Goal: Task Accomplishment & Management: Use online tool/utility

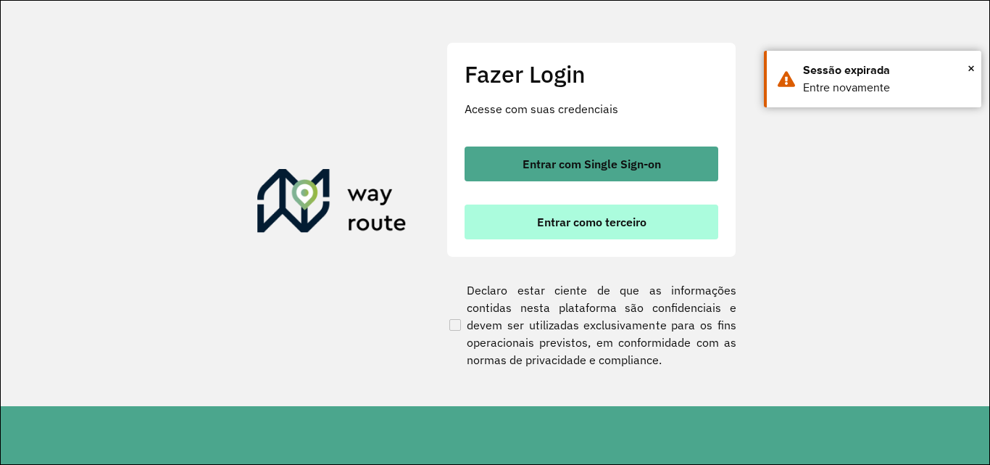
click at [615, 234] on button "Entrar como terceiro" at bounding box center [592, 221] width 254 height 35
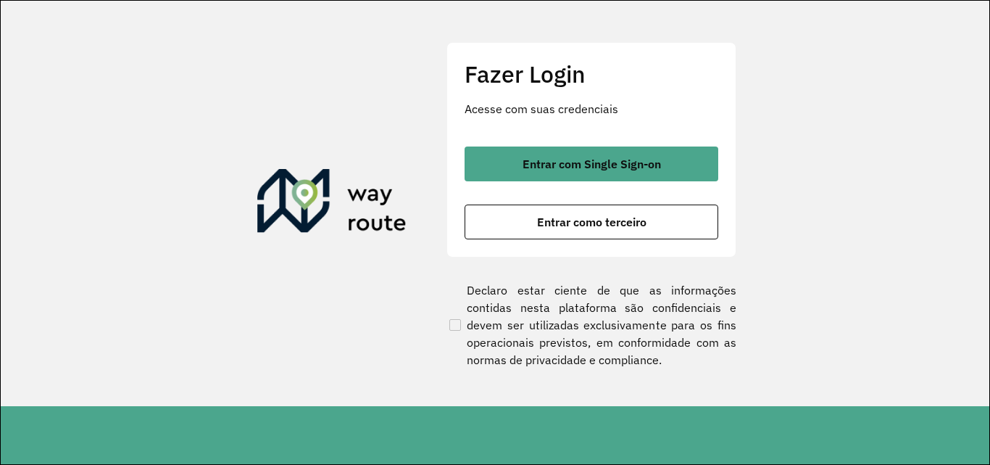
drag, startPoint x: 659, startPoint y: 210, endPoint x: 659, endPoint y: 249, distance: 39.9
click at [658, 210] on button "Entrar como terceiro" at bounding box center [592, 221] width 254 height 35
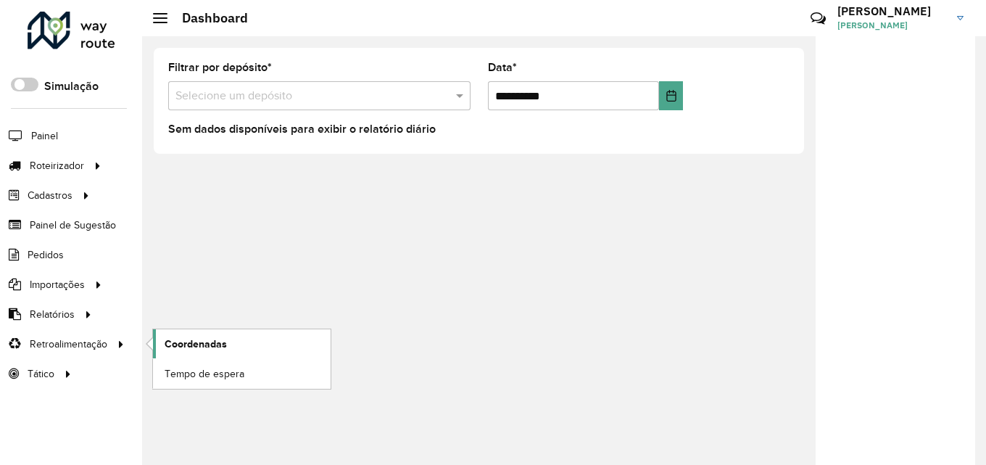
click at [164, 346] on link "Coordenadas" at bounding box center [242, 343] width 178 height 29
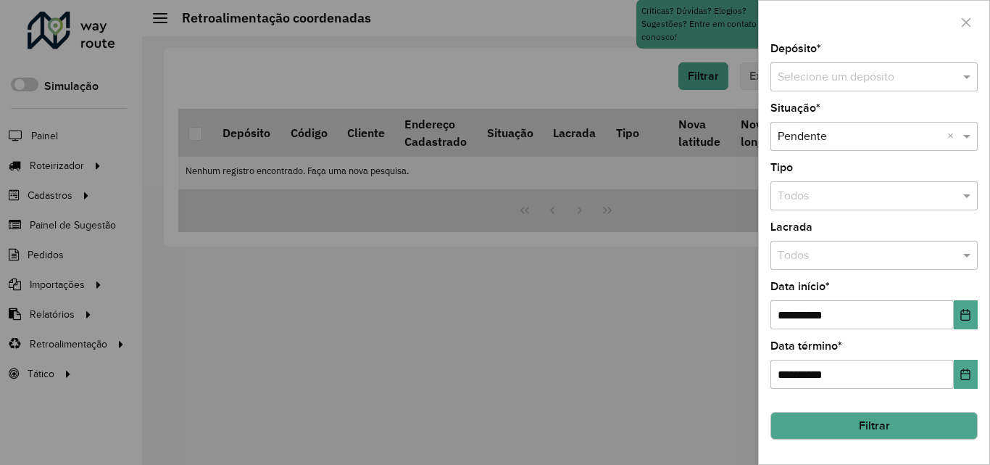
click at [832, 65] on div "Selecione um depósito" at bounding box center [874, 76] width 207 height 29
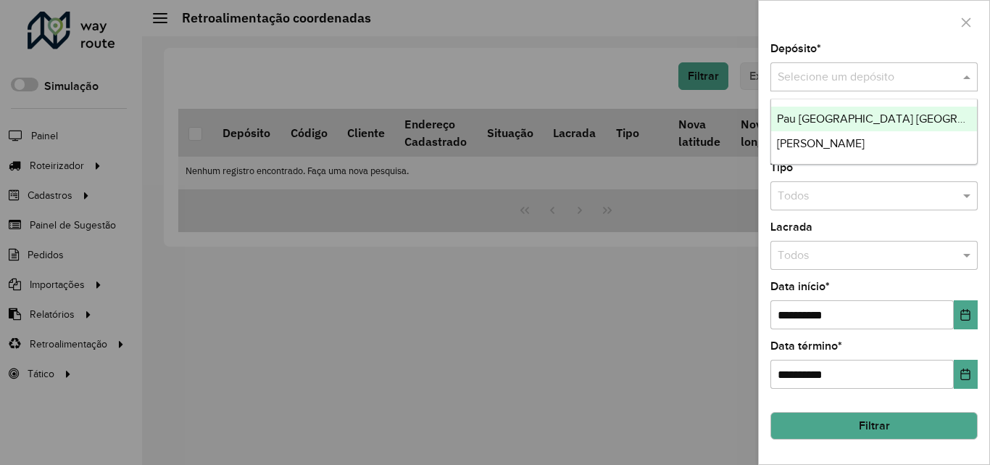
click at [855, 120] on span "Pau [GEOGRAPHIC_DATA] [GEOGRAPHIC_DATA]" at bounding box center [904, 118] width 254 height 12
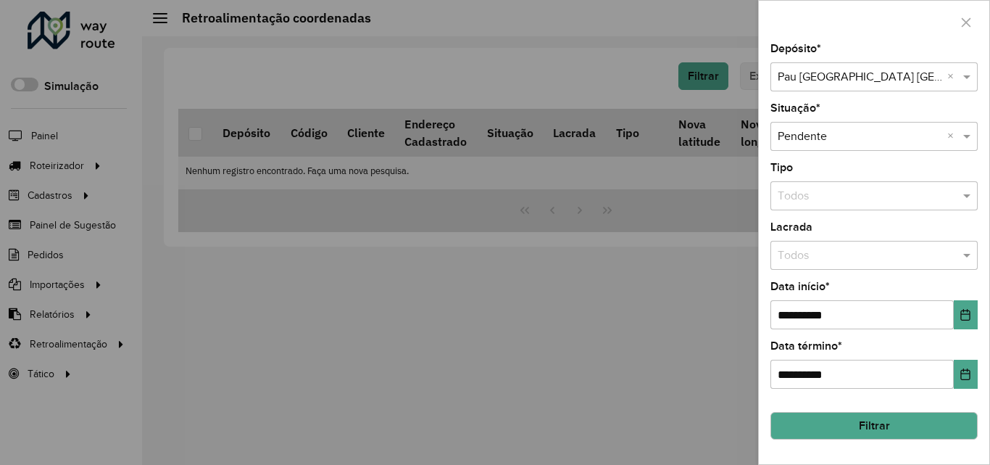
click at [868, 414] on button "Filtrar" at bounding box center [874, 426] width 207 height 28
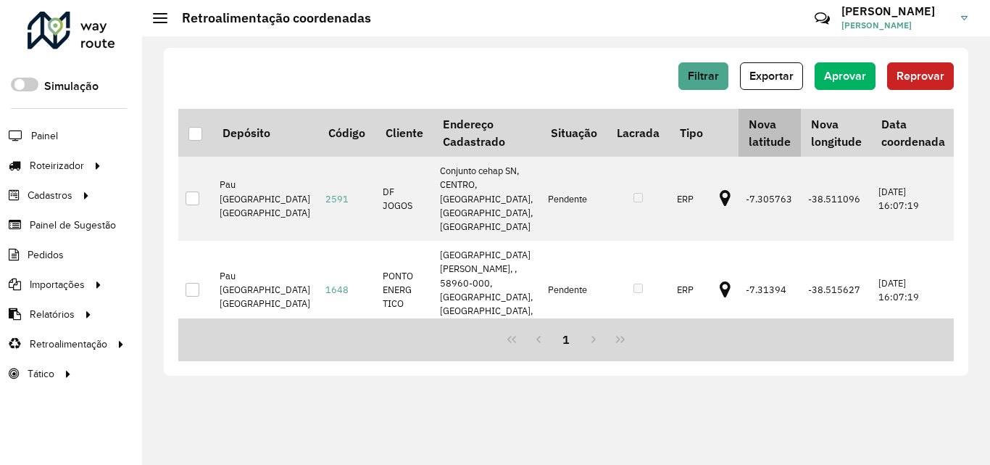
drag, startPoint x: 202, startPoint y: 140, endPoint x: 692, endPoint y: 132, distance: 490.1
click at [201, 141] on div at bounding box center [195, 134] width 14 height 14
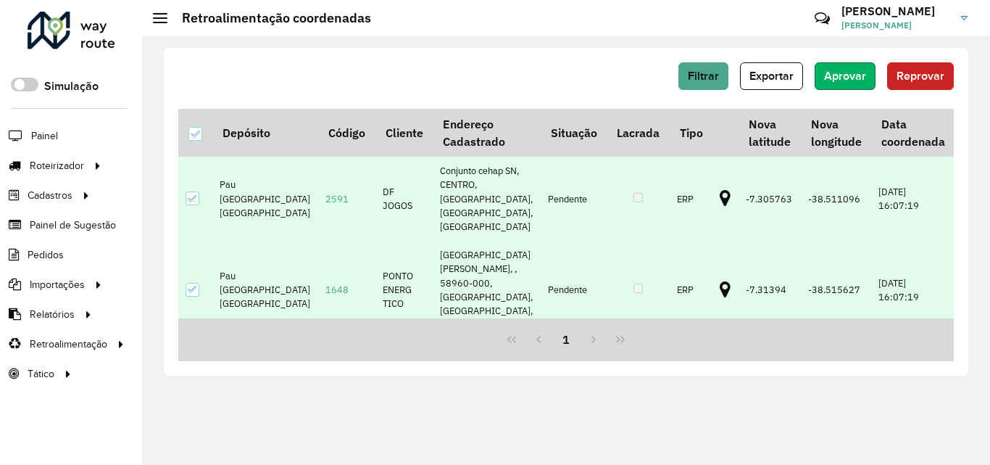
click at [853, 78] on span "Aprovar" at bounding box center [845, 76] width 42 height 12
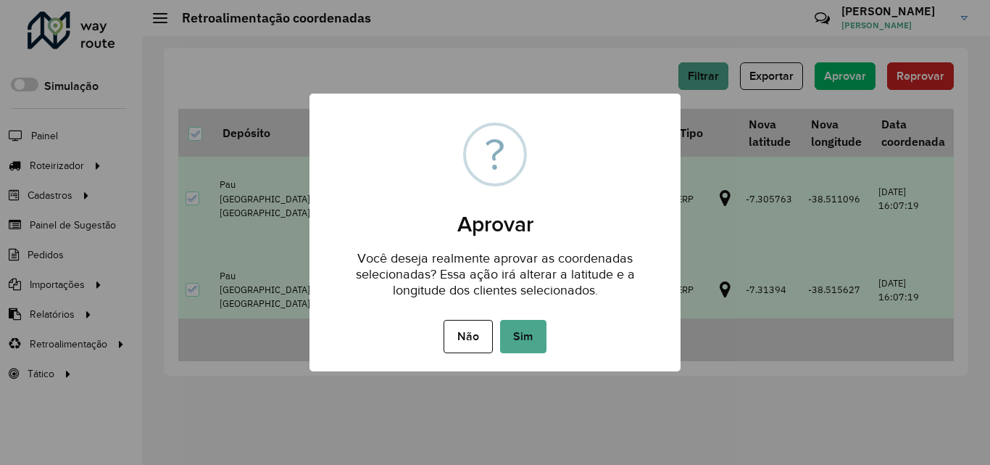
click at [508, 338] on button "Sim" at bounding box center [523, 336] width 46 height 33
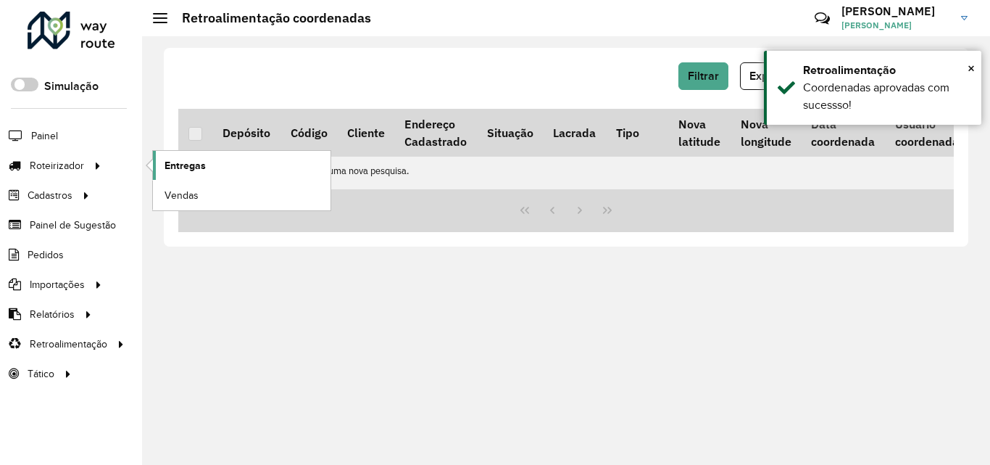
click at [185, 160] on span "Entregas" at bounding box center [185, 165] width 41 height 15
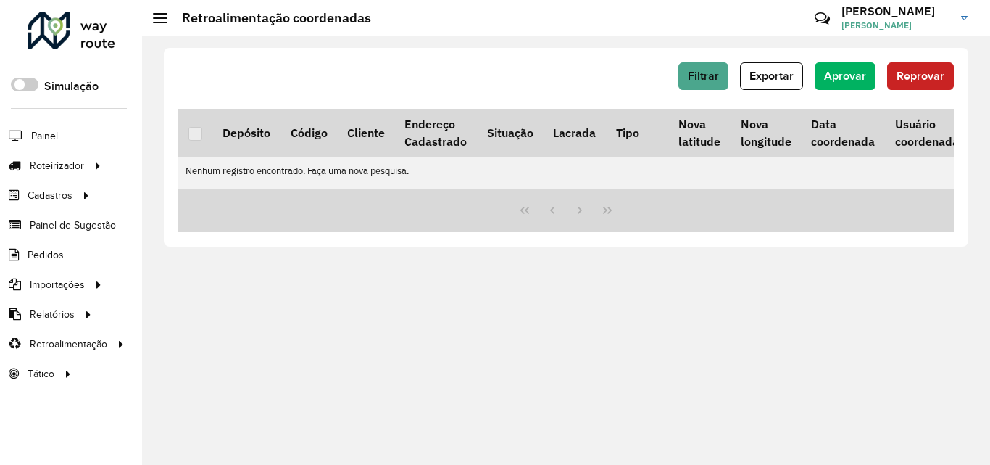
click at [454, 284] on div "Filtrar Exportar Aprovar Reprovar Depósito Código Cliente Endereço Cadastrado S…" at bounding box center [566, 250] width 848 height 428
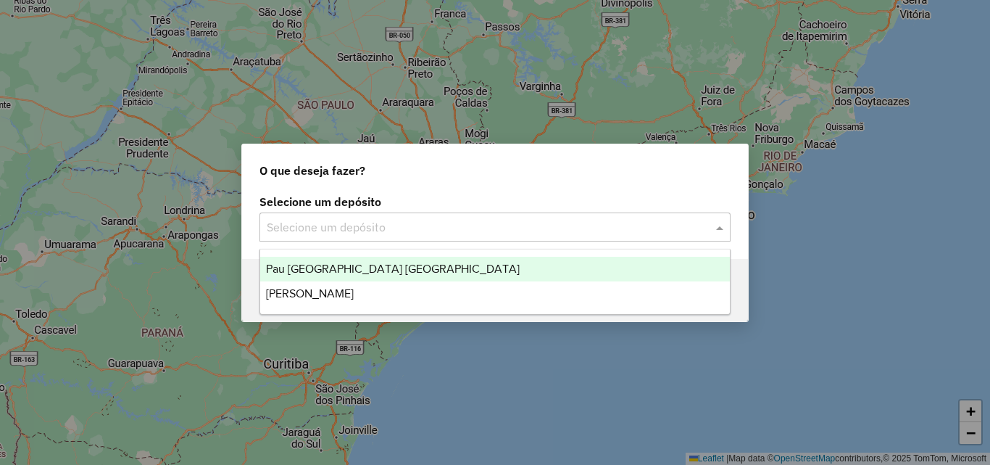
drag, startPoint x: 428, startPoint y: 233, endPoint x: 421, endPoint y: 243, distance: 11.5
click at [428, 233] on input "text" at bounding box center [481, 227] width 428 height 17
click at [404, 266] on div "Pau [GEOGRAPHIC_DATA] [GEOGRAPHIC_DATA]" at bounding box center [495, 269] width 470 height 25
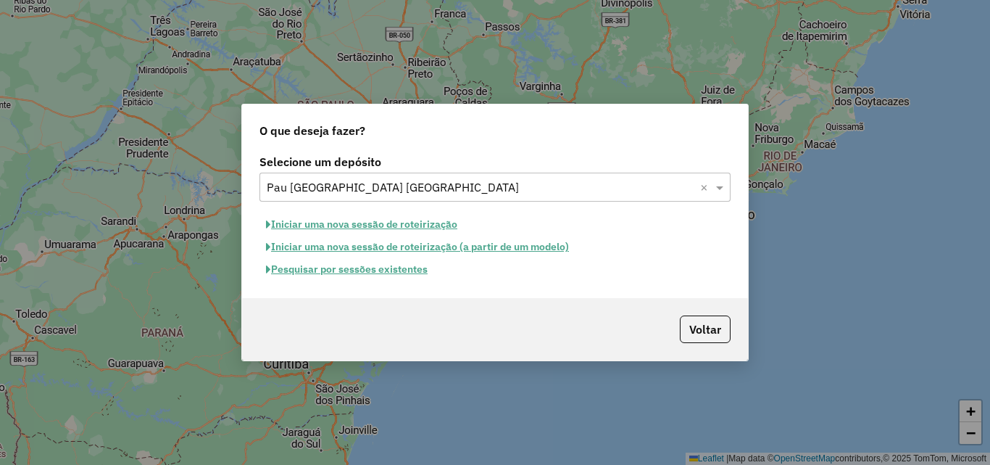
click at [374, 225] on button "Iniciar uma nova sessão de roteirização" at bounding box center [362, 224] width 204 height 22
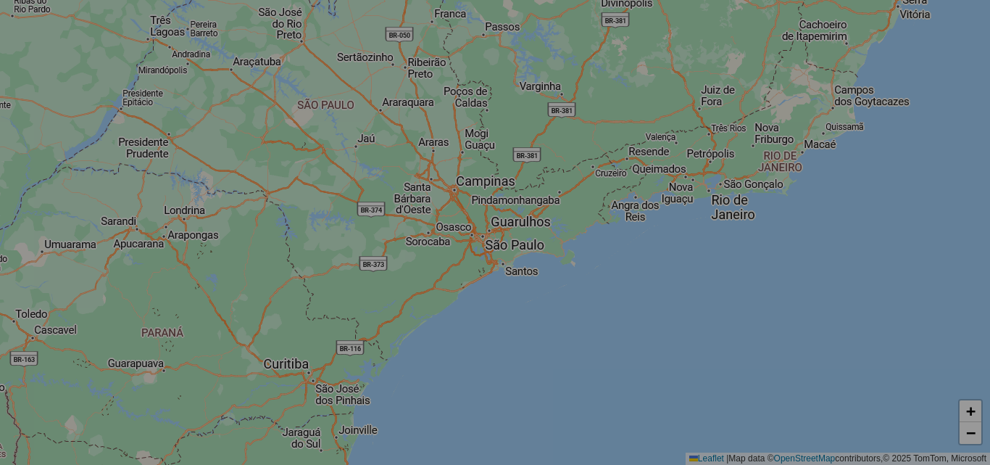
select select "*"
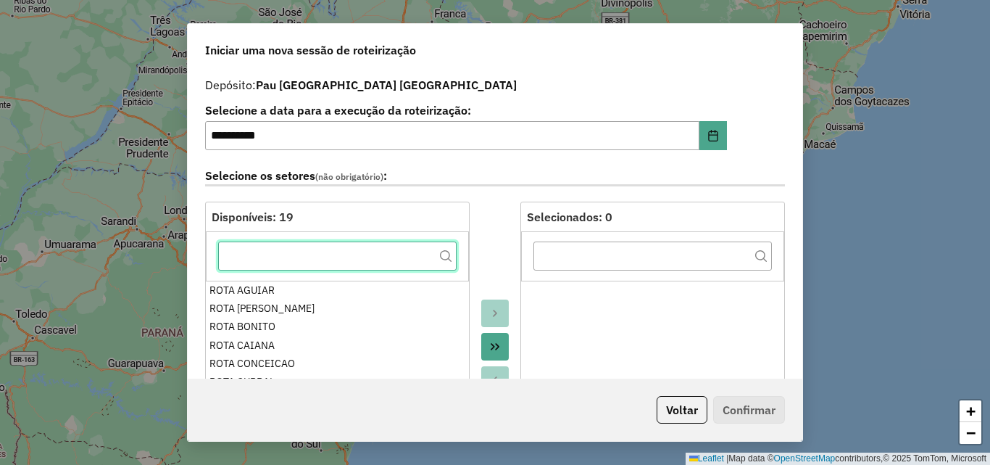
click at [363, 257] on input "text" at bounding box center [337, 255] width 239 height 29
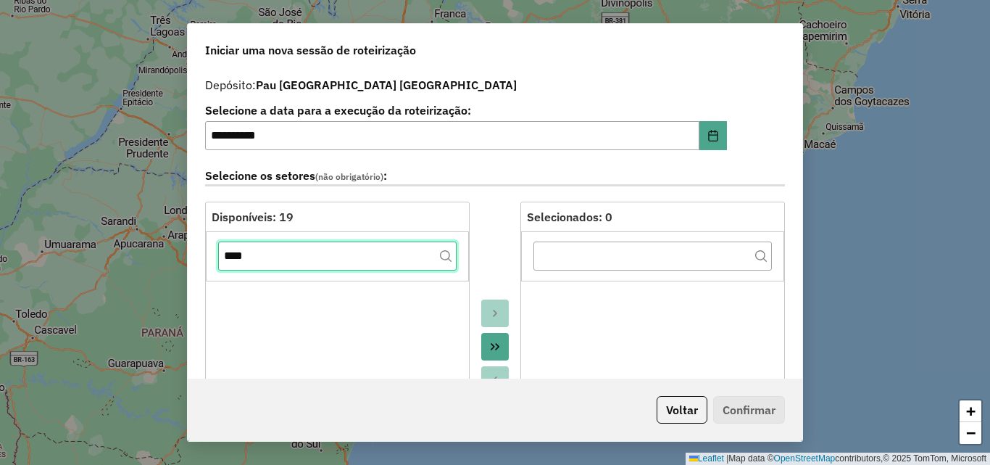
click at [326, 258] on input "****" at bounding box center [337, 255] width 239 height 29
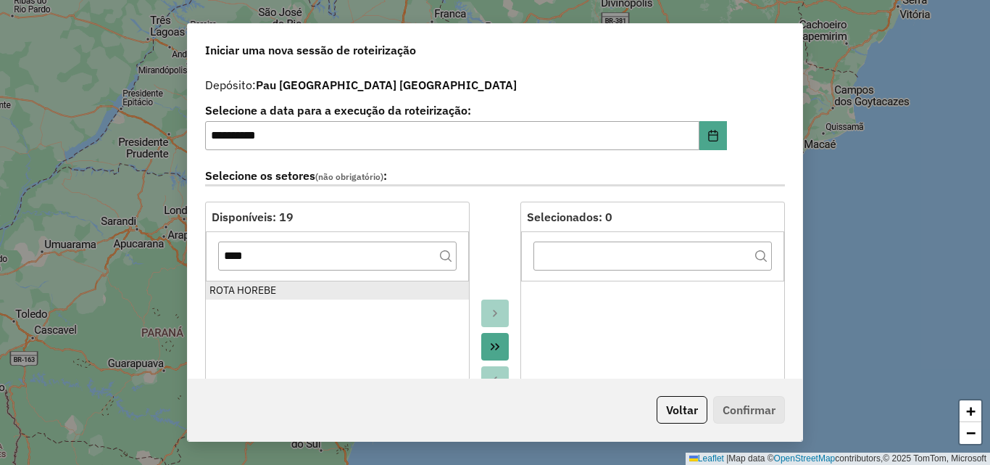
click at [294, 295] on div "ROTA HOREBE" at bounding box center [338, 290] width 256 height 15
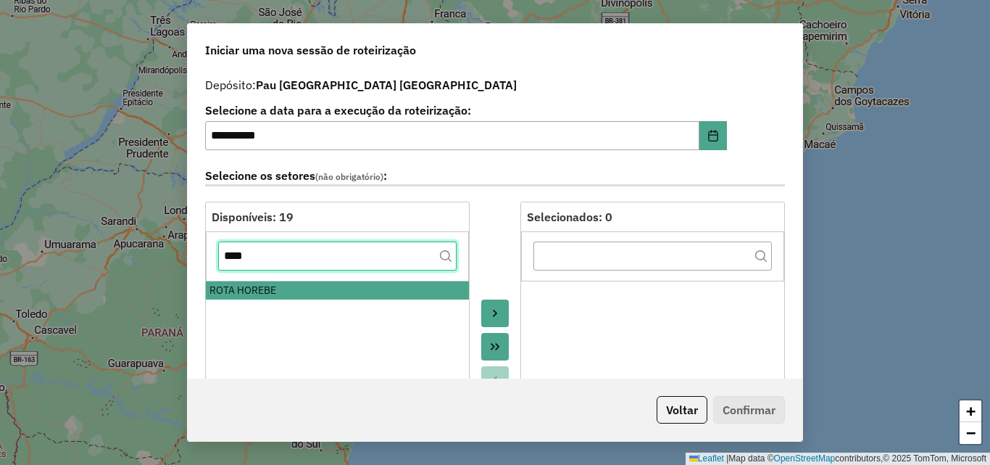
click at [289, 262] on input "****" at bounding box center [337, 255] width 239 height 29
click at [287, 264] on input "****" at bounding box center [337, 255] width 239 height 29
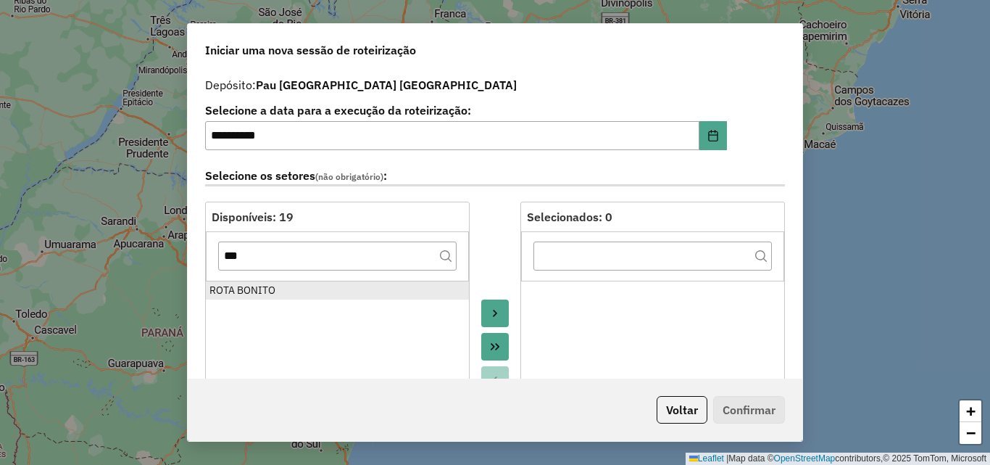
click at [275, 293] on div "ROTA BONITO" at bounding box center [338, 290] width 256 height 15
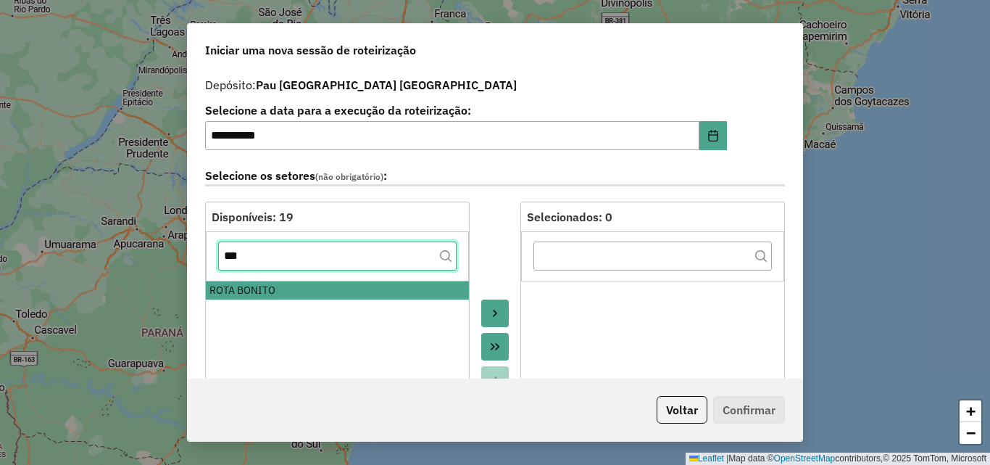
click at [286, 264] on input "***" at bounding box center [337, 255] width 239 height 29
click at [286, 263] on input "***" at bounding box center [337, 255] width 239 height 29
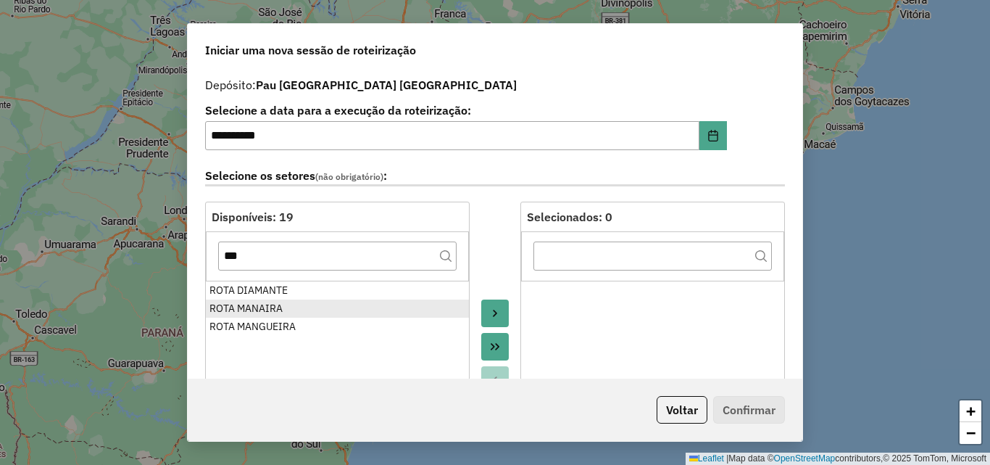
click at [273, 310] on div "ROTA MANAIRA" at bounding box center [338, 308] width 256 height 15
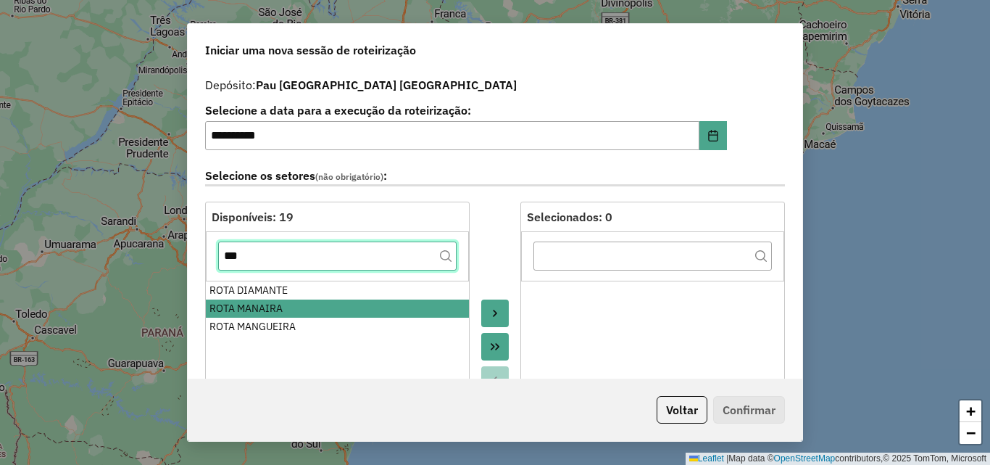
click at [264, 260] on input "***" at bounding box center [337, 255] width 239 height 29
click at [262, 261] on input "***" at bounding box center [337, 255] width 239 height 29
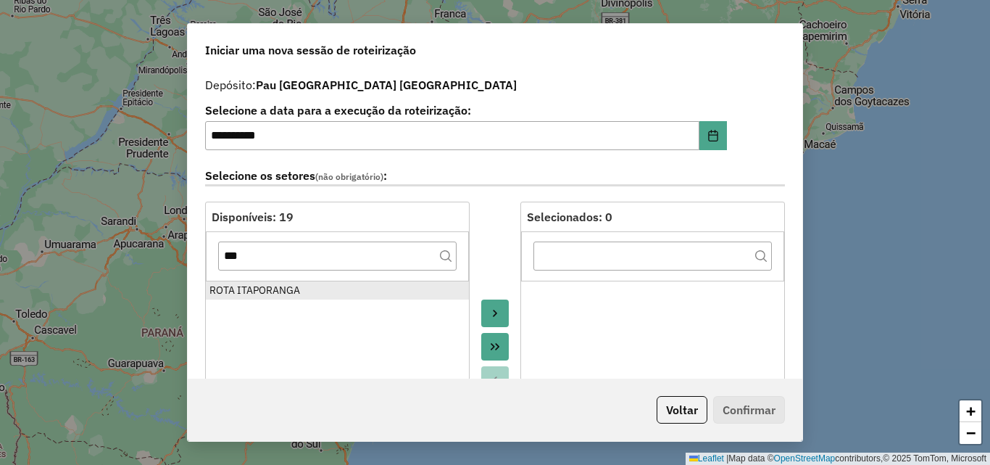
click at [257, 293] on div "ROTA ITAPORANGA" at bounding box center [338, 290] width 256 height 15
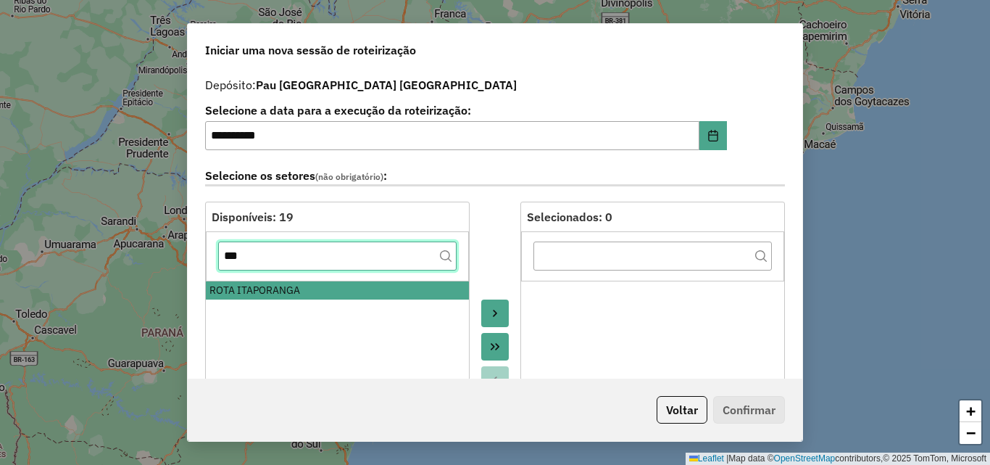
click at [283, 262] on input "***" at bounding box center [337, 255] width 239 height 29
click at [283, 263] on input "***" at bounding box center [337, 255] width 239 height 29
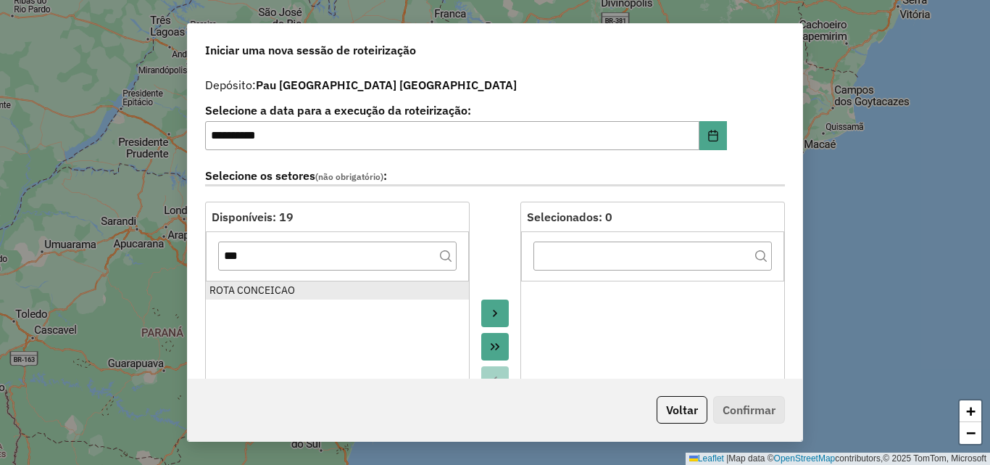
click at [276, 291] on div "ROTA CONCEICAO" at bounding box center [338, 290] width 256 height 15
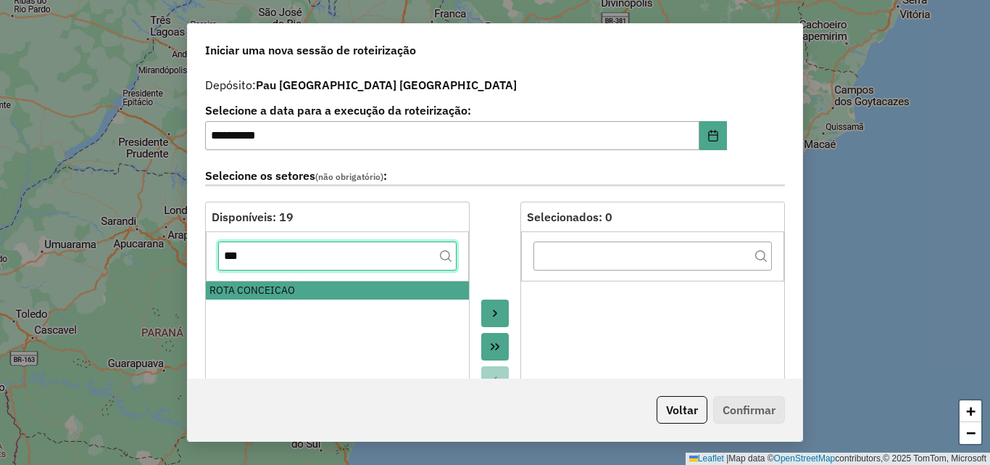
click at [278, 263] on input "***" at bounding box center [337, 255] width 239 height 29
click at [278, 267] on input "***" at bounding box center [337, 255] width 239 height 29
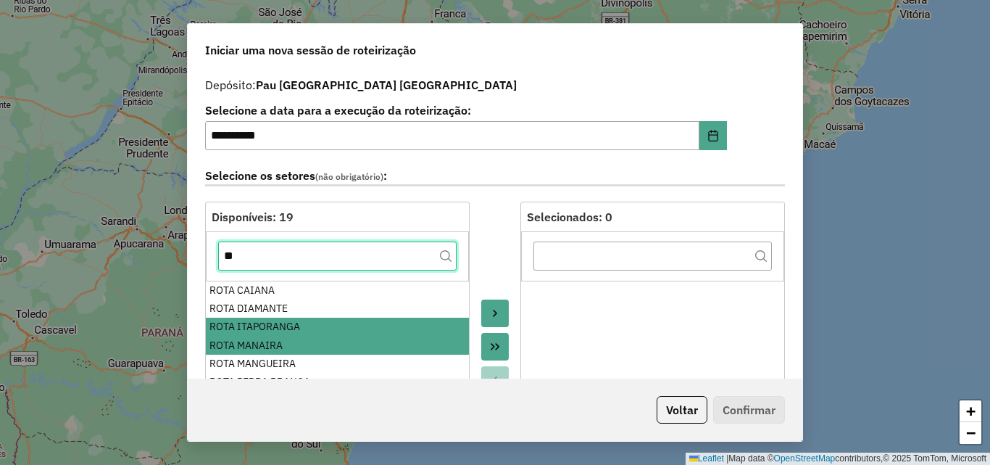
click at [294, 265] on input "**" at bounding box center [337, 255] width 239 height 29
click at [293, 266] on input "**" at bounding box center [337, 255] width 239 height 29
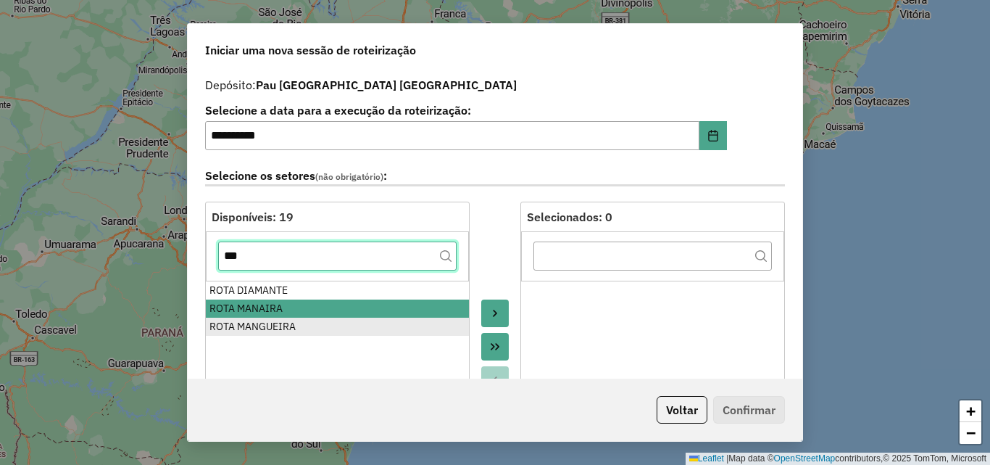
type input "***"
drag, startPoint x: 283, startPoint y: 328, endPoint x: 372, endPoint y: 323, distance: 89.3
click at [283, 328] on div "ROTA MANGUEIRA" at bounding box center [338, 326] width 256 height 15
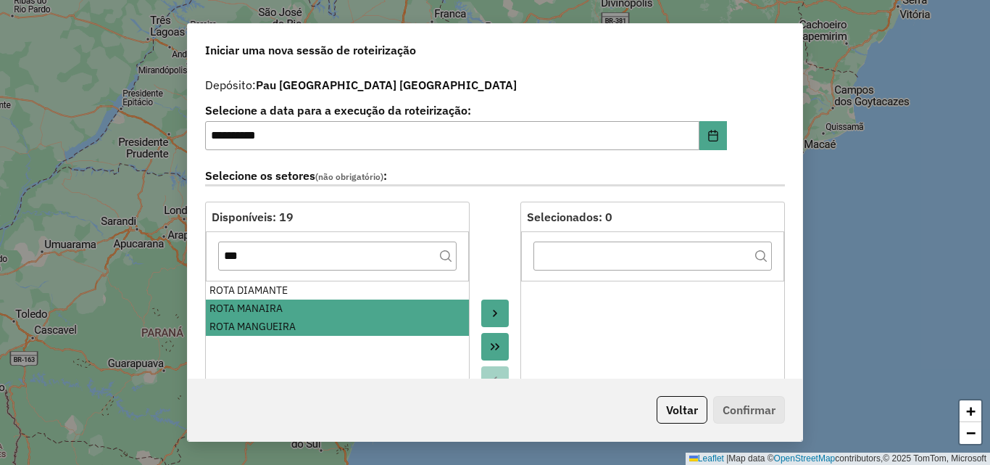
click at [494, 318] on icon "Move to Target" at bounding box center [495, 313] width 12 height 12
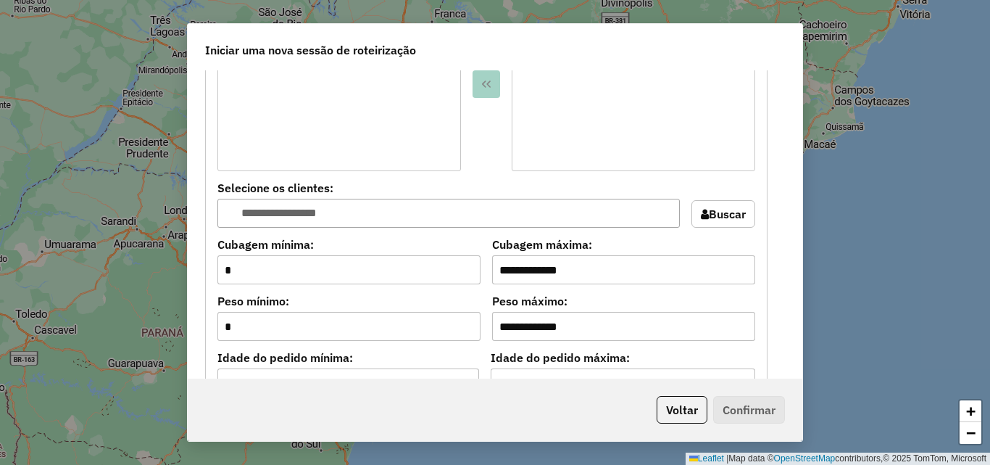
scroll to position [1305, 0]
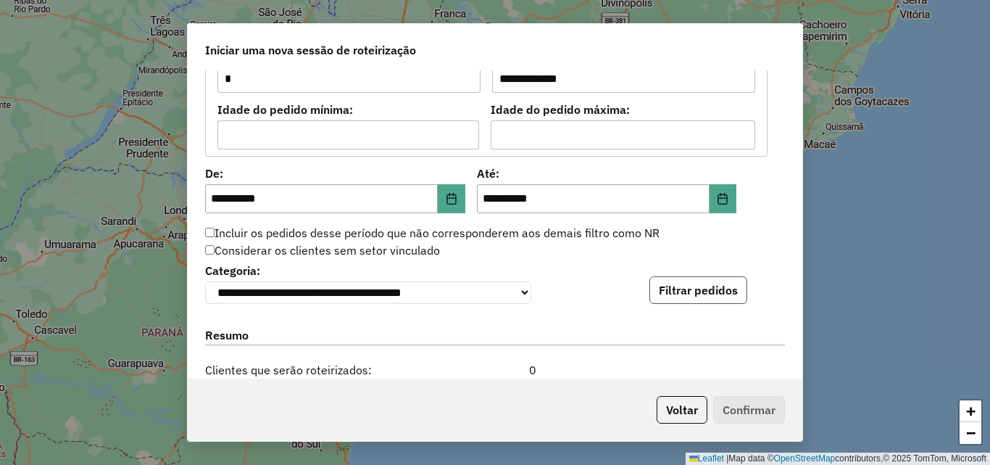
click at [671, 302] on button "Filtrar pedidos" at bounding box center [699, 290] width 98 height 28
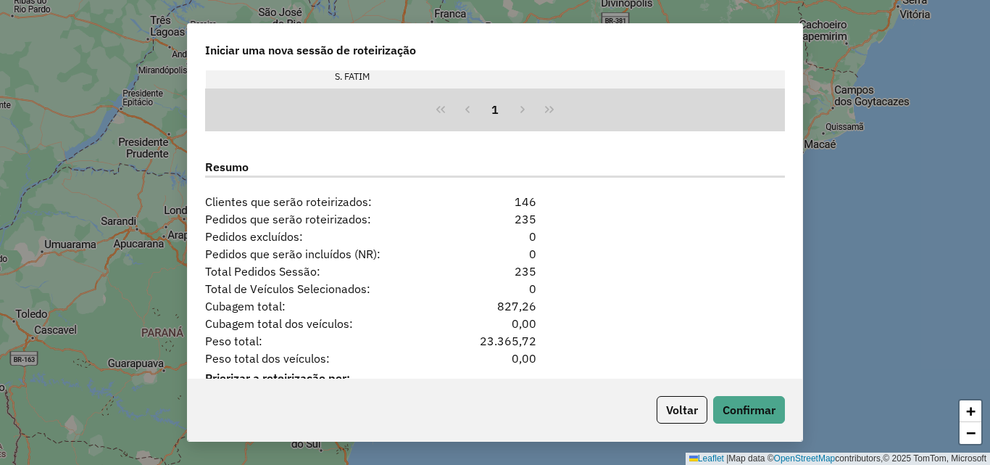
scroll to position [1830, 0]
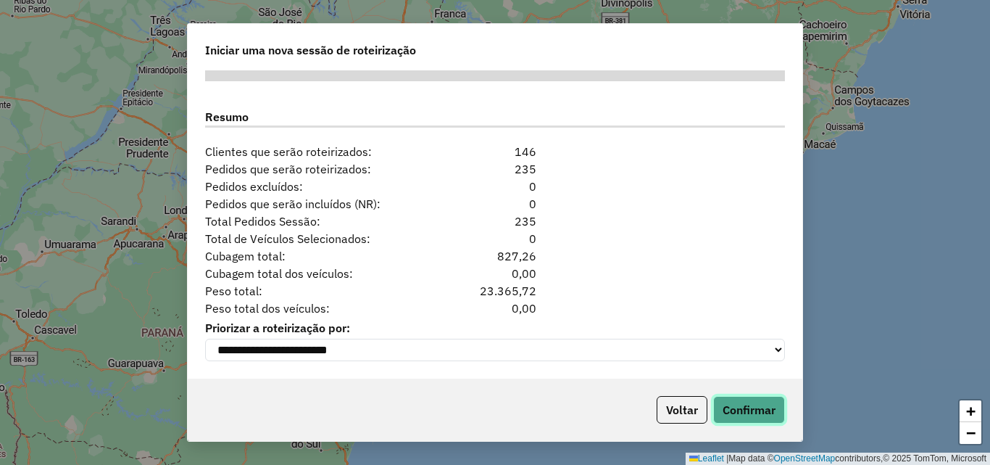
click at [748, 402] on button "Confirmar" at bounding box center [749, 410] width 72 height 28
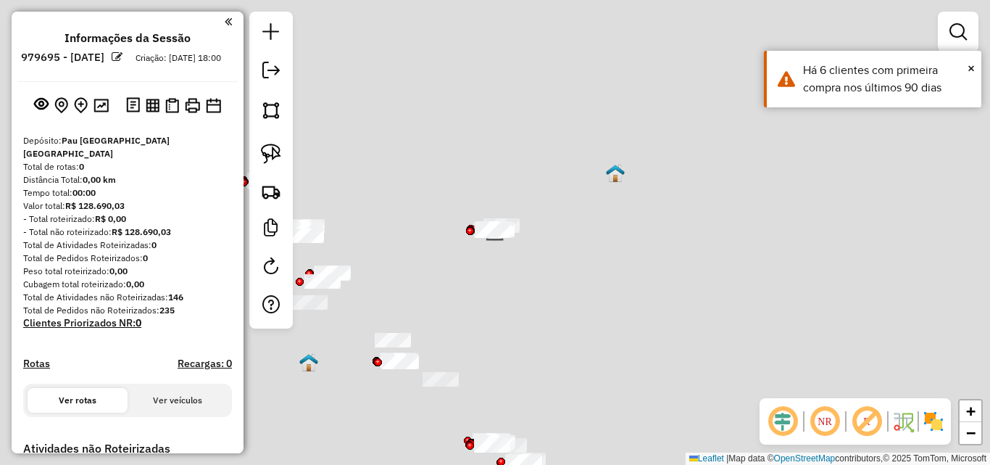
drag, startPoint x: 635, startPoint y: 278, endPoint x: 737, endPoint y: 179, distance: 142.0
click at [737, 179] on div "Janela de atendimento Grade de atendimento Capacidade Transportadoras Veículos …" at bounding box center [495, 232] width 990 height 465
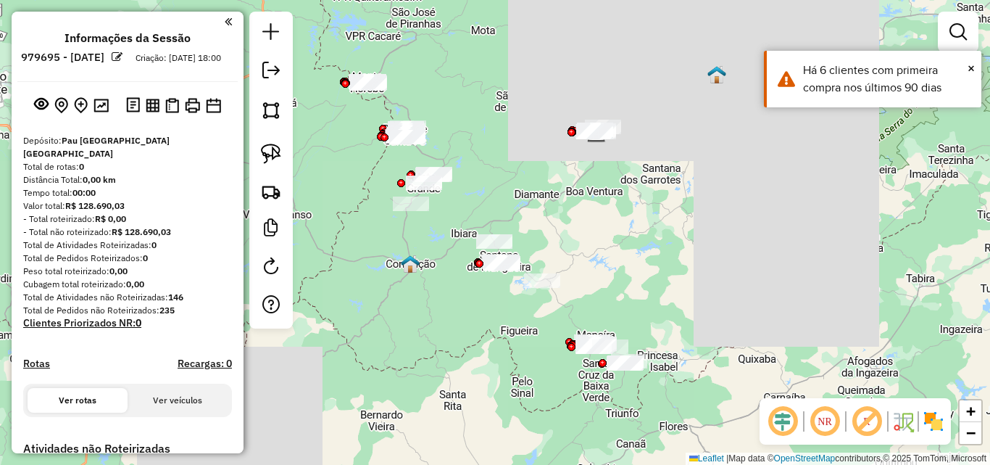
click at [737, 178] on div "Janela de atendimento Grade de atendimento Capacidade Transportadoras Veículos …" at bounding box center [495, 232] width 990 height 465
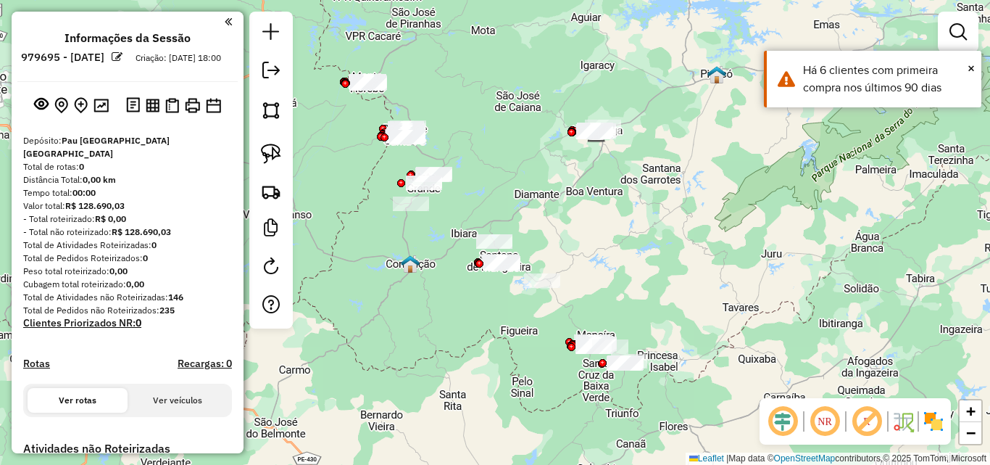
drag, startPoint x: 276, startPoint y: 164, endPoint x: 313, endPoint y: 184, distance: 42.2
click at [275, 166] on link at bounding box center [271, 154] width 32 height 32
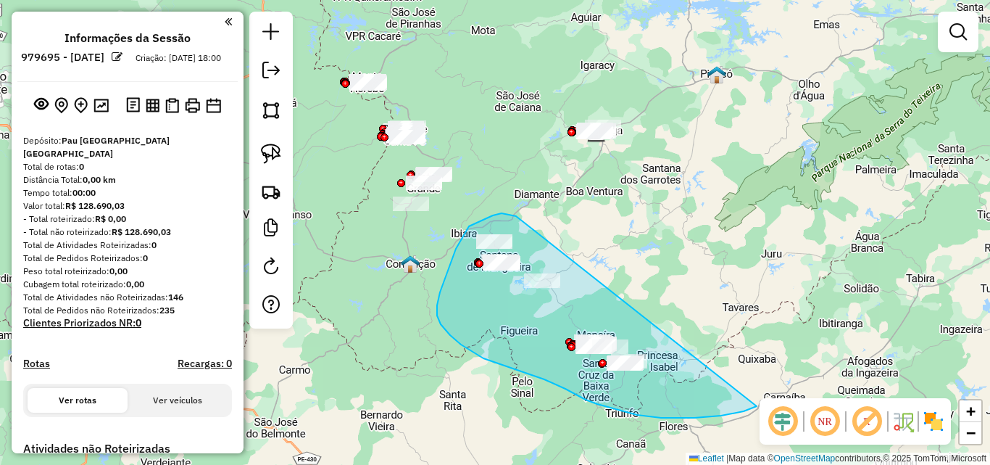
drag, startPoint x: 516, startPoint y: 216, endPoint x: 789, endPoint y: 356, distance: 306.4
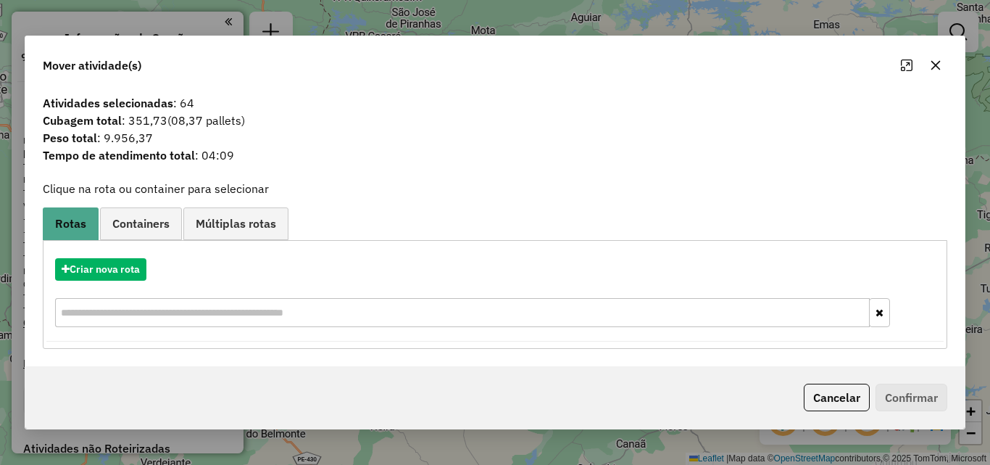
drag, startPoint x: 838, startPoint y: 402, endPoint x: 430, endPoint y: 244, distance: 437.9
click at [838, 403] on button "Cancelar" at bounding box center [837, 398] width 66 height 28
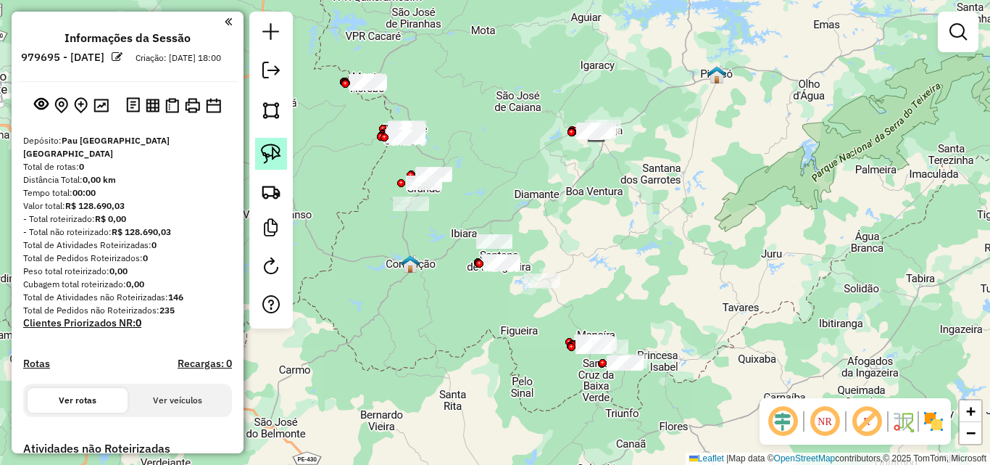
click at [276, 155] on img at bounding box center [271, 154] width 20 height 20
drag, startPoint x: 483, startPoint y: 191, endPoint x: 560, endPoint y: 220, distance: 82.4
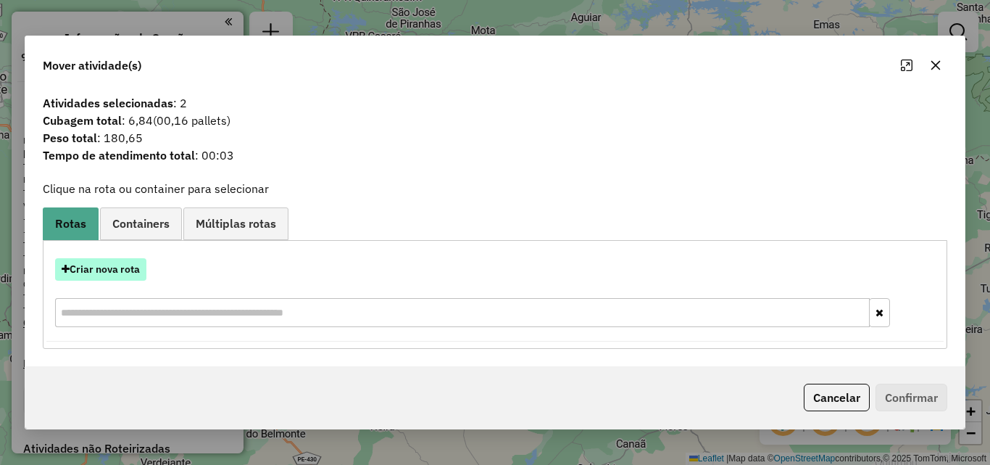
click at [117, 275] on button "Criar nova rota" at bounding box center [100, 269] width 91 height 22
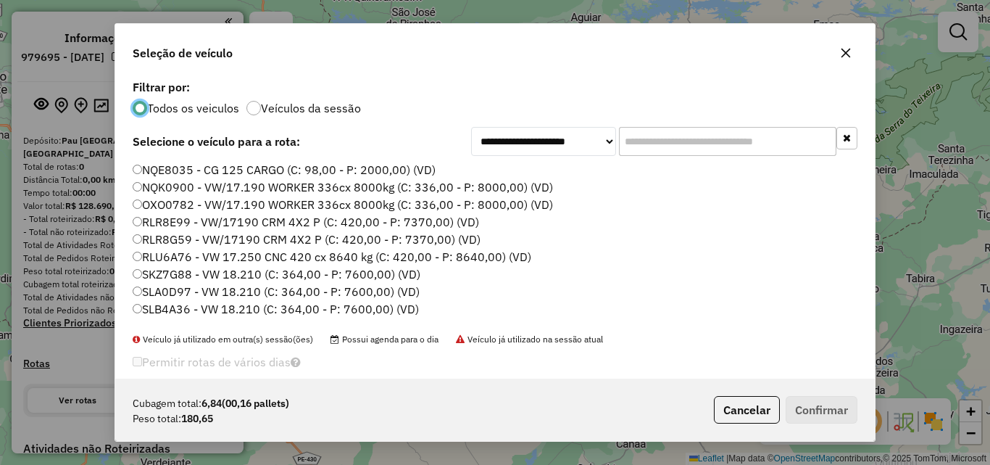
scroll to position [8, 4]
click at [707, 153] on div "**********" at bounding box center [495, 227] width 760 height 302
click at [708, 146] on input "text" at bounding box center [727, 141] width 217 height 29
click at [715, 142] on input "text" at bounding box center [727, 141] width 217 height 29
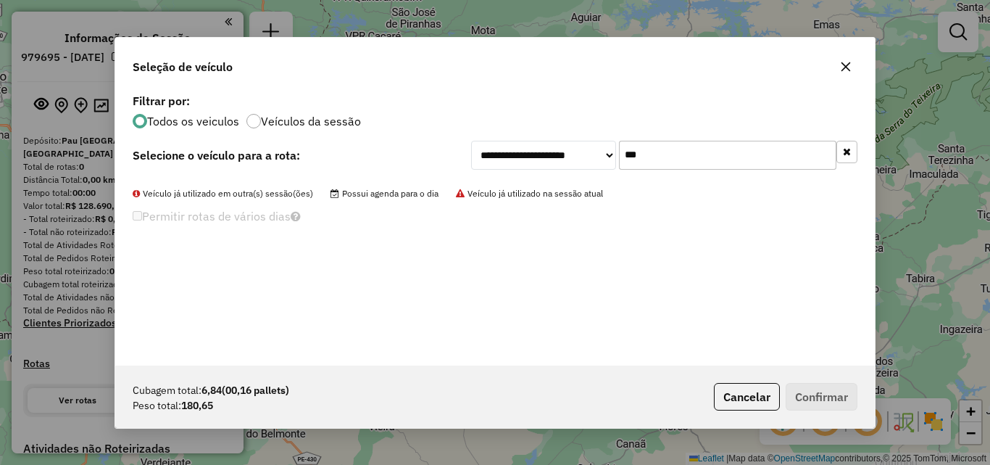
type input "***"
click at [842, 65] on icon "button" at bounding box center [846, 67] width 12 height 12
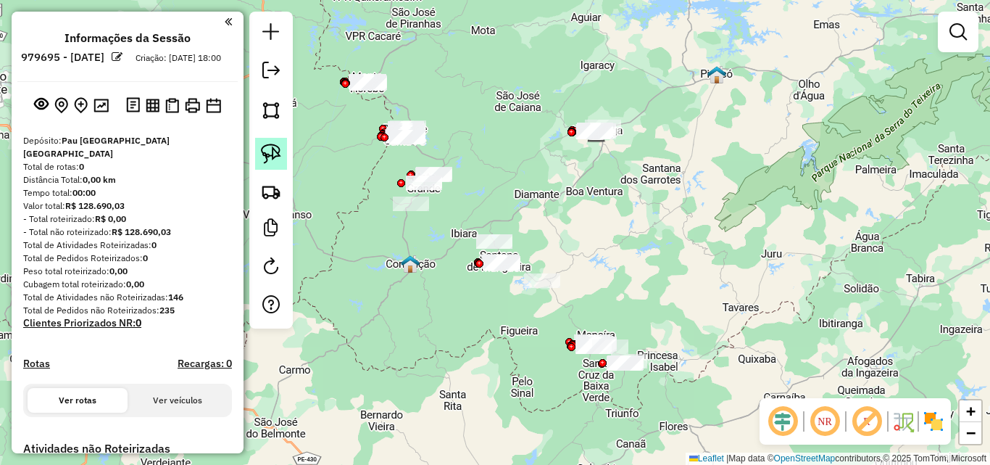
click at [258, 152] on link at bounding box center [271, 154] width 32 height 32
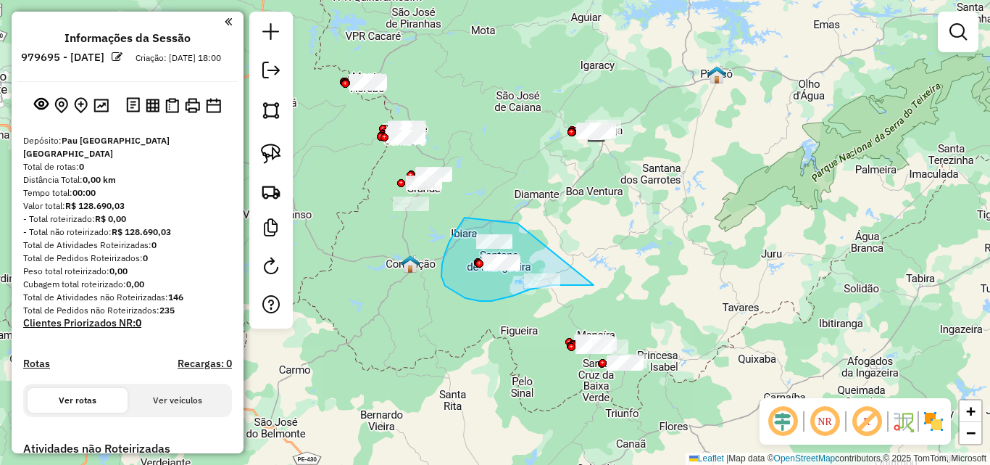
drag, startPoint x: 518, startPoint y: 223, endPoint x: 594, endPoint y: 276, distance: 92.7
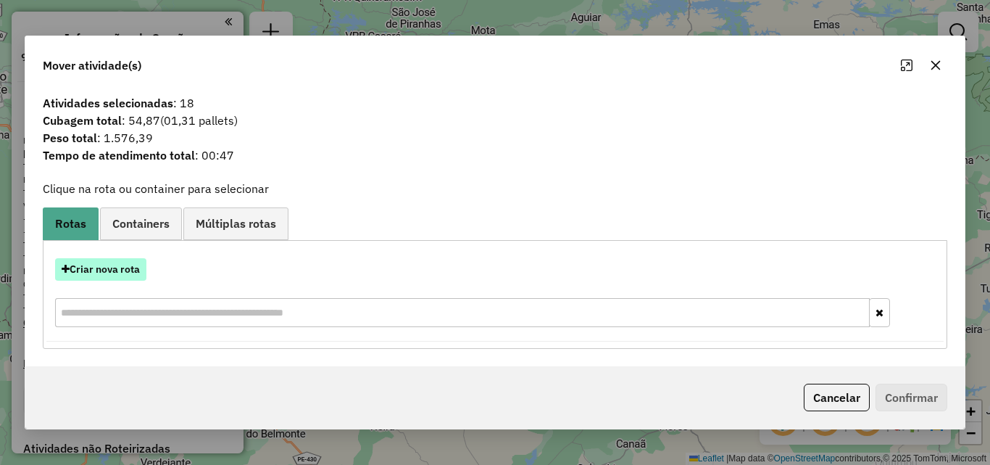
click at [120, 273] on button "Criar nova rota" at bounding box center [100, 269] width 91 height 22
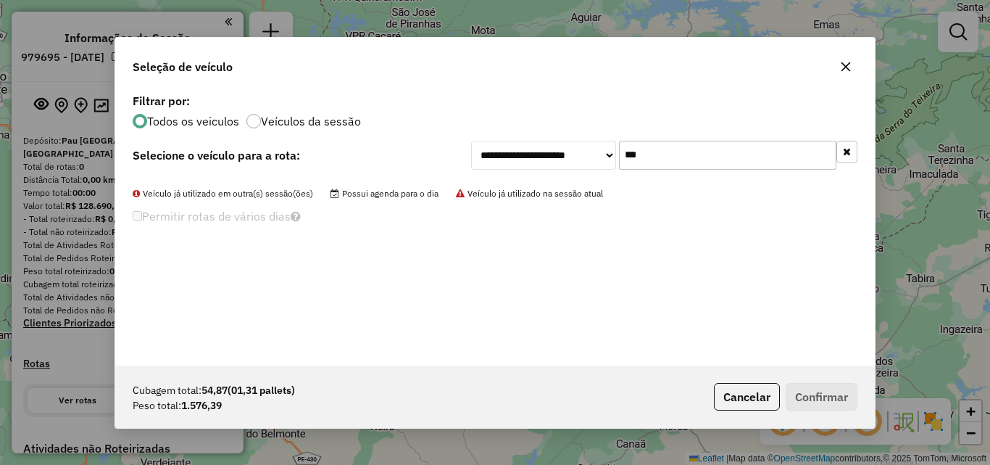
click at [851, 147] on button "button" at bounding box center [847, 152] width 21 height 22
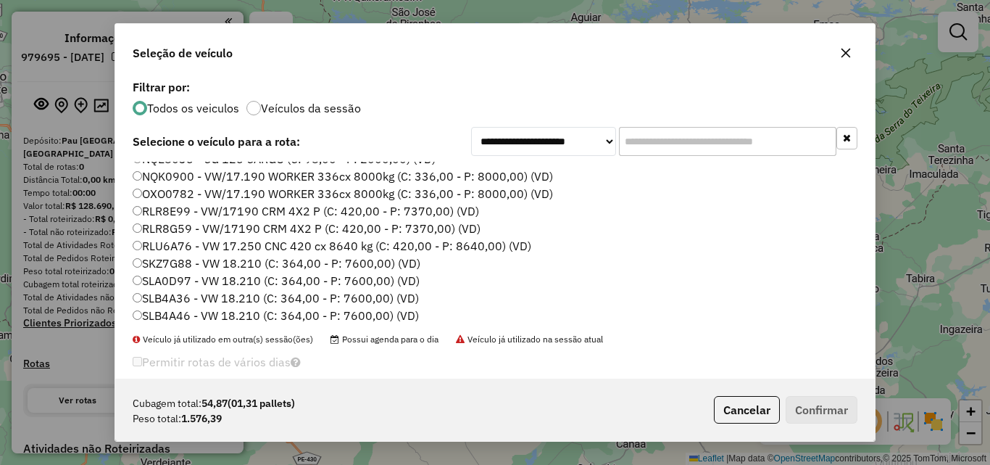
scroll to position [0, 0]
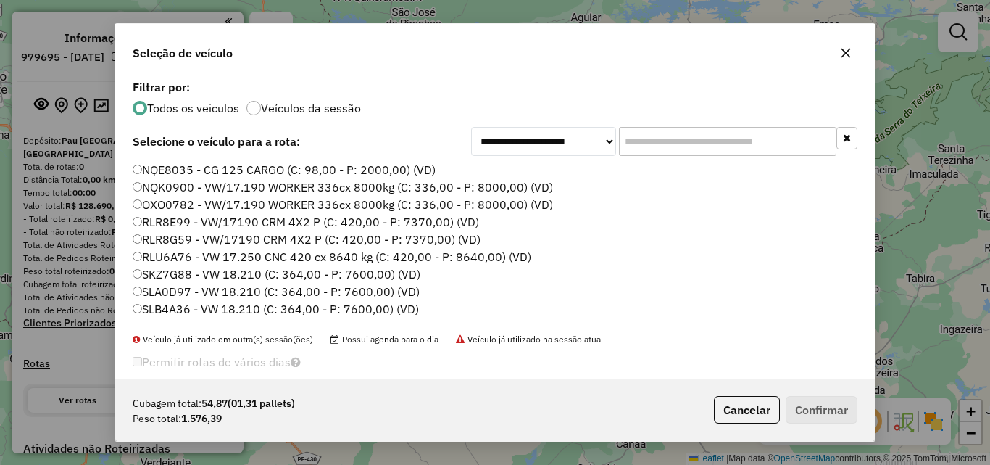
click at [845, 43] on div "Seleção de veículo" at bounding box center [495, 50] width 760 height 52
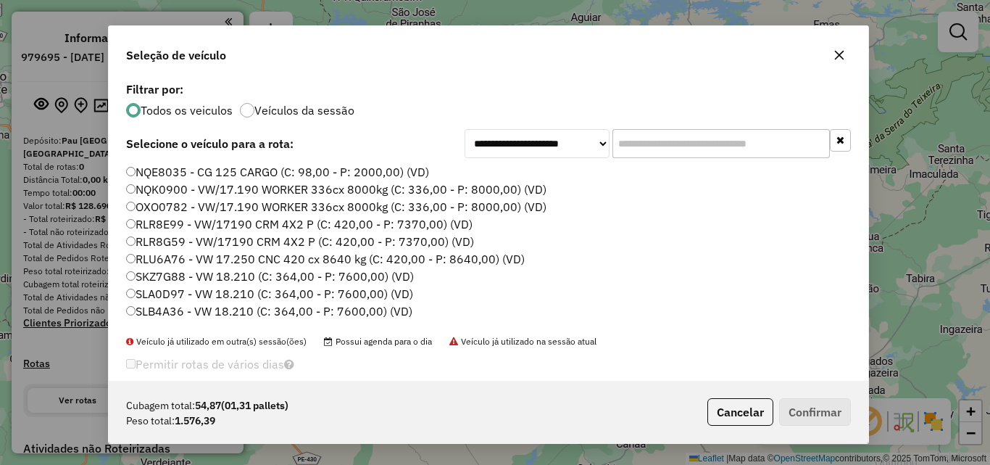
click at [845, 44] on div at bounding box center [839, 54] width 23 height 23
click at [836, 48] on button "button" at bounding box center [839, 55] width 23 height 23
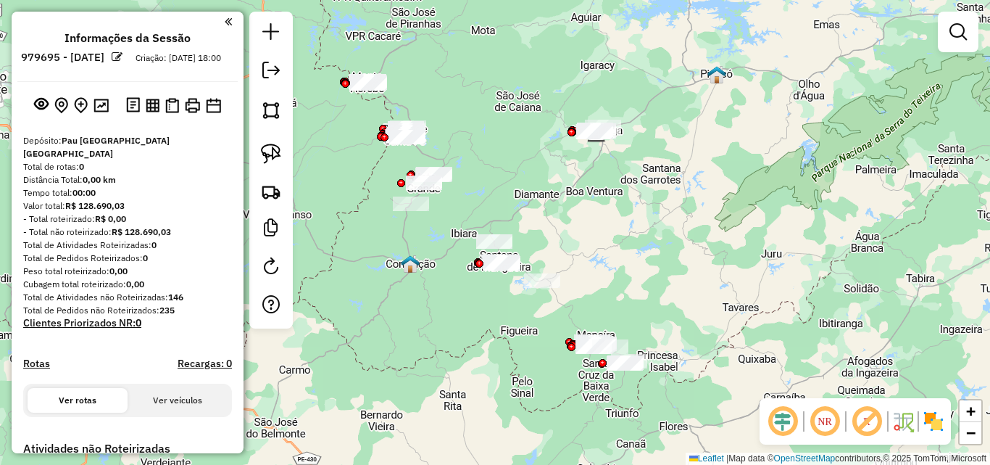
drag, startPoint x: 277, startPoint y: 158, endPoint x: 315, endPoint y: 96, distance: 72.6
click at [275, 158] on img at bounding box center [271, 154] width 20 height 20
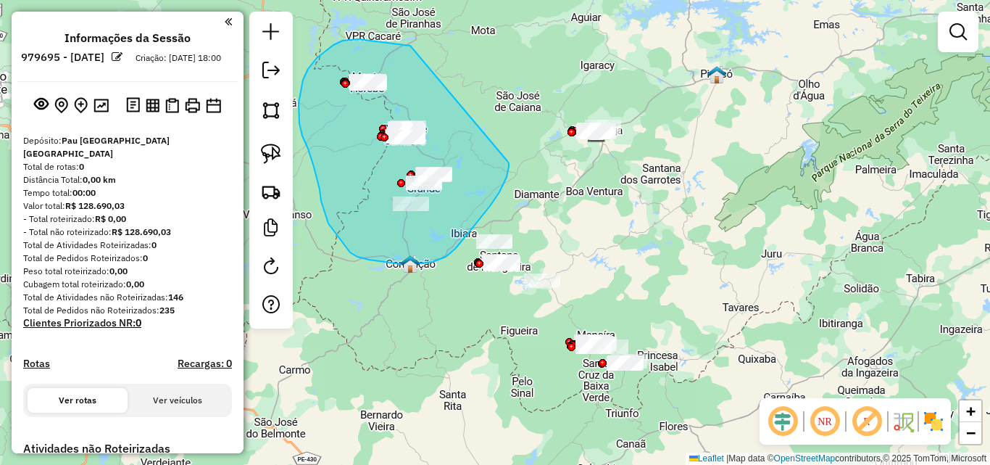
drag, startPoint x: 386, startPoint y: 42, endPoint x: 507, endPoint y: 161, distance: 169.2
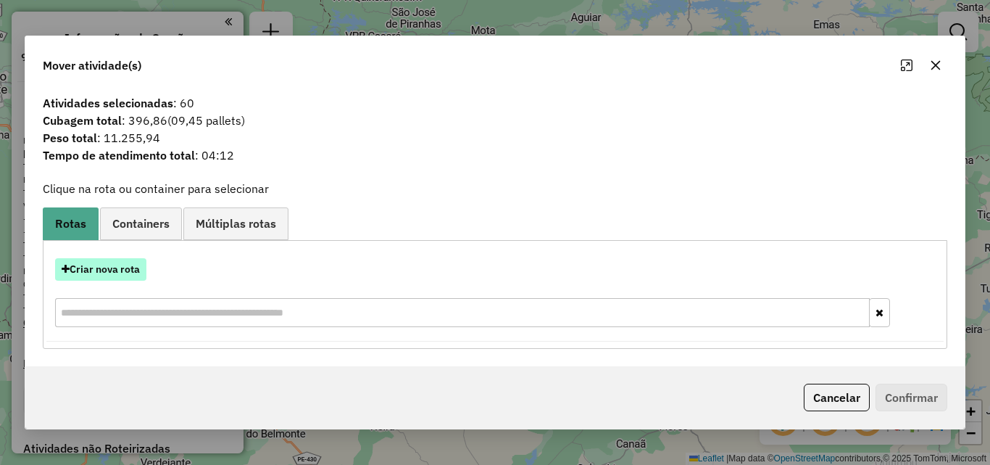
click at [120, 265] on button "Criar nova rota" at bounding box center [100, 269] width 91 height 22
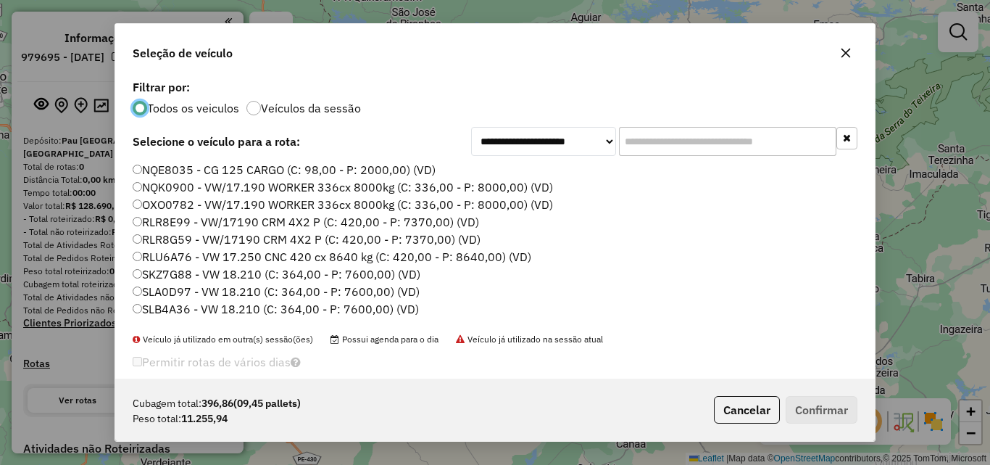
scroll to position [8, 4]
click at [246, 167] on label "NQE8035 - CG 125 CARGO (C: 98,00 - P: 2000,00) (VD)" at bounding box center [284, 169] width 303 height 17
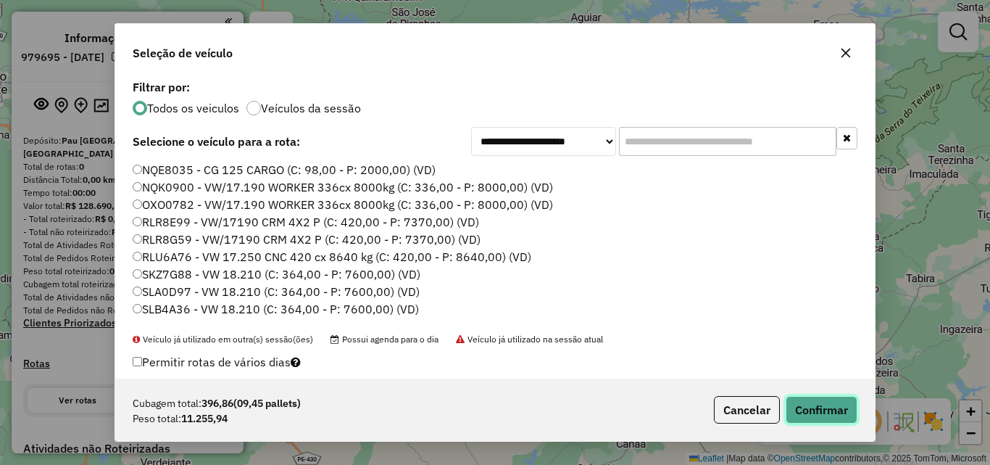
click at [824, 401] on button "Confirmar" at bounding box center [822, 410] width 72 height 28
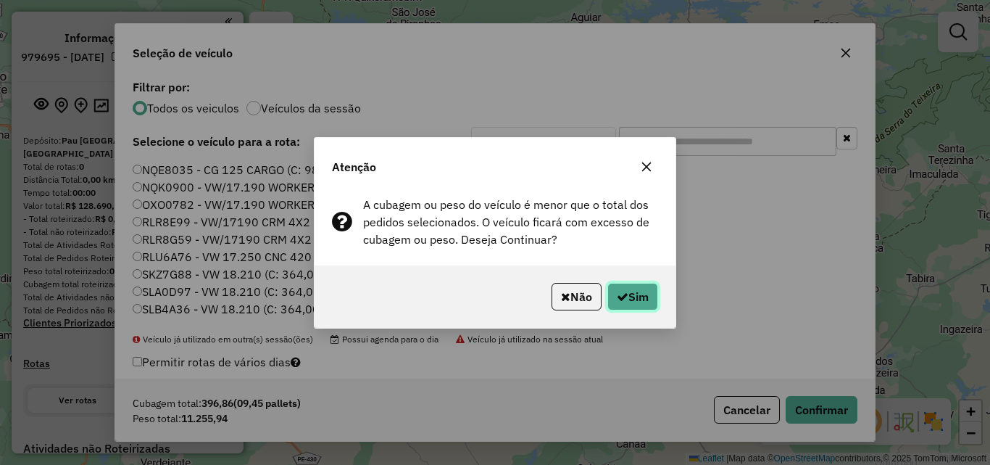
click at [643, 297] on button "Sim" at bounding box center [633, 297] width 51 height 28
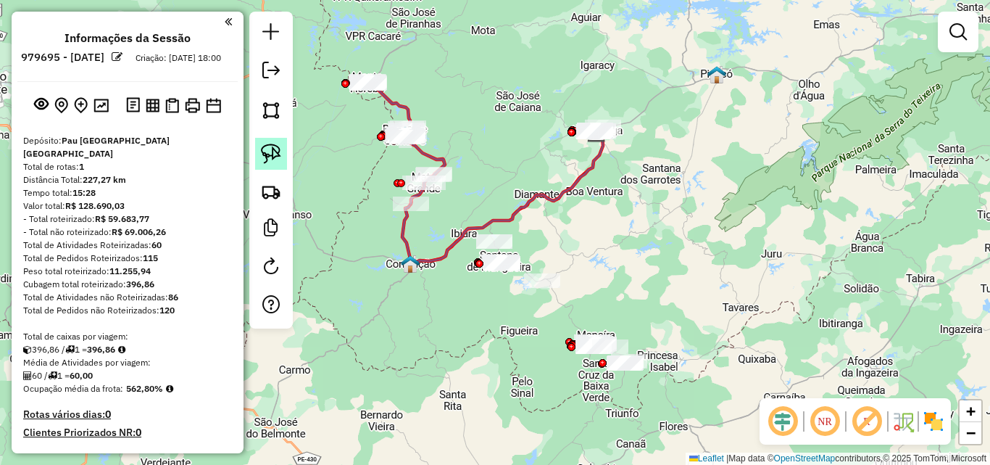
click at [262, 155] on img at bounding box center [271, 154] width 20 height 20
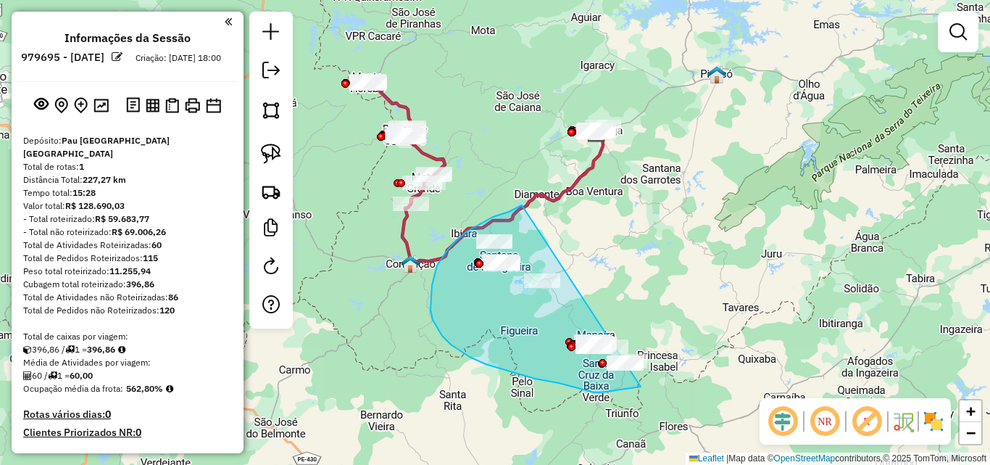
drag, startPoint x: 522, startPoint y: 205, endPoint x: 692, endPoint y: 367, distance: 234.9
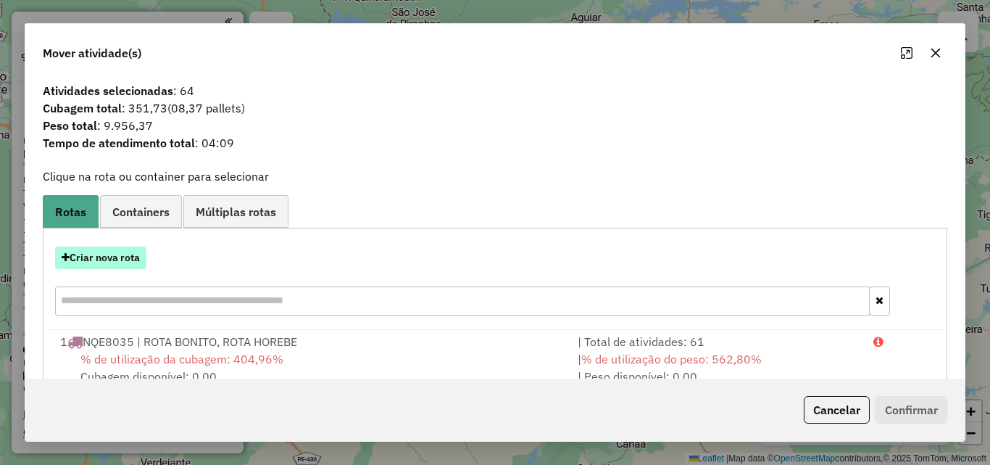
click at [100, 260] on button "Criar nova rota" at bounding box center [100, 257] width 91 height 22
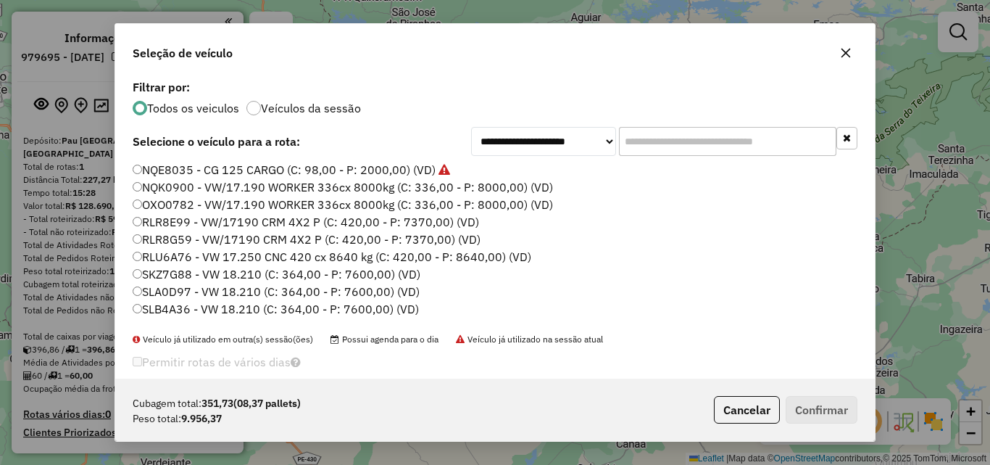
click at [273, 169] on label "NQE8035 - CG 125 CARGO (C: 98,00 - P: 2000,00) (VD)" at bounding box center [292, 169] width 318 height 17
click at [787, 411] on button "Confirmar" at bounding box center [822, 410] width 72 height 28
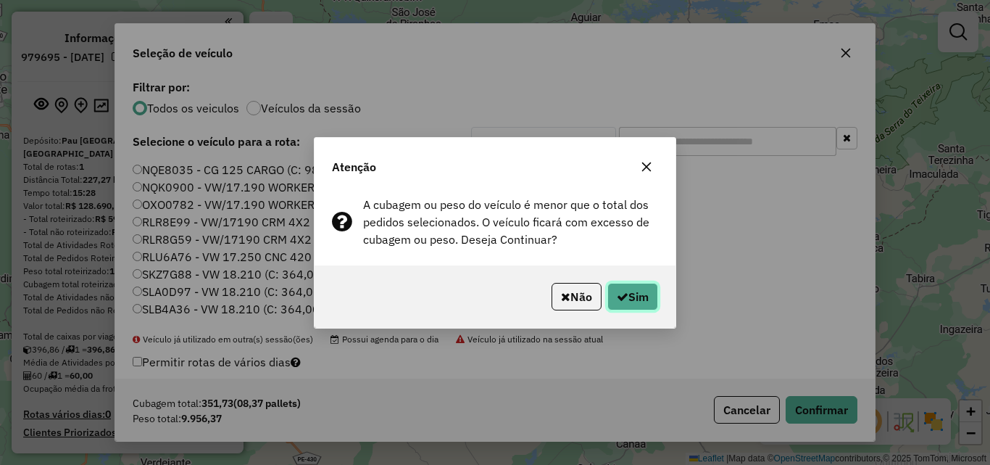
click at [639, 302] on button "Sim" at bounding box center [633, 297] width 51 height 28
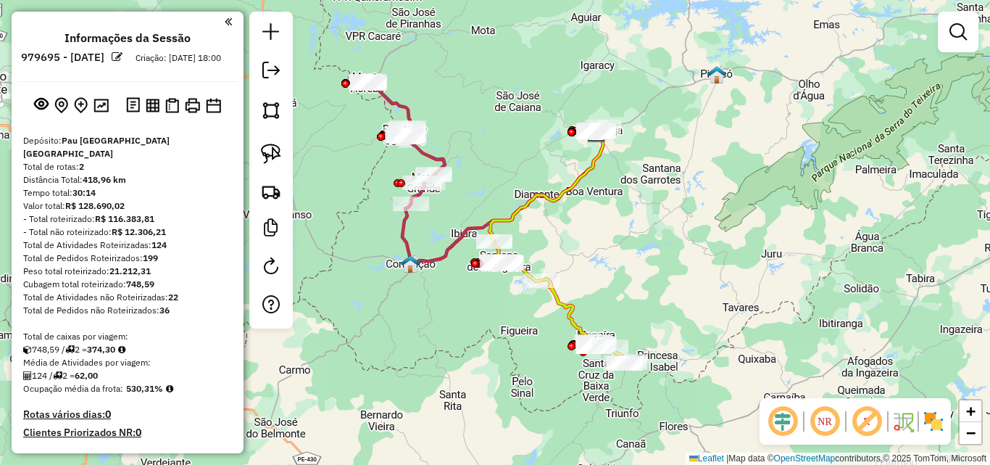
drag, startPoint x: 278, startPoint y: 161, endPoint x: 559, endPoint y: 133, distance: 282.6
click at [276, 162] on img at bounding box center [271, 154] width 20 height 20
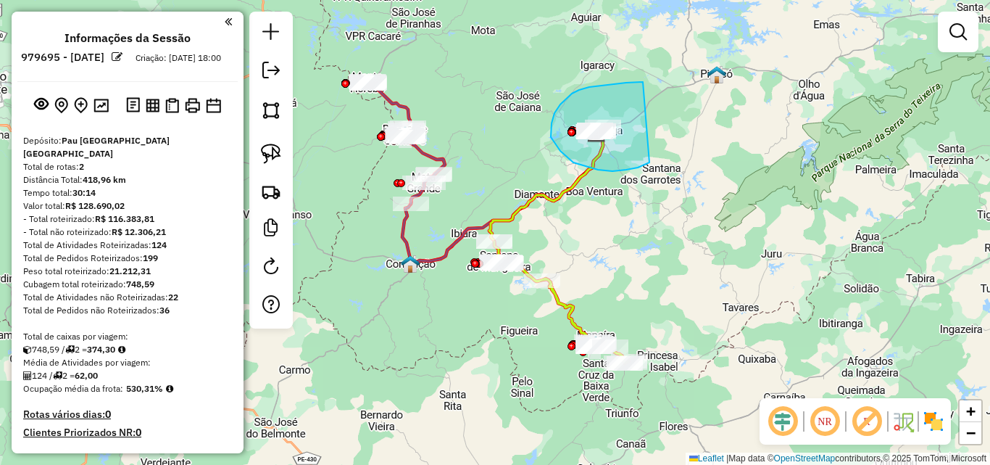
drag, startPoint x: 615, startPoint y: 84, endPoint x: 663, endPoint y: 151, distance: 81.7
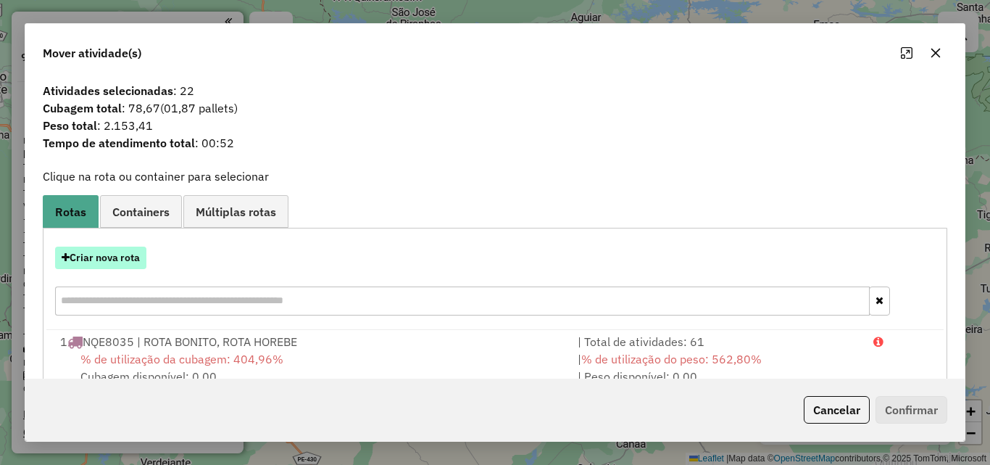
click at [117, 252] on button "Criar nova rota" at bounding box center [100, 257] width 91 height 22
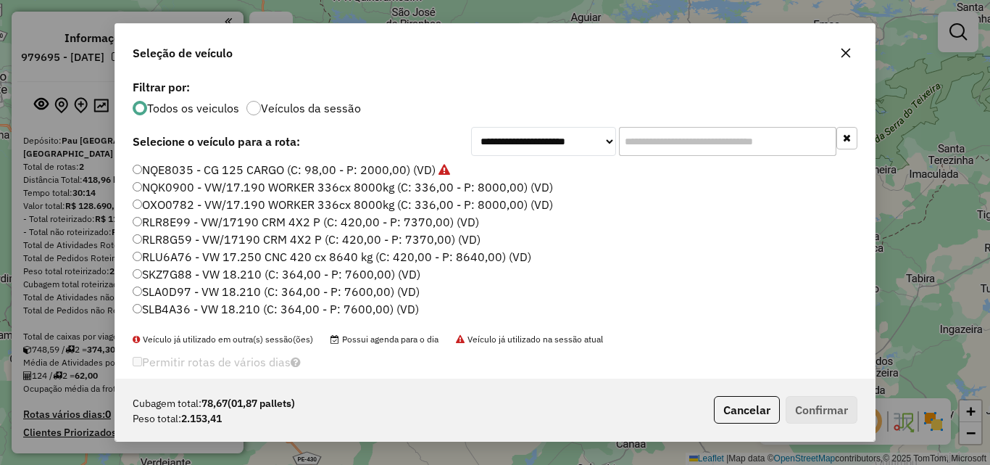
click at [225, 170] on label "NQE8035 - CG 125 CARGO (C: 98,00 - P: 2000,00) (VD)" at bounding box center [292, 169] width 318 height 17
click at [834, 414] on button "Confirmar" at bounding box center [822, 410] width 72 height 28
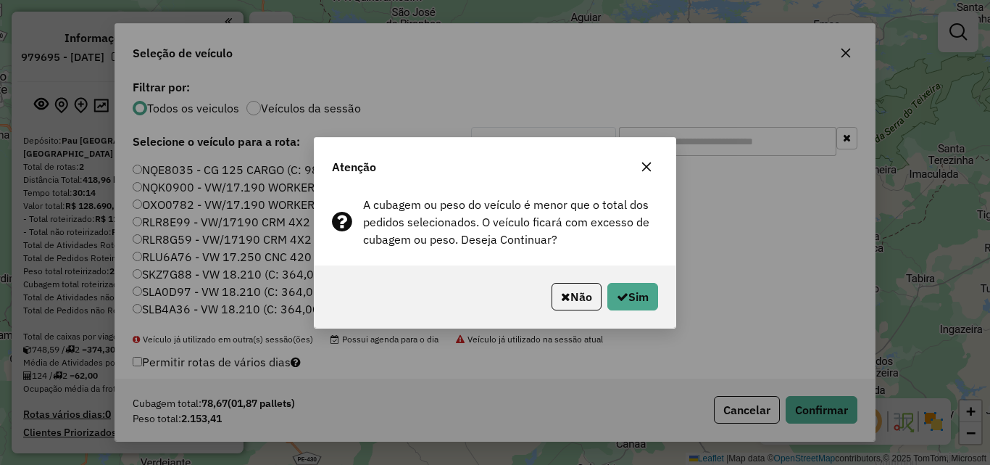
drag, startPoint x: 593, startPoint y: 295, endPoint x: 606, endPoint y: 299, distance: 13.5
click at [594, 296] on button "Não" at bounding box center [577, 297] width 50 height 28
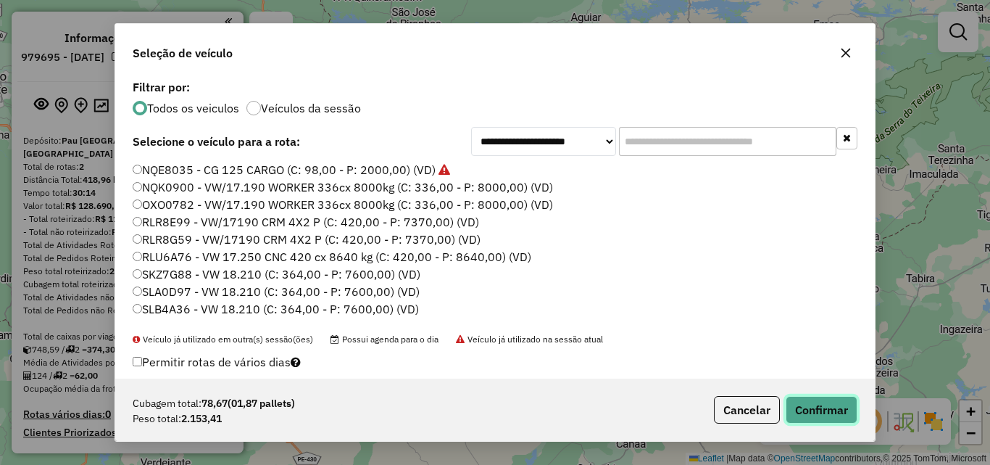
click at [845, 412] on button "Confirmar" at bounding box center [822, 410] width 72 height 28
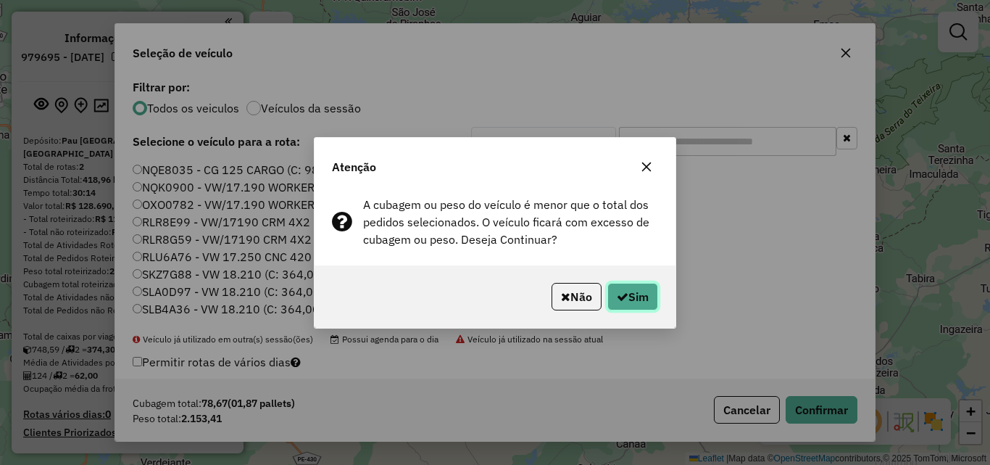
click at [633, 295] on button "Sim" at bounding box center [633, 297] width 51 height 28
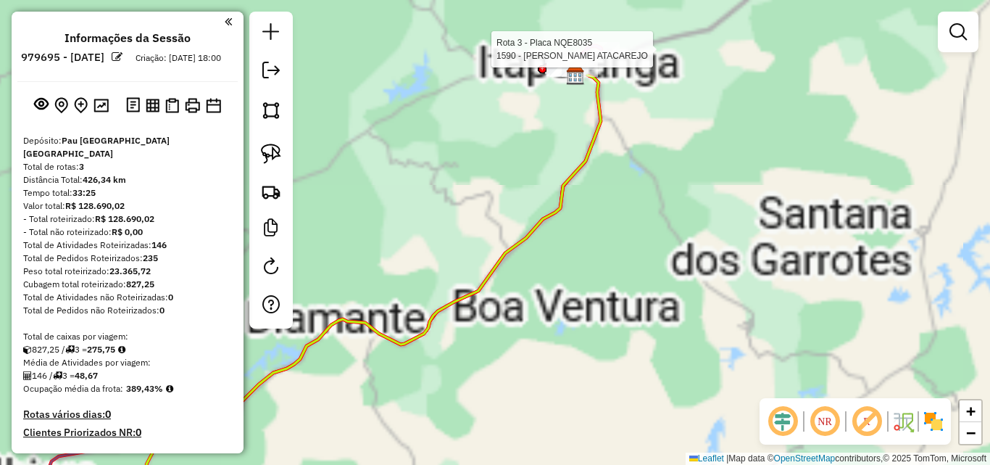
select select "**********"
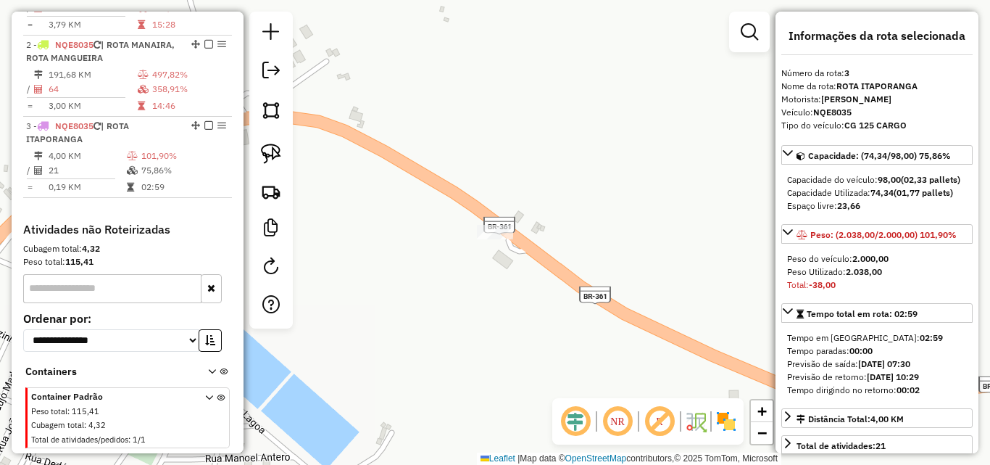
scroll to position [631, 0]
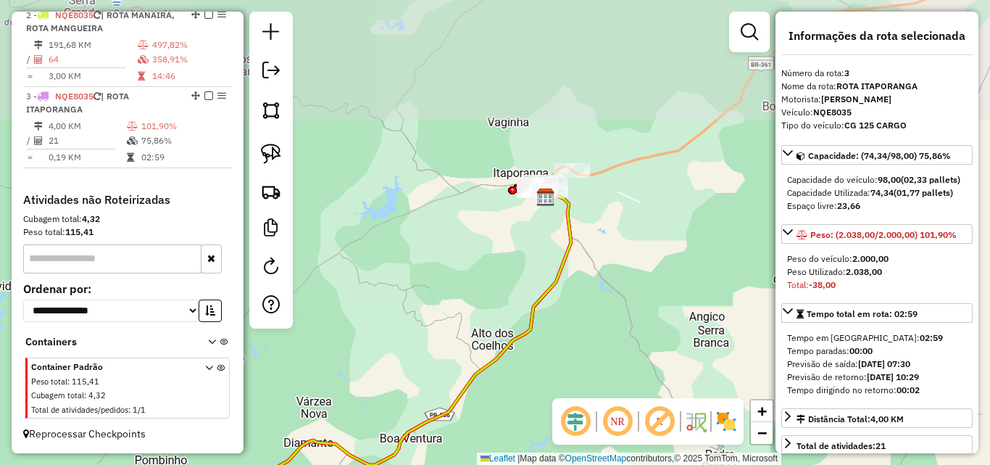
click at [644, 256] on div "Janela de atendimento Grade de atendimento Capacidade Transportadoras Veículos …" at bounding box center [495, 232] width 990 height 465
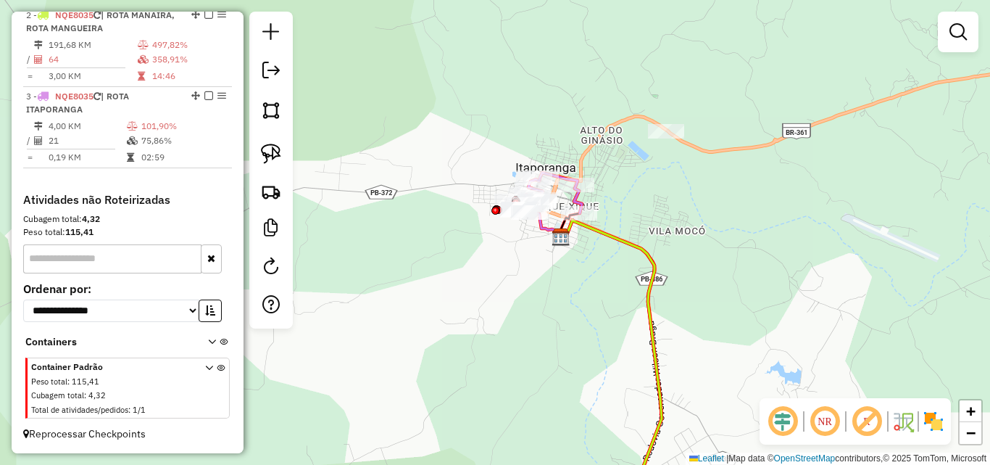
click at [578, 204] on icon at bounding box center [548, 193] width 70 height 41
select select "**********"
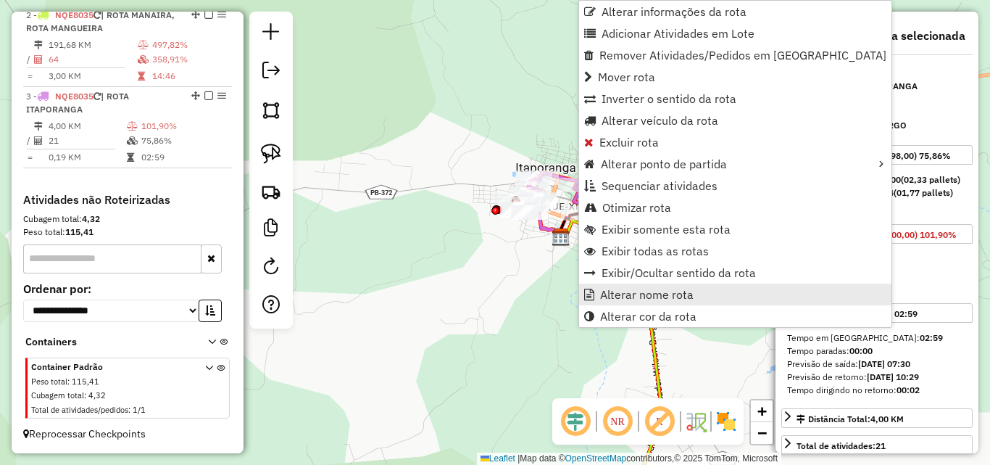
click at [642, 291] on span "Alterar nome rota" at bounding box center [647, 295] width 94 height 12
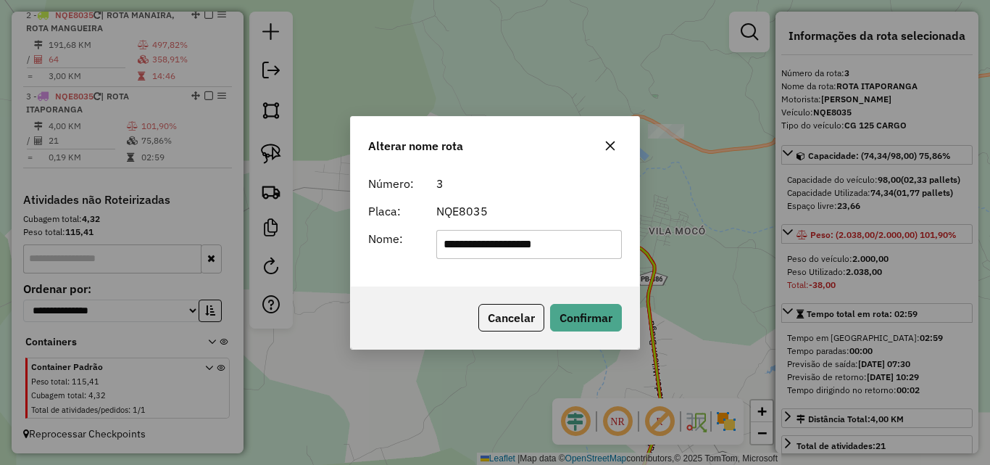
type input "**********"
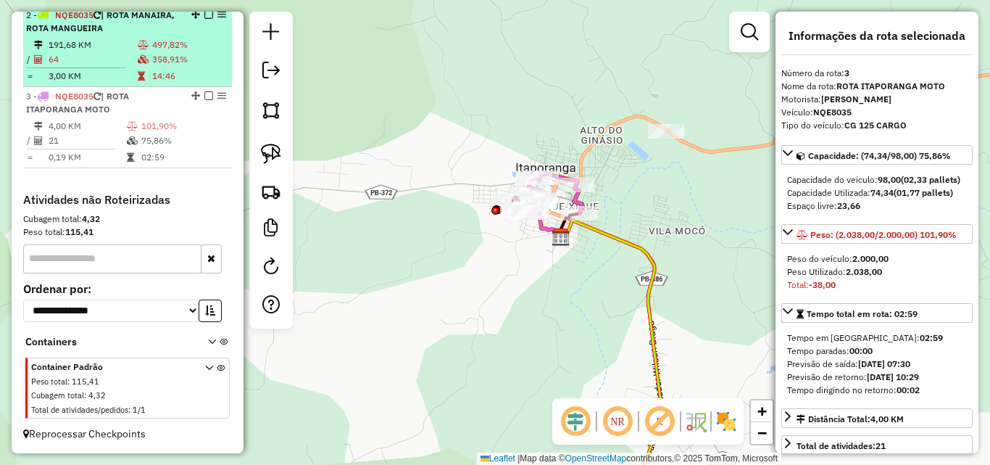
scroll to position [486, 0]
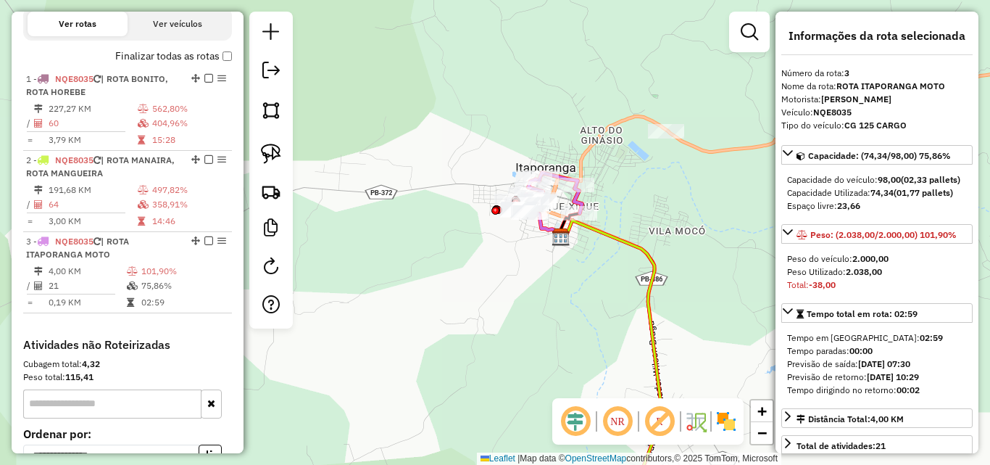
drag, startPoint x: 205, startPoint y: 242, endPoint x: 208, endPoint y: 262, distance: 20.5
click at [204, 244] on em at bounding box center [208, 240] width 9 height 9
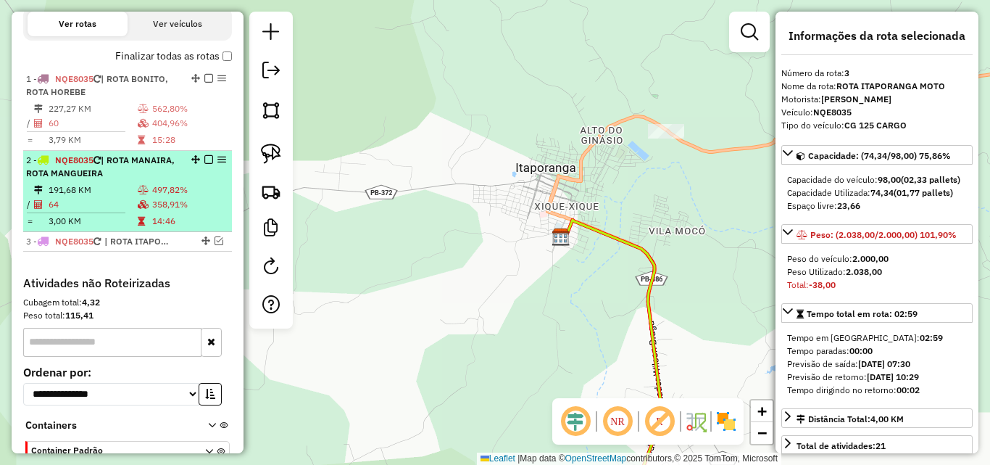
click at [138, 202] on icon at bounding box center [143, 204] width 11 height 9
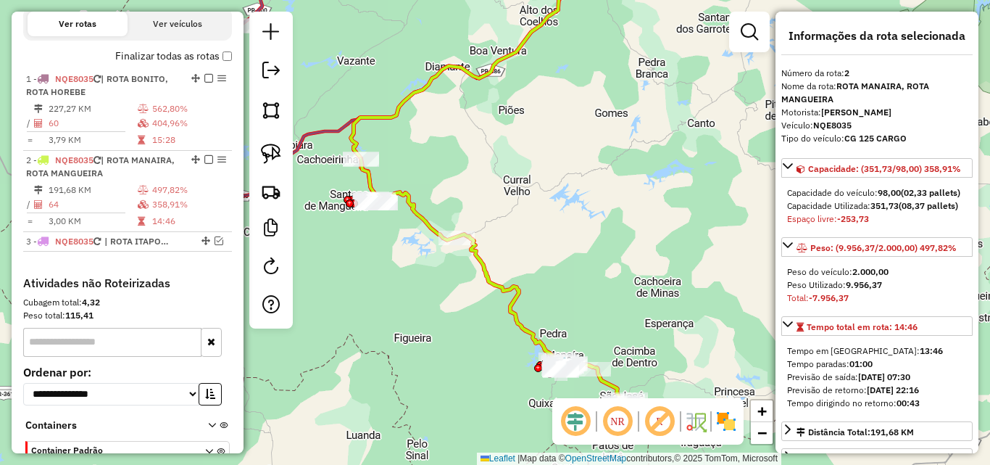
drag, startPoint x: 597, startPoint y: 335, endPoint x: 602, endPoint y: 253, distance: 82.1
click at [594, 264] on div "Janela de atendimento Grade de atendimento Capacidade Transportadoras Veículos …" at bounding box center [495, 232] width 990 height 465
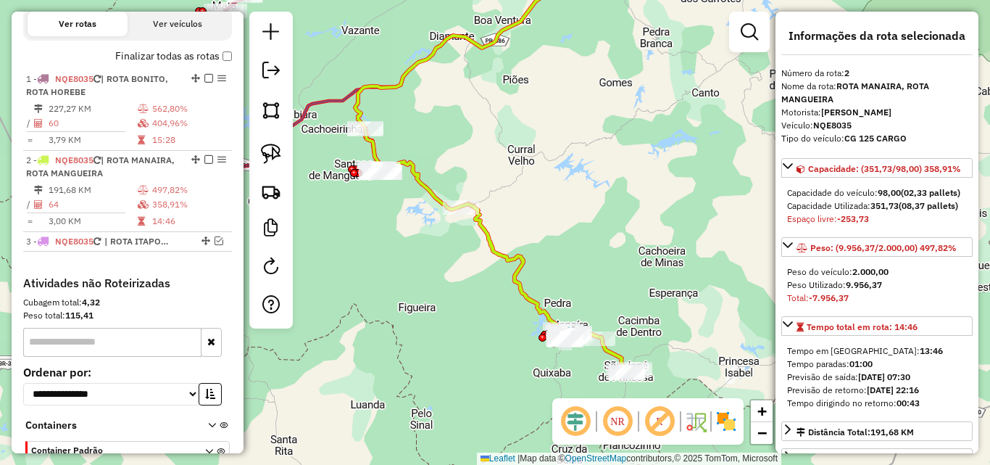
scroll to position [72, 0]
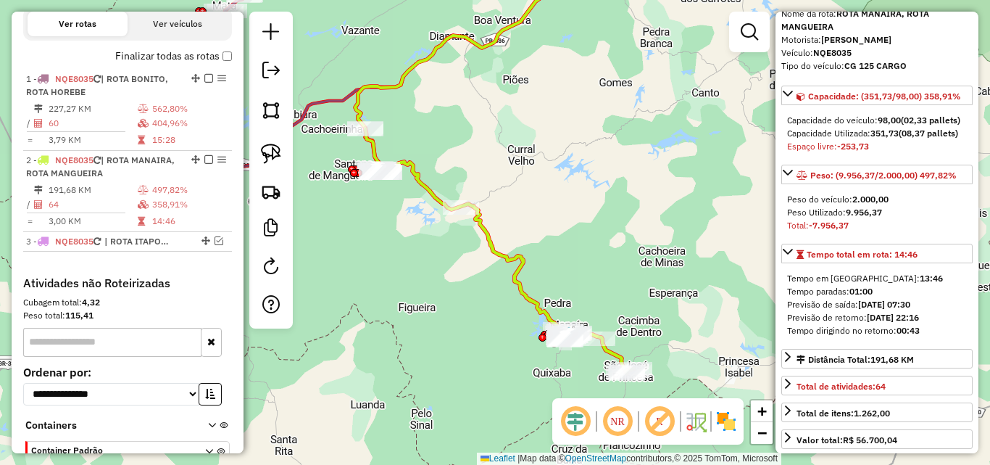
drag, startPoint x: 503, startPoint y: 252, endPoint x: 542, endPoint y: 225, distance: 47.5
click at [503, 253] on icon at bounding box center [499, 250] width 269 height 245
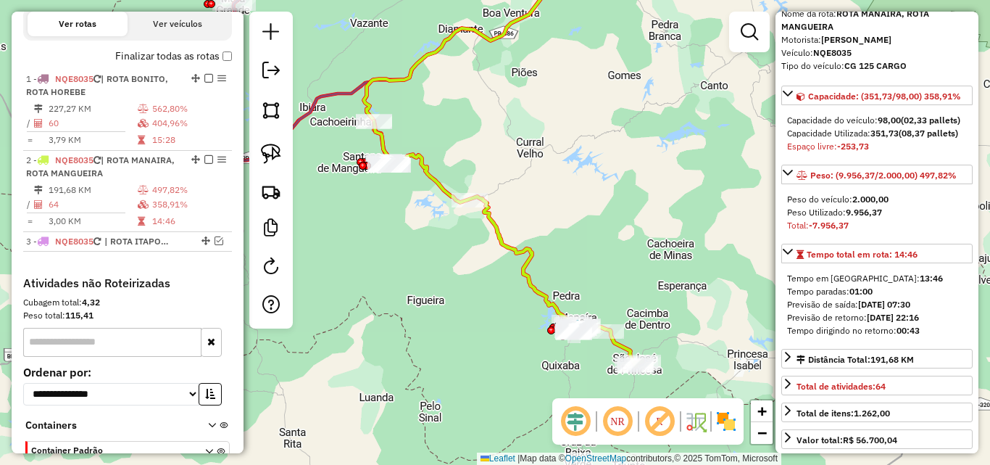
scroll to position [569, 0]
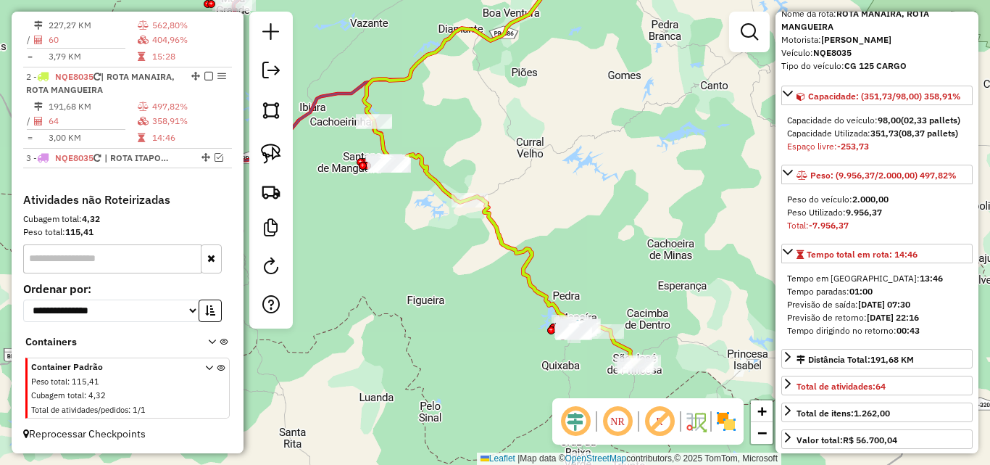
drag, startPoint x: 560, startPoint y: 209, endPoint x: 580, endPoint y: 192, distance: 26.3
click at [580, 192] on div "Janela de atendimento Grade de atendimento Capacidade Transportadoras Veículos …" at bounding box center [495, 232] width 990 height 465
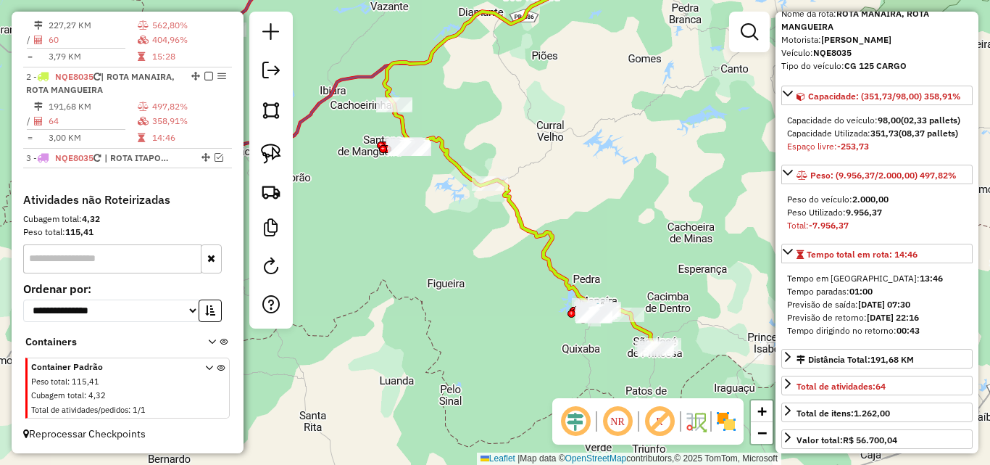
click at [570, 195] on div "Janela de atendimento Grade de atendimento Capacidade Transportadoras Veículos …" at bounding box center [495, 232] width 990 height 465
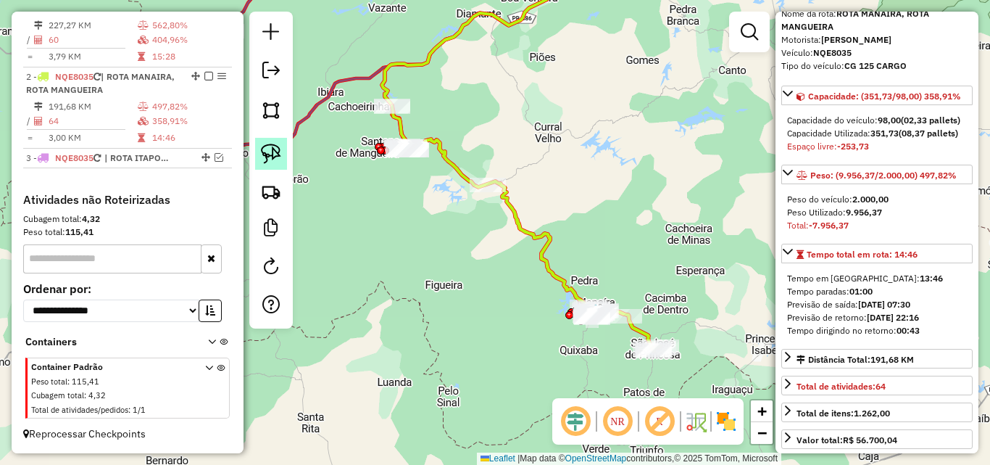
click at [268, 151] on img at bounding box center [271, 154] width 20 height 20
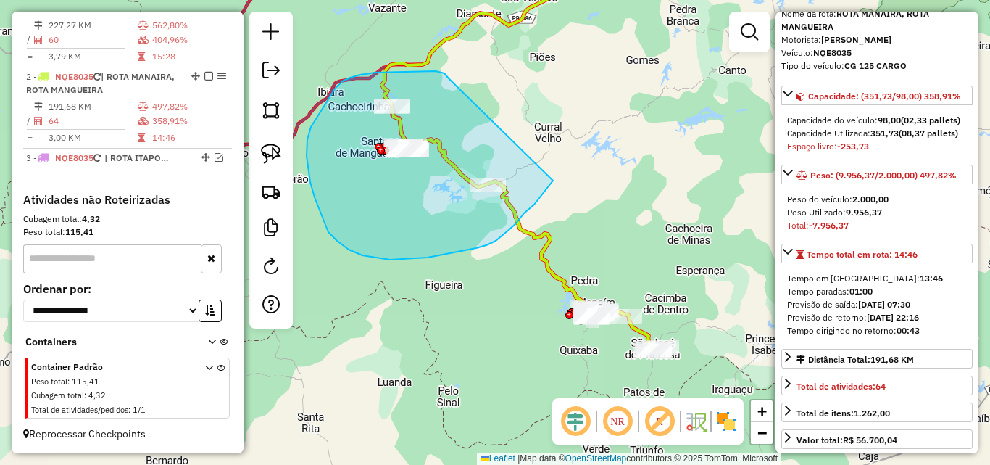
drag, startPoint x: 440, startPoint y: 72, endPoint x: 553, endPoint y: 181, distance: 156.4
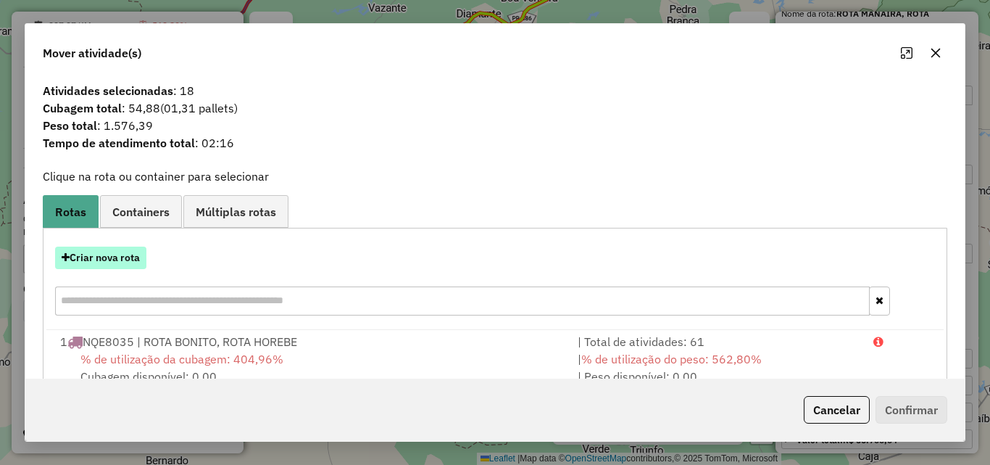
click at [130, 256] on button "Criar nova rota" at bounding box center [100, 257] width 91 height 22
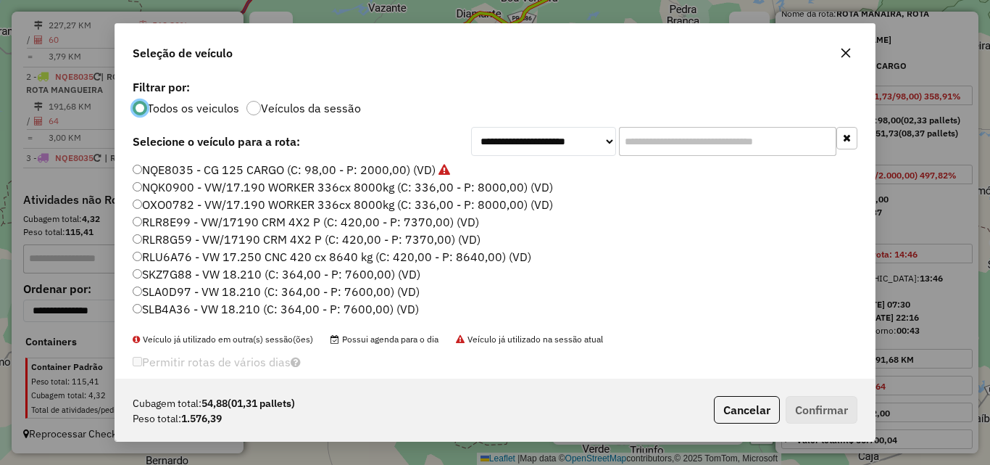
scroll to position [8, 4]
click at [728, 146] on input "text" at bounding box center [727, 141] width 217 height 29
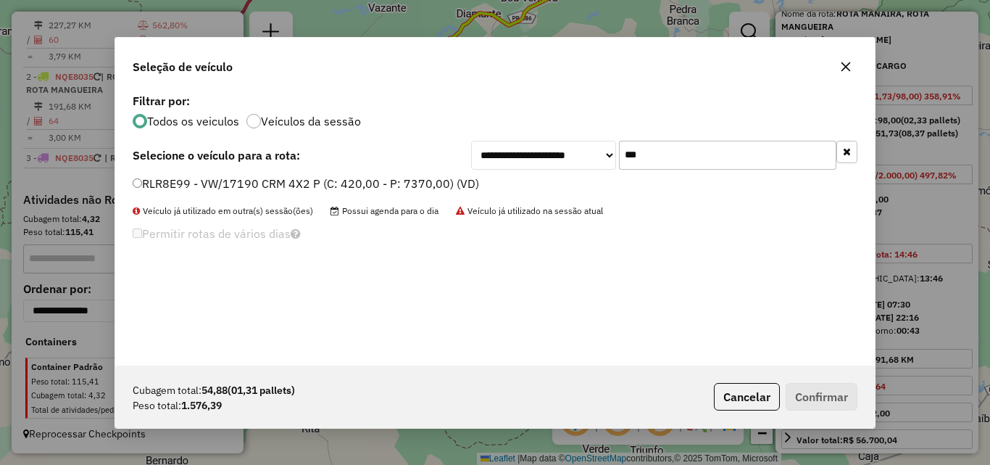
type input "***"
click at [192, 173] on div "**********" at bounding box center [495, 227] width 760 height 275
click at [198, 181] on label "RLR8E99 - VW/17190 CRM 4X2 P (C: 420,00 - P: 7370,00) (VD)" at bounding box center [306, 183] width 347 height 17
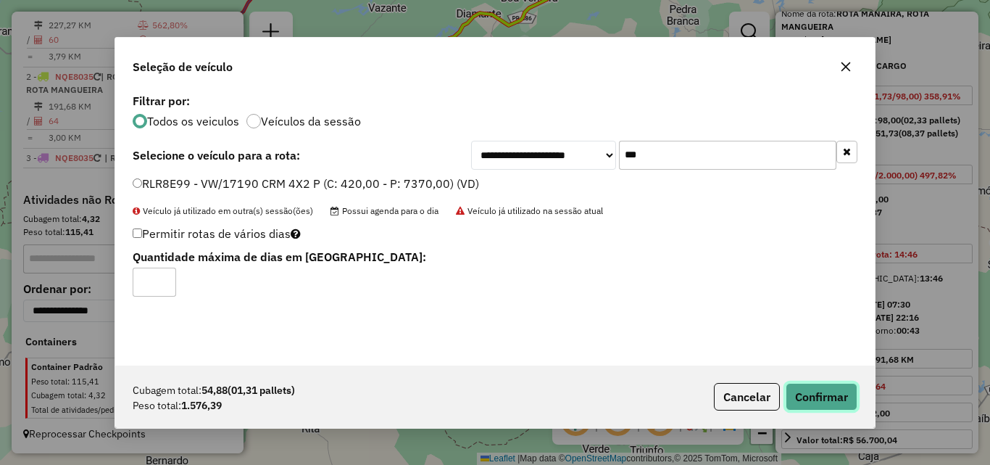
click at [818, 399] on button "Confirmar" at bounding box center [822, 397] width 72 height 28
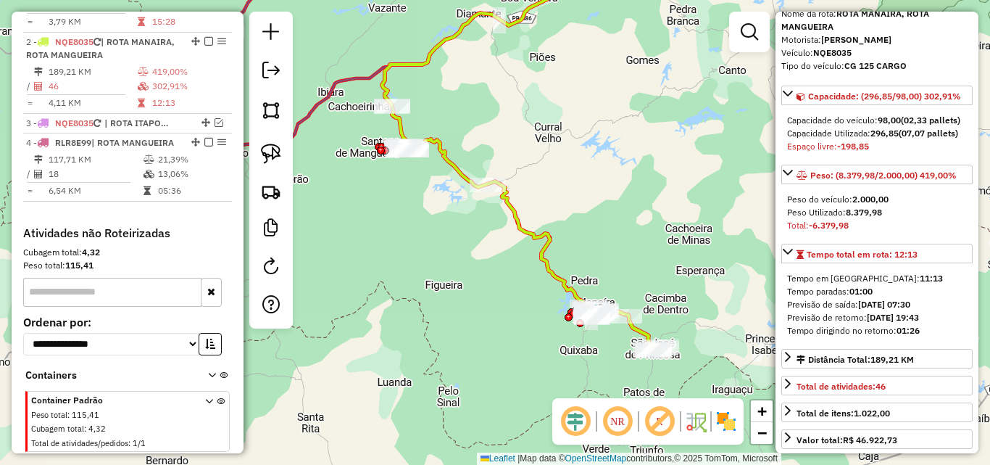
scroll to position [625, 0]
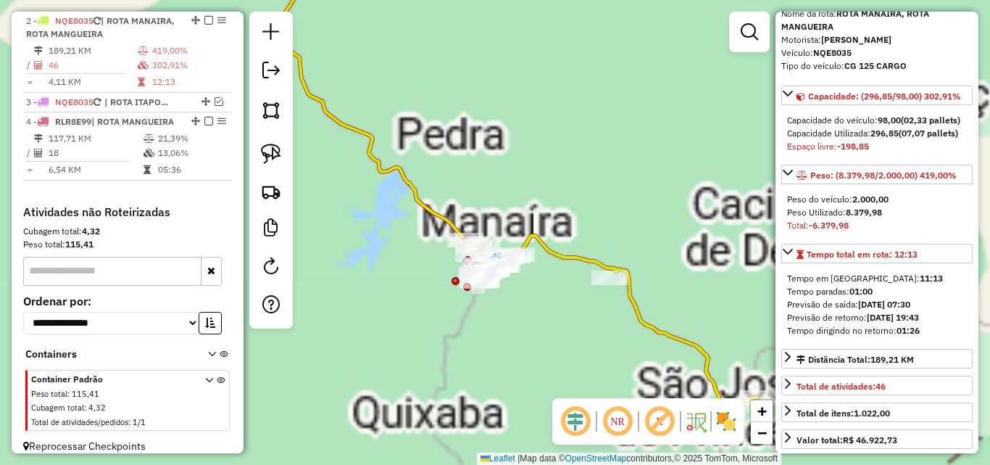
click at [694, 266] on div "Janela de atendimento Grade de atendimento Capacidade Transportadoras Veículos …" at bounding box center [495, 232] width 990 height 465
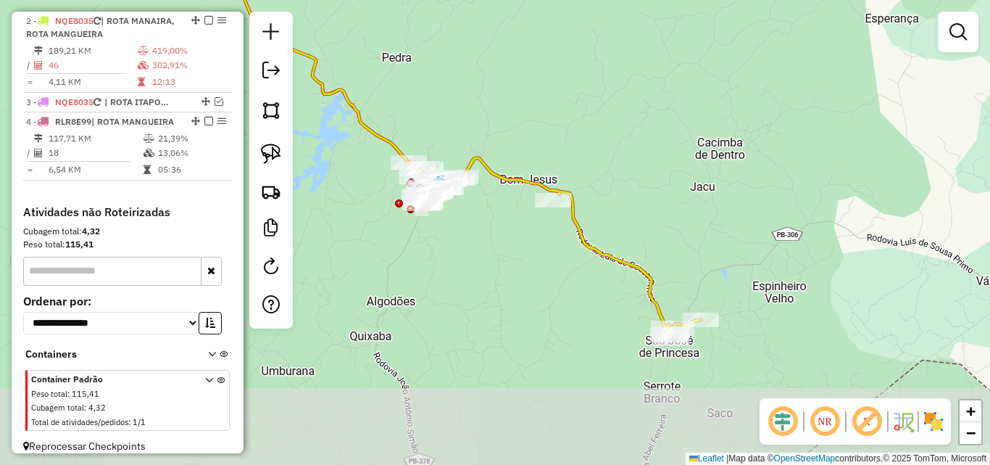
drag, startPoint x: 702, startPoint y: 285, endPoint x: 644, endPoint y: 208, distance: 95.8
click at [644, 208] on div "Janela de atendimento Grade de atendimento Capacidade Transportadoras Veículos …" at bounding box center [495, 232] width 990 height 465
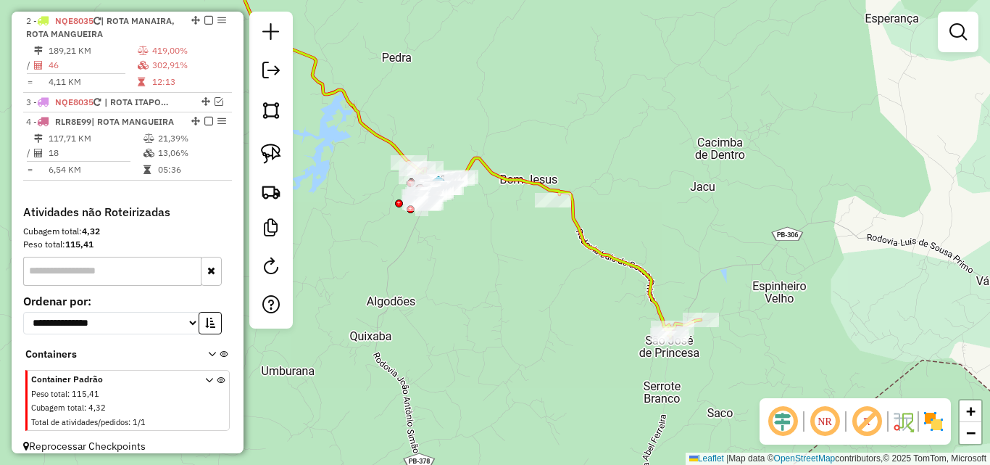
drag, startPoint x: 270, startPoint y: 155, endPoint x: 326, endPoint y: 157, distance: 55.8
click at [269, 157] on img at bounding box center [271, 154] width 20 height 20
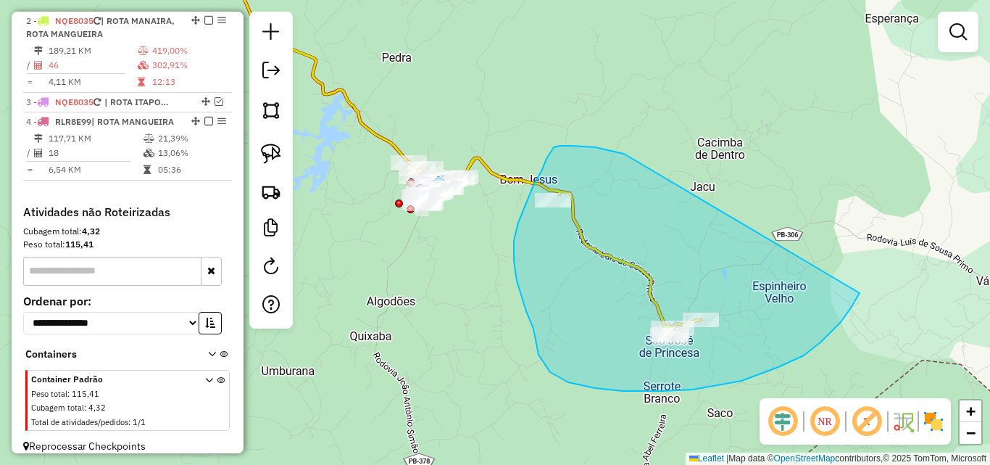
drag, startPoint x: 554, startPoint y: 147, endPoint x: 860, endPoint y: 292, distance: 338.5
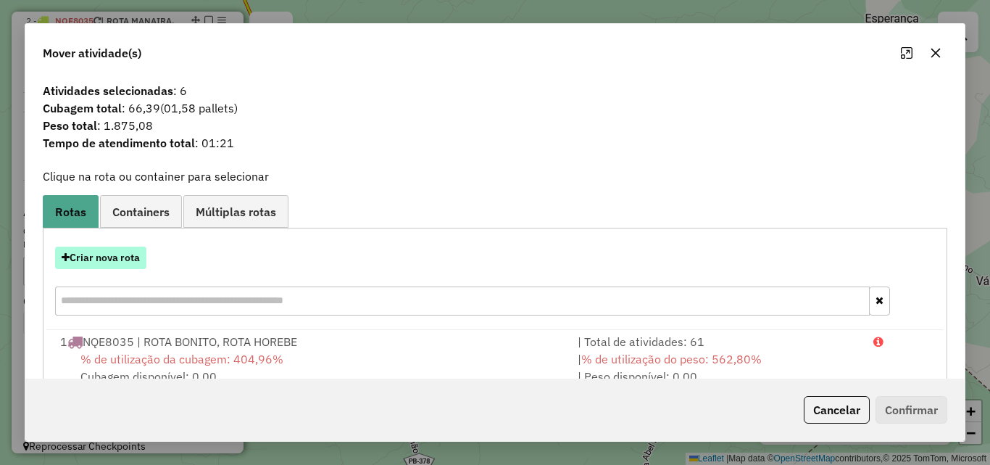
click at [120, 254] on button "Criar nova rota" at bounding box center [100, 257] width 91 height 22
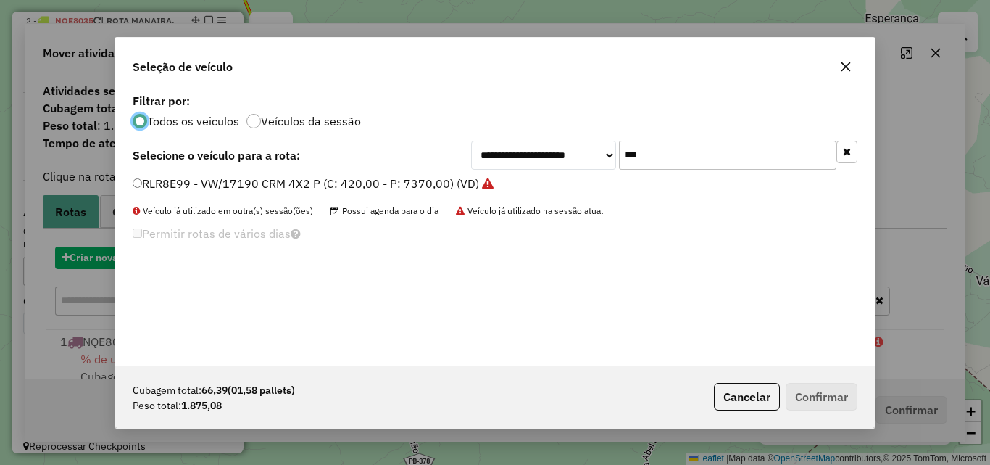
scroll to position [8, 4]
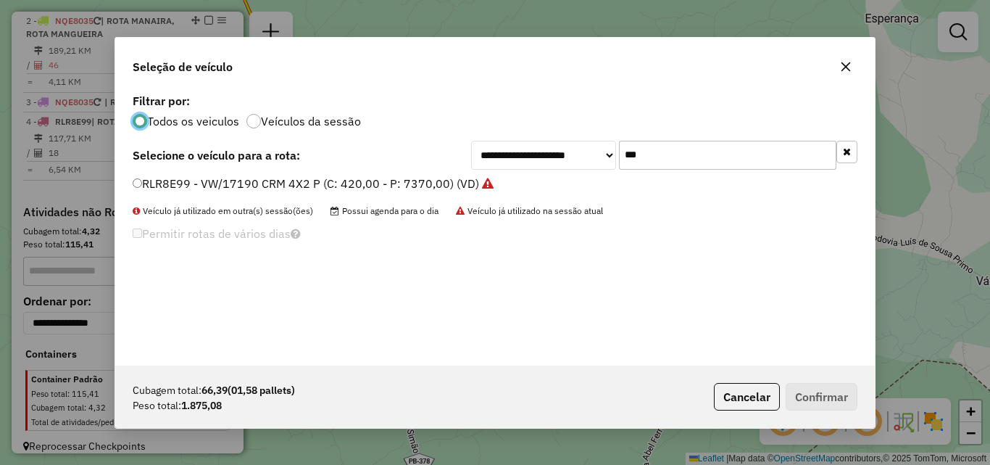
click at [757, 164] on input "***" at bounding box center [727, 155] width 217 height 29
drag, startPoint x: 757, startPoint y: 164, endPoint x: 836, endPoint y: 154, distance: 79.6
click at [778, 165] on input "***" at bounding box center [727, 155] width 217 height 29
type input "***"
click at [259, 176] on label "SLB4A36 - VW 18.210 (C: 364,00 - P: 7600,00) (VD)" at bounding box center [276, 183] width 286 height 17
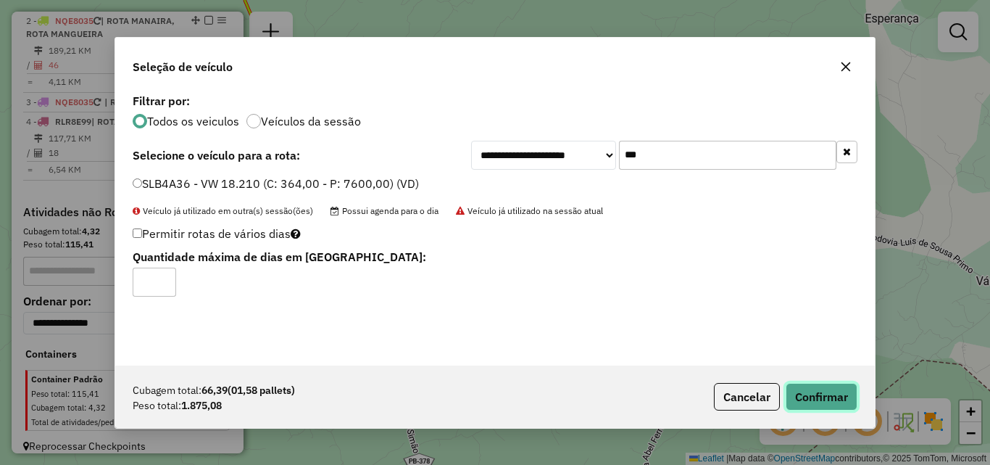
click at [822, 386] on button "Confirmar" at bounding box center [822, 397] width 72 height 28
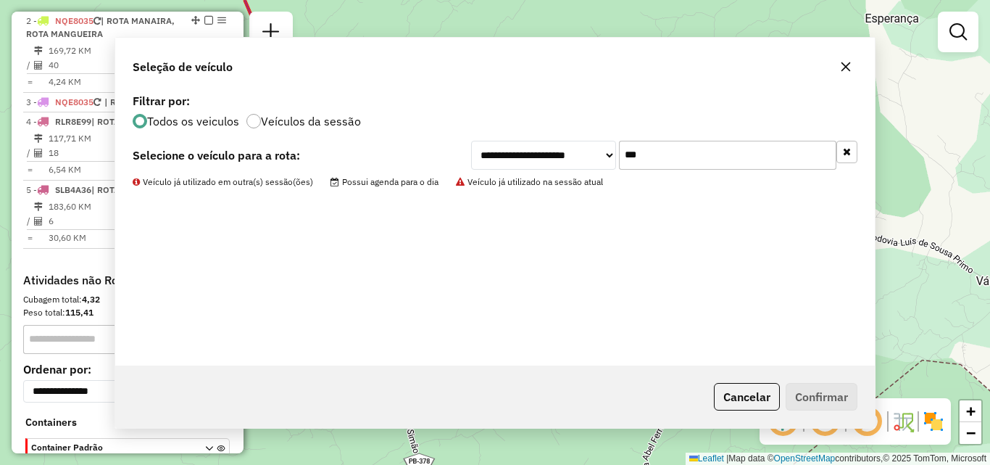
scroll to position [544, 0]
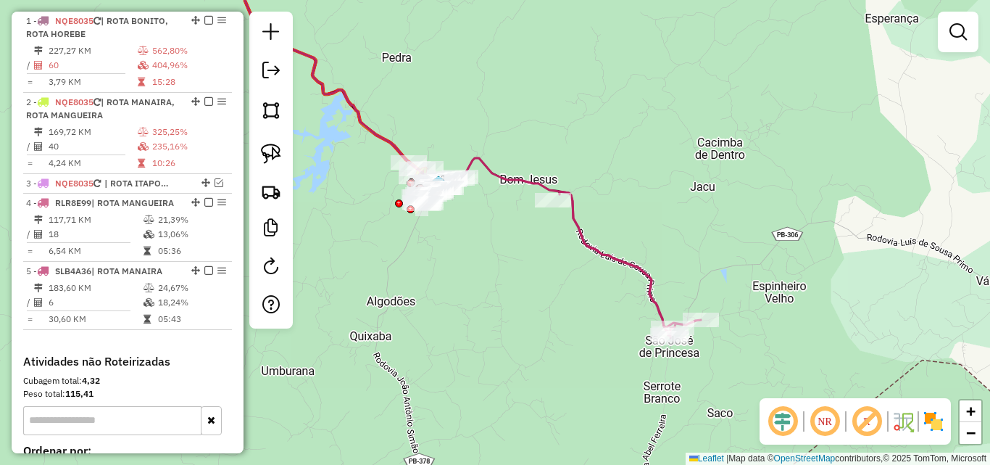
click at [634, 265] on icon at bounding box center [630, 264] width 141 height 146
select select "**********"
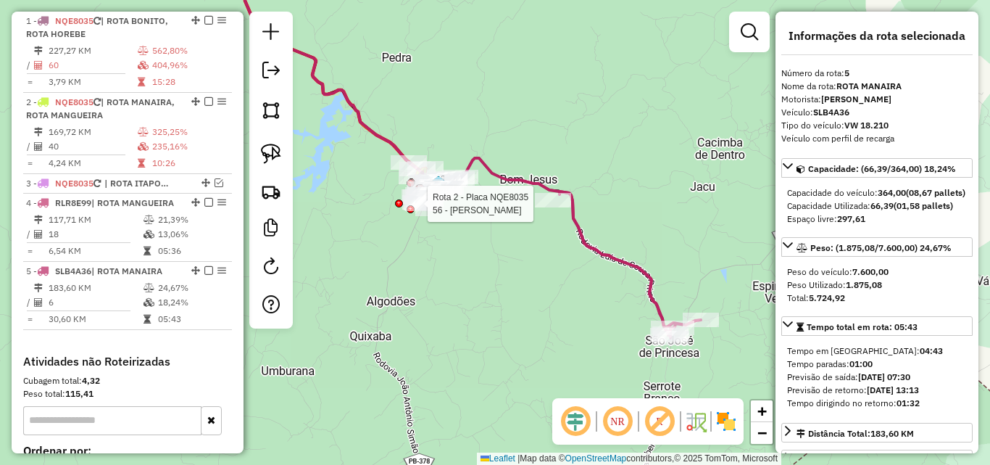
scroll to position [718, 0]
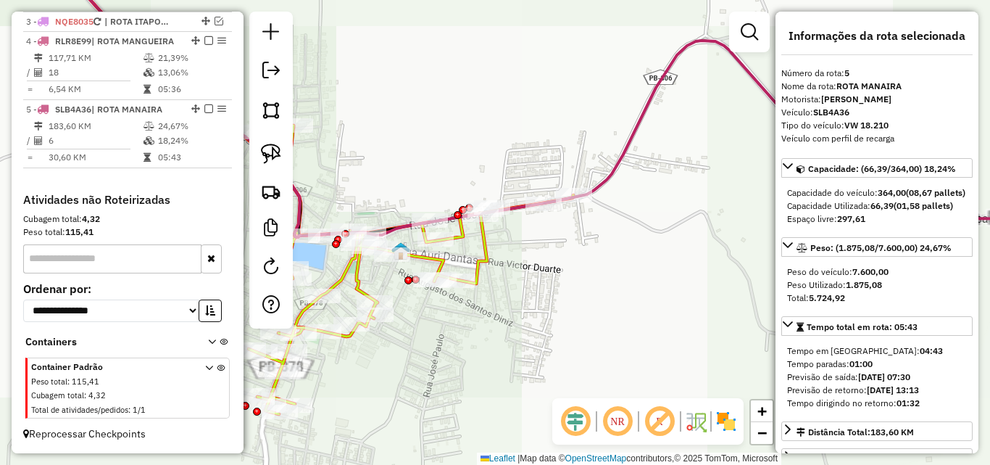
click at [564, 333] on div "Janela de atendimento Grade de atendimento Capacidade Transportadoras Veículos …" at bounding box center [495, 232] width 990 height 465
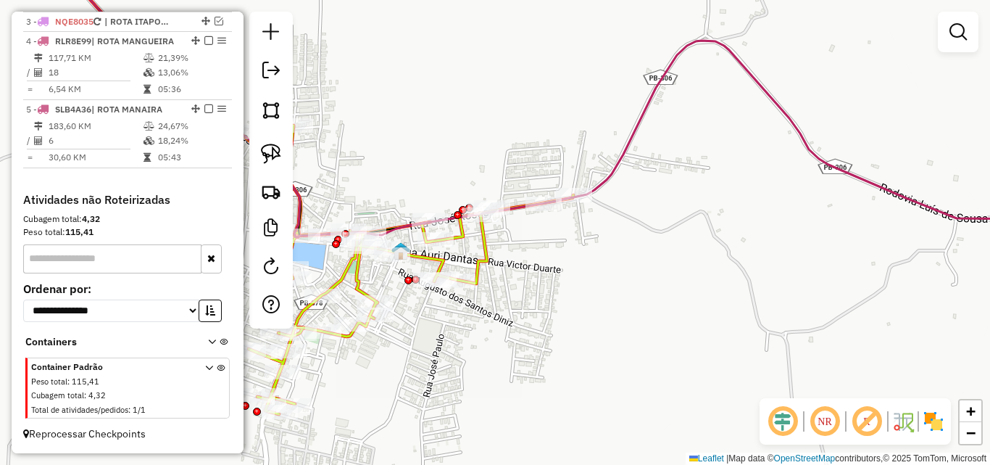
drag, startPoint x: 265, startPoint y: 149, endPoint x: 433, endPoint y: 207, distance: 177.0
click at [265, 150] on img at bounding box center [271, 154] width 20 height 20
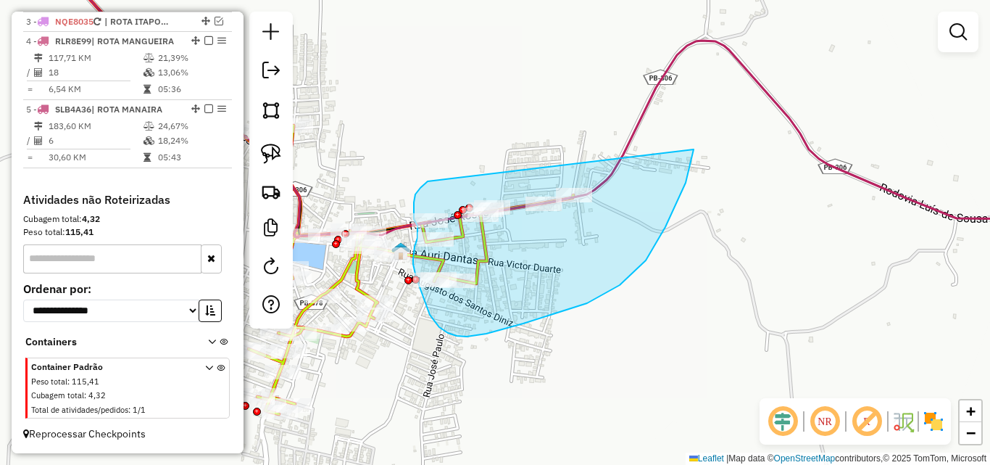
drag, startPoint x: 417, startPoint y: 192, endPoint x: 694, endPoint y: 148, distance: 280.4
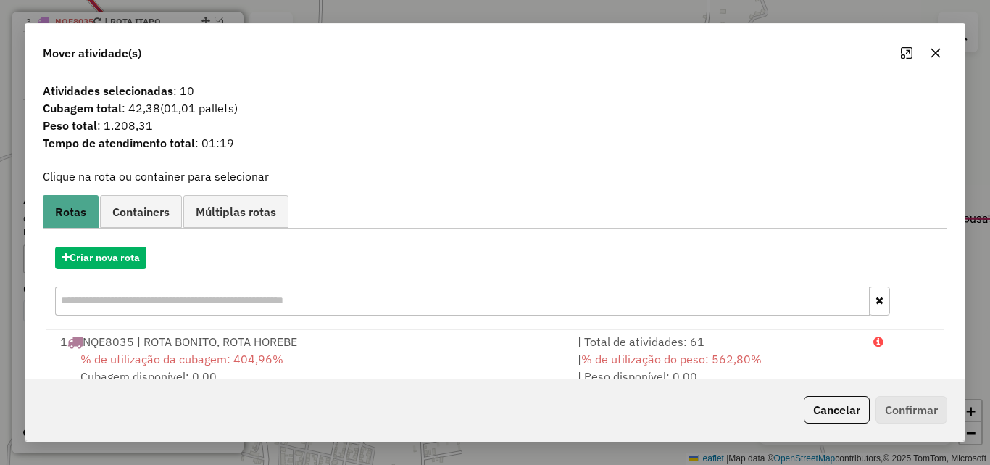
drag, startPoint x: 750, startPoint y: 347, endPoint x: 723, endPoint y: 291, distance: 61.3
click at [750, 347] on div "| Total de atividades: 61" at bounding box center [717, 341] width 296 height 17
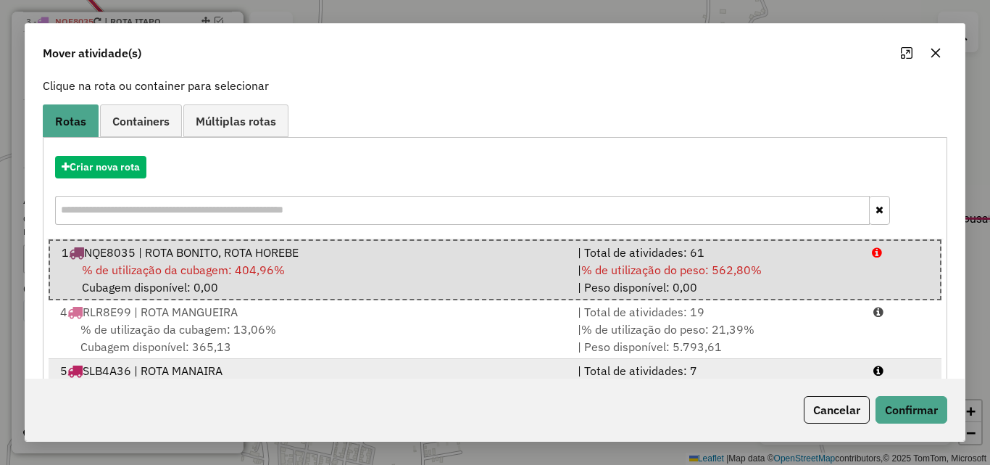
scroll to position [154, 0]
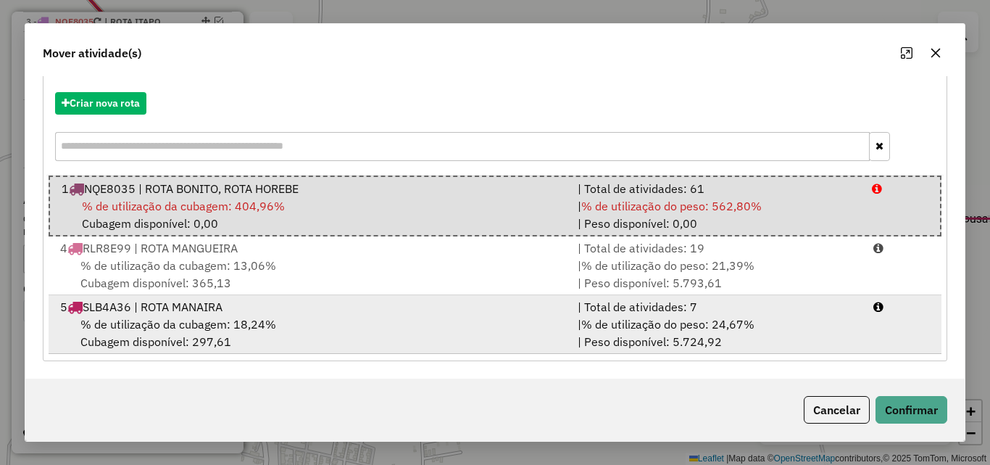
click at [748, 321] on span "% de utilização do peso: 24,67%" at bounding box center [667, 324] width 173 height 14
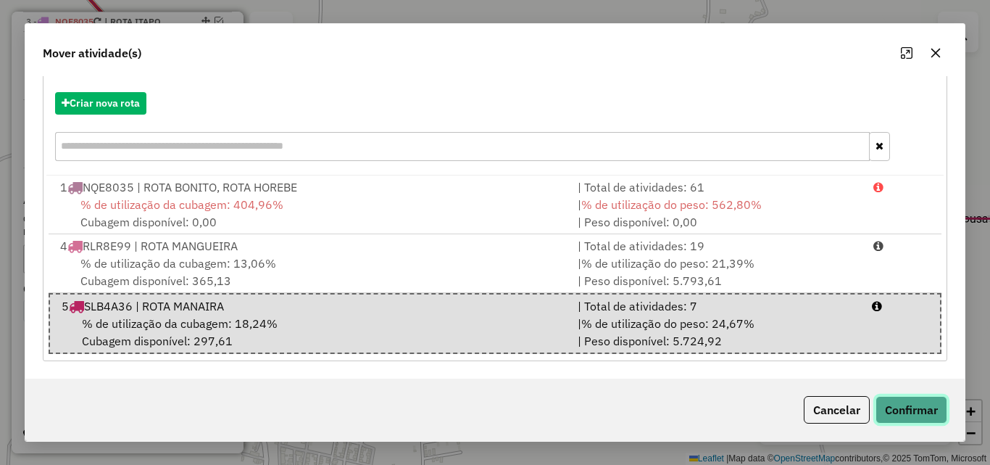
drag, startPoint x: 897, startPoint y: 405, endPoint x: 883, endPoint y: 378, distance: 29.5
click at [897, 405] on button "Confirmar" at bounding box center [912, 410] width 72 height 28
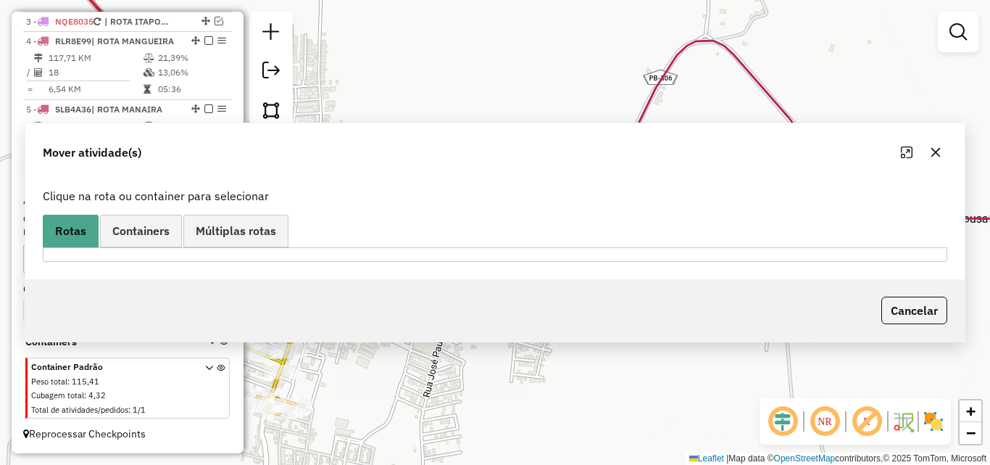
scroll to position [0, 0]
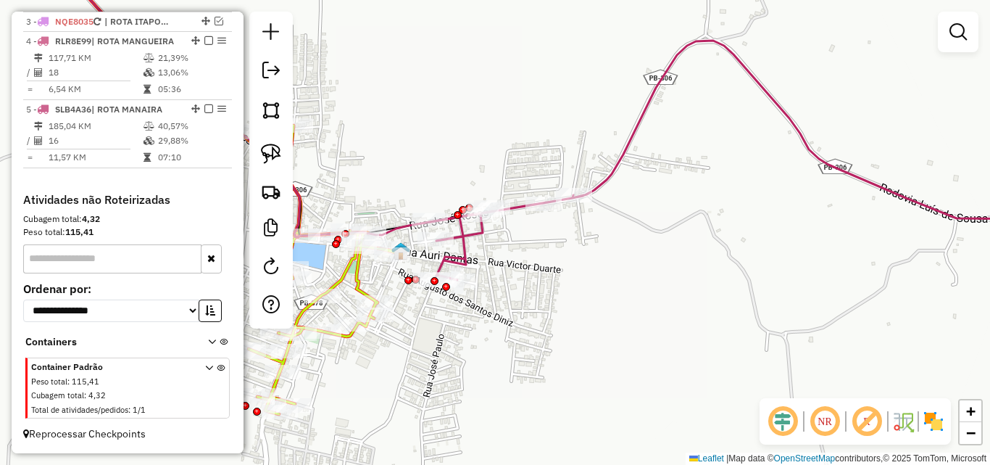
drag, startPoint x: 624, startPoint y: 154, endPoint x: 632, endPoint y: 165, distance: 13.5
click at [624, 155] on icon at bounding box center [760, 161] width 658 height 241
select select "**********"
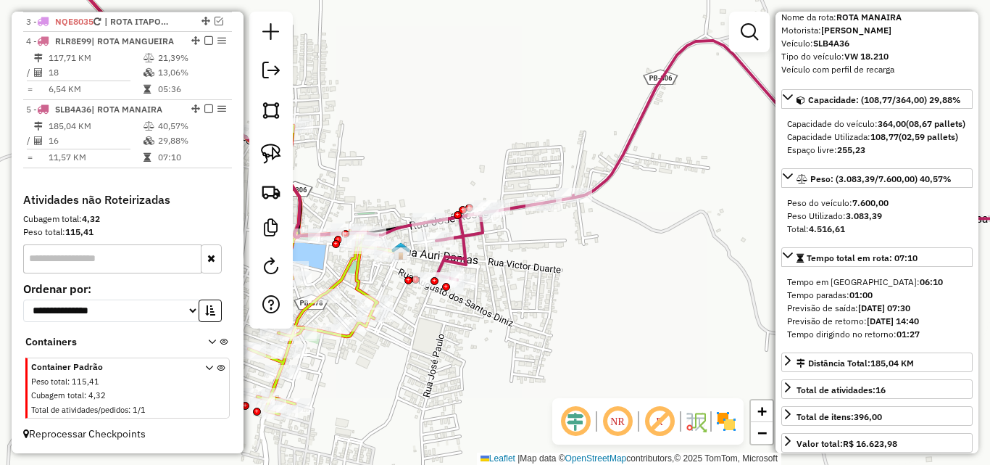
scroll to position [145, 0]
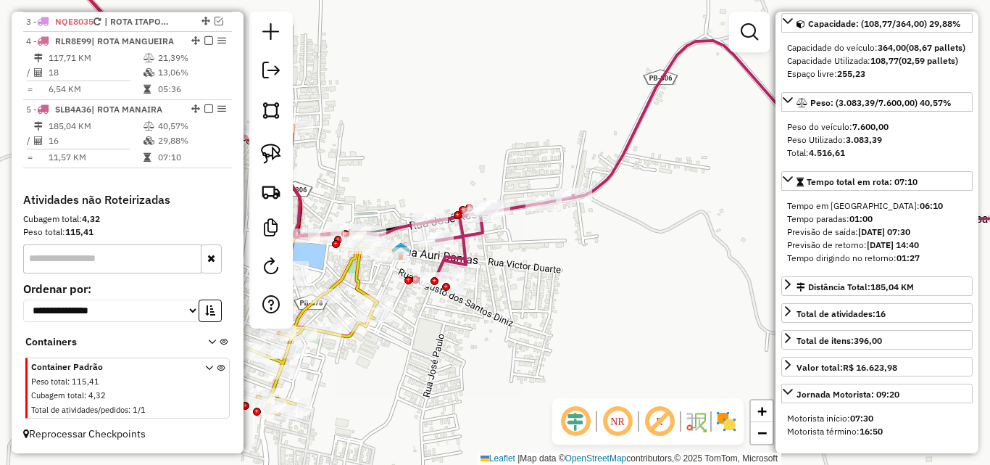
click at [347, 278] on icon at bounding box center [281, 244] width 237 height 340
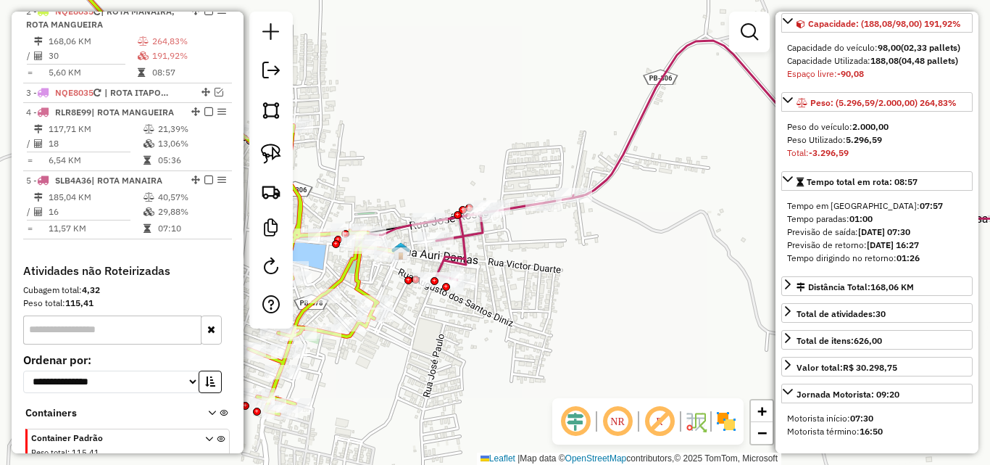
scroll to position [625, 0]
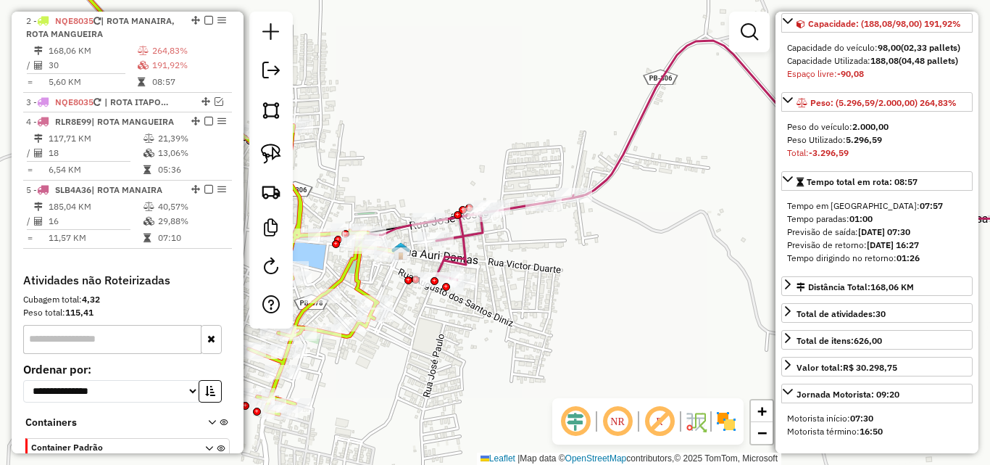
click at [615, 162] on icon at bounding box center [760, 161] width 658 height 241
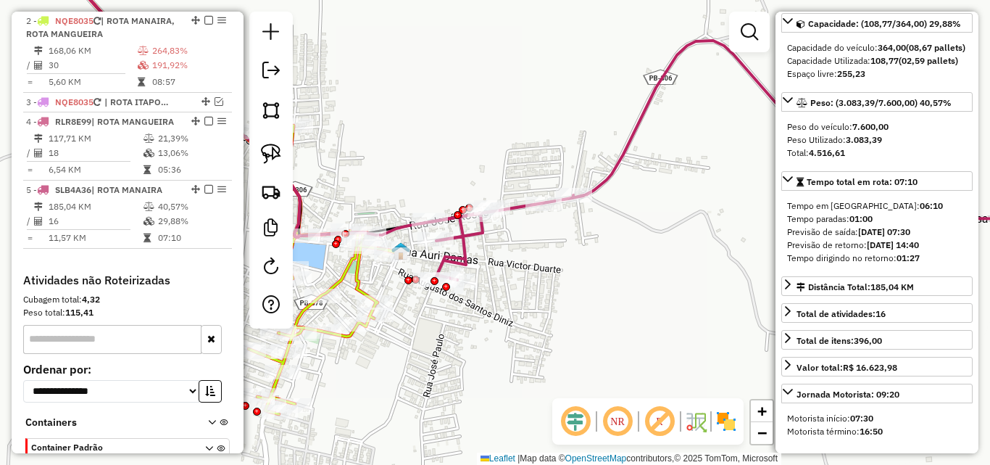
scroll to position [718, 0]
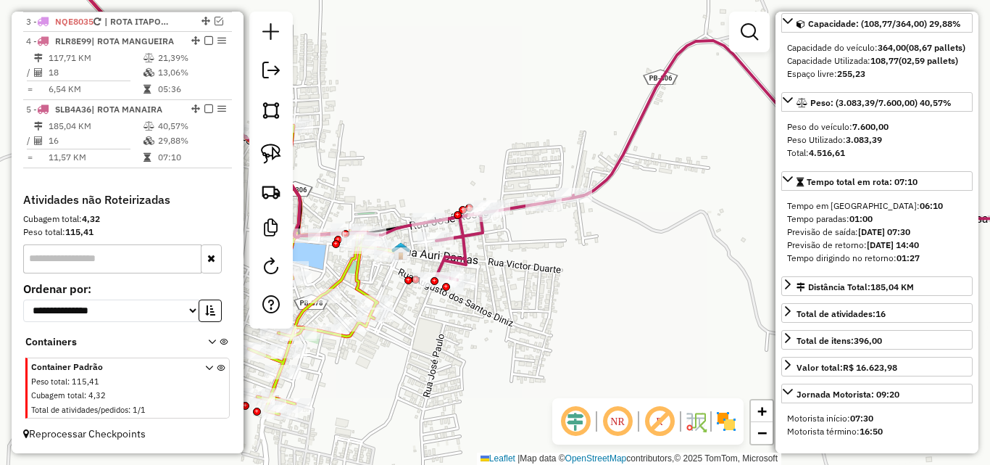
click at [359, 275] on icon at bounding box center [281, 244] width 237 height 340
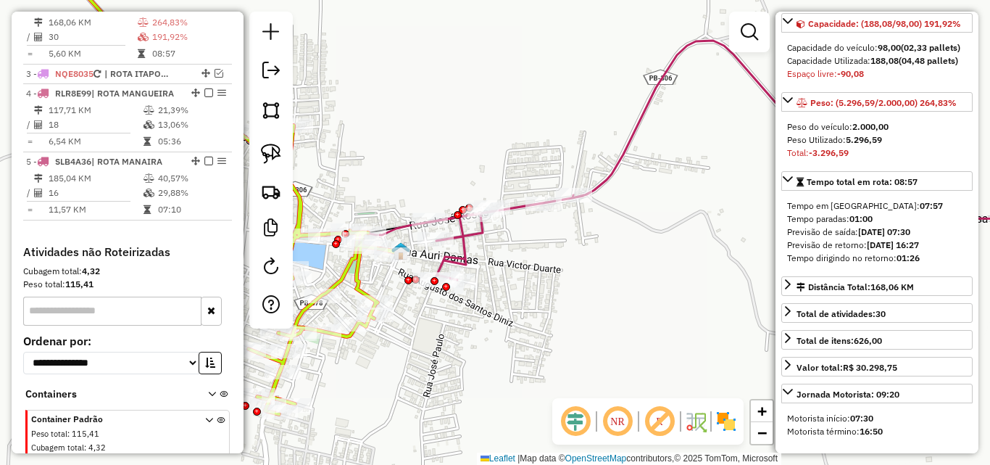
scroll to position [625, 0]
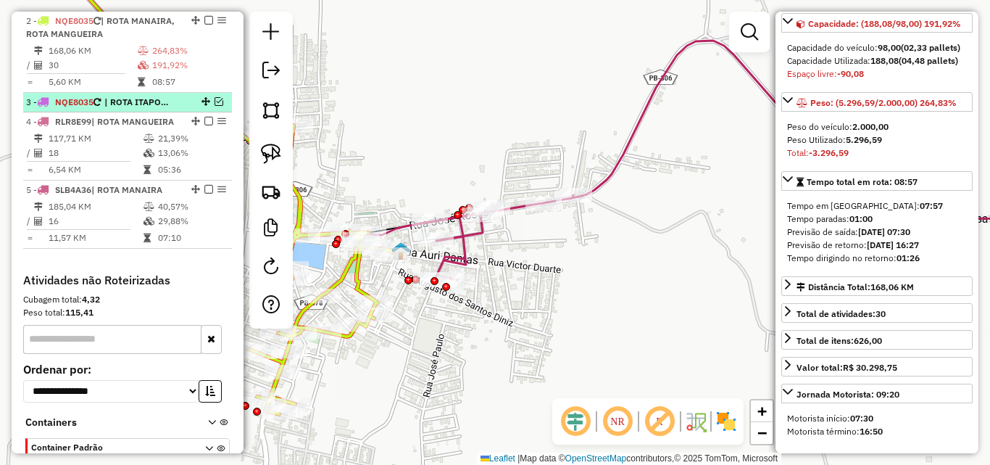
click at [151, 106] on span "| ROTA ITAPORANGA MOTO" at bounding box center [137, 102] width 67 height 13
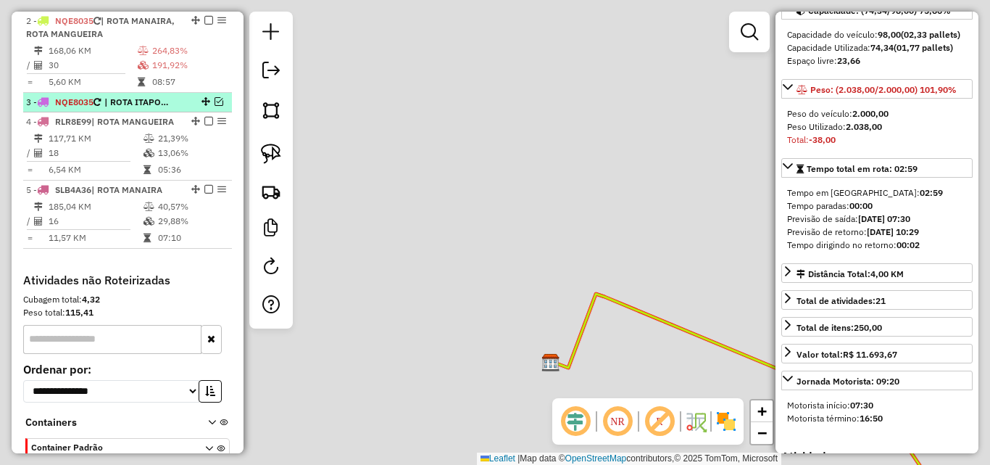
scroll to position [132, 0]
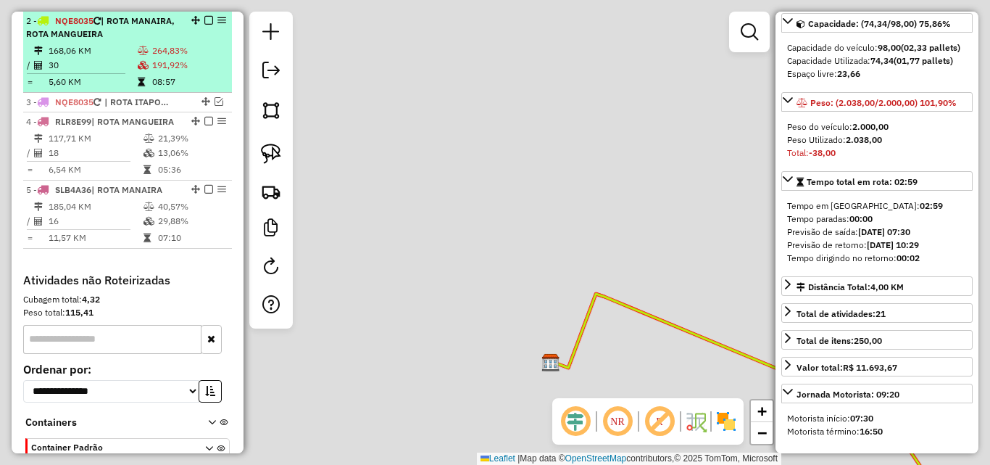
click at [160, 65] on td "191,92%" at bounding box center [189, 65] width 75 height 14
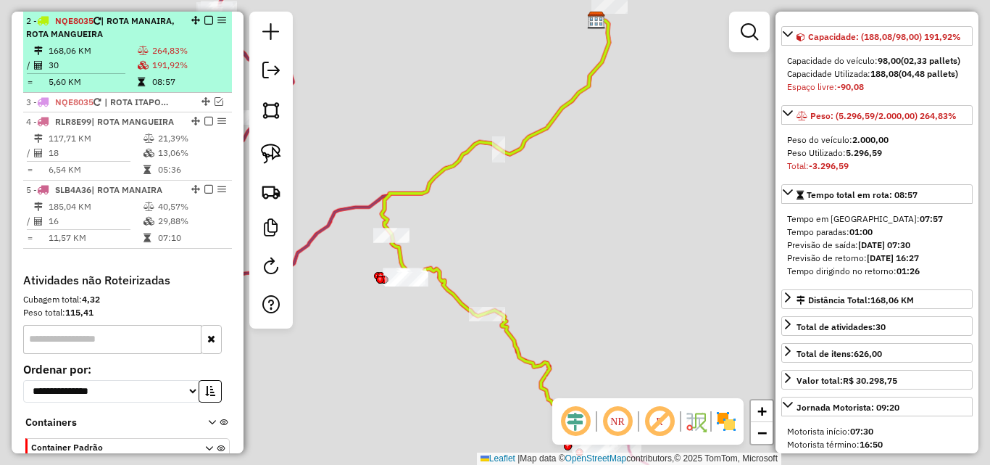
scroll to position [145, 0]
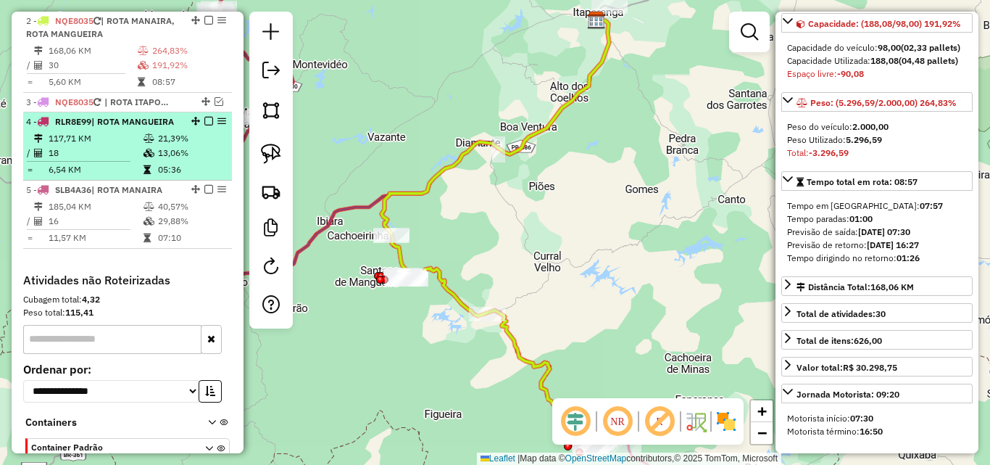
click at [157, 146] on td "21,39%" at bounding box center [191, 138] width 69 height 14
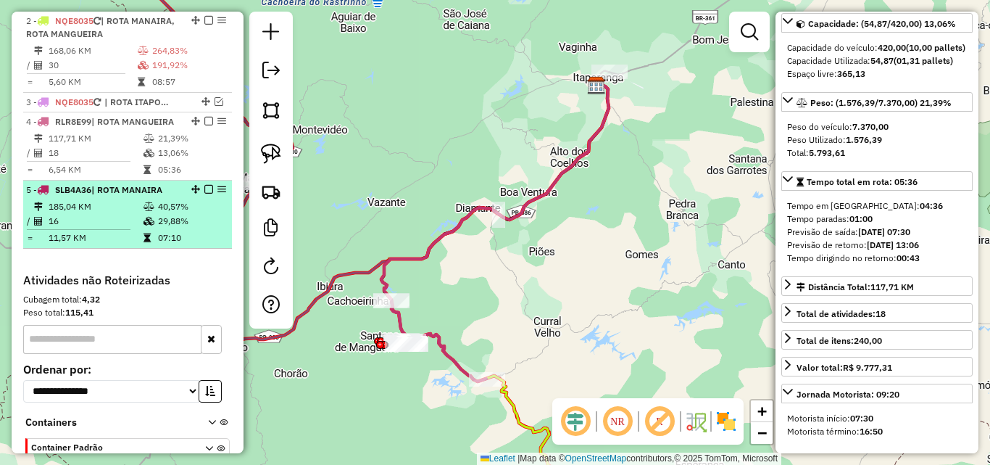
drag, startPoint x: 157, startPoint y: 214, endPoint x: 200, endPoint y: 209, distance: 43.1
click at [157, 214] on td "40,57%" at bounding box center [191, 206] width 69 height 14
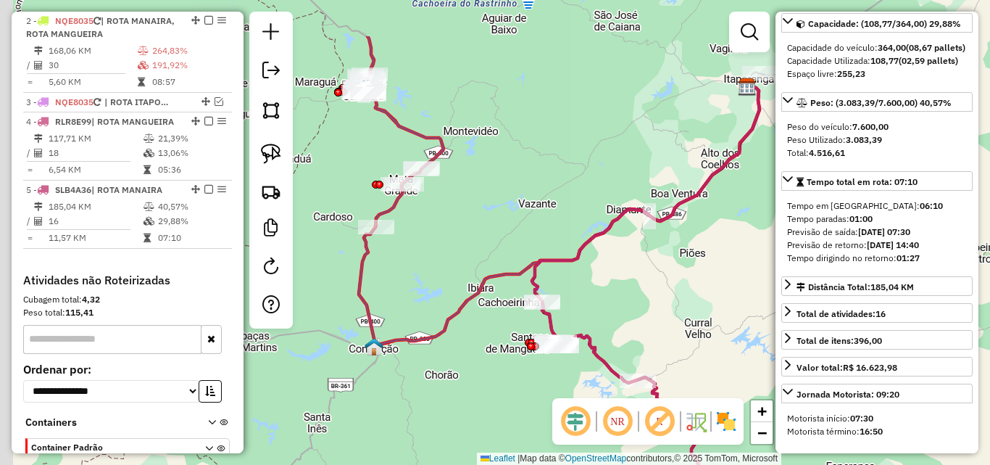
drag, startPoint x: 423, startPoint y: 197, endPoint x: 596, endPoint y: 273, distance: 188.3
click at [600, 276] on icon at bounding box center [646, 296] width 228 height 423
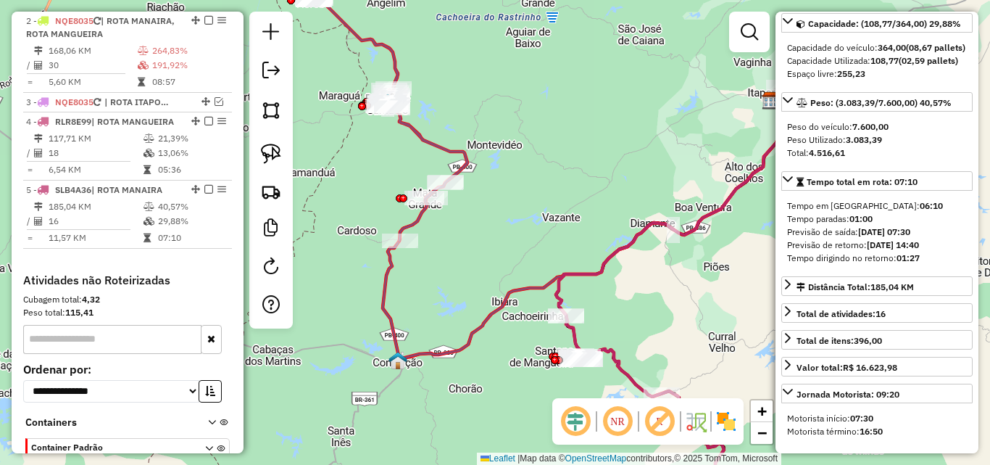
click at [411, 133] on icon at bounding box center [388, 118] width 157 height 245
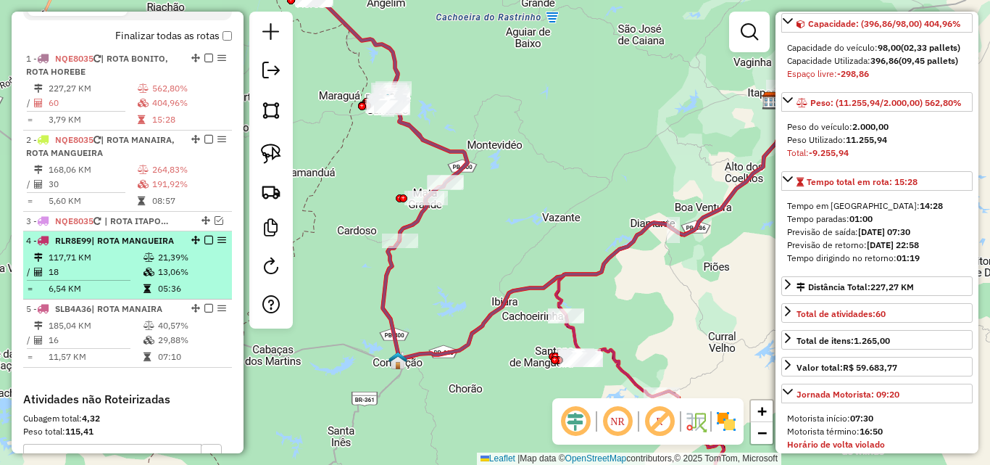
scroll to position [471, 0]
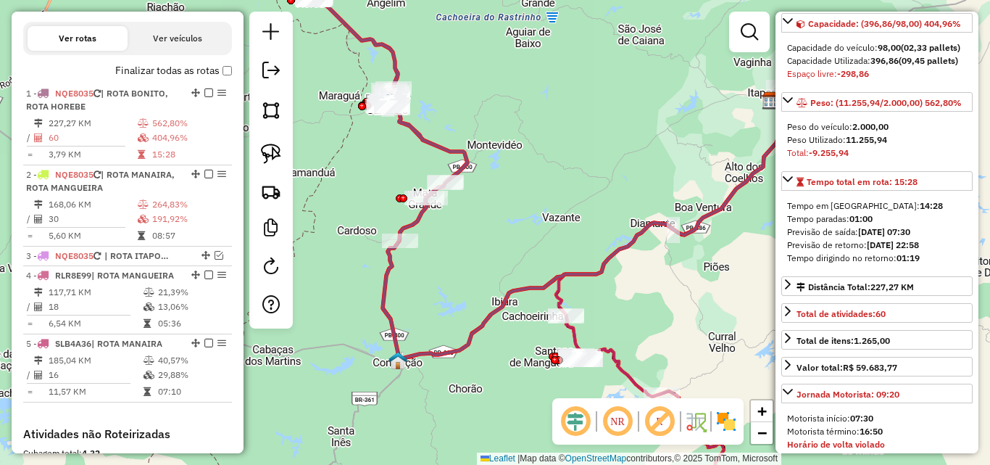
drag, startPoint x: 204, startPoint y: 94, endPoint x: 552, endPoint y: 225, distance: 371.9
click at [204, 95] on em at bounding box center [208, 92] width 9 height 9
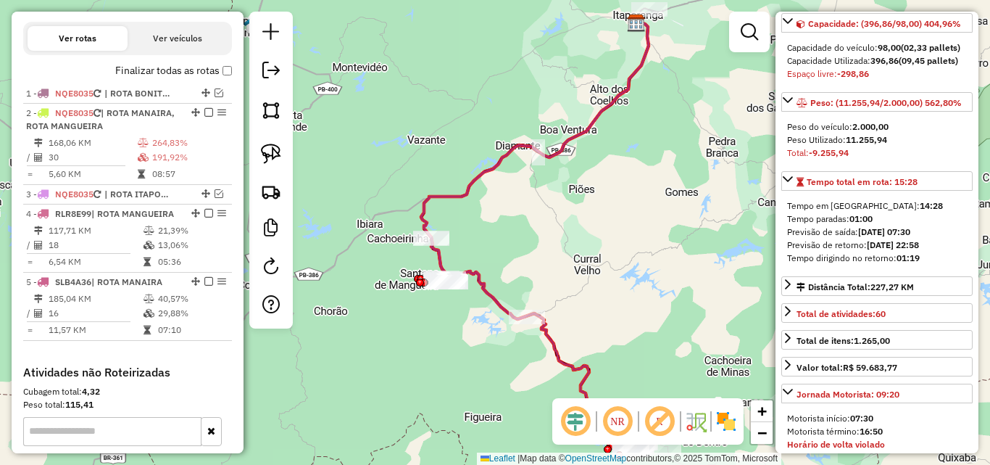
drag, startPoint x: 537, startPoint y: 191, endPoint x: 418, endPoint y: 122, distance: 138.4
click at [413, 115] on div "Janela de atendimento Grade de atendimento Capacidade Transportadoras Veículos …" at bounding box center [495, 232] width 990 height 465
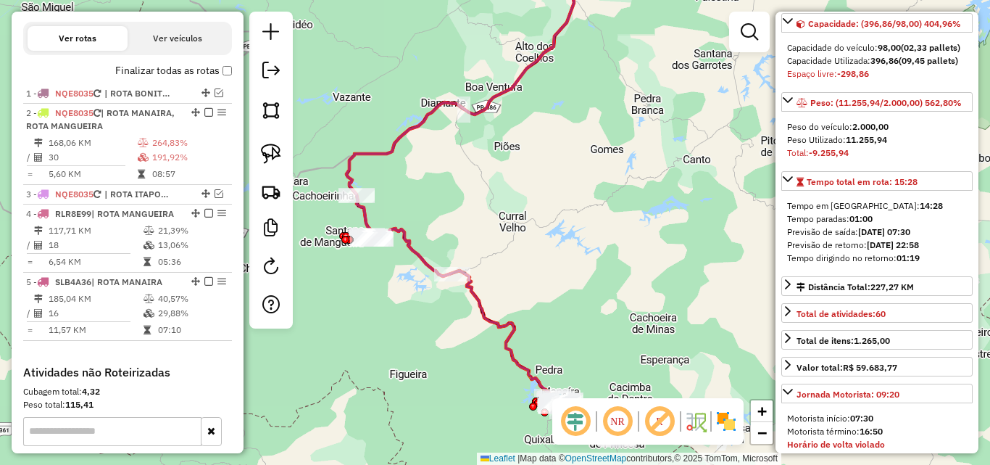
click at [505, 339] on icon at bounding box center [461, 189] width 228 height 423
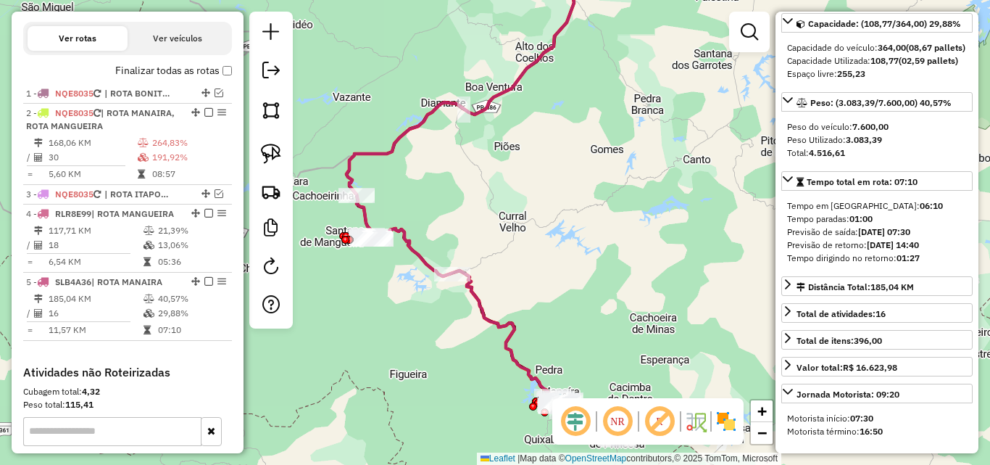
scroll to position [657, 0]
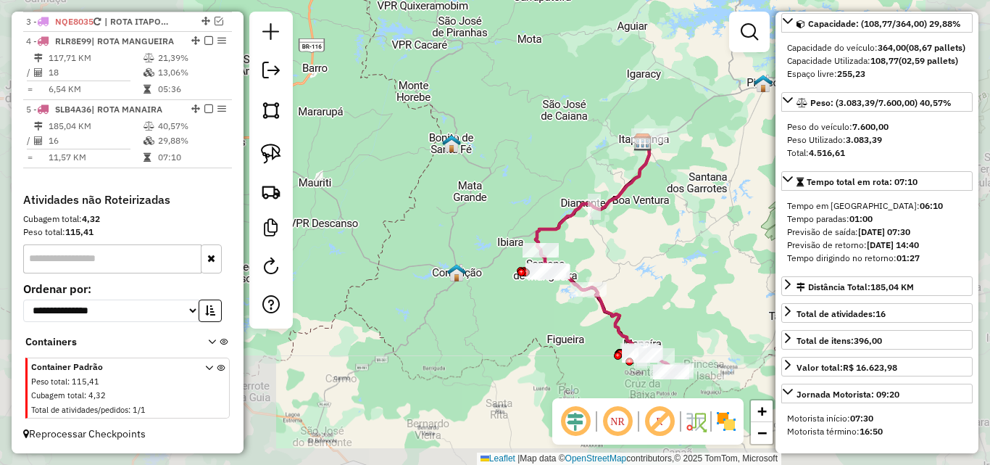
drag, startPoint x: 602, startPoint y: 286, endPoint x: 577, endPoint y: 270, distance: 29.0
click at [578, 270] on div "Janela de atendimento Grade de atendimento Capacidade Transportadoras Veículos …" at bounding box center [495, 232] width 990 height 465
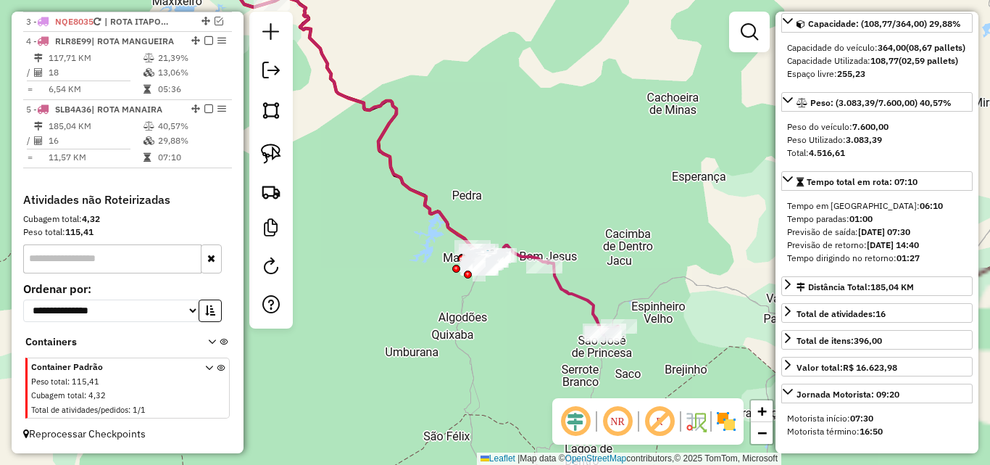
click at [580, 299] on icon at bounding box center [553, 290] width 129 height 90
click at [420, 198] on icon at bounding box center [341, 106] width 301 height 304
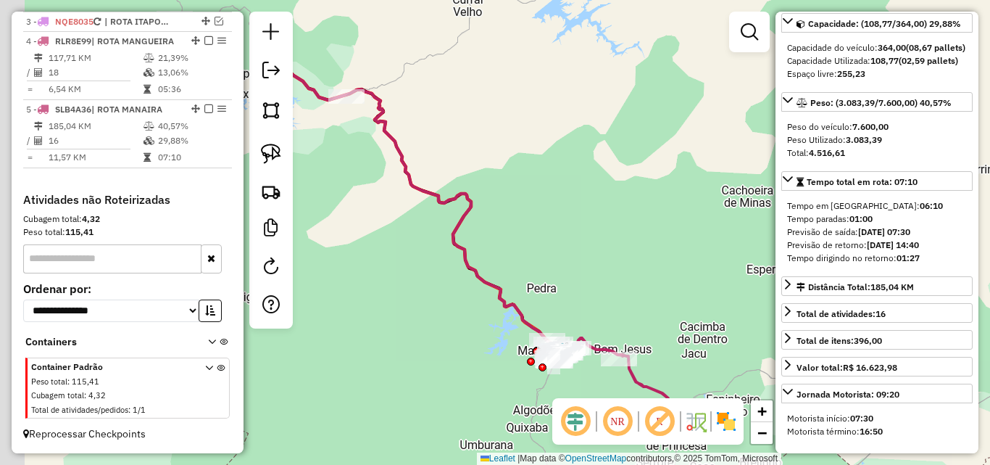
drag, startPoint x: 521, startPoint y: 241, endPoint x: 559, endPoint y: 273, distance: 49.4
click at [555, 278] on div "Janela de atendimento Grade de atendimento Capacidade Transportadoras Veículos …" at bounding box center [495, 232] width 990 height 465
click at [560, 266] on div "Janela de atendimento Grade de atendimento Capacidade Transportadoras Veículos …" at bounding box center [495, 232] width 990 height 465
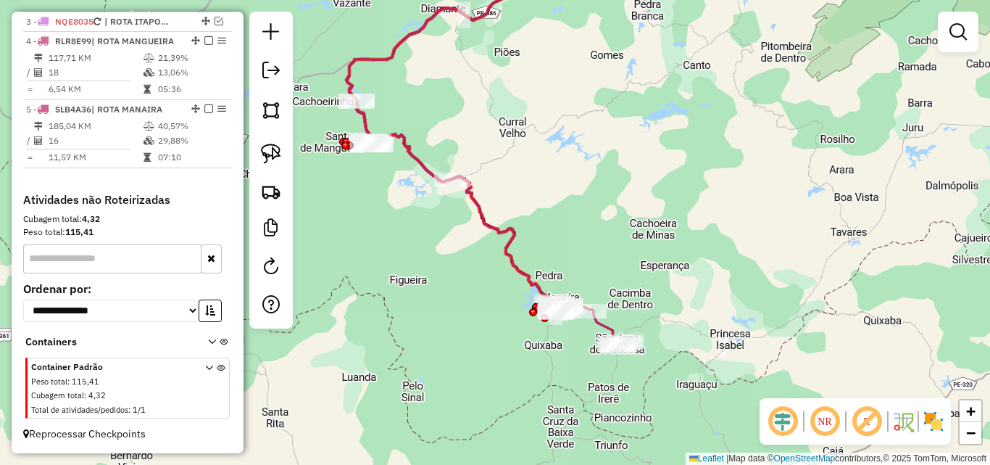
click at [417, 151] on icon at bounding box center [455, 130] width 216 height 353
select select "**********"
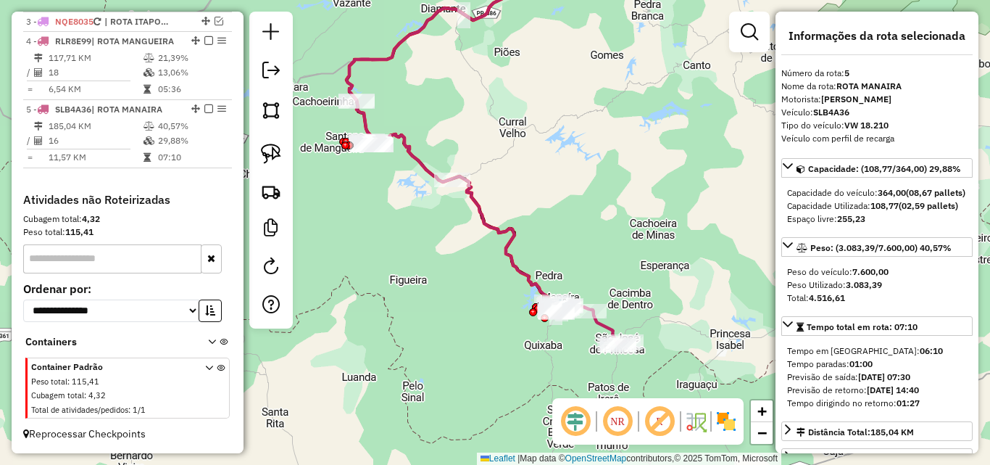
click at [614, 324] on icon at bounding box center [593, 323] width 65 height 45
click at [610, 325] on icon at bounding box center [593, 323] width 65 height 45
click at [489, 226] on icon at bounding box center [455, 130] width 216 height 353
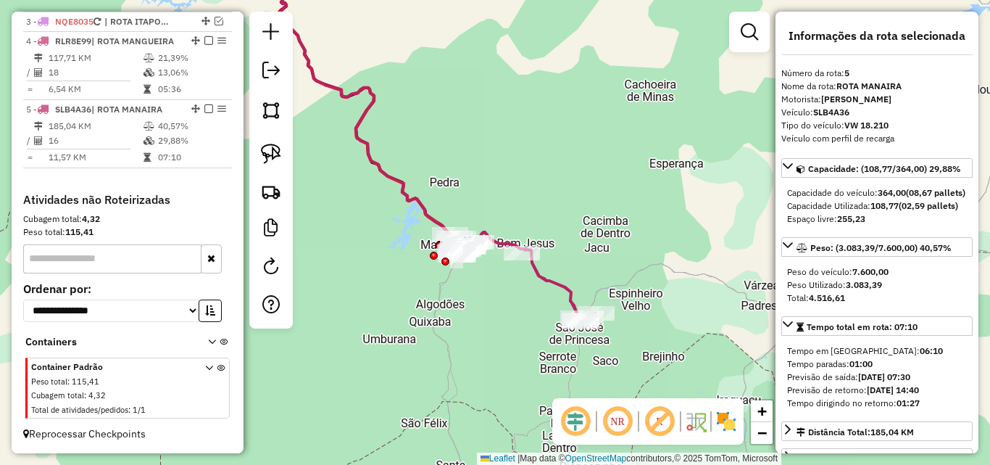
click at [517, 314] on div "Janela de atendimento Grade de atendimento Capacidade Transportadoras Veículos …" at bounding box center [495, 232] width 990 height 465
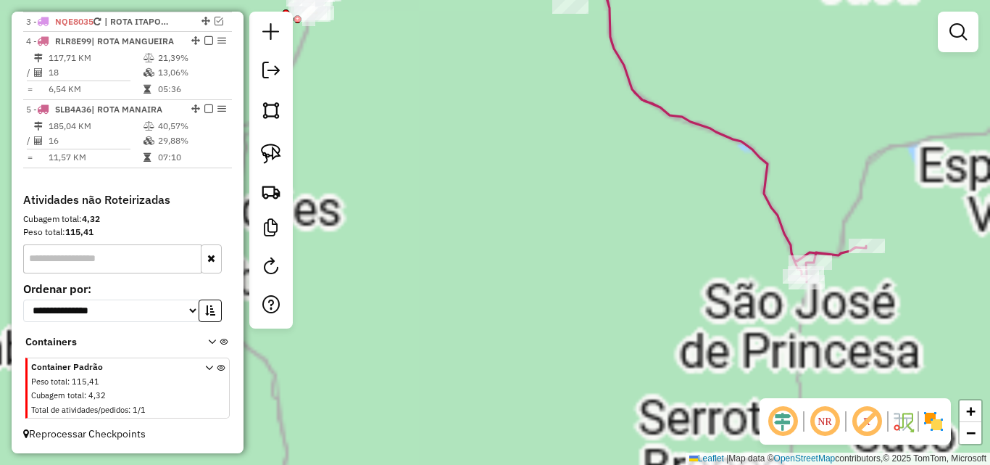
click at [534, 318] on div "Janela de atendimento Grade de atendimento Capacidade Transportadoras Veículos …" at bounding box center [495, 232] width 990 height 465
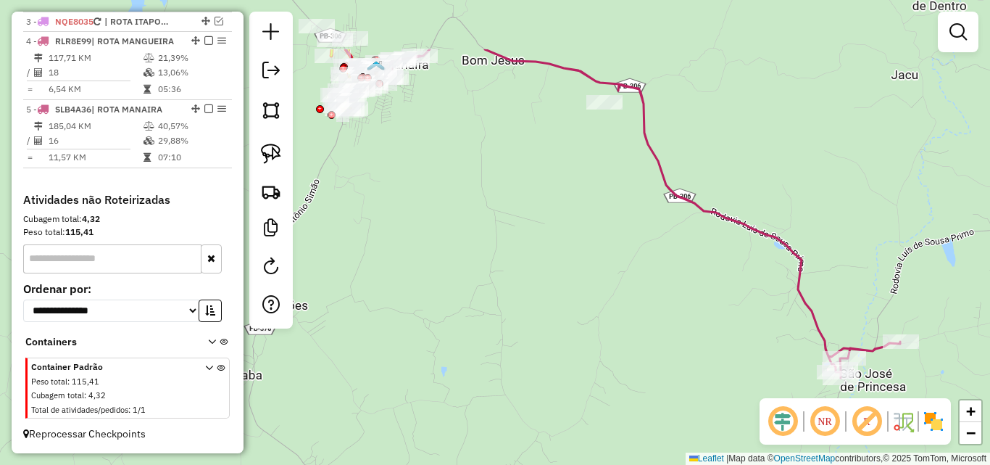
drag, startPoint x: 555, startPoint y: 252, endPoint x: 595, endPoint y: 352, distance: 107.7
click at [595, 352] on div "Janela de atendimento Grade de atendimento Capacidade Transportadoras Veículos …" at bounding box center [495, 232] width 990 height 465
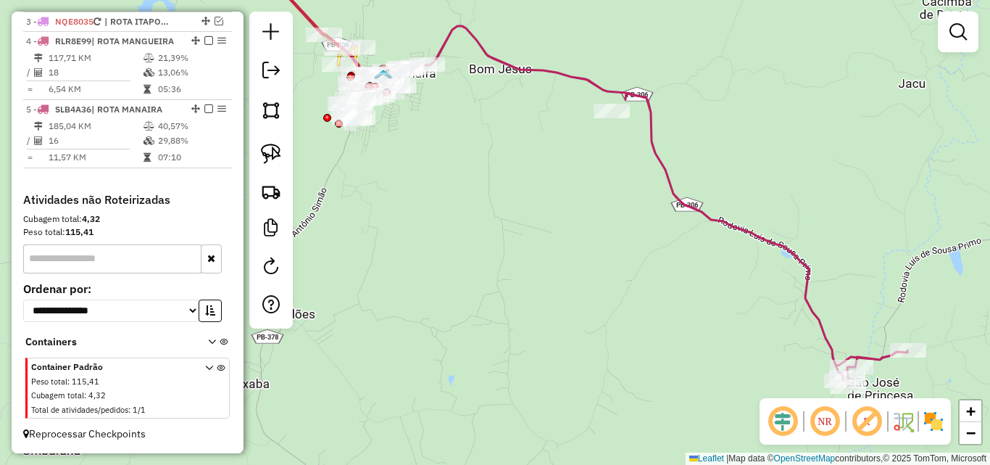
click at [593, 334] on div "Janela de atendimento Grade de atendimento Capacidade Transportadoras Veículos …" at bounding box center [495, 232] width 990 height 465
click at [265, 149] on img at bounding box center [271, 154] width 20 height 20
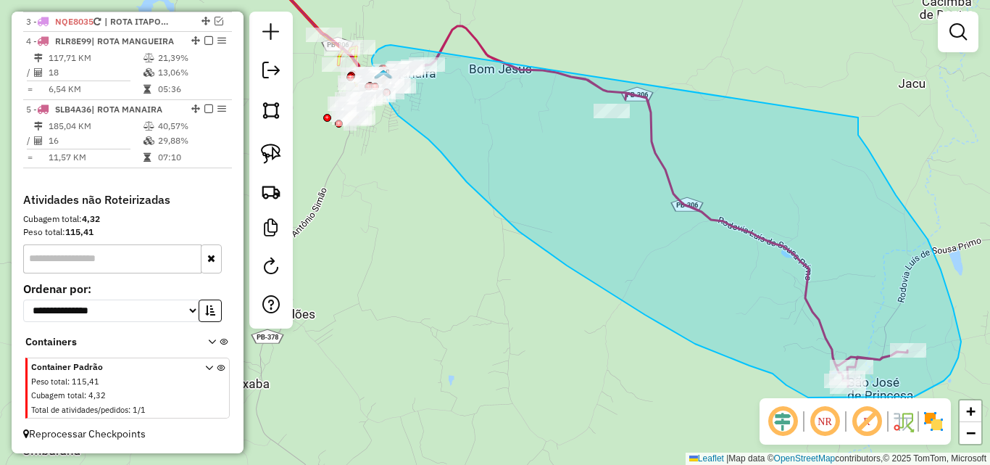
drag, startPoint x: 388, startPoint y: 46, endPoint x: 857, endPoint y: 109, distance: 473.4
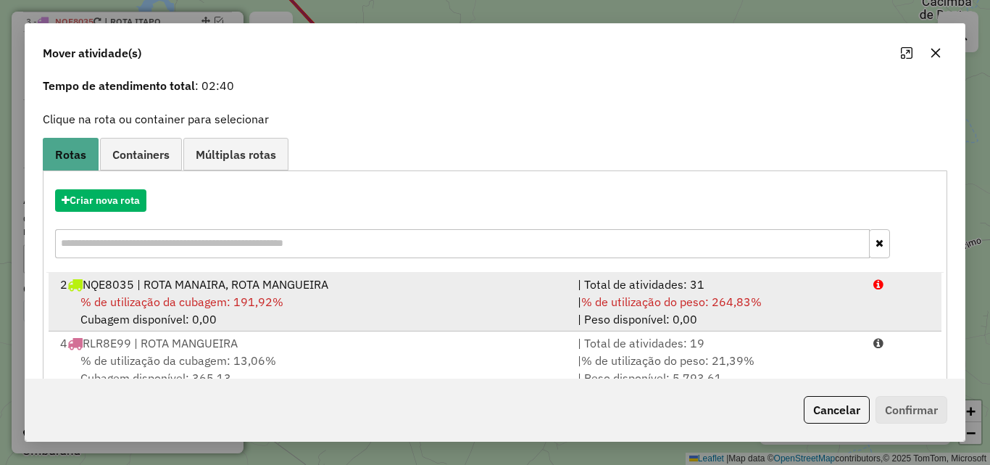
scroll to position [94, 0]
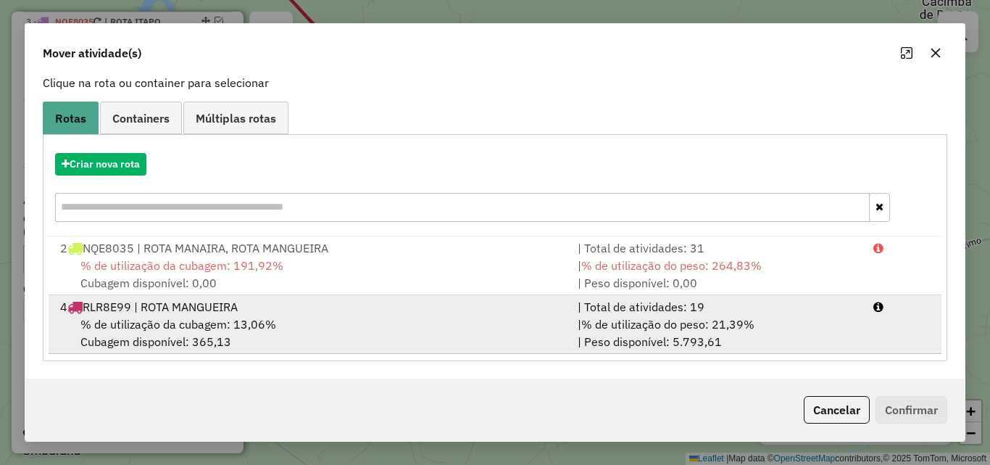
click at [607, 333] on div "| % de utilização do peso: 21,39% | Peso disponível: 5.793,61" at bounding box center [717, 332] width 296 height 35
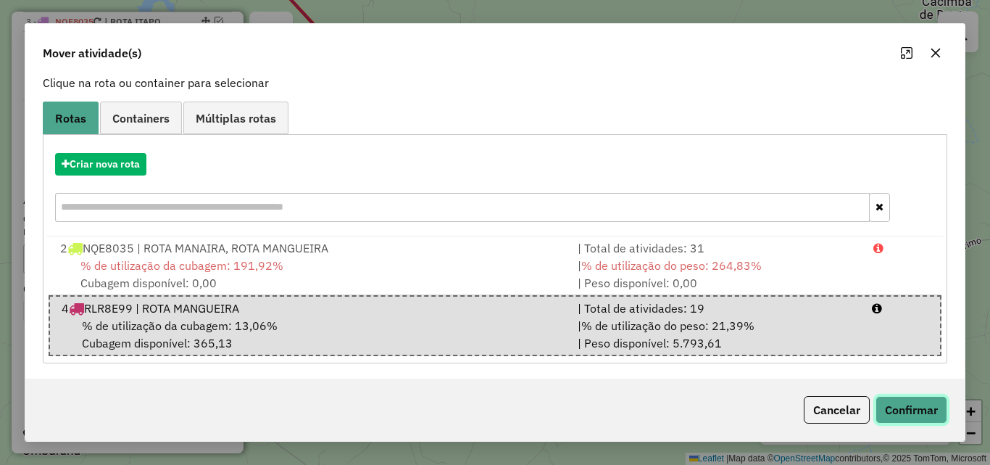
click at [935, 411] on button "Confirmar" at bounding box center [912, 410] width 72 height 28
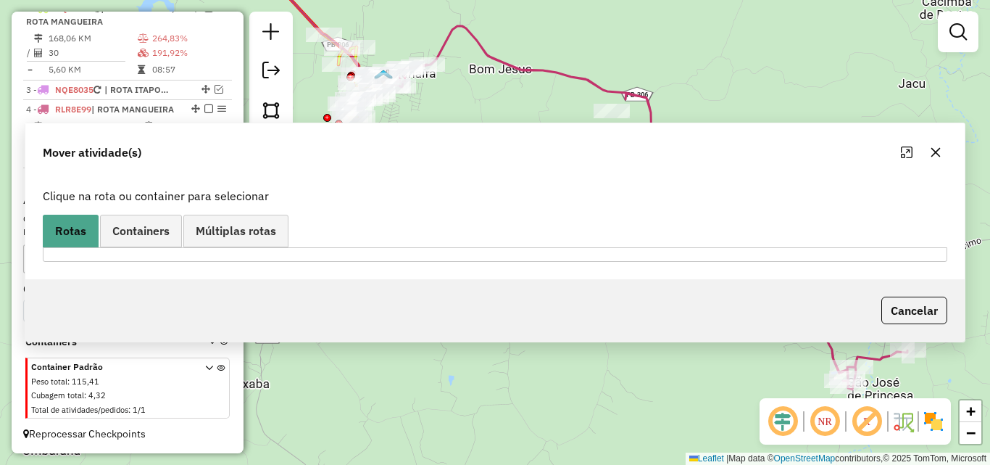
scroll to position [0, 0]
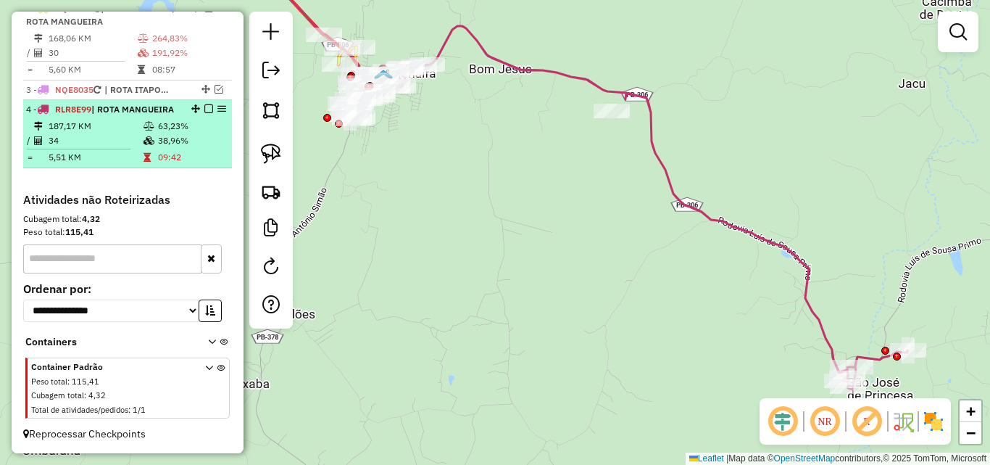
click at [75, 155] on td "5,51 KM" at bounding box center [95, 157] width 95 height 14
select select "**********"
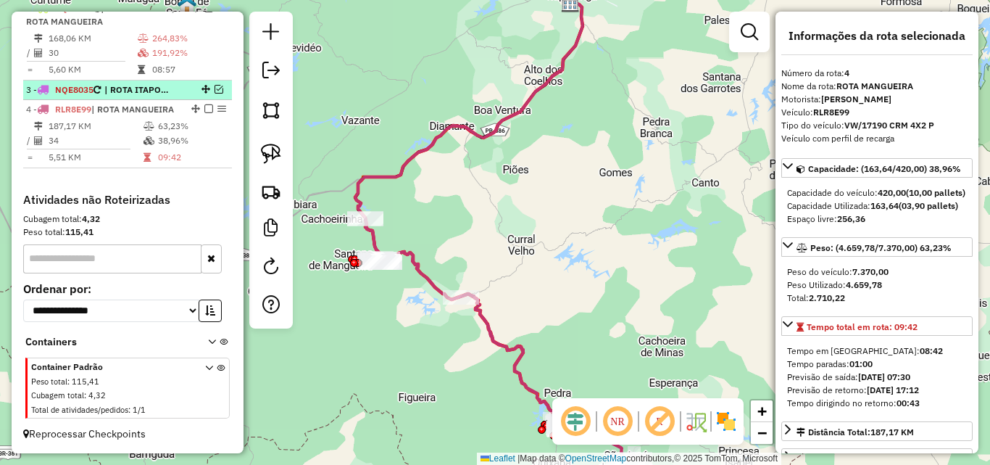
scroll to position [516, 0]
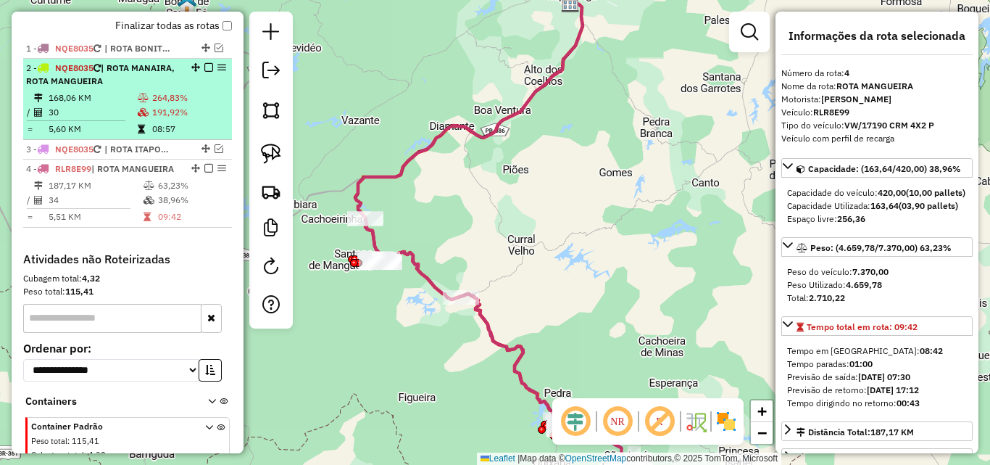
click at [128, 115] on td "30" at bounding box center [92, 112] width 89 height 14
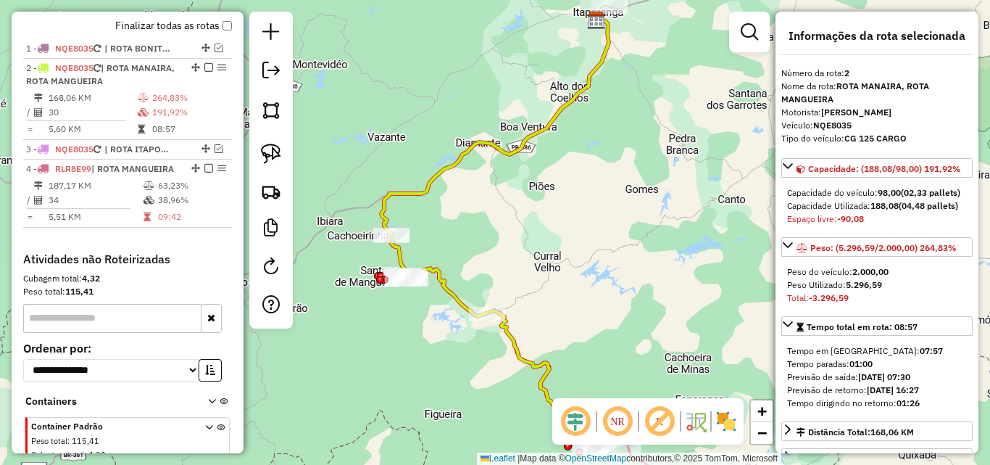
drag, startPoint x: 411, startPoint y: 352, endPoint x: 398, endPoint y: 305, distance: 48.2
click at [397, 303] on div "Janela de atendimento Grade de atendimento Capacidade Transportadoras Veículos …" at bounding box center [495, 232] width 990 height 465
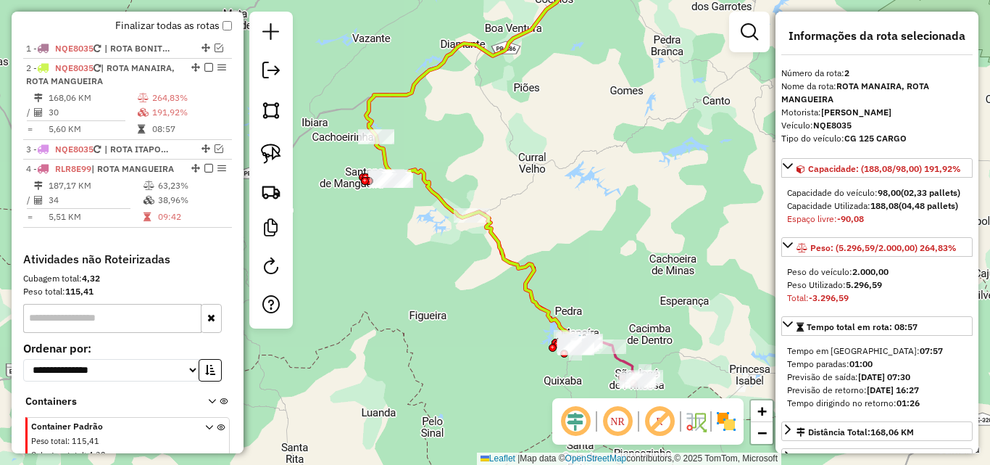
drag, startPoint x: 420, startPoint y: 333, endPoint x: 373, endPoint y: 304, distance: 56.3
click at [420, 333] on div "Janela de atendimento Grade de atendimento Capacidade Transportadoras Veículos …" at bounding box center [495, 232] width 990 height 465
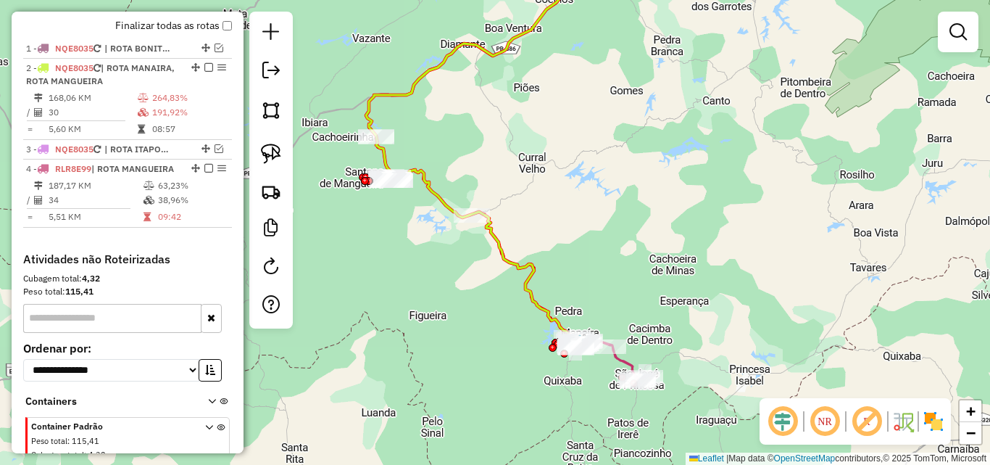
drag, startPoint x: 260, startPoint y: 150, endPoint x: 368, endPoint y: 128, distance: 111.0
click at [260, 151] on link at bounding box center [271, 154] width 32 height 32
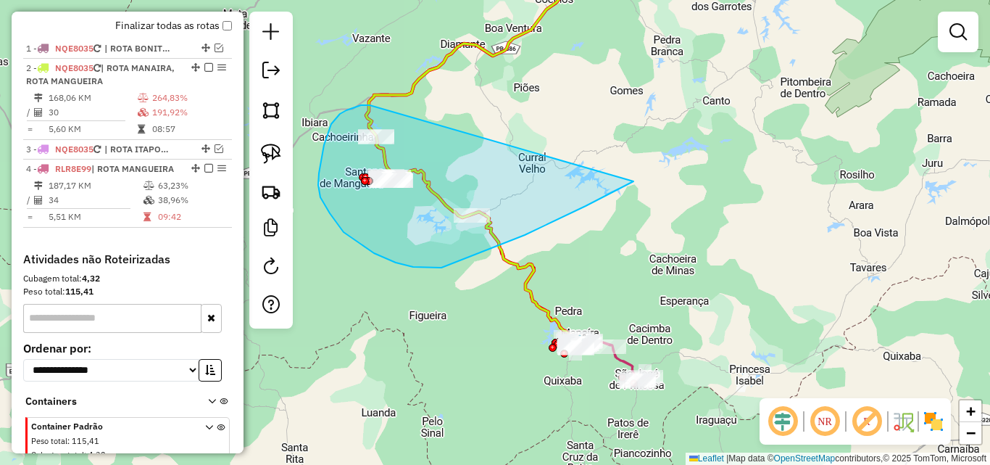
drag, startPoint x: 368, startPoint y: 105, endPoint x: 674, endPoint y: 141, distance: 308.7
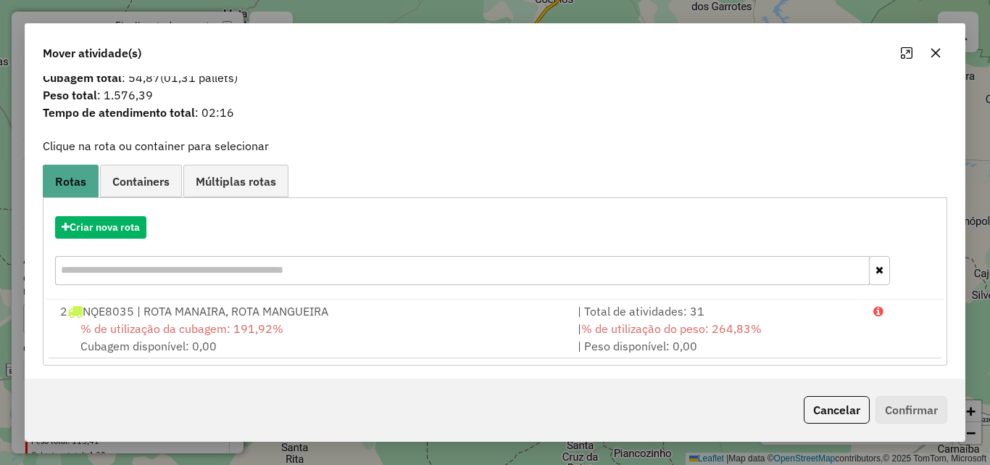
scroll to position [35, 0]
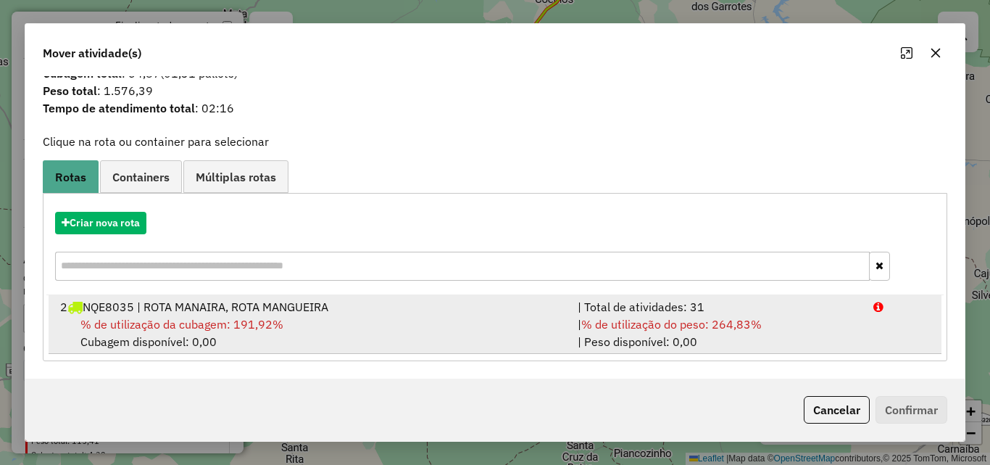
click at [631, 328] on span "% de utilização do peso: 264,83%" at bounding box center [671, 324] width 181 height 14
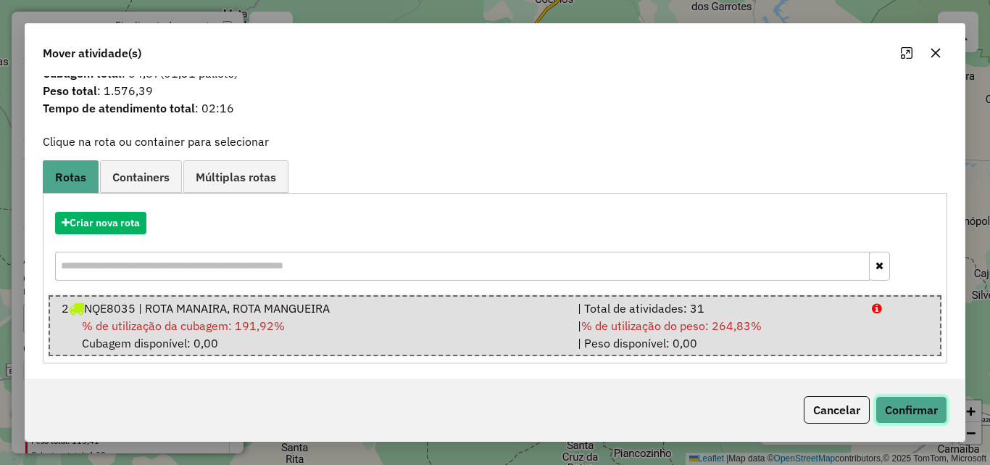
click at [921, 419] on button "Confirmar" at bounding box center [912, 410] width 72 height 28
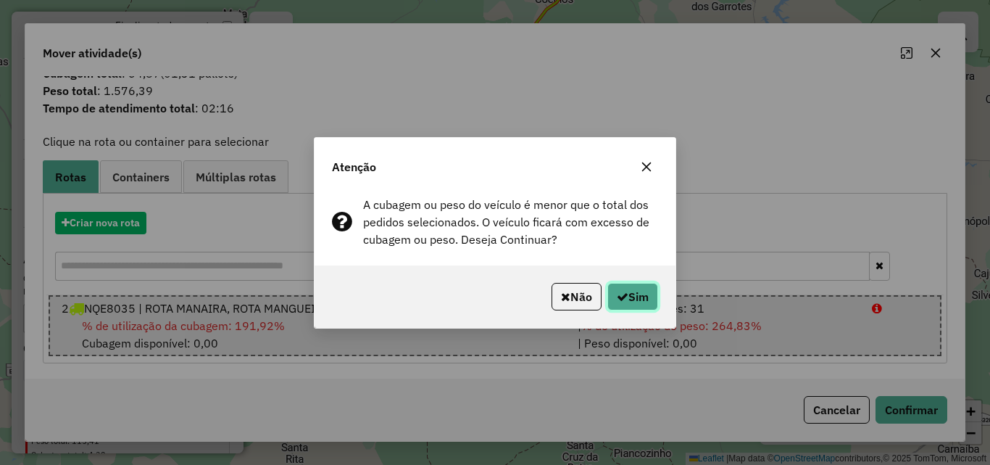
drag, startPoint x: 643, startPoint y: 291, endPoint x: 657, endPoint y: 289, distance: 13.9
click at [652, 290] on button "Sim" at bounding box center [633, 297] width 51 height 28
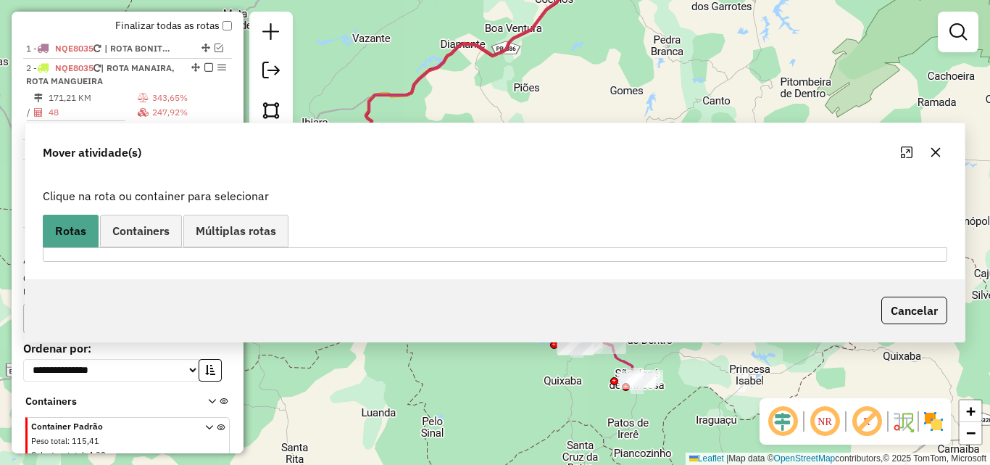
scroll to position [0, 0]
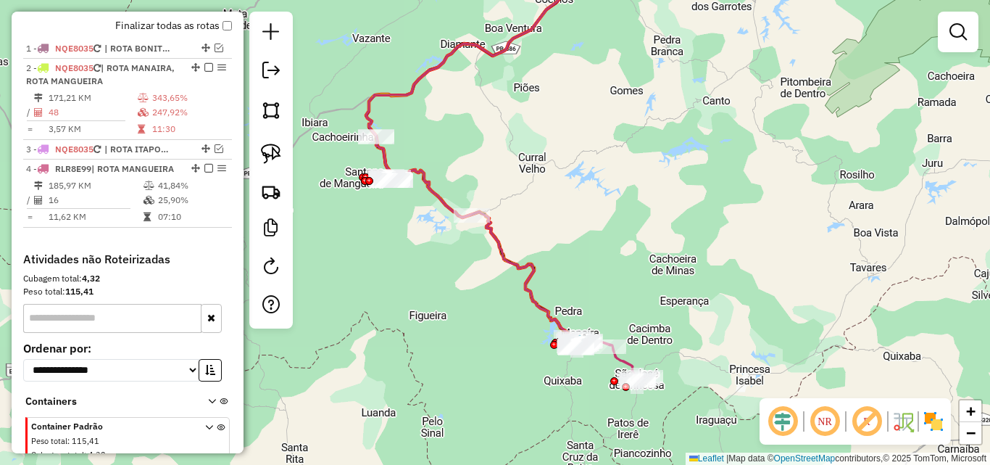
click at [626, 358] on icon at bounding box center [613, 358] width 65 height 45
select select "**********"
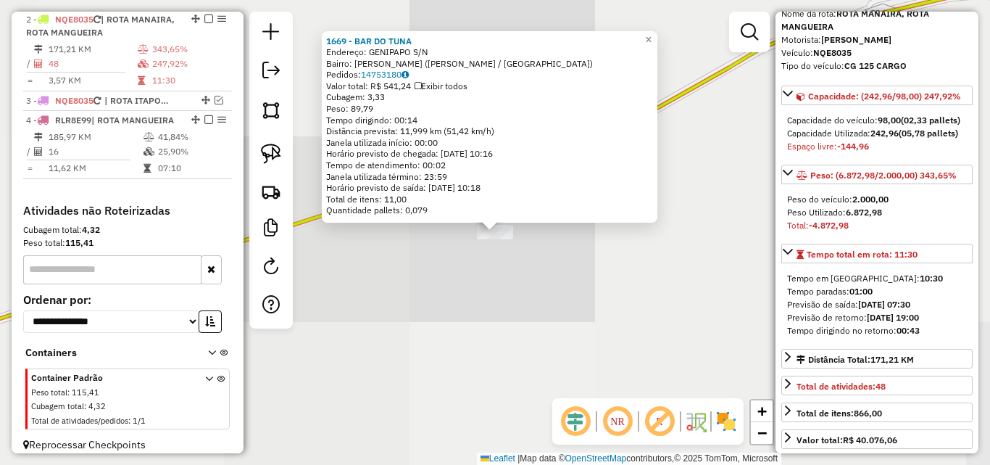
scroll to position [563, 0]
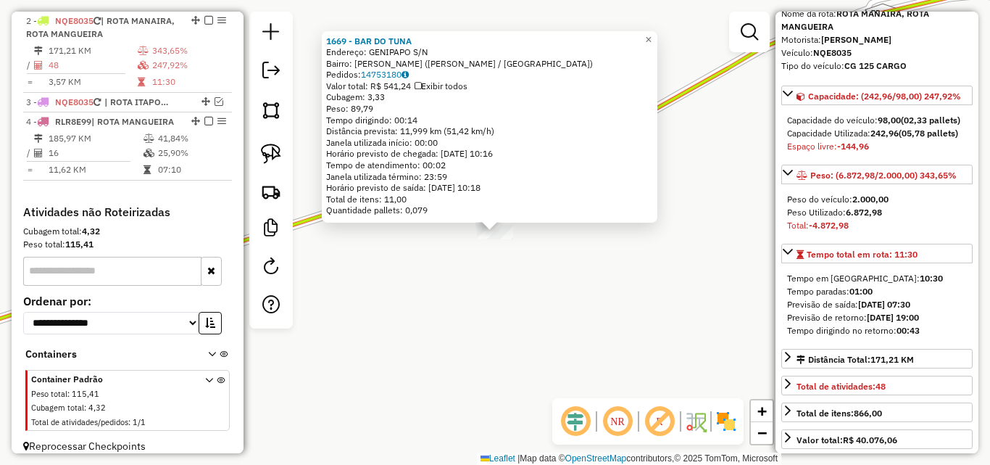
click at [536, 357] on div "1669 - BAR DO TUNA Endereço: GENIPAPO S/N Bairro: SANTANA DE MANGUEIRA (SANTANA…" at bounding box center [495, 232] width 990 height 465
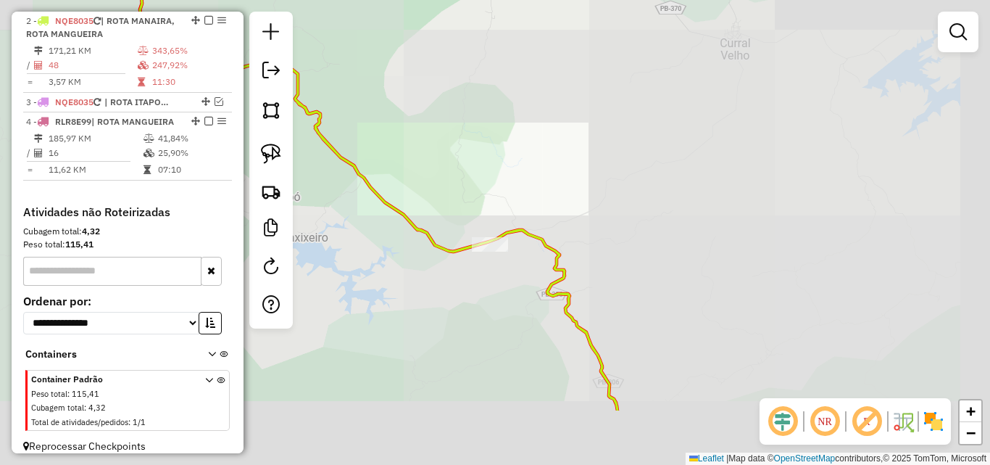
drag, startPoint x: 533, startPoint y: 378, endPoint x: 443, endPoint y: 89, distance: 302.9
click at [352, 28] on div "Janela de atendimento Grade de atendimento Capacidade Transportadoras Veículos …" at bounding box center [495, 232] width 990 height 465
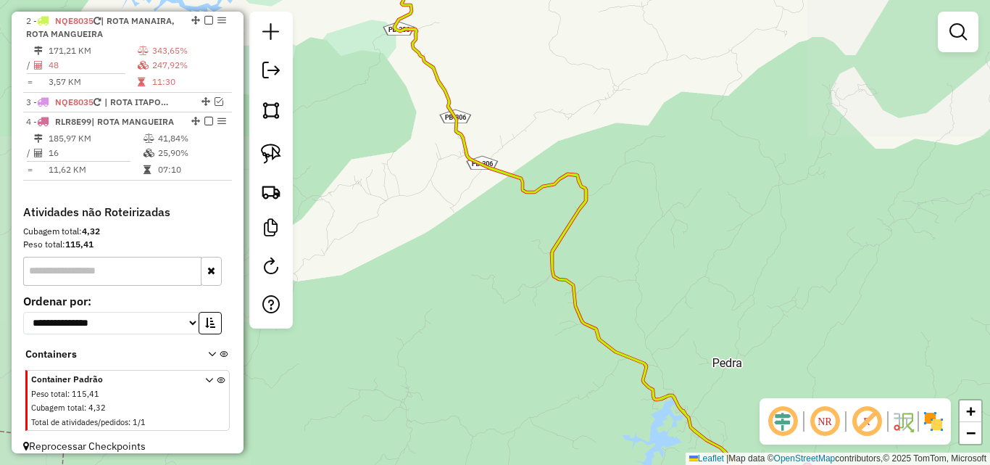
drag, startPoint x: 598, startPoint y: 202, endPoint x: 458, endPoint y: 59, distance: 199.9
click at [444, 46] on div "Janela de atendimento Grade de atendimento Capacidade Transportadoras Veículos …" at bounding box center [495, 232] width 990 height 465
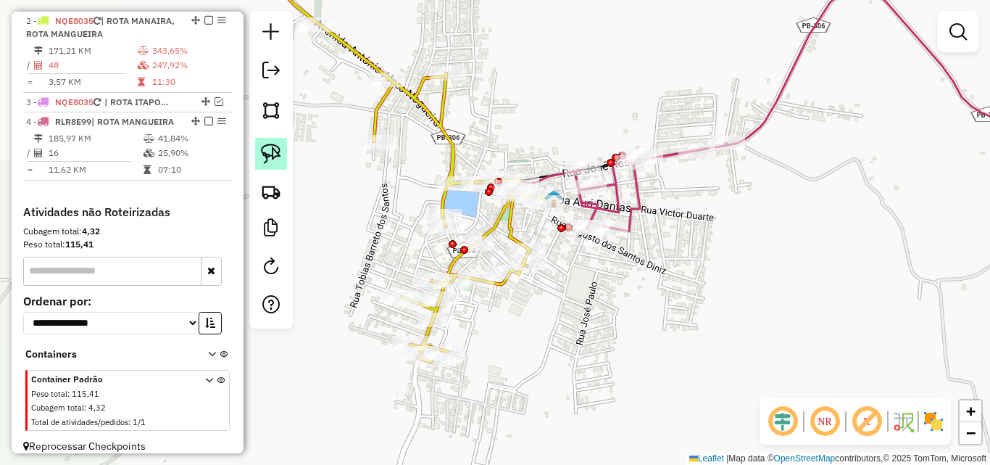
click at [277, 159] on img at bounding box center [271, 154] width 20 height 20
click at [511, 239] on icon at bounding box center [401, 158] width 304 height 408
select select "**********"
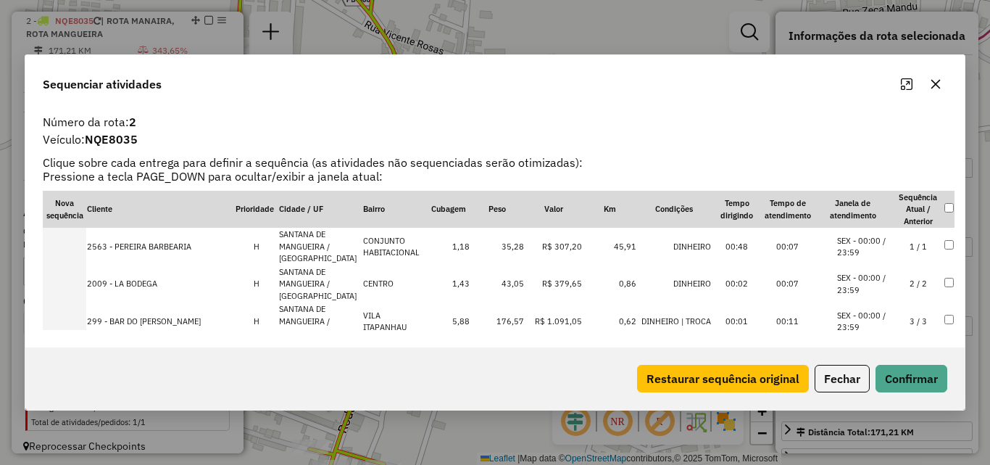
click at [844, 372] on button "Fechar" at bounding box center [842, 379] width 55 height 28
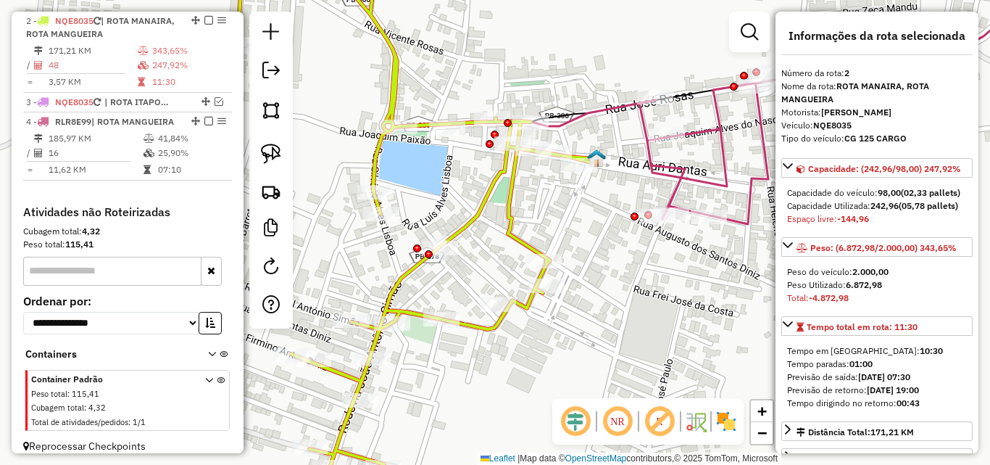
click at [670, 184] on icon at bounding box center [842, 89] width 407 height 270
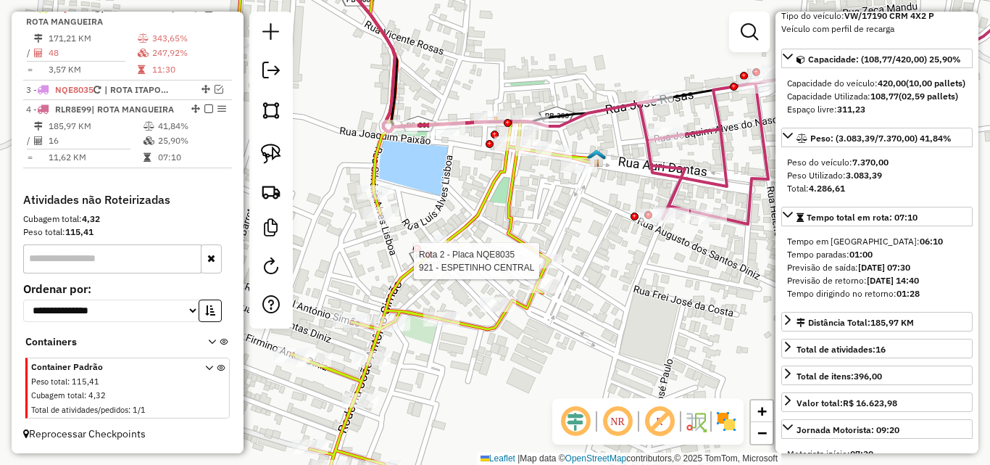
scroll to position [145, 0]
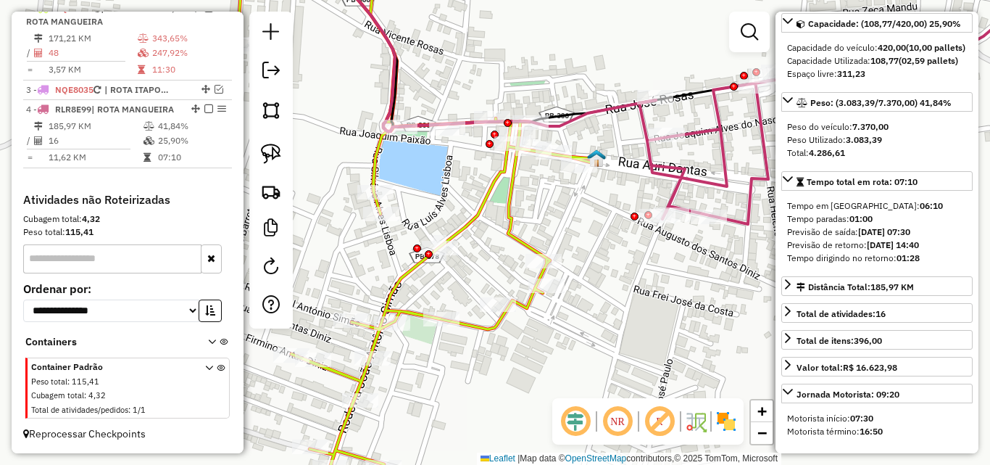
drag, startPoint x: 514, startPoint y: 209, endPoint x: 521, endPoint y: 216, distance: 9.8
click at [513, 208] on icon at bounding box center [417, 219] width 358 height 531
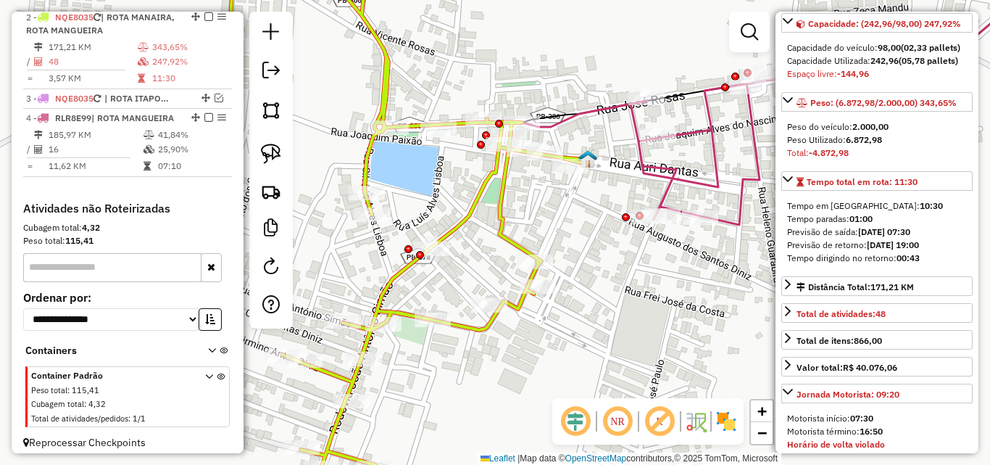
drag, startPoint x: 536, startPoint y: 220, endPoint x: 476, endPoint y: 249, distance: 65.8
click at [477, 249] on div "Janela de atendimento Grade de atendimento Capacidade Transportadoras Veículos …" at bounding box center [495, 232] width 990 height 465
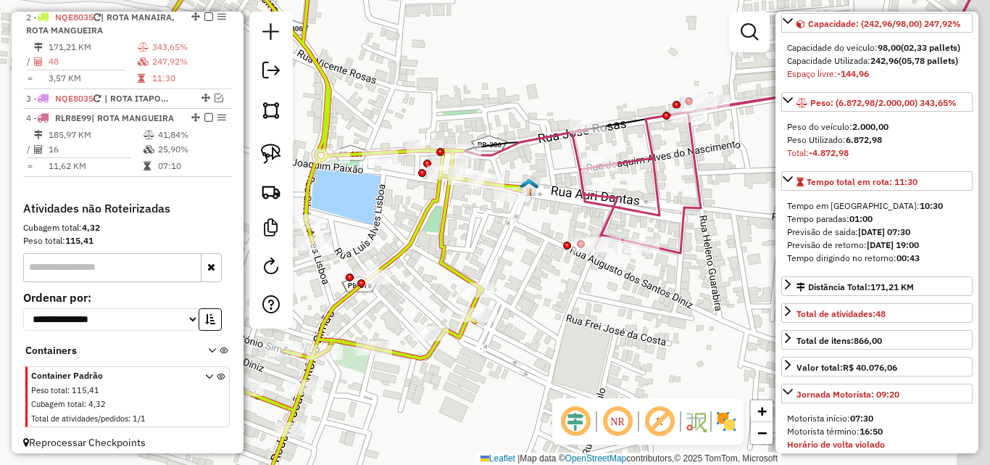
scroll to position [563, 0]
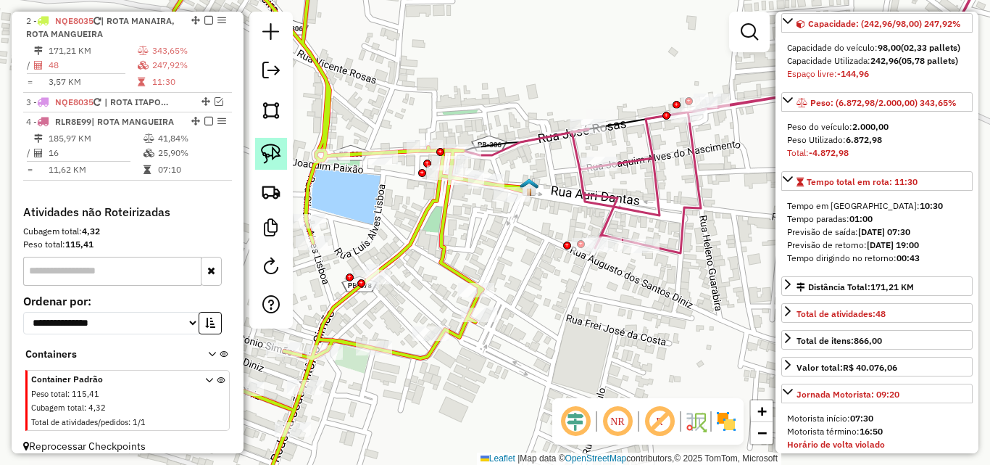
click at [268, 162] on img at bounding box center [271, 154] width 20 height 20
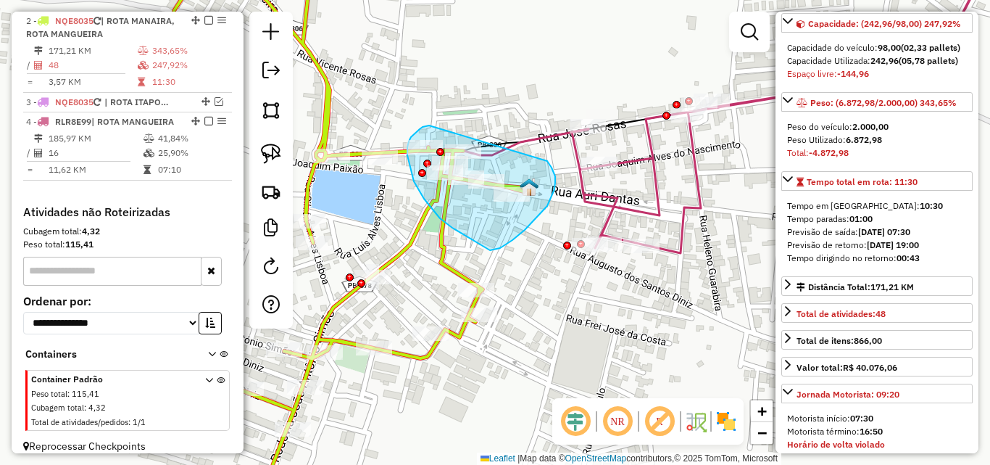
drag, startPoint x: 427, startPoint y: 126, endPoint x: 544, endPoint y: 158, distance: 121.7
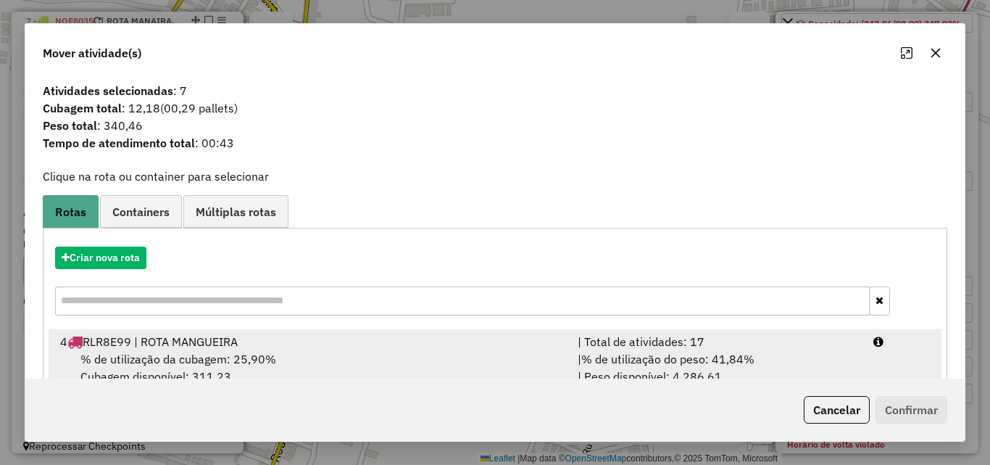
click at [869, 355] on li "4 RLR8E99 | ROTA MANGUEIRA | Total de atividades: 17 % de utilização da cubagem…" at bounding box center [495, 359] width 893 height 59
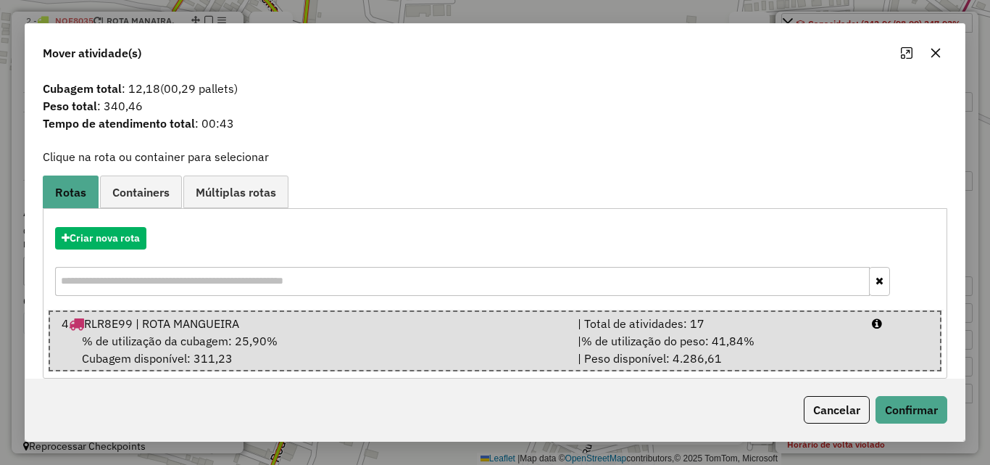
scroll to position [37, 0]
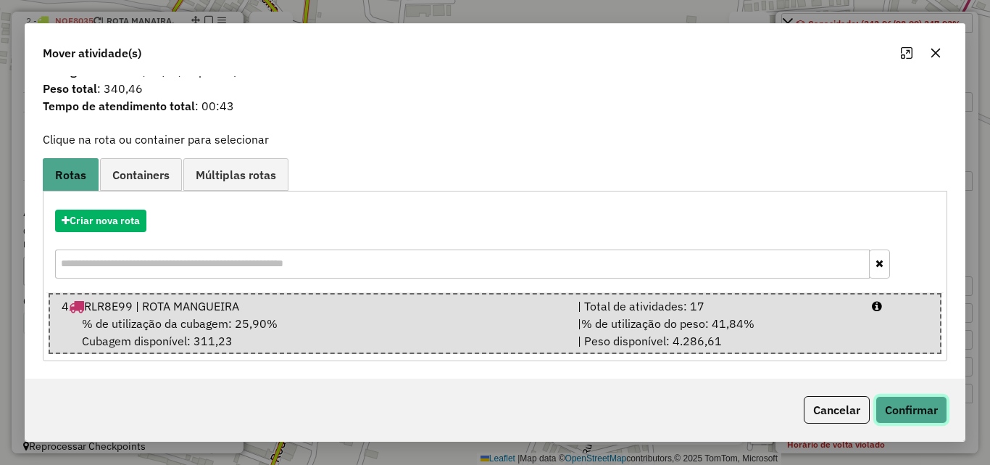
click at [902, 400] on button "Confirmar" at bounding box center [912, 410] width 72 height 28
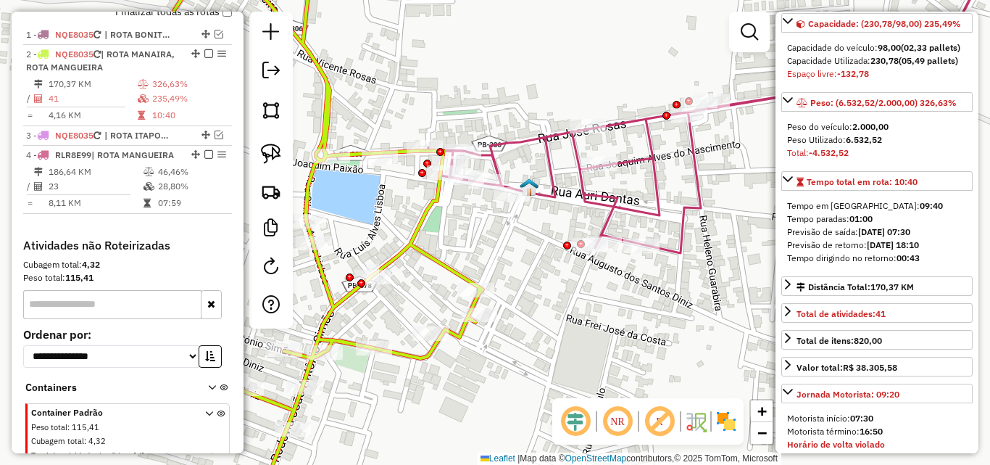
scroll to position [563, 0]
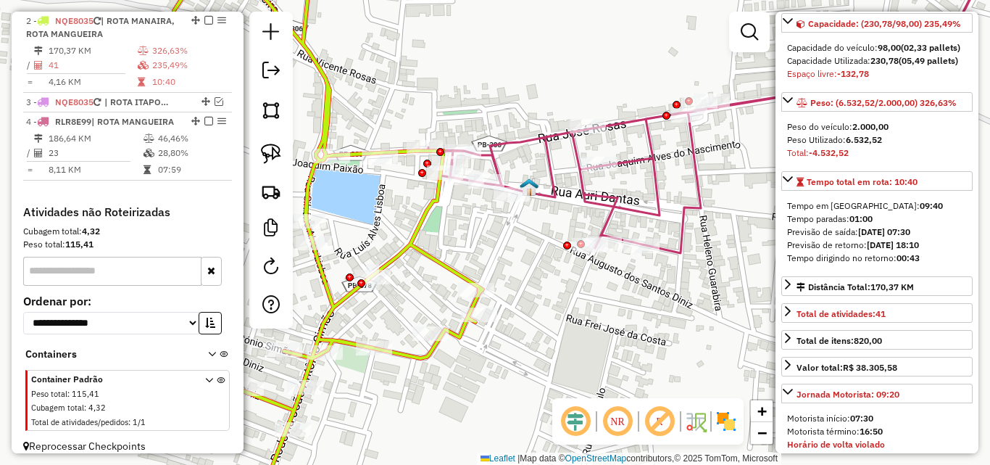
click at [420, 244] on icon at bounding box center [326, 232] width 312 height 557
click at [550, 171] on icon at bounding box center [710, 103] width 565 height 299
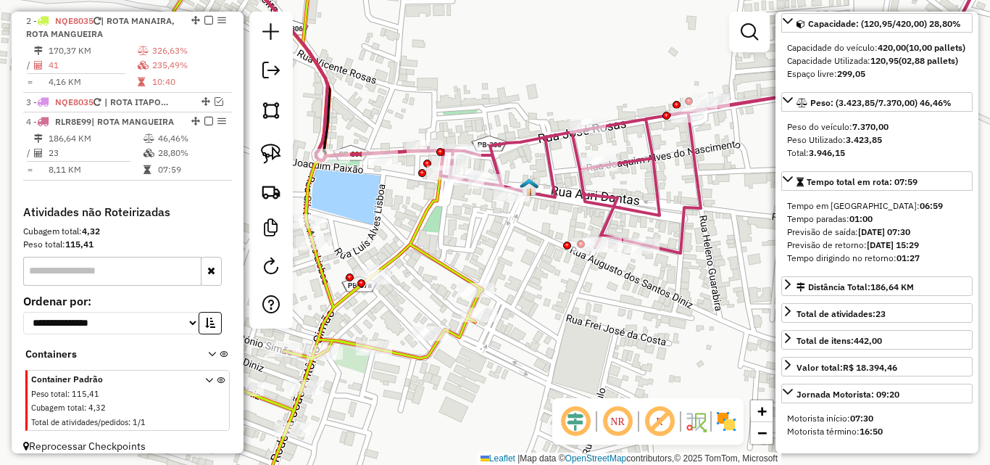
scroll to position [589, 0]
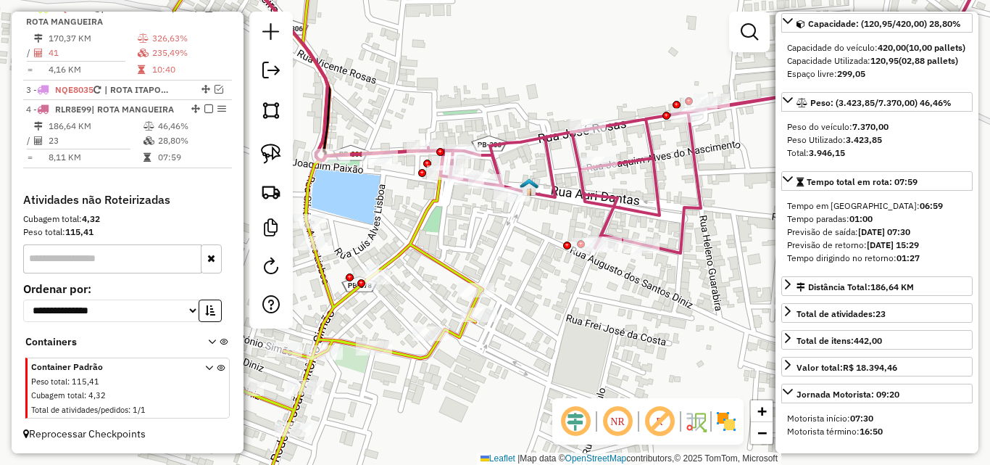
click at [415, 235] on icon at bounding box center [326, 232] width 312 height 557
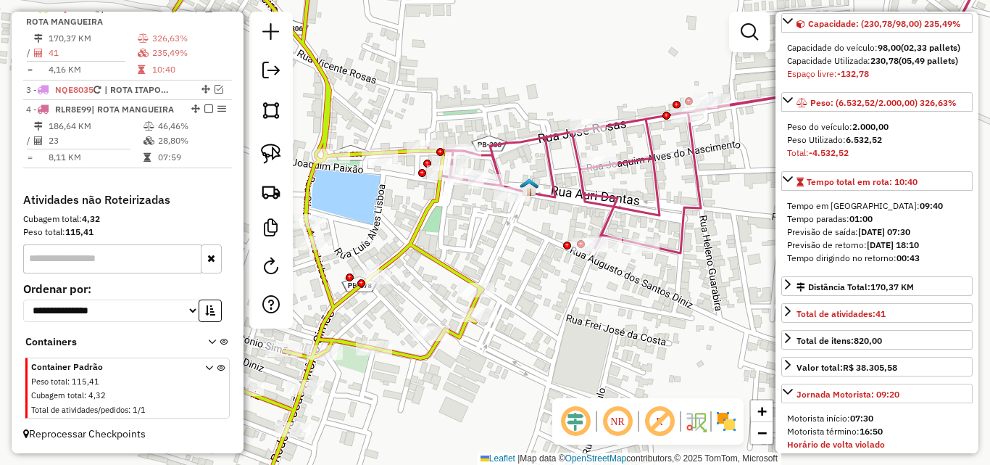
scroll to position [563, 0]
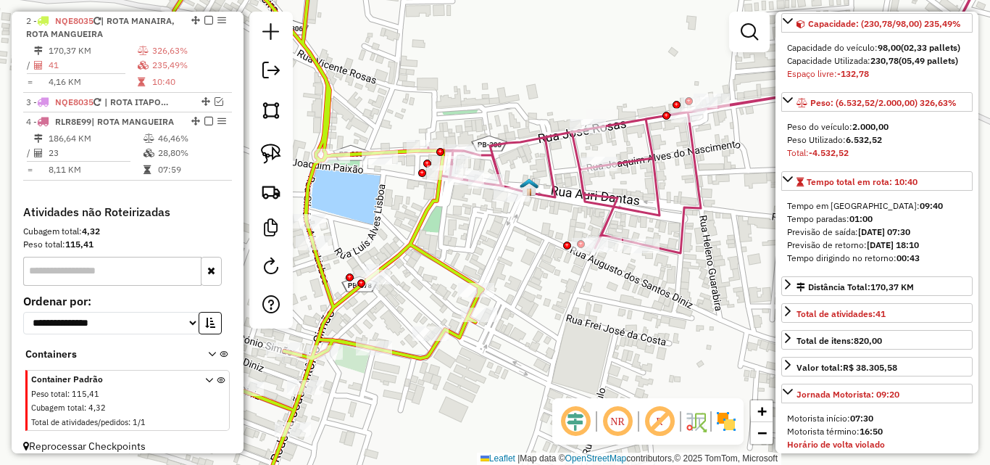
click at [554, 191] on icon at bounding box center [710, 103] width 565 height 299
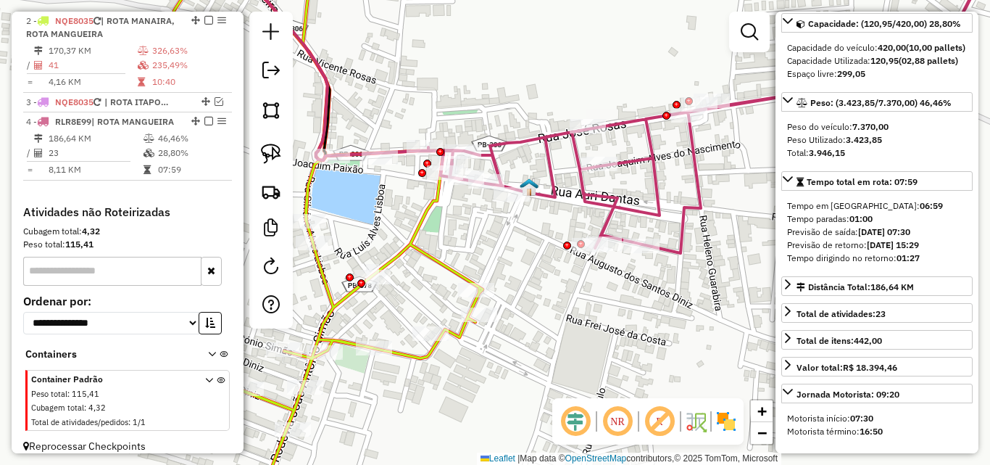
scroll to position [589, 0]
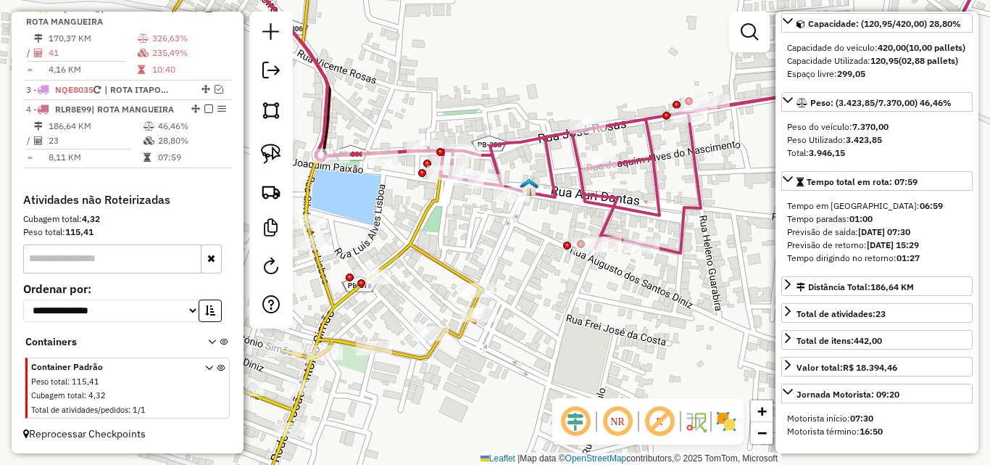
click at [399, 256] on icon at bounding box center [326, 232] width 312 height 557
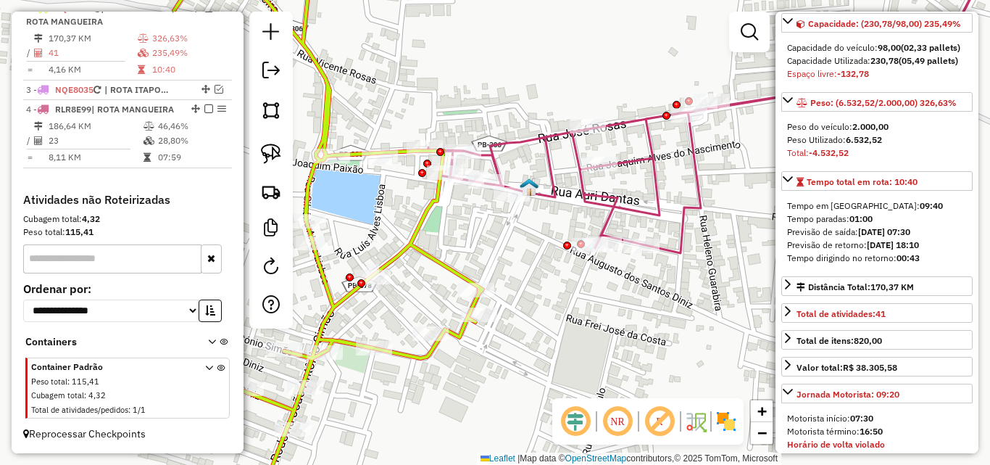
scroll to position [563, 0]
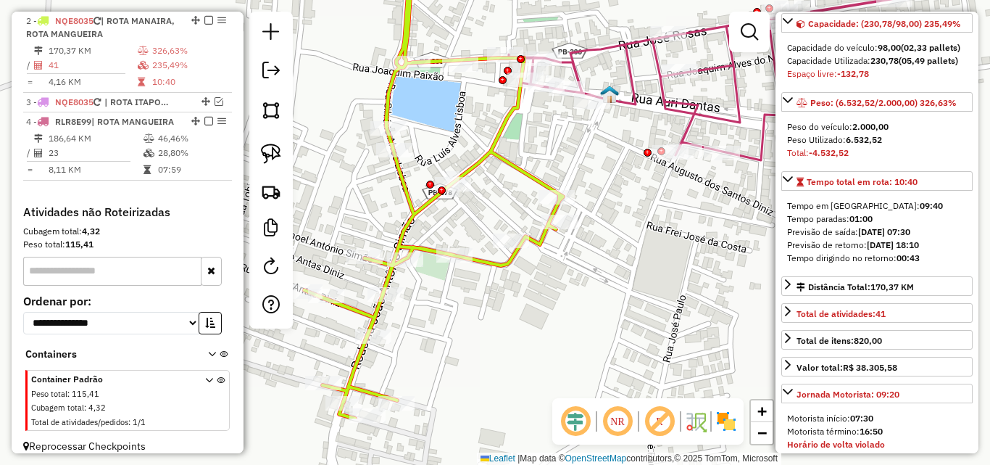
drag, startPoint x: 391, startPoint y: 265, endPoint x: 471, endPoint y: 173, distance: 122.8
click at [471, 173] on icon at bounding box center [407, 139] width 312 height 557
click at [268, 156] on img at bounding box center [271, 154] width 20 height 20
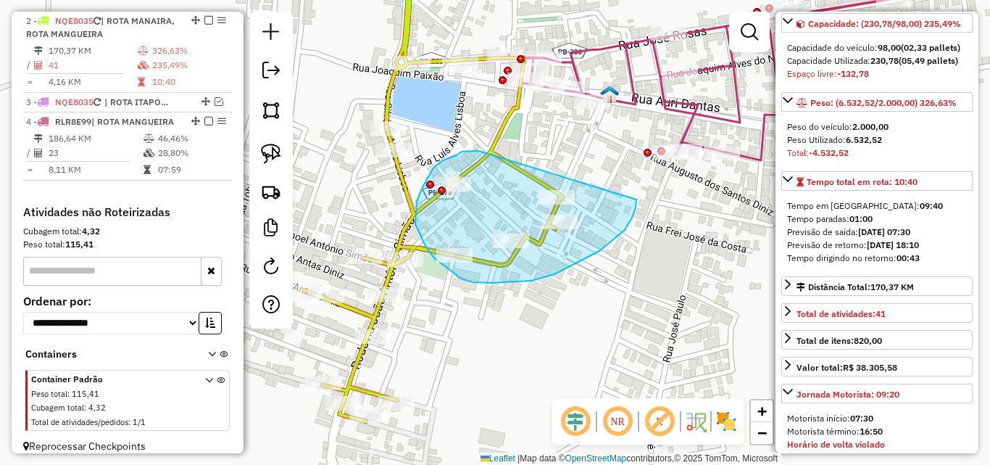
drag, startPoint x: 462, startPoint y: 152, endPoint x: 624, endPoint y: 186, distance: 165.9
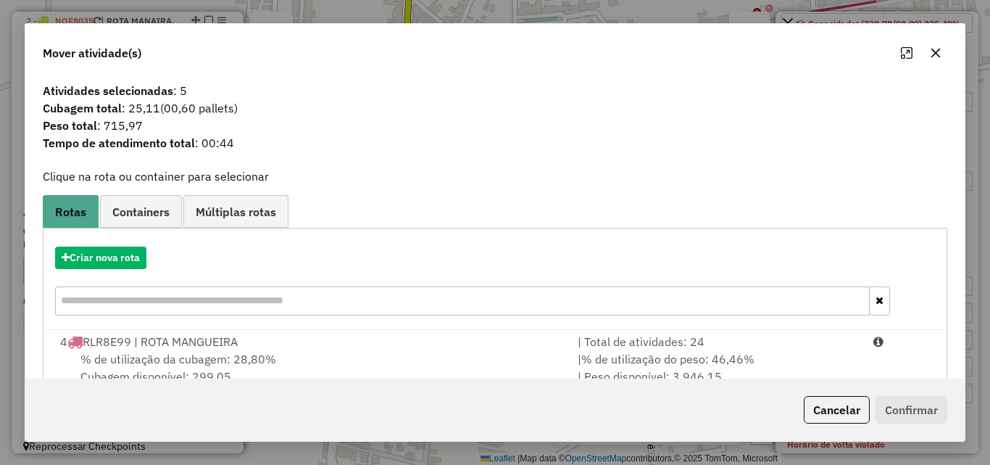
drag, startPoint x: 883, startPoint y: 336, endPoint x: 896, endPoint y: 384, distance: 50.3
click at [883, 336] on div at bounding box center [902, 341] width 74 height 17
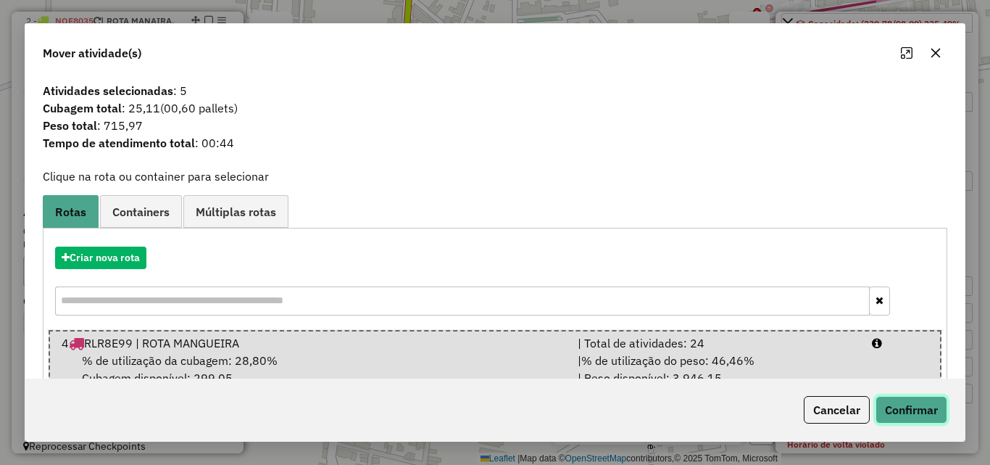
click at [903, 404] on button "Confirmar" at bounding box center [912, 410] width 72 height 28
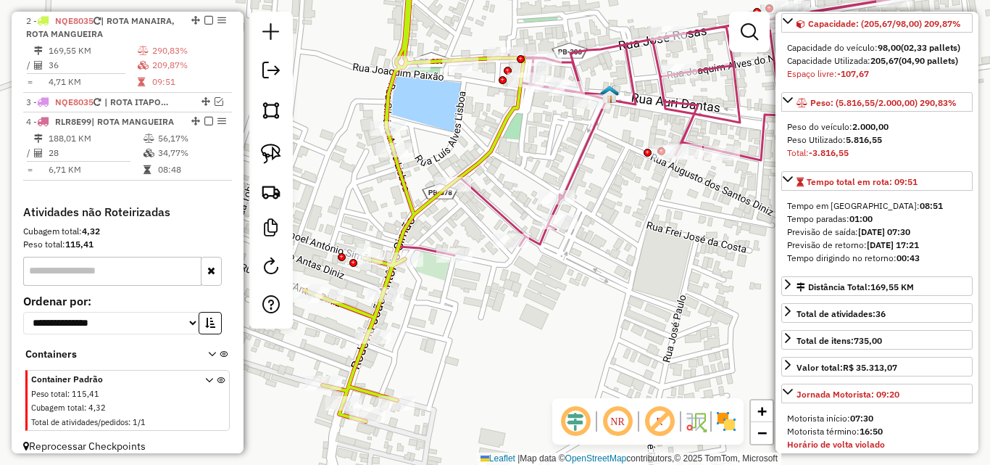
click at [411, 215] on icon at bounding box center [387, 188] width 273 height 468
click at [494, 204] on icon at bounding box center [709, 105] width 621 height 302
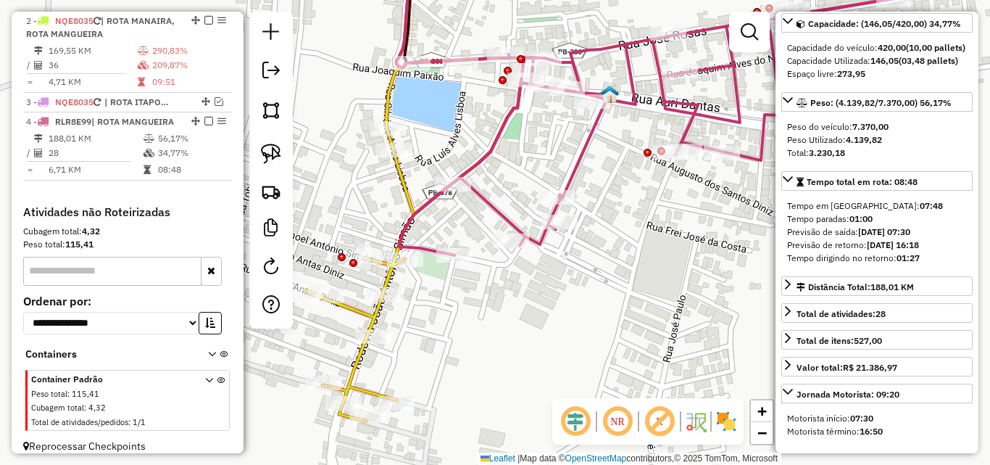
scroll to position [589, 0]
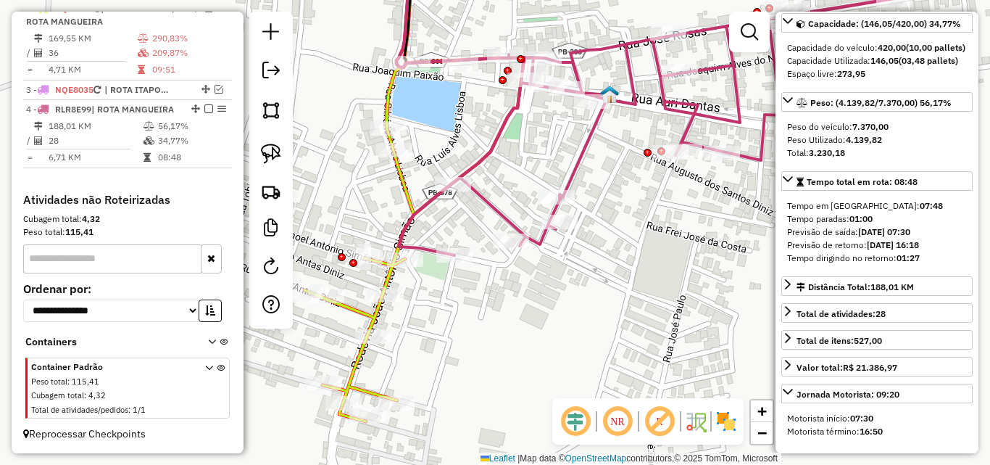
click at [405, 193] on icon at bounding box center [387, 188] width 273 height 468
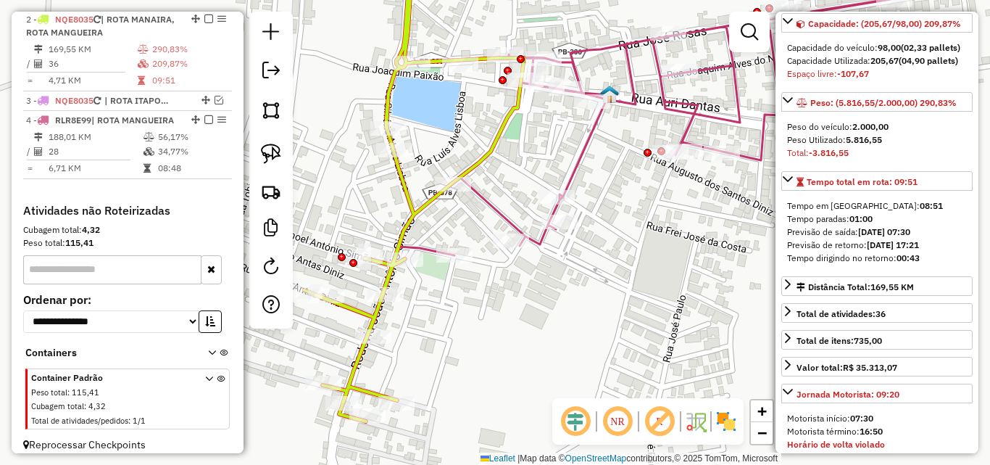
scroll to position [563, 0]
click at [260, 149] on link at bounding box center [271, 154] width 32 height 32
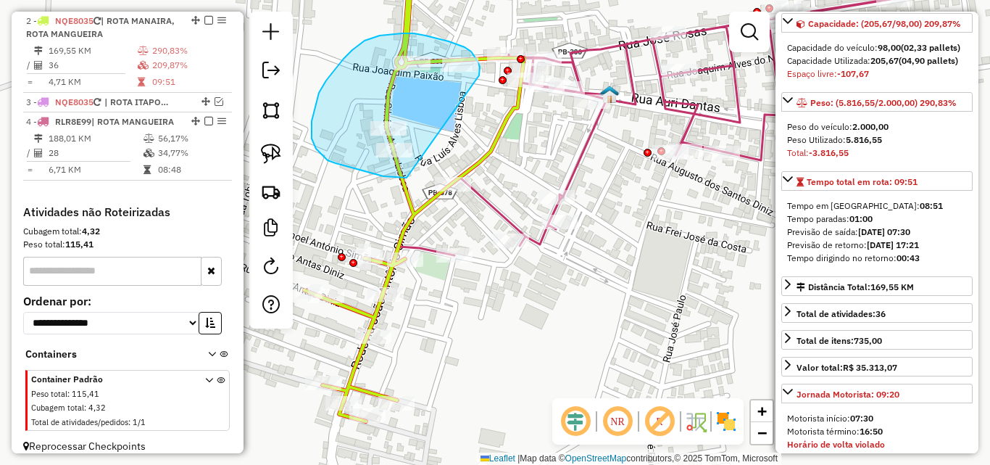
drag, startPoint x: 479, startPoint y: 75, endPoint x: 408, endPoint y: 178, distance: 124.5
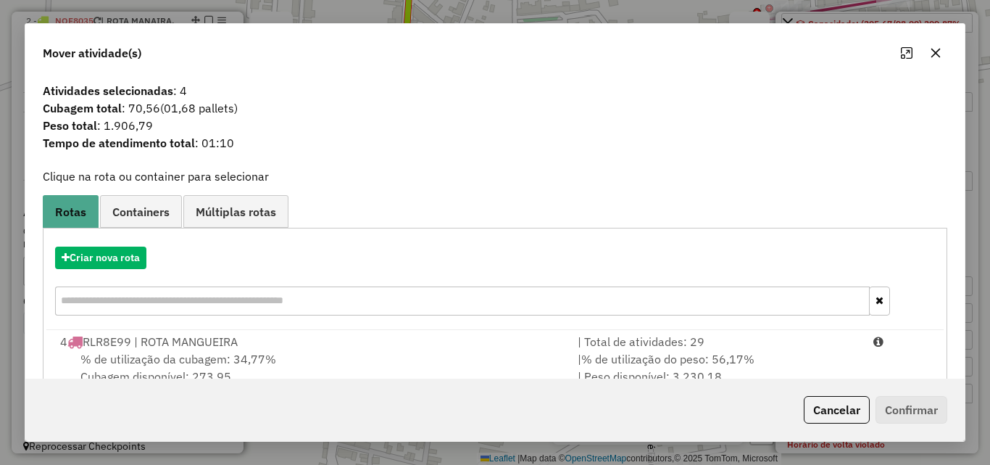
drag, startPoint x: 890, startPoint y: 352, endPoint x: 921, endPoint y: 397, distance: 54.7
click at [890, 355] on li "4 RLR8E99 | ROTA MANGUEIRA | Total de atividades: 29 % de utilização da cubagem…" at bounding box center [495, 359] width 893 height 59
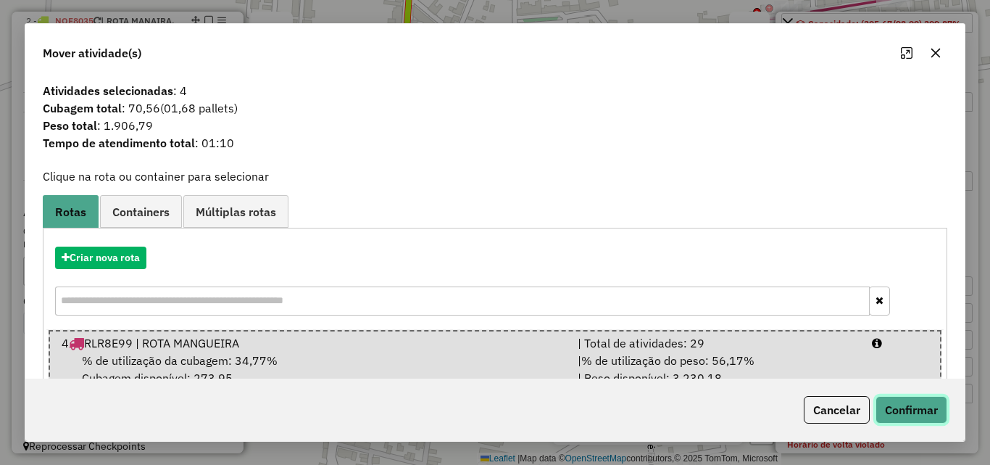
click at [926, 411] on button "Confirmar" at bounding box center [912, 410] width 72 height 28
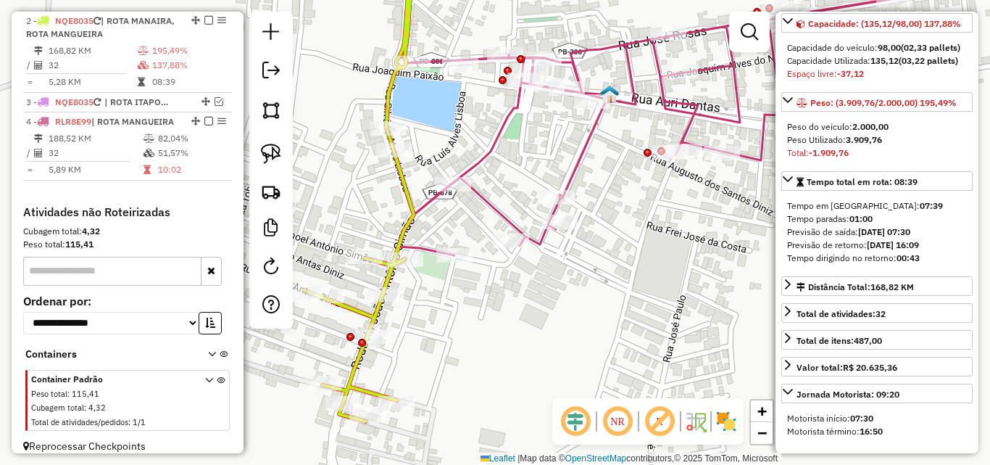
click at [356, 306] on icon at bounding box center [332, 188] width 163 height 468
click at [511, 214] on icon at bounding box center [702, 105] width 633 height 302
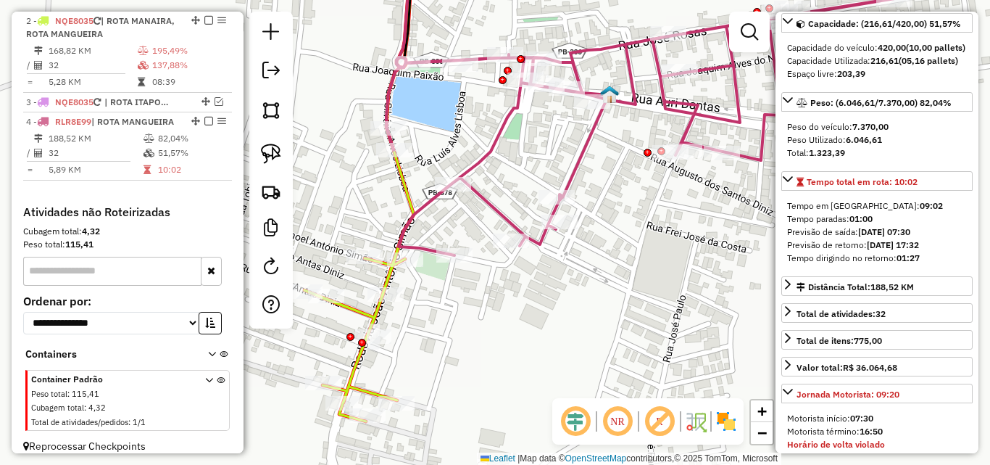
scroll to position [589, 0]
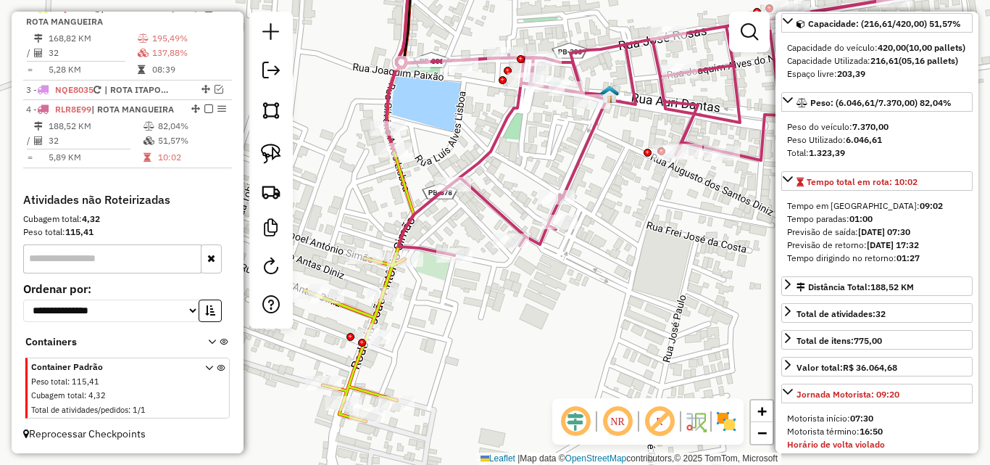
click at [347, 304] on icon at bounding box center [332, 188] width 163 height 468
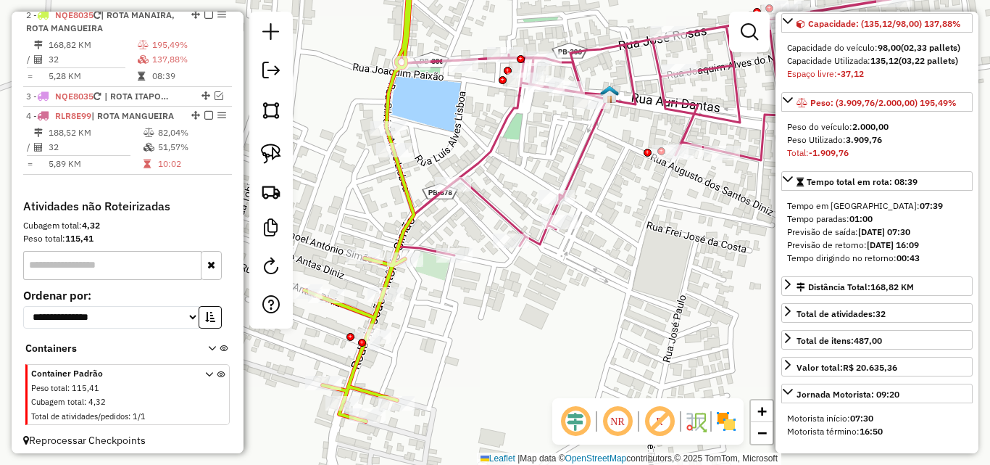
scroll to position [563, 0]
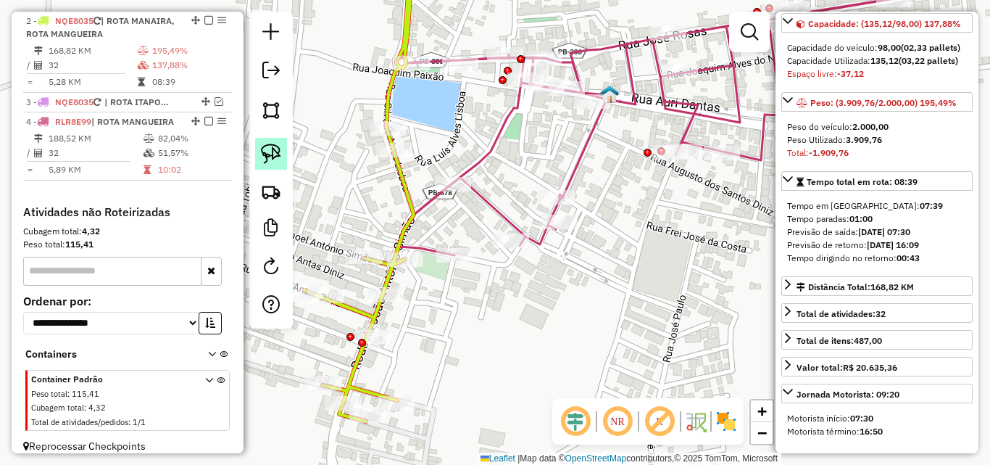
click at [267, 146] on img at bounding box center [271, 154] width 20 height 20
drag, startPoint x: 457, startPoint y: 29, endPoint x: 481, endPoint y: 80, distance: 55.8
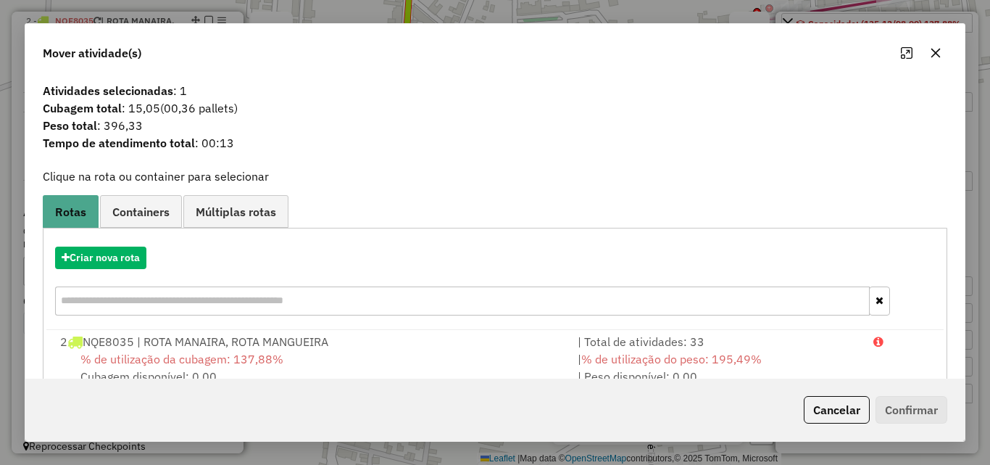
click at [861, 426] on div "Cancelar Confirmar" at bounding box center [495, 409] width 940 height 62
drag, startPoint x: 856, startPoint y: 420, endPoint x: 804, endPoint y: 362, distance: 78.0
click at [855, 420] on button "Cancelar" at bounding box center [837, 410] width 66 height 28
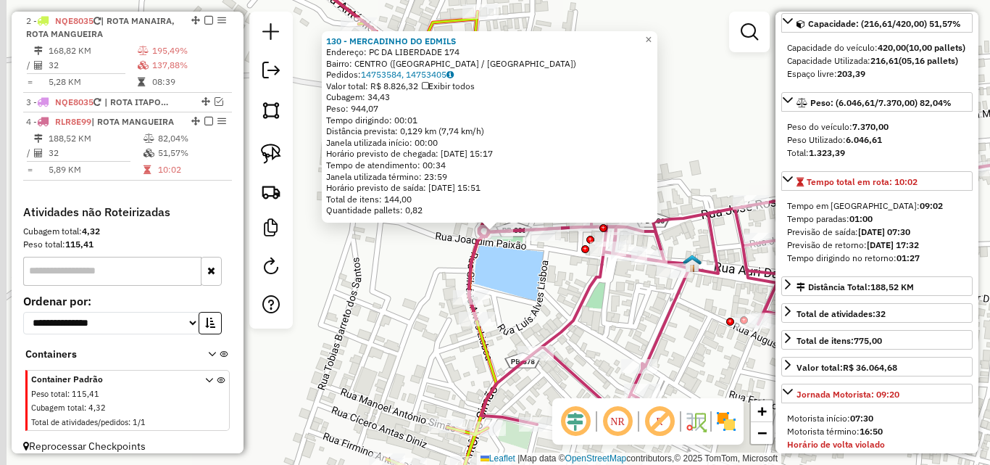
scroll to position [589, 0]
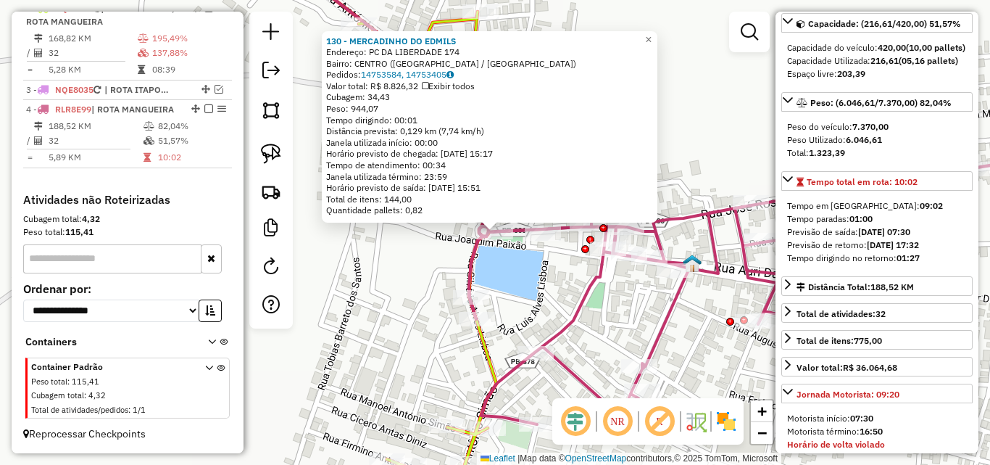
click at [381, 279] on div "130 - MERCADINHO DO EDMILS Endereço: PC DA LIBERDADE 174 Bairro: CENTRO (MANAIR…" at bounding box center [495, 232] width 990 height 465
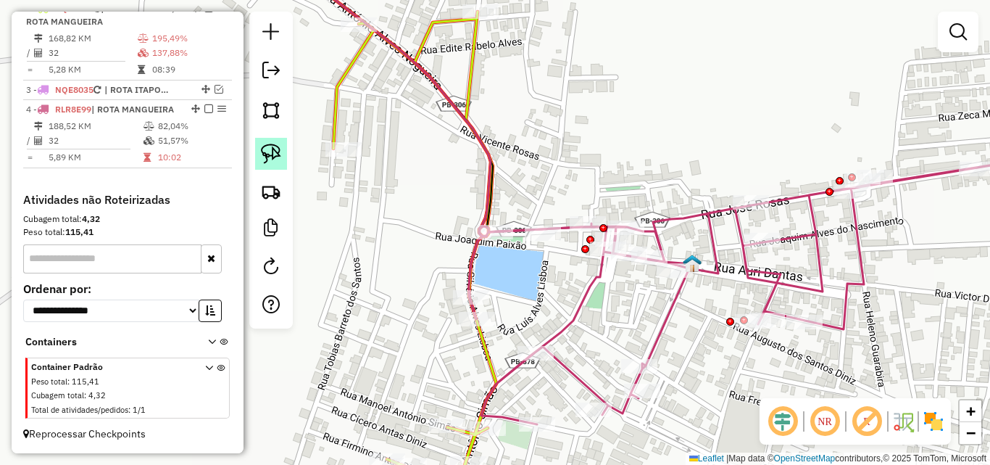
click at [283, 156] on link at bounding box center [271, 154] width 32 height 32
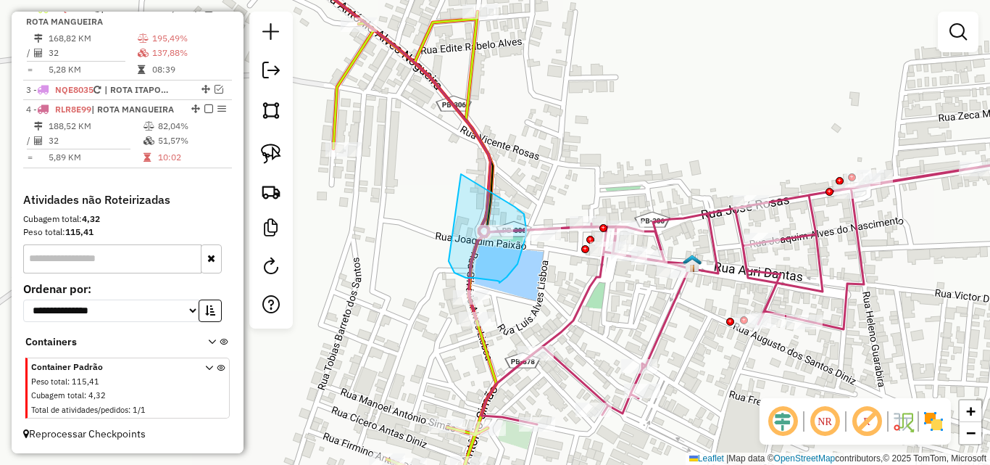
drag, startPoint x: 461, startPoint y: 174, endPoint x: 514, endPoint y: 207, distance: 62.2
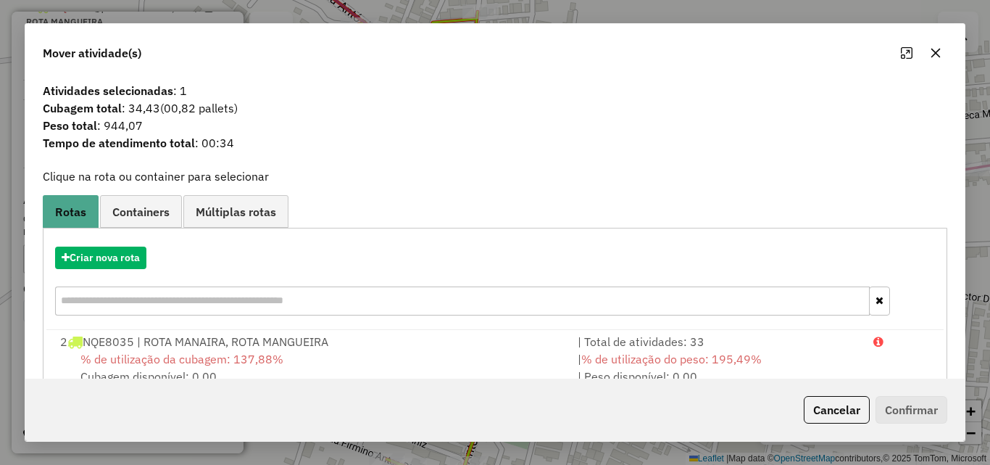
drag, startPoint x: 779, startPoint y: 348, endPoint x: 963, endPoint y: 448, distance: 210.2
click at [779, 349] on div "| Total de atividades: 33" at bounding box center [717, 341] width 296 height 17
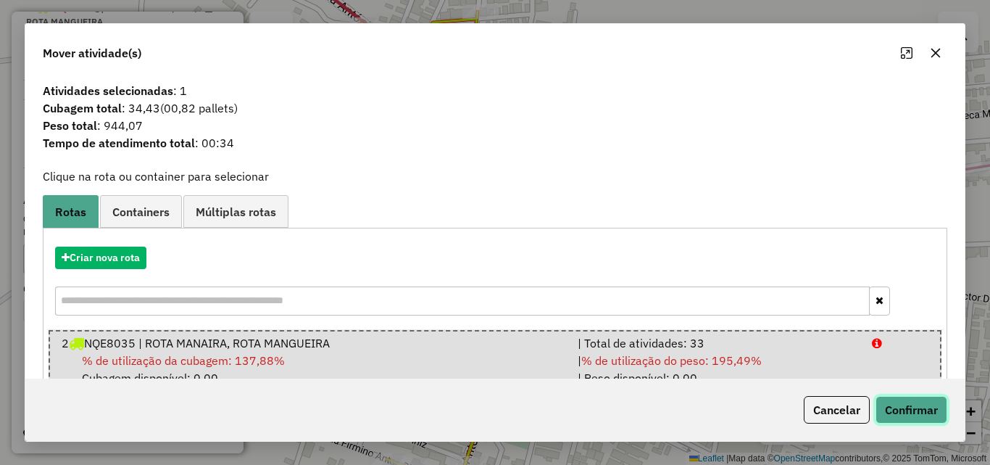
click at [933, 415] on button "Confirmar" at bounding box center [912, 410] width 72 height 28
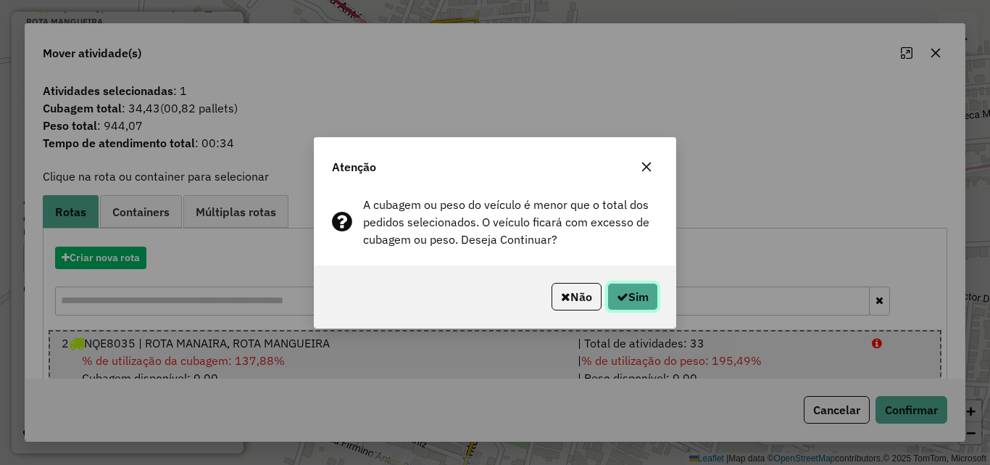
click at [652, 288] on button "Sim" at bounding box center [633, 297] width 51 height 28
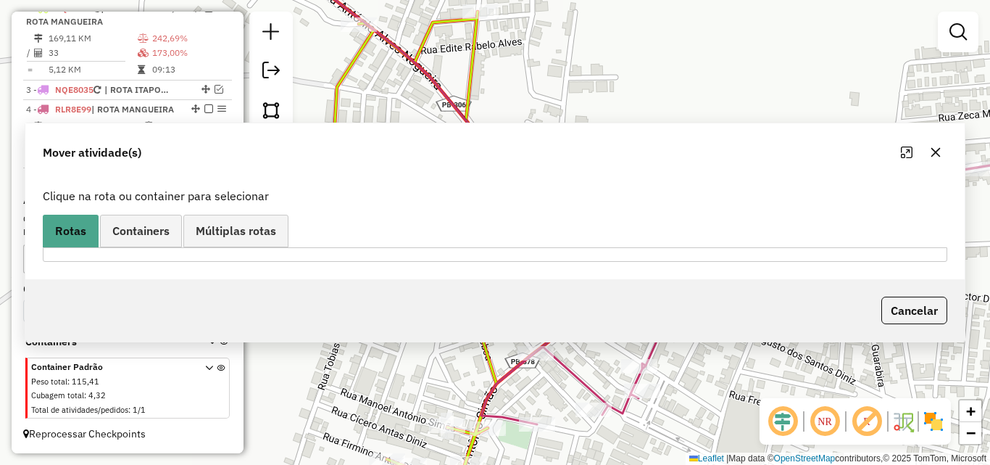
scroll to position [507, 0]
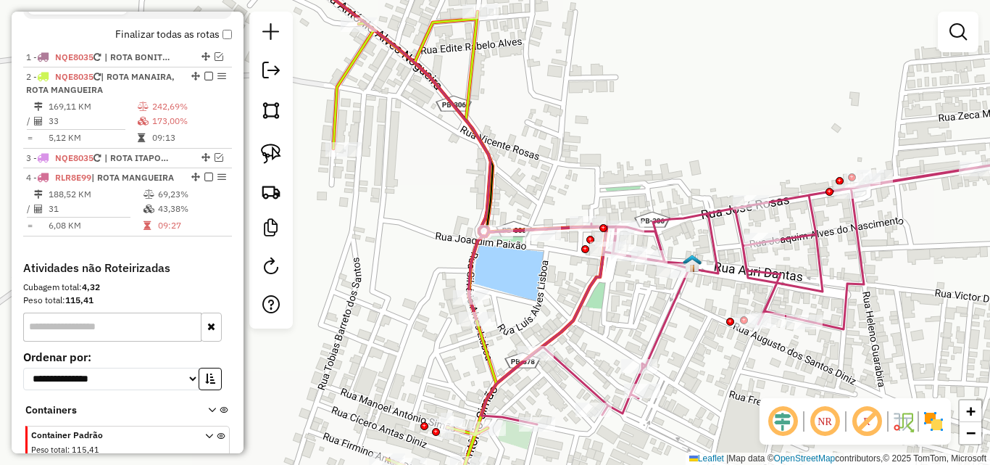
click at [590, 294] on icon at bounding box center [779, 278] width 620 height 291
select select "**********"
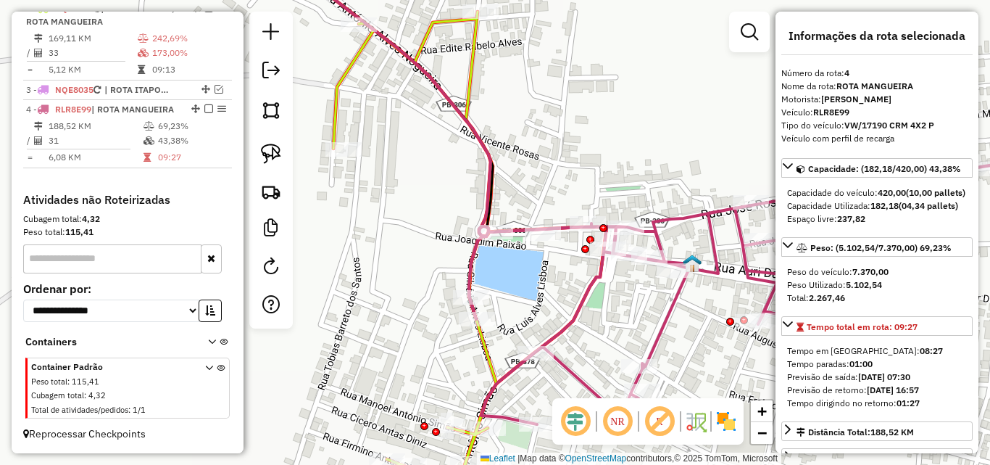
click at [471, 68] on icon at bounding box center [441, 232] width 332 height 557
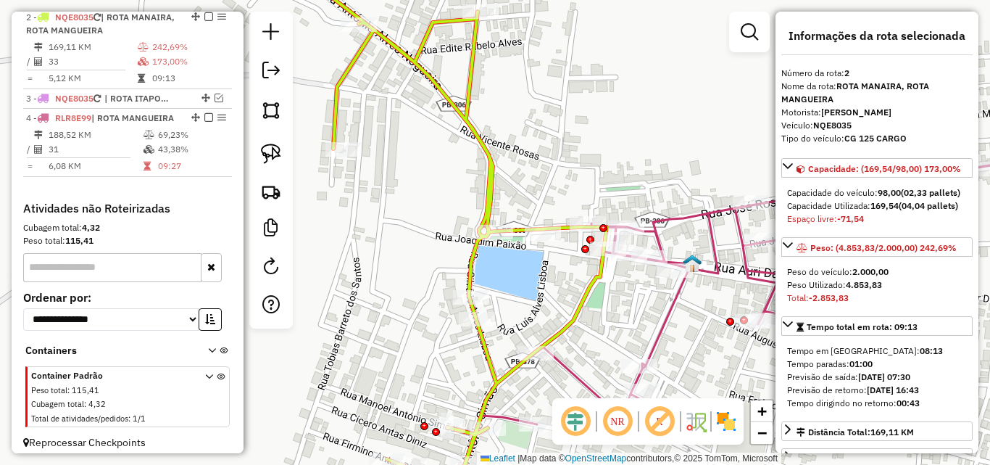
scroll to position [563, 0]
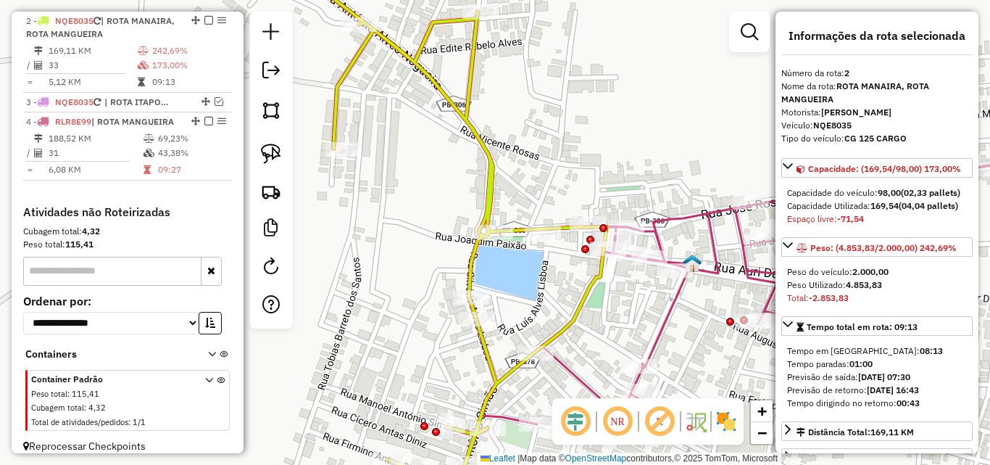
click at [601, 279] on icon at bounding box center [441, 232] width 332 height 557
click at [668, 314] on icon at bounding box center [779, 278] width 620 height 291
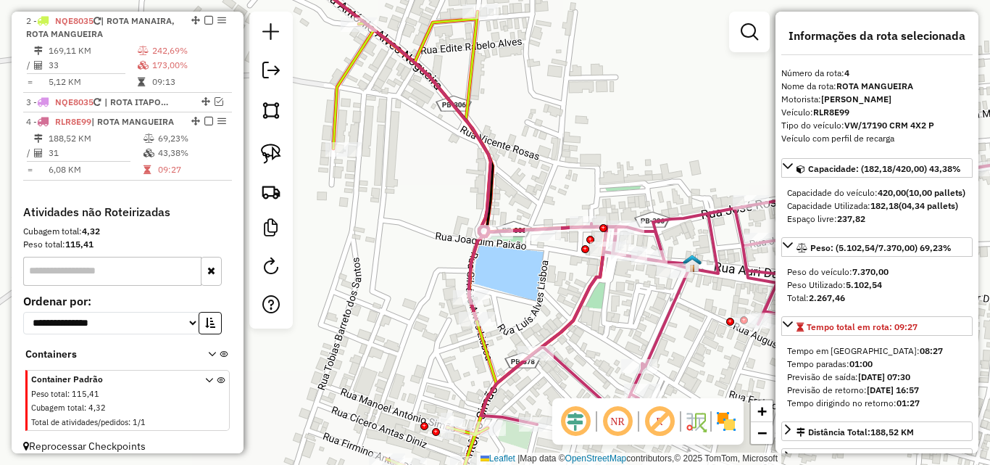
scroll to position [589, 0]
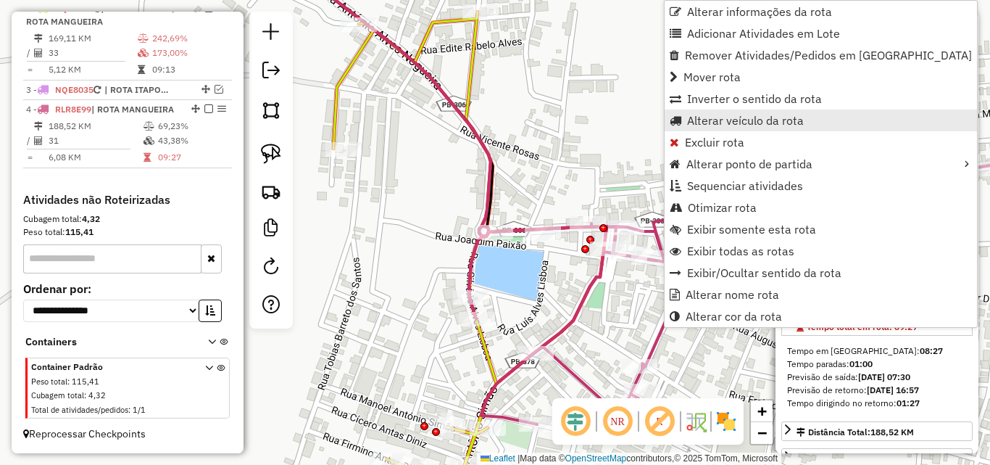
click at [709, 120] on span "Alterar veículo da rota" at bounding box center [745, 121] width 117 height 12
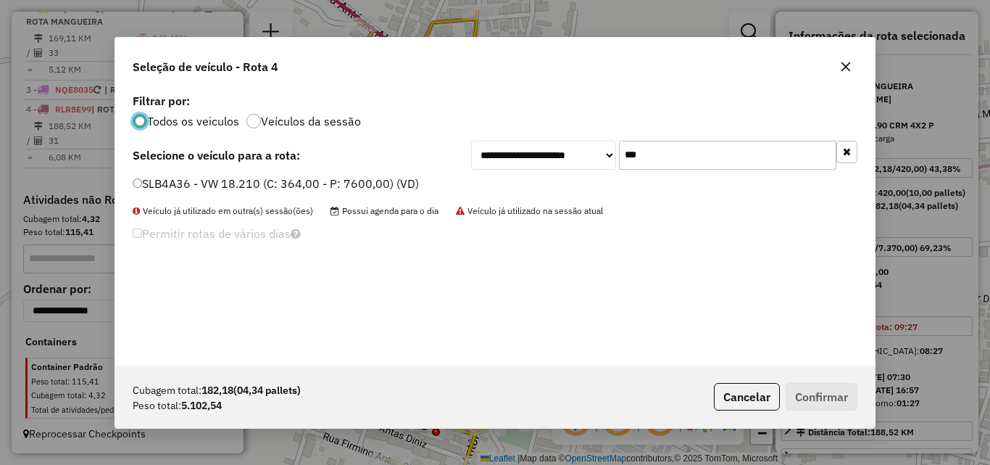
scroll to position [8, 4]
click at [732, 146] on input "***" at bounding box center [727, 155] width 217 height 29
click at [307, 193] on div "SLB4A36 - VW 18.210 (C: 364,00 - P: 7600,00) (VD)" at bounding box center [495, 189] width 742 height 29
click at [394, 187] on label "SLB4A36 - VW 18.210 (C: 364,00 - P: 7600,00) (VD)" at bounding box center [276, 183] width 286 height 17
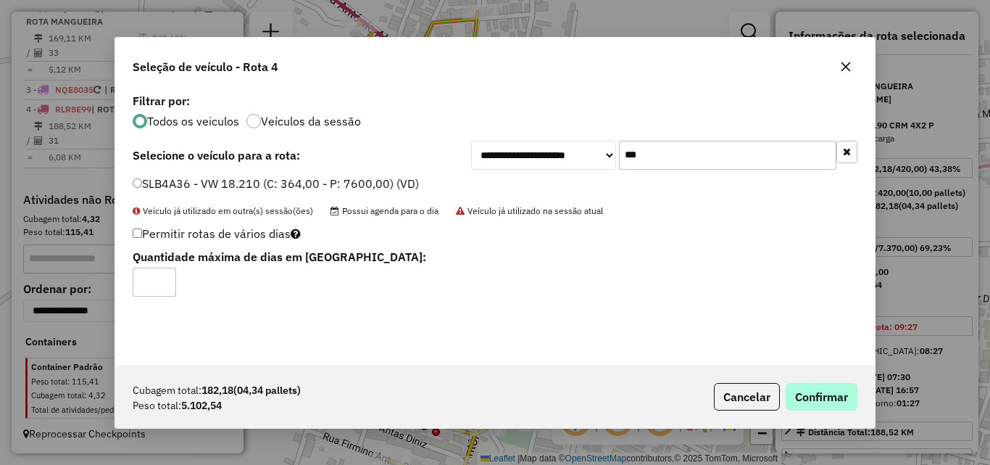
drag, startPoint x: 839, startPoint y: 373, endPoint x: 828, endPoint y: 386, distance: 16.9
click at [830, 384] on div "Cubagem total: 182,18 (04,34 pallets) Peso total: 5.102,54 Cancelar Confirmar" at bounding box center [495, 396] width 760 height 62
click at [828, 386] on button "Confirmar" at bounding box center [822, 397] width 72 height 28
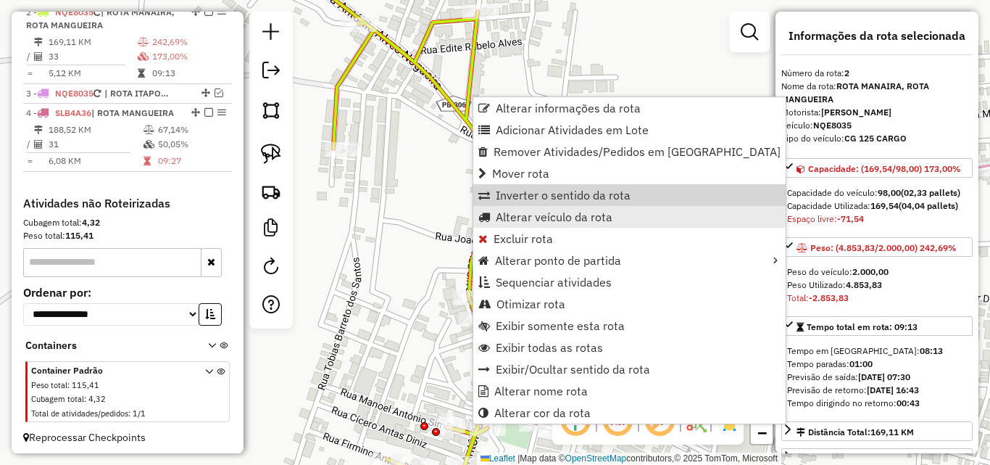
scroll to position [563, 0]
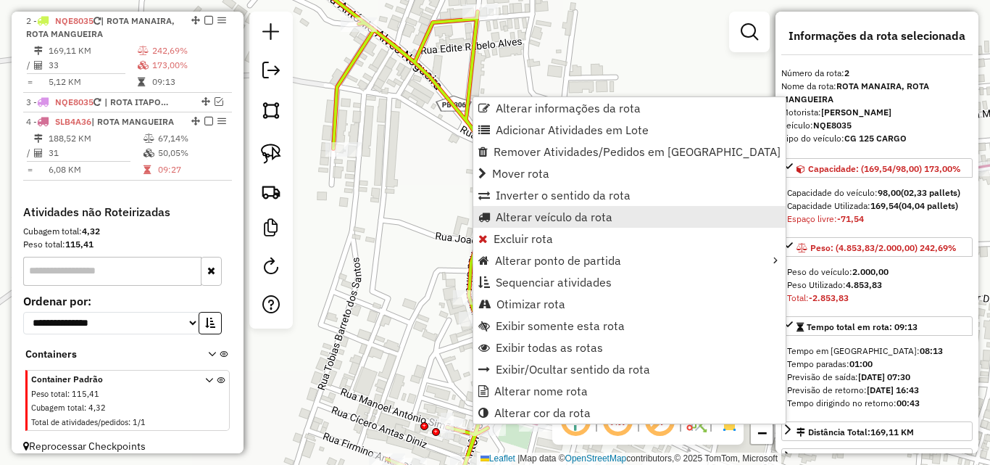
click at [543, 220] on span "Alterar veículo da rota" at bounding box center [554, 217] width 117 height 12
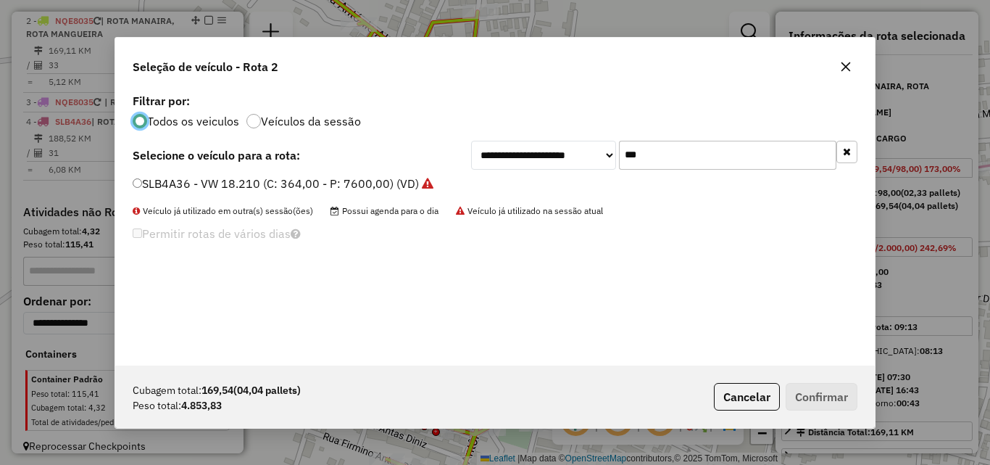
scroll to position [8, 4]
click at [671, 170] on div "**********" at bounding box center [495, 227] width 760 height 275
click at [675, 164] on input "***" at bounding box center [727, 155] width 217 height 29
drag, startPoint x: 675, startPoint y: 164, endPoint x: 700, endPoint y: 156, distance: 25.9
click at [700, 156] on input "***" at bounding box center [727, 155] width 217 height 29
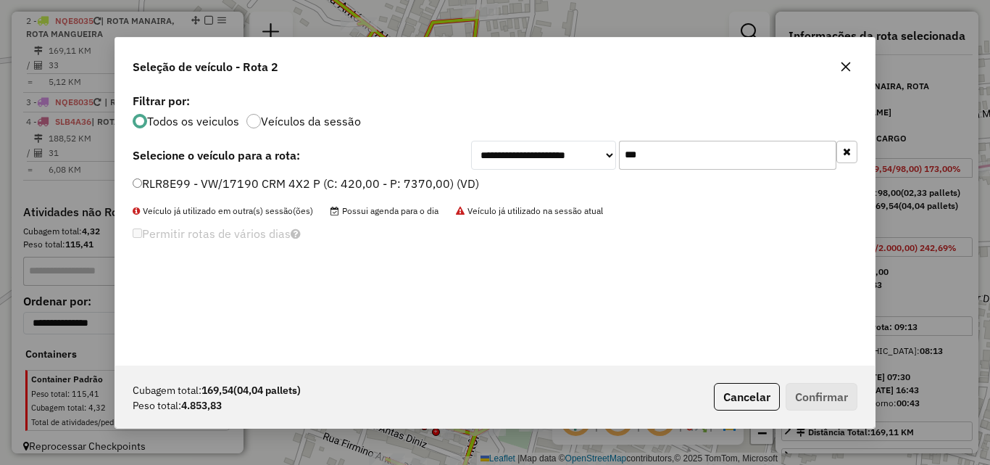
type input "***"
drag, startPoint x: 417, startPoint y: 178, endPoint x: 431, endPoint y: 178, distance: 13.8
click at [421, 174] on div "**********" at bounding box center [495, 227] width 760 height 275
click at [431, 180] on label "RLR8E99 - VW/17190 CRM 4X2 P (C: 420,00 - P: 7370,00) (VD)" at bounding box center [306, 183] width 347 height 17
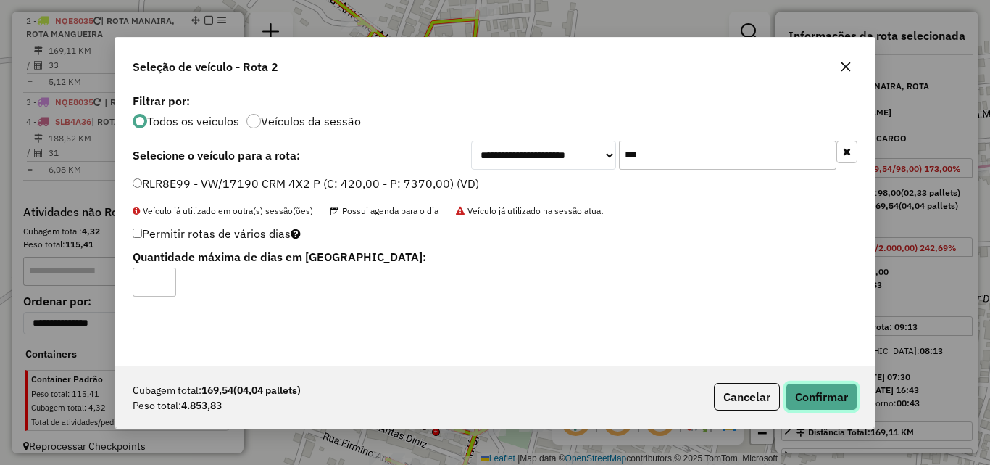
click at [815, 398] on button "Confirmar" at bounding box center [822, 397] width 72 height 28
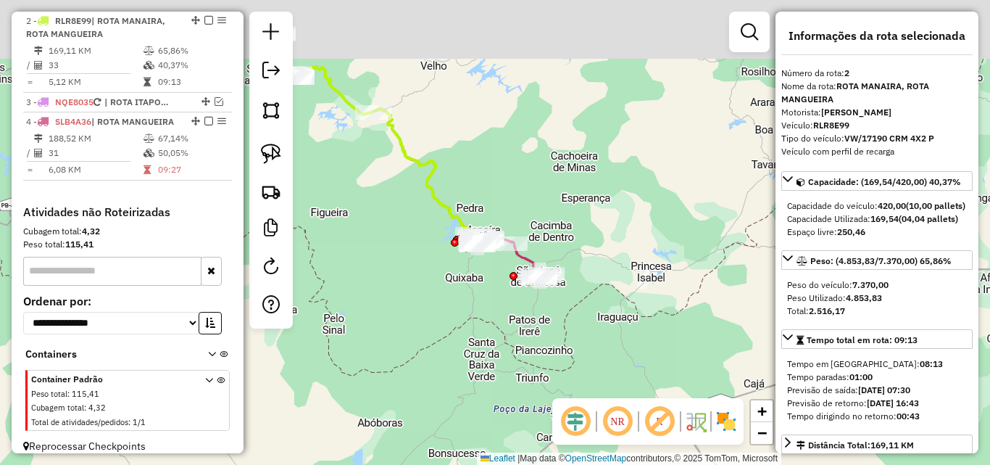
drag, startPoint x: 504, startPoint y: 95, endPoint x: 469, endPoint y: 178, distance: 89.7
click at [506, 183] on div "Janela de atendimento Grade de atendimento Capacidade Transportadoras Veículos …" at bounding box center [495, 232] width 990 height 465
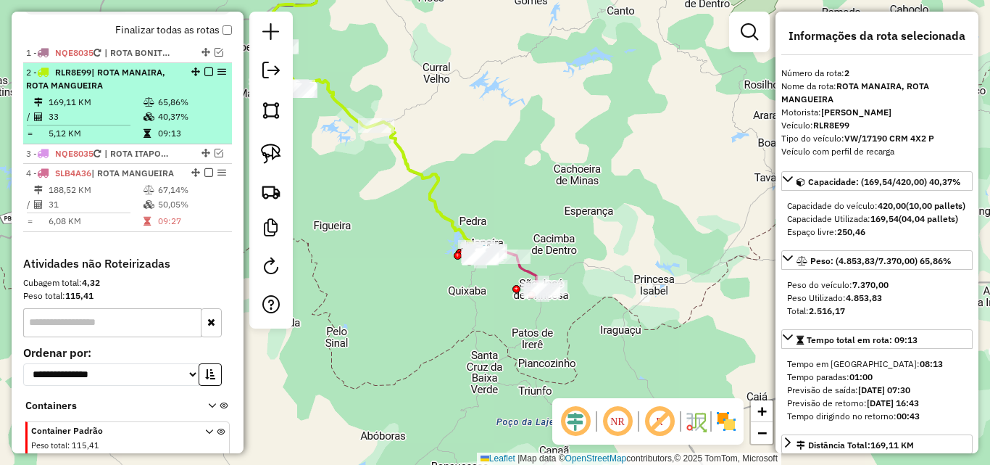
scroll to position [491, 0]
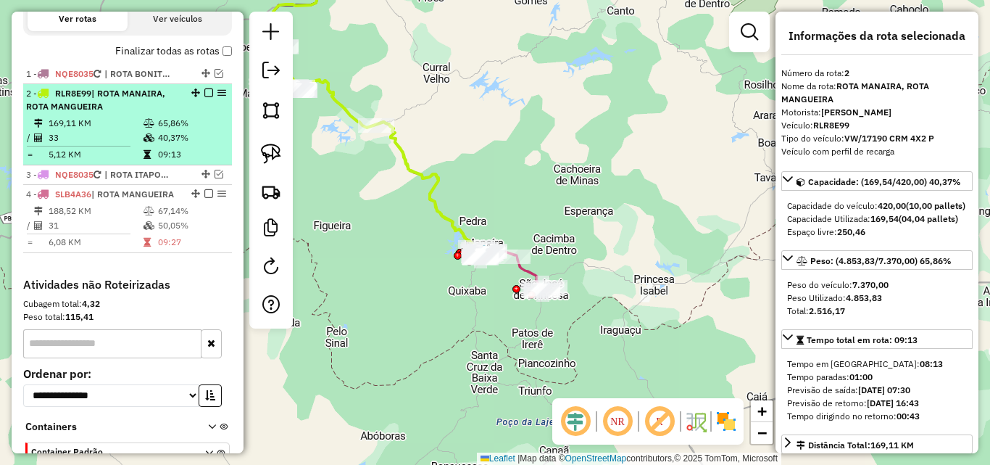
click at [204, 92] on em at bounding box center [208, 92] width 9 height 9
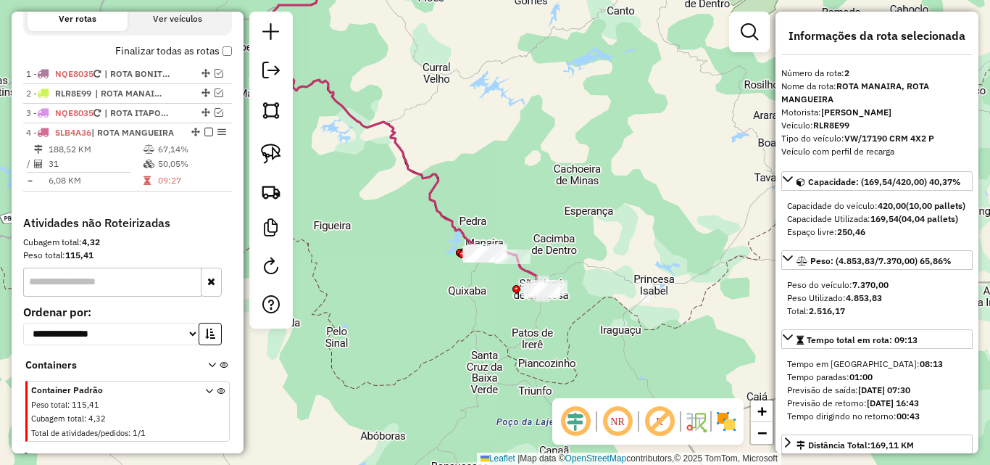
drag, startPoint x: 162, startPoint y: 174, endPoint x: 481, endPoint y: 273, distance: 334.6
click at [162, 171] on td "50,05%" at bounding box center [191, 164] width 69 height 14
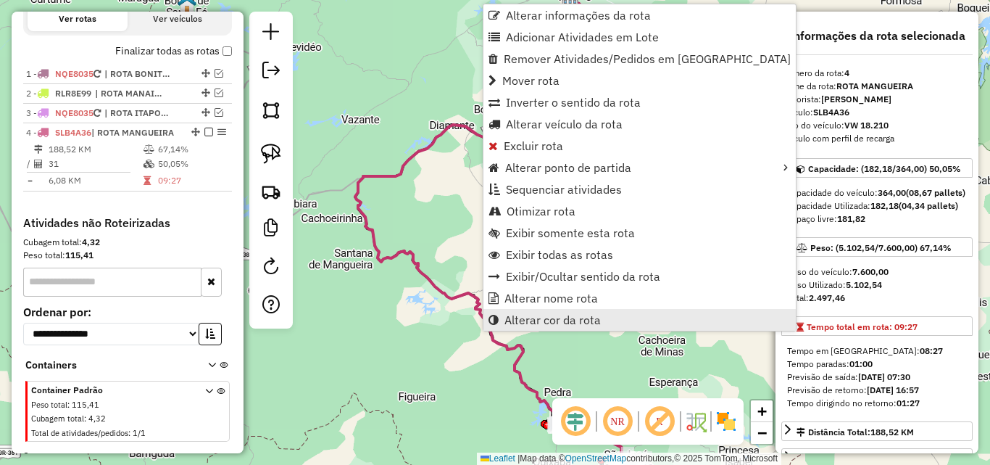
scroll to position [527, 0]
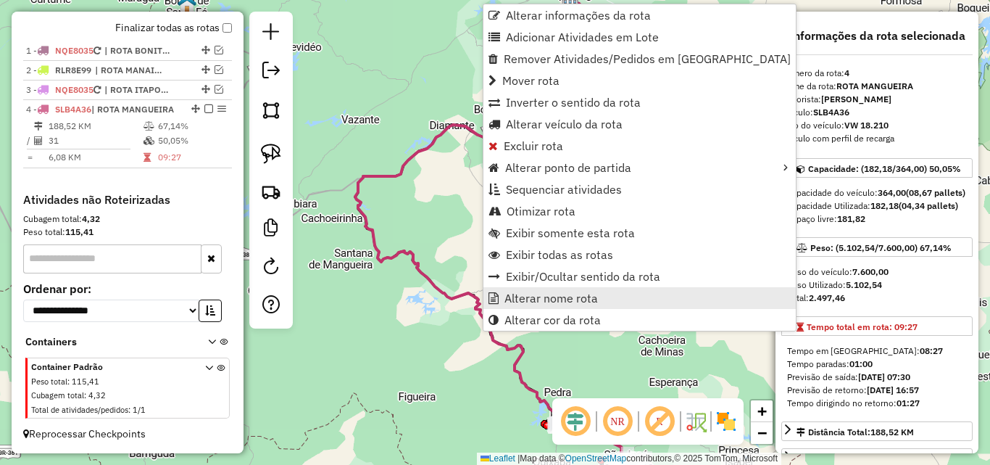
click at [542, 304] on span "Alterar nome rota" at bounding box center [552, 298] width 94 height 12
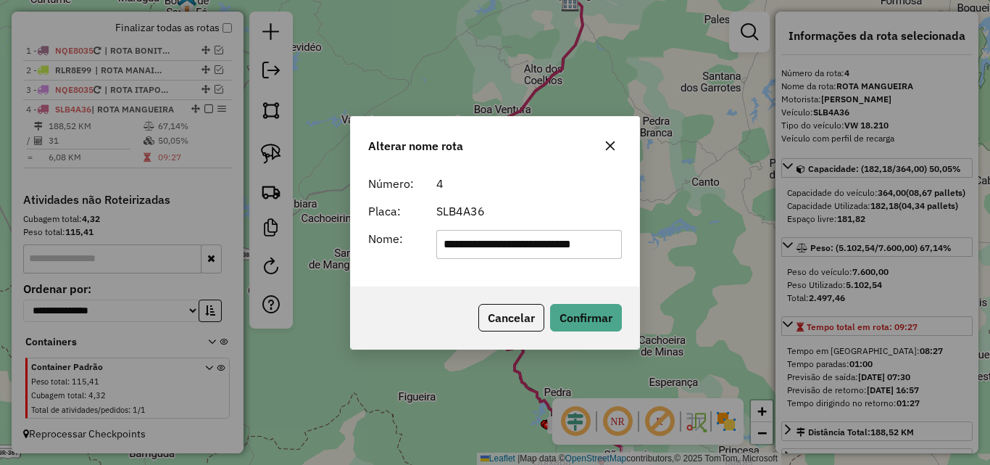
scroll to position [0, 20]
type input "**********"
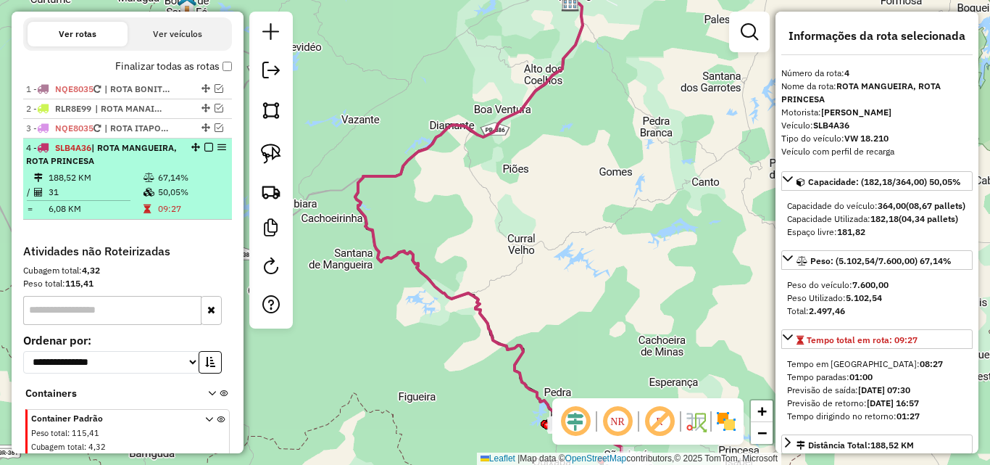
scroll to position [455, 0]
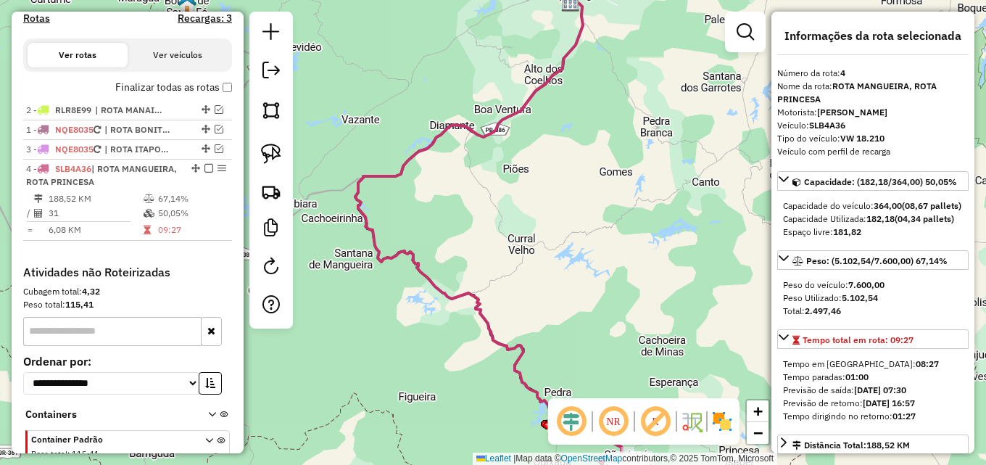
drag, startPoint x: 199, startPoint y: 125, endPoint x: 194, endPoint y: 102, distance: 23.7
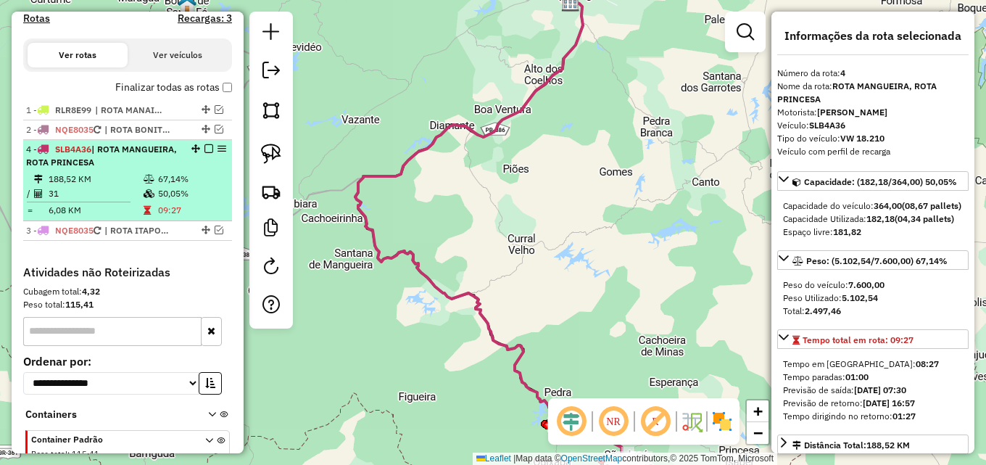
drag, startPoint x: 189, startPoint y: 157, endPoint x: 184, endPoint y: 122, distance: 35.9
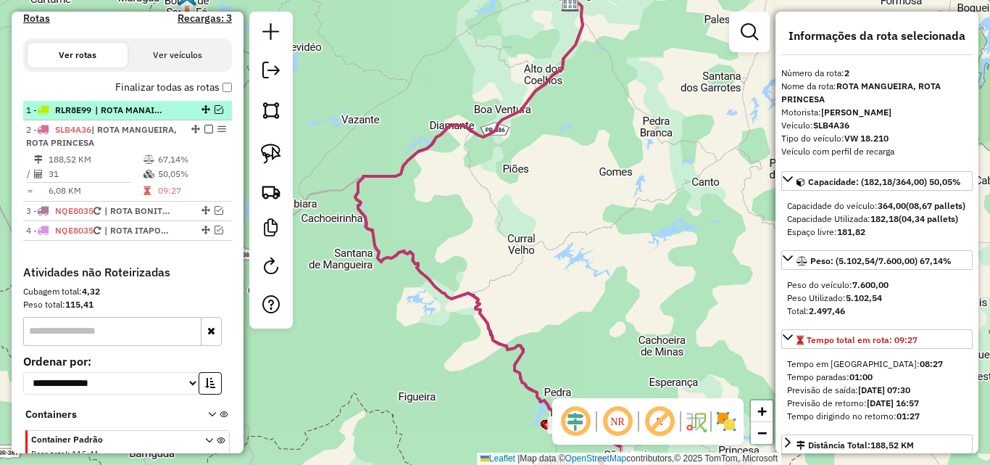
click at [215, 108] on em at bounding box center [219, 109] width 9 height 9
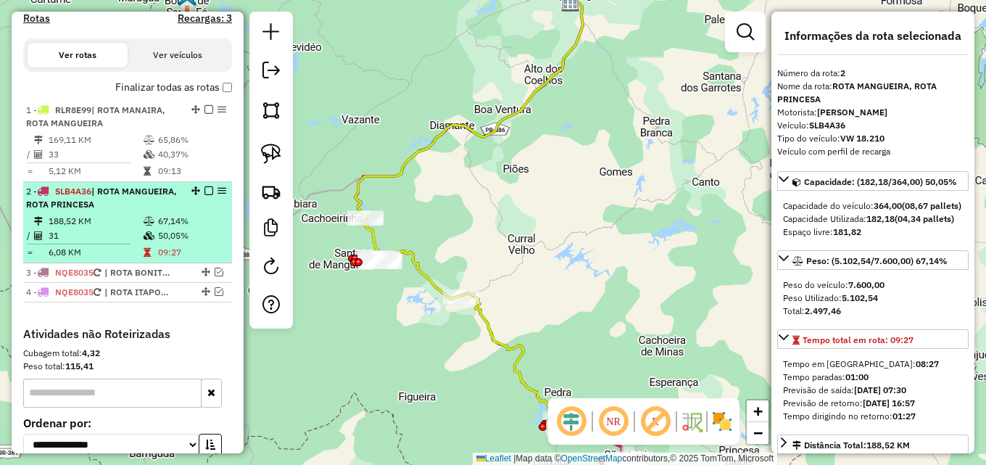
drag, startPoint x: 191, startPoint y: 188, endPoint x: 181, endPoint y: 109, distance: 79.6
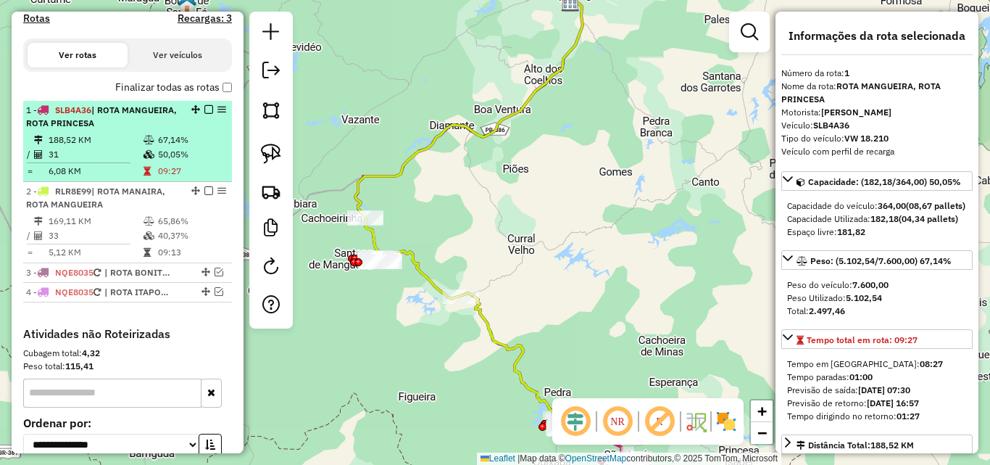
click at [204, 108] on em at bounding box center [208, 109] width 9 height 9
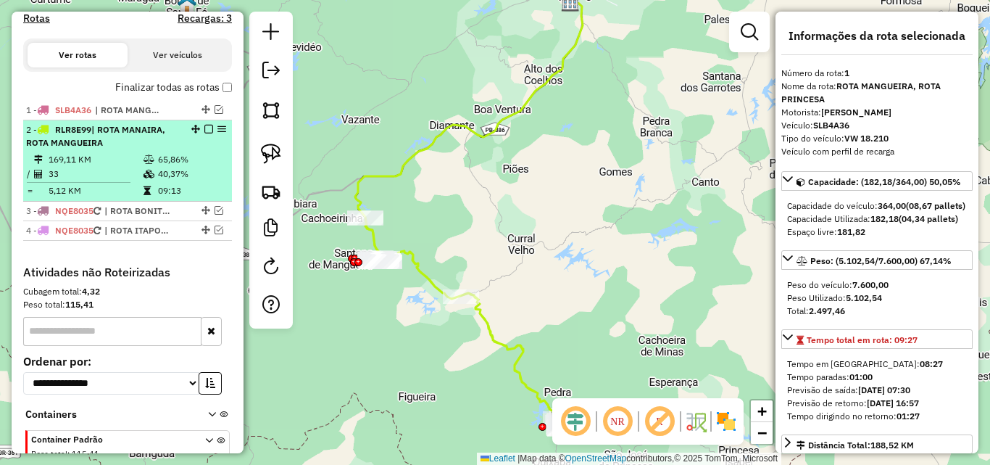
click at [204, 131] on em at bounding box center [208, 129] width 9 height 9
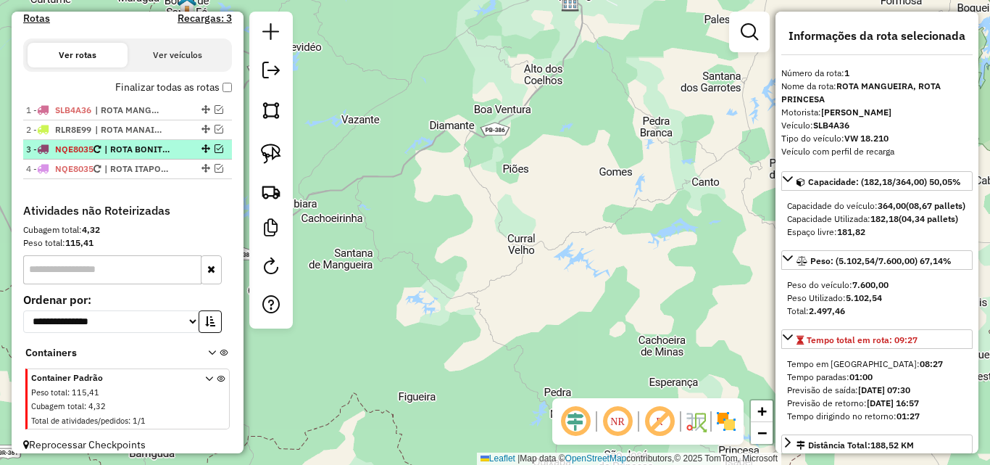
drag, startPoint x: 216, startPoint y: 145, endPoint x: 178, endPoint y: 164, distance: 42.1
click at [215, 146] on em at bounding box center [219, 148] width 9 height 9
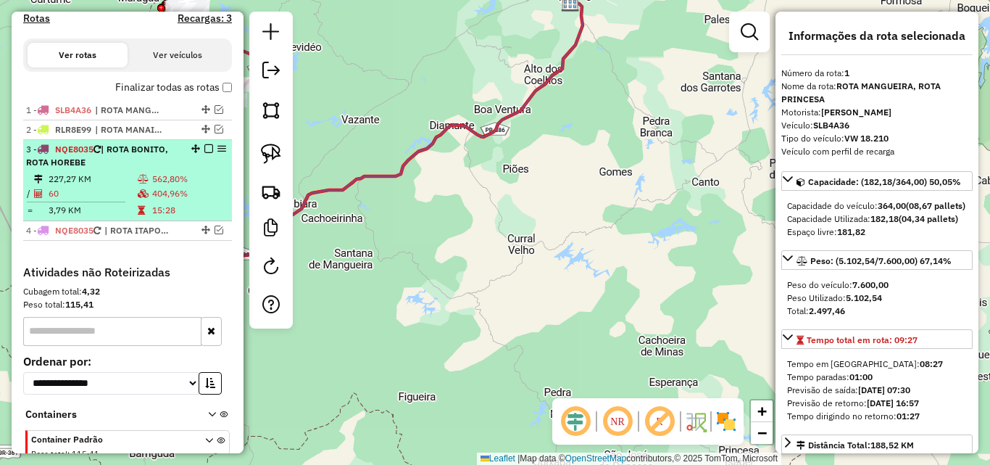
click at [131, 170] on li "3 - NQE8035 | ROTA BONITO, ROTA HOREBE 227,27 KM 562,80% / 60 404,96% = 3,79 KM…" at bounding box center [127, 180] width 209 height 81
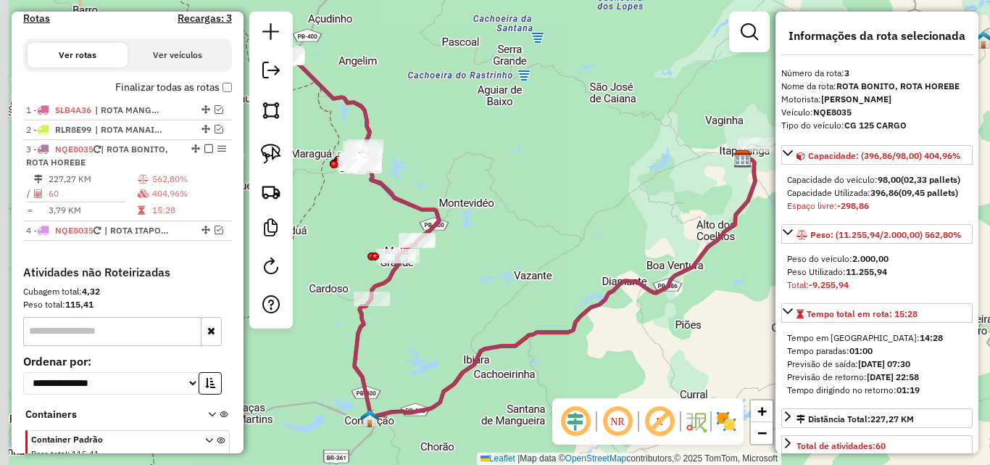
drag, startPoint x: 568, startPoint y: 262, endPoint x: 623, endPoint y: 265, distance: 55.9
click at [623, 265] on div "Janela de atendimento Grade de atendimento Capacidade Transportadoras Veículos …" at bounding box center [495, 232] width 990 height 465
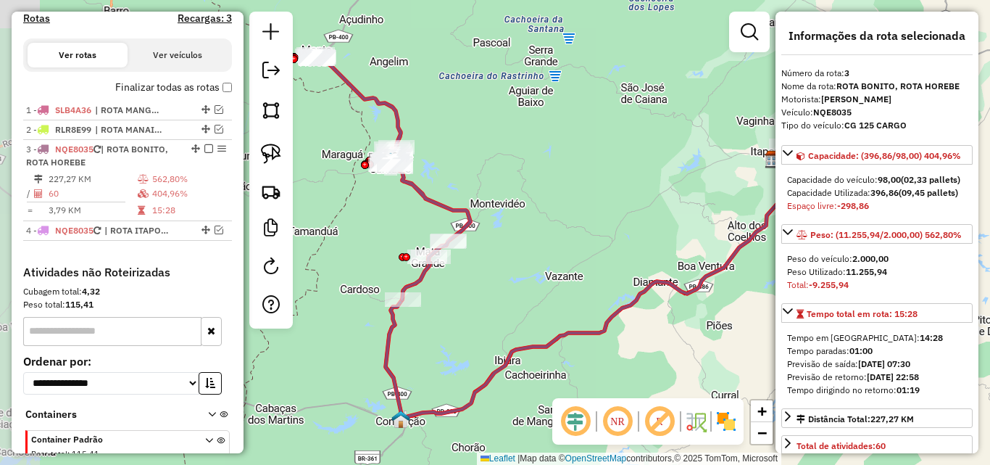
drag, startPoint x: 623, startPoint y: 265, endPoint x: 794, endPoint y: 309, distance: 176.0
click at [623, 265] on div "Janela de atendimento Grade de atendimento Capacidade Transportadoras Veículos …" at bounding box center [495, 232] width 990 height 465
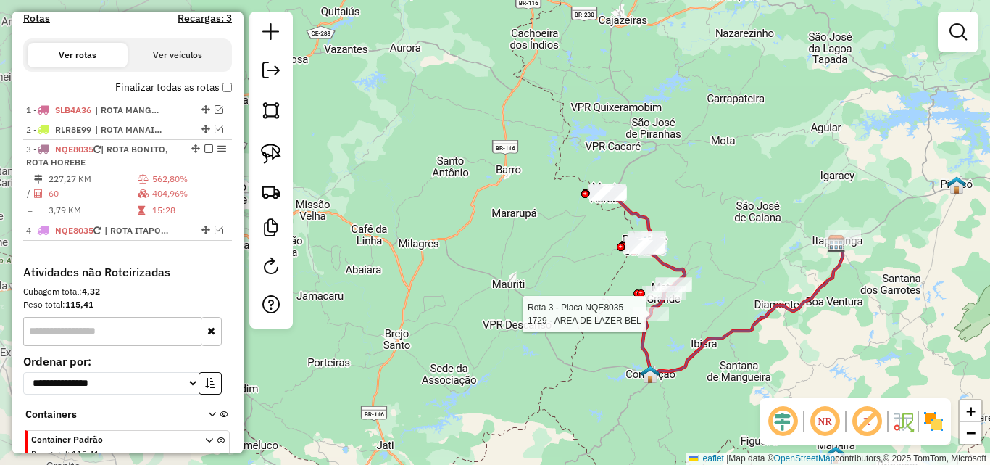
select select "**********"
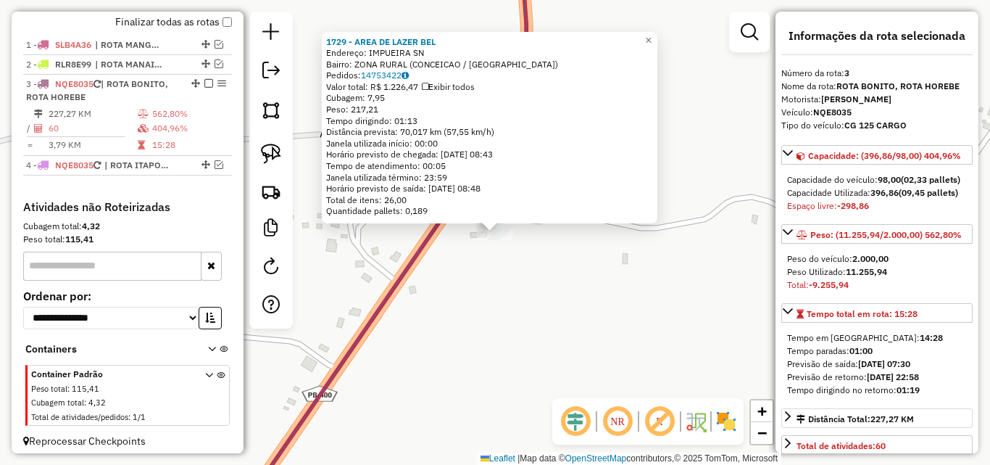
scroll to position [527, 0]
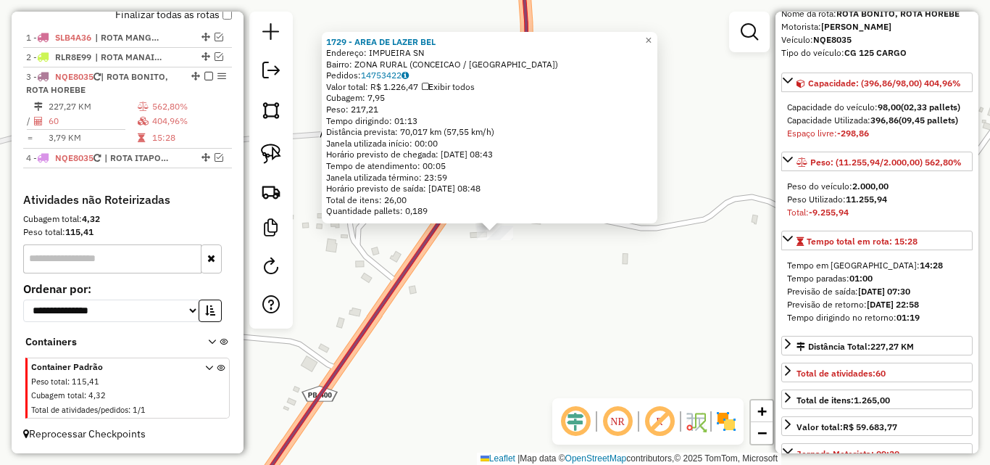
click at [700, 373] on div "1729 - AREA DE LAZER BEL Endereço: IMPUEIRA SN Bairro: ZONA RURAL (CONCEICAO / …" at bounding box center [495, 232] width 990 height 465
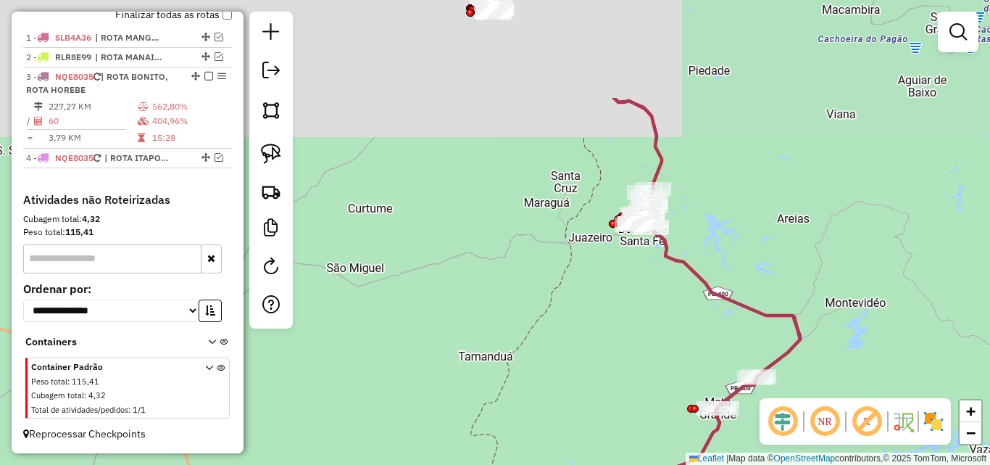
drag, startPoint x: 759, startPoint y: 229, endPoint x: 737, endPoint y: 185, distance: 49.3
click at [731, 365] on div "Janela de atendimento Grade de atendimento Capacidade Transportadoras Veículos …" at bounding box center [495, 232] width 990 height 465
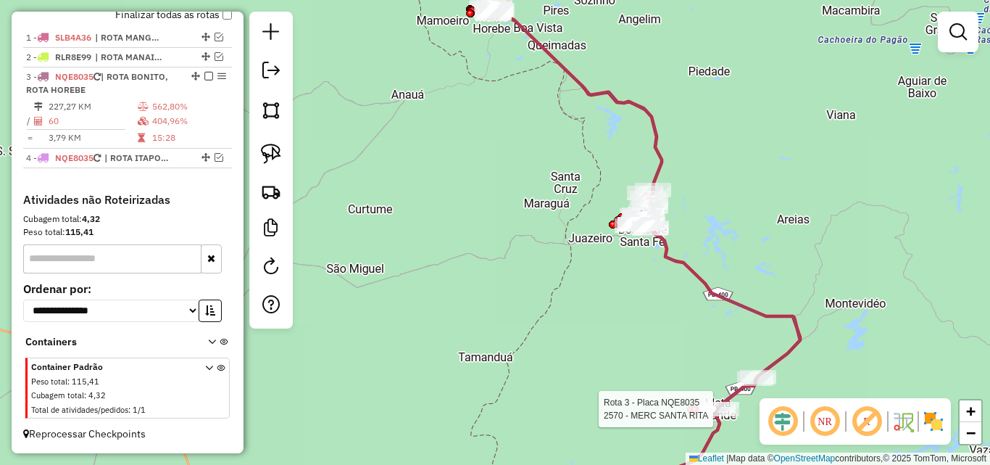
drag, startPoint x: 732, startPoint y: 165, endPoint x: 760, endPoint y: 246, distance: 86.4
click at [760, 247] on div "Rota 3 - Placa NQE8035 2570 - MERC SANTA RITA Janela de atendimento Grade de at…" at bounding box center [495, 232] width 990 height 465
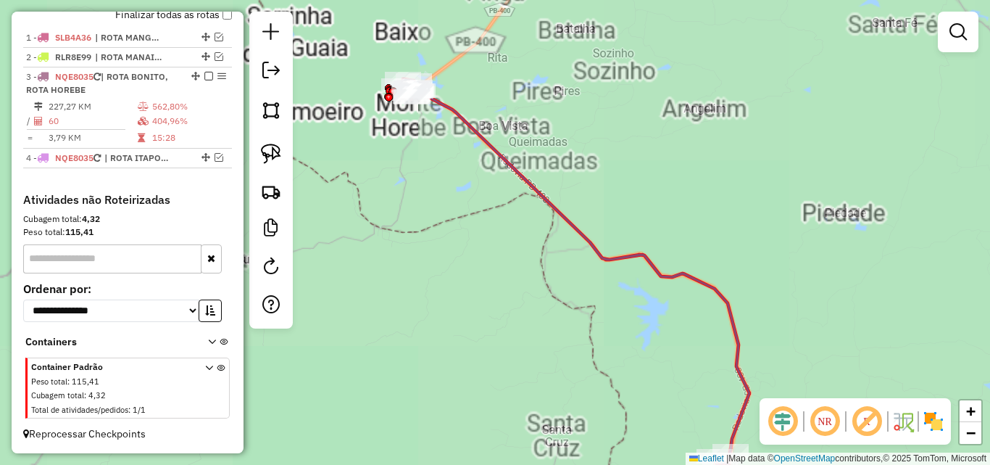
click at [649, 115] on div "Rota 3 - Placa NQE8035 2570 - MERC SANTA RITA Janela de atendimento Grade de at…" at bounding box center [495, 232] width 990 height 465
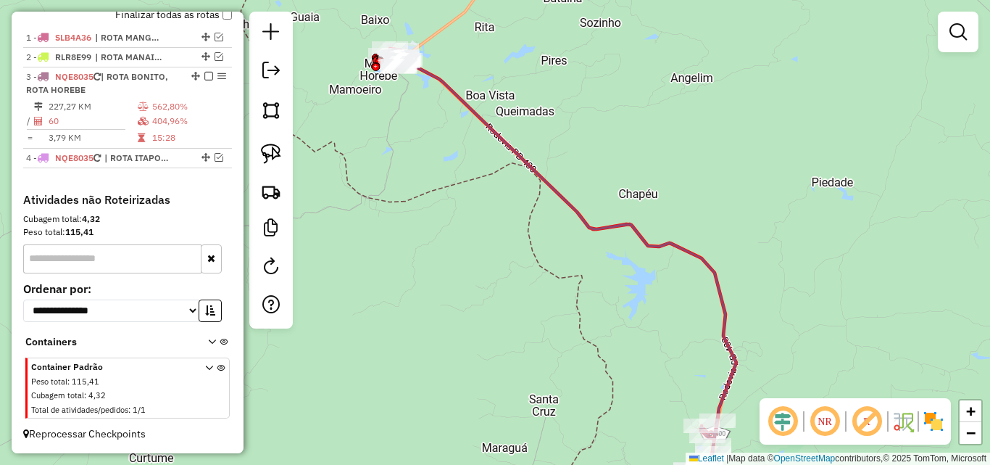
drag, startPoint x: 684, startPoint y: 164, endPoint x: 670, endPoint y: 139, distance: 28.2
click at [670, 139] on div "Janela de atendimento Grade de atendimento Capacidade Transportadoras Veículos …" at bounding box center [495, 232] width 990 height 465
drag, startPoint x: 669, startPoint y: 137, endPoint x: 679, endPoint y: 146, distance: 12.8
click at [669, 138] on div "Janela de atendimento Grade de atendimento Capacidade Transportadoras Veículos …" at bounding box center [495, 232] width 990 height 465
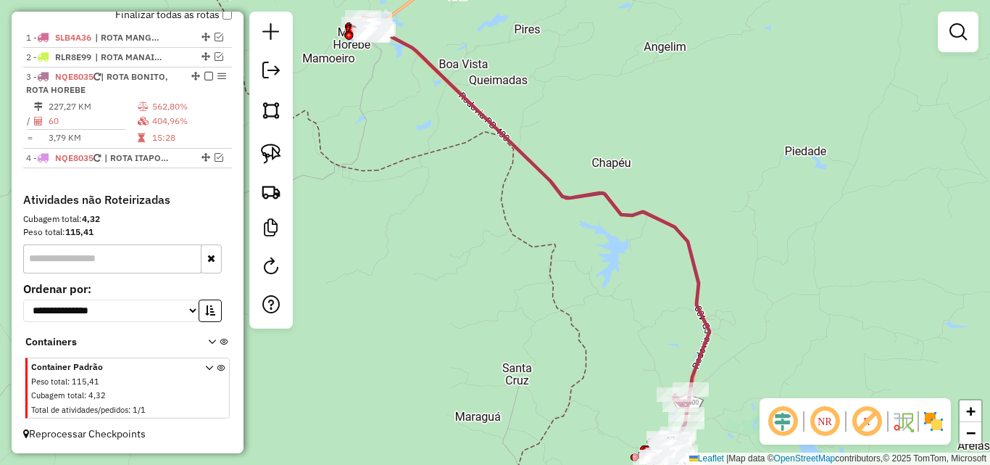
drag, startPoint x: 679, startPoint y: 143, endPoint x: 654, endPoint y: 116, distance: 36.4
click at [654, 116] on div "Janela de atendimento Grade de atendimento Capacidade Transportadoras Veículos …" at bounding box center [495, 232] width 990 height 465
click at [653, 117] on div "Janela de atendimento Grade de atendimento Capacidade Transportadoras Veículos …" at bounding box center [495, 232] width 990 height 465
click at [272, 149] on img at bounding box center [271, 154] width 20 height 20
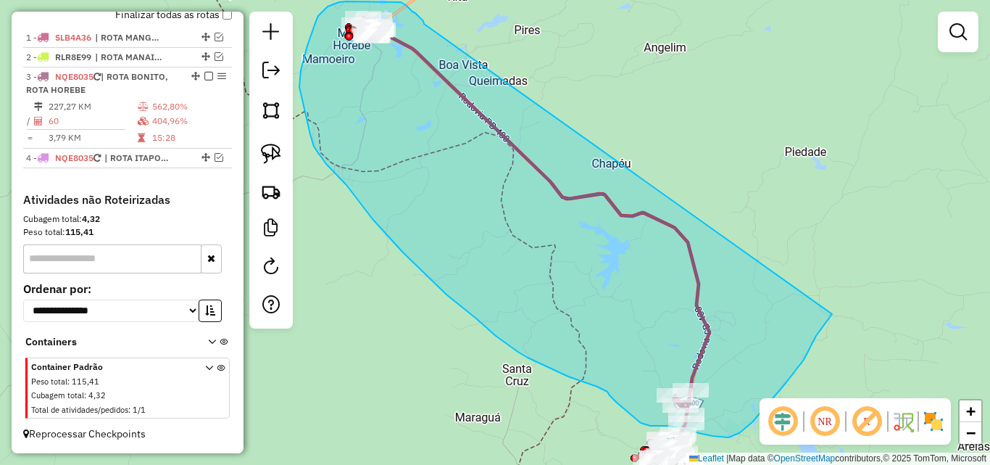
drag, startPoint x: 424, startPoint y: 24, endPoint x: 833, endPoint y: 313, distance: 500.8
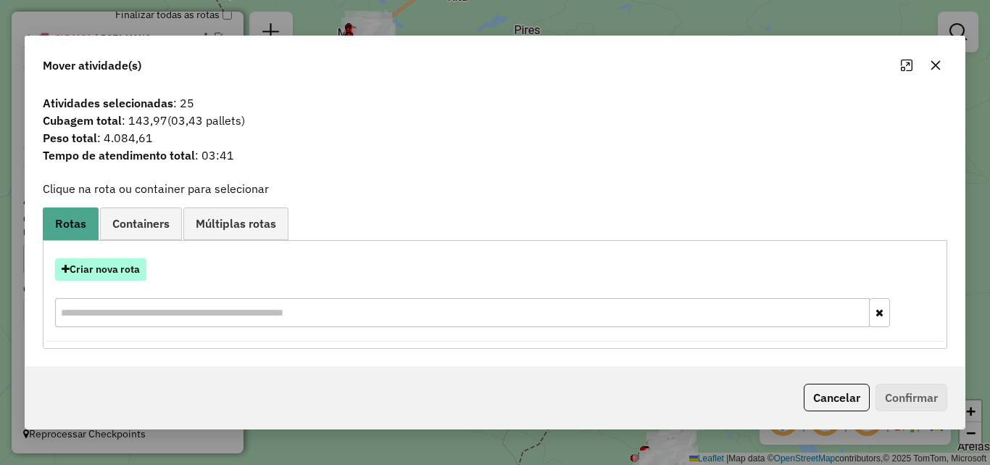
click at [101, 278] on button "Criar nova rota" at bounding box center [100, 269] width 91 height 22
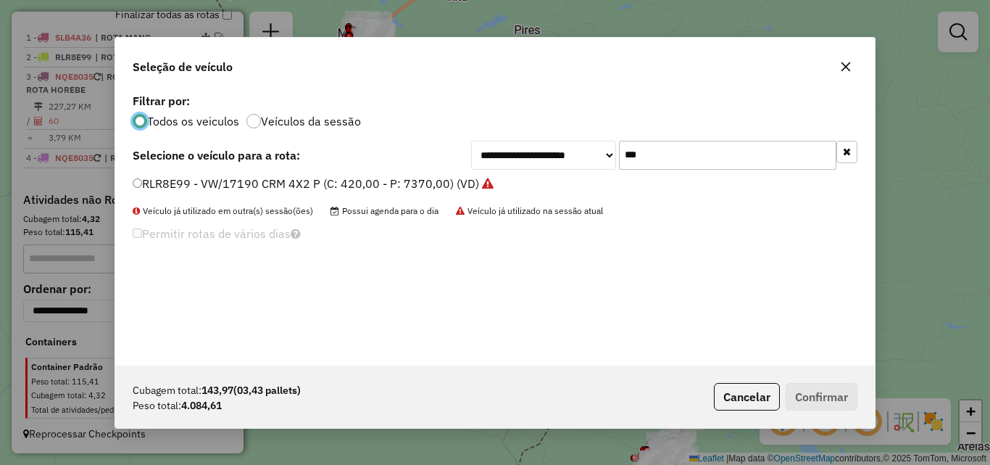
scroll to position [8, 4]
click at [791, 152] on input "***" at bounding box center [727, 155] width 217 height 29
click at [788, 152] on input "***" at bounding box center [727, 155] width 217 height 29
type input "***"
drag, startPoint x: 335, startPoint y: 185, endPoint x: 374, endPoint y: 203, distance: 43.1
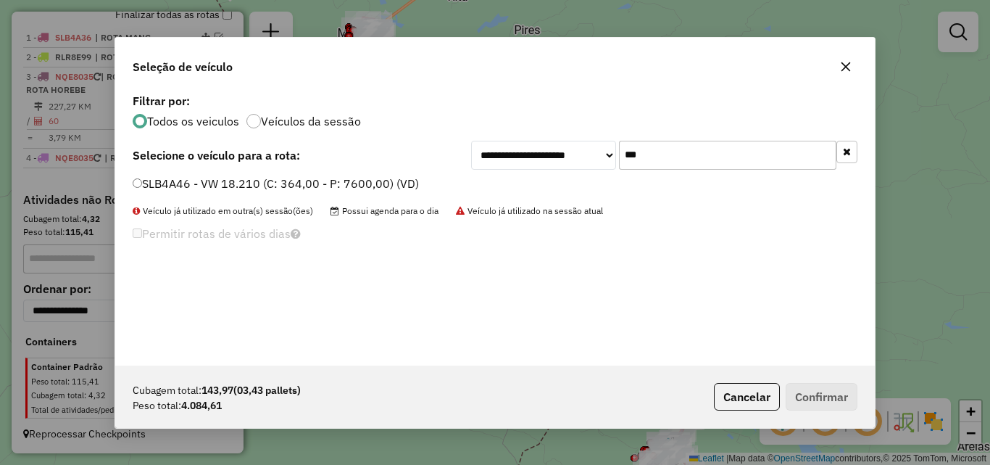
click at [335, 186] on label "SLB4A46 - VW 18.210 (C: 364,00 - P: 7600,00) (VD)" at bounding box center [276, 183] width 286 height 17
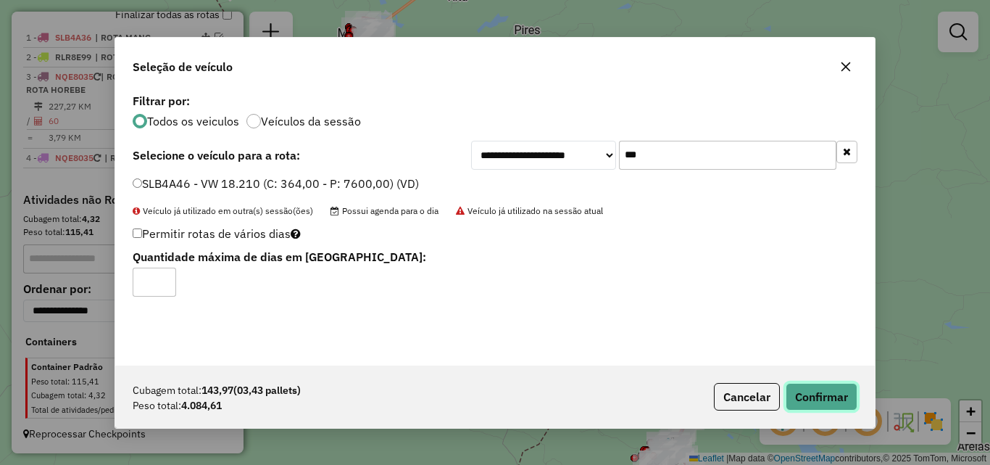
click at [853, 391] on button "Confirmar" at bounding box center [822, 397] width 72 height 28
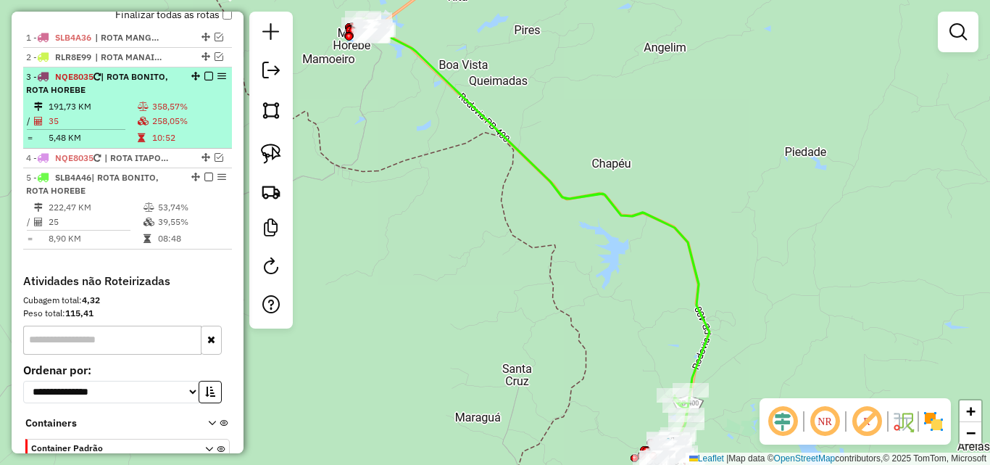
click at [170, 105] on td "358,57%" at bounding box center [189, 106] width 75 height 14
select select "**********"
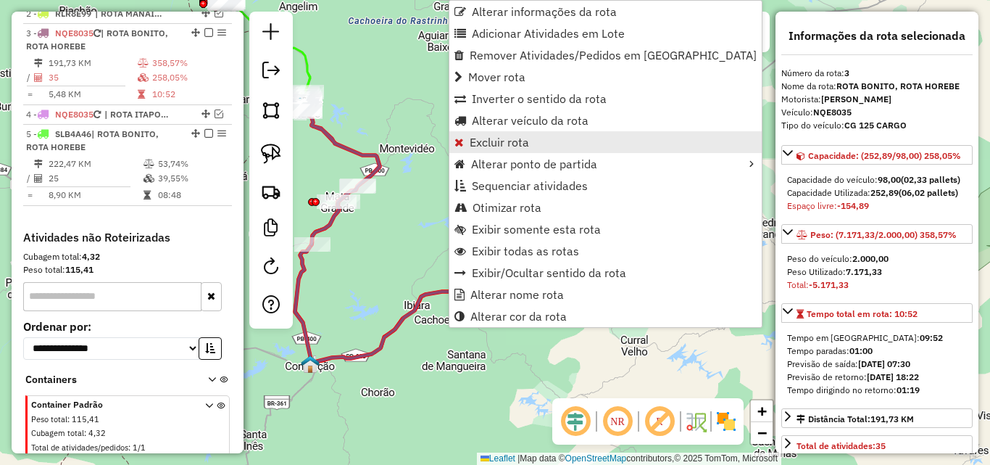
scroll to position [583, 0]
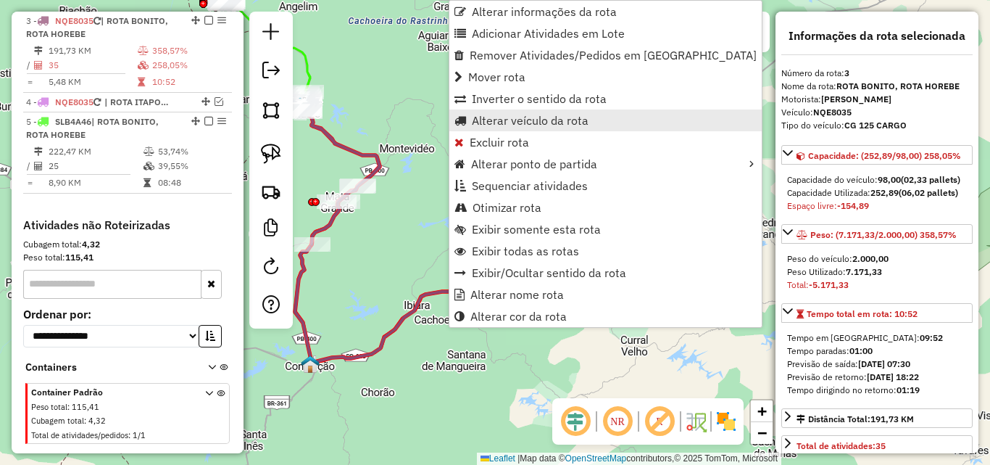
click at [534, 120] on span "Alterar veículo da rota" at bounding box center [530, 121] width 117 height 12
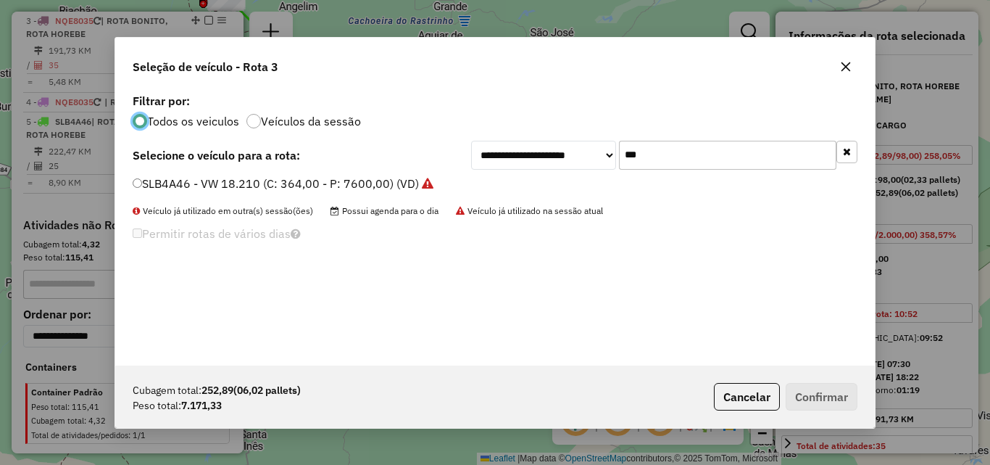
scroll to position [8, 4]
click at [716, 154] on input "***" at bounding box center [727, 155] width 217 height 29
type input "*"
type input "**"
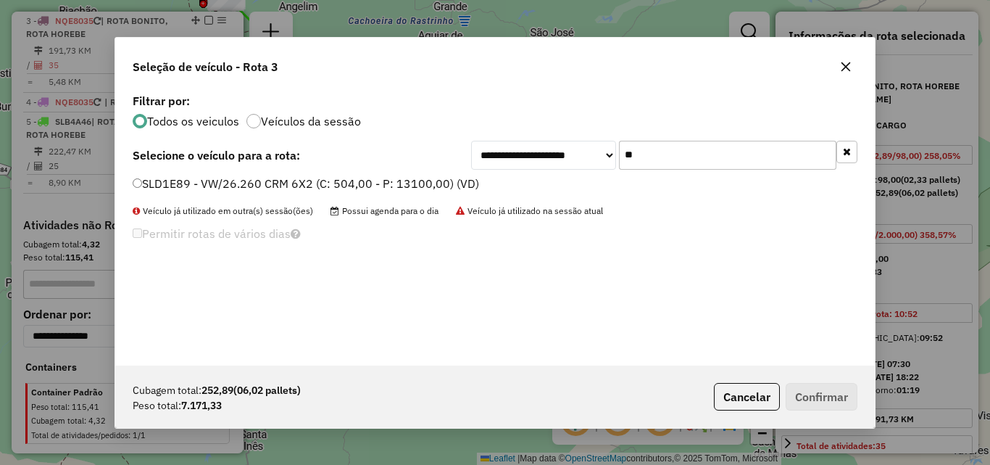
click at [389, 181] on label "SLD1E89 - VW/26.260 CRM 6X2 (C: 504,00 - P: 13100,00) (VD)" at bounding box center [306, 183] width 347 height 17
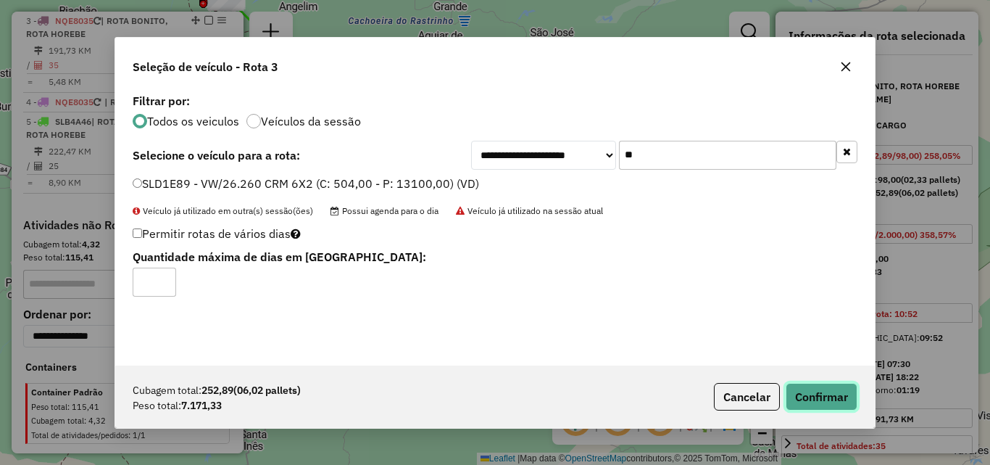
click at [805, 391] on button "Confirmar" at bounding box center [822, 397] width 72 height 28
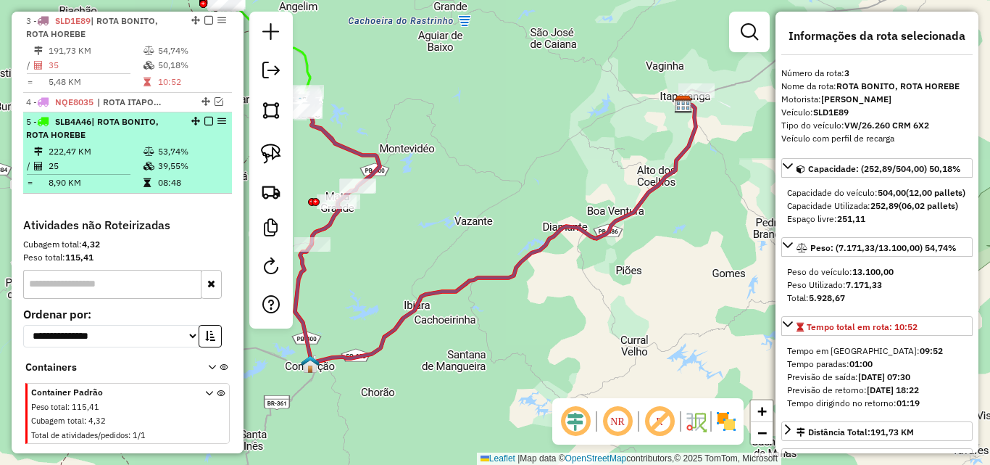
click at [129, 183] on td "8,90 KM" at bounding box center [95, 182] width 95 height 14
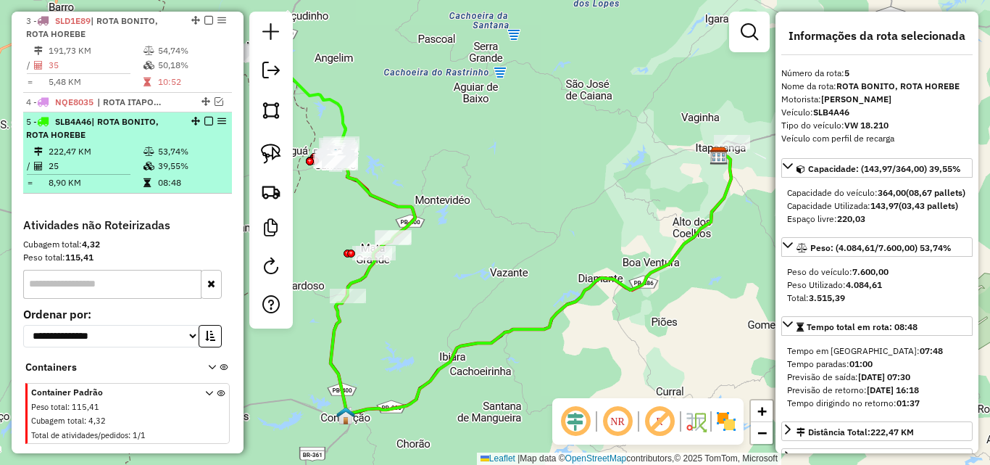
scroll to position [72, 0]
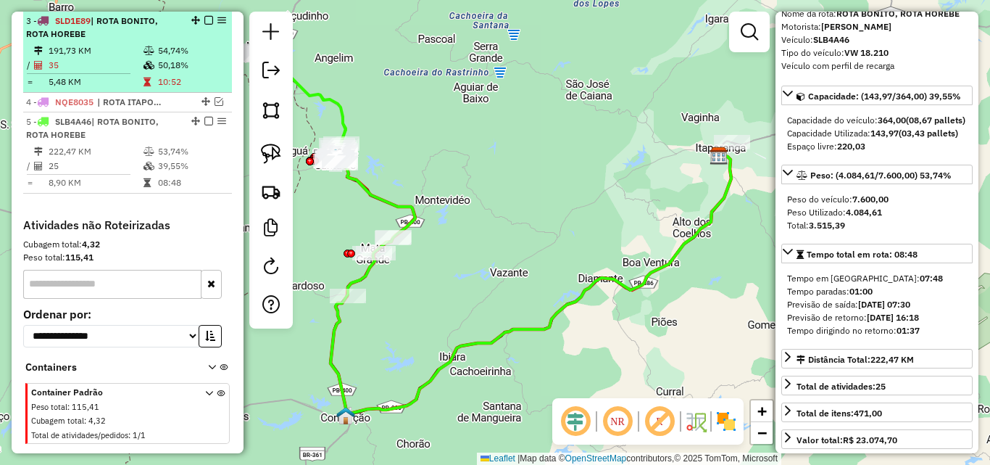
drag, startPoint x: 166, startPoint y: 72, endPoint x: 178, endPoint y: 88, distance: 19.7
click at [166, 73] on table "191,73 KM 54,74% / 35 50,18% = 5,48 KM 10:52" at bounding box center [127, 66] width 203 height 46
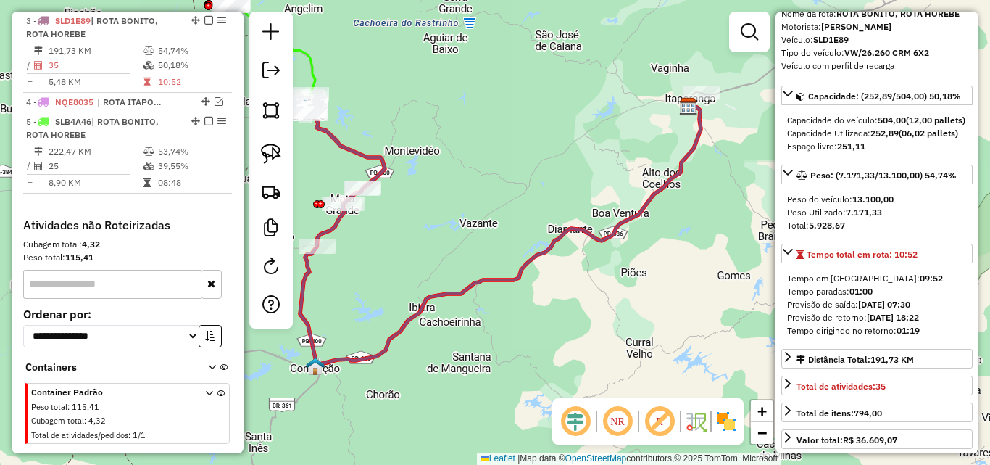
drag, startPoint x: 466, startPoint y: 270, endPoint x: 537, endPoint y: 275, distance: 71.2
click at [537, 274] on div "Janela de atendimento Grade de atendimento Capacidade Transportadoras Veículos …" at bounding box center [495, 232] width 990 height 465
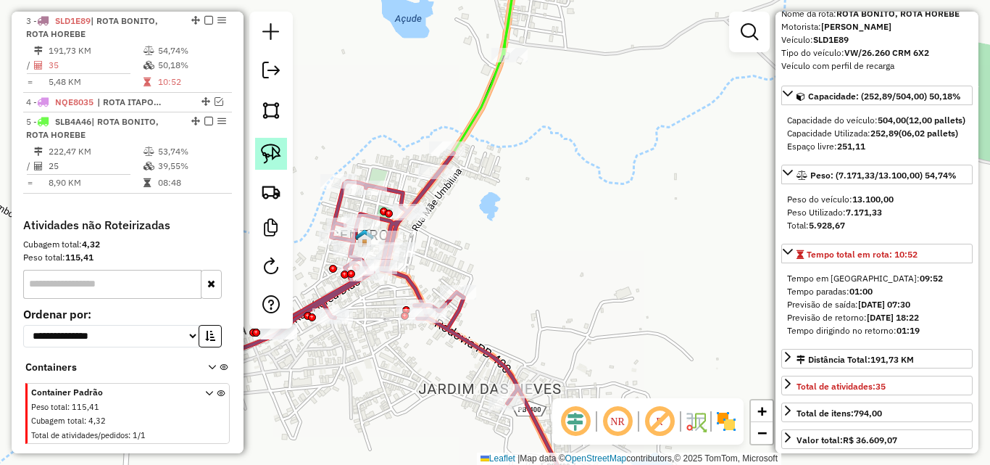
click at [278, 157] on img at bounding box center [271, 154] width 20 height 20
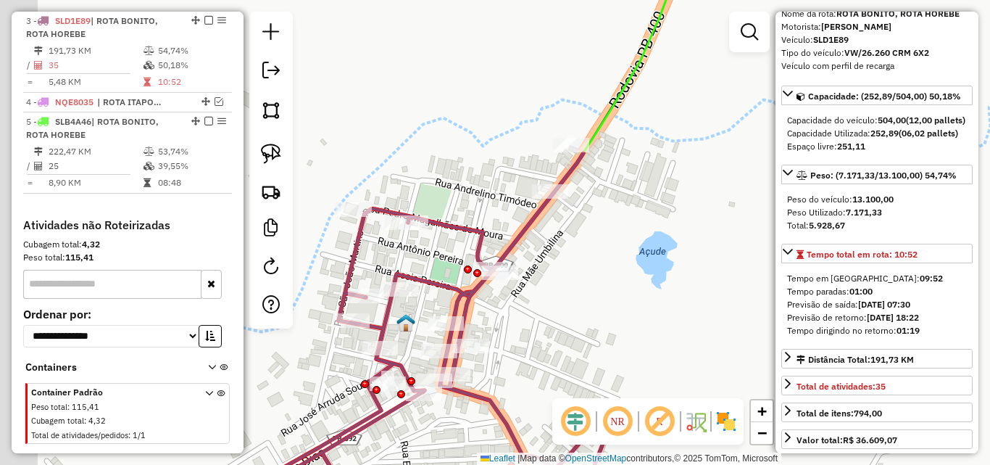
drag, startPoint x: 383, startPoint y: 175, endPoint x: 502, endPoint y: 177, distance: 119.6
click at [502, 185] on div "Janela de atendimento Grade de atendimento Capacidade Transportadoras Veículos …" at bounding box center [495, 232] width 990 height 465
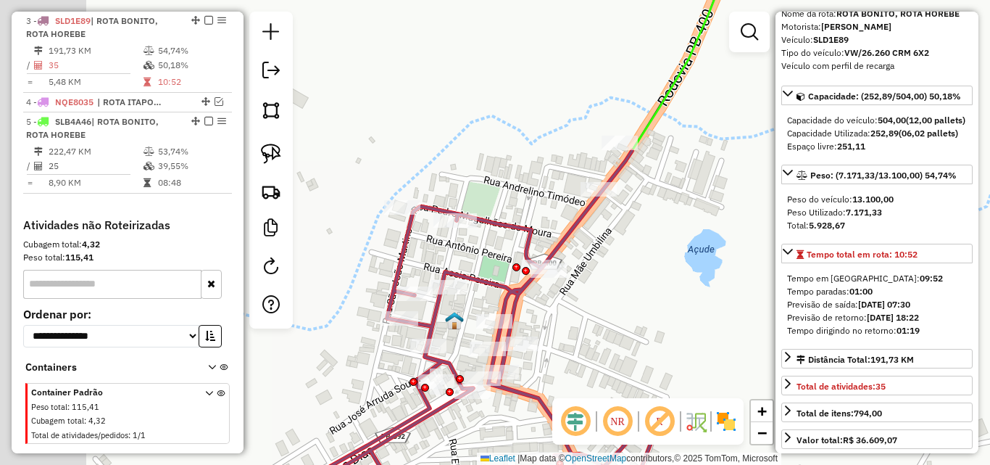
drag, startPoint x: 502, startPoint y: 177, endPoint x: 349, endPoint y: 144, distance: 156.6
click at [501, 177] on div "Janela de atendimento Grade de atendimento Capacidade Transportadoras Veículos …" at bounding box center [495, 232] width 990 height 465
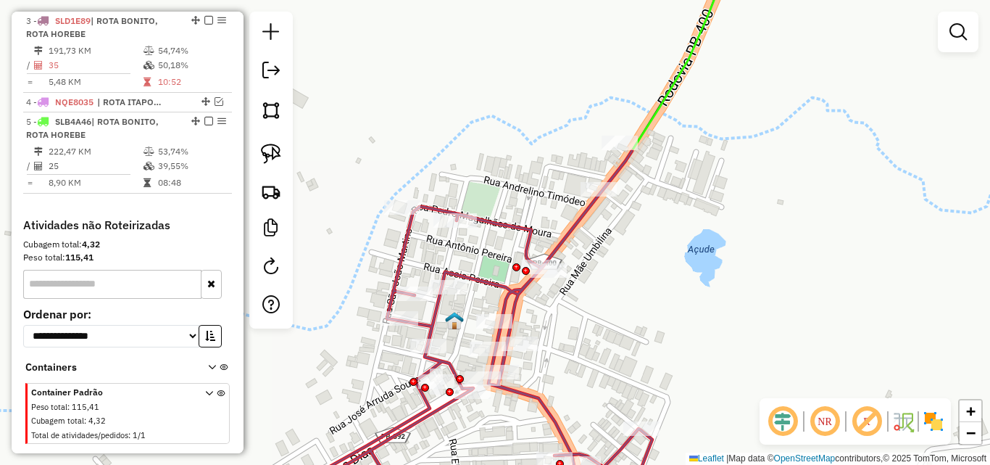
drag, startPoint x: 262, startPoint y: 155, endPoint x: 317, endPoint y: 150, distance: 54.6
click at [262, 156] on img at bounding box center [271, 154] width 20 height 20
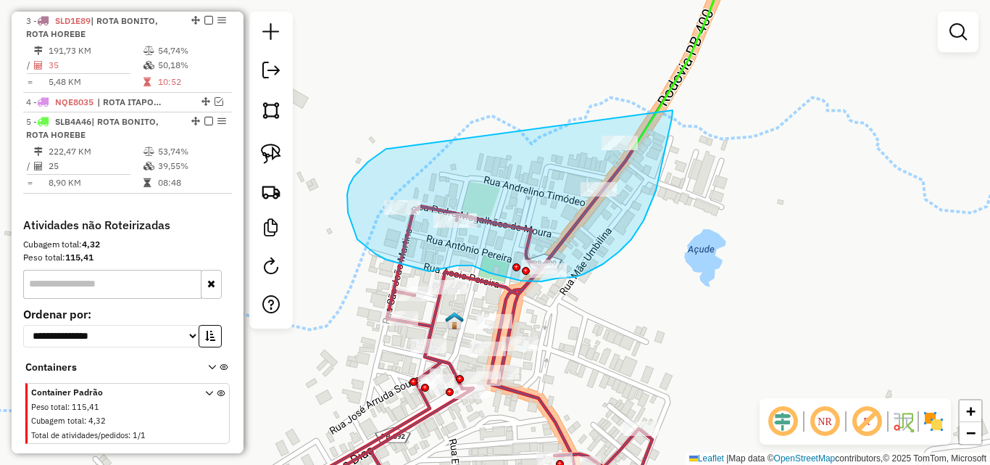
drag, startPoint x: 386, startPoint y: 149, endPoint x: 667, endPoint y: 94, distance: 285.9
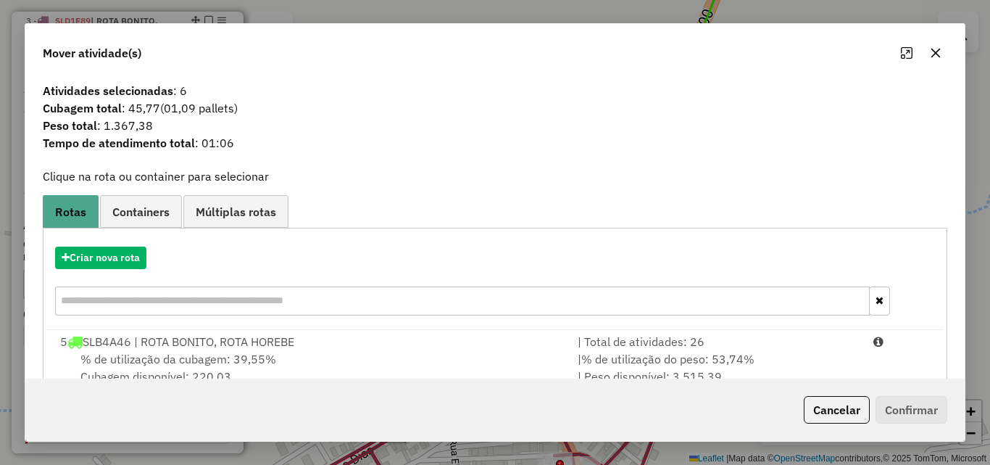
drag, startPoint x: 808, startPoint y: 347, endPoint x: 810, endPoint y: 212, distance: 134.8
click at [808, 348] on div "| Total de atividades: 26" at bounding box center [717, 341] width 296 height 17
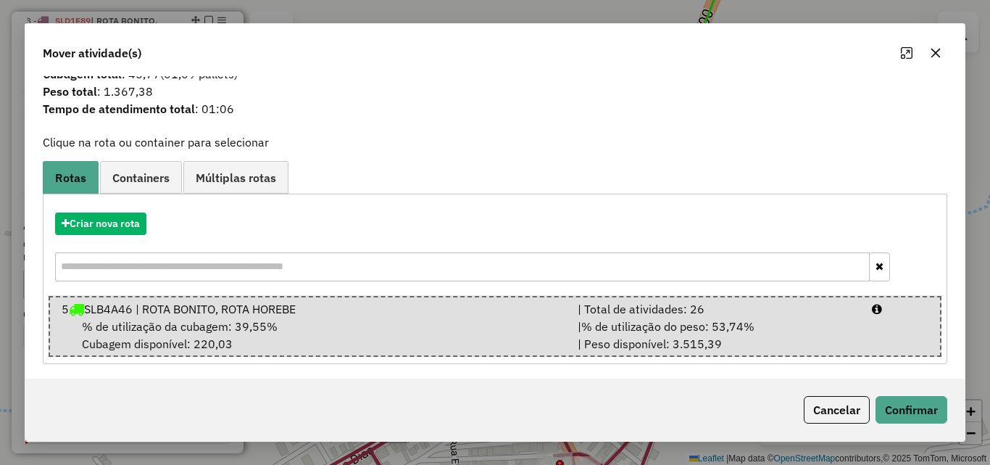
scroll to position [37, 0]
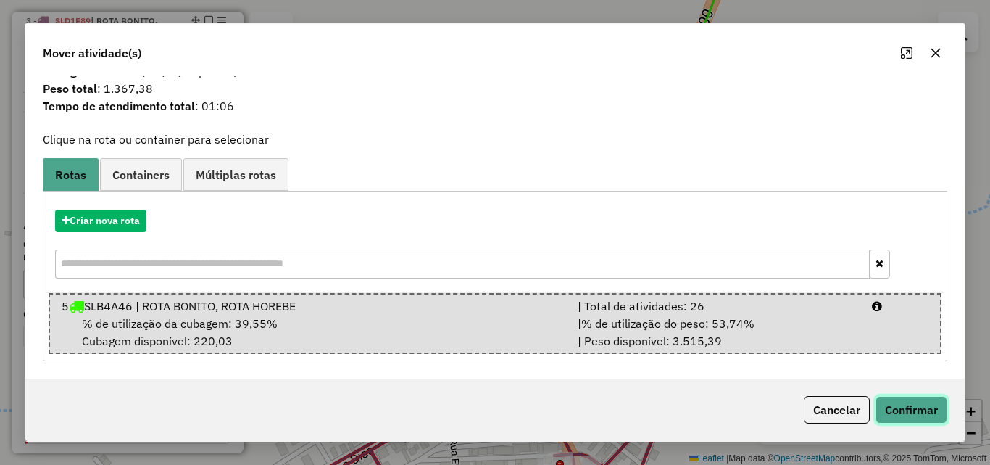
click at [906, 412] on button "Confirmar" at bounding box center [912, 410] width 72 height 28
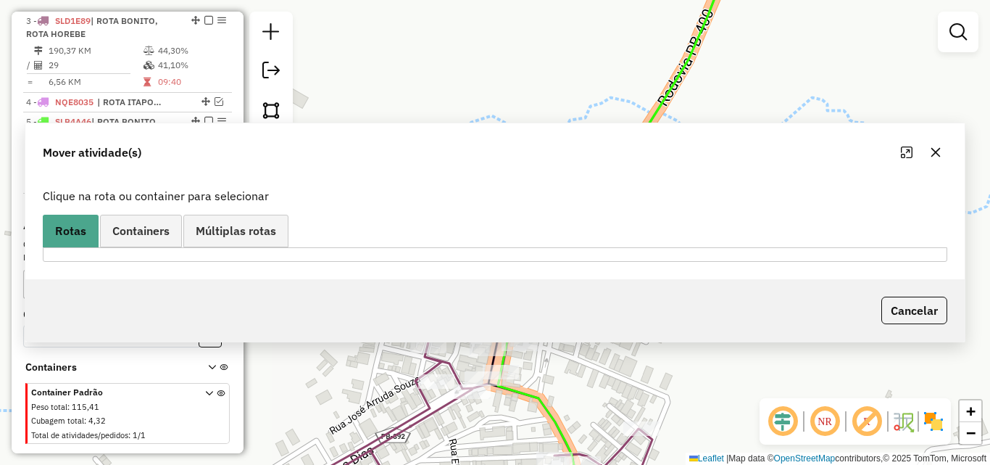
scroll to position [0, 0]
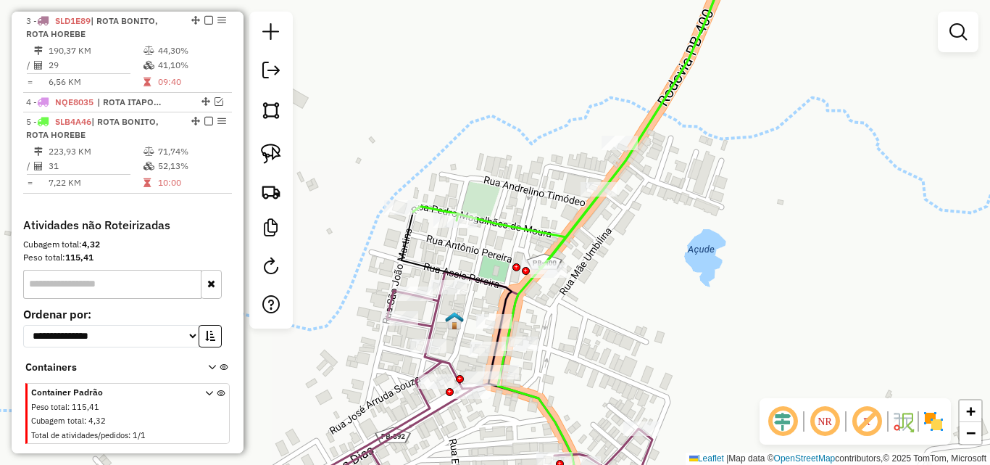
click at [436, 312] on icon at bounding box center [467, 391] width 370 height 239
select select "**********"
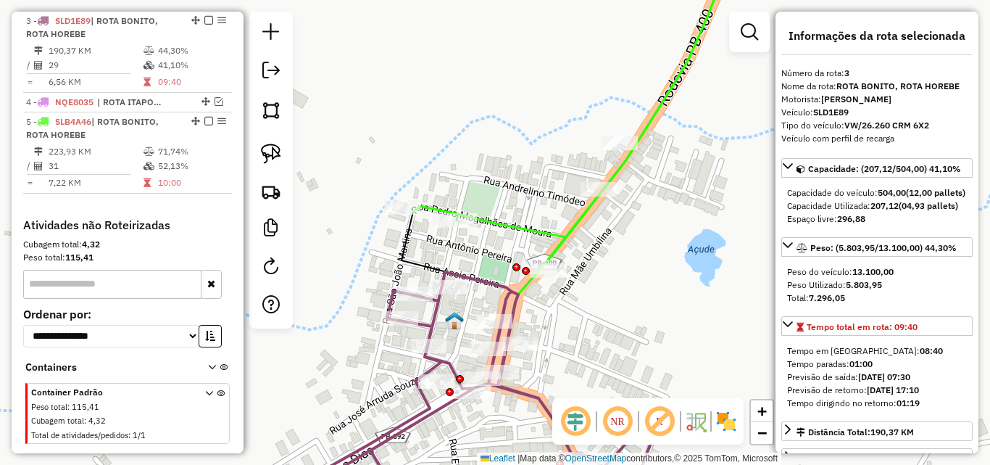
click at [544, 237] on icon at bounding box center [573, 111] width 321 height 315
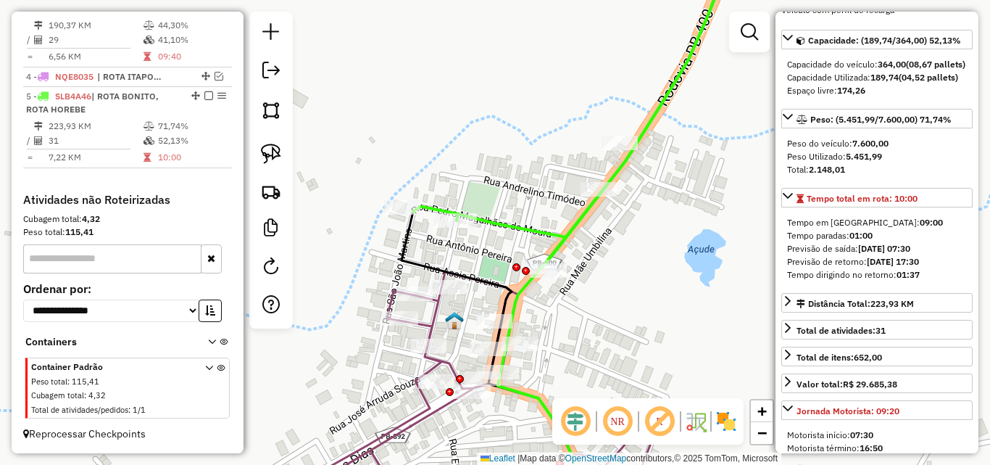
scroll to position [217, 0]
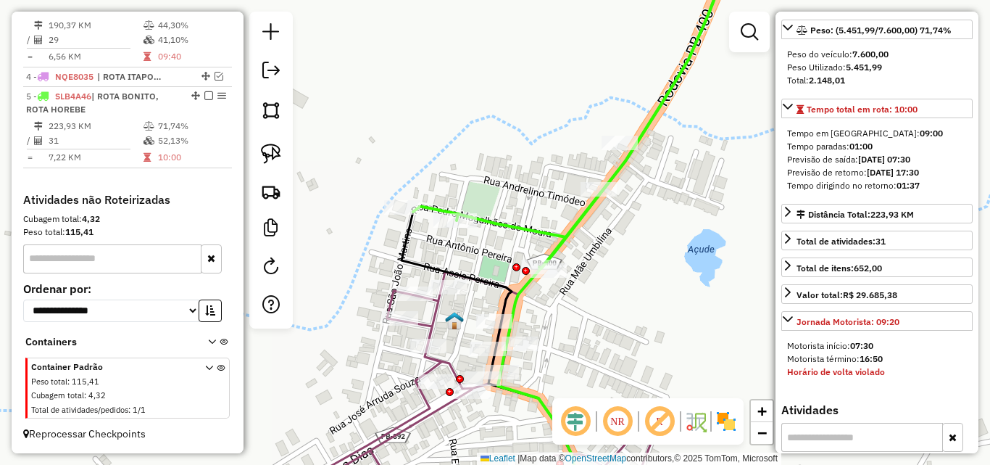
click at [434, 307] on icon at bounding box center [467, 391] width 370 height 239
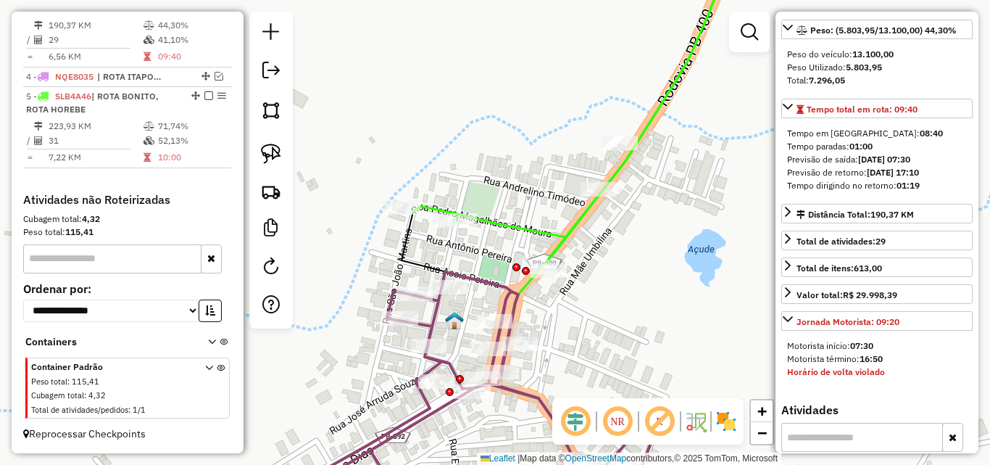
scroll to position [583, 0]
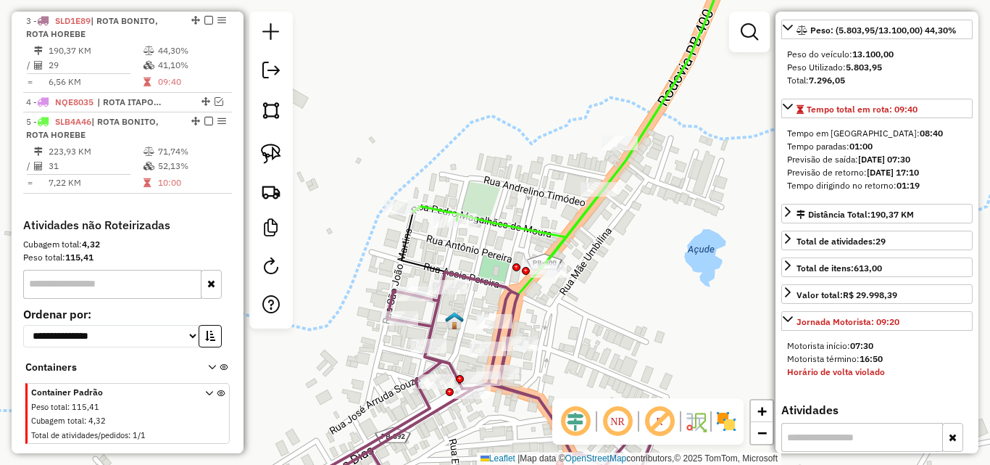
click at [505, 233] on icon at bounding box center [573, 111] width 321 height 315
click at [507, 231] on icon at bounding box center [572, 111] width 321 height 315
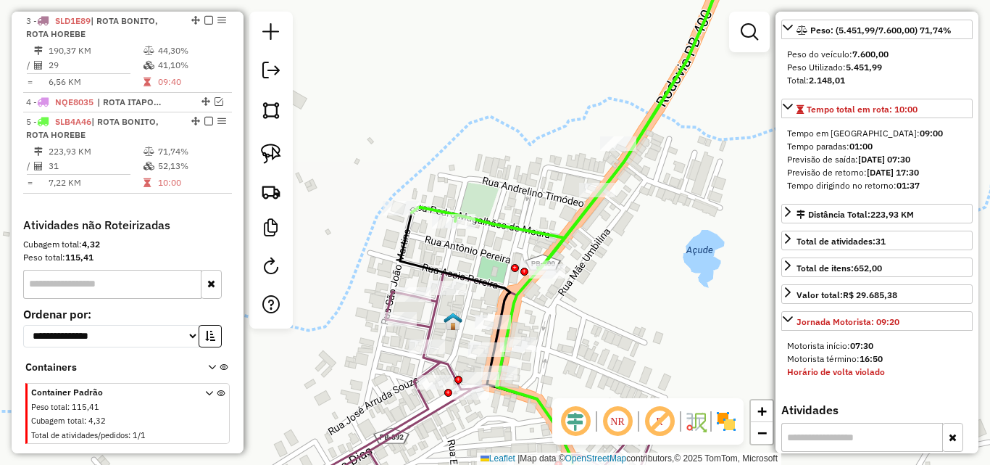
scroll to position [608, 0]
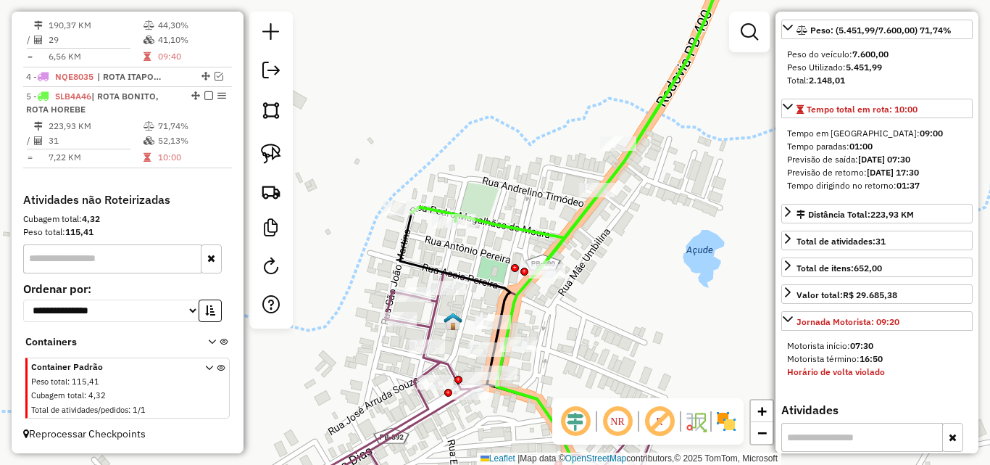
click at [432, 319] on icon at bounding box center [466, 392] width 370 height 239
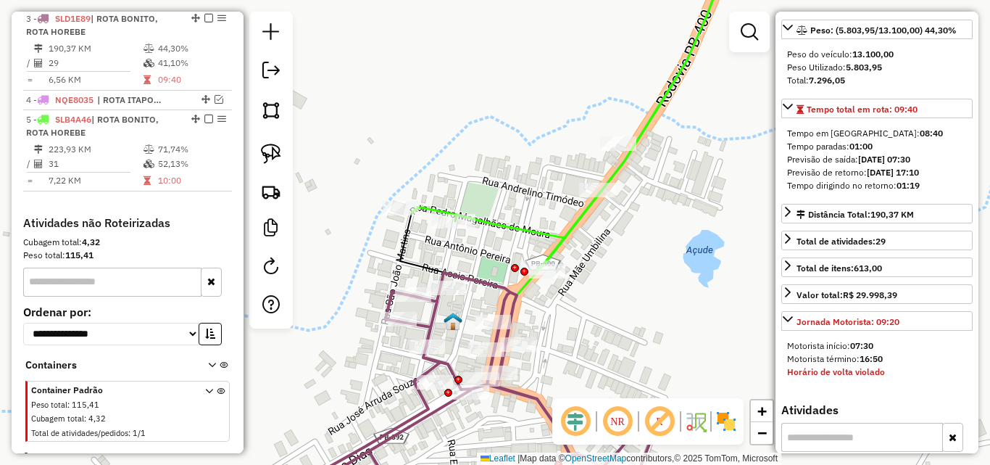
scroll to position [583, 0]
click at [519, 231] on icon at bounding box center [572, 111] width 321 height 315
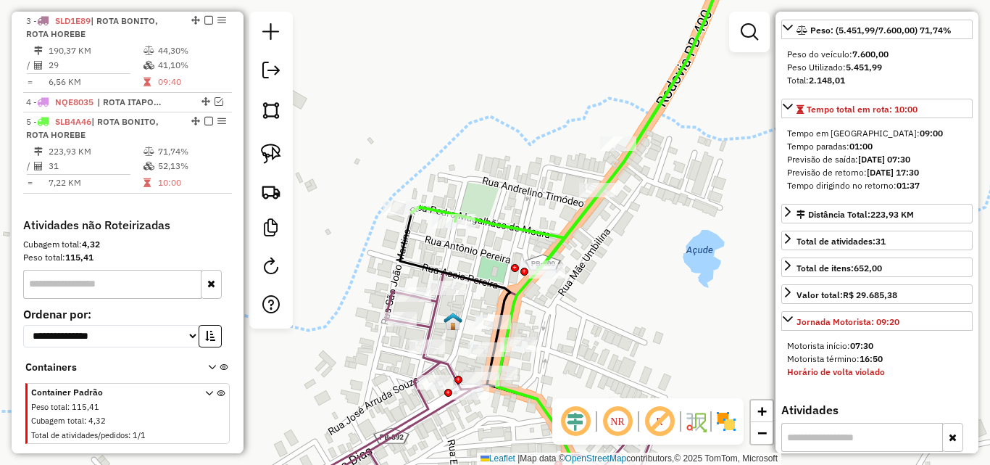
scroll to position [608, 0]
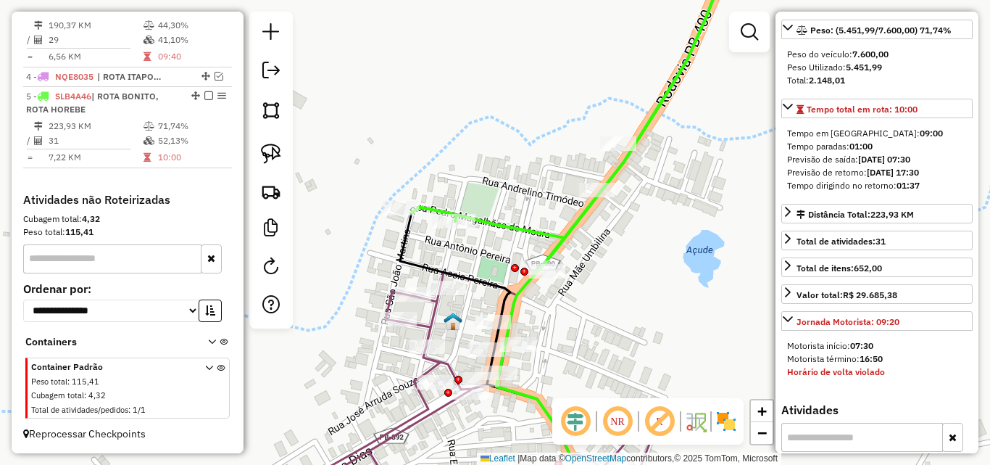
click at [437, 312] on icon at bounding box center [466, 392] width 370 height 239
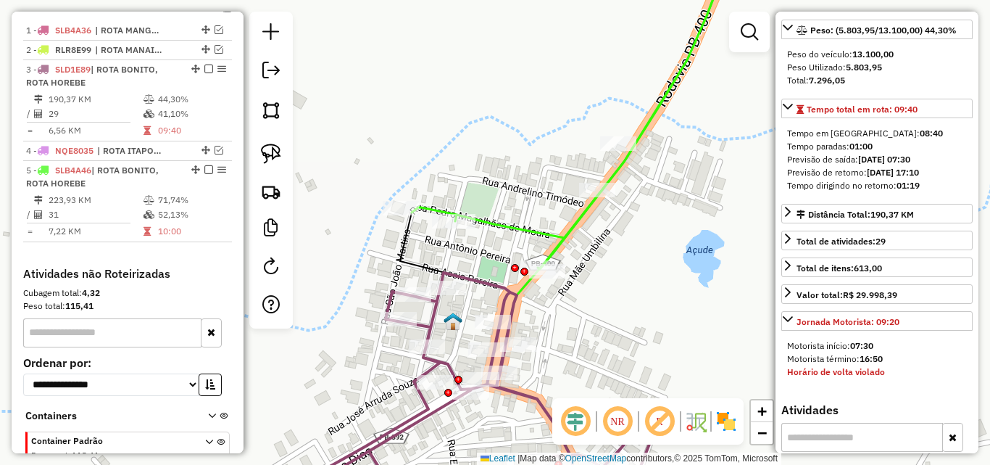
scroll to position [510, 0]
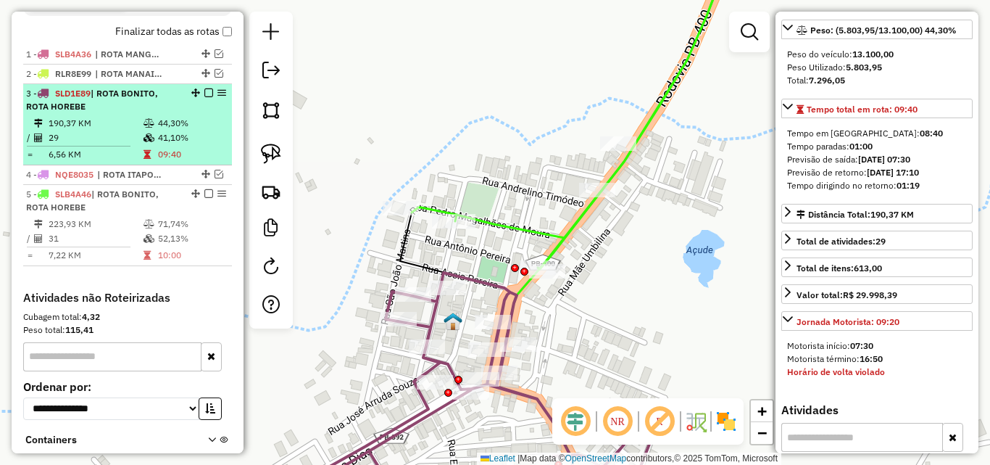
click at [153, 145] on table "190,37 KM 44,30% / 29 41,10% = 6,56 KM 09:40" at bounding box center [127, 139] width 203 height 46
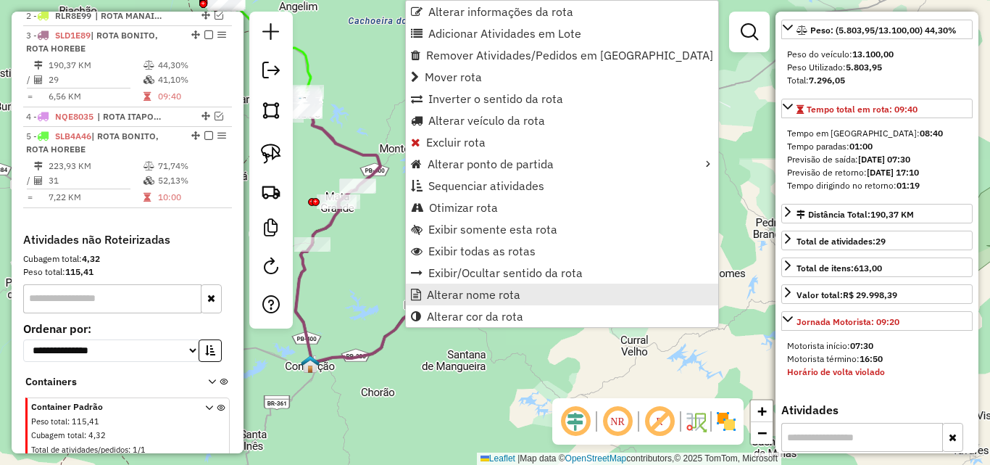
scroll to position [583, 0]
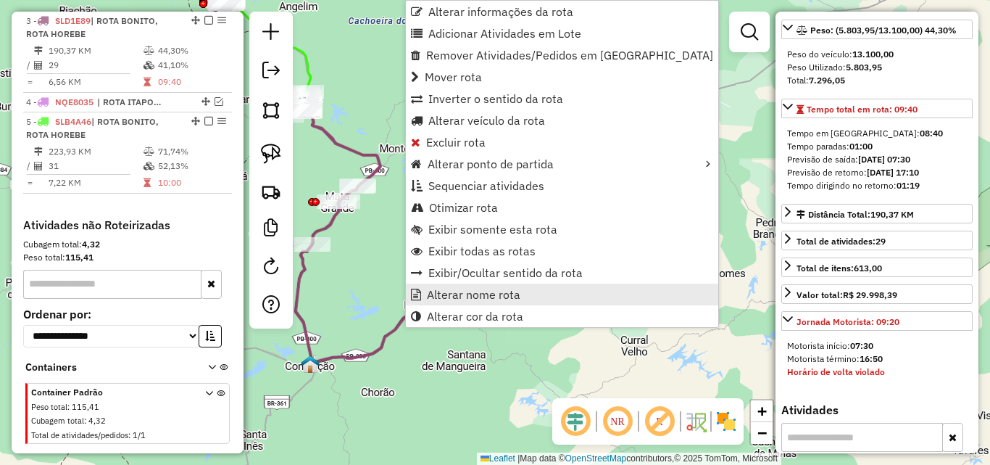
click at [441, 300] on span "Alterar nome rota" at bounding box center [474, 295] width 94 height 12
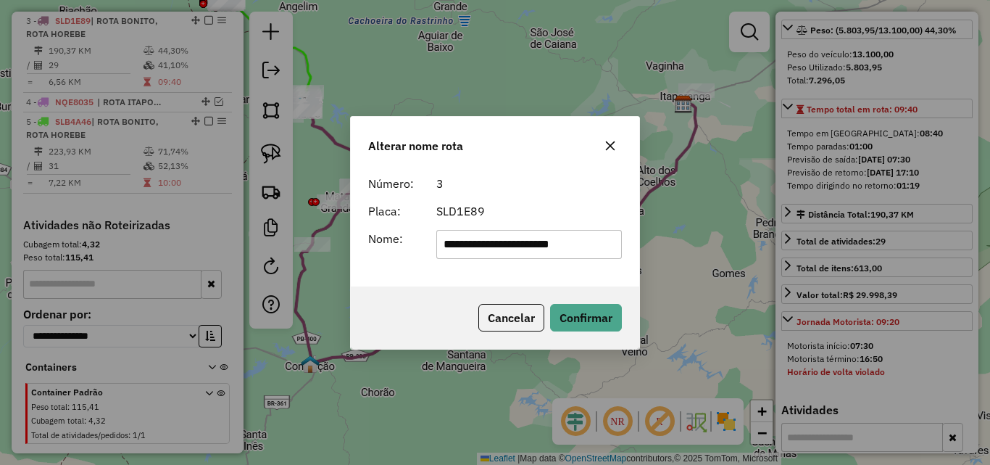
drag, startPoint x: 552, startPoint y: 243, endPoint x: 835, endPoint y: 278, distance: 284.9
click at [813, 275] on div "**********" at bounding box center [495, 232] width 990 height 465
type input "**********"
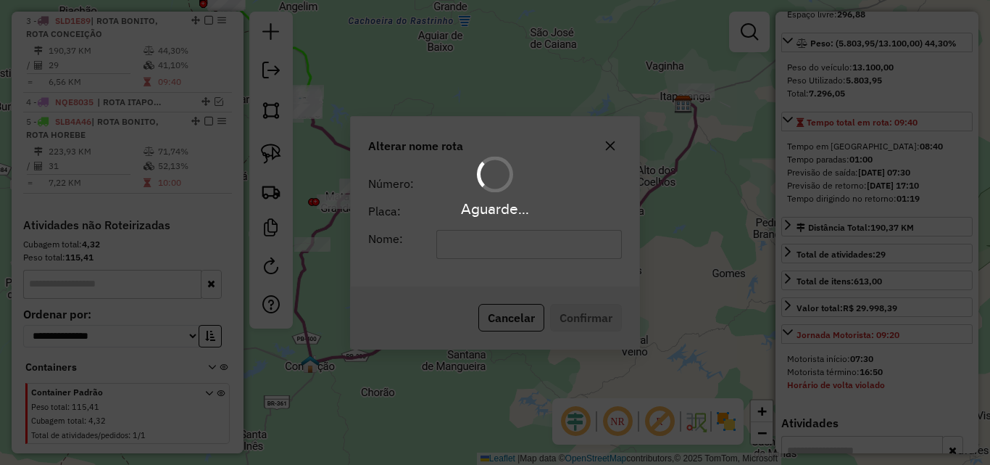
scroll to position [0, 0]
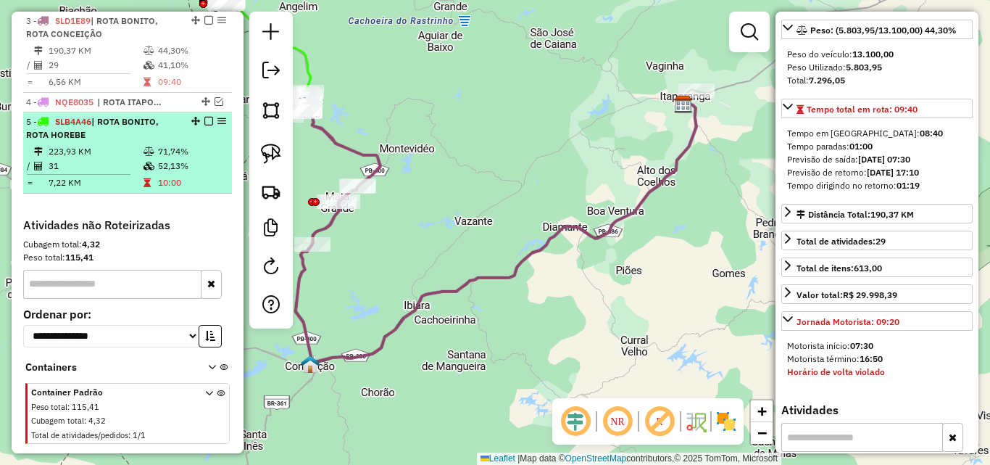
click at [157, 152] on td "71,74%" at bounding box center [191, 151] width 69 height 14
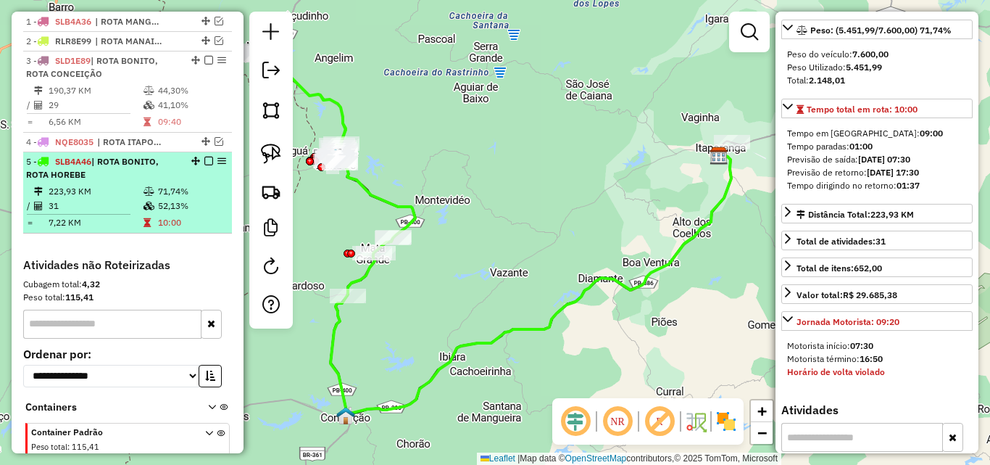
scroll to position [510, 0]
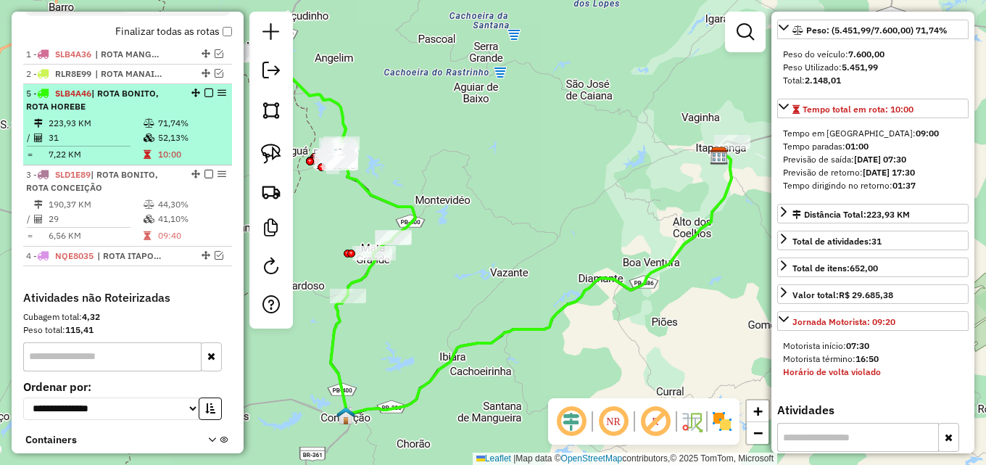
drag, startPoint x: 188, startPoint y: 191, endPoint x: 187, endPoint y: 117, distance: 74.7
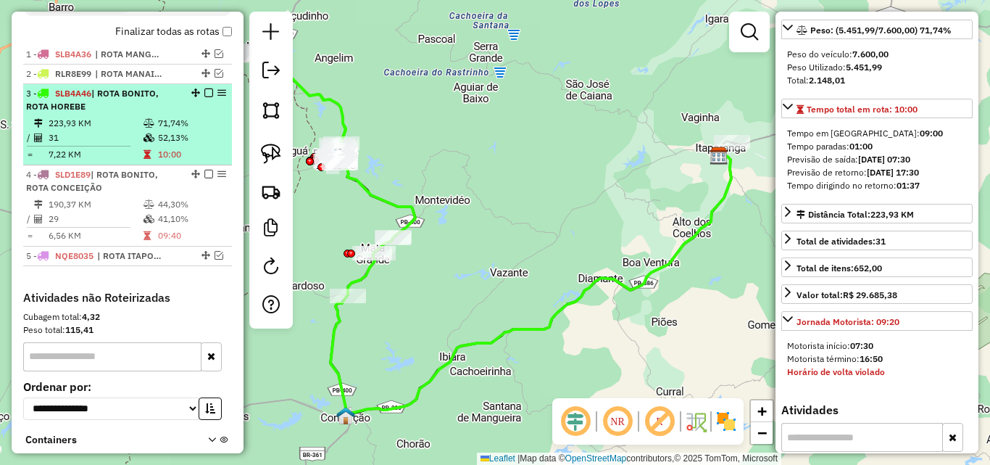
click at [204, 94] on em at bounding box center [208, 92] width 9 height 9
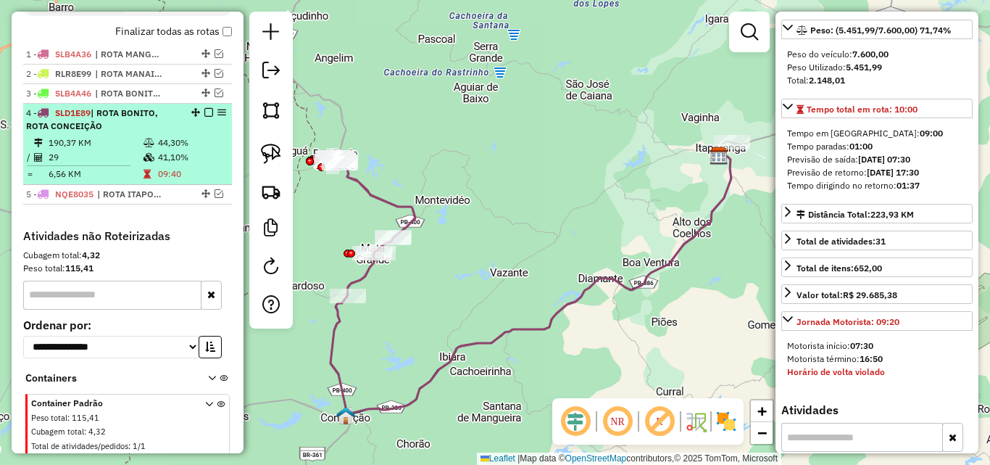
click at [204, 112] on em at bounding box center [208, 112] width 9 height 9
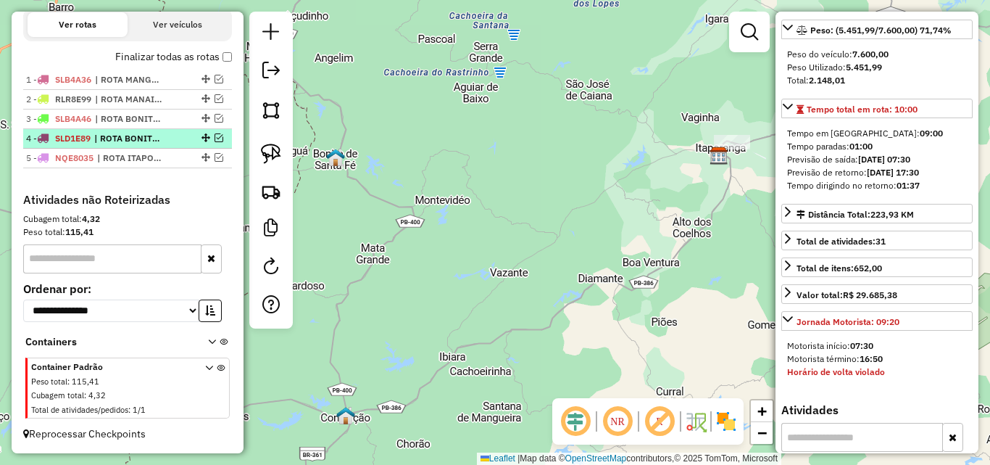
scroll to position [485, 0]
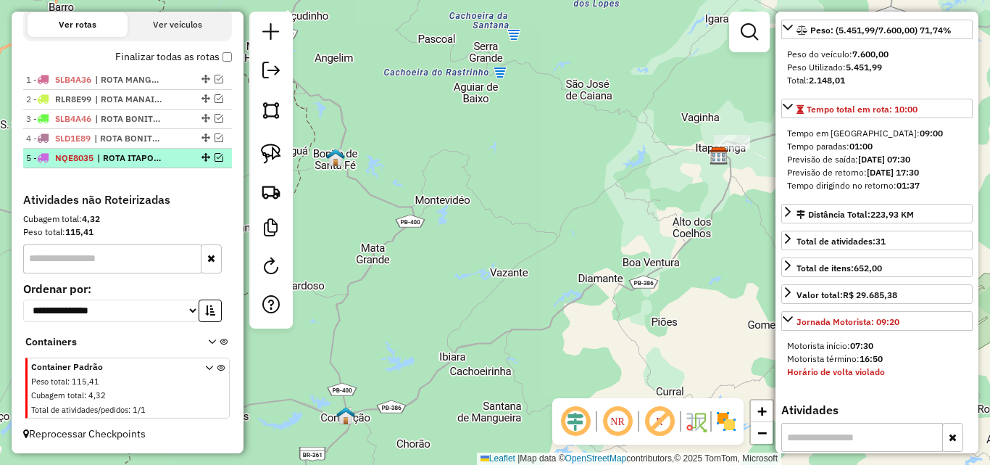
click at [215, 157] on em at bounding box center [219, 157] width 9 height 9
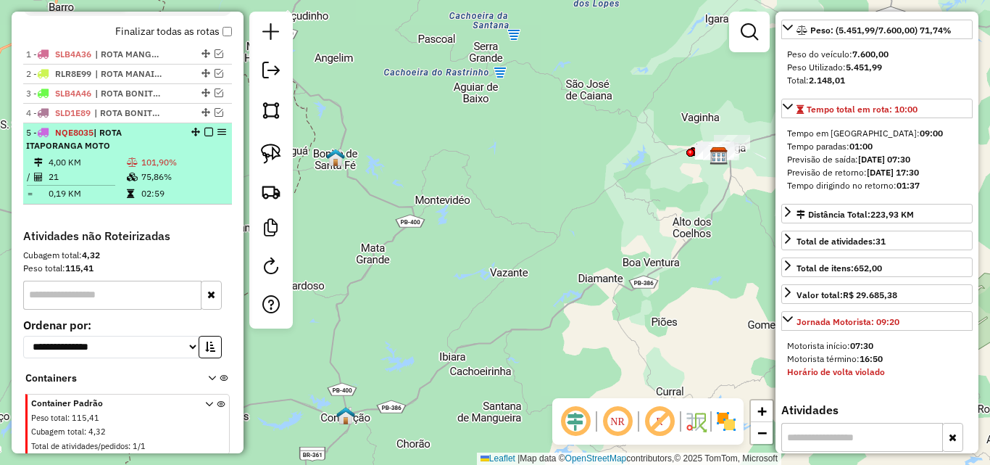
click at [155, 172] on td "75,86%" at bounding box center [183, 177] width 85 height 14
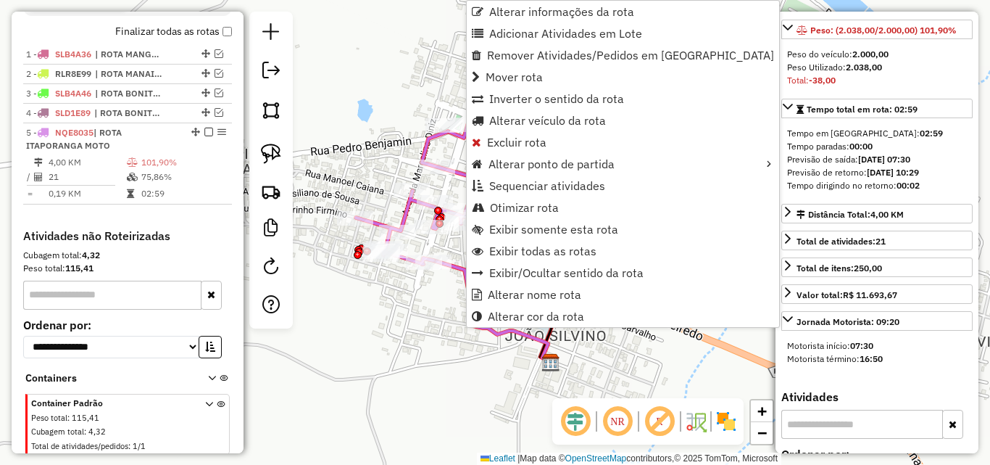
scroll to position [547, 0]
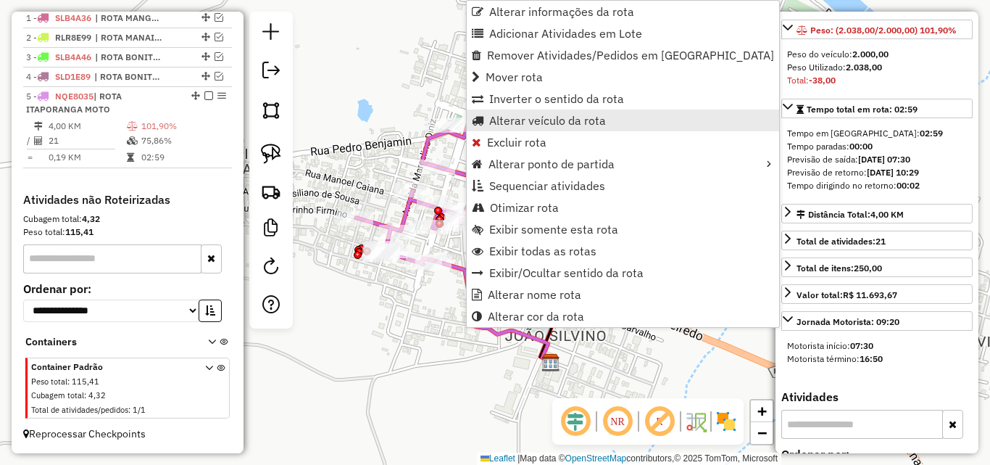
click at [507, 130] on link "Alterar veículo da rota" at bounding box center [623, 120] width 312 height 22
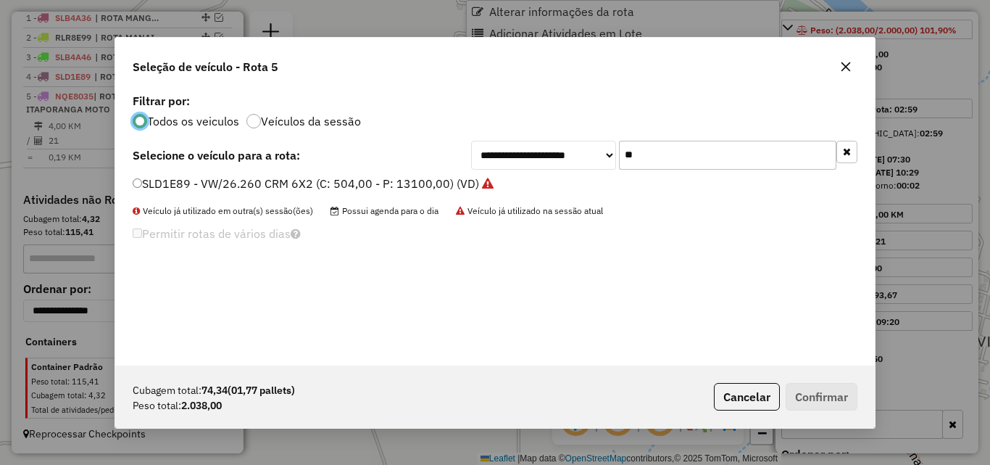
scroll to position [8, 4]
click at [677, 149] on input "**" at bounding box center [727, 155] width 217 height 29
drag, startPoint x: 677, startPoint y: 149, endPoint x: 660, endPoint y: 156, distance: 18.2
click at [660, 156] on input "**" at bounding box center [727, 155] width 217 height 29
click at [315, 184] on label "SLD1E89 - VW/26.260 CRM 6X2 (C: 504,00 - P: 13100,00) (VD)" at bounding box center [313, 183] width 361 height 17
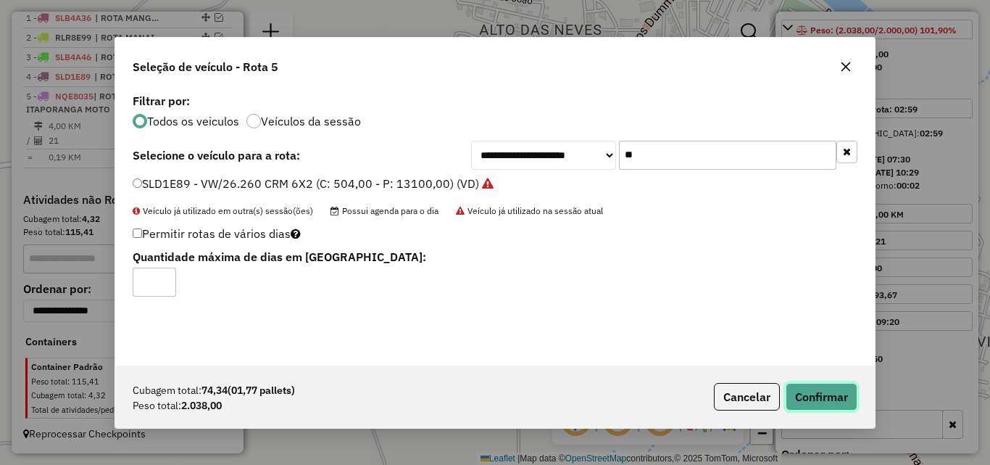
click at [818, 402] on button "Confirmar" at bounding box center [822, 397] width 72 height 28
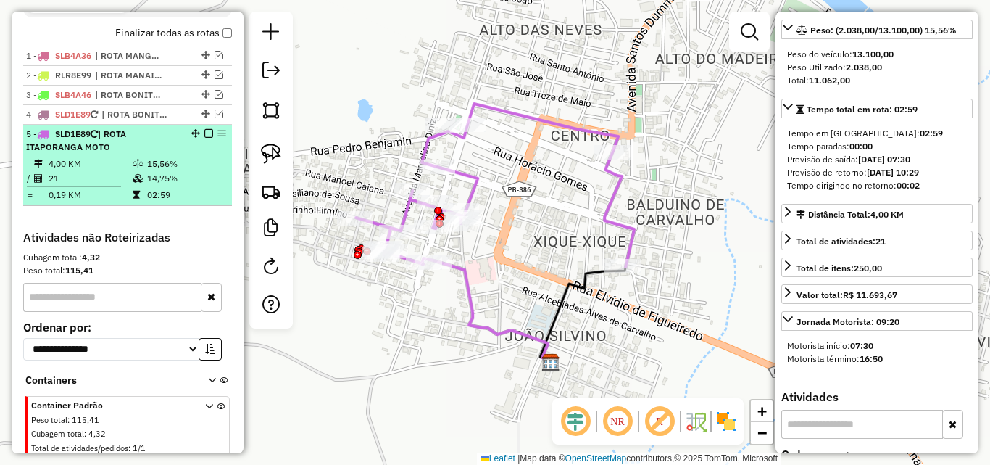
scroll to position [492, 0]
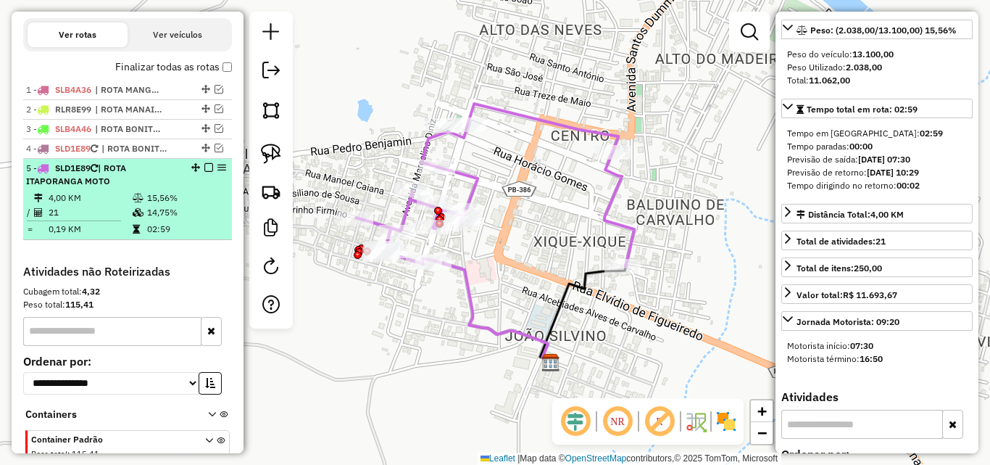
click at [204, 167] on em at bounding box center [208, 167] width 9 height 9
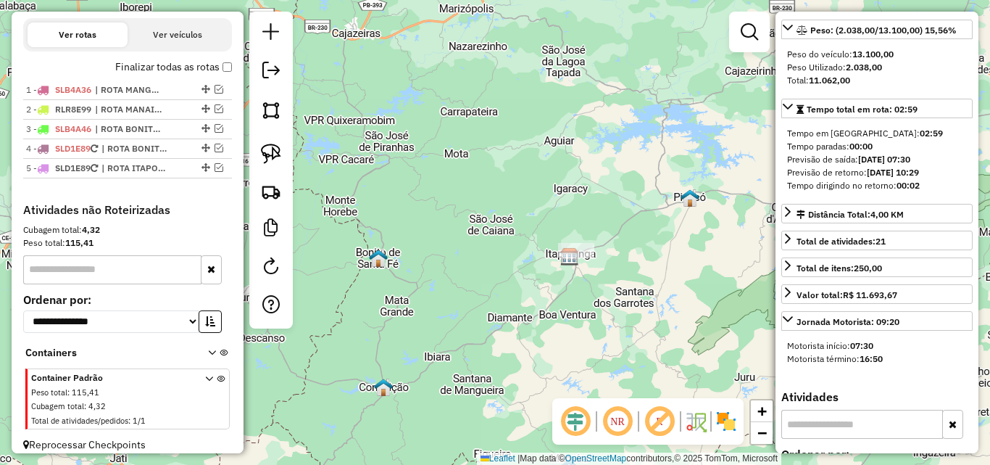
click at [602, 284] on div "Janela de atendimento Grade de atendimento Capacidade Transportadoras Veículos …" at bounding box center [495, 232] width 990 height 465
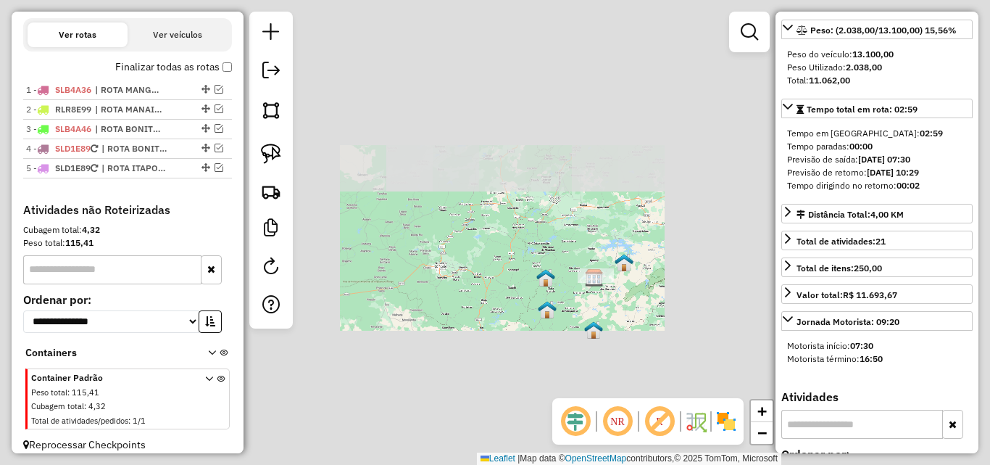
click at [616, 292] on div "Janela de atendimento Grade de atendimento Capacidade Transportadoras Veículos …" at bounding box center [495, 232] width 990 height 465
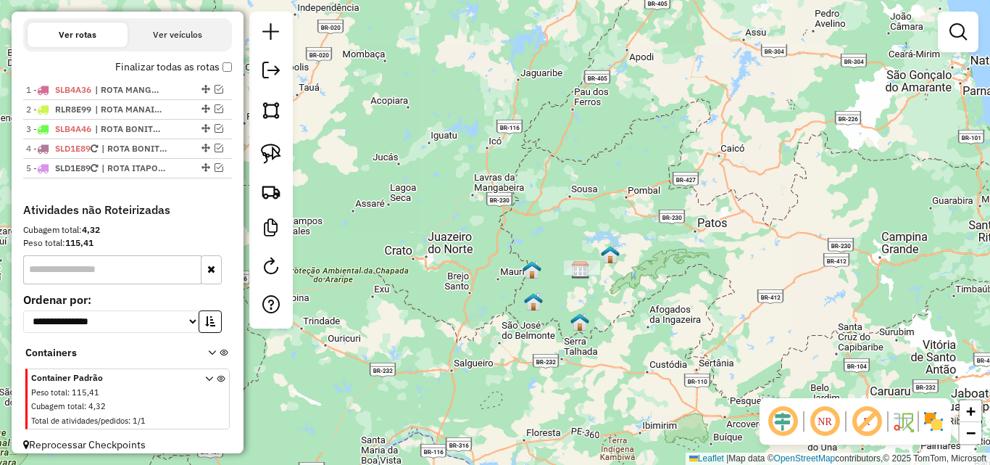
drag, startPoint x: 603, startPoint y: 283, endPoint x: 573, endPoint y: 266, distance: 34.4
click at [573, 266] on div "Janela de atendimento Grade de atendimento Capacidade Transportadoras Veículos …" at bounding box center [495, 232] width 990 height 465
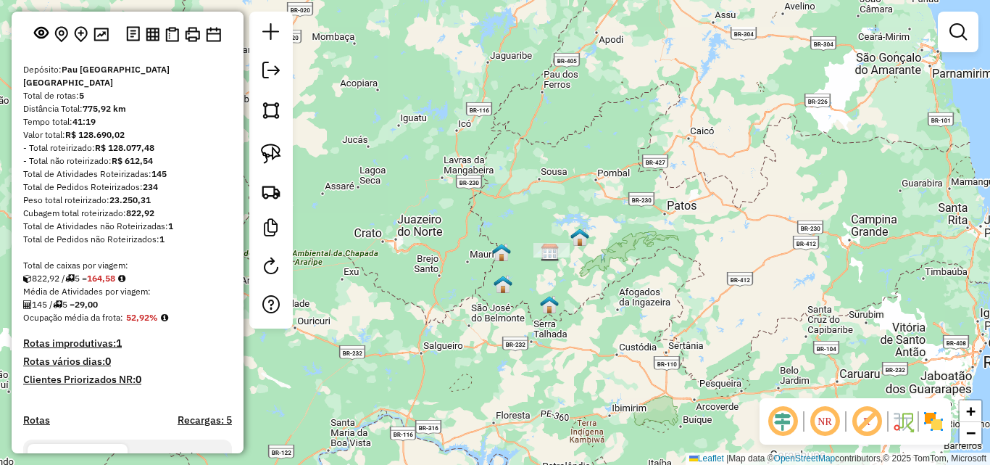
scroll to position [0, 0]
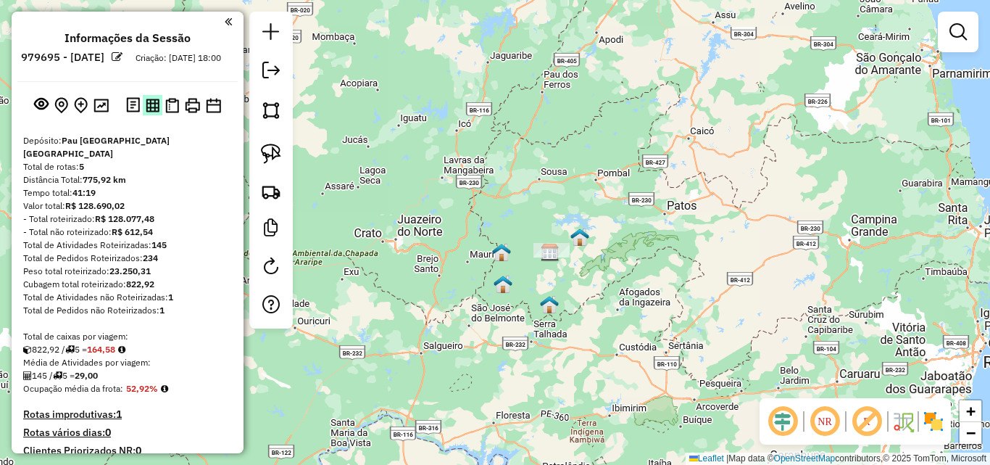
click at [154, 112] on img at bounding box center [153, 106] width 14 height 14
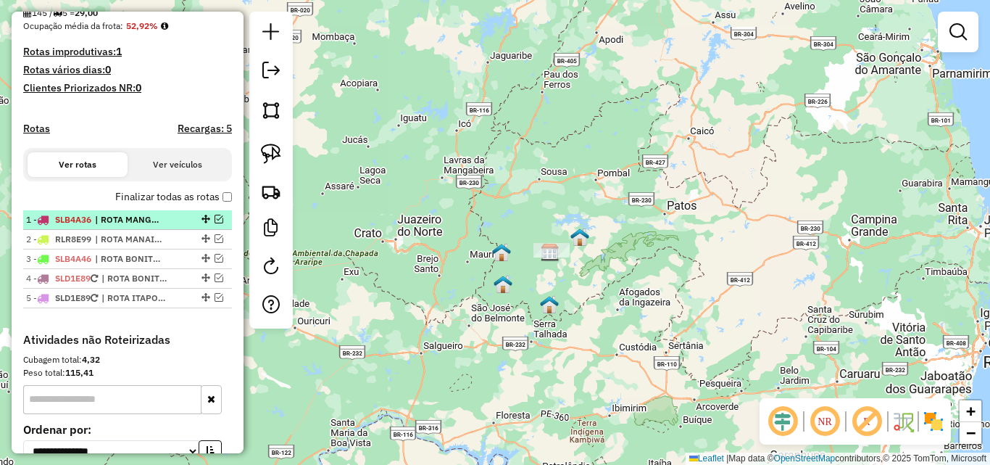
click at [215, 222] on em at bounding box center [219, 219] width 9 height 9
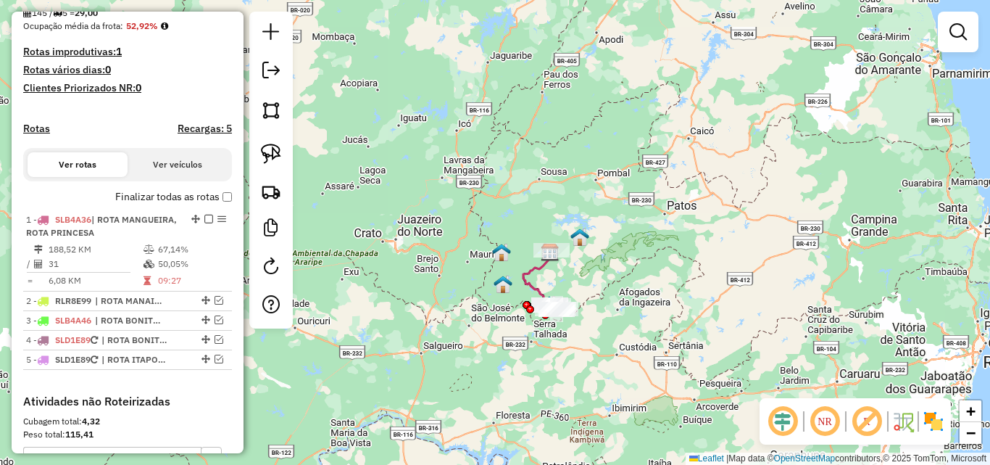
click at [441, 345] on div "Janela de atendimento Grade de atendimento Capacidade Transportadoras Veículos …" at bounding box center [495, 232] width 990 height 465
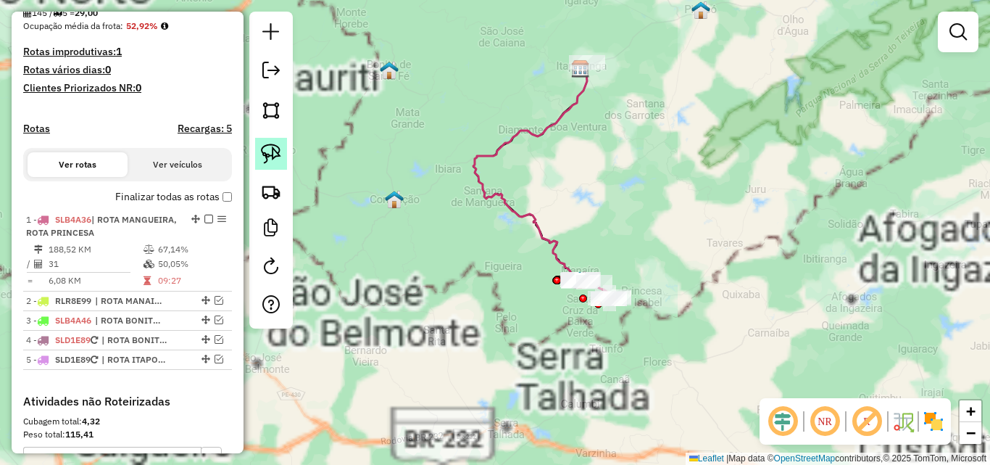
click at [259, 157] on link at bounding box center [271, 154] width 32 height 32
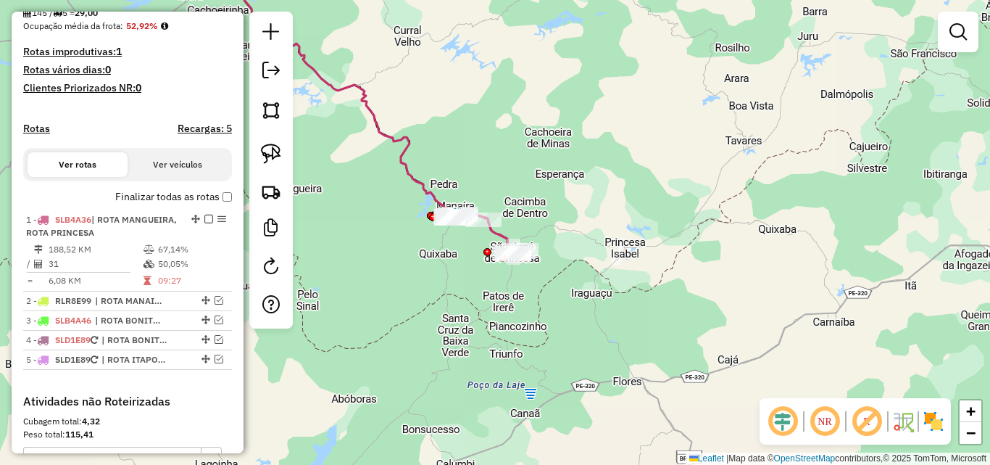
drag, startPoint x: 211, startPoint y: 300, endPoint x: 246, endPoint y: 291, distance: 36.6
click at [215, 302] on em at bounding box center [219, 300] width 9 height 9
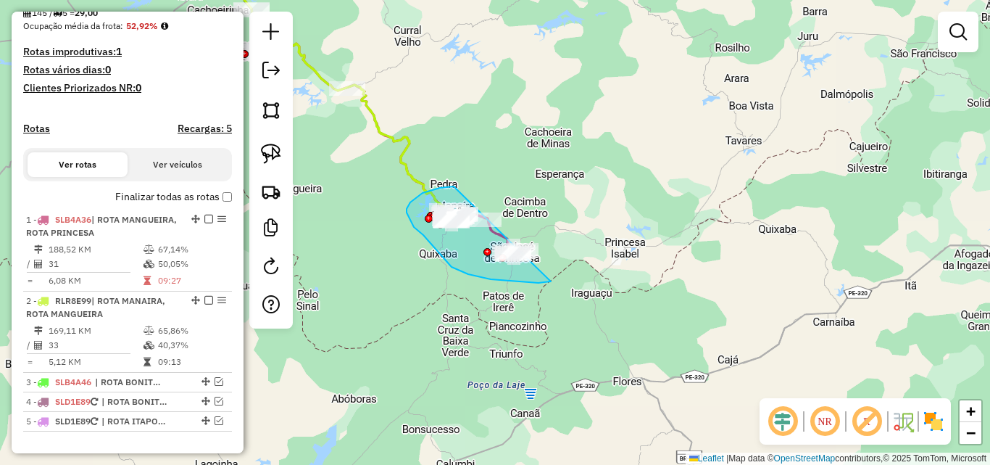
drag, startPoint x: 428, startPoint y: 191, endPoint x: 604, endPoint y: 207, distance: 176.8
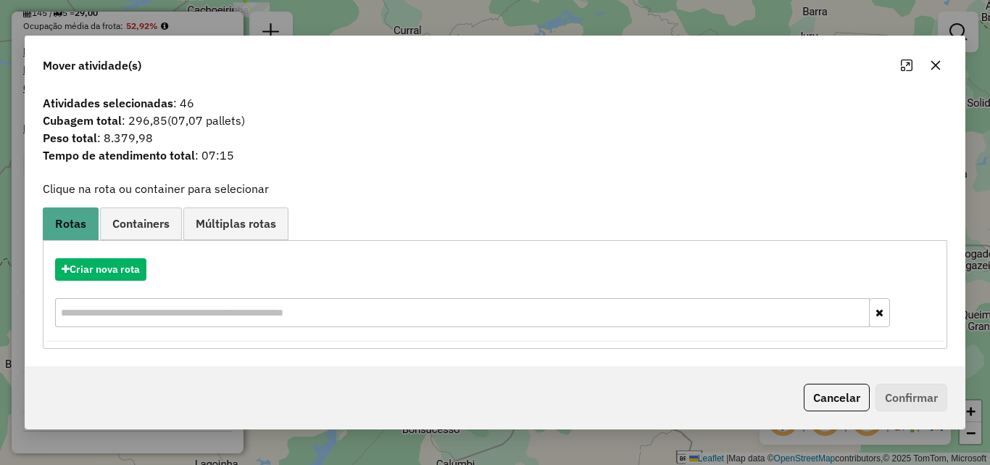
click at [810, 413] on div "Cancelar Confirmar" at bounding box center [495, 397] width 940 height 62
click at [823, 405] on button "Cancelar" at bounding box center [837, 398] width 66 height 28
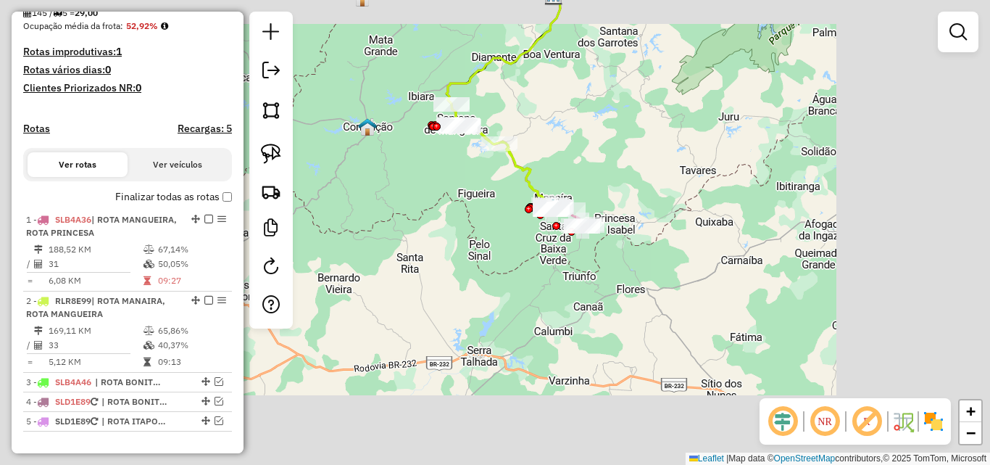
click at [642, 187] on div "Janela de atendimento Grade de atendimento Capacidade Transportadoras Veículos …" at bounding box center [495, 232] width 990 height 465
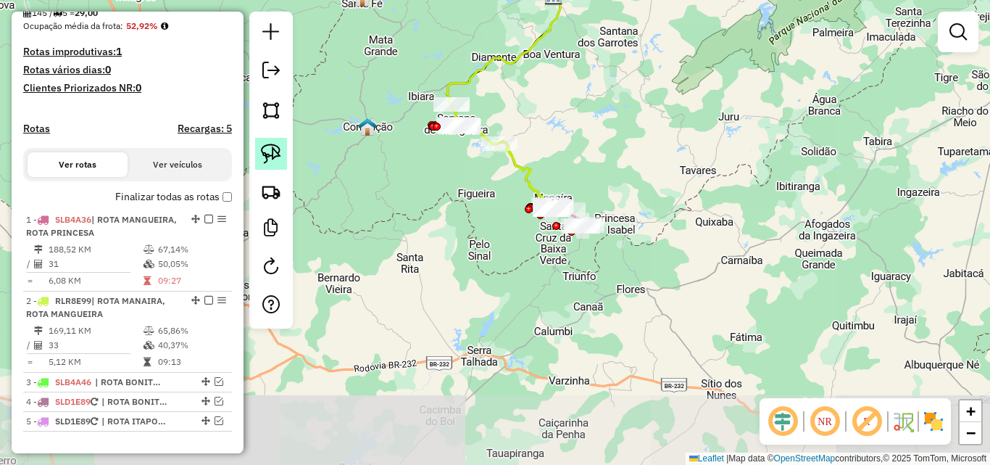
drag, startPoint x: 262, startPoint y: 157, endPoint x: 268, endPoint y: 153, distance: 7.5
click at [263, 156] on img at bounding box center [271, 154] width 20 height 20
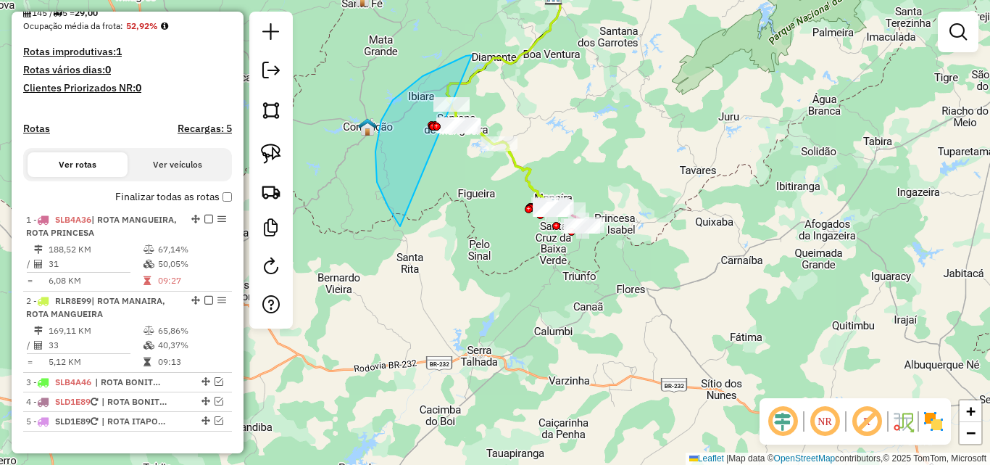
drag, startPoint x: 423, startPoint y: 76, endPoint x: 904, endPoint y: 120, distance: 483.3
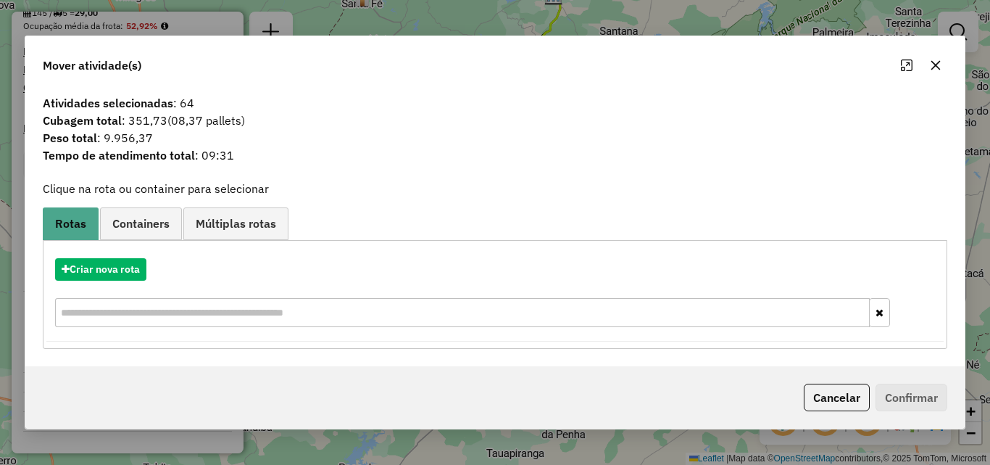
click at [857, 396] on button "Cancelar" at bounding box center [837, 398] width 66 height 28
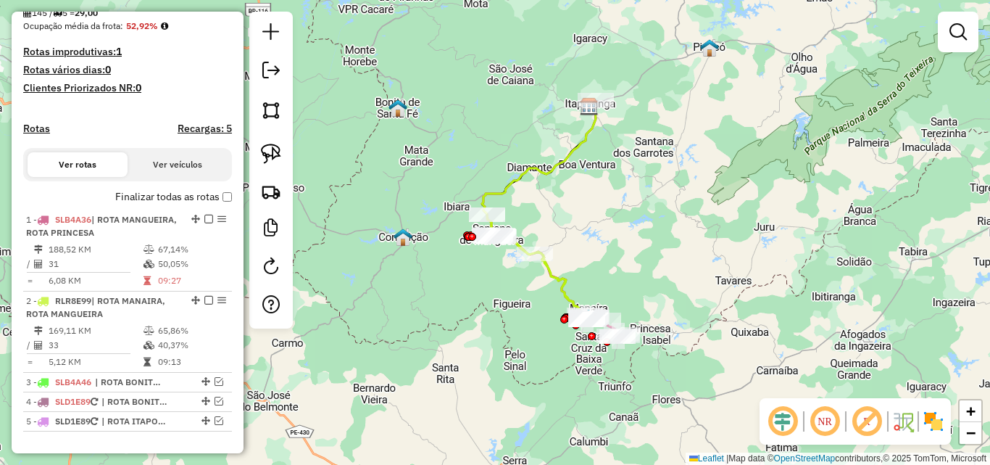
drag, startPoint x: 539, startPoint y: 322, endPoint x: 602, endPoint y: 442, distance: 135.5
click at [620, 460] on div "Janela de atendimento Grade de atendimento Capacidade Transportadoras Veículos …" at bounding box center [495, 232] width 990 height 465
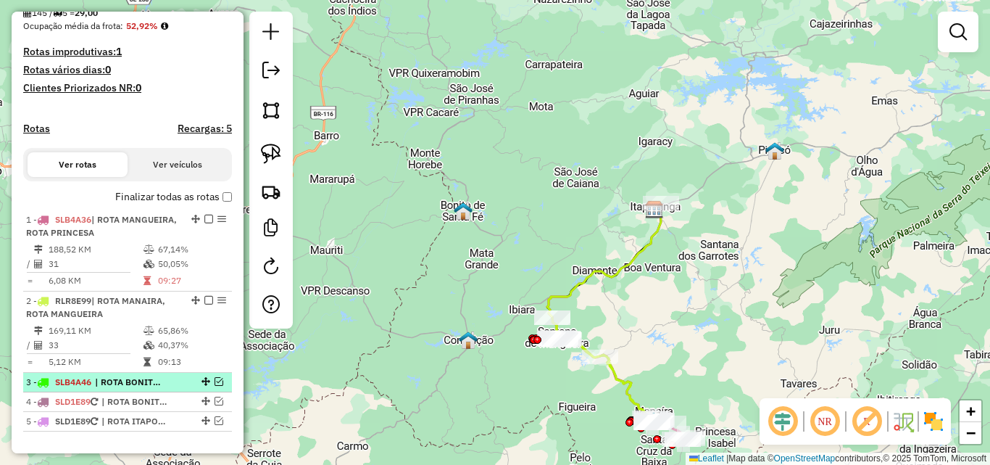
drag, startPoint x: 215, startPoint y: 383, endPoint x: 226, endPoint y: 412, distance: 31.0
click at [215, 384] on em at bounding box center [219, 381] width 9 height 9
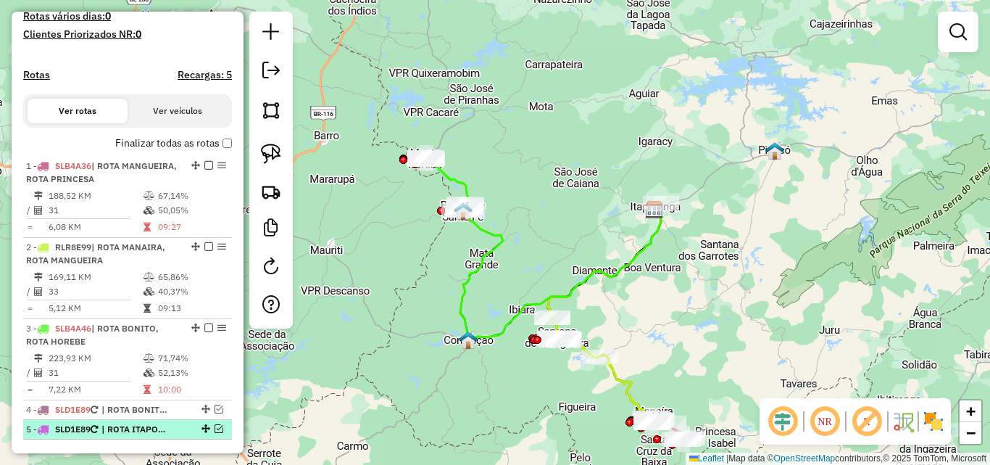
scroll to position [435, 0]
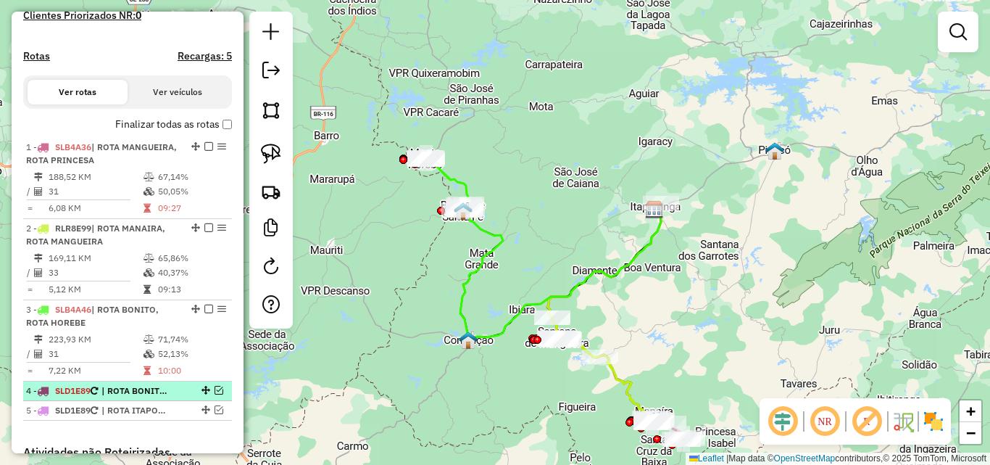
click at [210, 388] on div at bounding box center [204, 390] width 43 height 9
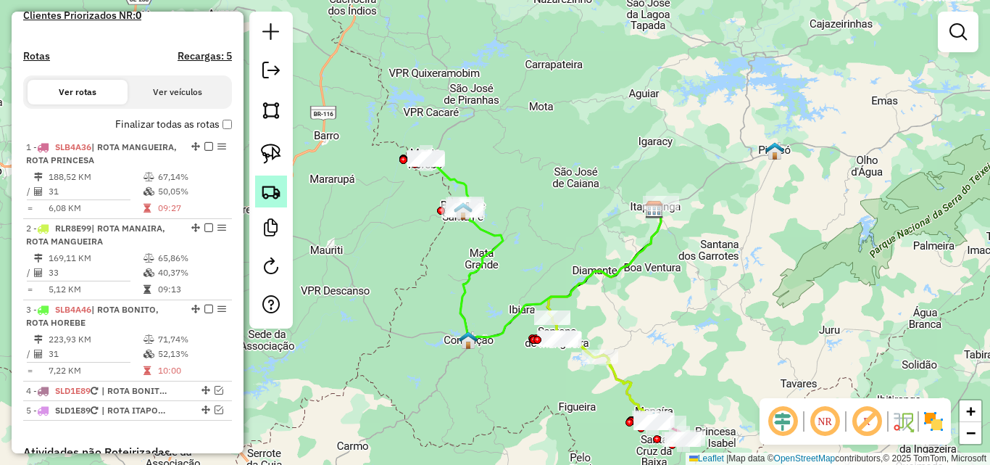
select select "**********"
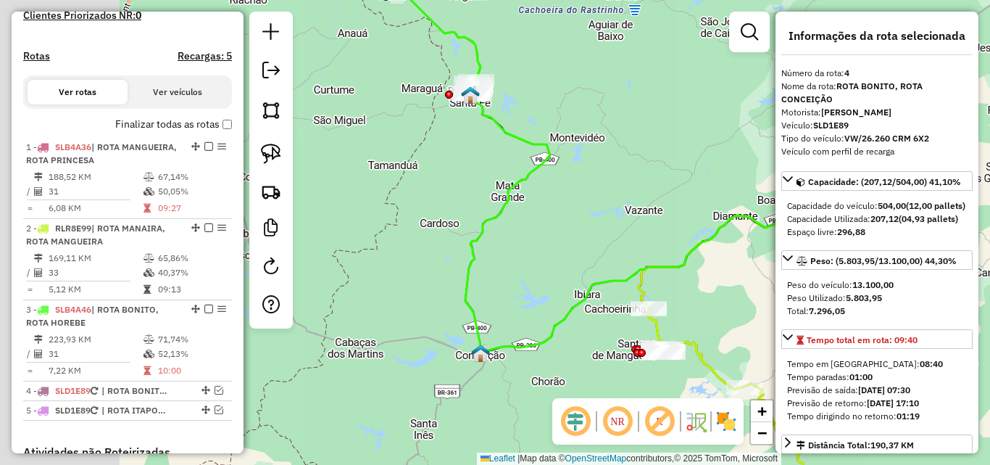
drag, startPoint x: 434, startPoint y: 171, endPoint x: 575, endPoint y: 185, distance: 142.0
click at [575, 173] on icon at bounding box center [665, 220] width 401 height 264
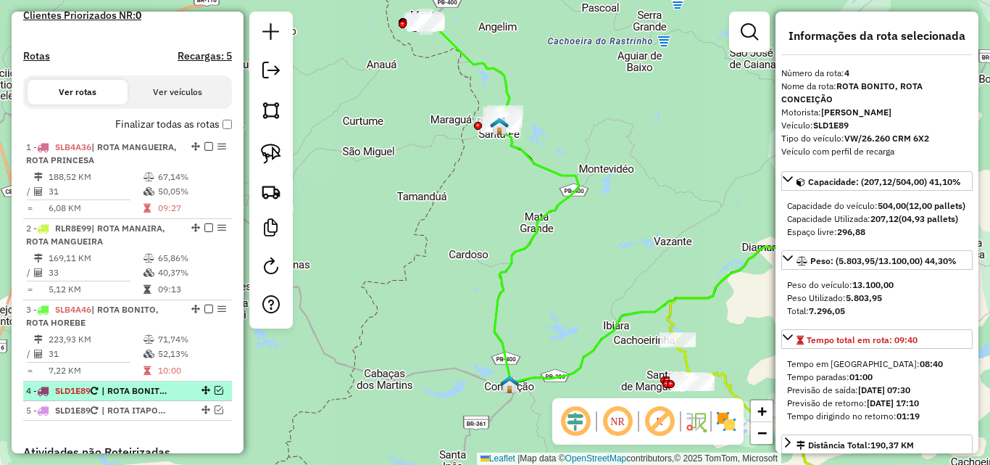
click at [215, 389] on em at bounding box center [219, 390] width 9 height 9
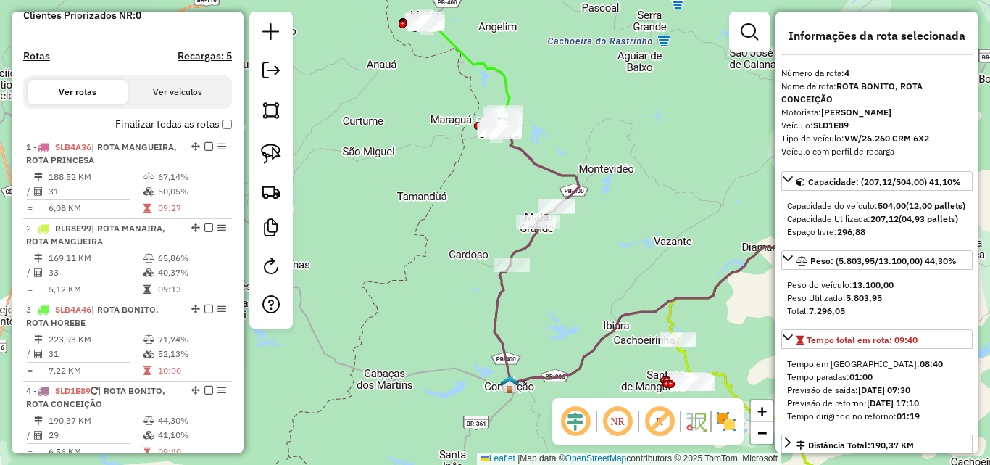
click at [335, 223] on div "Janela de atendimento Grade de atendimento Capacidade Transportadoras Veículos …" at bounding box center [495, 232] width 990 height 465
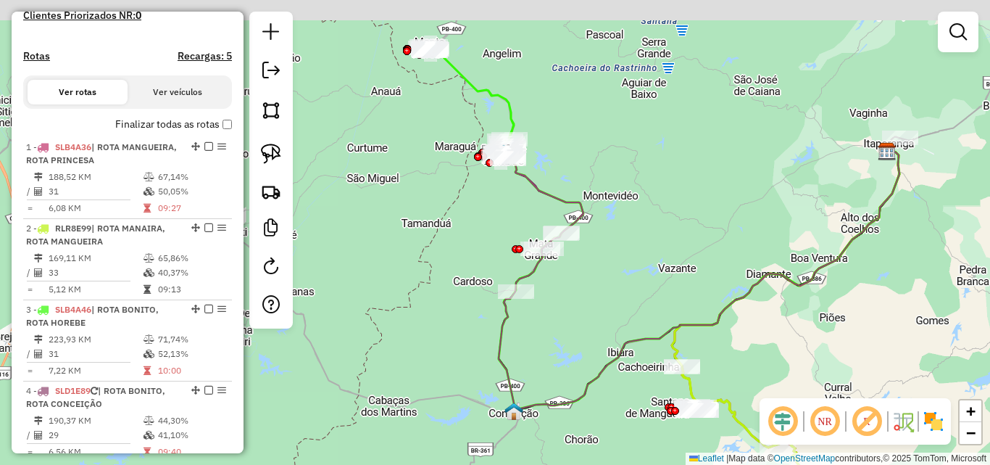
drag, startPoint x: 372, startPoint y: 174, endPoint x: 373, endPoint y: 236, distance: 62.4
click at [381, 241] on div "Janela de atendimento Grade de atendimento Capacidade Transportadoras Veículos …" at bounding box center [495, 232] width 990 height 465
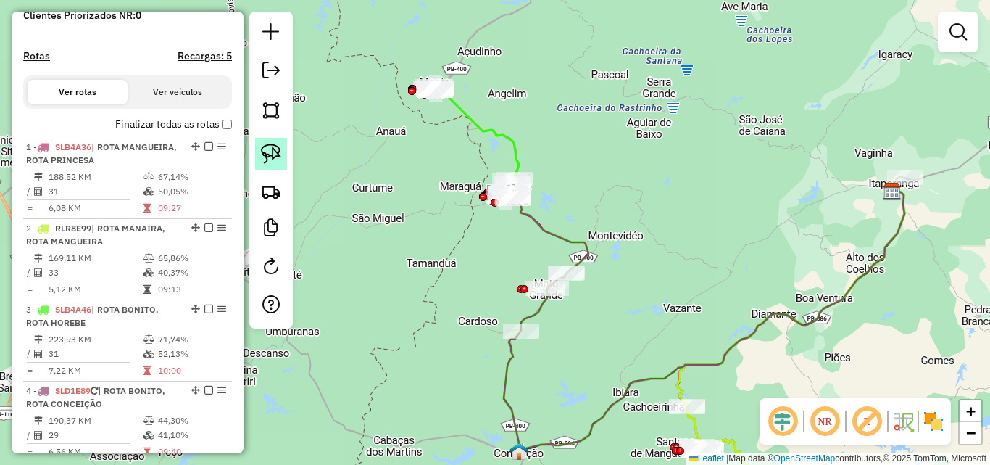
drag, startPoint x: 275, startPoint y: 148, endPoint x: 470, endPoint y: 65, distance: 211.8
click at [275, 149] on img at bounding box center [271, 154] width 20 height 20
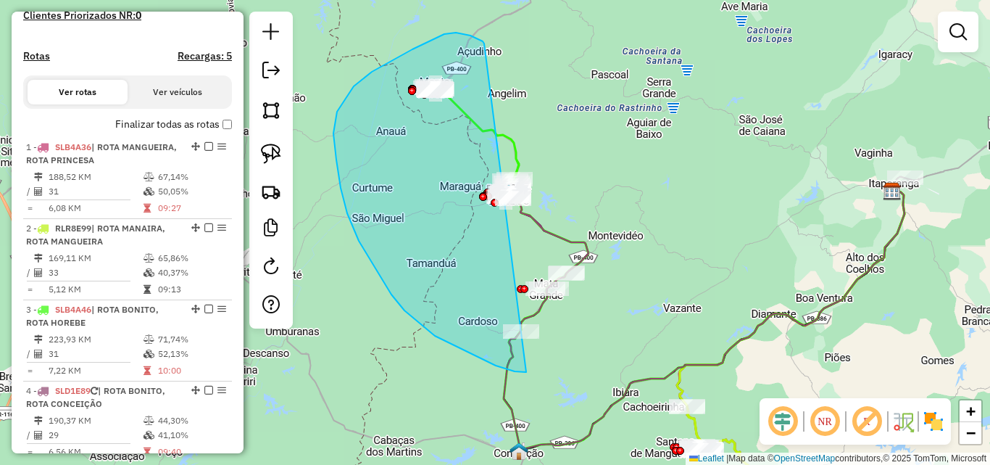
drag, startPoint x: 478, startPoint y: 39, endPoint x: 698, endPoint y: 215, distance: 281.7
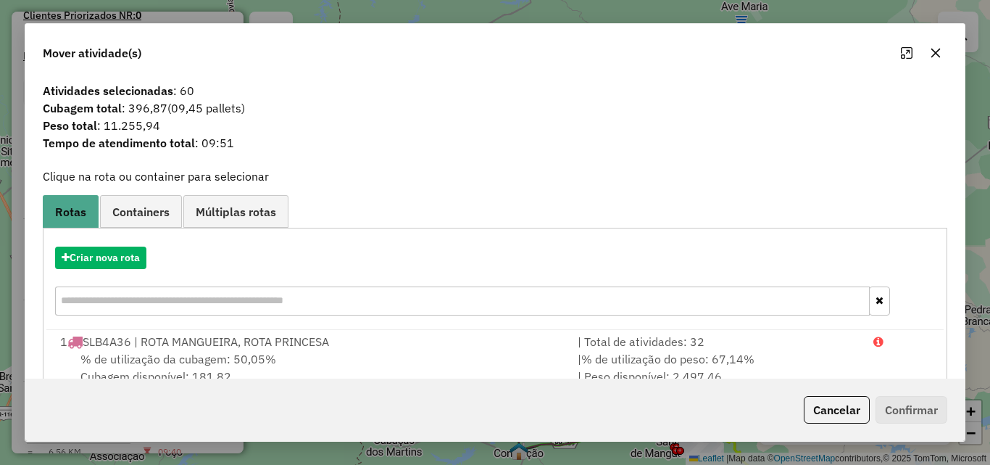
click at [831, 416] on button "Cancelar" at bounding box center [837, 410] width 66 height 28
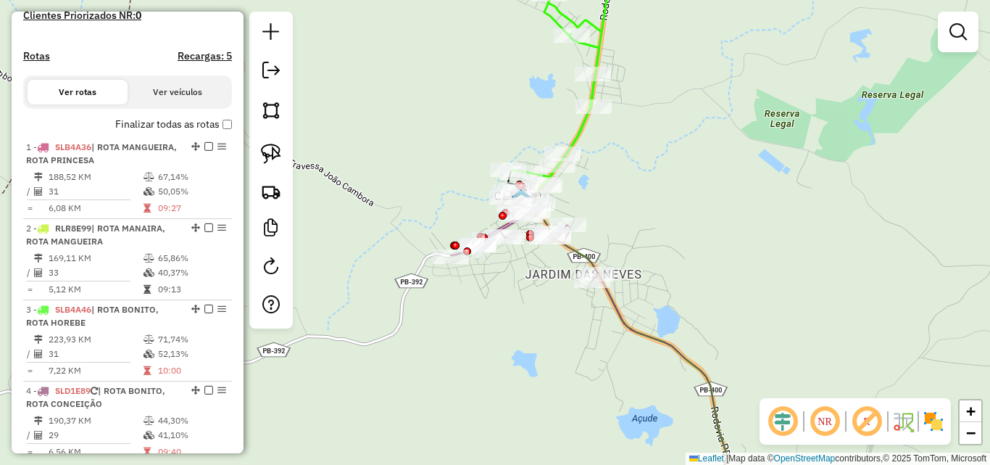
click at [580, 133] on icon at bounding box center [562, 69] width 103 height 231
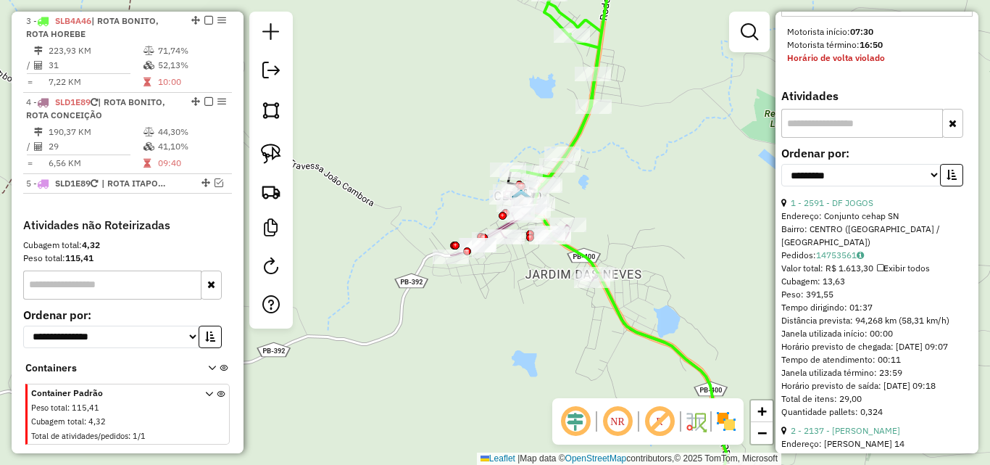
scroll to position [580, 0]
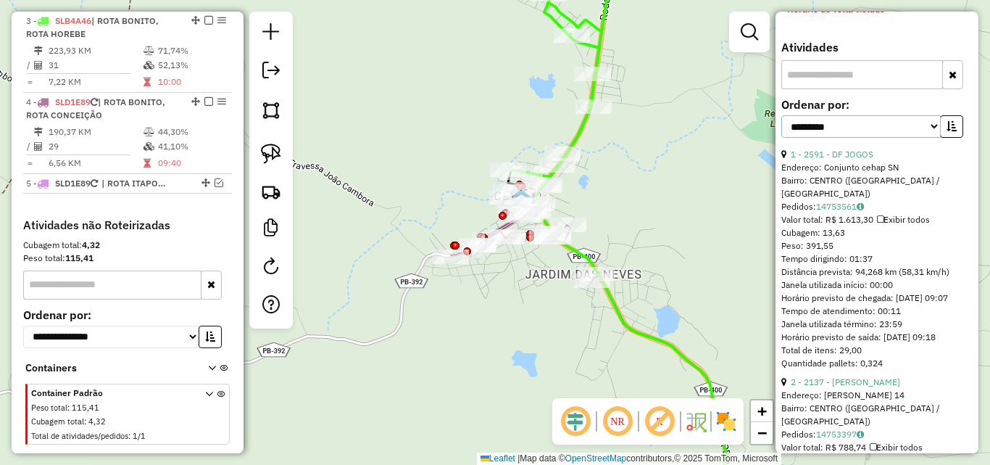
click at [874, 138] on select "**********" at bounding box center [860, 126] width 159 height 22
select select "*********"
click at [781, 138] on select "**********" at bounding box center [860, 126] width 159 height 22
click at [950, 138] on button "button" at bounding box center [951, 126] width 23 height 22
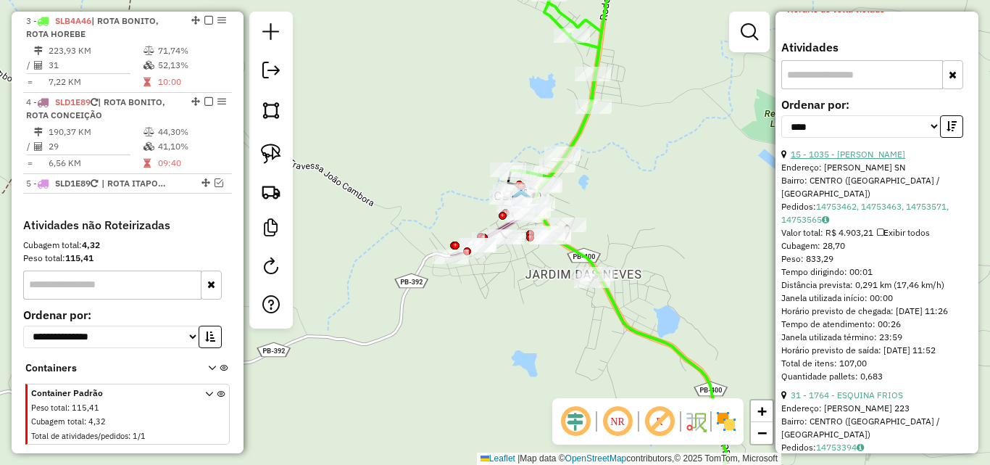
click at [905, 159] on link "15 - 1035 - MERCADINHO CICERO" at bounding box center [848, 154] width 115 height 11
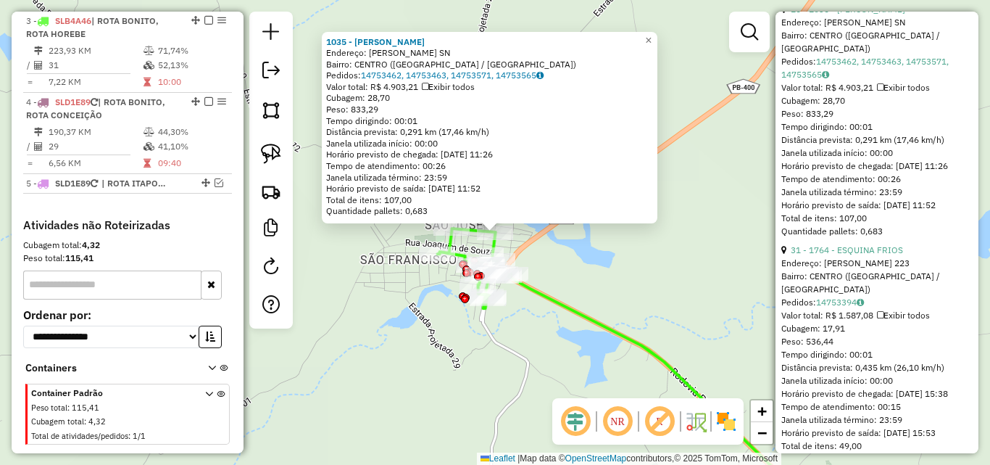
scroll to position [579, 0]
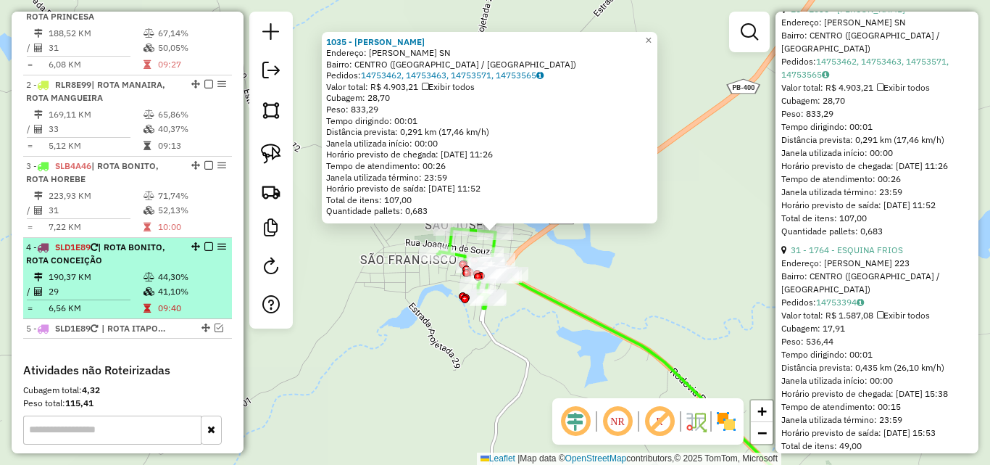
click at [115, 252] on span "| ROTA BONITO, ROTA CONCEIÇÃO" at bounding box center [95, 253] width 139 height 24
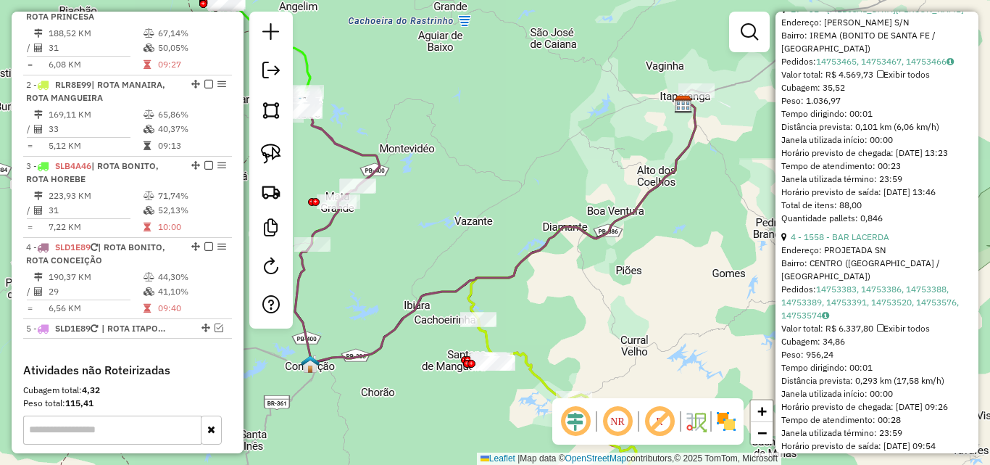
scroll to position [666, 0]
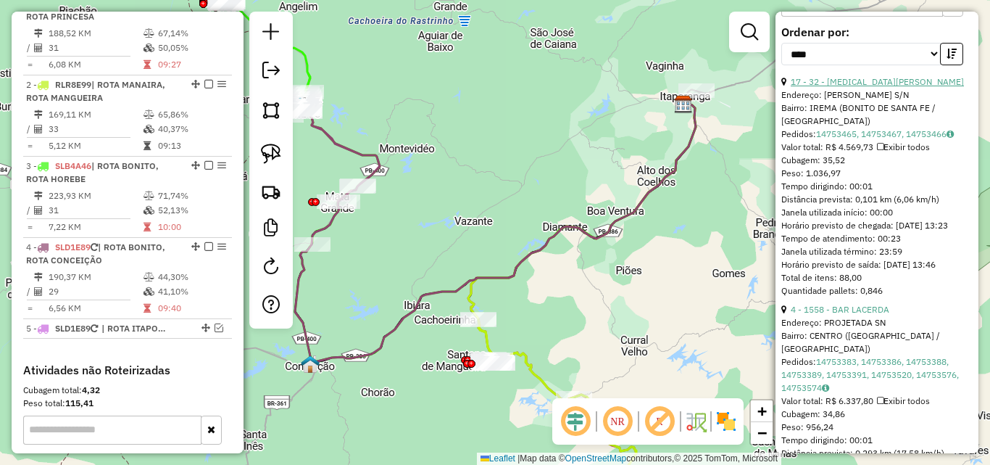
click at [877, 87] on link "17 - 32 - CLENIA MARIA FURTADO DE LINHARES" at bounding box center [877, 81] width 173 height 11
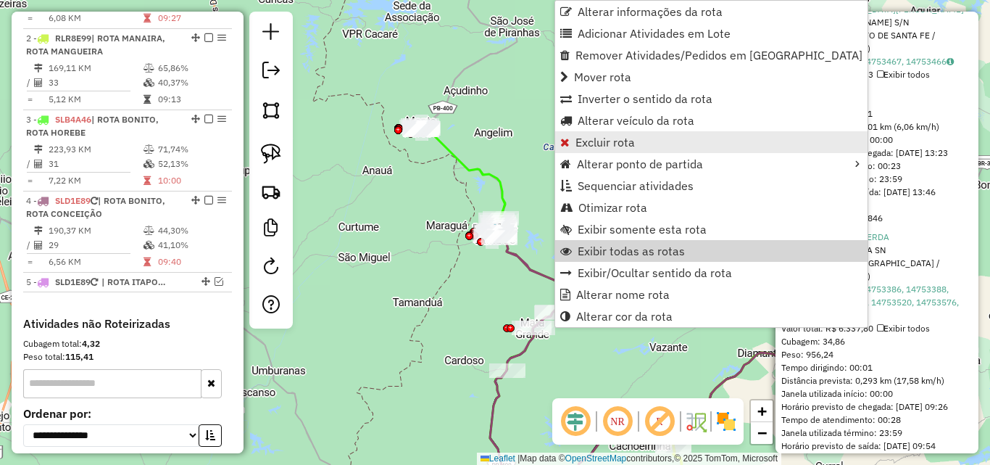
scroll to position [750, 0]
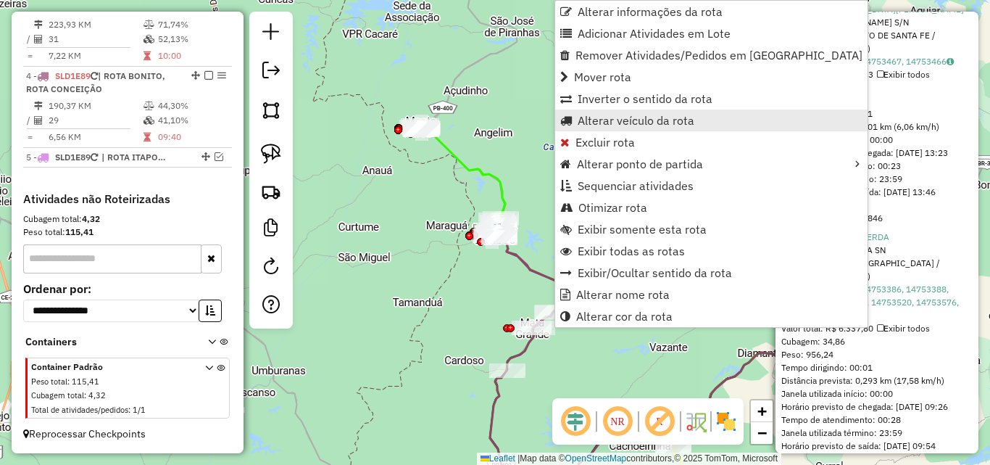
click at [616, 128] on link "Alterar veículo da rota" at bounding box center [711, 120] width 312 height 22
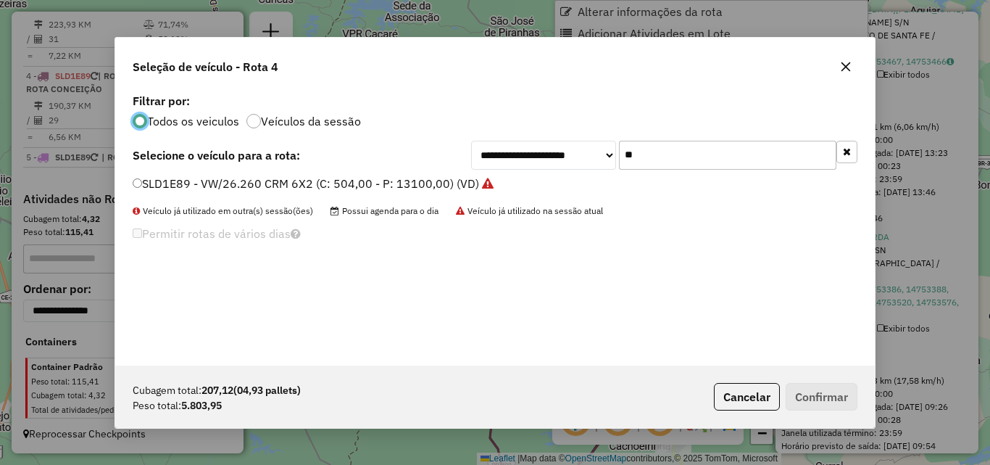
scroll to position [8, 4]
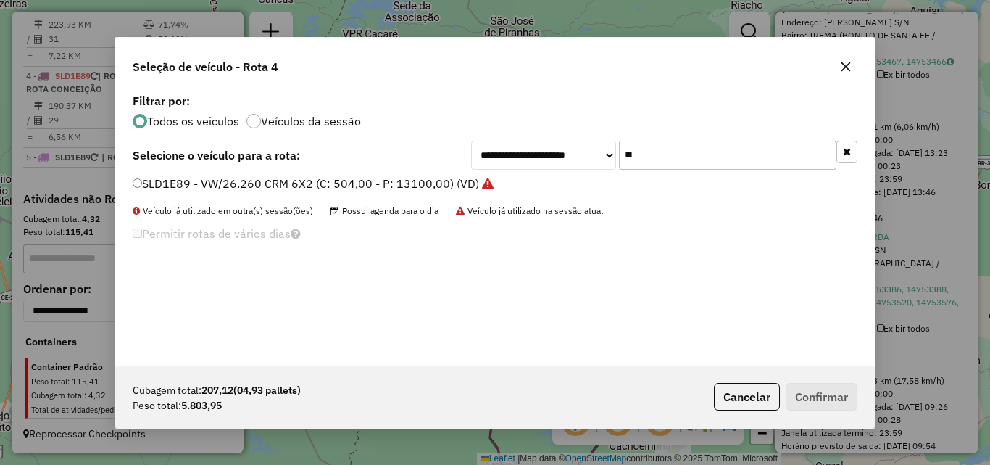
click at [847, 155] on icon "button" at bounding box center [847, 151] width 8 height 10
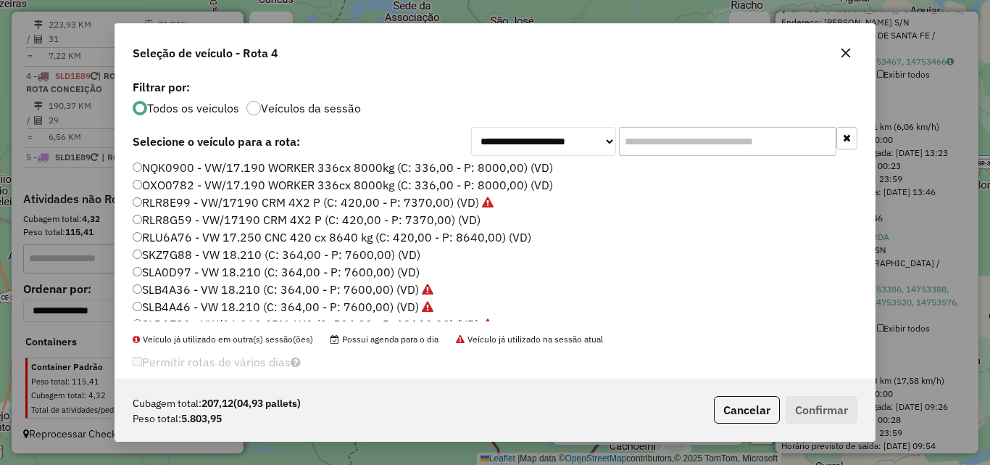
scroll to position [0, 0]
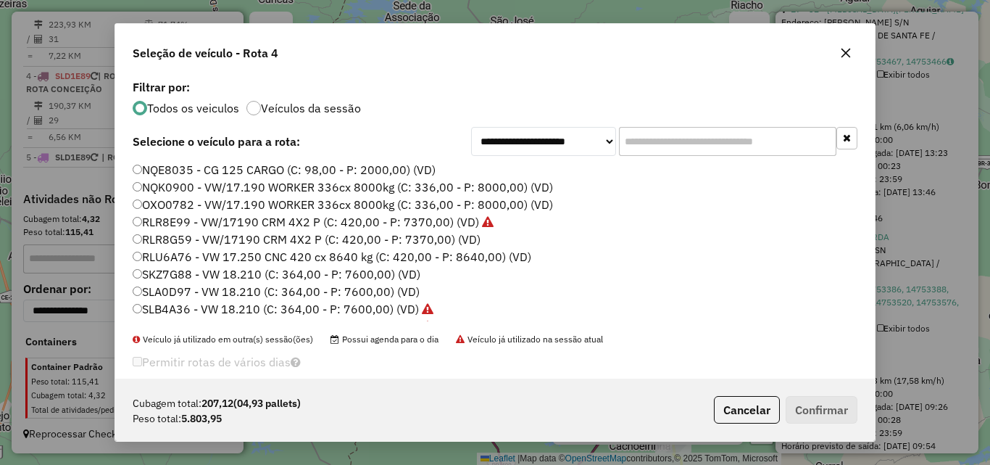
click at [847, 59] on icon "button" at bounding box center [846, 53] width 12 height 12
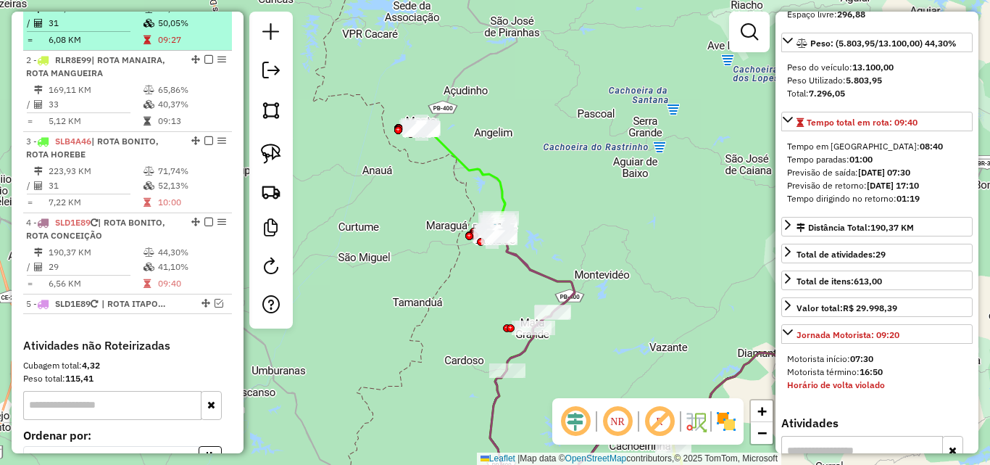
scroll to position [387, 0]
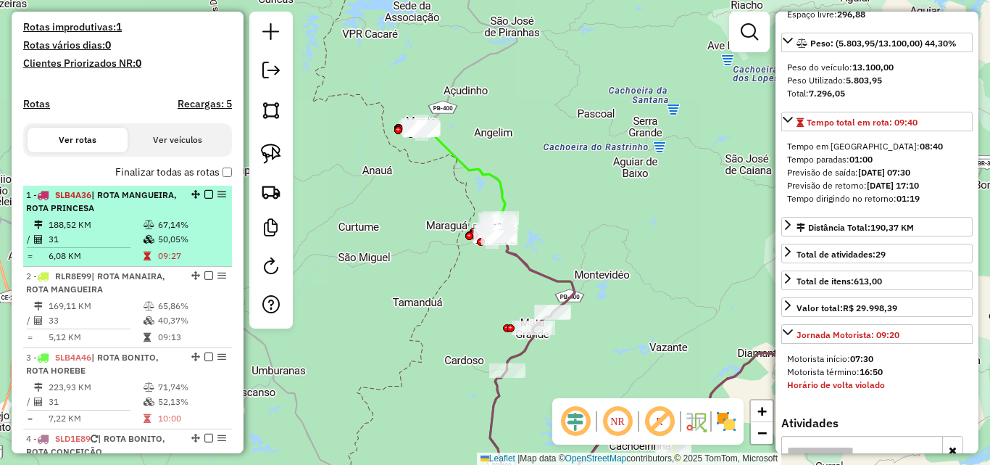
click at [135, 231] on td "188,52 KM" at bounding box center [95, 224] width 95 height 14
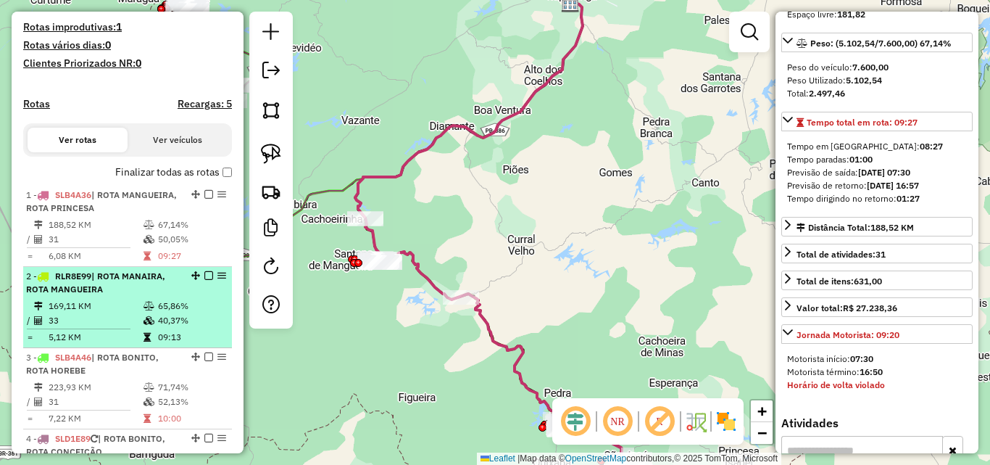
click at [131, 275] on span "| ROTA MANAIRA, ROTA MANGUEIRA" at bounding box center [95, 282] width 139 height 24
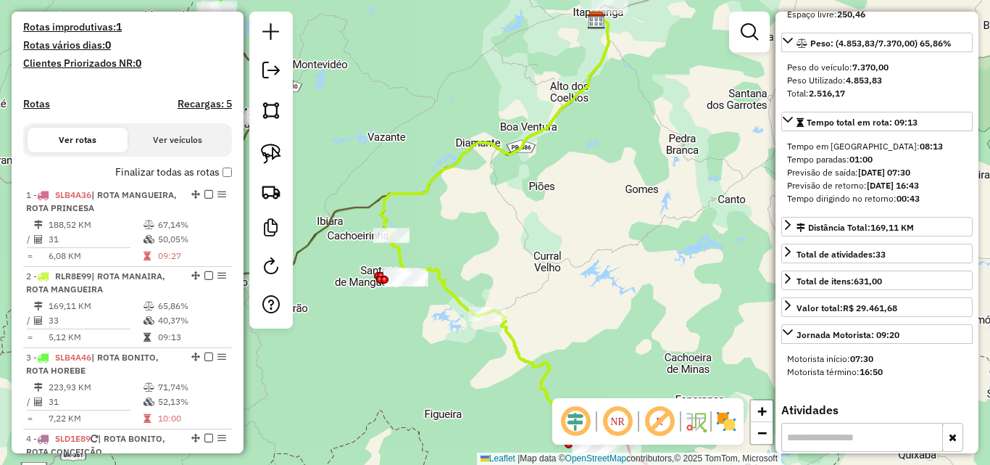
drag, startPoint x: 352, startPoint y: 300, endPoint x: 347, endPoint y: 307, distance: 8.3
click at [352, 301] on div "Janela de atendimento Grade de atendimento Capacidade Transportadoras Veículos …" at bounding box center [495, 232] width 990 height 465
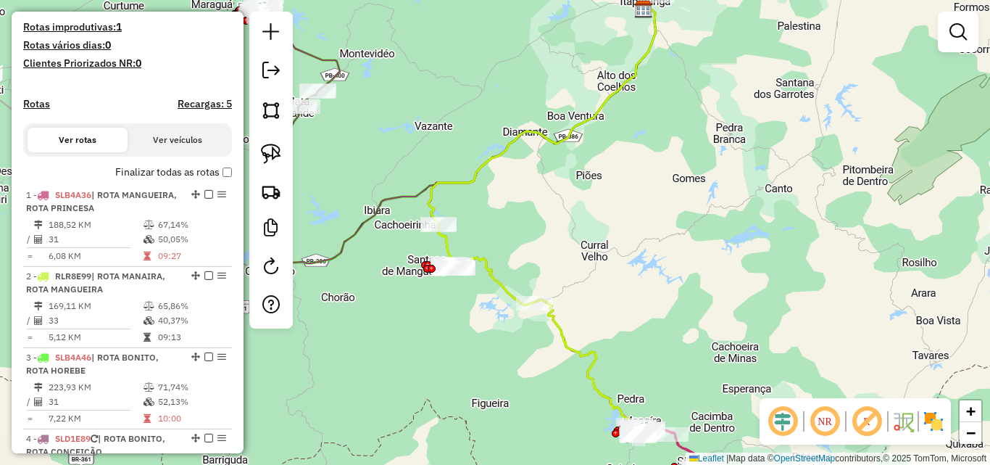
drag, startPoint x: 456, startPoint y: 398, endPoint x: 528, endPoint y: 368, distance: 78.4
click at [528, 368] on div "Janela de atendimento Grade de atendimento Capacidade Transportadoras Veículos …" at bounding box center [495, 232] width 990 height 465
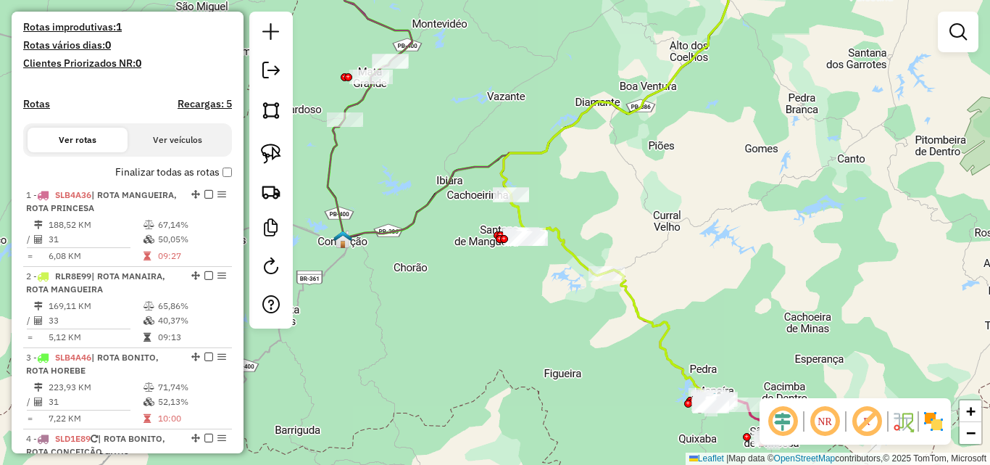
click at [476, 339] on div "Janela de atendimento Grade de atendimento Capacidade Transportadoras Veículos …" at bounding box center [495, 232] width 990 height 465
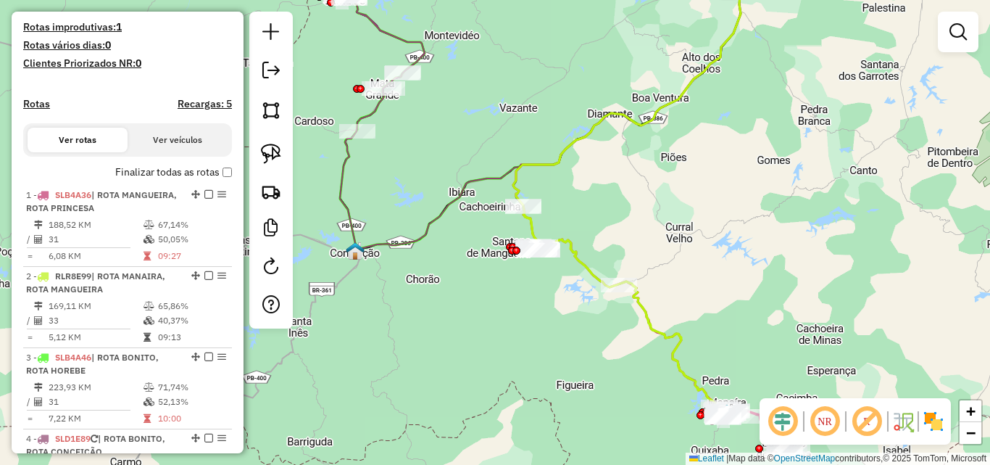
drag, startPoint x: 431, startPoint y: 322, endPoint x: 468, endPoint y: 357, distance: 50.8
click at [468, 357] on div "Janela de atendimento Grade de atendimento Capacidade Transportadoras Veículos …" at bounding box center [495, 232] width 990 height 465
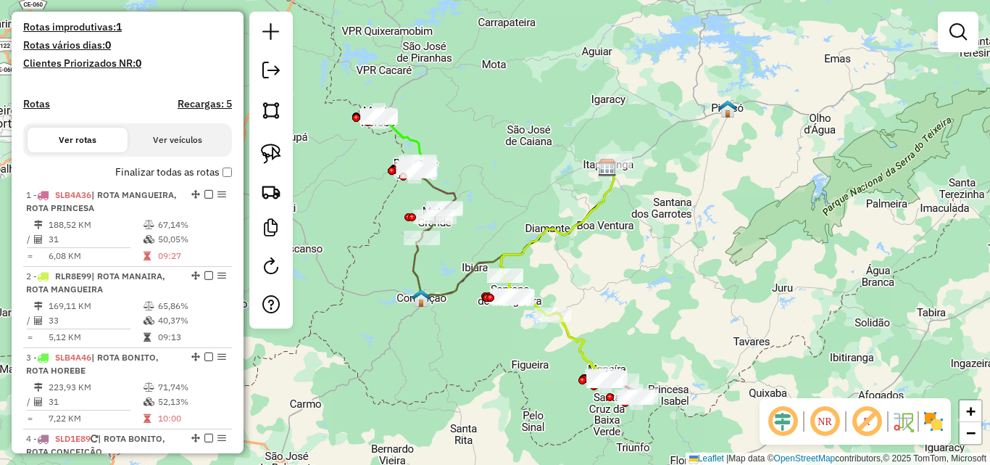
click at [399, 145] on icon at bounding box center [399, 141] width 43 height 53
select select "*********"
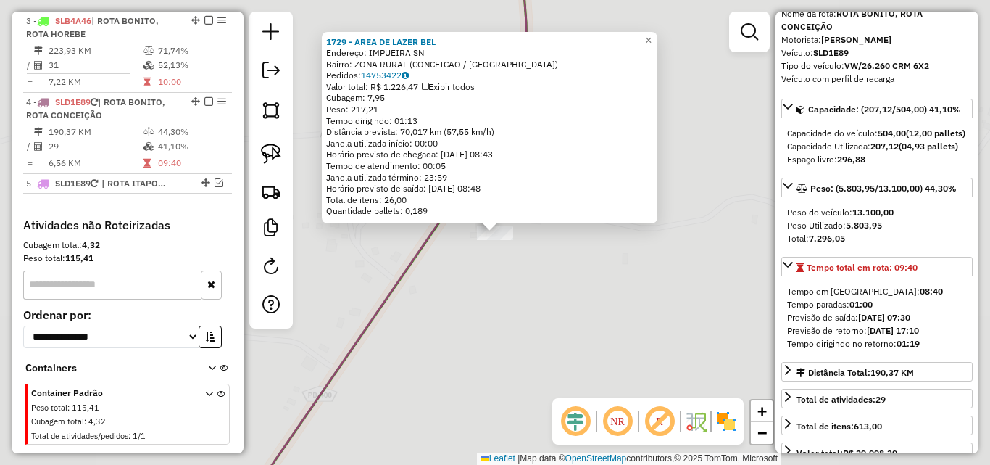
scroll to position [750, 0]
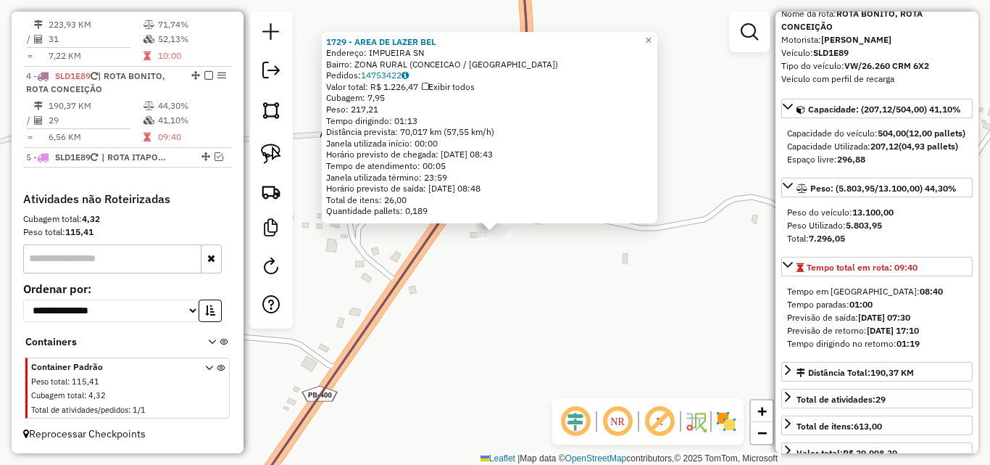
click at [402, 364] on div "1729 - AREA DE LAZER BEL Endereço: IMPUEIRA SN Bairro: ZONA RURAL (CONCEICAO / …" at bounding box center [495, 232] width 990 height 465
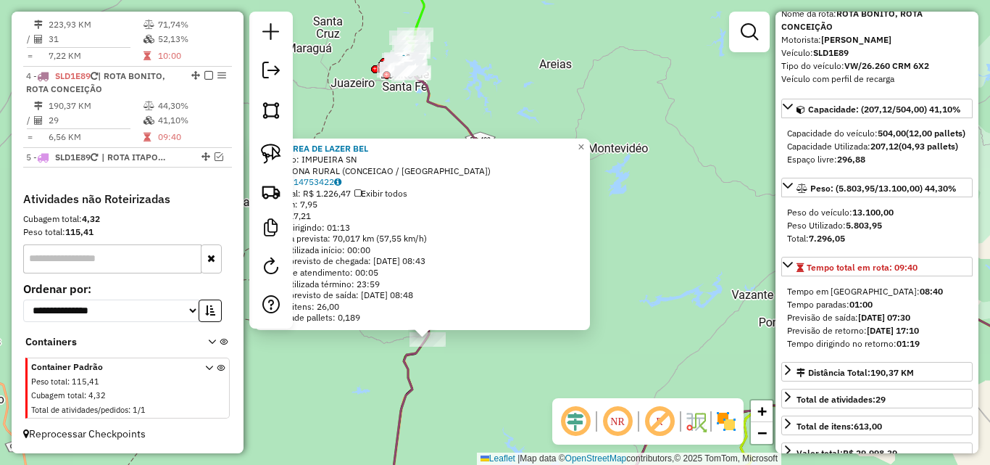
click at [624, 287] on div "1729 - AREA DE LAZER BEL Endereço: IMPUEIRA SN Bairro: ZONA RURAL (CONCEICAO / …" at bounding box center [495, 232] width 990 height 465
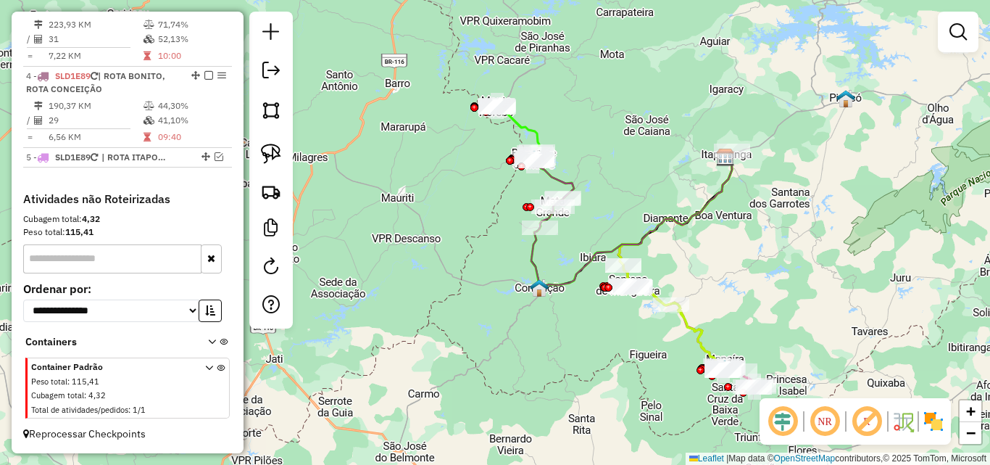
drag, startPoint x: 637, startPoint y: 278, endPoint x: 602, endPoint y: 206, distance: 80.4
click at [602, 206] on div "Janela de atendimento Grade de atendimento Capacidade Transportadoras Veículos …" at bounding box center [495, 232] width 990 height 465
click at [267, 153] on img at bounding box center [271, 154] width 20 height 20
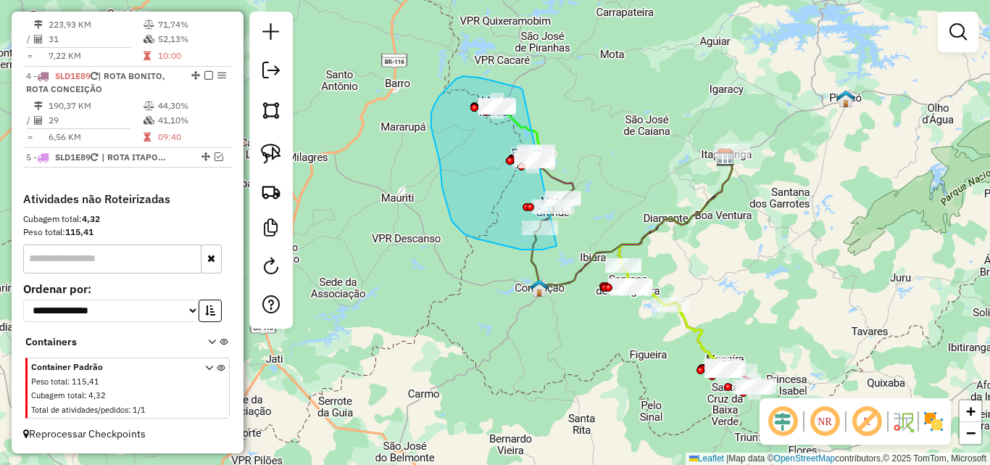
drag, startPoint x: 520, startPoint y: 88, endPoint x: 642, endPoint y: 158, distance: 140.6
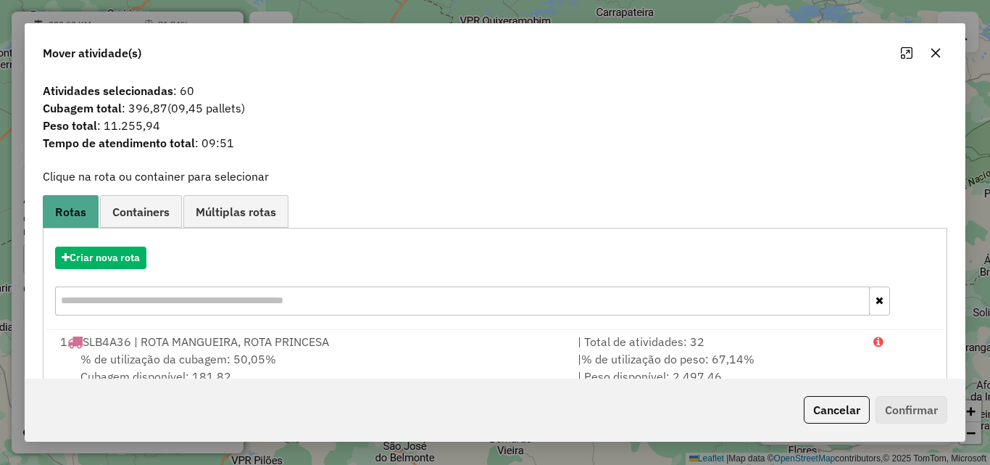
drag, startPoint x: 845, startPoint y: 412, endPoint x: 746, endPoint y: 439, distance: 102.9
click at [845, 414] on button "Cancelar" at bounding box center [837, 410] width 66 height 28
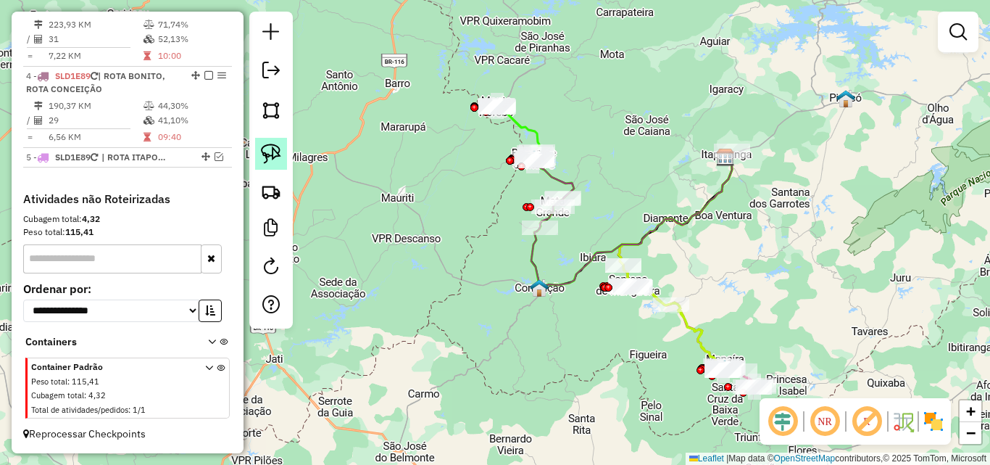
click at [269, 157] on img at bounding box center [271, 154] width 20 height 20
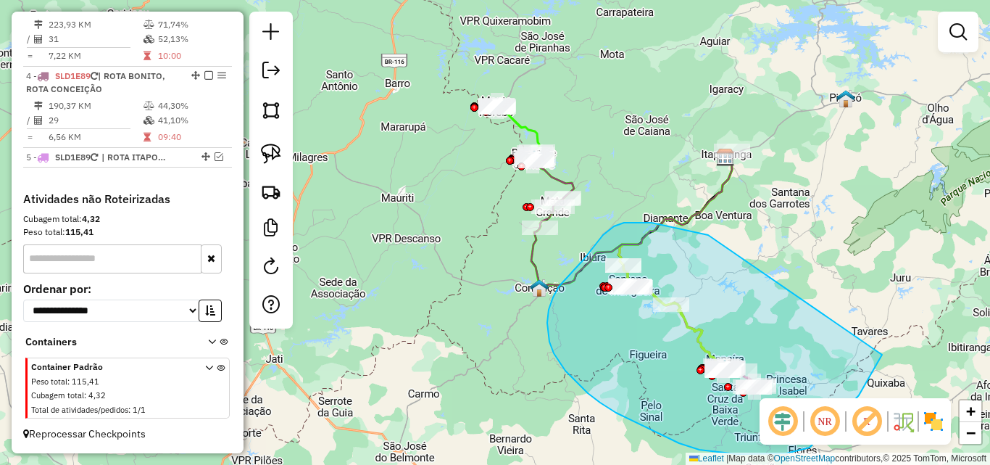
drag, startPoint x: 603, startPoint y: 235, endPoint x: 882, endPoint y: 348, distance: 301.1
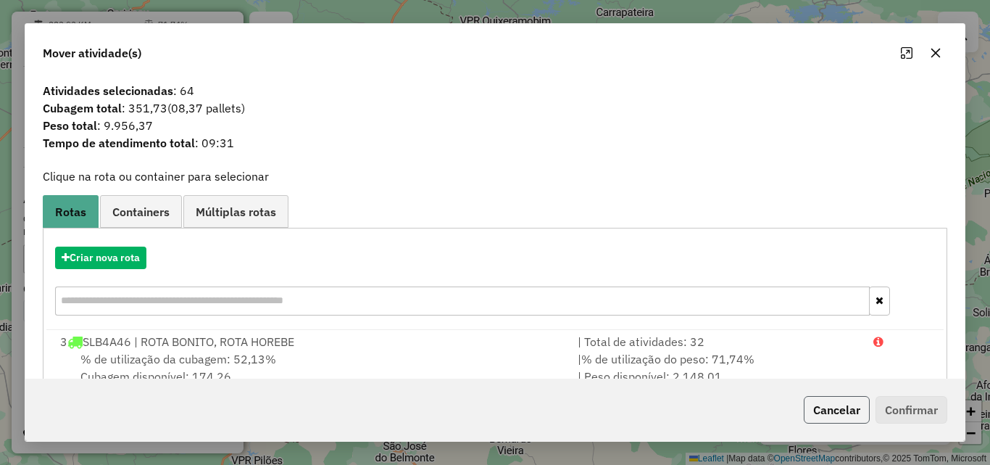
click at [850, 402] on button "Cancelar" at bounding box center [837, 410] width 66 height 28
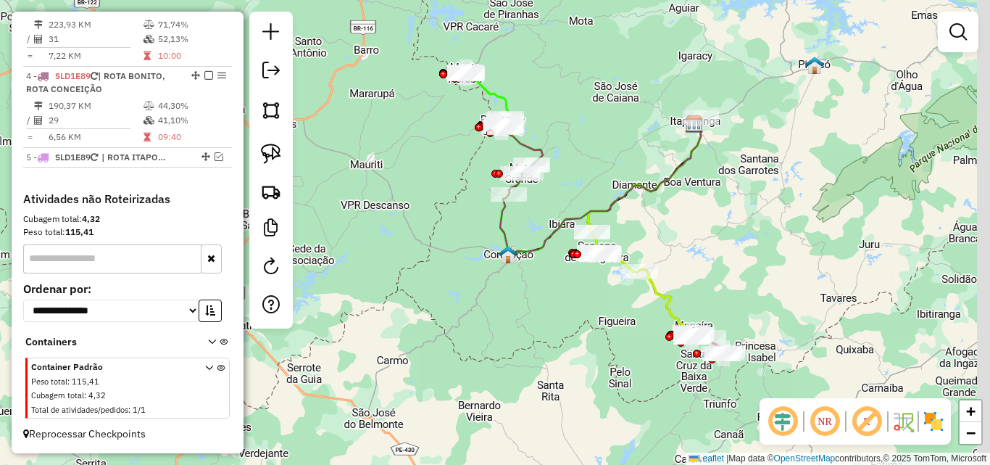
drag, startPoint x: 724, startPoint y: 287, endPoint x: 654, endPoint y: 230, distance: 90.7
click at [654, 227] on div "Janela de atendimento Grade de atendimento Capacidade Transportadoras Veículos …" at bounding box center [495, 232] width 990 height 465
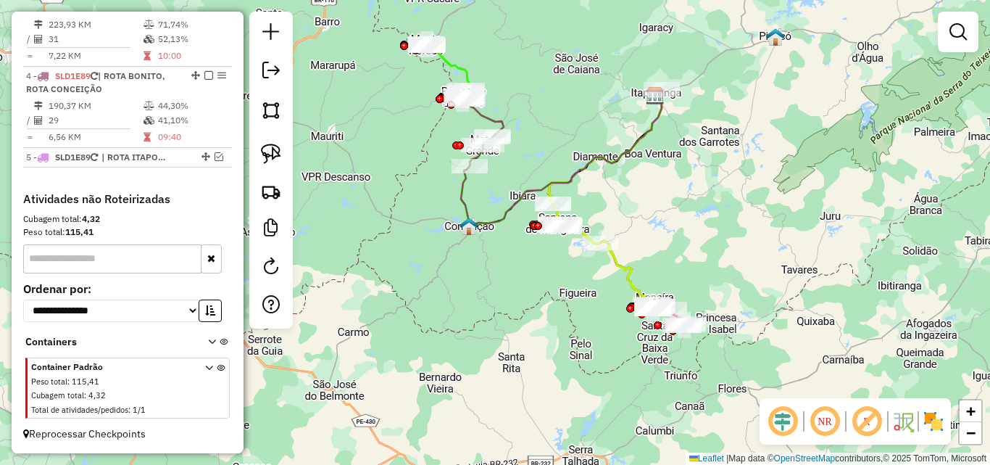
click at [616, 262] on icon at bounding box center [603, 256] width 101 height 105
select select "*********"
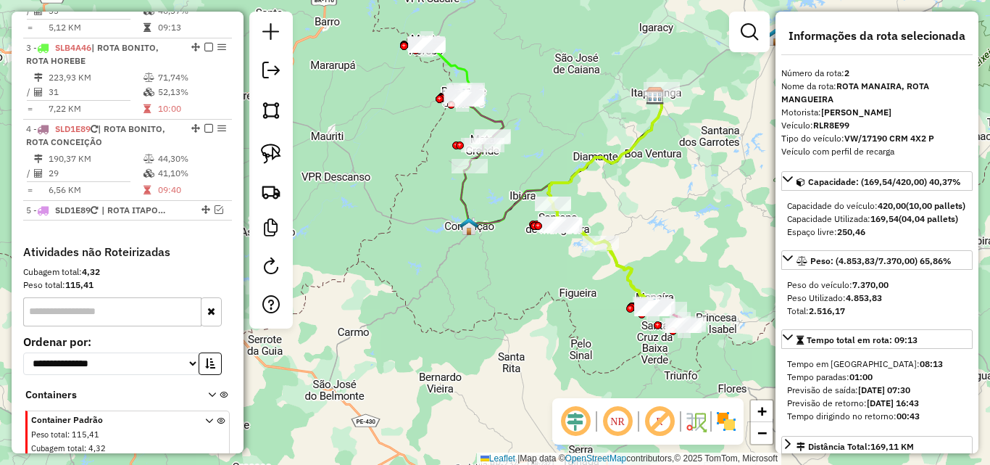
scroll to position [642, 0]
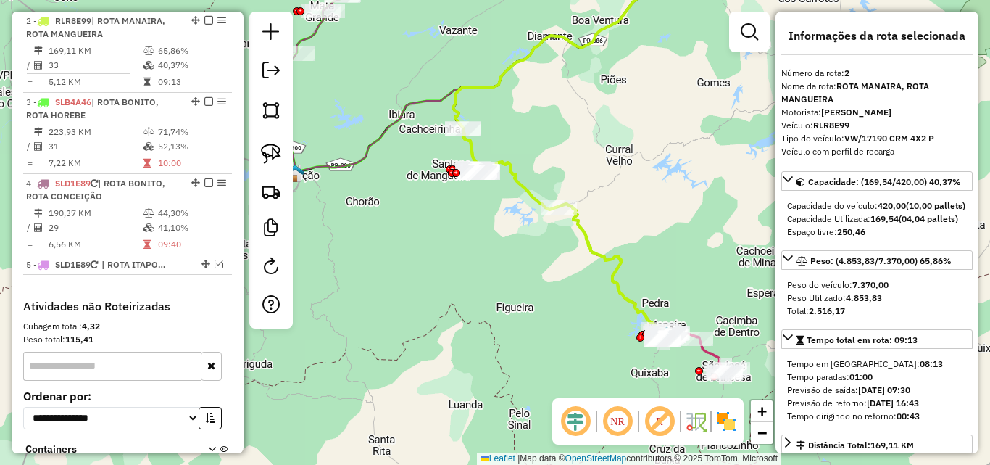
drag, startPoint x: 622, startPoint y: 234, endPoint x: 567, endPoint y: 167, distance: 86.5
click at [567, 166] on div "Janela de atendimento Grade de atendimento Capacidade Transportadoras Veículos …" at bounding box center [495, 232] width 990 height 465
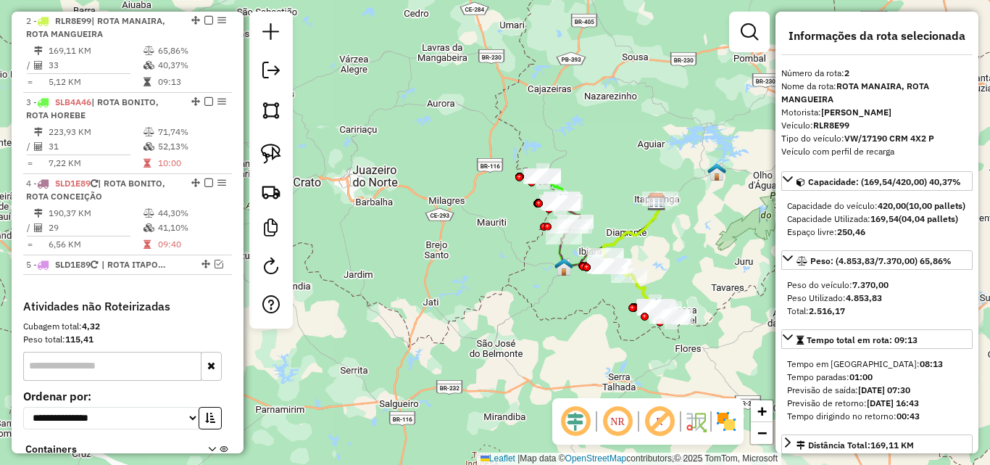
click at [691, 242] on div "Janela de atendimento Grade de atendimento Capacidade Transportadoras Veículos …" at bounding box center [495, 232] width 990 height 465
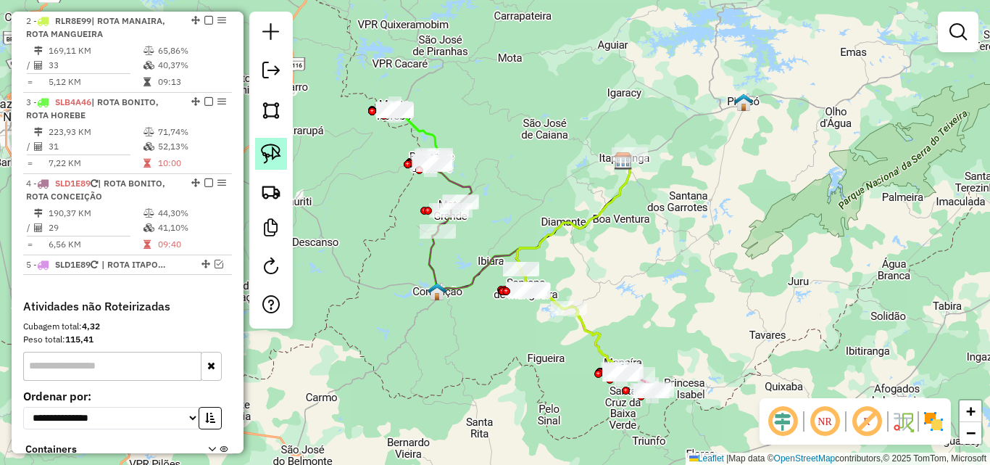
click at [265, 157] on img at bounding box center [271, 154] width 20 height 20
drag, startPoint x: 537, startPoint y: 233, endPoint x: 694, endPoint y: 253, distance: 157.9
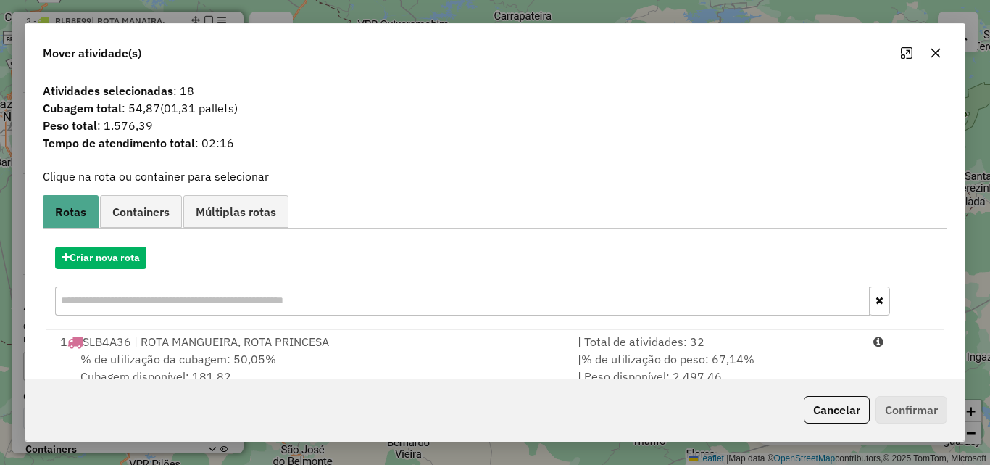
click at [835, 410] on button "Cancelar" at bounding box center [837, 410] width 66 height 28
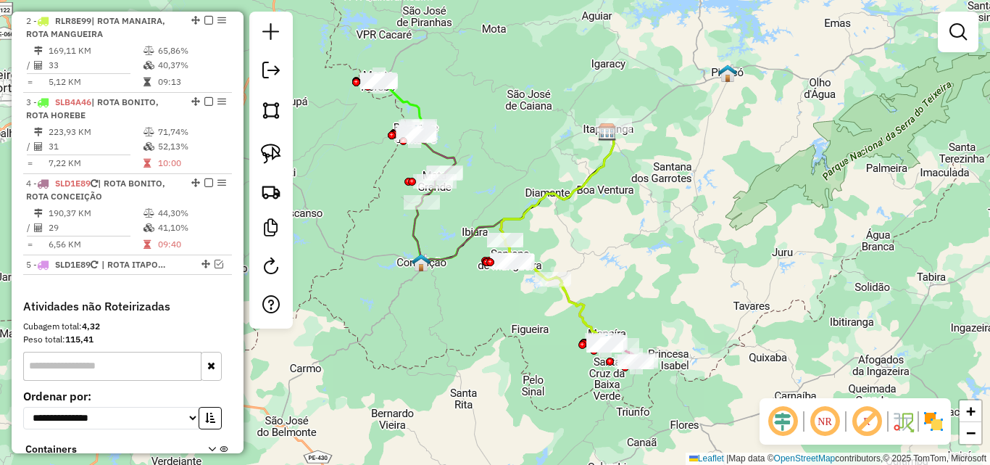
click at [671, 242] on div "Janela de atendimento Grade de atendimento Capacidade Transportadoras Veículos …" at bounding box center [495, 232] width 990 height 465
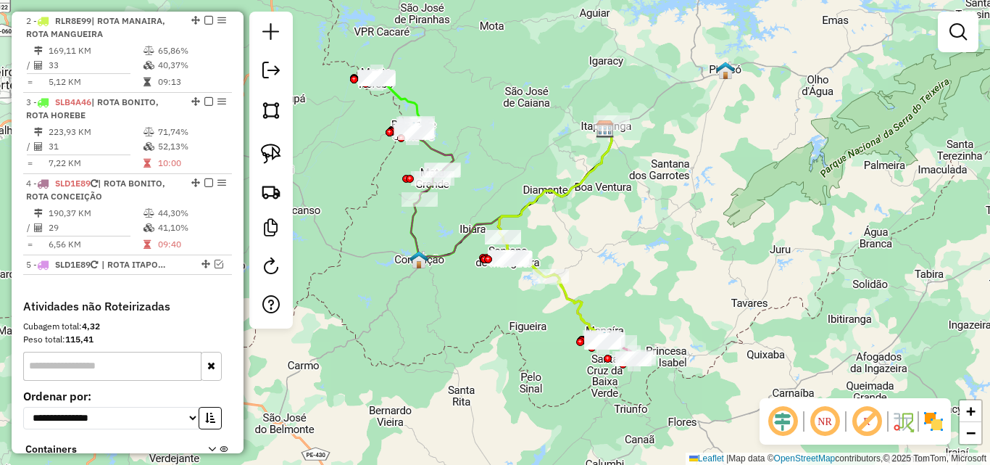
drag, startPoint x: 671, startPoint y: 241, endPoint x: 658, endPoint y: 241, distance: 12.3
click at [671, 241] on div "Janela de atendimento Grade de atendimento Capacidade Transportadoras Veículos …" at bounding box center [495, 232] width 990 height 465
click at [273, 163] on img at bounding box center [271, 154] width 20 height 20
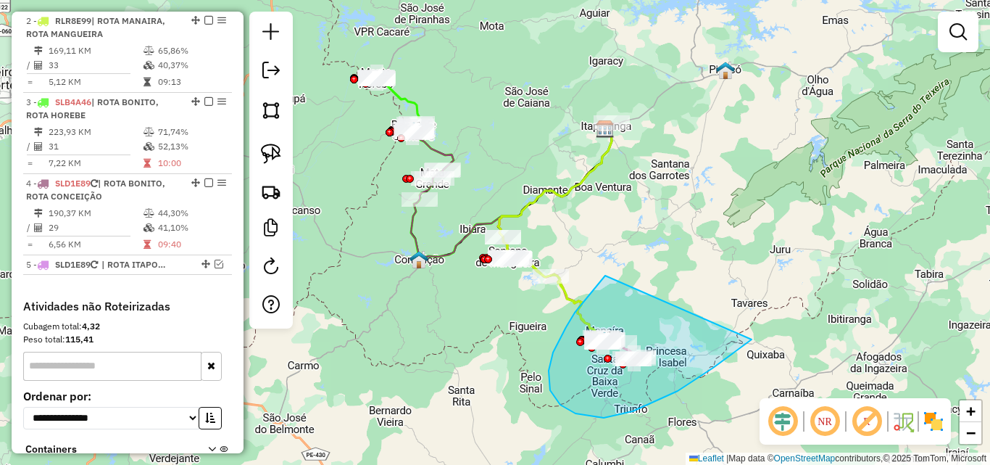
drag, startPoint x: 605, startPoint y: 275, endPoint x: 776, endPoint y: 287, distance: 170.8
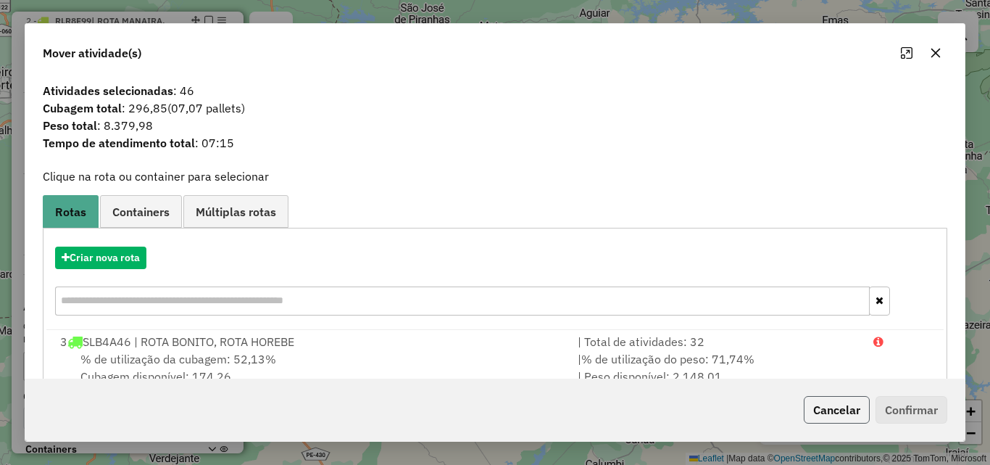
click at [839, 405] on button "Cancelar" at bounding box center [837, 410] width 66 height 28
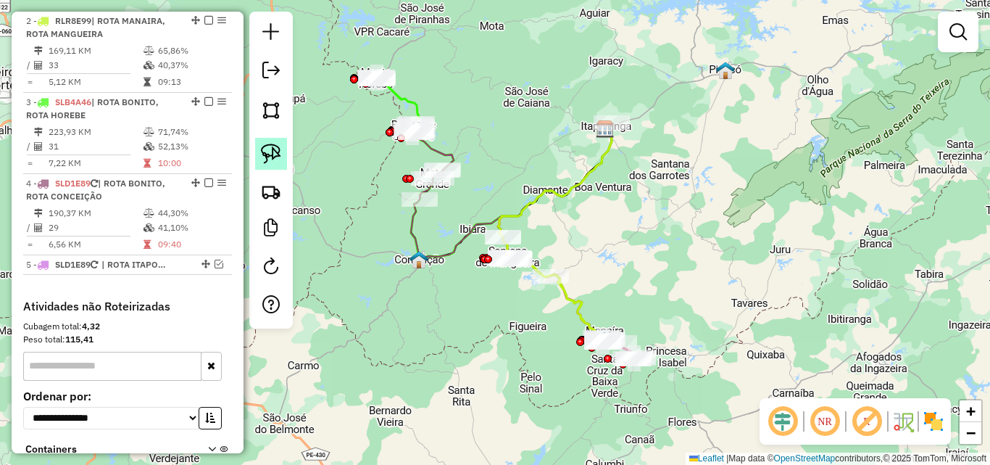
click at [281, 154] on img at bounding box center [271, 154] width 20 height 20
click at [715, 232] on div "Janela de atendimento Grade de atendimento Capacidade Transportadoras Veículos …" at bounding box center [495, 232] width 990 height 465
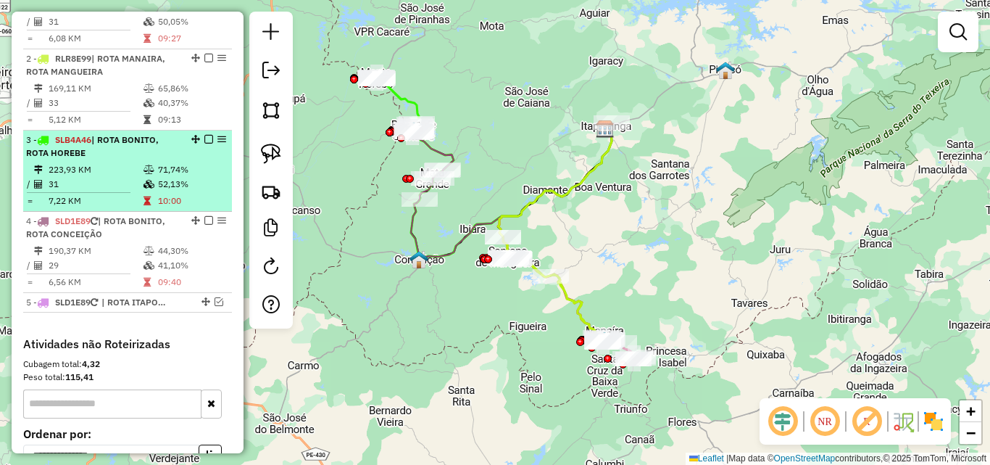
scroll to position [570, 0]
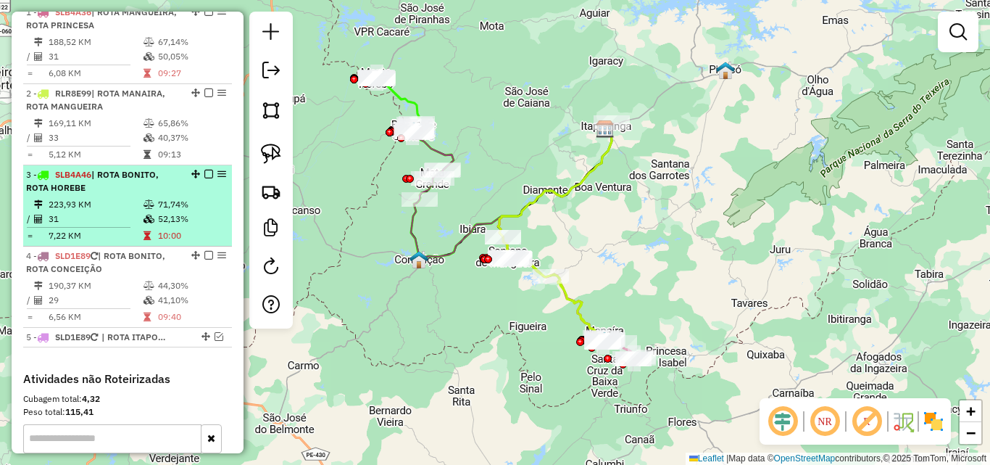
click at [133, 186] on div "3 - SLB4A46 | ROTA BONITO, ROTA HOREBE" at bounding box center [103, 181] width 154 height 26
select select "*********"
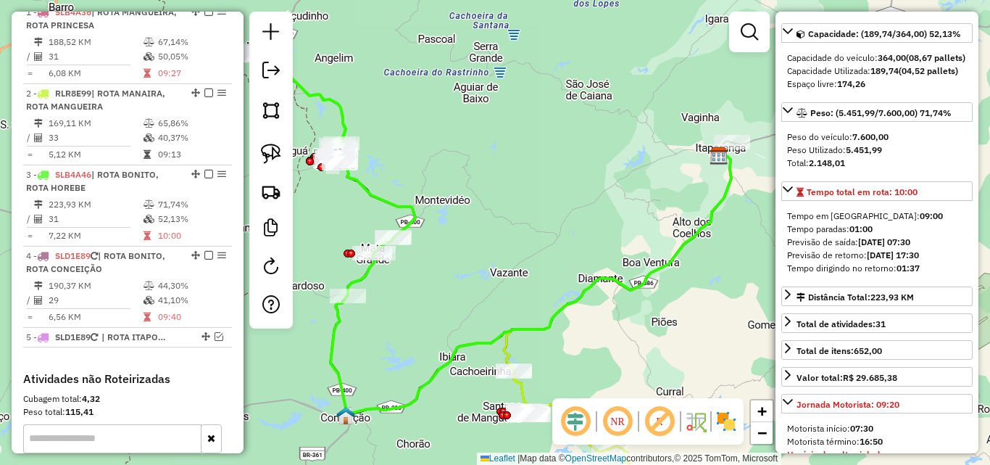
scroll to position [145, 0]
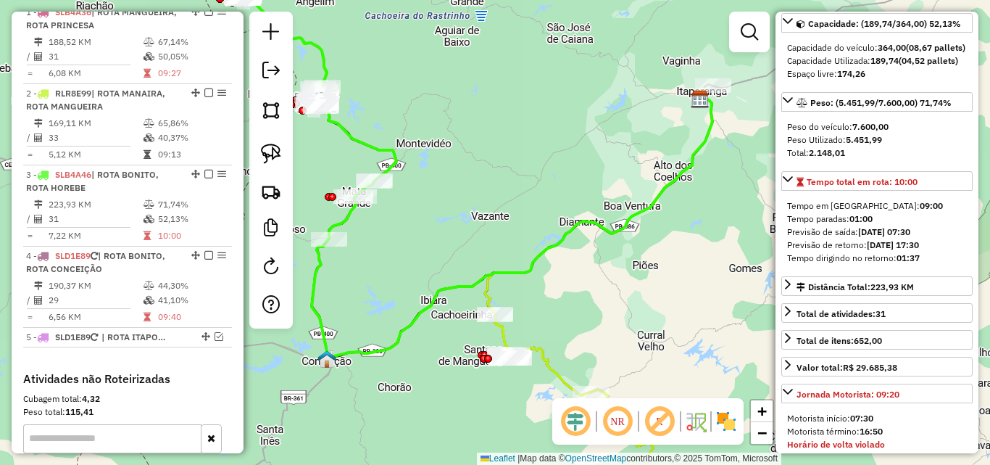
drag, startPoint x: 615, startPoint y: 316, endPoint x: 592, endPoint y: 181, distance: 136.8
click at [592, 181] on div "Janela de atendimento Grade de atendimento Capacidade Transportadoras Veículos …" at bounding box center [495, 232] width 990 height 465
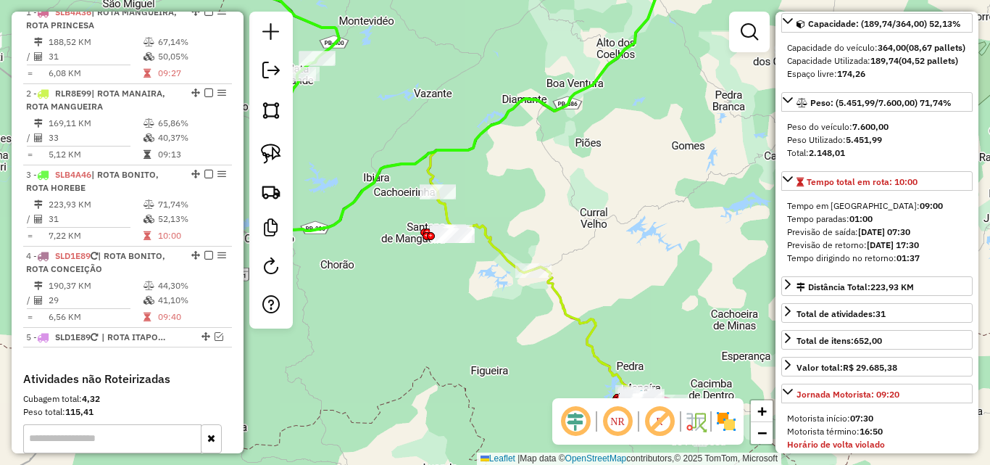
drag, startPoint x: 638, startPoint y: 252, endPoint x: 545, endPoint y: 161, distance: 130.2
click at [545, 161] on div "Janela de atendimento Grade de atendimento Capacidade Transportadoras Veículos …" at bounding box center [495, 232] width 990 height 465
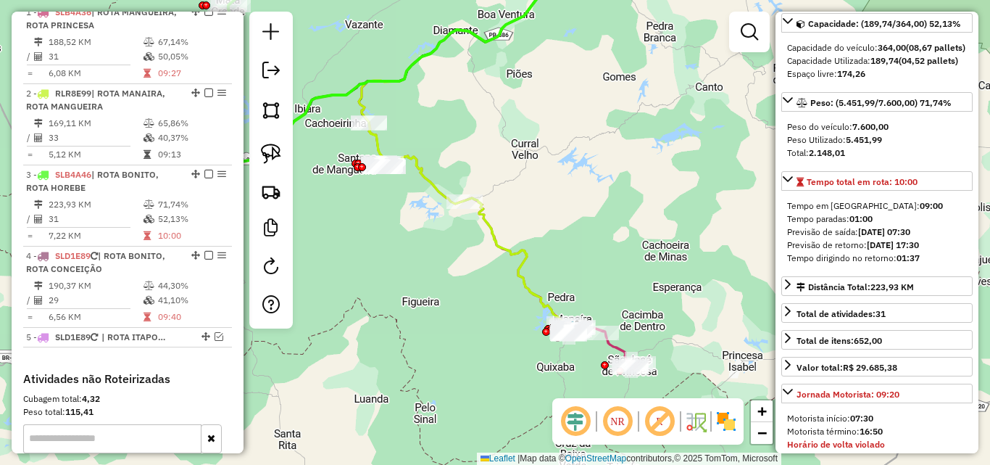
click at [565, 224] on div "Janela de atendimento Grade de atendimento Capacidade Transportadoras Veículos …" at bounding box center [495, 232] width 990 height 465
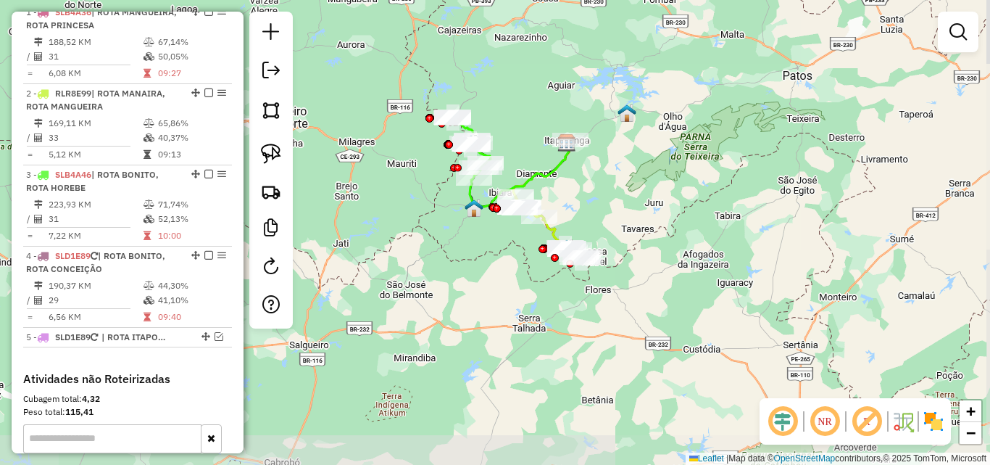
drag, startPoint x: 600, startPoint y: 213, endPoint x: 611, endPoint y: 219, distance: 12.3
click at [611, 219] on div "Janela de atendimento Grade de atendimento Capacidade Transportadoras Veículos …" at bounding box center [495, 232] width 990 height 465
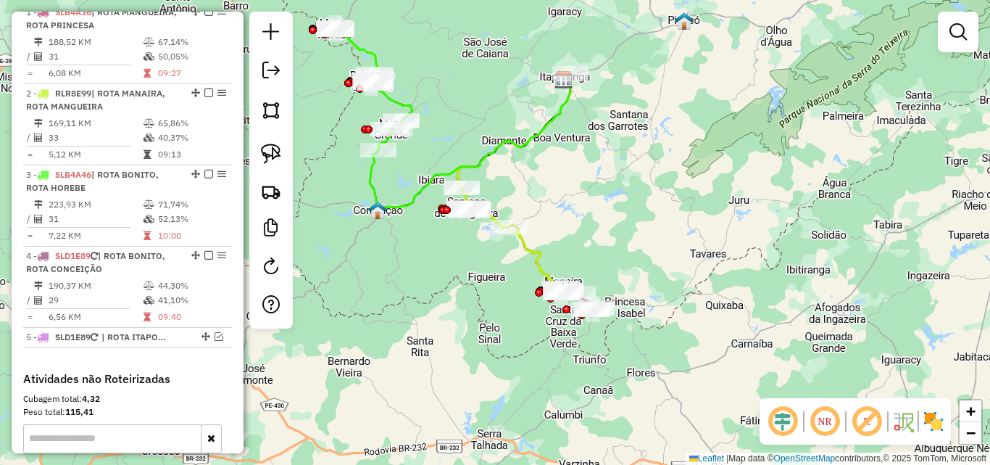
click at [536, 249] on icon at bounding box center [512, 240] width 101 height 105
select select "*********"
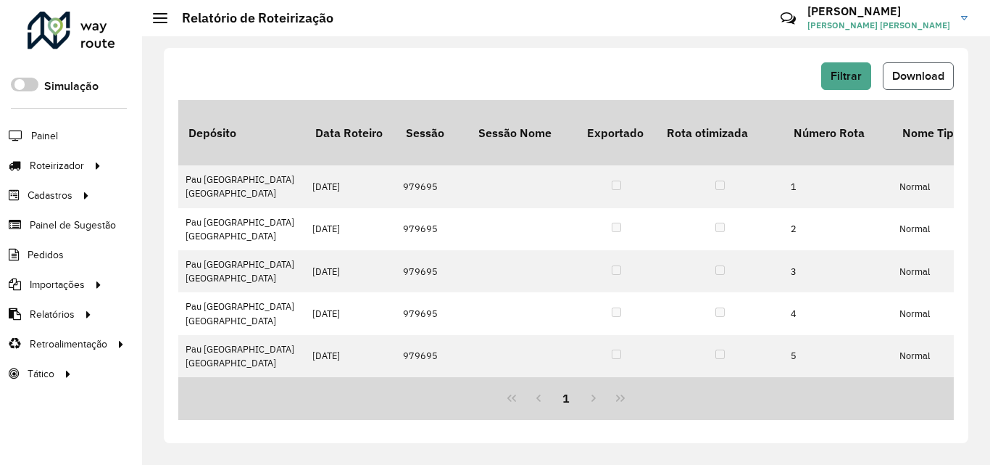
click at [932, 82] on button "Download" at bounding box center [918, 76] width 71 height 28
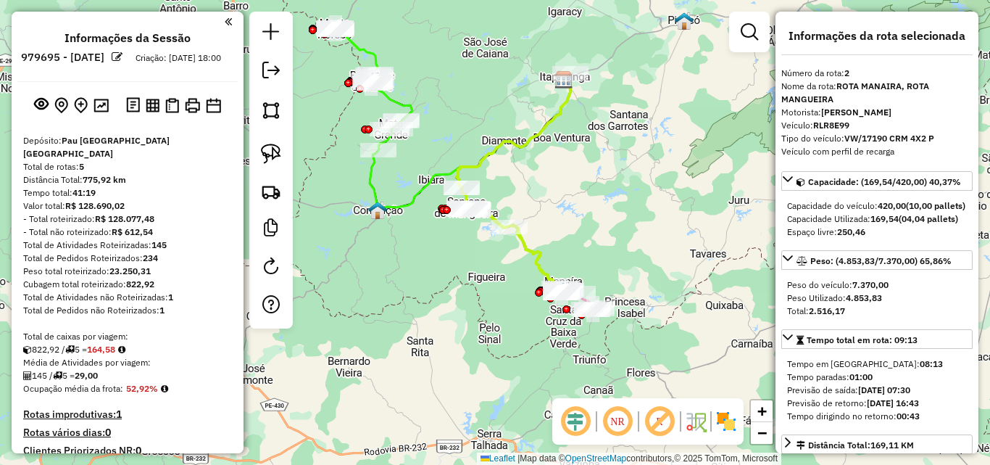
select select "*********"
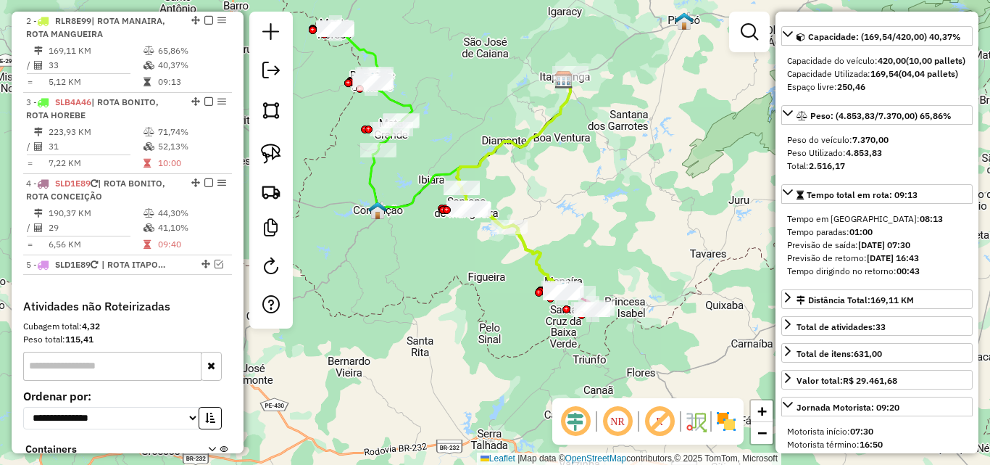
click at [596, 228] on div "Janela de atendimento Grade de atendimento Capacidade Transportadoras Veículos …" at bounding box center [495, 232] width 990 height 465
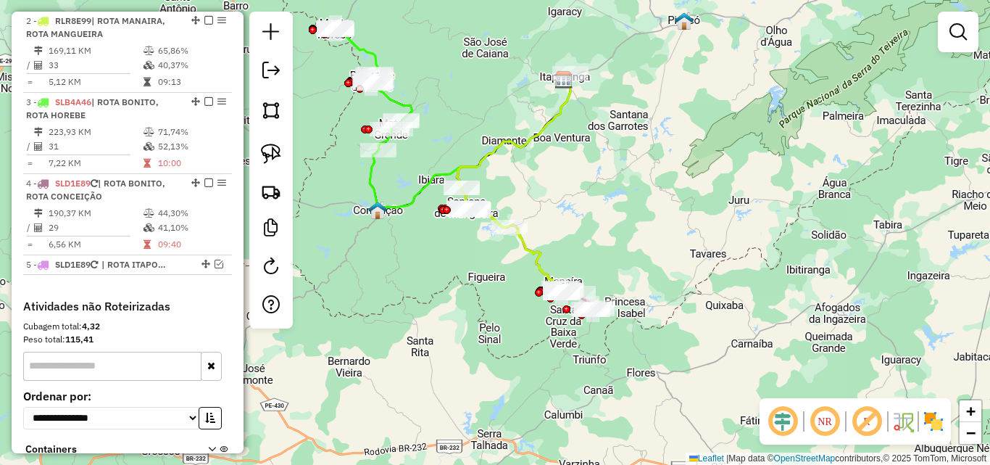
click at [565, 246] on div "Janela de atendimento Grade de atendimento Capacidade Transportadoras Veículos …" at bounding box center [495, 232] width 990 height 465
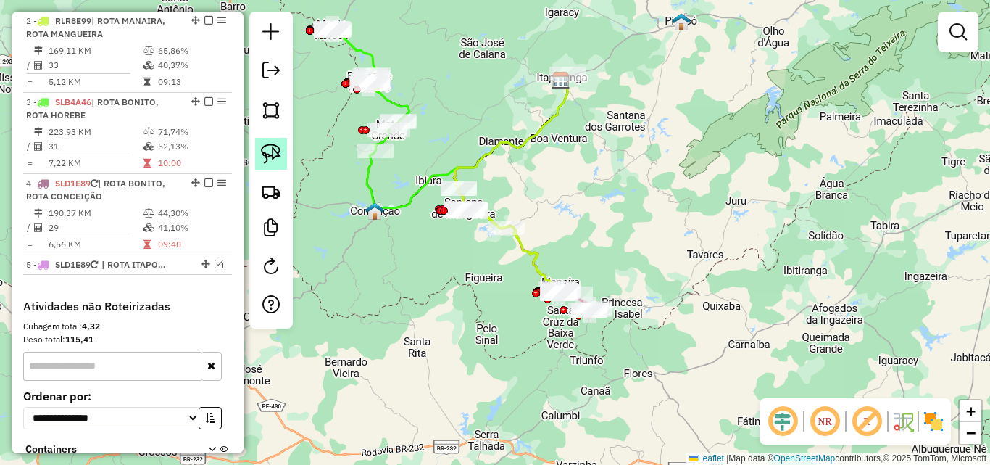
click at [275, 160] on img at bounding box center [271, 154] width 20 height 20
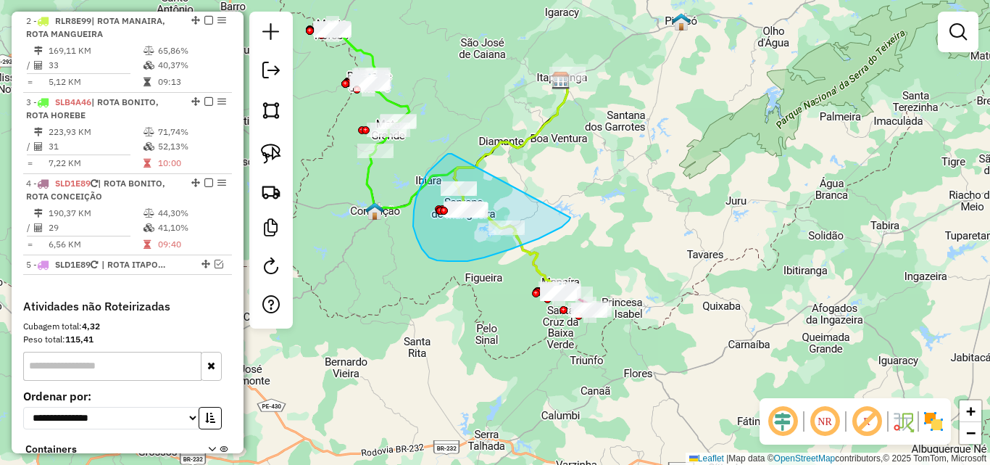
drag, startPoint x: 452, startPoint y: 154, endPoint x: 571, endPoint y: 217, distance: 134.6
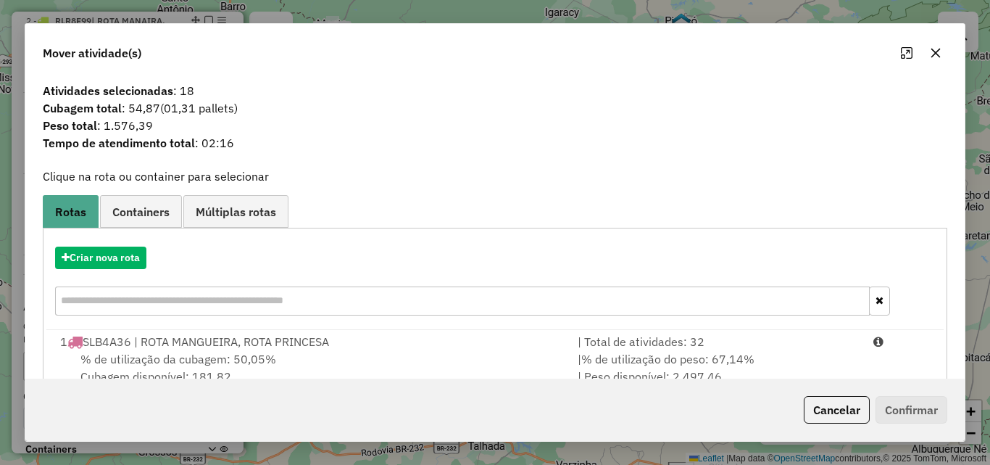
click at [847, 415] on button "Cancelar" at bounding box center [837, 410] width 66 height 28
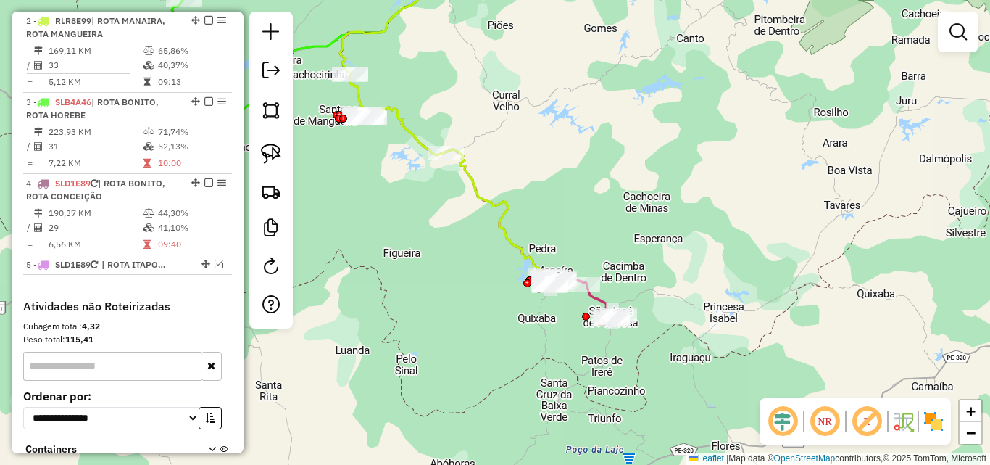
drag, startPoint x: 499, startPoint y: 95, endPoint x: 563, endPoint y: 122, distance: 68.5
click at [563, 122] on div "Janela de atendimento Grade de atendimento Capacidade Transportadoras Veículos …" at bounding box center [495, 232] width 990 height 465
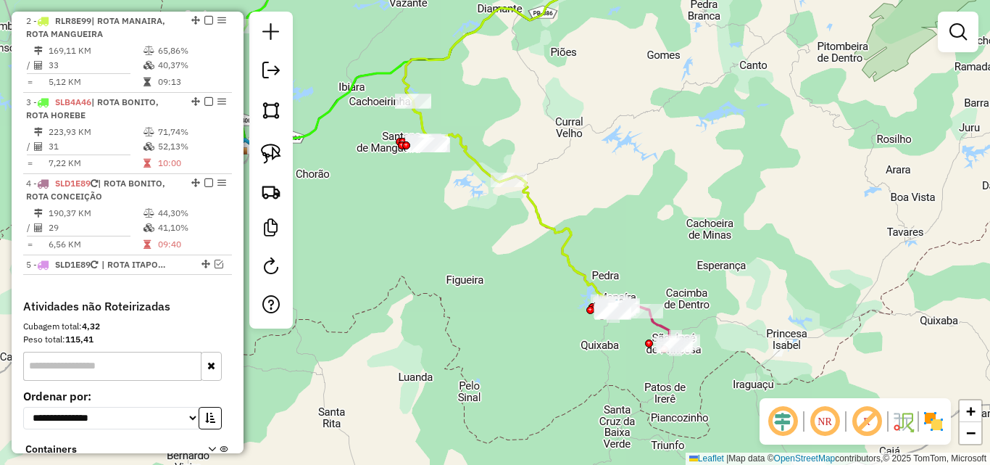
click at [563, 123] on div "Janela de atendimento Grade de atendimento Capacidade Transportadoras Veículos …" at bounding box center [495, 232] width 990 height 465
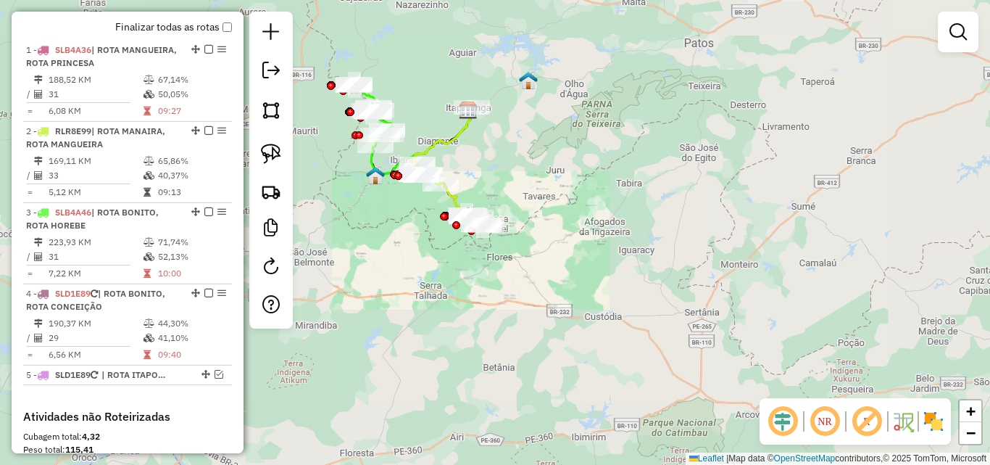
scroll to position [497, 0]
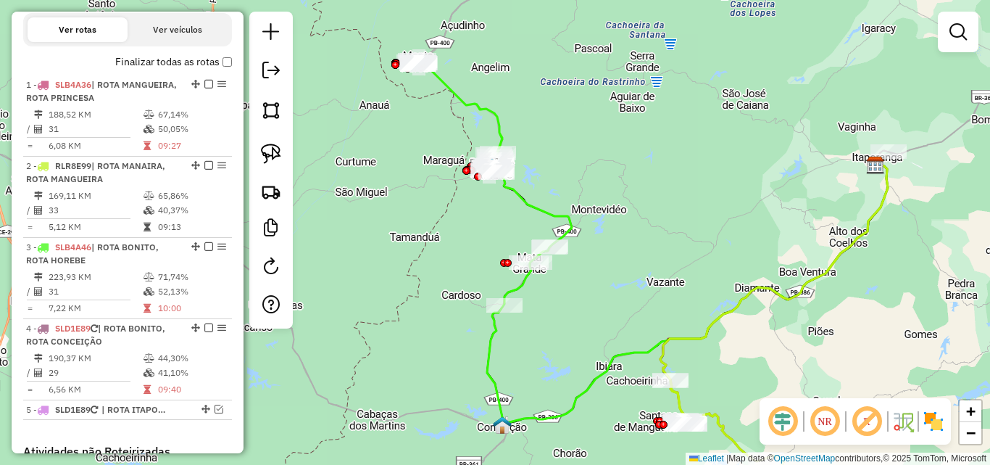
select select "*********"
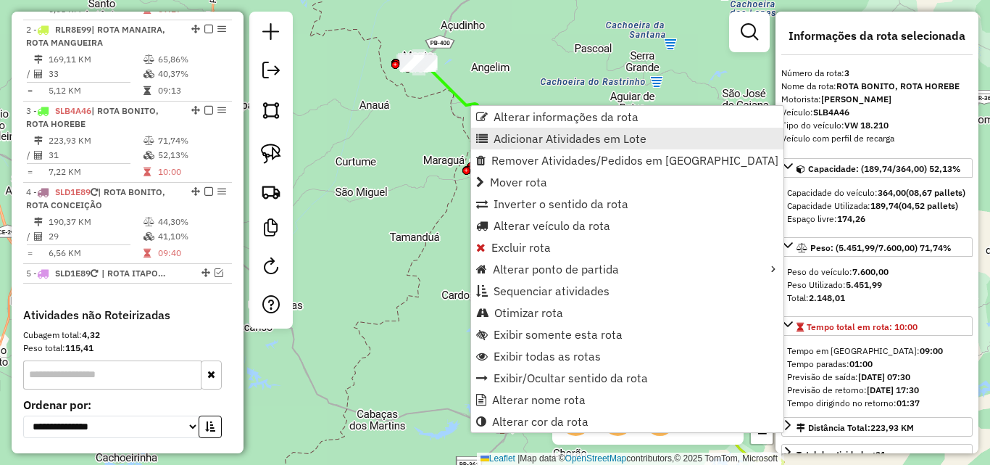
scroll to position [724, 0]
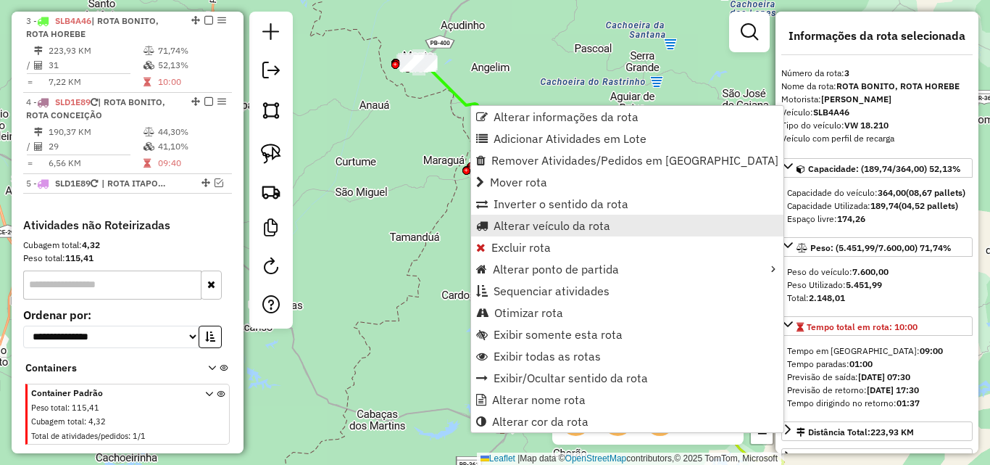
click at [520, 225] on span "Alterar veículo da rota" at bounding box center [552, 226] width 117 height 12
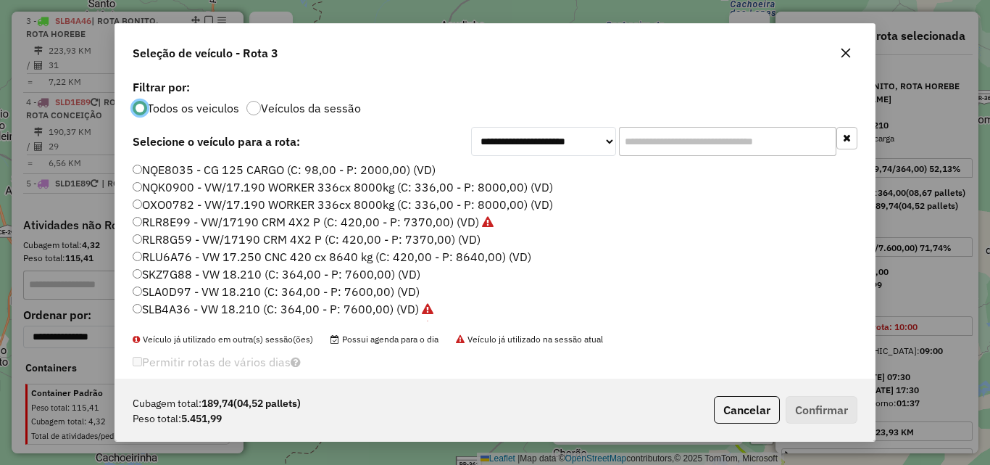
scroll to position [8, 4]
drag, startPoint x: 734, startPoint y: 144, endPoint x: 740, endPoint y: 149, distance: 8.3
click at [734, 145] on input "text" at bounding box center [727, 141] width 217 height 29
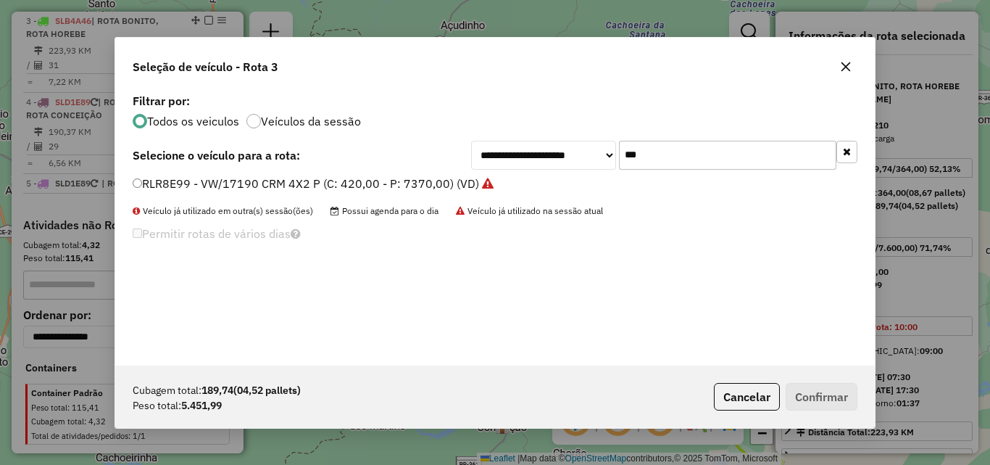
type input "***"
drag, startPoint x: 426, startPoint y: 187, endPoint x: 483, endPoint y: 202, distance: 58.4
click at [426, 188] on label "RLR8E99 - VW/17190 CRM 4X2 P (C: 420,00 - P: 7370,00) (VD)" at bounding box center [313, 183] width 361 height 17
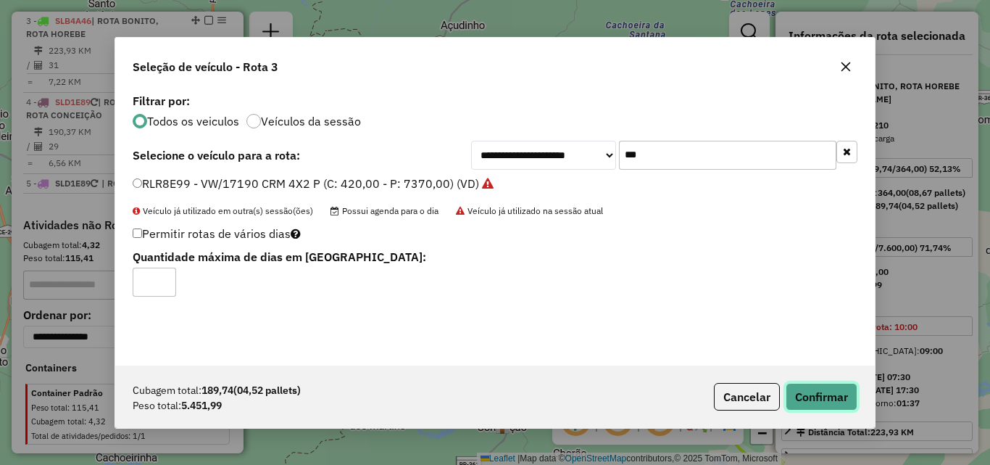
drag, startPoint x: 833, startPoint y: 397, endPoint x: 868, endPoint y: 455, distance: 68.0
click at [833, 397] on button "Confirmar" at bounding box center [822, 397] width 72 height 28
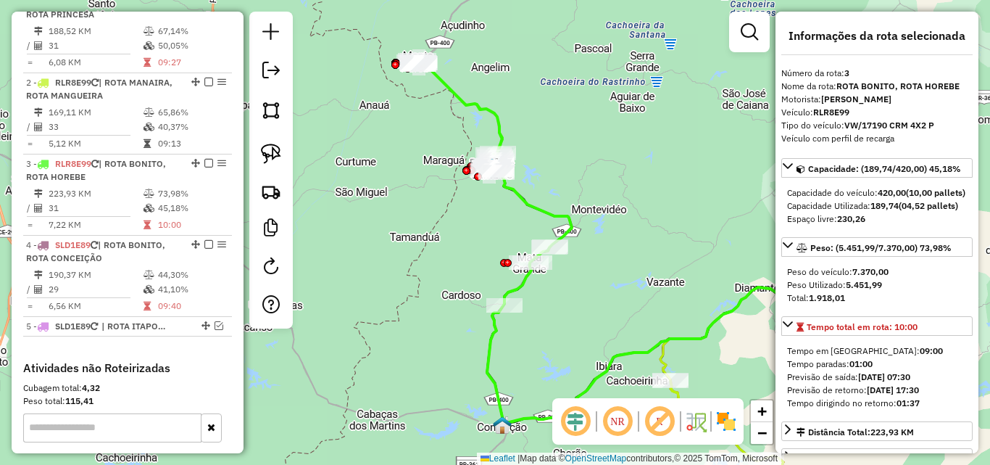
scroll to position [579, 0]
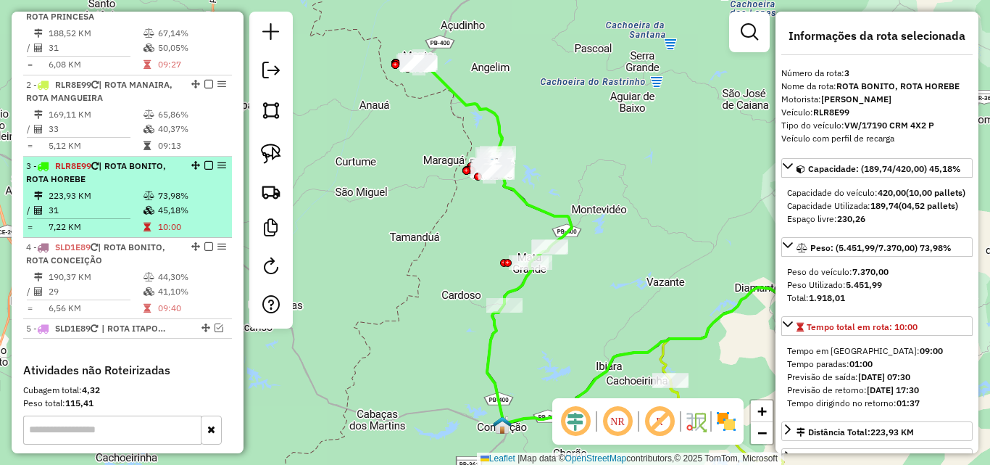
click at [207, 163] on em at bounding box center [208, 165] width 9 height 9
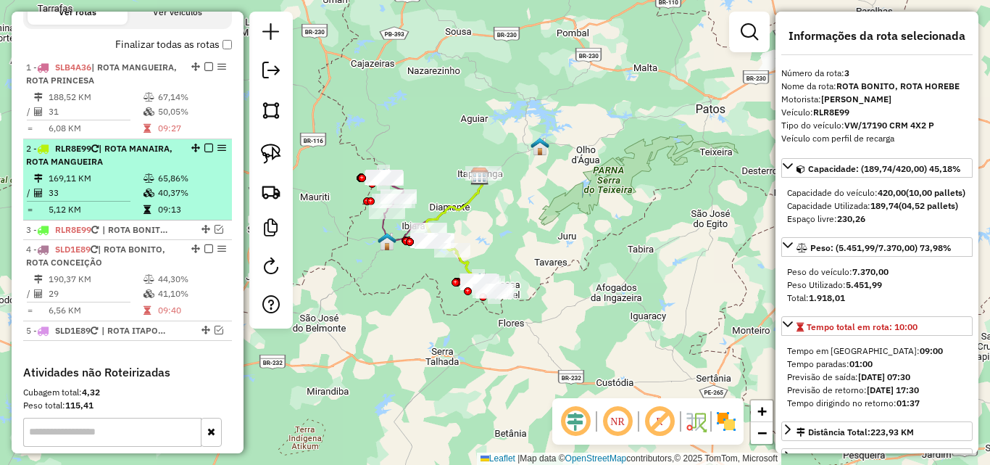
scroll to position [506, 0]
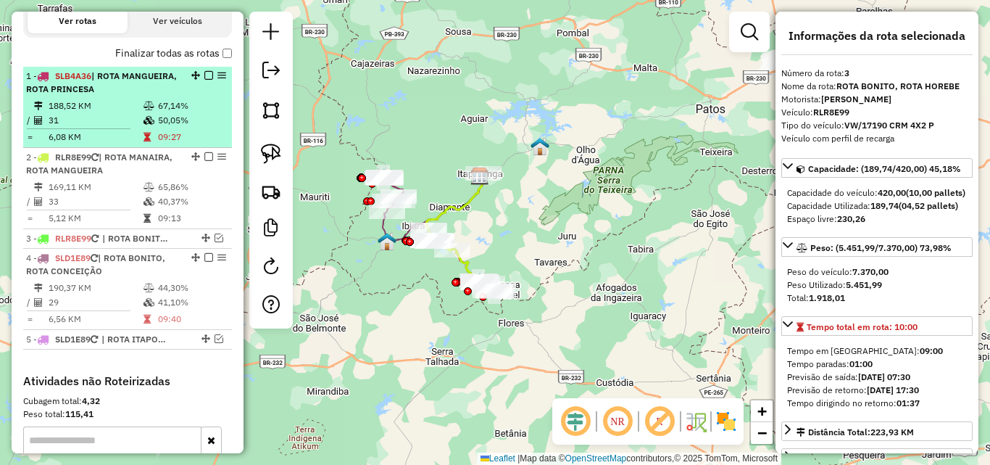
click at [207, 74] on em at bounding box center [208, 75] width 9 height 9
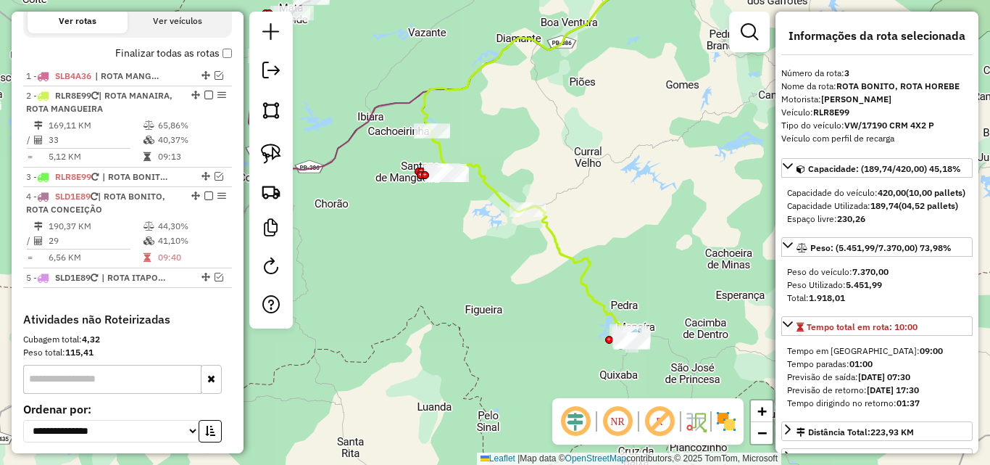
click at [611, 204] on div "Janela de atendimento Grade de atendimento Capacidade Transportadoras Veículos …" at bounding box center [495, 232] width 990 height 465
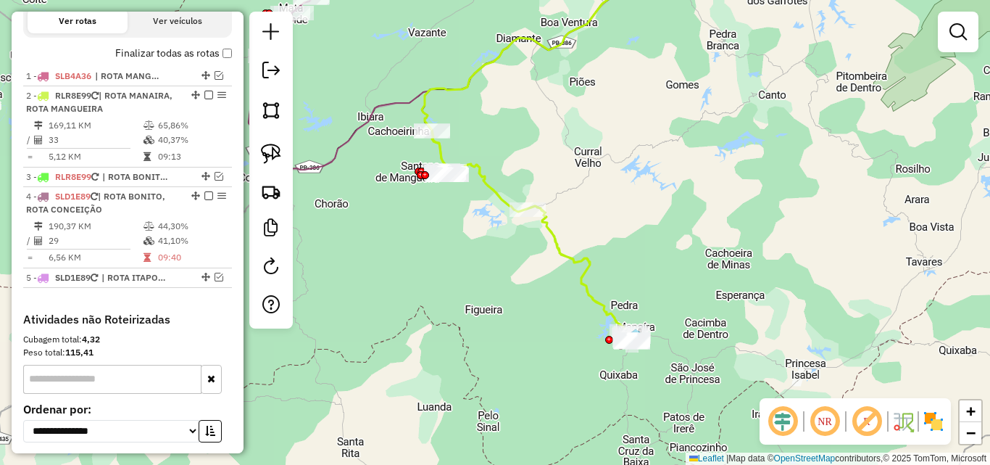
drag, startPoint x: 611, startPoint y: 200, endPoint x: 604, endPoint y: 201, distance: 7.3
click at [605, 201] on div "Janela de atendimento Grade de atendimento Capacidade Transportadoras Veículos …" at bounding box center [495, 232] width 990 height 465
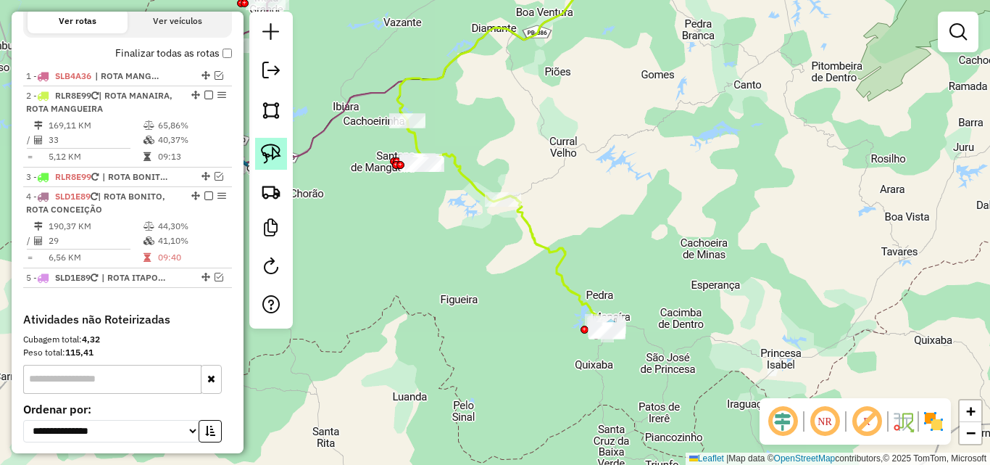
click at [274, 158] on img at bounding box center [271, 154] width 20 height 20
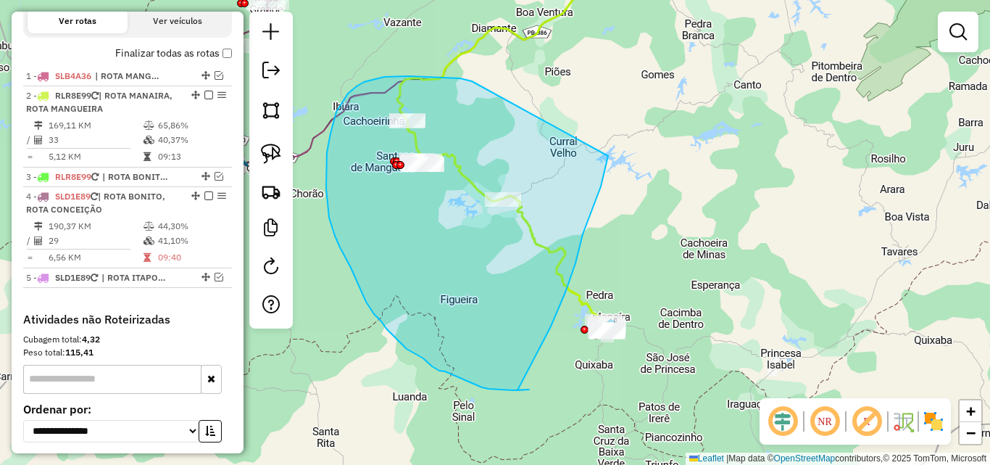
drag, startPoint x: 373, startPoint y: 79, endPoint x: 608, endPoint y: 156, distance: 246.4
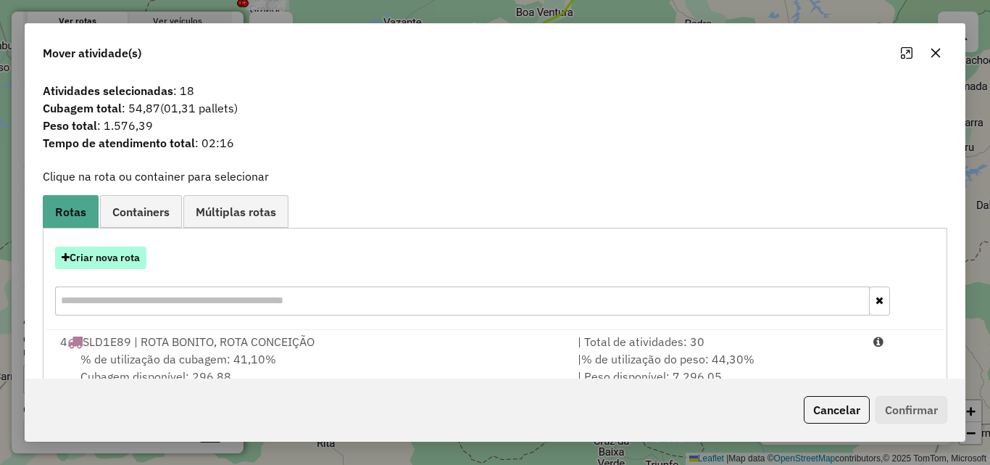
click at [116, 260] on button "Criar nova rota" at bounding box center [100, 257] width 91 height 22
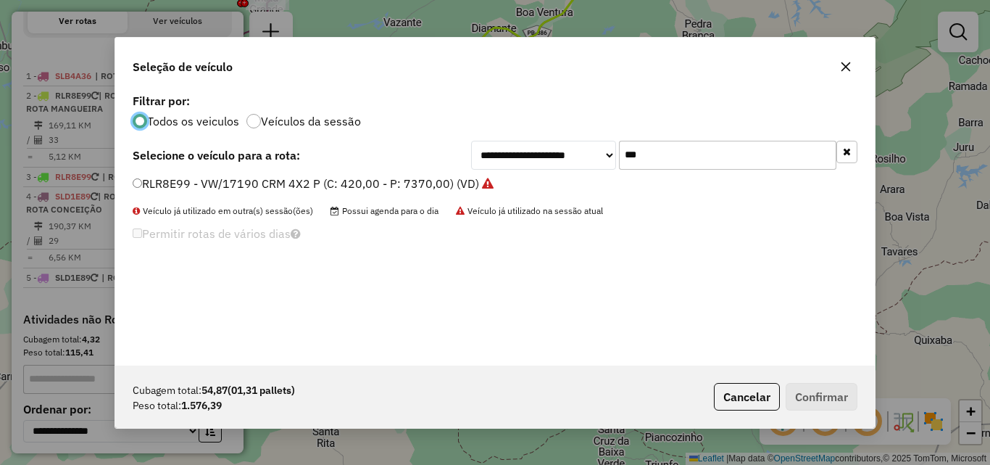
scroll to position [8, 4]
click at [736, 154] on input "***" at bounding box center [727, 155] width 217 height 29
drag, startPoint x: 736, startPoint y: 154, endPoint x: 765, endPoint y: 168, distance: 32.4
click at [764, 167] on input "***" at bounding box center [727, 155] width 217 height 29
type input "***"
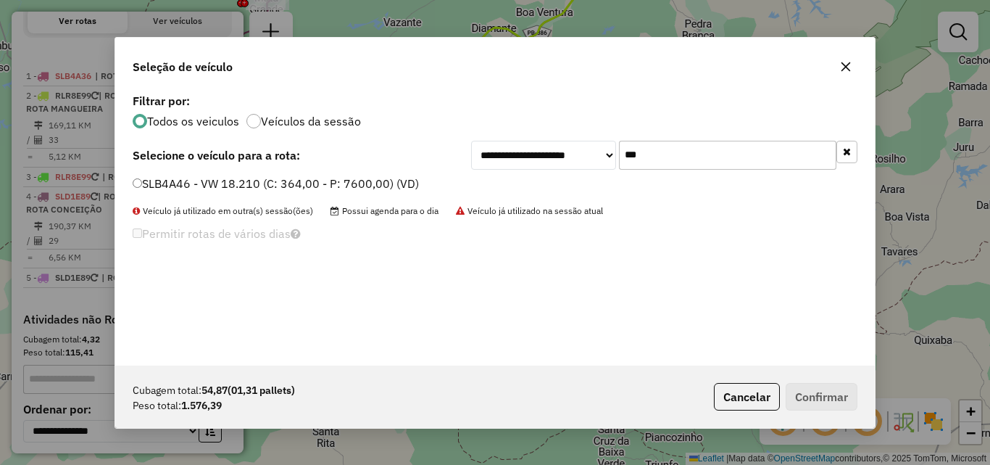
click at [370, 182] on label "SLB4A46 - VW 18.210 (C: 364,00 - P: 7600,00) (VD)" at bounding box center [276, 183] width 286 height 17
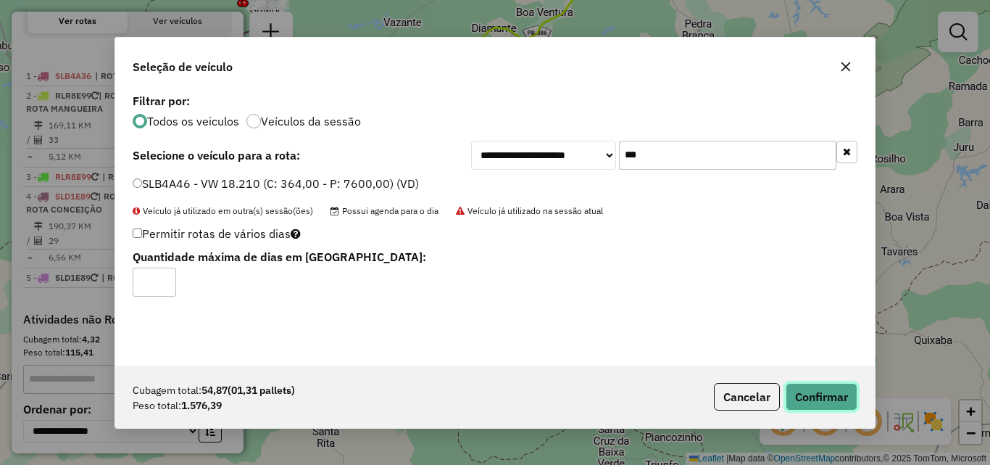
click at [828, 389] on button "Confirmar" at bounding box center [822, 397] width 72 height 28
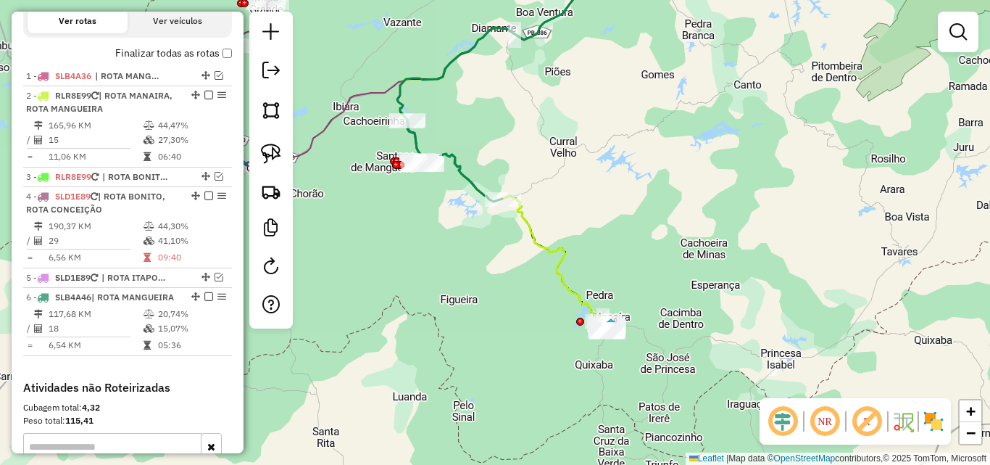
select select "*********"
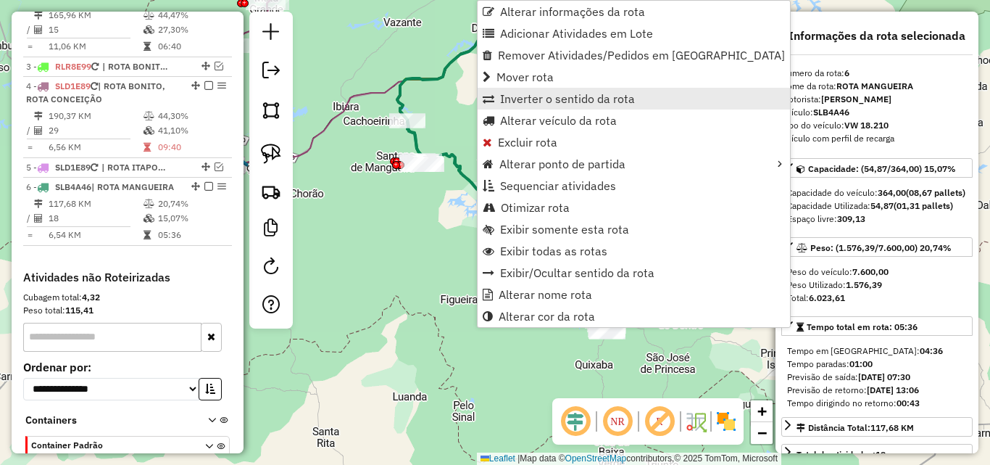
scroll to position [708, 0]
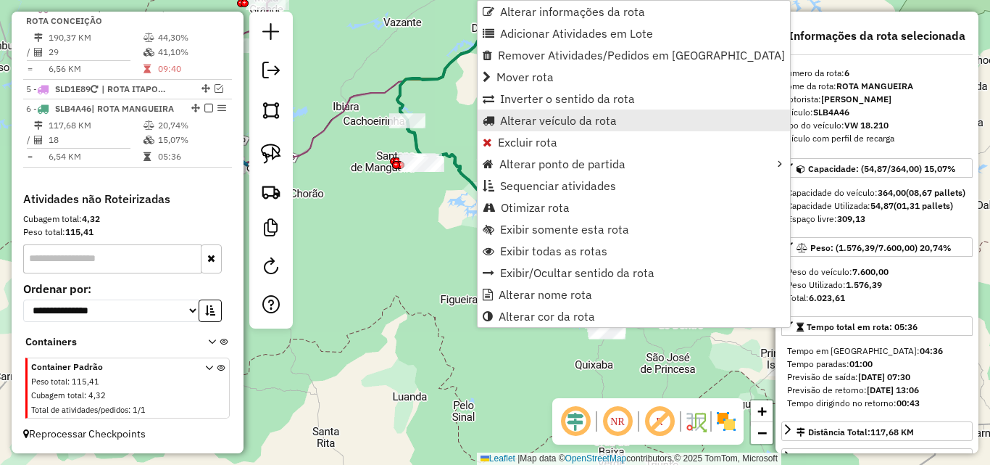
click at [523, 117] on span "Alterar veículo da rota" at bounding box center [558, 121] width 117 height 12
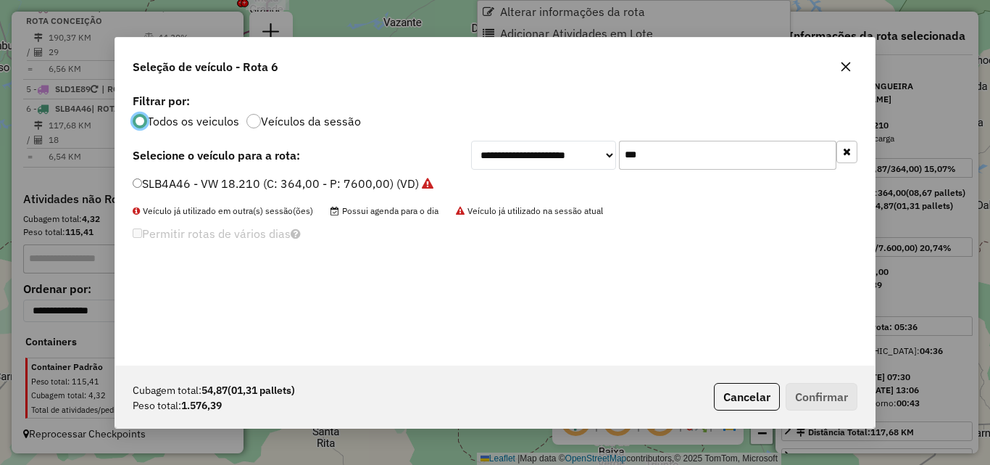
scroll to position [8, 4]
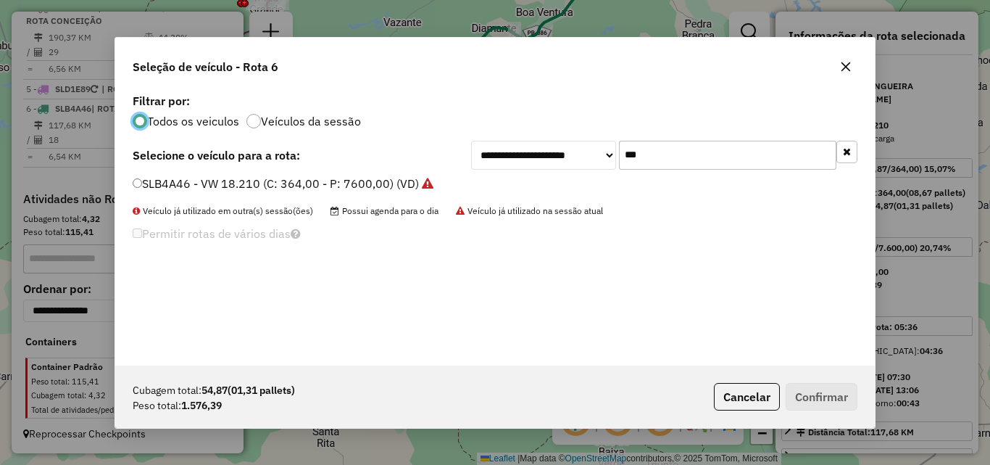
click at [842, 157] on button "button" at bounding box center [847, 152] width 21 height 22
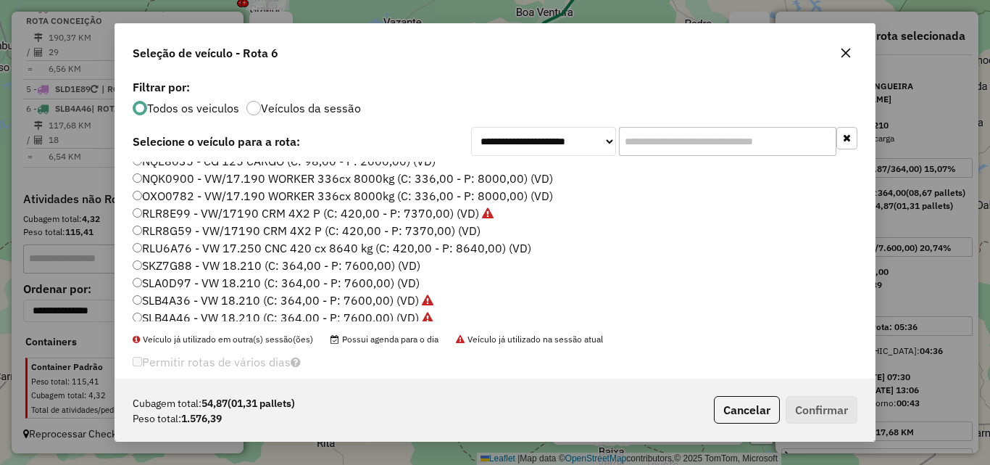
scroll to position [0, 0]
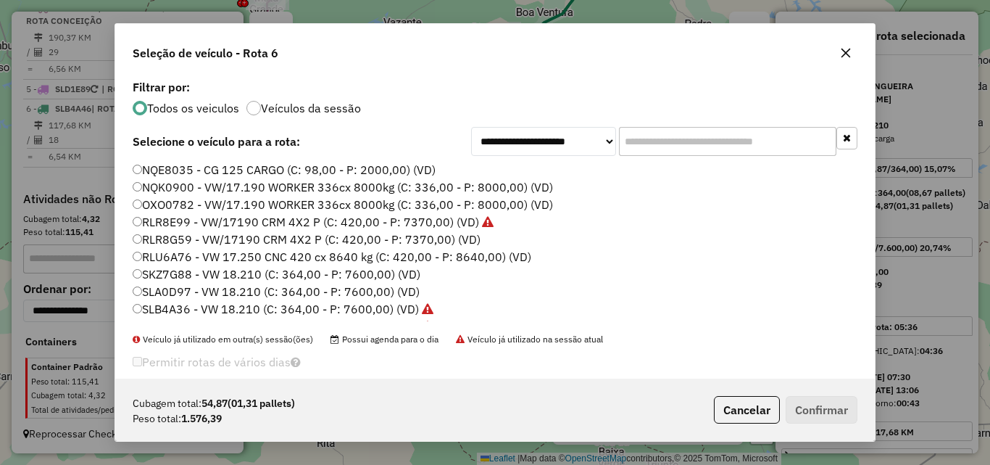
click at [837, 59] on button "button" at bounding box center [845, 52] width 23 height 23
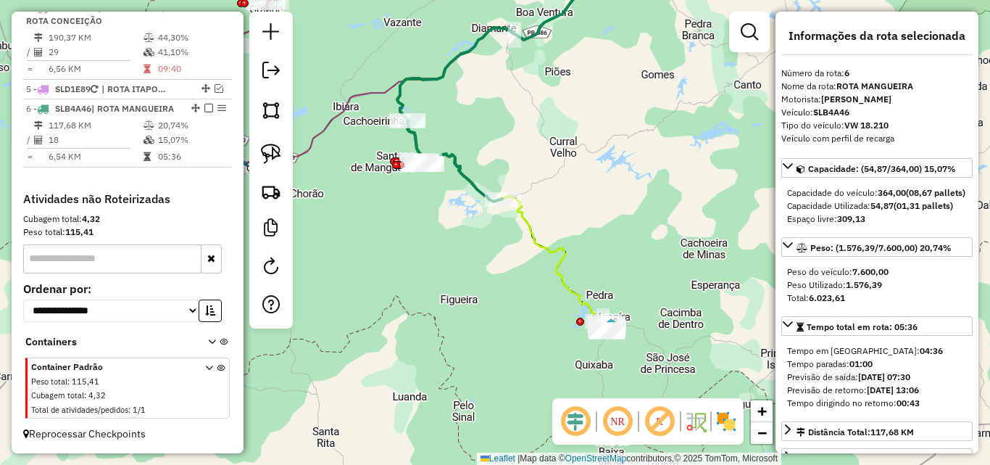
click at [465, 182] on icon at bounding box center [454, 160] width 95 height 81
click at [569, 281] on icon at bounding box center [504, 139] width 215 height 370
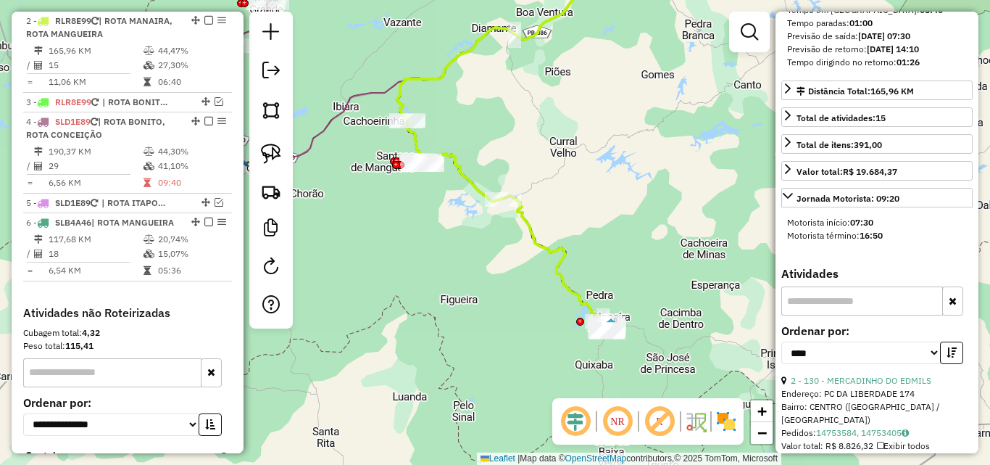
scroll to position [435, 0]
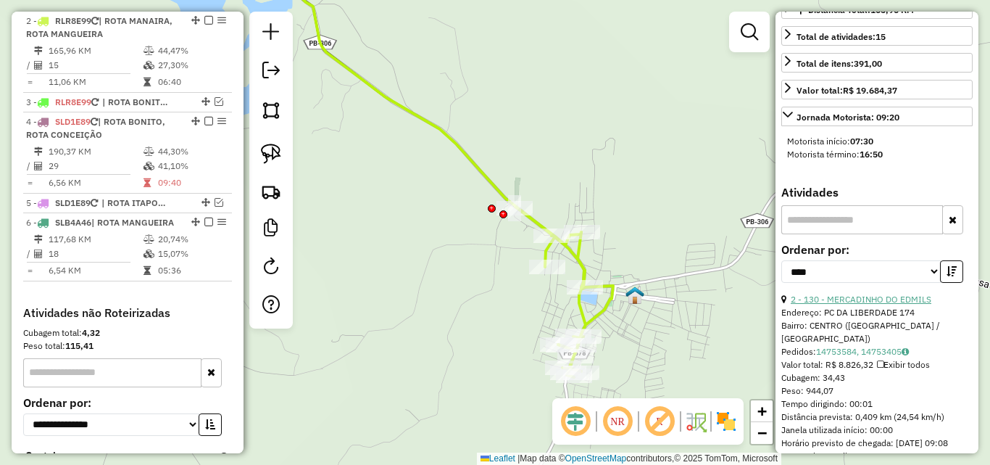
click at [824, 304] on link "2 - 130 - MERCADINHO DO EDMILS" at bounding box center [861, 299] width 141 height 11
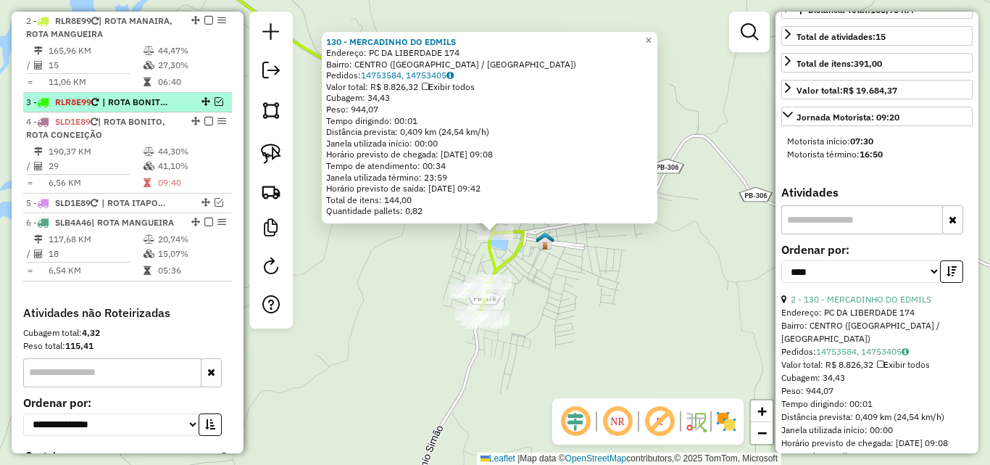
drag, startPoint x: 216, startPoint y: 103, endPoint x: 225, endPoint y: 115, distance: 14.5
click at [215, 104] on em at bounding box center [219, 101] width 9 height 9
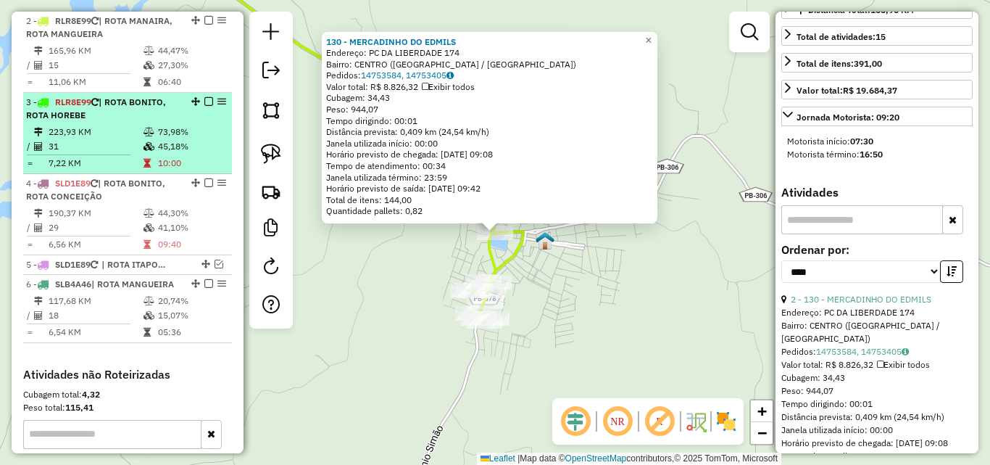
drag, startPoint x: 204, startPoint y: 104, endPoint x: 191, endPoint y: 165, distance: 62.3
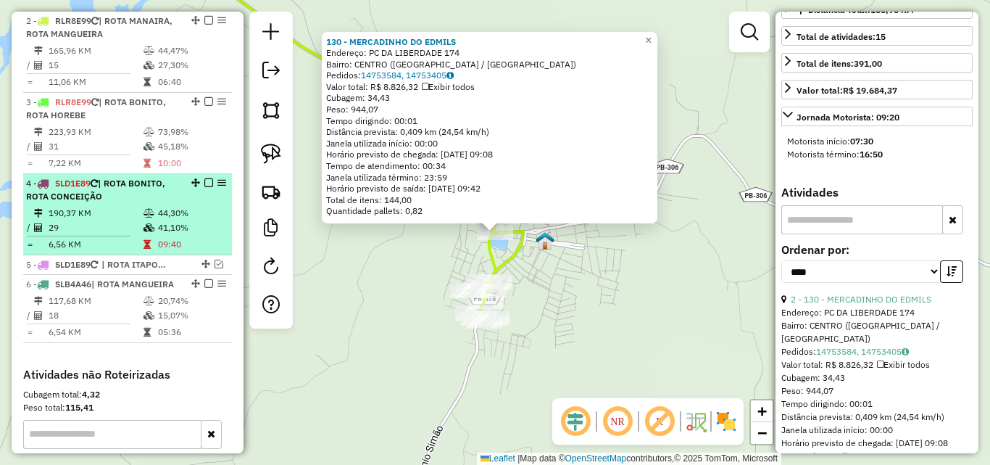
click at [204, 104] on em at bounding box center [208, 101] width 9 height 9
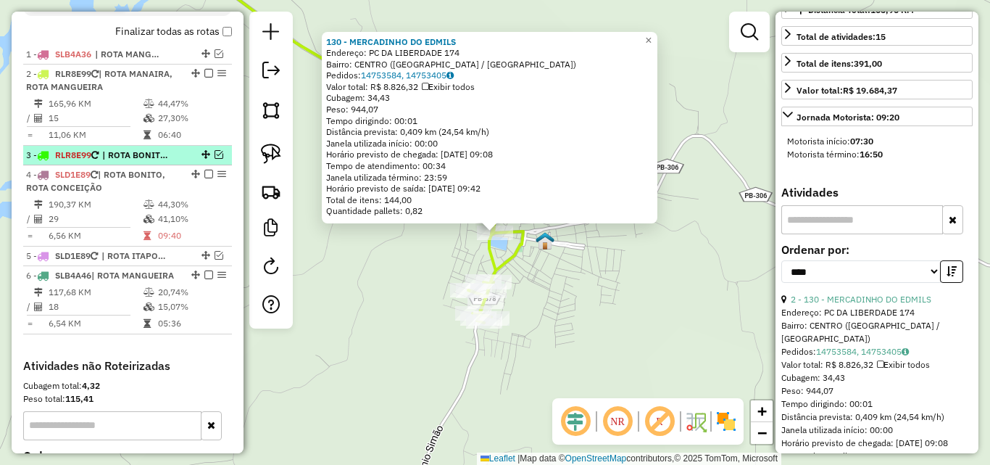
scroll to position [508, 0]
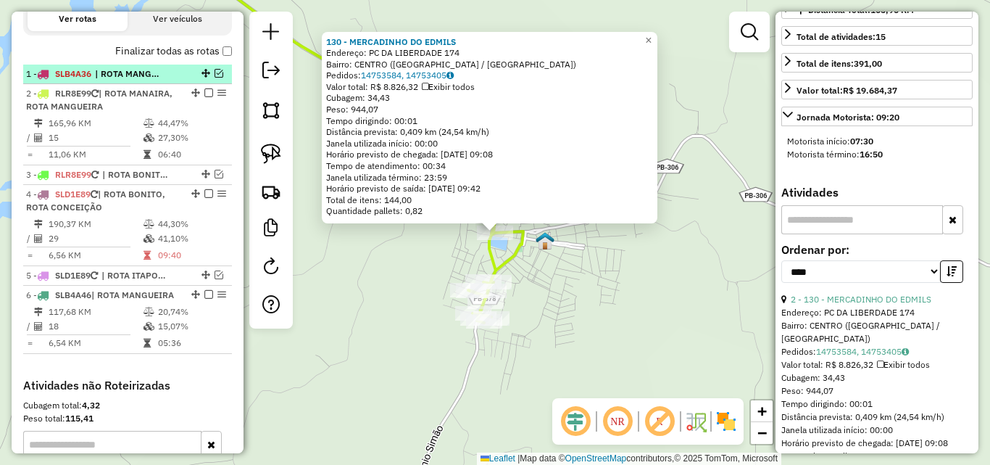
click at [216, 74] on em at bounding box center [219, 73] width 9 height 9
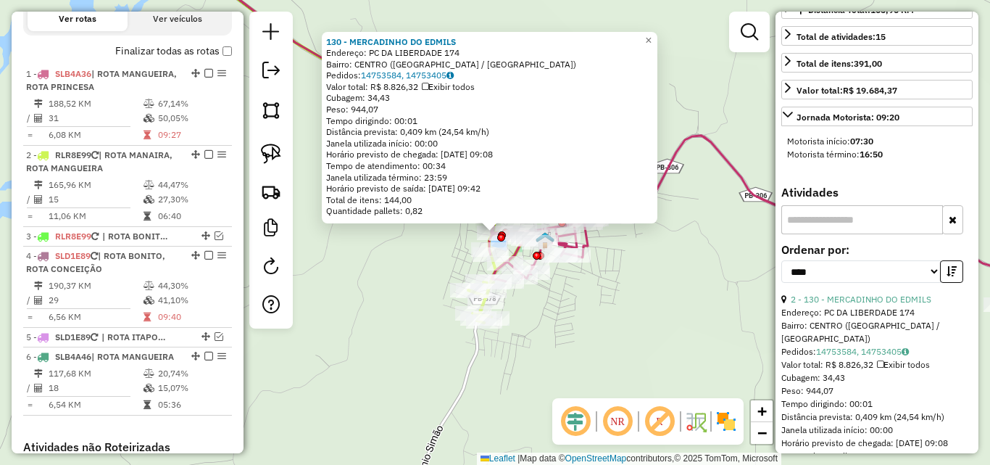
click at [697, 146] on div "130 - MERCADINHO DO EDMILS Endereço: PC DA LIBERDADE 174 Bairro: CENTRO (MANAIR…" at bounding box center [495, 232] width 990 height 465
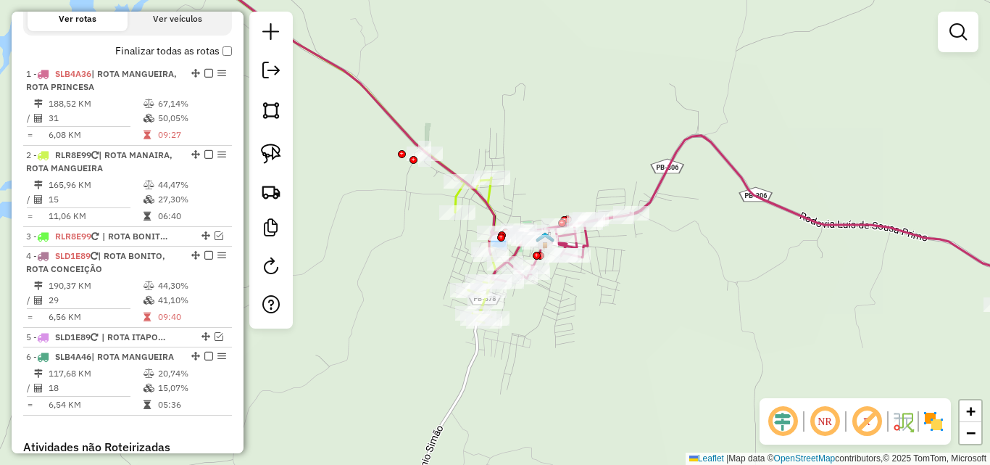
click at [703, 136] on icon at bounding box center [789, 263] width 600 height 255
select select "*********"
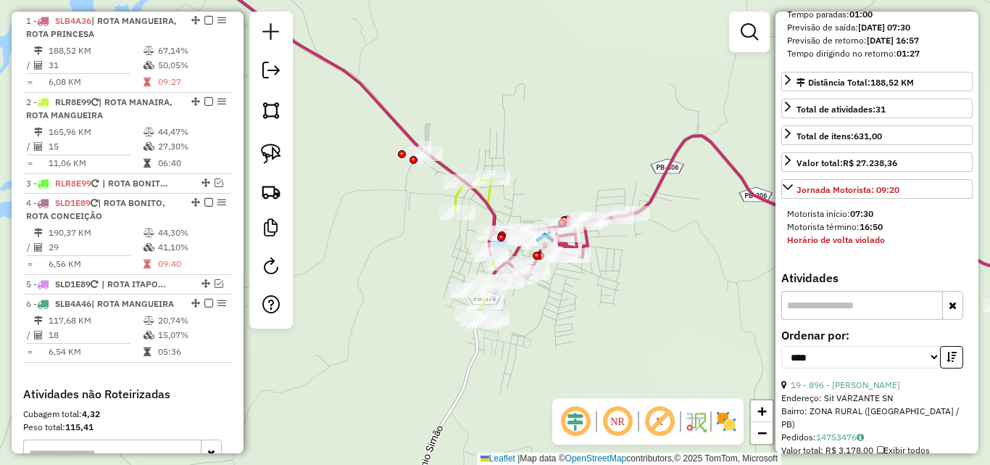
scroll to position [507, 0]
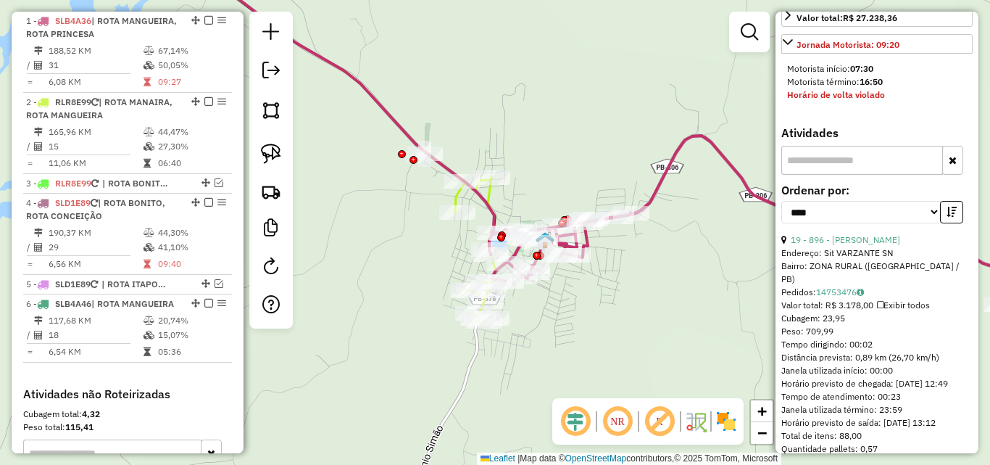
click at [832, 246] on div "19 - 896 - JOAO PEREIRA DE SOUZA" at bounding box center [876, 239] width 191 height 13
click at [832, 245] on link "19 - 896 - JOAO PEREIRA DE SOUZA" at bounding box center [845, 239] width 109 height 11
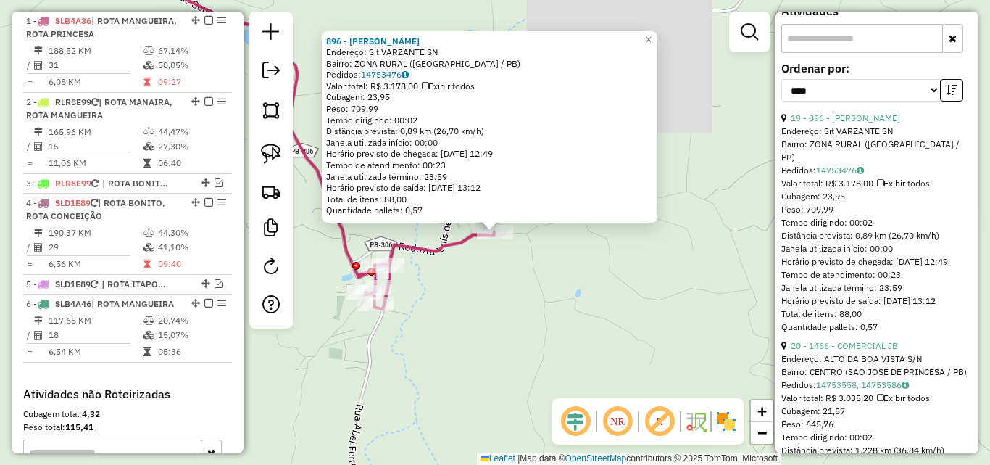
scroll to position [797, 0]
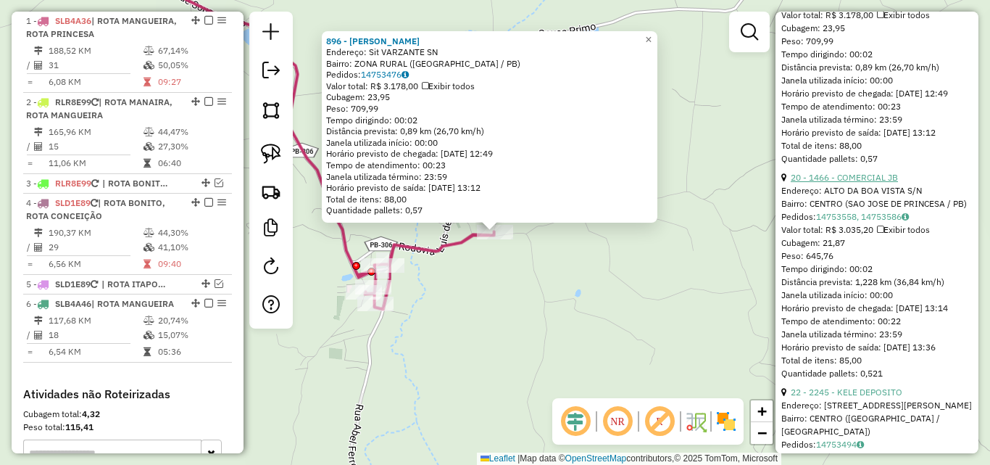
click at [855, 183] on link "20 - 1466 - COMERCIAL JB" at bounding box center [844, 177] width 107 height 11
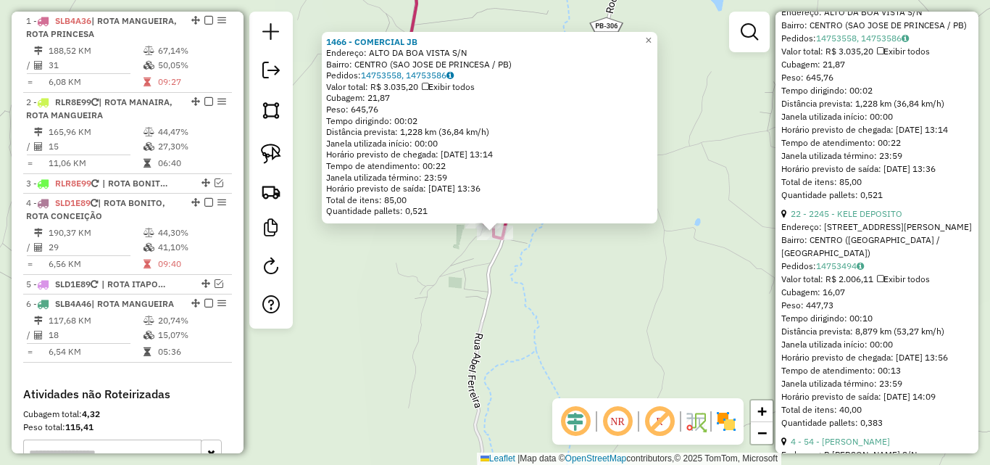
scroll to position [1087, 0]
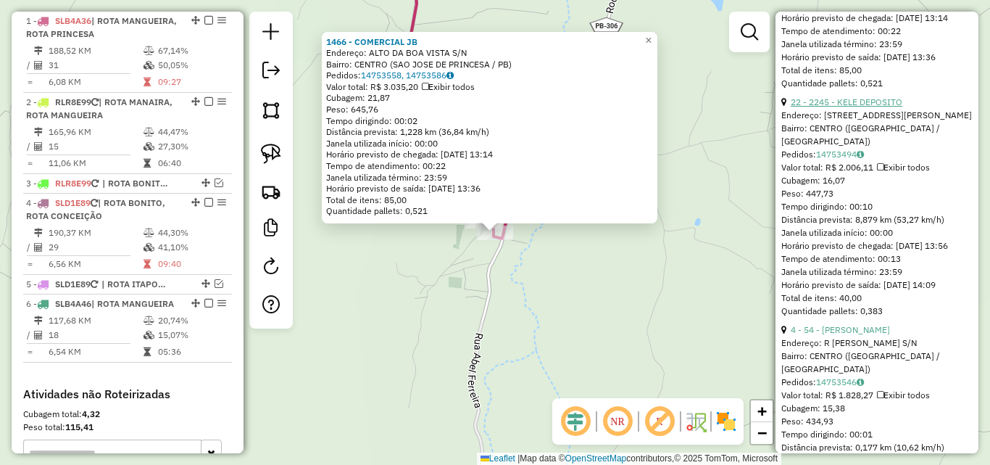
click at [857, 107] on link "22 - 2245 - KELE DEPOSITO" at bounding box center [847, 101] width 112 height 11
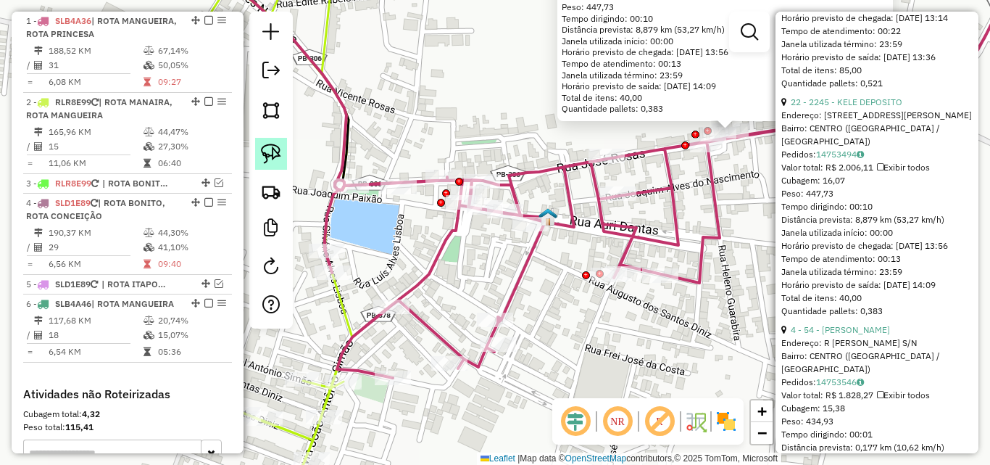
drag, startPoint x: 312, startPoint y: 207, endPoint x: 280, endPoint y: 155, distance: 60.6
click at [311, 207] on div "2245 - KELE DEPOSITO Endereço: RUA JOSE ROSAS 360 Bairro: CENTRO (MANAIRA / PB)…" at bounding box center [495, 232] width 990 height 465
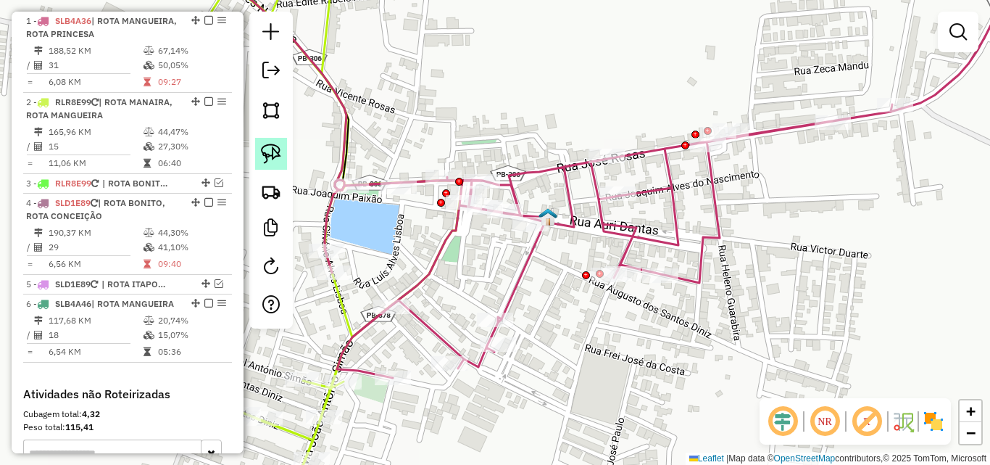
click at [277, 151] on img at bounding box center [271, 154] width 20 height 20
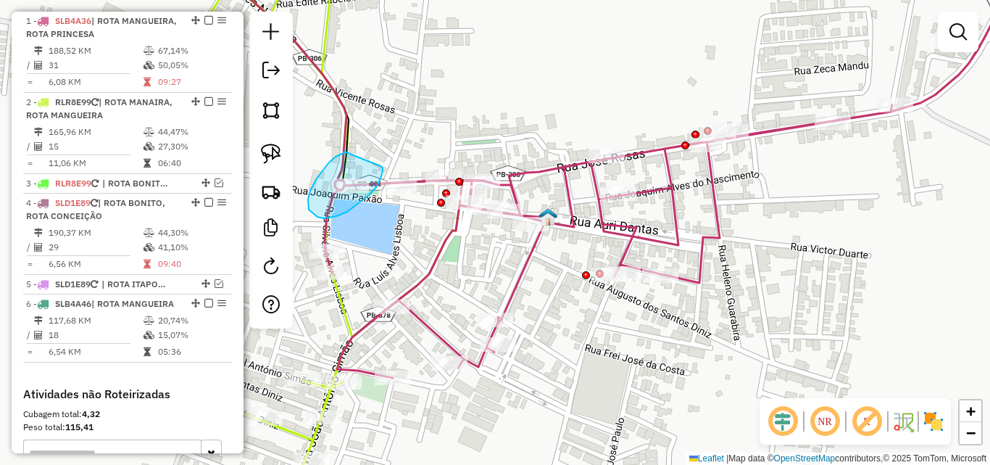
drag, startPoint x: 310, startPoint y: 191, endPoint x: 377, endPoint y: 163, distance: 72.2
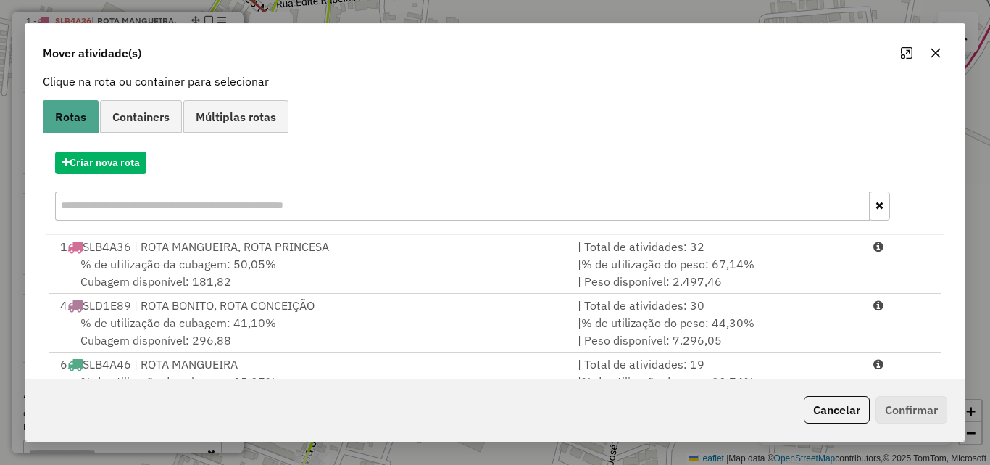
scroll to position [152, 0]
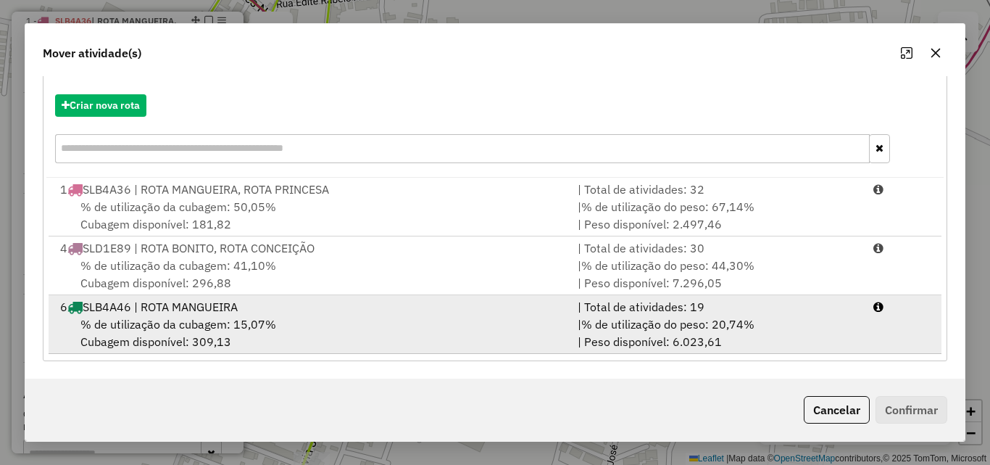
click at [590, 302] on div "| Total de atividades: 19" at bounding box center [717, 306] width 296 height 17
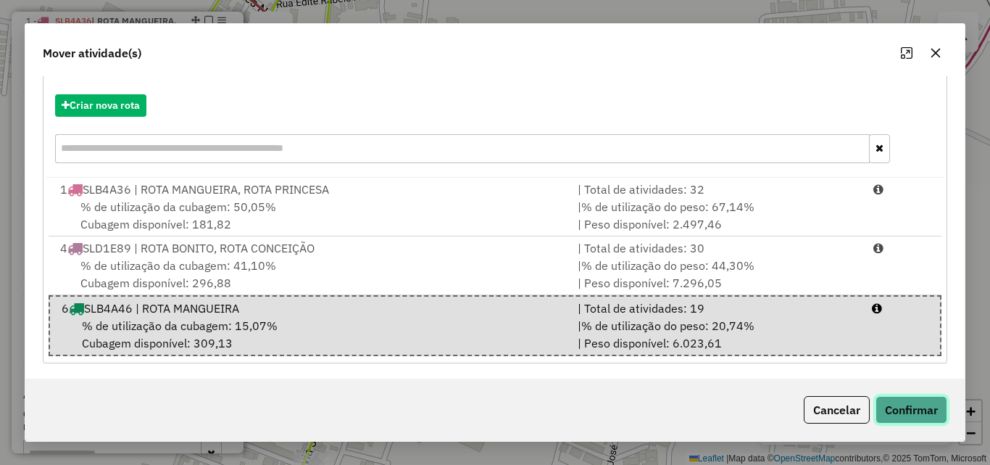
click at [934, 397] on button "Confirmar" at bounding box center [912, 410] width 72 height 28
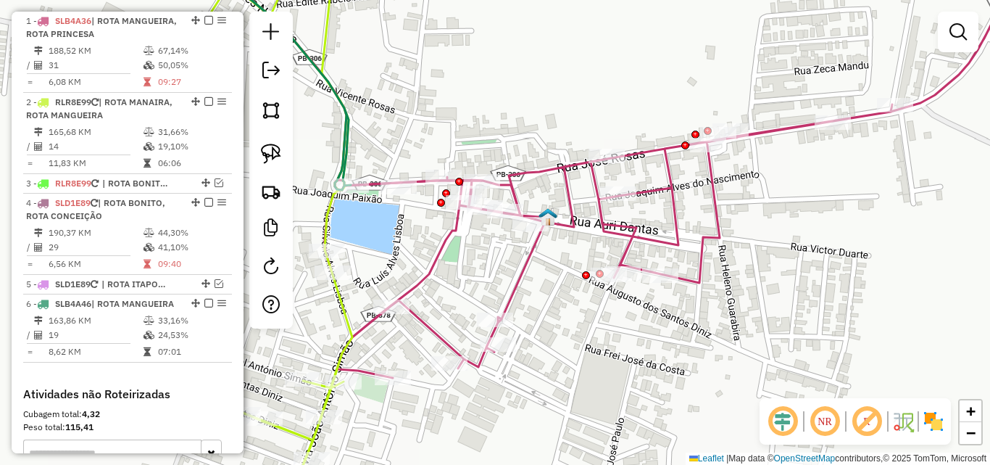
scroll to position [0, 0]
select select "*********"
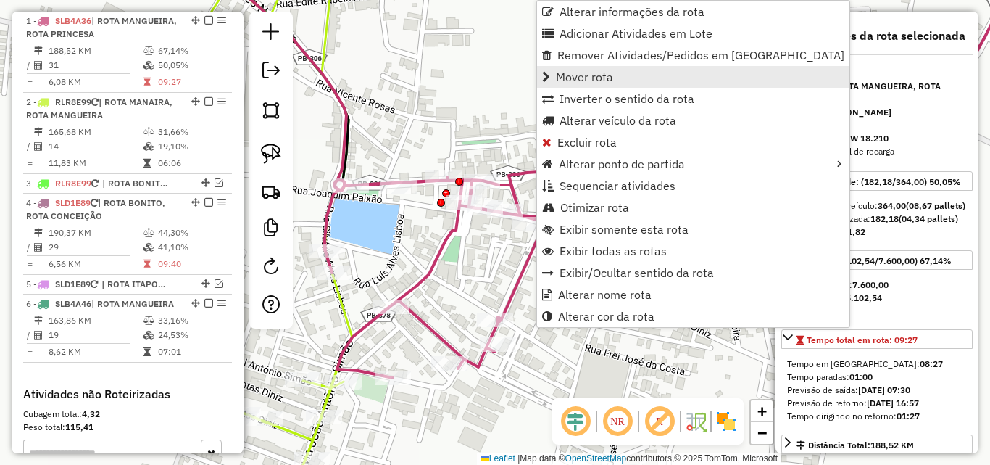
click at [604, 74] on span "Mover rota" at bounding box center [584, 77] width 57 height 12
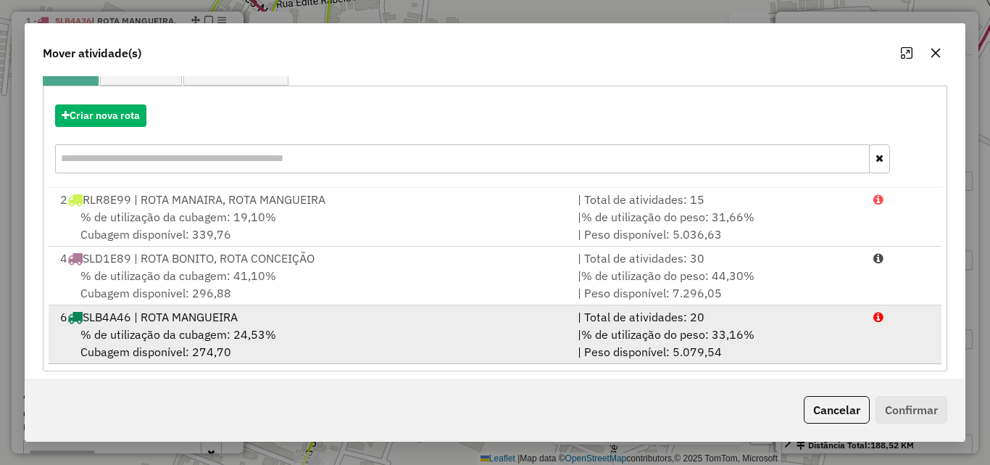
scroll to position [170, 0]
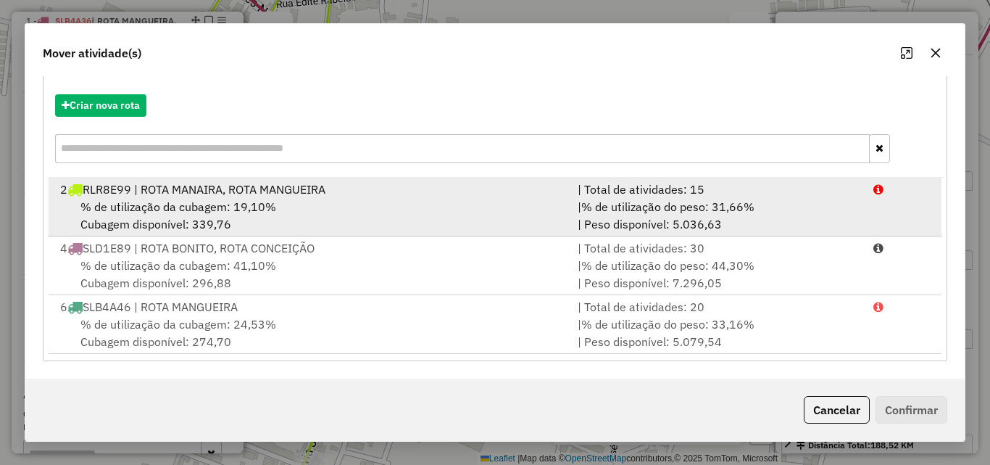
click at [514, 207] on div "% de utilização da cubagem: 19,10% Cubagem disponível: 339,76" at bounding box center [310, 215] width 518 height 35
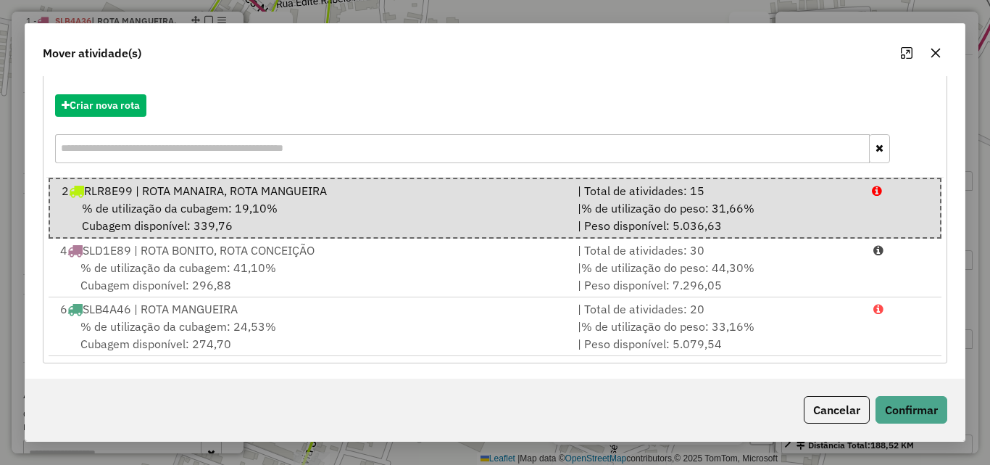
click at [842, 408] on button "Cancelar" at bounding box center [837, 410] width 66 height 28
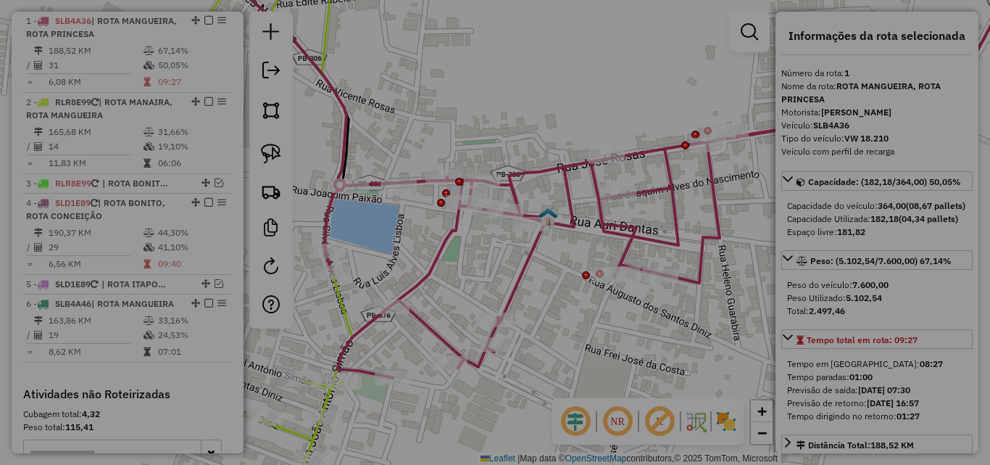
scroll to position [0, 0]
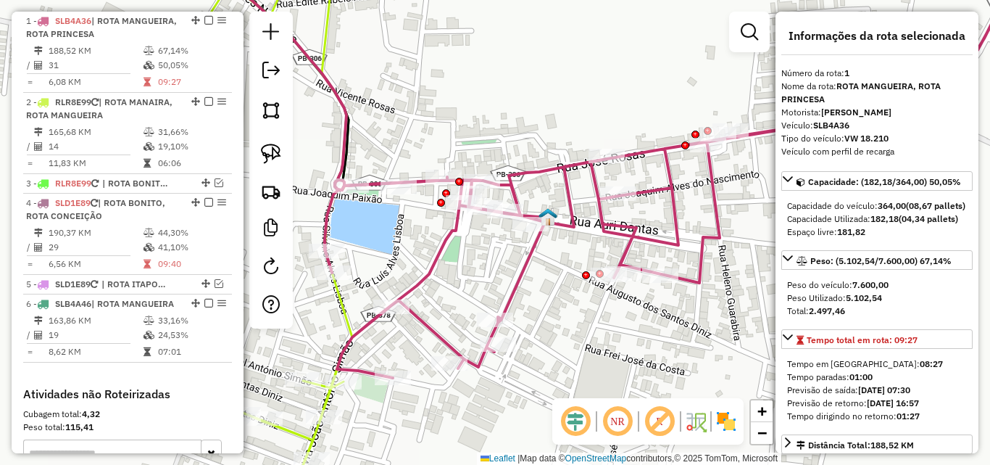
click at [347, 307] on icon at bounding box center [270, 232] width 163 height 557
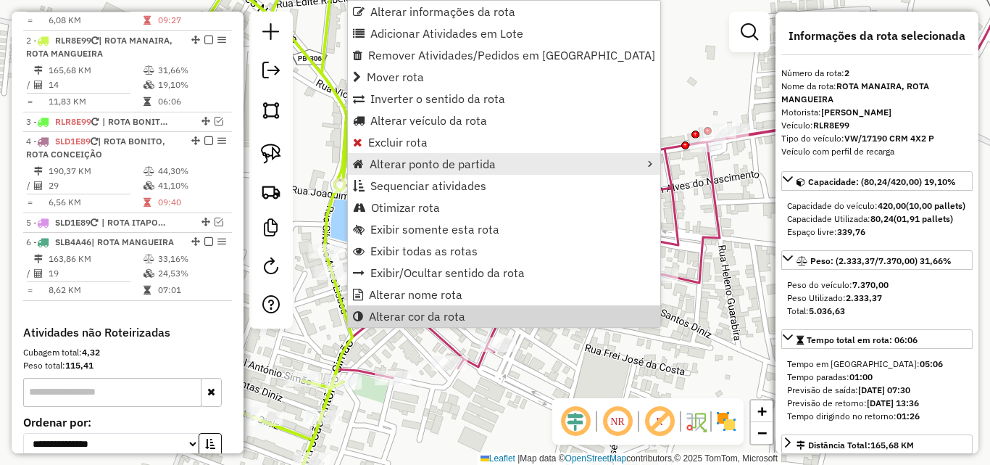
scroll to position [642, 0]
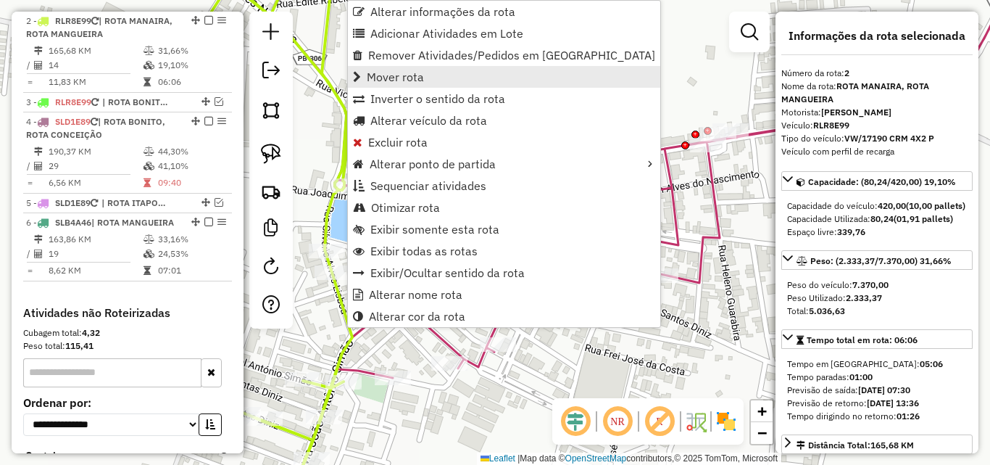
click at [412, 80] on span "Mover rota" at bounding box center [395, 77] width 57 height 12
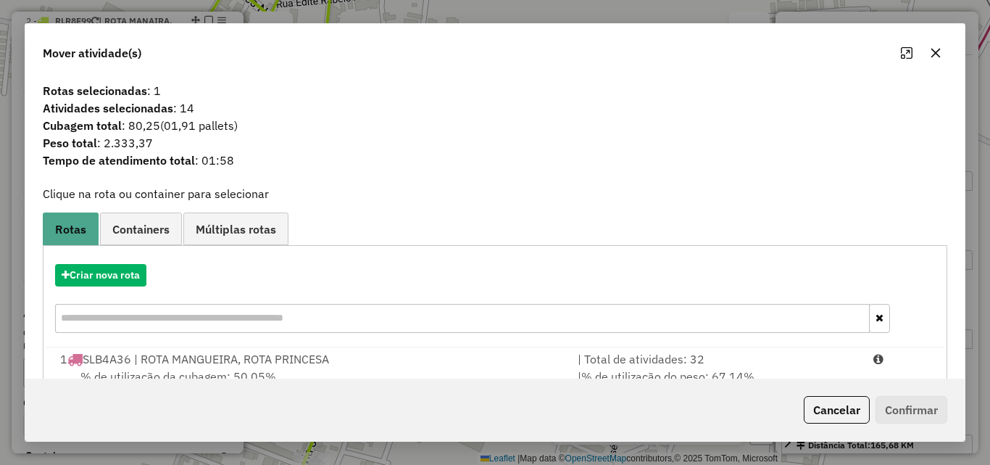
scroll to position [170, 0]
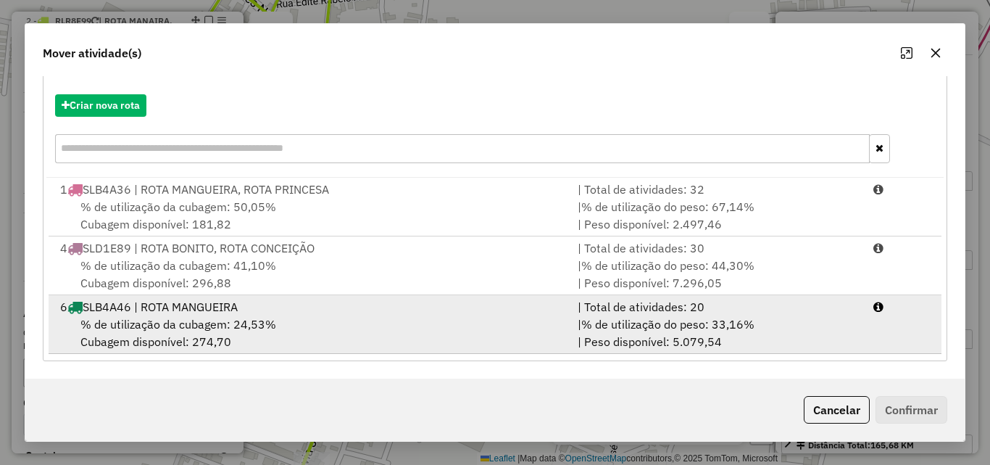
drag, startPoint x: 655, startPoint y: 199, endPoint x: 879, endPoint y: 334, distance: 262.5
click at [655, 199] on span "% de utilização do peso: 67,14%" at bounding box center [667, 206] width 173 height 14
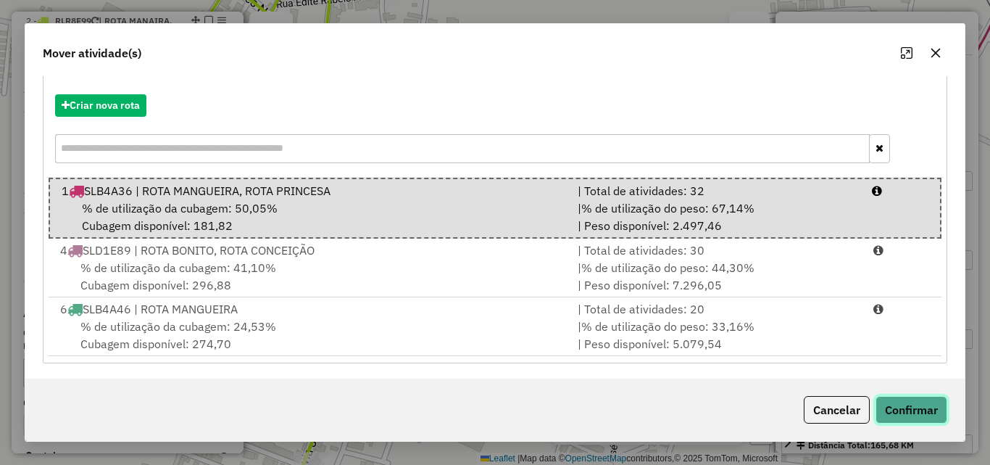
click at [938, 410] on button "Confirmar" at bounding box center [912, 410] width 72 height 28
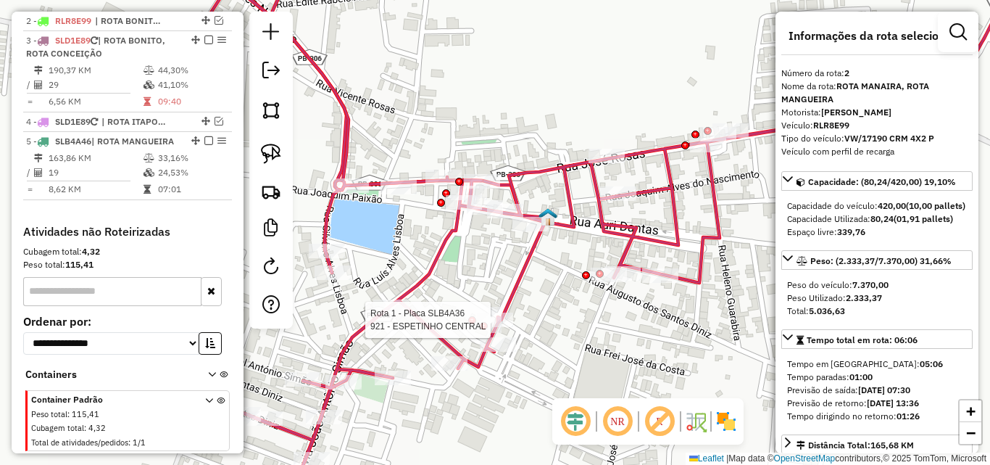
scroll to position [561, 0]
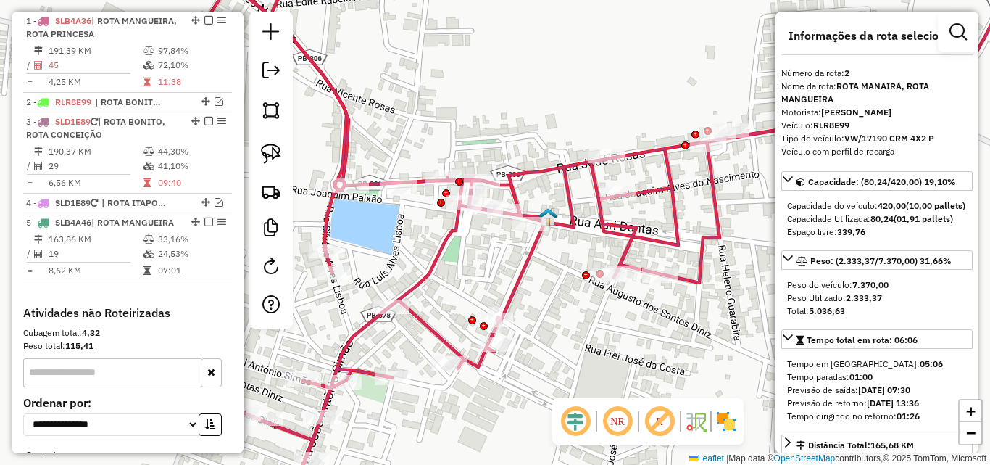
click at [434, 253] on icon at bounding box center [607, 232] width 837 height 557
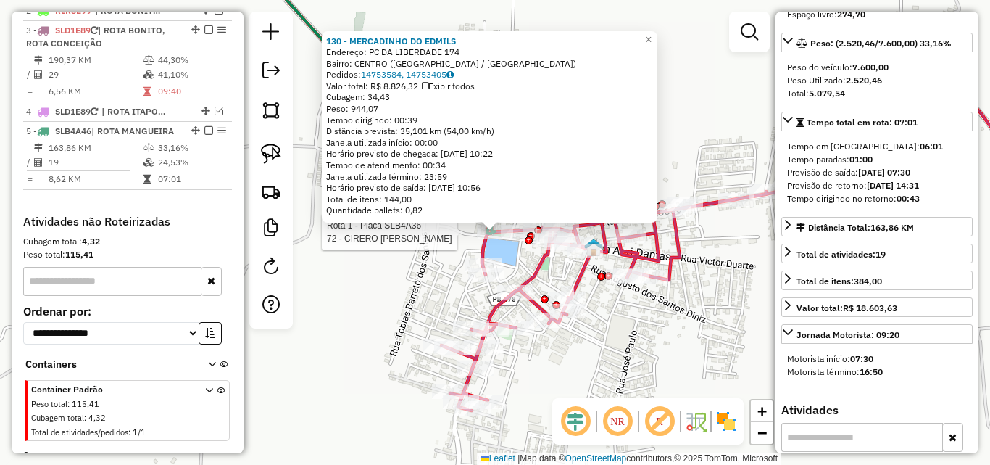
scroll to position [688, 0]
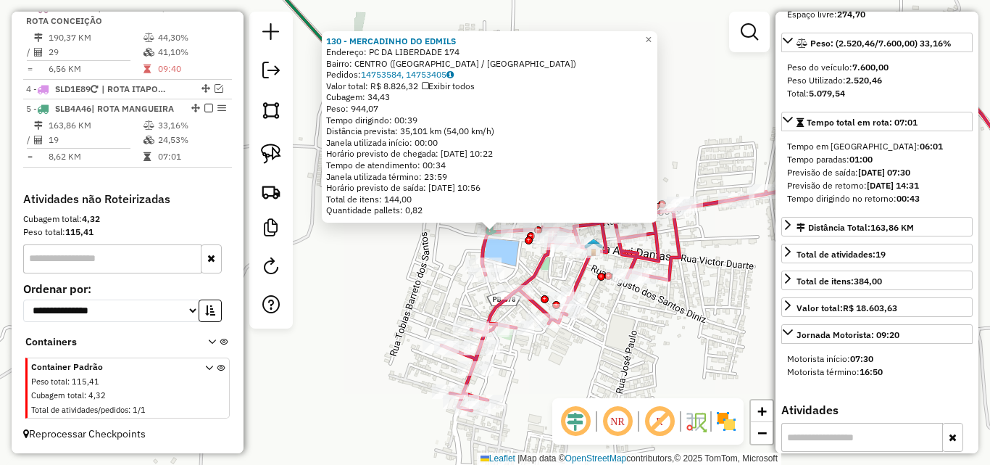
click at [540, 268] on icon at bounding box center [722, 223] width 733 height 373
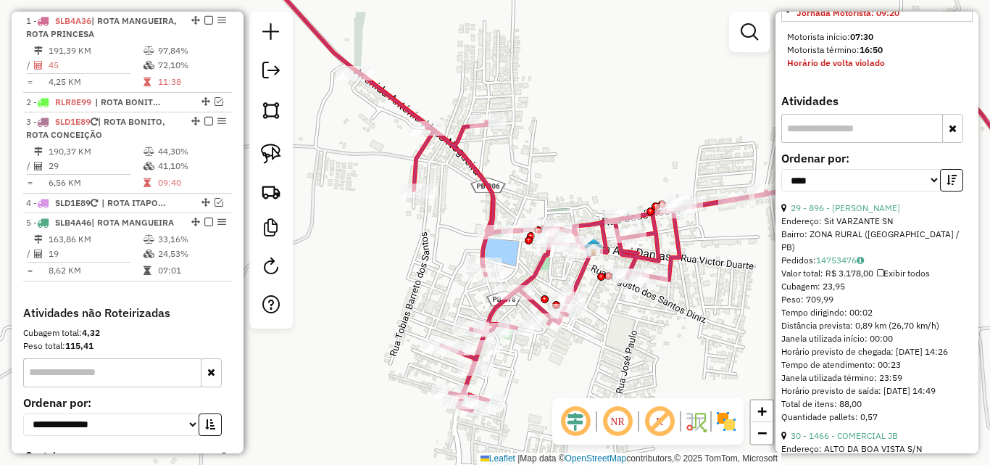
scroll to position [580, 0]
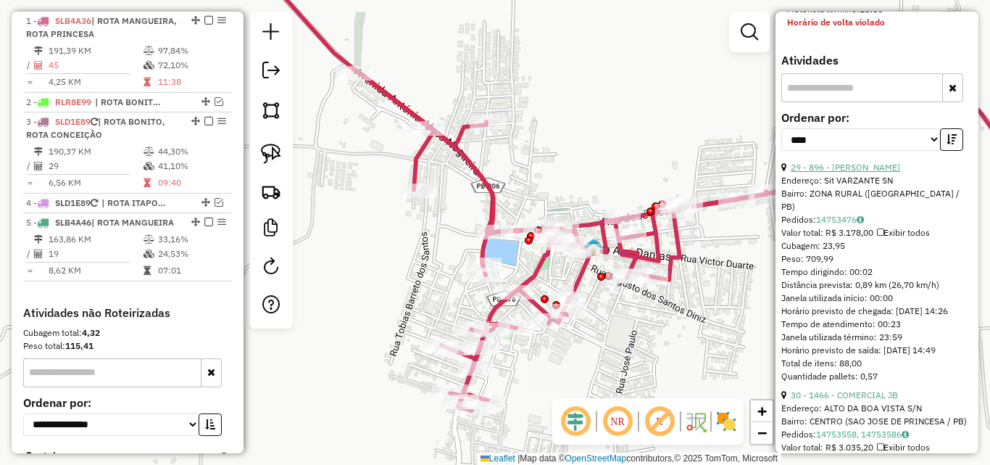
click at [848, 173] on link "29 - 896 - JOAO PEREIRA DE SOUZA" at bounding box center [845, 167] width 109 height 11
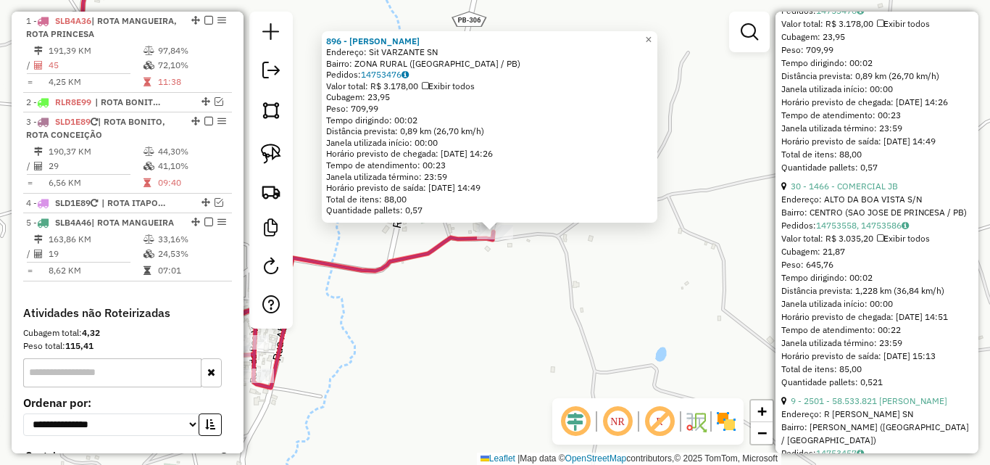
scroll to position [870, 0]
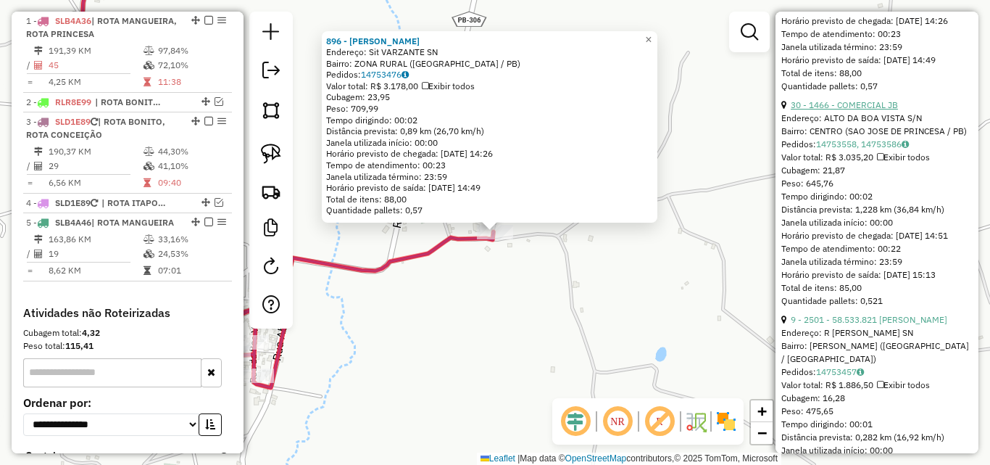
click at [852, 110] on link "30 - 1466 - COMERCIAL JB" at bounding box center [844, 104] width 107 height 11
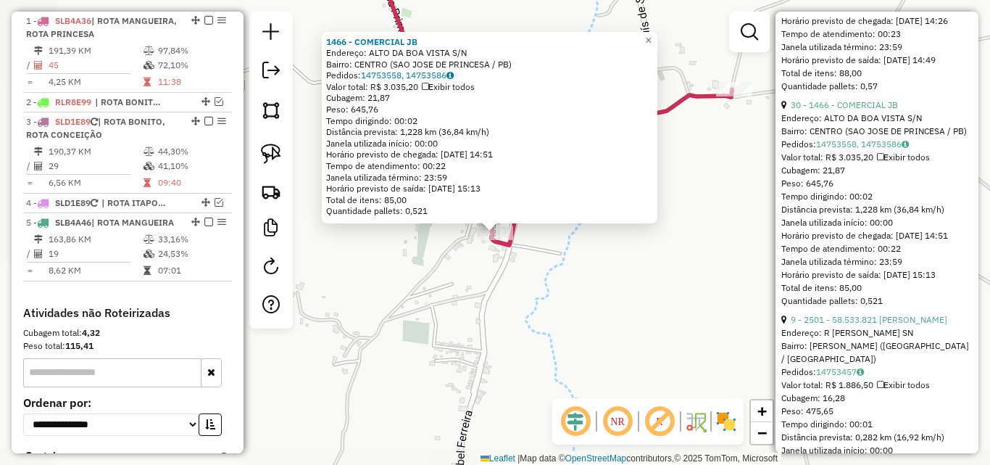
drag, startPoint x: 460, startPoint y: 391, endPoint x: 471, endPoint y: 393, distance: 11.7
click at [461, 393] on div "1466 - COMERCIAL JB Endereço: ALTO DA BOA VISTA S/N Bairro: CENTRO (SAO JOSE DE…" at bounding box center [495, 232] width 990 height 465
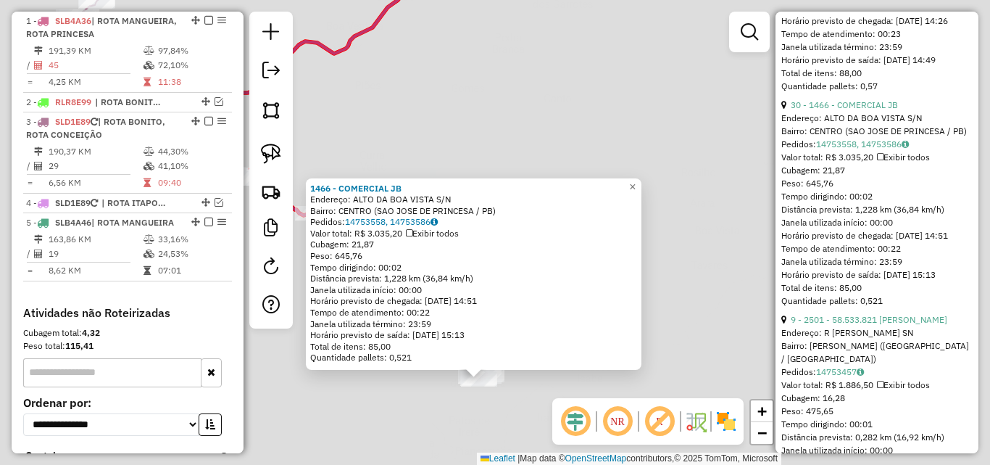
click at [709, 259] on div "1466 - COMERCIAL JB Endereço: ALTO DA BOA VISTA S/N Bairro: CENTRO (SAO JOSE DE…" at bounding box center [495, 232] width 990 height 465
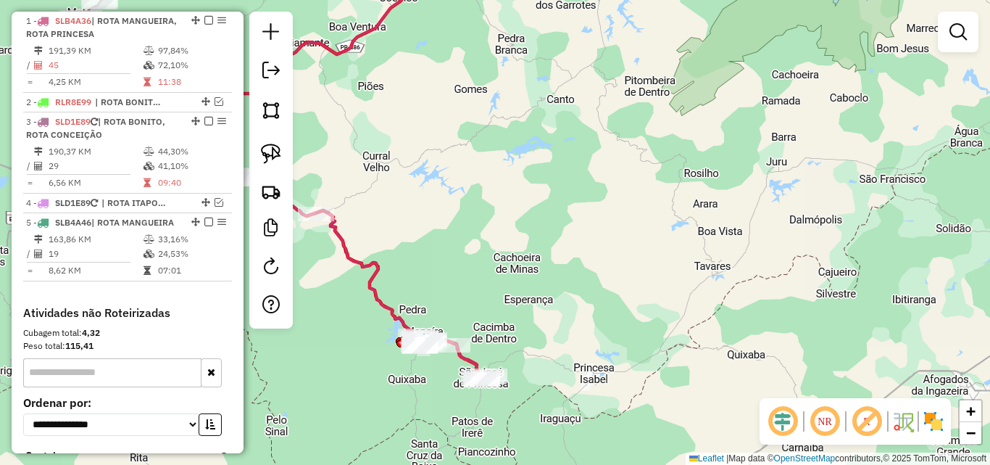
drag, startPoint x: 692, startPoint y: 278, endPoint x: 771, endPoint y: 252, distance: 82.5
click at [774, 252] on div "Janela de atendimento Grade de atendimento Capacidade Transportadoras Veículos …" at bounding box center [495, 232] width 990 height 465
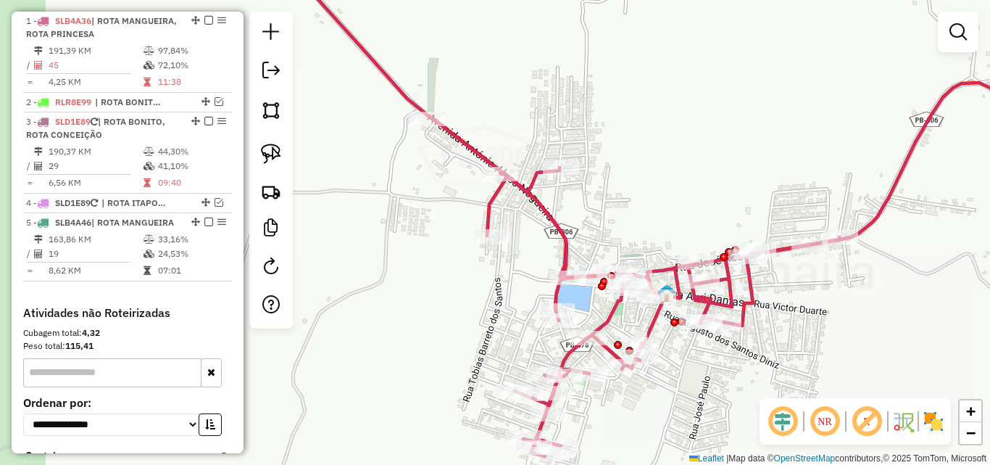
click at [634, 176] on div "Janela de atendimento Grade de atendimento Capacidade Transportadoras Veículos …" at bounding box center [495, 232] width 990 height 465
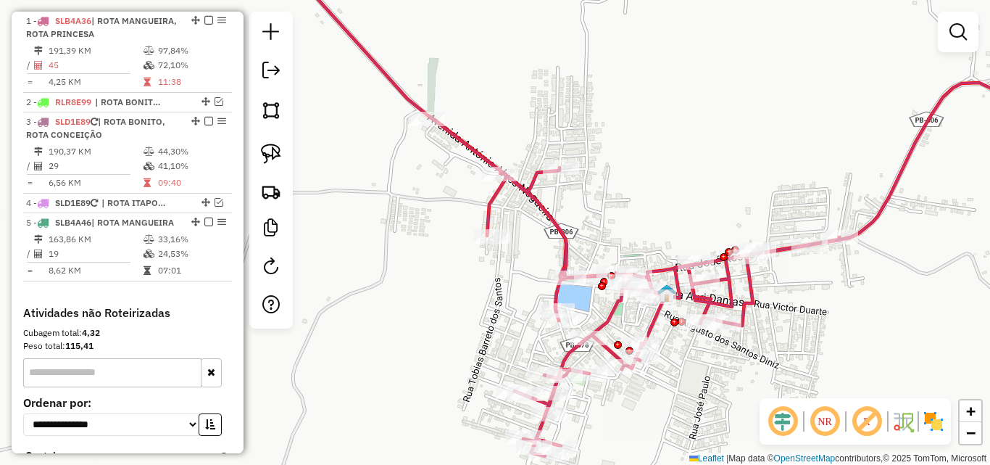
drag, startPoint x: 277, startPoint y: 157, endPoint x: 304, endPoint y: 147, distance: 29.1
click at [277, 156] on img at bounding box center [271, 154] width 20 height 20
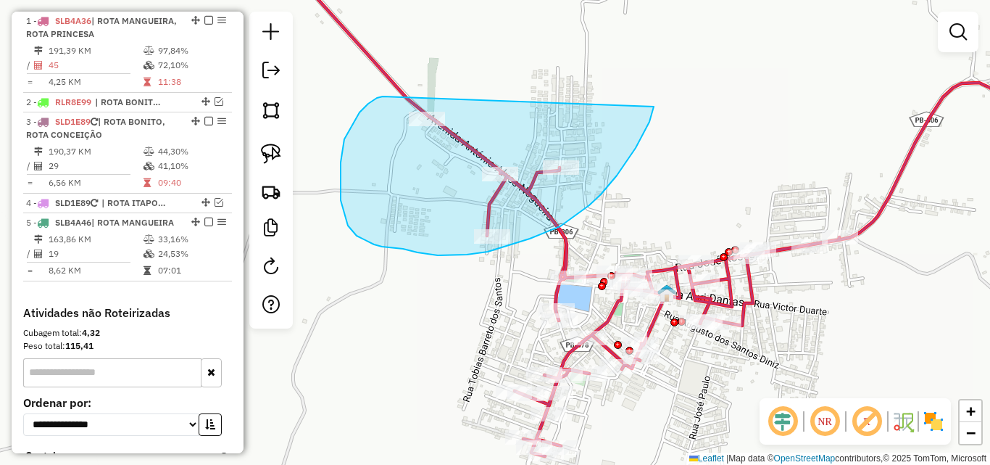
drag, startPoint x: 368, startPoint y: 104, endPoint x: 650, endPoint y: 86, distance: 281.8
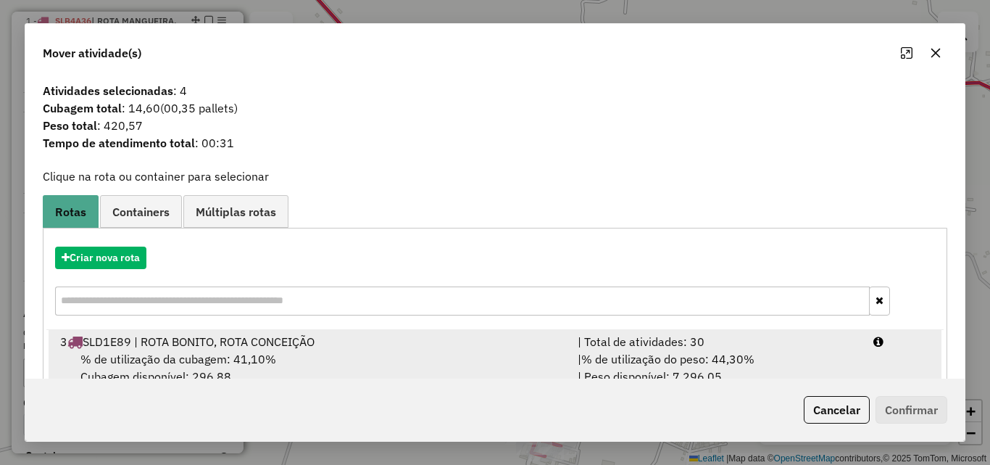
click at [816, 352] on div "| % de utilização do peso: 44,30% | Peso disponível: 7.296,05" at bounding box center [717, 367] width 296 height 35
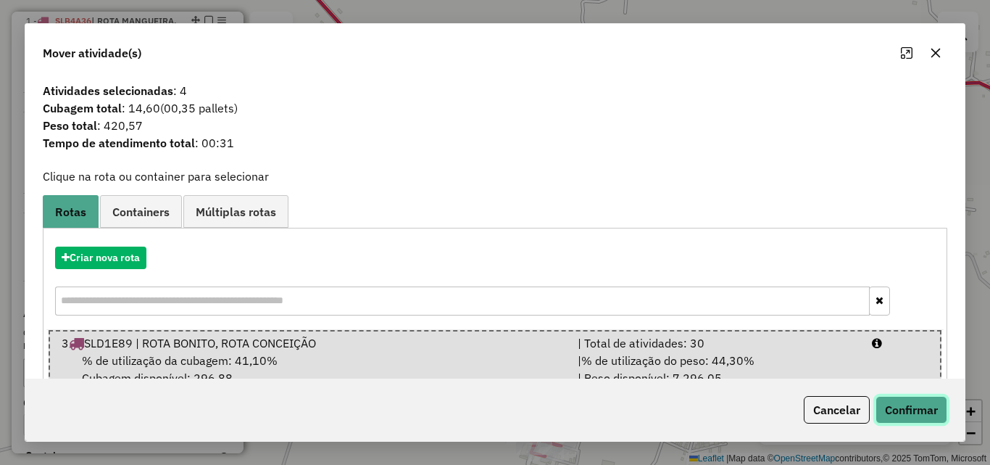
click at [917, 412] on button "Confirmar" at bounding box center [912, 410] width 72 height 28
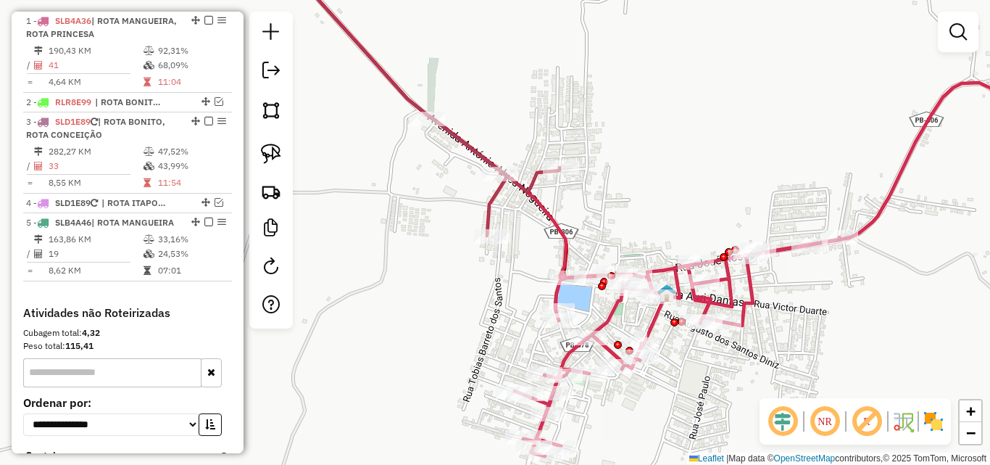
drag, startPoint x: 257, startPoint y: 147, endPoint x: 505, endPoint y: 63, distance: 261.8
click at [257, 148] on link at bounding box center [271, 154] width 32 height 32
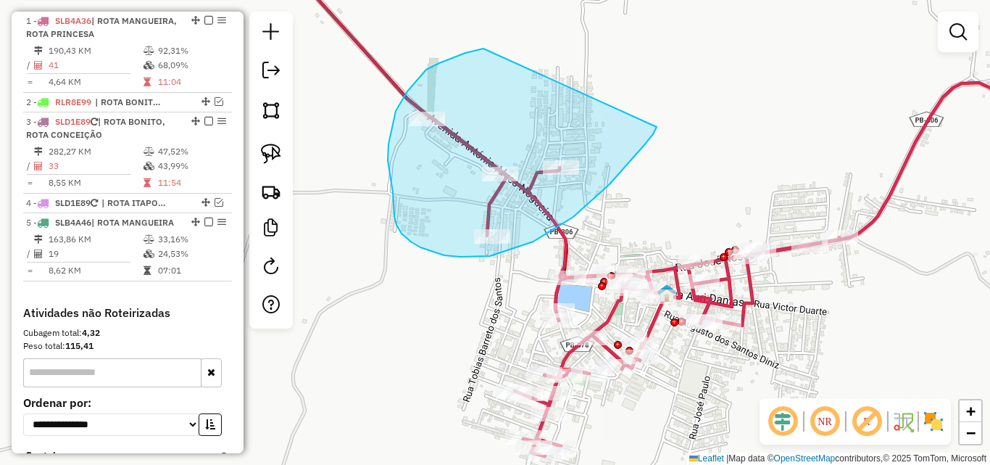
drag, startPoint x: 454, startPoint y: 58, endPoint x: 663, endPoint y: 125, distance: 219.9
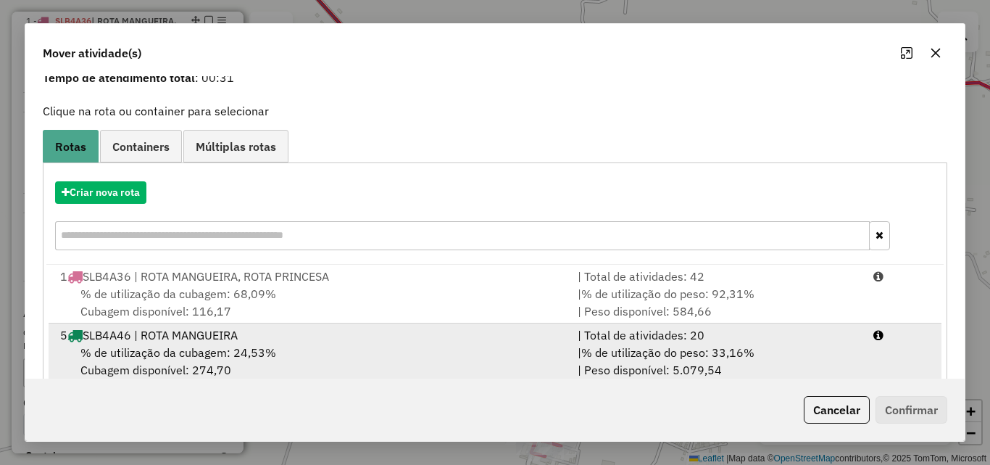
scroll to position [94, 0]
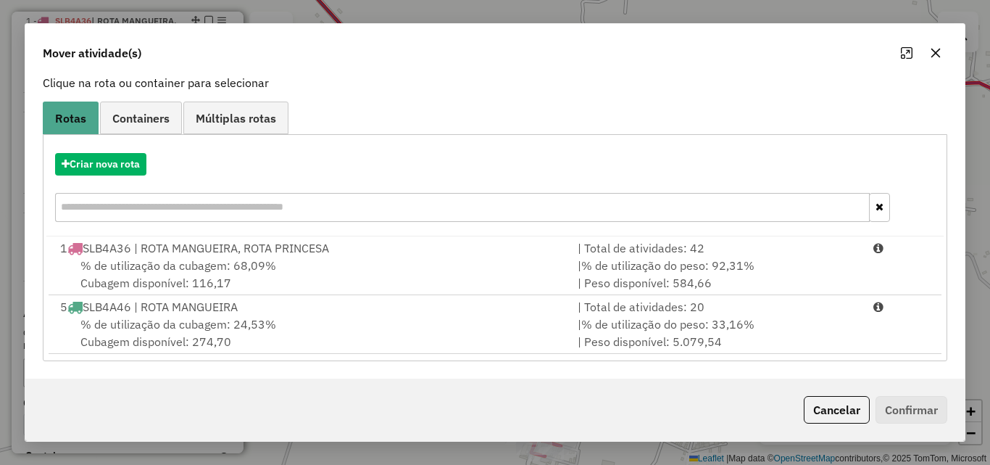
drag, startPoint x: 738, startPoint y: 344, endPoint x: 786, endPoint y: 374, distance: 56.3
click at [739, 345] on div "| % de utilização do peso: 33,16% | Peso disponível: 5.079,54" at bounding box center [717, 332] width 296 height 35
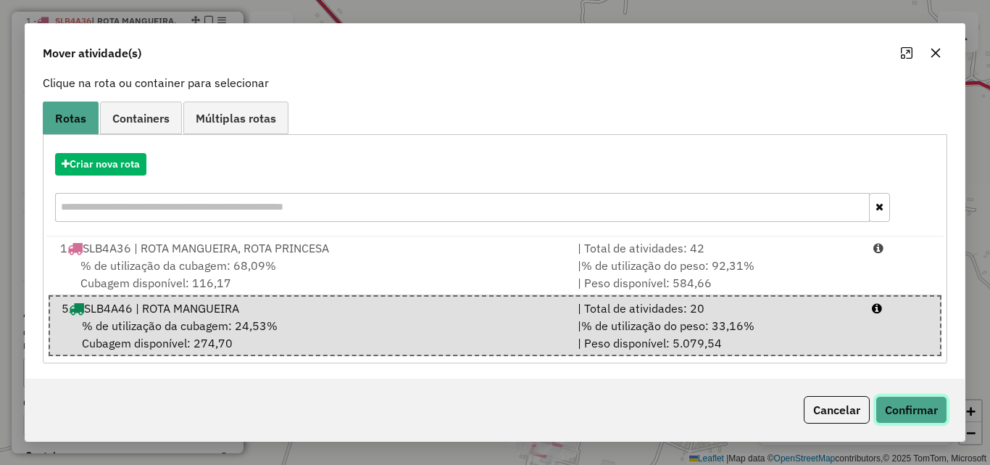
click at [919, 410] on button "Confirmar" at bounding box center [912, 410] width 72 height 28
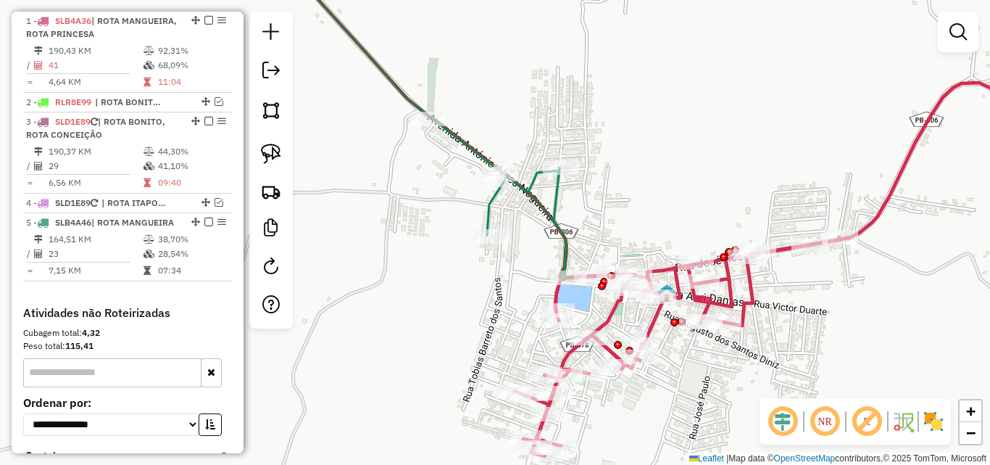
scroll to position [0, 0]
click at [458, 147] on icon at bounding box center [418, 117] width 302 height 326
select select "*********"
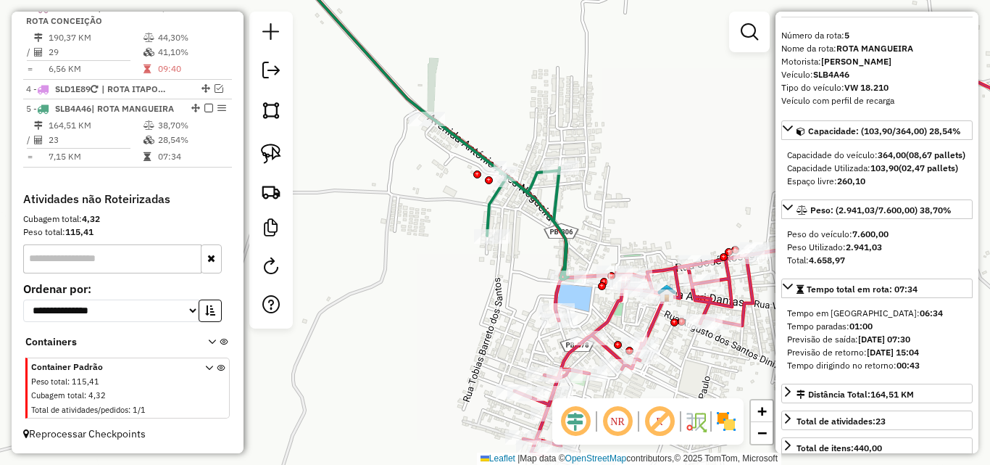
scroll to position [72, 0]
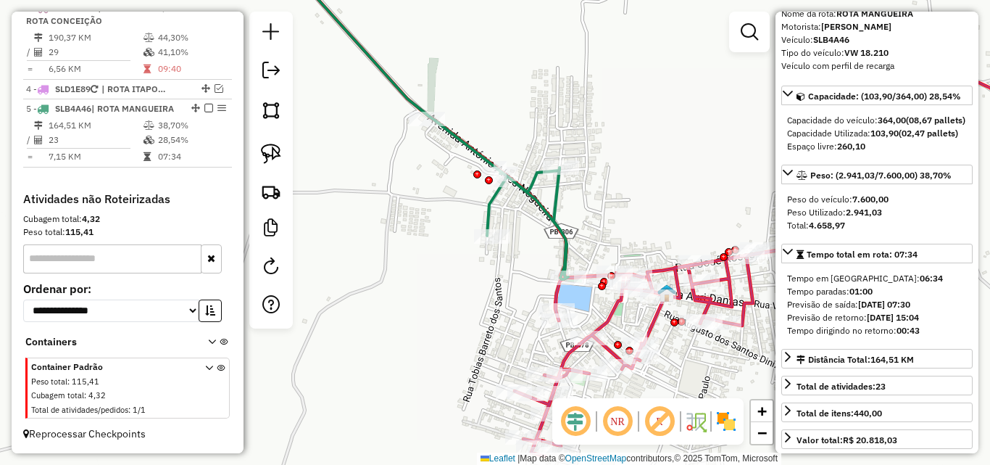
click at [648, 320] on icon at bounding box center [802, 269] width 574 height 373
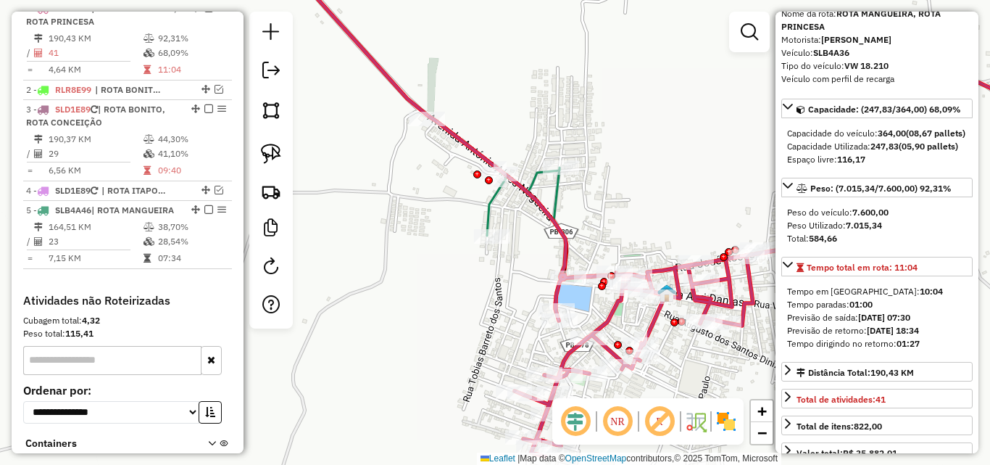
scroll to position [561, 0]
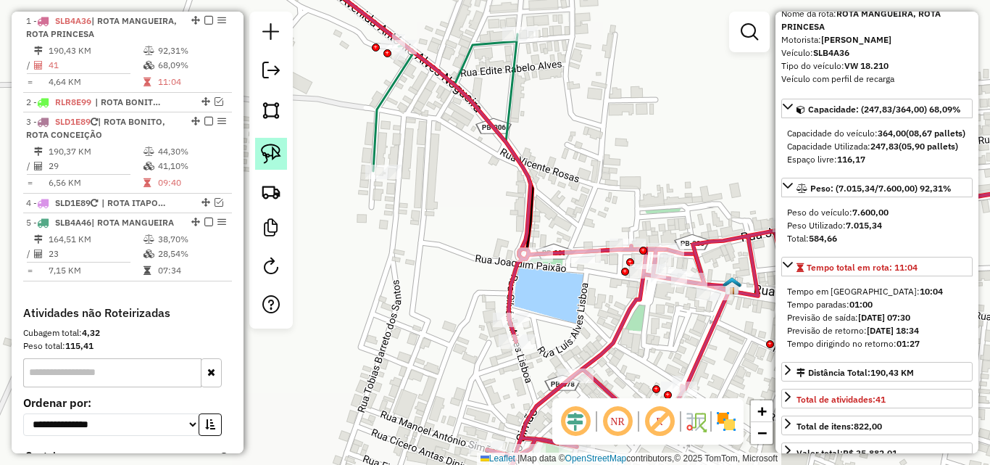
click at [264, 149] on img at bounding box center [271, 154] width 20 height 20
drag, startPoint x: 561, startPoint y: 265, endPoint x: 623, endPoint y: 266, distance: 62.4
click at [623, 266] on div "Janela de atendimento Grade de atendimento Capacidade Transportadoras Veículos …" at bounding box center [495, 232] width 990 height 465
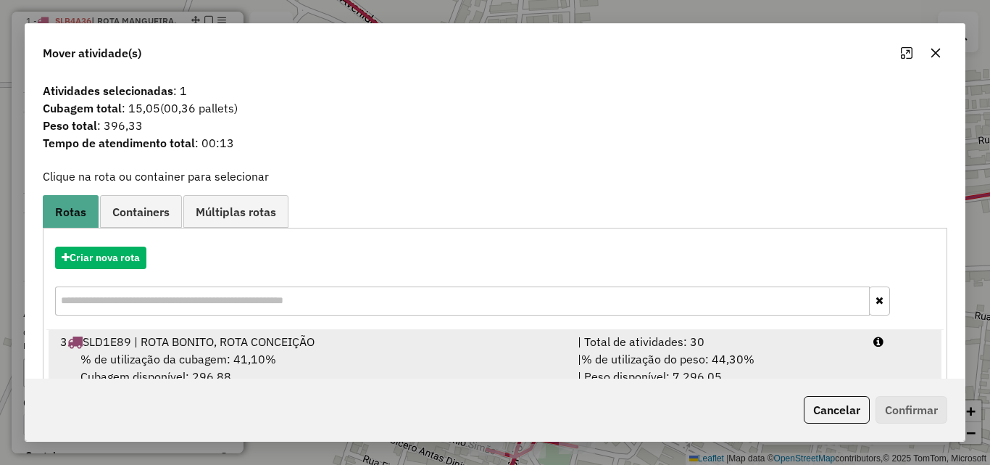
drag, startPoint x: 812, startPoint y: 360, endPoint x: 859, endPoint y: 341, distance: 51.0
click at [812, 361] on div "| % de utilização do peso: 44,30% | Peso disponível: 7.296,05" at bounding box center [717, 367] width 296 height 35
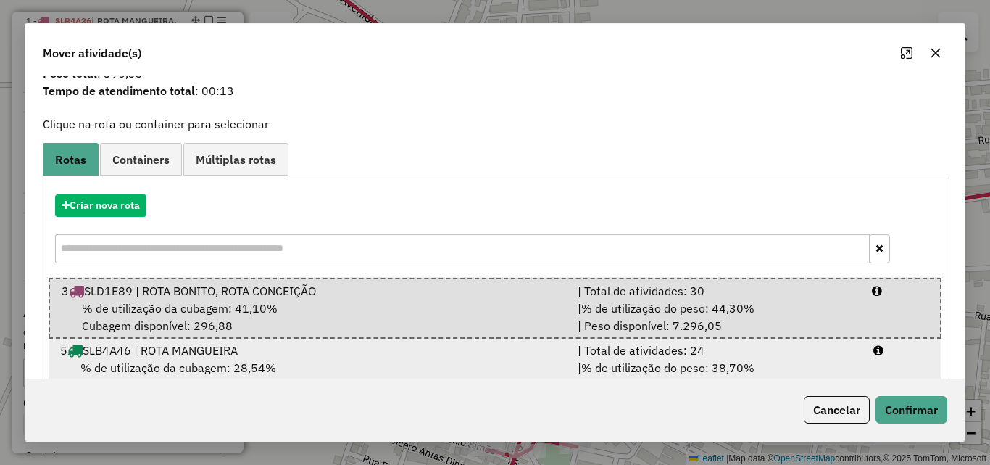
scroll to position [96, 0]
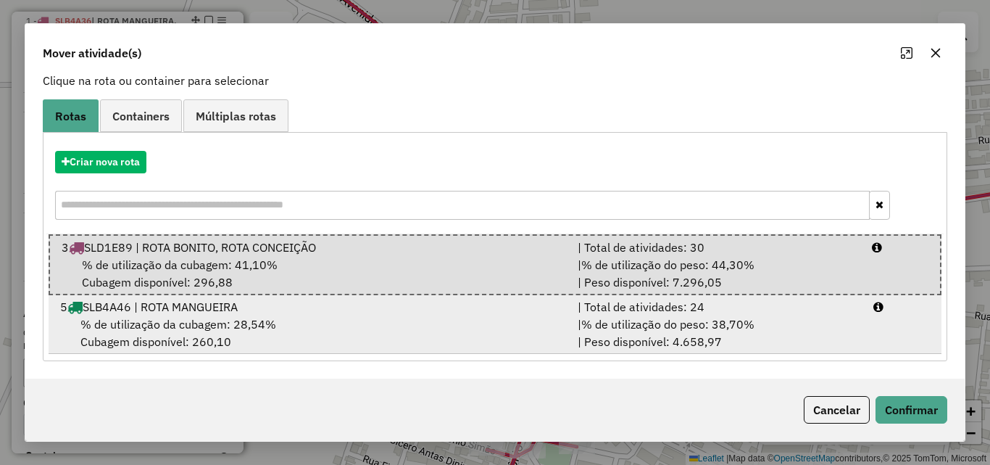
click at [837, 326] on div "| % de utilização do peso: 38,70% | Peso disponível: 4.658,97" at bounding box center [717, 332] width 296 height 35
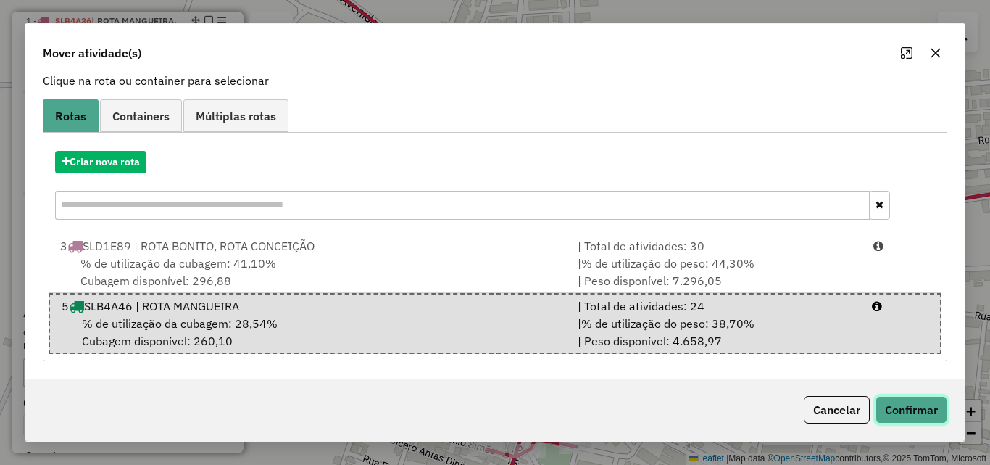
click at [919, 409] on button "Confirmar" at bounding box center [912, 410] width 72 height 28
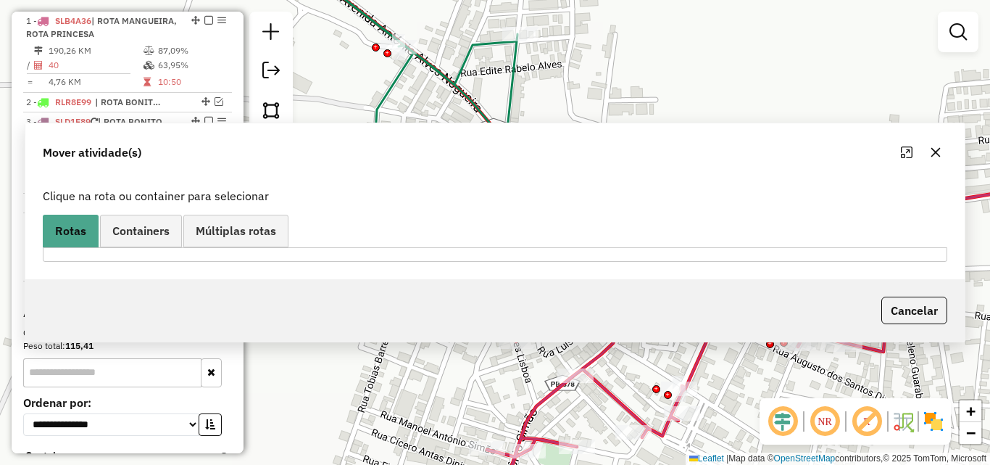
scroll to position [0, 0]
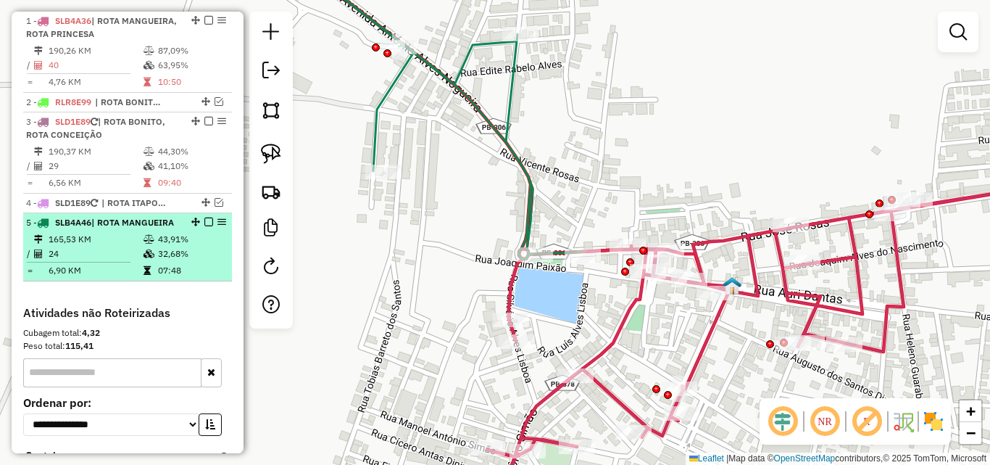
click at [71, 261] on td "24" at bounding box center [95, 253] width 95 height 14
select select "*********"
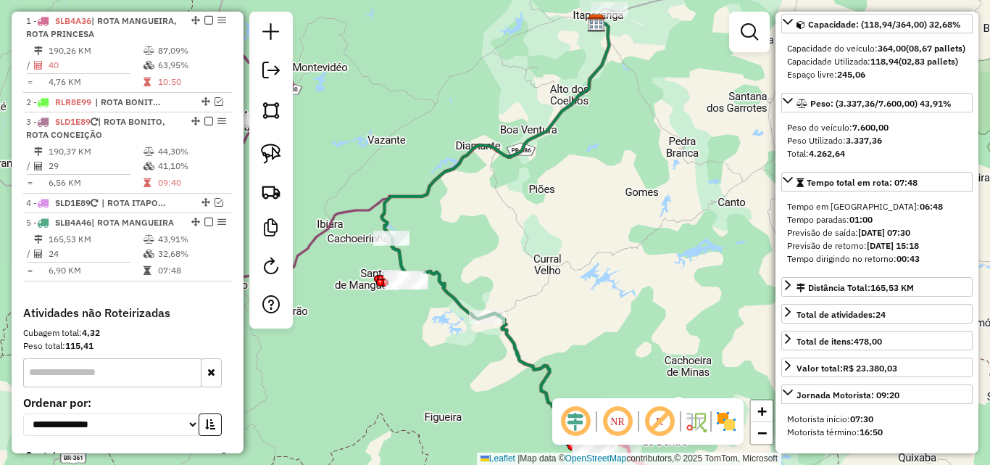
scroll to position [217, 0]
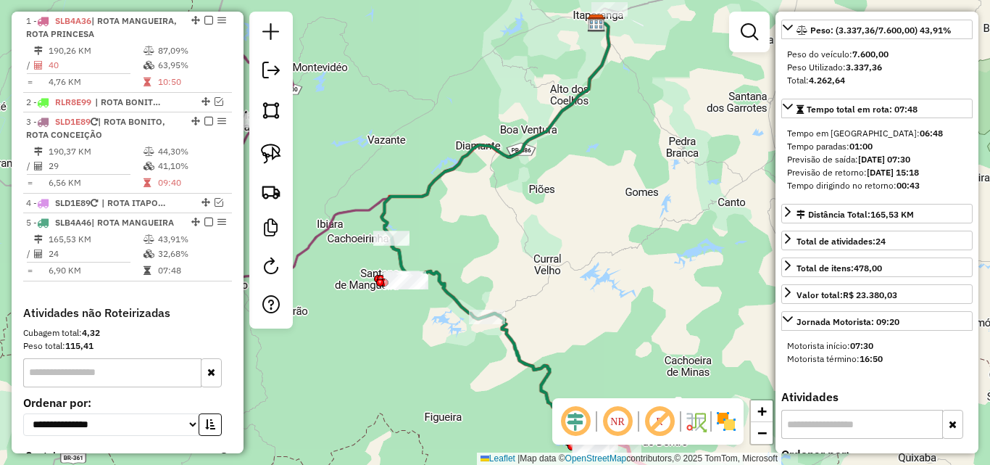
click at [439, 284] on icon at bounding box center [492, 341] width 202 height 206
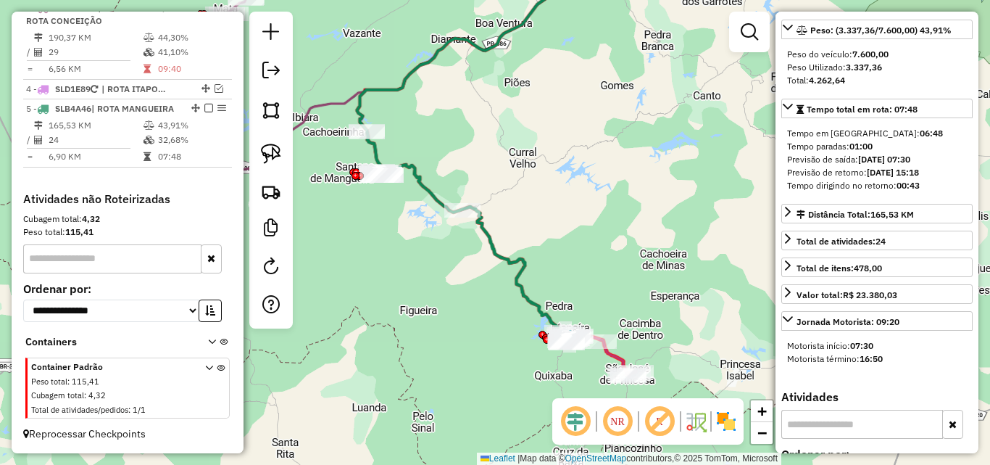
drag, startPoint x: 484, startPoint y: 246, endPoint x: 466, endPoint y: 173, distance: 75.3
click at [466, 173] on div "Janela de atendimento Grade de atendimento Capacidade Transportadoras Veículos …" at bounding box center [495, 232] width 990 height 465
click at [521, 294] on icon at bounding box center [468, 233] width 202 height 206
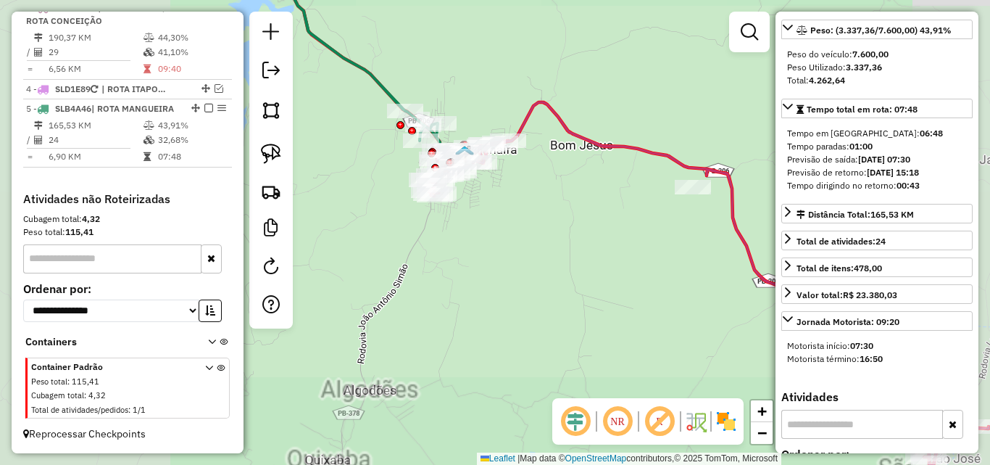
click at [552, 283] on div "Janela de atendimento Grade de atendimento Capacidade Transportadoras Veículos …" at bounding box center [495, 232] width 990 height 465
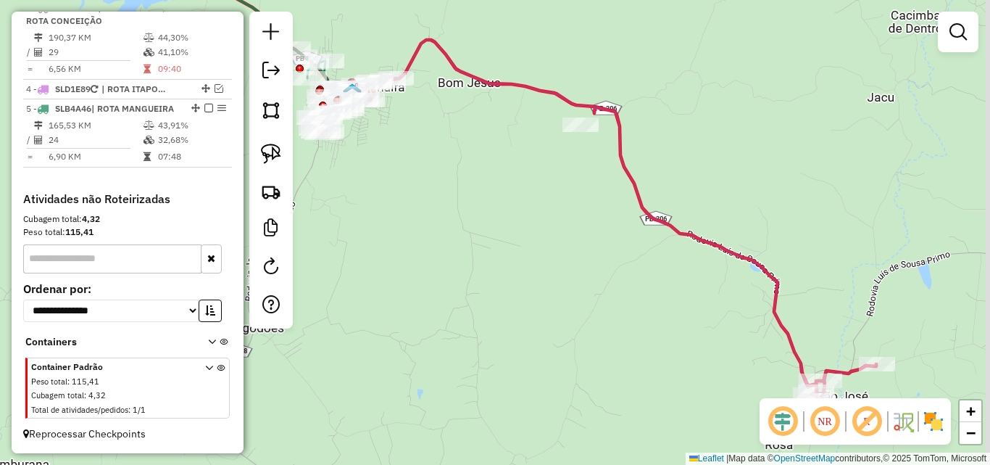
drag, startPoint x: 552, startPoint y: 282, endPoint x: 444, endPoint y: 223, distance: 123.9
click at [444, 223] on div "Janela de atendimento Grade de atendimento Capacidade Transportadoras Veículos …" at bounding box center [495, 232] width 990 height 465
click at [481, 253] on div "Janela de atendimento Grade de atendimento Capacidade Transportadoras Veículos …" at bounding box center [495, 232] width 990 height 465
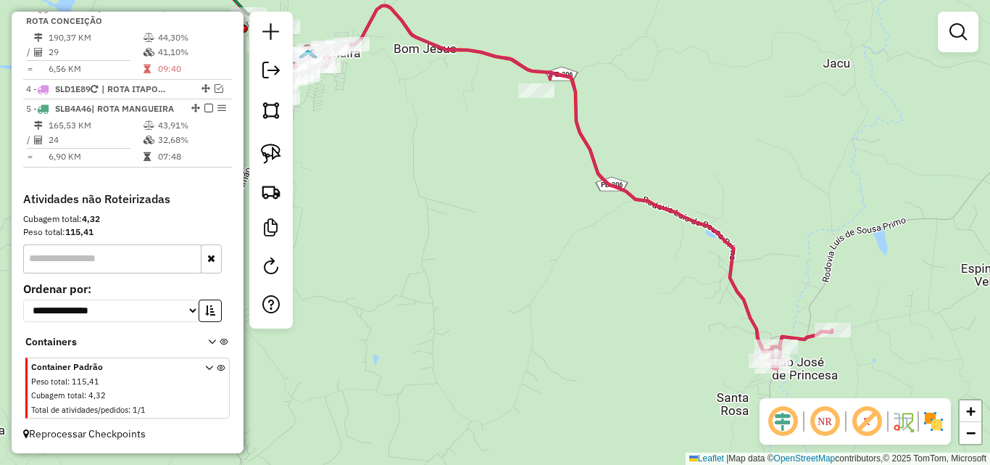
drag, startPoint x: 499, startPoint y: 273, endPoint x: 484, endPoint y: 262, distance: 19.3
click at [484, 262] on div "Janela de atendimento Grade de atendimento Capacidade Transportadoras Veículos …" at bounding box center [495, 232] width 990 height 465
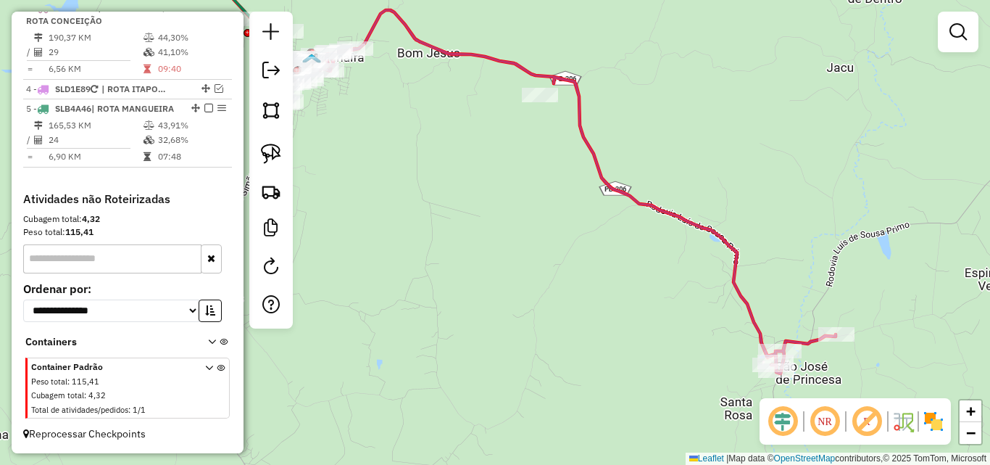
drag, startPoint x: 270, startPoint y: 146, endPoint x: 281, endPoint y: 132, distance: 17.5
click at [270, 145] on img at bounding box center [271, 154] width 20 height 20
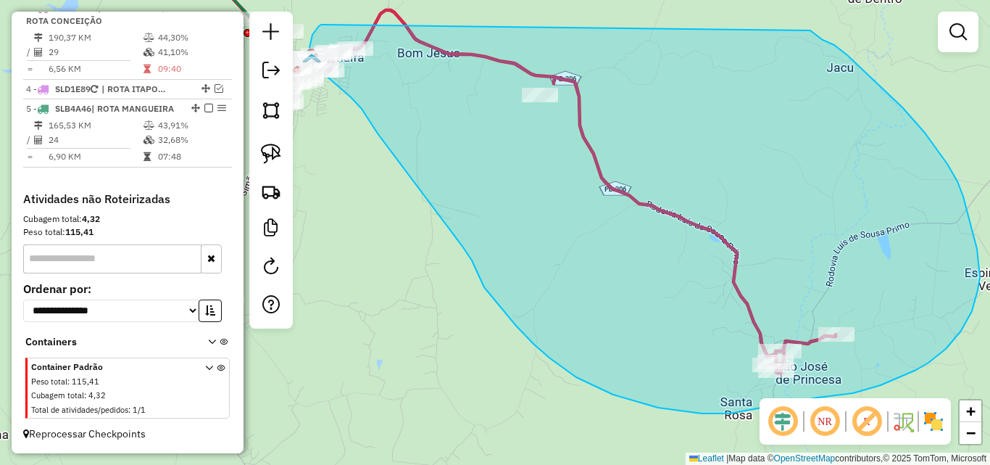
drag, startPoint x: 324, startPoint y: 25, endPoint x: 809, endPoint y: 33, distance: 485.1
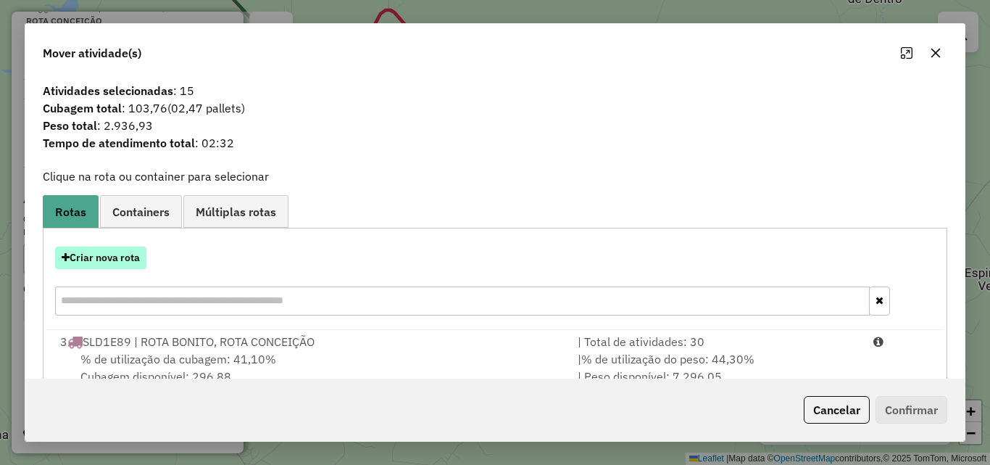
click at [72, 255] on button "Criar nova rota" at bounding box center [100, 257] width 91 height 22
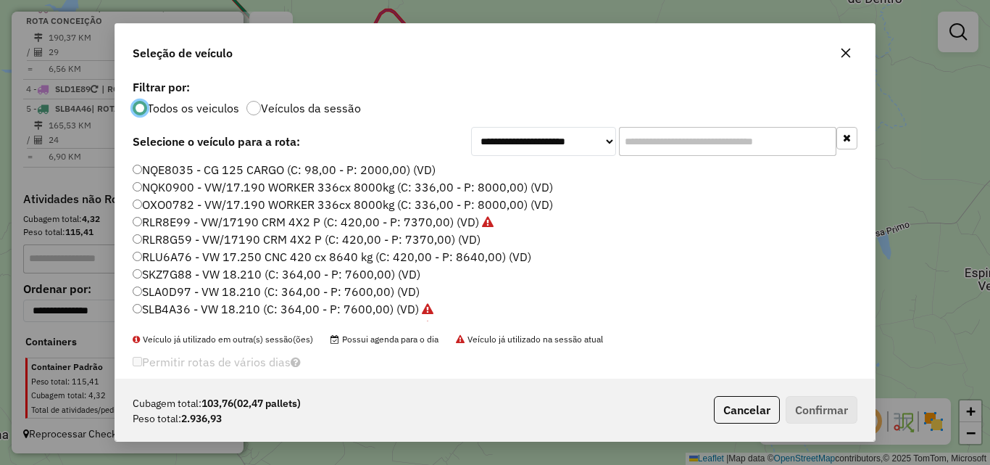
scroll to position [8, 4]
click at [703, 150] on input "text" at bounding box center [727, 141] width 217 height 29
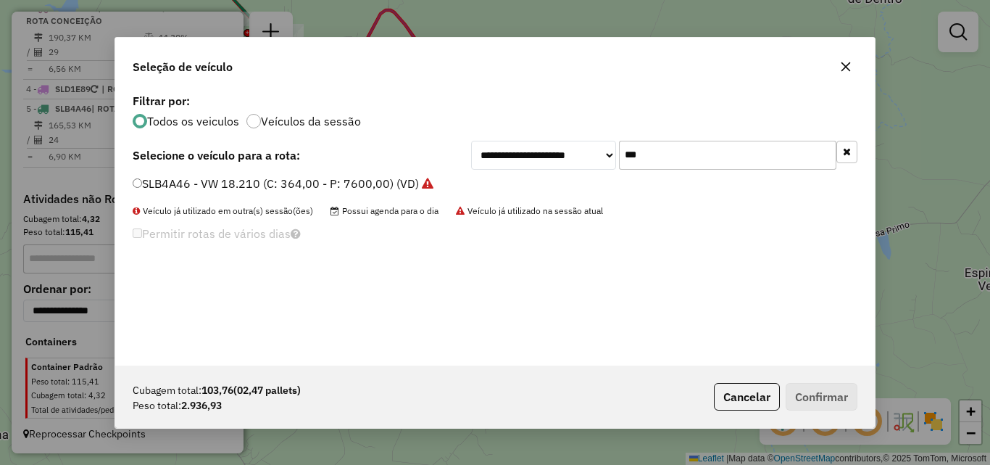
type input "***"
click at [377, 181] on label "SLB4A46 - VW 18.210 (C: 364,00 - P: 7600,00) (VD)" at bounding box center [283, 183] width 301 height 17
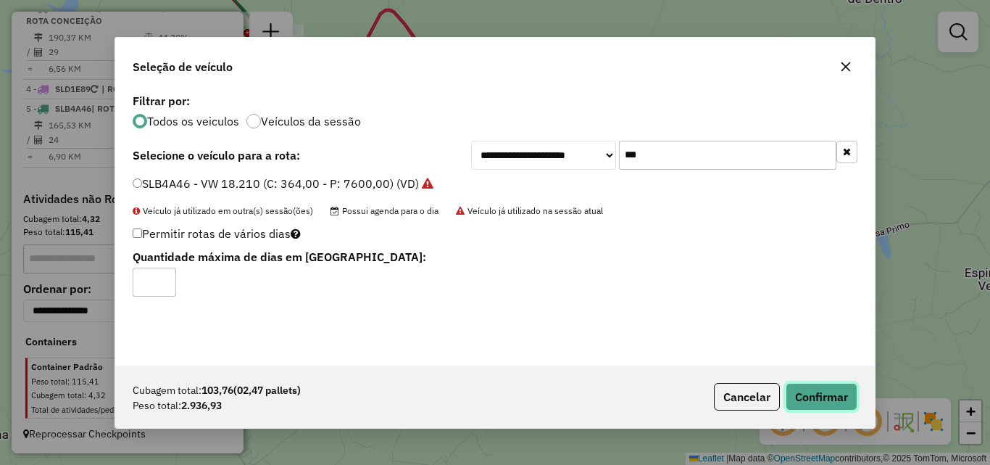
click at [837, 399] on button "Confirmar" at bounding box center [822, 397] width 72 height 28
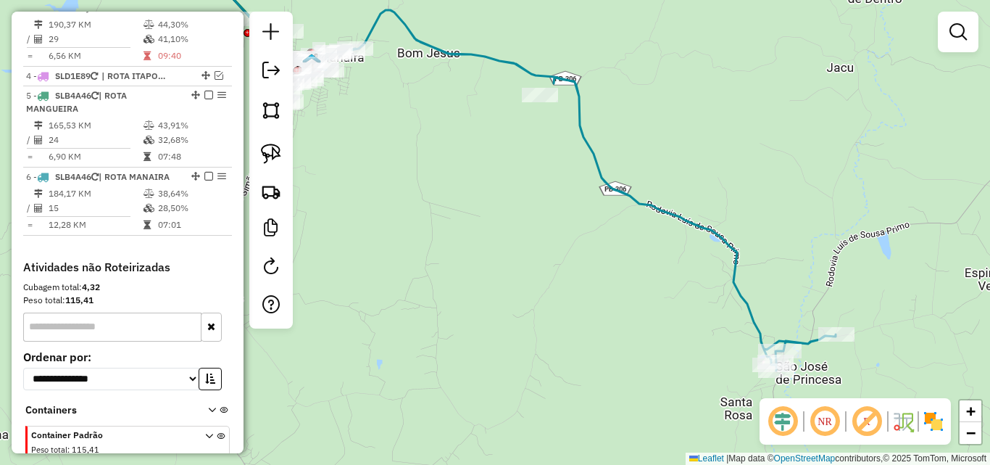
click at [591, 148] on icon at bounding box center [577, 190] width 518 height 360
select select "*********"
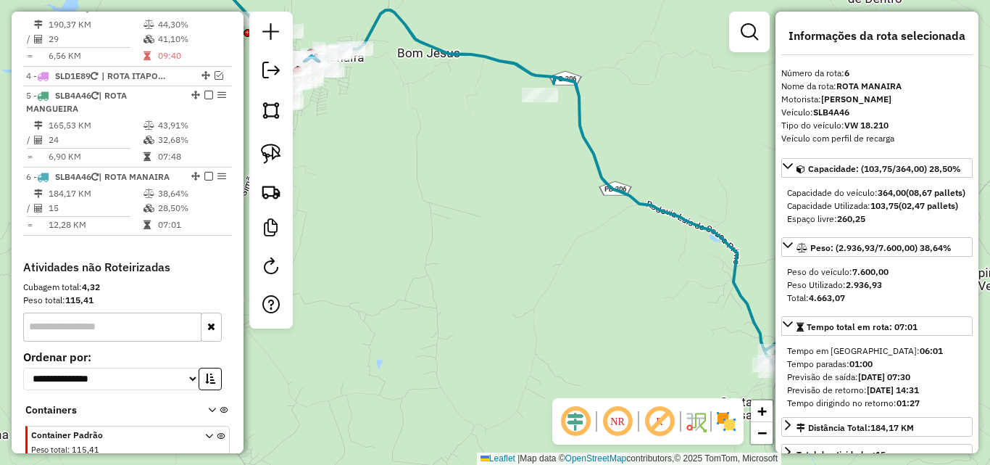
scroll to position [756, 0]
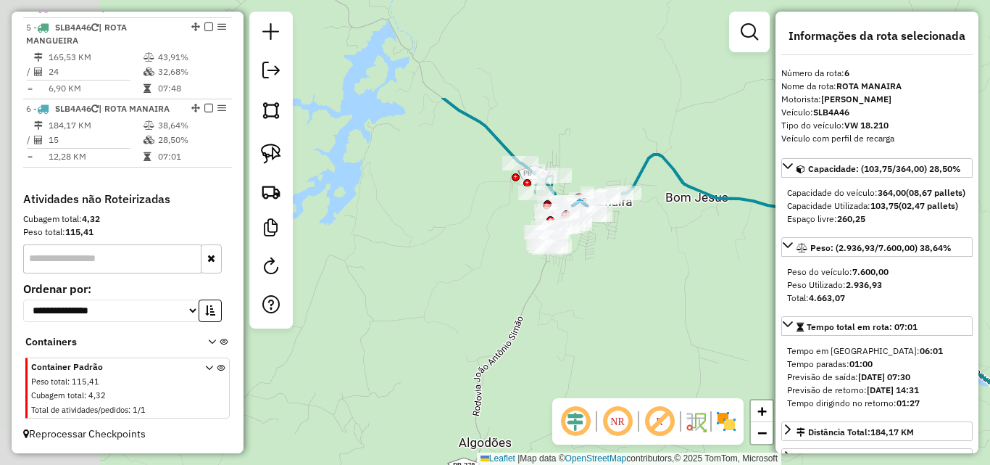
drag, startPoint x: 476, startPoint y: 194, endPoint x: 647, endPoint y: 295, distance: 198.6
click at [750, 333] on div "Janela de atendimento Grade de atendimento Capacidade Transportadoras Veículos …" at bounding box center [495, 232] width 990 height 465
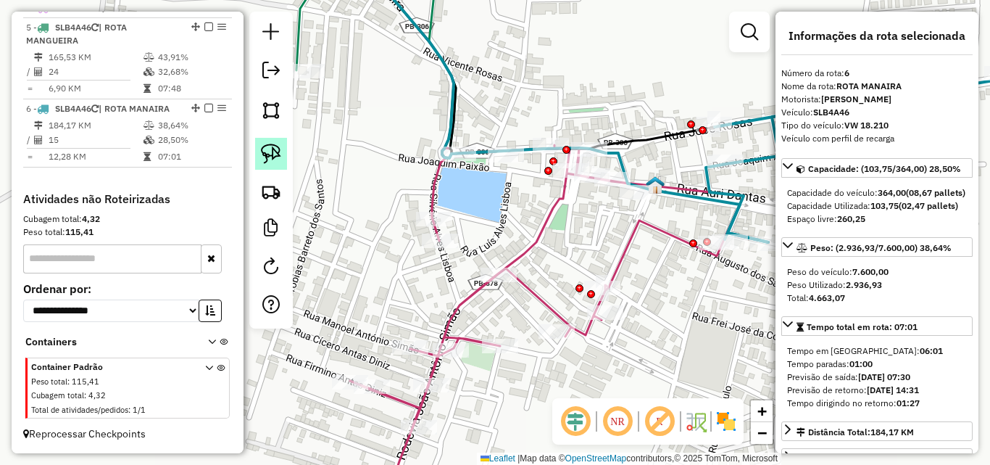
scroll to position [370, 0]
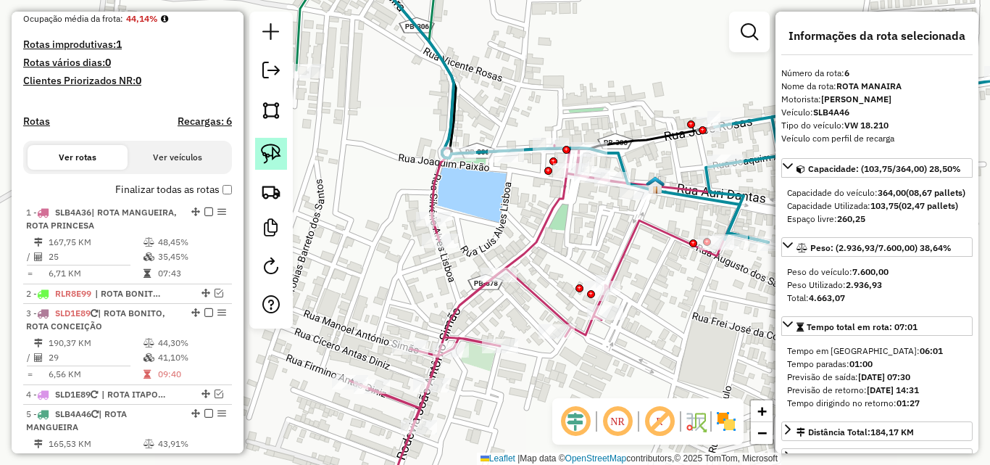
click at [270, 143] on link at bounding box center [271, 154] width 32 height 32
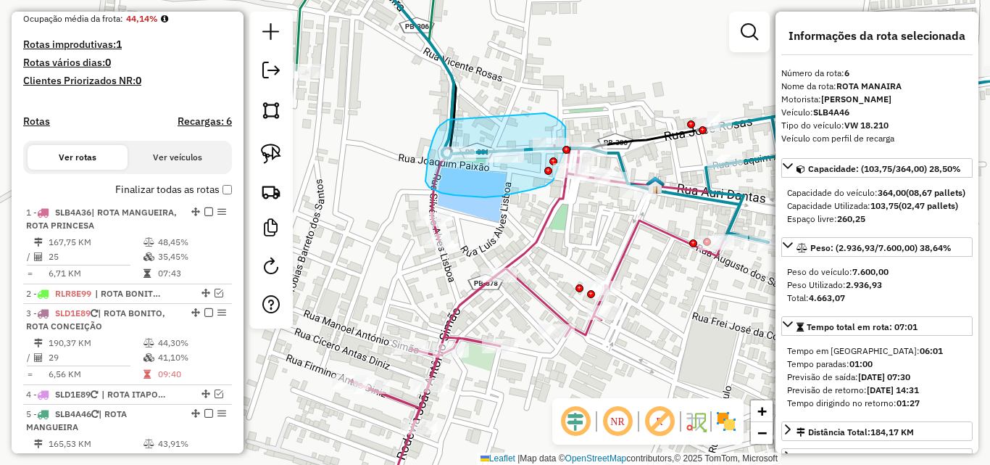
drag, startPoint x: 426, startPoint y: 175, endPoint x: 546, endPoint y: 115, distance: 134.5
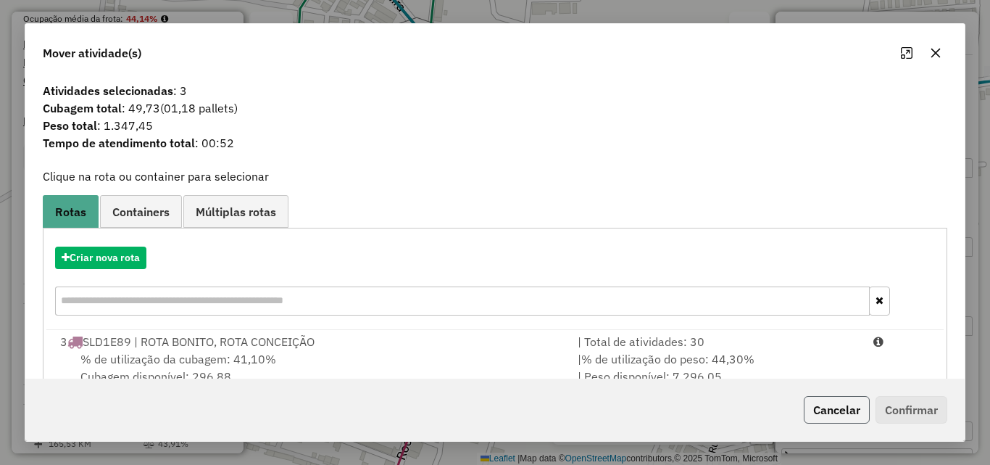
click at [821, 407] on button "Cancelar" at bounding box center [837, 410] width 66 height 28
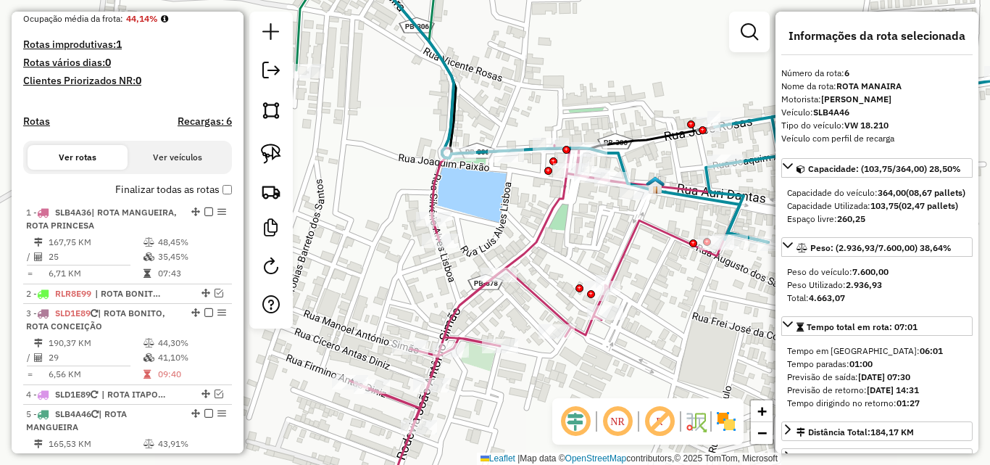
drag, startPoint x: 271, startPoint y: 142, endPoint x: 338, endPoint y: 132, distance: 67.5
click at [270, 142] on link at bounding box center [271, 154] width 32 height 32
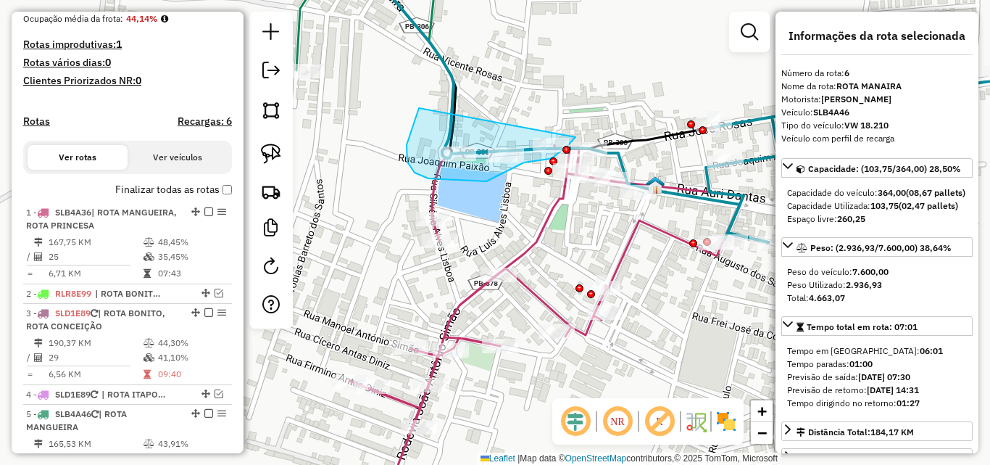
drag, startPoint x: 419, startPoint y: 108, endPoint x: 579, endPoint y: 108, distance: 159.5
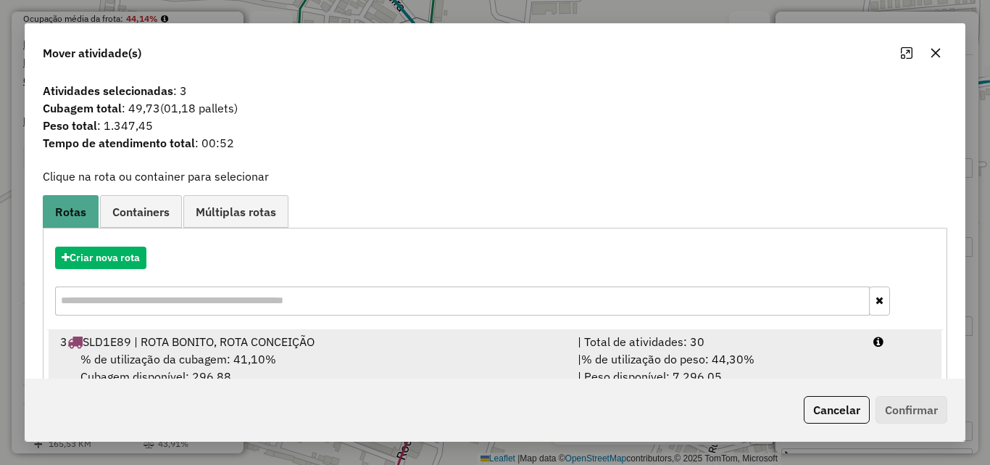
click at [802, 358] on div "| % de utilização do peso: 44,30% | Peso disponível: 7.296,05" at bounding box center [717, 367] width 296 height 35
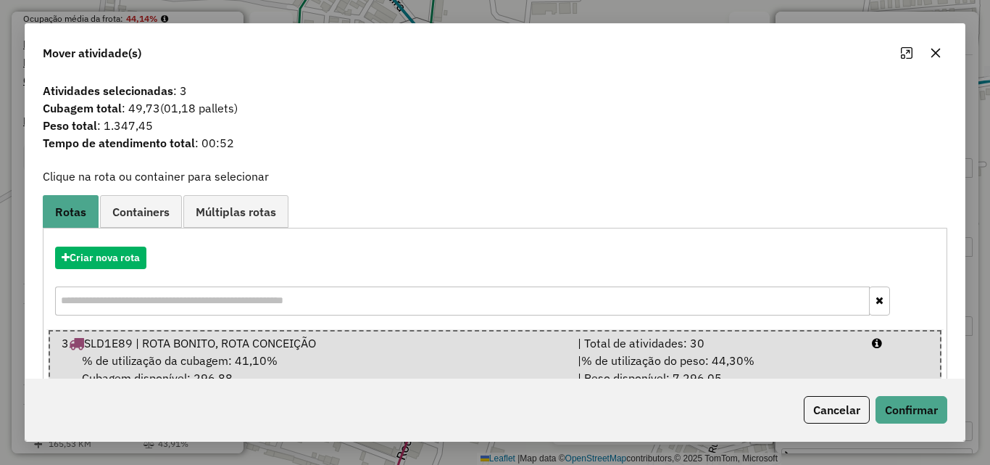
scroll to position [96, 0]
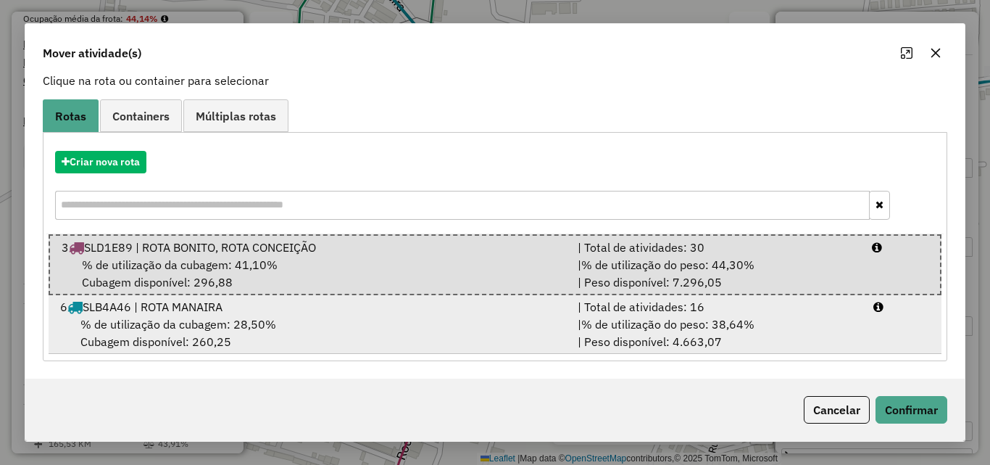
click at [794, 321] on div "| % de utilização do peso: 38,64% | Peso disponível: 4.663,07" at bounding box center [717, 332] width 296 height 35
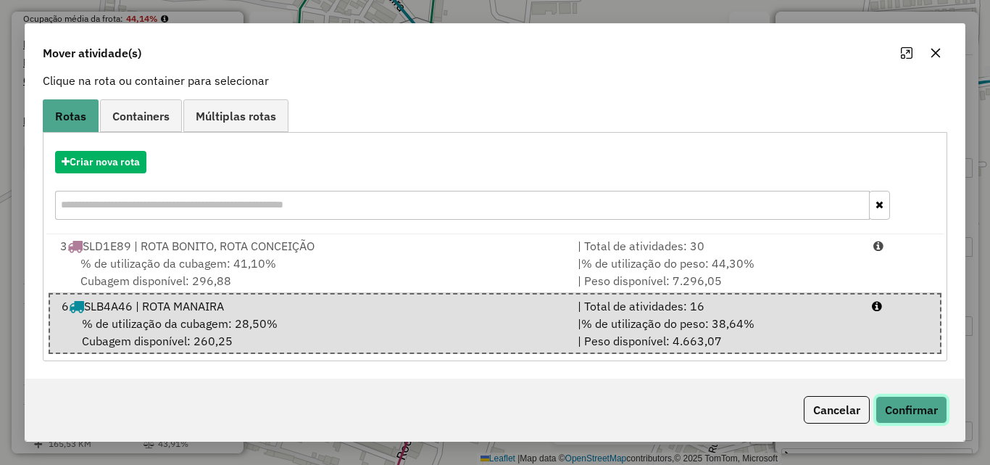
click at [908, 403] on button "Confirmar" at bounding box center [912, 410] width 72 height 28
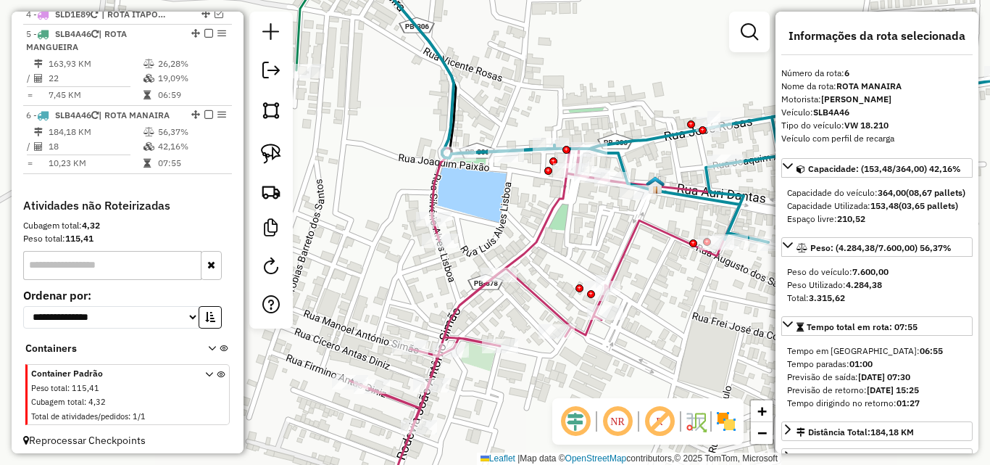
scroll to position [756, 0]
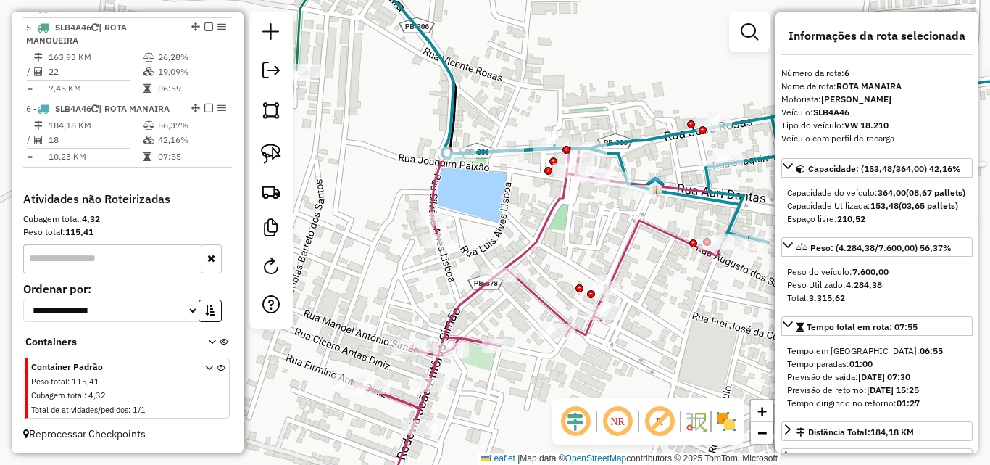
click at [534, 244] on icon at bounding box center [547, 329] width 394 height 363
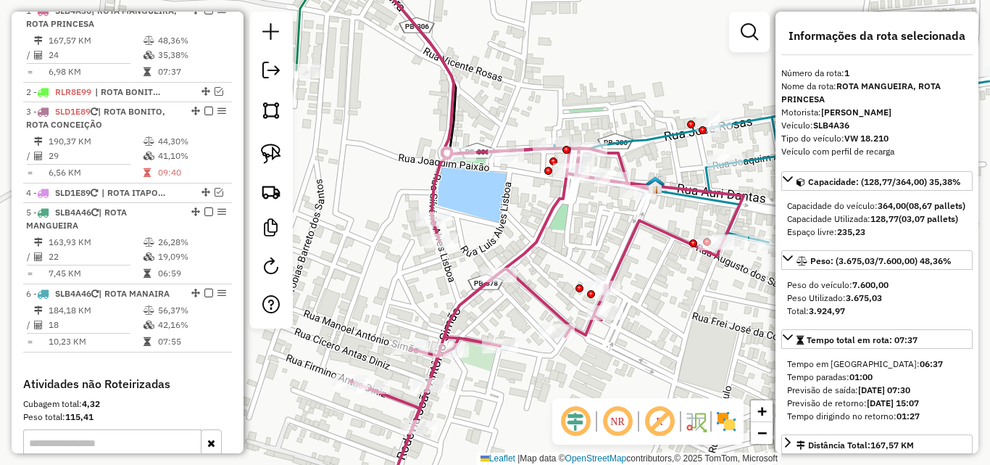
scroll to position [561, 0]
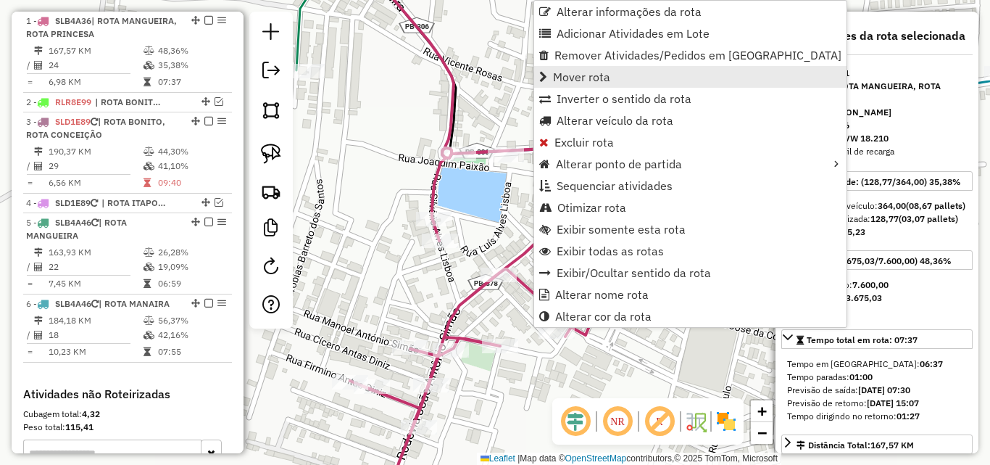
click at [601, 71] on span "Mover rota" at bounding box center [581, 77] width 57 height 12
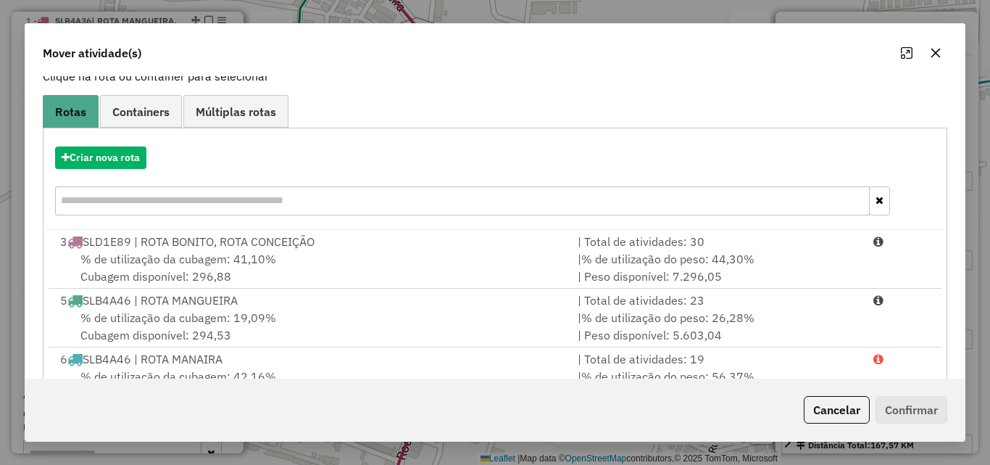
scroll to position [170, 0]
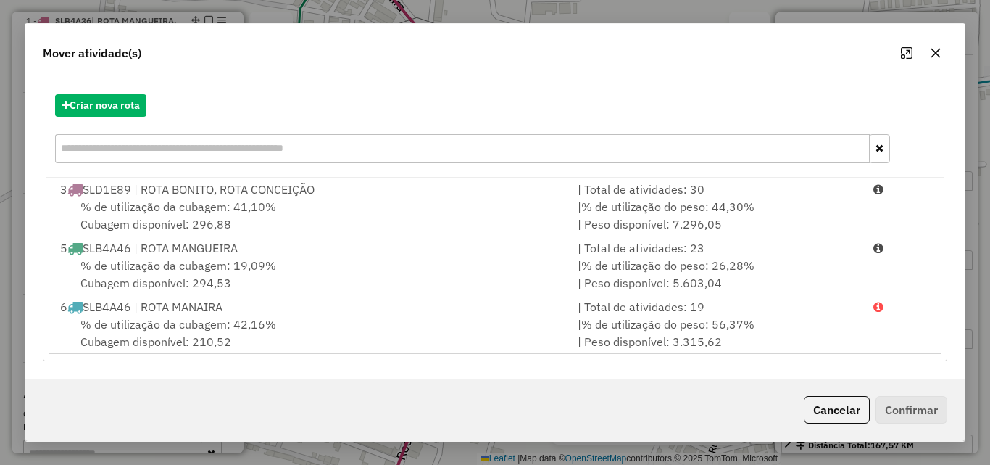
click at [834, 403] on button "Cancelar" at bounding box center [837, 410] width 66 height 28
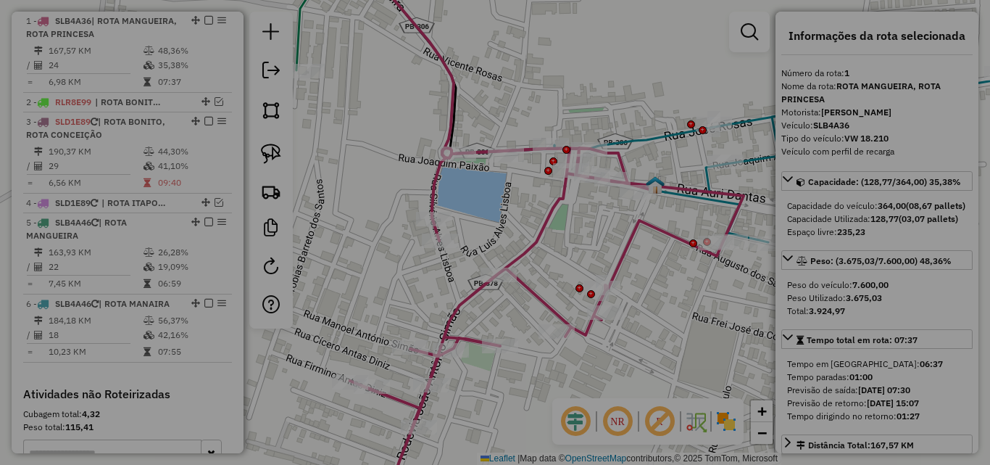
scroll to position [0, 0]
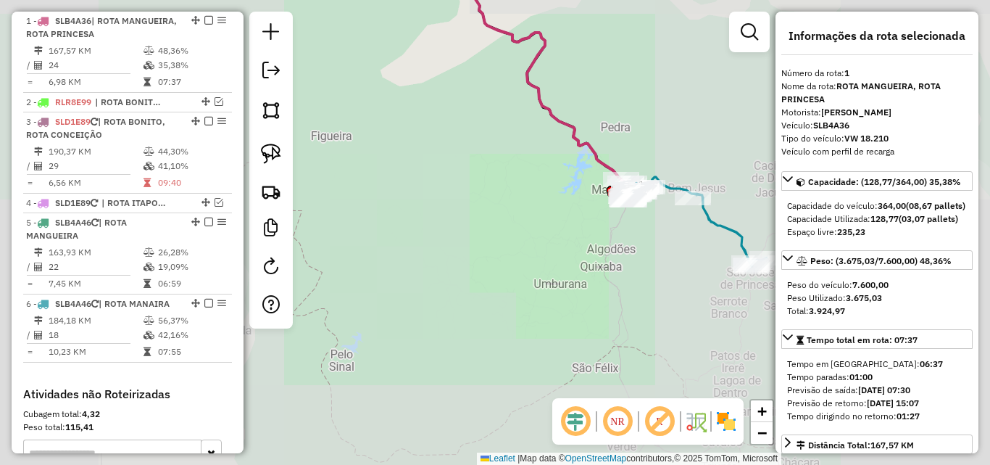
drag, startPoint x: 702, startPoint y: 243, endPoint x: 639, endPoint y: 278, distance: 72.0
click at [645, 282] on div "Janela de atendimento Grade de atendimento Capacidade Transportadoras Veículos …" at bounding box center [495, 232] width 990 height 465
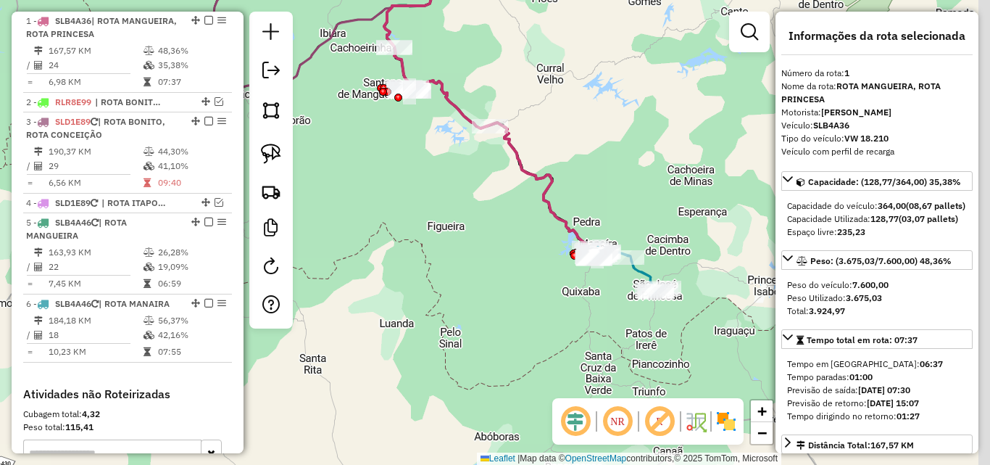
drag, startPoint x: 624, startPoint y: 309, endPoint x: 609, endPoint y: 291, distance: 23.1
click at [585, 303] on div "Janela de atendimento Grade de atendimento Capacidade Transportadoras Veículos …" at bounding box center [495, 232] width 990 height 465
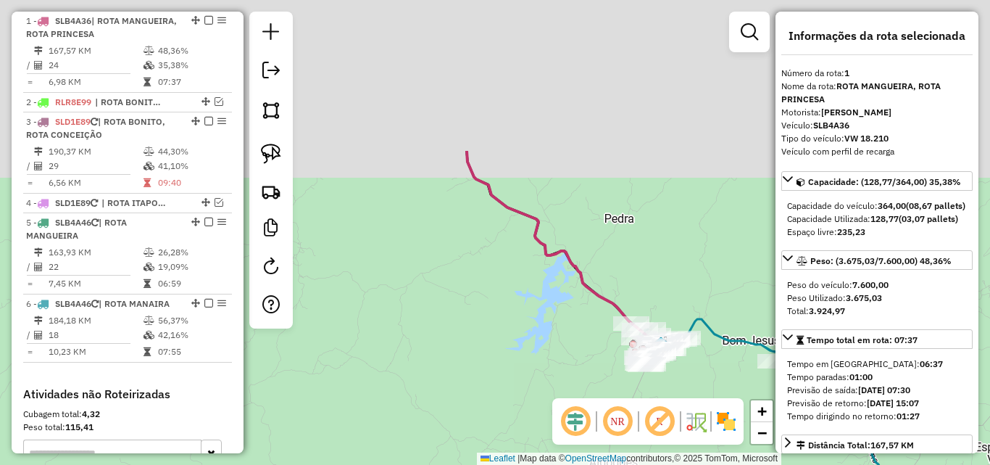
drag, startPoint x: 473, startPoint y: 301, endPoint x: 526, endPoint y: 285, distance: 55.3
click at [542, 393] on div "Janela de atendimento Grade de atendimento Capacidade Transportadoras Veículos …" at bounding box center [495, 232] width 990 height 465
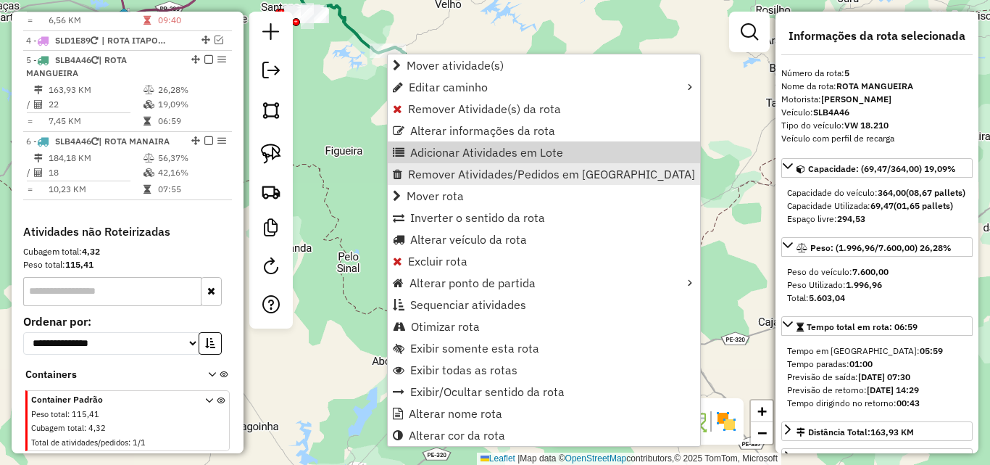
scroll to position [756, 0]
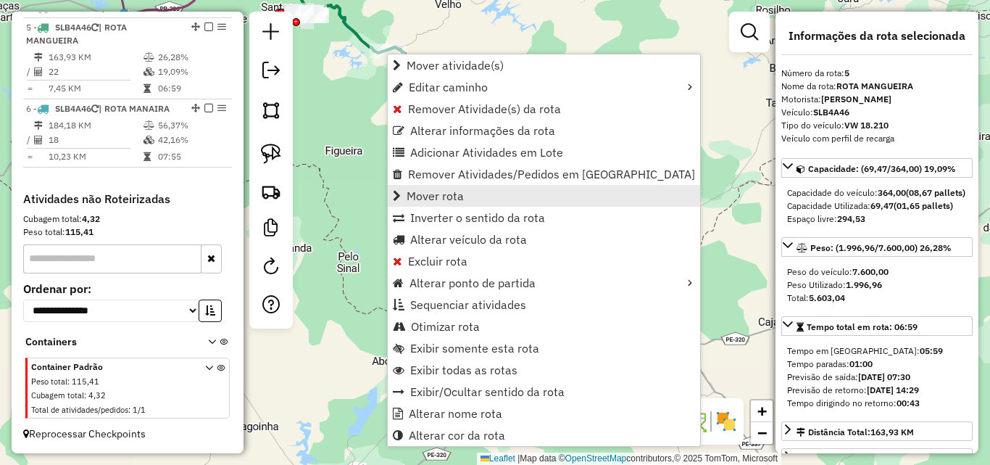
click at [450, 201] on span "Mover rota" at bounding box center [435, 196] width 57 height 12
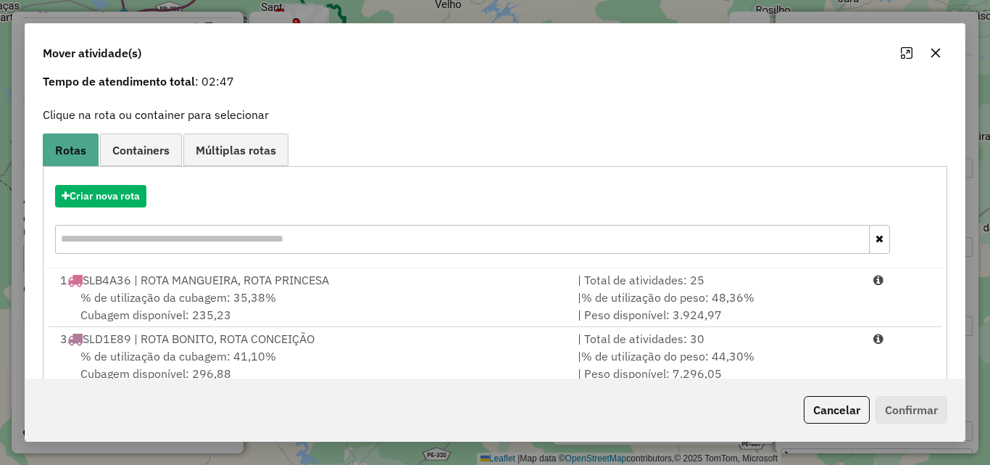
scroll to position [170, 0]
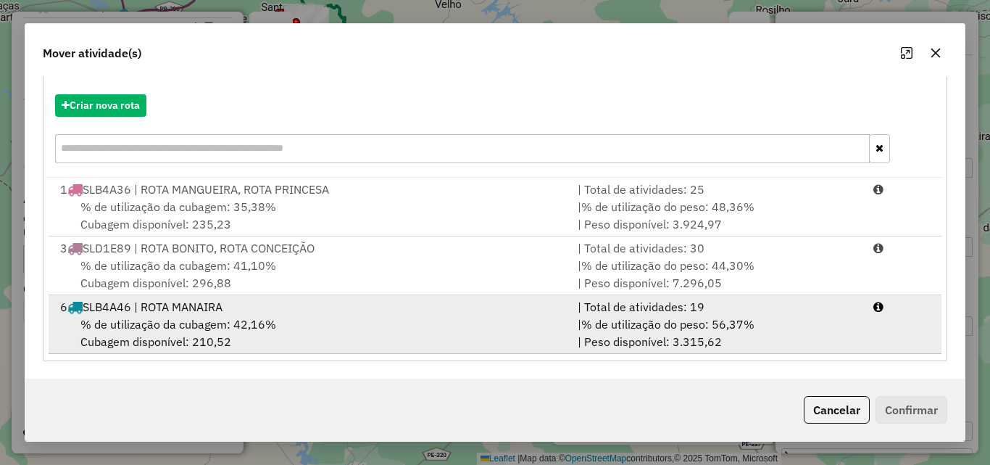
click at [239, 321] on span "% de utilização da cubagem: 42,16%" at bounding box center [178, 324] width 196 height 14
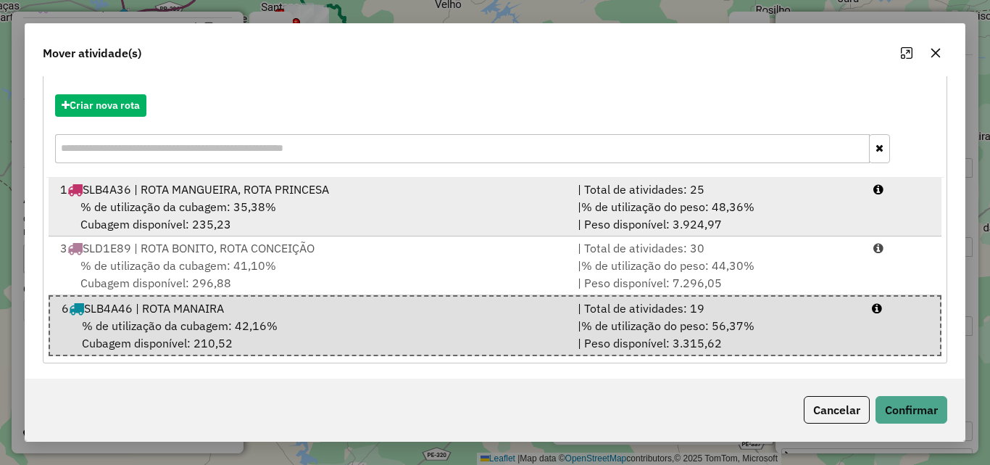
drag, startPoint x: 301, startPoint y: 188, endPoint x: 556, endPoint y: 254, distance: 263.4
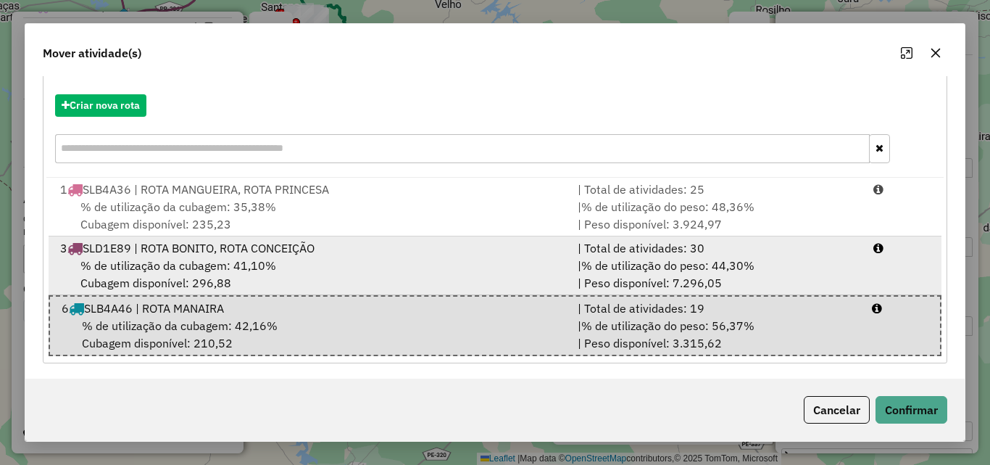
click at [301, 189] on div "1 SLB4A36 | ROTA MANGUEIRA, ROTA PRINCESA" at bounding box center [310, 189] width 518 height 17
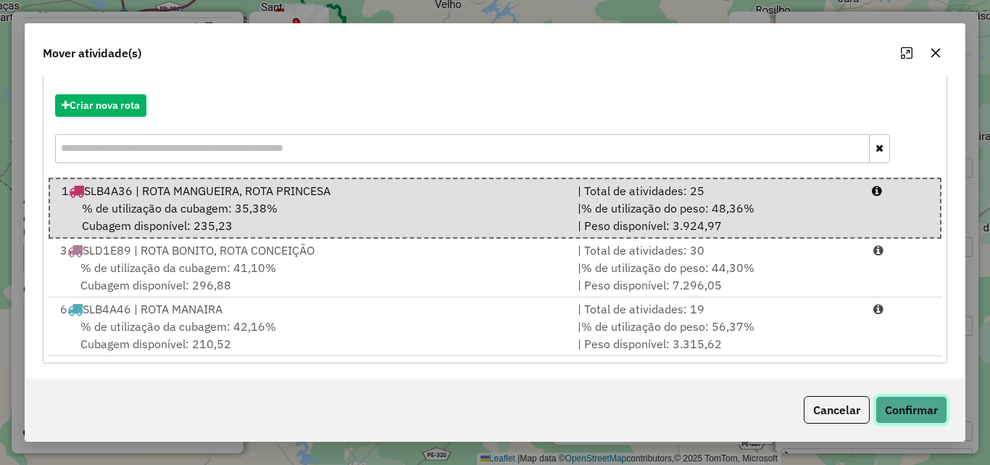
click at [914, 417] on button "Confirmar" at bounding box center [912, 410] width 72 height 28
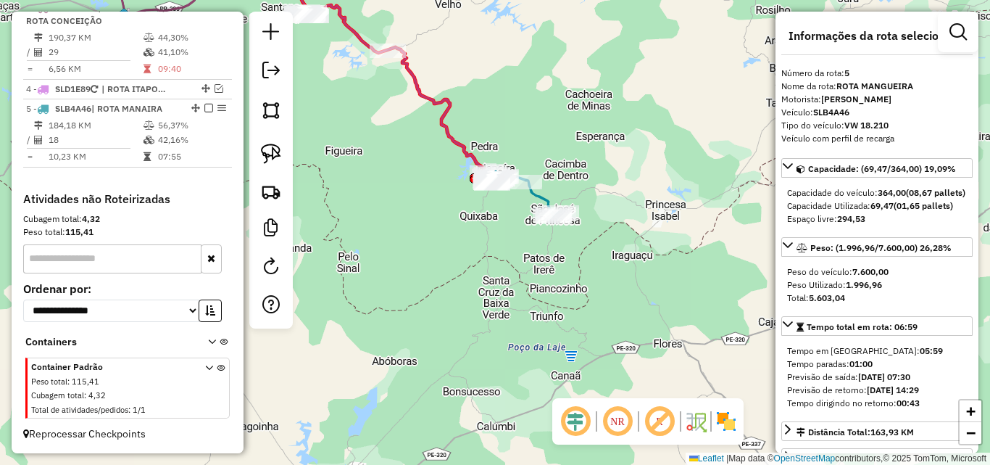
scroll to position [675, 0]
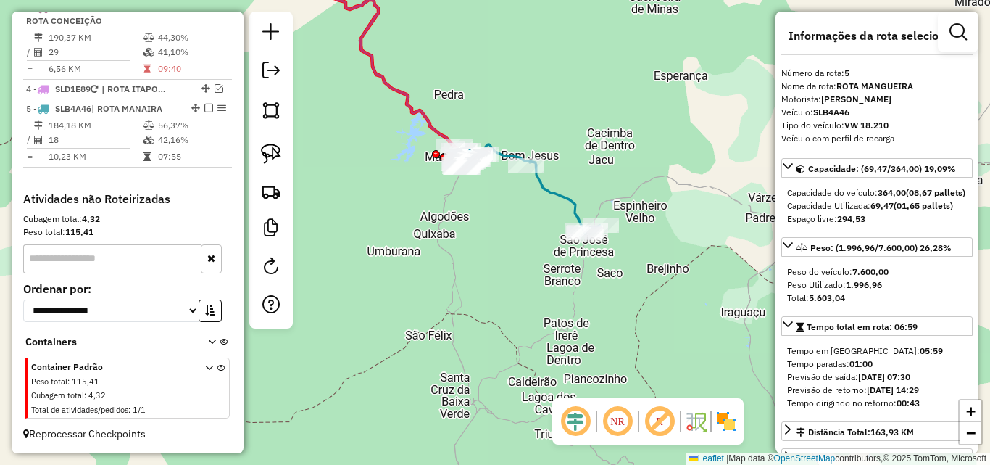
click at [506, 153] on icon at bounding box center [531, 189] width 137 height 90
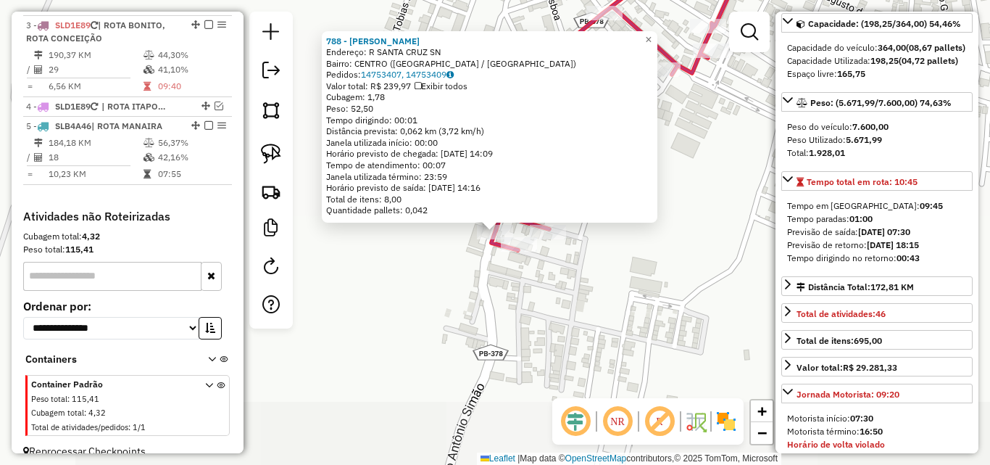
scroll to position [561, 0]
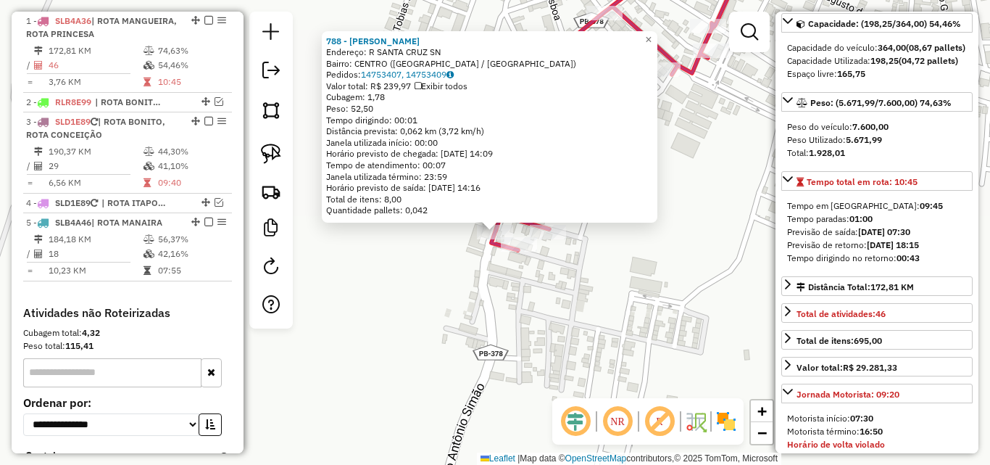
click at [526, 352] on div "788 - ADRIANA DE SOUSA TEIXEIRA Endereço: R SANTA CRUZ SN Bairro: CENTRO (MANAI…" at bounding box center [495, 232] width 990 height 465
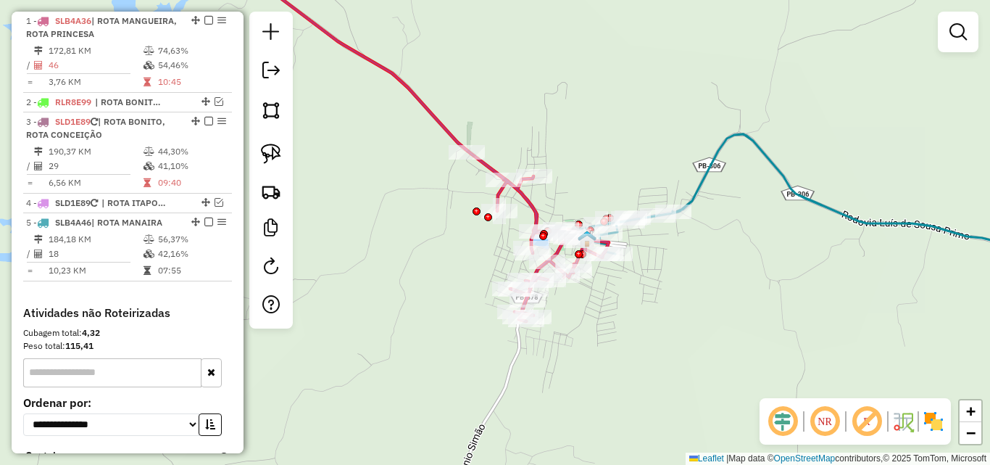
click at [697, 189] on icon at bounding box center [813, 207] width 552 height 146
select select "*********"
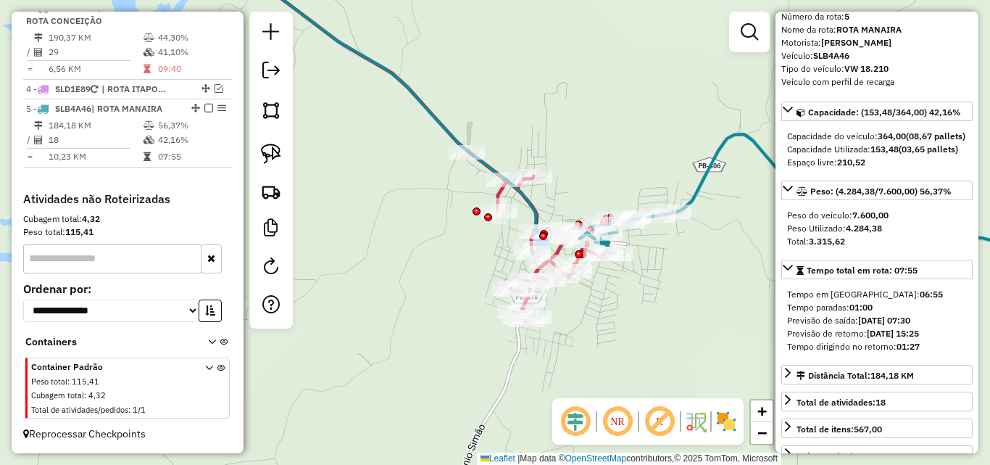
scroll to position [145, 0]
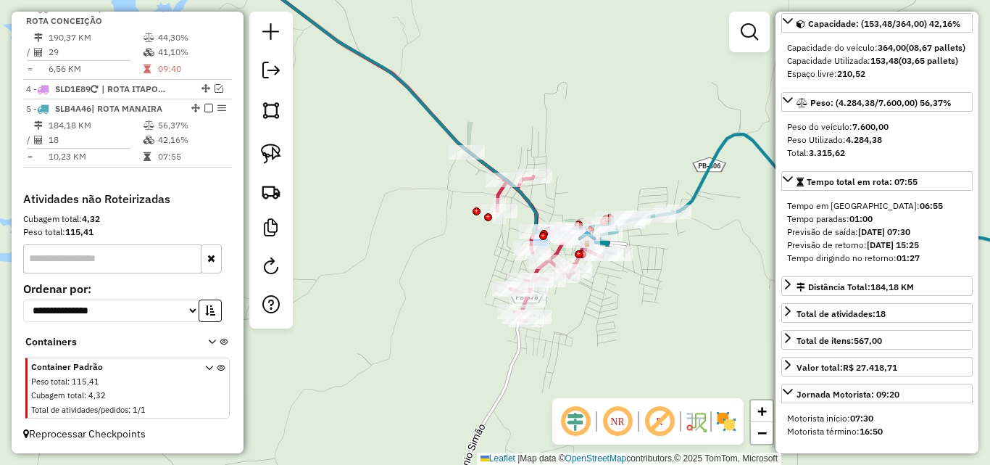
click at [497, 194] on icon at bounding box center [437, 138] width 343 height 368
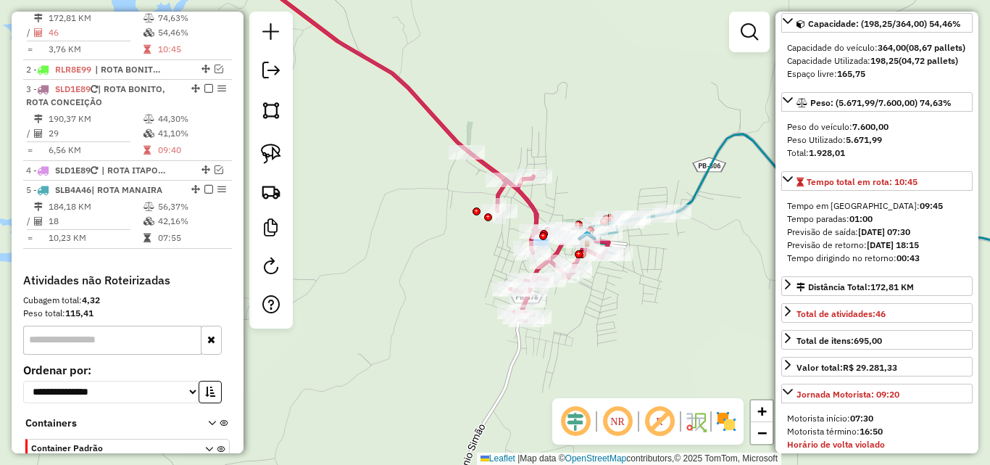
scroll to position [561, 0]
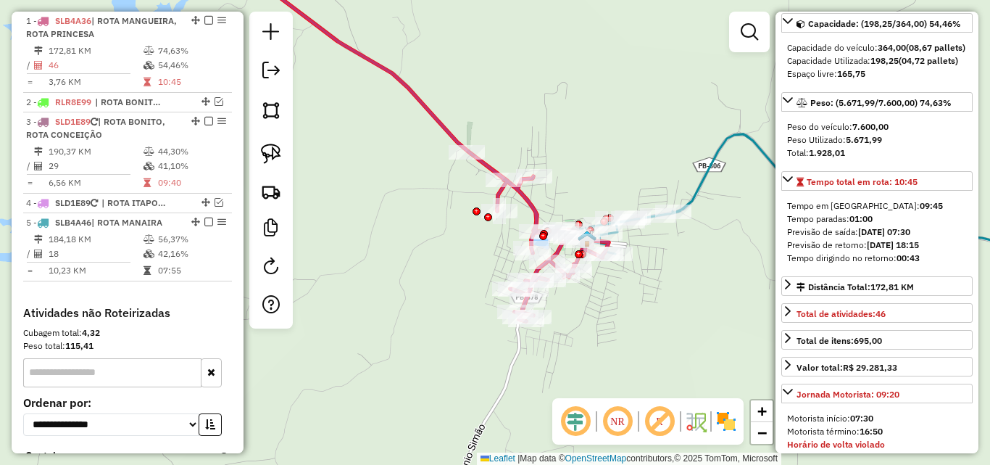
click at [704, 177] on icon at bounding box center [813, 207] width 552 height 146
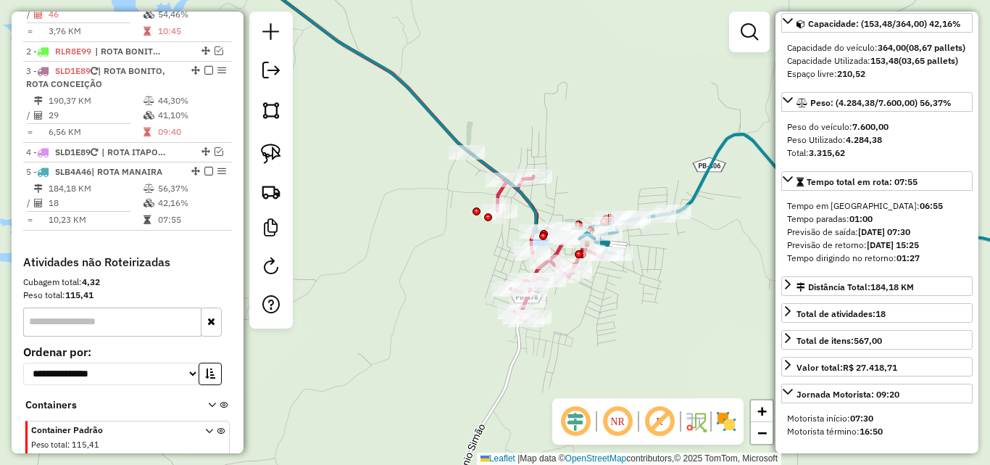
scroll to position [675, 0]
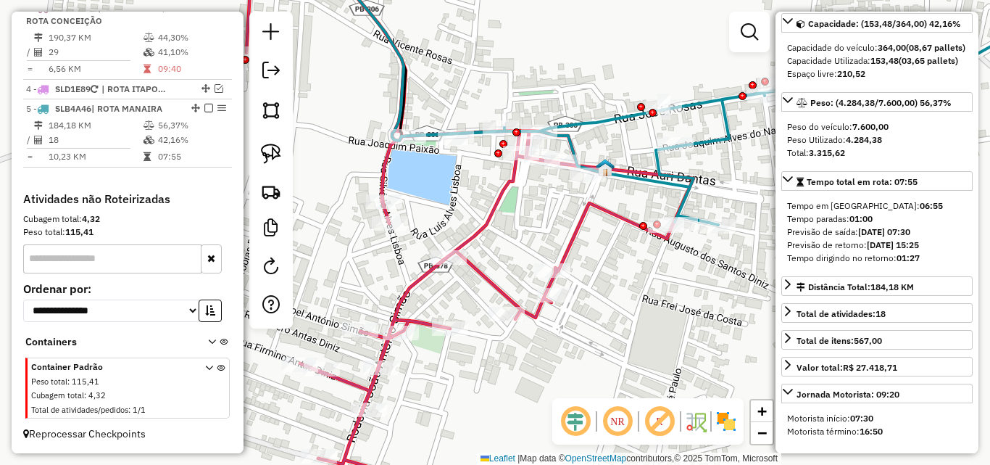
click at [623, 300] on div "Janela de atendimento Grade de atendimento Capacidade Transportadoras Veículos …" at bounding box center [495, 232] width 990 height 465
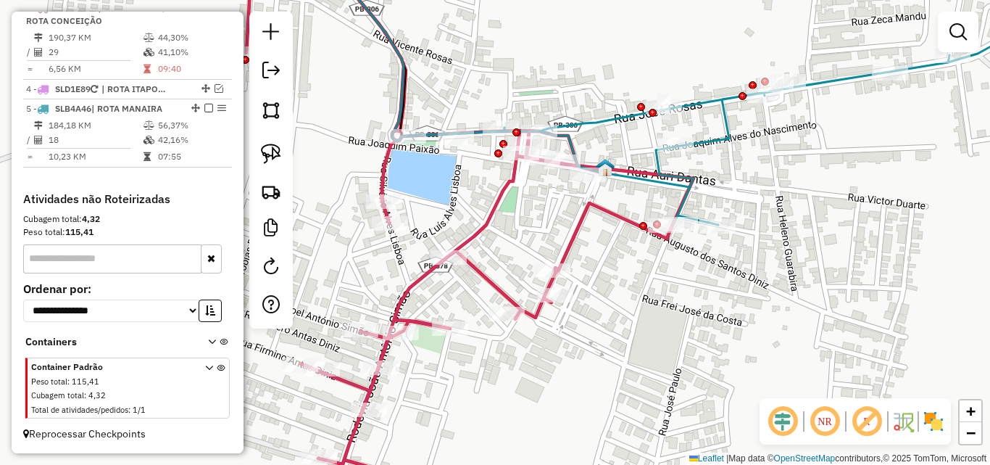
drag, startPoint x: 280, startPoint y: 146, endPoint x: 476, endPoint y: 144, distance: 195.8
click at [280, 147] on img at bounding box center [271, 154] width 20 height 20
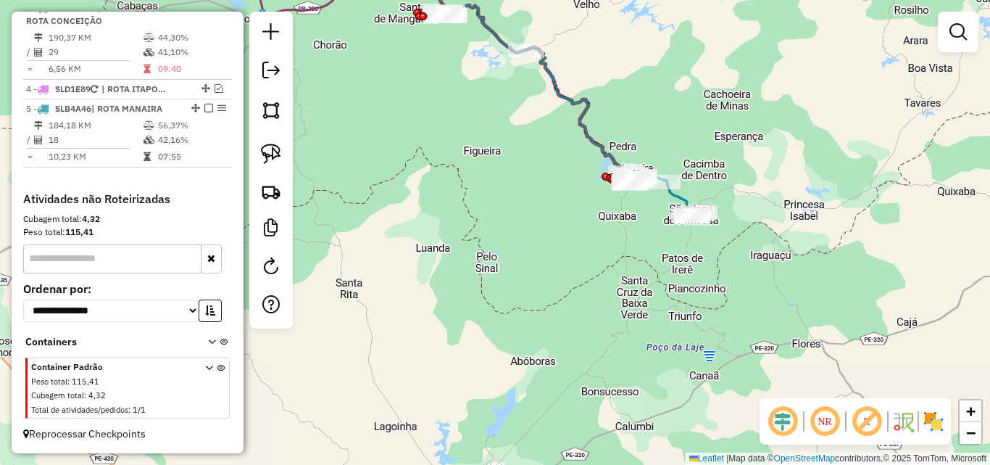
drag, startPoint x: 536, startPoint y: 183, endPoint x: 555, endPoint y: 269, distance: 88.5
click at [555, 269] on div "Janela de atendimento Grade de atendimento Capacidade Transportadoras Veículos …" at bounding box center [495, 232] width 990 height 465
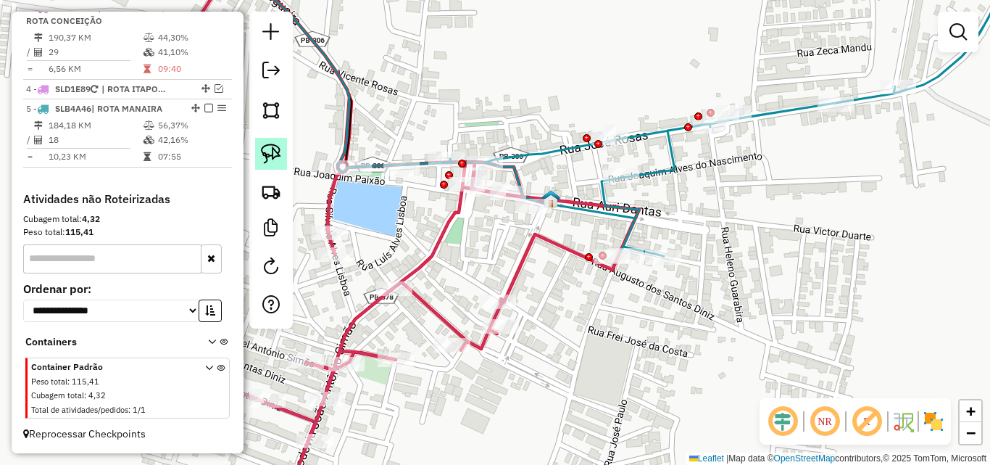
click at [262, 143] on link at bounding box center [271, 154] width 32 height 32
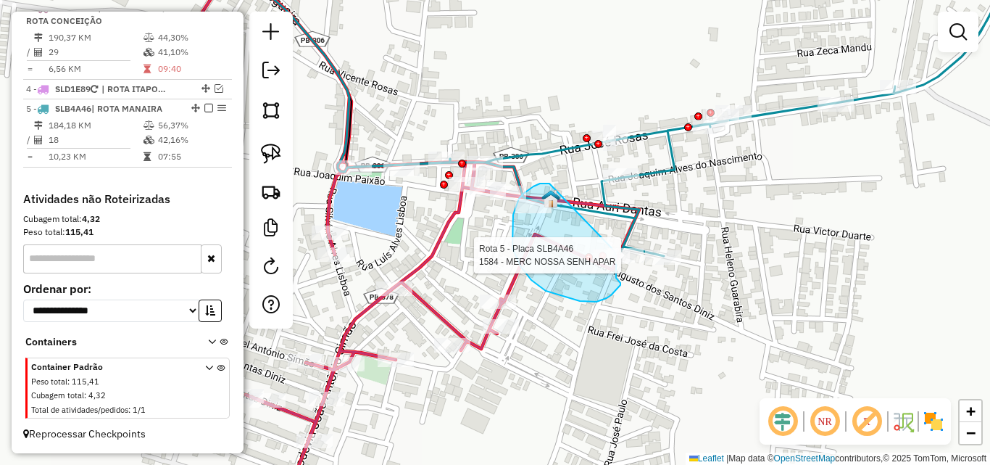
drag, startPoint x: 550, startPoint y: 183, endPoint x: 603, endPoint y: 243, distance: 80.1
click at [603, 243] on div "Rota 1 - Placa SLB4A36 1708 - JOSE GEOVANIO PEREI Rota 5 - Placa SLB4A46 1584 -…" at bounding box center [495, 232] width 990 height 465
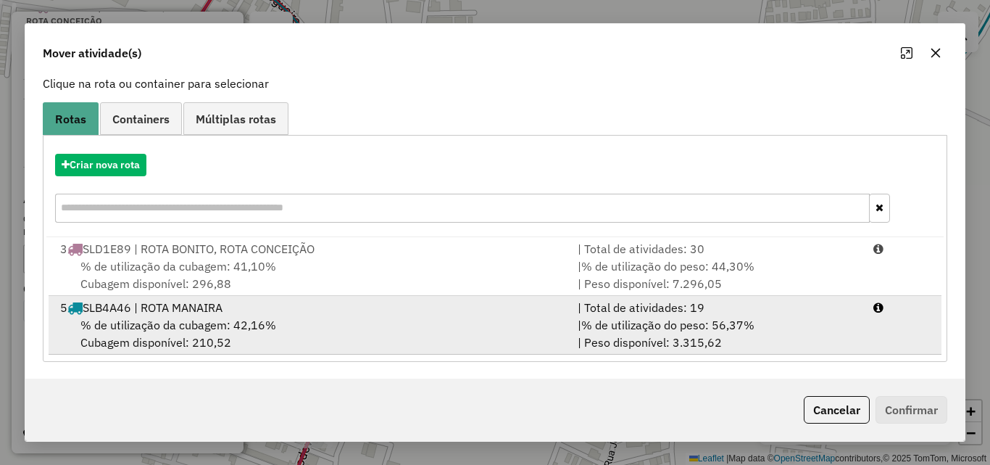
scroll to position [94, 0]
click at [779, 332] on div "| % de utilização do peso: 56,37% | Peso disponível: 3.315,62" at bounding box center [717, 332] width 296 height 35
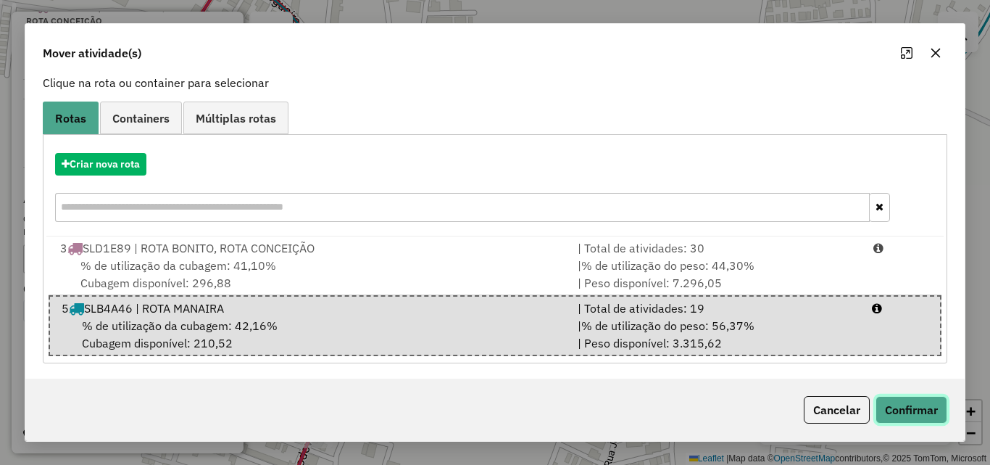
click at [905, 414] on button "Confirmar" at bounding box center [912, 410] width 72 height 28
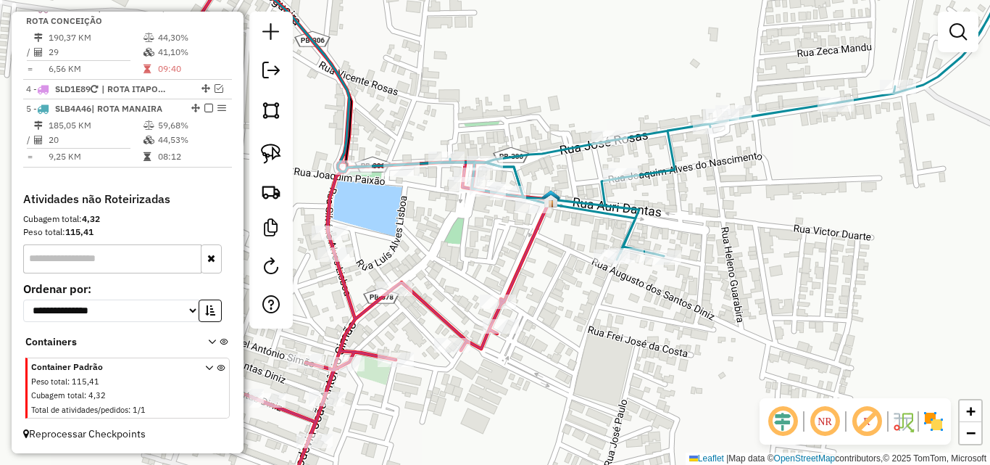
scroll to position [0, 0]
click at [661, 131] on icon at bounding box center [687, 107] width 667 height 306
select select "*********"
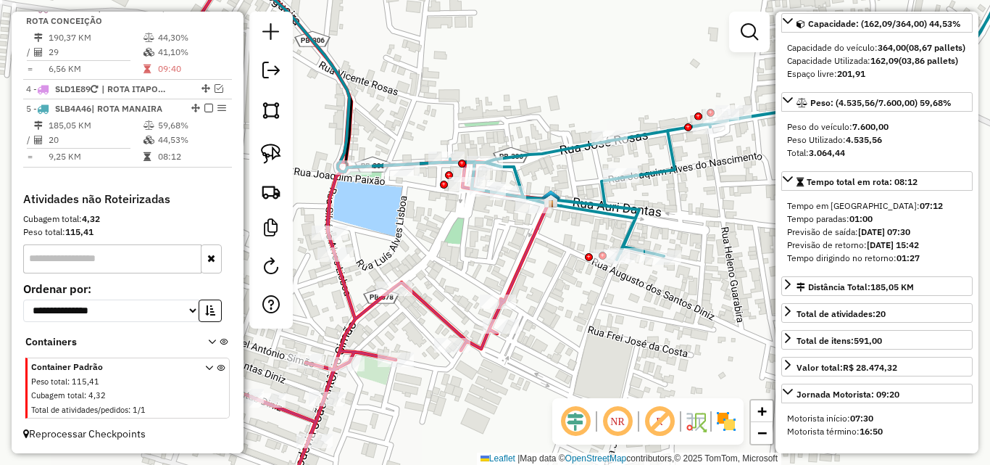
click at [428, 303] on icon at bounding box center [371, 232] width 358 height 557
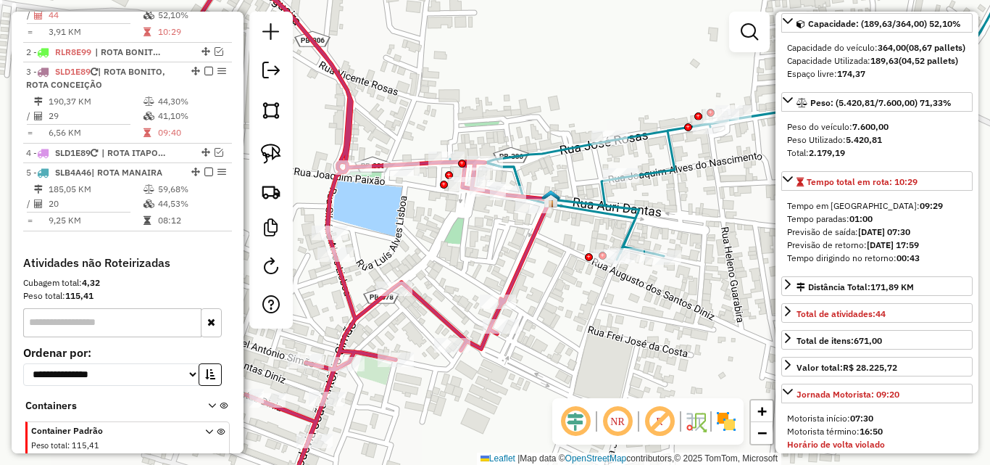
scroll to position [561, 0]
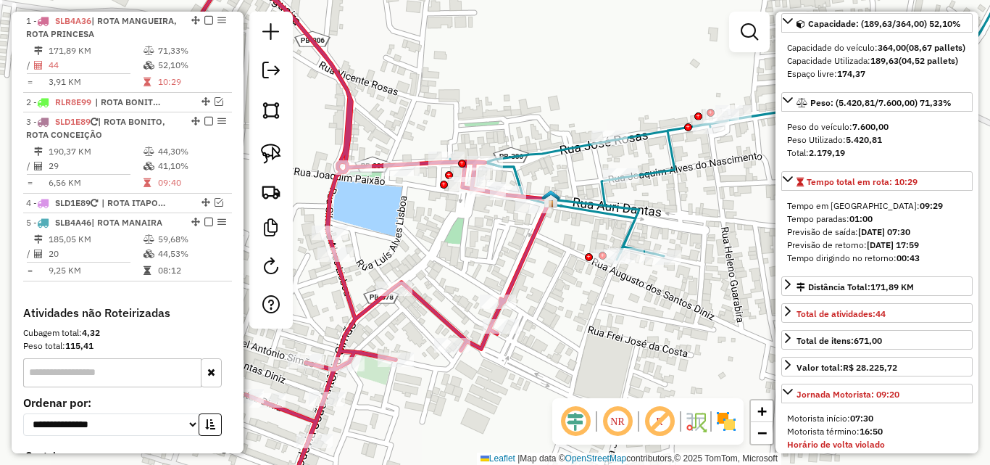
click at [594, 210] on icon at bounding box center [687, 107] width 667 height 306
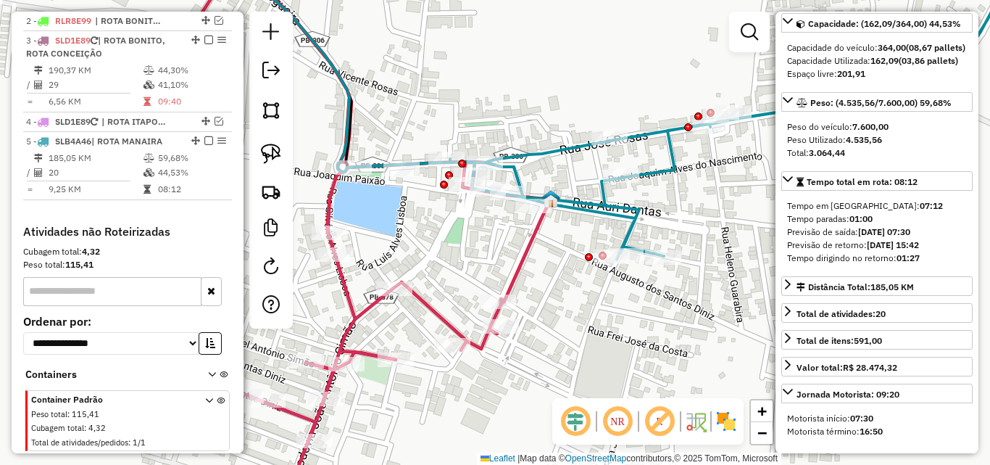
scroll to position [675, 0]
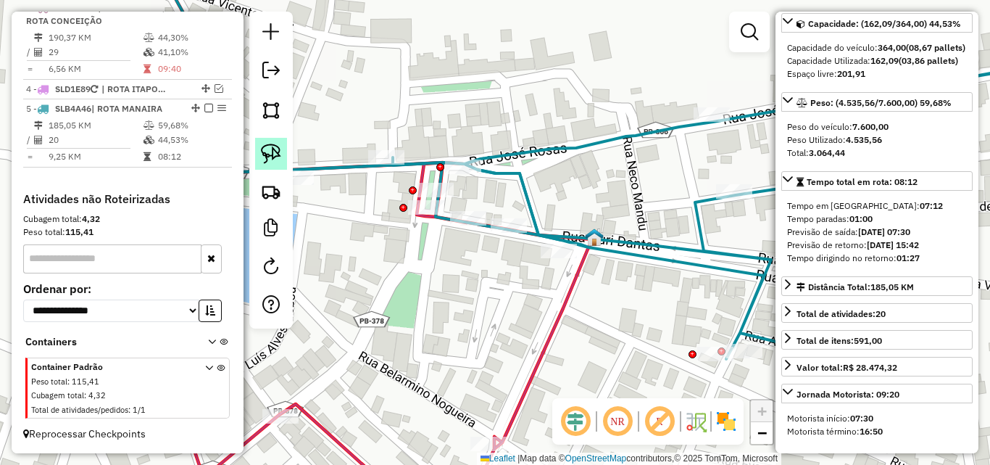
click at [266, 145] on img at bounding box center [271, 154] width 20 height 20
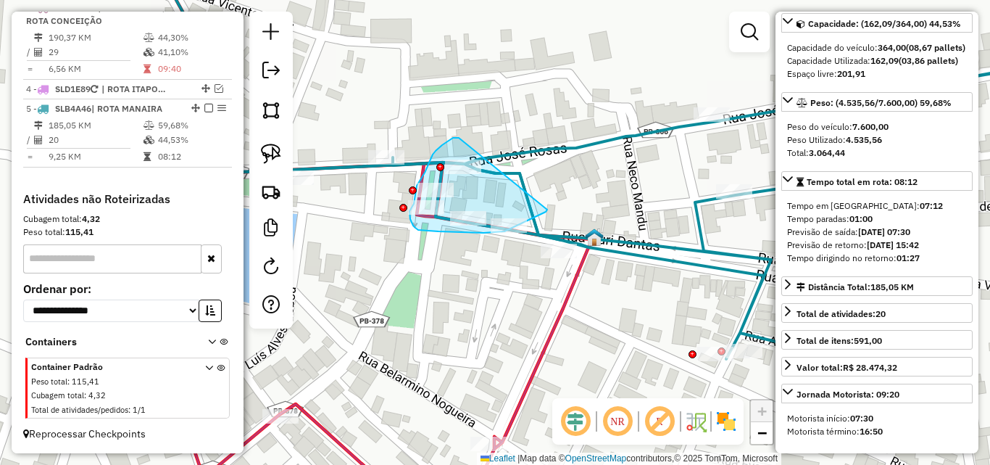
drag, startPoint x: 445, startPoint y: 144, endPoint x: 547, endPoint y: 210, distance: 121.7
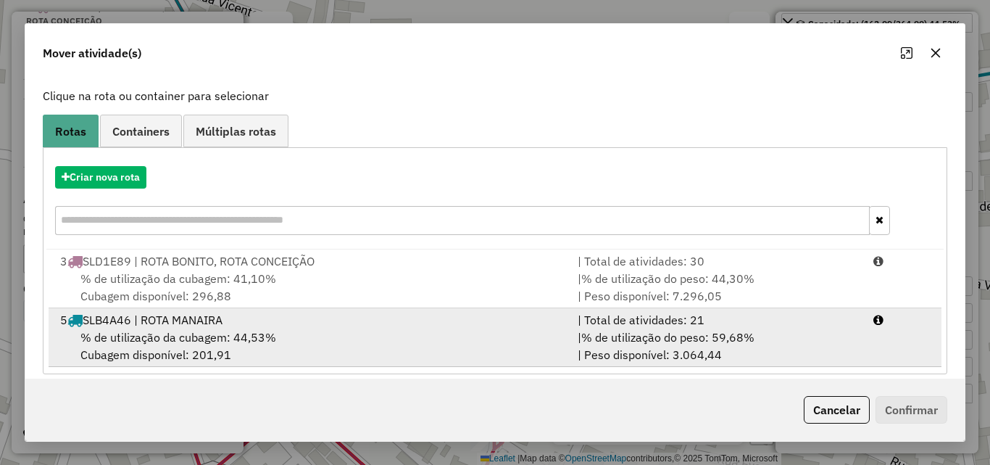
scroll to position [94, 0]
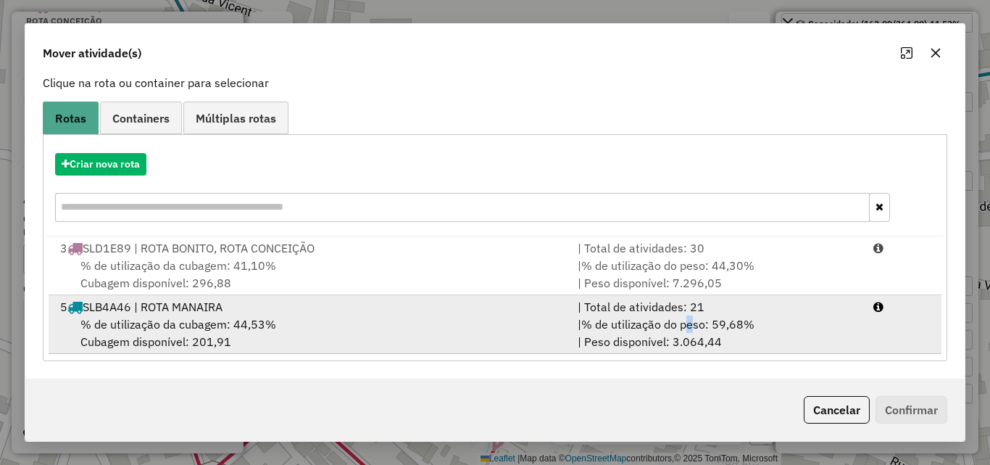
click at [689, 319] on span "% de utilização do peso: 59,68%" at bounding box center [667, 324] width 173 height 14
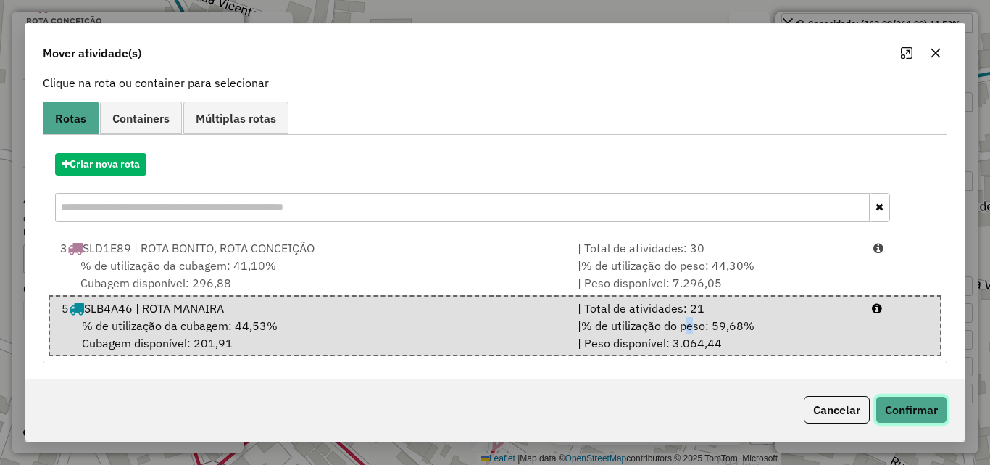
click at [902, 404] on button "Confirmar" at bounding box center [912, 410] width 72 height 28
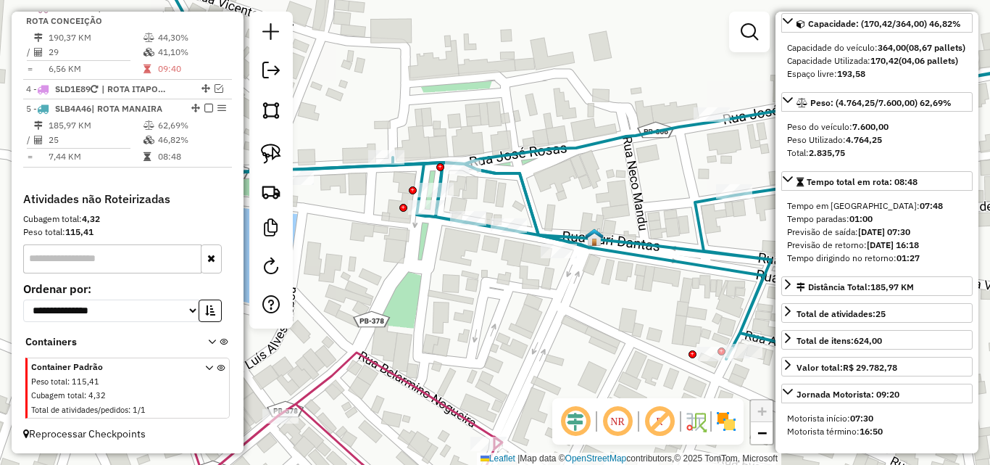
scroll to position [0, 0]
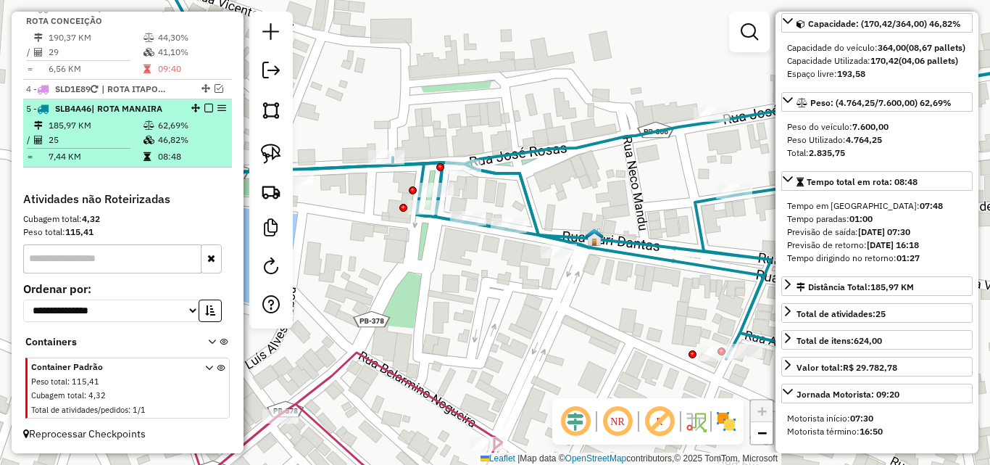
click at [143, 145] on td at bounding box center [150, 140] width 14 height 14
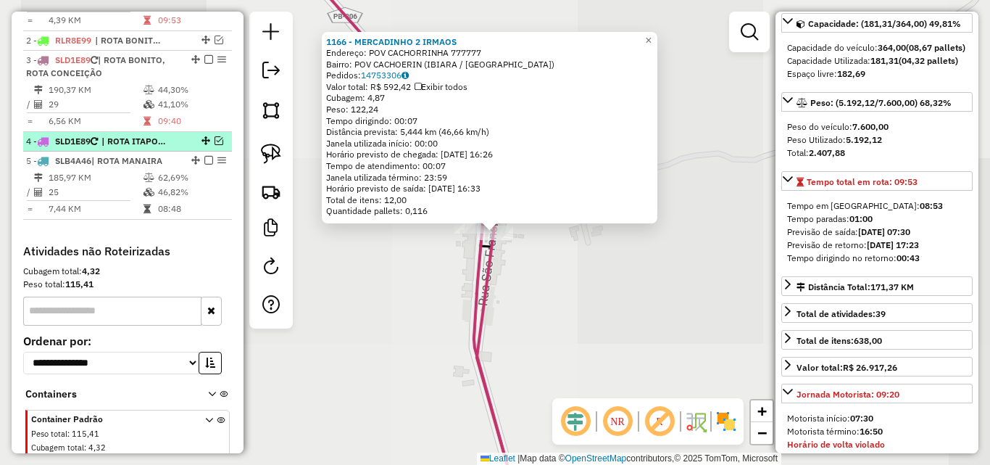
scroll to position [561, 0]
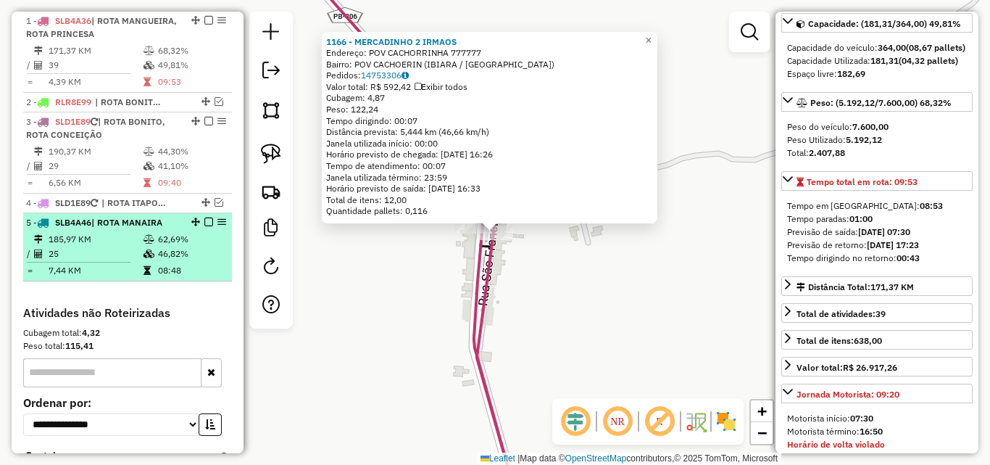
click at [135, 272] on td "7,44 KM" at bounding box center [95, 270] width 95 height 14
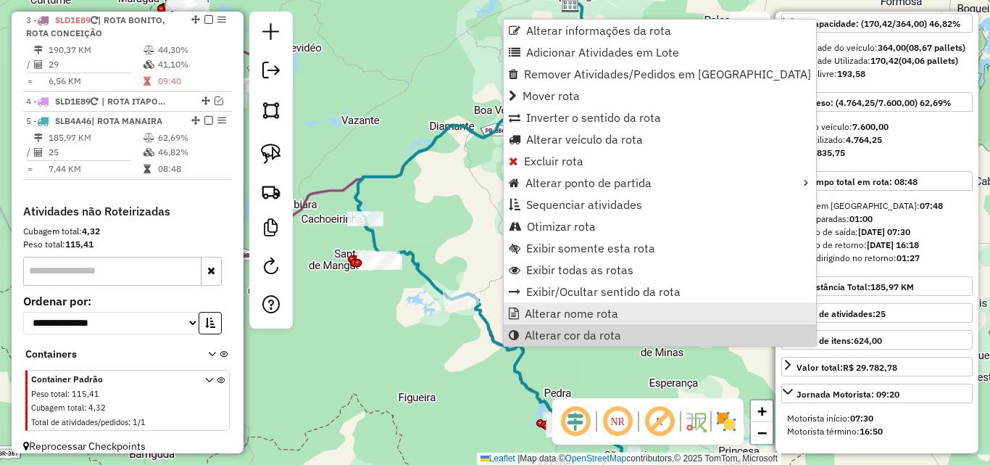
scroll to position [675, 0]
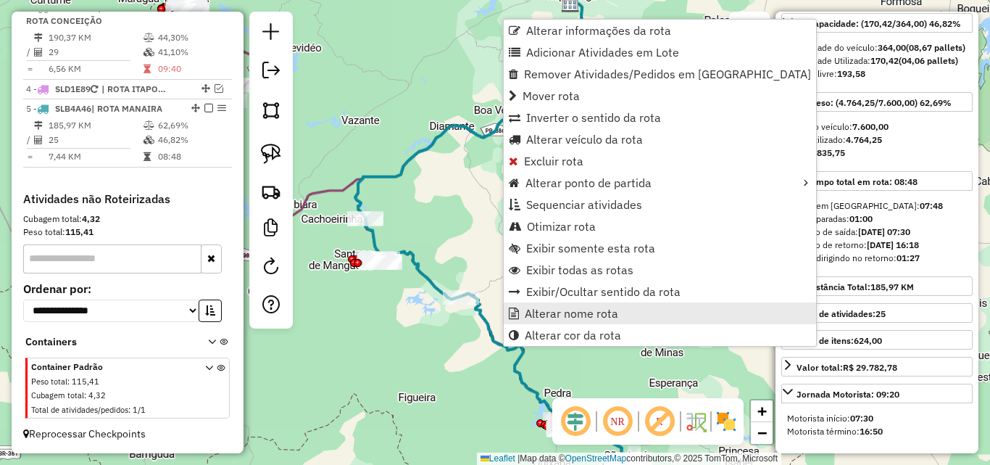
click at [558, 318] on span "Alterar nome rota" at bounding box center [572, 313] width 94 height 12
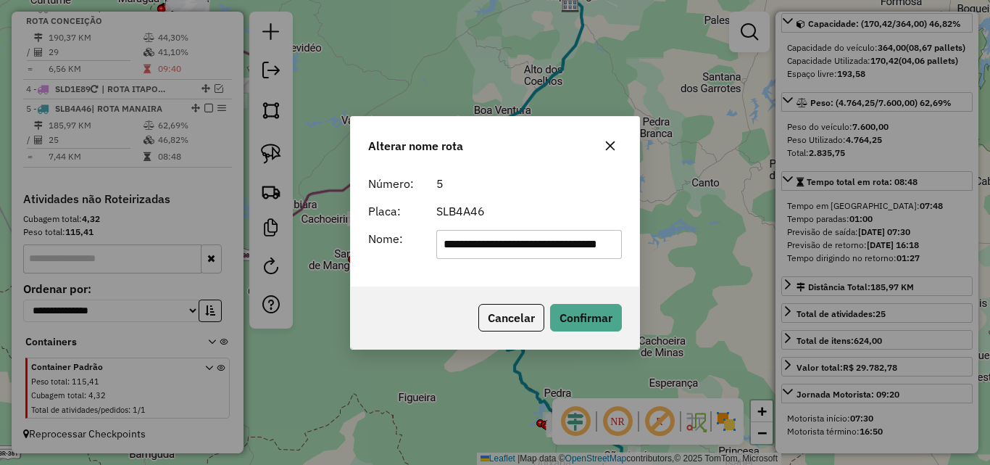
scroll to position [0, 59]
type input "**********"
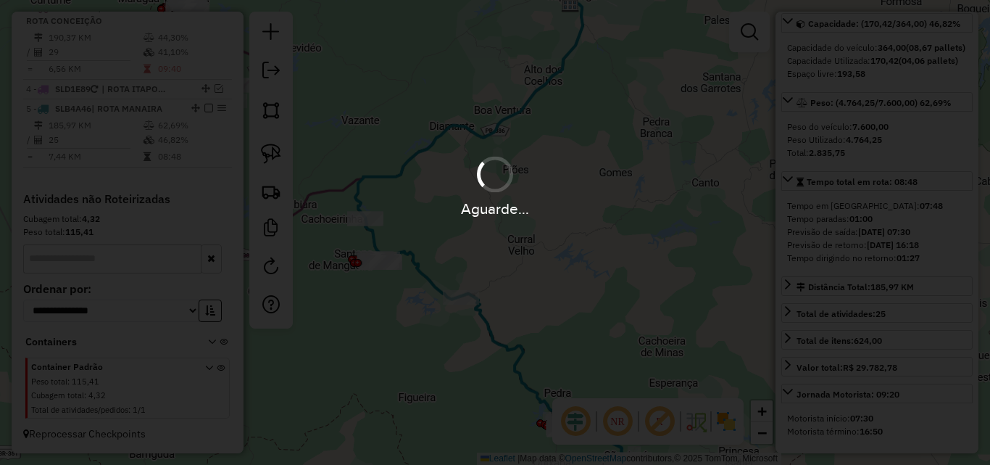
scroll to position [0, 0]
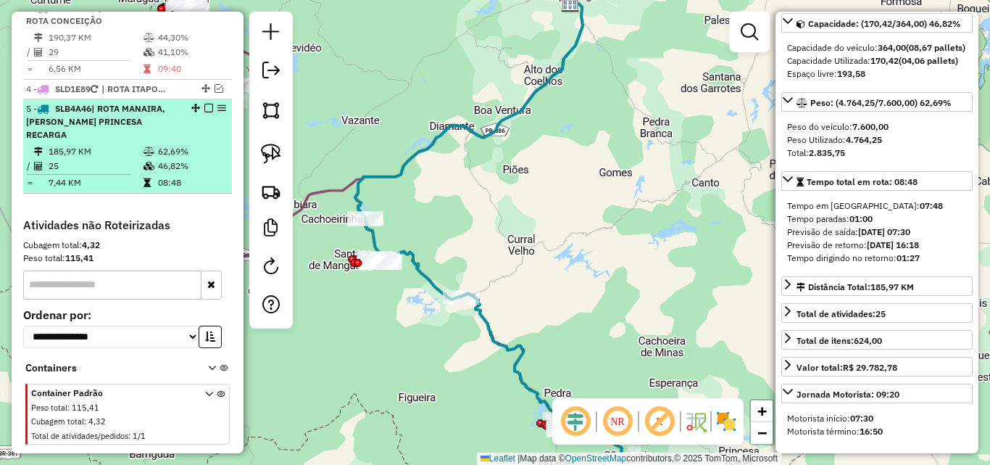
click at [115, 144] on td "185,97 KM" at bounding box center [95, 151] width 95 height 14
click at [149, 147] on icon at bounding box center [149, 151] width 11 height 9
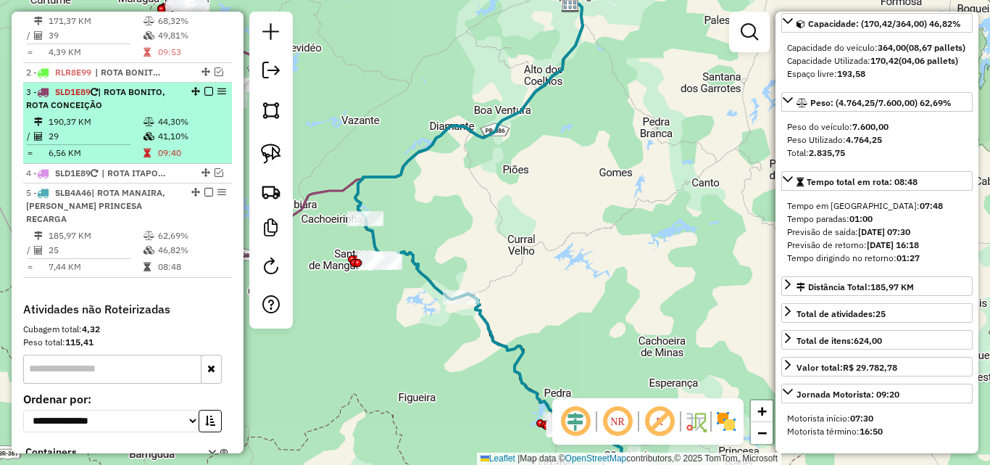
scroll to position [530, 0]
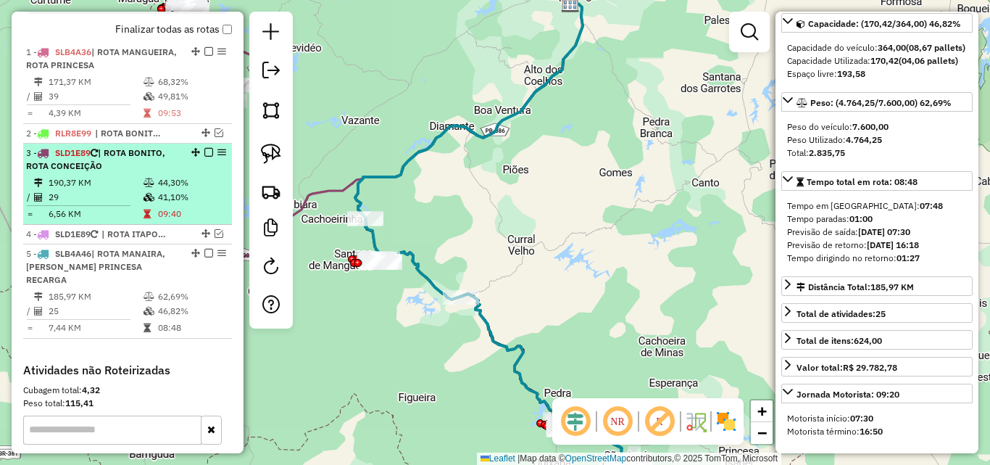
click at [141, 156] on span "| ROTA BONITO, ROTA CONCEIÇÃO" at bounding box center [95, 159] width 139 height 24
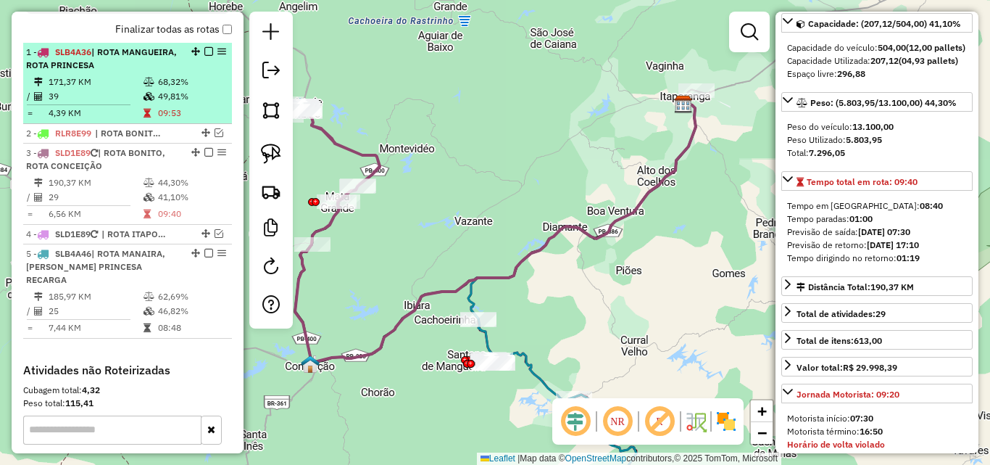
click at [138, 90] on td "39" at bounding box center [95, 96] width 95 height 14
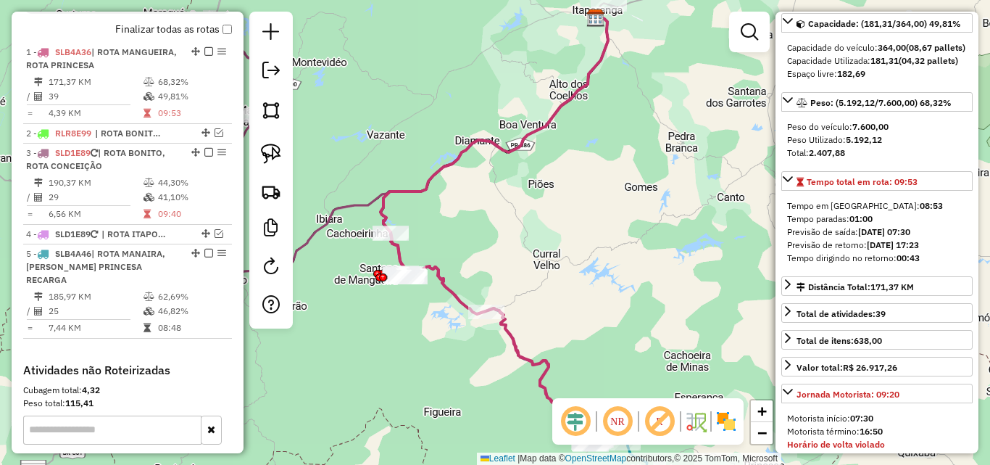
drag, startPoint x: 478, startPoint y: 281, endPoint x: 463, endPoint y: 241, distance: 42.0
click at [465, 239] on div "Janela de atendimento Grade de atendimento Capacidade Transportadoras Veículos …" at bounding box center [495, 232] width 990 height 465
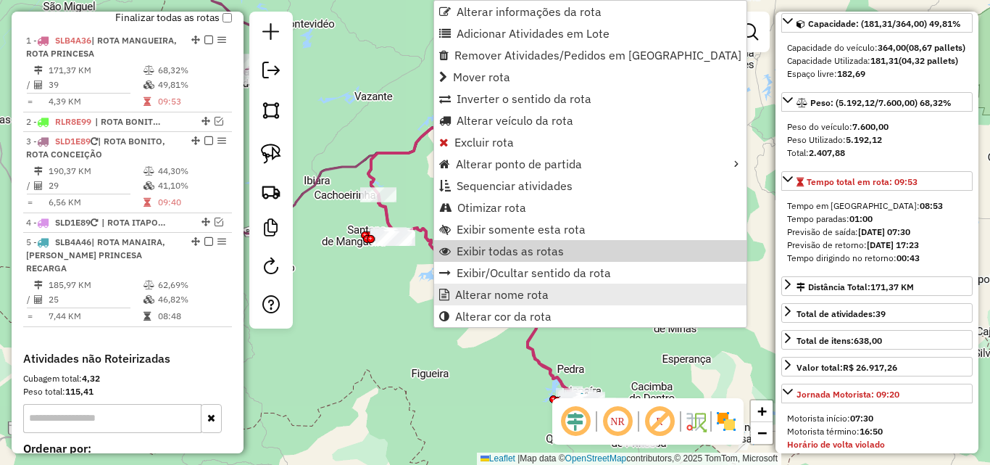
scroll to position [561, 0]
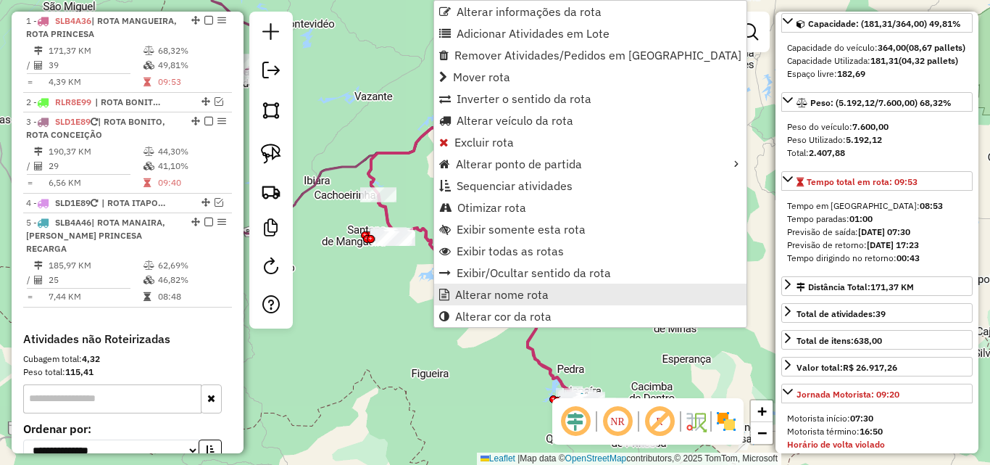
click at [485, 289] on link "Alterar nome rota" at bounding box center [590, 294] width 312 height 22
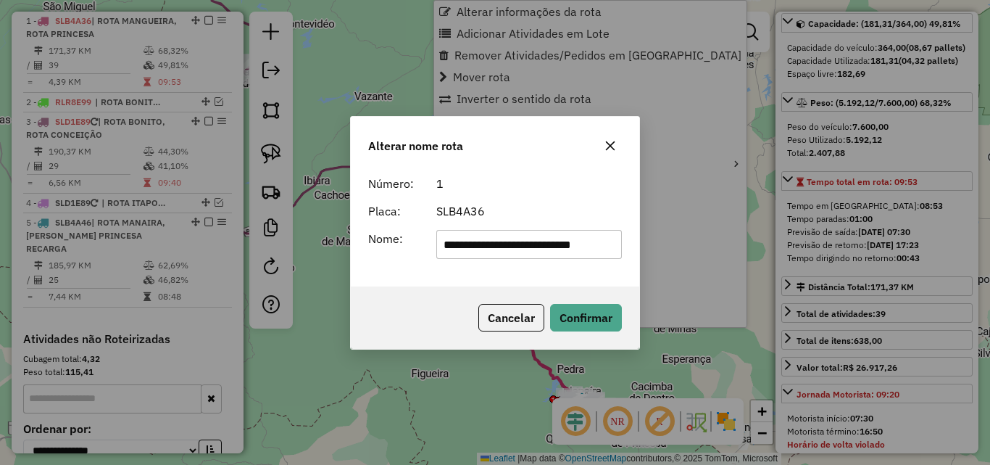
scroll to position [0, 20]
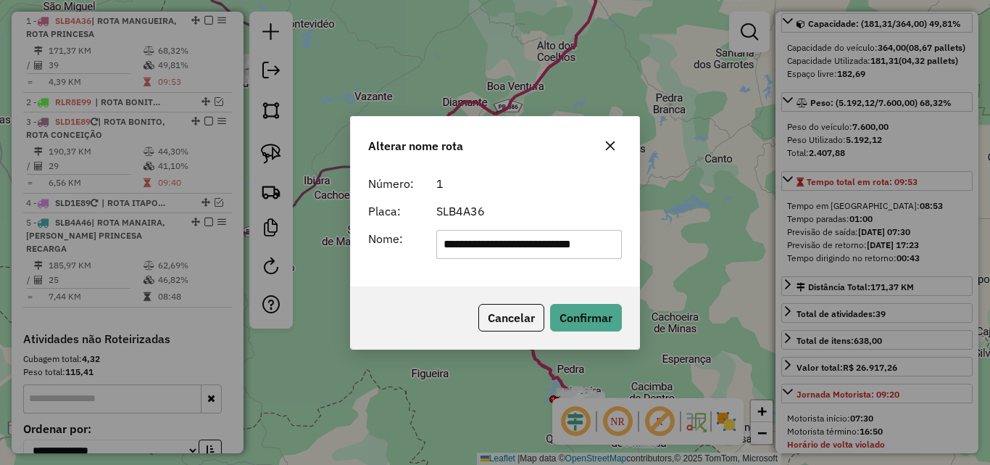
drag, startPoint x: 557, startPoint y: 249, endPoint x: 1006, endPoint y: 277, distance: 449.6
click at [990, 277] on html "Aguarde... Pop-up bloqueado! Seu navegador bloqueou automáticamente a abertura …" at bounding box center [495, 232] width 990 height 465
type input "**********"
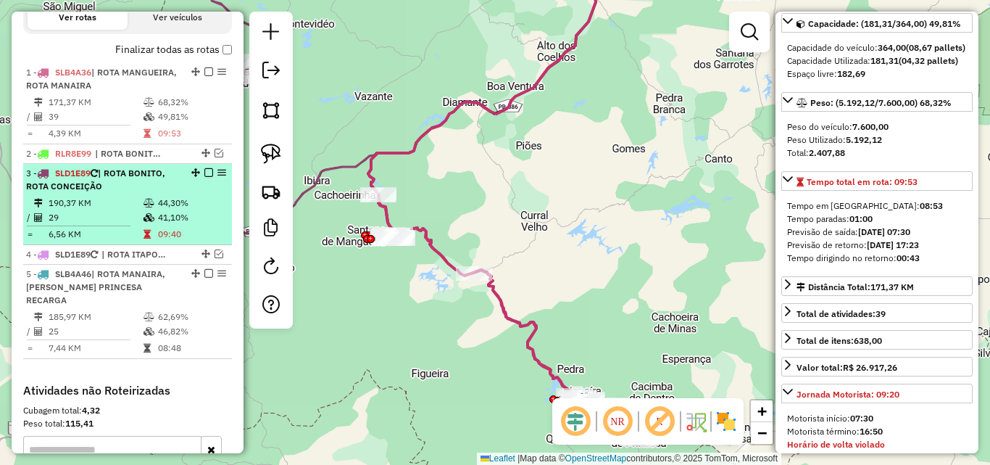
scroll to position [489, 0]
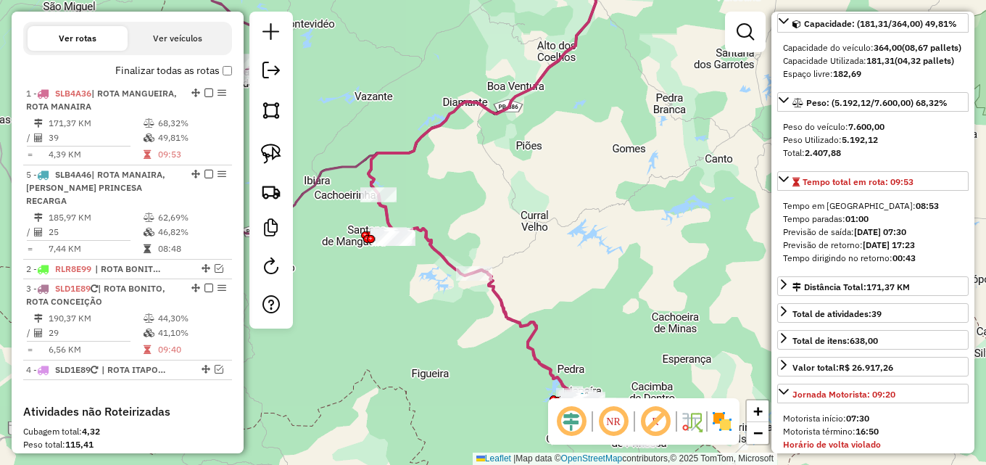
drag, startPoint x: 186, startPoint y: 273, endPoint x: 171, endPoint y: 159, distance: 114.7
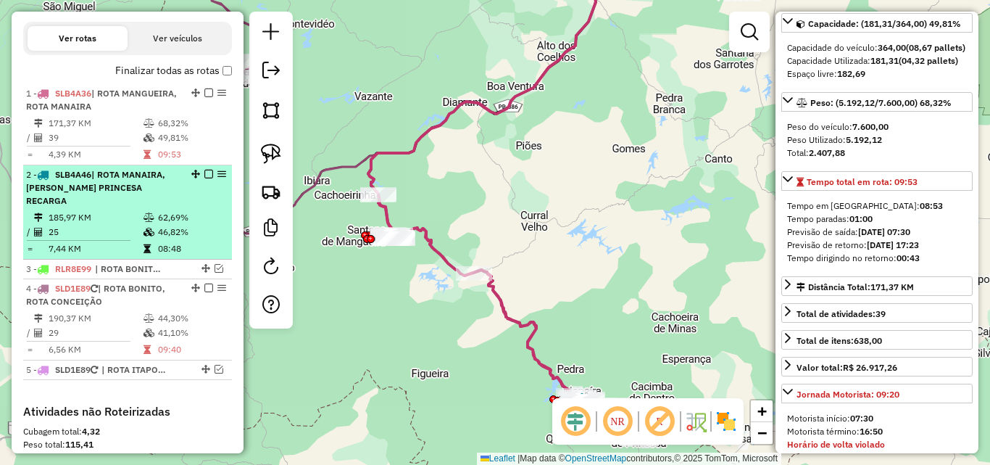
click at [196, 191] on div "2 - SLB4A46 | ROTA MANAIRA, ROTA PRINCESA RECARGA" at bounding box center [127, 187] width 203 height 39
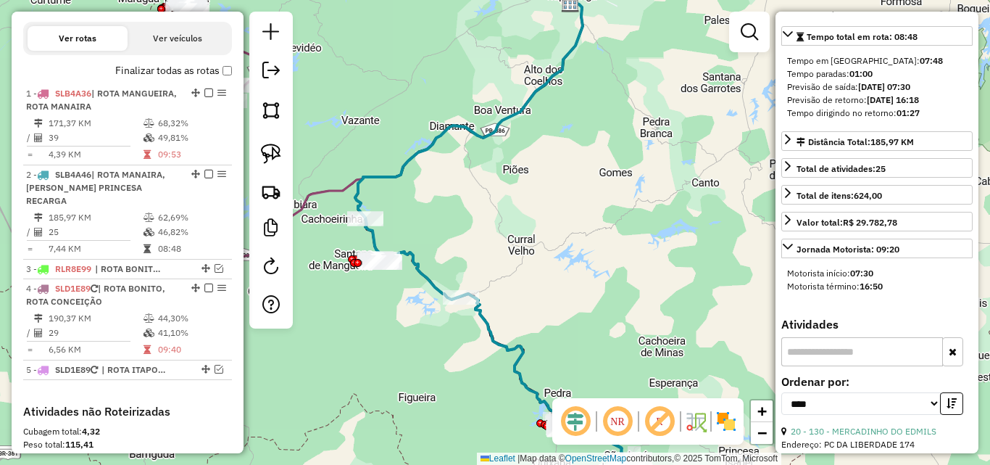
scroll to position [231, 0]
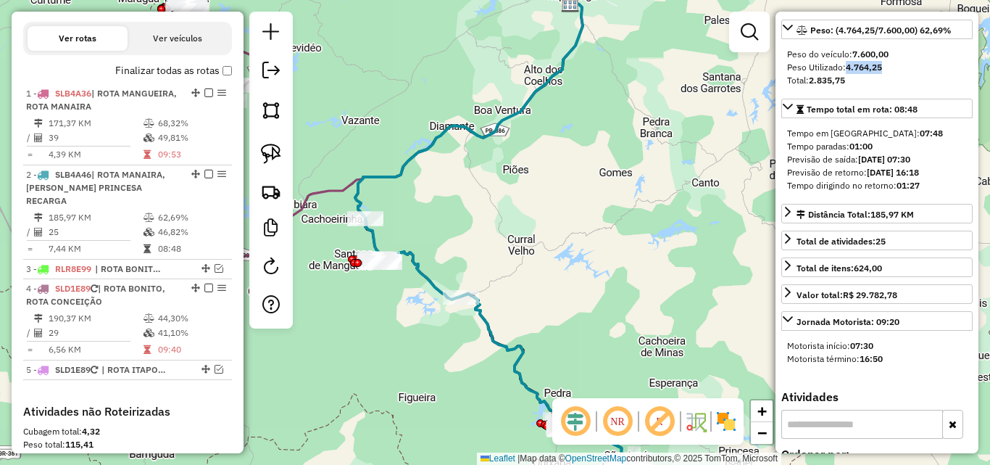
drag, startPoint x: 855, startPoint y: 94, endPoint x: 898, endPoint y: 97, distance: 42.9
click at [897, 74] on div "Peso Utilizado: 4.764,25" at bounding box center [877, 67] width 180 height 13
drag, startPoint x: 152, startPoint y: 130, endPoint x: 270, endPoint y: 144, distance: 118.9
click at [152, 130] on td at bounding box center [150, 137] width 14 height 14
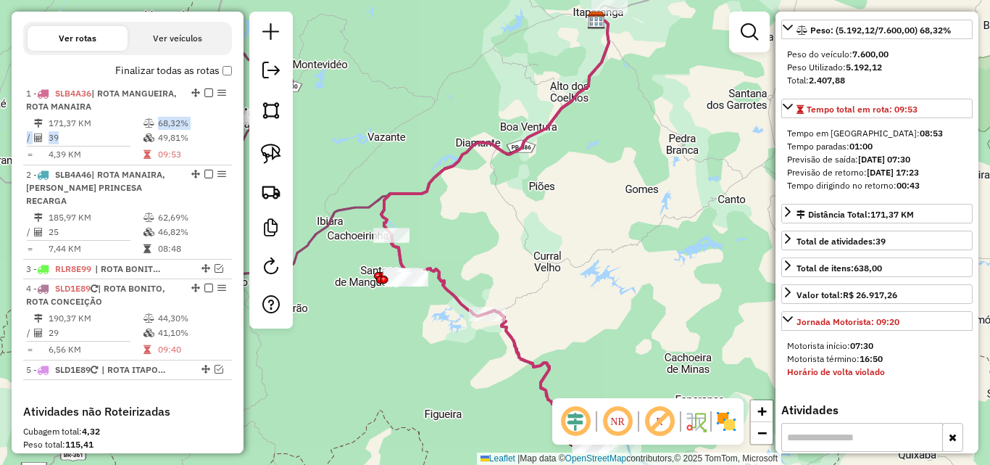
drag, startPoint x: 845, startPoint y: 91, endPoint x: 899, endPoint y: 97, distance: 54.0
click at [897, 74] on div "Peso Utilizado: 5.192,12" at bounding box center [877, 67] width 180 height 13
click at [932, 87] on div "Total: 2.407,88" at bounding box center [877, 80] width 180 height 13
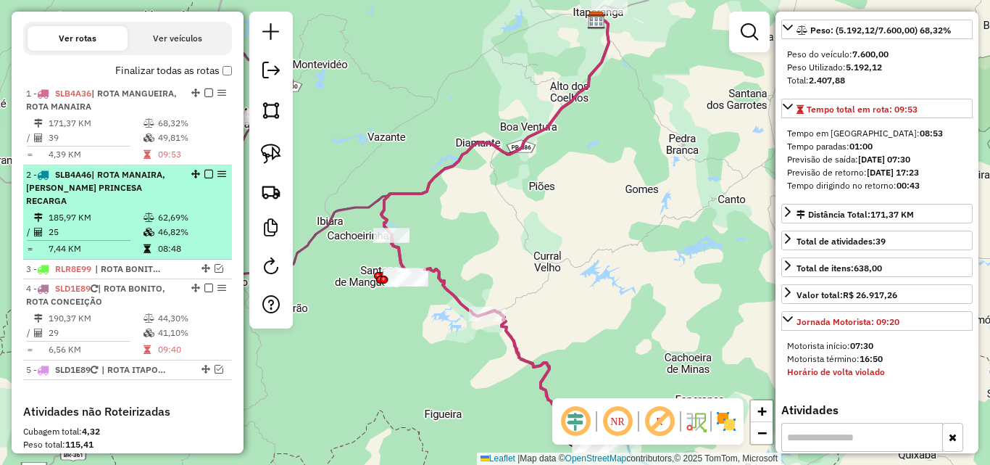
drag, startPoint x: 154, startPoint y: 204, endPoint x: 154, endPoint y: 196, distance: 8.7
click at [157, 210] on td "62,69%" at bounding box center [191, 217] width 69 height 14
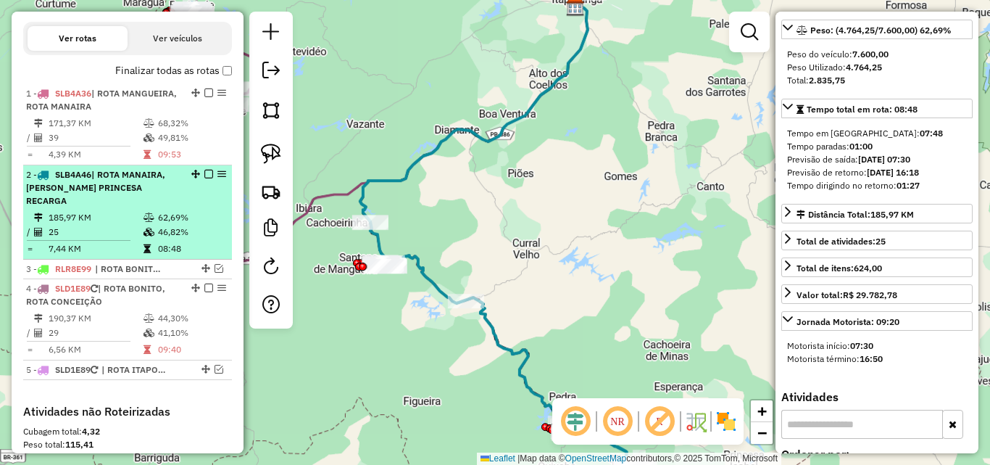
drag, startPoint x: 156, startPoint y: 133, endPoint x: 157, endPoint y: 199, distance: 66.0
click at [157, 141] on td "49,81%" at bounding box center [191, 137] width 69 height 14
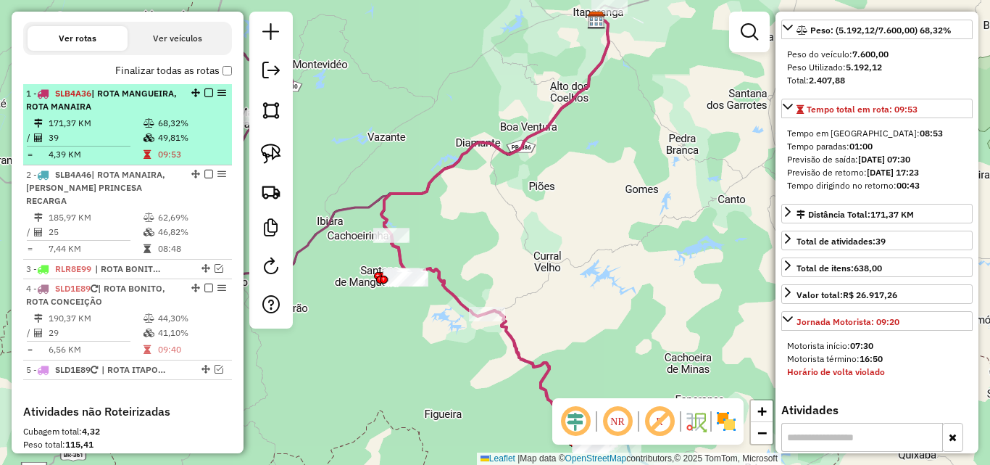
drag, startPoint x: 156, startPoint y: 207, endPoint x: 156, endPoint y: 149, distance: 58.7
click at [157, 210] on td "62,69%" at bounding box center [191, 217] width 69 height 14
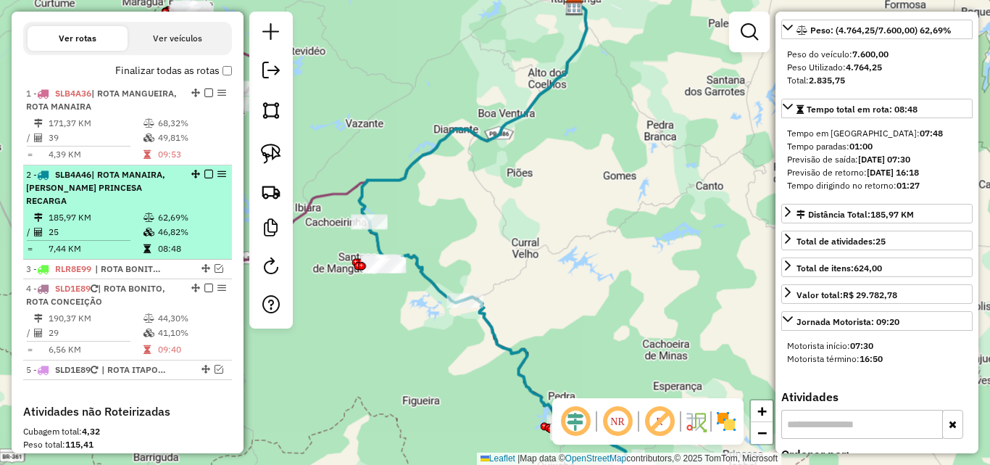
drag, startPoint x: 157, startPoint y: 126, endPoint x: 169, endPoint y: 218, distance: 92.8
click at [159, 130] on table "171,37 KM 68,32% / 39 49,81% = 4,39 KM 09:53" at bounding box center [127, 139] width 203 height 46
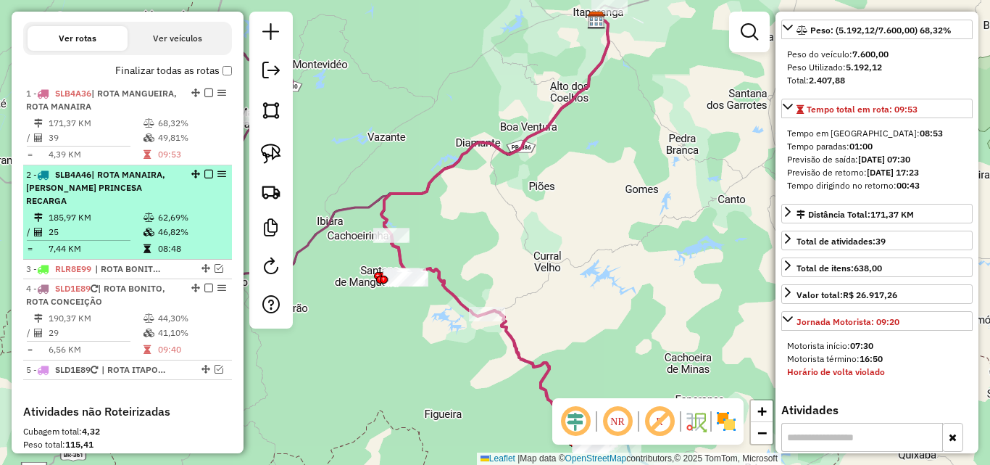
drag, startPoint x: 168, startPoint y: 220, endPoint x: 211, endPoint y: 244, distance: 49.4
click at [168, 225] on td "46,82%" at bounding box center [191, 232] width 69 height 14
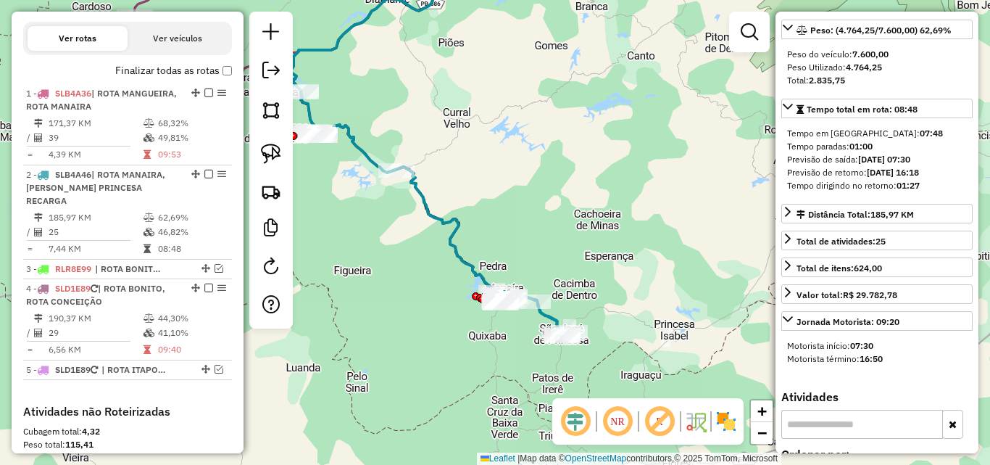
drag, startPoint x: 513, startPoint y: 177, endPoint x: 526, endPoint y: 231, distance: 55.2
click at [510, 172] on div "Janela de atendimento Grade de atendimento Capacidade Transportadoras Veículos …" at bounding box center [495, 232] width 990 height 465
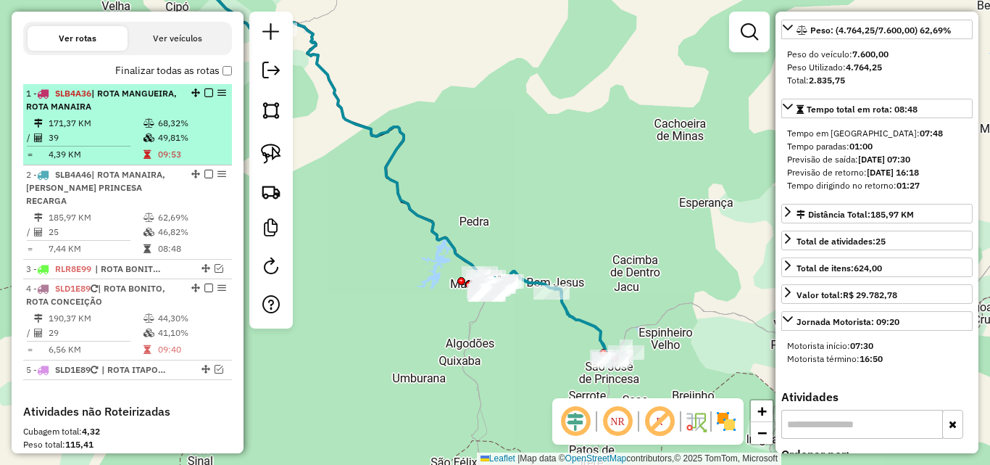
drag, startPoint x: 162, startPoint y: 130, endPoint x: 188, endPoint y: 101, distance: 39.0
click at [163, 129] on td "68,32%" at bounding box center [191, 123] width 69 height 14
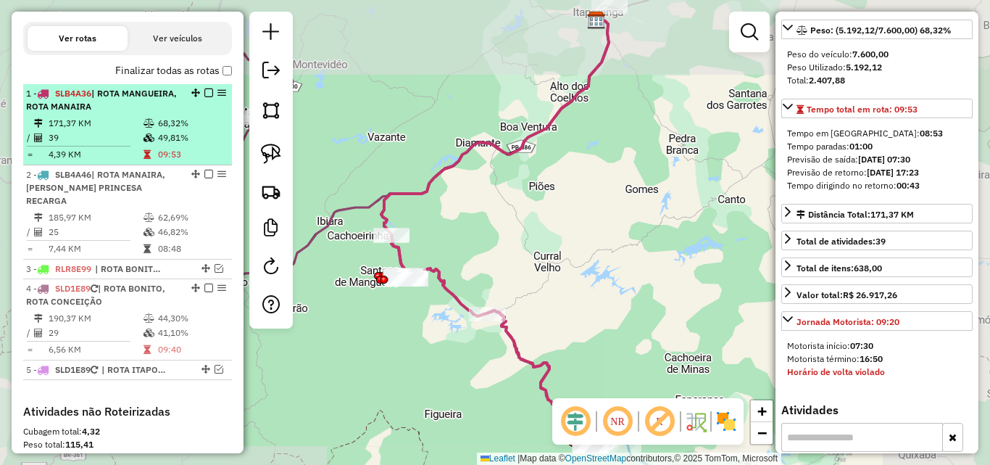
click at [207, 94] on em at bounding box center [208, 92] width 9 height 9
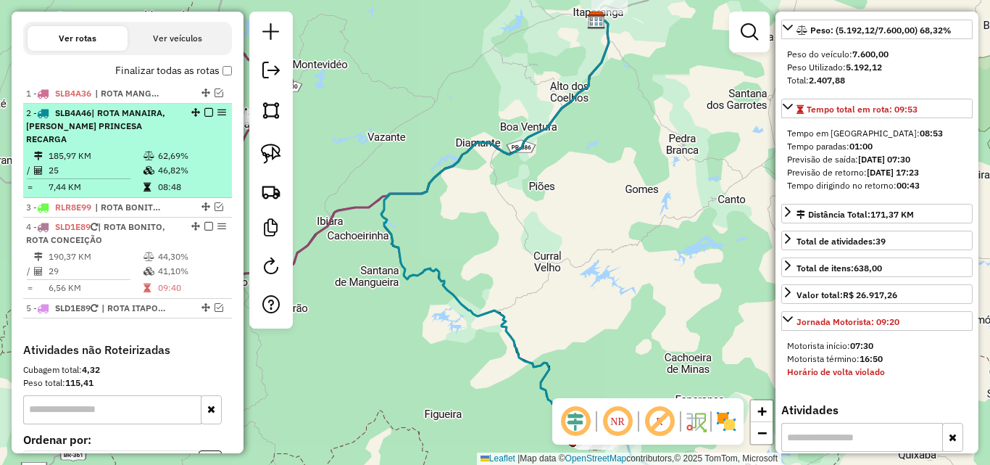
click at [206, 112] on em at bounding box center [208, 112] width 9 height 9
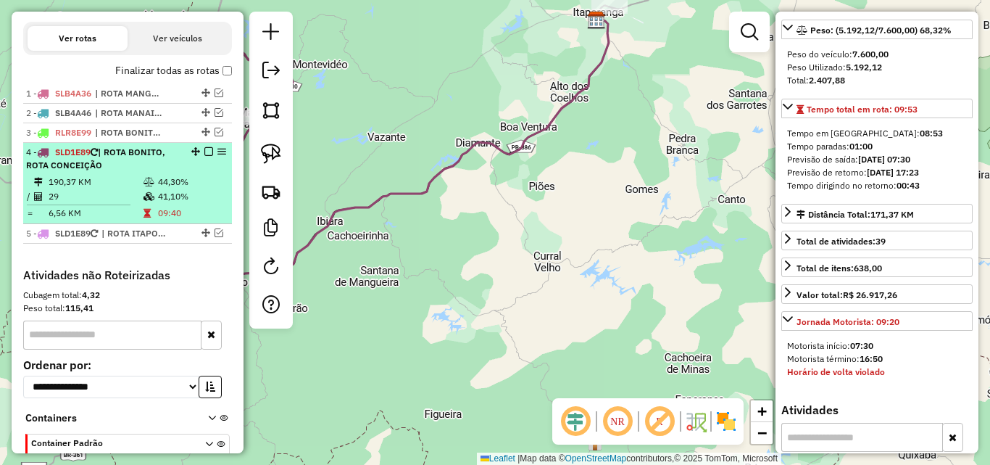
click at [172, 183] on td "44,30%" at bounding box center [191, 182] width 69 height 14
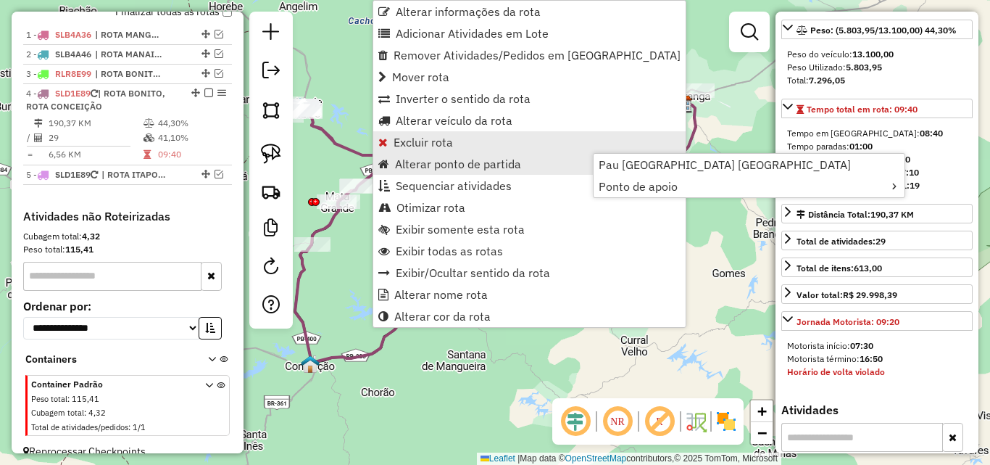
scroll to position [565, 0]
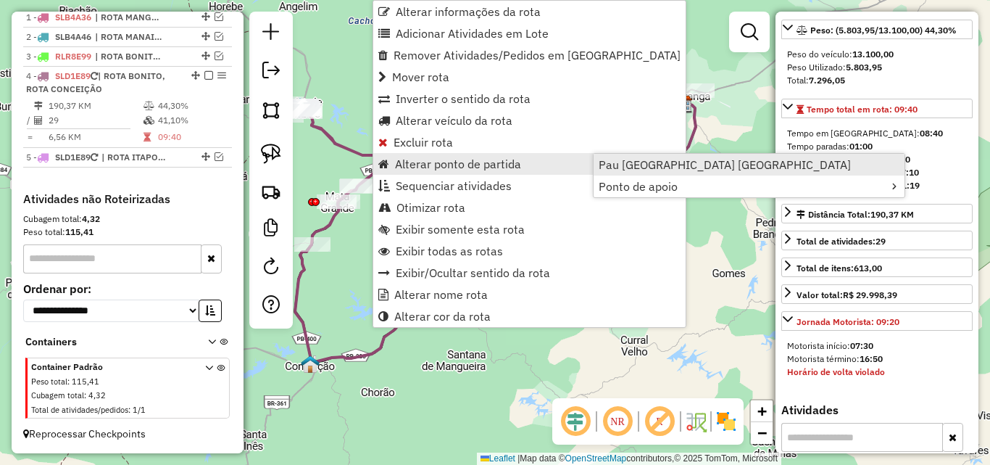
click at [644, 175] on link "Pau Brasil Itaporanga" at bounding box center [749, 165] width 311 height 22
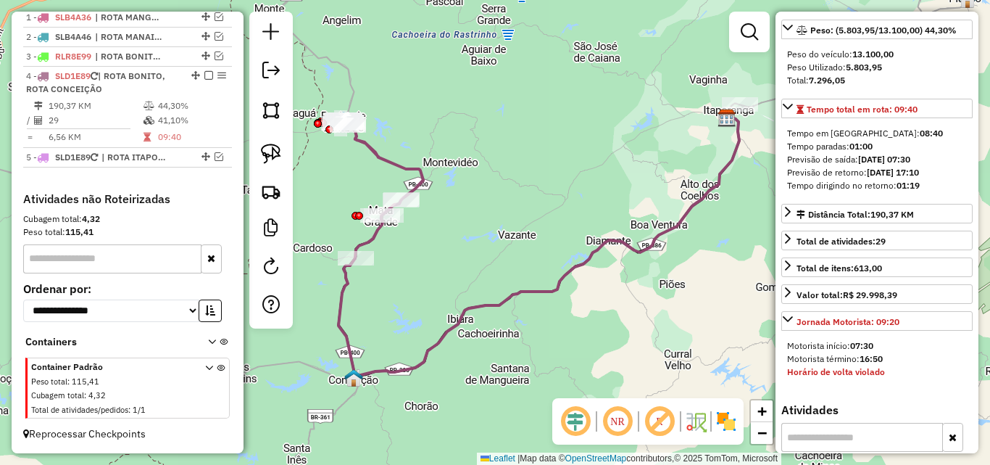
drag, startPoint x: 494, startPoint y: 237, endPoint x: 455, endPoint y: 238, distance: 39.2
click at [538, 252] on div "Janela de atendimento Grade de atendimento Capacidade Transportadoras Veículos …" at bounding box center [495, 232] width 990 height 465
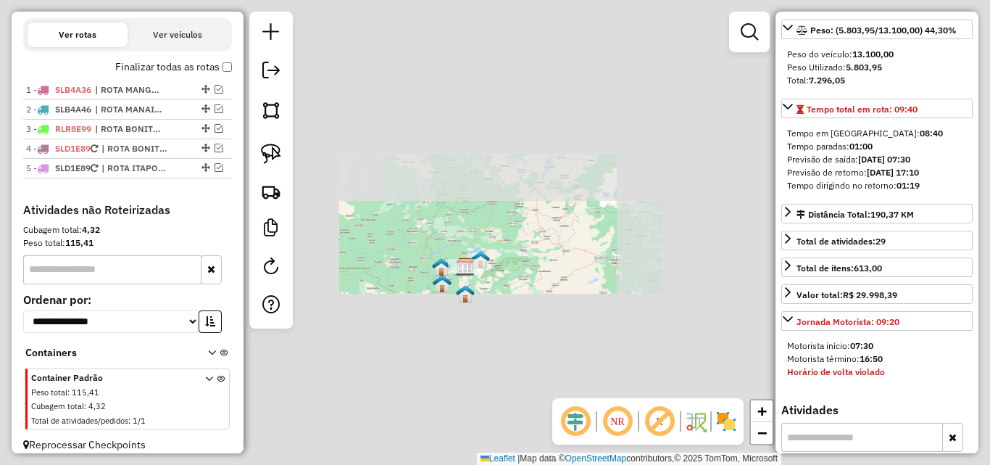
drag, startPoint x: 488, startPoint y: 331, endPoint x: 215, endPoint y: 288, distance: 275.9
click at [488, 331] on div "Janela de atendimento Grade de atendimento Capacidade Transportadoras Veículos …" at bounding box center [495, 232] width 990 height 465
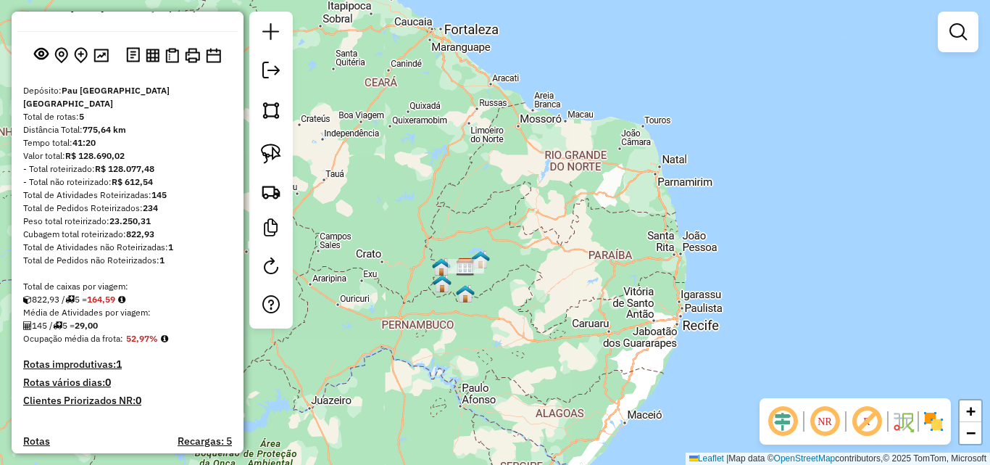
scroll to position [0, 0]
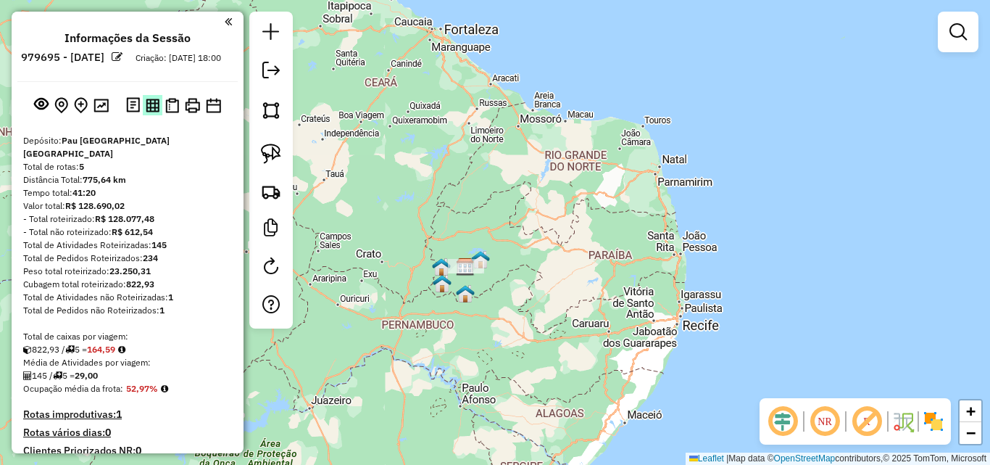
click at [150, 112] on img at bounding box center [153, 106] width 14 height 14
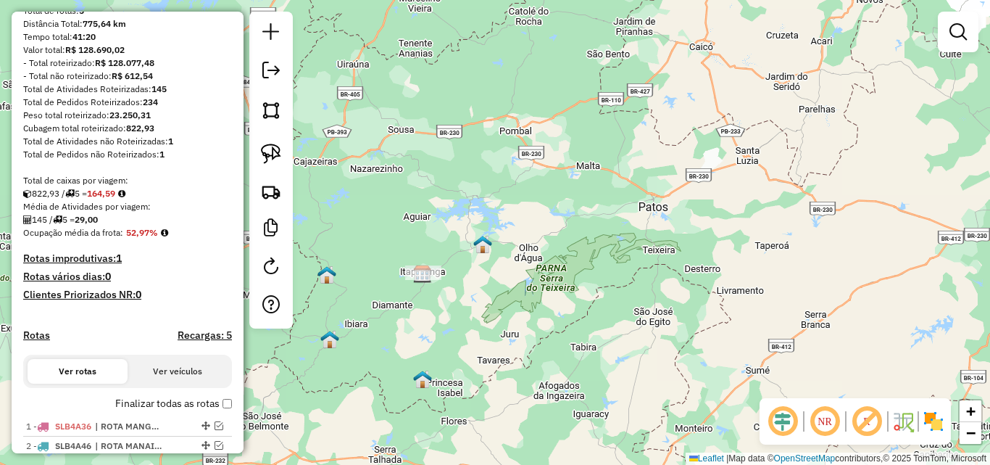
scroll to position [290, 0]
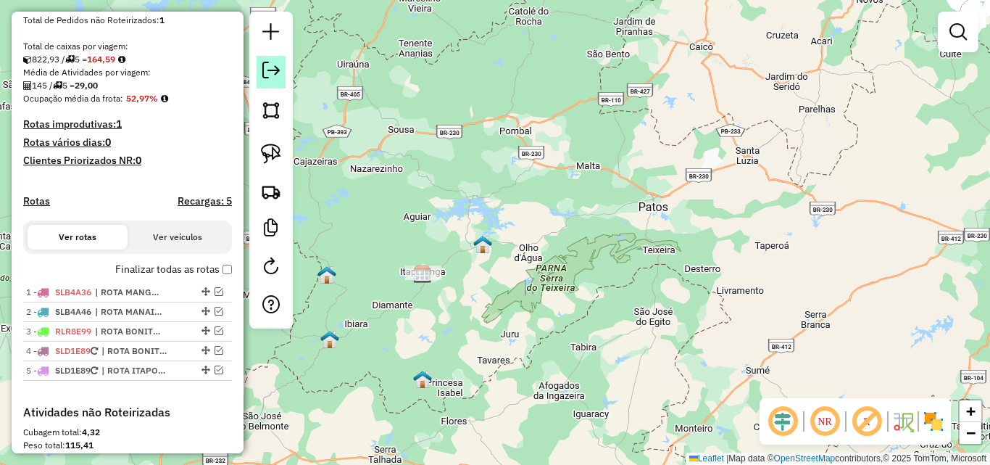
click at [262, 70] on em at bounding box center [270, 70] width 17 height 17
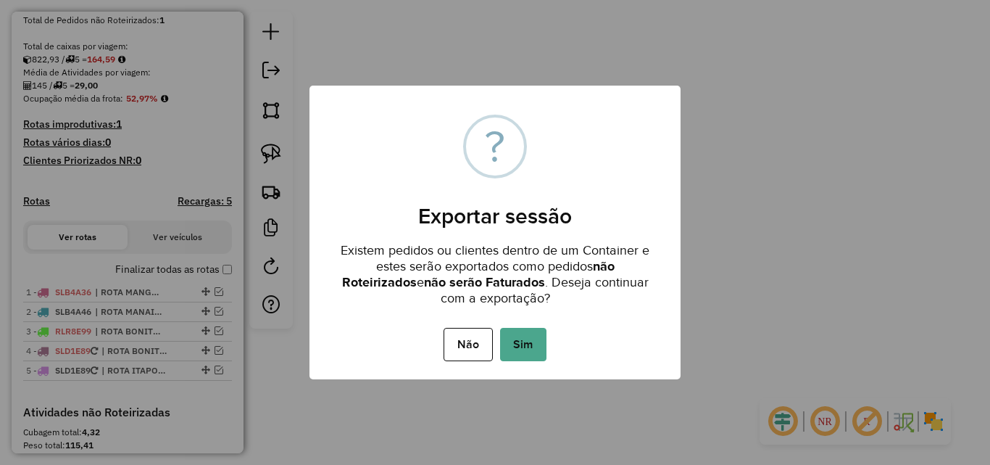
click at [524, 342] on button "Sim" at bounding box center [523, 344] width 46 height 33
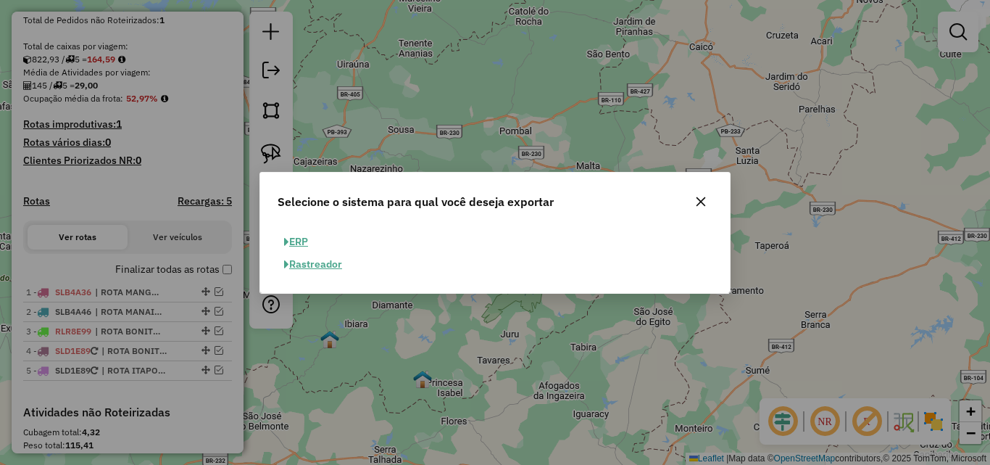
drag, startPoint x: 294, startPoint y: 242, endPoint x: 360, endPoint y: 249, distance: 67.0
click at [297, 243] on button "ERP" at bounding box center [296, 242] width 37 height 22
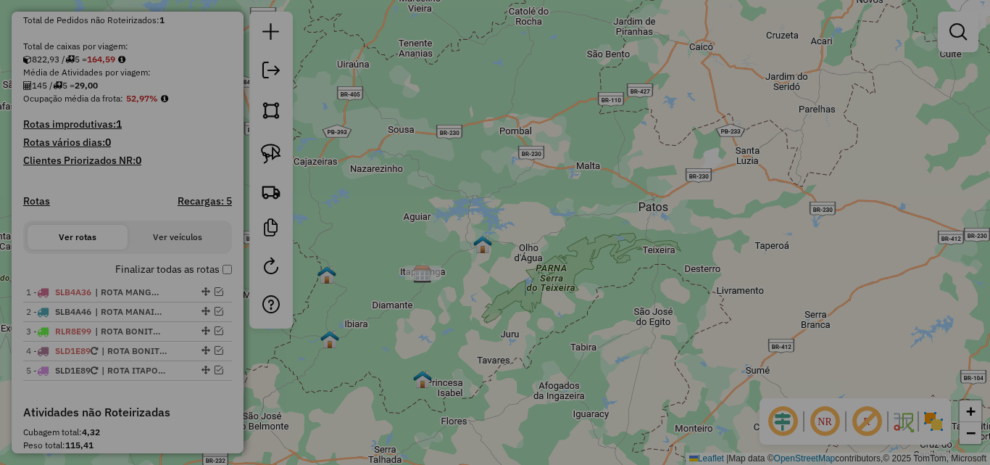
select select "**"
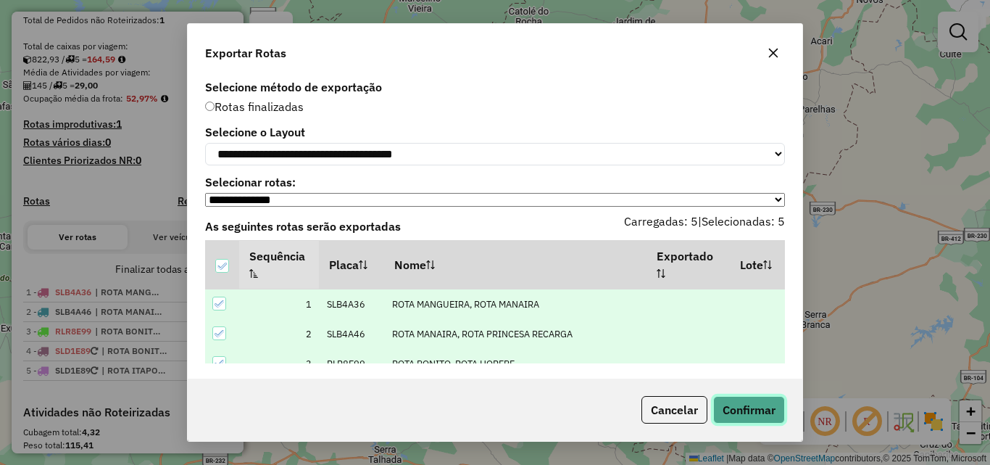
click at [762, 408] on button "Confirmar" at bounding box center [749, 410] width 72 height 28
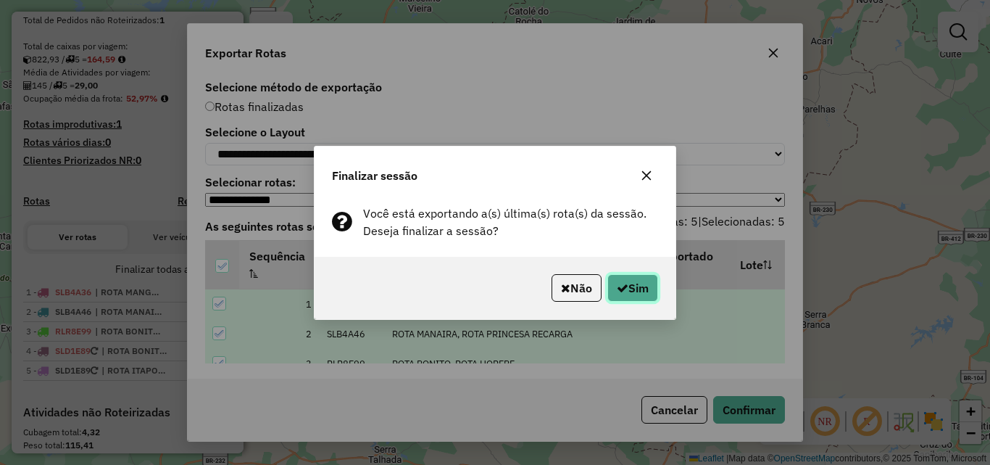
drag, startPoint x: 632, startPoint y: 299, endPoint x: 729, endPoint y: 275, distance: 100.0
click at [632, 299] on button "Sim" at bounding box center [633, 288] width 51 height 28
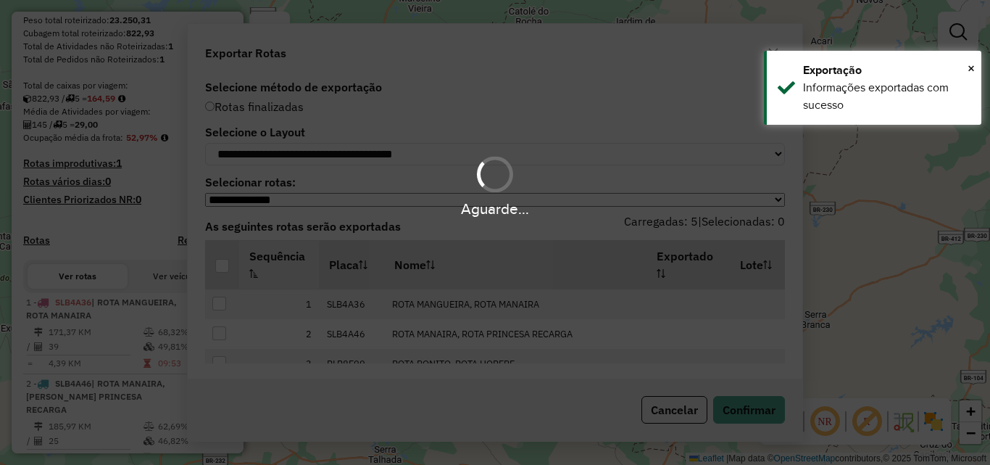
scroll to position [329, 0]
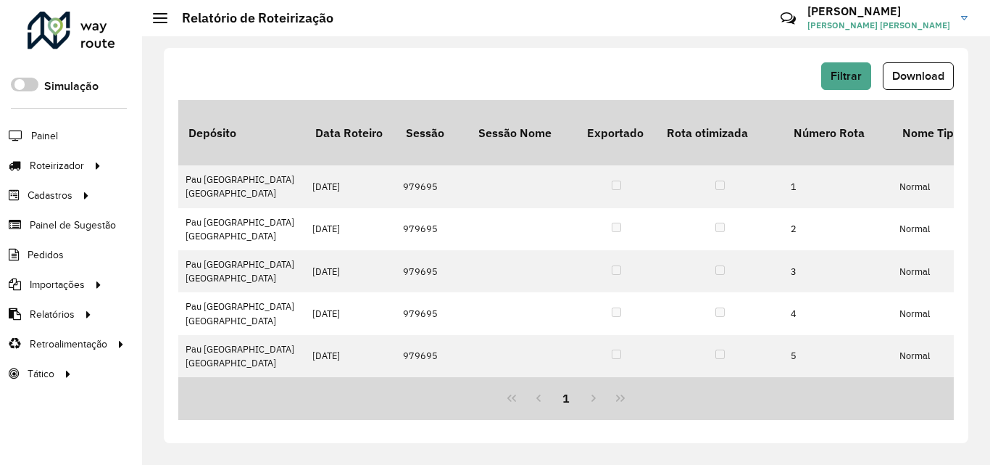
click at [931, 72] on span "Download" at bounding box center [918, 76] width 52 height 12
click at [939, 69] on button "Download" at bounding box center [918, 76] width 71 height 28
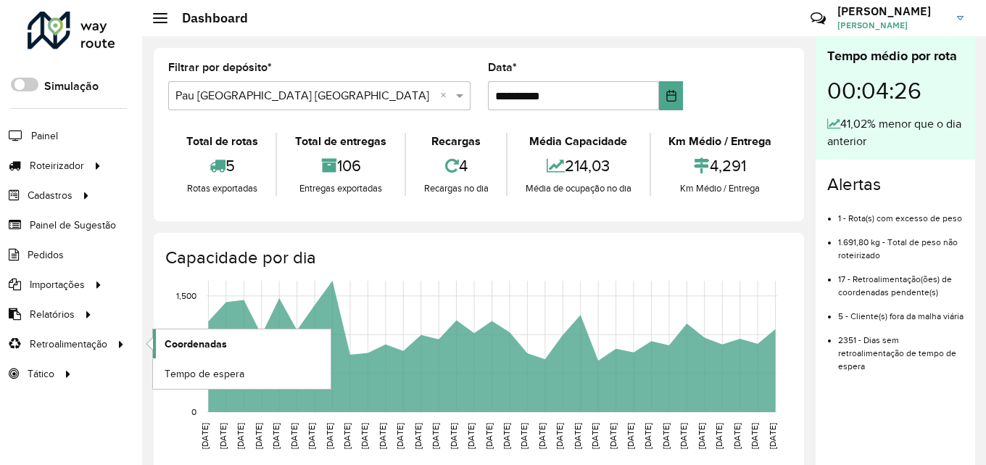
click at [175, 341] on span "Coordenadas" at bounding box center [196, 343] width 62 height 15
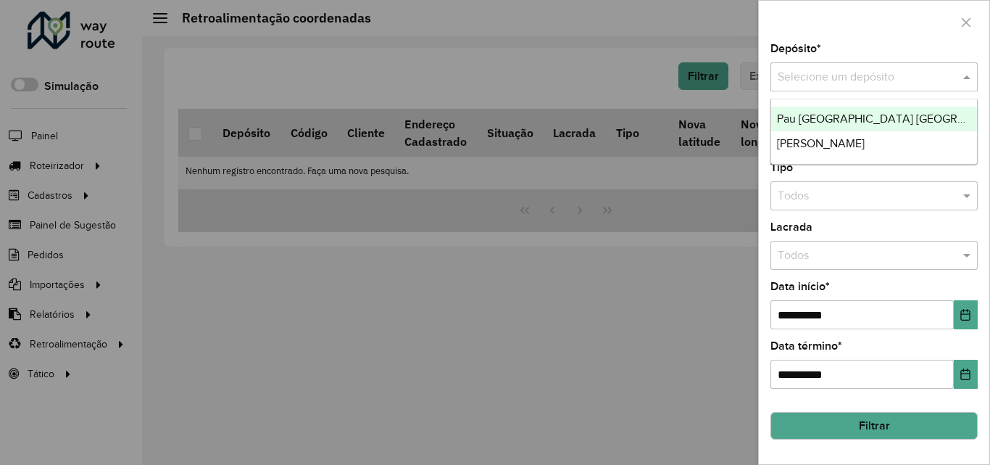
click at [849, 72] on input "text" at bounding box center [860, 77] width 164 height 17
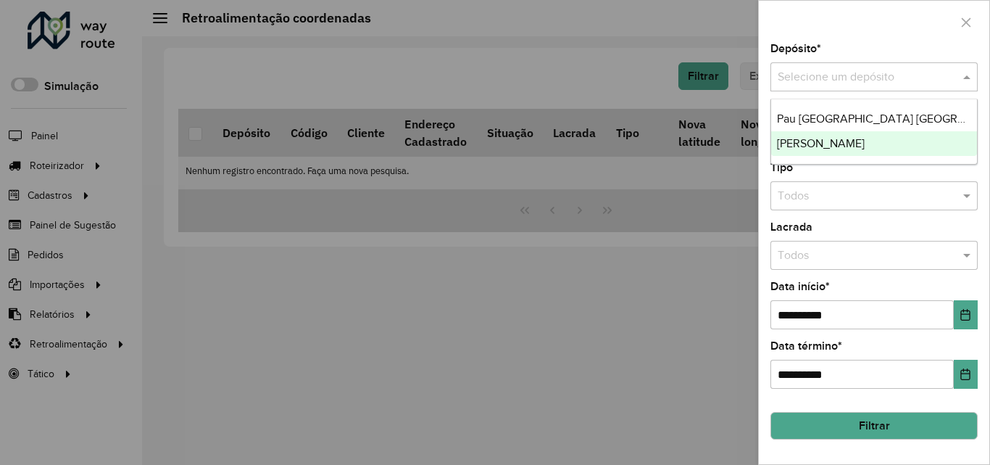
click at [866, 144] on div "[PERSON_NAME]" at bounding box center [874, 143] width 206 height 25
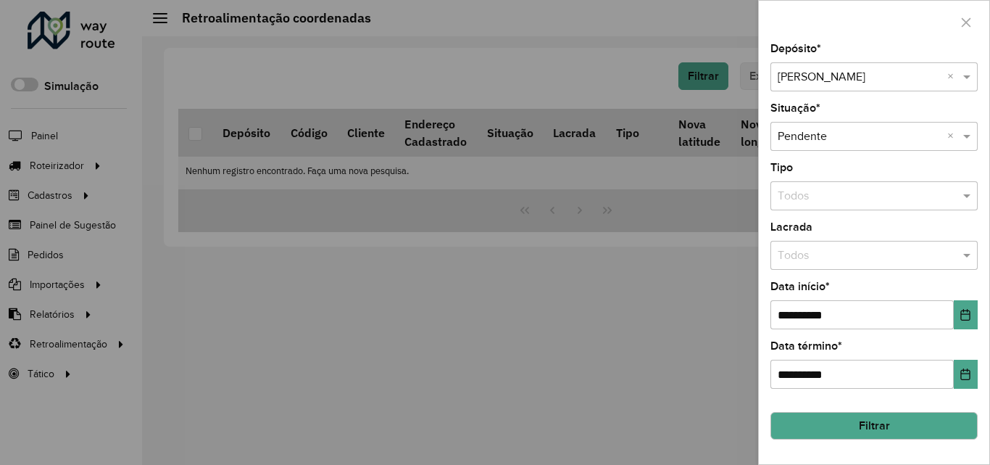
click at [895, 424] on button "Filtrar" at bounding box center [874, 426] width 207 height 28
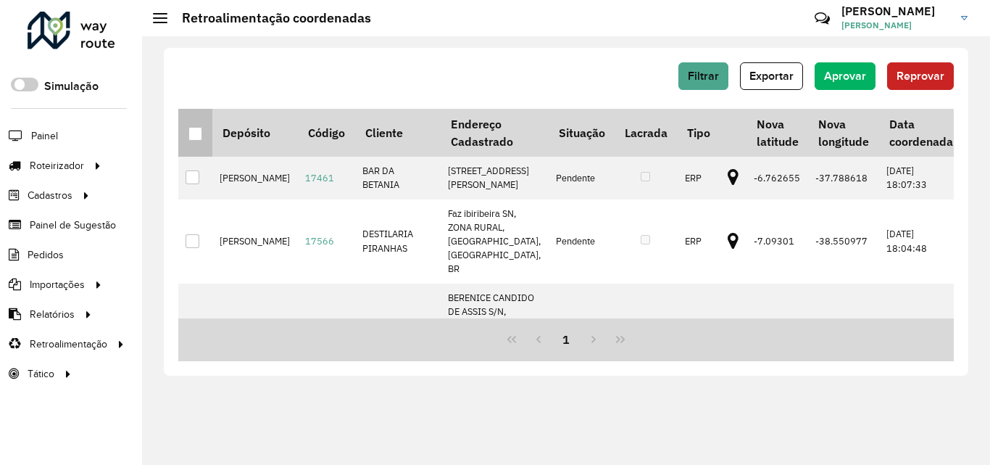
click at [187, 135] on th at bounding box center [195, 133] width 34 height 48
click at [194, 130] on div at bounding box center [195, 134] width 14 height 14
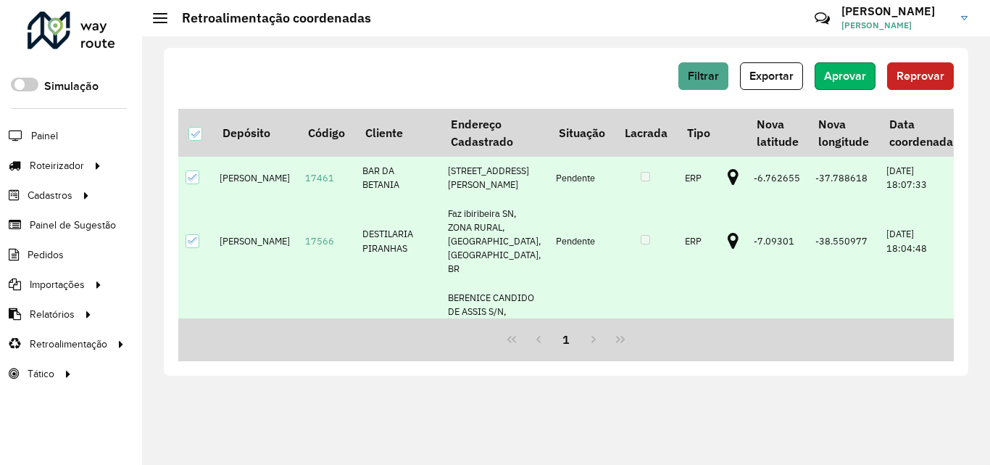
click at [857, 71] on button "Aprovar" at bounding box center [845, 76] width 61 height 28
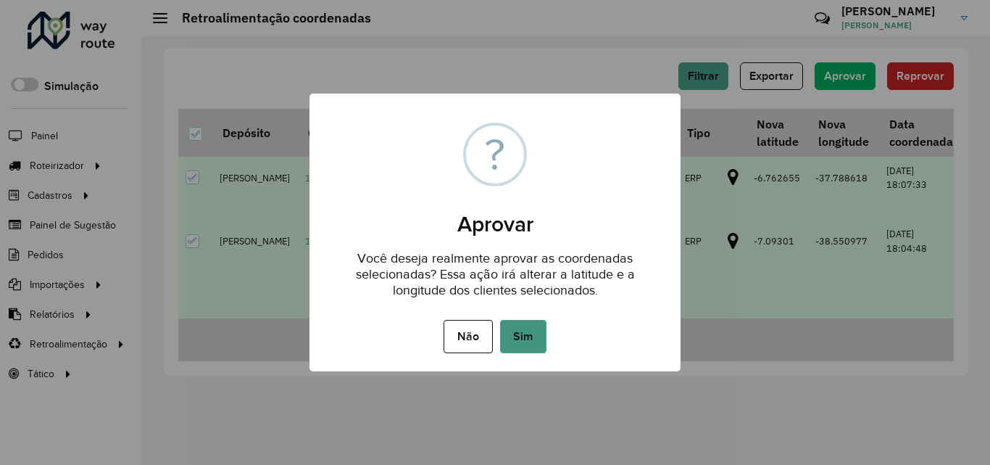
click at [529, 347] on button "Sim" at bounding box center [523, 336] width 46 height 33
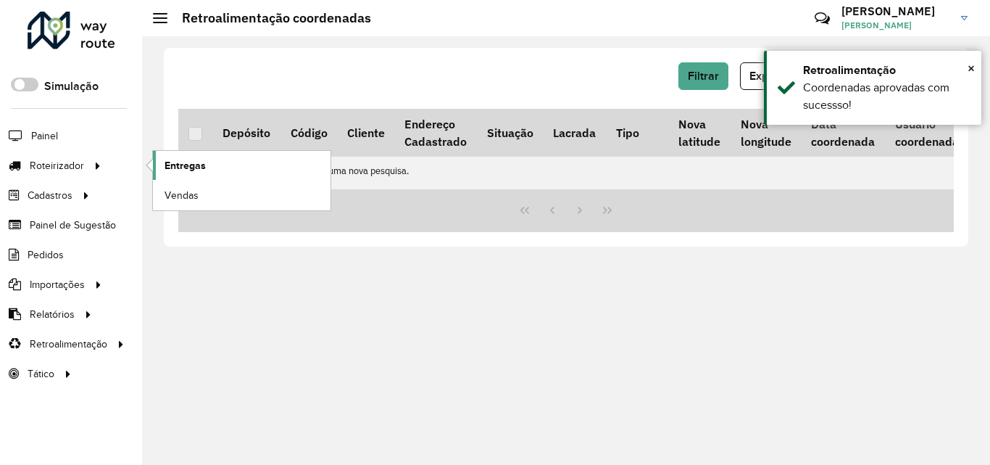
click at [160, 159] on link "Entregas" at bounding box center [242, 165] width 178 height 29
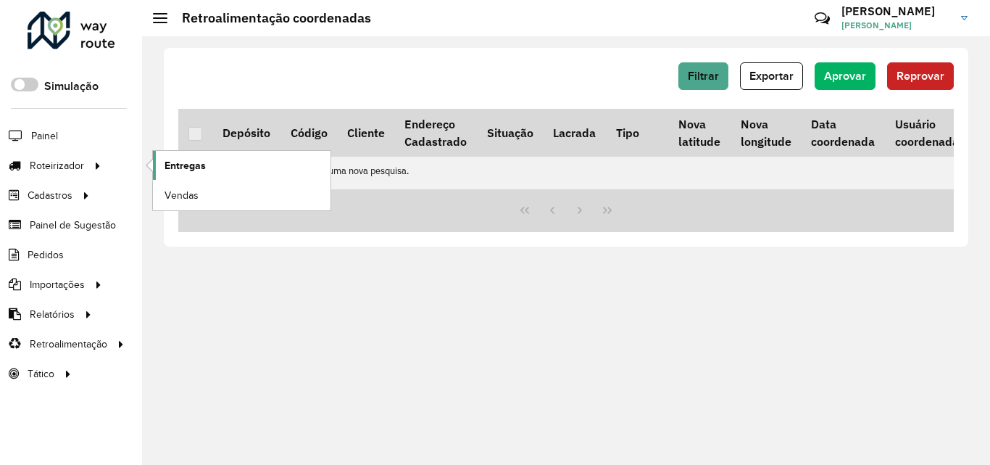
click at [165, 161] on span "Entregas" at bounding box center [185, 165] width 41 height 15
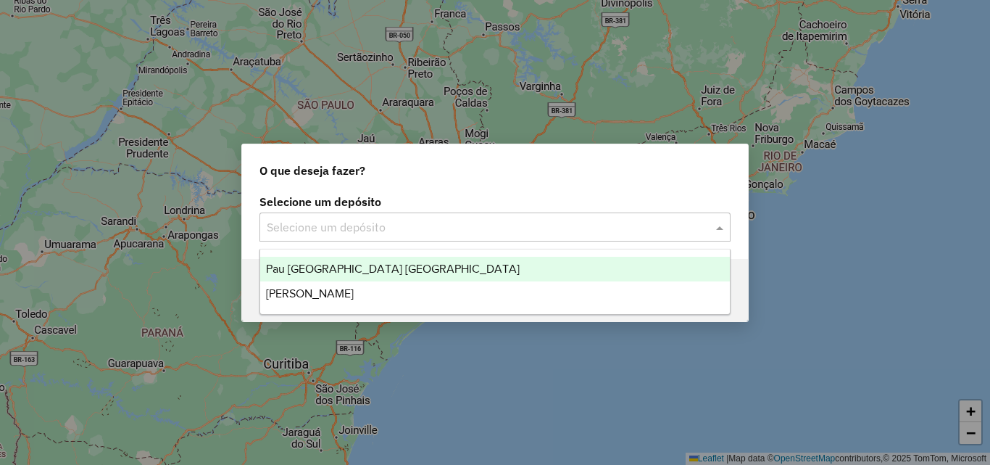
drag, startPoint x: 441, startPoint y: 223, endPoint x: 421, endPoint y: 246, distance: 30.4
click at [439, 224] on input "text" at bounding box center [481, 227] width 428 height 17
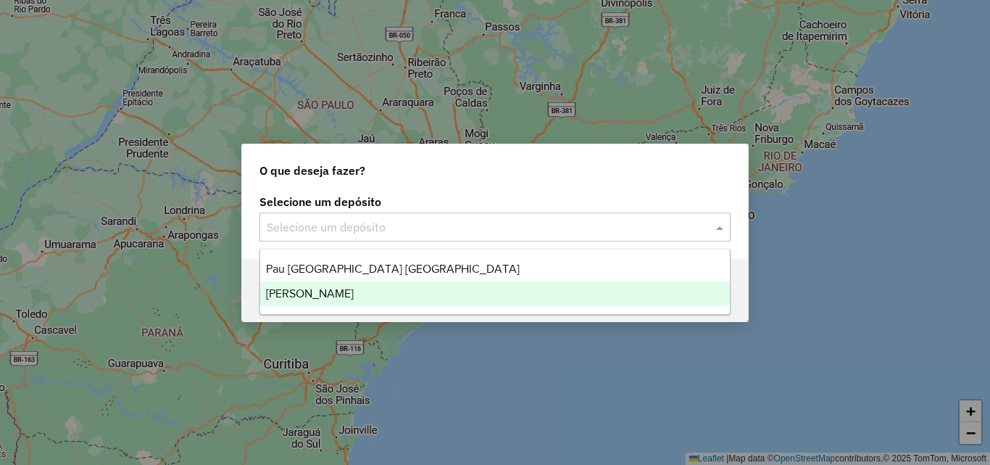
click at [376, 289] on div "[PERSON_NAME]" at bounding box center [495, 293] width 470 height 25
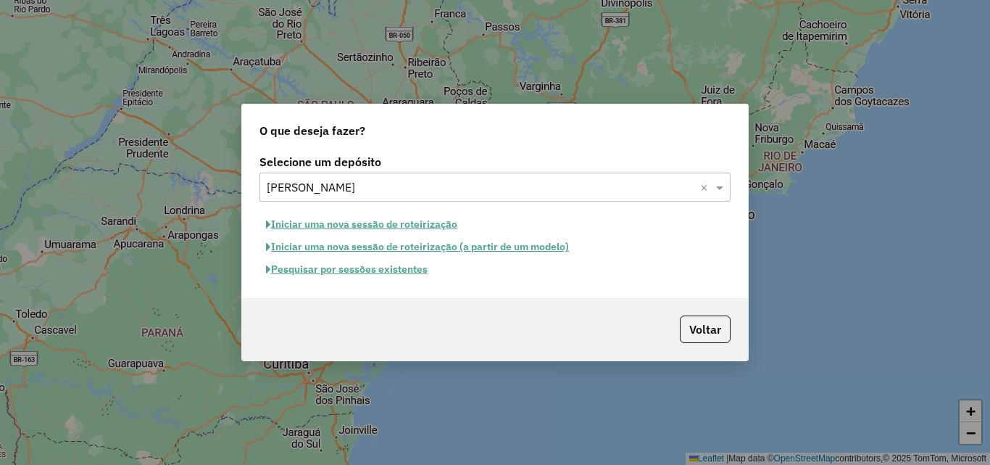
click at [355, 223] on button "Iniciar uma nova sessão de roteirização" at bounding box center [362, 224] width 204 height 22
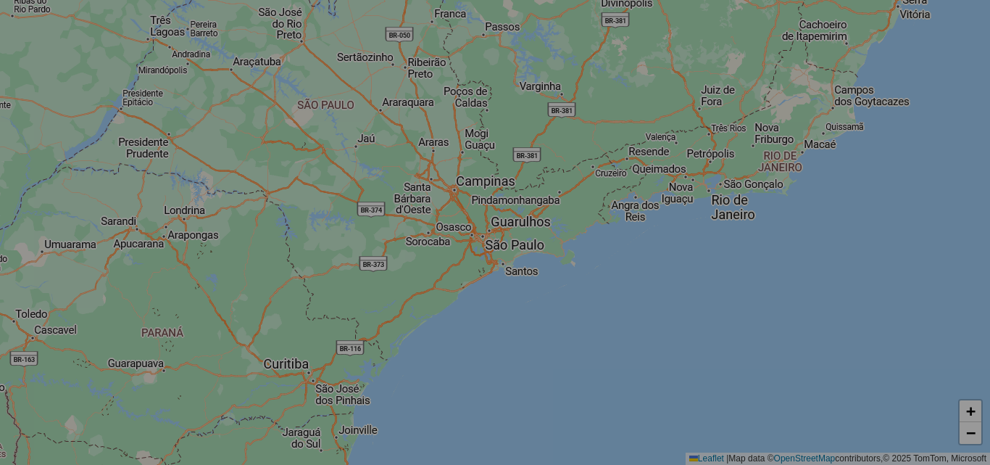
select select "*"
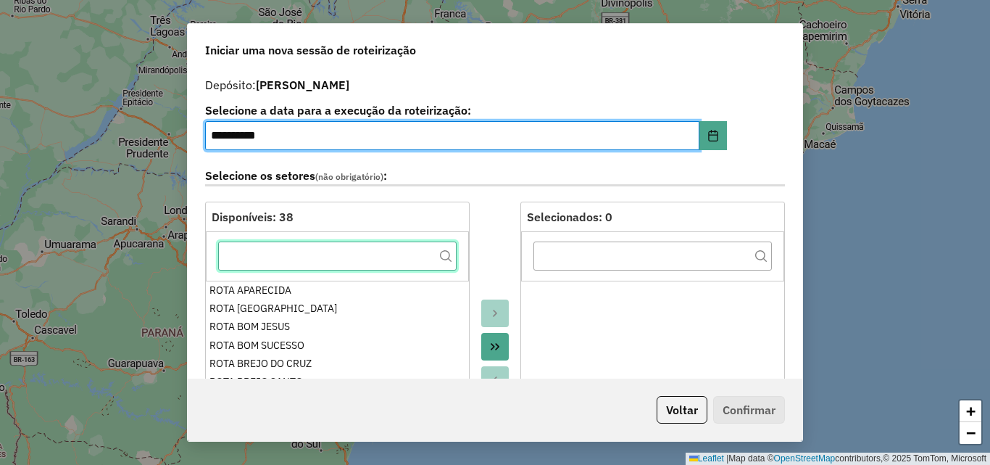
click at [344, 257] on input "text" at bounding box center [337, 255] width 239 height 29
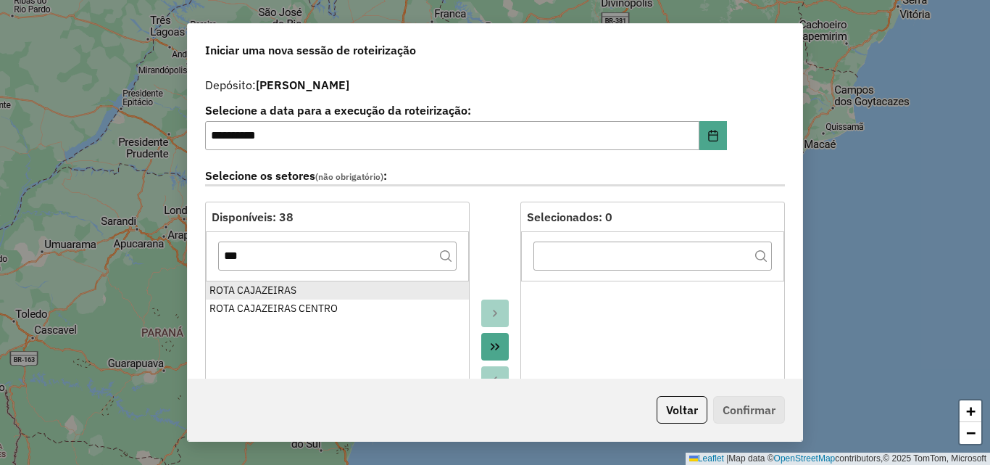
click at [296, 283] on ul "ROTA CAJAZEIRAS ROTA CAJAZEIRAS CENTRO" at bounding box center [337, 397] width 263 height 232
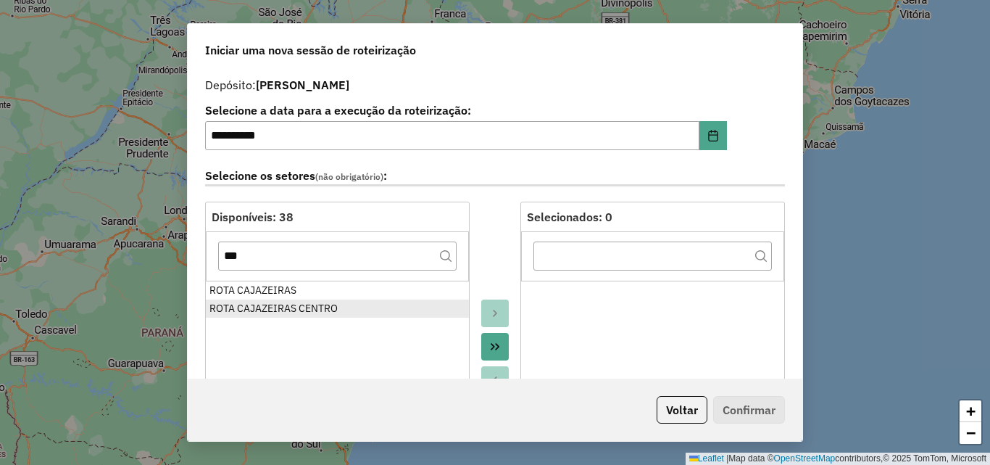
drag, startPoint x: 297, startPoint y: 287, endPoint x: 302, endPoint y: 306, distance: 19.5
click at [299, 291] on div "ROTA CAJAZEIRAS" at bounding box center [338, 290] width 256 height 15
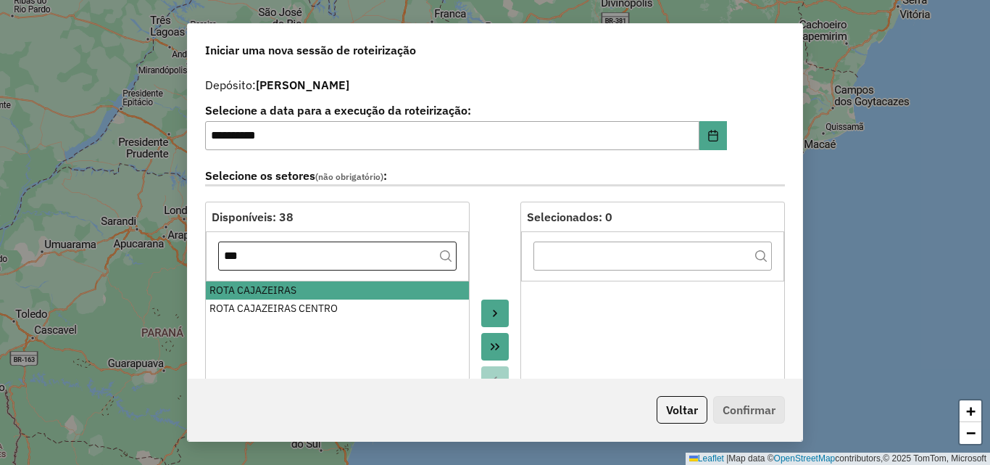
drag, startPoint x: 302, startPoint y: 306, endPoint x: 295, endPoint y: 255, distance: 51.2
click at [302, 307] on div "ROTA CAJAZEIRAS CENTRO" at bounding box center [338, 308] width 256 height 15
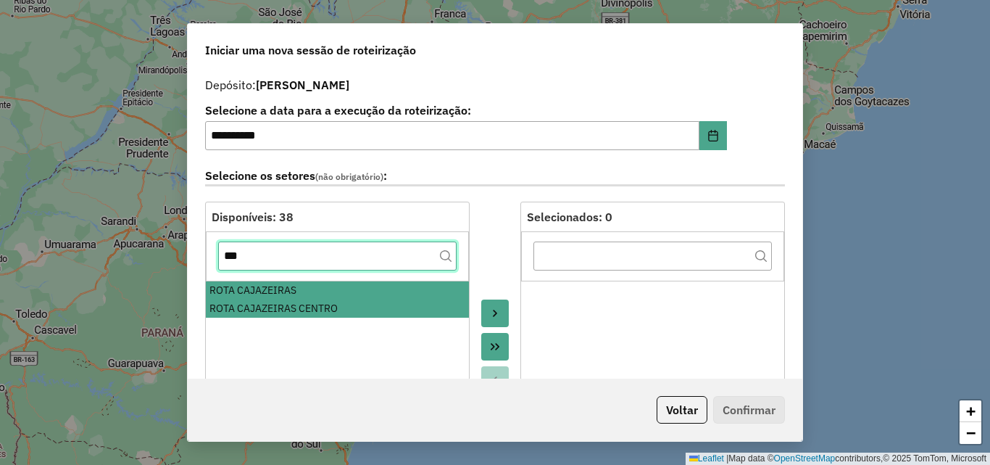
click at [295, 256] on input "***" at bounding box center [337, 255] width 239 height 29
click at [295, 257] on input "***" at bounding box center [337, 255] width 239 height 29
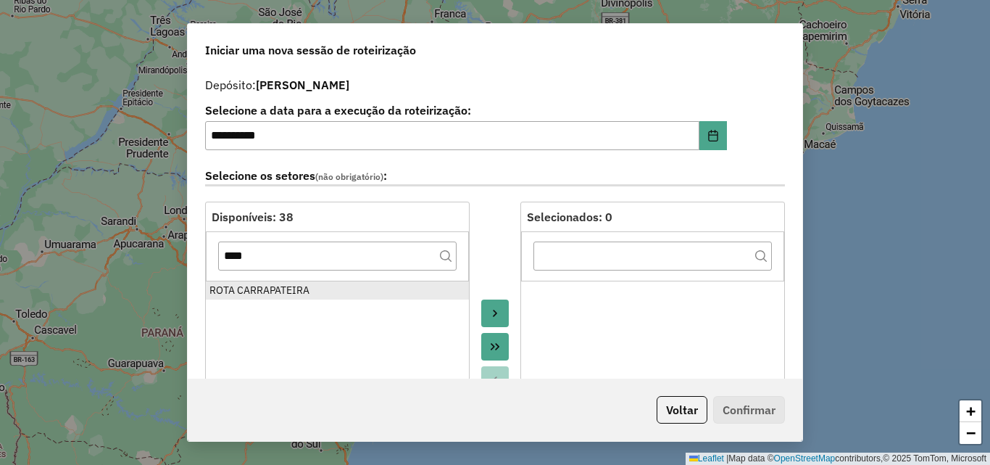
click at [291, 289] on div "ROTA CARRAPATEIRA" at bounding box center [338, 290] width 256 height 15
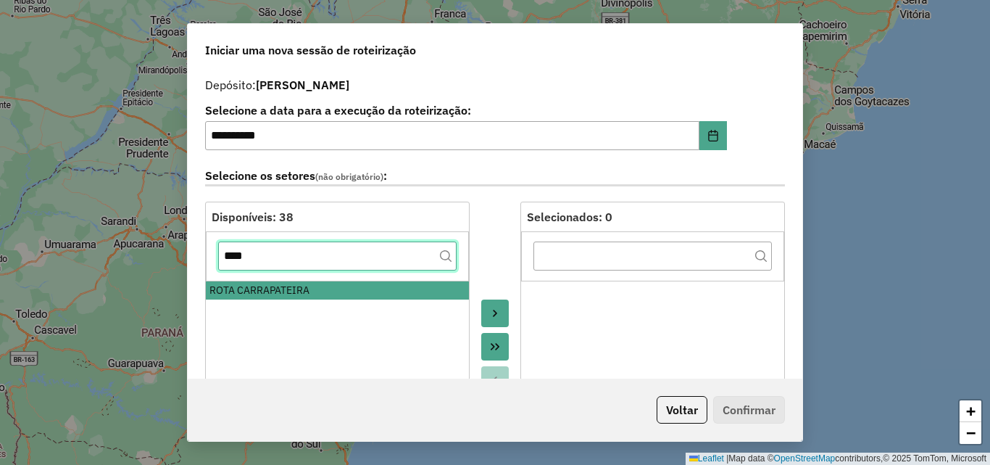
click at [291, 267] on input "****" at bounding box center [337, 255] width 239 height 29
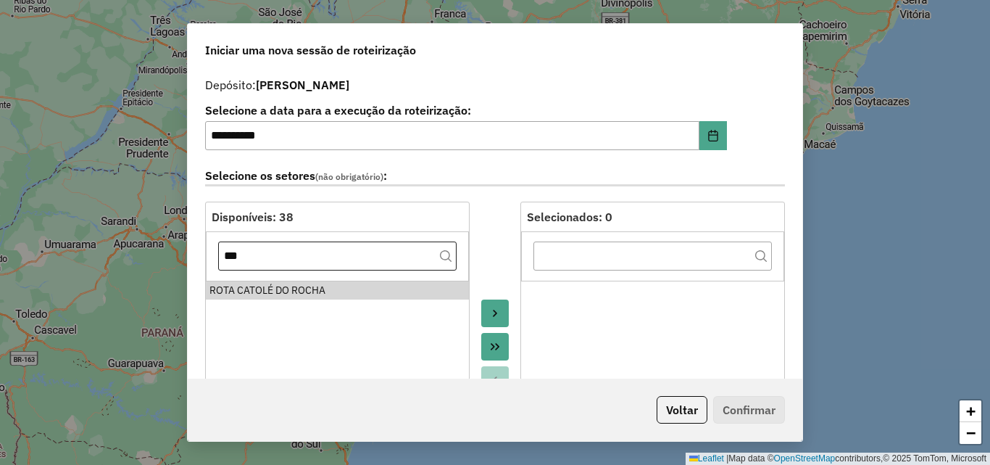
drag, startPoint x: 292, startPoint y: 293, endPoint x: 291, endPoint y: 257, distance: 36.3
click at [291, 294] on div "ROTA CATOLÉ DO ROCHA" at bounding box center [338, 290] width 256 height 15
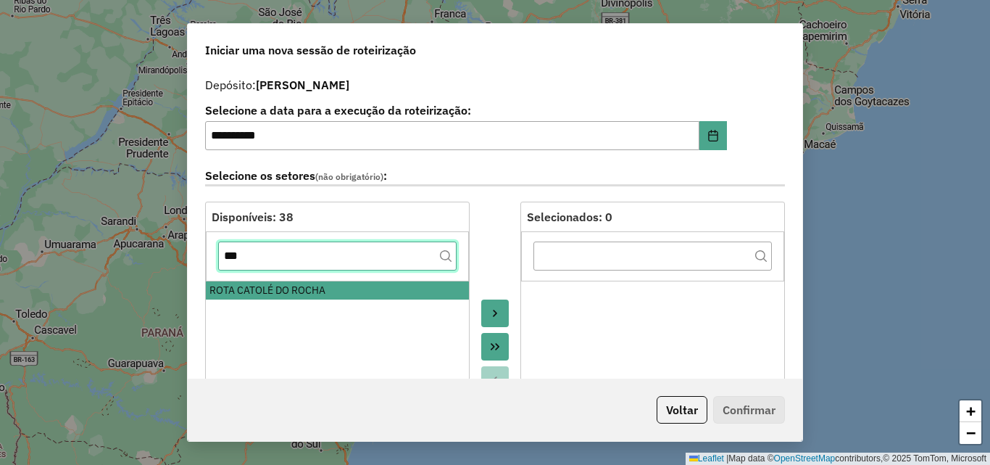
click at [291, 256] on input "***" at bounding box center [337, 255] width 239 height 29
click at [291, 257] on input "***" at bounding box center [337, 255] width 239 height 29
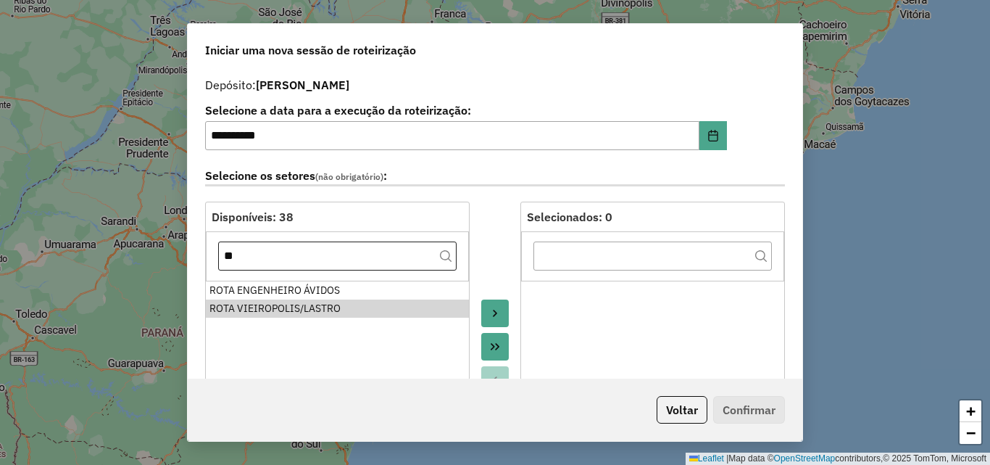
drag, startPoint x: 297, startPoint y: 312, endPoint x: 306, endPoint y: 268, distance: 45.1
click at [298, 313] on div "ROTA VIEIROPOLIS/LASTRO" at bounding box center [338, 308] width 256 height 15
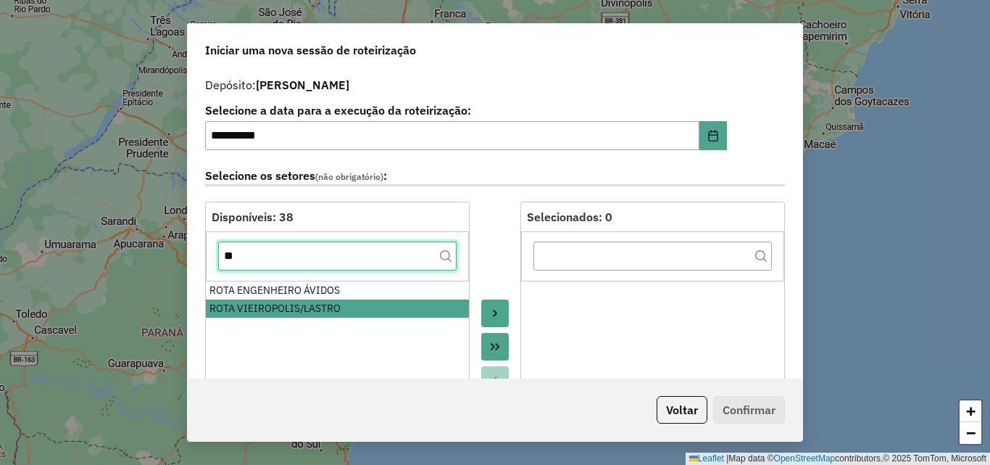
click at [307, 258] on input "**" at bounding box center [337, 255] width 239 height 29
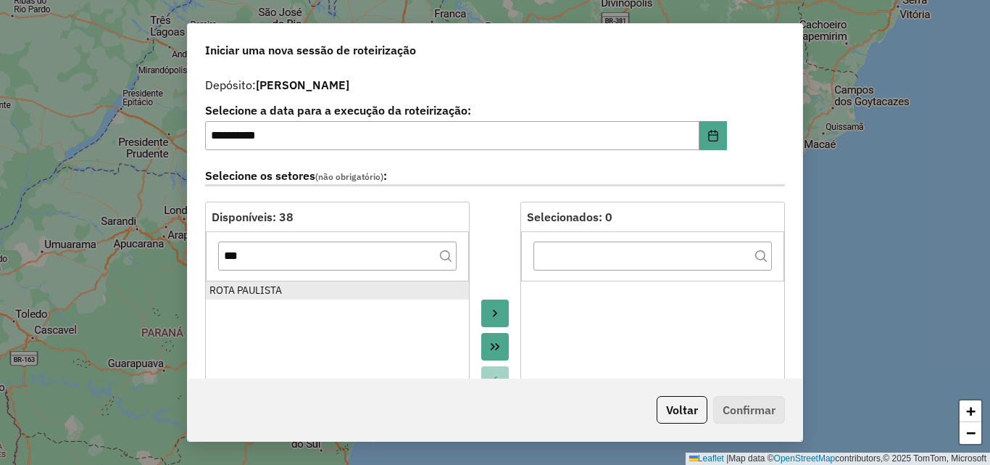
click at [299, 294] on div "ROTA PAULISTA" at bounding box center [338, 290] width 256 height 15
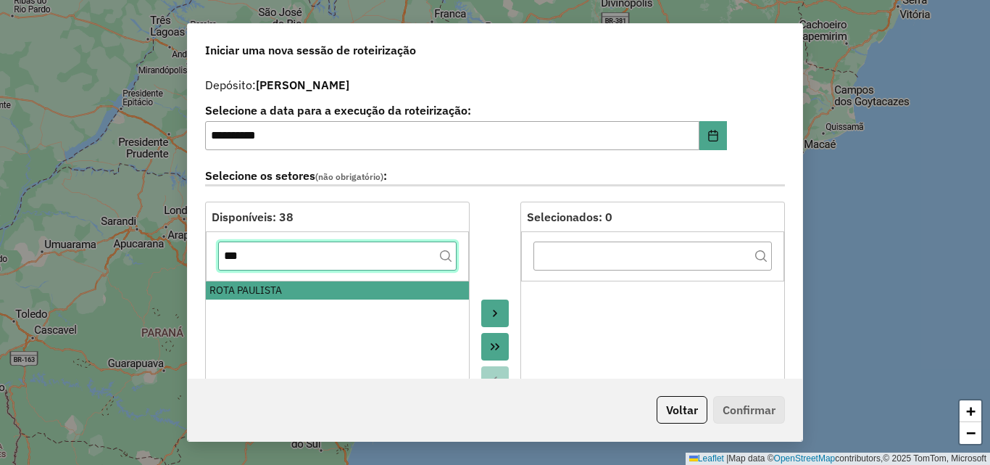
click at [307, 259] on input "***" at bounding box center [337, 255] width 239 height 29
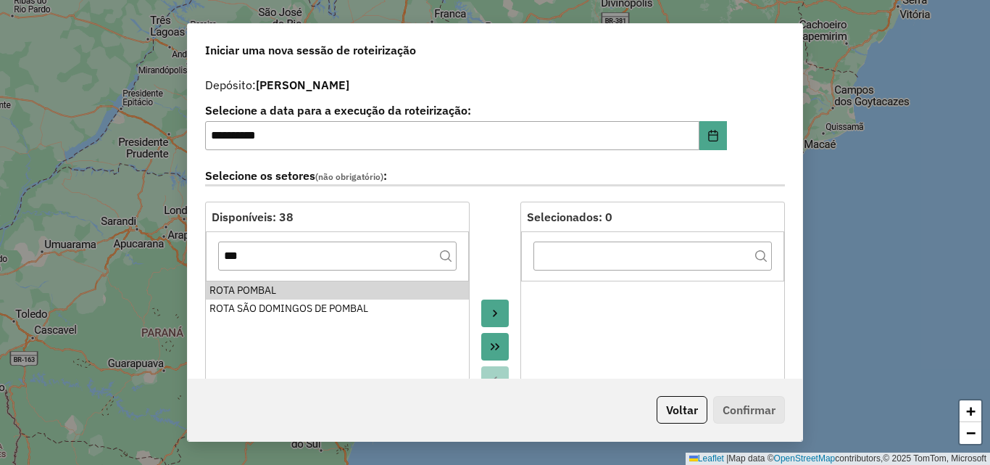
drag, startPoint x: 287, startPoint y: 291, endPoint x: 283, endPoint y: 273, distance: 19.3
click at [286, 291] on div "ROTA POMBAL" at bounding box center [338, 290] width 256 height 15
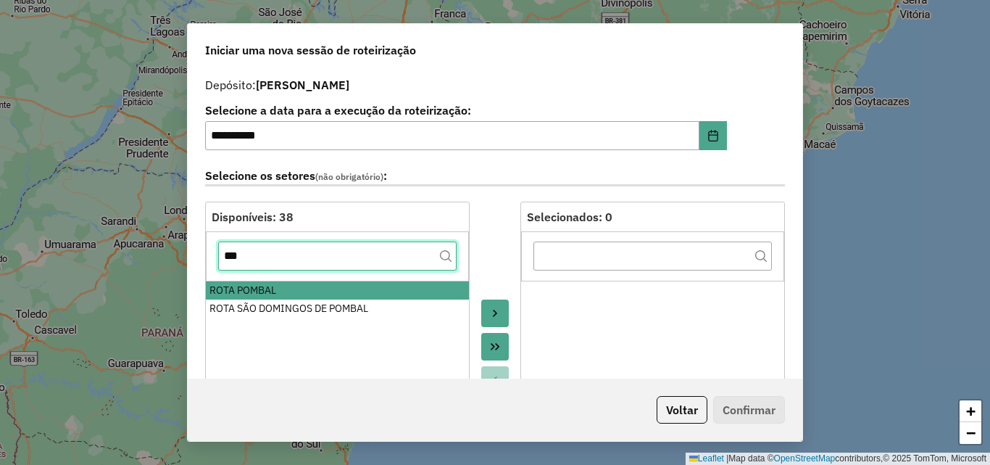
click at [278, 260] on input "***" at bounding box center [337, 255] width 239 height 29
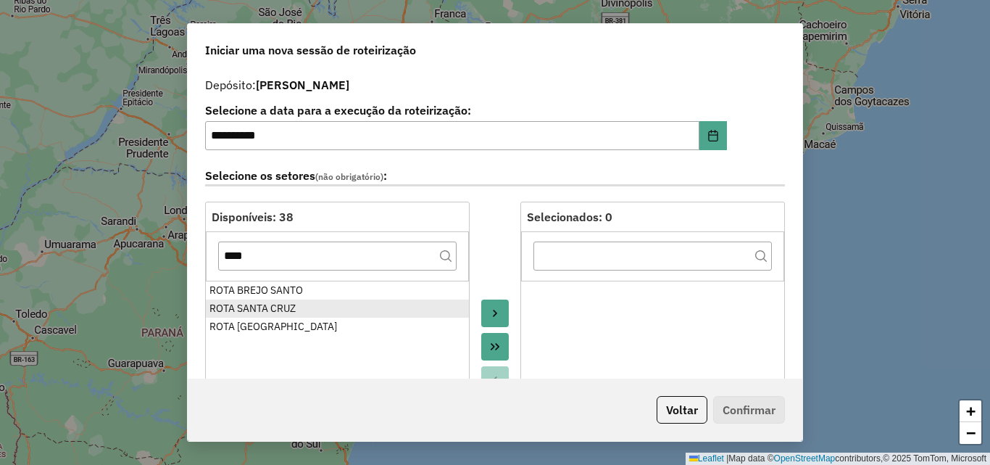
click at [290, 308] on div "ROTA SANTA CRUZ" at bounding box center [338, 308] width 256 height 15
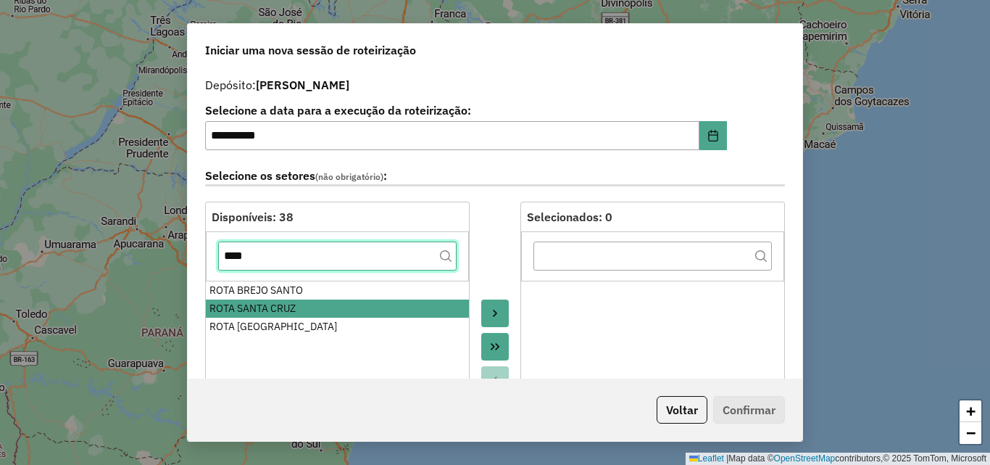
click at [283, 253] on input "****" at bounding box center [337, 255] width 239 height 29
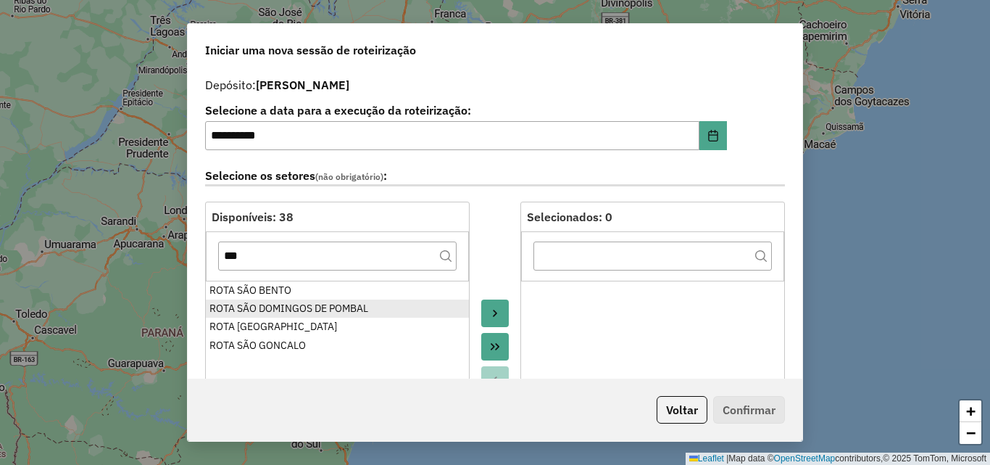
click at [315, 307] on div "ROTA SÃO DOMINGOS DE POMBAL" at bounding box center [338, 308] width 256 height 15
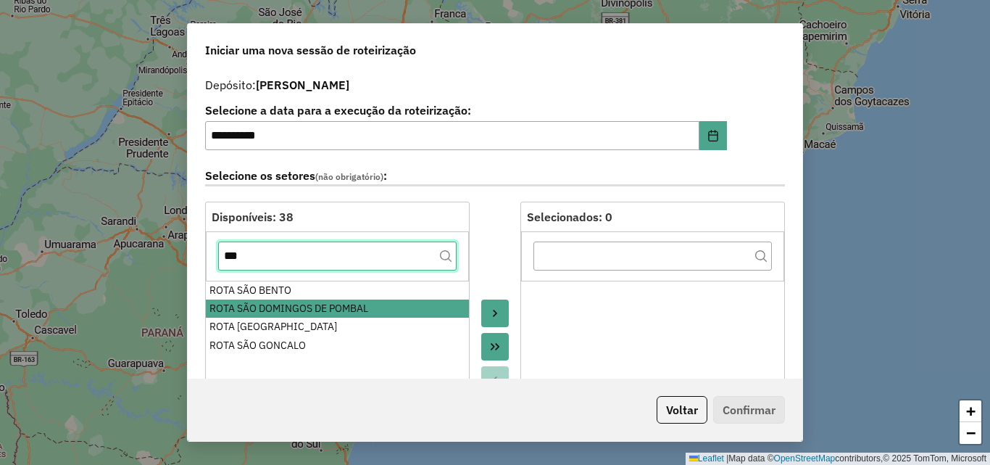
click at [291, 257] on input "***" at bounding box center [337, 255] width 239 height 29
click at [295, 261] on input "***" at bounding box center [337, 255] width 239 height 29
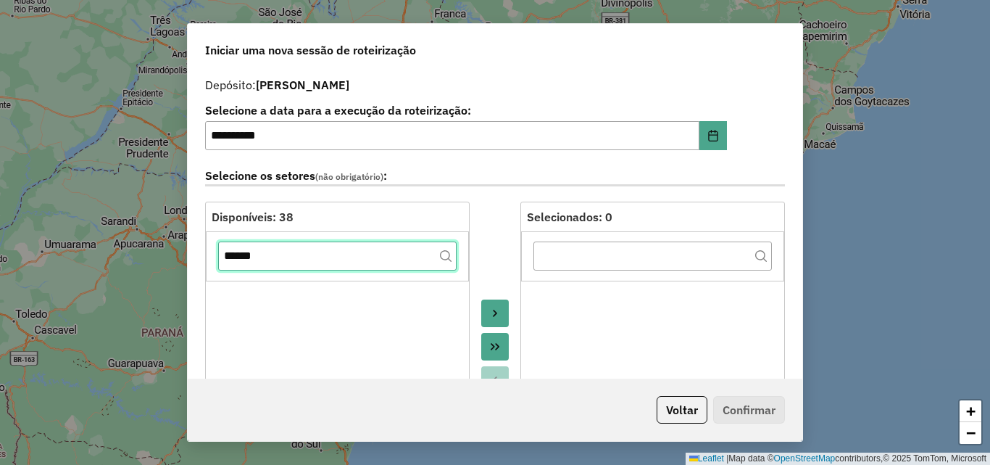
click at [295, 262] on input "******" at bounding box center [337, 255] width 239 height 29
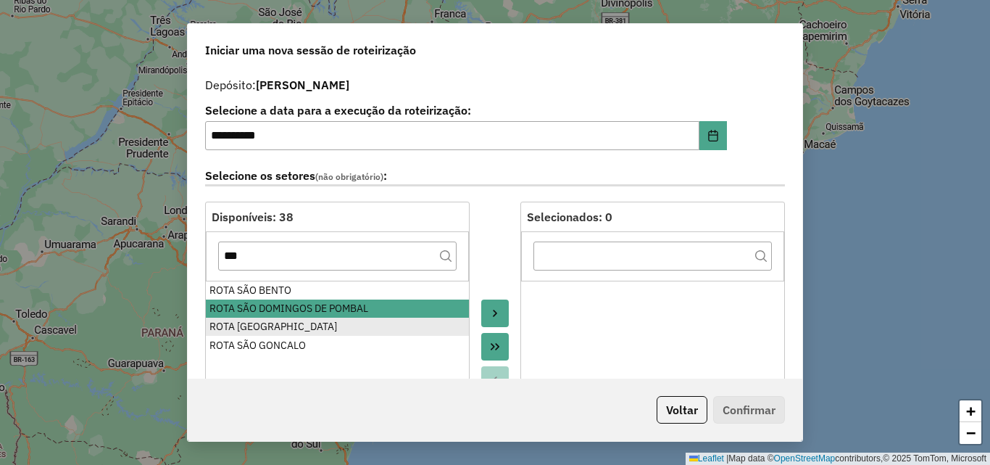
click at [291, 333] on div "ROTA [GEOGRAPHIC_DATA]" at bounding box center [338, 326] width 256 height 15
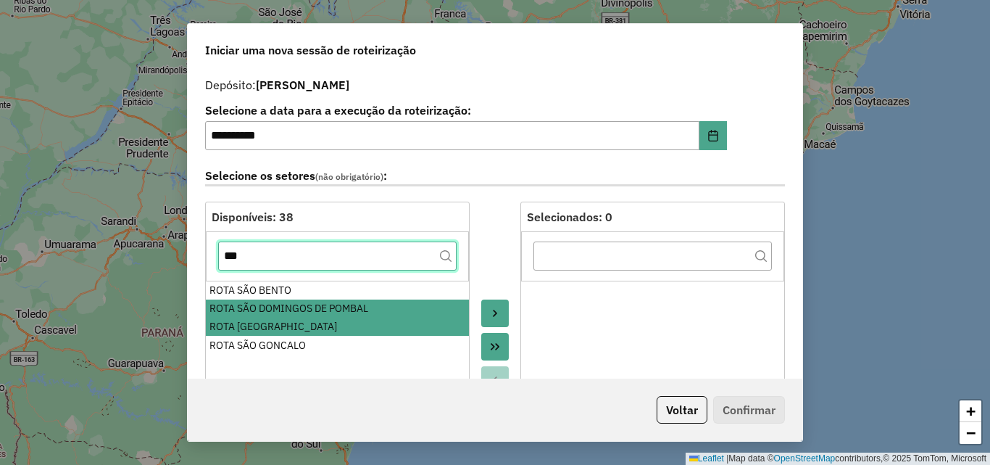
click at [295, 261] on input "***" at bounding box center [337, 255] width 239 height 29
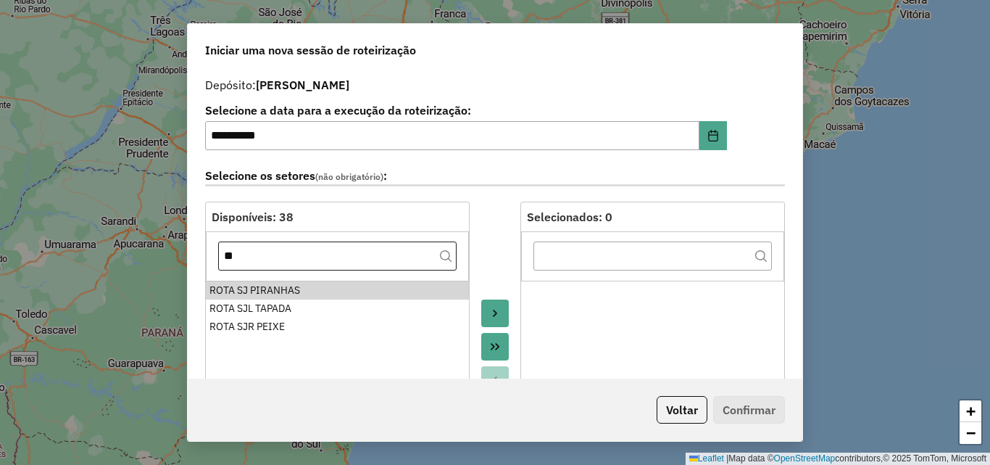
drag, startPoint x: 294, startPoint y: 287, endPoint x: 294, endPoint y: 270, distance: 17.4
click at [294, 288] on div "ROTA SJ PIRANHAS" at bounding box center [338, 290] width 256 height 15
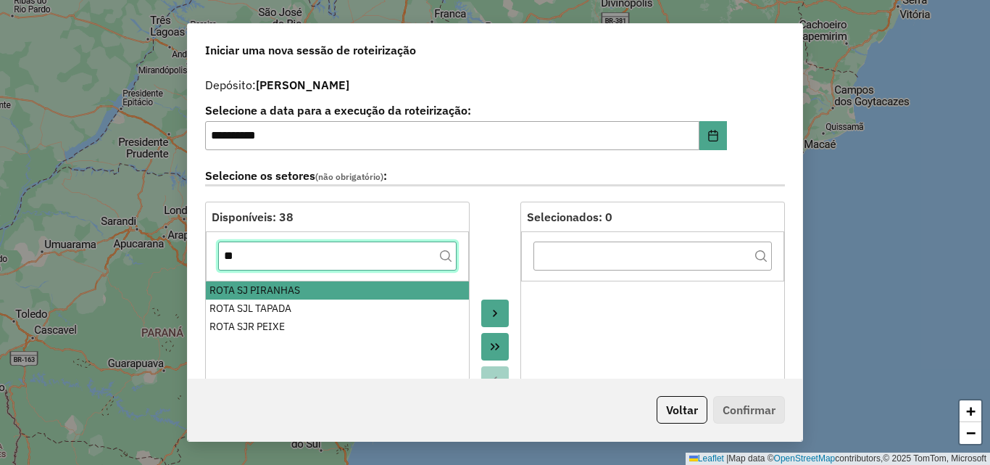
click at [294, 263] on input "**" at bounding box center [337, 255] width 239 height 29
click at [294, 262] on input "**" at bounding box center [337, 255] width 239 height 29
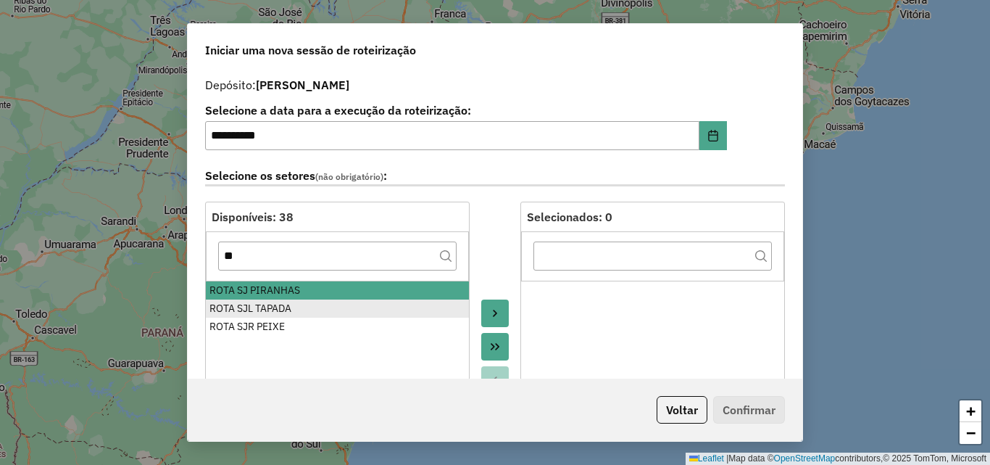
click at [295, 304] on div "ROTA SJL TAPADA" at bounding box center [338, 308] width 256 height 15
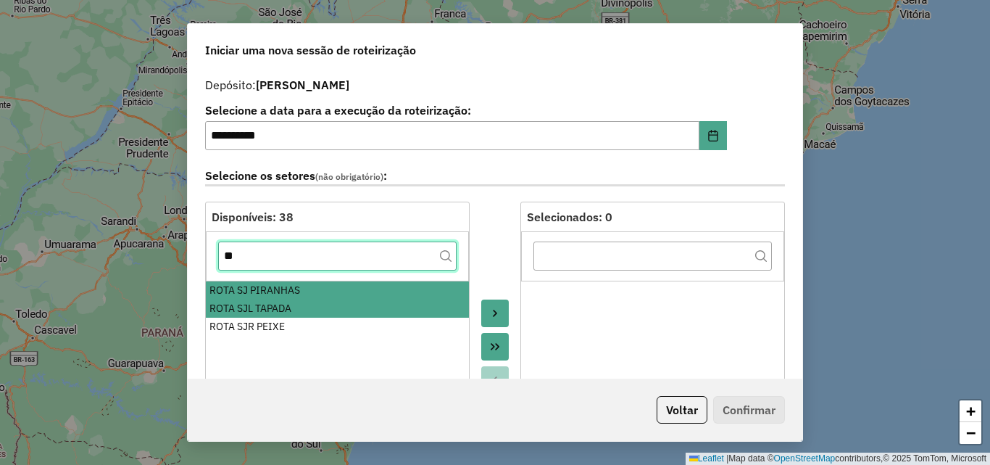
click at [291, 255] on input "**" at bounding box center [337, 255] width 239 height 29
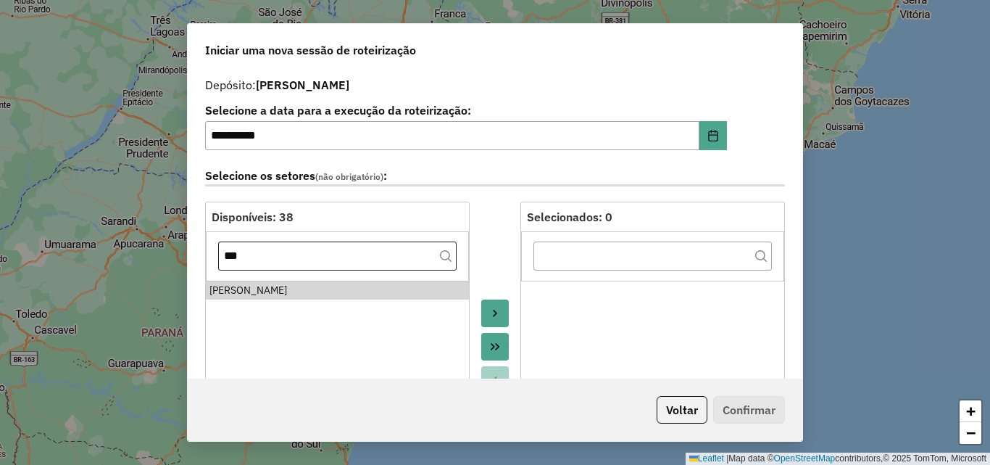
drag, startPoint x: 286, startPoint y: 281, endPoint x: 295, endPoint y: 256, distance: 26.1
click at [286, 282] on li "[PERSON_NAME]" at bounding box center [337, 290] width 263 height 18
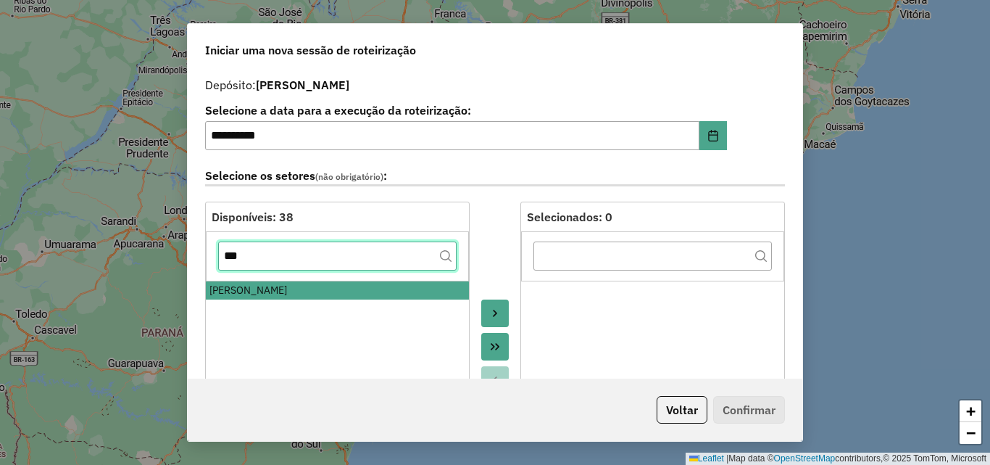
click at [295, 252] on input "***" at bounding box center [337, 255] width 239 height 29
click at [295, 253] on input "***" at bounding box center [337, 255] width 239 height 29
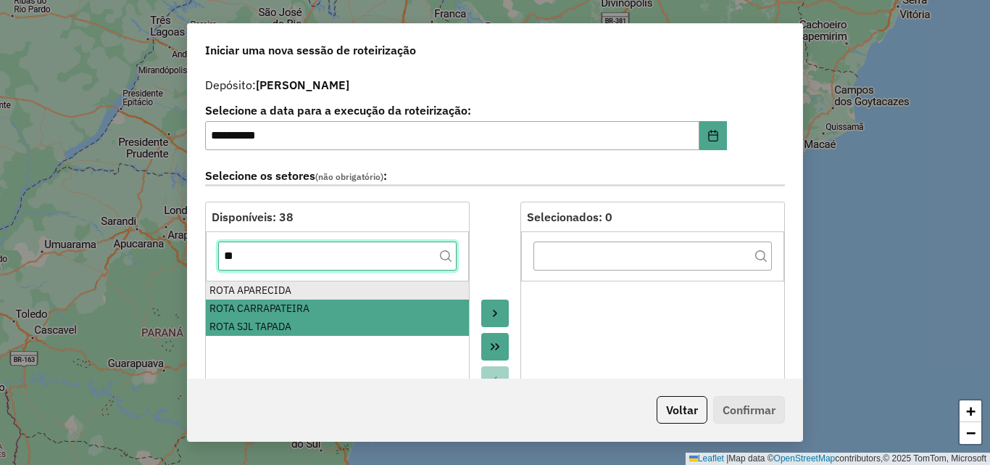
type input "**"
drag, startPoint x: 281, startPoint y: 288, endPoint x: 402, endPoint y: 294, distance: 121.2
click at [281, 289] on div "ROTA APARECIDA" at bounding box center [338, 290] width 256 height 15
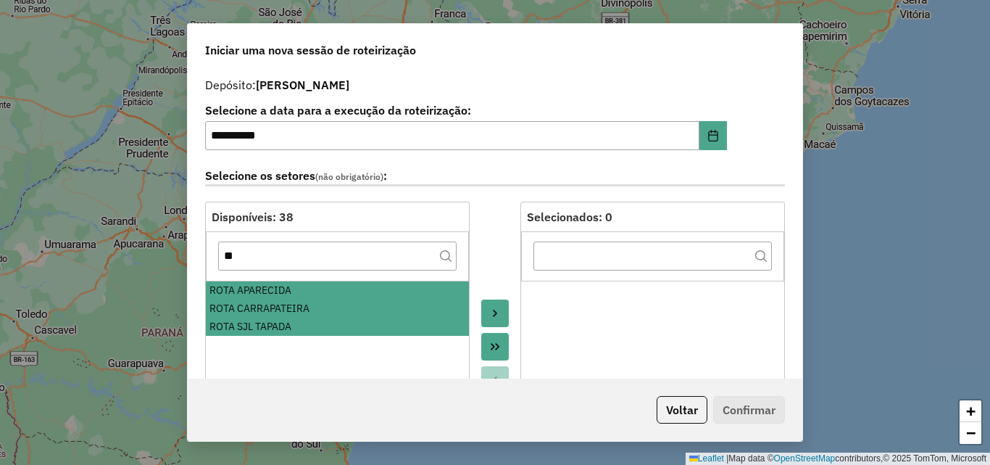
click at [497, 316] on icon "Move to Target" at bounding box center [495, 313] width 12 height 12
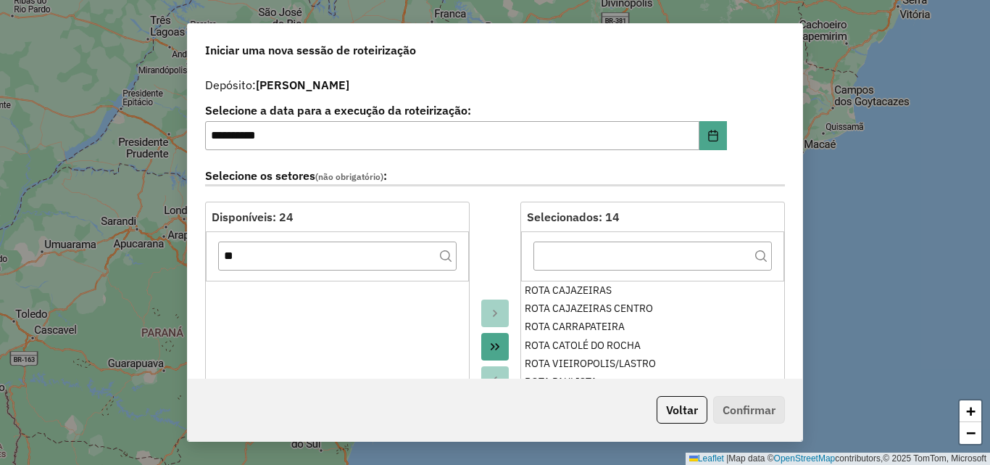
scroll to position [362, 0]
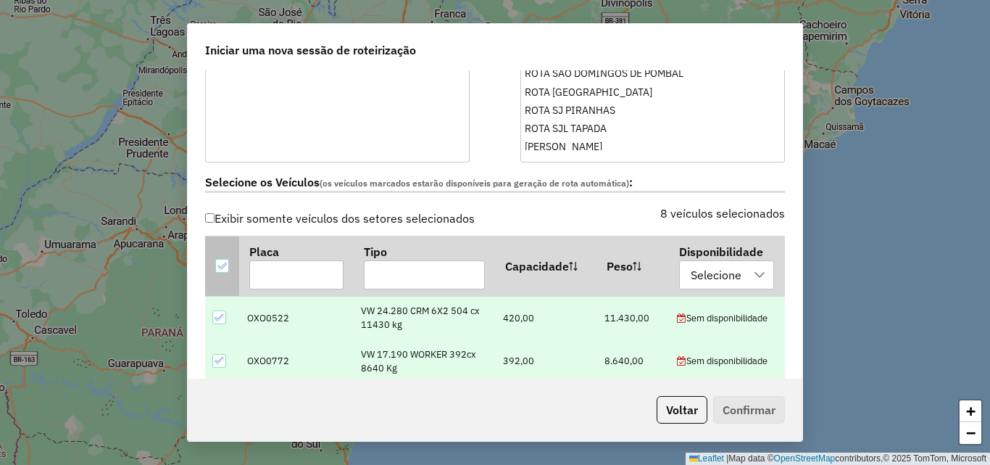
drag, startPoint x: 220, startPoint y: 265, endPoint x: 283, endPoint y: 215, distance: 80.4
click at [220, 266] on icon at bounding box center [222, 266] width 10 height 10
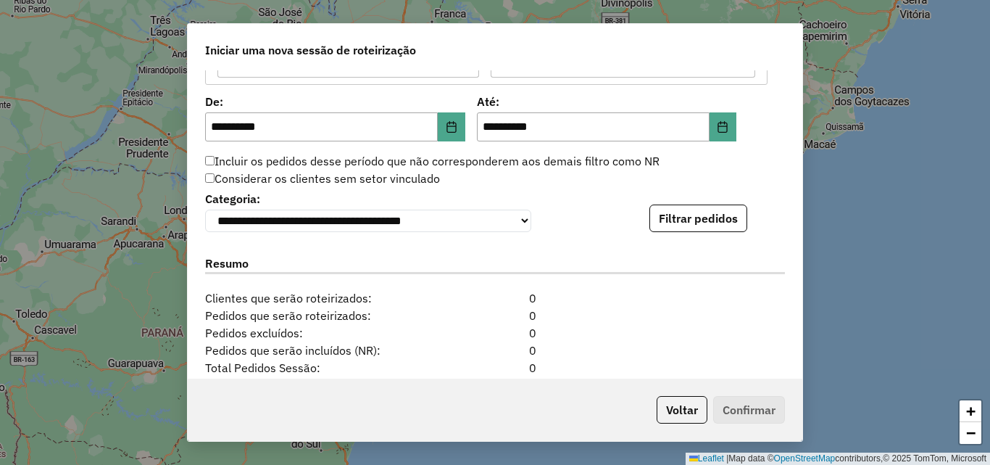
scroll to position [1377, 0]
drag, startPoint x: 695, startPoint y: 228, endPoint x: 687, endPoint y: 236, distance: 10.8
click at [694, 231] on button "Filtrar pedidos" at bounding box center [699, 218] width 98 height 28
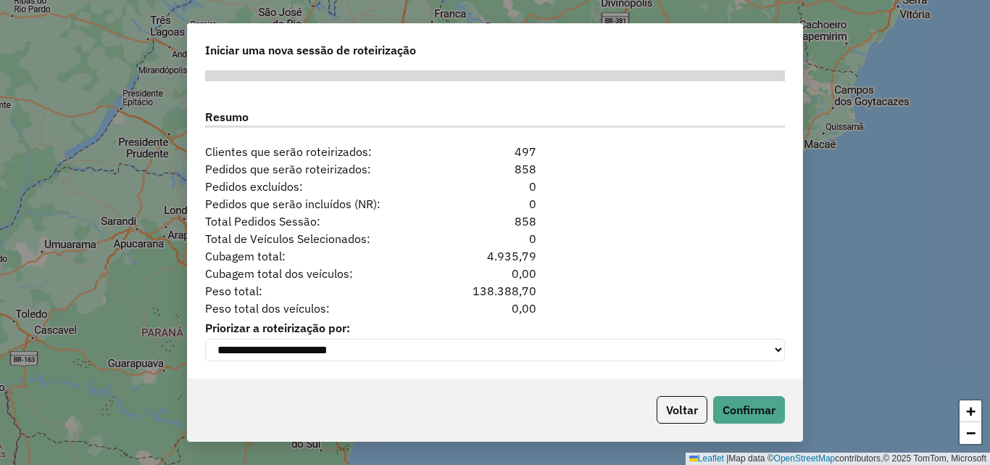
scroll to position [1830, 0]
click at [774, 403] on button "Confirmar" at bounding box center [749, 410] width 72 height 28
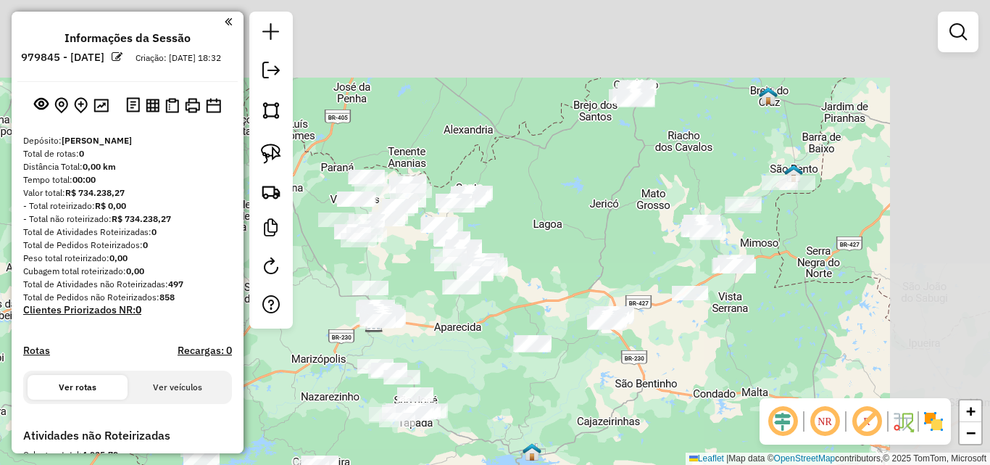
drag, startPoint x: 655, startPoint y: 152, endPoint x: 220, endPoint y: 153, distance: 434.2
click at [553, 216] on div "Janela de atendimento Grade de atendimento Capacidade Transportadoras Veículos …" at bounding box center [495, 232] width 990 height 465
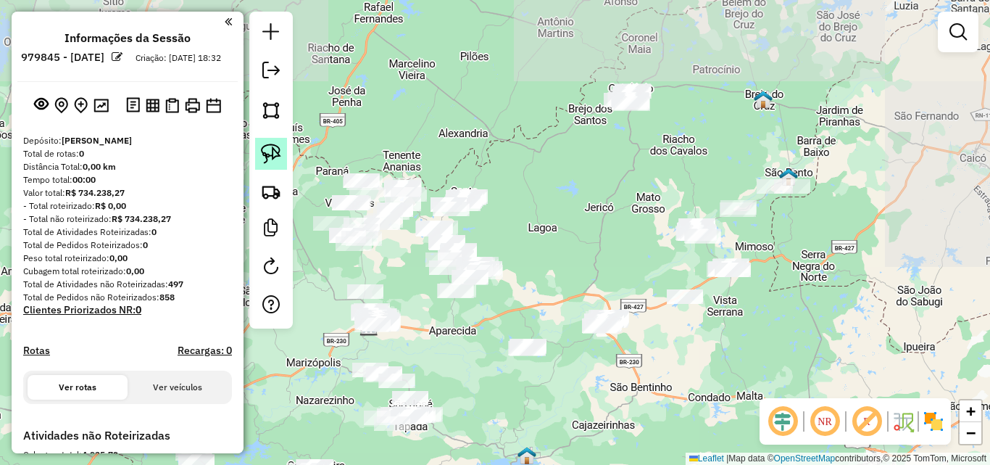
click at [262, 157] on img at bounding box center [271, 154] width 20 height 20
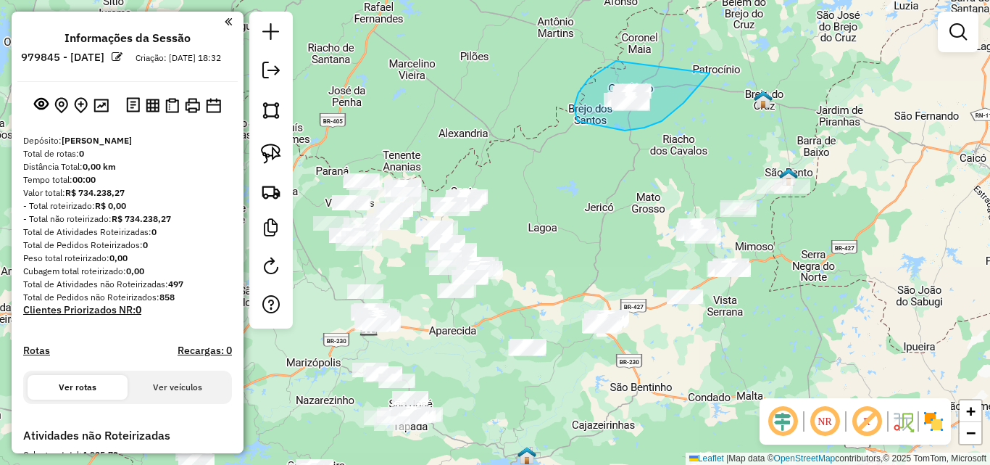
drag, startPoint x: 616, startPoint y: 61, endPoint x: 718, endPoint y: 57, distance: 101.6
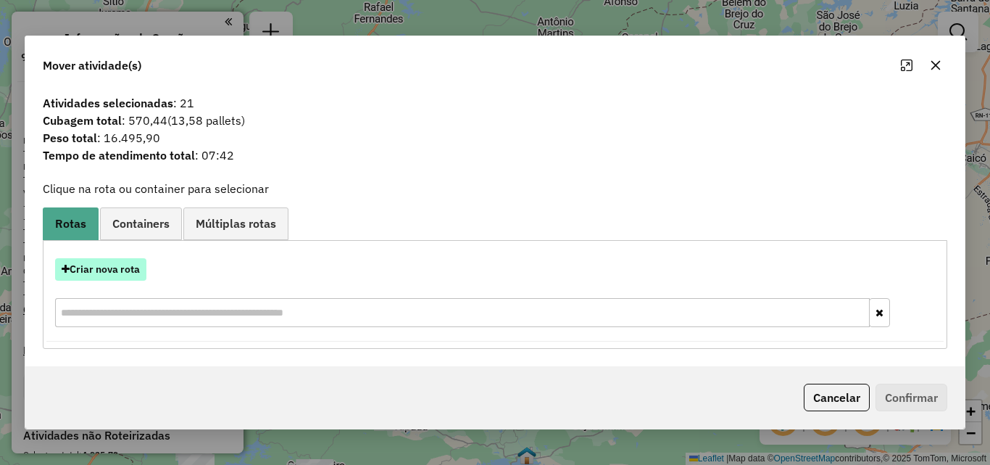
click at [125, 262] on button "Criar nova rota" at bounding box center [100, 269] width 91 height 22
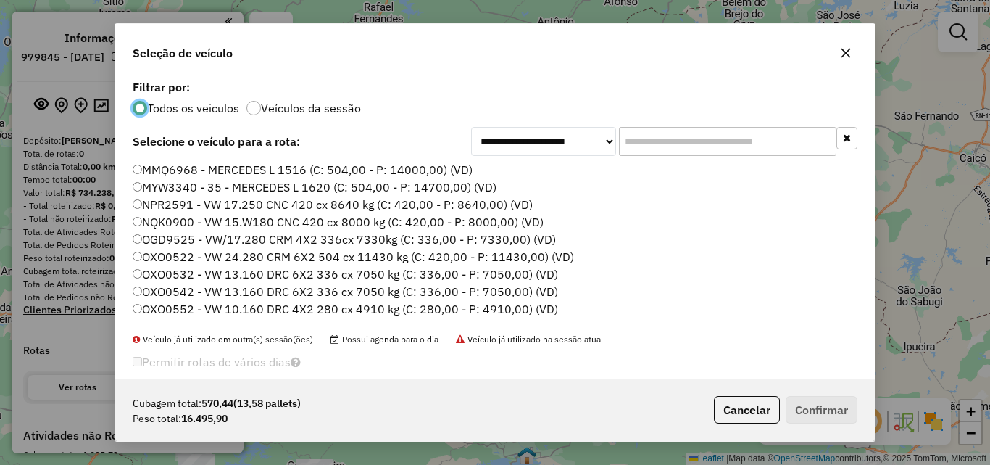
scroll to position [8, 4]
drag, startPoint x: 261, startPoint y: 165, endPoint x: 331, endPoint y: 173, distance: 70.9
click at [262, 166] on label "MMQ6968 - MERCEDES L 1516 (C: 504,00 - P: 14000,00) (VD)" at bounding box center [303, 169] width 340 height 17
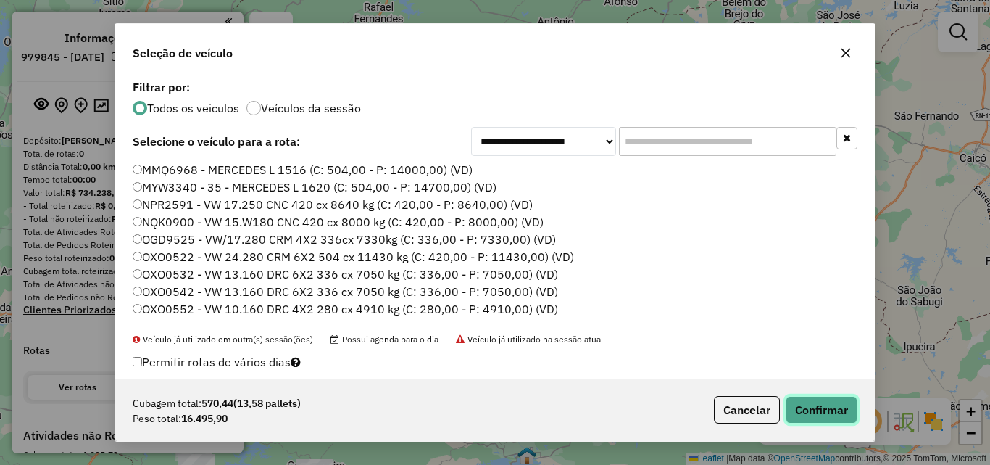
click at [834, 410] on button "Confirmar" at bounding box center [822, 410] width 72 height 28
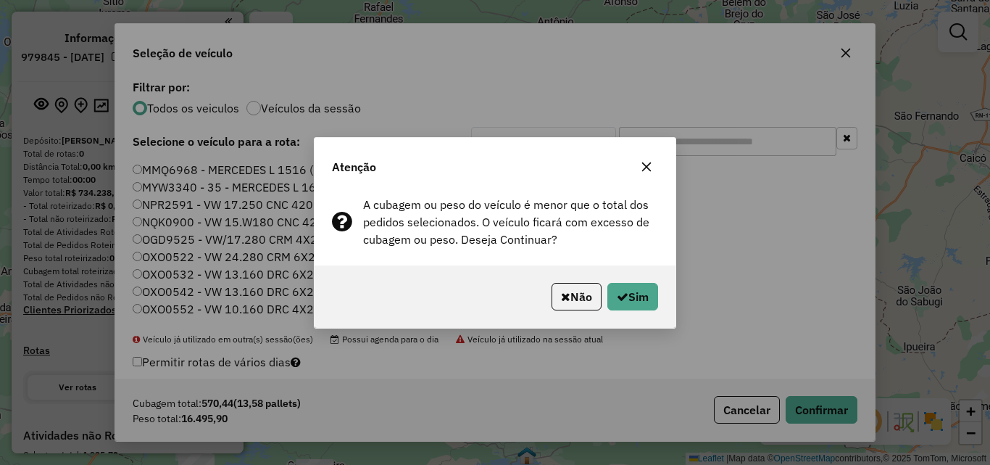
click at [642, 310] on div "Não Sim" at bounding box center [495, 296] width 361 height 62
click at [641, 302] on button "Sim" at bounding box center [633, 297] width 51 height 28
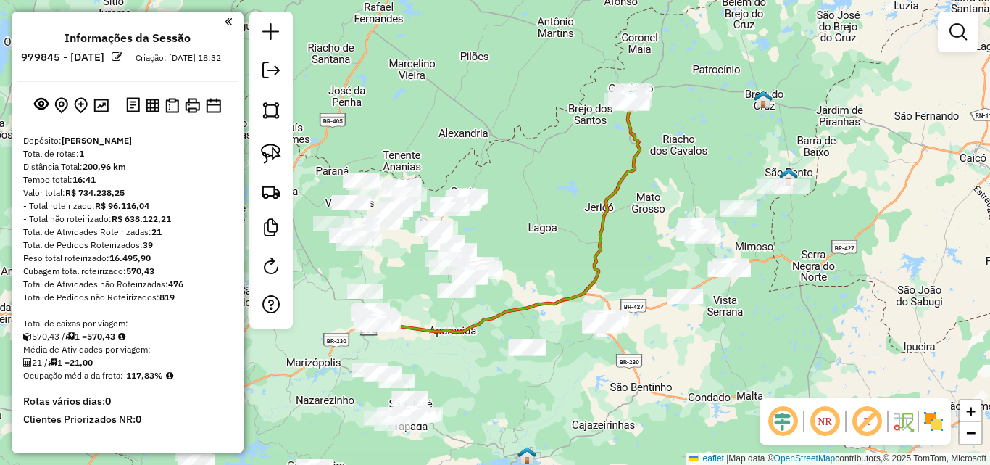
drag, startPoint x: 278, startPoint y: 159, endPoint x: 311, endPoint y: 170, distance: 35.3
click at [278, 159] on img at bounding box center [271, 154] width 20 height 20
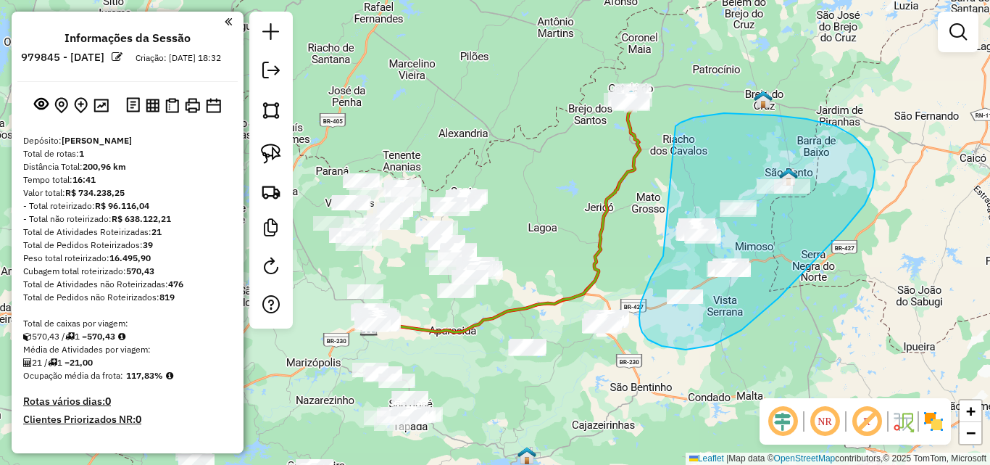
drag, startPoint x: 663, startPoint y: 256, endPoint x: 653, endPoint y: 145, distance: 111.4
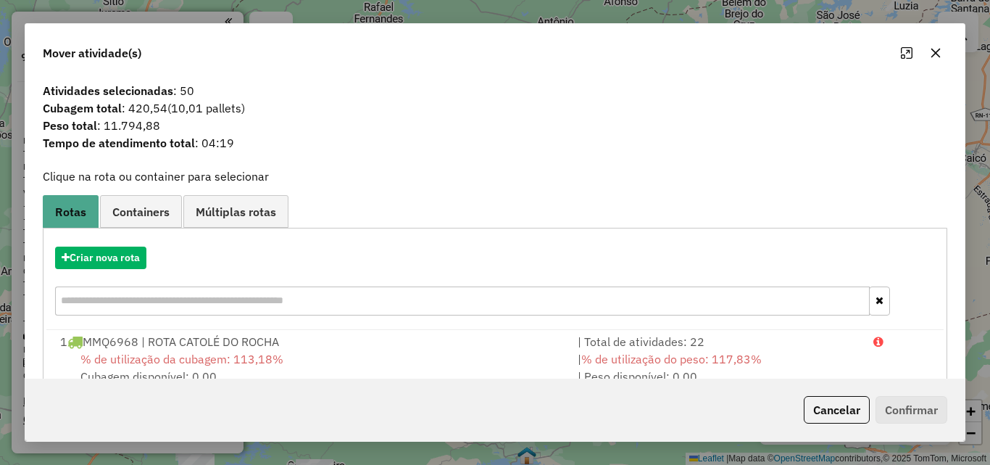
click at [851, 405] on button "Cancelar" at bounding box center [837, 410] width 66 height 28
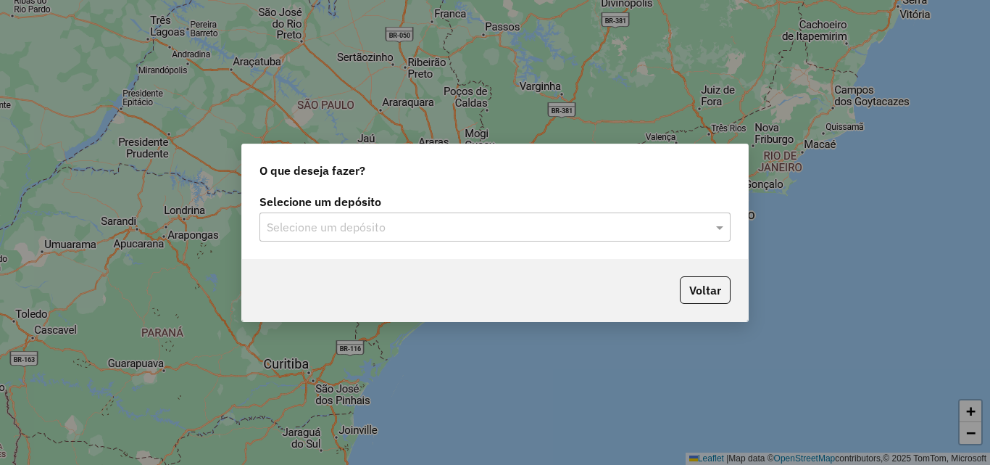
click at [548, 220] on input "text" at bounding box center [481, 227] width 428 height 17
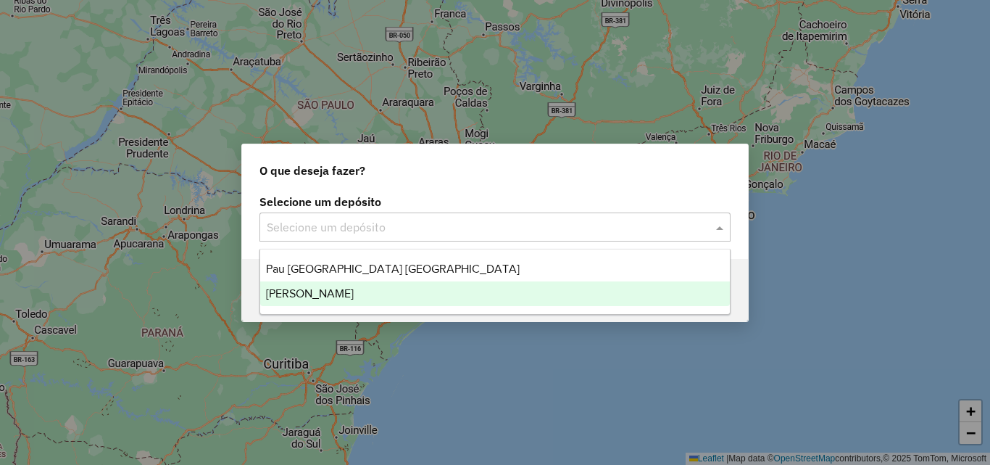
click at [460, 294] on div "[PERSON_NAME]" at bounding box center [495, 293] width 470 height 25
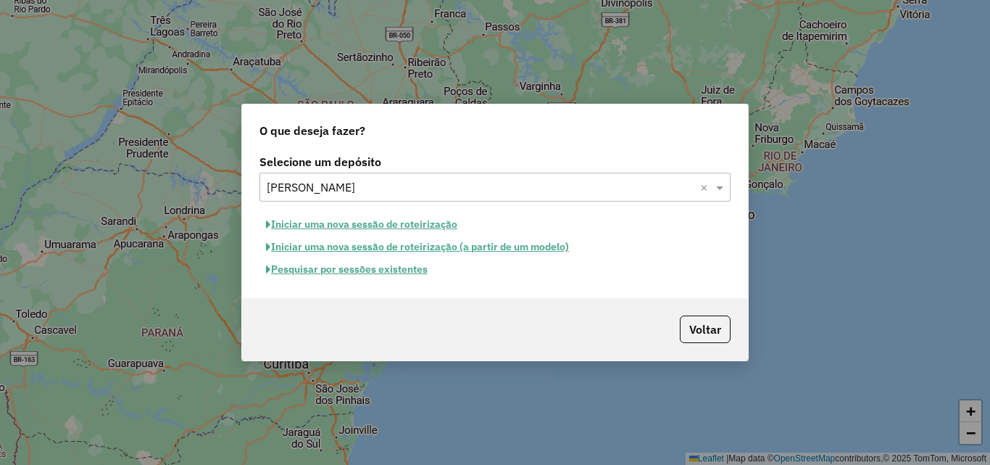
click at [422, 222] on button "Iniciar uma nova sessão de roteirização" at bounding box center [362, 224] width 204 height 22
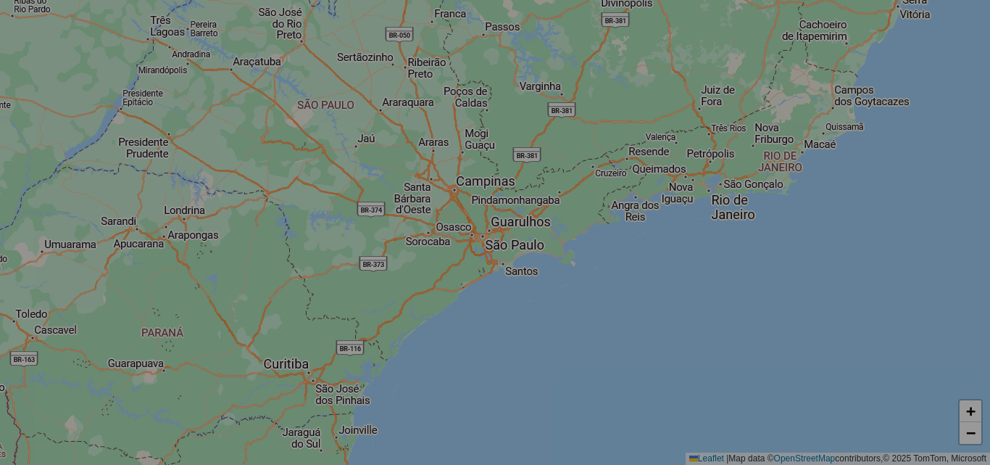
select select "*"
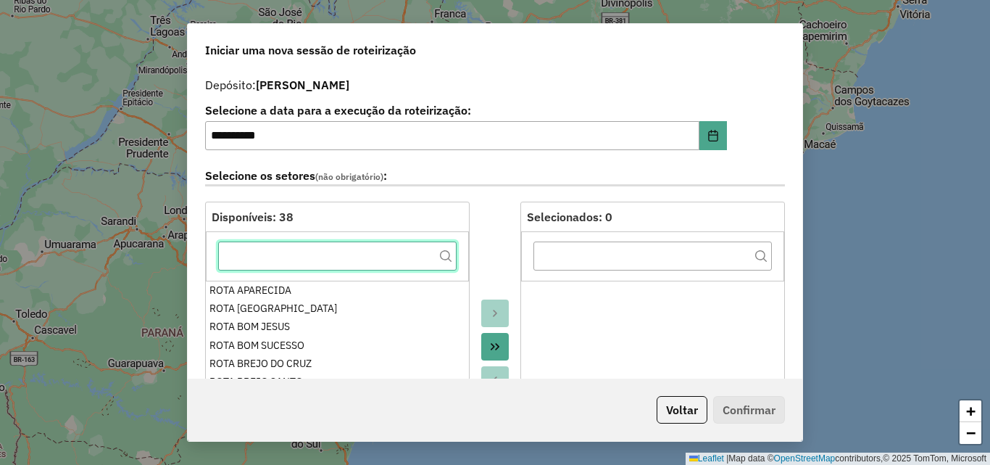
click at [389, 256] on input "text" at bounding box center [337, 255] width 239 height 29
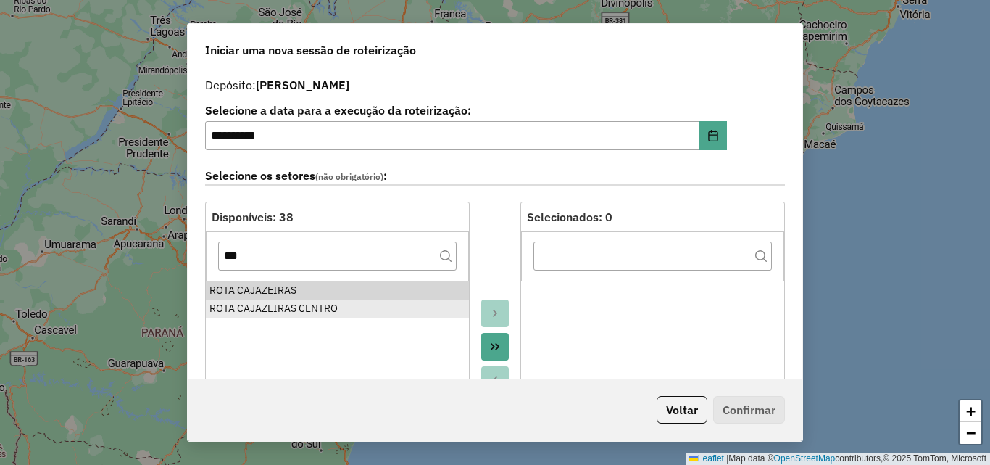
drag, startPoint x: 365, startPoint y: 284, endPoint x: 350, endPoint y: 302, distance: 23.7
click at [365, 285] on div "ROTA CAJAZEIRAS" at bounding box center [338, 290] width 256 height 15
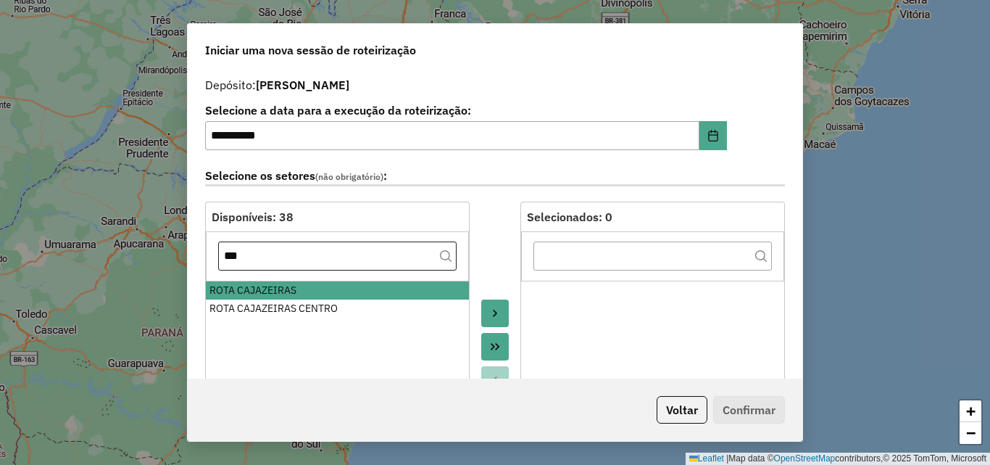
drag, startPoint x: 349, startPoint y: 303, endPoint x: 333, endPoint y: 265, distance: 41.2
click at [348, 304] on div "ROTA CAJAZEIRAS CENTRO" at bounding box center [338, 308] width 256 height 15
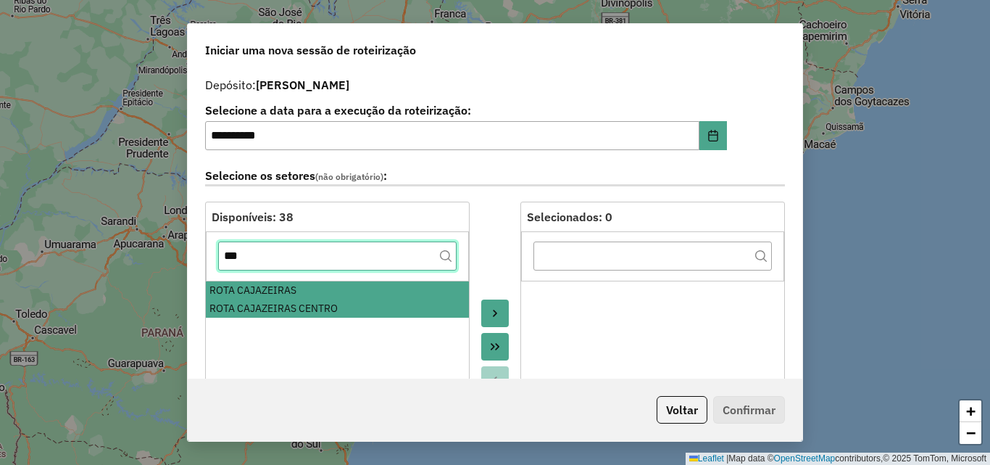
click at [330, 260] on input "***" at bounding box center [337, 255] width 239 height 29
click at [329, 260] on input "***" at bounding box center [337, 255] width 239 height 29
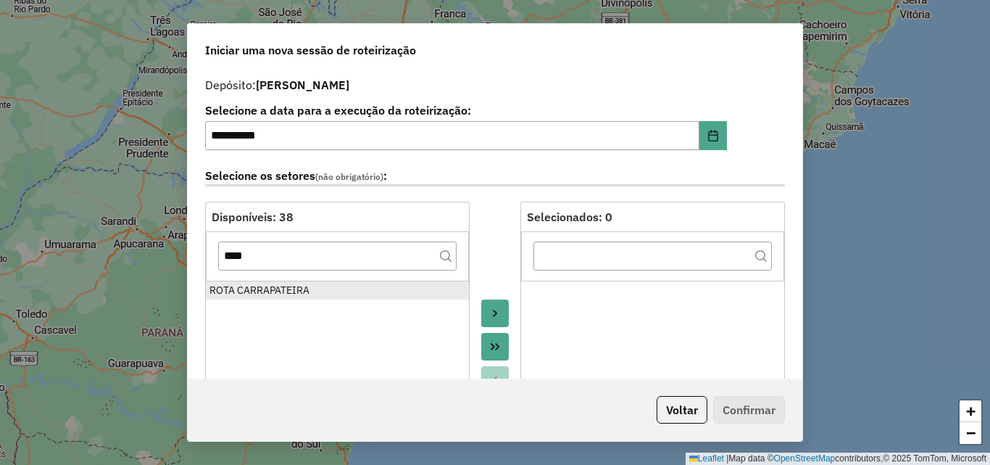
click at [312, 286] on div "ROTA CARRAPATEIRA" at bounding box center [338, 290] width 256 height 15
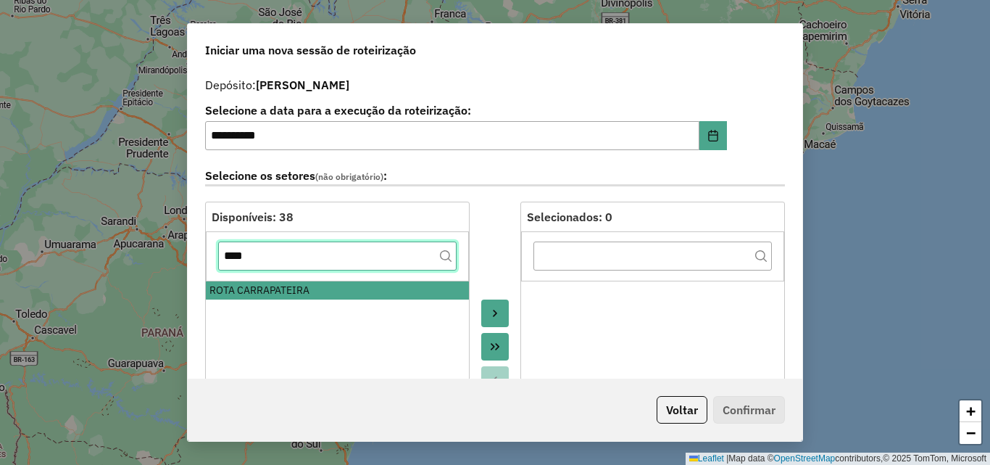
click at [312, 263] on input "****" at bounding box center [337, 255] width 239 height 29
click at [312, 263] on input "*" at bounding box center [337, 255] width 239 height 29
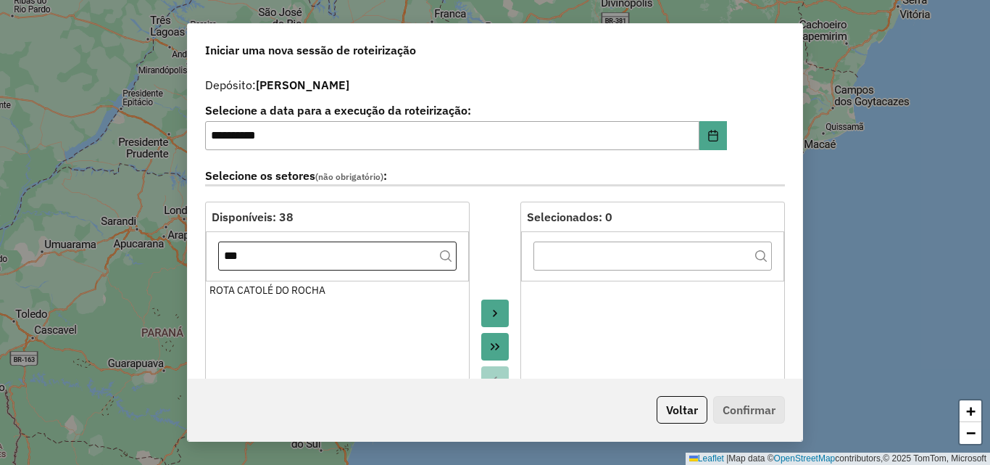
drag, startPoint x: 306, startPoint y: 288, endPoint x: 310, endPoint y: 262, distance: 26.5
click at [305, 288] on div "ROTA CATOLÉ DO ROCHA" at bounding box center [338, 290] width 256 height 15
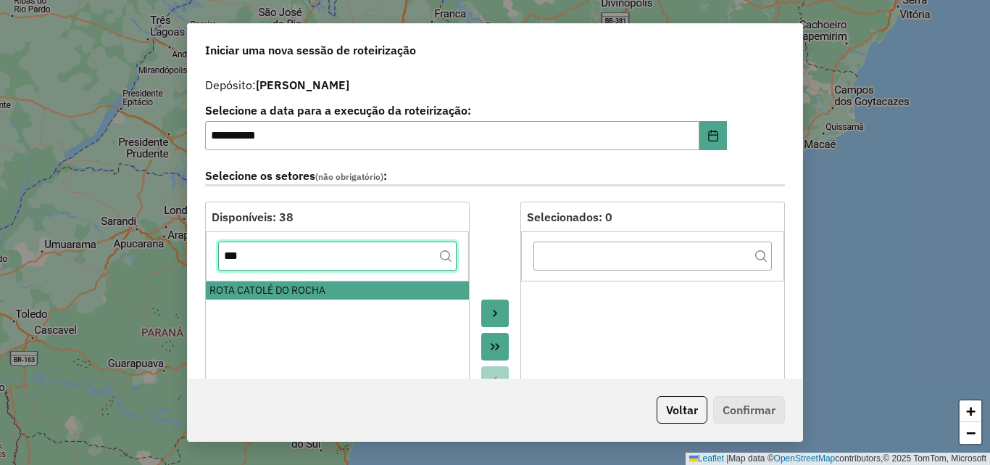
click at [311, 259] on input "***" at bounding box center [337, 255] width 239 height 29
click at [312, 260] on input "***" at bounding box center [337, 255] width 239 height 29
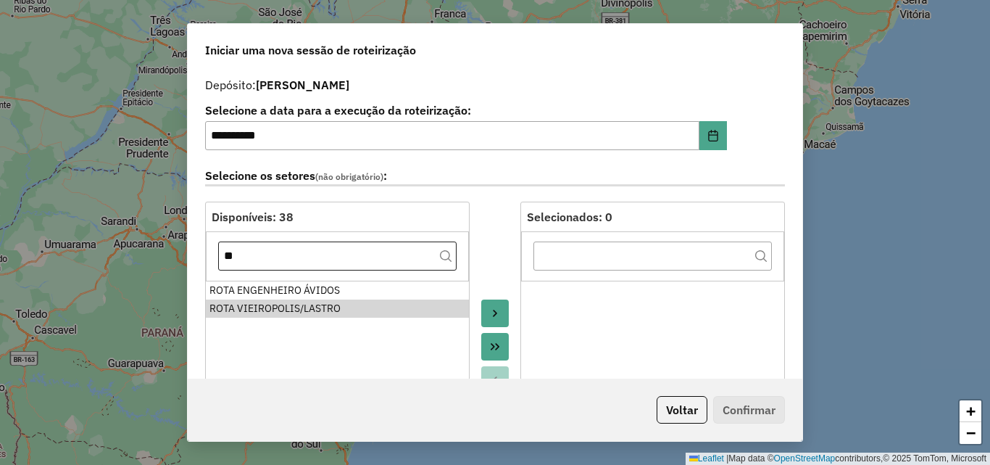
drag, startPoint x: 304, startPoint y: 307, endPoint x: 318, endPoint y: 262, distance: 46.3
click at [303, 307] on div "ROTA VIEIROPOLIS/LASTRO" at bounding box center [338, 308] width 256 height 15
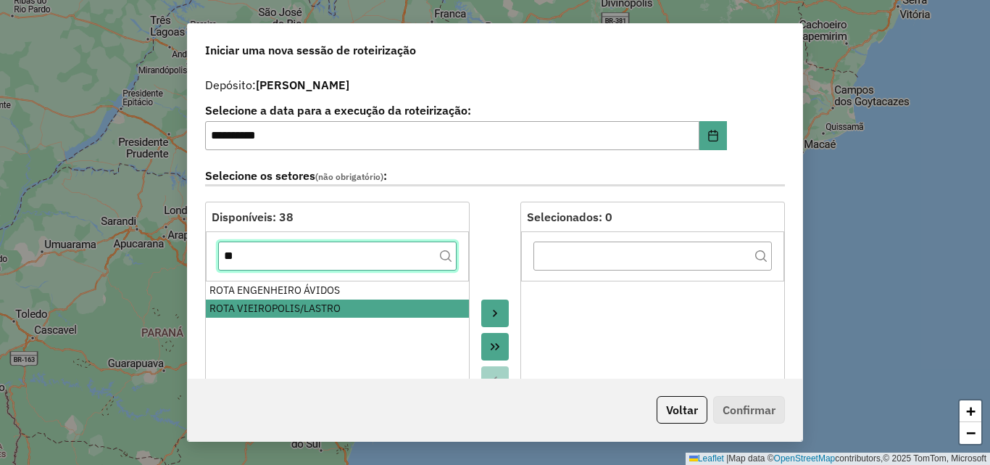
click at [320, 257] on input "**" at bounding box center [337, 255] width 239 height 29
click at [320, 256] on input "**" at bounding box center [337, 255] width 239 height 29
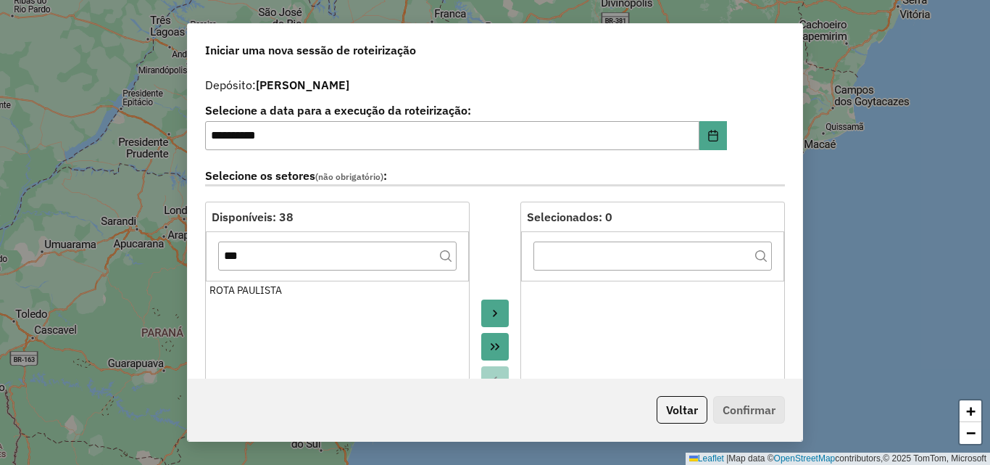
drag, startPoint x: 298, startPoint y: 287, endPoint x: 299, endPoint y: 278, distance: 9.5
click at [298, 288] on div "ROTA PAULISTA" at bounding box center [338, 290] width 256 height 15
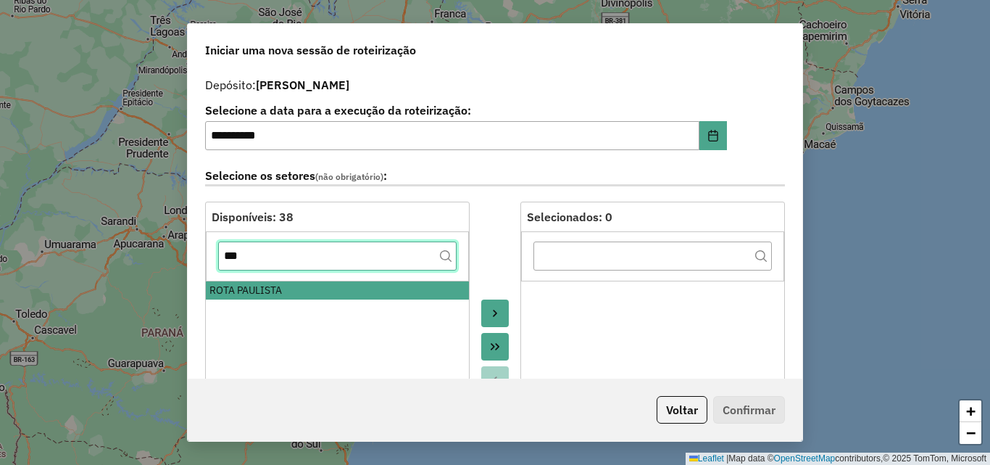
click at [304, 253] on input "***" at bounding box center [337, 255] width 239 height 29
click at [304, 254] on input "***" at bounding box center [337, 255] width 239 height 29
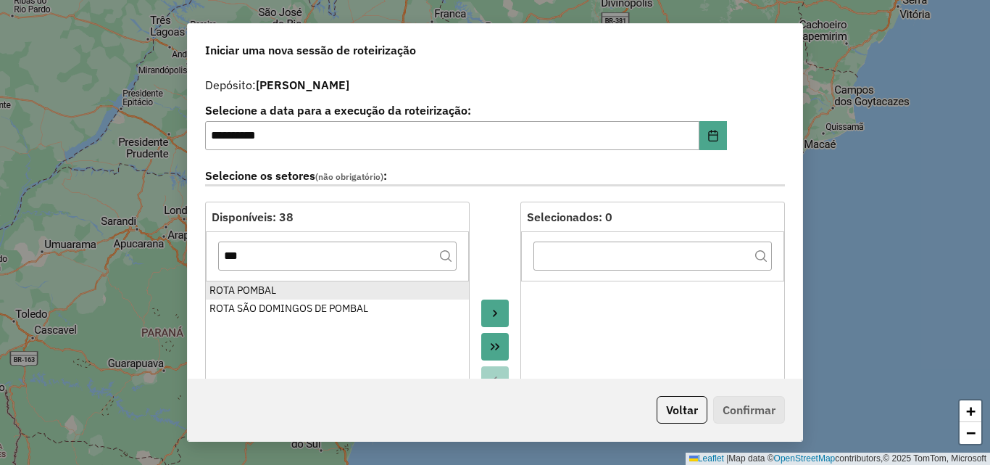
click at [278, 285] on div "ROTA POMBAL" at bounding box center [338, 290] width 256 height 15
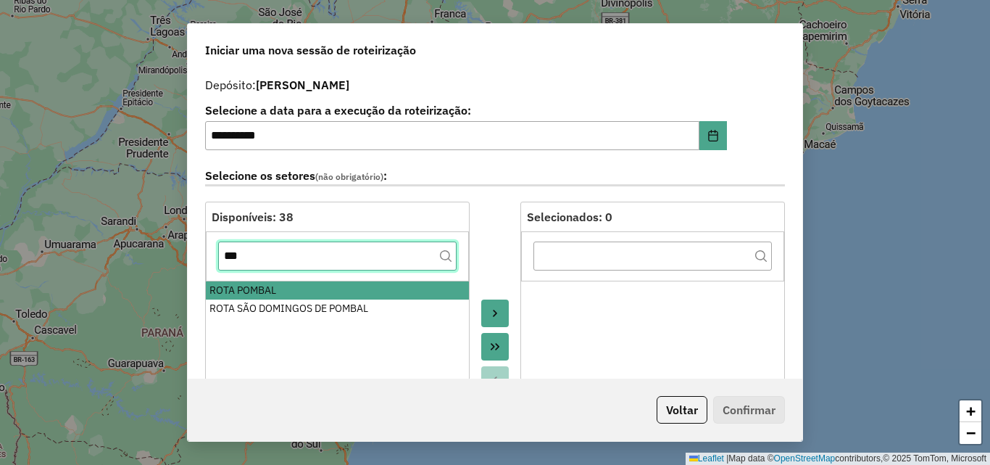
click at [283, 260] on input "***" at bounding box center [337, 255] width 239 height 29
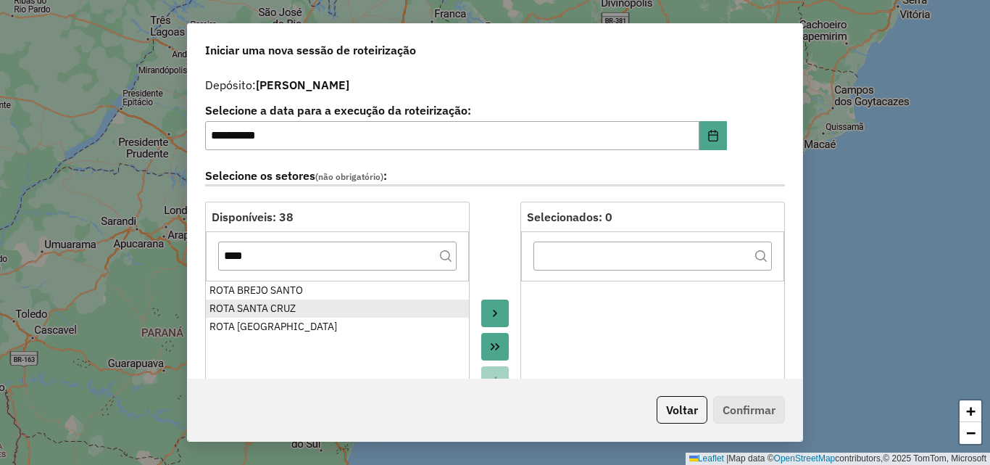
click at [286, 309] on div "ROTA SANTA CRUZ" at bounding box center [338, 308] width 256 height 15
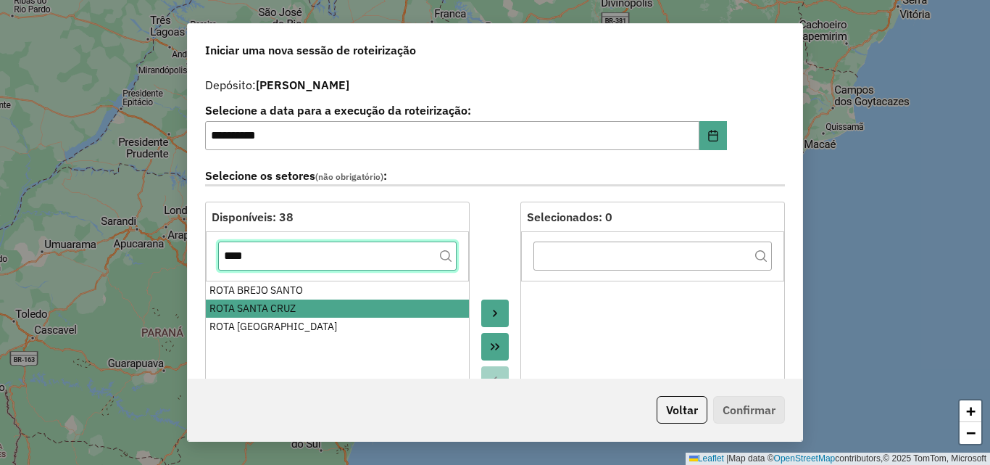
click at [288, 262] on input "****" at bounding box center [337, 255] width 239 height 29
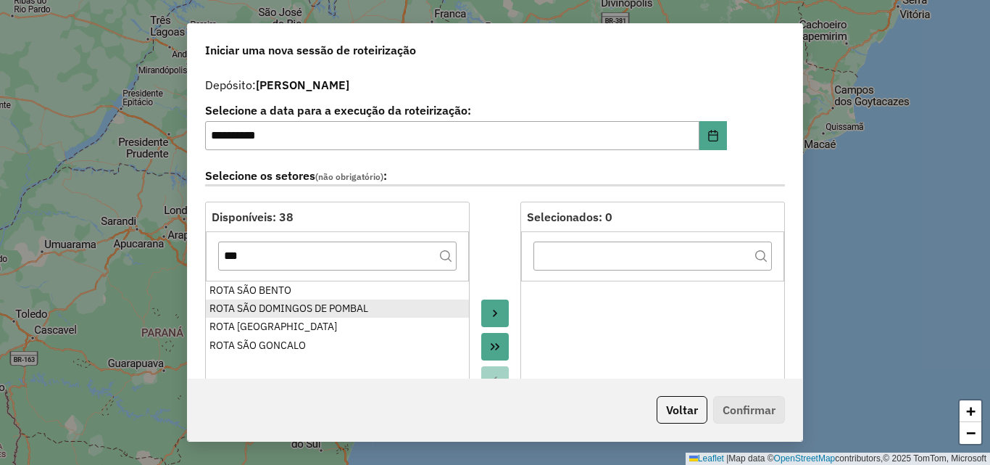
click at [286, 305] on div "ROTA SÃO DOMINGOS DE POMBAL" at bounding box center [338, 308] width 256 height 15
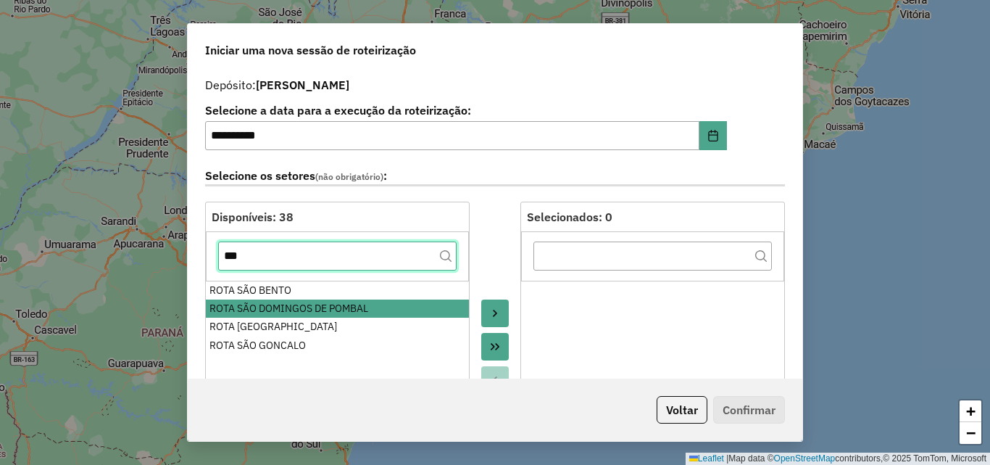
click at [295, 264] on input "***" at bounding box center [337, 255] width 239 height 29
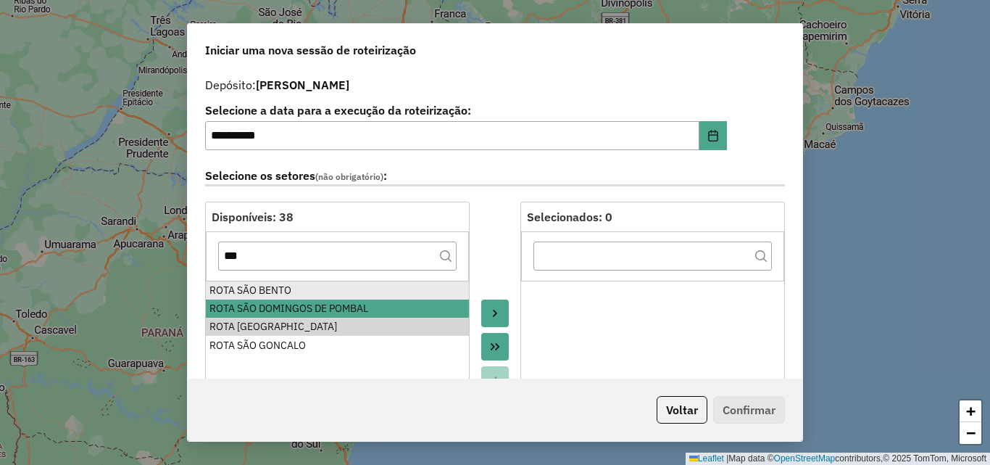
drag, startPoint x: 289, startPoint y: 326, endPoint x: 286, endPoint y: 286, distance: 40.0
click at [289, 327] on div "ROTA [GEOGRAPHIC_DATA]" at bounding box center [338, 326] width 256 height 15
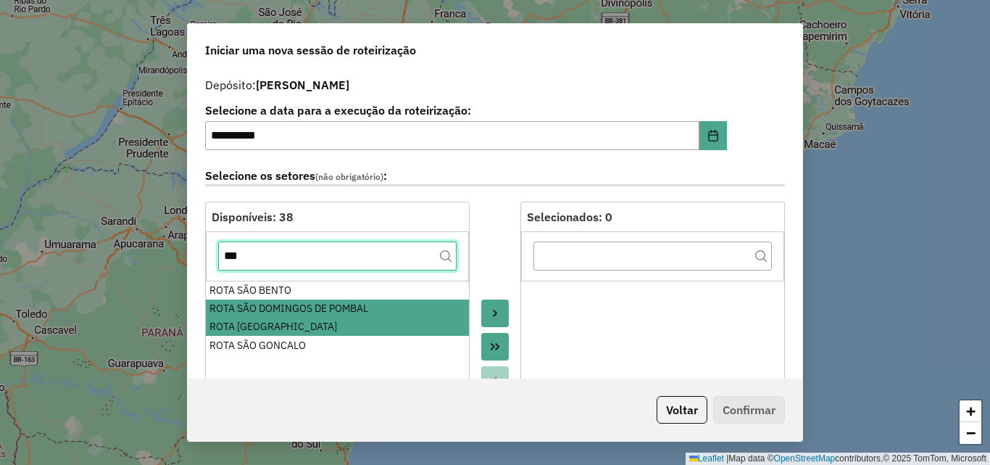
click at [278, 260] on input "***" at bounding box center [337, 255] width 239 height 29
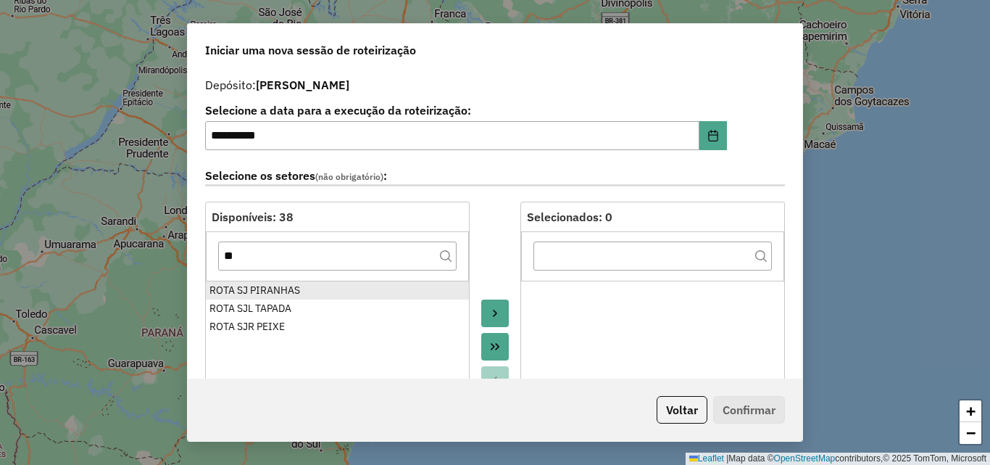
click at [278, 285] on div "ROTA SJ PIRANHAS" at bounding box center [338, 290] width 256 height 15
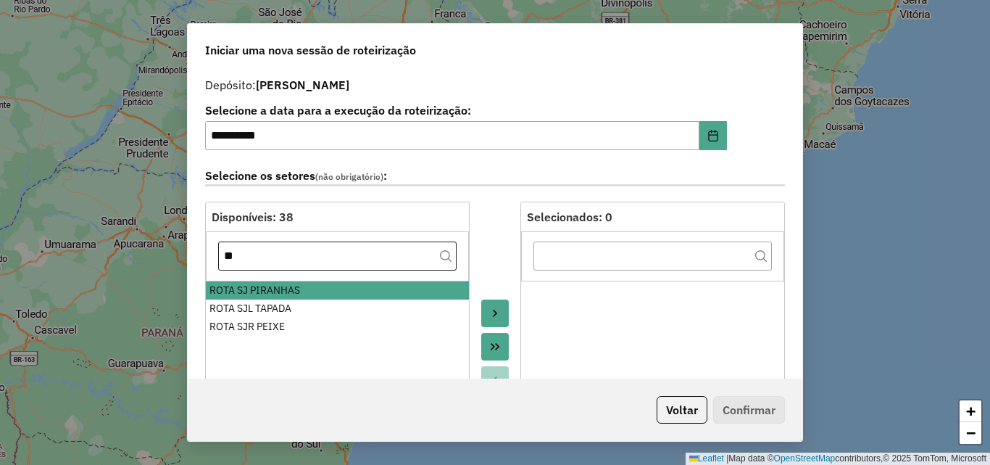
drag, startPoint x: 273, startPoint y: 302, endPoint x: 286, endPoint y: 258, distance: 45.4
click at [273, 302] on div "ROTA SJL TAPADA" at bounding box center [338, 308] width 256 height 15
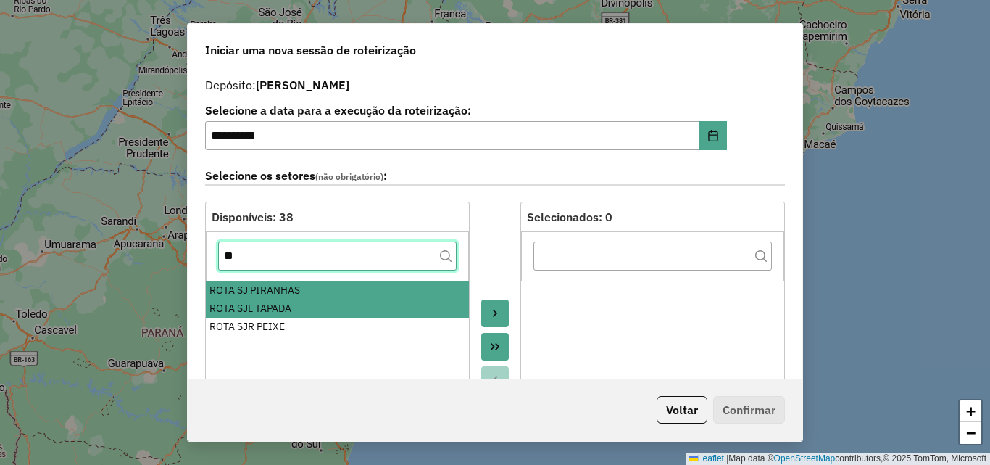
click at [289, 252] on input "**" at bounding box center [337, 255] width 239 height 29
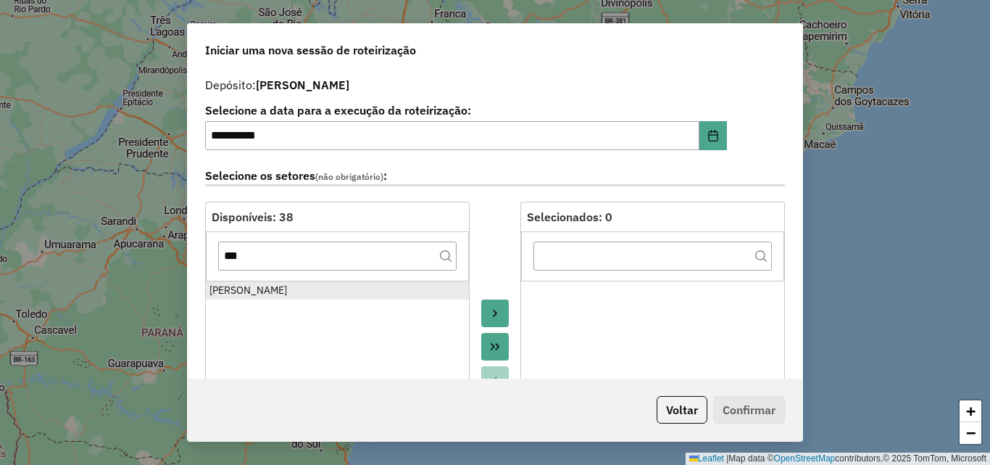
click at [280, 283] on div "[PERSON_NAME]" at bounding box center [338, 290] width 256 height 15
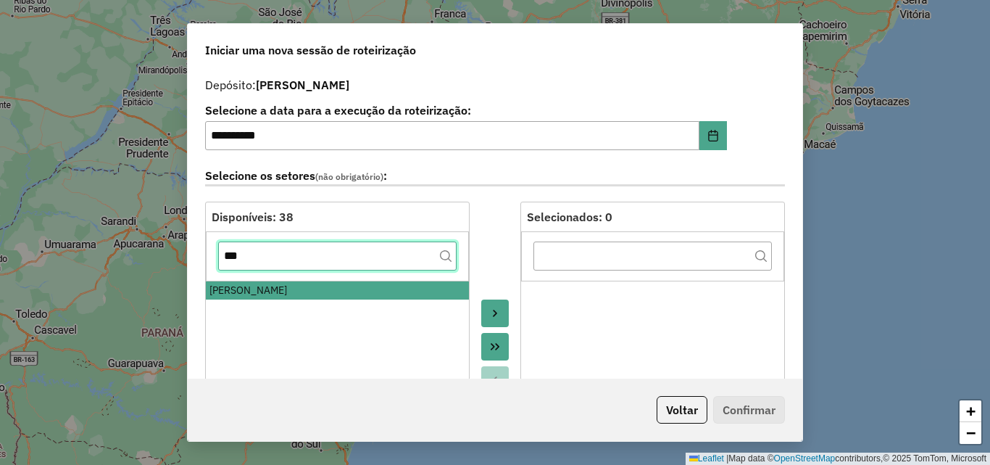
click at [286, 260] on input "***" at bounding box center [337, 255] width 239 height 29
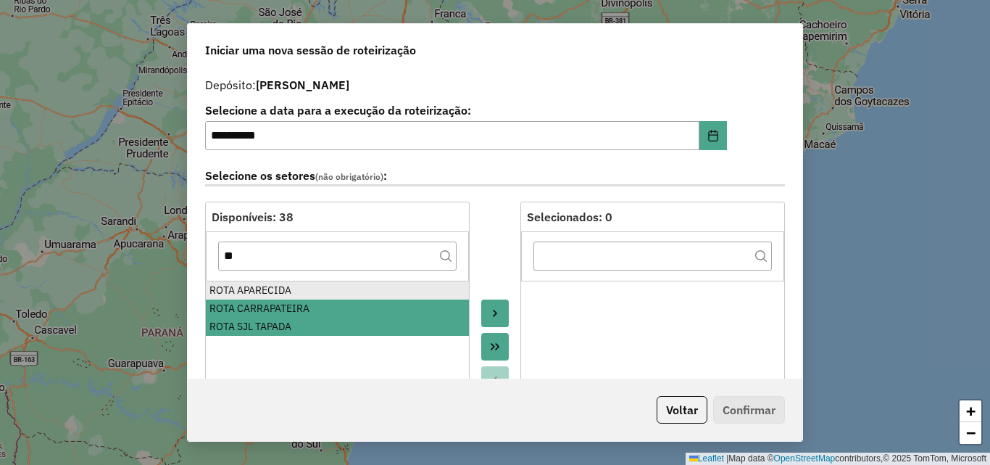
click at [278, 284] on div "ROTA APARECIDA" at bounding box center [338, 290] width 256 height 15
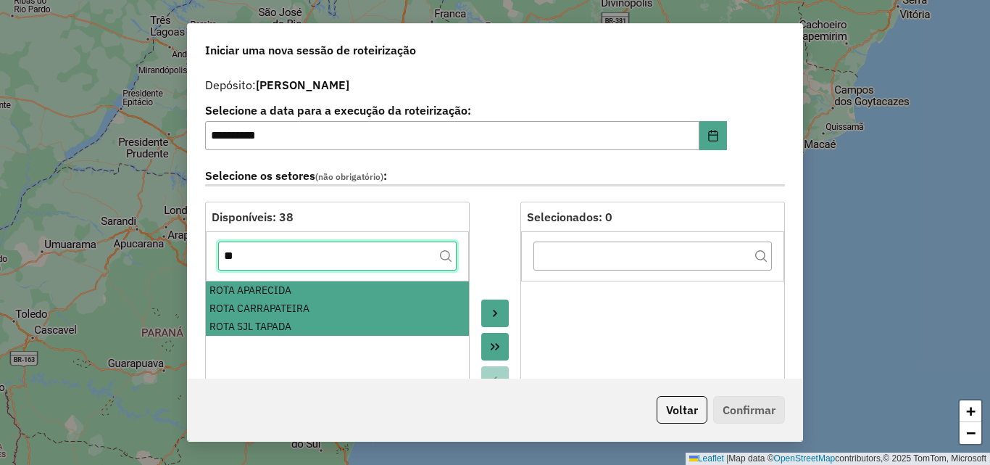
click at [289, 261] on input "**" at bounding box center [337, 255] width 239 height 29
click at [289, 260] on input "**" at bounding box center [337, 255] width 239 height 29
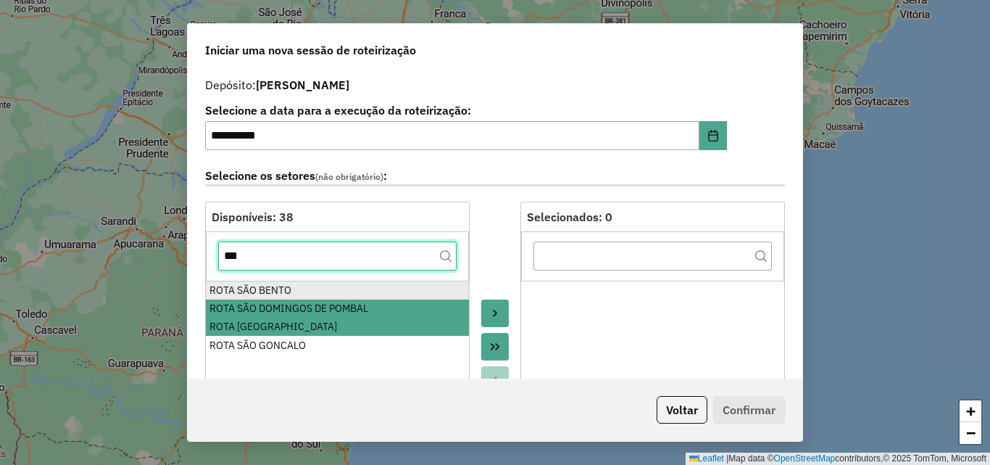
type input "***"
drag, startPoint x: 284, startPoint y: 283, endPoint x: 378, endPoint y: 286, distance: 94.3
click at [284, 285] on div "ROTA SÃO BENTO" at bounding box center [338, 290] width 256 height 15
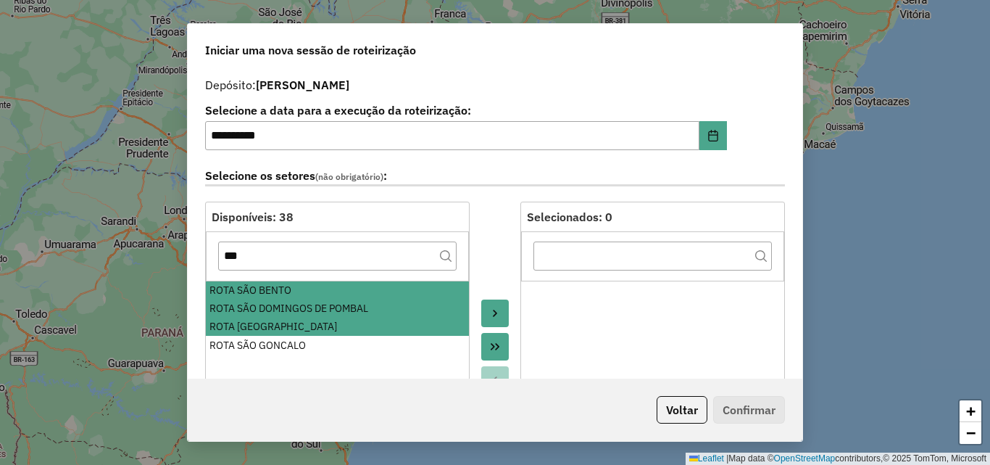
click at [484, 304] on button "Move to Target" at bounding box center [495, 313] width 28 height 28
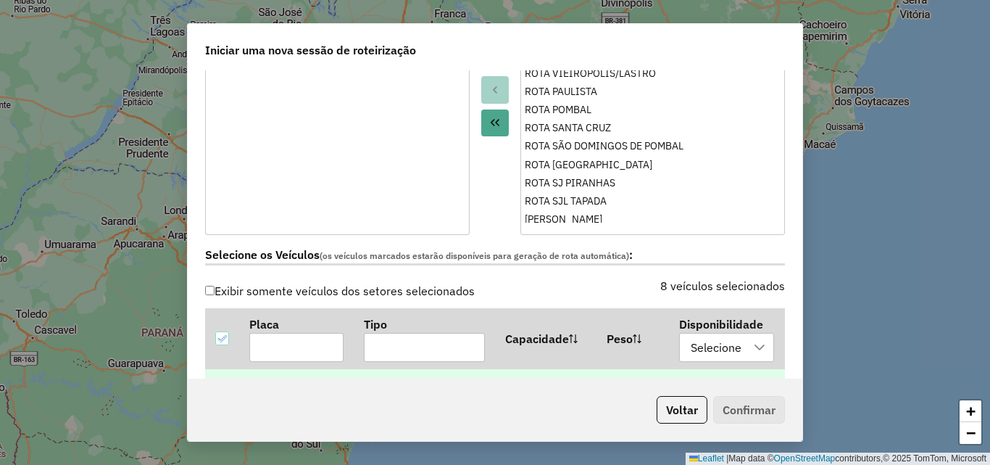
scroll to position [435, 0]
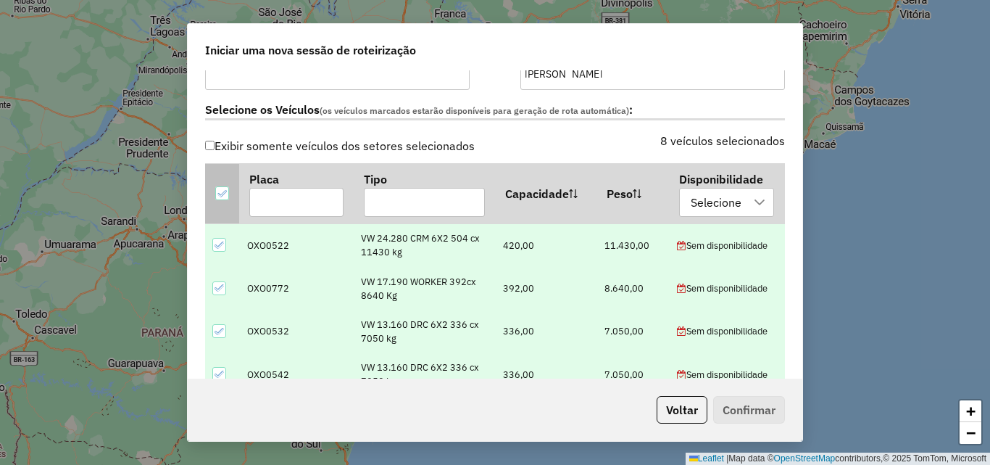
click at [218, 194] on icon at bounding box center [221, 193] width 9 height 7
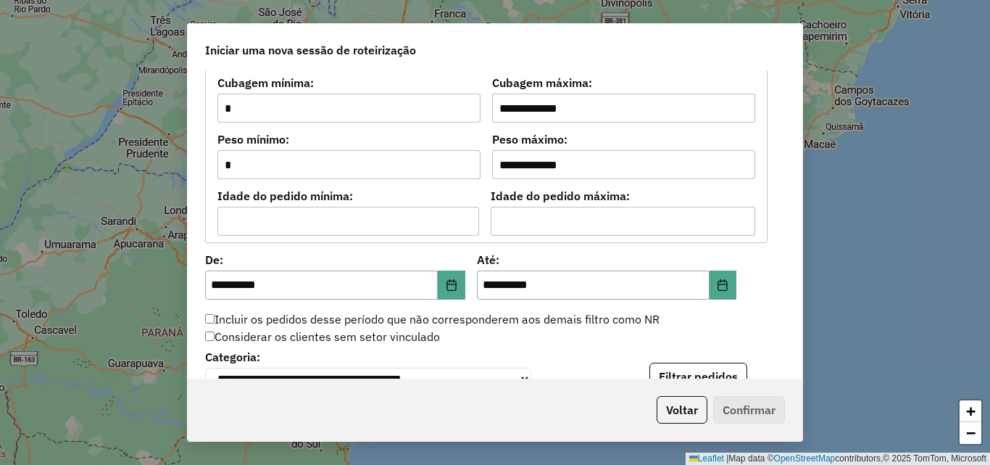
scroll to position [1305, 0]
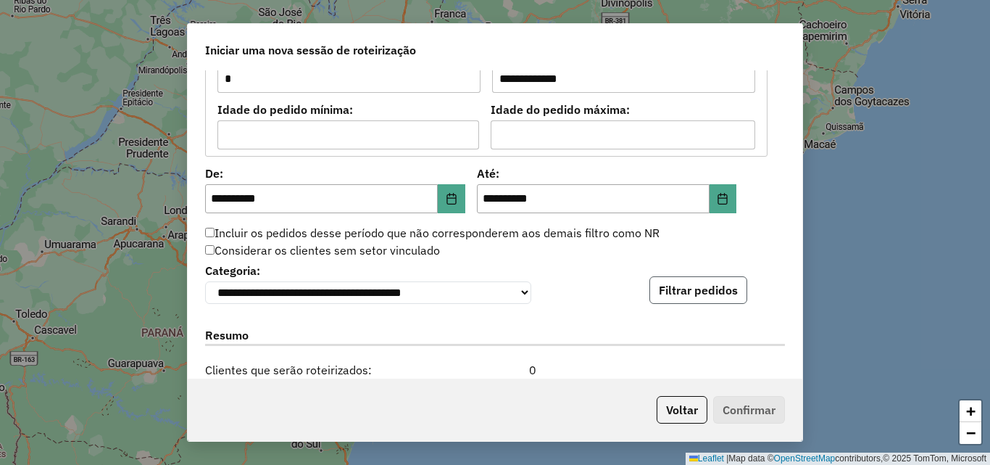
click at [700, 290] on button "Filtrar pedidos" at bounding box center [699, 290] width 98 height 28
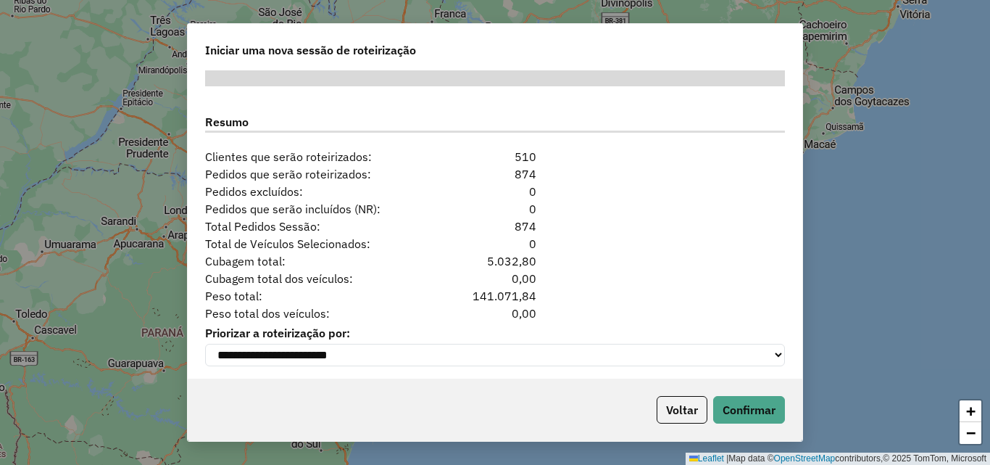
scroll to position [1830, 0]
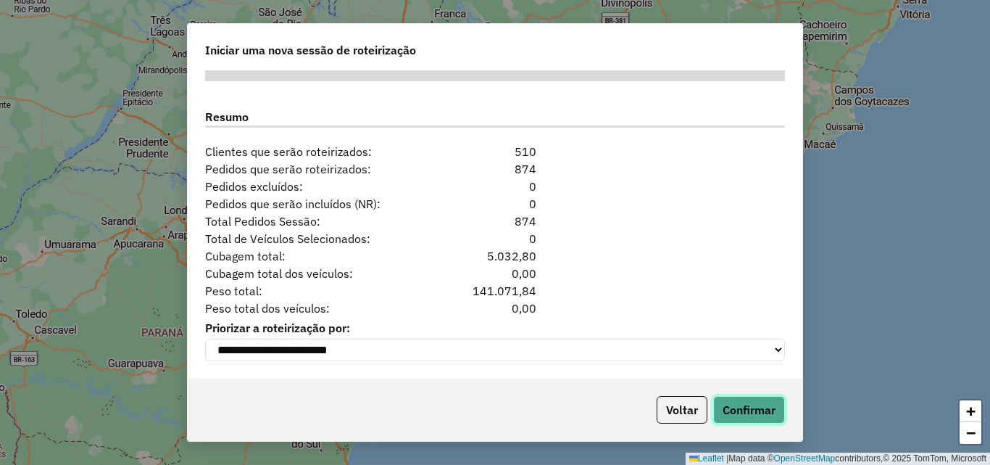
drag, startPoint x: 759, startPoint y: 407, endPoint x: 952, endPoint y: 420, distance: 193.3
click at [759, 407] on button "Confirmar" at bounding box center [749, 410] width 72 height 28
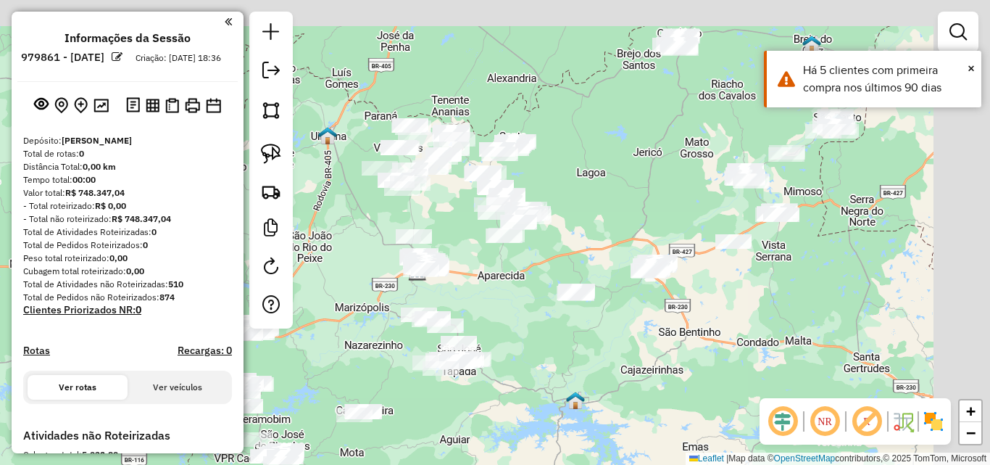
drag, startPoint x: 585, startPoint y: 206, endPoint x: 590, endPoint y: 189, distance: 17.4
click at [561, 215] on div "Janela de atendimento Grade de atendimento Capacidade Transportadoras Veículos …" at bounding box center [495, 232] width 990 height 465
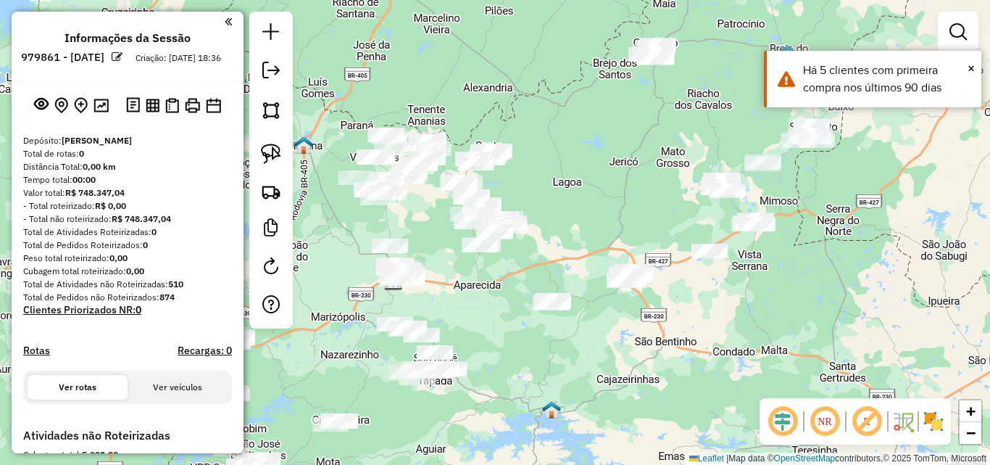
click at [608, 160] on div "Janela de atendimento Grade de atendimento Capacidade Transportadoras Veículos …" at bounding box center [495, 232] width 990 height 465
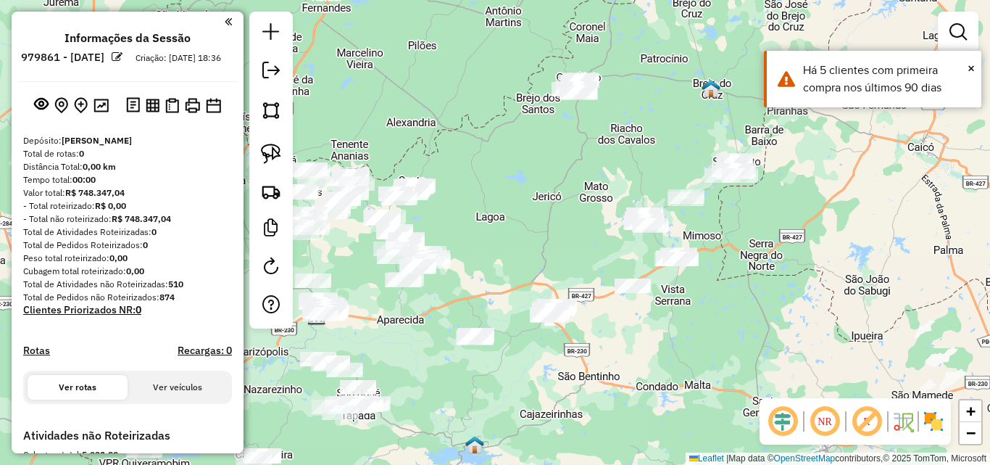
drag, startPoint x: 557, startPoint y: 186, endPoint x: 497, endPoint y: 199, distance: 61.6
click at [515, 206] on div "Janela de atendimento Grade de atendimento Capacidade Transportadoras Veículos …" at bounding box center [495, 232] width 990 height 465
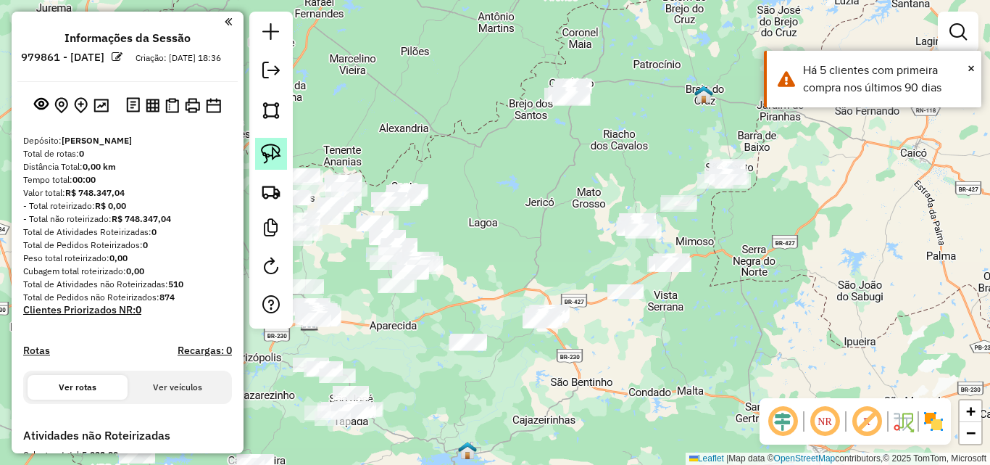
click at [260, 138] on div at bounding box center [270, 170] width 43 height 317
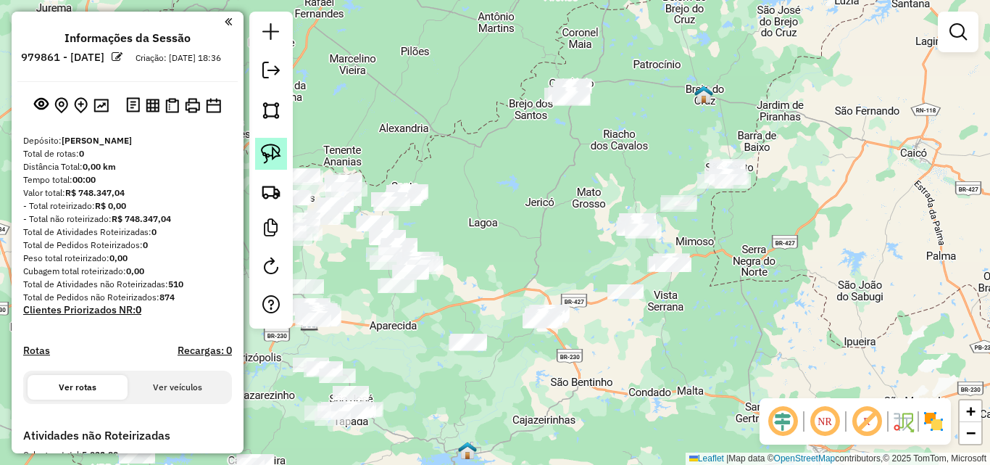
click at [265, 161] on img at bounding box center [271, 154] width 20 height 20
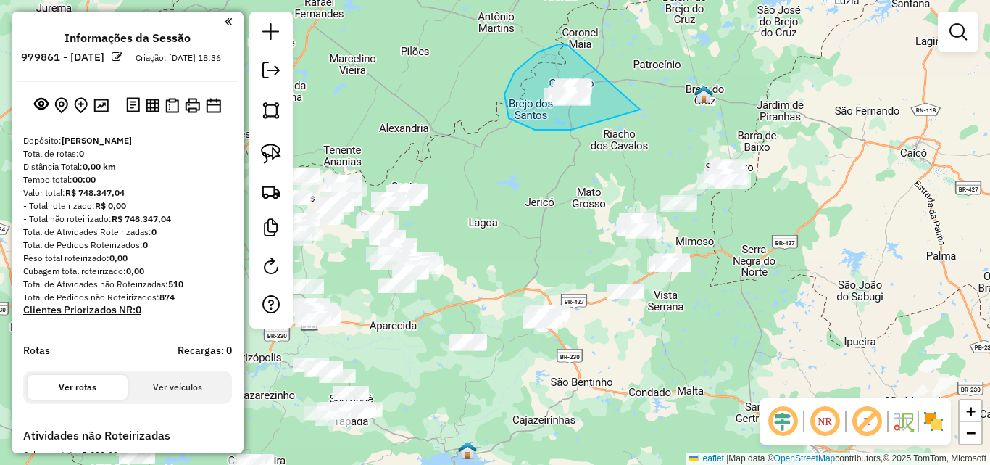
drag, startPoint x: 566, startPoint y: 44, endPoint x: 709, endPoint y: 45, distance: 142.8
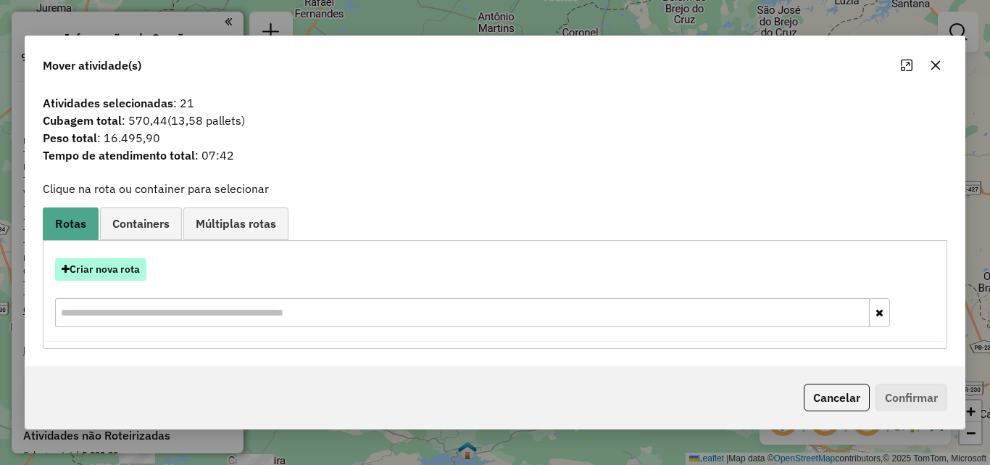
click at [122, 275] on button "Criar nova rota" at bounding box center [100, 269] width 91 height 22
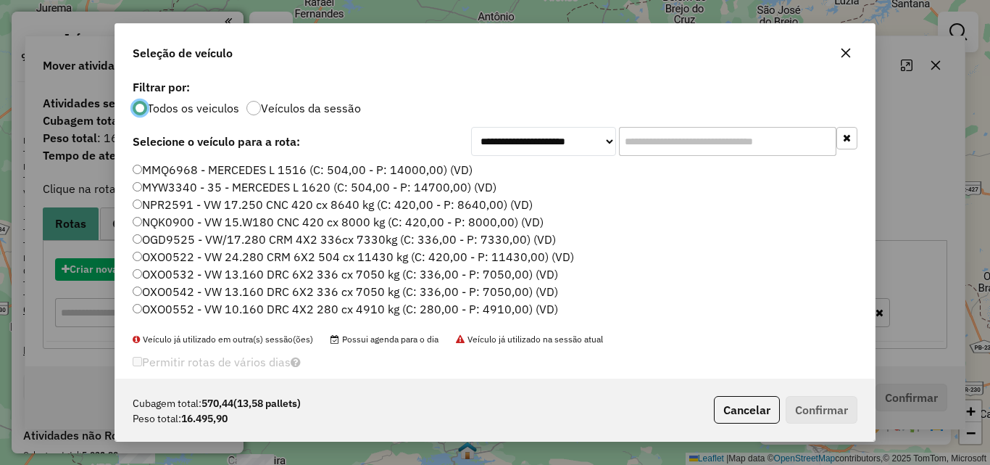
scroll to position [8, 4]
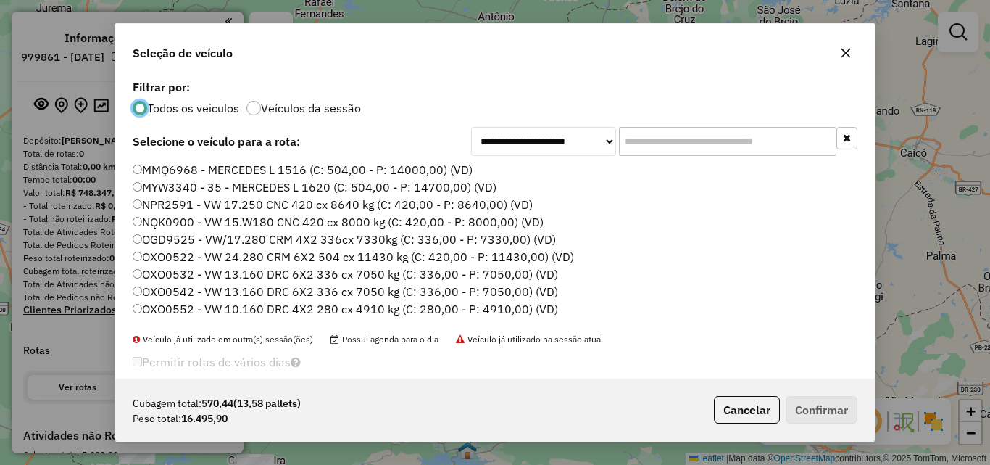
drag, startPoint x: 253, startPoint y: 167, endPoint x: 276, endPoint y: 174, distance: 24.3
click at [252, 167] on label "MMQ6968 - MERCEDES L 1516 (C: 504,00 - P: 14000,00) (VD)" at bounding box center [303, 169] width 340 height 17
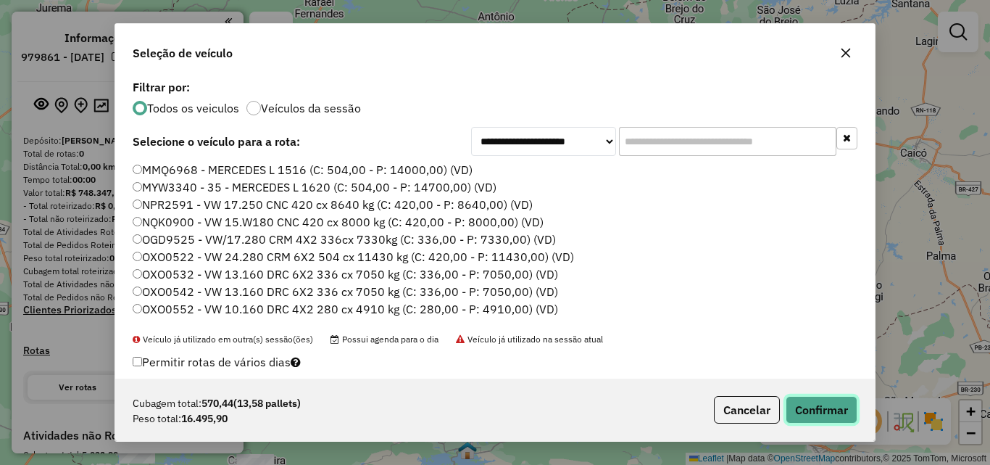
click at [826, 408] on button "Confirmar" at bounding box center [822, 410] width 72 height 28
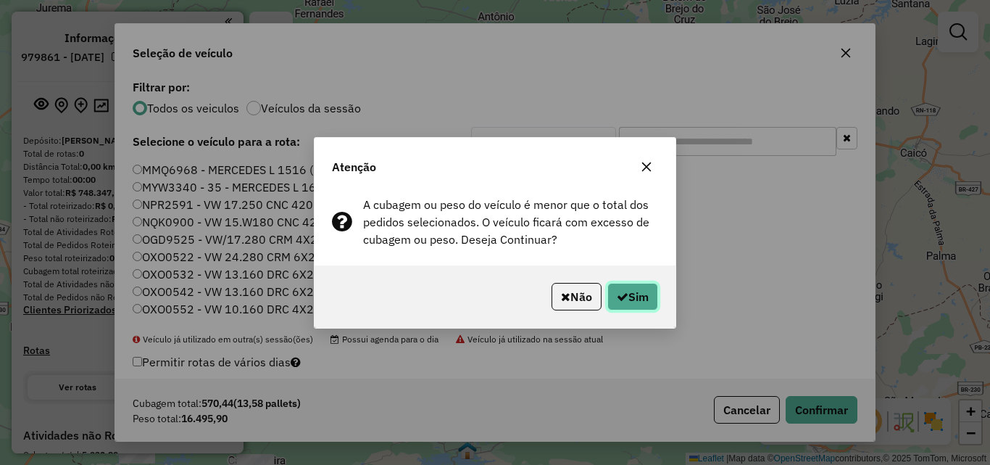
click at [639, 293] on button "Sim" at bounding box center [633, 297] width 51 height 28
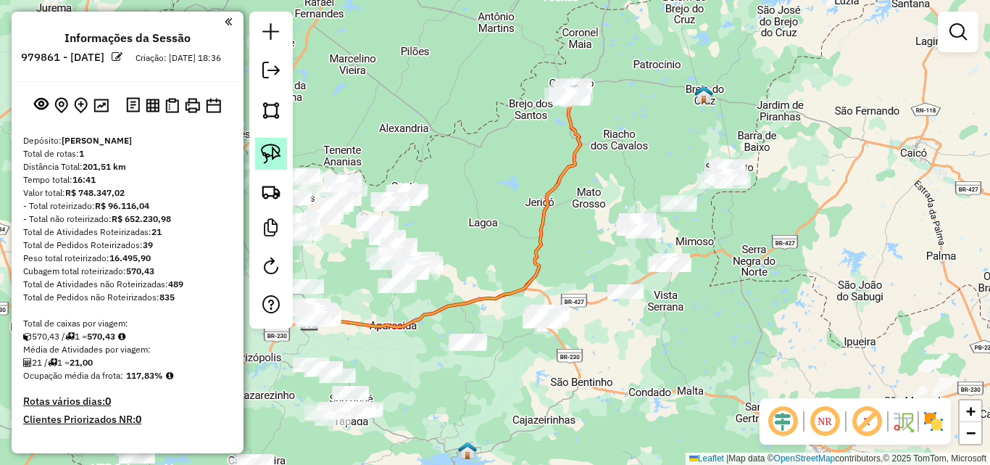
click at [270, 151] on img at bounding box center [271, 154] width 20 height 20
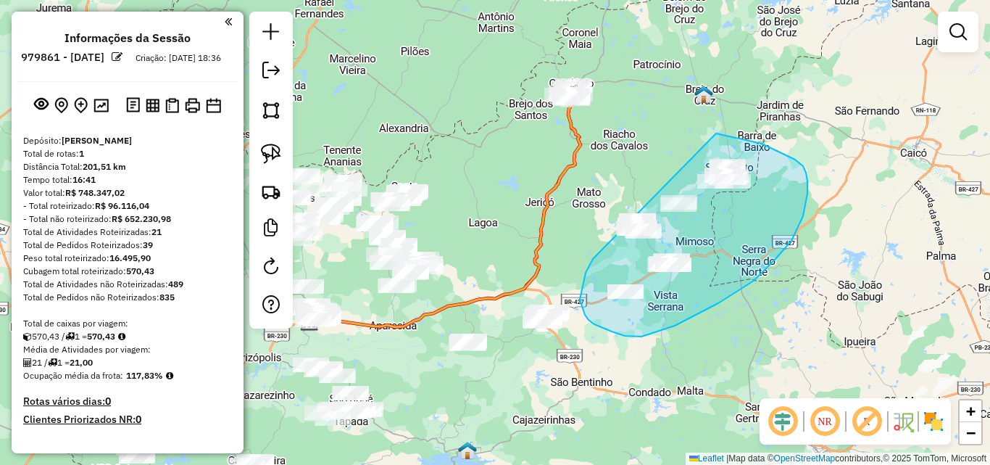
drag, startPoint x: 584, startPoint y: 281, endPoint x: 571, endPoint y: 165, distance: 116.8
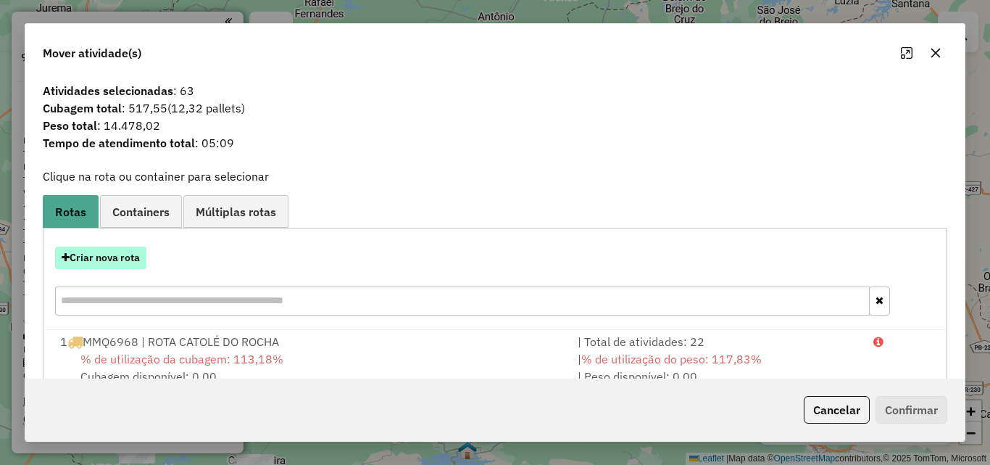
click at [133, 258] on button "Criar nova rota" at bounding box center [100, 257] width 91 height 22
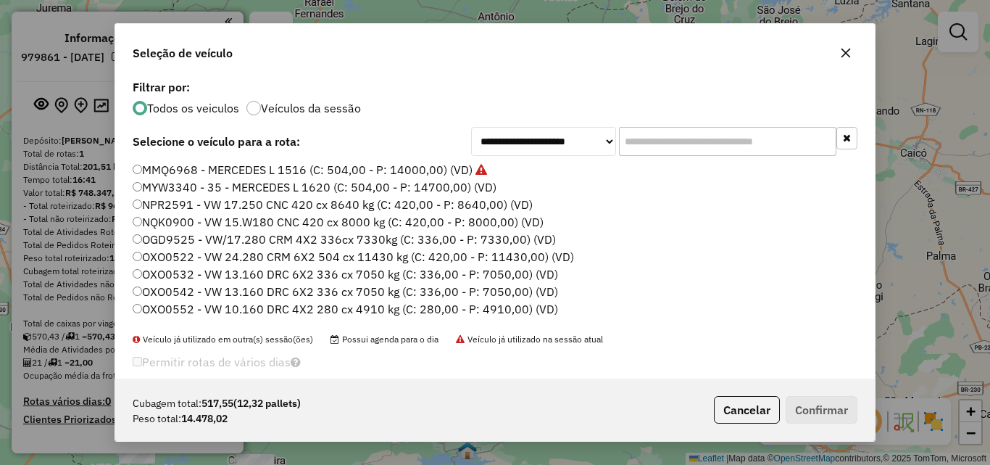
drag, startPoint x: 226, startPoint y: 170, endPoint x: 290, endPoint y: 190, distance: 66.7
click at [225, 170] on label "MMQ6968 - MERCEDES L 1516 (C: 504,00 - P: 14000,00) (VD)" at bounding box center [310, 169] width 355 height 17
click at [823, 416] on button "Confirmar" at bounding box center [822, 410] width 72 height 28
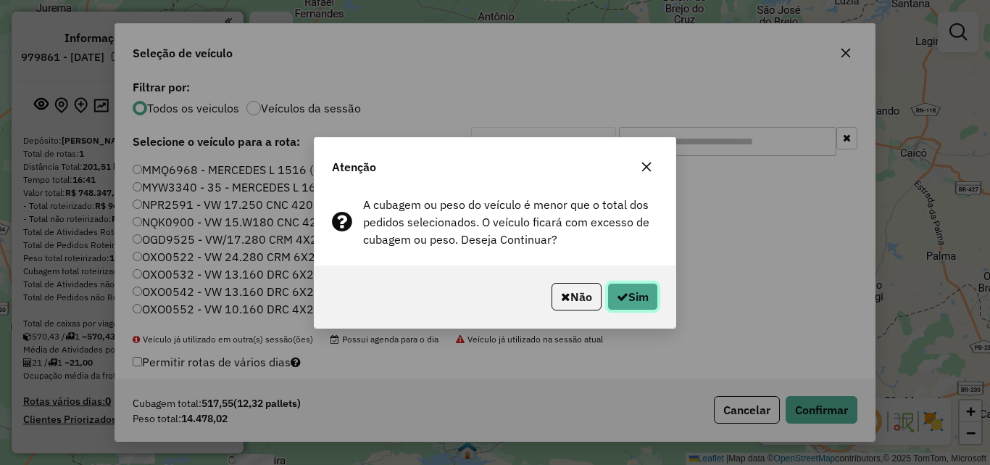
click at [629, 304] on button "Sim" at bounding box center [633, 297] width 51 height 28
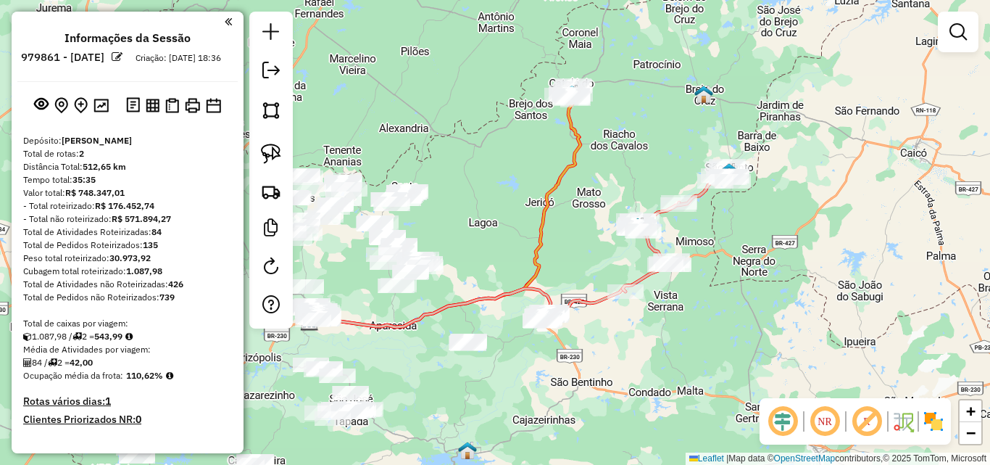
drag, startPoint x: 264, startPoint y: 154, endPoint x: 368, endPoint y: 291, distance: 172.8
click at [264, 154] on img at bounding box center [271, 154] width 20 height 20
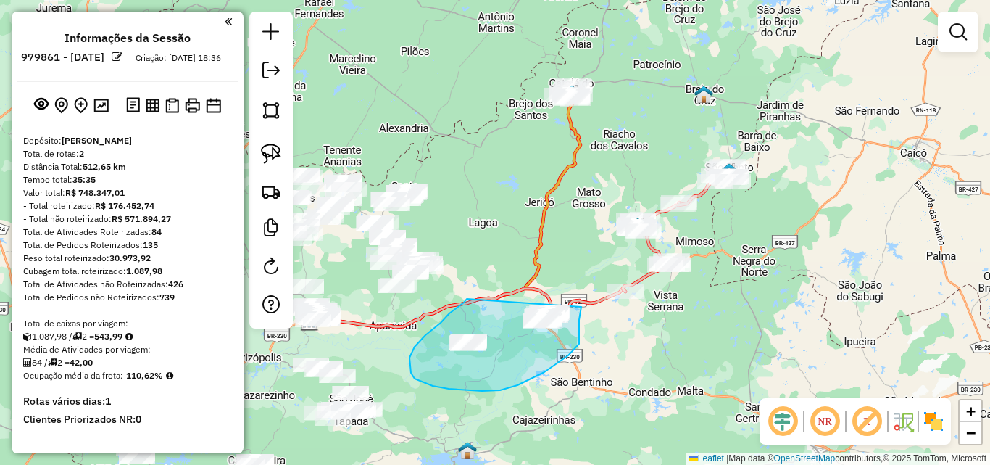
drag, startPoint x: 461, startPoint y: 304, endPoint x: 582, endPoint y: 280, distance: 123.4
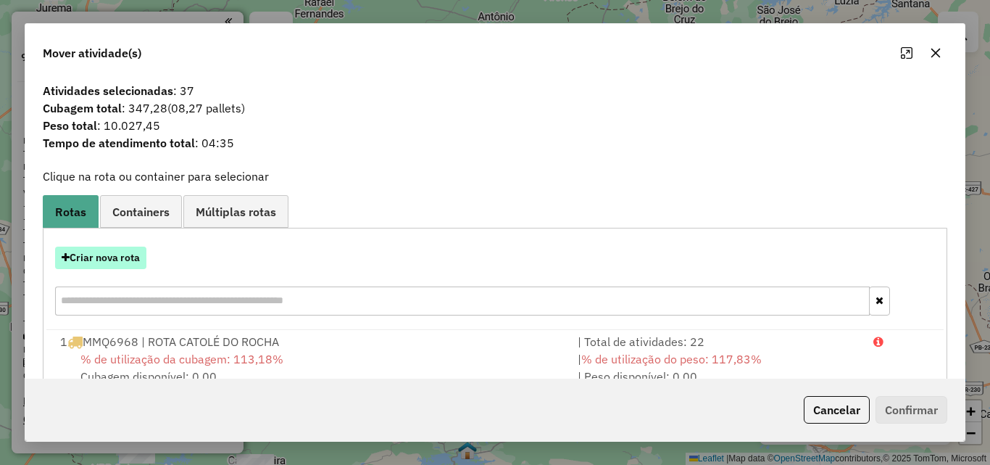
click at [114, 252] on button "Criar nova rota" at bounding box center [100, 257] width 91 height 22
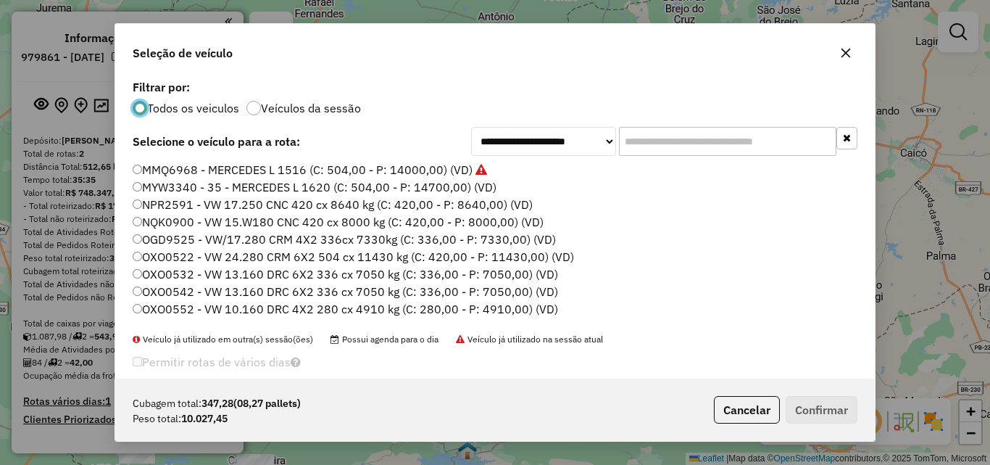
drag, startPoint x: 232, startPoint y: 170, endPoint x: 257, endPoint y: 177, distance: 25.5
click at [232, 170] on label "MMQ6968 - MERCEDES L 1516 (C: 504,00 - P: 14000,00) (VD)" at bounding box center [310, 169] width 355 height 17
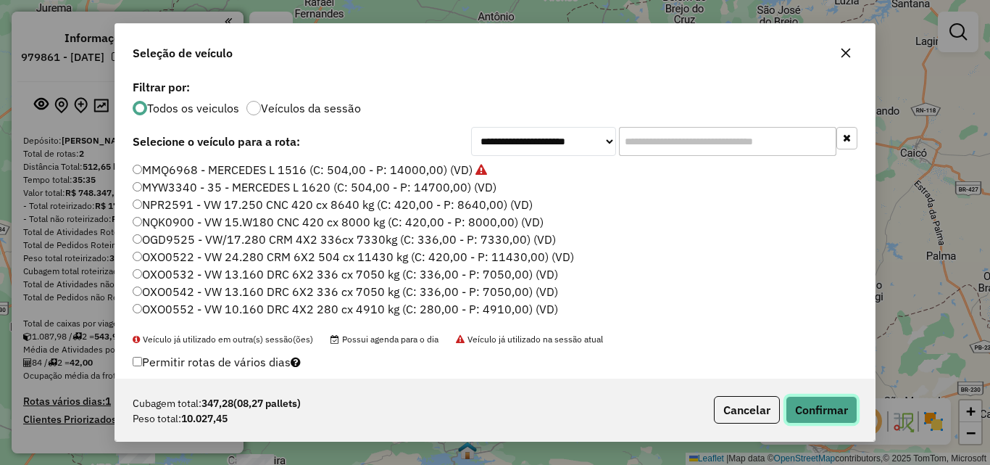
click at [832, 415] on button "Confirmar" at bounding box center [822, 410] width 72 height 28
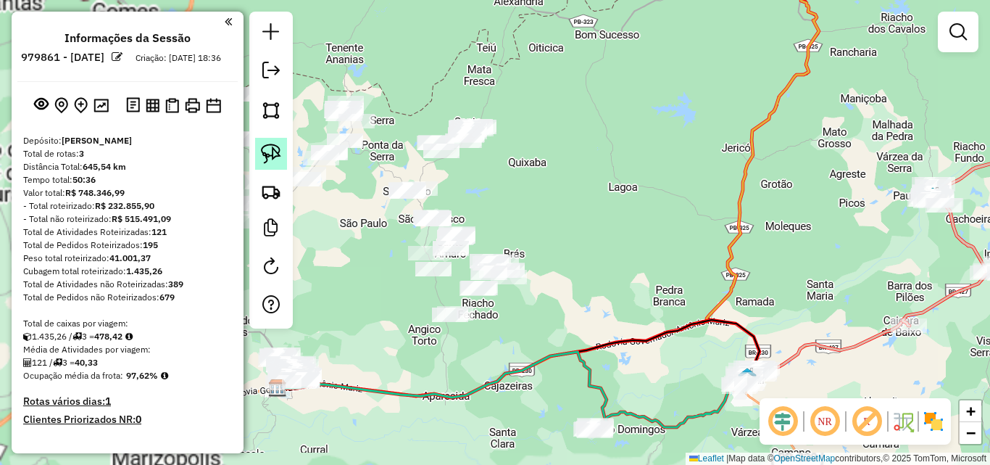
click at [268, 160] on img at bounding box center [271, 154] width 20 height 20
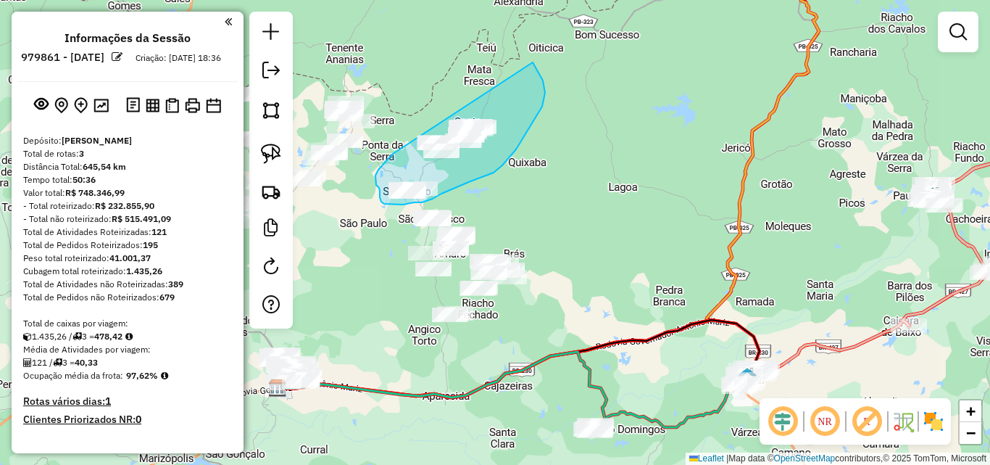
drag, startPoint x: 393, startPoint y: 154, endPoint x: 503, endPoint y: 55, distance: 147.9
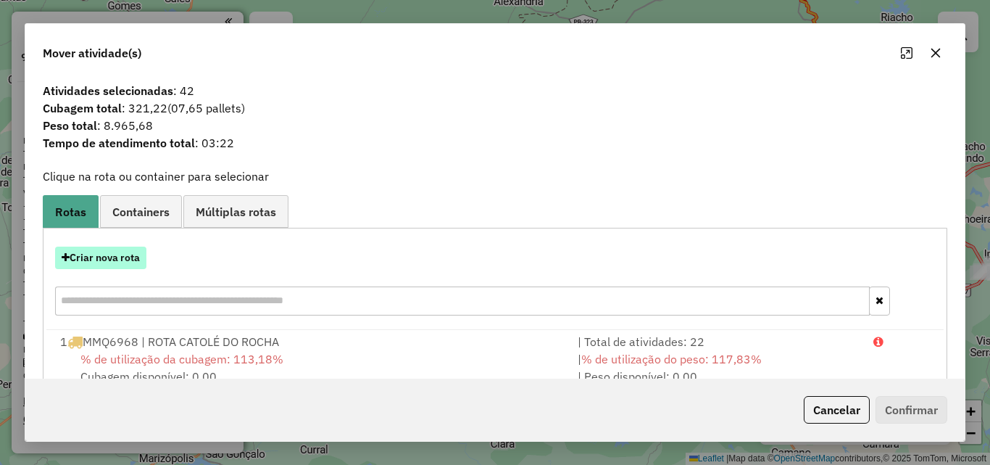
click at [114, 257] on button "Criar nova rota" at bounding box center [100, 257] width 91 height 22
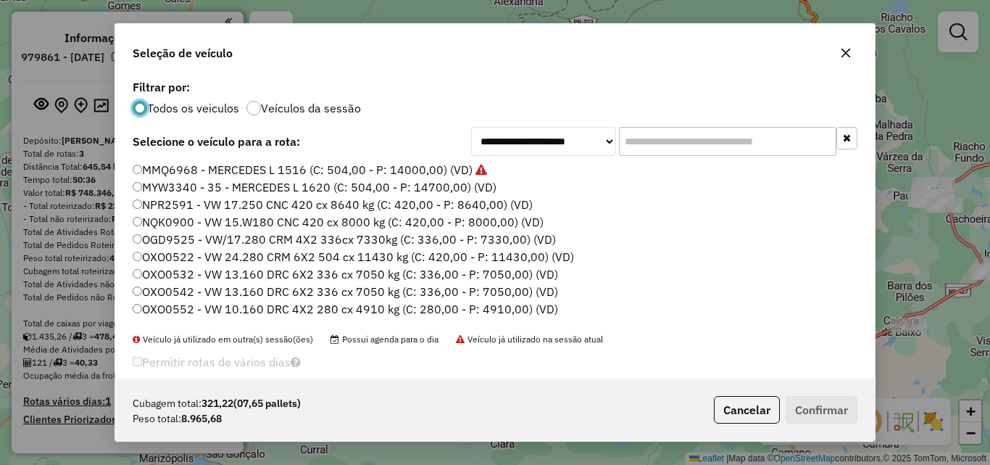
drag, startPoint x: 220, startPoint y: 163, endPoint x: 233, endPoint y: 170, distance: 15.2
click at [220, 165] on label "MMQ6968 - MERCEDES L 1516 (C: 504,00 - P: 14000,00) (VD)" at bounding box center [310, 169] width 355 height 17
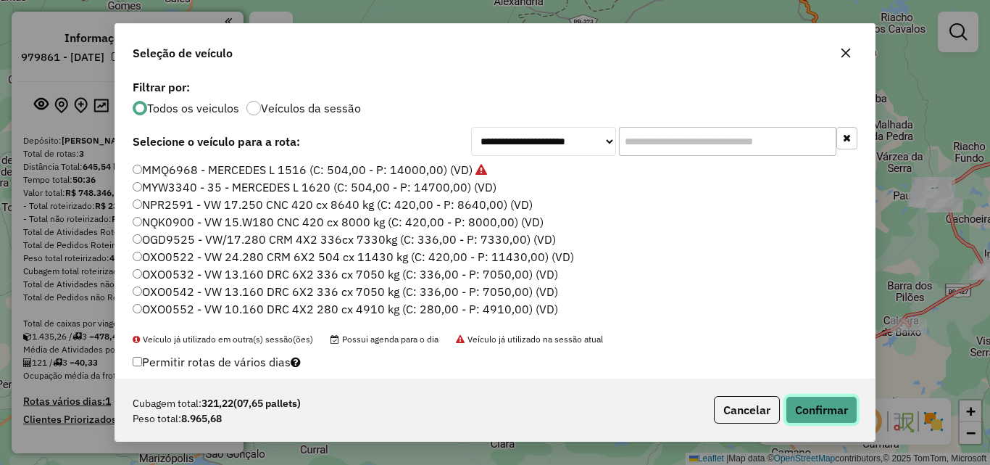
drag, startPoint x: 842, startPoint y: 404, endPoint x: 829, endPoint y: 400, distance: 13.5
click at [841, 405] on button "Confirmar" at bounding box center [822, 410] width 72 height 28
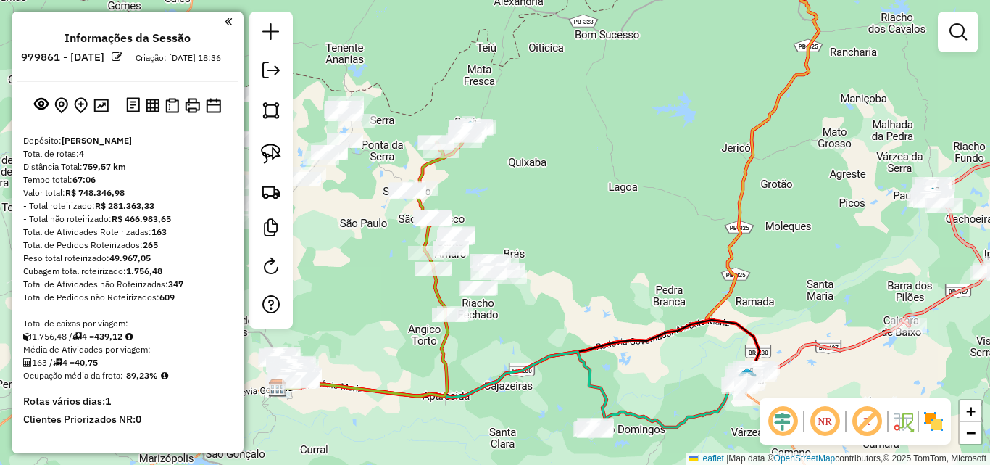
click at [276, 154] on img at bounding box center [271, 154] width 20 height 20
drag, startPoint x: 492, startPoint y: 195, endPoint x: 612, endPoint y: 267, distance: 139.5
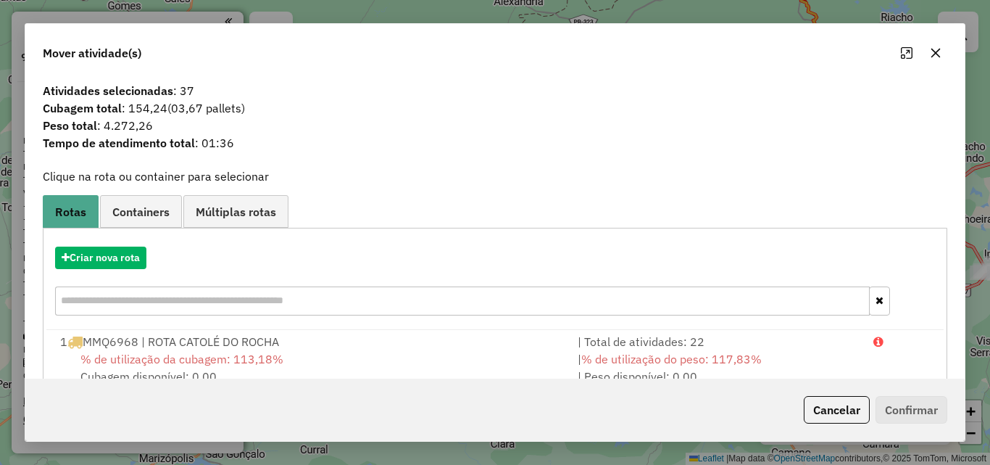
click at [109, 274] on div "Criar nova rota" at bounding box center [494, 283] width 897 height 94
click at [113, 263] on button "Criar nova rota" at bounding box center [100, 257] width 91 height 22
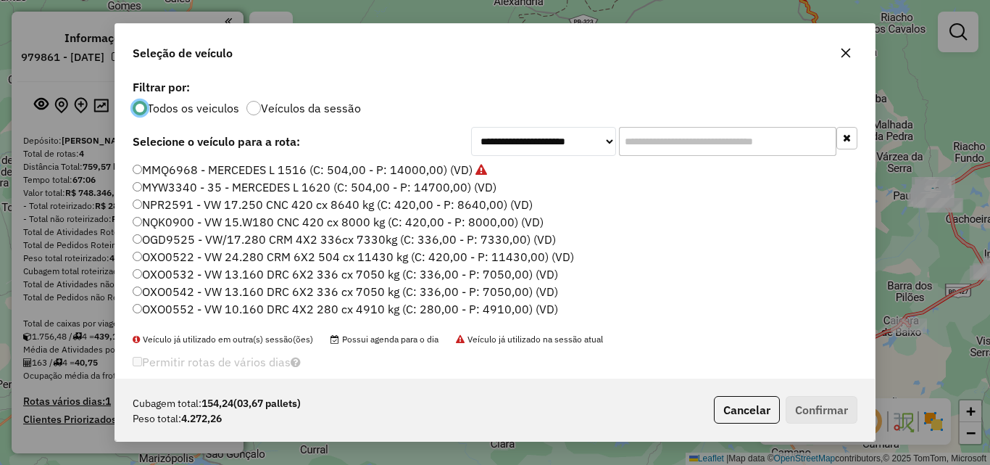
click at [305, 158] on div "**********" at bounding box center [495, 227] width 760 height 302
click at [307, 163] on label "MMQ6968 - MERCEDES L 1516 (C: 504,00 - P: 14000,00) (VD)" at bounding box center [310, 169] width 355 height 17
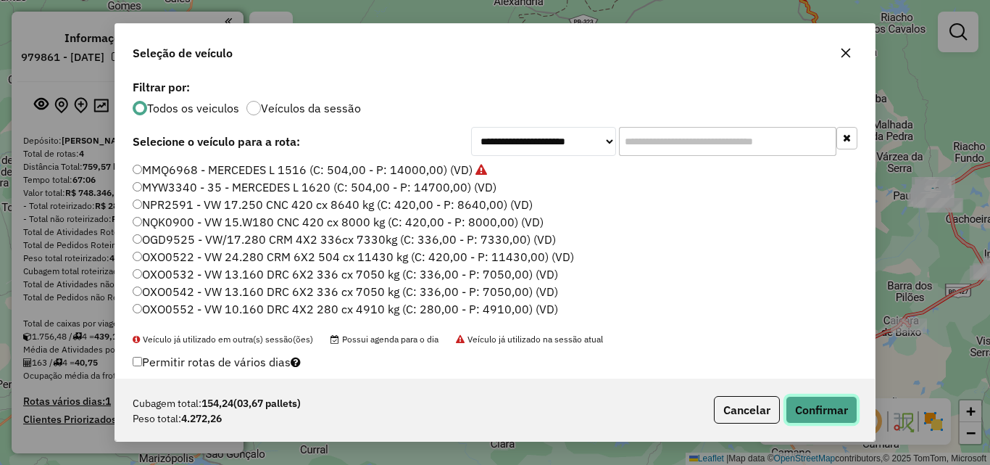
click at [837, 408] on button "Confirmar" at bounding box center [822, 410] width 72 height 28
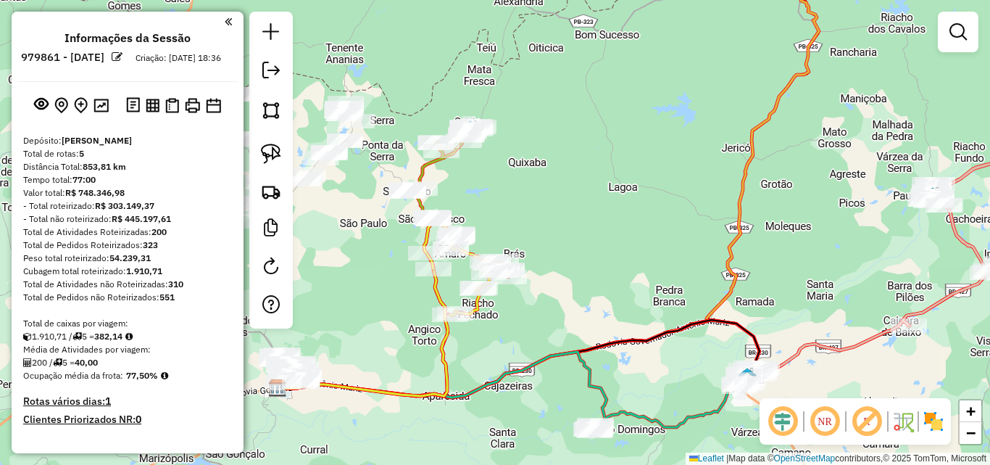
drag, startPoint x: 660, startPoint y: 222, endPoint x: 774, endPoint y: 250, distance: 117.3
click at [839, 226] on div "Janela de atendimento Grade de atendimento Capacidade Transportadoras Veículos …" at bounding box center [495, 232] width 990 height 465
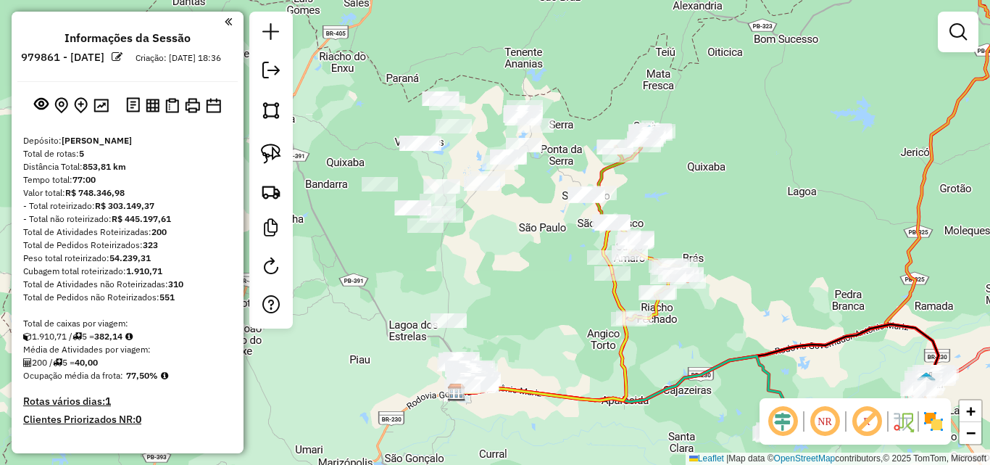
drag, startPoint x: 258, startPoint y: 153, endPoint x: 355, endPoint y: 111, distance: 105.2
click at [259, 154] on link at bounding box center [271, 154] width 32 height 32
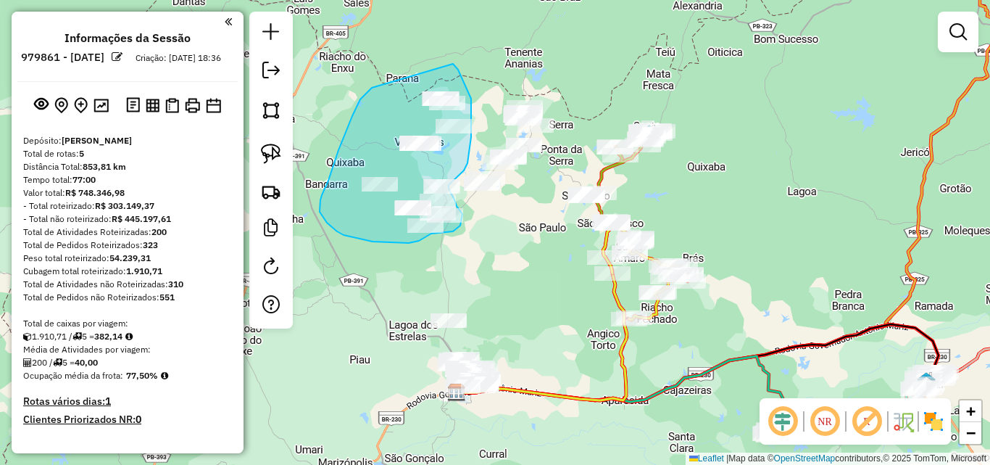
drag, startPoint x: 367, startPoint y: 93, endPoint x: 452, endPoint y: 64, distance: 89.6
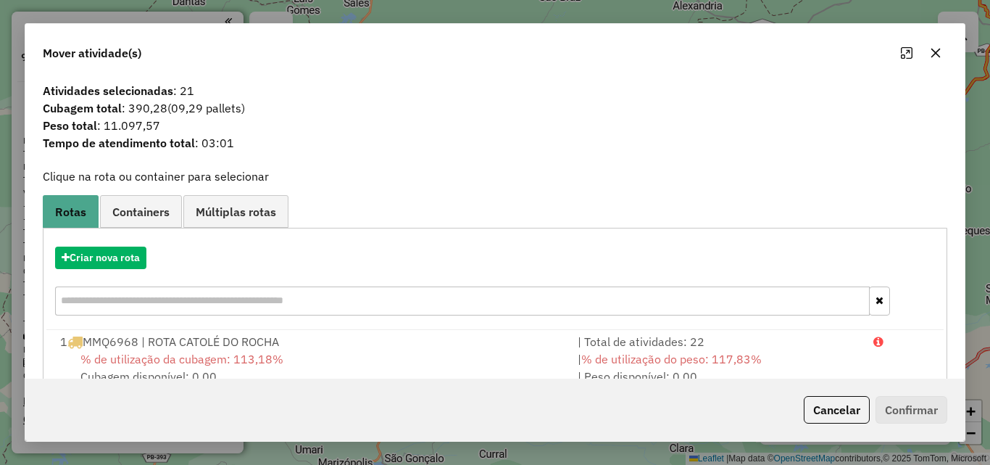
click at [118, 272] on div "Criar nova rota" at bounding box center [494, 283] width 897 height 94
click at [113, 262] on button "Criar nova rota" at bounding box center [100, 257] width 91 height 22
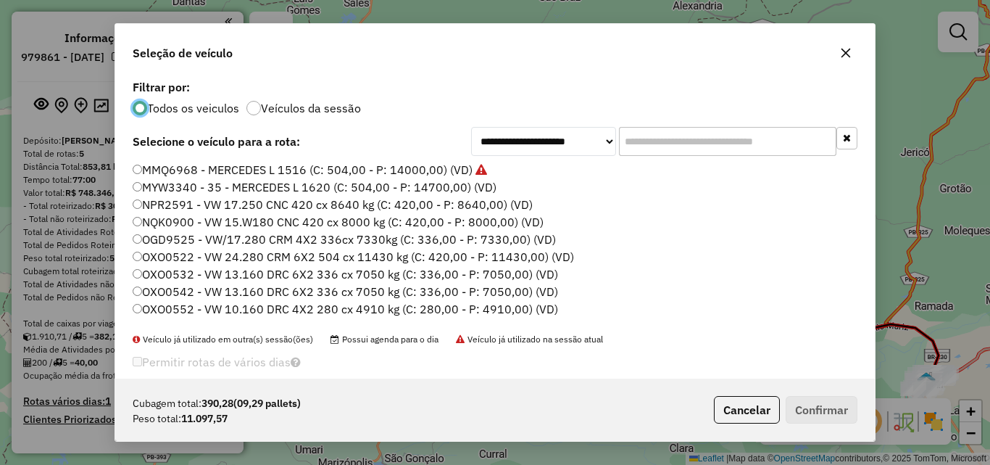
click at [221, 170] on label "MMQ6968 - MERCEDES L 1516 (C: 504,00 - P: 14000,00) (VD)" at bounding box center [310, 169] width 355 height 17
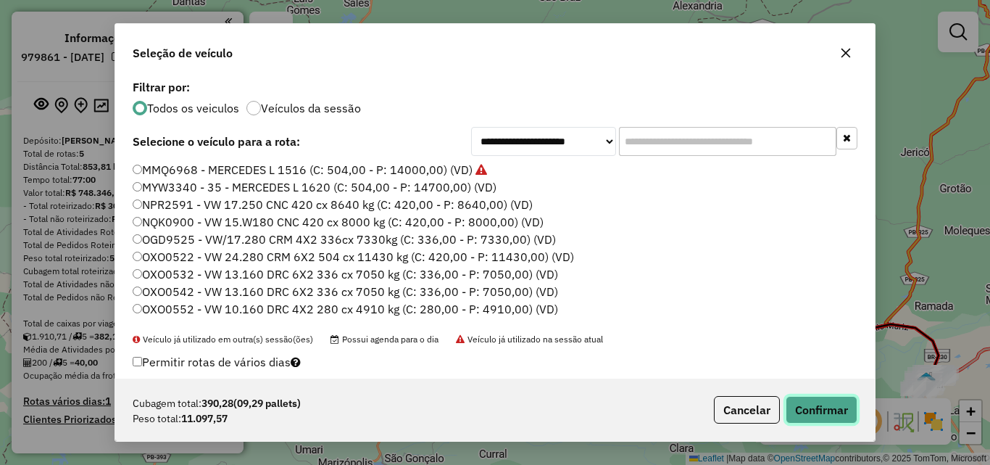
click at [810, 409] on button "Confirmar" at bounding box center [822, 410] width 72 height 28
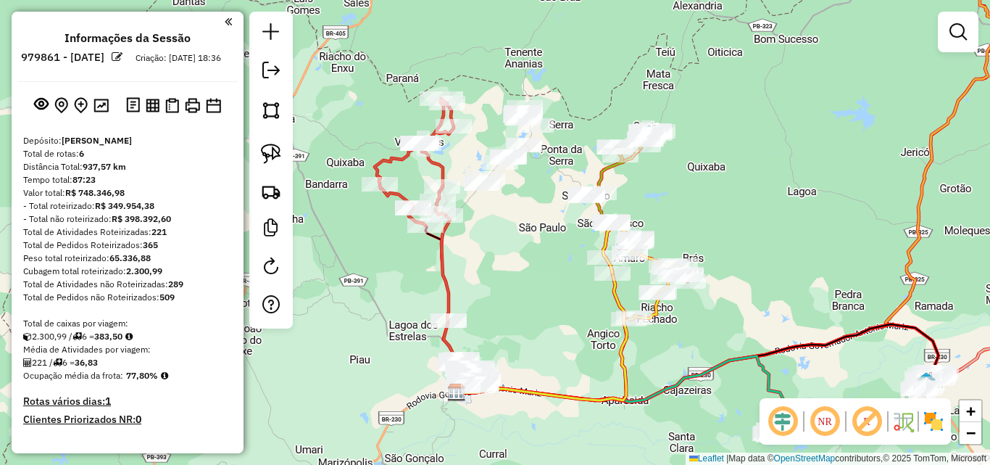
drag, startPoint x: 273, startPoint y: 154, endPoint x: 390, endPoint y: 151, distance: 117.5
click at [273, 155] on img at bounding box center [271, 154] width 20 height 20
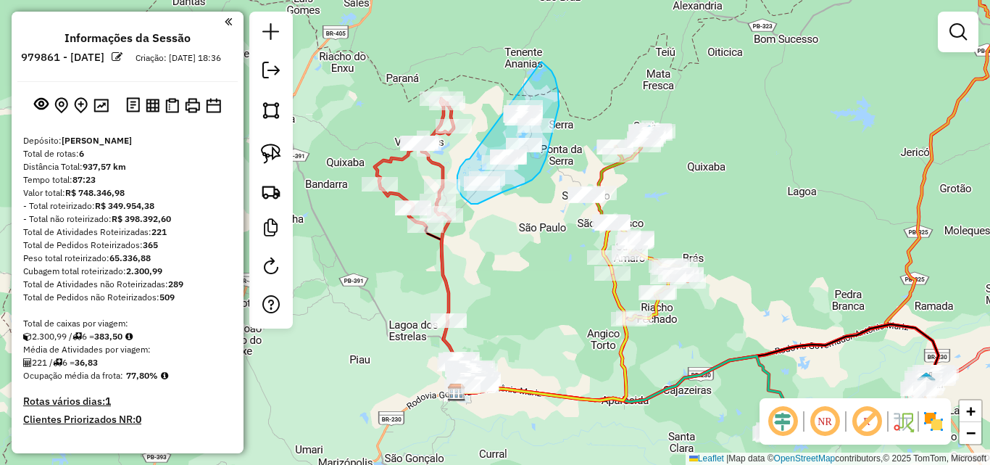
drag, startPoint x: 468, startPoint y: 159, endPoint x: 516, endPoint y: 55, distance: 114.2
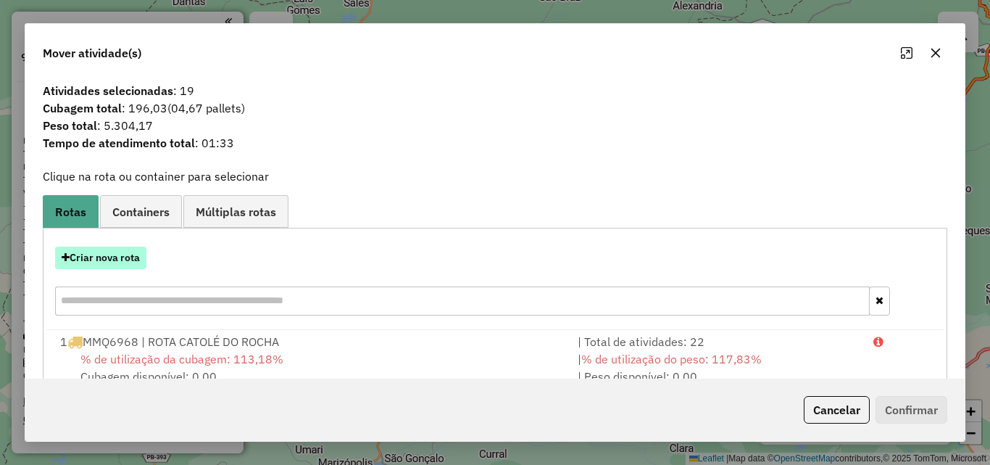
click at [102, 262] on button "Criar nova rota" at bounding box center [100, 257] width 91 height 22
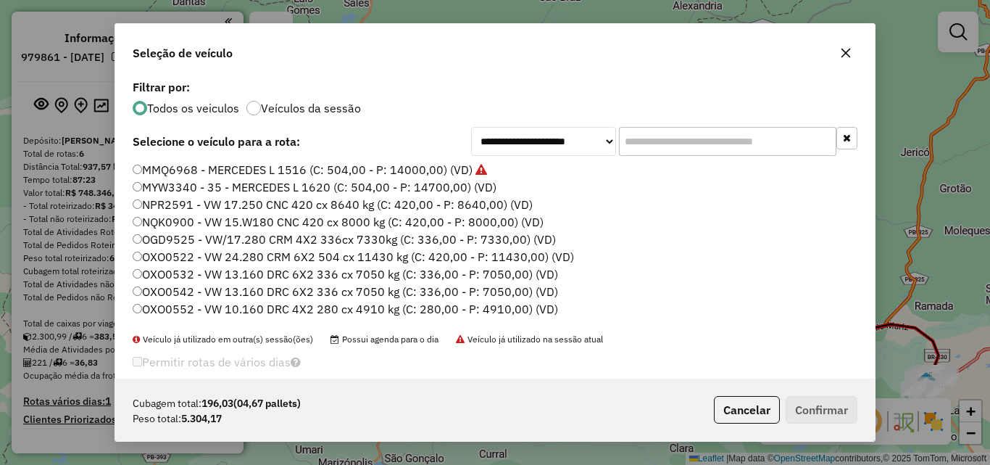
click at [252, 169] on label "MMQ6968 - MERCEDES L 1516 (C: 504,00 - P: 14000,00) (VD)" at bounding box center [310, 169] width 355 height 17
click at [405, 168] on label "MMQ6968 - MERCEDES L 1516 (C: 504,00 - P: 14000,00) (VD)" at bounding box center [310, 169] width 355 height 17
click at [839, 410] on button "Confirmar" at bounding box center [822, 410] width 72 height 28
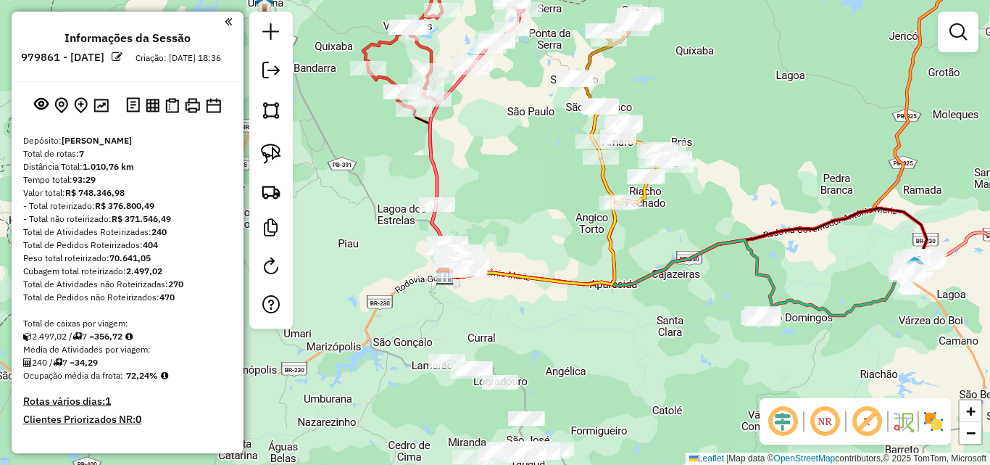
drag, startPoint x: 536, startPoint y: 299, endPoint x: 514, endPoint y: 176, distance: 125.1
click at [523, 160] on div "Janela de atendimento Grade de atendimento Capacidade Transportadoras Veículos …" at bounding box center [495, 232] width 990 height 465
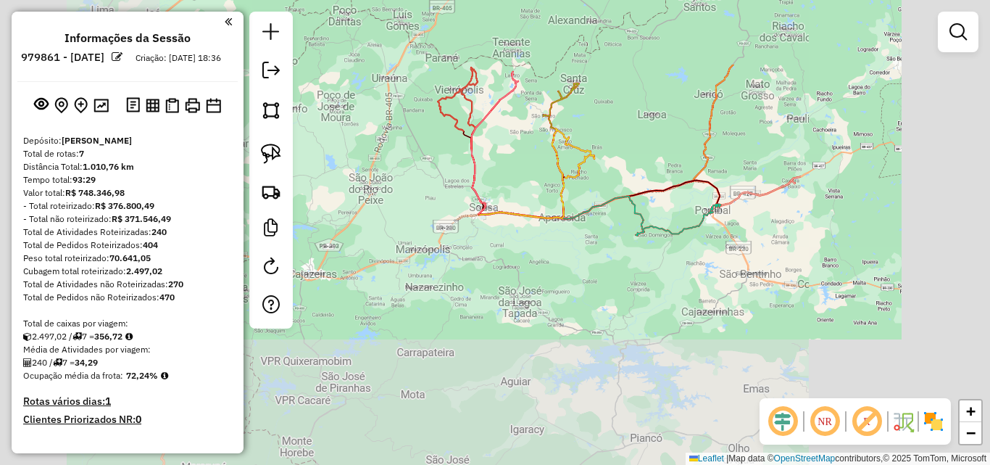
click at [648, 286] on div "Janela de atendimento Grade de atendimento Capacidade Transportadoras Veículos …" at bounding box center [495, 232] width 990 height 465
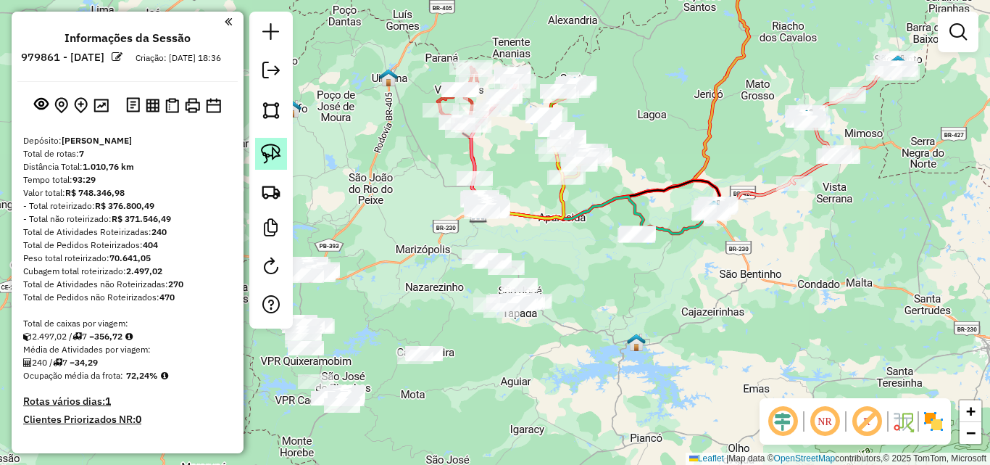
click at [286, 158] on div at bounding box center [270, 170] width 43 height 317
drag, startPoint x: 278, startPoint y: 159, endPoint x: 315, endPoint y: 181, distance: 42.6
click at [278, 160] on img at bounding box center [271, 154] width 20 height 20
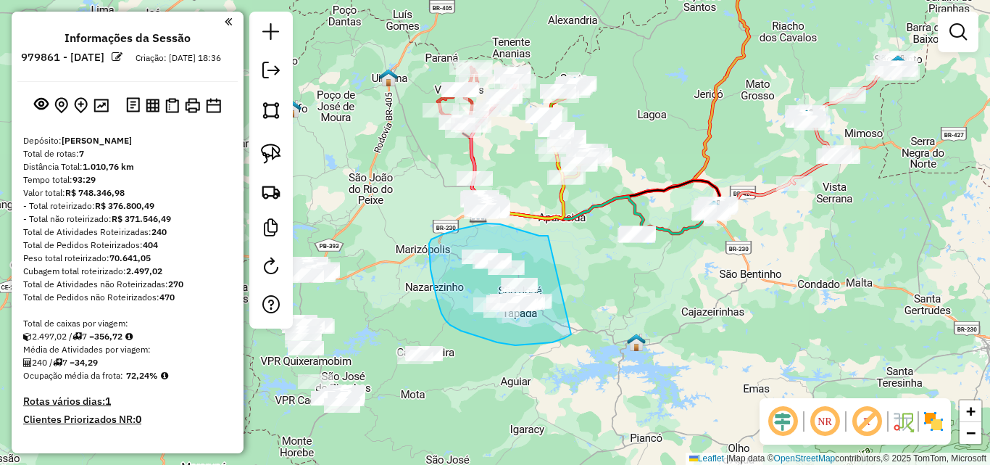
drag, startPoint x: 500, startPoint y: 224, endPoint x: 559, endPoint y: 330, distance: 121.0
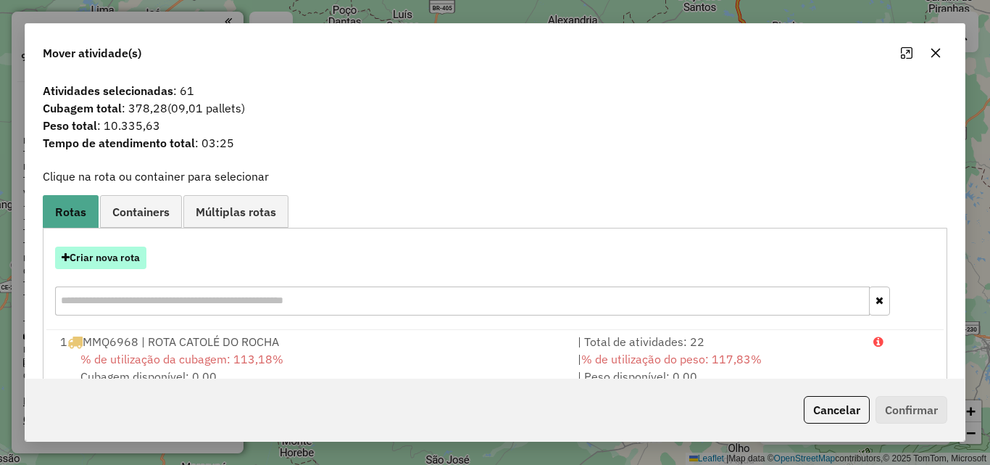
click at [134, 254] on button "Criar nova rota" at bounding box center [100, 257] width 91 height 22
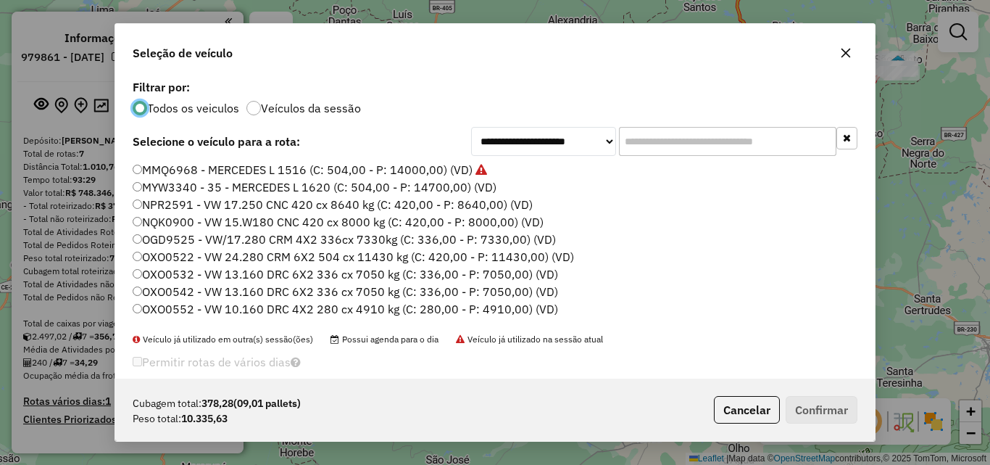
click at [206, 170] on label "MMQ6968 - MERCEDES L 1516 (C: 504,00 - P: 14000,00) (VD)" at bounding box center [310, 169] width 355 height 17
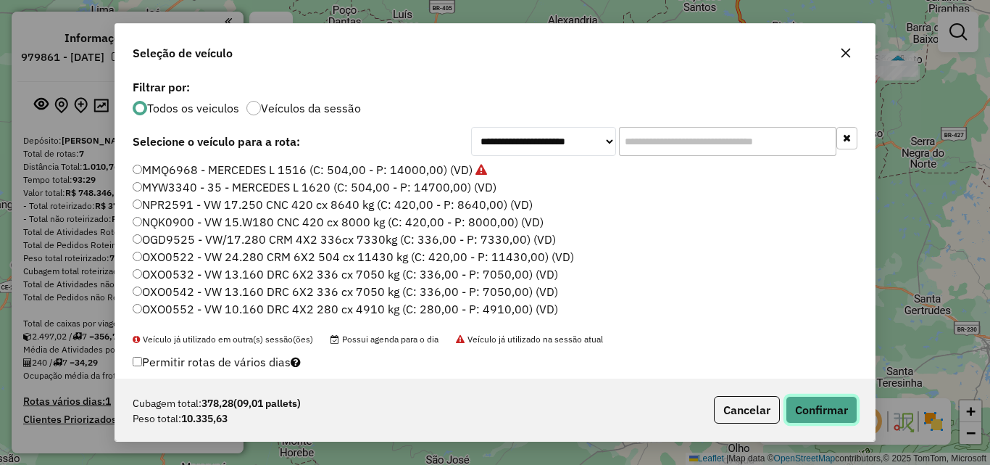
click at [798, 410] on button "Confirmar" at bounding box center [822, 410] width 72 height 28
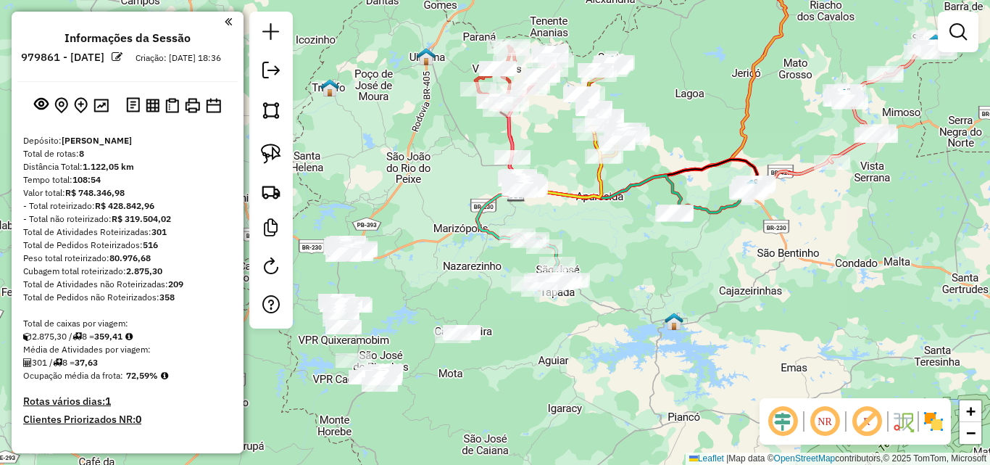
drag, startPoint x: 402, startPoint y: 248, endPoint x: 428, endPoint y: 224, distance: 35.4
click at [424, 225] on div "Janela de atendimento Grade de atendimento Capacidade Transportadoras Veículos …" at bounding box center [495, 232] width 990 height 465
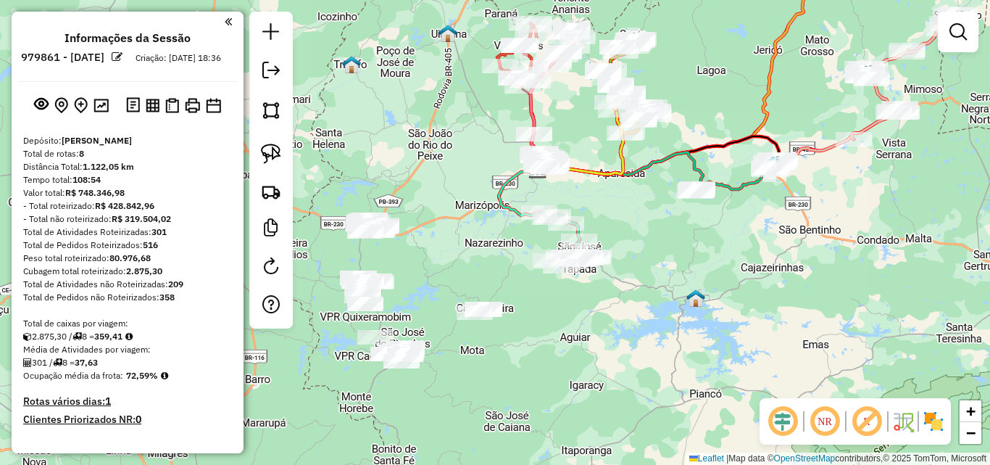
click at [429, 223] on div "Janela de atendimento Grade de atendimento Capacidade Transportadoras Veículos …" at bounding box center [495, 232] width 990 height 465
click at [283, 151] on link at bounding box center [271, 154] width 32 height 32
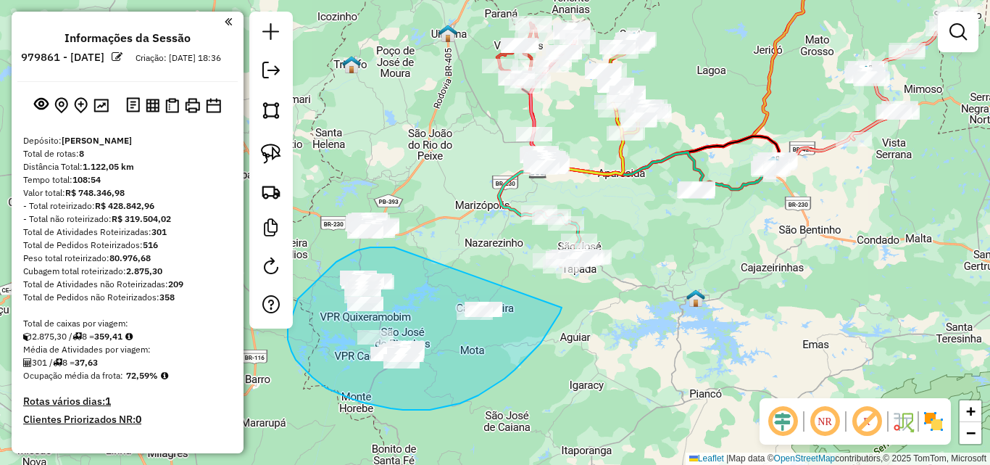
drag, startPoint x: 394, startPoint y: 247, endPoint x: 562, endPoint y: 307, distance: 177.9
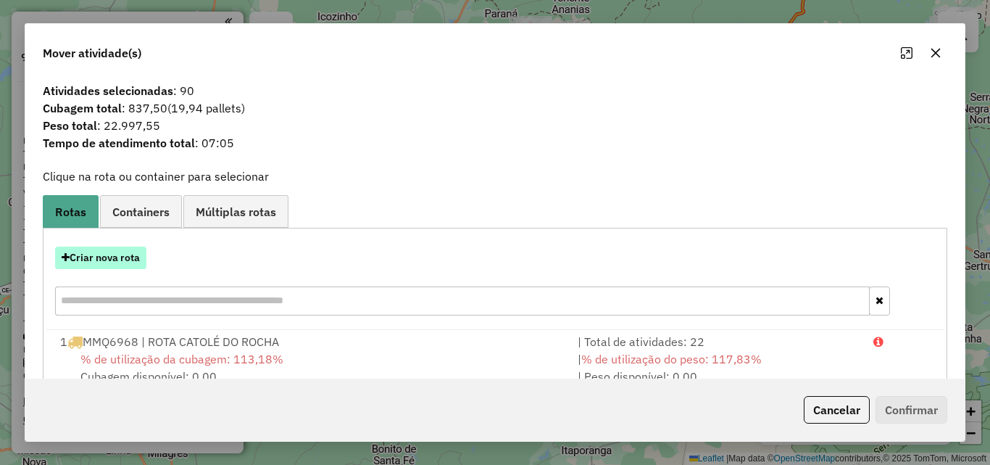
click at [120, 267] on button "Criar nova rota" at bounding box center [100, 257] width 91 height 22
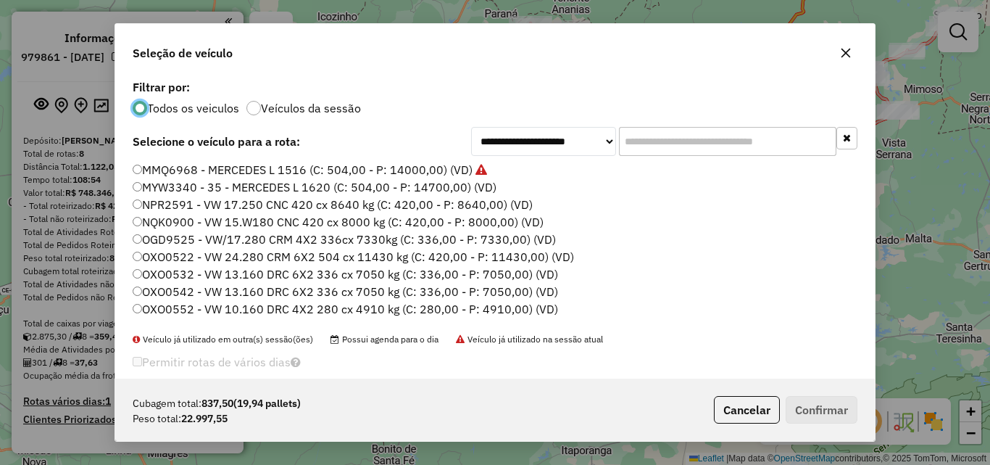
click at [262, 173] on label "MMQ6968 - MERCEDES L 1516 (C: 504,00 - P: 14000,00) (VD)" at bounding box center [310, 169] width 355 height 17
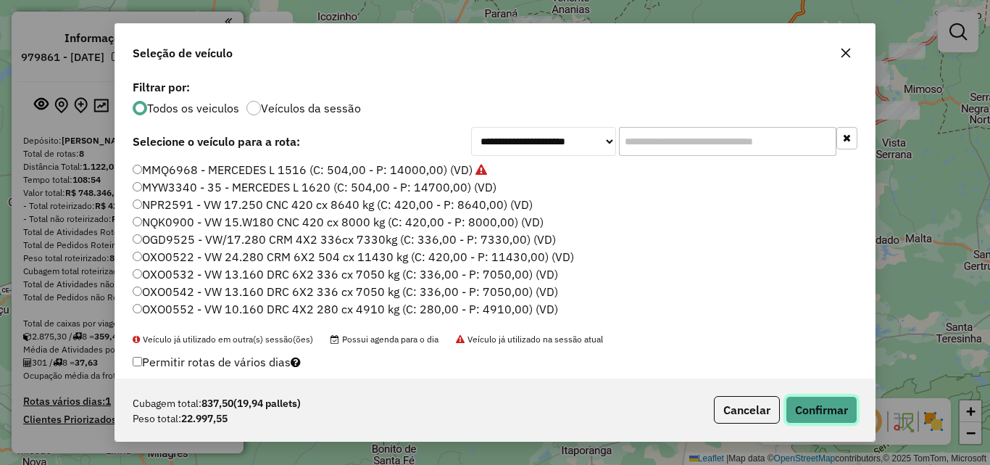
click at [818, 416] on button "Confirmar" at bounding box center [822, 410] width 72 height 28
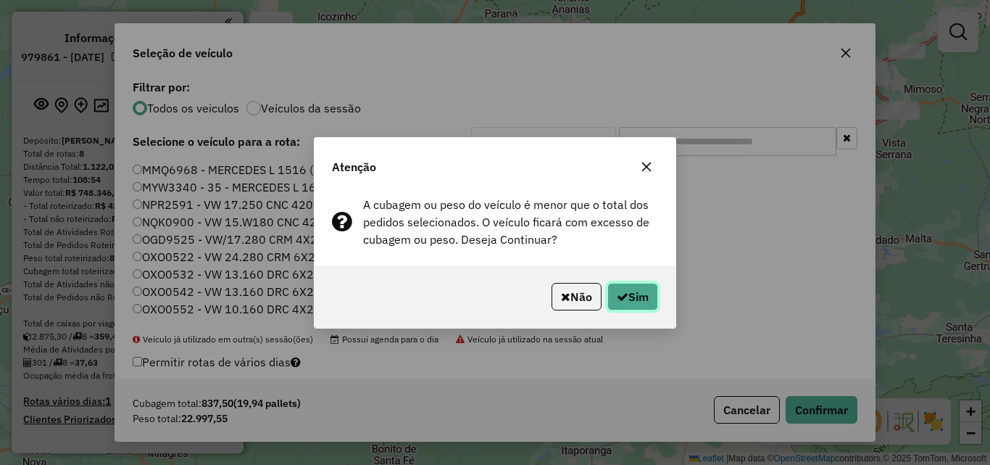
click at [637, 294] on button "Sim" at bounding box center [633, 297] width 51 height 28
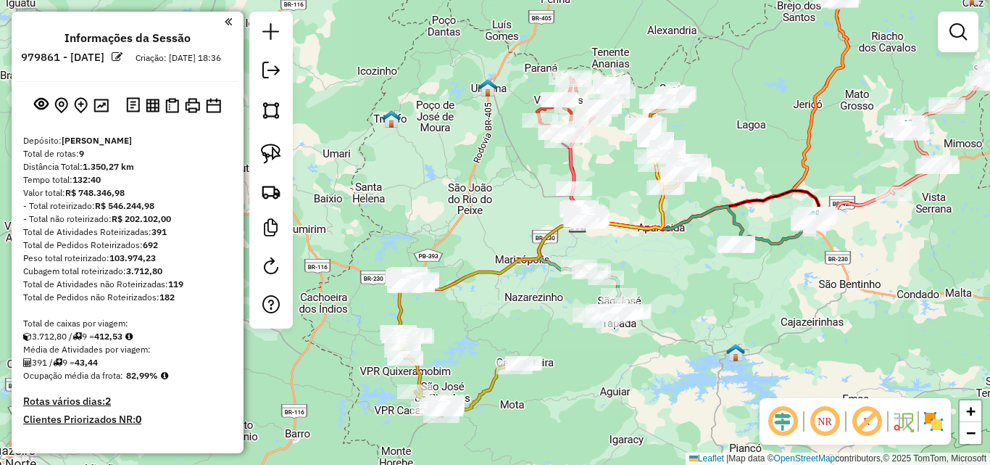
drag, startPoint x: 333, startPoint y: 220, endPoint x: 315, endPoint y: 149, distance: 72.8
click at [407, 186] on div "Janela de atendimento Grade de atendimento Capacidade Transportadoras Veículos …" at bounding box center [495, 232] width 990 height 465
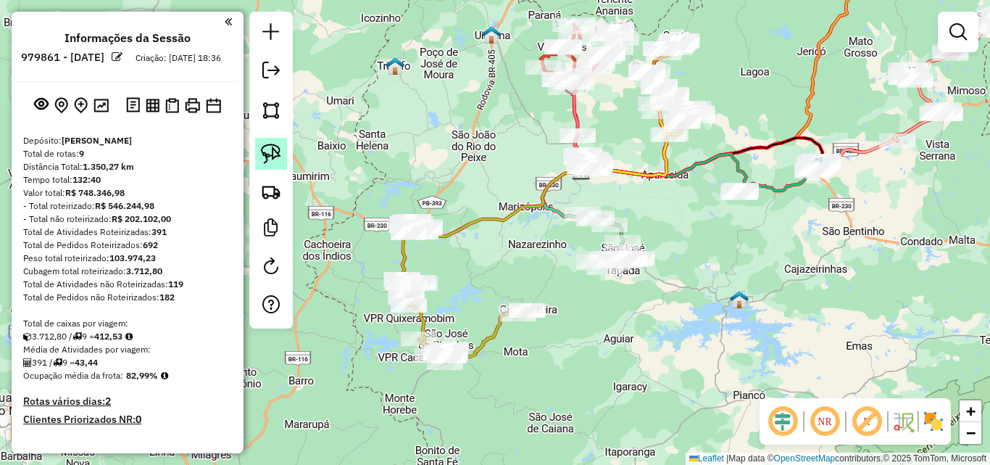
click at [263, 152] on img at bounding box center [271, 154] width 20 height 20
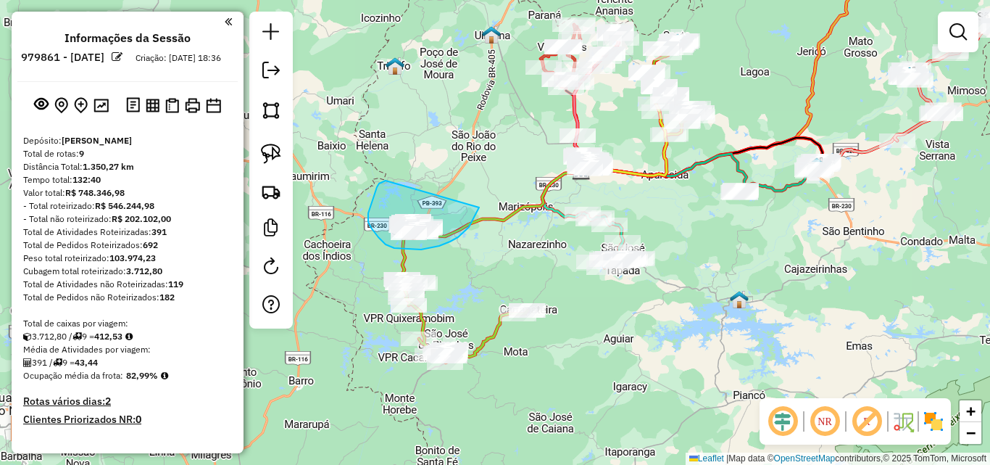
drag, startPoint x: 368, startPoint y: 213, endPoint x: 479, endPoint y: 207, distance: 111.1
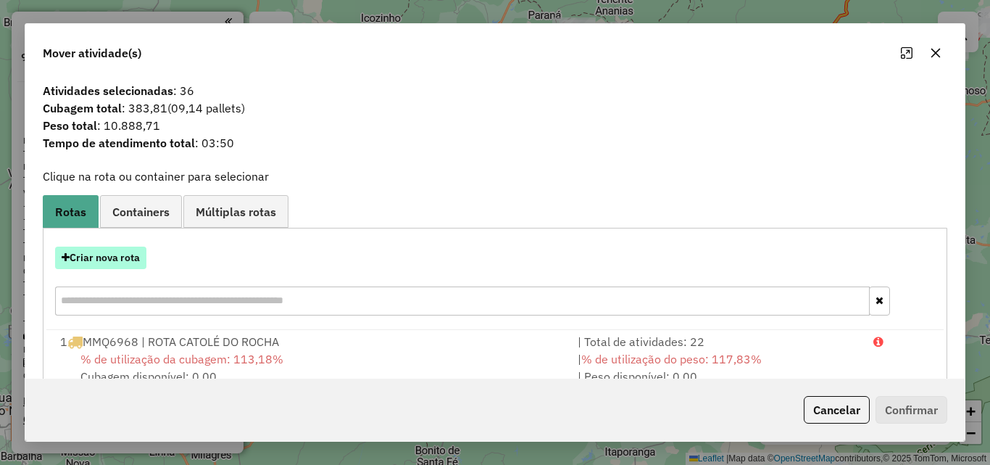
click at [122, 259] on button "Criar nova rota" at bounding box center [100, 257] width 91 height 22
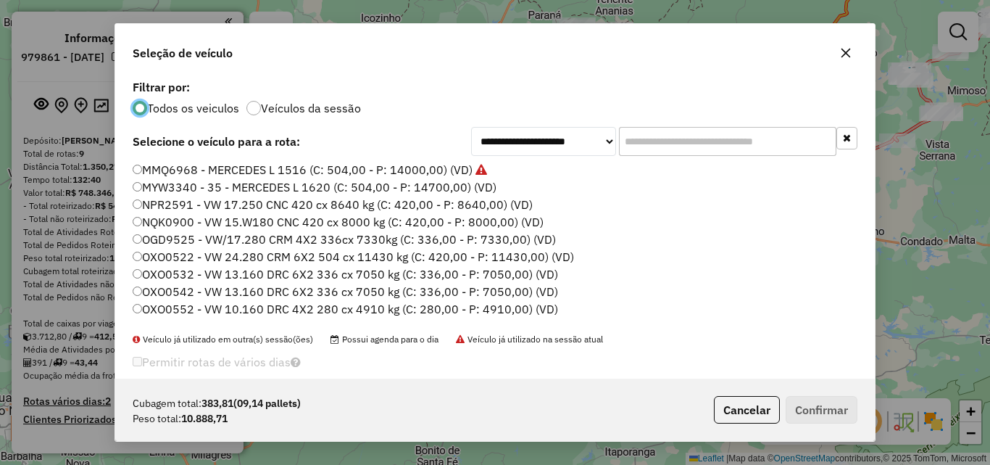
click at [268, 171] on label "MMQ6968 - MERCEDES L 1516 (C: 504,00 - P: 14000,00) (VD)" at bounding box center [310, 169] width 355 height 17
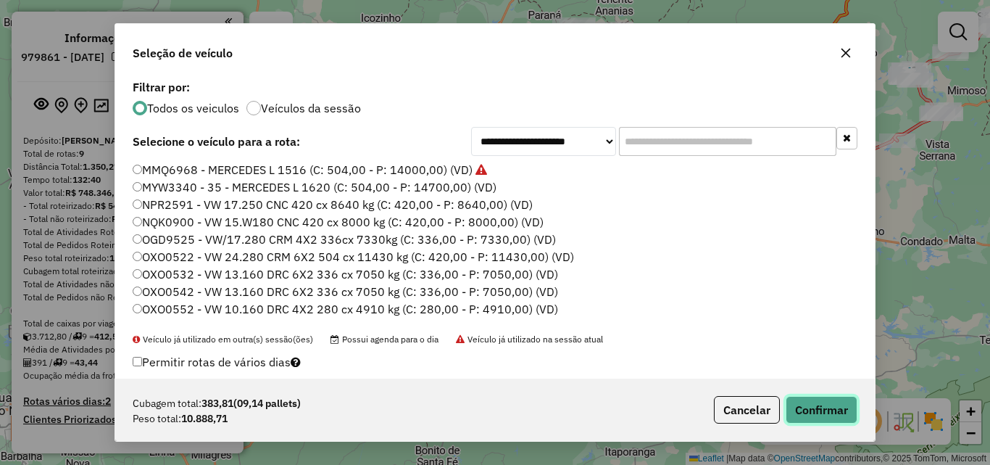
click at [833, 409] on button "Confirmar" at bounding box center [822, 410] width 72 height 28
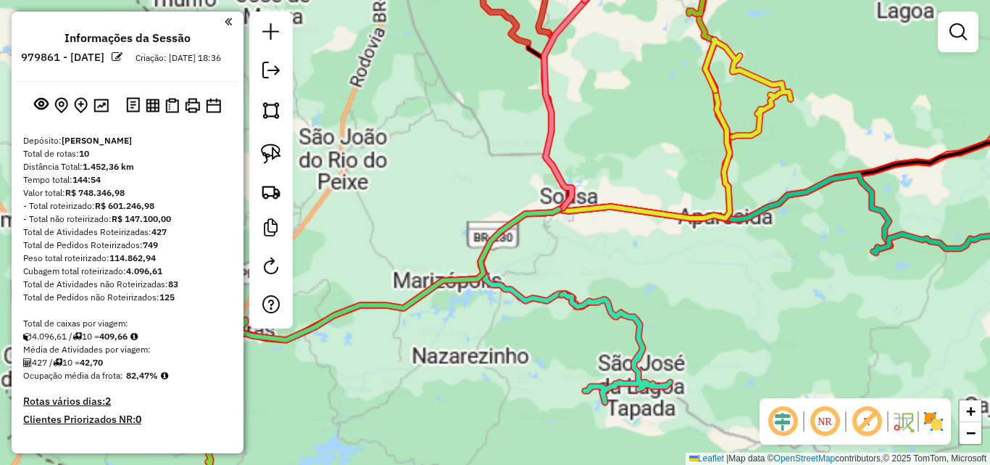
drag, startPoint x: 271, startPoint y: 150, endPoint x: 343, endPoint y: 147, distance: 71.8
click at [272, 150] on img at bounding box center [271, 154] width 20 height 20
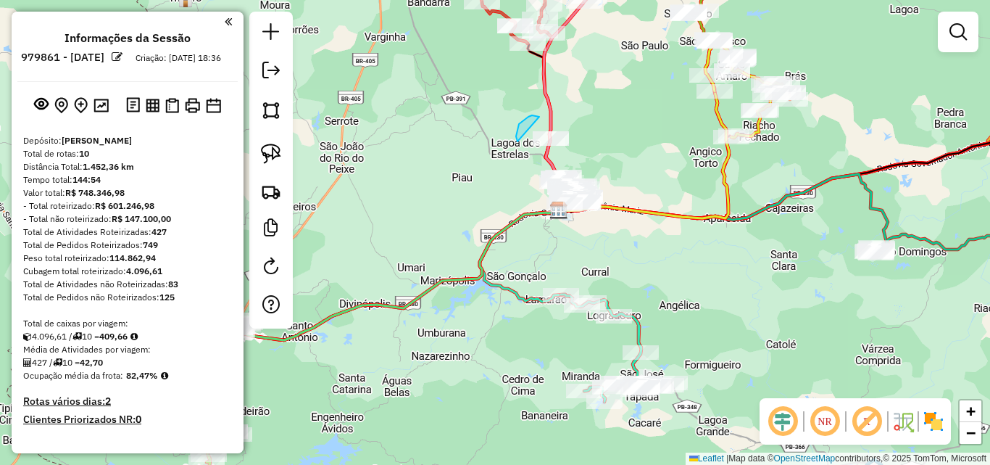
drag, startPoint x: 522, startPoint y: 121, endPoint x: 602, endPoint y: 123, distance: 80.5
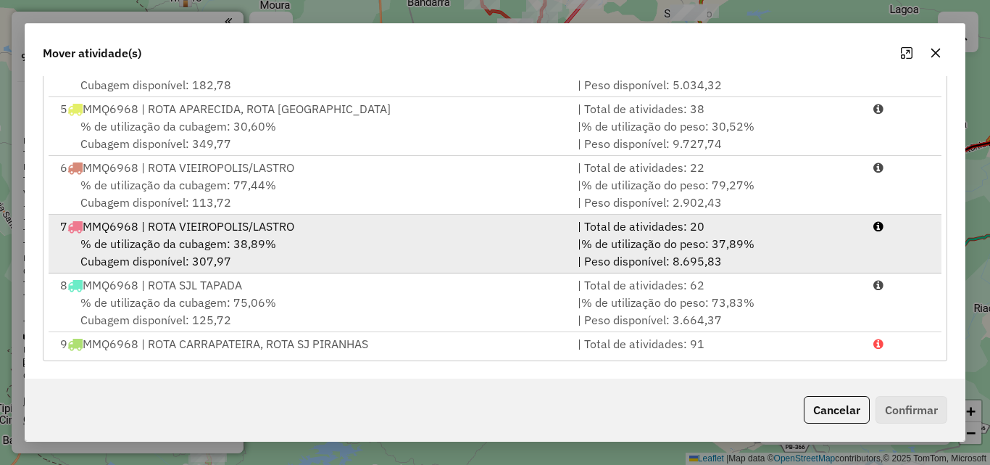
scroll to position [217, 0]
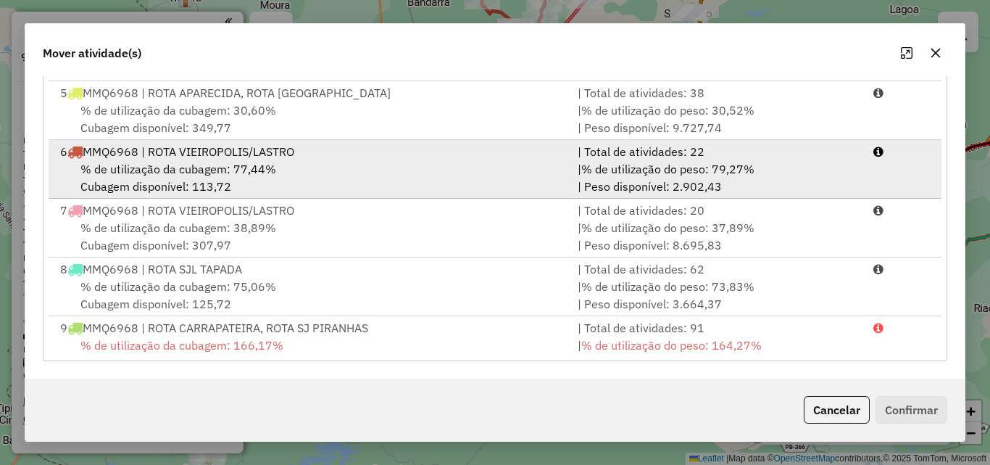
click at [526, 159] on div "6 MMQ6968 | ROTA VIEIROPOLIS/LASTRO" at bounding box center [310, 151] width 518 height 17
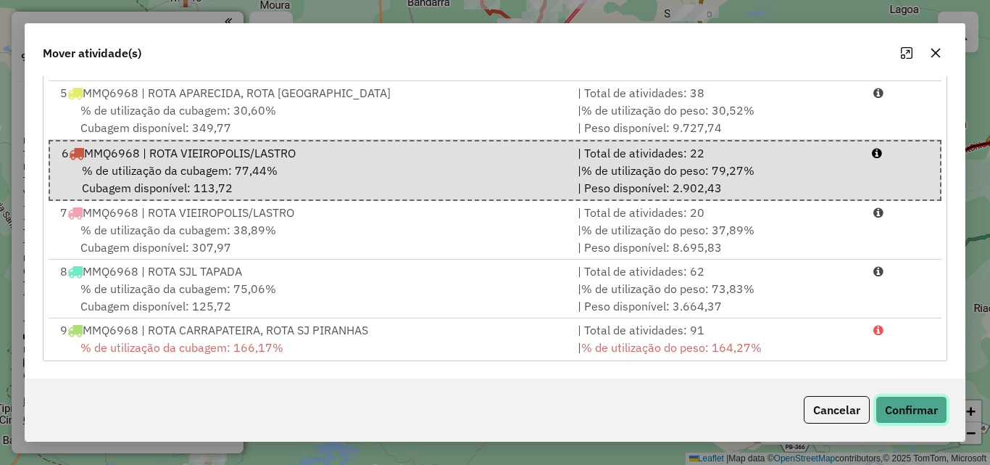
click at [923, 409] on button "Confirmar" at bounding box center [912, 410] width 72 height 28
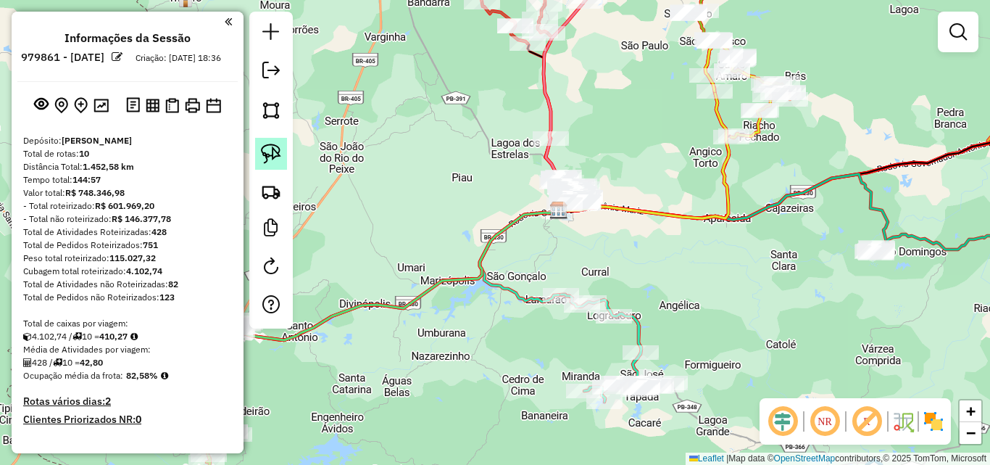
click at [279, 153] on img at bounding box center [271, 154] width 20 height 20
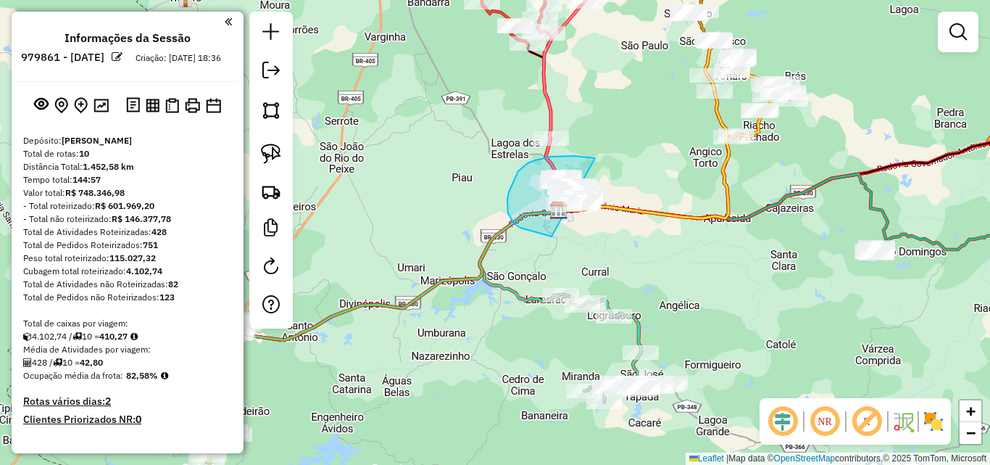
drag, startPoint x: 595, startPoint y: 158, endPoint x: 637, endPoint y: 218, distance: 73.0
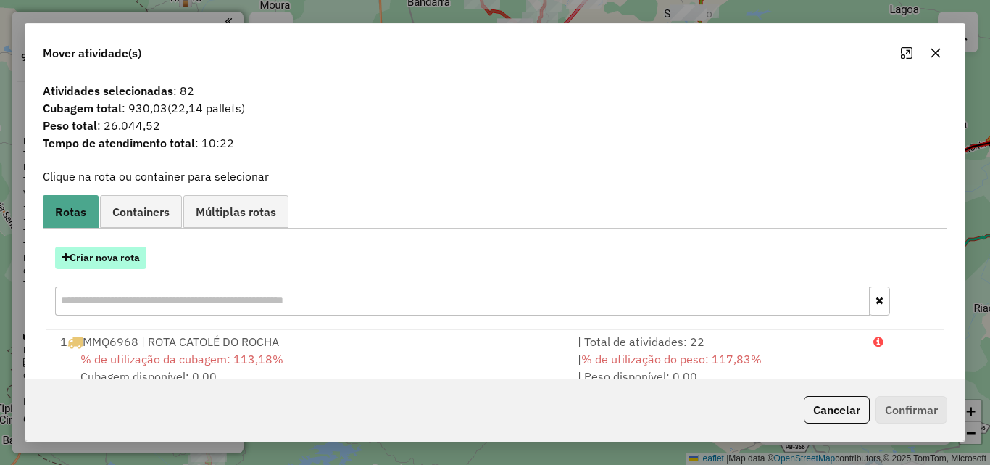
click at [114, 249] on button "Criar nova rota" at bounding box center [100, 257] width 91 height 22
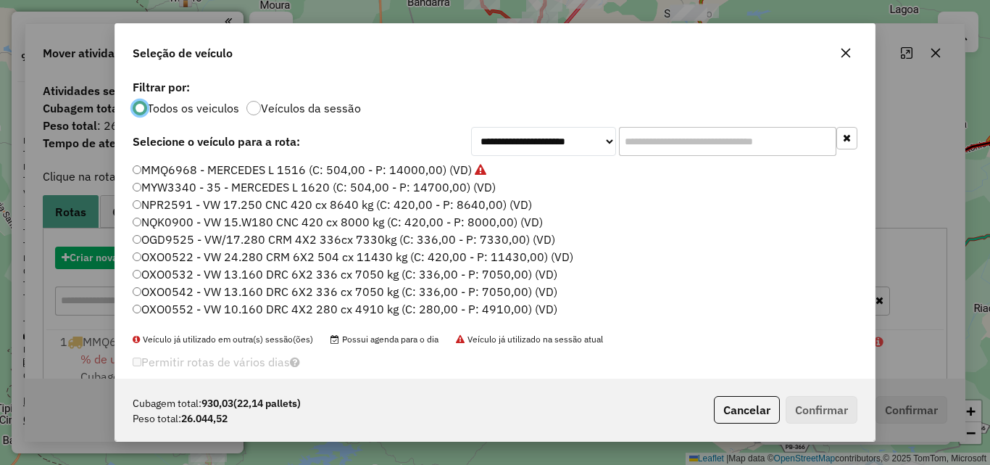
scroll to position [8, 4]
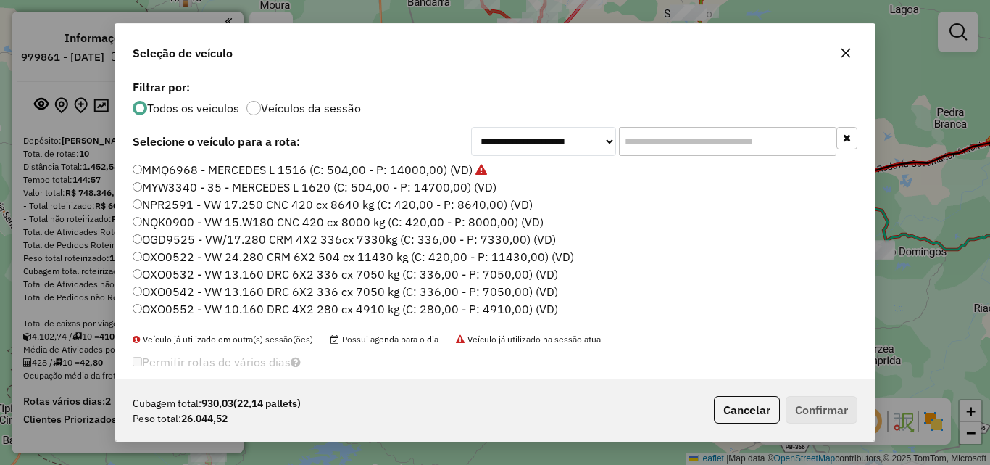
drag, startPoint x: 297, startPoint y: 169, endPoint x: 528, endPoint y: 214, distance: 234.9
click at [298, 168] on label "MMQ6968 - MERCEDES L 1516 (C: 504,00 - P: 14000,00) (VD)" at bounding box center [310, 169] width 355 height 17
click at [401, 164] on label "MMQ6968 - MERCEDES L 1516 (C: 504,00 - P: 14000,00) (VD)" at bounding box center [310, 169] width 355 height 17
click at [805, 410] on button "Confirmar" at bounding box center [822, 410] width 72 height 28
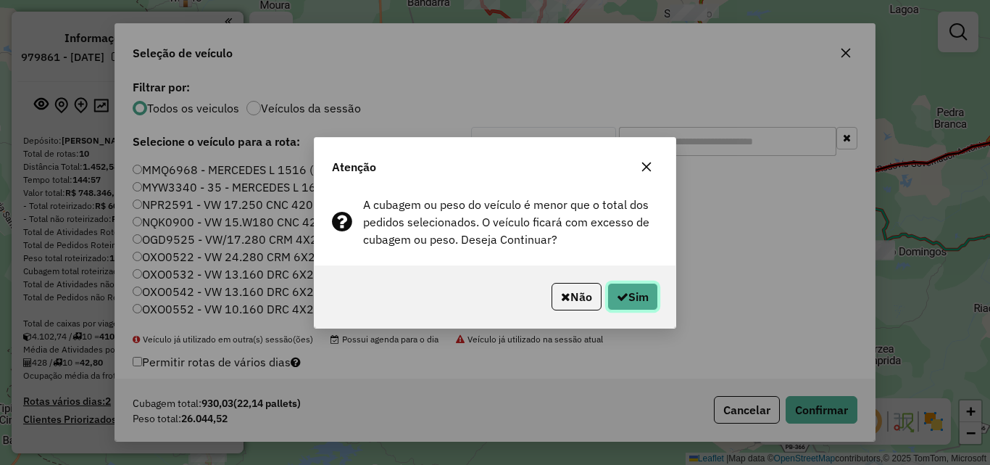
drag, startPoint x: 640, startPoint y: 307, endPoint x: 691, endPoint y: 305, distance: 50.8
click at [644, 305] on button "Sim" at bounding box center [633, 297] width 51 height 28
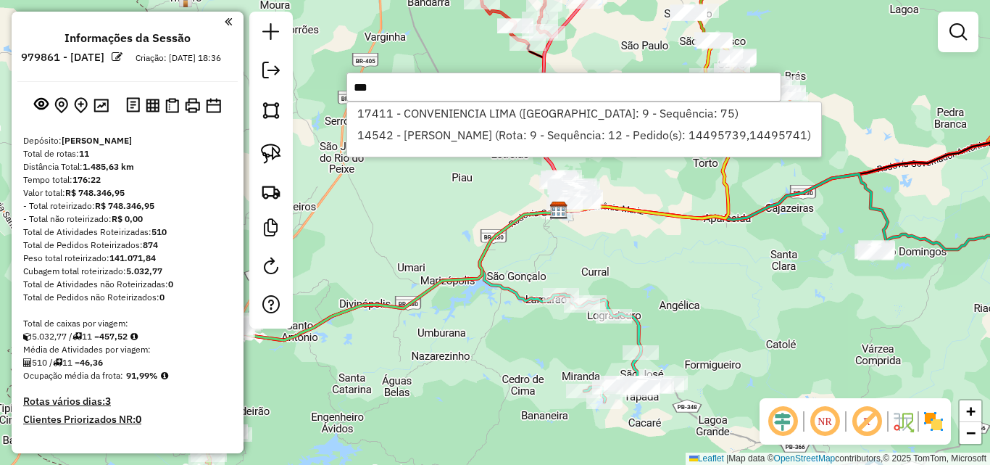
type input "****"
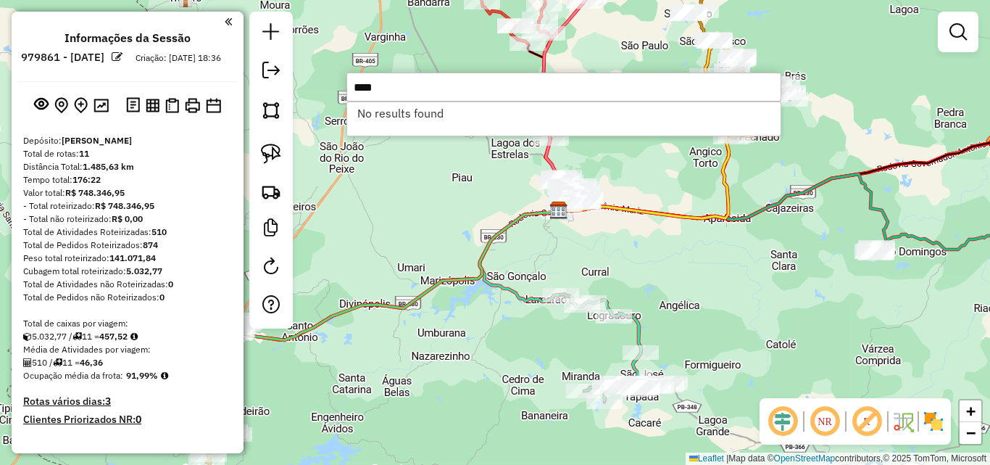
click at [524, 78] on input "****" at bounding box center [564, 86] width 435 height 29
click at [524, 79] on input "****" at bounding box center [564, 86] width 435 height 29
drag, startPoint x: 524, startPoint y: 79, endPoint x: 943, endPoint y: 75, distance: 419.0
click at [528, 80] on input "****" at bounding box center [564, 86] width 435 height 29
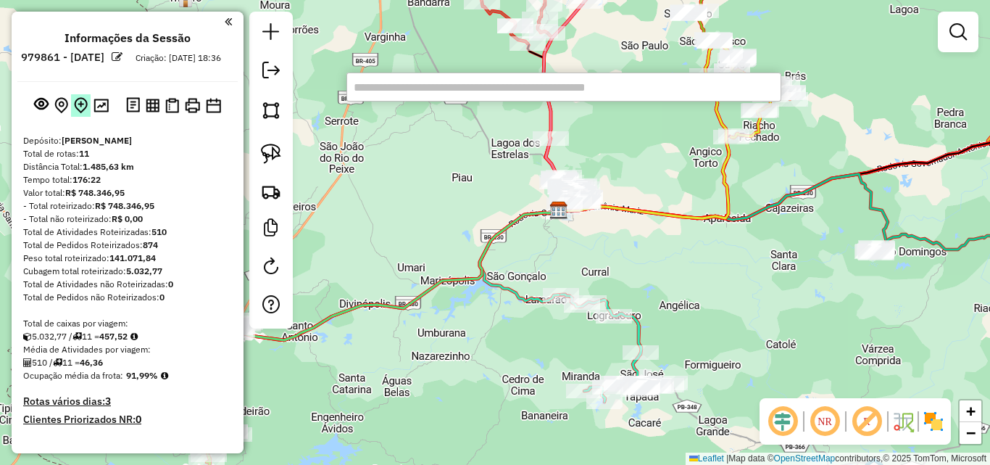
click at [77, 114] on img at bounding box center [81, 105] width 14 height 17
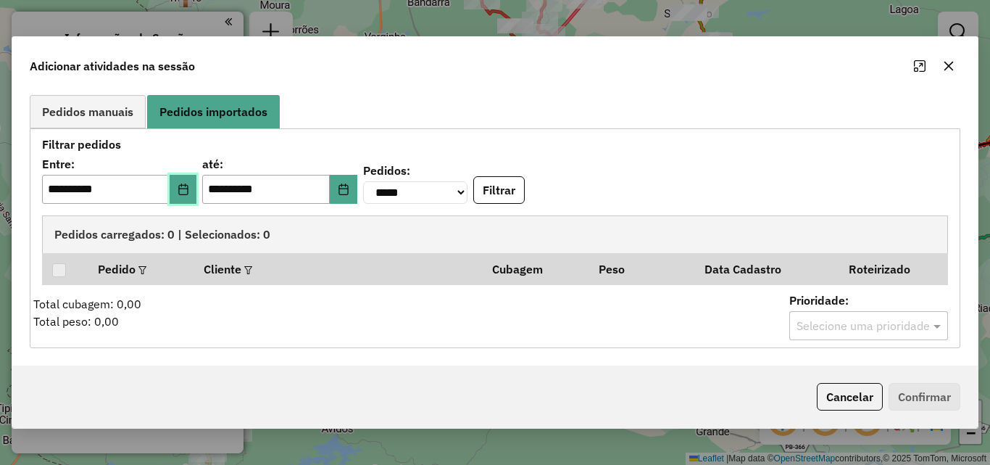
click at [186, 191] on button "Choose Date" at bounding box center [184, 189] width 28 height 29
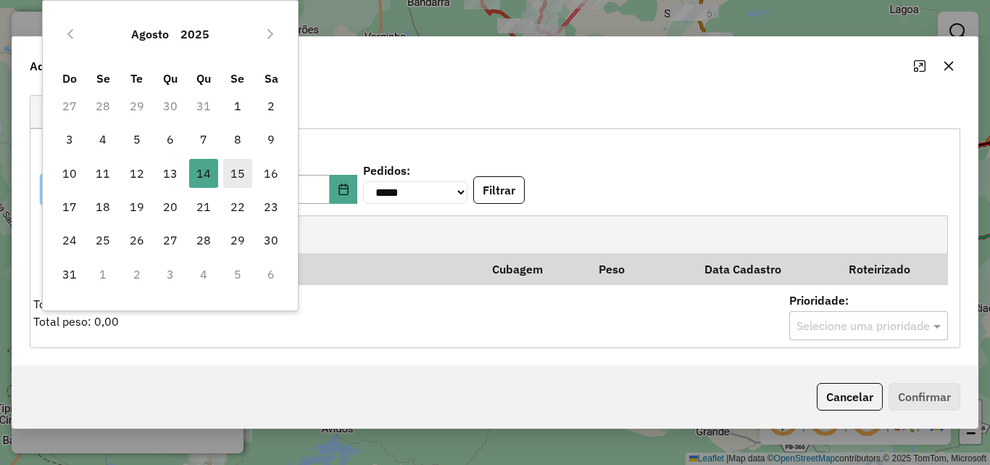
click at [231, 166] on span "15" at bounding box center [237, 173] width 29 height 29
type input "**********"
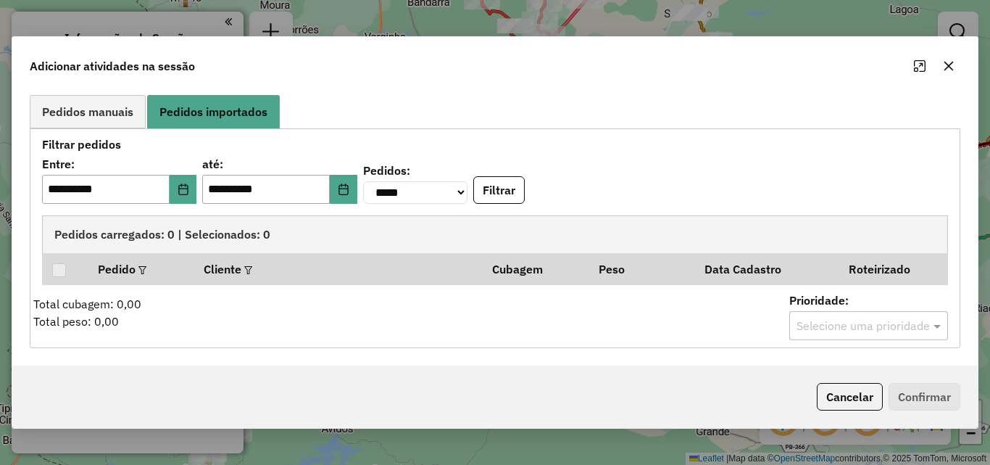
click at [665, 176] on div "**********" at bounding box center [495, 181] width 906 height 45
click at [525, 196] on button "Filtrar" at bounding box center [498, 190] width 51 height 28
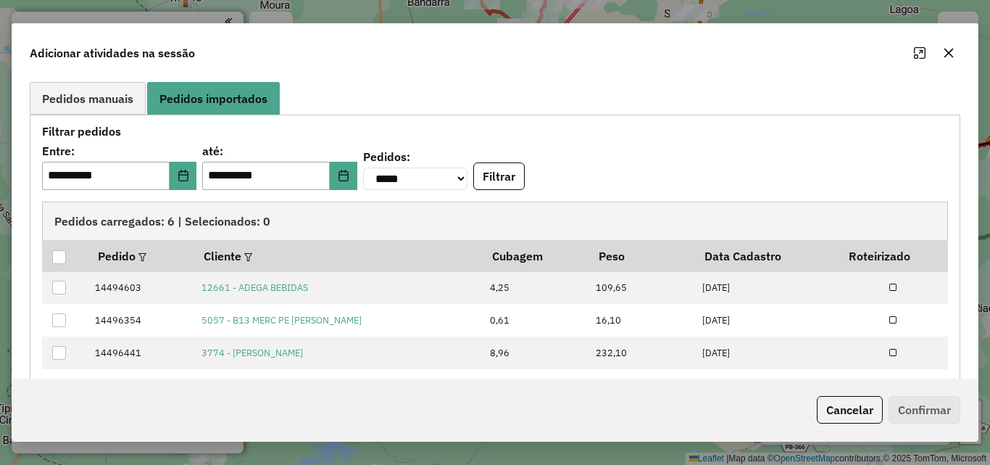
drag, startPoint x: 818, startPoint y: 163, endPoint x: 825, endPoint y: 160, distance: 7.8
click at [824, 160] on div "**********" at bounding box center [495, 168] width 906 height 45
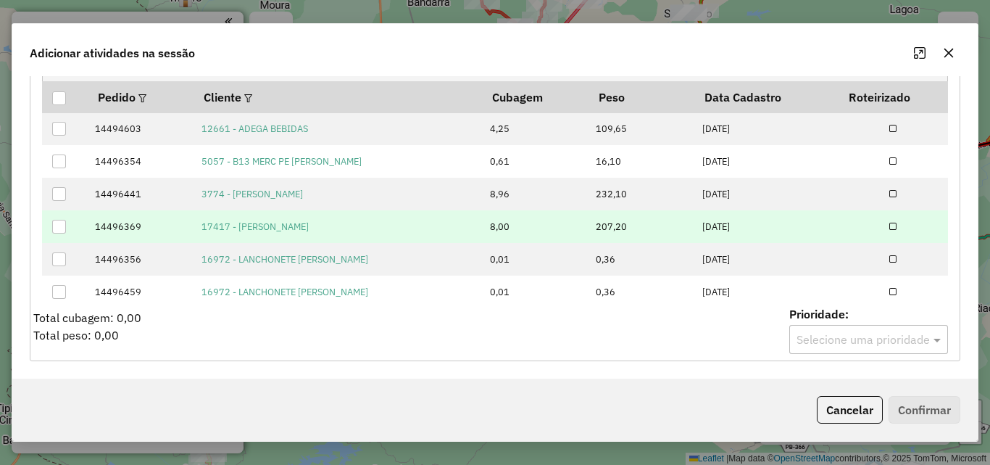
click at [59, 229] on div at bounding box center [59, 227] width 14 height 14
click at [920, 407] on button "Confirmar" at bounding box center [925, 410] width 72 height 28
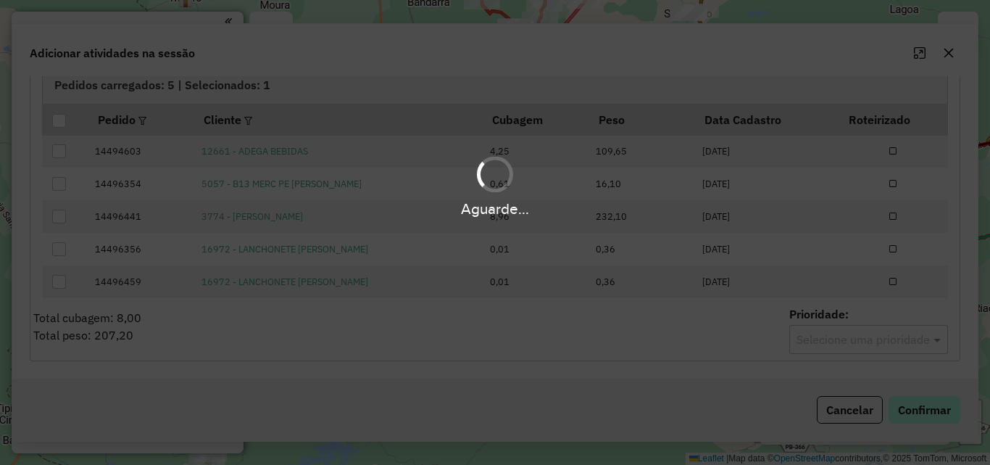
scroll to position [0, 0]
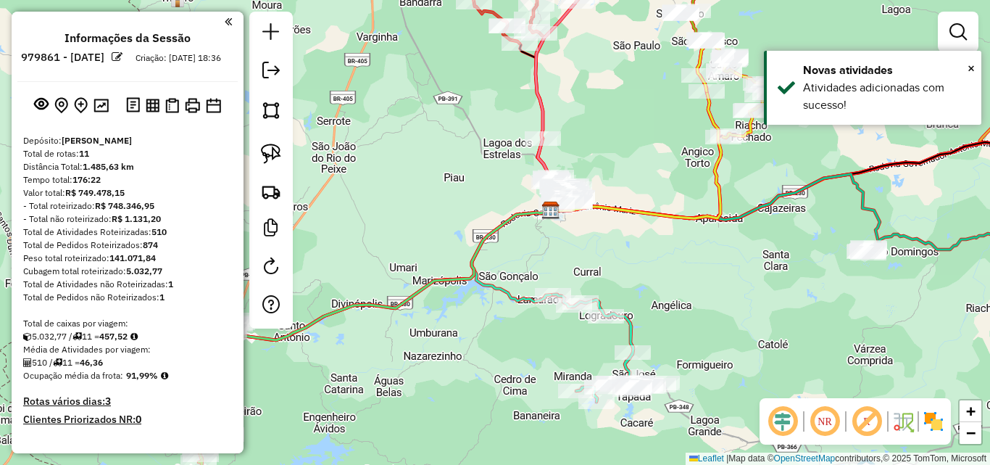
drag, startPoint x: 478, startPoint y: 339, endPoint x: 448, endPoint y: 333, distance: 31.1
click at [448, 333] on div "Janela de atendimento Grade de atendimento Capacidade Transportadoras Veículos …" at bounding box center [495, 232] width 990 height 465
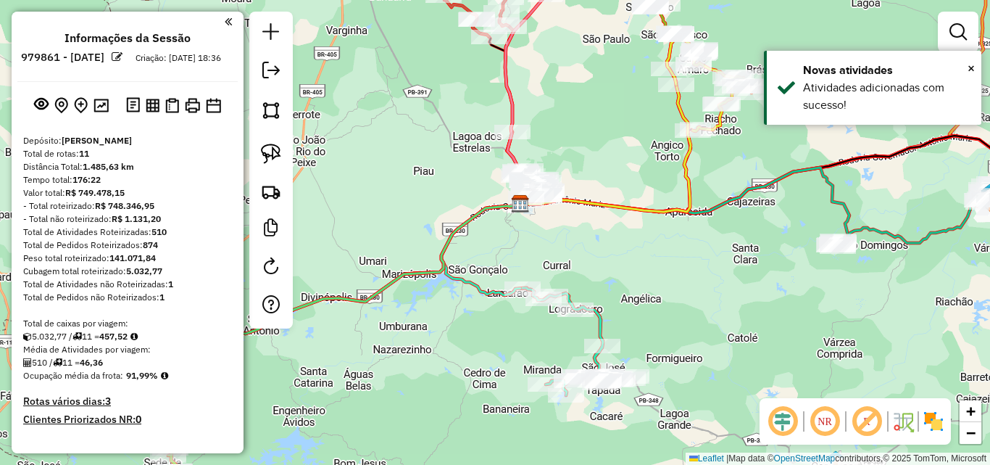
drag, startPoint x: 448, startPoint y: 333, endPoint x: 460, endPoint y: 335, distance: 11.8
click at [453, 334] on div "Janela de atendimento Grade de atendimento Capacidade Transportadoras Veículos …" at bounding box center [495, 232] width 990 height 465
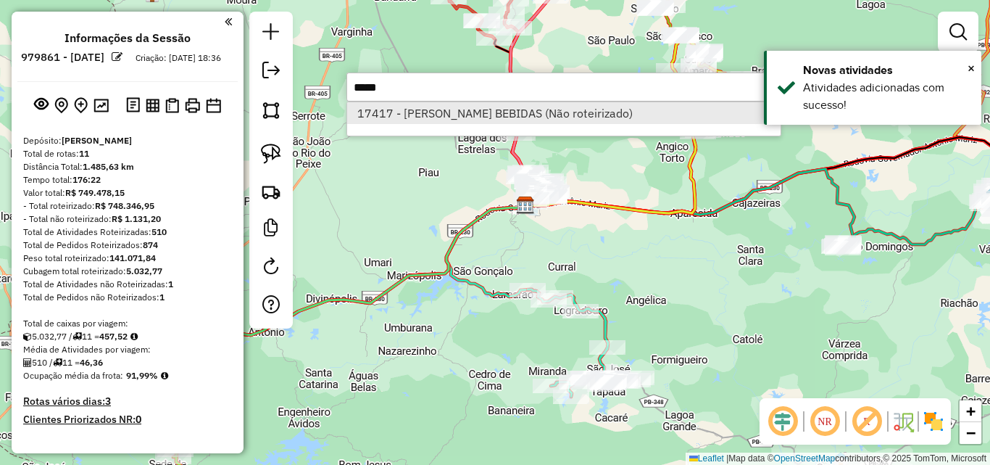
type input "*****"
click at [438, 119] on li "17417 - IVANILDO BEBIDAS (Não roteirizado)" at bounding box center [564, 113] width 434 height 22
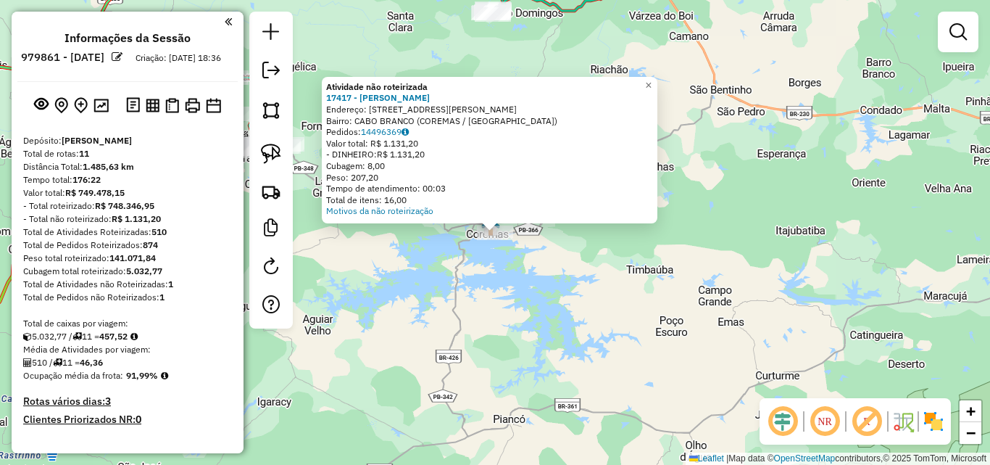
click at [445, 283] on div "Atividade não roteirizada 17417 - IVANILDO BEBIDAS Endereço: Rua Kimara Ferreir…" at bounding box center [495, 232] width 990 height 465
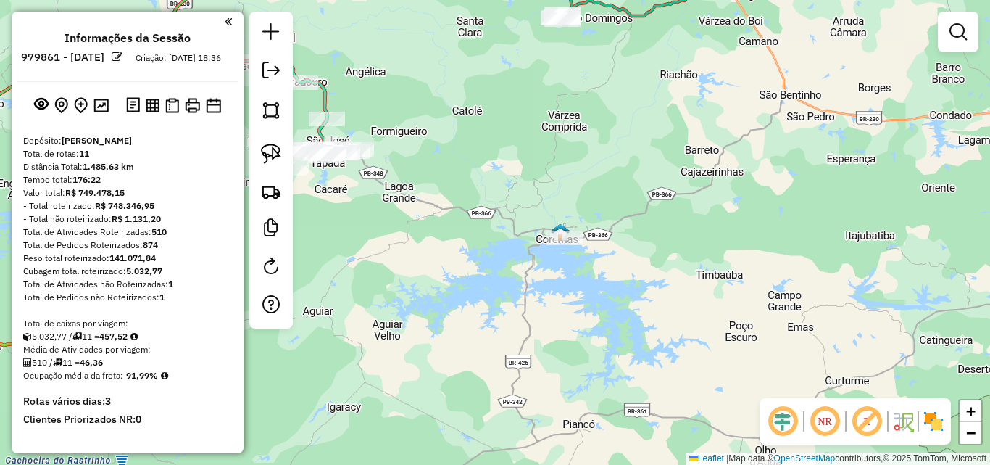
drag, startPoint x: 521, startPoint y: 294, endPoint x: 577, endPoint y: 296, distance: 56.6
click at [575, 297] on div "Janela de atendimento Grade de atendimento Capacidade Transportadoras Veículos …" at bounding box center [495, 232] width 990 height 465
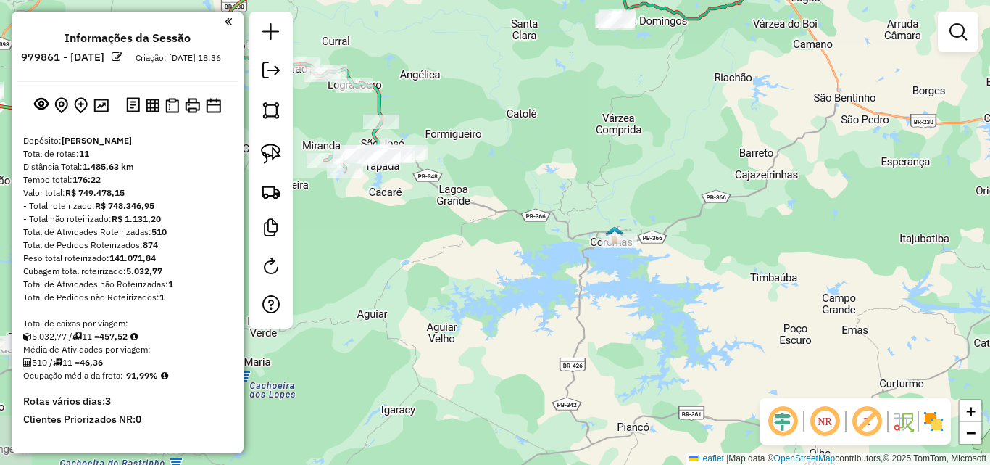
drag, startPoint x: 577, startPoint y: 296, endPoint x: 393, endPoint y: 212, distance: 202.4
click at [576, 295] on div "Janela de atendimento Grade de atendimento Capacidade Transportadoras Veículos …" at bounding box center [495, 232] width 990 height 465
drag, startPoint x: 275, startPoint y: 154, endPoint x: 605, endPoint y: 209, distance: 333.7
click at [275, 154] on img at bounding box center [271, 154] width 20 height 20
drag, startPoint x: 623, startPoint y: 209, endPoint x: 687, endPoint y: 230, distance: 67.2
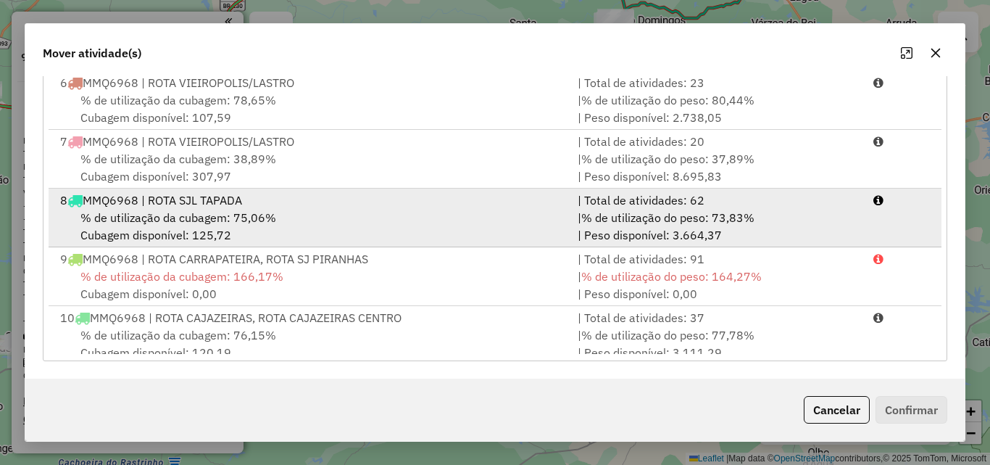
scroll to position [283, 0]
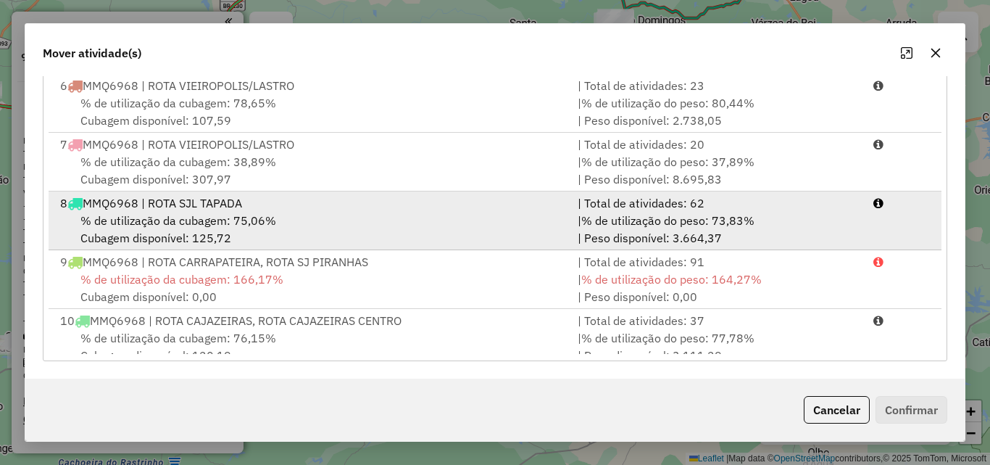
click at [437, 225] on div "% de utilização da cubagem: 75,06% Cubagem disponível: 125,72" at bounding box center [310, 229] width 518 height 35
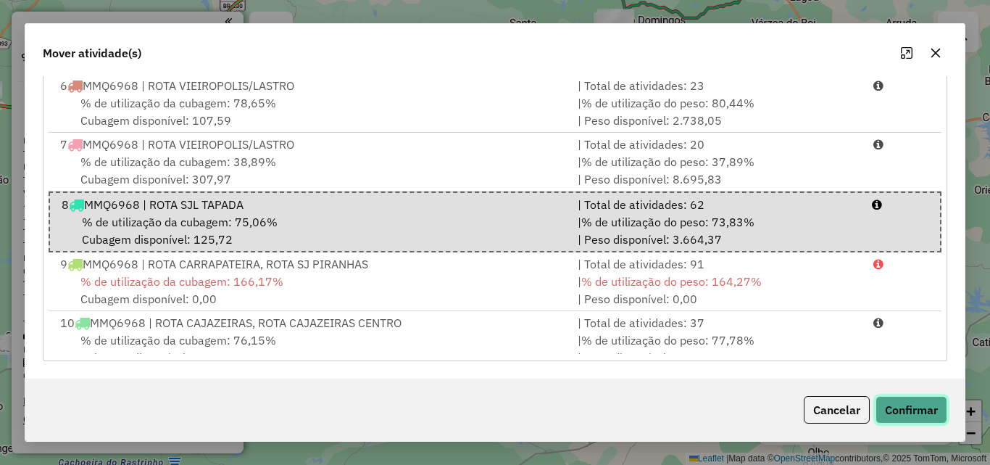
click at [906, 412] on button "Confirmar" at bounding box center [912, 410] width 72 height 28
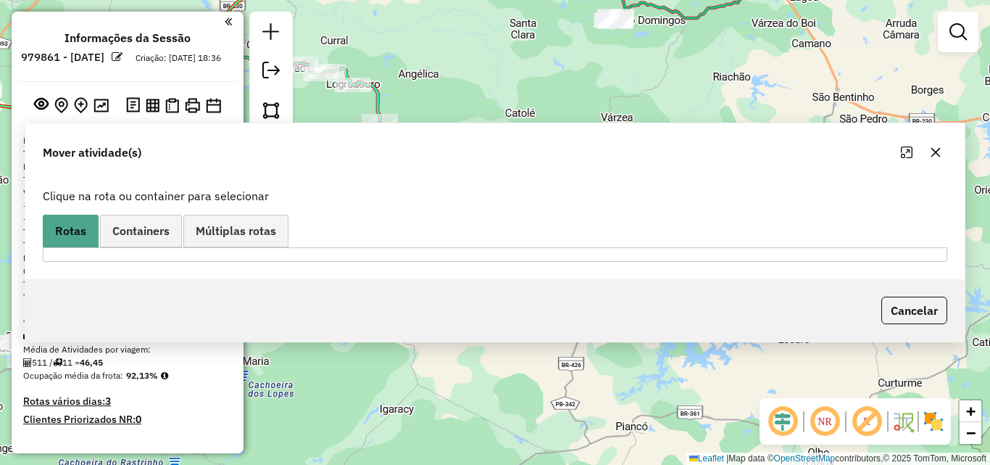
scroll to position [0, 0]
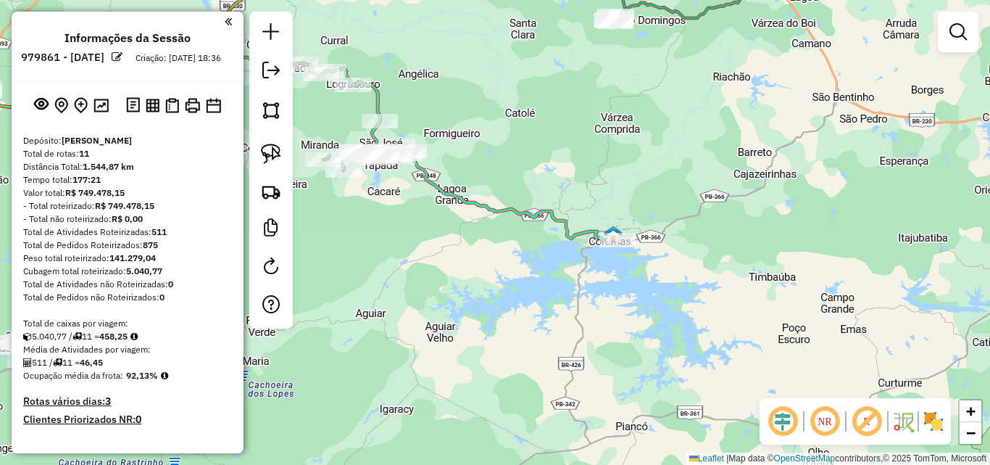
drag, startPoint x: 755, startPoint y: 162, endPoint x: 937, endPoint y: 126, distance: 185.4
click at [756, 161] on div "Janela de atendimento Grade de atendimento Capacidade Transportadoras Veículos …" at bounding box center [495, 232] width 990 height 465
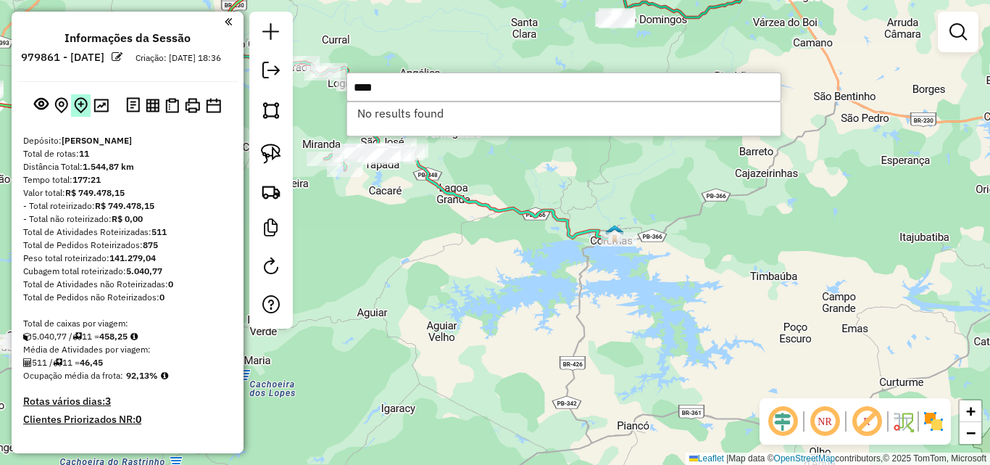
type input "****"
click at [78, 114] on img at bounding box center [81, 105] width 14 height 17
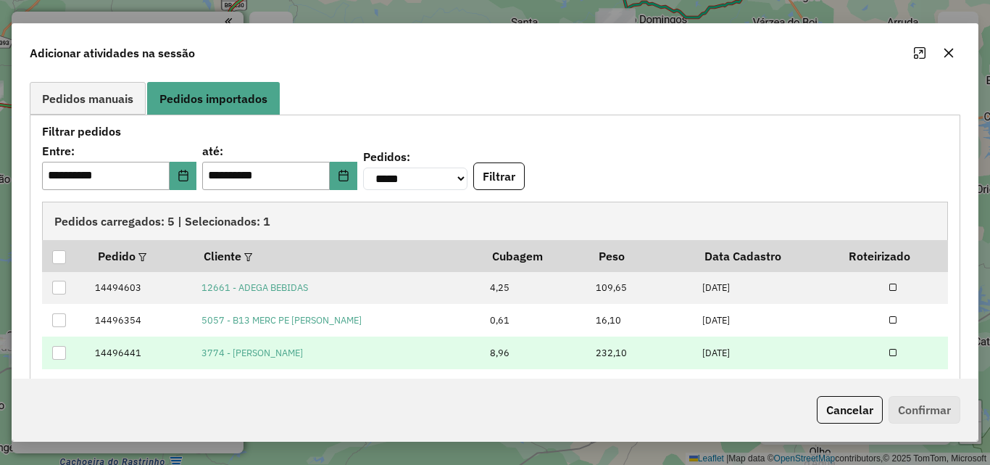
click at [57, 352] on div at bounding box center [59, 353] width 14 height 14
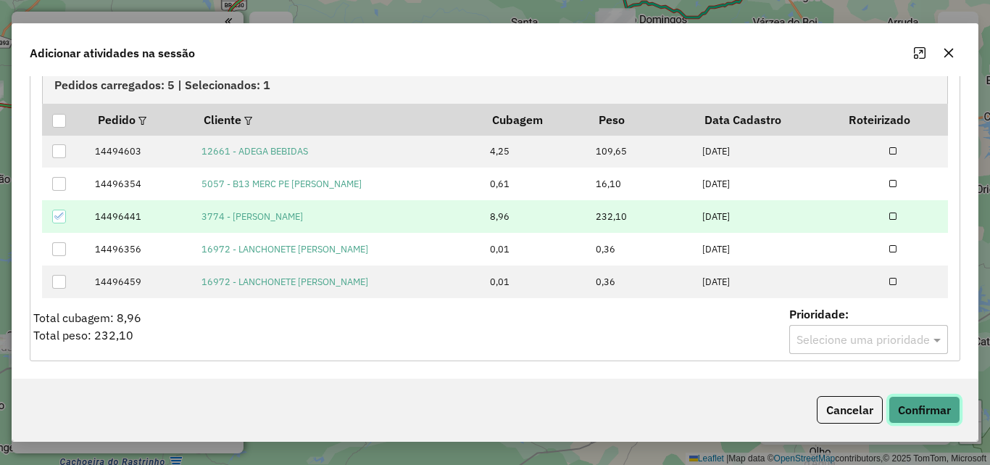
click at [931, 408] on button "Confirmar" at bounding box center [925, 410] width 72 height 28
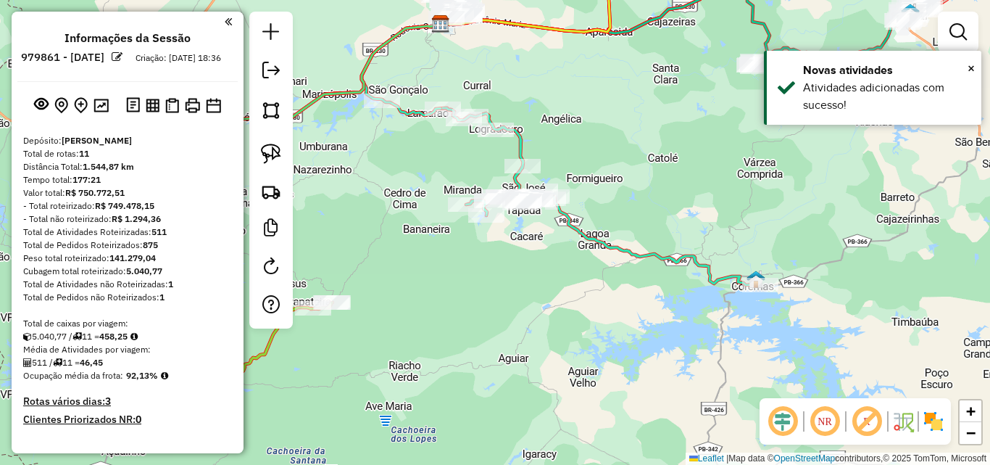
drag, startPoint x: 492, startPoint y: 84, endPoint x: 642, endPoint y: 168, distance: 172.7
click at [646, 168] on div "Janela de atendimento Grade de atendimento Capacidade Transportadoras Veículos …" at bounding box center [495, 232] width 990 height 465
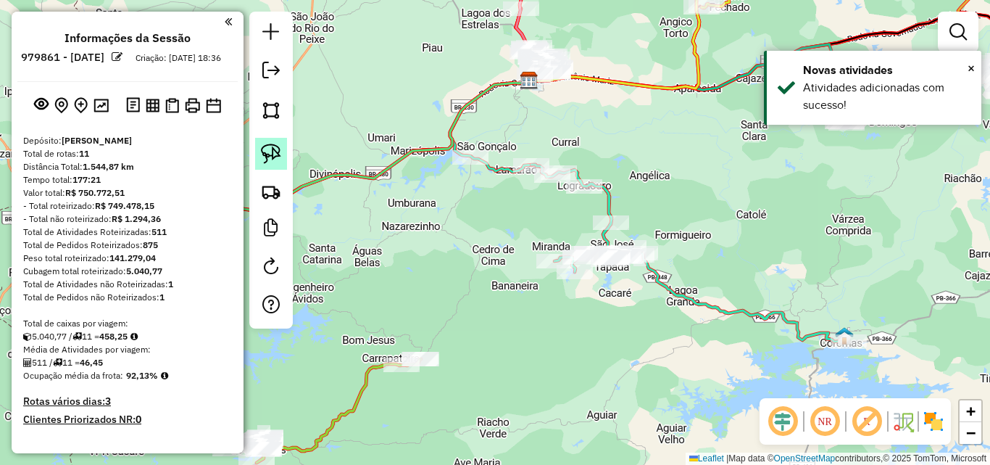
click at [269, 152] on img at bounding box center [271, 154] width 20 height 20
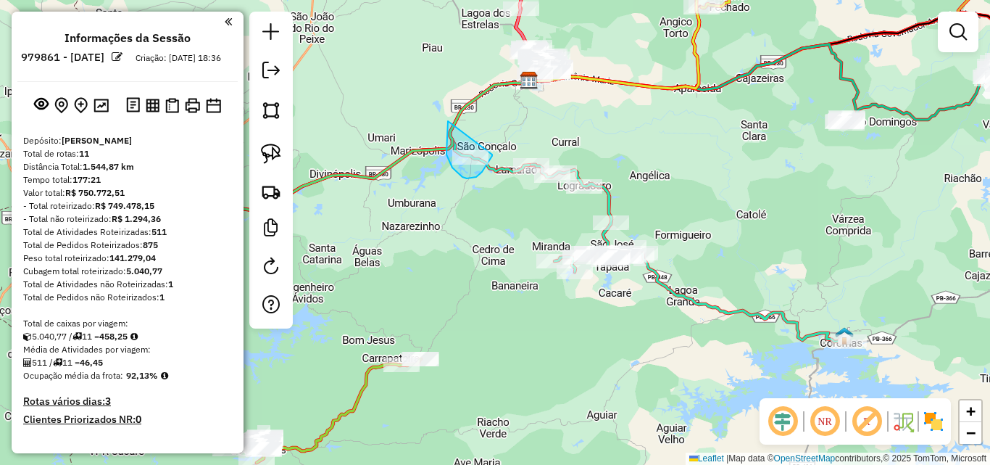
drag, startPoint x: 450, startPoint y: 162, endPoint x: 492, endPoint y: 154, distance: 42.8
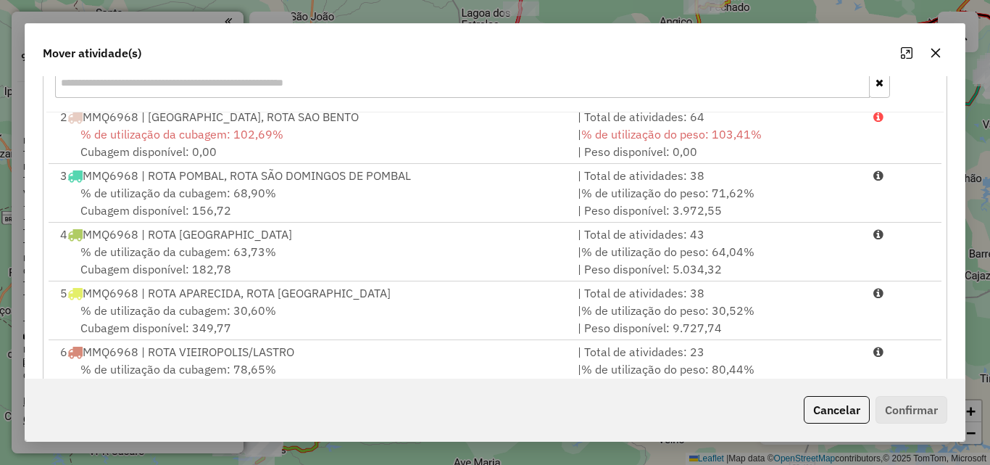
scroll to position [217, 0]
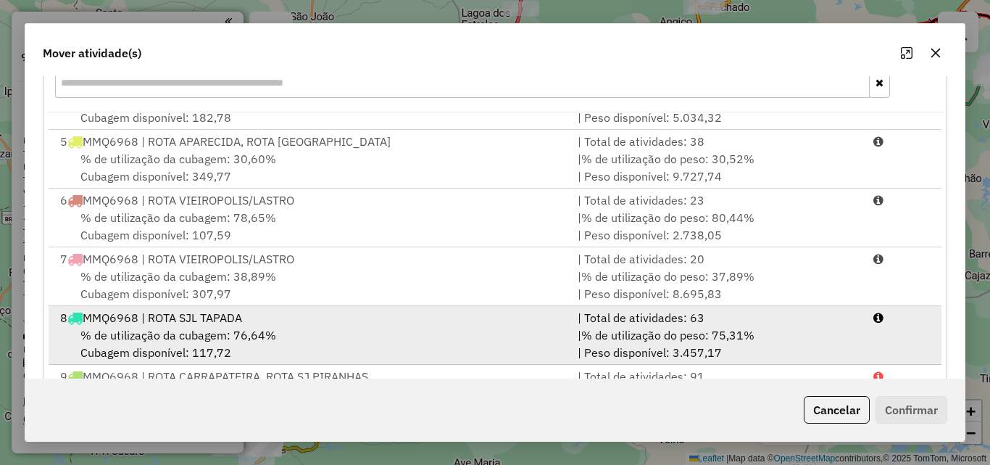
click at [401, 330] on div "% de utilização da cubagem: 76,64% Cubagem disponível: 117,72" at bounding box center [310, 343] width 518 height 35
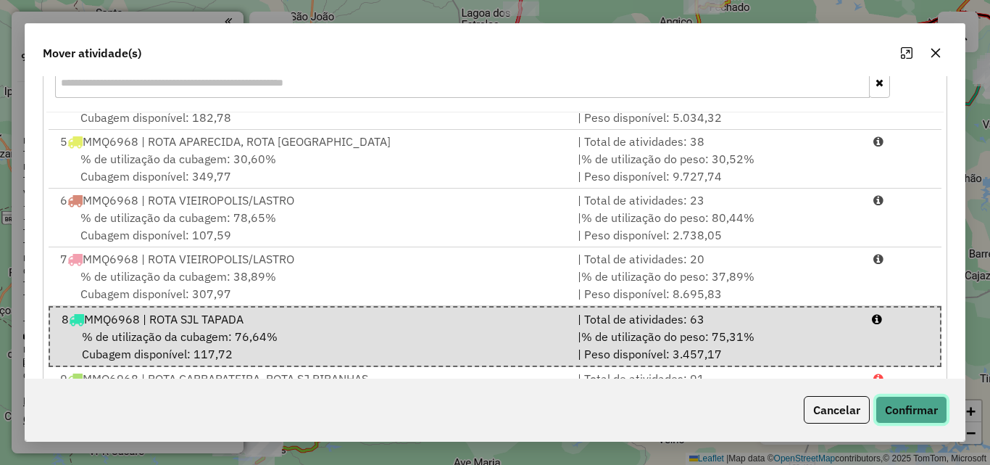
click at [941, 409] on button "Confirmar" at bounding box center [912, 410] width 72 height 28
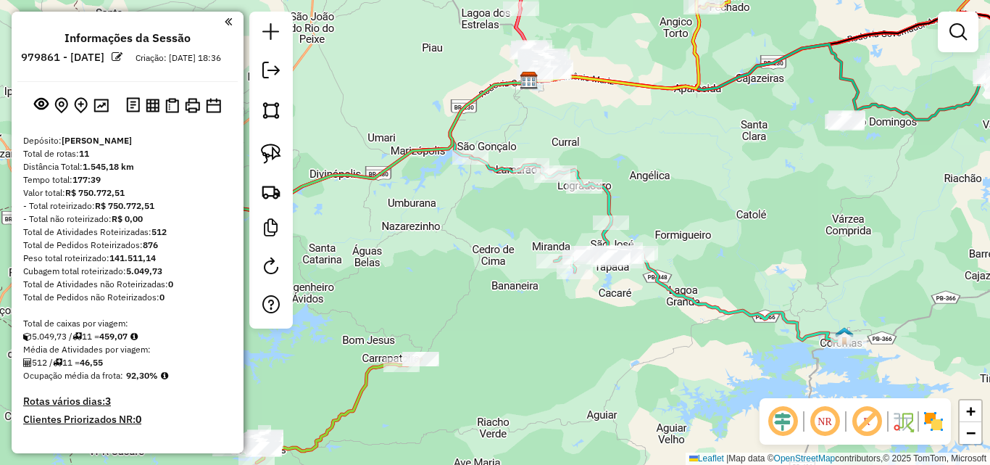
click at [816, 178] on div "Janela de atendimento Grade de atendimento Capacidade Transportadoras Veículos …" at bounding box center [495, 232] width 990 height 465
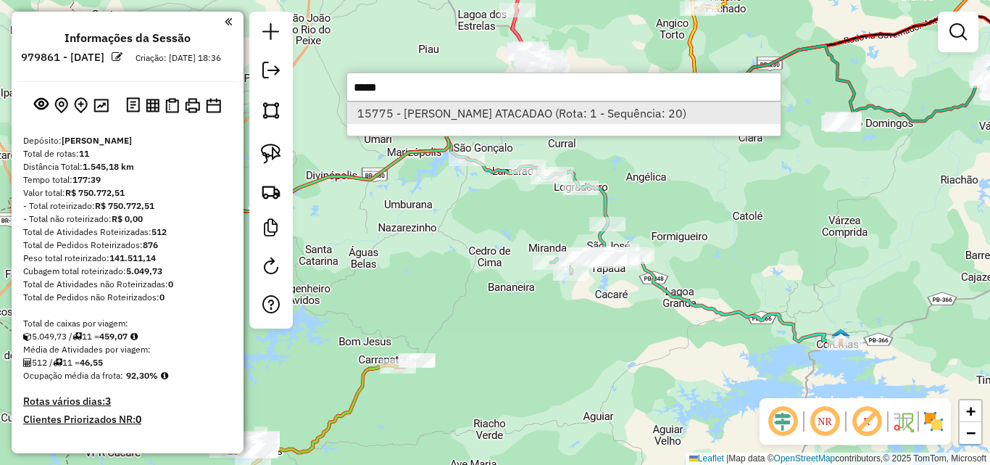
type input "*****"
click at [560, 117] on li "15775 - QUEIROZ ATACADAO (Rota: 1 - Sequência: 20)" at bounding box center [564, 113] width 434 height 22
select select "**********"
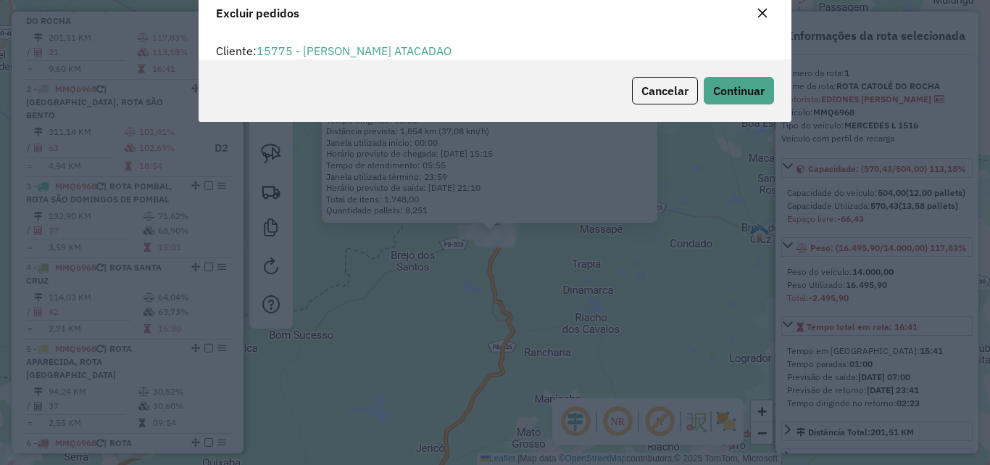
scroll to position [0, 0]
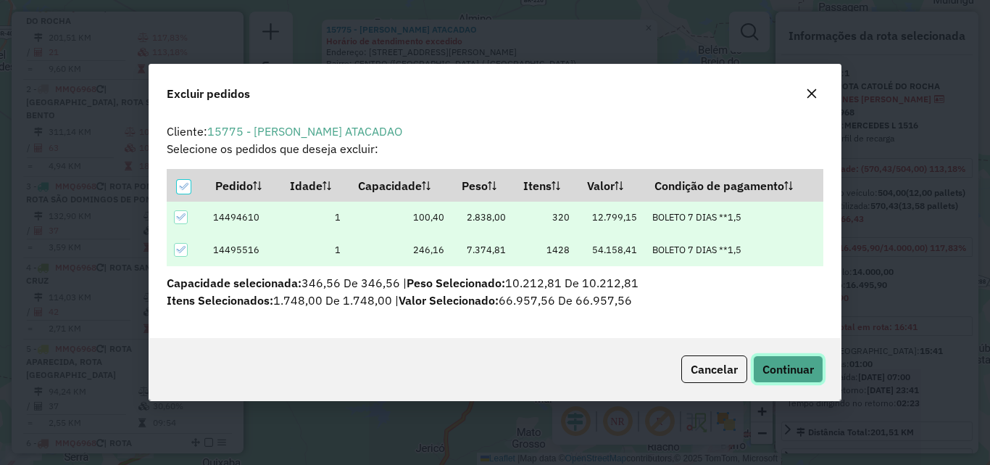
click at [793, 376] on button "Continuar" at bounding box center [788, 369] width 70 height 28
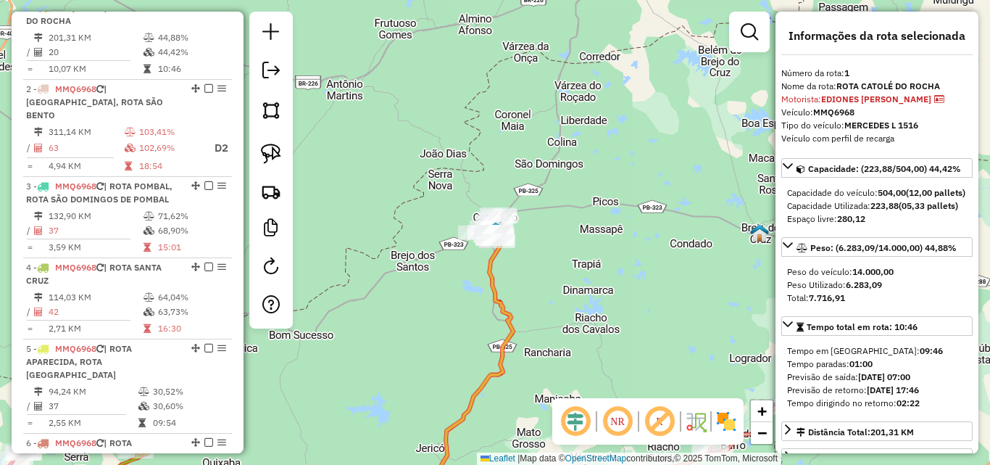
click at [687, 133] on div "Janela de atendimento Grade de atendimento Capacidade Transportadoras Veículos …" at bounding box center [495, 232] width 990 height 465
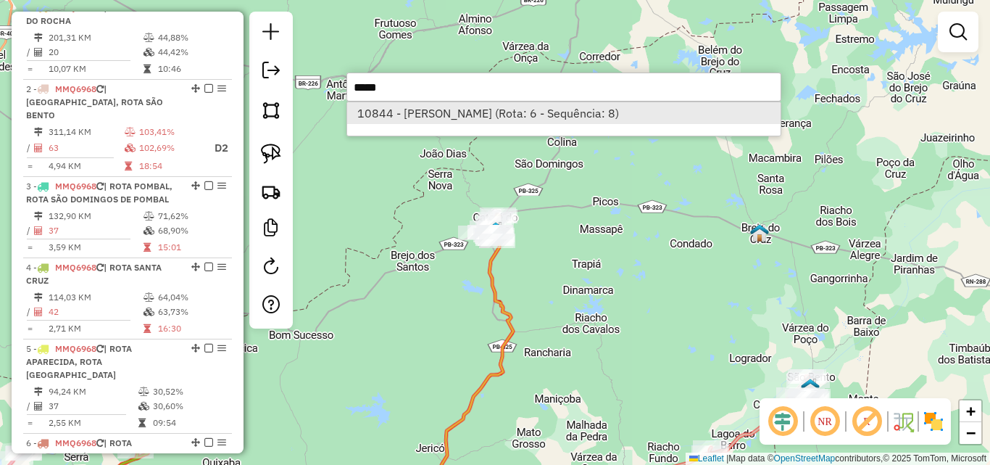
type input "*****"
click at [528, 112] on li "10844 - ARINALDA MARIA GADELHA DE OLIVEIRA (Rota: 6 - Sequência: 8)" at bounding box center [564, 113] width 434 height 22
select select "**********"
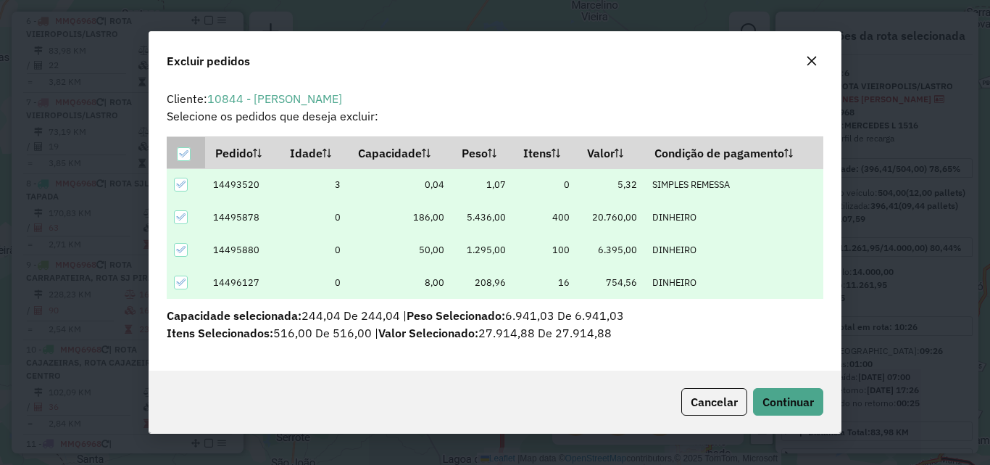
click at [183, 151] on icon at bounding box center [183, 154] width 10 height 10
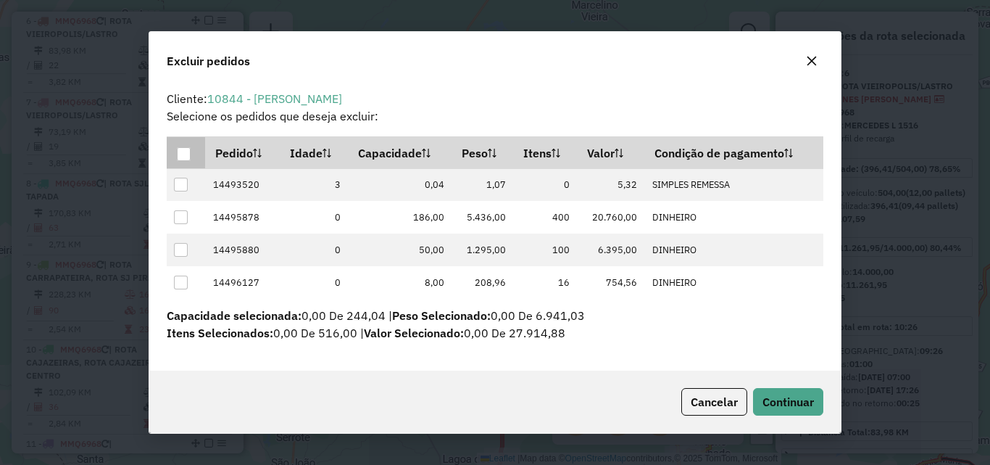
click at [807, 57] on icon "button" at bounding box center [812, 61] width 12 height 12
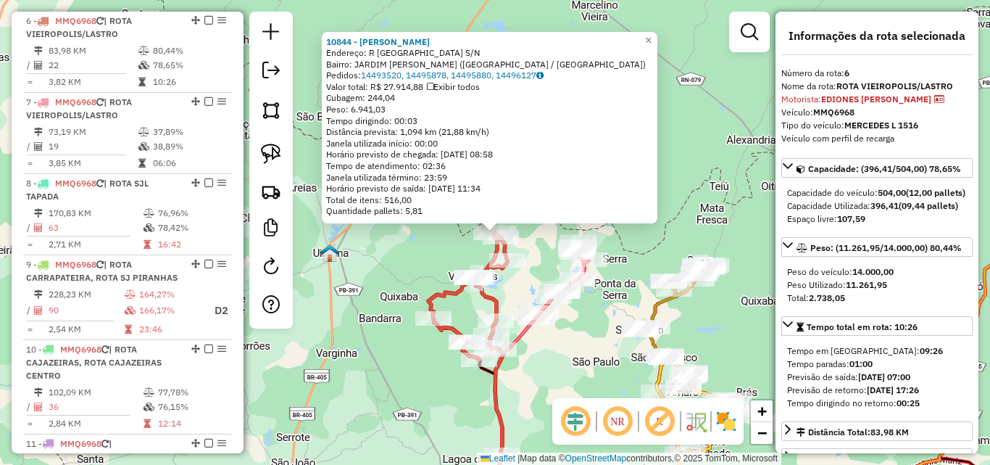
drag, startPoint x: 370, startPoint y: 262, endPoint x: 382, endPoint y: 257, distance: 13.3
click at [380, 257] on div "10844 - ARINALDA MARIA GADELHA DE OLIVEIRA Endereço: R CACHOEIRA DOS ALVES S/N …" at bounding box center [495, 232] width 990 height 465
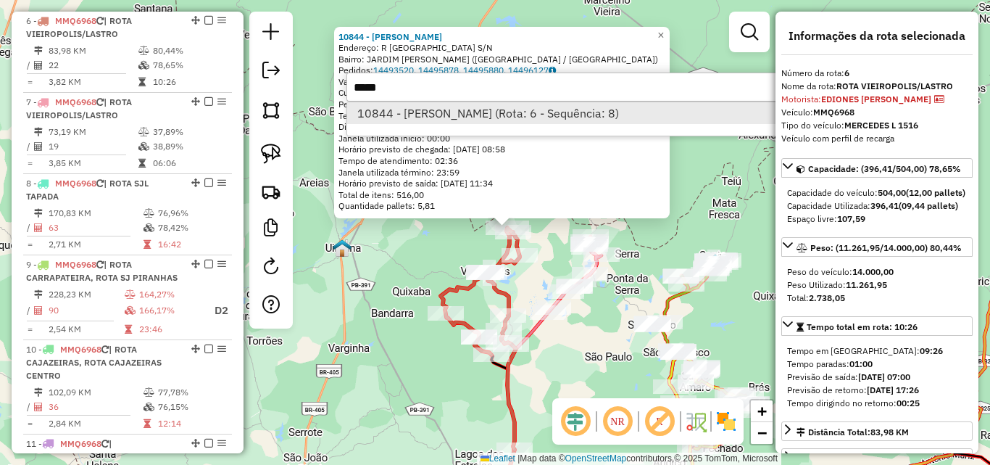
type input "*****"
click at [439, 112] on li "10844 - ARINALDA MARIA GADELHA DE OLIVEIRA (Rota: 6 - Sequência: 8)" at bounding box center [564, 113] width 434 height 22
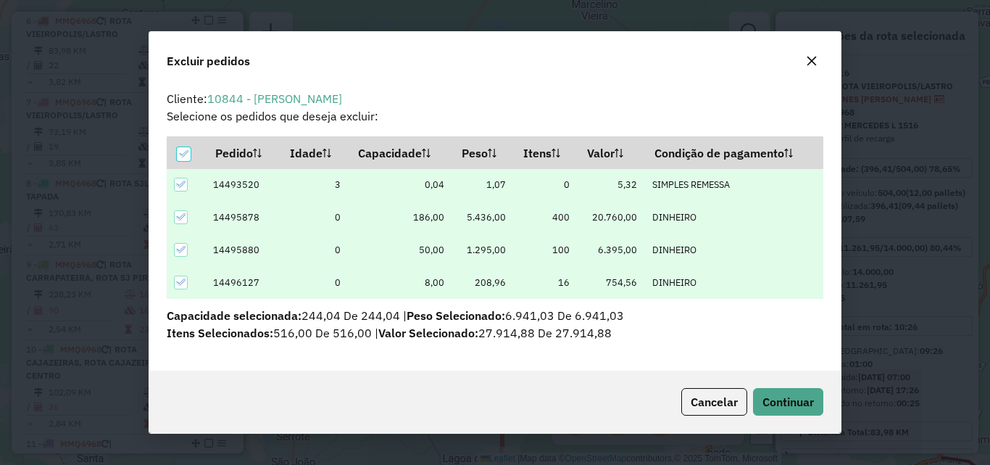
scroll to position [9, 4]
click at [775, 397] on span "Continuar" at bounding box center [788, 401] width 51 height 14
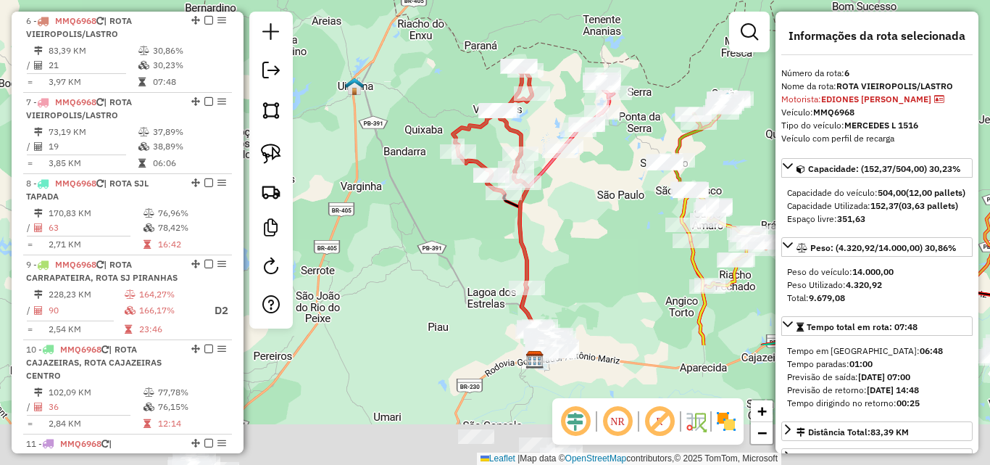
drag, startPoint x: 423, startPoint y: 192, endPoint x: 444, endPoint y: 152, distance: 45.4
click at [445, 146] on div "Janela de atendimento Grade de atendimento Capacidade Transportadoras Veículos …" at bounding box center [495, 232] width 990 height 465
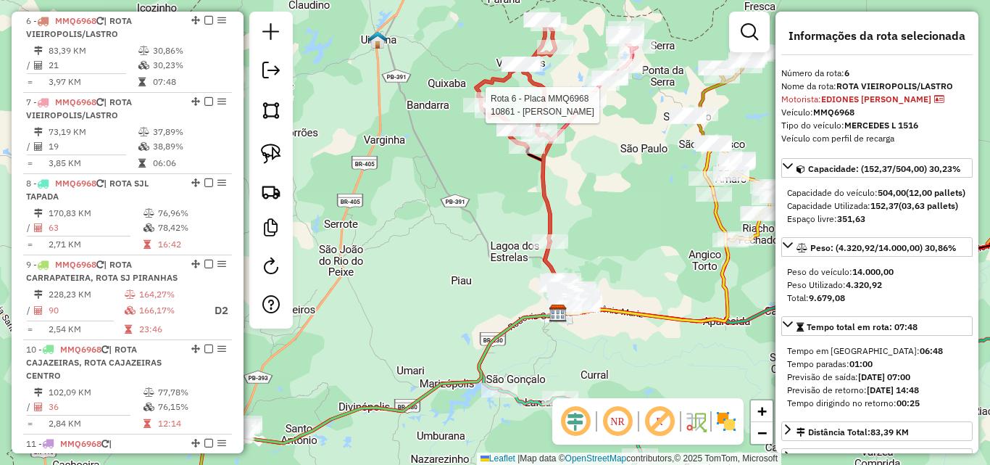
click at [686, 212] on div "Rota 6 - Placa MMQ6968 10861 - LAURIANA FRANCISCA DE OLIVEIRA Rota 5 - Placa MM…" at bounding box center [495, 232] width 990 height 465
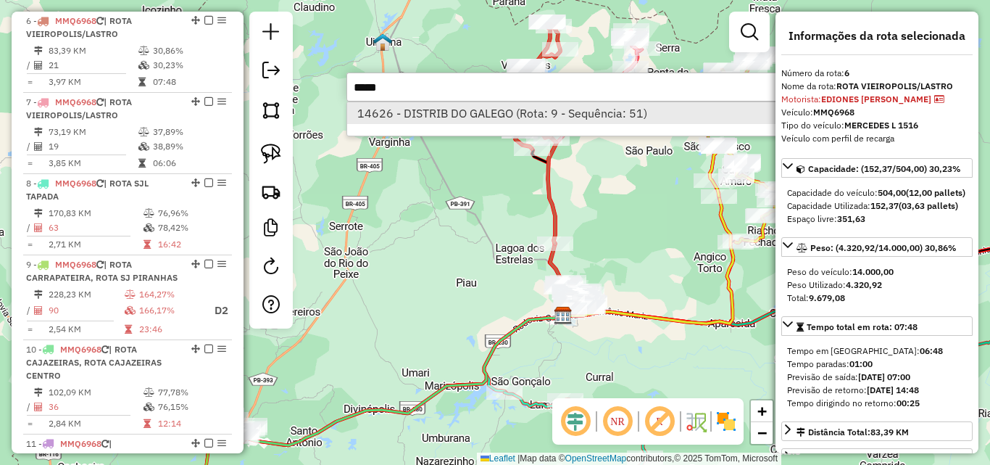
type input "*****"
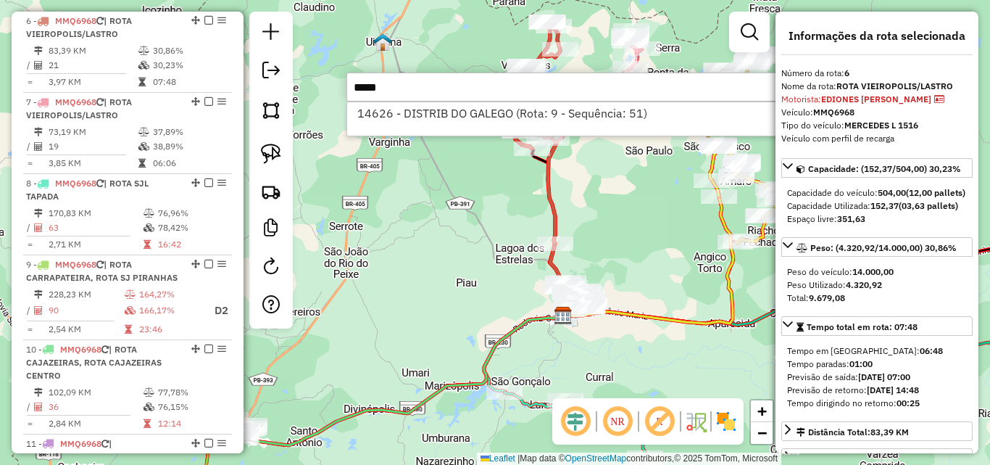
drag, startPoint x: 527, startPoint y: 104, endPoint x: 491, endPoint y: 302, distance: 201.2
click at [527, 105] on li "14626 - DISTRIB DO GALEGO (Rota: 9 - Sequência: 51)" at bounding box center [564, 113] width 434 height 22
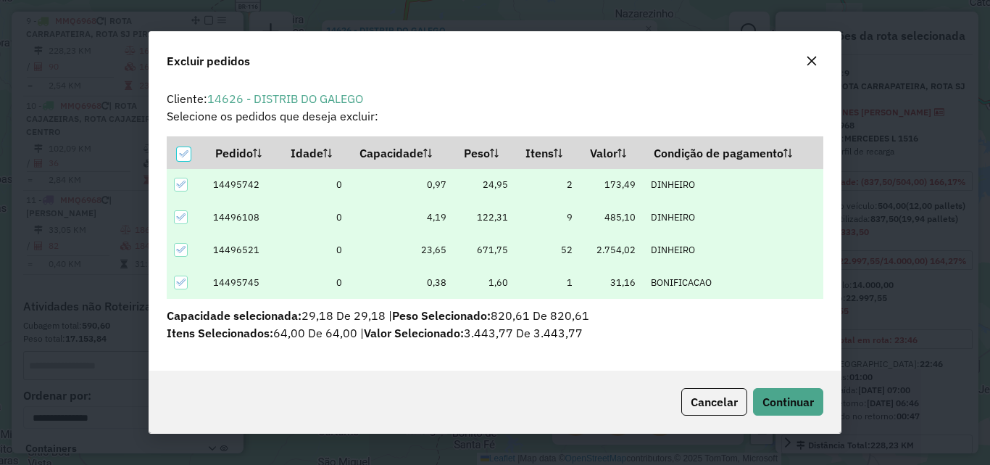
scroll to position [0, 0]
click at [799, 412] on button "Continuar" at bounding box center [788, 402] width 70 height 28
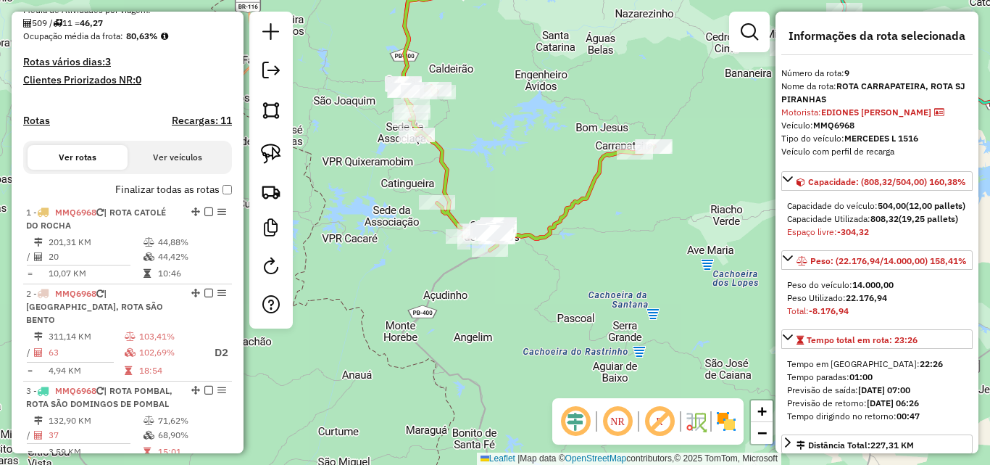
scroll to position [194, 0]
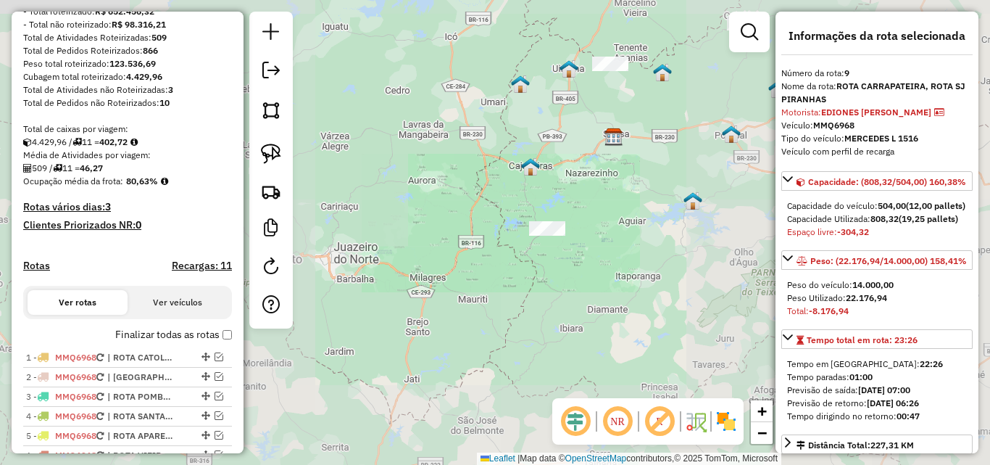
click at [625, 213] on div "Janela de atendimento Grade de atendimento Capacidade Transportadoras Veículos …" at bounding box center [495, 232] width 990 height 465
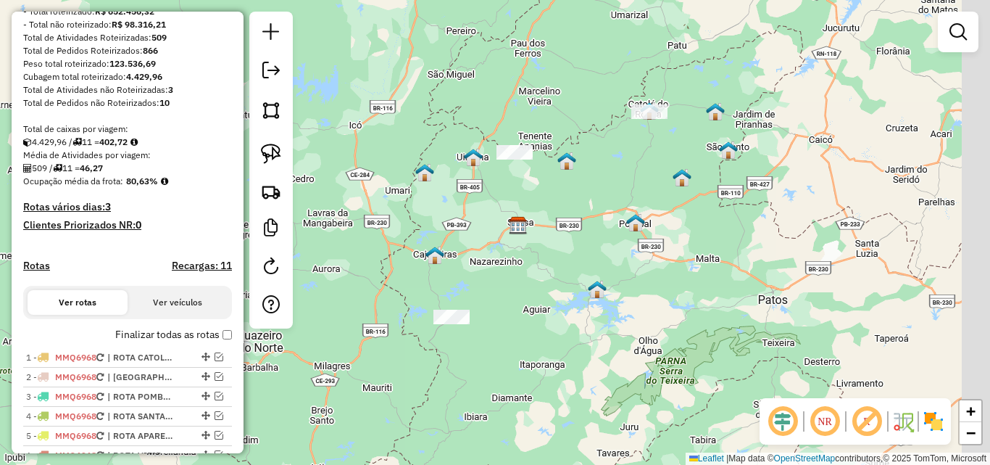
drag, startPoint x: 578, startPoint y: 260, endPoint x: 521, endPoint y: 310, distance: 76.0
click at [521, 310] on div "Janela de atendimento Grade de atendimento Capacidade Transportadoras Veículos …" at bounding box center [495, 232] width 990 height 465
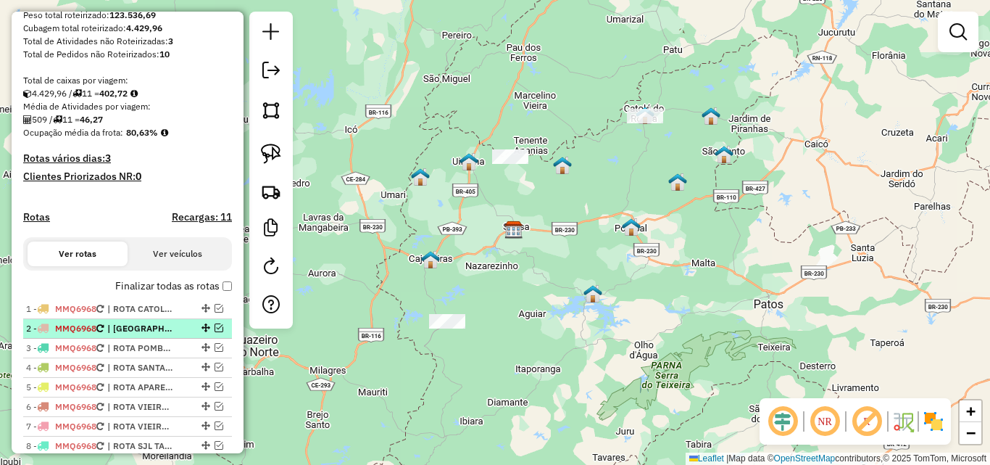
scroll to position [267, 0]
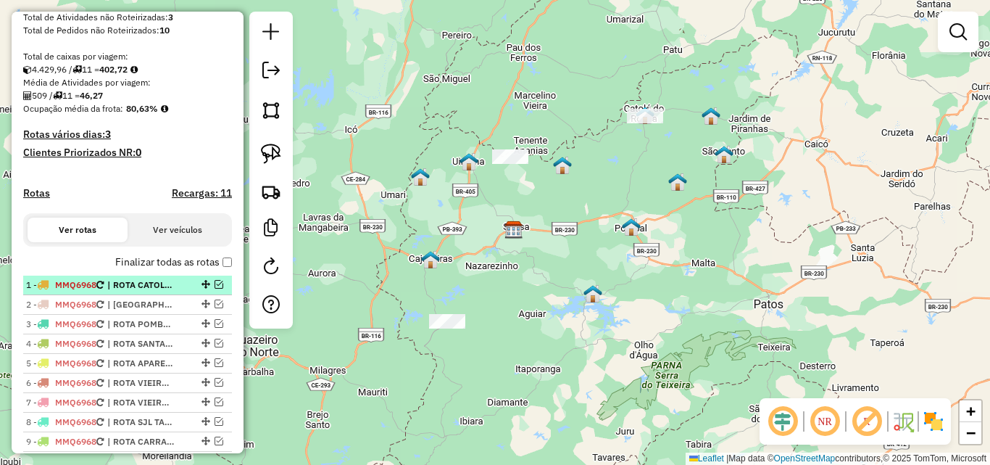
click at [215, 289] on em at bounding box center [219, 284] width 9 height 9
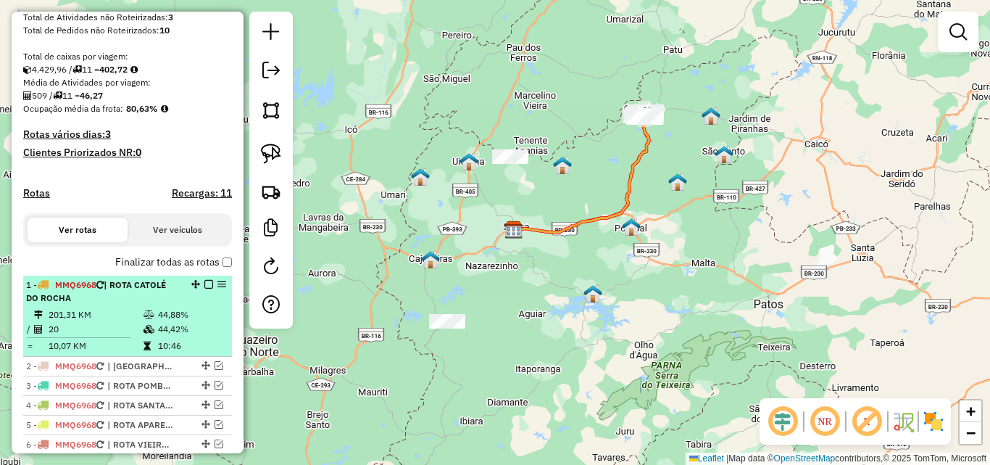
click at [159, 300] on span "| ROTA CATOLÉ DO ROCHA" at bounding box center [96, 291] width 140 height 24
select select "**********"
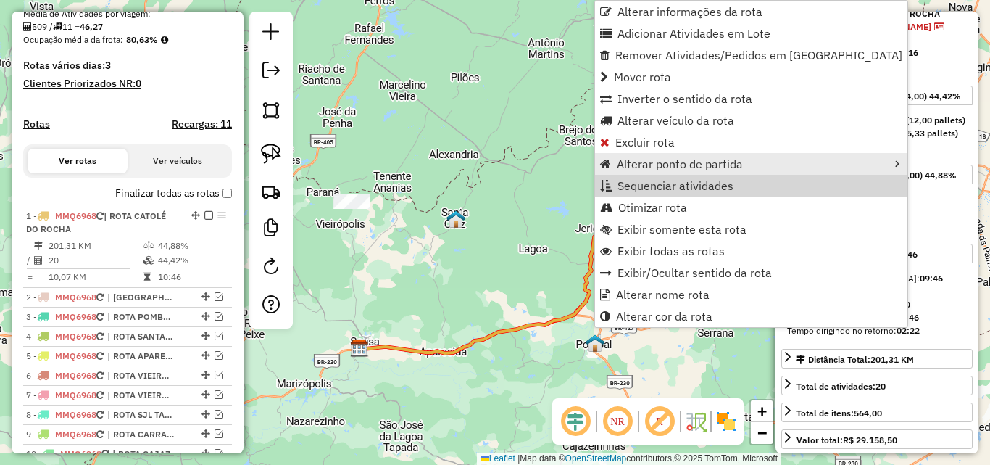
scroll to position [544, 0]
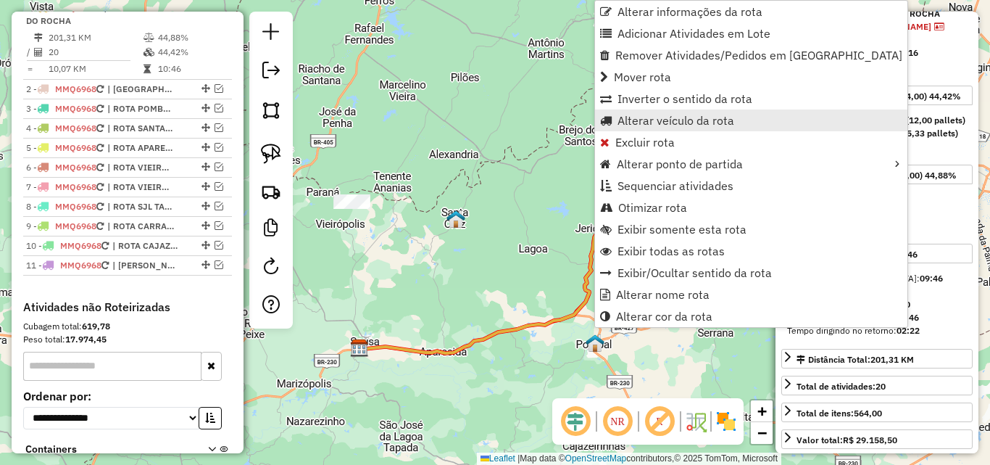
click at [673, 125] on span "Alterar veículo da rota" at bounding box center [676, 121] width 117 height 12
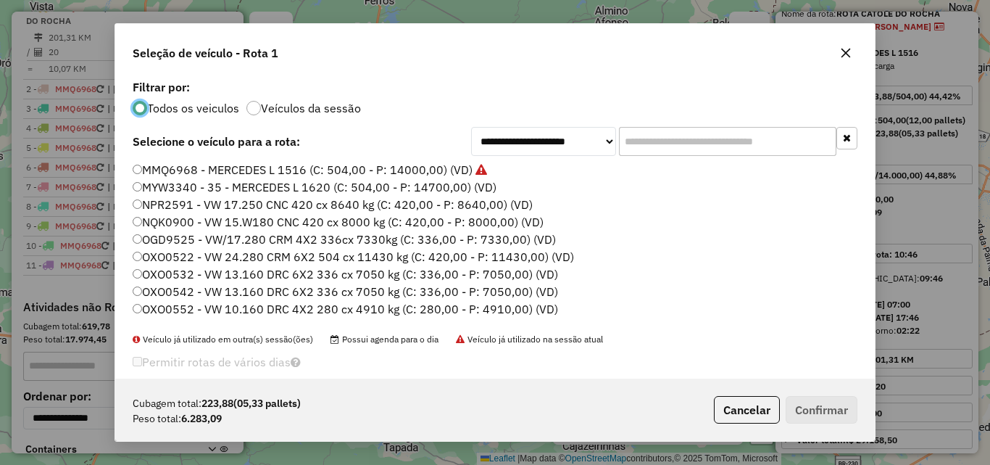
scroll to position [8, 4]
click at [690, 154] on input "text" at bounding box center [727, 141] width 217 height 29
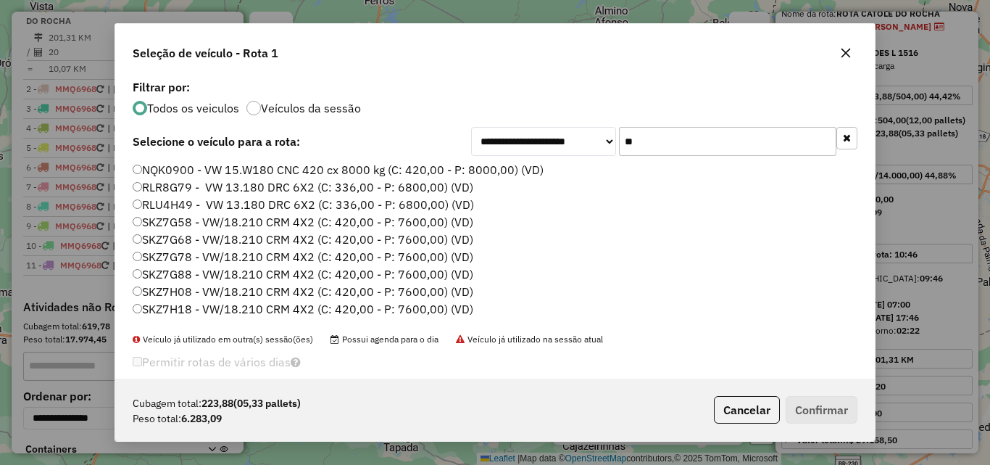
type input "**"
drag, startPoint x: 162, startPoint y: 307, endPoint x: 171, endPoint y: 307, distance: 8.7
click at [162, 307] on label "SKZ7H18 - VW/18.210 CRM 4X2 (C: 420,00 - P: 7600,00) (VD)" at bounding box center [303, 308] width 341 height 17
click at [829, 399] on button "Confirmar" at bounding box center [822, 410] width 72 height 28
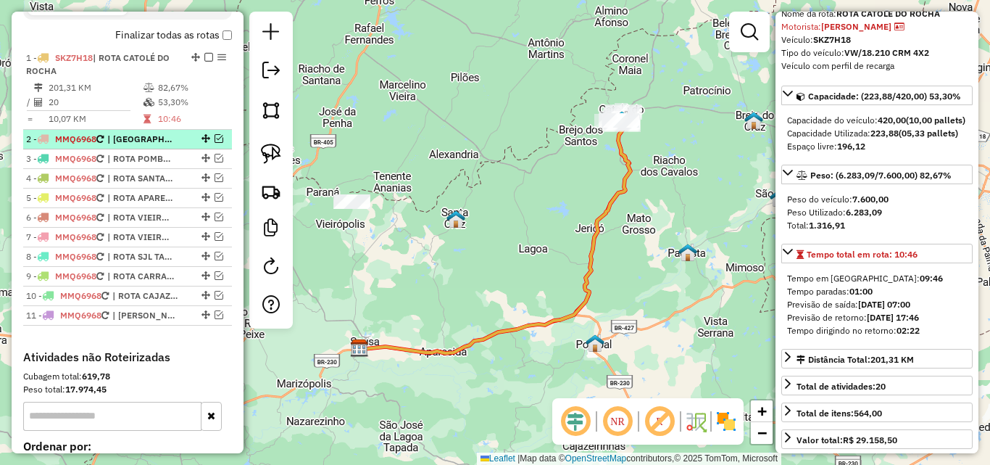
scroll to position [471, 0]
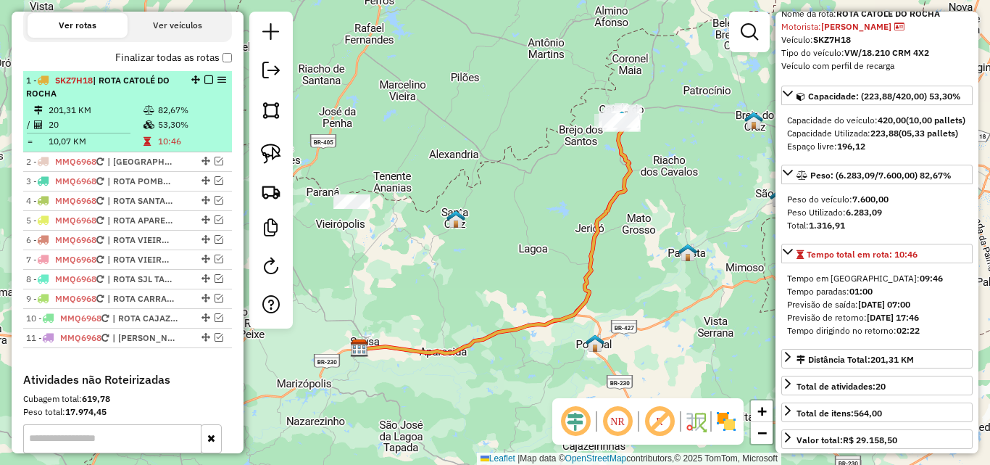
click at [204, 84] on em at bounding box center [208, 79] width 9 height 9
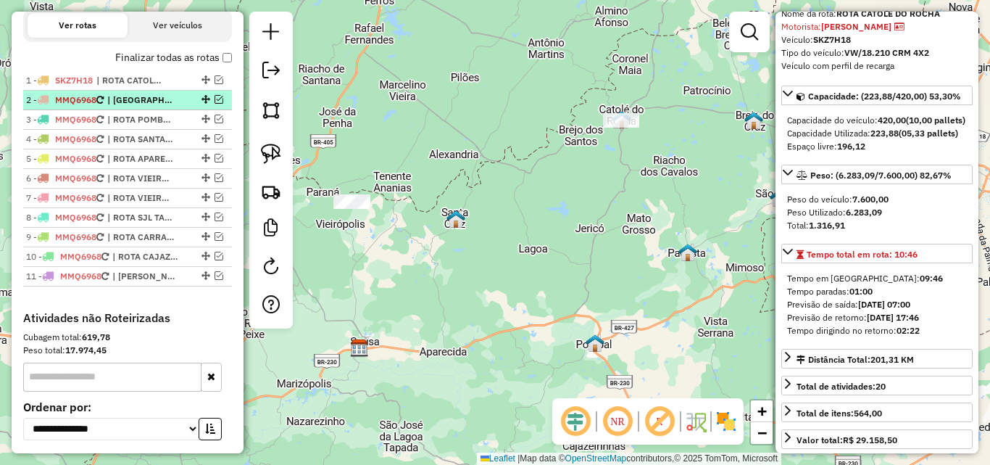
click at [215, 104] on em at bounding box center [219, 99] width 9 height 9
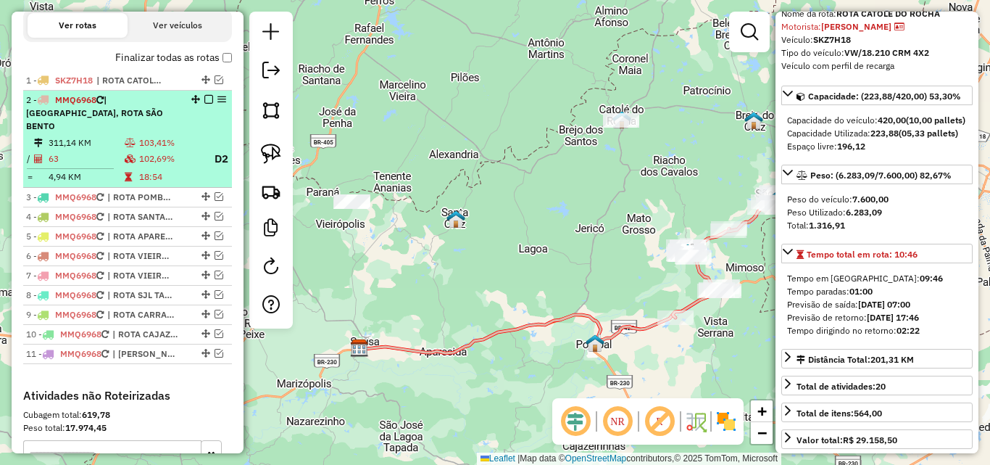
click at [138, 138] on td "103,41%" at bounding box center [170, 143] width 64 height 14
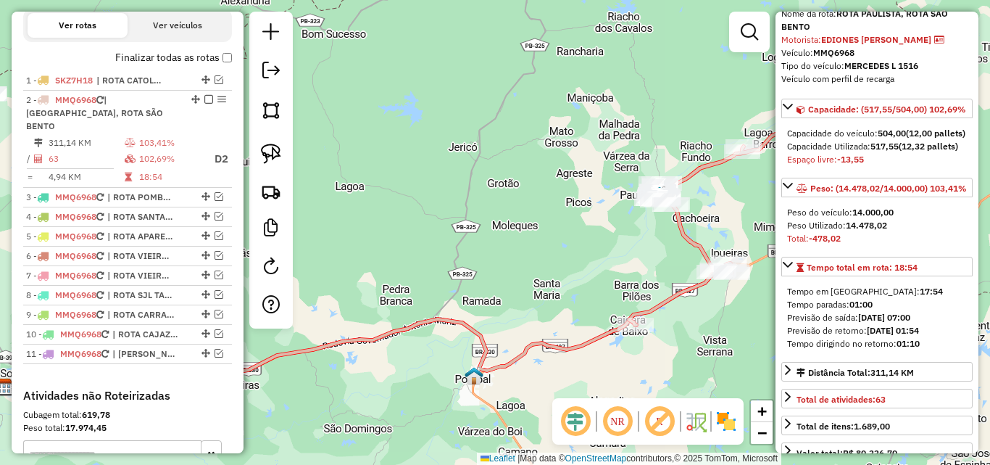
drag, startPoint x: 661, startPoint y: 239, endPoint x: 401, endPoint y: 239, distance: 260.3
click at [401, 239] on div "Janela de atendimento Grade de atendimento Capacidade Transportadoras Veículos …" at bounding box center [495, 232] width 990 height 465
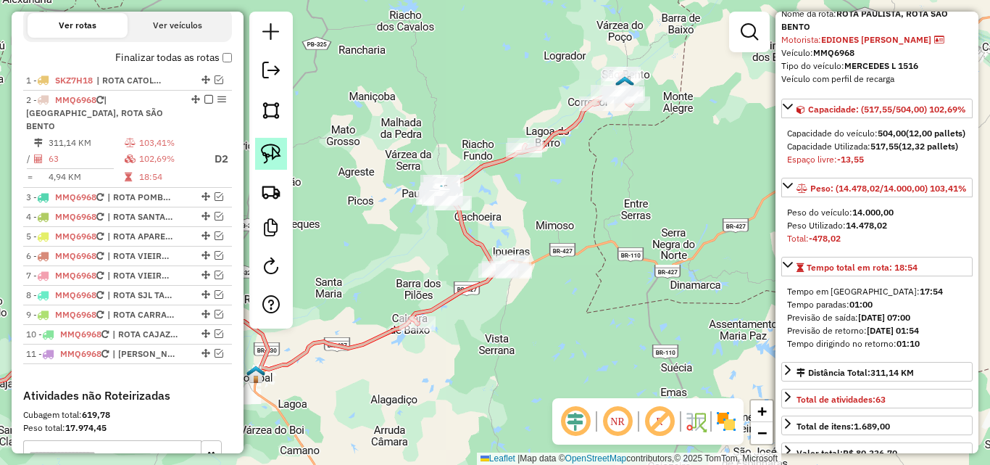
click at [276, 154] on img at bounding box center [271, 154] width 20 height 20
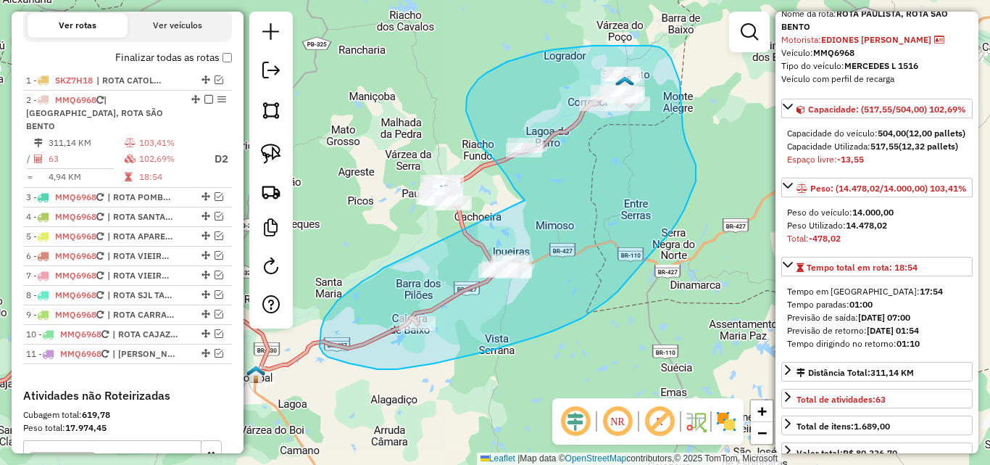
drag, startPoint x: 376, startPoint y: 273, endPoint x: 525, endPoint y: 202, distance: 165.0
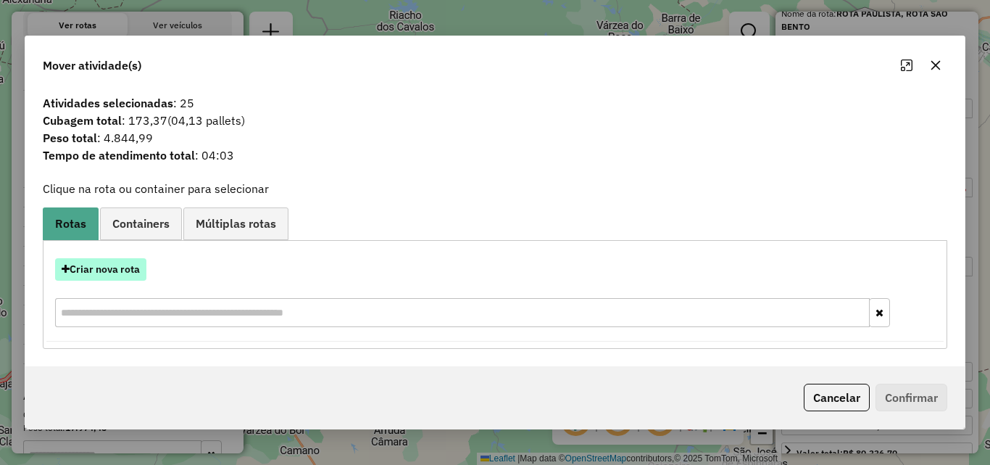
click at [116, 279] on button "Criar nova rota" at bounding box center [100, 269] width 91 height 22
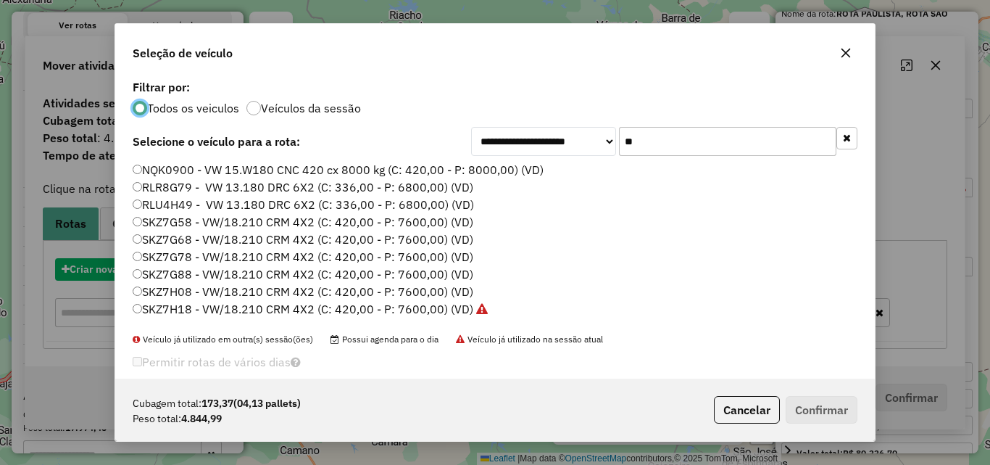
scroll to position [8, 4]
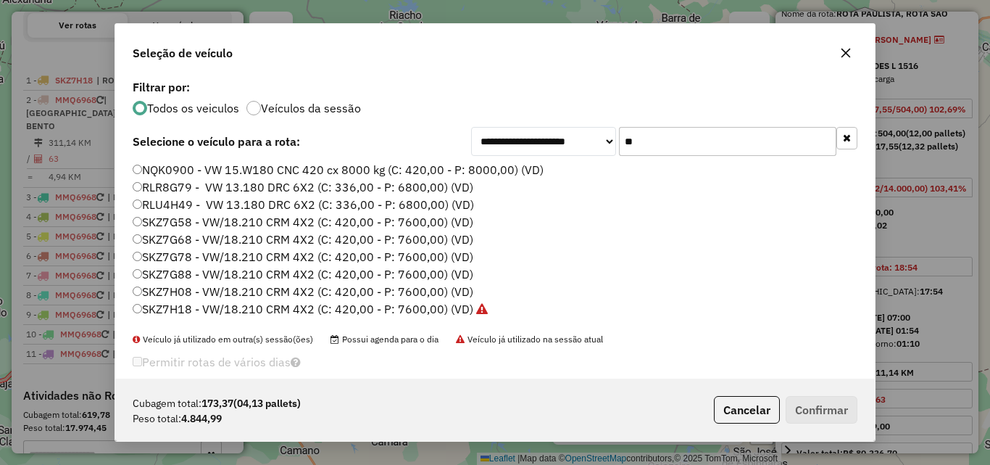
click at [768, 142] on input "**" at bounding box center [727, 141] width 217 height 29
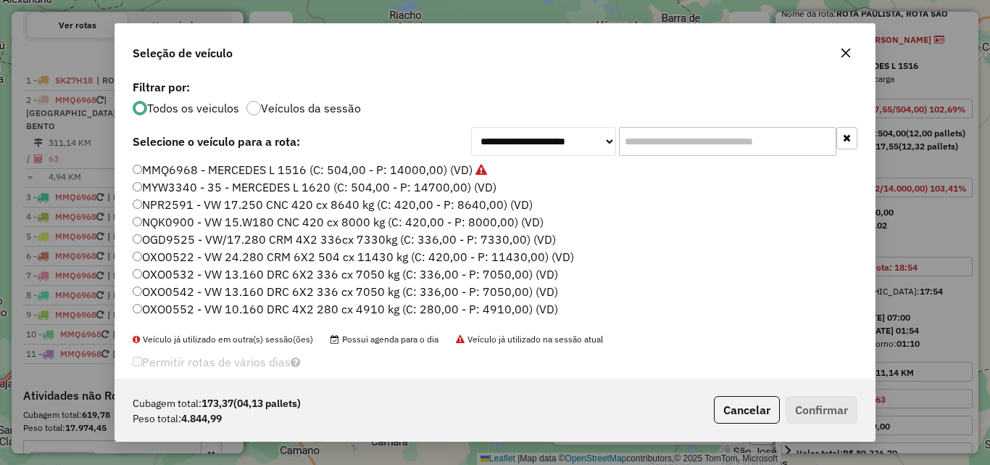
click at [716, 149] on input "text" at bounding box center [727, 141] width 217 height 29
click at [689, 142] on input "text" at bounding box center [727, 141] width 217 height 29
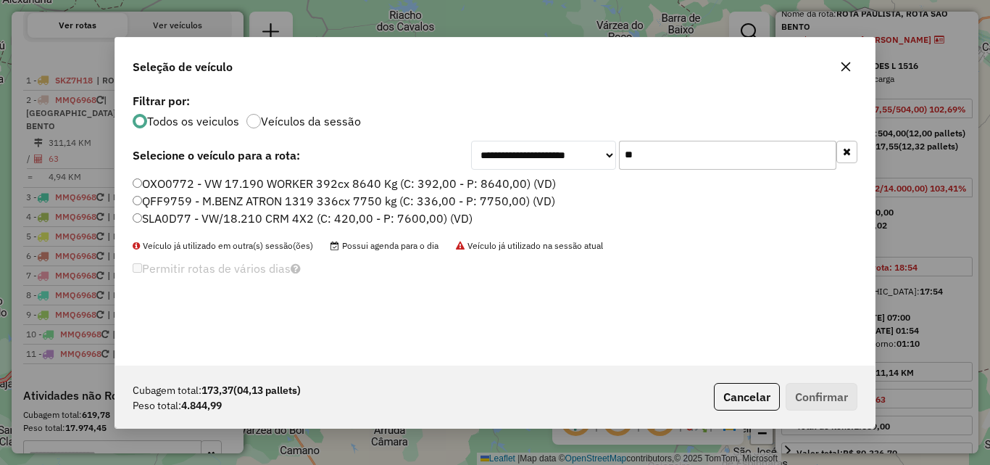
type input "*"
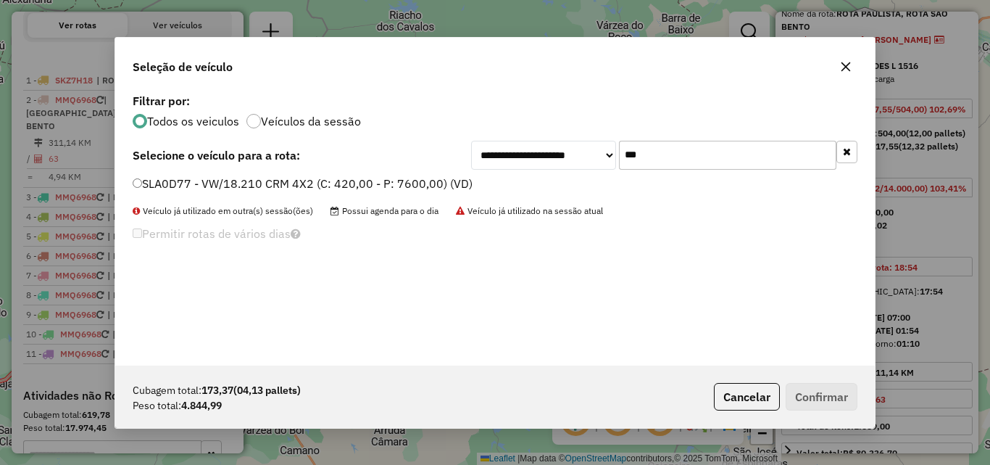
type input "***"
click at [428, 181] on label "SLA0D77 - VW/18.210 CRM 4X2 (C: 420,00 - P: 7600,00) (VD)" at bounding box center [303, 183] width 340 height 17
click at [456, 178] on label "SLA0D77 - VW/18.210 CRM 4X2 (C: 420,00 - P: 7600,00) (VD)" at bounding box center [303, 183] width 340 height 17
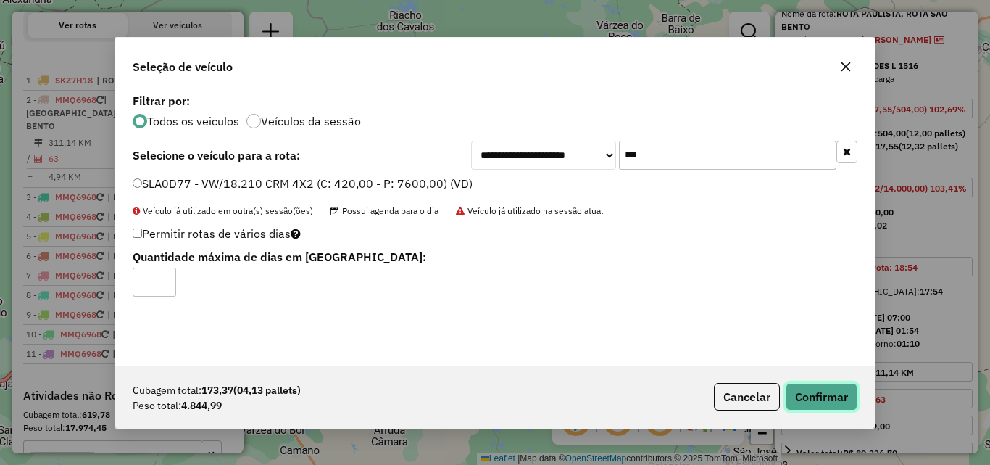
click at [819, 393] on button "Confirmar" at bounding box center [822, 397] width 72 height 28
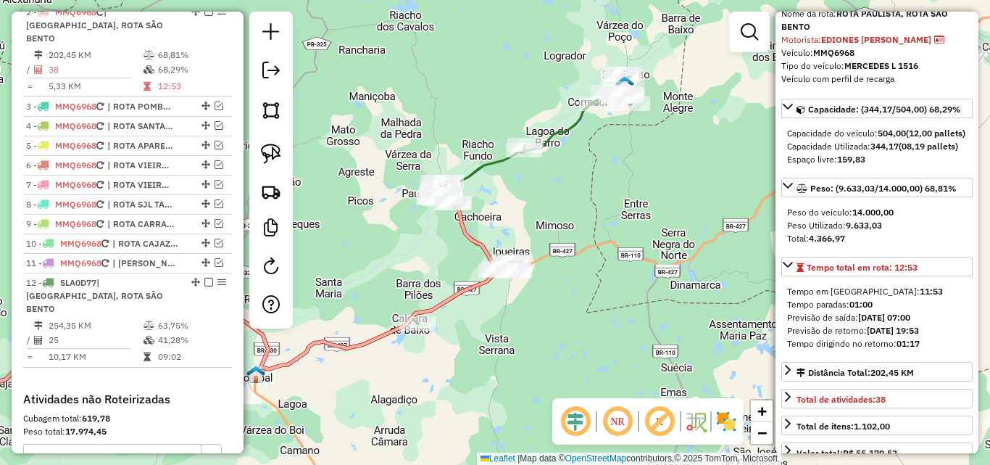
scroll to position [563, 0]
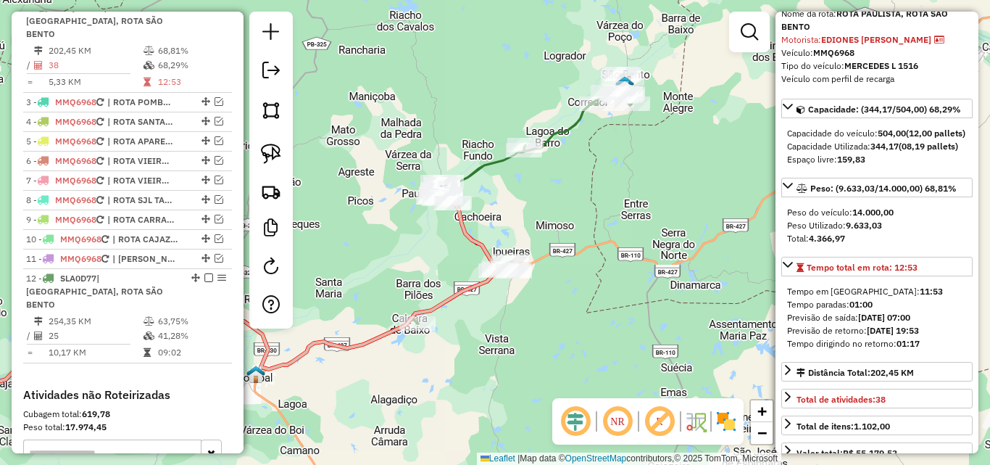
click at [493, 162] on icon at bounding box center [521, 198] width 221 height 249
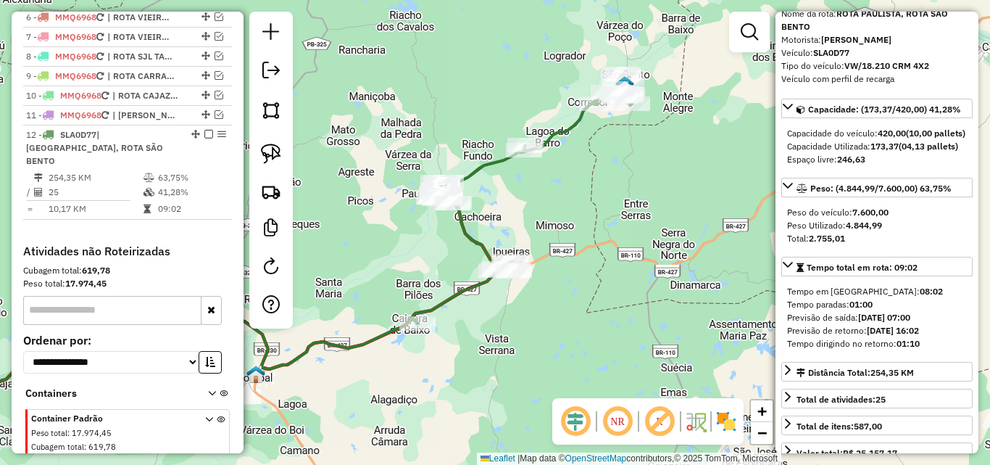
scroll to position [745, 0]
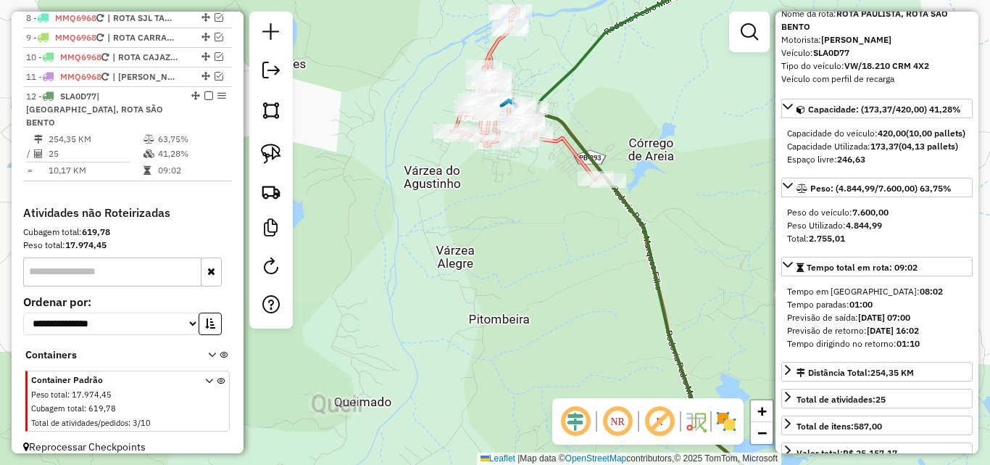
click at [515, 284] on div "Janela de atendimento Grade de atendimento Capacidade Transportadoras Veículos …" at bounding box center [495, 232] width 990 height 465
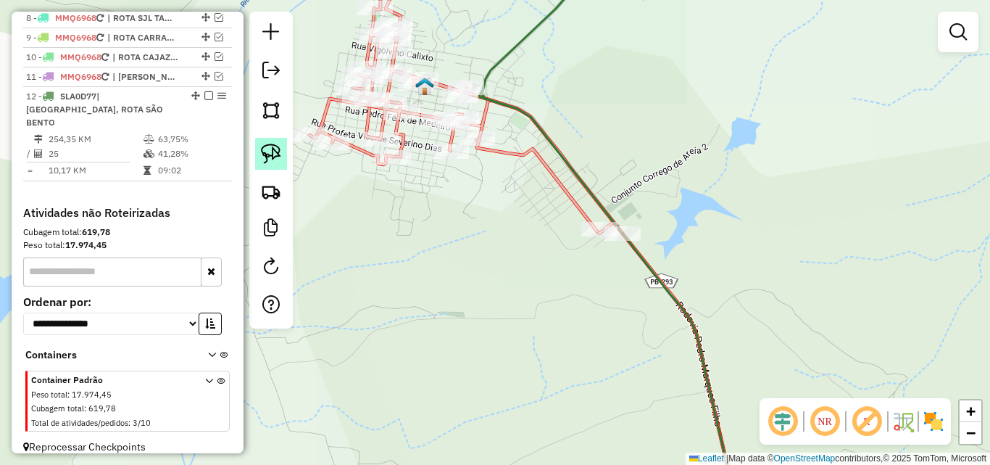
drag, startPoint x: 260, startPoint y: 146, endPoint x: 285, endPoint y: 138, distance: 26.4
click at [260, 146] on link at bounding box center [271, 154] width 32 height 32
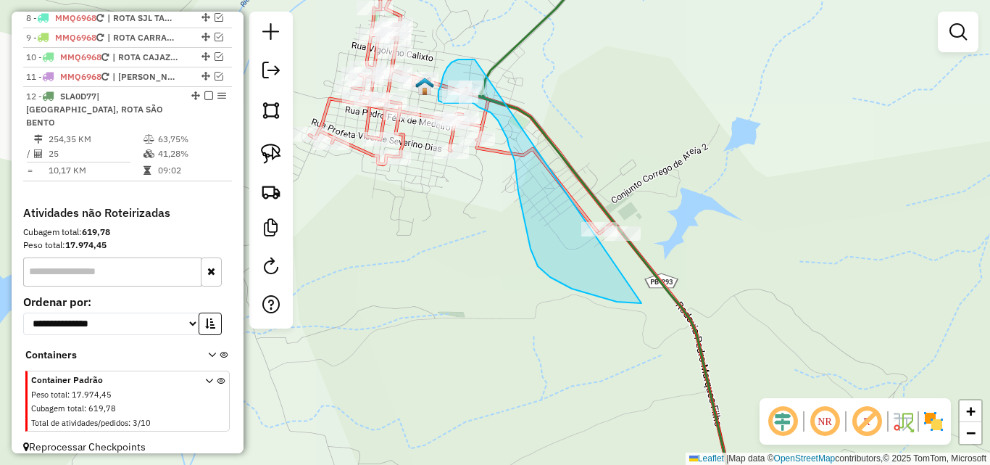
drag, startPoint x: 461, startPoint y: 59, endPoint x: 733, endPoint y: 216, distance: 313.7
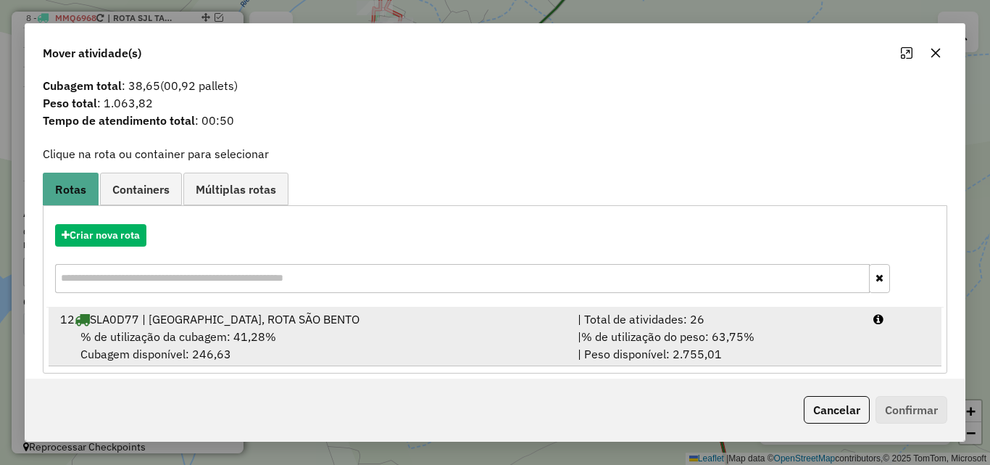
scroll to position [35, 0]
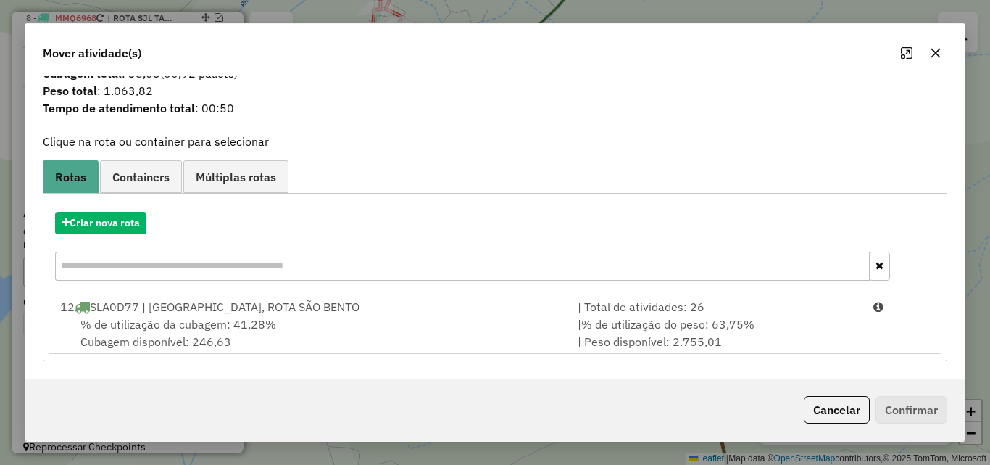
drag, startPoint x: 720, startPoint y: 331, endPoint x: 793, endPoint y: 360, distance: 78.5
click at [719, 332] on div "| % de utilização do peso: 63,75% | Peso disponível: 2.755,01" at bounding box center [717, 332] width 296 height 35
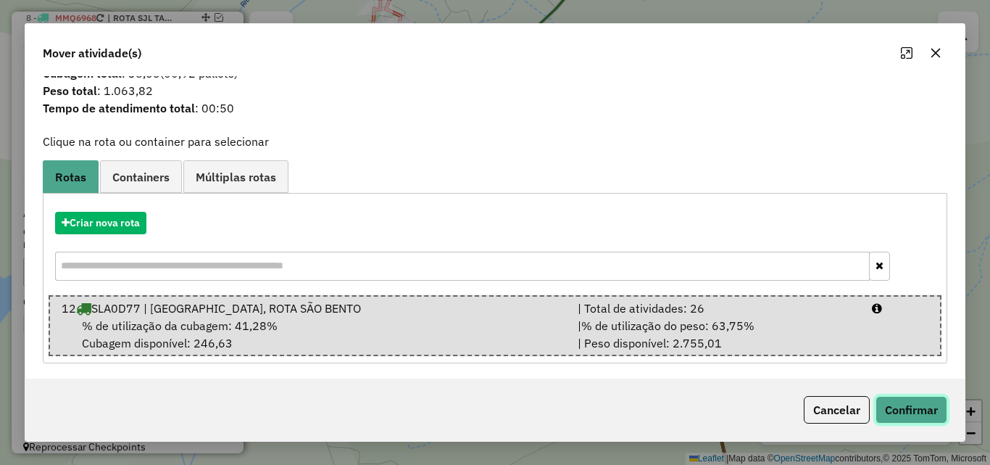
click at [876, 412] on button "Confirmar" at bounding box center [912, 410] width 72 height 28
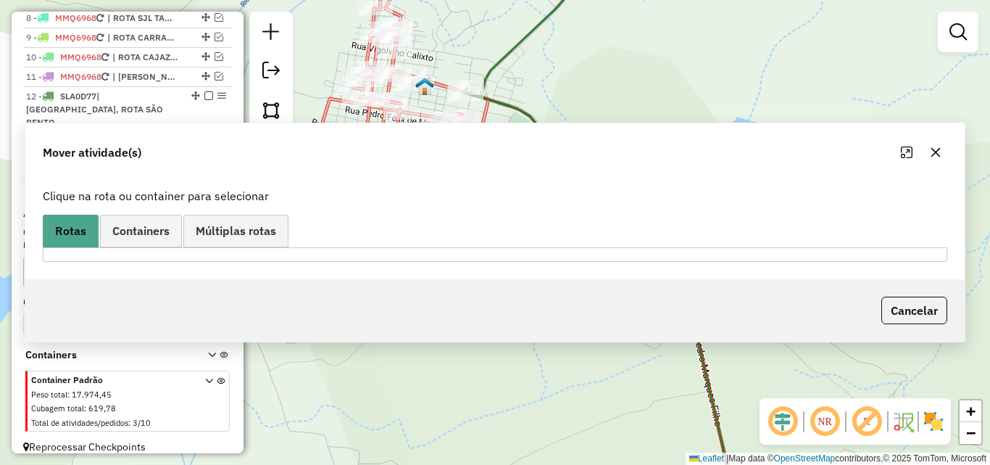
scroll to position [0, 0]
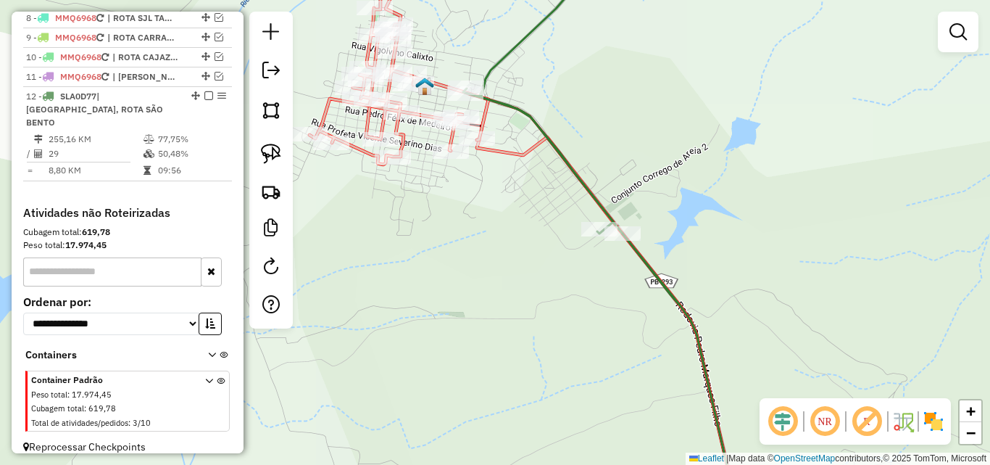
click at [518, 156] on icon at bounding box center [607, 324] width 261 height 374
select select "**********"
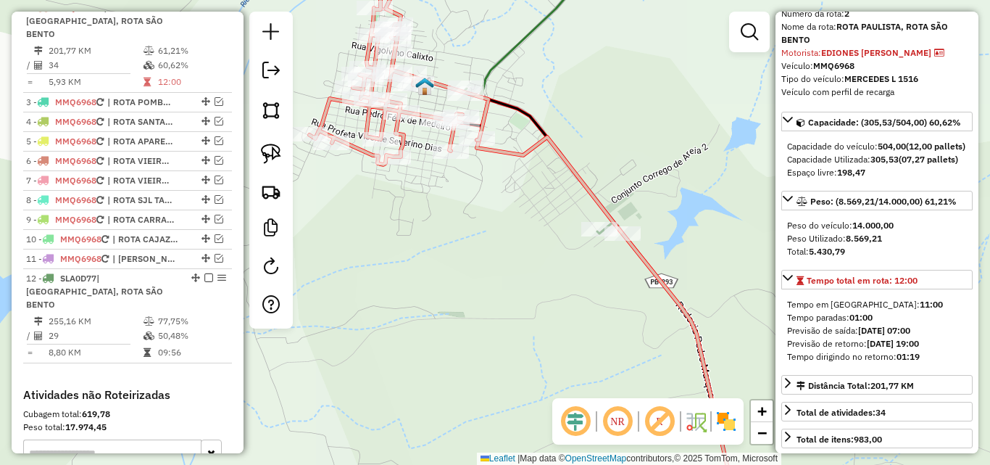
scroll to position [72, 0]
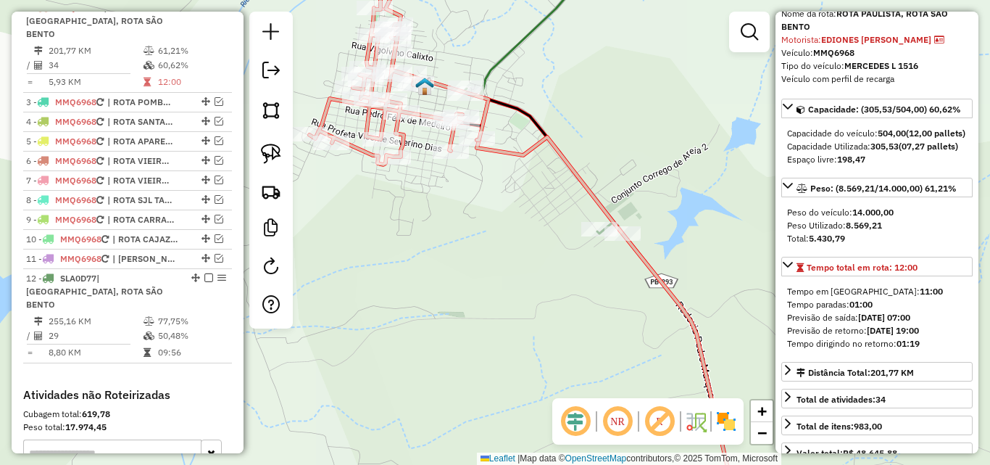
click at [514, 47] on icon at bounding box center [600, 232] width 275 height 557
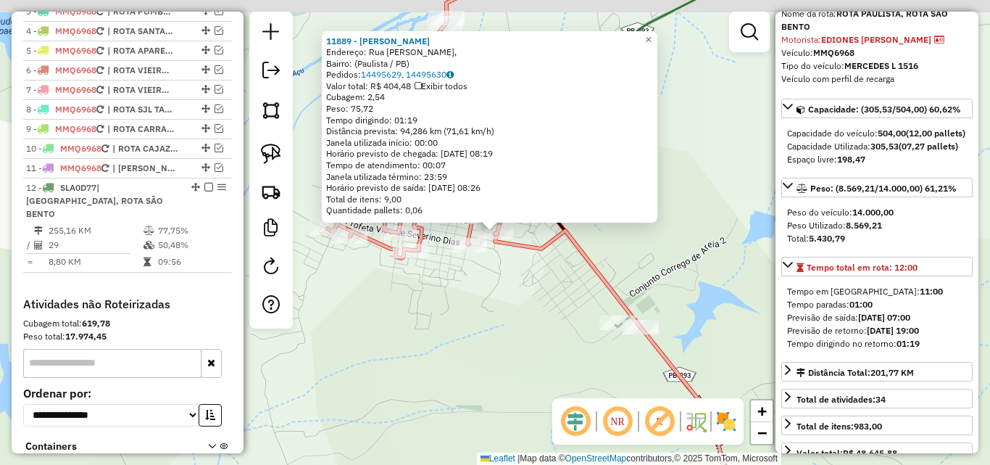
scroll to position [563, 0]
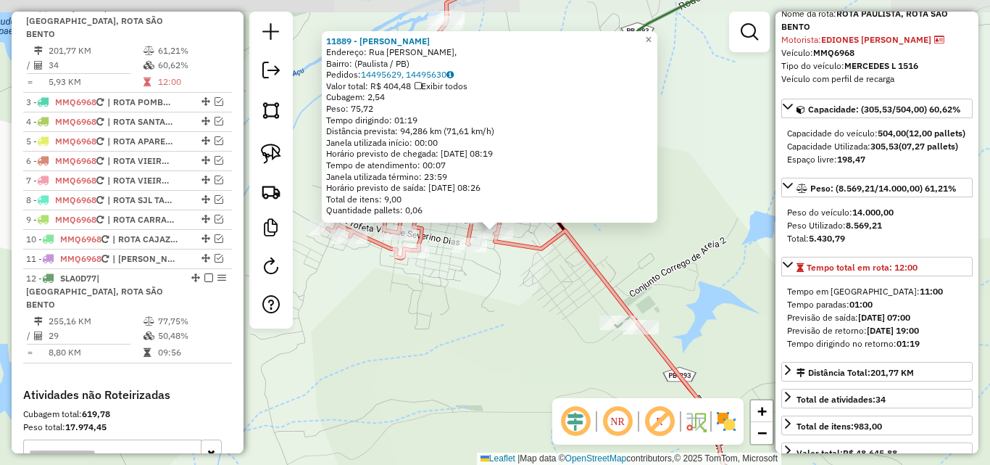
click at [478, 323] on div "11889 - MERCADINHO ZEZINHO Endereço: Rua José Lucena de Sousa, Bairro: (Paulist…" at bounding box center [495, 232] width 990 height 465
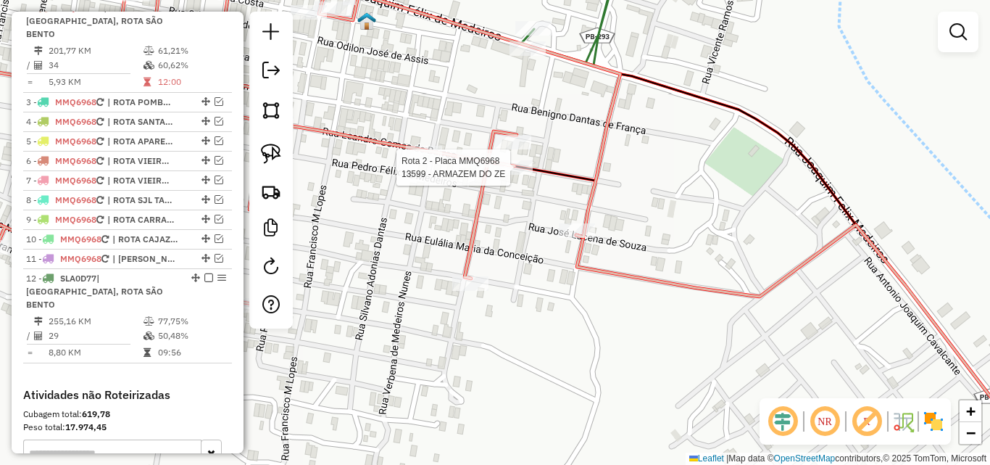
select select "**********"
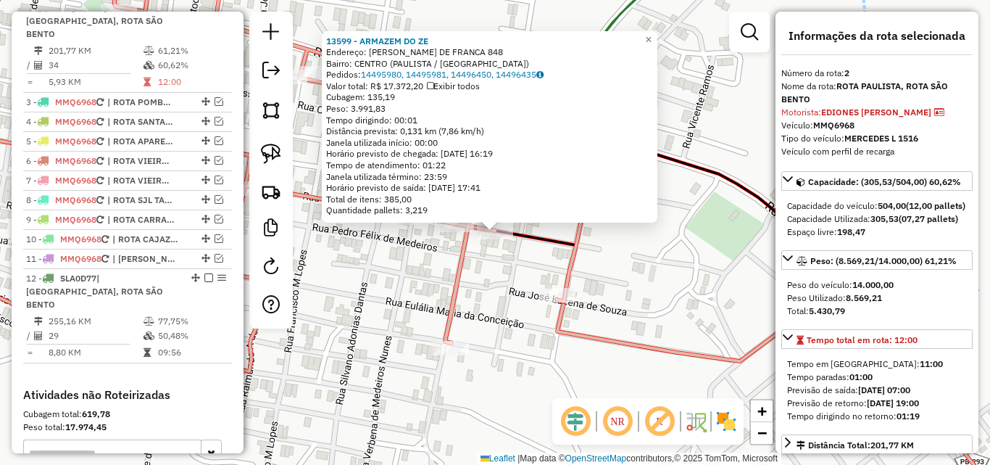
click at [512, 261] on div "13599 - ARMAZEM DO ZE Endereço: BELARMINO FERNANDES DE FRANCA 848 Bairro: CENTR…" at bounding box center [495, 232] width 990 height 465
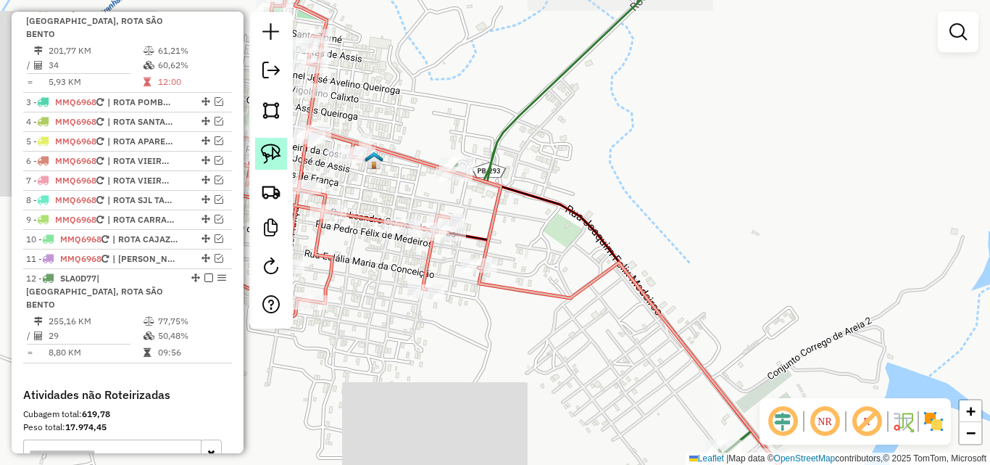
click at [276, 151] on img at bounding box center [271, 154] width 20 height 20
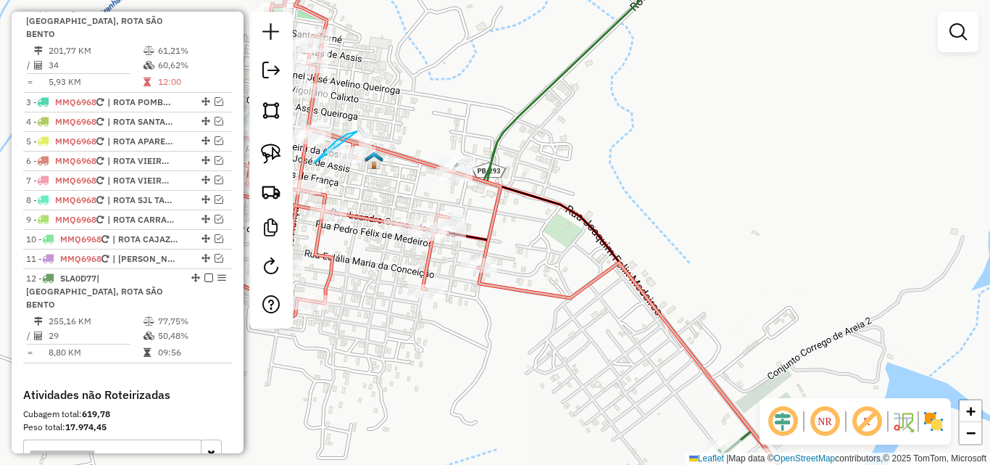
drag, startPoint x: 314, startPoint y: 163, endPoint x: 429, endPoint y: 139, distance: 117.7
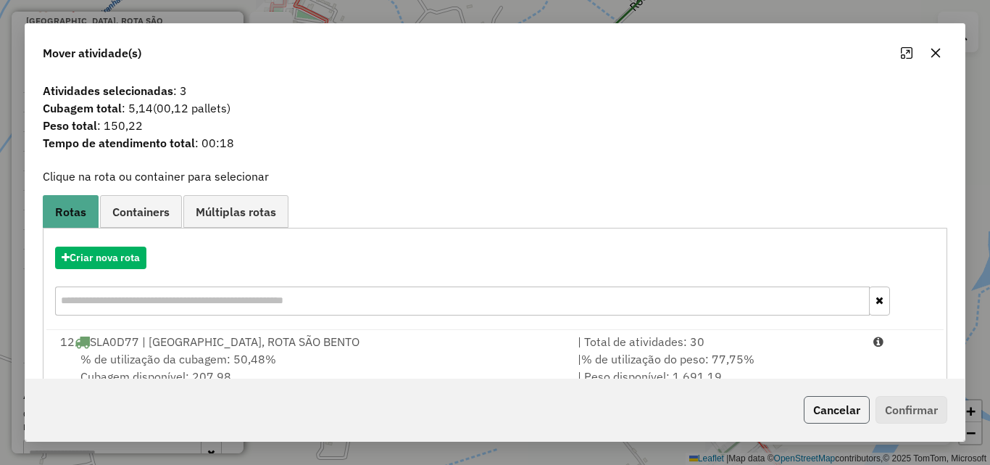
click at [846, 410] on button "Cancelar" at bounding box center [837, 410] width 66 height 28
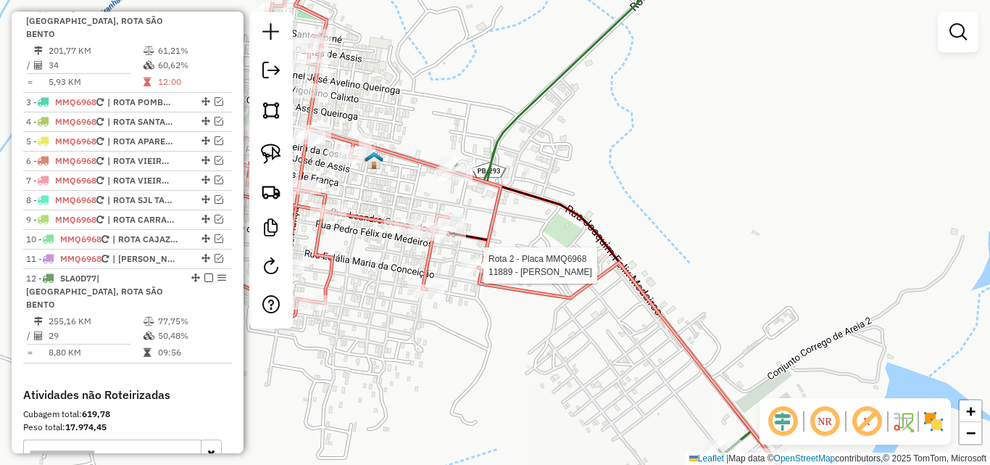
select select "**********"
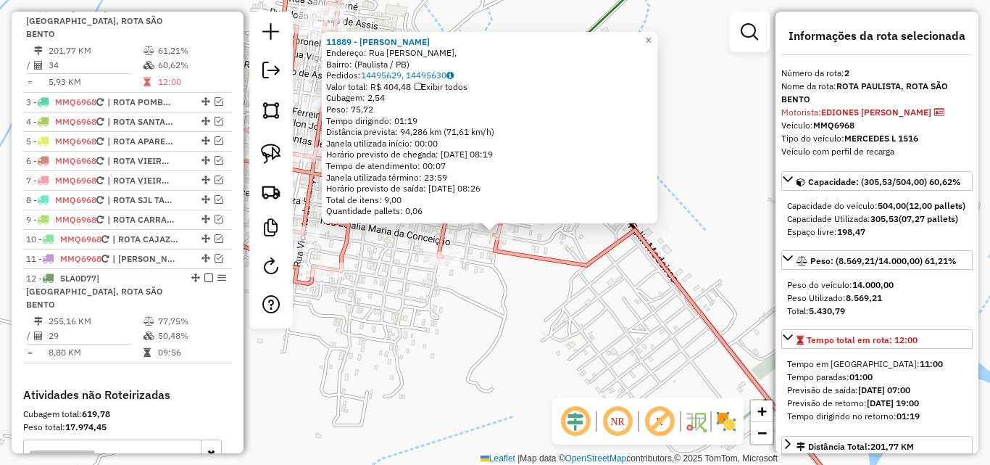
click at [481, 331] on div "11889 - MERCADINHO ZEZINHO Endereço: Rua José Lucena de Sousa, Bairro: (Paulist…" at bounding box center [495, 232] width 990 height 465
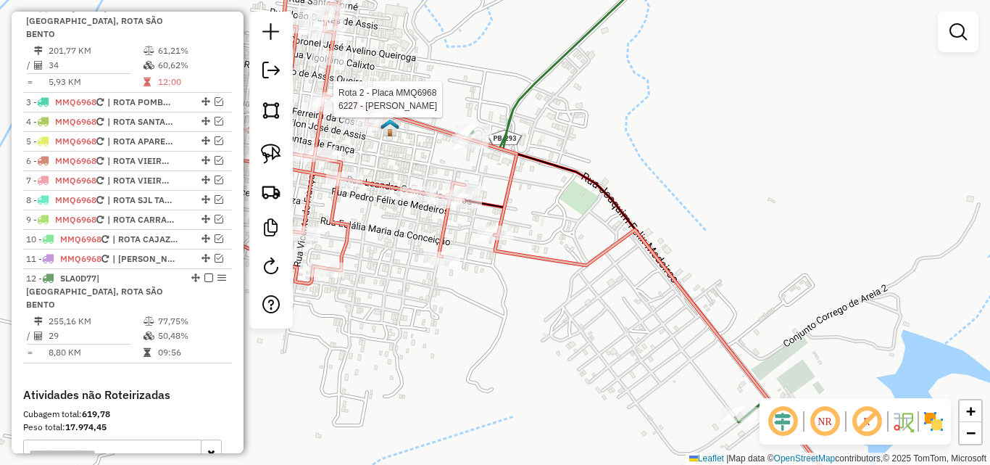
select select "**********"
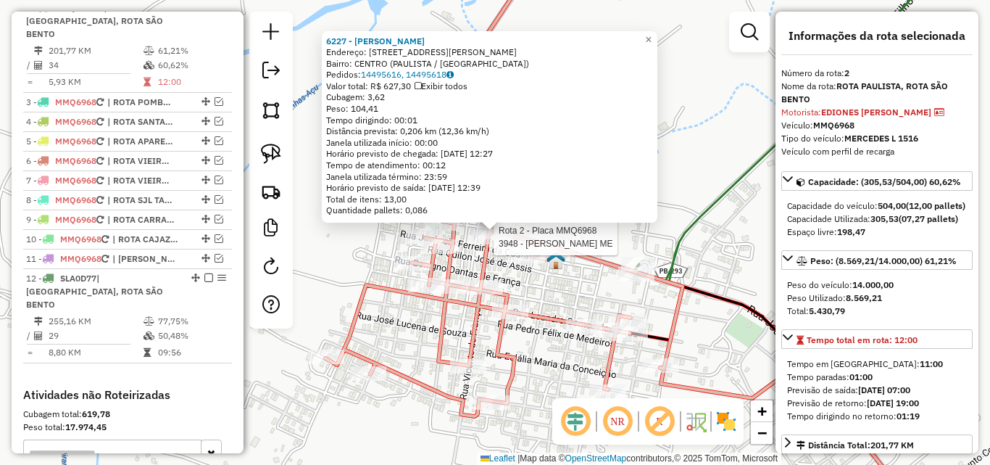
click at [482, 244] on div at bounding box center [489, 237] width 36 height 14
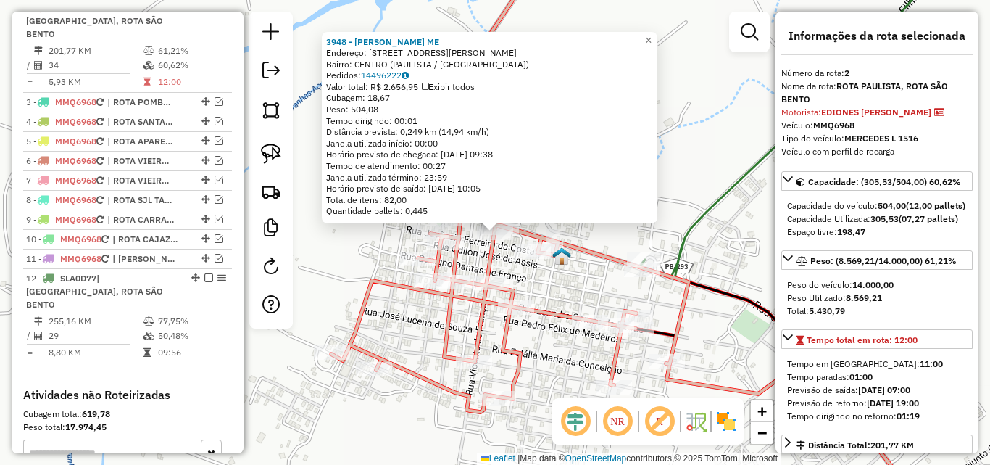
click at [431, 351] on div "3948 - RITA RODRIGUES DE OLIVEIRA ARAUJO ME Endereço: R JOAQUIM FELIX DE MEDEIR…" at bounding box center [495, 232] width 990 height 465
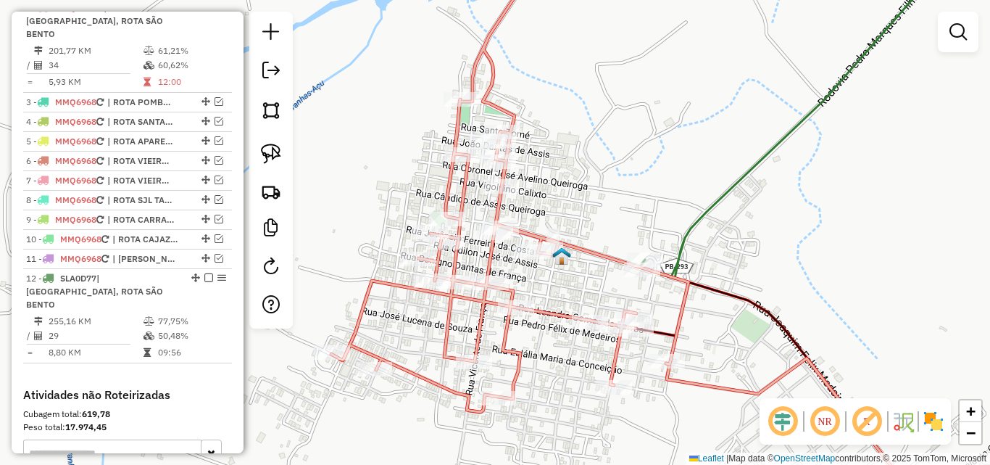
drag, startPoint x: 256, startPoint y: 149, endPoint x: 290, endPoint y: 165, distance: 37.6
click at [256, 149] on link at bounding box center [271, 154] width 32 height 32
drag, startPoint x: 528, startPoint y: 210, endPoint x: 608, endPoint y: 219, distance: 79.5
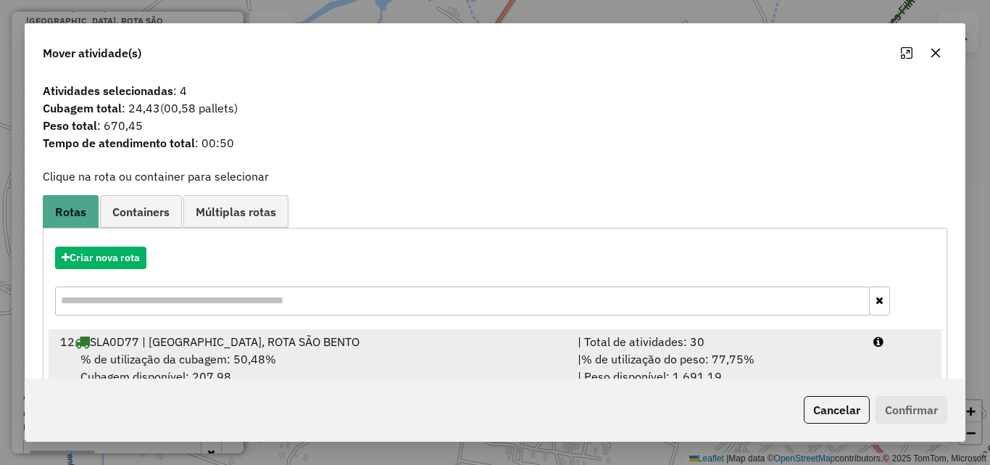
click at [779, 365] on div "| % de utilização do peso: 77,75% | Peso disponível: 1.691,19" at bounding box center [717, 367] width 296 height 35
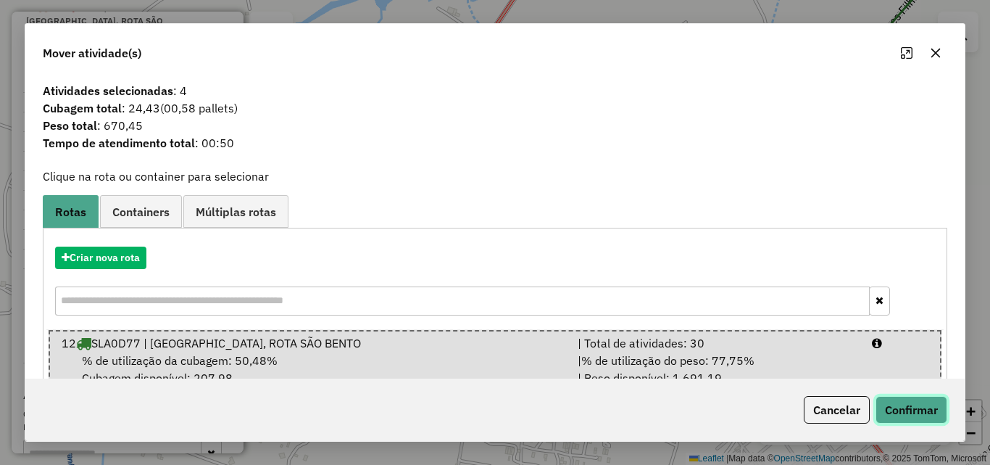
click at [914, 408] on button "Confirmar" at bounding box center [912, 410] width 72 height 28
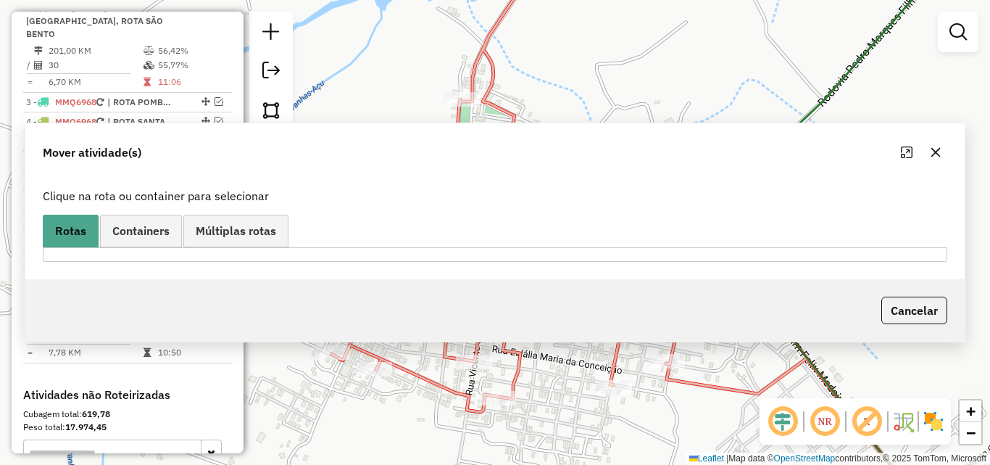
scroll to position [482, 0]
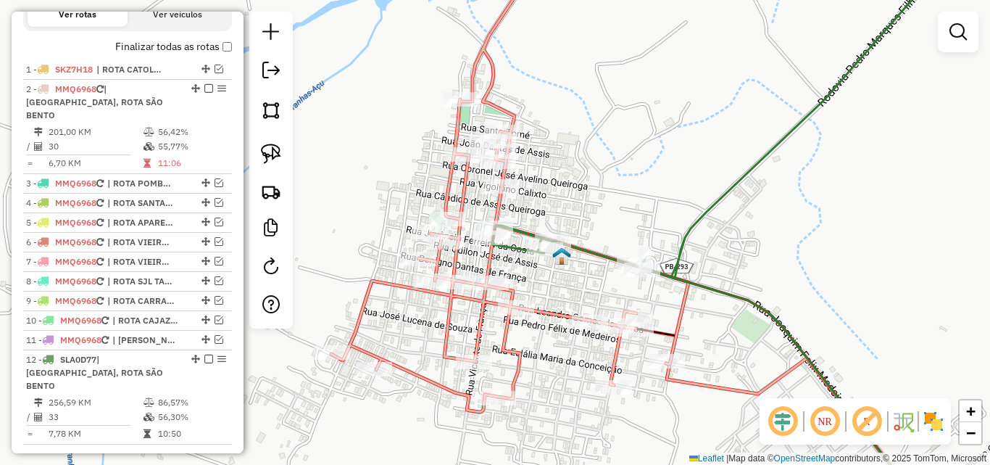
click at [692, 233] on icon at bounding box center [724, 232] width 465 height 557
select select "**********"
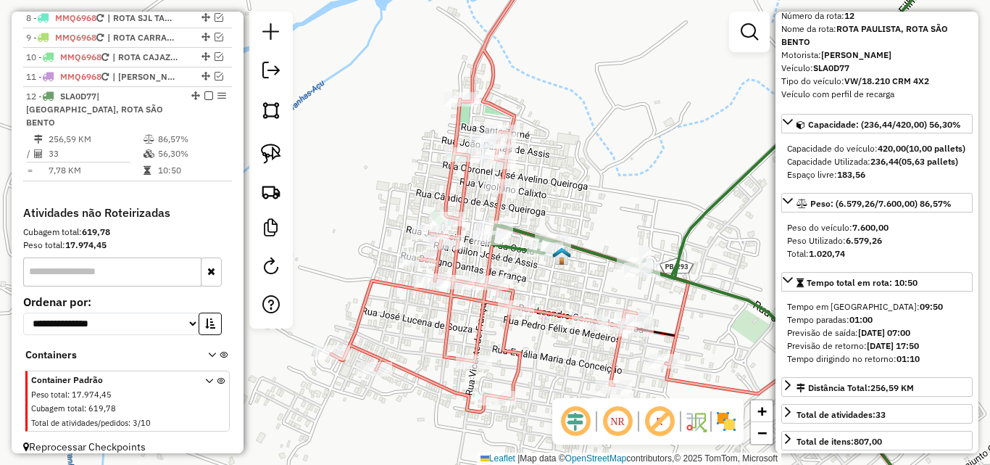
scroll to position [72, 0]
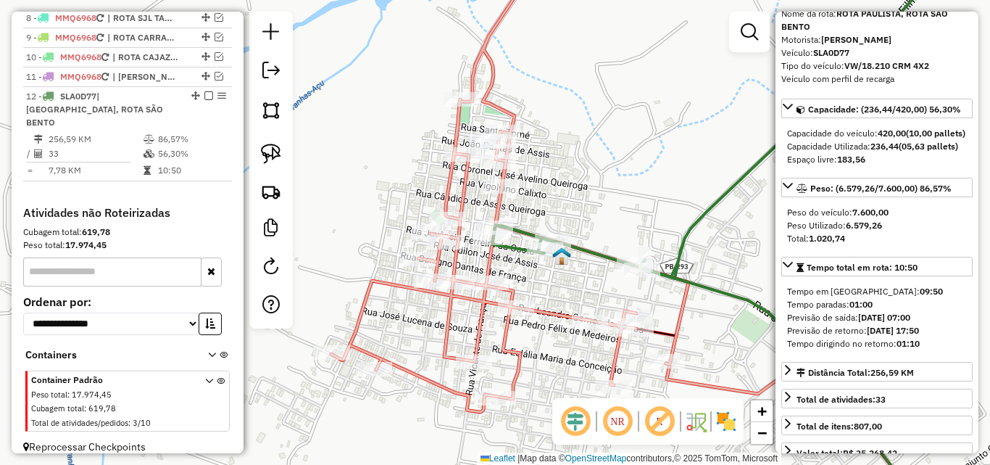
click at [470, 331] on icon at bounding box center [509, 183] width 357 height 458
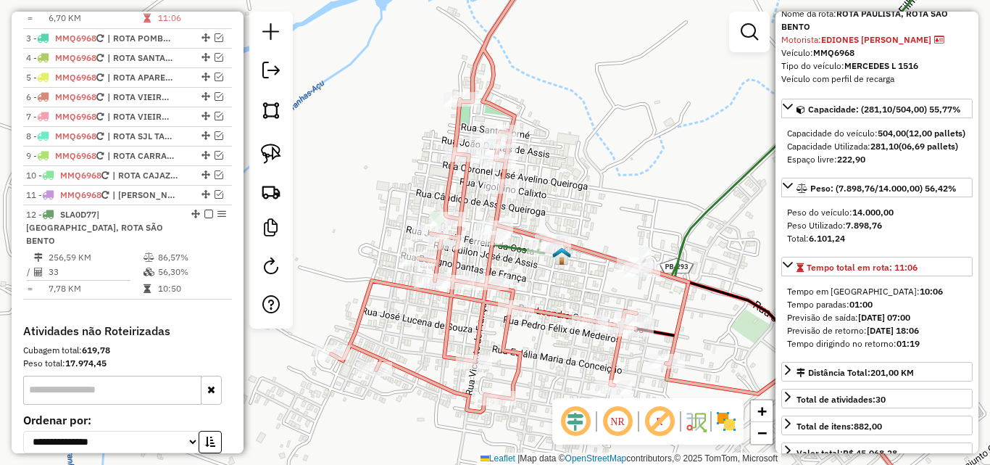
scroll to position [563, 0]
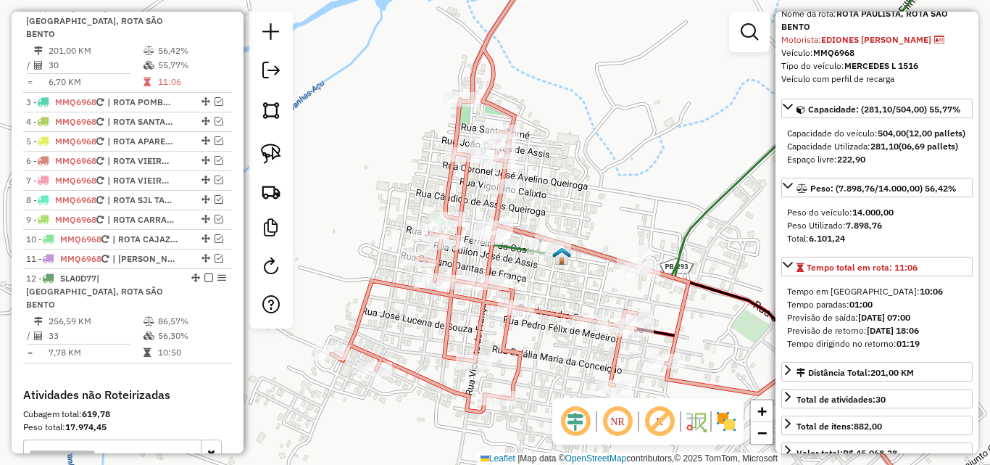
click at [696, 223] on icon at bounding box center [724, 232] width 465 height 557
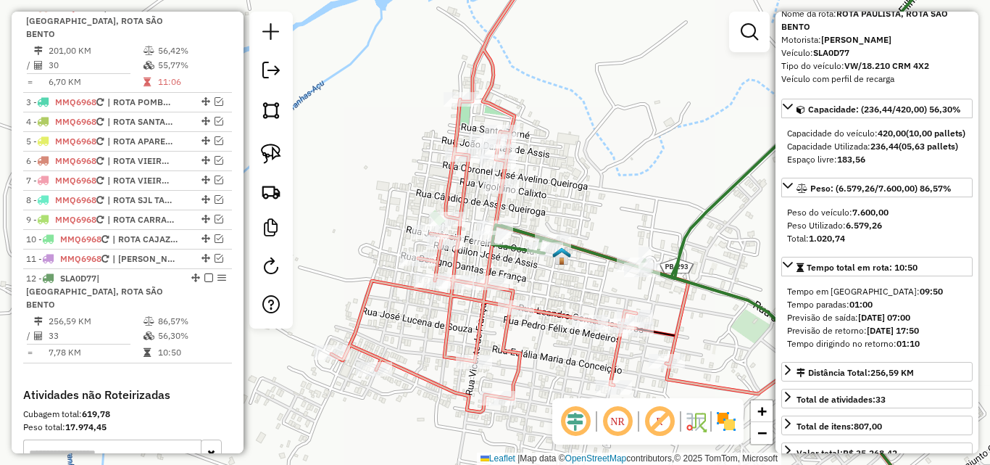
scroll to position [745, 0]
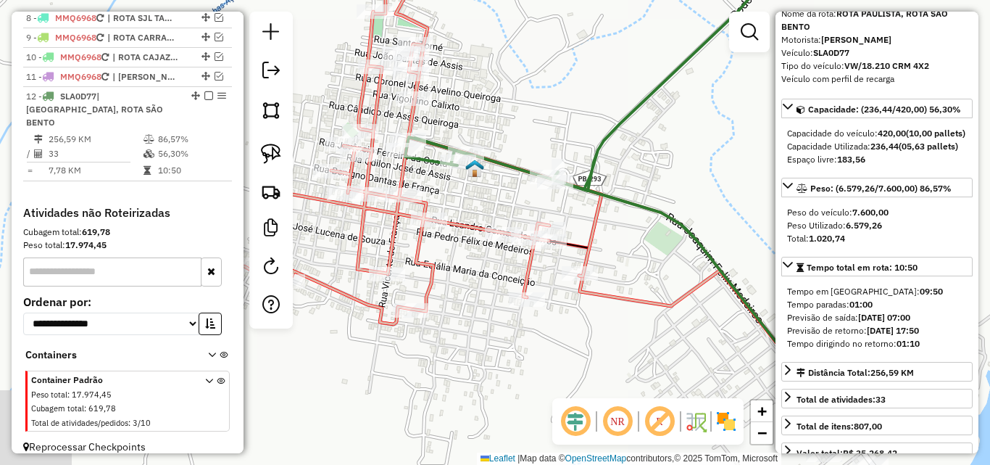
drag, startPoint x: 654, startPoint y: 199, endPoint x: 560, endPoint y: 107, distance: 131.7
click at [560, 106] on div "Janela de atendimento Grade de atendimento Capacidade Transportadoras Veículos …" at bounding box center [495, 232] width 990 height 465
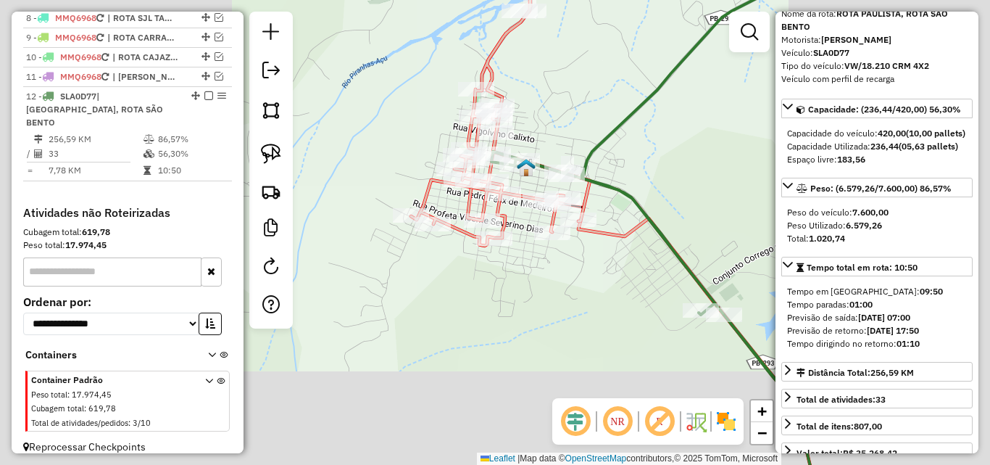
click at [604, 318] on div "Janela de atendimento Grade de atendimento Capacidade Transportadoras Veículos …" at bounding box center [495, 232] width 990 height 465
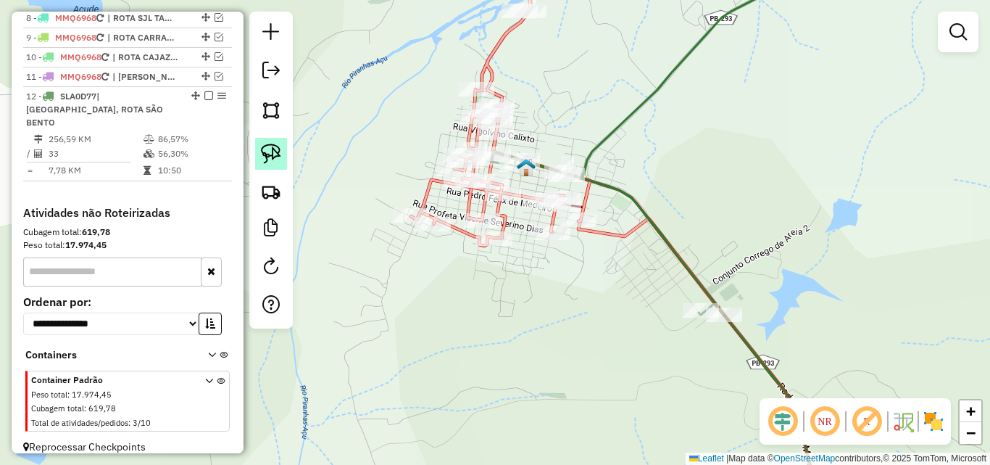
click at [267, 141] on link at bounding box center [271, 154] width 32 height 32
drag, startPoint x: 703, startPoint y: 273, endPoint x: 800, endPoint y: 296, distance: 99.7
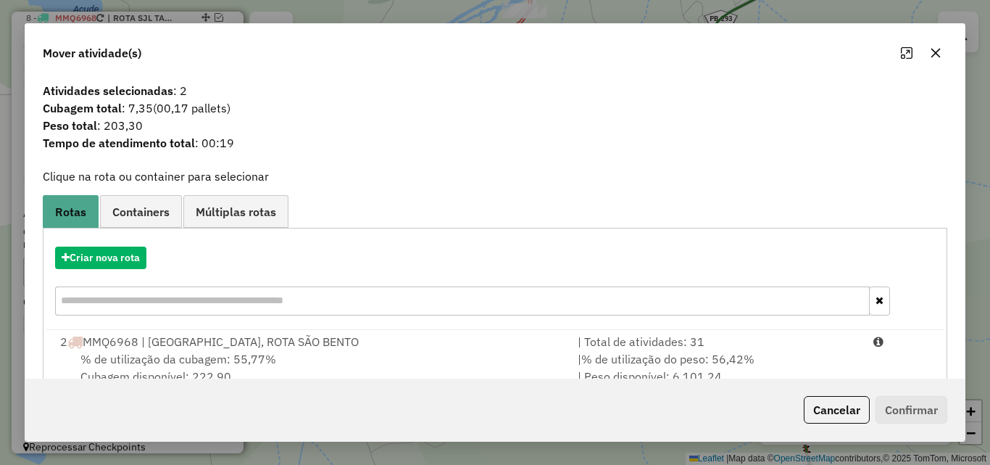
drag, startPoint x: 832, startPoint y: 402, endPoint x: 823, endPoint y: 400, distance: 9.5
click at [832, 402] on button "Cancelar" at bounding box center [837, 410] width 66 height 28
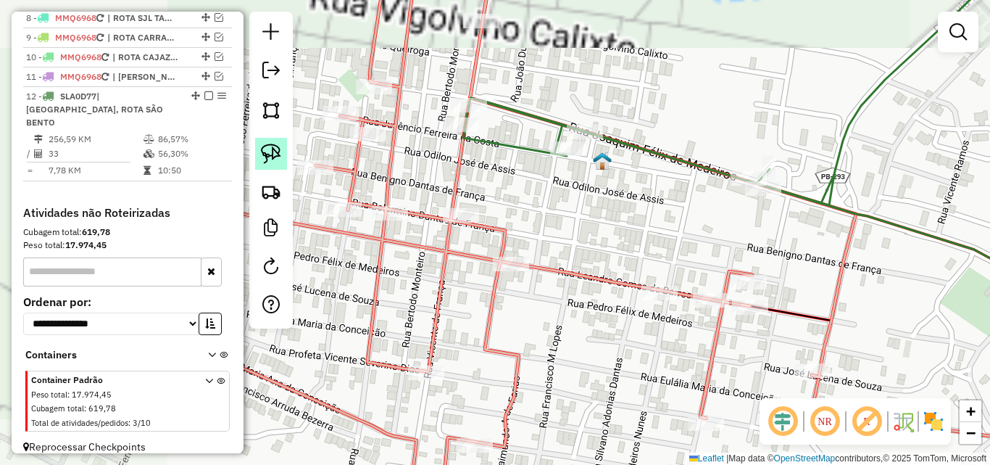
click at [270, 149] on img at bounding box center [271, 154] width 20 height 20
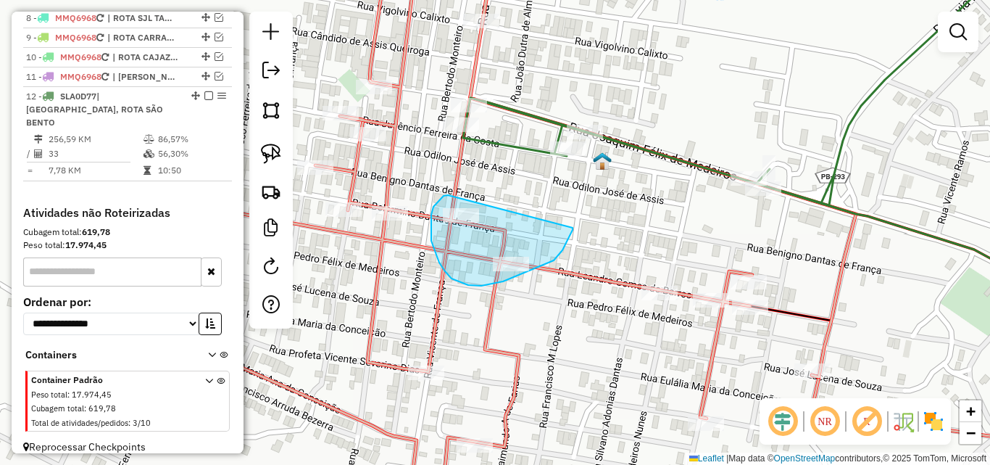
drag, startPoint x: 437, startPoint y: 203, endPoint x: 571, endPoint y: 225, distance: 135.9
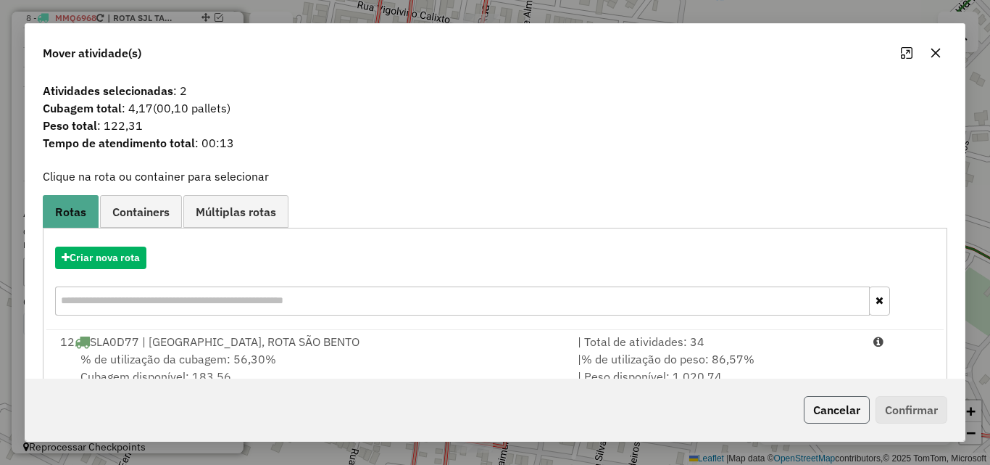
click at [823, 403] on button "Cancelar" at bounding box center [837, 410] width 66 height 28
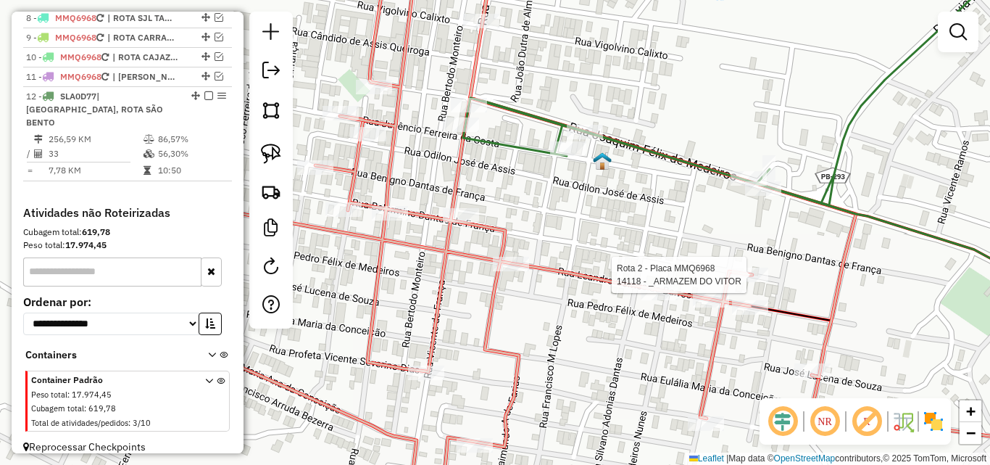
select select "**********"
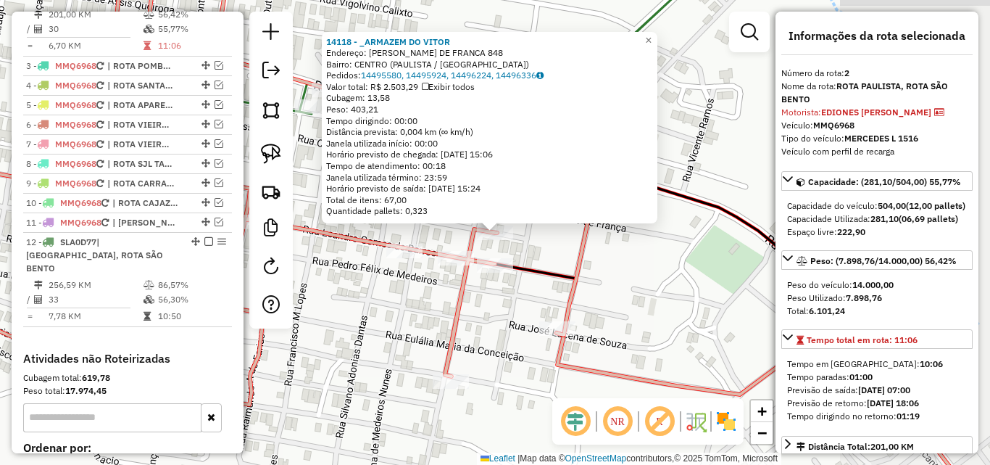
scroll to position [563, 0]
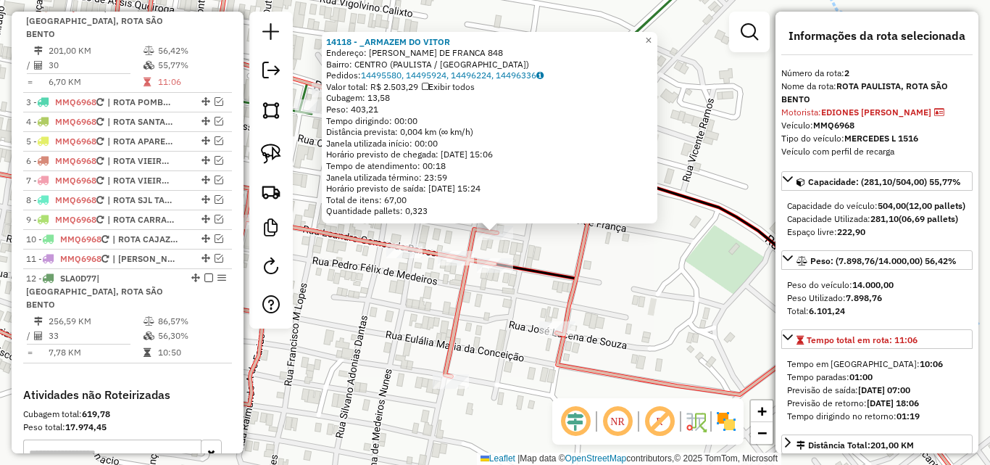
click at [678, 280] on div "14118 - _ARMAZEM DO VITOR Endereço: BELARMINO FERNANDES DE FRANCA 848 Bairro: C…" at bounding box center [495, 232] width 990 height 465
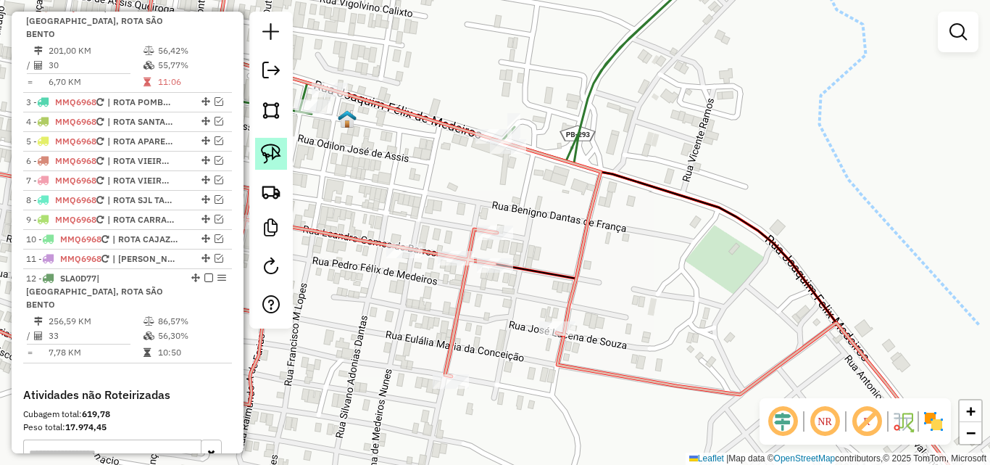
click at [273, 157] on img at bounding box center [271, 154] width 20 height 20
drag, startPoint x: 488, startPoint y: 218, endPoint x: 550, endPoint y: 225, distance: 62.7
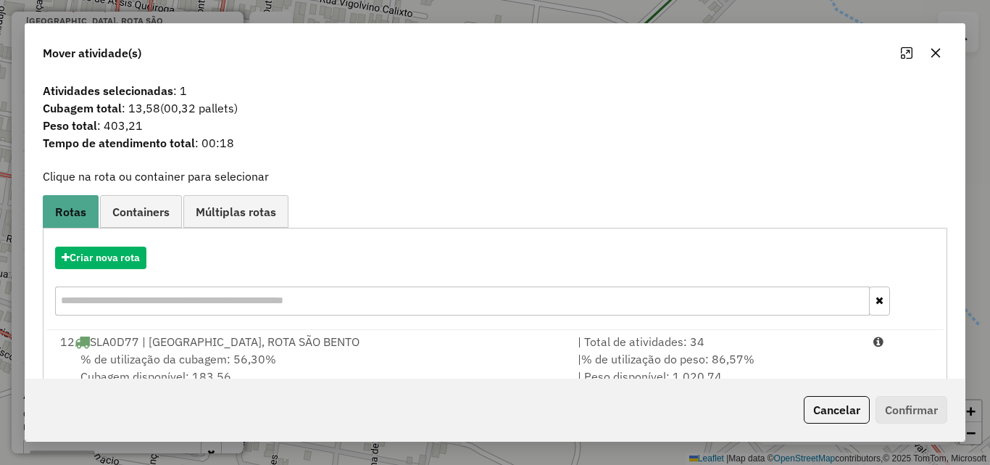
drag, startPoint x: 813, startPoint y: 357, endPoint x: 844, endPoint y: 385, distance: 41.6
click at [813, 357] on div "| % de utilização do peso: 86,57% | Peso disponível: 1.020,74" at bounding box center [717, 367] width 296 height 35
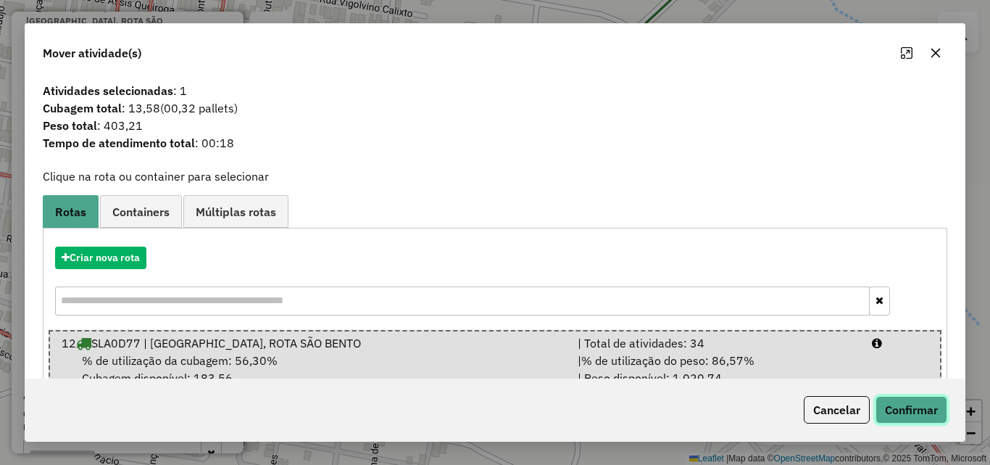
click at [892, 410] on button "Confirmar" at bounding box center [912, 410] width 72 height 28
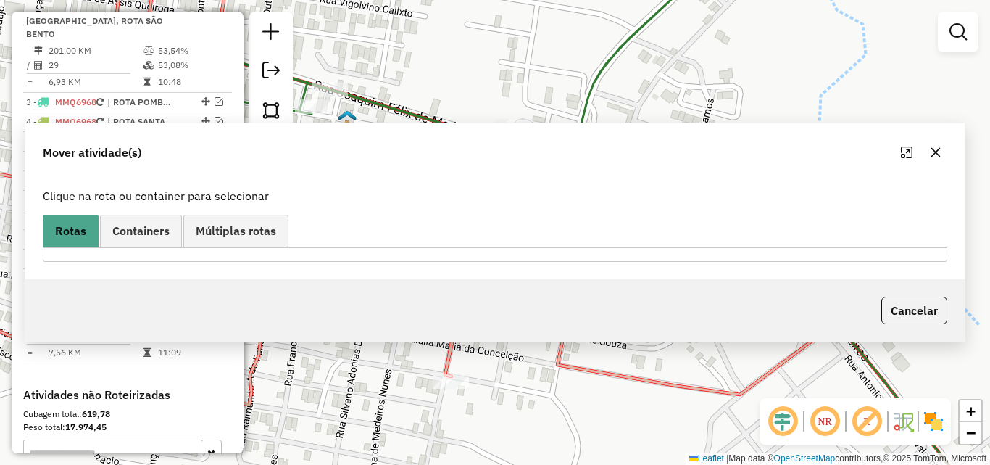
scroll to position [482, 0]
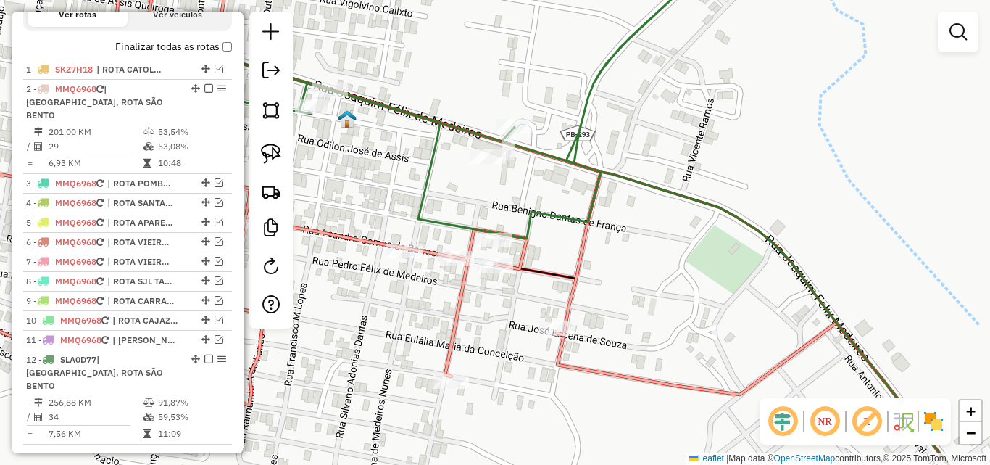
drag, startPoint x: 415, startPoint y: 191, endPoint x: 425, endPoint y: 192, distance: 9.5
click at [418, 191] on div "Janela de atendimento Grade de atendimento Capacidade Transportadoras Veículos …" at bounding box center [495, 232] width 990 height 465
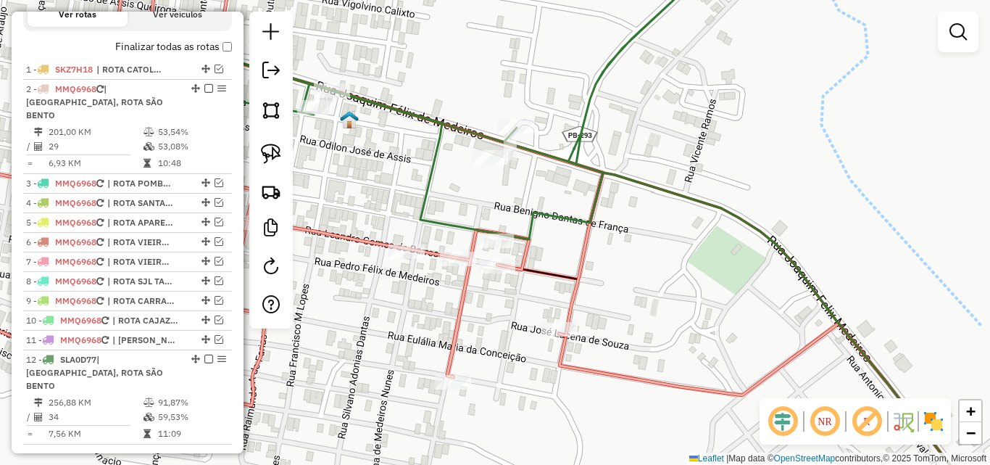
drag, startPoint x: 425, startPoint y: 192, endPoint x: 559, endPoint y: 217, distance: 136.4
click at [425, 191] on icon at bounding box center [598, 232] width 776 height 557
select select "**********"
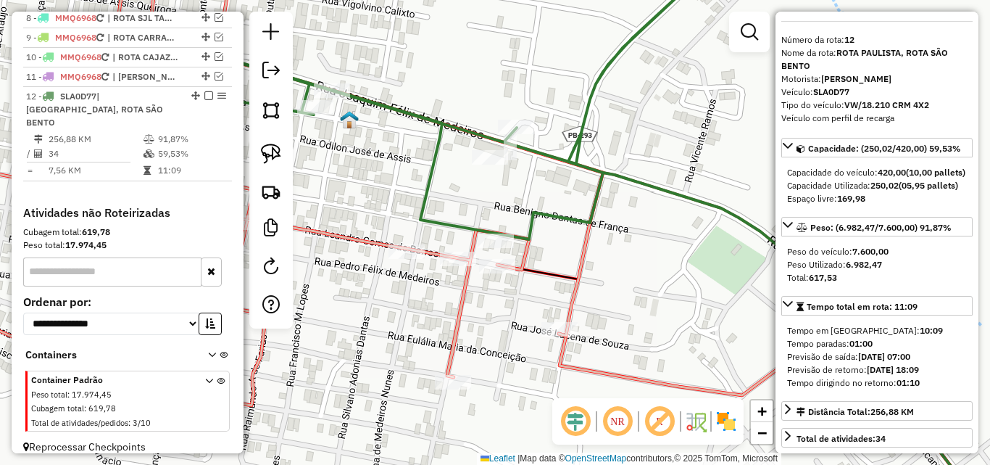
scroll to position [72, 0]
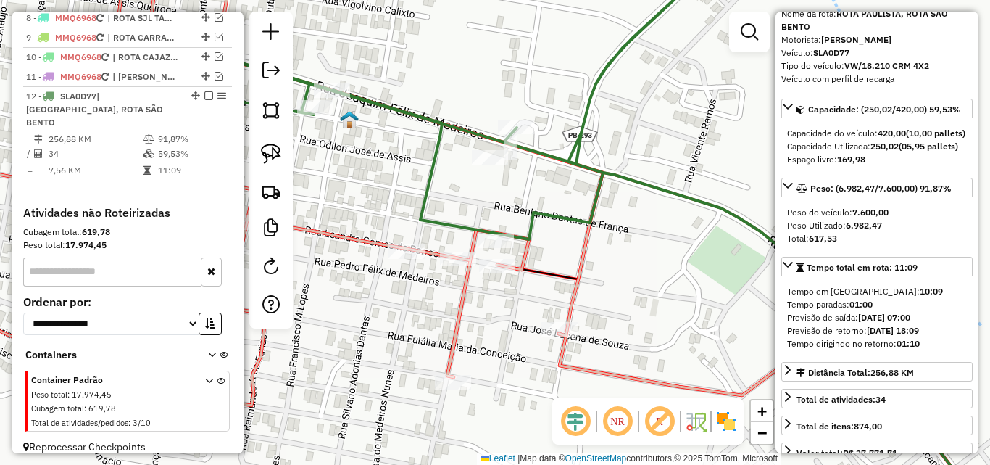
click at [368, 241] on icon at bounding box center [252, 193] width 702 height 478
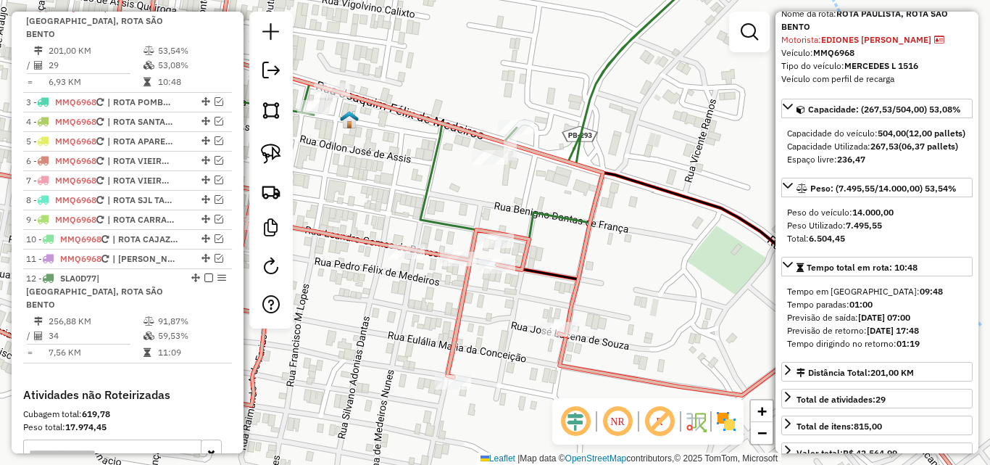
drag, startPoint x: 424, startPoint y: 185, endPoint x: 403, endPoint y: 191, distance: 22.0
click at [423, 185] on icon at bounding box center [598, 232] width 776 height 557
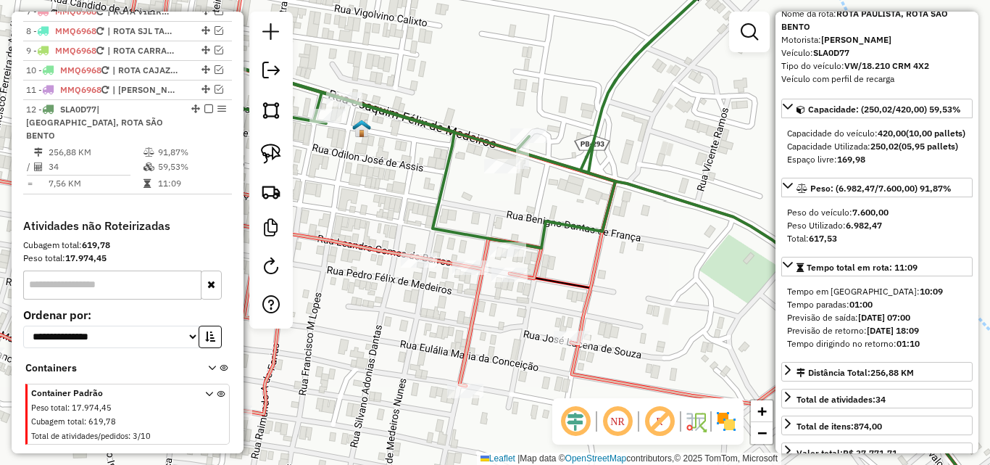
scroll to position [745, 0]
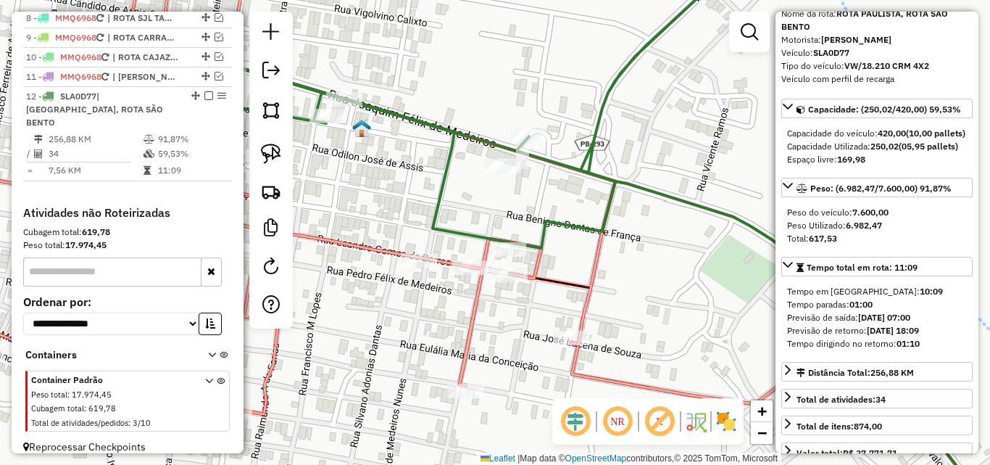
drag, startPoint x: 380, startPoint y: 200, endPoint x: 479, endPoint y: 223, distance: 102.0
click at [480, 223] on div "Janela de atendimento Grade de atendimento Capacidade Transportadoras Veículos …" at bounding box center [495, 232] width 990 height 465
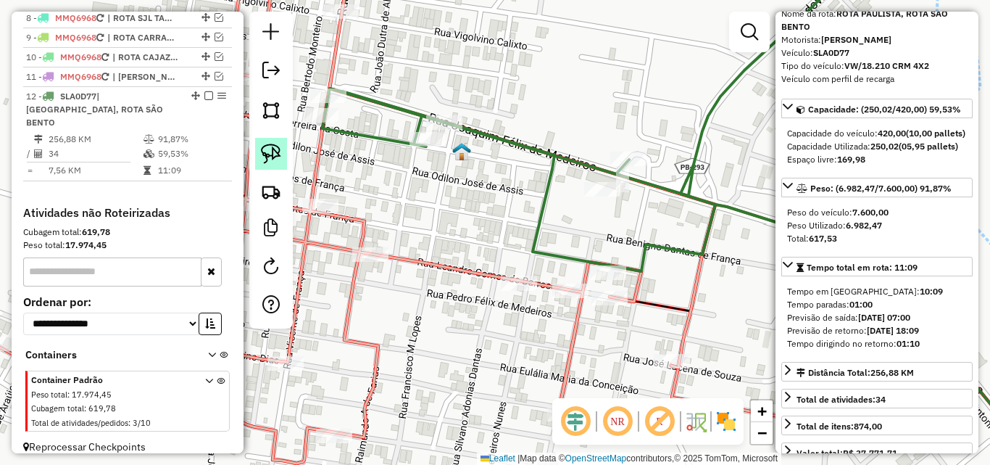
click at [283, 155] on div at bounding box center [270, 170] width 43 height 317
click at [275, 152] on img at bounding box center [271, 154] width 20 height 20
drag, startPoint x: 401, startPoint y: 116, endPoint x: 474, endPoint y: 110, distance: 73.4
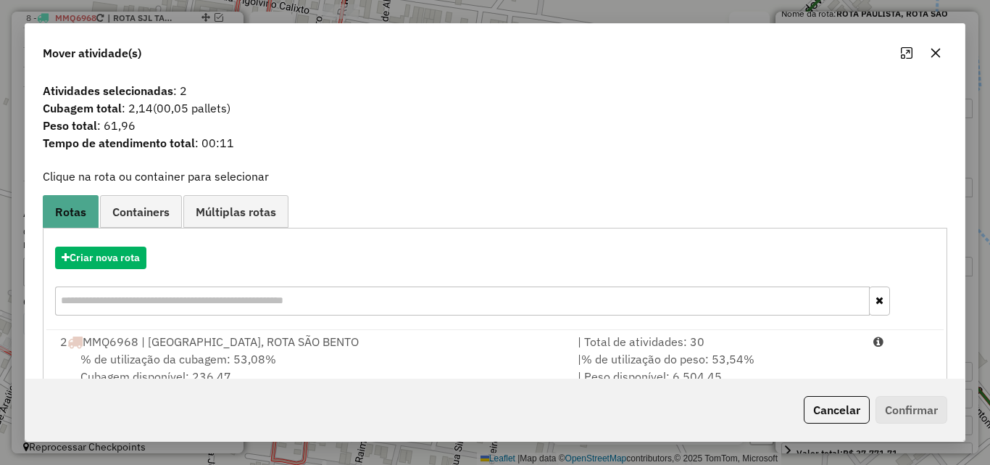
scroll to position [35, 0]
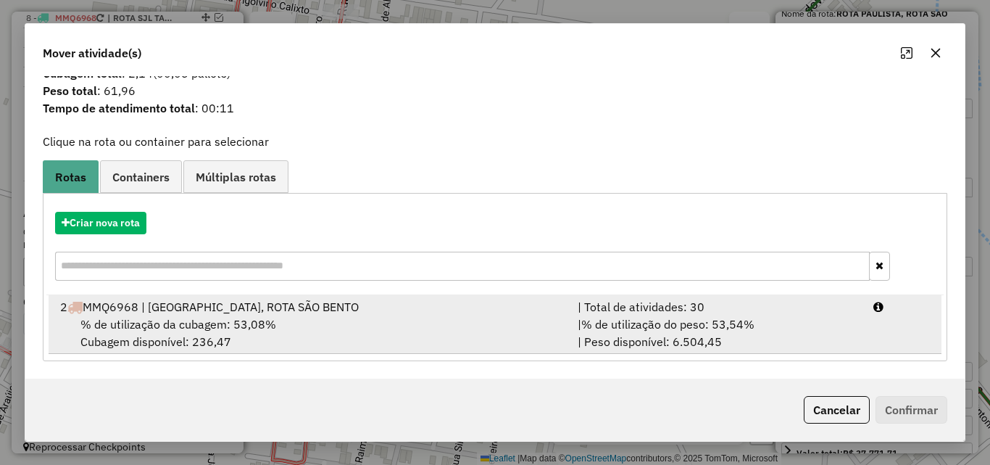
drag, startPoint x: 751, startPoint y: 321, endPoint x: 784, endPoint y: 343, distance: 39.8
click at [752, 320] on span "% de utilização do peso: 53,54%" at bounding box center [667, 324] width 173 height 14
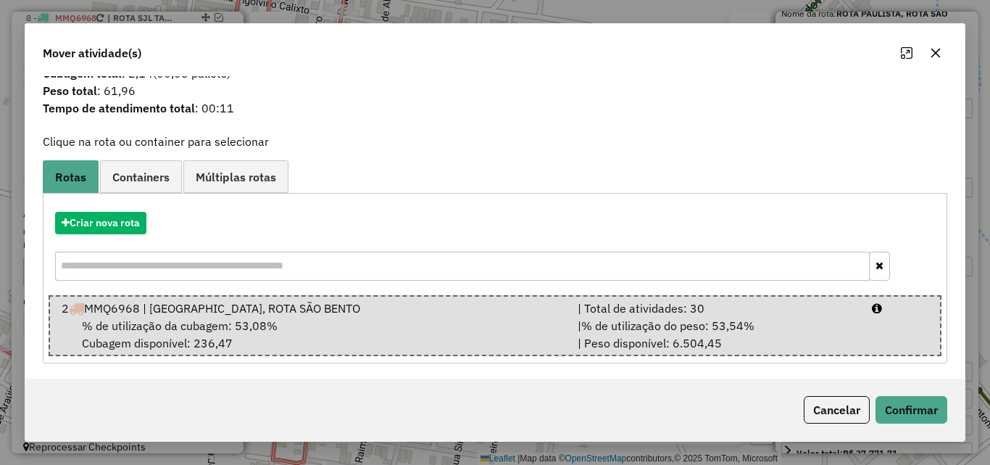
click at [914, 423] on div "Cancelar Confirmar" at bounding box center [495, 409] width 940 height 62
click at [911, 404] on button "Confirmar" at bounding box center [912, 410] width 72 height 28
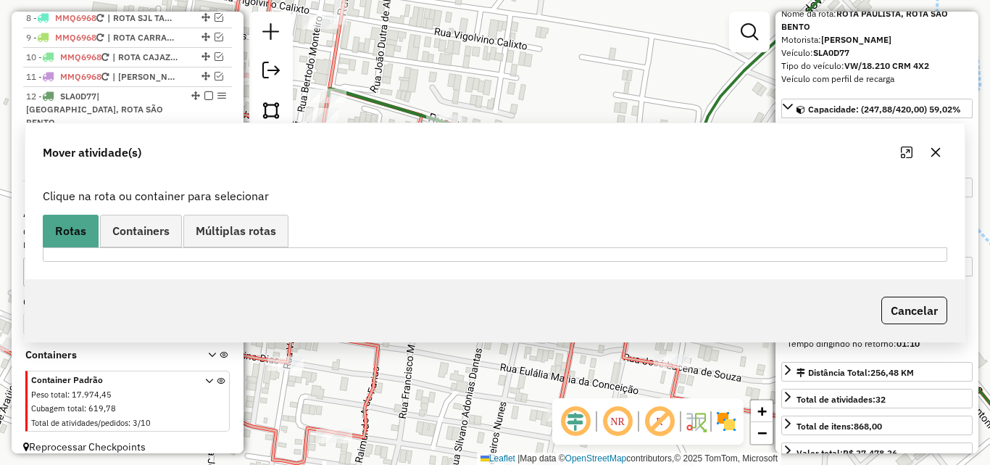
scroll to position [0, 0]
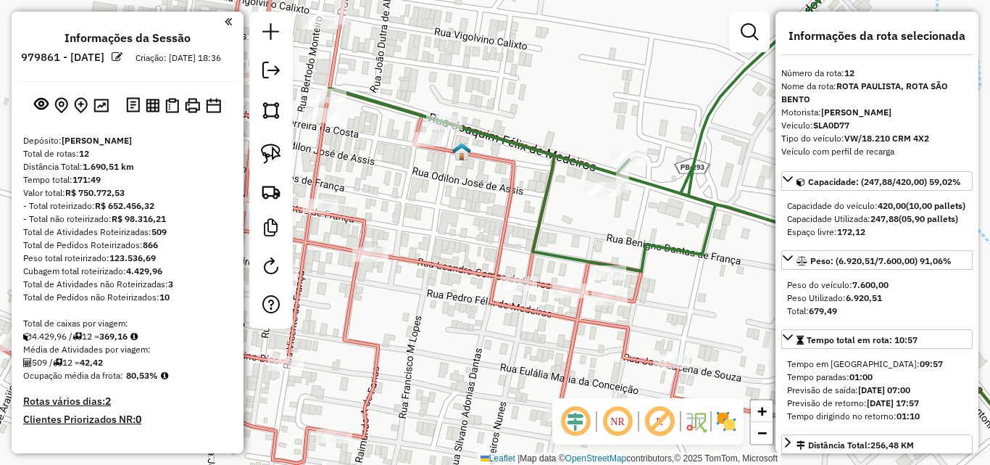
select select "**********"
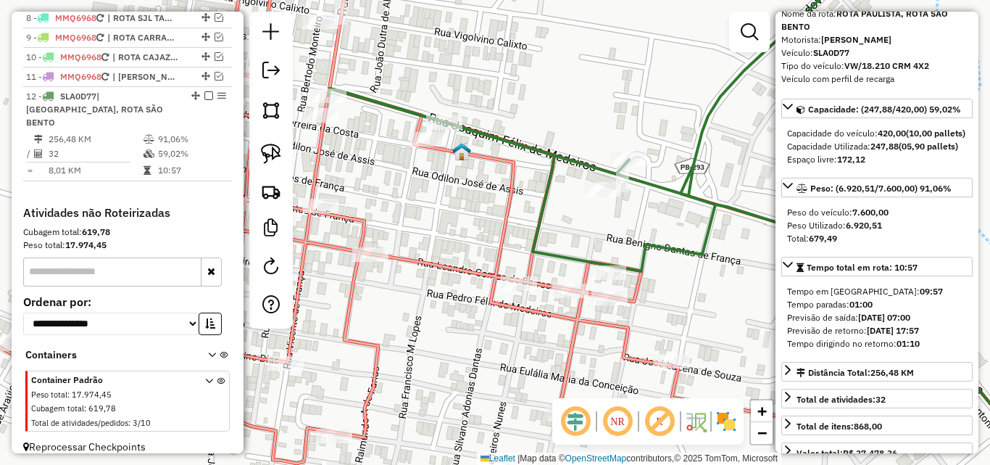
click at [459, 262] on icon at bounding box center [335, 209] width 671 height 510
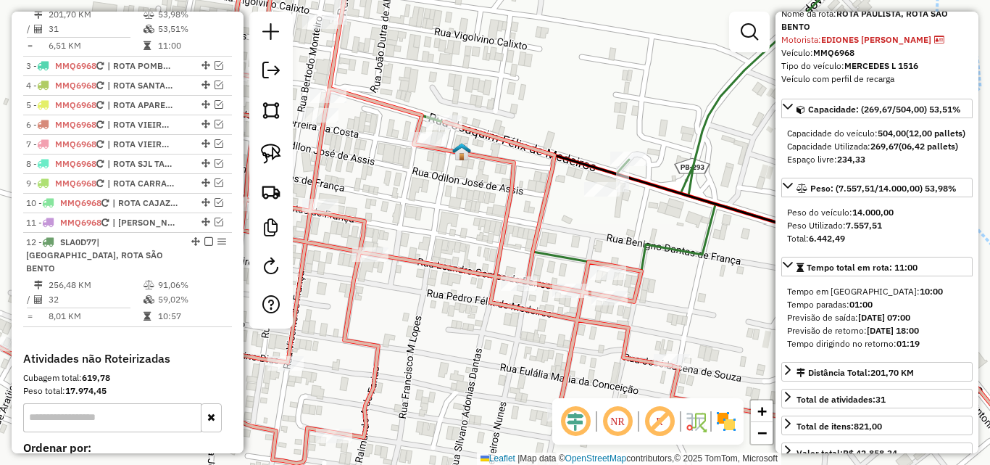
scroll to position [563, 0]
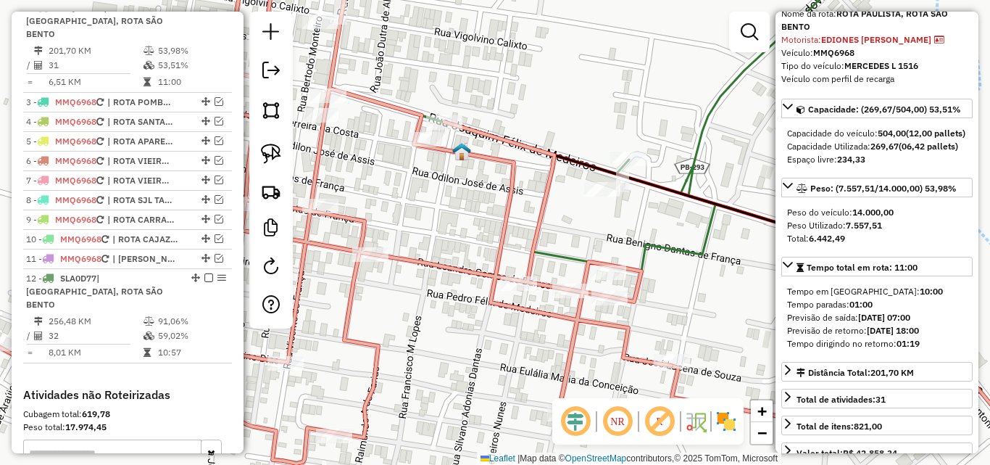
click at [697, 165] on icon at bounding box center [700, 232] width 745 height 557
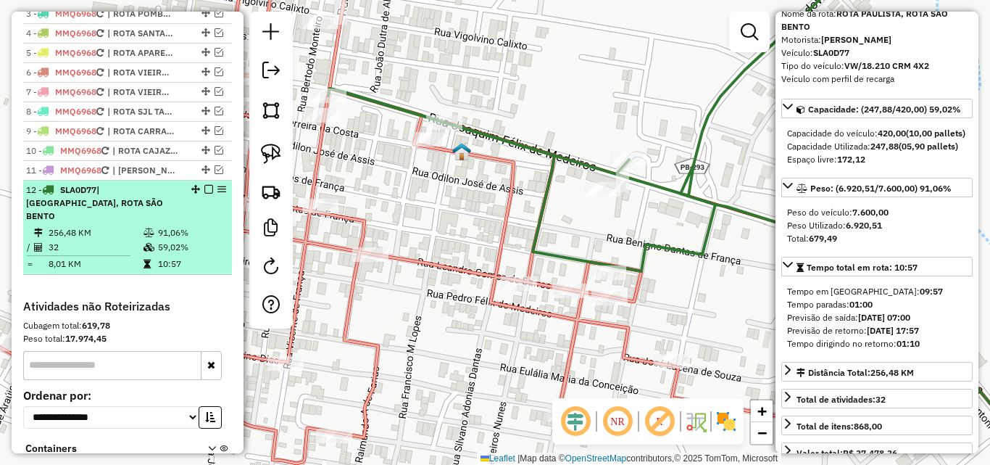
scroll to position [600, 0]
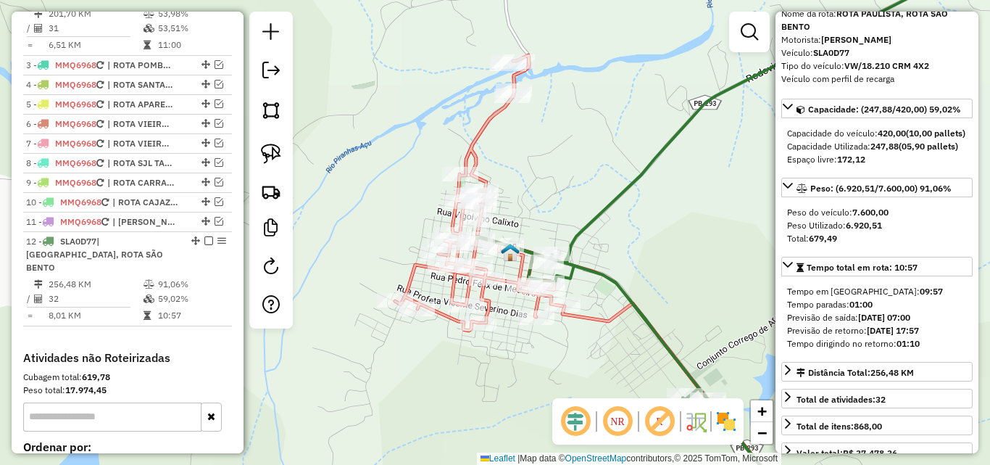
click at [590, 220] on icon at bounding box center [723, 232] width 492 height 557
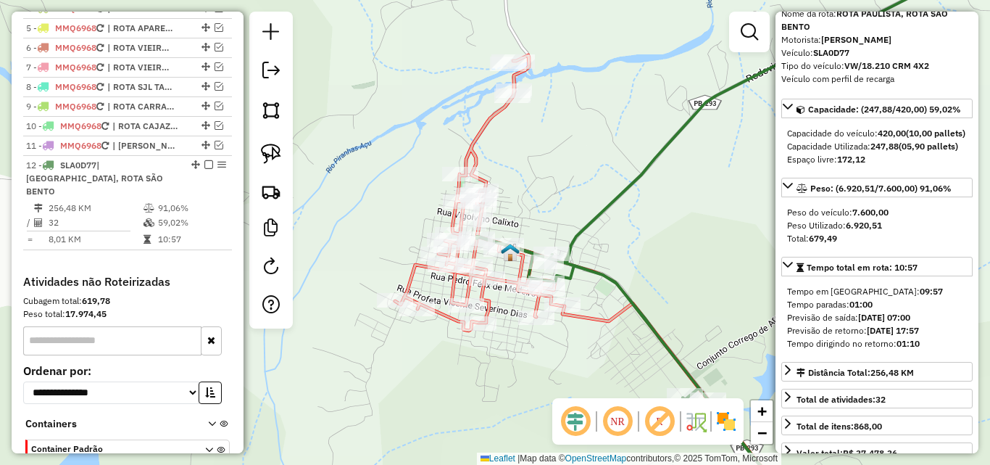
scroll to position [745, 0]
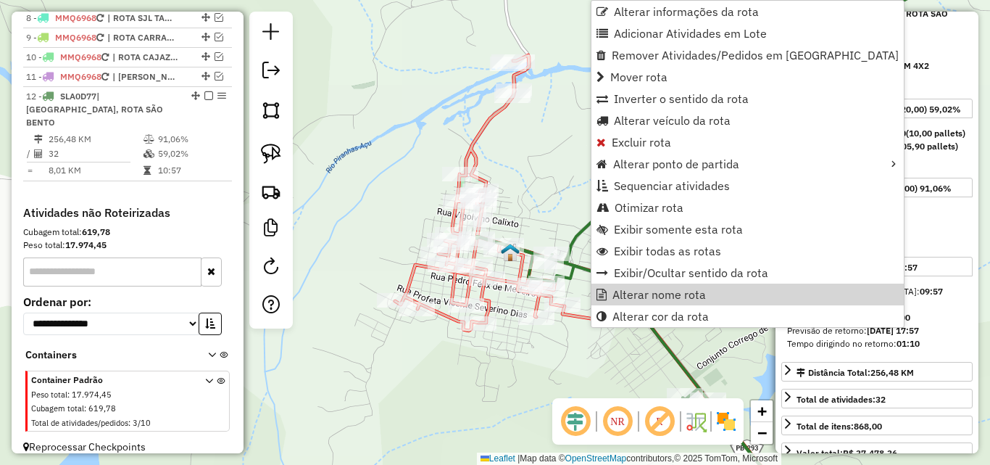
click at [127, 257] on input "text" at bounding box center [112, 271] width 178 height 29
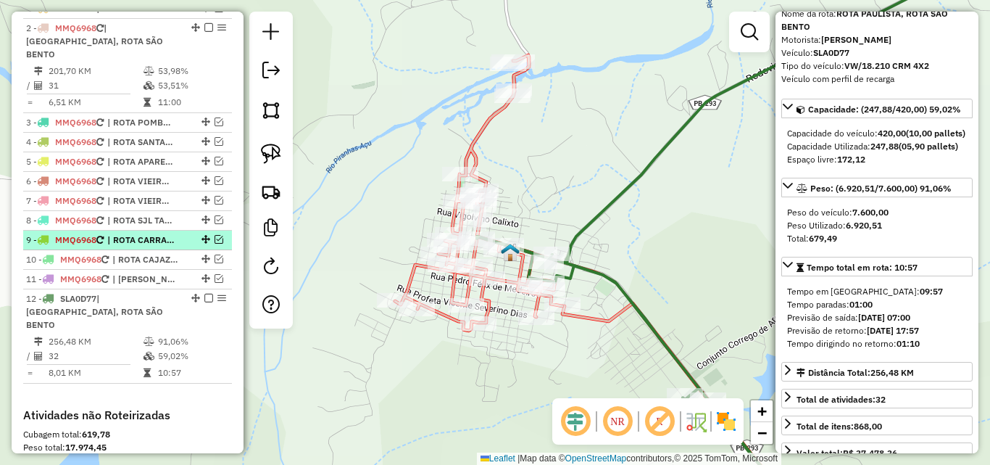
scroll to position [455, 0]
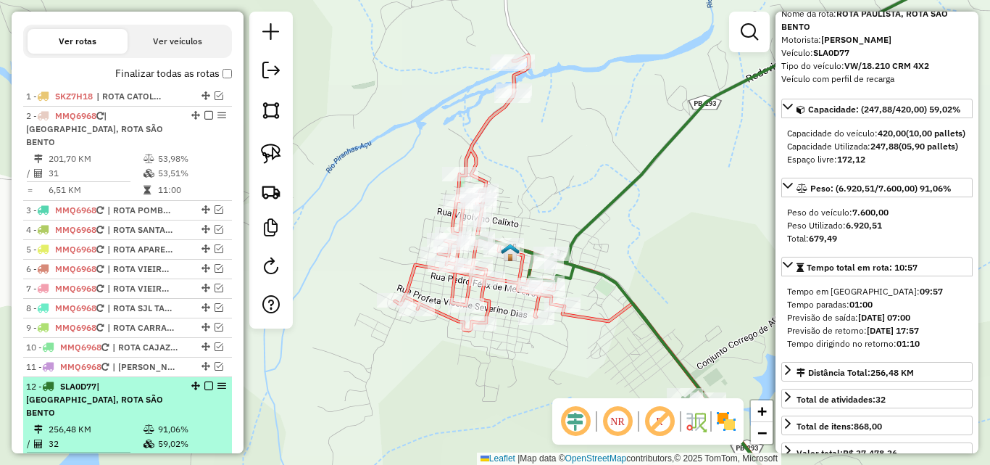
click at [191, 384] on em at bounding box center [195, 385] width 9 height 9
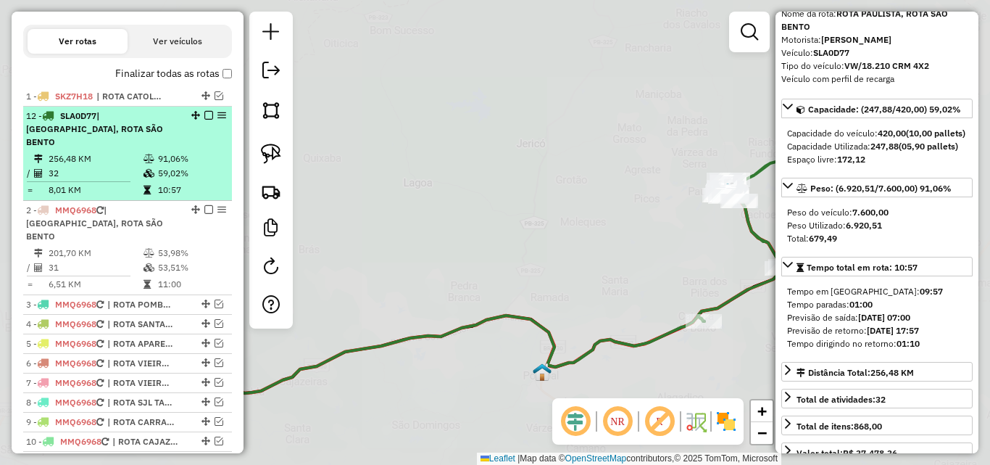
drag, startPoint x: 190, startPoint y: 383, endPoint x: 146, endPoint y: 135, distance: 251.7
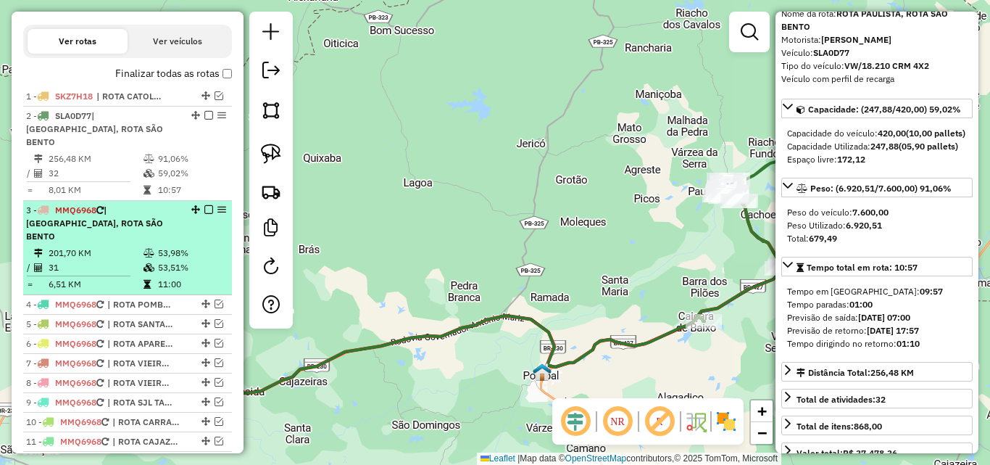
drag, startPoint x: 150, startPoint y: 238, endPoint x: 196, endPoint y: 247, distance: 46.6
click at [150, 249] on icon at bounding box center [149, 253] width 11 height 9
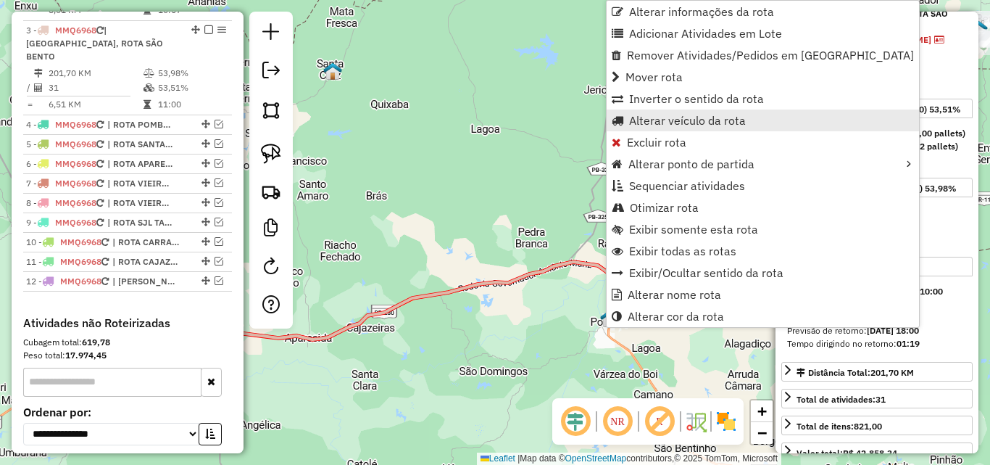
scroll to position [644, 0]
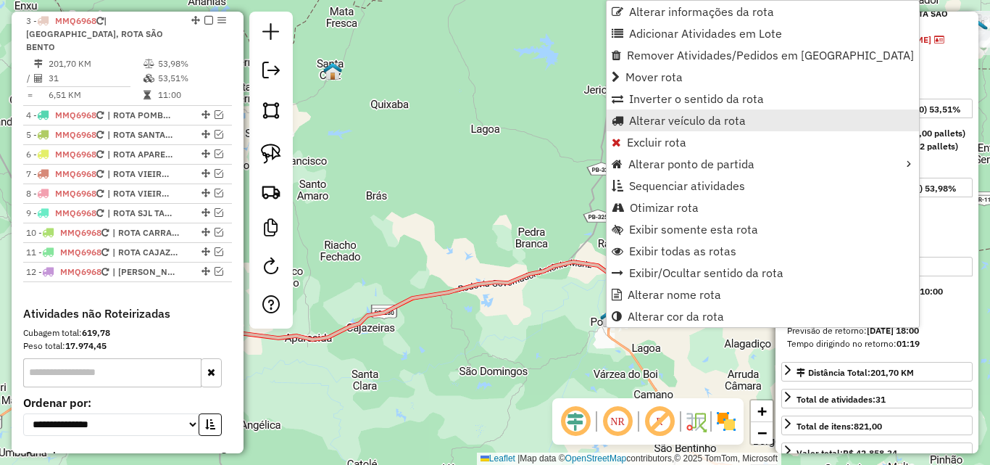
click at [668, 123] on span "Alterar veículo da rota" at bounding box center [687, 121] width 117 height 12
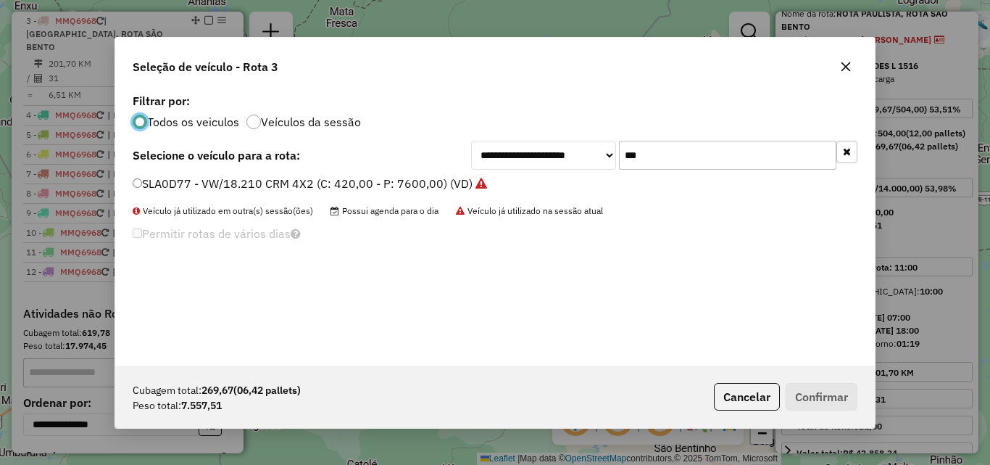
scroll to position [8, 4]
click at [750, 154] on input "***" at bounding box center [727, 155] width 217 height 29
drag, startPoint x: 750, startPoint y: 154, endPoint x: 800, endPoint y: 166, distance: 51.3
click at [792, 163] on input "***" at bounding box center [727, 155] width 217 height 29
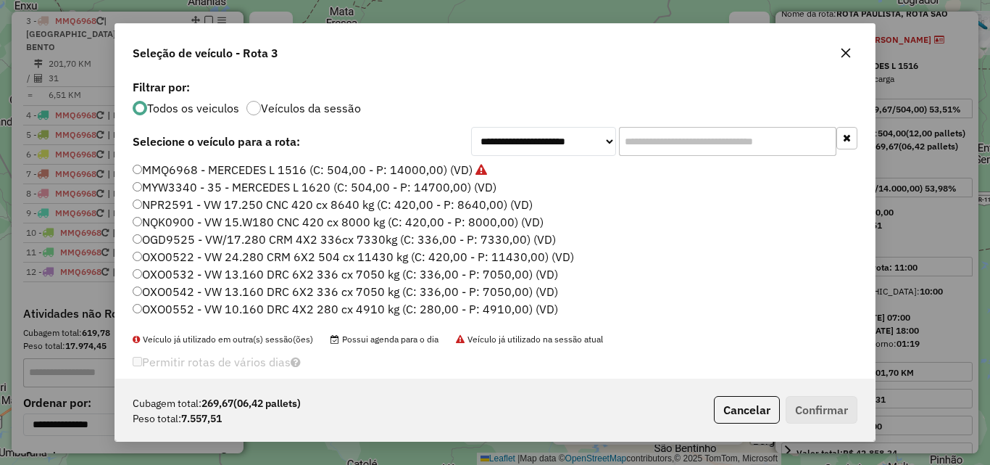
click at [786, 152] on input "text" at bounding box center [727, 141] width 217 height 29
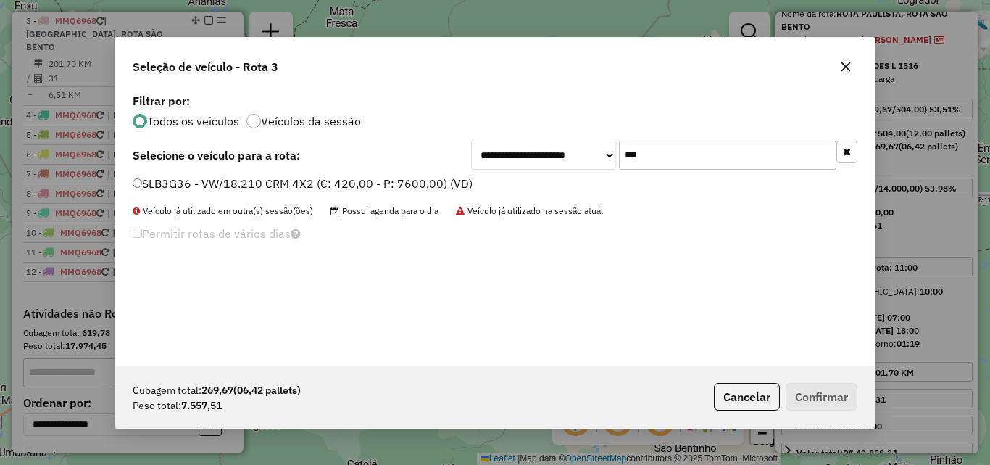
type input "***"
drag, startPoint x: 302, startPoint y: 186, endPoint x: 338, endPoint y: 202, distance: 39.6
click at [302, 186] on label "SLB3G36 - VW/18.210 CRM 4X2 (C: 420,00 - P: 7600,00) (VD)" at bounding box center [303, 183] width 340 height 17
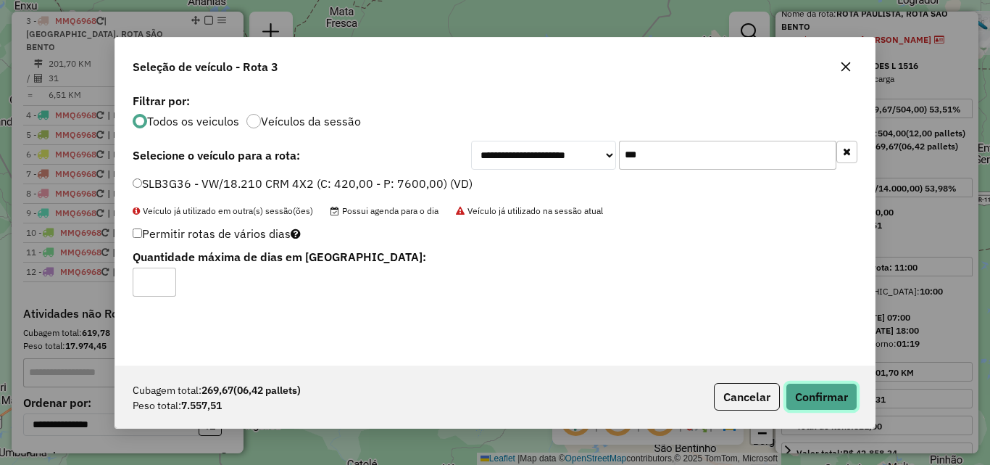
click at [835, 398] on button "Confirmar" at bounding box center [822, 397] width 72 height 28
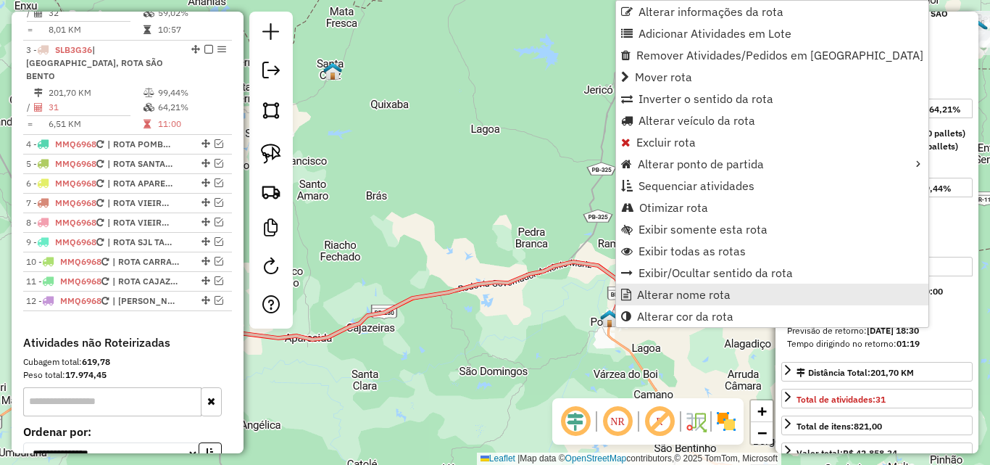
scroll to position [644, 0]
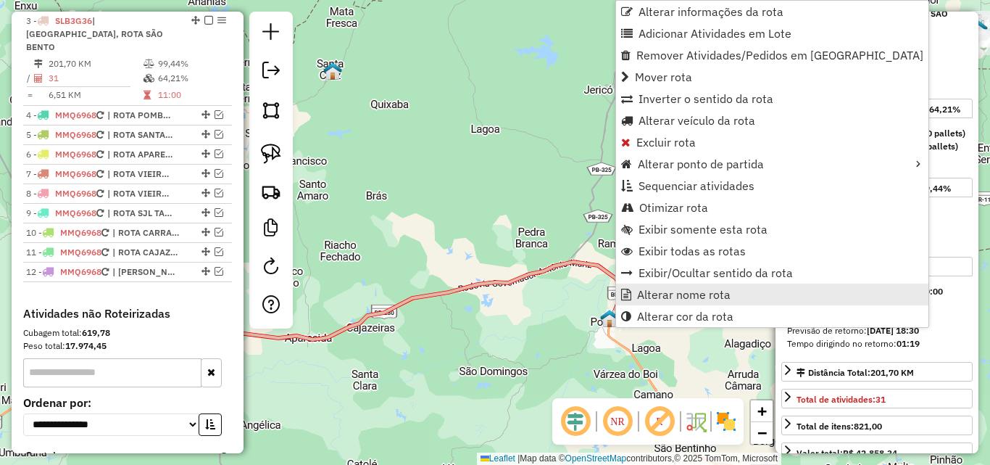
click at [666, 293] on span "Alterar nome rota" at bounding box center [684, 295] width 94 height 12
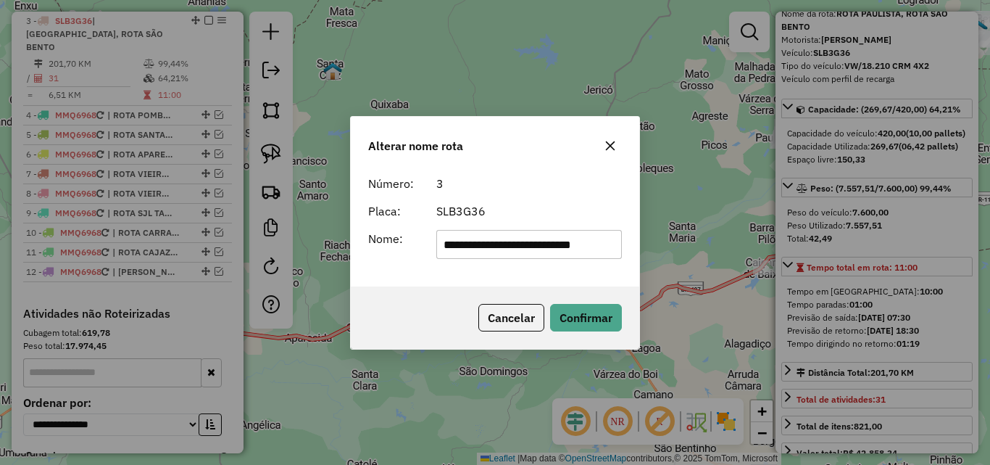
scroll to position [0, 11]
drag, startPoint x: 513, startPoint y: 251, endPoint x: 974, endPoint y: 312, distance: 464.4
click at [926, 302] on div "**********" at bounding box center [495, 232] width 990 height 465
type input "**********"
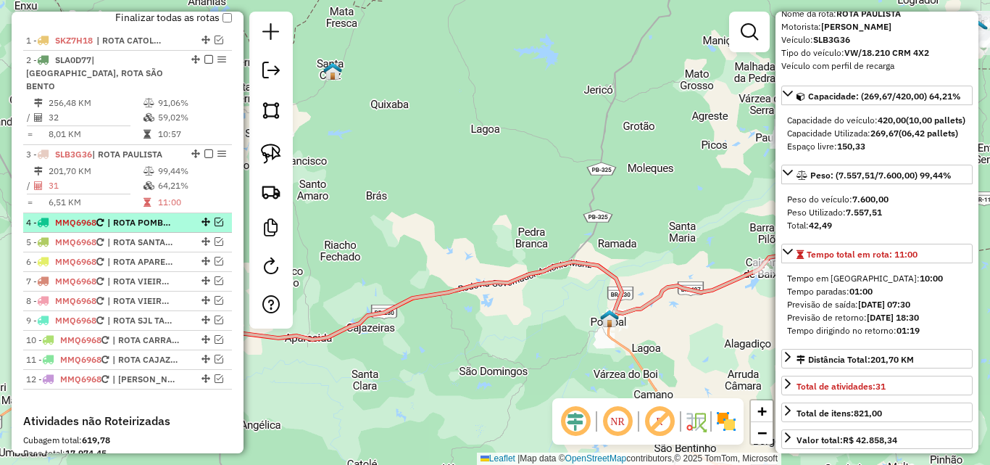
scroll to position [499, 0]
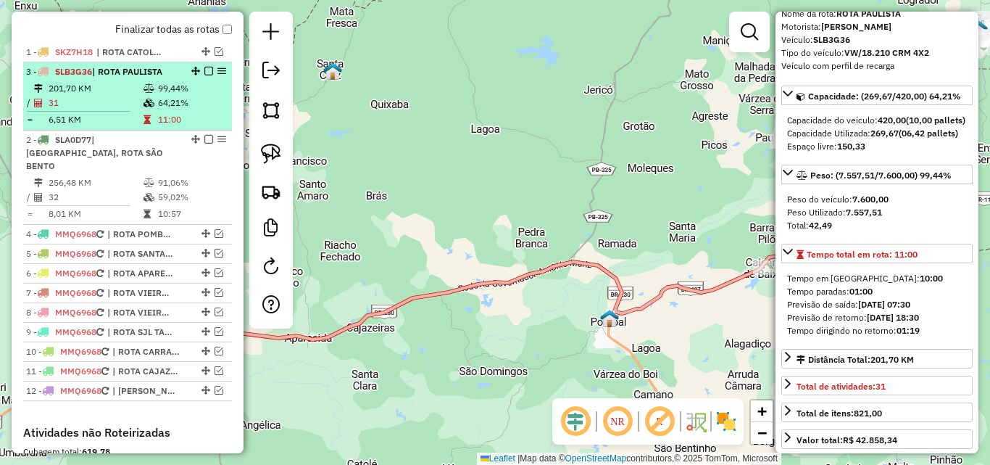
drag, startPoint x: 191, startPoint y: 162, endPoint x: 172, endPoint y: 86, distance: 78.6
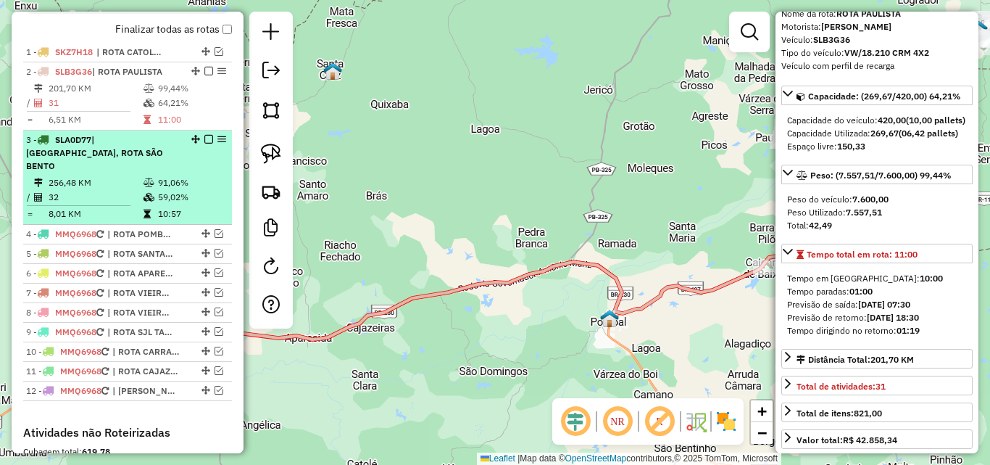
drag, startPoint x: 203, startPoint y: 86, endPoint x: 210, endPoint y: 94, distance: 10.3
click at [204, 75] on em at bounding box center [208, 71] width 9 height 9
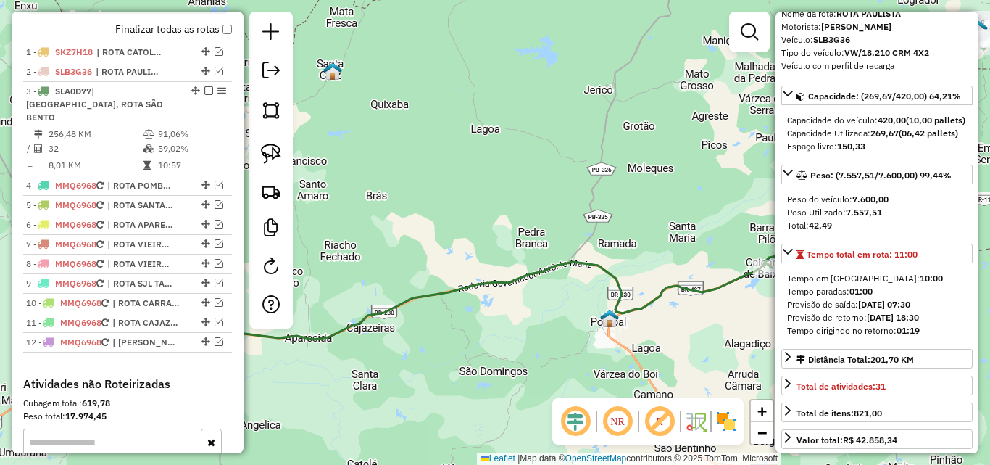
drag, startPoint x: 202, startPoint y: 103, endPoint x: 913, endPoint y: 183, distance: 715.0
click at [204, 95] on em at bounding box center [208, 90] width 9 height 9
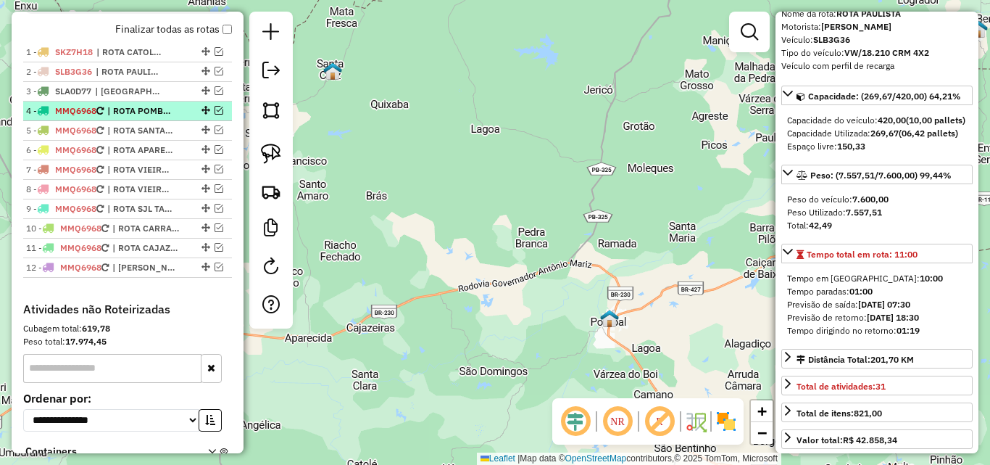
drag, startPoint x: 217, startPoint y: 126, endPoint x: 202, endPoint y: 135, distance: 16.9
click at [216, 115] on em at bounding box center [219, 110] width 9 height 9
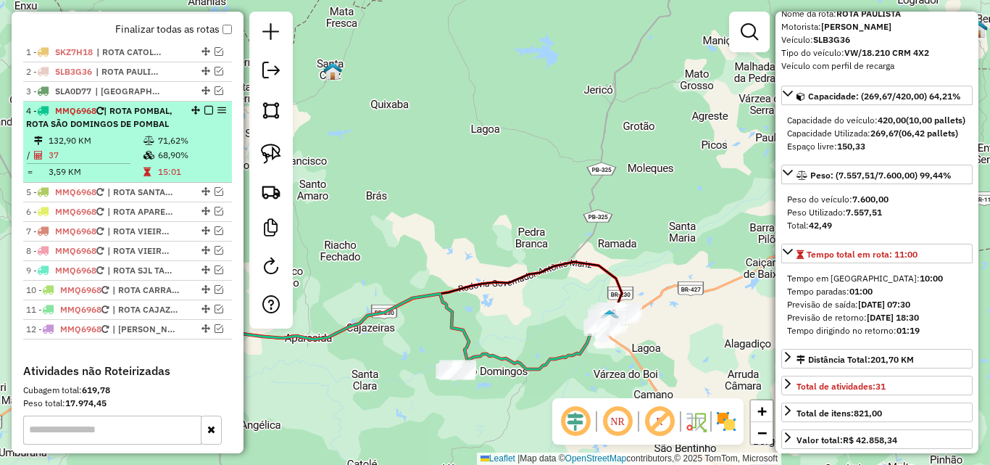
click at [144, 129] on span "| ROTA POMBAL, ROTA SÃO DOMINGOS DE POMBAL" at bounding box center [99, 117] width 146 height 24
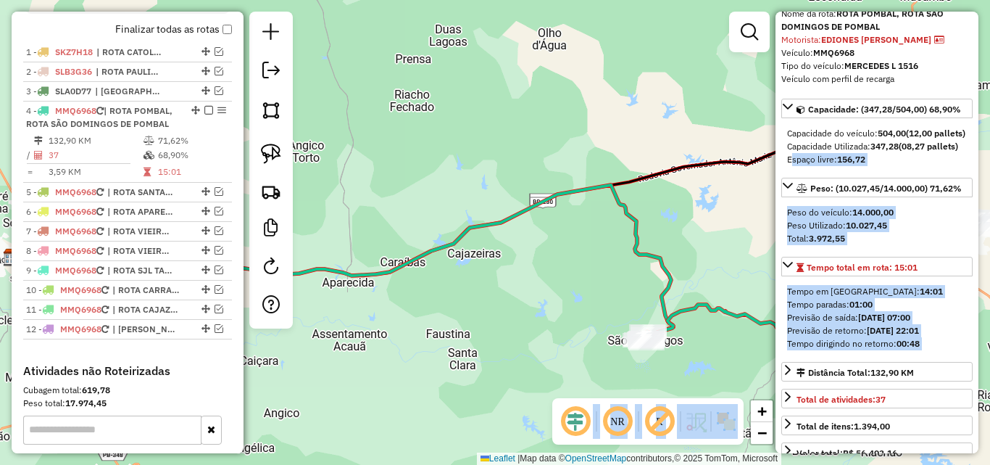
drag, startPoint x: 728, startPoint y: 181, endPoint x: 579, endPoint y: 149, distance: 152.7
click at [579, 149] on hb-router-mapa "Informações da Sessão 979861 - [DATE] Criação: [DATE] 18:36 Depósito: Pau Brasi…" at bounding box center [495, 232] width 990 height 465
click at [648, 167] on div "Janela de atendimento Grade de atendimento Capacidade Transportadoras Veículos …" at bounding box center [495, 232] width 990 height 465
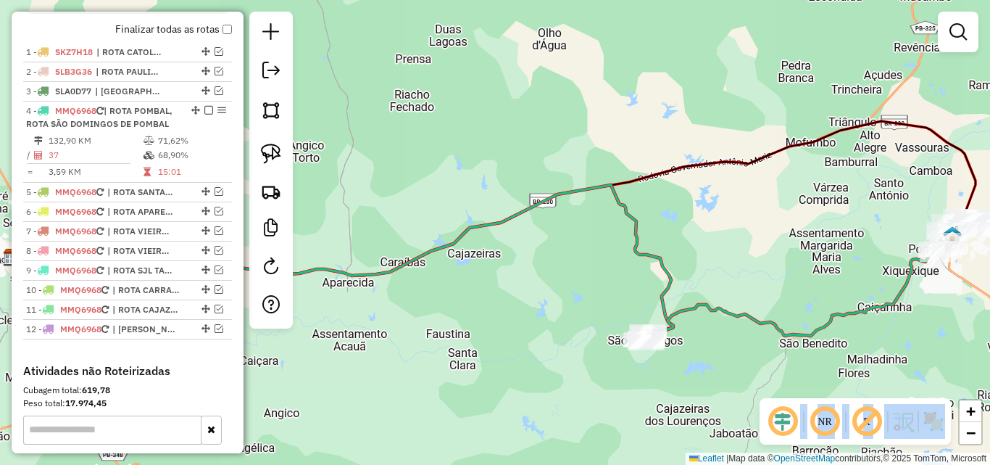
drag, startPoint x: 707, startPoint y: 203, endPoint x: 548, endPoint y: 149, distance: 167.8
click at [543, 146] on div "Janela de atendimento Grade de atendimento Capacidade Transportadoras Veículos …" at bounding box center [495, 232] width 990 height 465
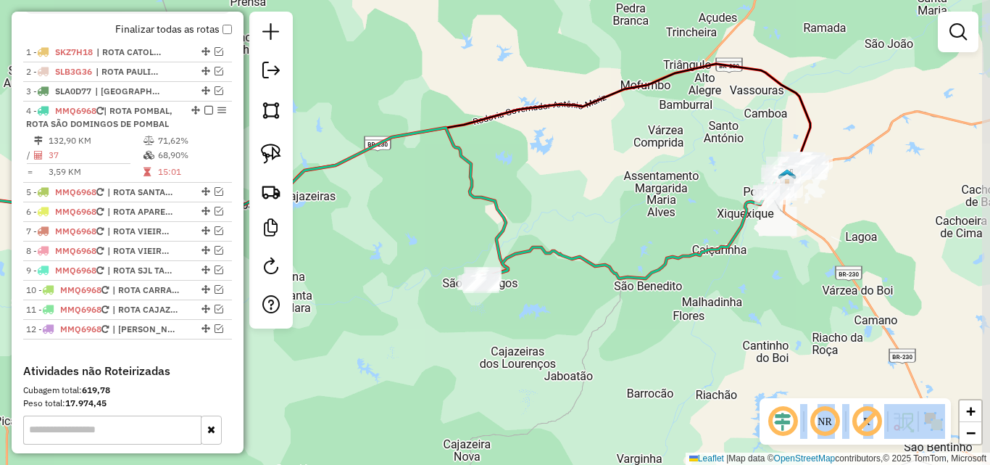
drag, startPoint x: 600, startPoint y: 168, endPoint x: 420, endPoint y: 156, distance: 179.5
click at [600, 169] on div "Janela de atendimento Grade de atendimento Capacidade Transportadoras Veículos …" at bounding box center [495, 232] width 990 height 465
drag, startPoint x: 272, startPoint y: 160, endPoint x: 345, endPoint y: 186, distance: 77.7
click at [271, 160] on img at bounding box center [271, 154] width 20 height 20
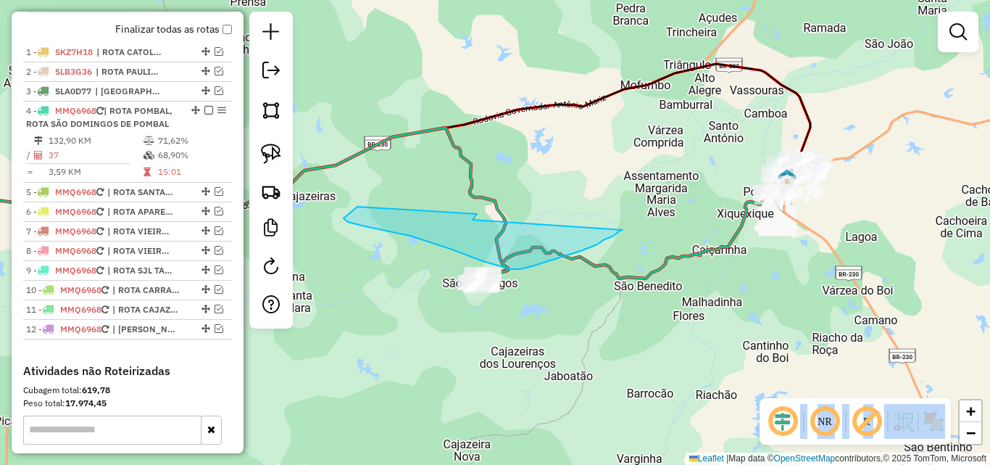
click at [447, 178] on div "Janela de atendimento Grade de atendimento Capacidade Transportadoras Veículos …" at bounding box center [495, 232] width 990 height 465
click at [449, 178] on div "Janela de atendimento Grade de atendimento Capacidade Transportadoras Veículos …" at bounding box center [495, 232] width 990 height 465
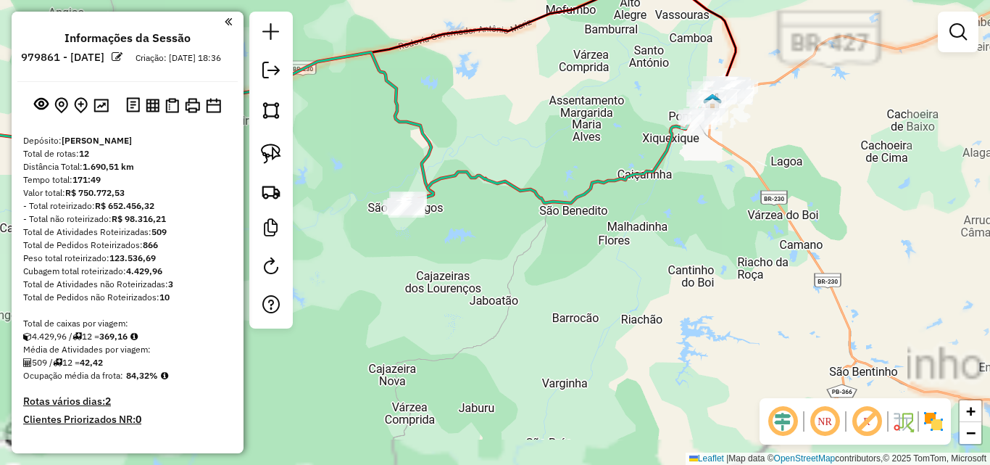
click at [730, 264] on div "Janela de atendimento Grade de atendimento Capacidade Transportadoras Veículos …" at bounding box center [495, 232] width 990 height 465
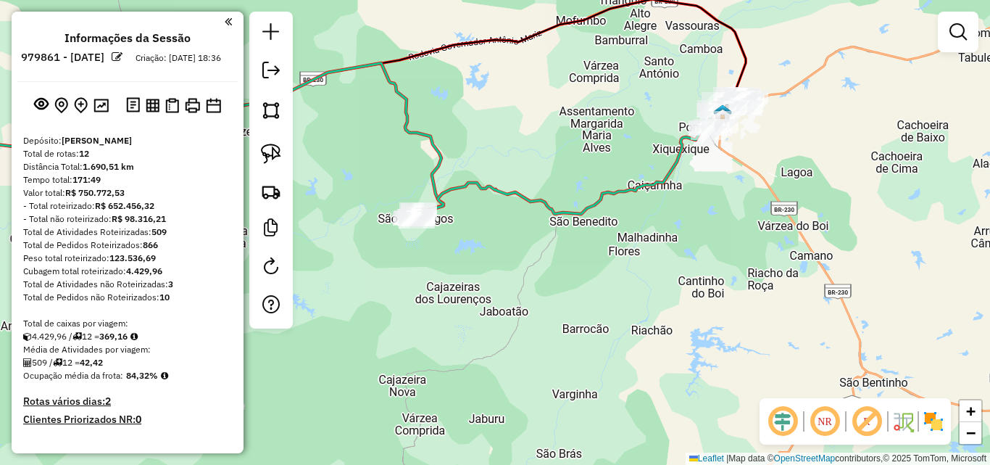
drag, startPoint x: 718, startPoint y: 272, endPoint x: 663, endPoint y: 248, distance: 60.1
click at [731, 288] on div "Janela de atendimento Grade de atendimento Capacidade Transportadoras Veículos …" at bounding box center [495, 232] width 990 height 465
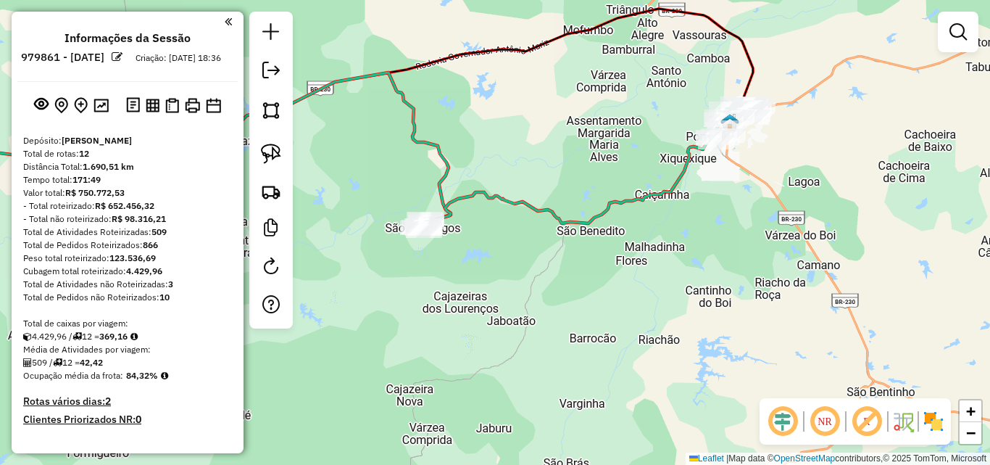
click at [608, 173] on div "Janela de atendimento Grade de atendimento Capacidade Transportadoras Veículos …" at bounding box center [495, 232] width 990 height 465
click at [263, 146] on img at bounding box center [271, 154] width 20 height 20
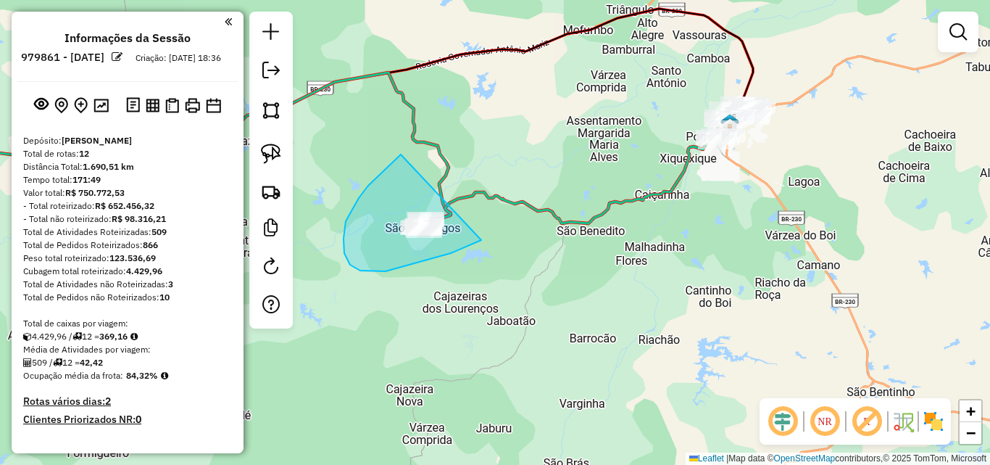
drag, startPoint x: 401, startPoint y: 154, endPoint x: 530, endPoint y: 188, distance: 133.5
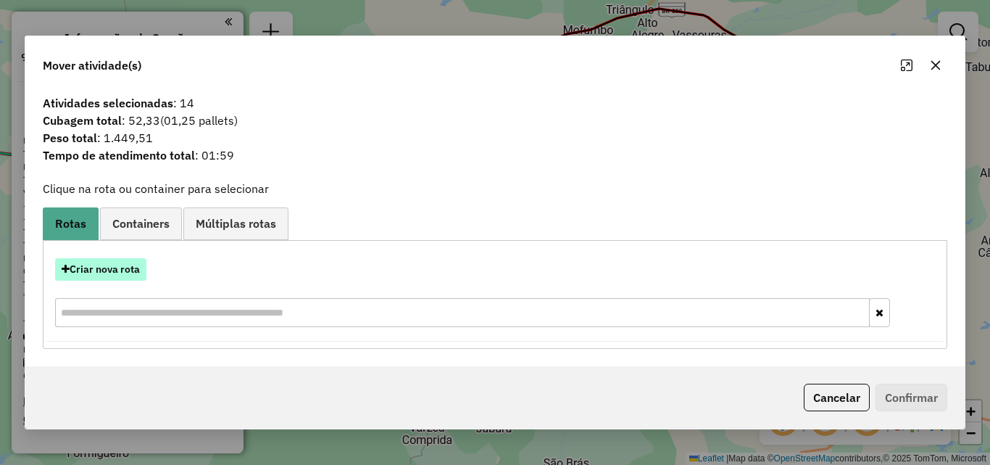
click at [123, 271] on button "Criar nova rota" at bounding box center [100, 269] width 91 height 22
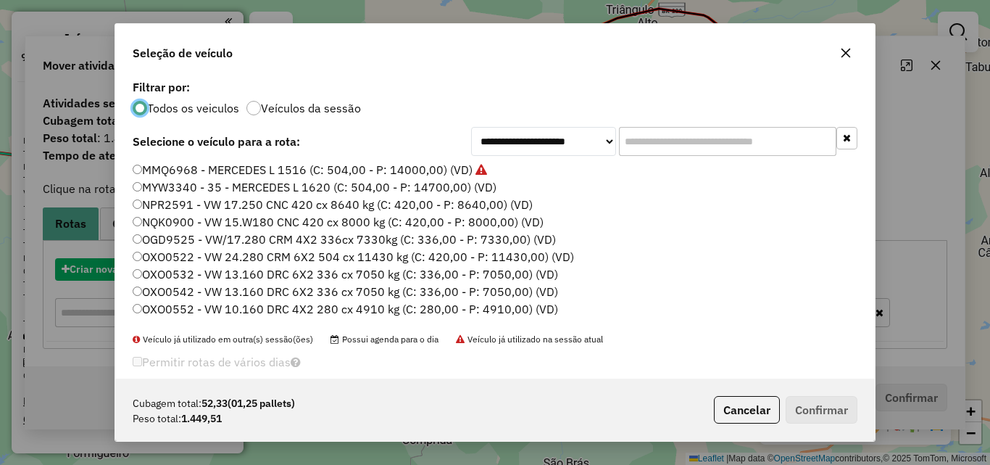
scroll to position [8, 4]
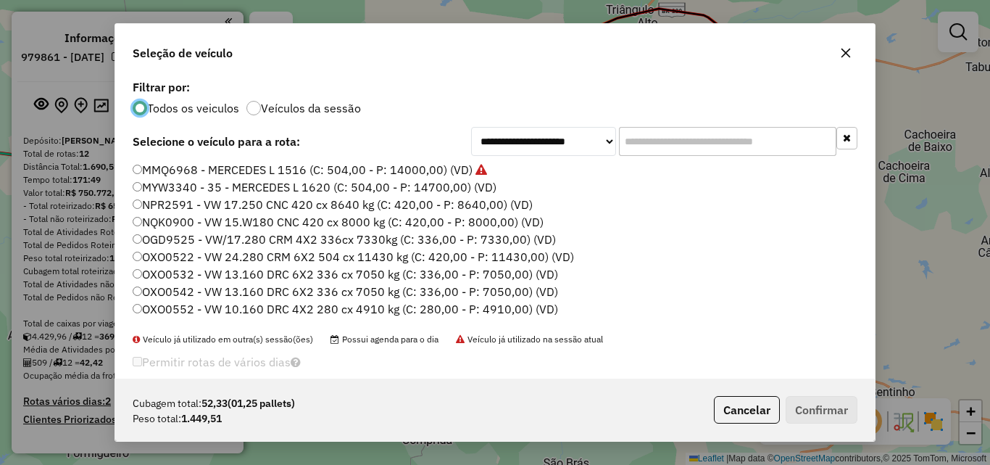
click at [791, 136] on input "text" at bounding box center [727, 141] width 217 height 29
click at [828, 133] on input "text" at bounding box center [727, 141] width 217 height 29
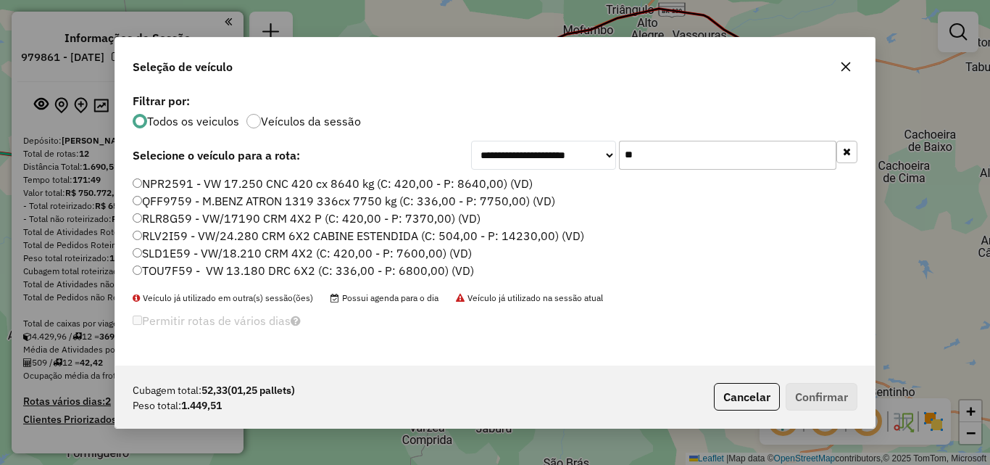
type input "**"
click at [322, 273] on label "TOU7F59 - VW 13.180 DRC 6X2 (C: 336,00 - P: 6800,00) (VD)" at bounding box center [303, 270] width 341 height 17
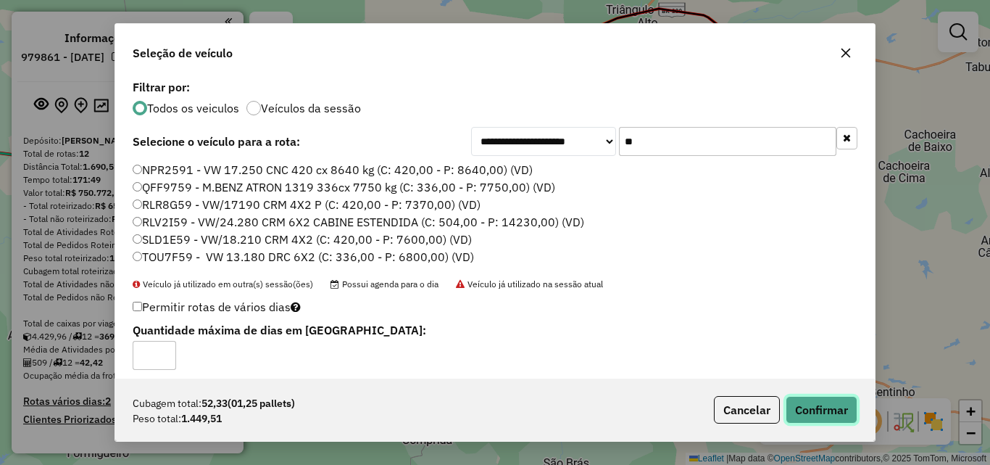
click at [805, 418] on button "Confirmar" at bounding box center [822, 410] width 72 height 28
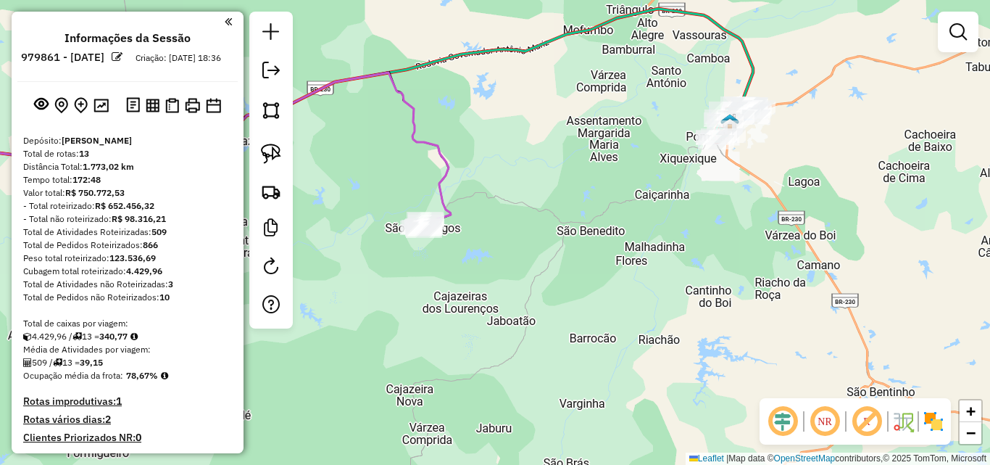
click at [440, 184] on icon at bounding box center [176, 148] width 550 height 153
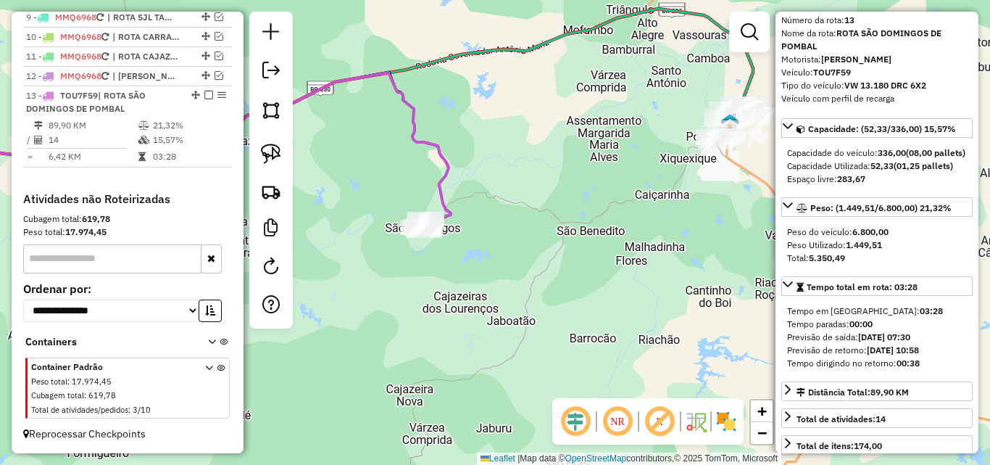
scroll to position [72, 0]
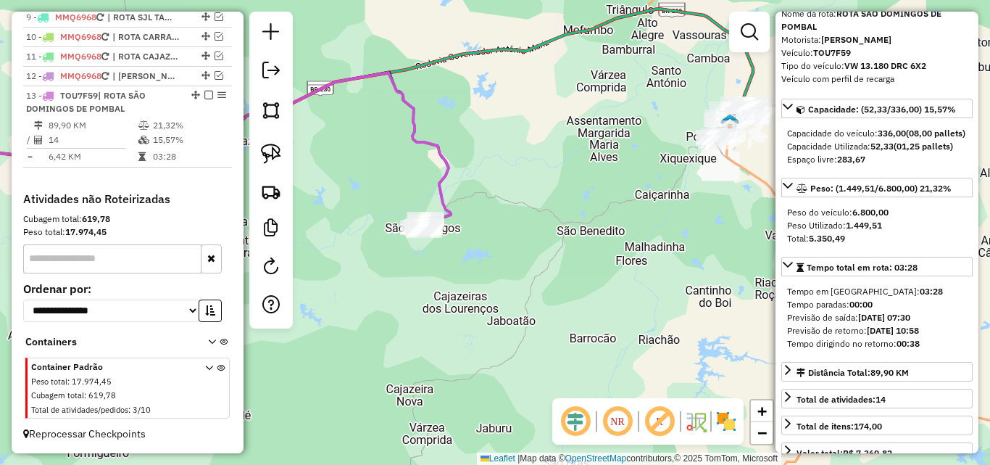
click at [746, 85] on icon at bounding box center [327, 86] width 853 height 154
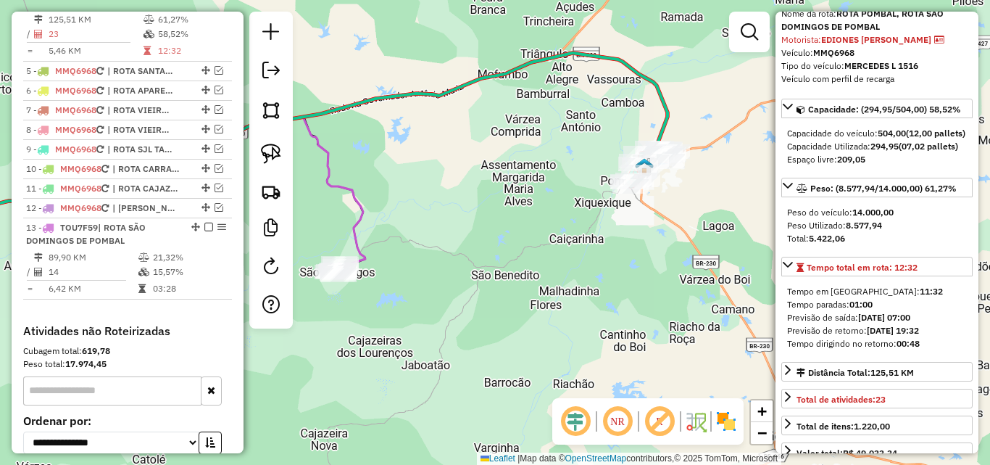
scroll to position [620, 0]
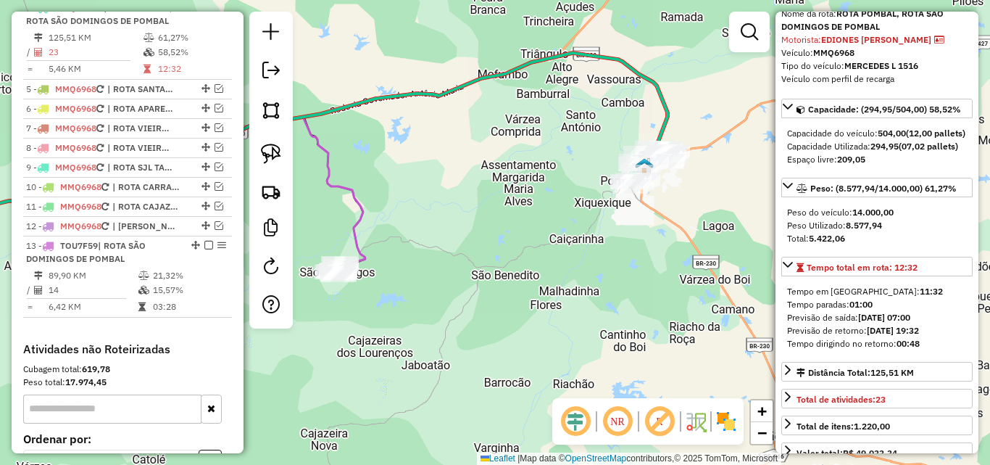
drag, startPoint x: 634, startPoint y: 266, endPoint x: 550, endPoint y: 310, distance: 94.0
click at [550, 310] on div "Janela de atendimento Grade de atendimento Capacidade Transportadoras Veículos …" at bounding box center [495, 232] width 990 height 465
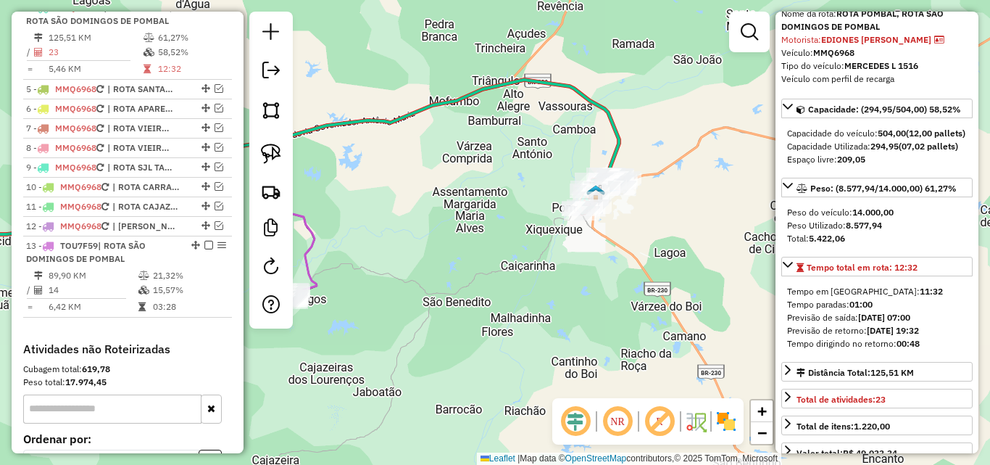
click at [304, 267] on icon at bounding box center [109, 220] width 416 height 153
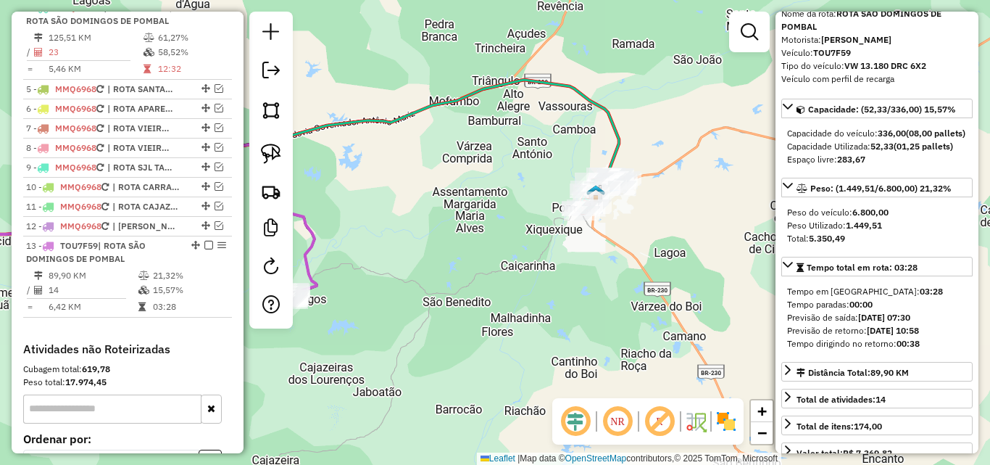
scroll to position [796, 0]
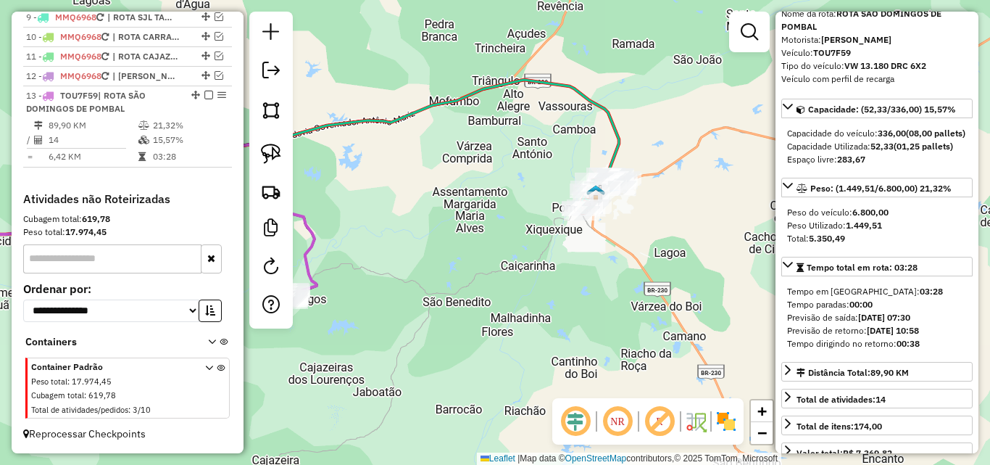
click at [619, 138] on icon at bounding box center [260, 157] width 718 height 154
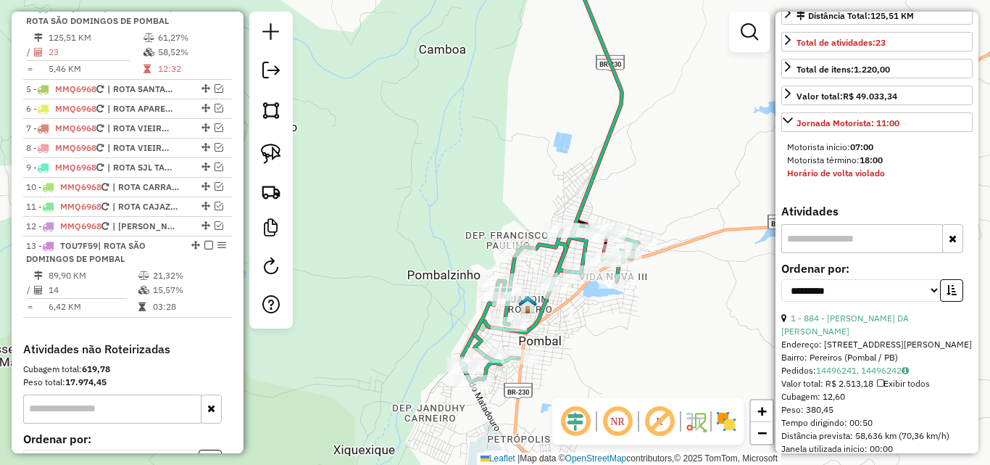
scroll to position [507, 0]
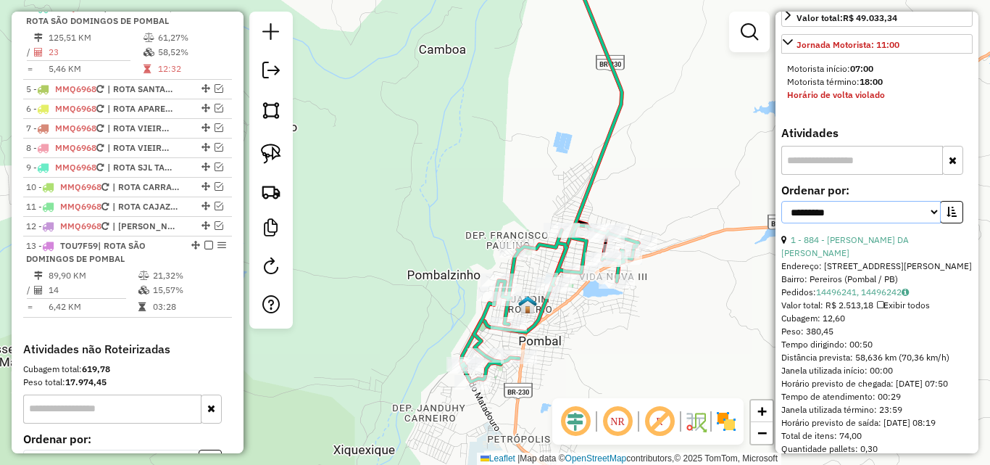
click at [829, 223] on select "**********" at bounding box center [860, 212] width 159 height 22
select select "*********"
click at [781, 223] on select "**********" at bounding box center [860, 212] width 159 height 22
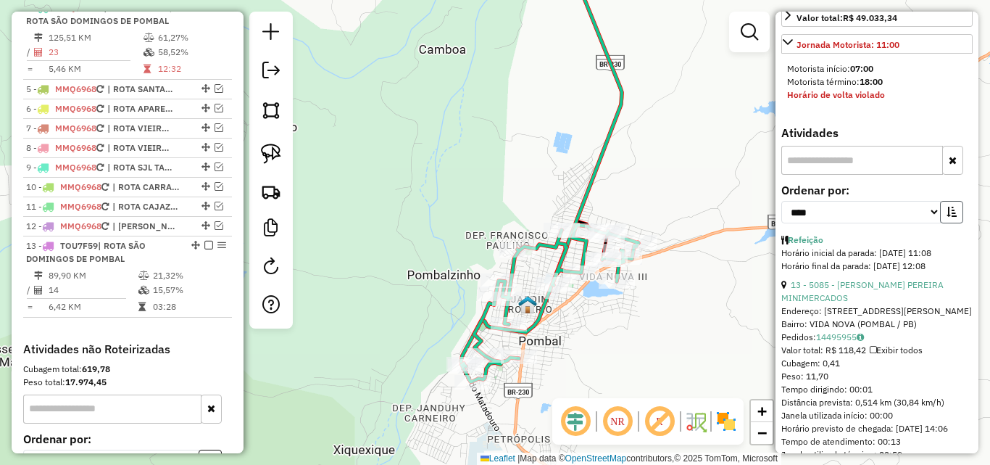
click at [954, 223] on button "button" at bounding box center [951, 212] width 23 height 22
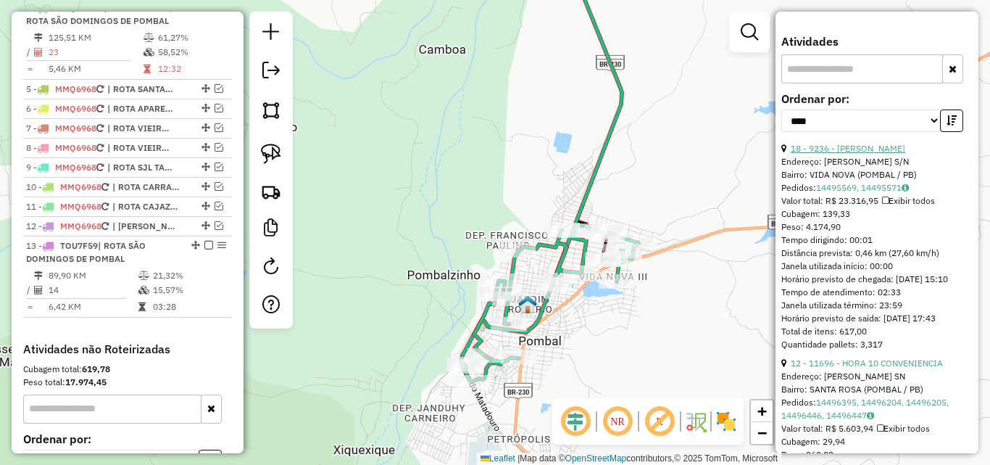
scroll to position [725, 0]
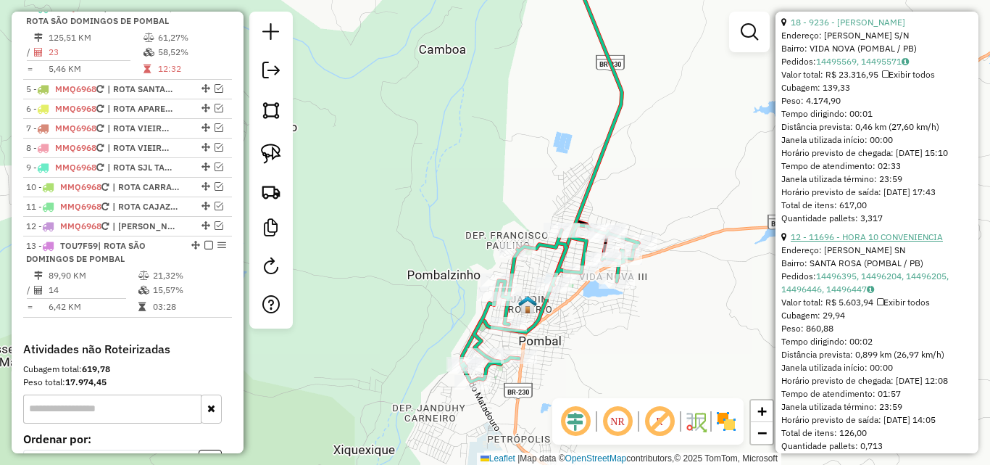
click at [863, 242] on link "12 - 11696 - HORA 10 CONVENIENCIA" at bounding box center [867, 236] width 152 height 11
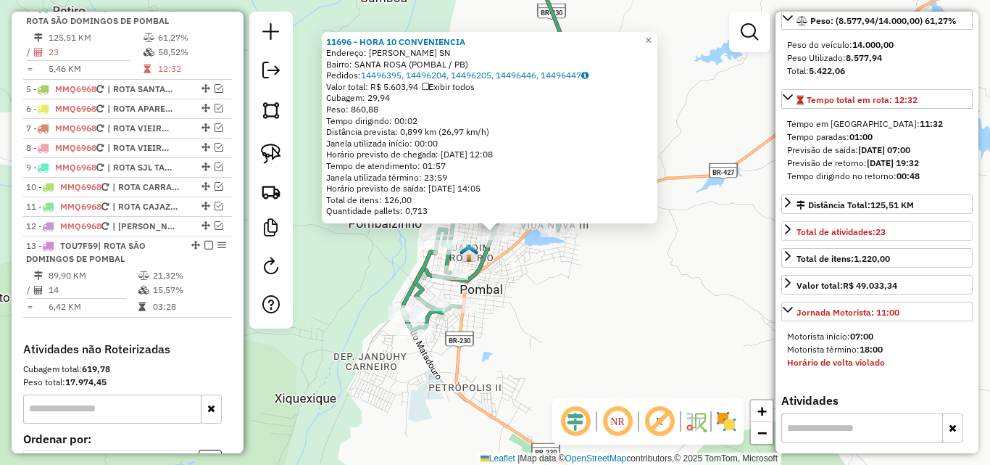
scroll to position [217, 0]
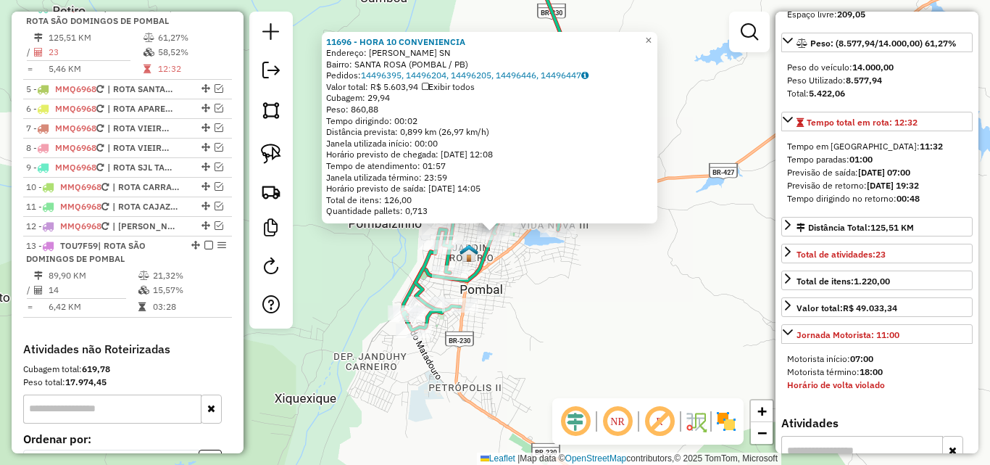
click at [532, 313] on div "11696 - HORA 10 CONVENIENCIA Endereço: [PERSON_NAME] SN Bairro: [GEOGRAPHIC_DAT…" at bounding box center [495, 232] width 990 height 465
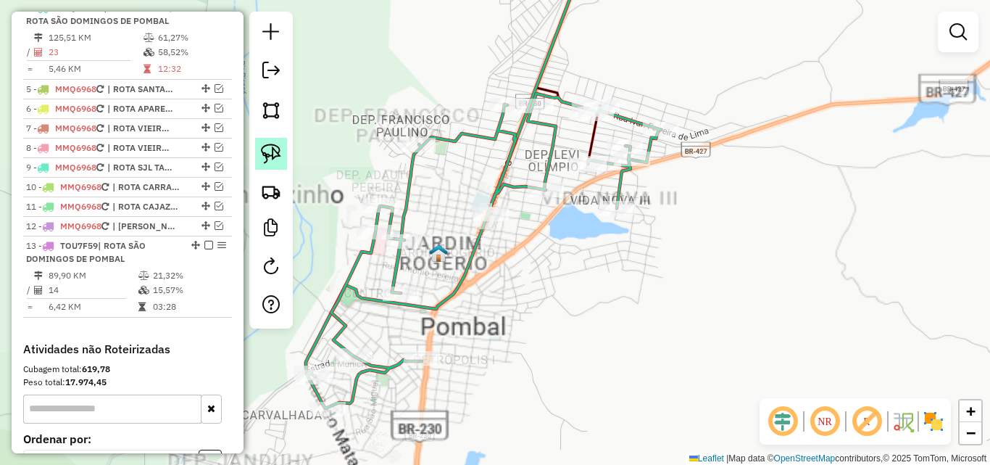
click at [273, 157] on img at bounding box center [271, 154] width 20 height 20
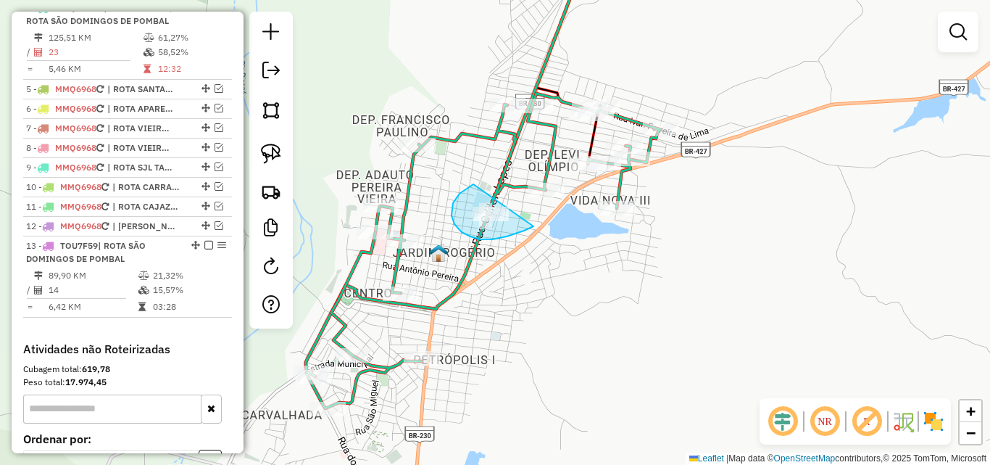
drag, startPoint x: 471, startPoint y: 185, endPoint x: 543, endPoint y: 210, distance: 75.9
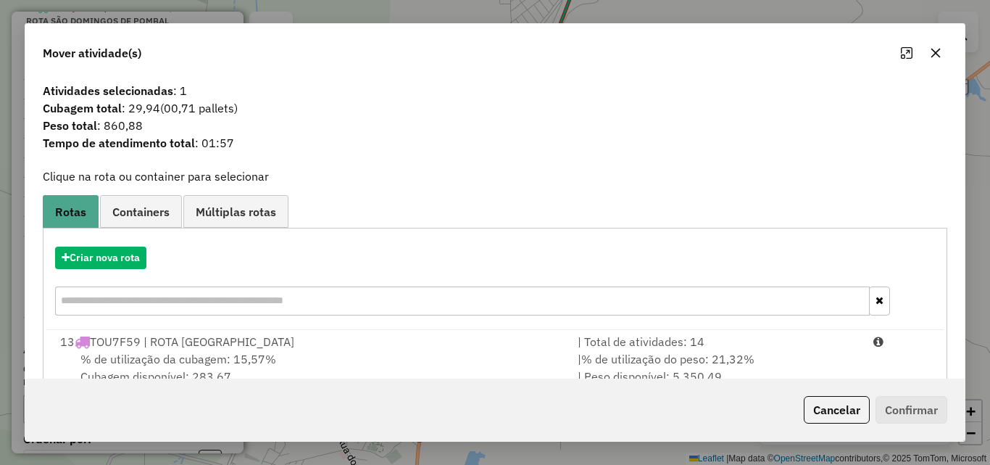
drag, startPoint x: 817, startPoint y: 360, endPoint x: 900, endPoint y: 407, distance: 95.1
click at [818, 362] on div "| % de utilização do peso: 21,32% | Peso disponível: 5.350,49" at bounding box center [717, 367] width 296 height 35
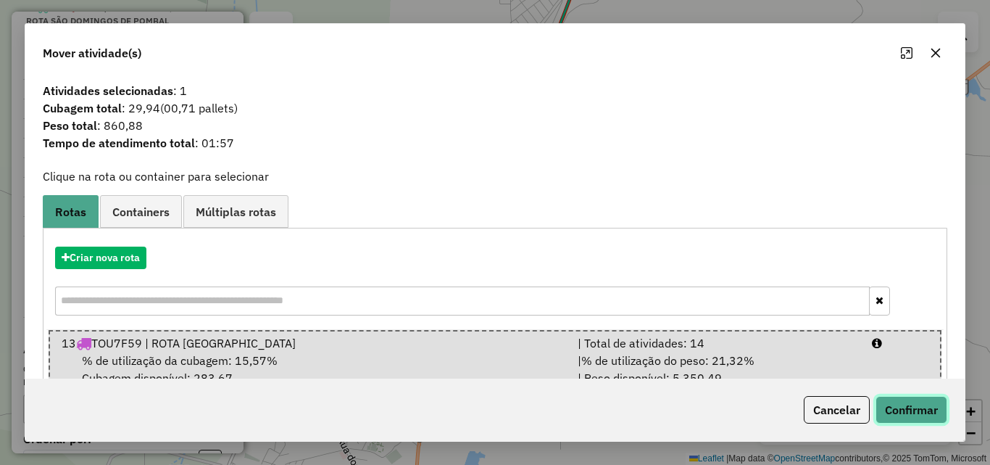
click at [906, 411] on button "Confirmar" at bounding box center [912, 410] width 72 height 28
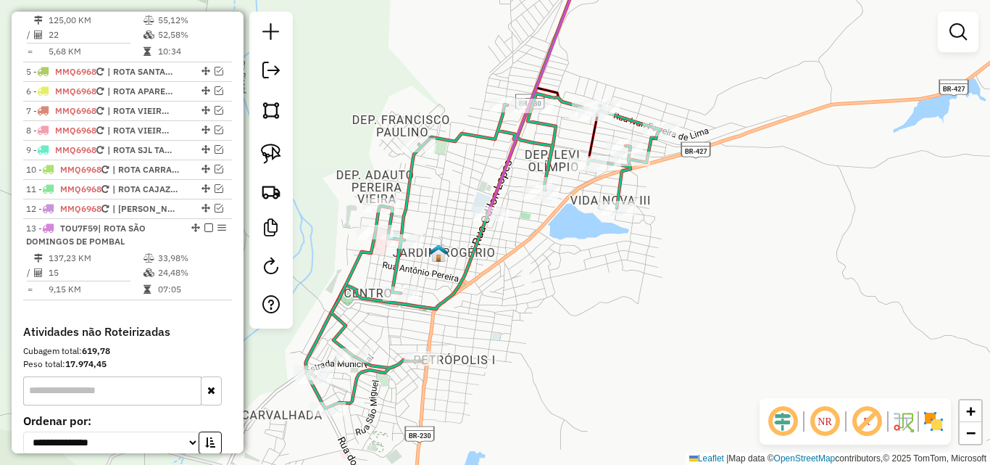
scroll to position [602, 0]
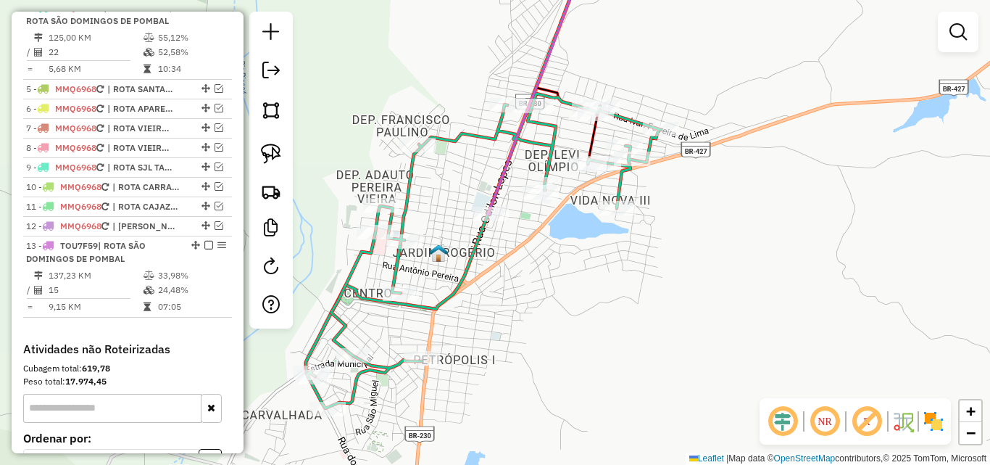
click at [547, 163] on icon at bounding box center [484, 251] width 355 height 315
select select "*********"
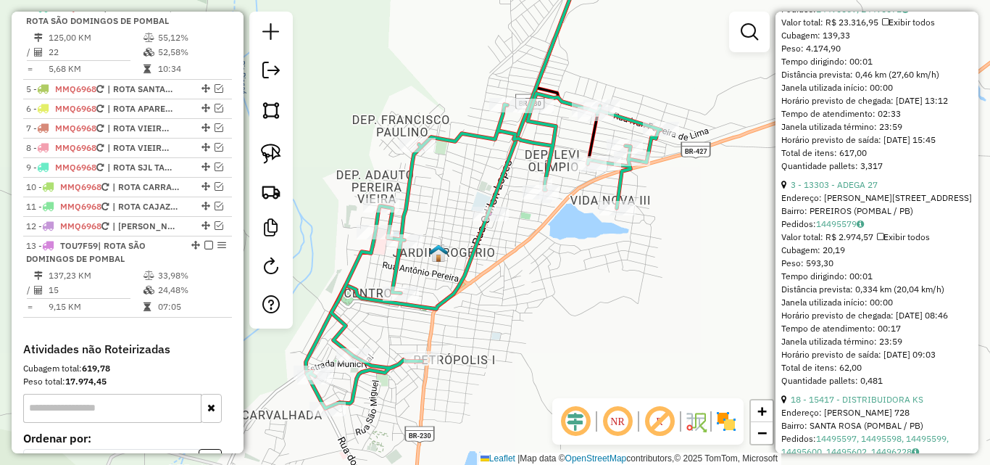
scroll to position [797, 0]
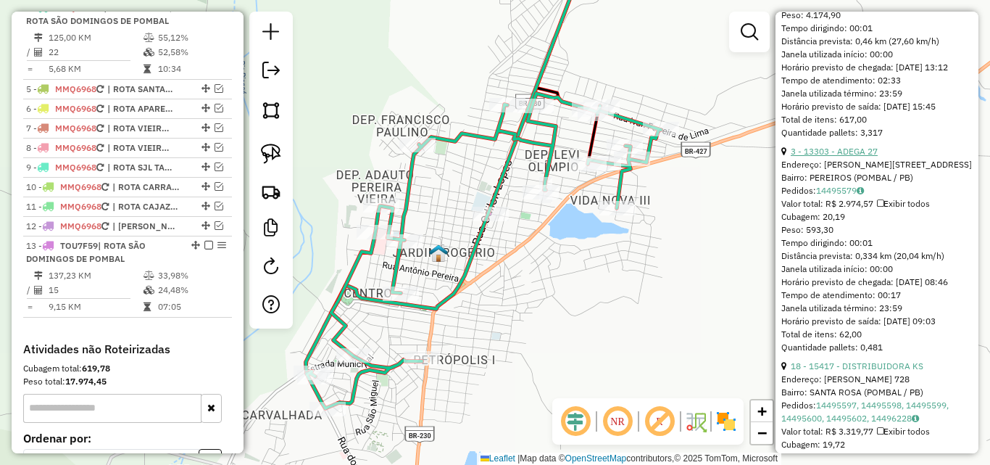
click at [859, 157] on link "3 - 13303 - ADEGA 27" at bounding box center [834, 151] width 87 height 11
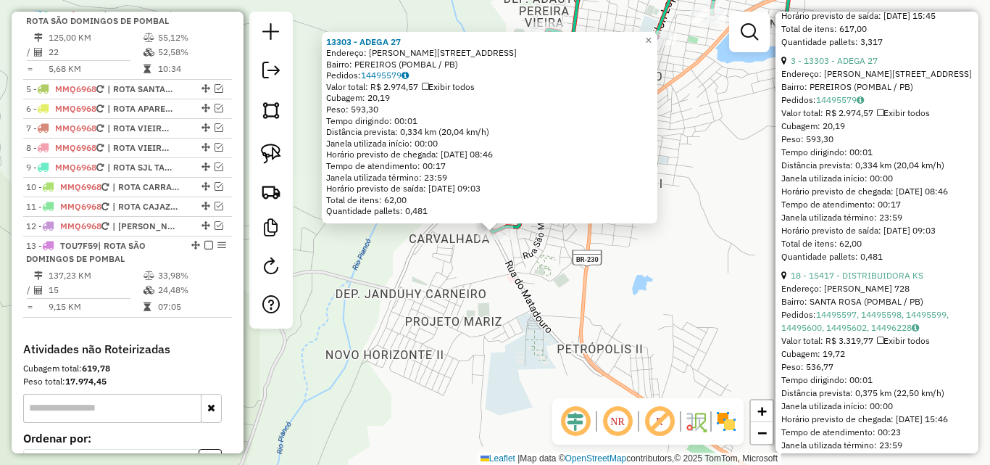
scroll to position [942, 0]
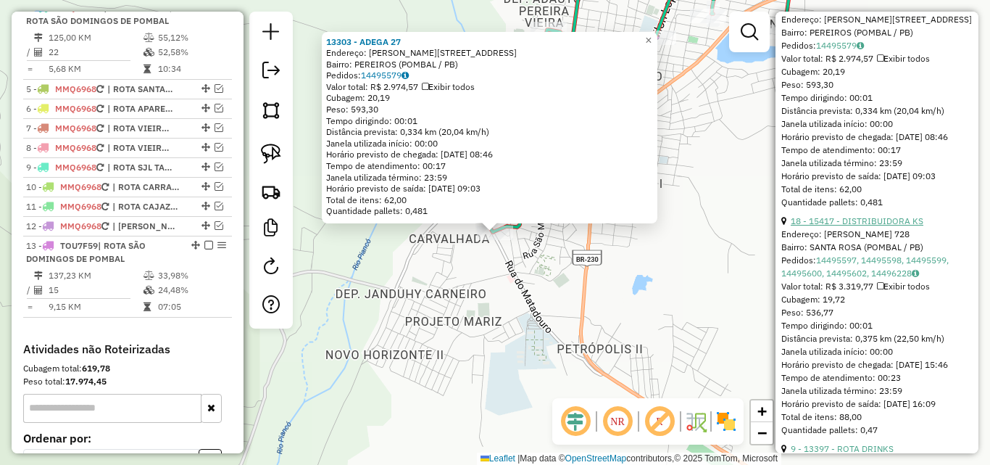
click at [842, 226] on link "18 - 15417 - DISTRIBUIDORA KS" at bounding box center [857, 220] width 133 height 11
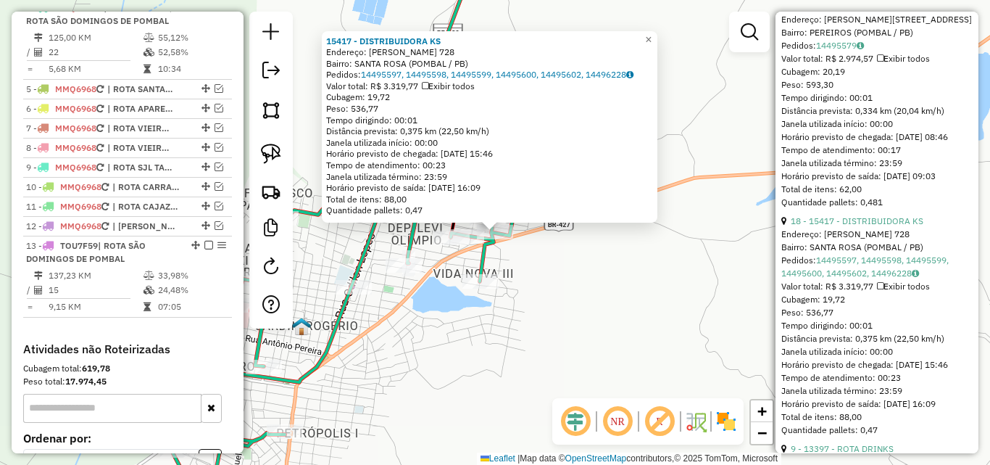
click at [615, 327] on div "15417 - DISTRIBUIDORA KS Endereço: [PERSON_NAME] 728 Bairro: [GEOGRAPHIC_DATA] …" at bounding box center [495, 232] width 990 height 465
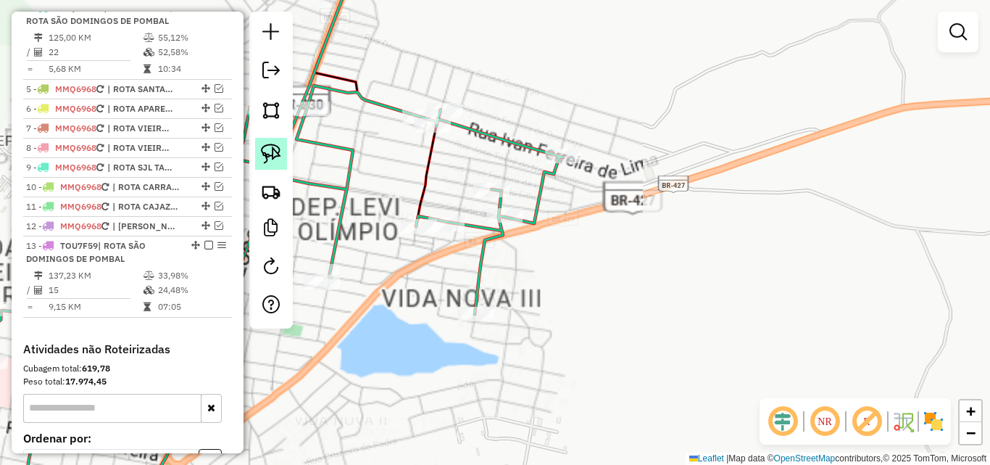
click at [270, 157] on img at bounding box center [271, 154] width 20 height 20
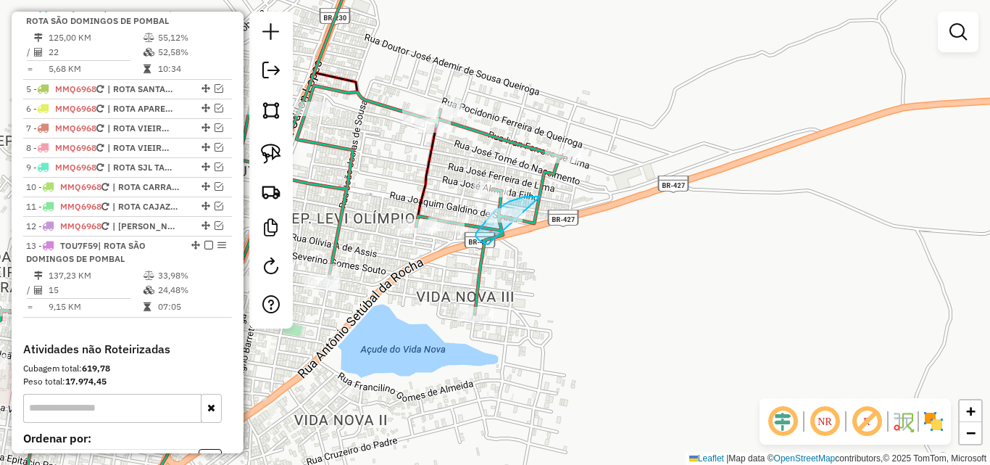
drag, startPoint x: 535, startPoint y: 196, endPoint x: 512, endPoint y: 239, distance: 48.7
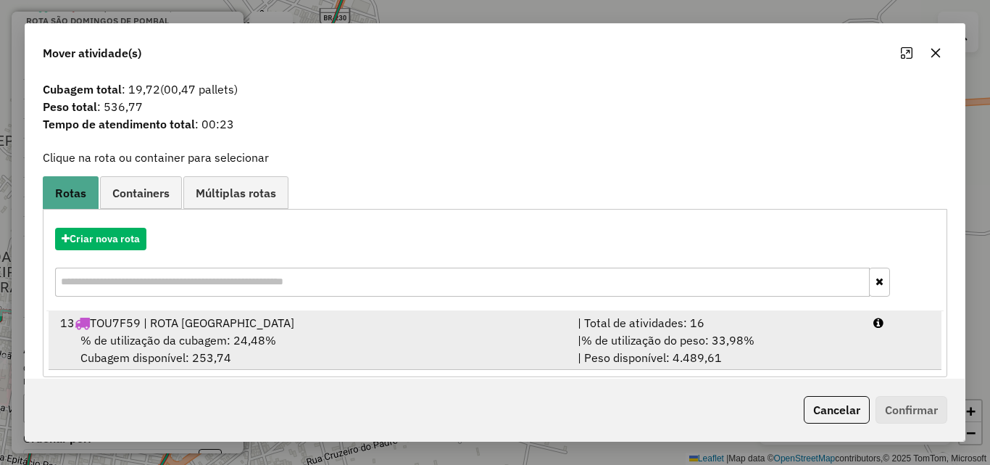
scroll to position [35, 0]
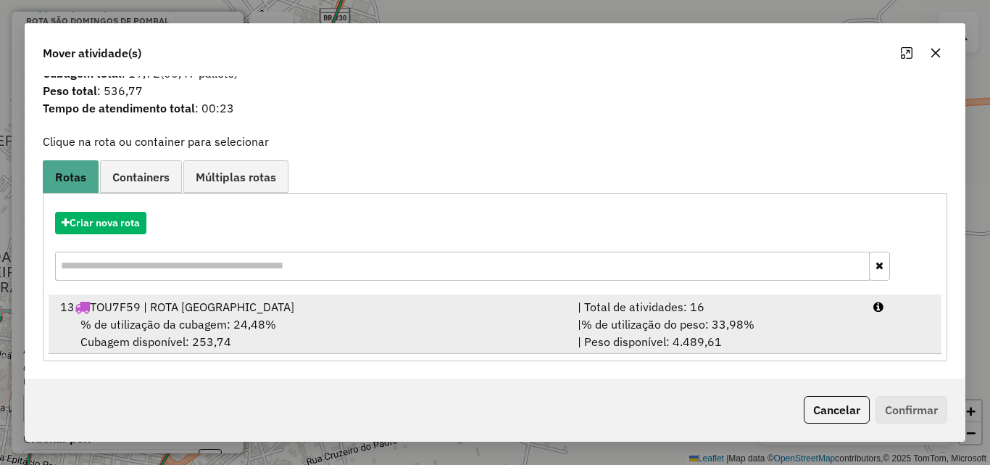
click at [561, 320] on div "% de utilização da cubagem: 24,48% Cubagem disponível: 253,74" at bounding box center [310, 332] width 518 height 35
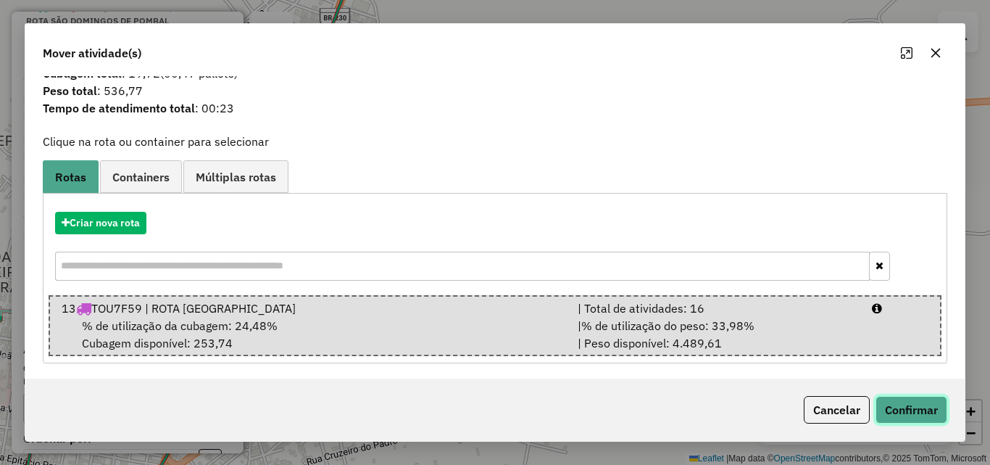
click at [897, 410] on button "Confirmar" at bounding box center [912, 410] width 72 height 28
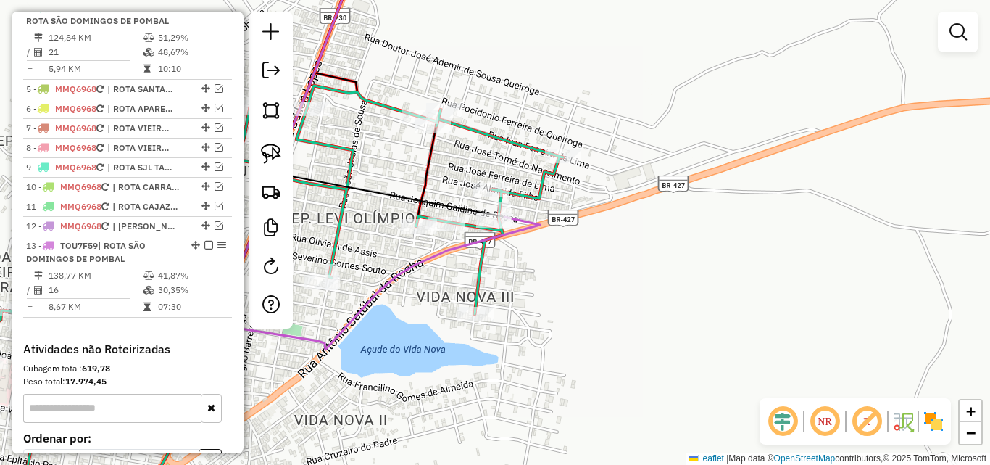
scroll to position [0, 0]
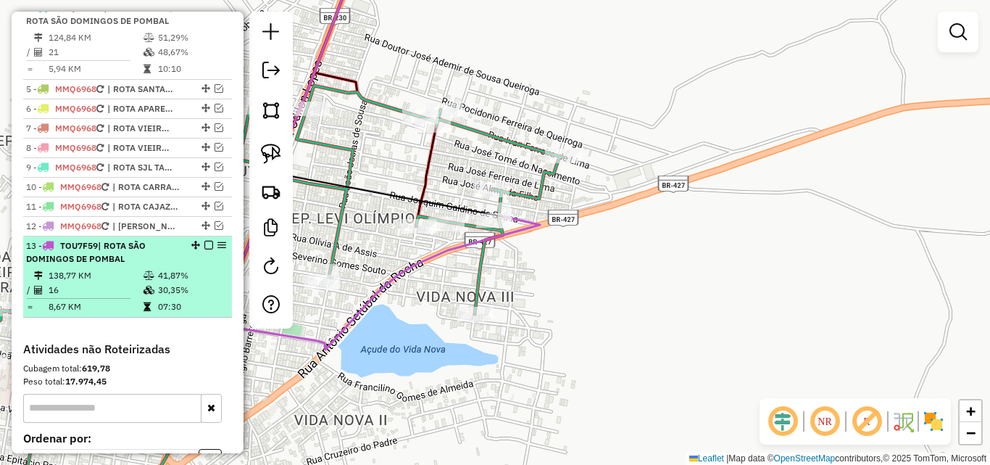
click at [117, 297] on td "16" at bounding box center [95, 290] width 95 height 14
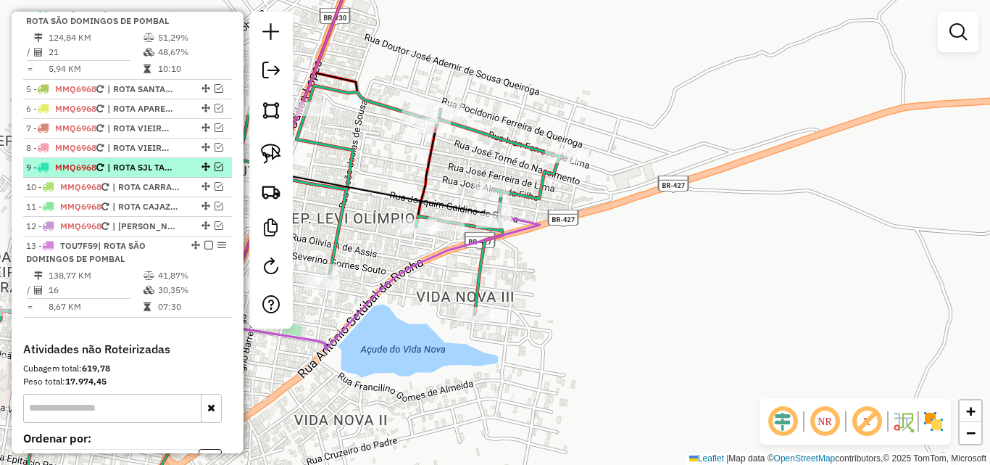
select select "*********"
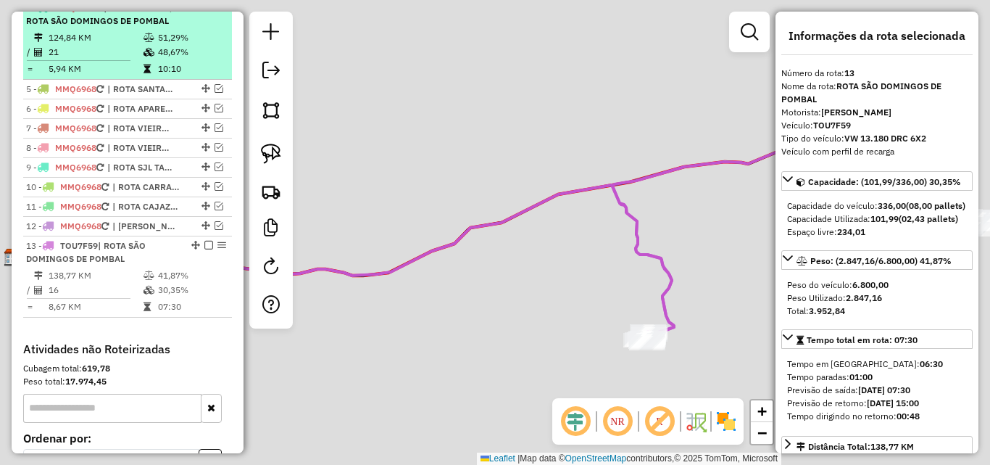
click at [162, 45] on td "51,29%" at bounding box center [191, 37] width 69 height 14
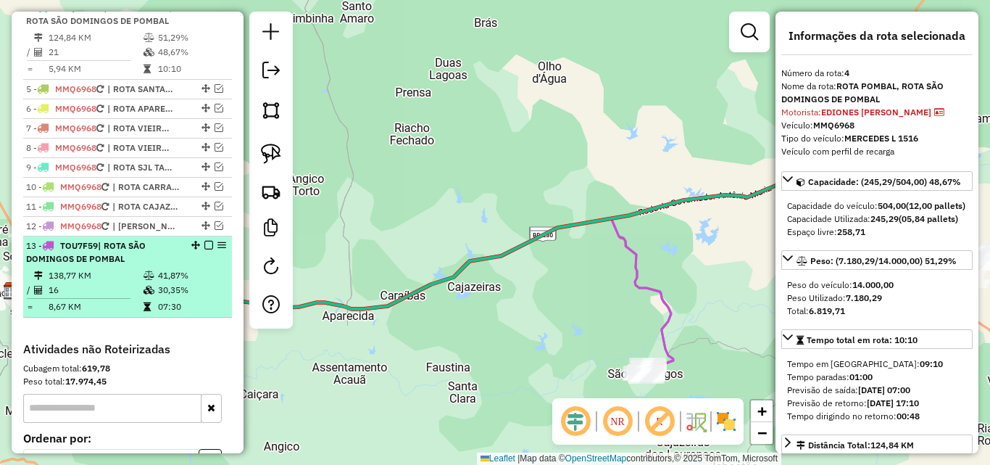
drag, startPoint x: 130, startPoint y: 288, endPoint x: 165, endPoint y: 284, distance: 34.3
click at [130, 265] on div "13 - TOU7F59 | ROTA [GEOGRAPHIC_DATA]" at bounding box center [103, 252] width 154 height 26
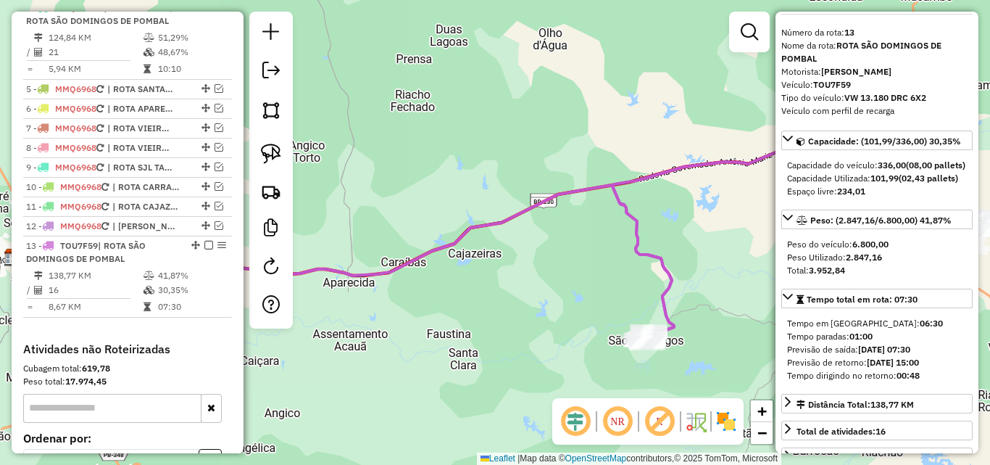
scroll to position [72, 0]
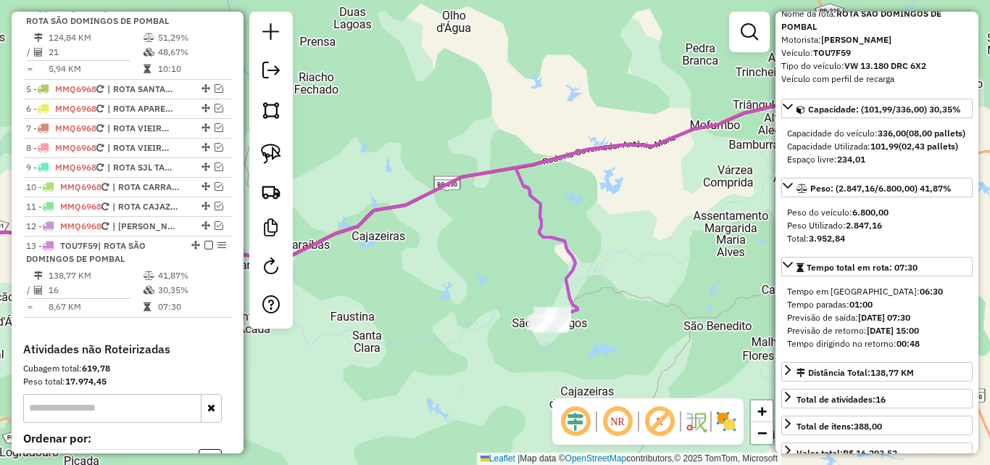
drag, startPoint x: 582, startPoint y: 261, endPoint x: 484, endPoint y: 243, distance: 100.2
click at [516, 243] on icon at bounding box center [699, 215] width 367 height 223
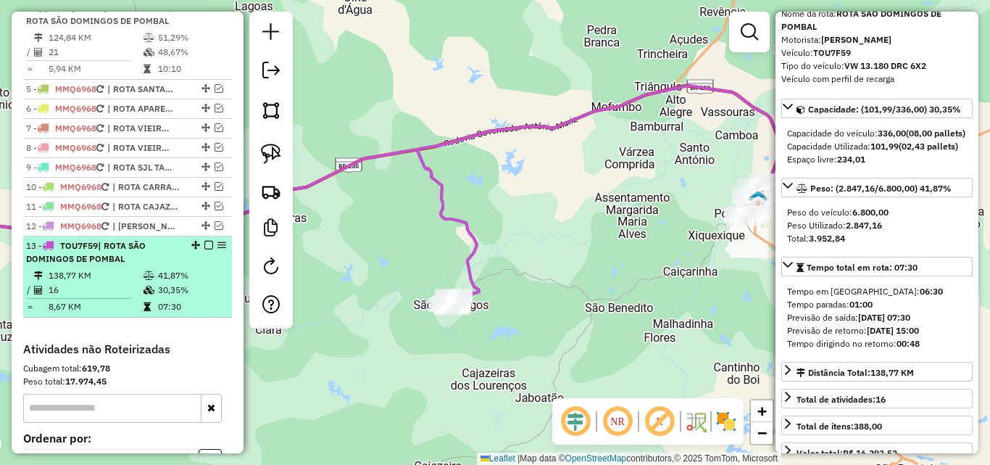
click at [130, 283] on td "138,77 KM" at bounding box center [95, 275] width 95 height 14
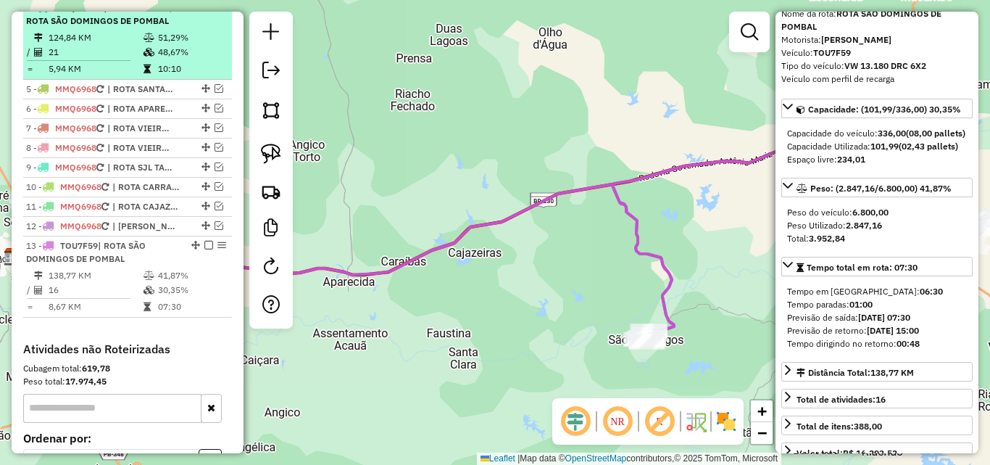
click at [164, 26] on span "| ROTA POMBAL, ROTA SÃO DOMINGOS DE POMBAL" at bounding box center [99, 14] width 146 height 24
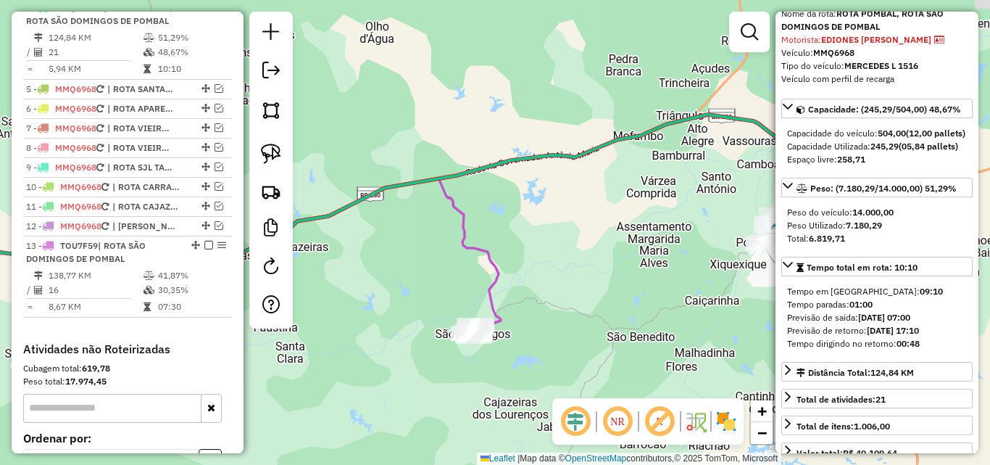
drag, startPoint x: 645, startPoint y: 246, endPoint x: 378, endPoint y: 173, distance: 277.3
click at [378, 173] on div "Janela de atendimento Grade de atendimento Capacidade Transportadoras Veículos …" at bounding box center [495, 232] width 990 height 465
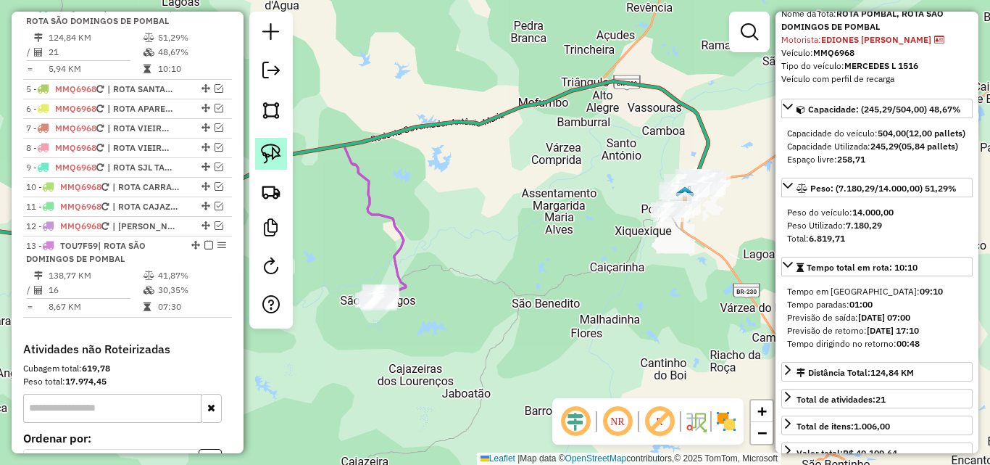
drag, startPoint x: 270, startPoint y: 157, endPoint x: 307, endPoint y: 197, distance: 55.4
click at [270, 157] on img at bounding box center [271, 154] width 20 height 20
drag, startPoint x: 315, startPoint y: 302, endPoint x: 504, endPoint y: 273, distance: 191.5
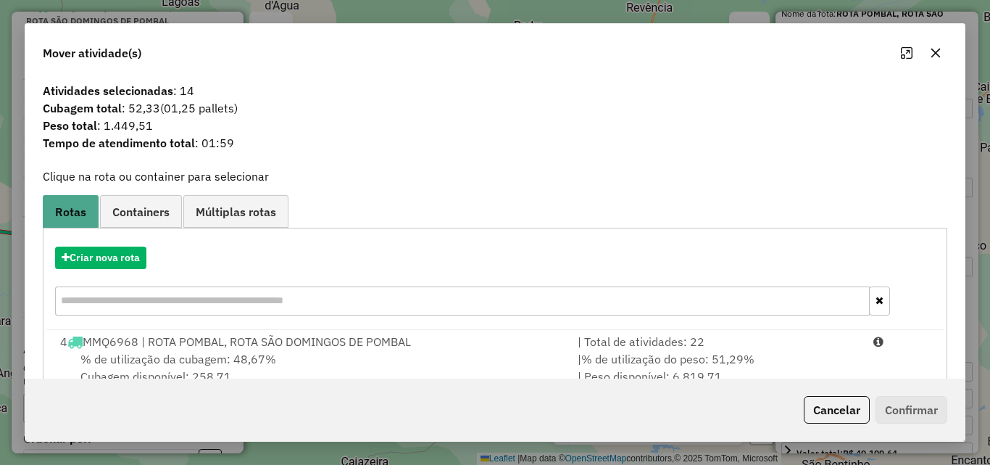
drag, startPoint x: 860, startPoint y: 410, endPoint x: 789, endPoint y: 382, distance: 76.5
click at [859, 411] on button "Cancelar" at bounding box center [837, 410] width 66 height 28
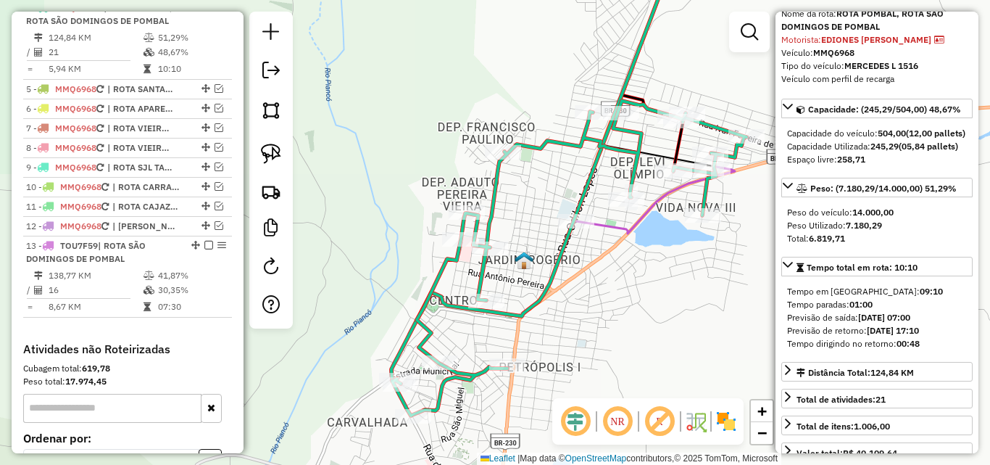
click at [638, 294] on div "Janela de atendimento Grade de atendimento Capacidade Transportadoras Veículos …" at bounding box center [495, 232] width 990 height 465
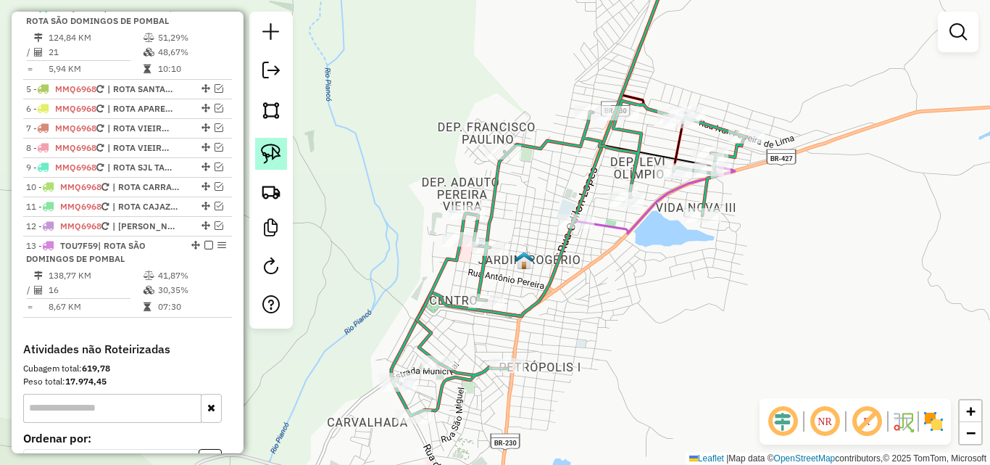
click at [275, 157] on img at bounding box center [271, 154] width 20 height 20
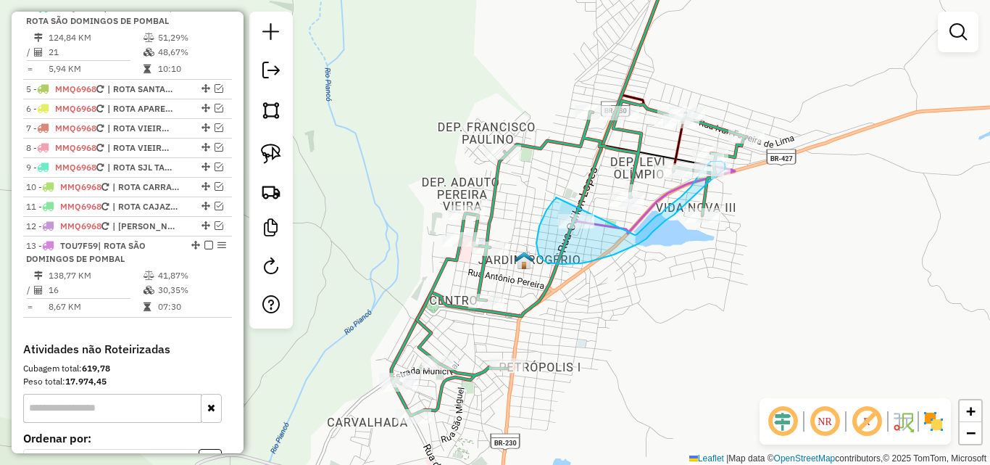
drag, startPoint x: 554, startPoint y: 200, endPoint x: 635, endPoint y: 236, distance: 88.6
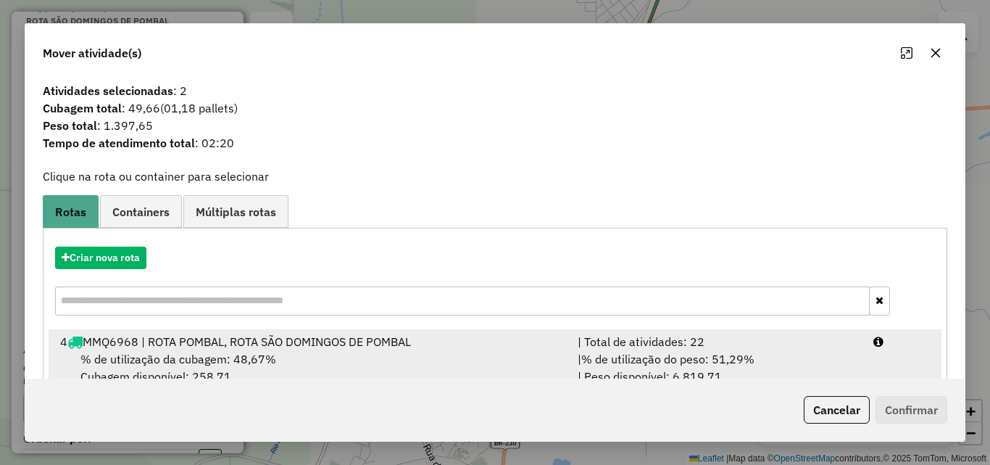
click at [730, 357] on span "% de utilização do peso: 51,29%" at bounding box center [667, 359] width 173 height 14
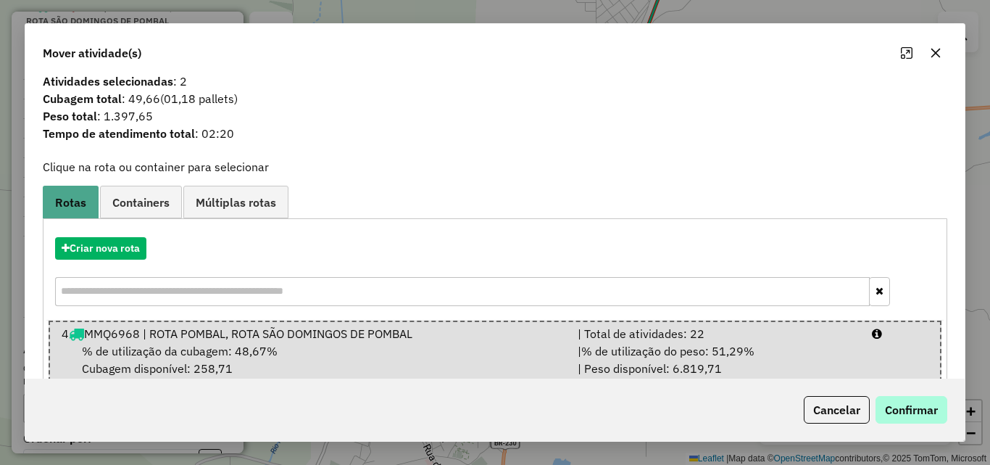
scroll to position [37, 0]
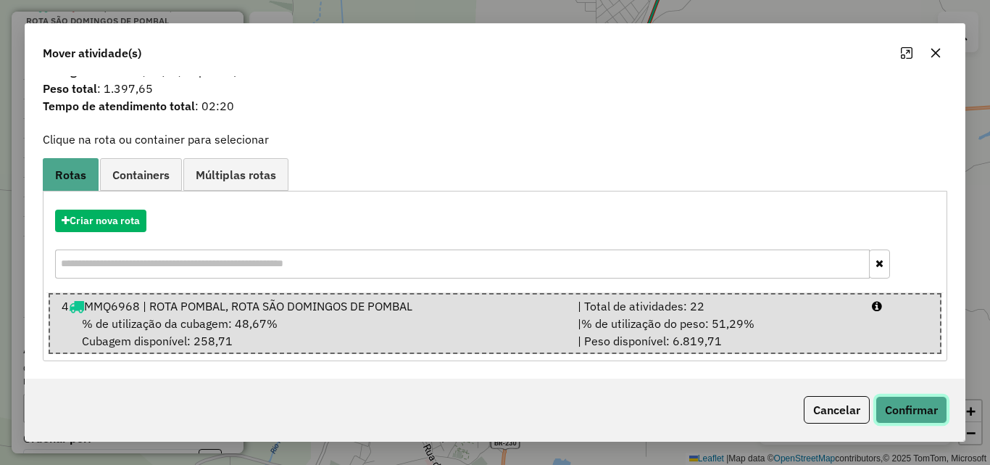
click at [903, 403] on button "Confirmar" at bounding box center [912, 410] width 72 height 28
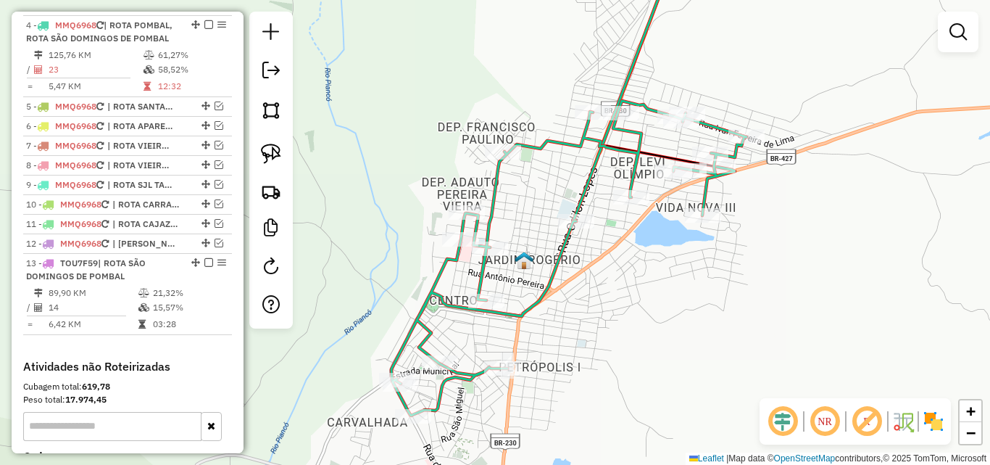
scroll to position [0, 0]
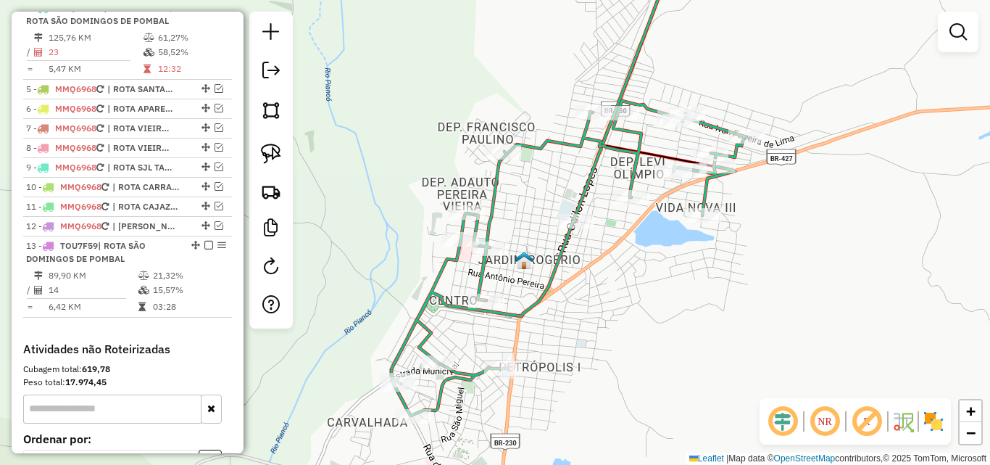
click at [637, 160] on icon at bounding box center [568, 258] width 355 height 315
select select "*********"
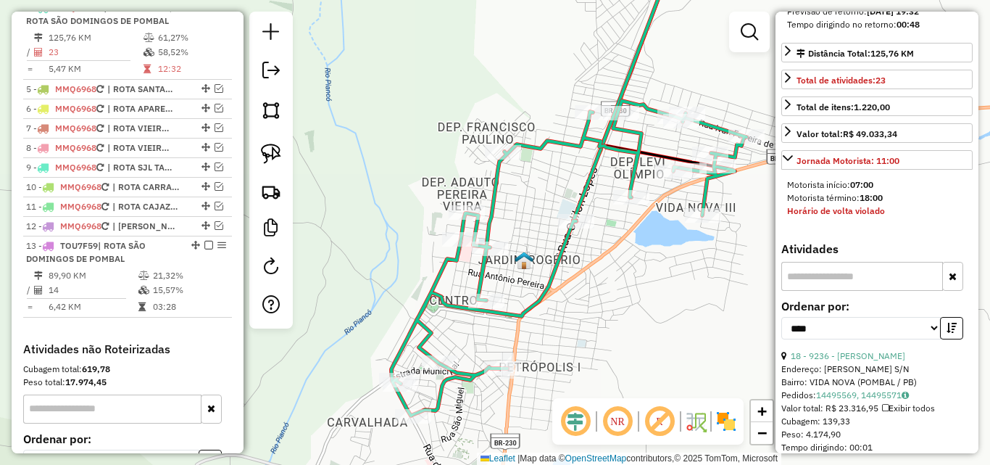
scroll to position [435, 0]
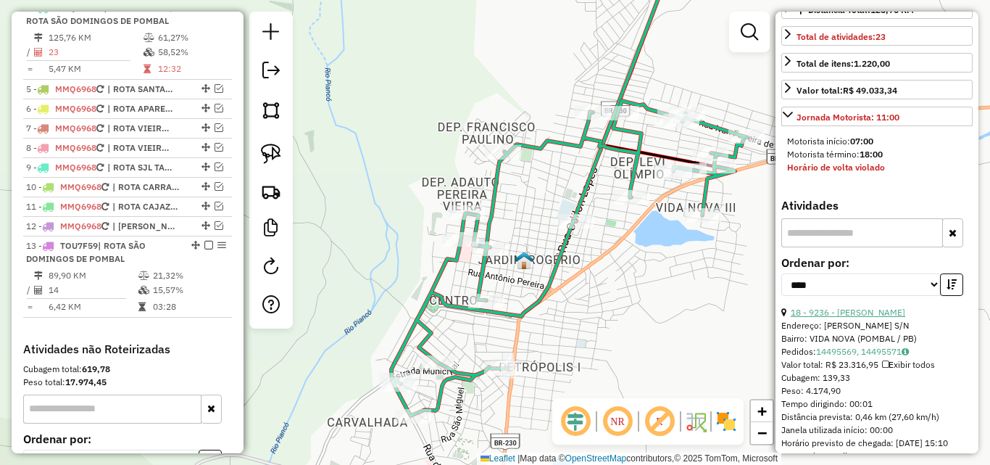
click at [817, 318] on link "18 - 9236 - [PERSON_NAME]" at bounding box center [848, 312] width 115 height 11
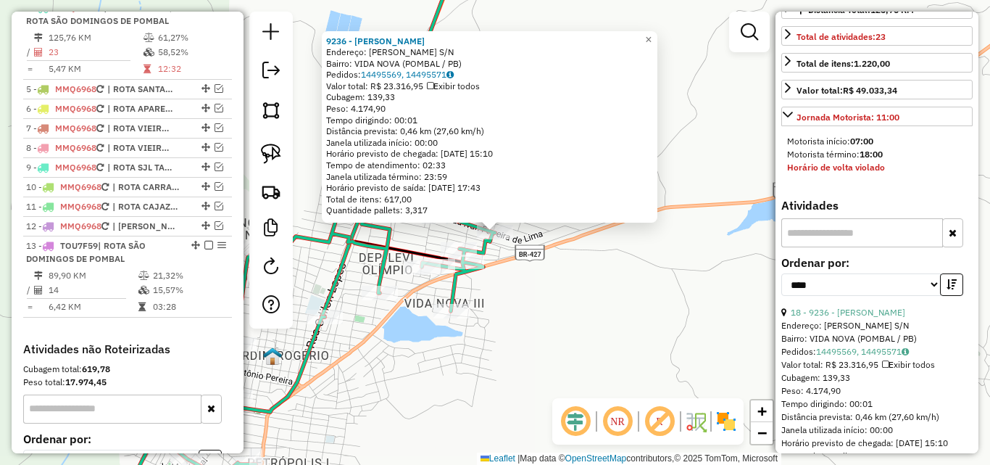
click at [545, 278] on div "Rota 4 - Placa MMQ6968 16158 - PASTELARIA D IRMAS Rota 4 - Placa MMQ6968 16756 …" at bounding box center [495, 232] width 990 height 465
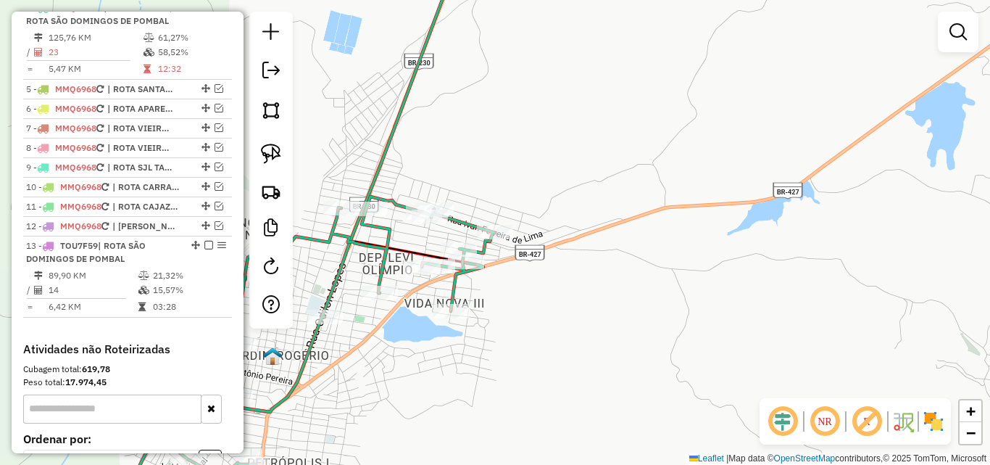
drag, startPoint x: 259, startPoint y: 156, endPoint x: 403, endPoint y: 178, distance: 145.9
click at [259, 157] on link at bounding box center [271, 154] width 32 height 32
drag, startPoint x: 494, startPoint y: 218, endPoint x: 543, endPoint y: 252, distance: 59.5
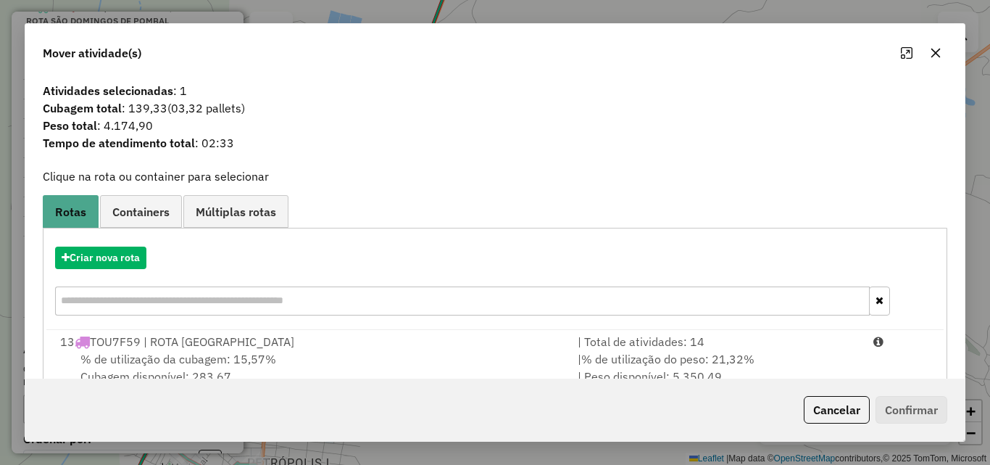
scroll to position [35, 0]
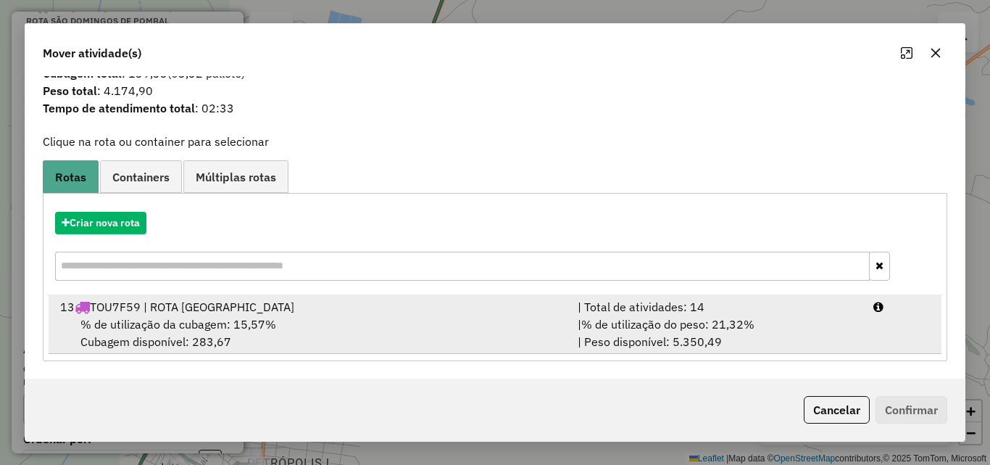
click at [815, 333] on div "| % de utilização do peso: 21,32% | Peso disponível: 5.350,49" at bounding box center [717, 332] width 296 height 35
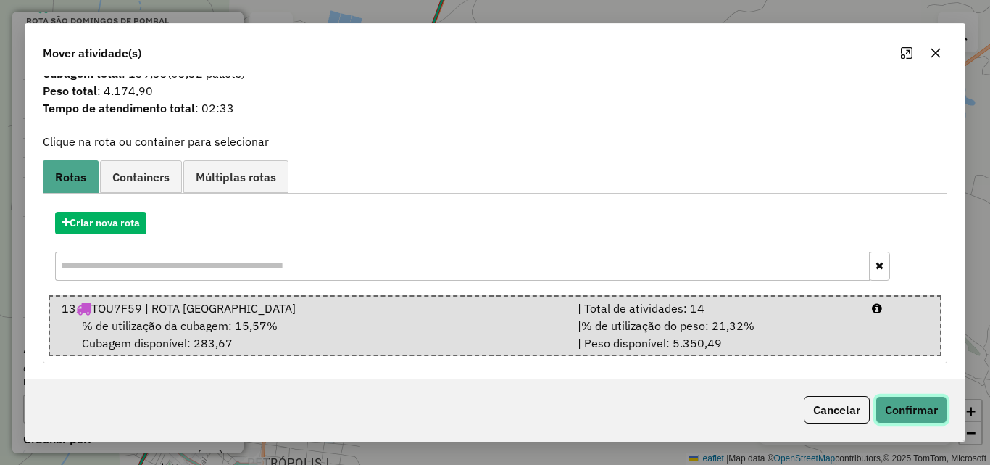
click at [890, 404] on button "Confirmar" at bounding box center [912, 410] width 72 height 28
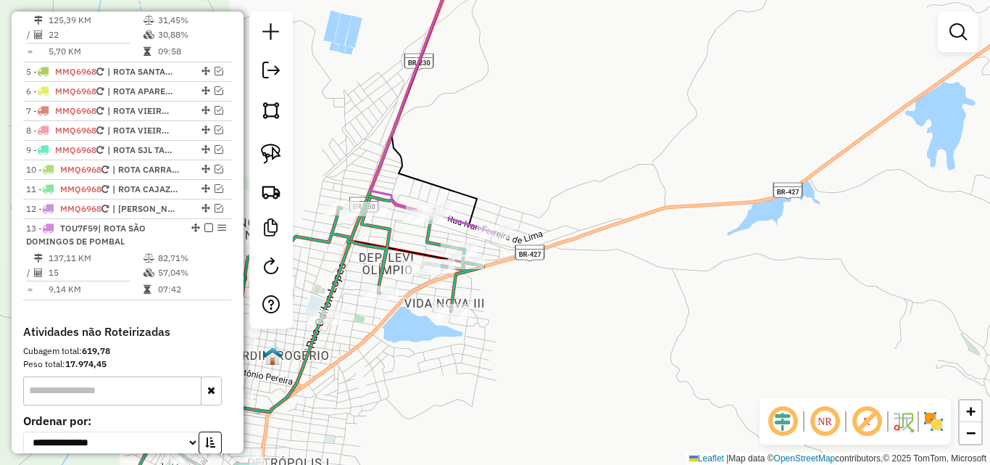
scroll to position [602, 0]
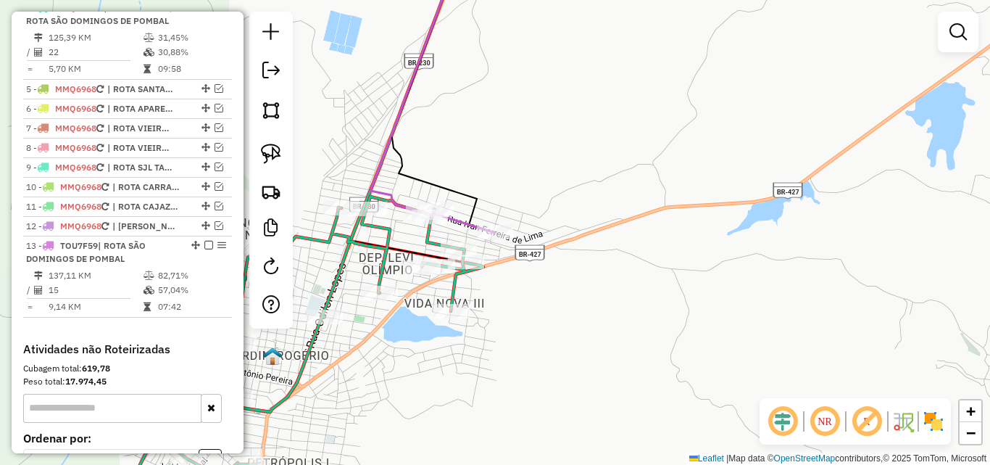
click at [423, 244] on icon at bounding box center [312, 353] width 344 height 315
select select "*********"
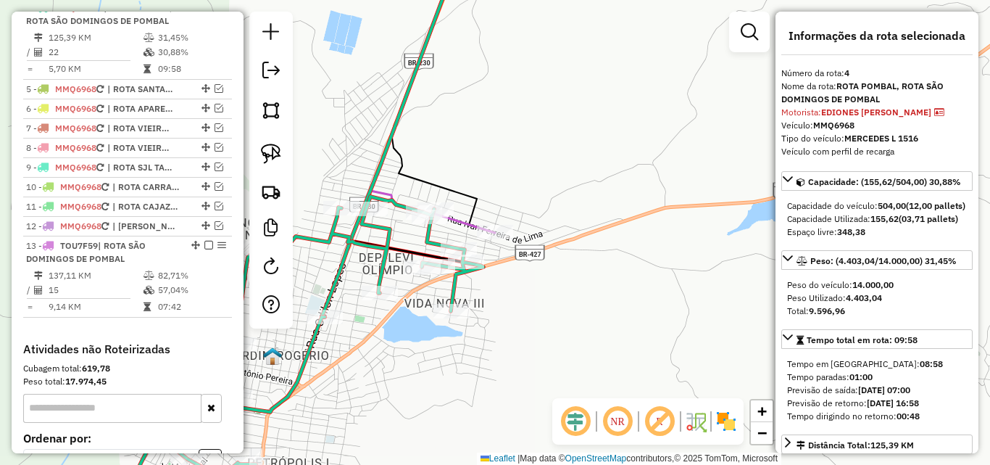
click at [466, 215] on icon at bounding box center [432, 93] width 125 height 279
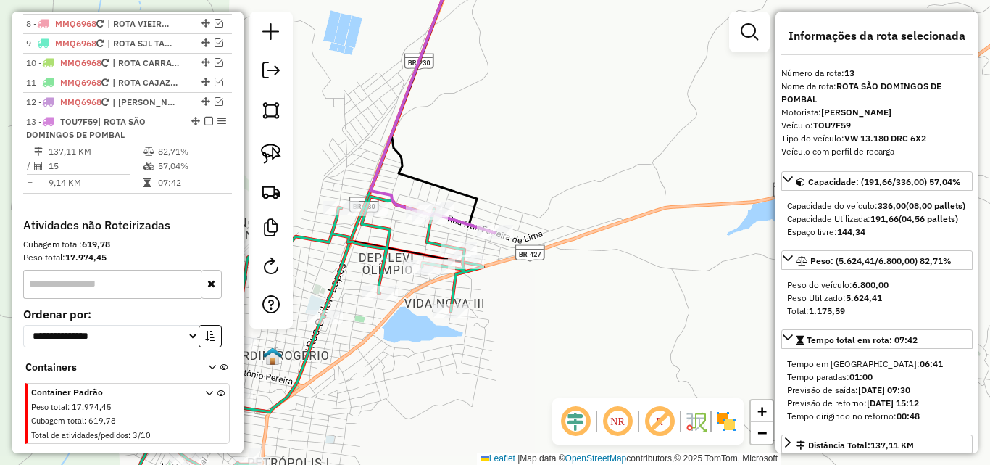
scroll to position [778, 0]
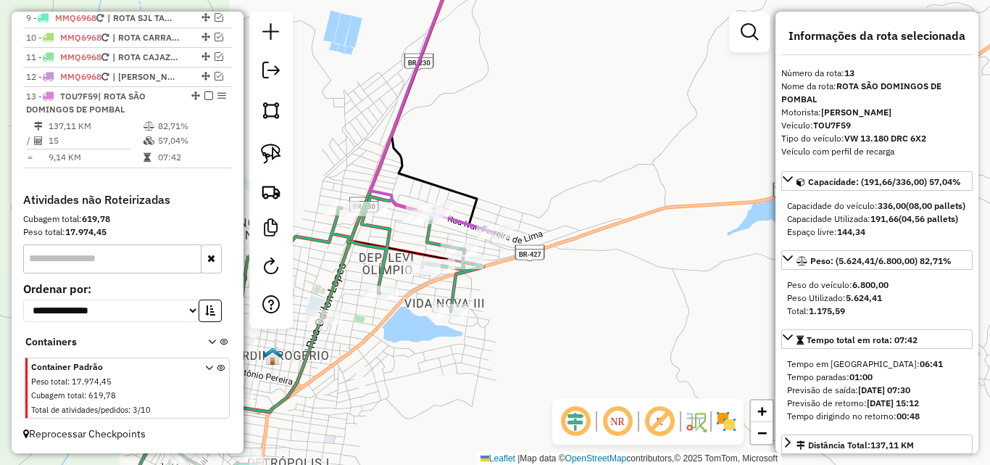
click at [423, 242] on icon at bounding box center [312, 353] width 344 height 315
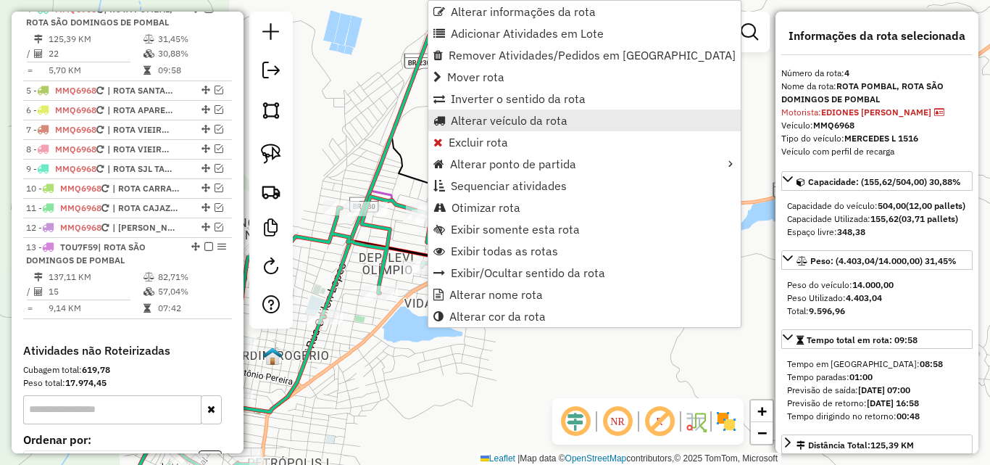
scroll to position [602, 0]
click at [506, 119] on span "Alterar veículo da rota" at bounding box center [509, 121] width 117 height 12
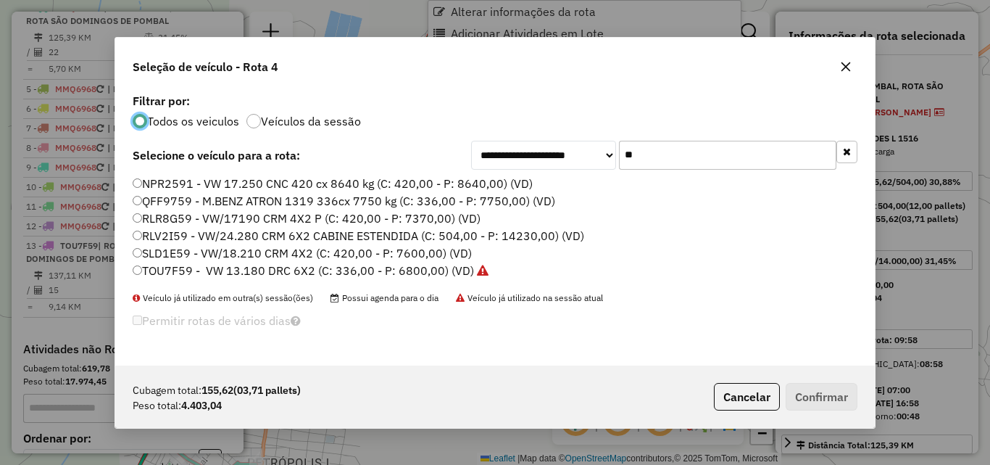
scroll to position [8, 4]
drag, startPoint x: 689, startPoint y: 146, endPoint x: 705, endPoint y: 149, distance: 15.5
click at [695, 146] on input "**" at bounding box center [727, 155] width 217 height 29
click at [706, 152] on input "**" at bounding box center [727, 155] width 217 height 29
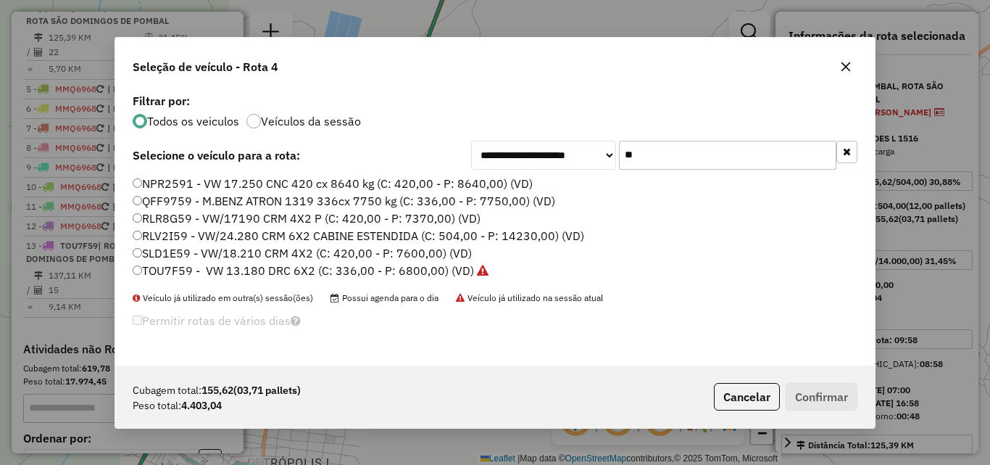
click at [706, 152] on input "**" at bounding box center [727, 155] width 217 height 29
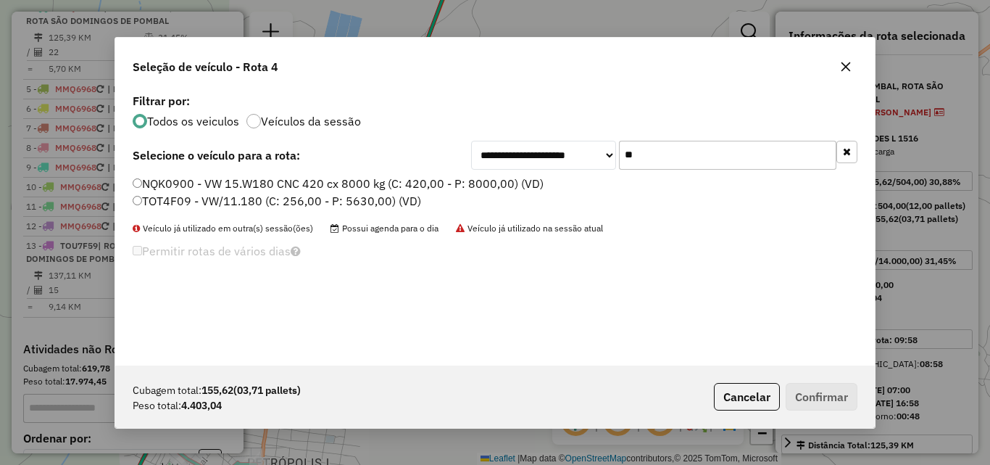
type input "**"
click at [224, 206] on label "TOT4F09 - VW/11.180 (C: 256,00 - P: 5630,00) (VD)" at bounding box center [277, 200] width 289 height 17
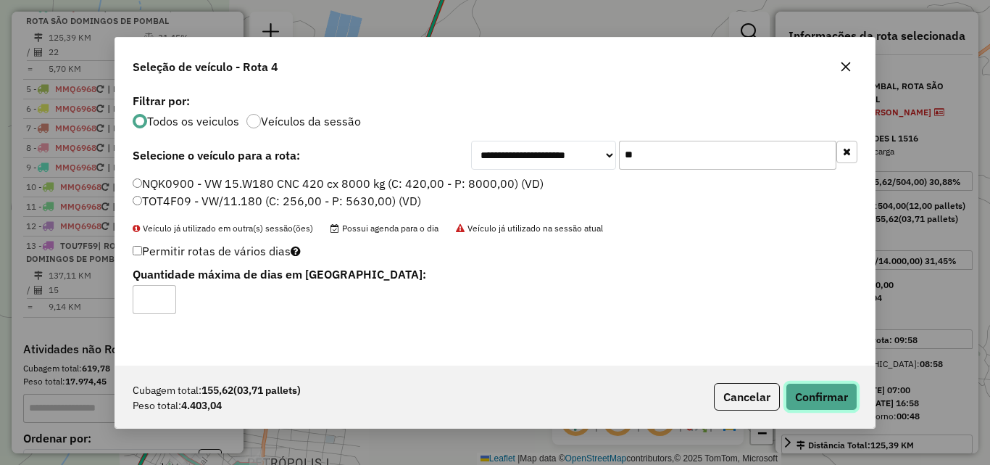
click at [812, 394] on button "Confirmar" at bounding box center [822, 397] width 72 height 28
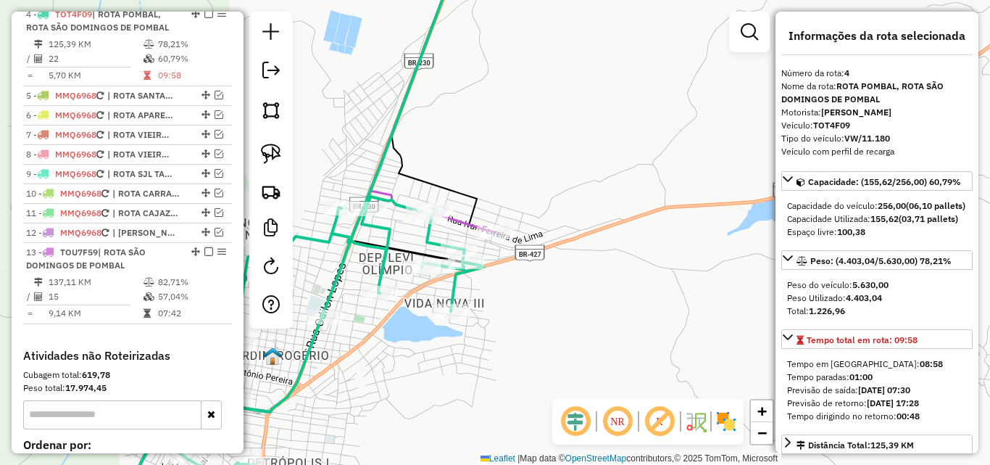
scroll to position [602, 0]
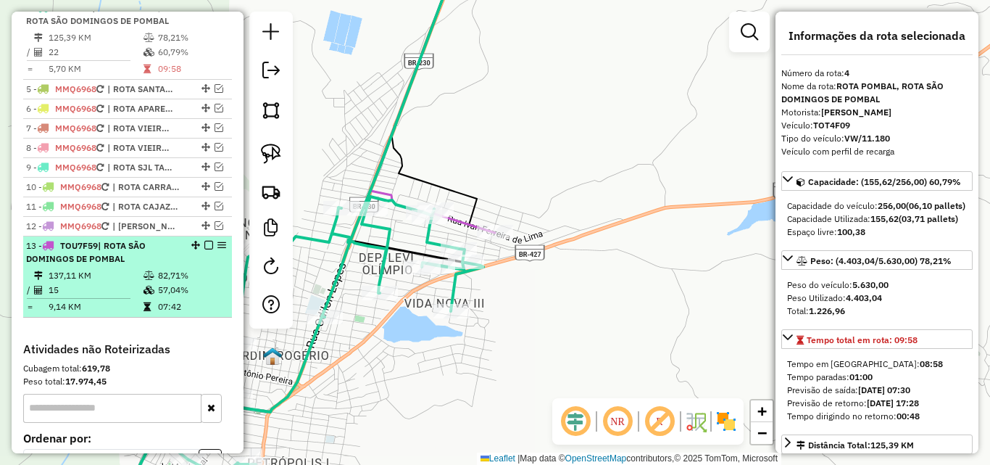
click at [91, 312] on td "9,14 KM" at bounding box center [95, 306] width 95 height 14
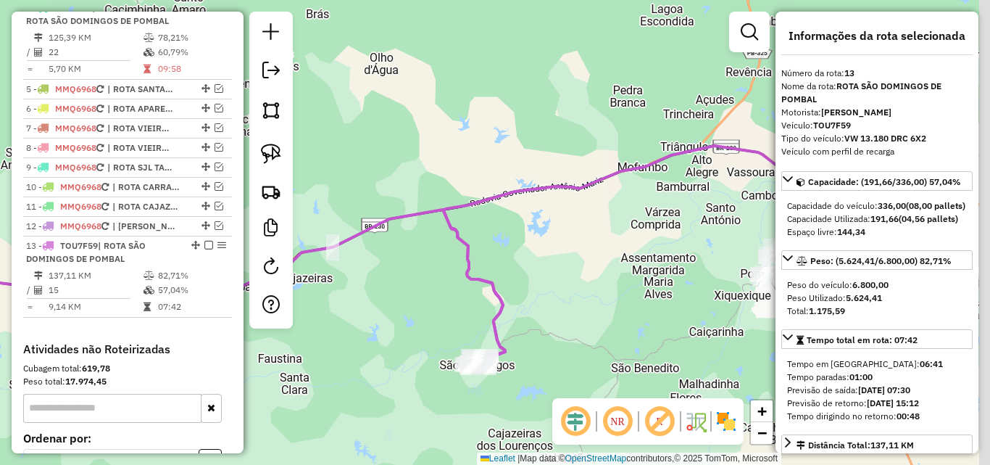
drag, startPoint x: 527, startPoint y: 318, endPoint x: 355, endPoint y: 320, distance: 171.8
click at [306, 337] on div "Janela de atendimento Grade de atendimento Capacidade Transportadoras Veículos …" at bounding box center [495, 232] width 990 height 465
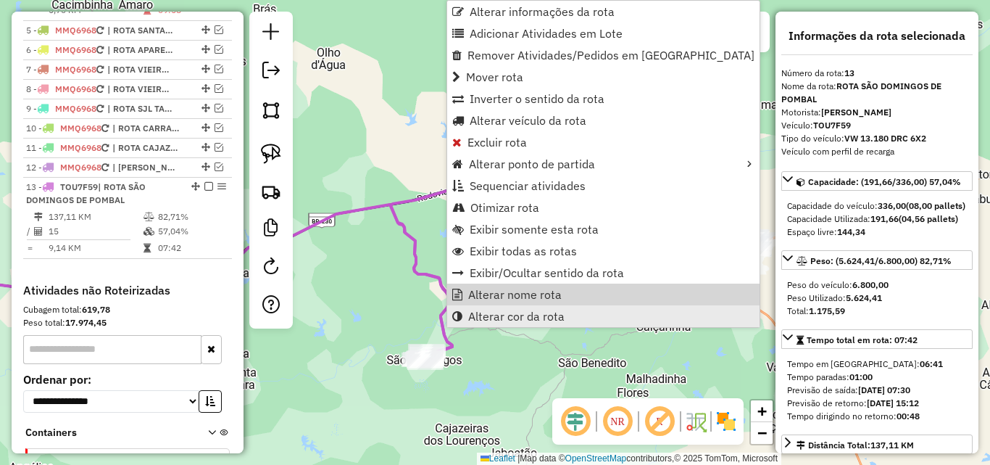
scroll to position [765, 0]
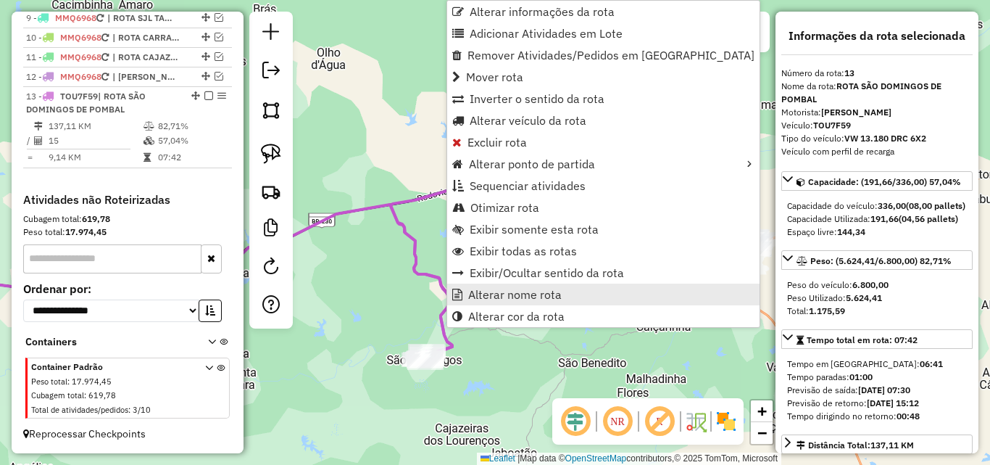
drag, startPoint x: 492, startPoint y: 295, endPoint x: 500, endPoint y: 286, distance: 12.3
click at [500, 286] on link "Alterar nome rota" at bounding box center [603, 294] width 312 height 22
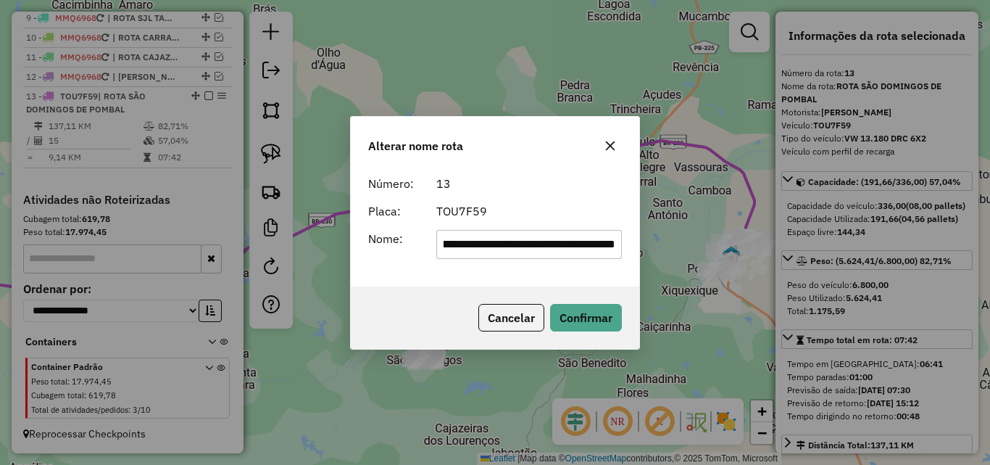
scroll to position [0, 94]
type input "**********"
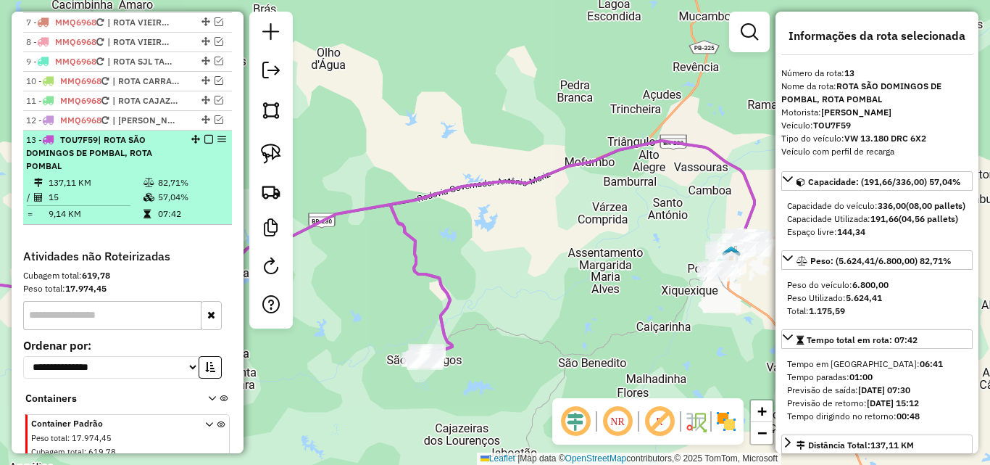
scroll to position [620, 0]
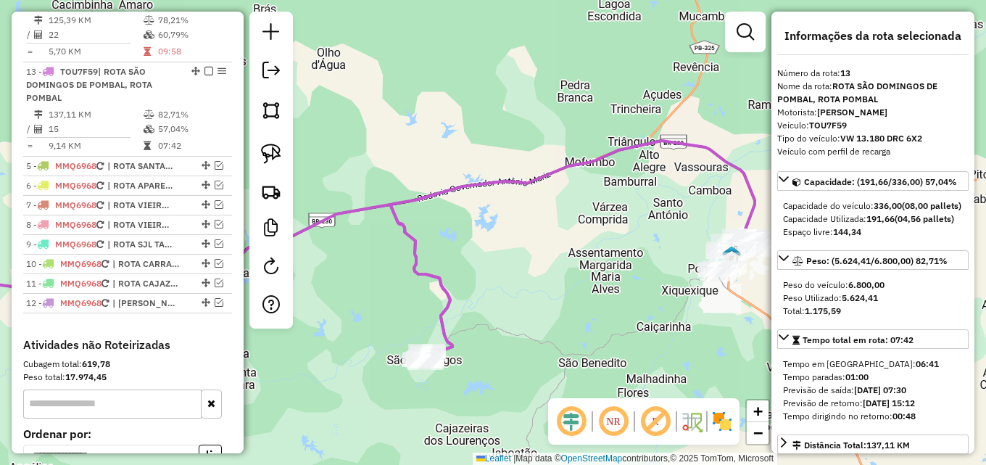
drag, startPoint x: 187, startPoint y: 237, endPoint x: 622, endPoint y: 138, distance: 446.0
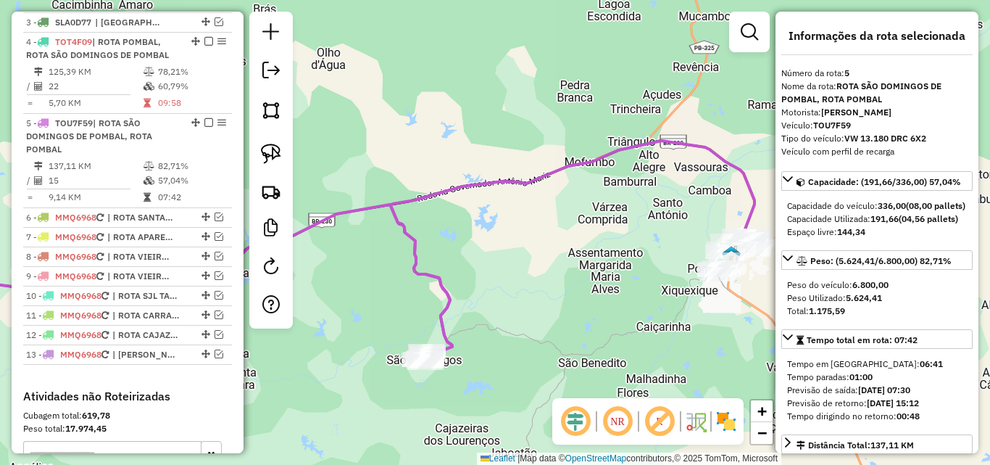
scroll to position [547, 0]
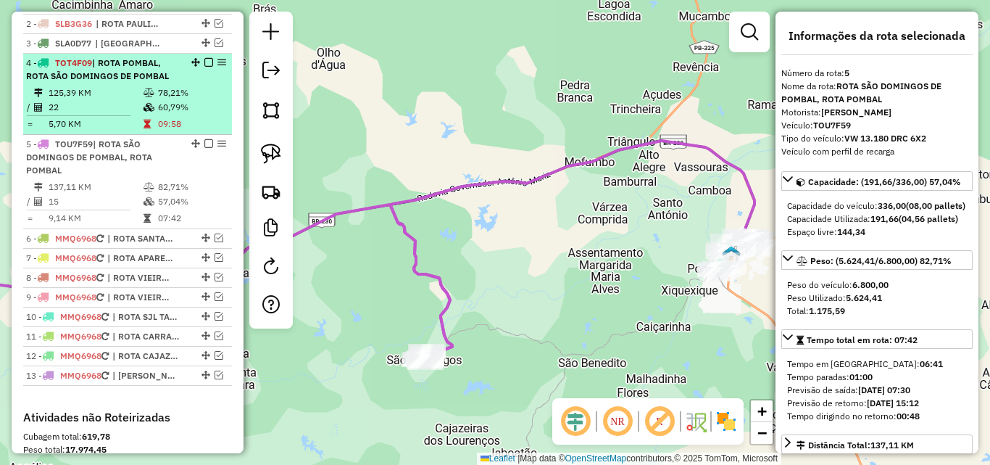
click at [144, 112] on icon at bounding box center [149, 107] width 11 height 9
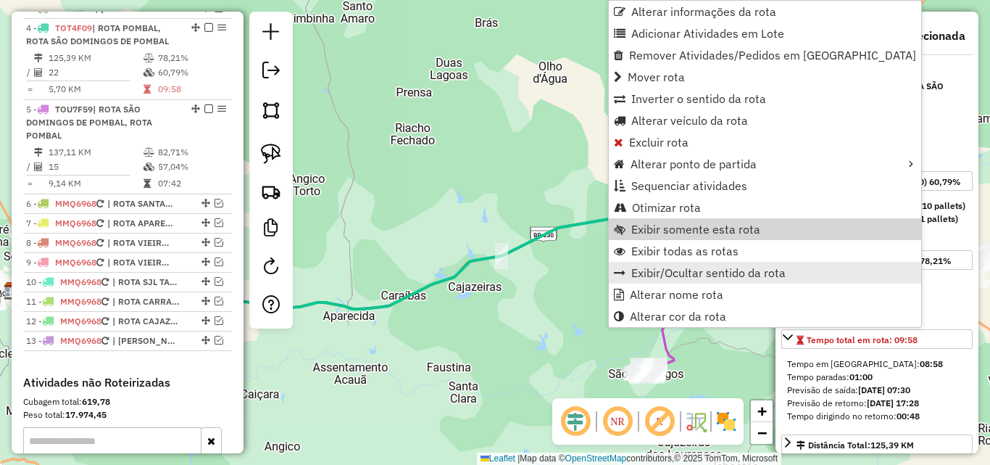
scroll to position [602, 0]
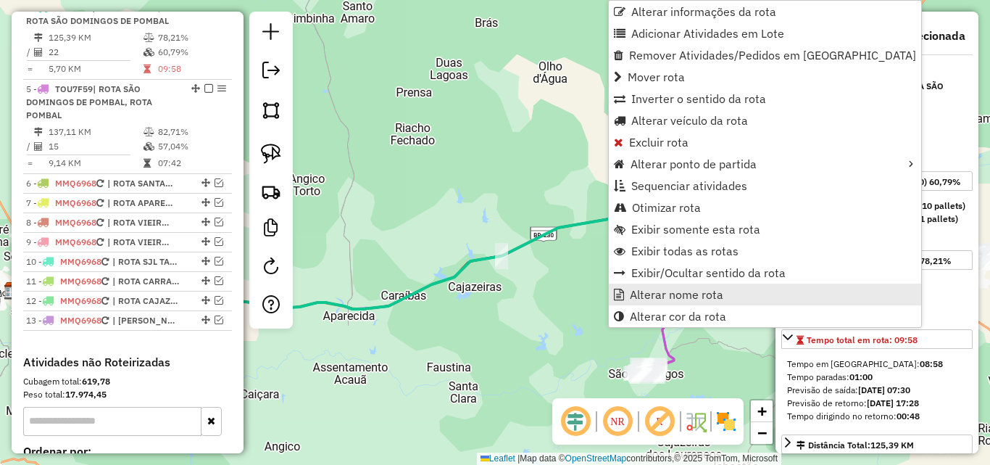
click at [687, 295] on span "Alterar nome rota" at bounding box center [677, 295] width 94 height 12
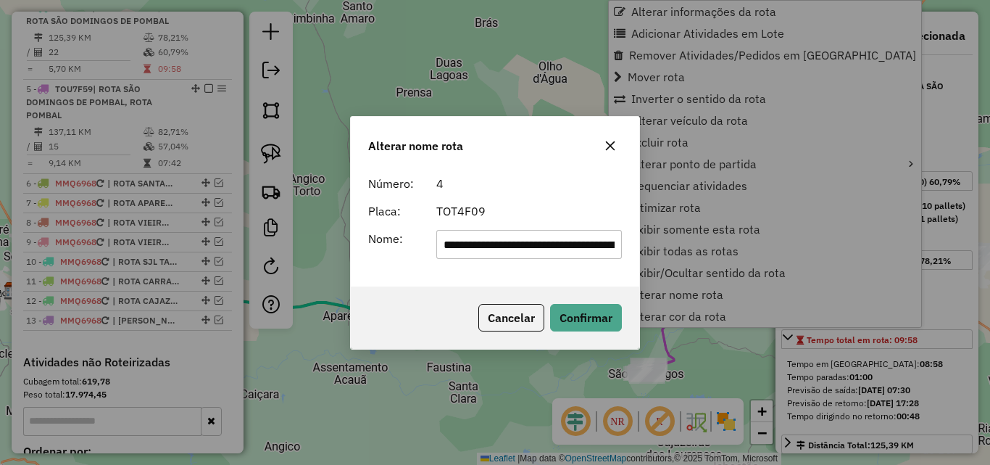
scroll to position [0, 94]
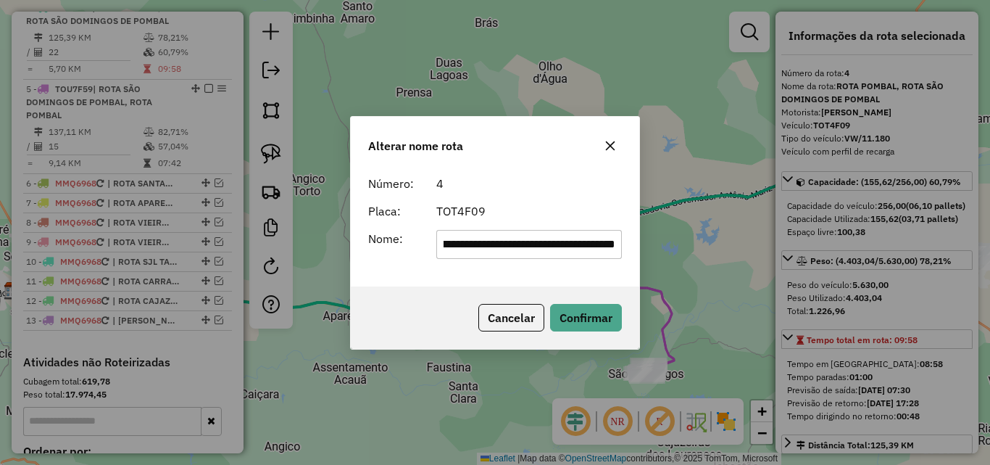
click at [458, 251] on input "**********" at bounding box center [529, 244] width 186 height 29
click at [456, 251] on input "**********" at bounding box center [529, 244] width 186 height 29
type input "**********"
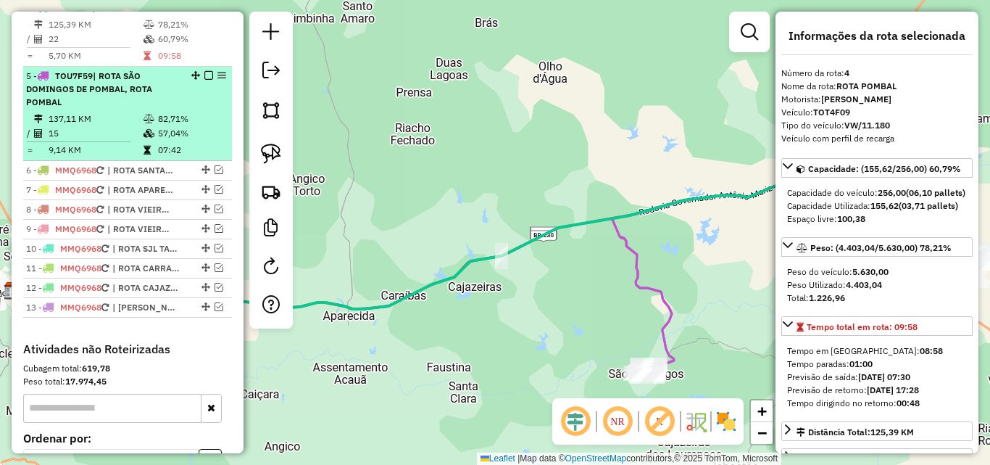
click at [79, 126] on td "137,11 KM" at bounding box center [95, 119] width 95 height 14
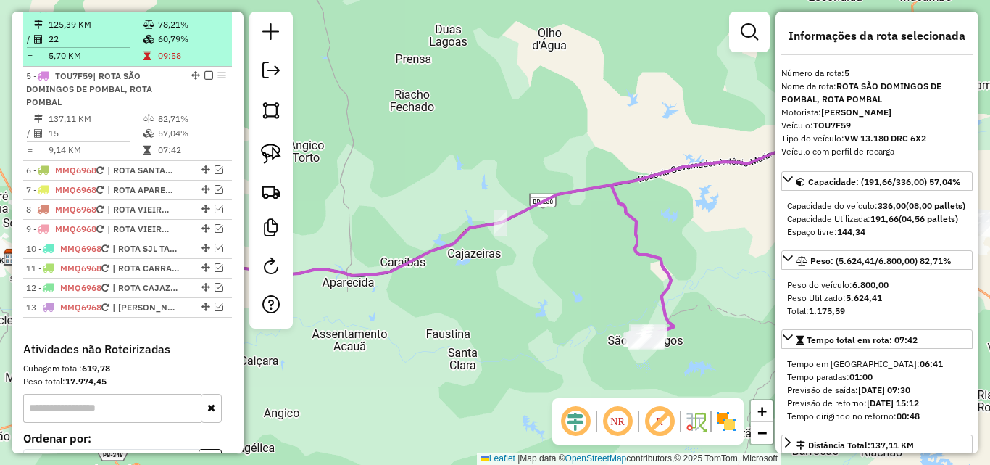
click at [112, 46] on td "22" at bounding box center [95, 39] width 95 height 14
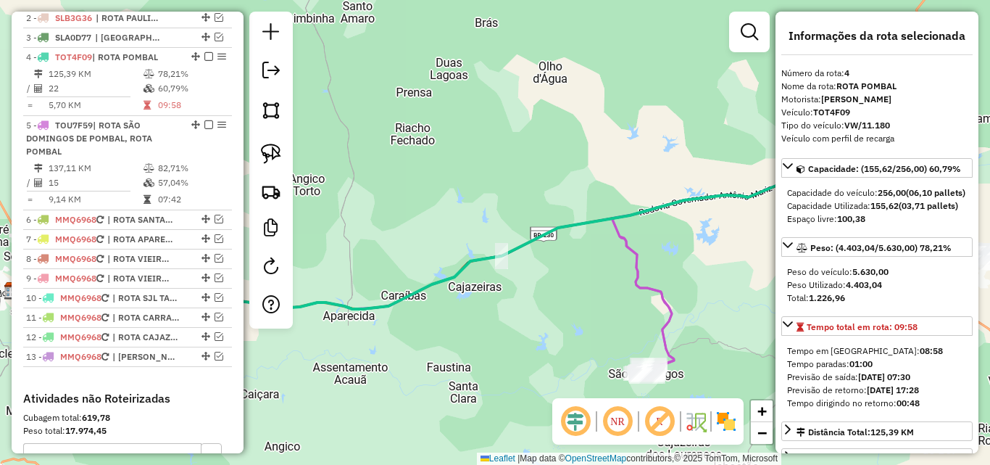
scroll to position [530, 0]
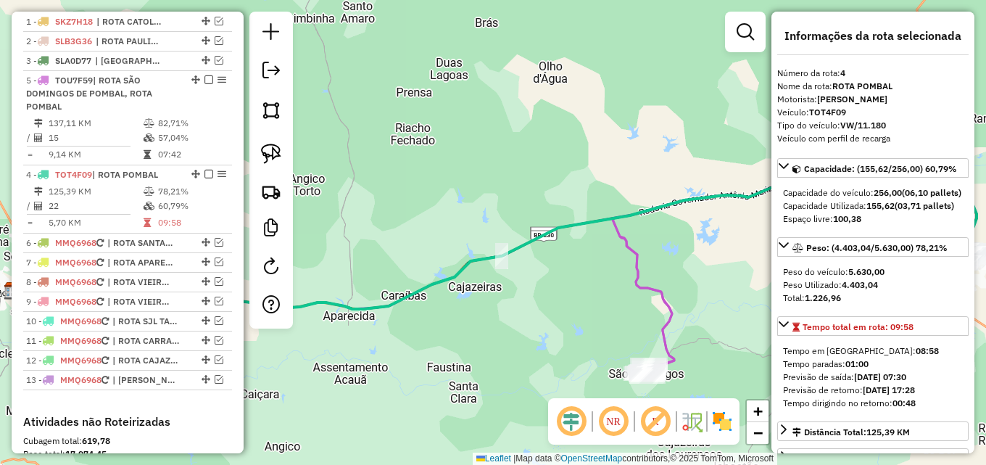
drag, startPoint x: 188, startPoint y: 158, endPoint x: 186, endPoint y: 101, distance: 57.3
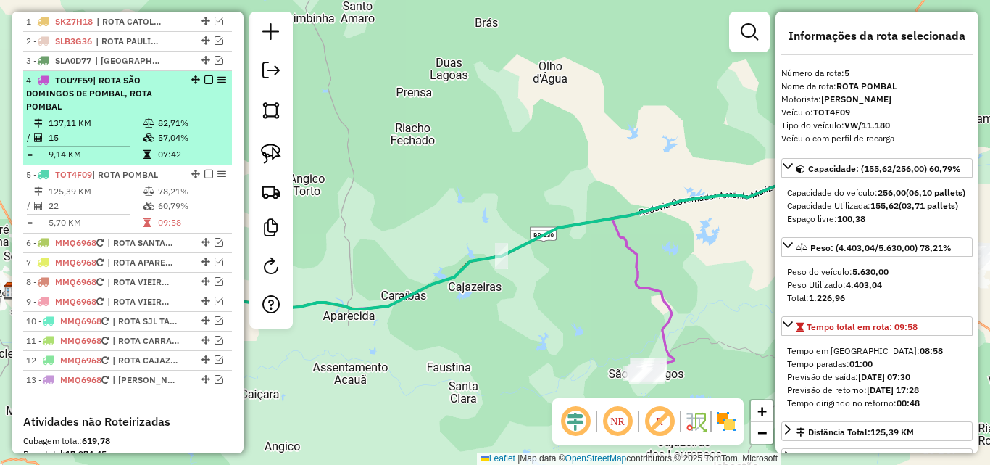
click at [204, 84] on em at bounding box center [208, 79] width 9 height 9
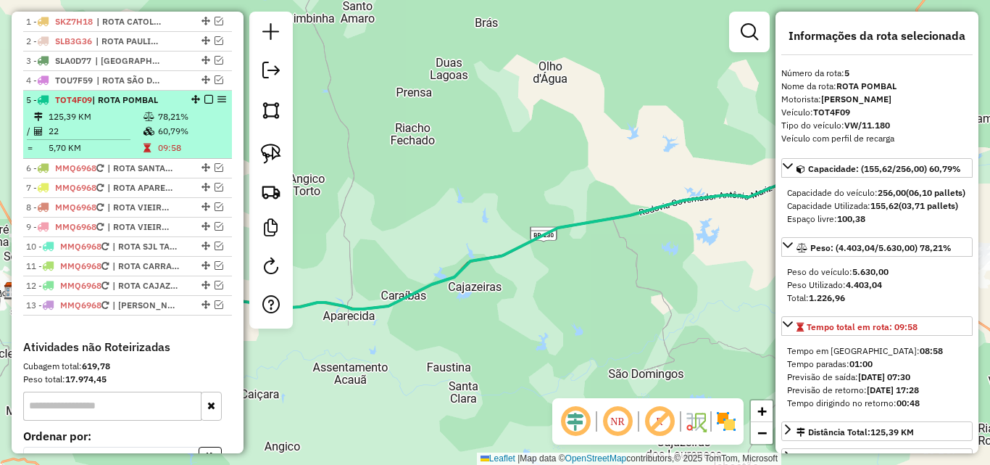
click at [206, 104] on em at bounding box center [208, 99] width 9 height 9
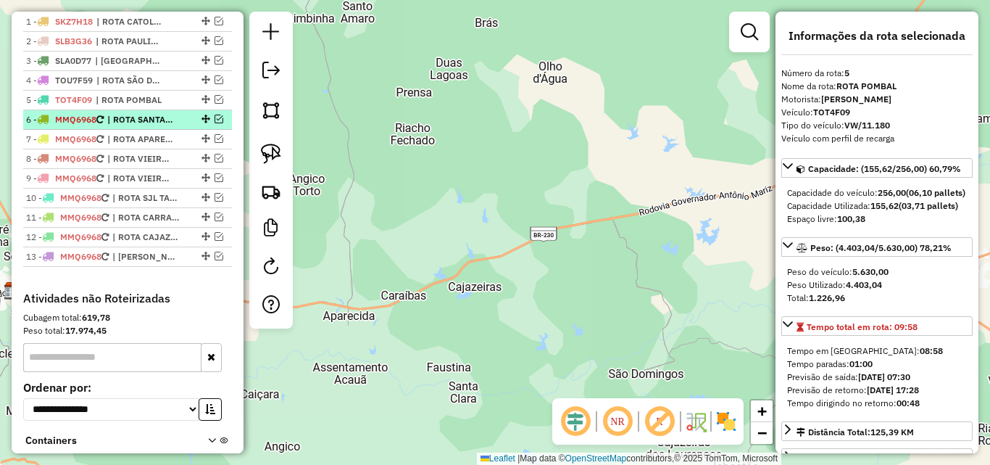
click at [215, 123] on em at bounding box center [219, 119] width 9 height 9
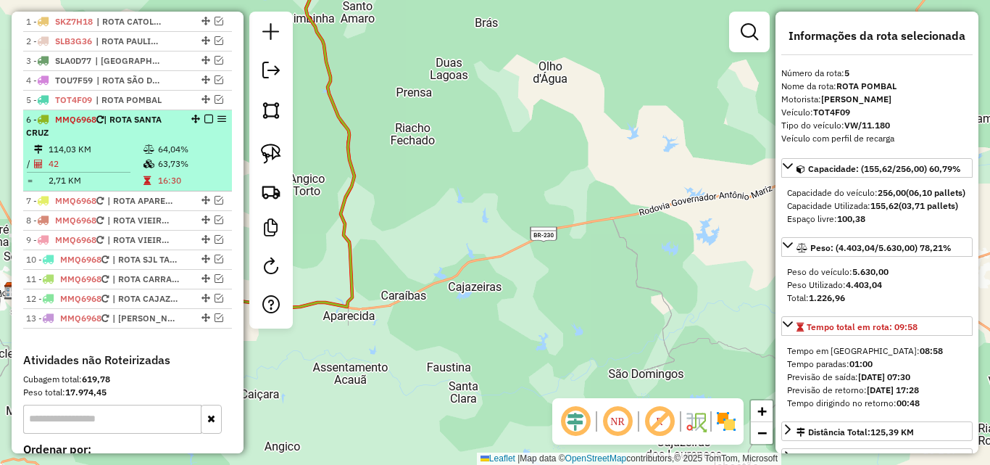
click at [163, 139] on div "6 - MMQ6968 | ROTA SANTA CRUZ" at bounding box center [103, 126] width 154 height 26
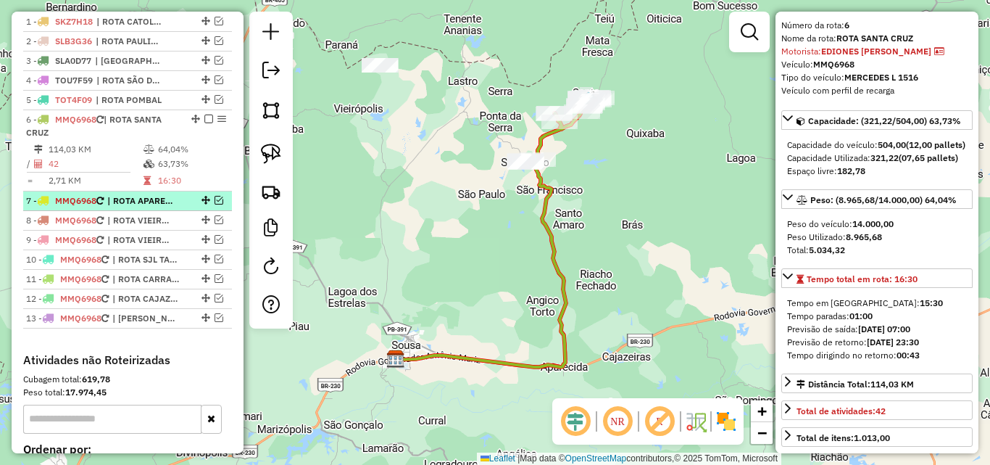
scroll to position [72, 0]
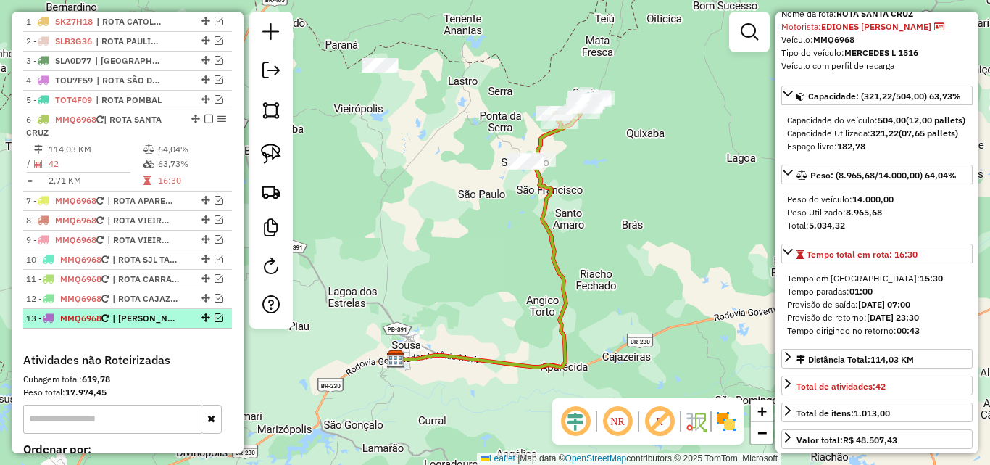
click at [217, 322] on em at bounding box center [219, 317] width 9 height 9
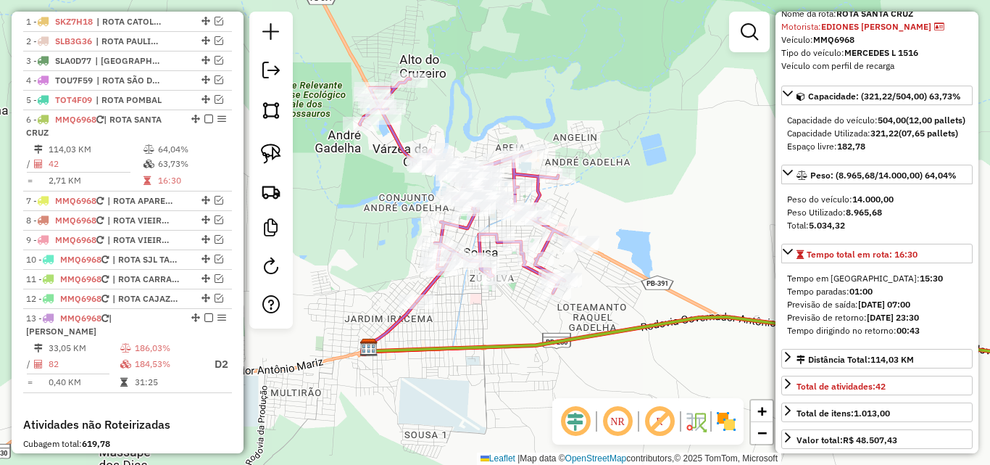
click at [401, 149] on icon at bounding box center [470, 189] width 221 height 223
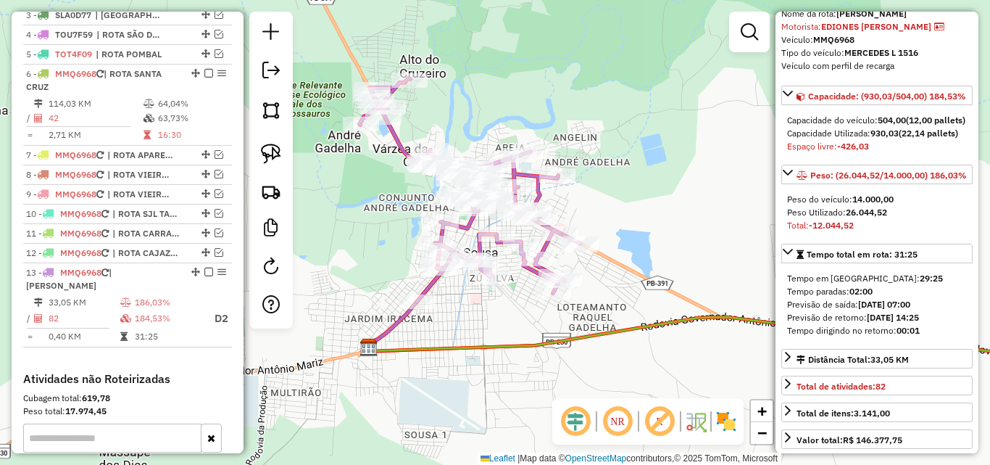
scroll to position [755, 0]
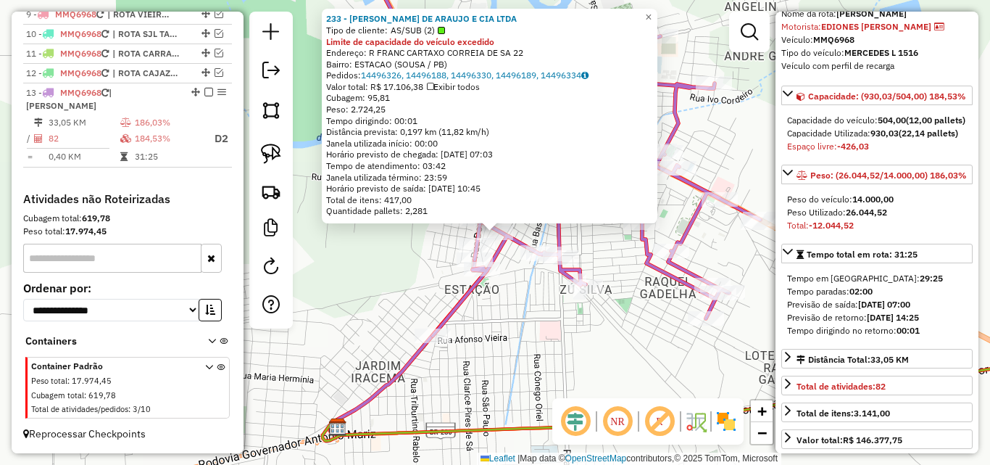
drag, startPoint x: 522, startPoint y: 359, endPoint x: 513, endPoint y: 344, distance: 17.5
click at [521, 359] on div "233 - [PERSON_NAME] DE ARAUJO E CIA LTDA Tipo de cliente: AS/SUB (2) Limite de …" at bounding box center [495, 232] width 990 height 465
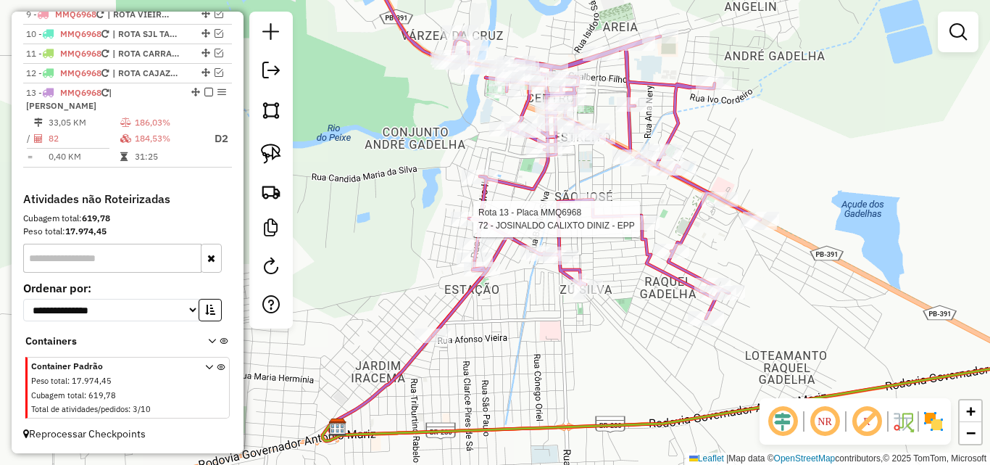
select select "*********"
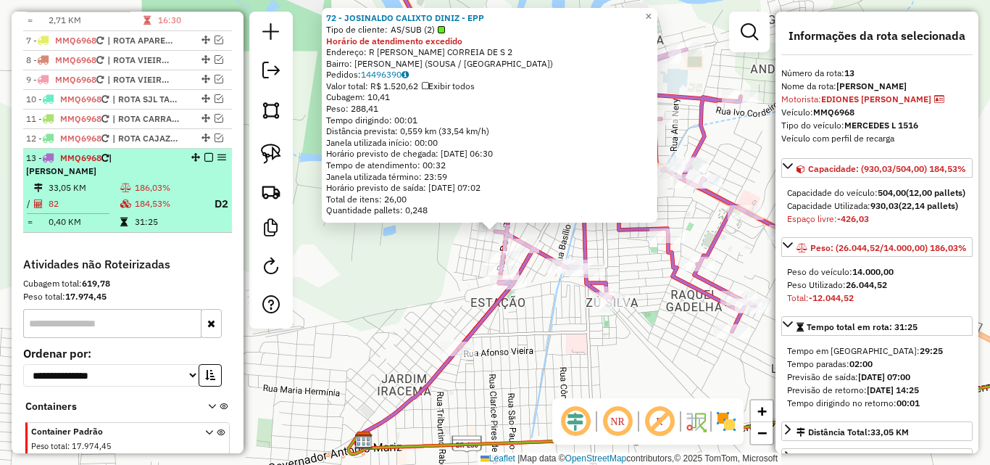
scroll to position [576, 0]
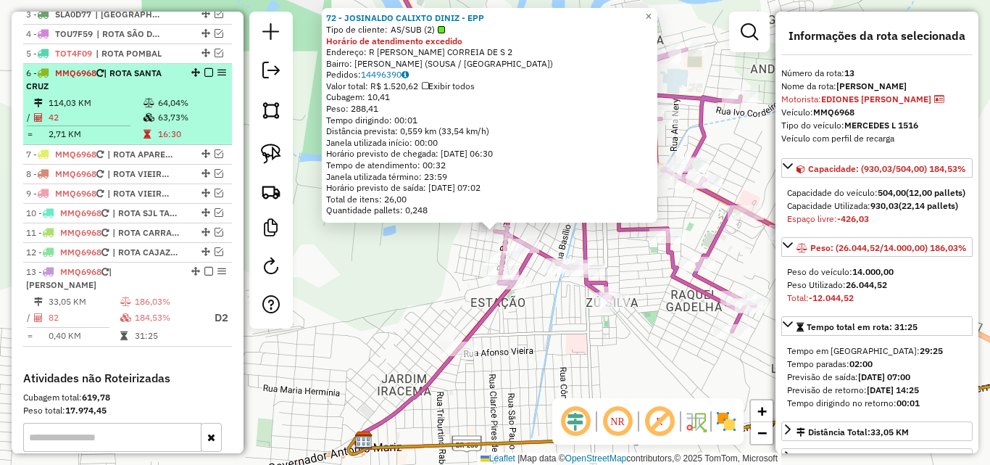
click at [167, 140] on td "16:30" at bounding box center [191, 134] width 69 height 14
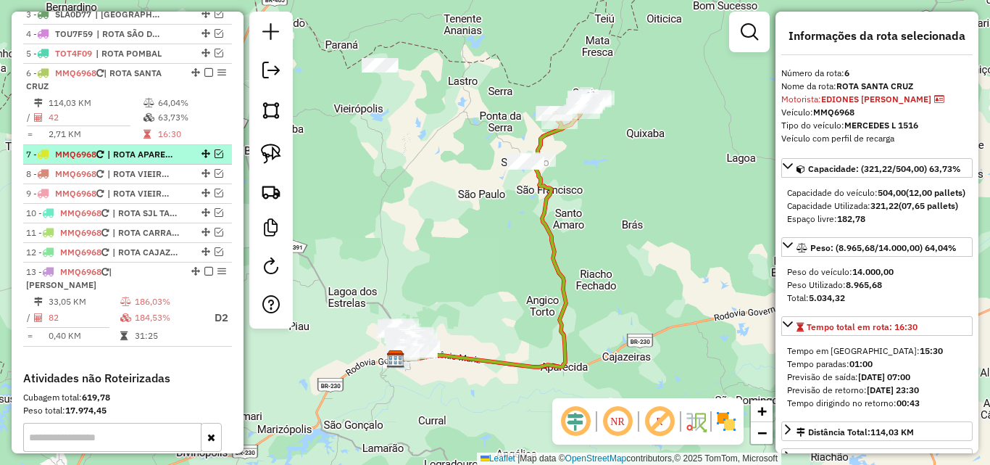
click at [215, 158] on em at bounding box center [219, 153] width 9 height 9
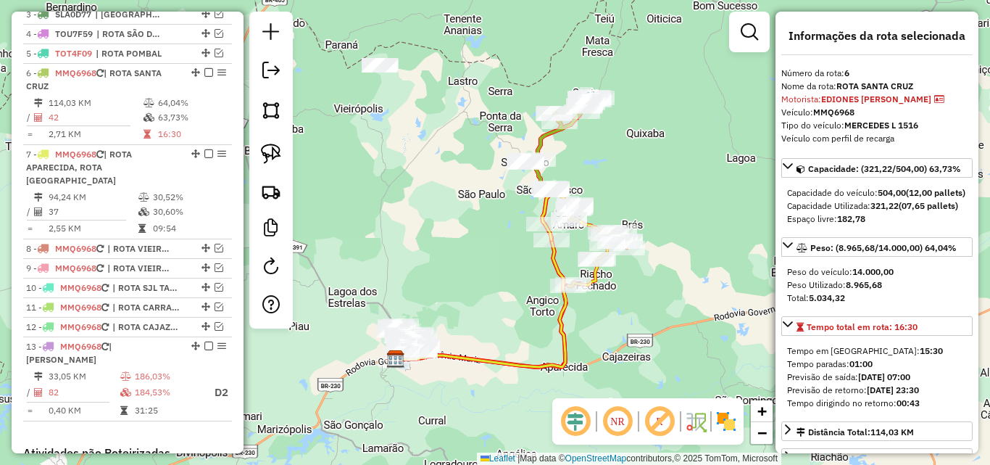
drag, startPoint x: 283, startPoint y: 160, endPoint x: 518, endPoint y: 109, distance: 241.2
click at [281, 160] on link at bounding box center [271, 154] width 32 height 32
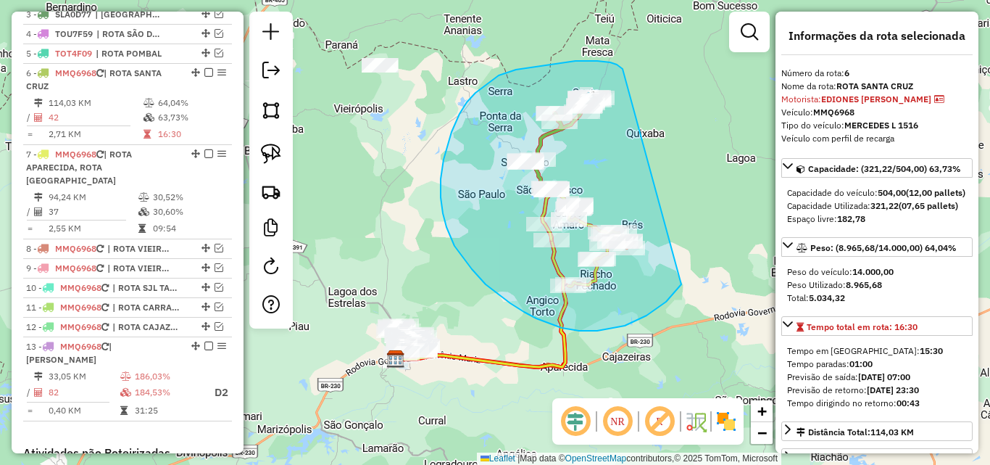
drag, startPoint x: 610, startPoint y: 62, endPoint x: 747, endPoint y: 86, distance: 138.3
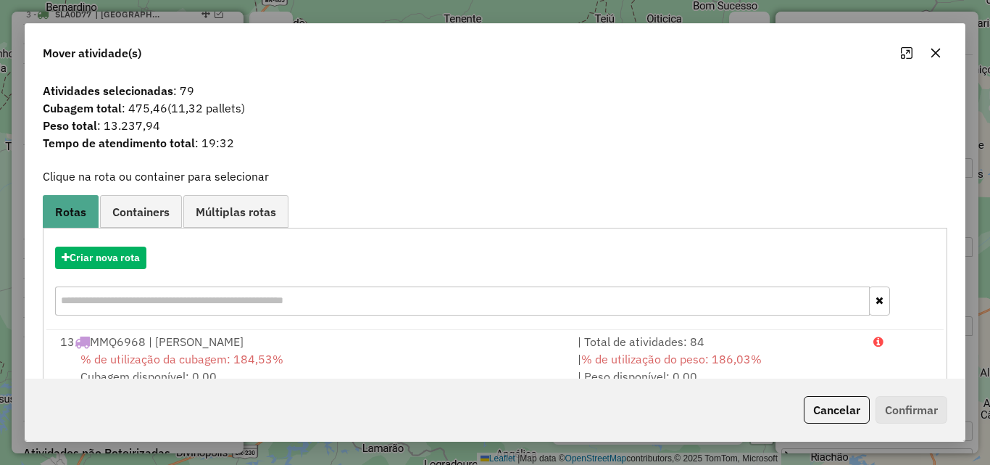
click at [936, 57] on icon "button" at bounding box center [936, 53] width 9 height 9
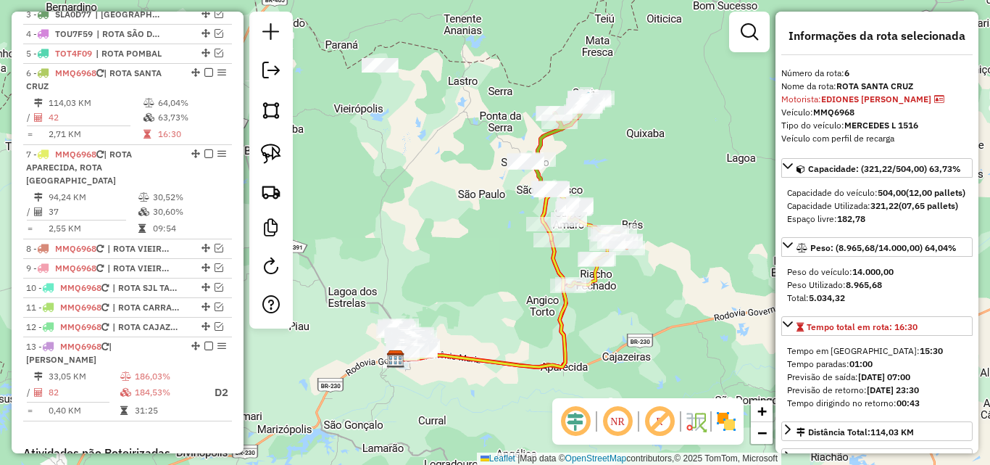
click at [666, 118] on div "Janela de atendimento Grade de atendimento Capacidade Transportadoras Veículos …" at bounding box center [495, 232] width 990 height 465
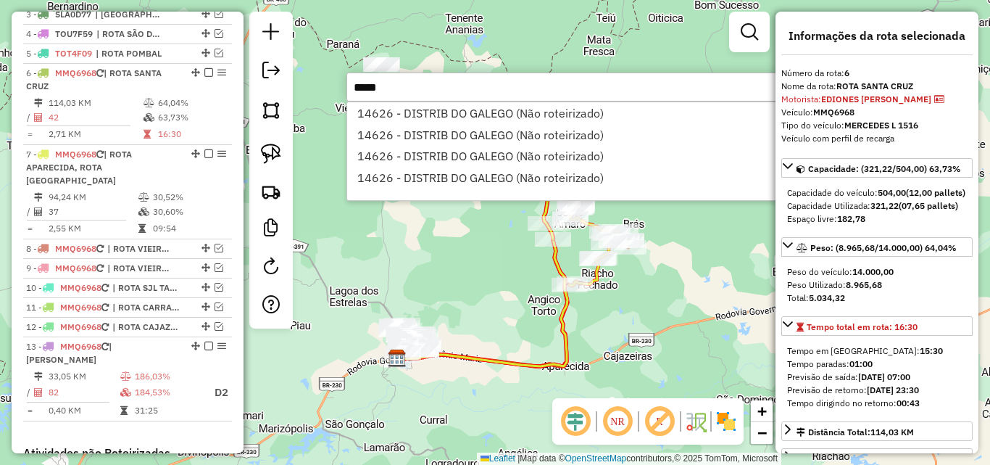
click at [759, 294] on div "Janela de atendimento Grade de atendimento Capacidade Transportadoras Veículos …" at bounding box center [495, 232] width 990 height 465
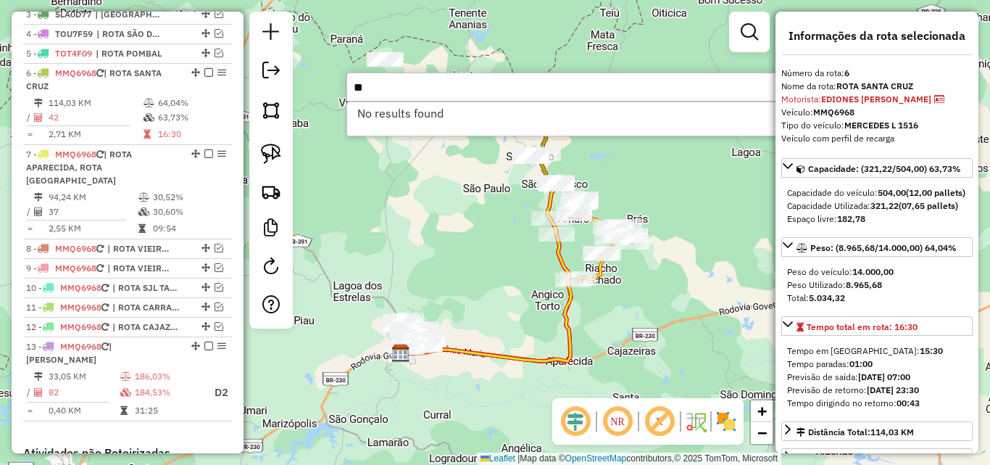
type input "*"
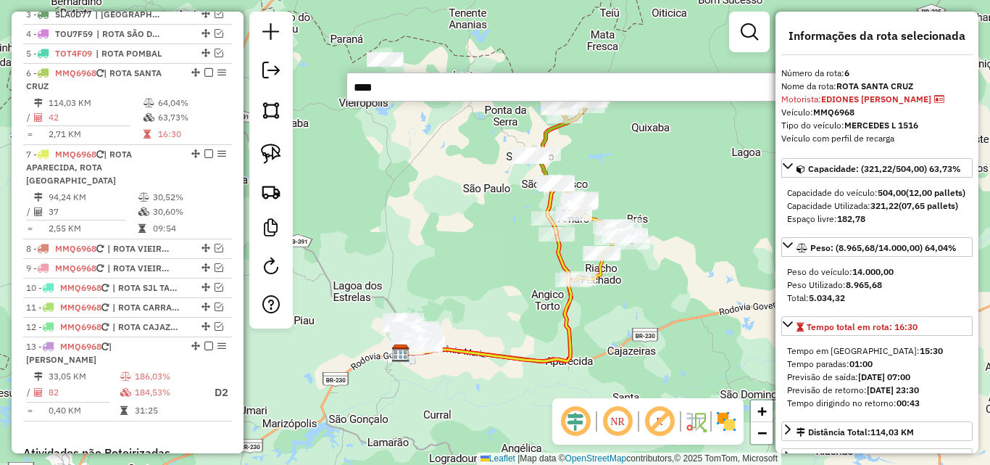
type input "*****"
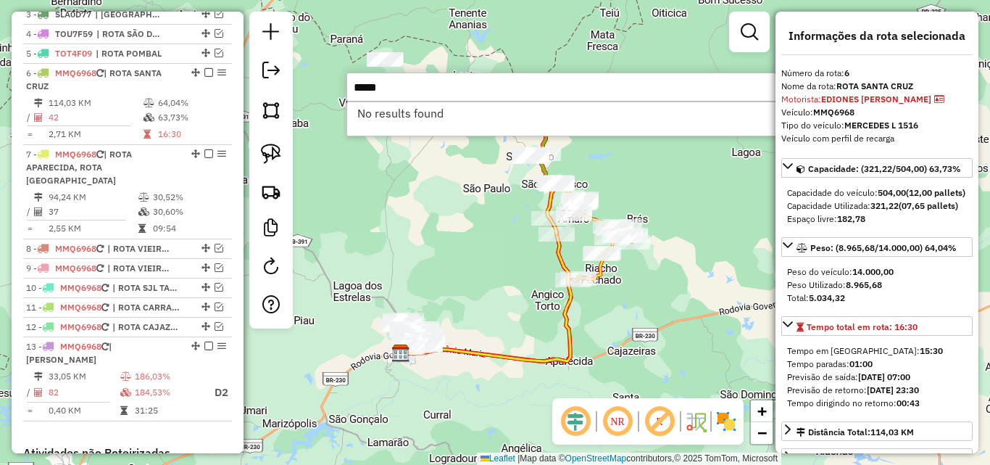
click at [449, 91] on input "*****" at bounding box center [564, 86] width 435 height 29
click at [449, 92] on input "*****" at bounding box center [564, 86] width 435 height 29
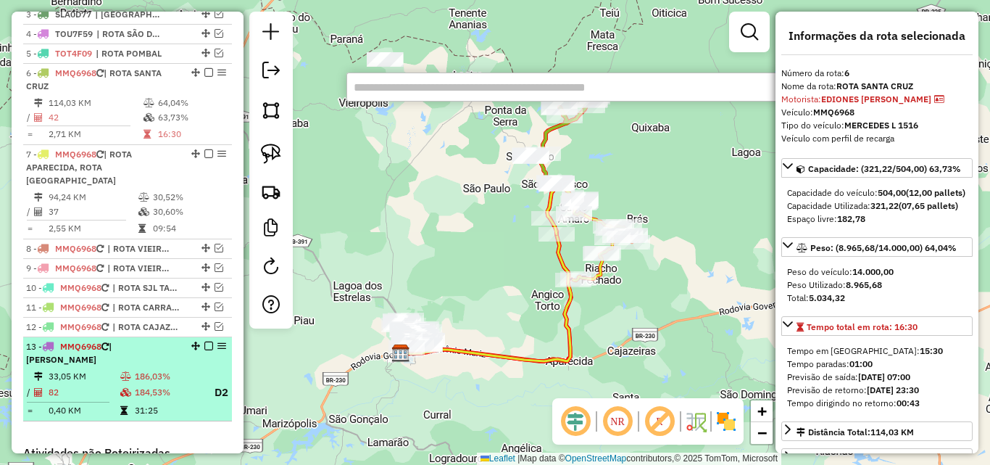
click at [167, 384] on td "184,53%" at bounding box center [167, 393] width 67 height 18
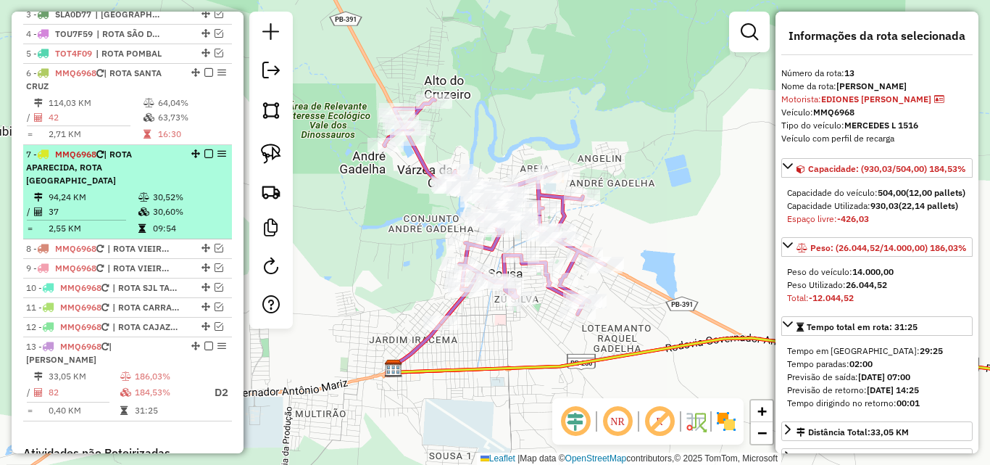
click at [154, 173] on div "7 - MMQ6968 | ROTA APARECIDA, ROTA [GEOGRAPHIC_DATA]" at bounding box center [103, 167] width 154 height 39
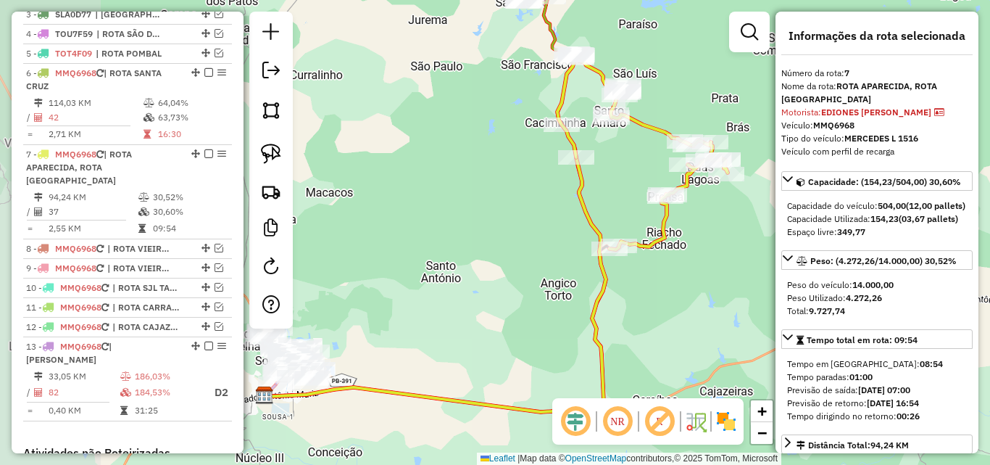
scroll to position [72, 0]
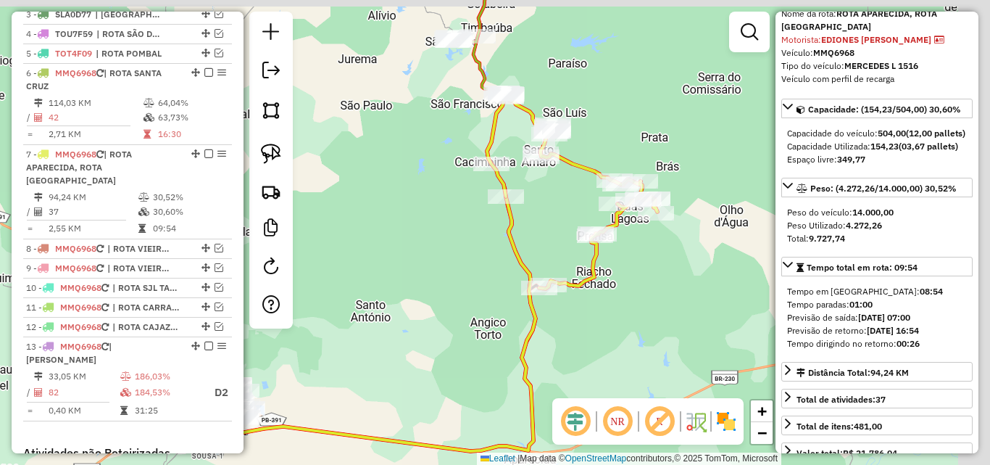
drag, startPoint x: 437, startPoint y: 264, endPoint x: 385, endPoint y: 295, distance: 60.8
click at [385, 294] on div "Janela de atendimento Grade de atendimento Capacidade Transportadoras Veículos …" at bounding box center [495, 232] width 990 height 465
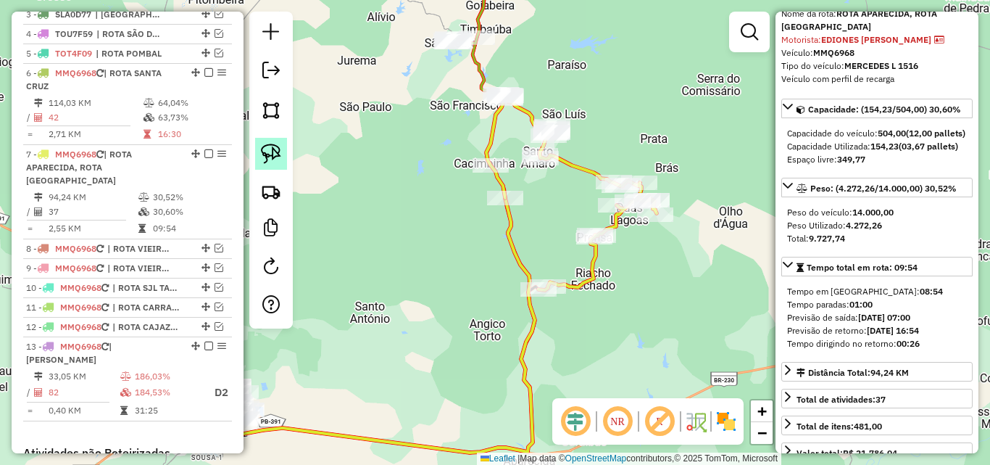
click at [263, 161] on img at bounding box center [271, 154] width 20 height 20
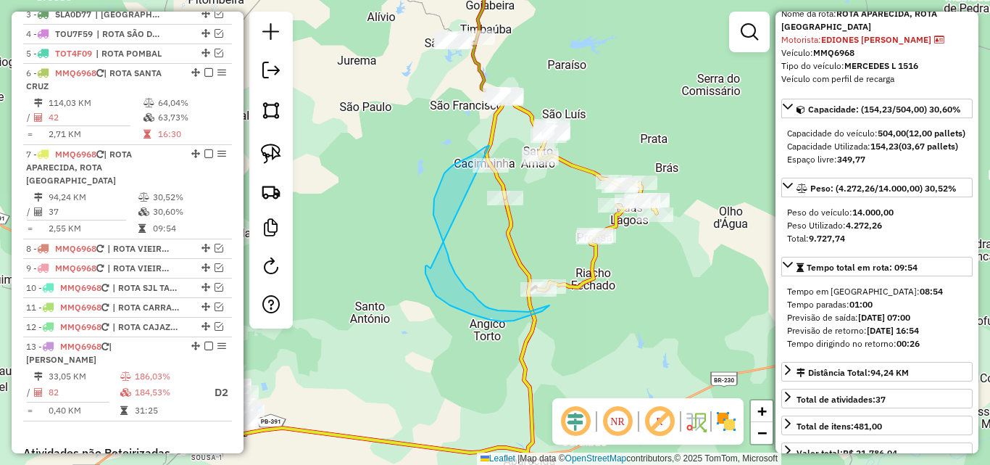
drag, startPoint x: 489, startPoint y: 146, endPoint x: 431, endPoint y: 269, distance: 135.6
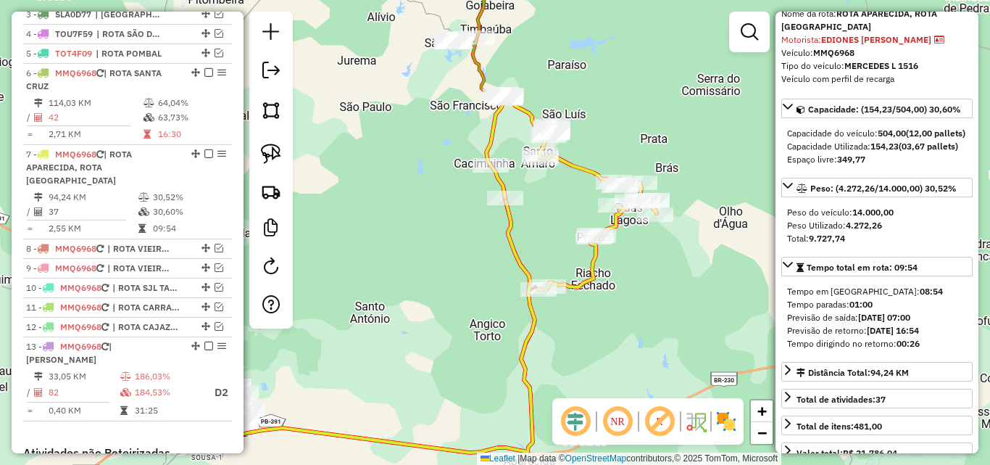
click at [511, 248] on icon at bounding box center [363, 325] width 344 height 254
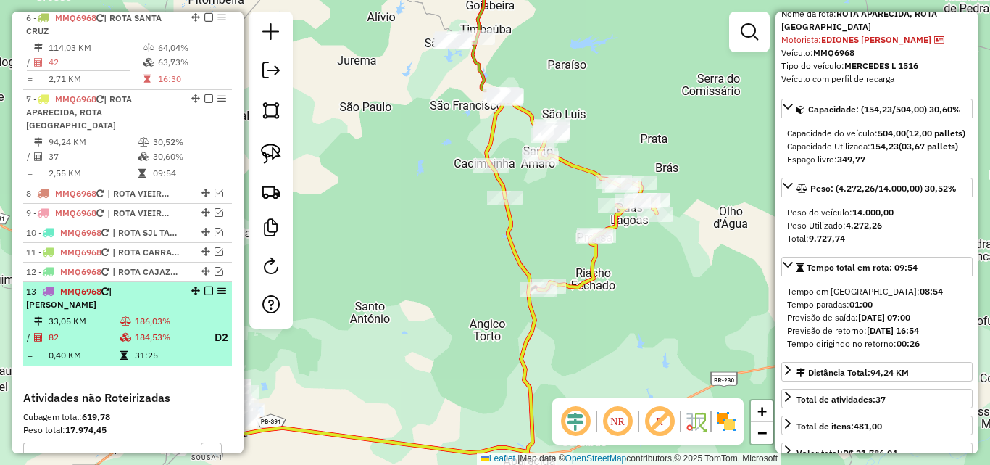
scroll to position [505, 0]
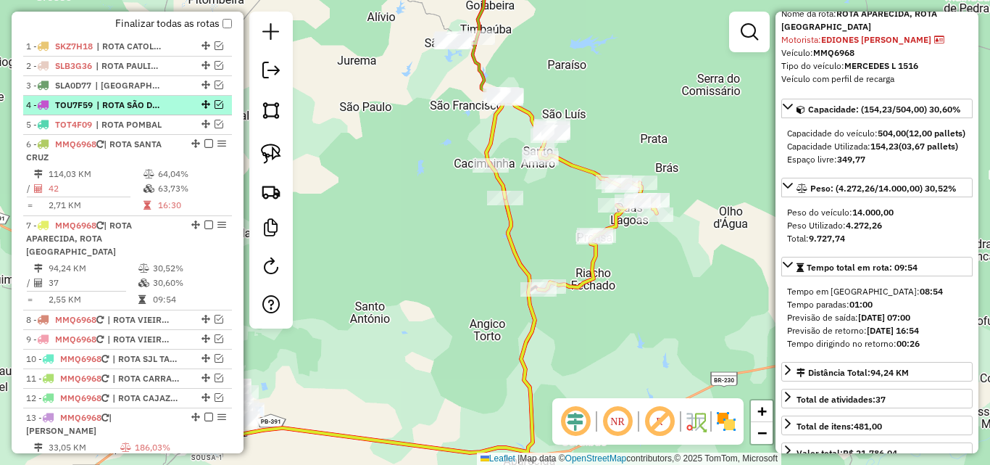
click at [143, 112] on span "| ROTA SÃO DOMINGOS DE POMBAL, ROTA POMBAL" at bounding box center [129, 105] width 67 height 13
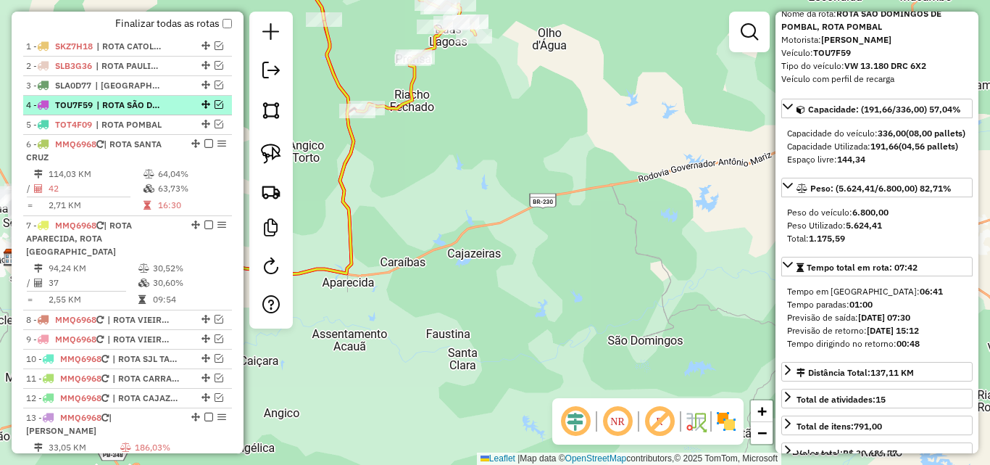
click at [217, 109] on em at bounding box center [219, 104] width 9 height 9
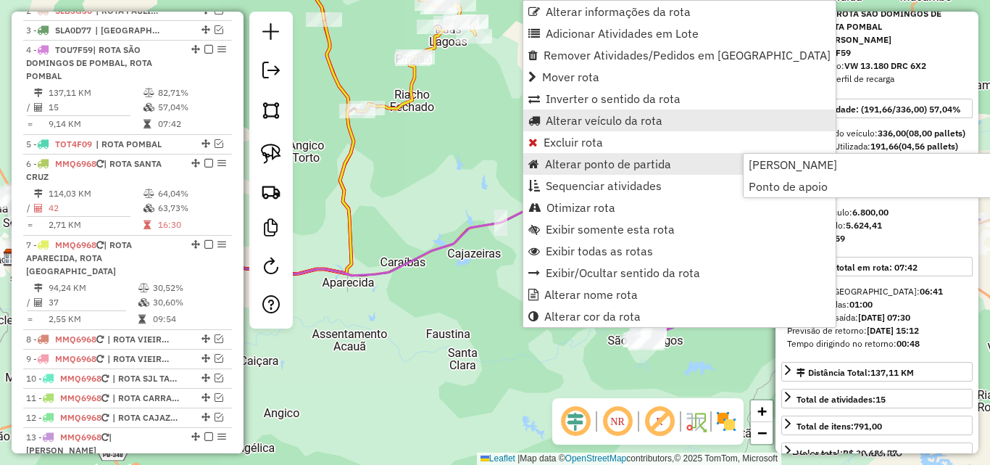
scroll to position [602, 0]
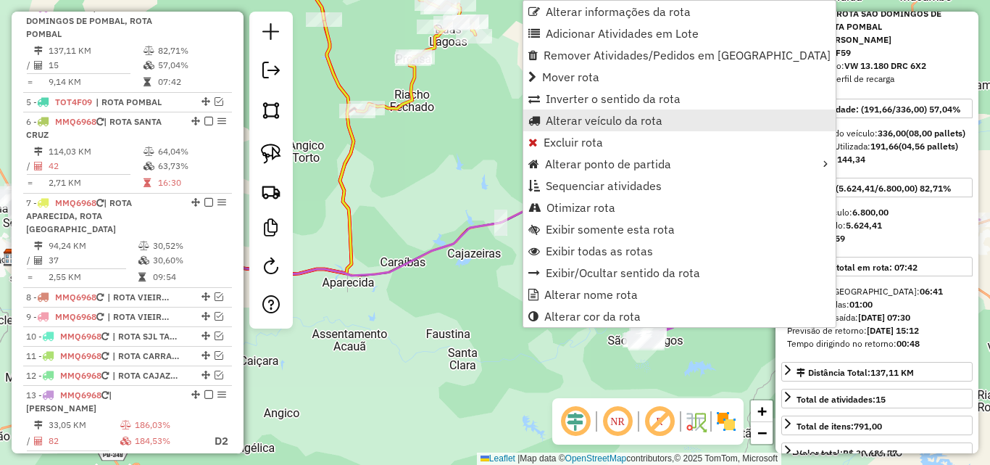
click at [589, 124] on span "Alterar veículo da rota" at bounding box center [604, 121] width 117 height 12
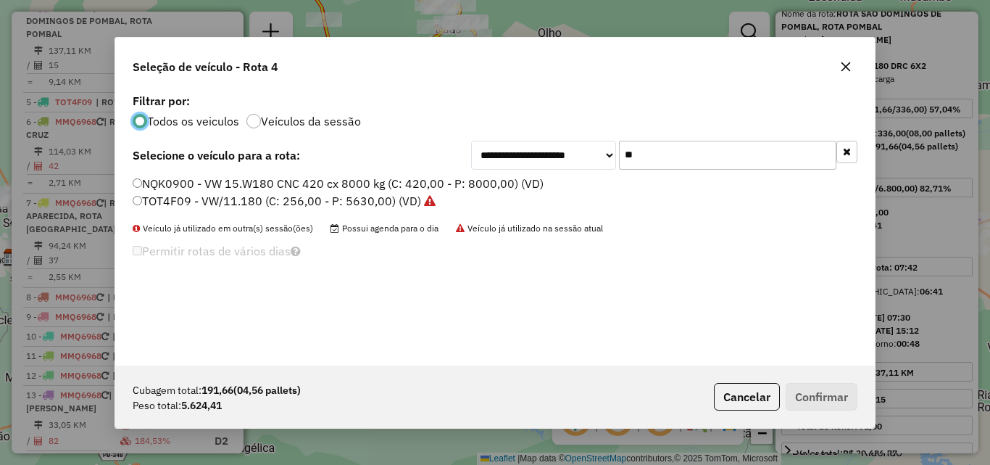
scroll to position [8, 4]
click at [684, 156] on input "**" at bounding box center [727, 155] width 217 height 29
drag, startPoint x: 684, startPoint y: 156, endPoint x: 709, endPoint y: 158, distance: 25.5
click at [692, 156] on input "**" at bounding box center [727, 155] width 217 height 29
drag, startPoint x: 849, startPoint y: 61, endPoint x: 478, endPoint y: 152, distance: 381.5
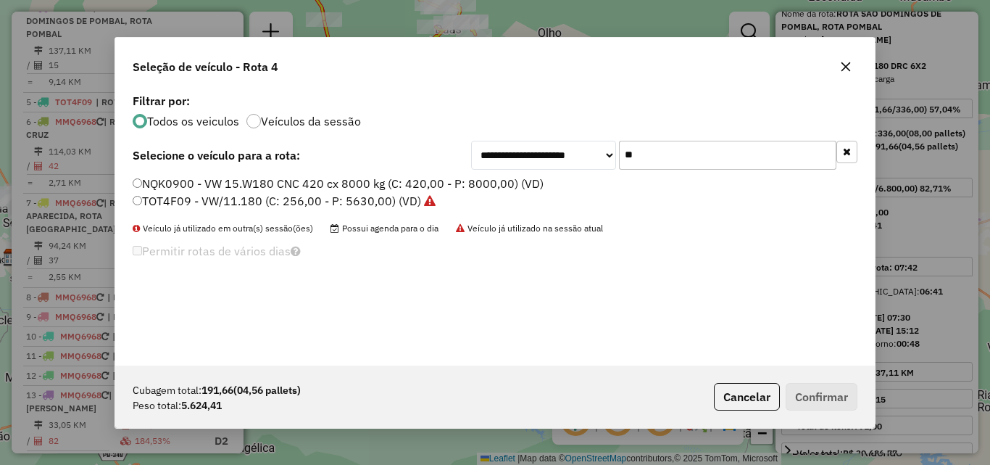
click at [847, 70] on icon "button" at bounding box center [846, 67] width 12 height 12
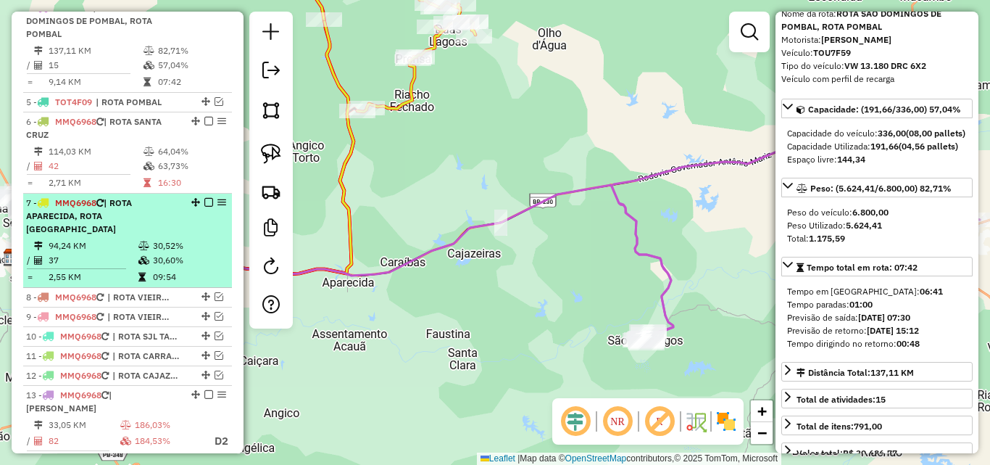
scroll to position [530, 0]
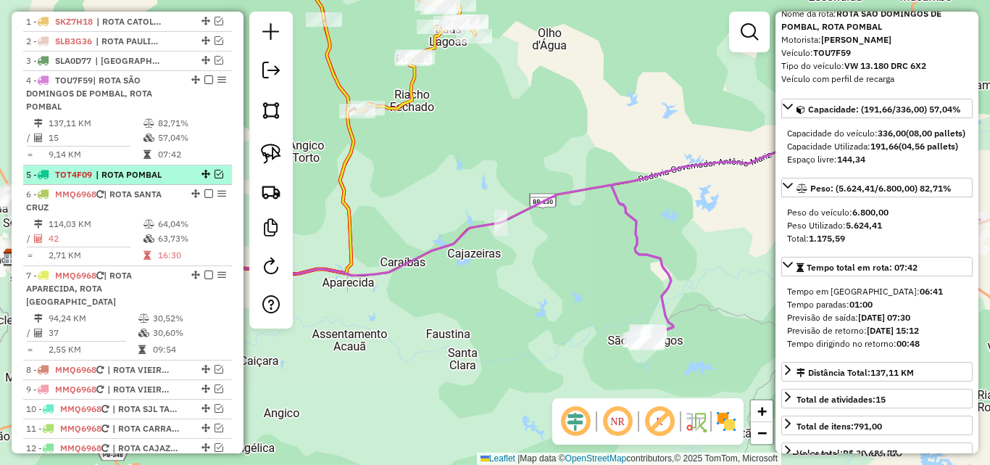
click at [138, 181] on span "| ROTA POMBAL" at bounding box center [129, 174] width 67 height 13
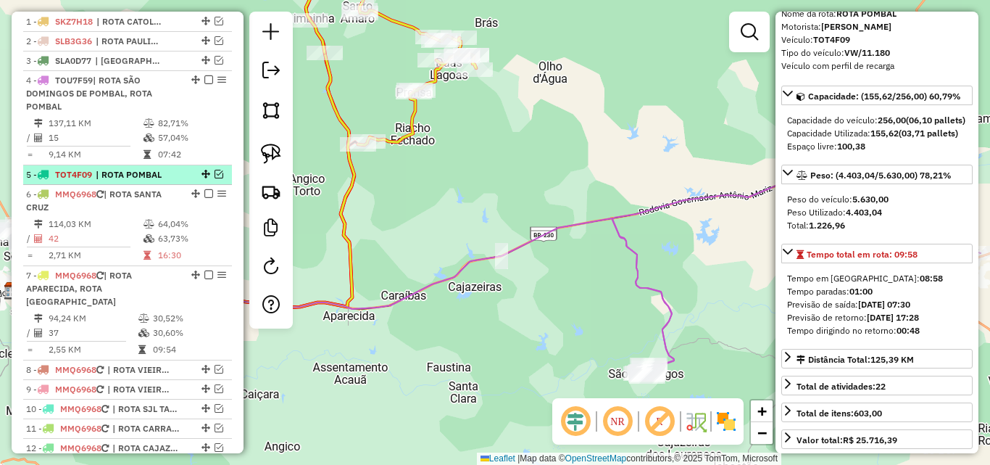
click at [217, 178] on em at bounding box center [219, 174] width 9 height 9
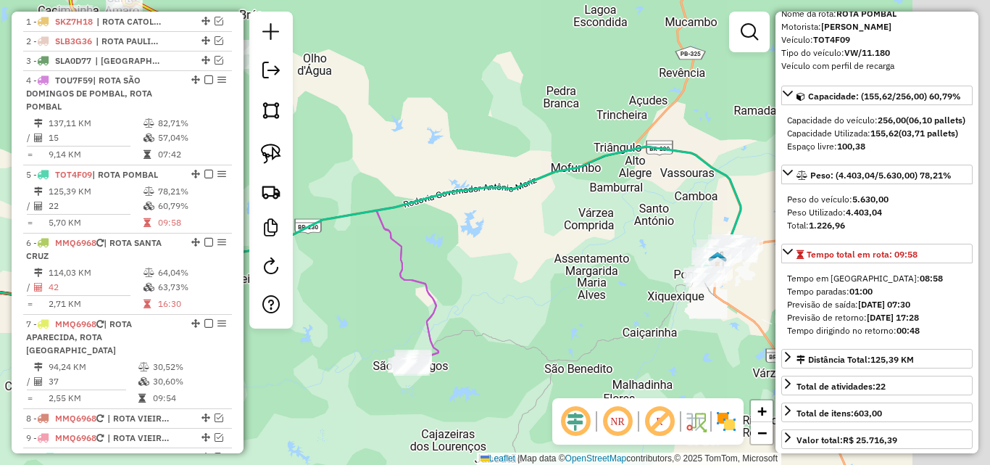
drag, startPoint x: 460, startPoint y: 143, endPoint x: 315, endPoint y: 123, distance: 145.7
click at [315, 122] on div "Janela de atendimento Grade de atendimento Capacidade Transportadoras Veículos …" at bounding box center [495, 232] width 990 height 465
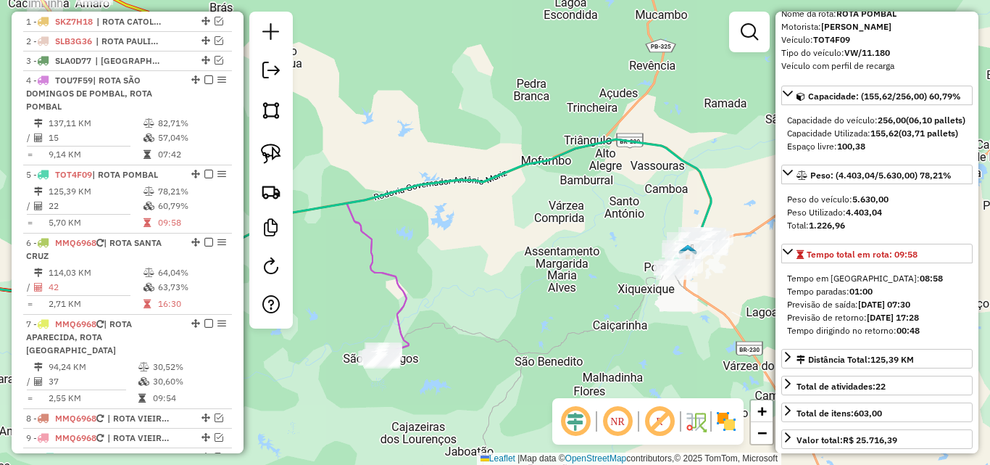
click at [402, 284] on icon at bounding box center [531, 250] width 368 height 223
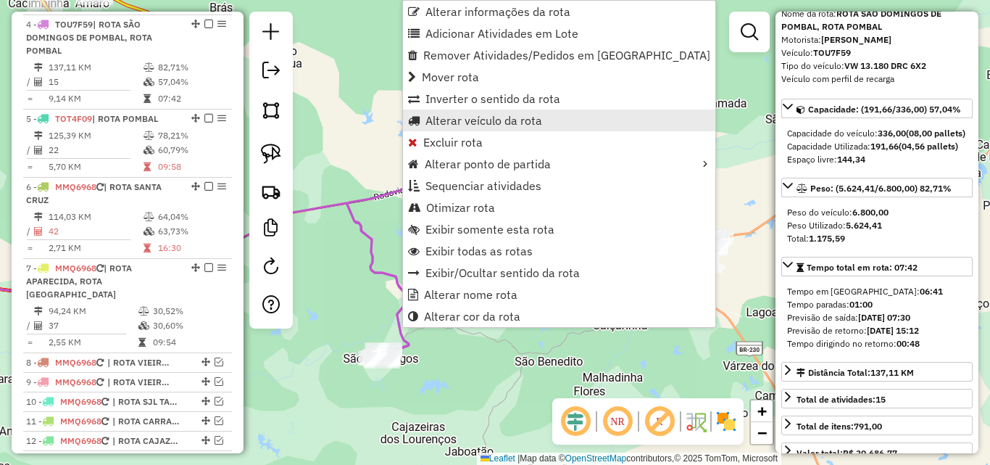
scroll to position [602, 0]
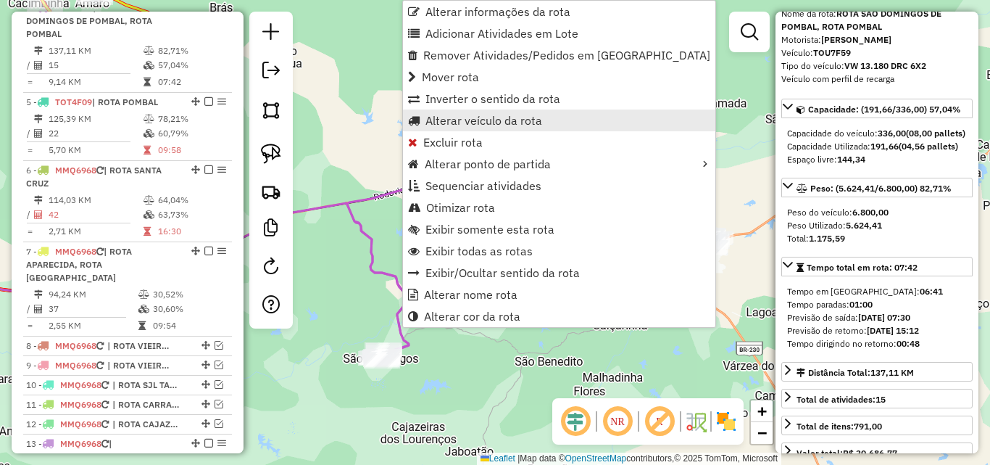
click at [535, 117] on span "Alterar veículo da rota" at bounding box center [484, 121] width 117 height 12
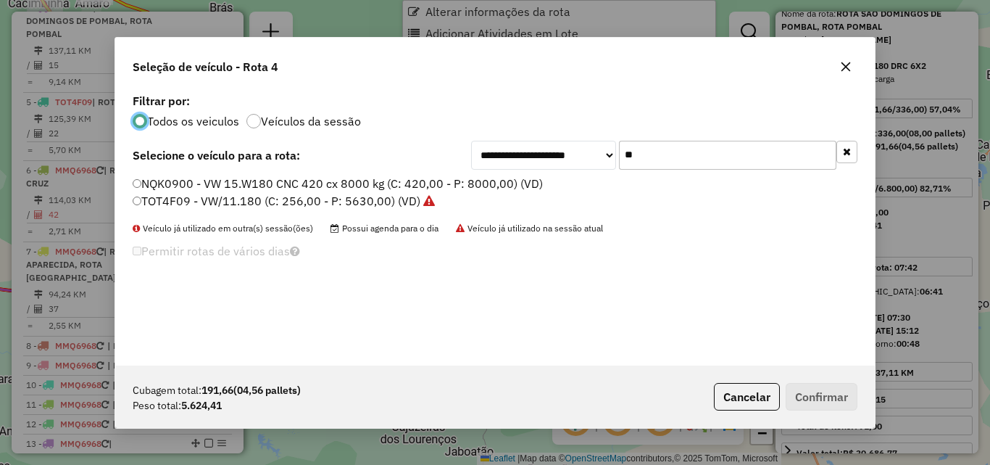
scroll to position [8, 4]
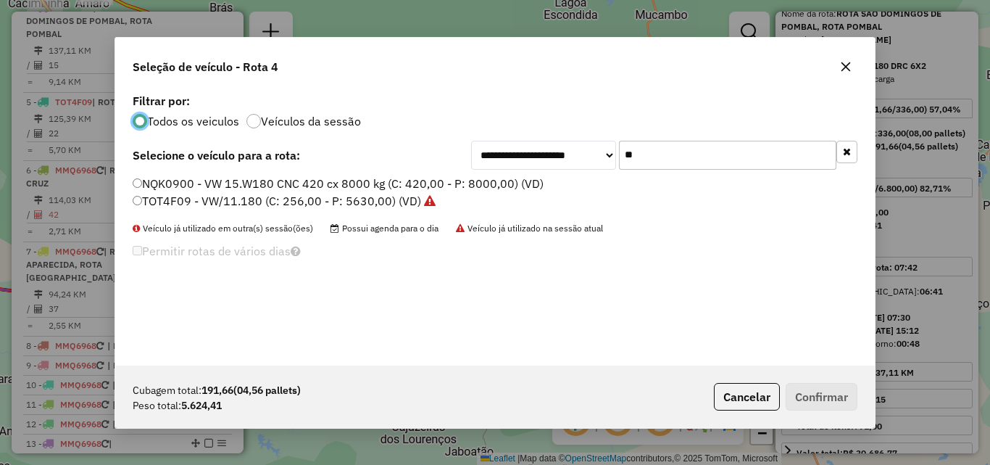
click at [702, 147] on input "**" at bounding box center [727, 155] width 217 height 29
drag, startPoint x: 702, startPoint y: 147, endPoint x: 734, endPoint y: 156, distance: 33.1
click at [713, 151] on input "**" at bounding box center [727, 155] width 217 height 29
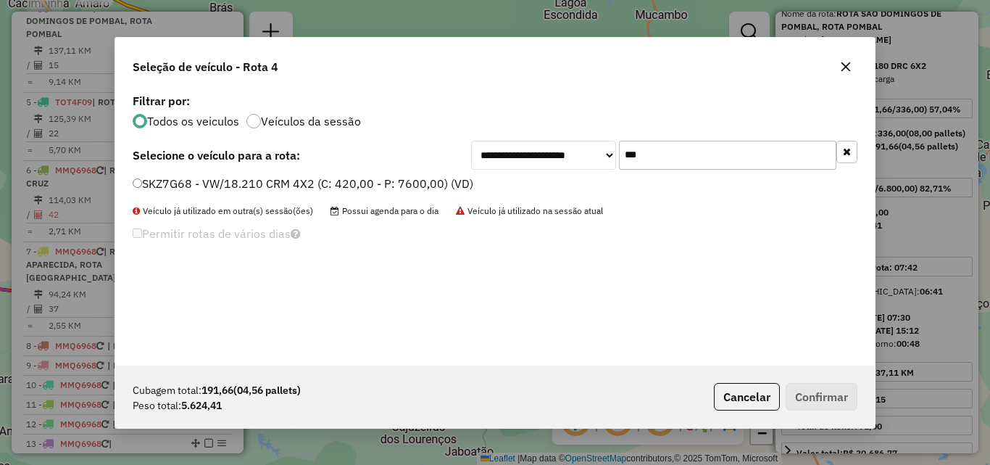
drag, startPoint x: 418, startPoint y: 186, endPoint x: 440, endPoint y: 179, distance: 22.7
click at [417, 186] on label "SKZ7G68 - VW/18.210 CRM 4X2 (C: 420,00 - P: 7600,00) (VD)" at bounding box center [303, 183] width 341 height 17
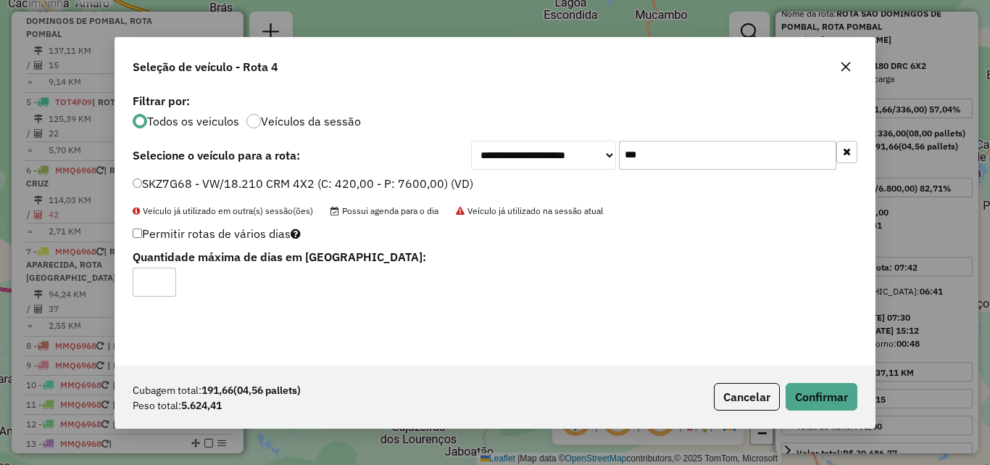
click at [679, 156] on input "***" at bounding box center [727, 155] width 217 height 29
click at [676, 156] on input "***" at bounding box center [727, 155] width 217 height 29
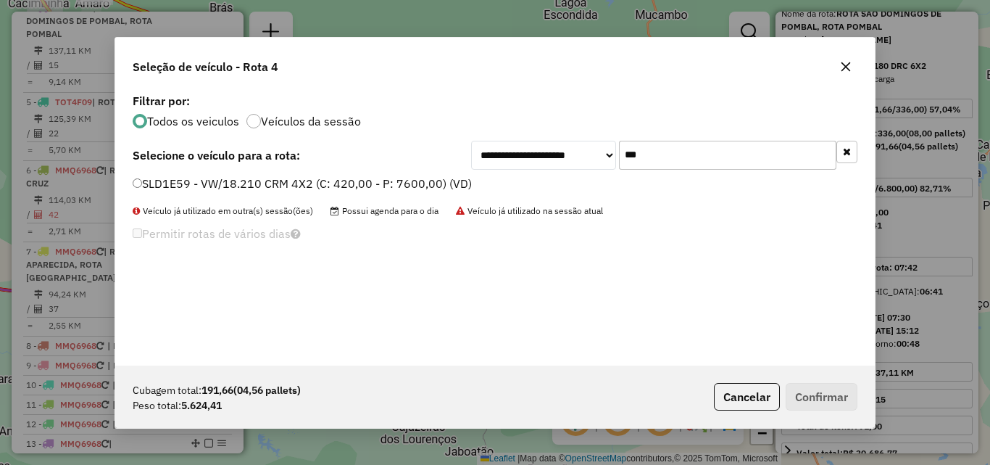
type input "***"
click at [456, 190] on label "SLD1E59 - VW/18.210 CRM 4X2 (C: 420,00 - P: 7600,00) (VD)" at bounding box center [302, 183] width 339 height 17
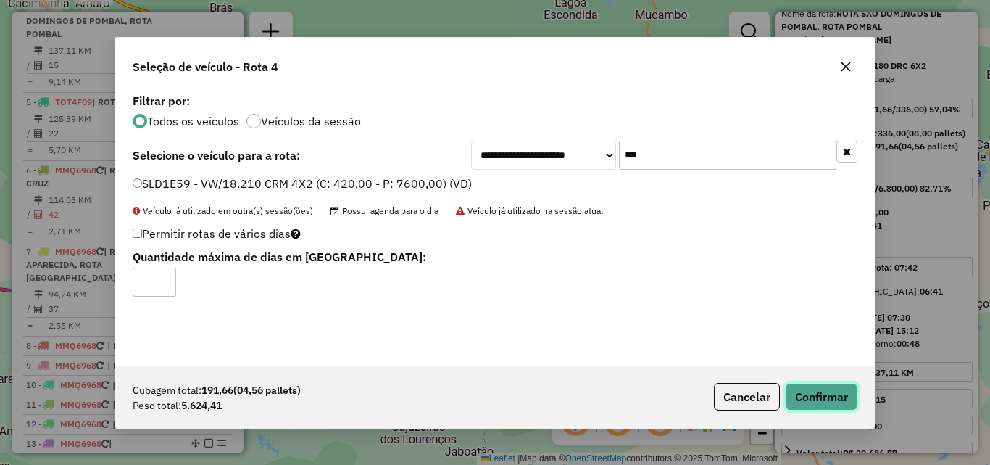
click at [823, 389] on button "Confirmar" at bounding box center [822, 397] width 72 height 28
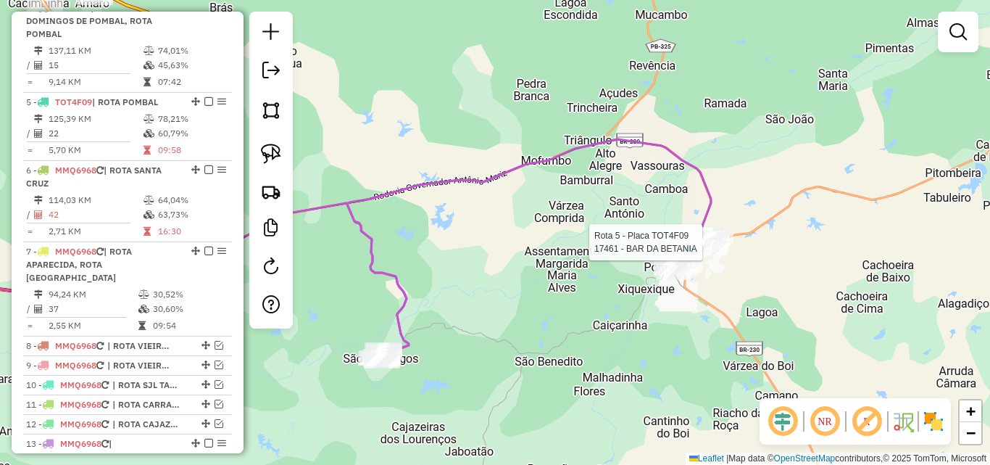
select select "*********"
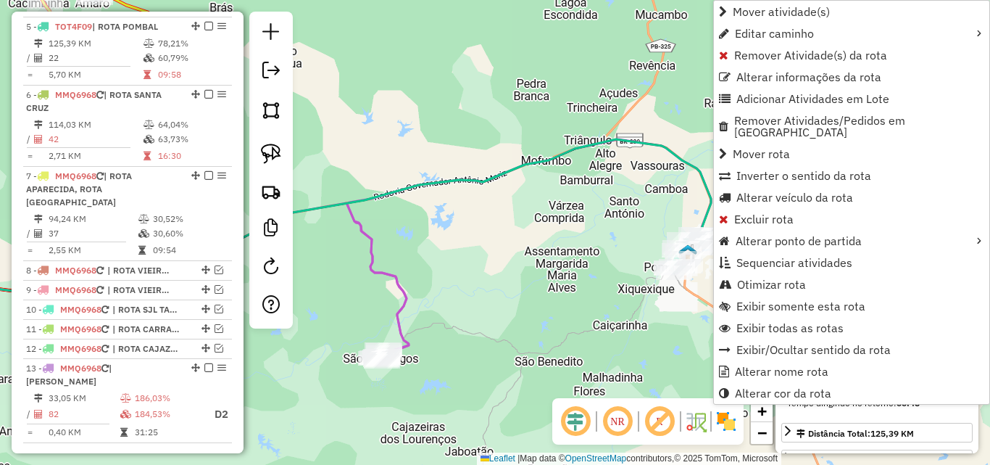
scroll to position [697, 0]
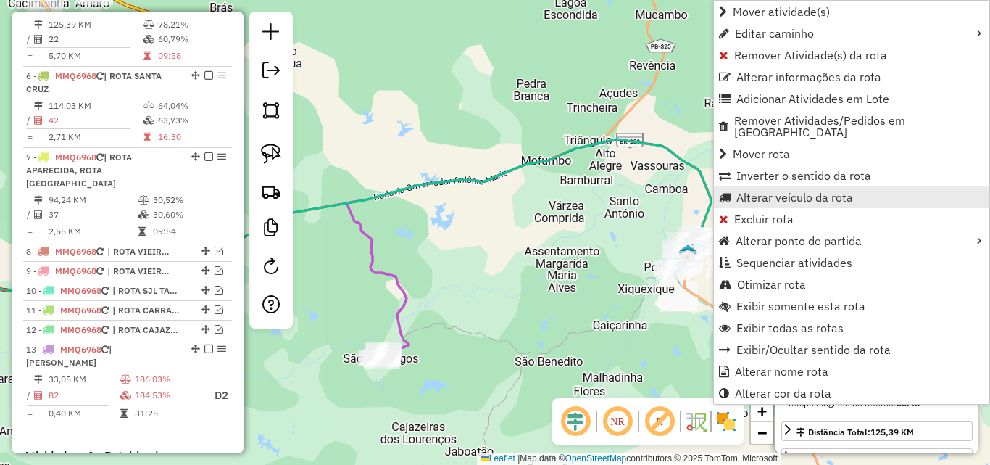
click at [756, 191] on span "Alterar veículo da rota" at bounding box center [795, 197] width 117 height 12
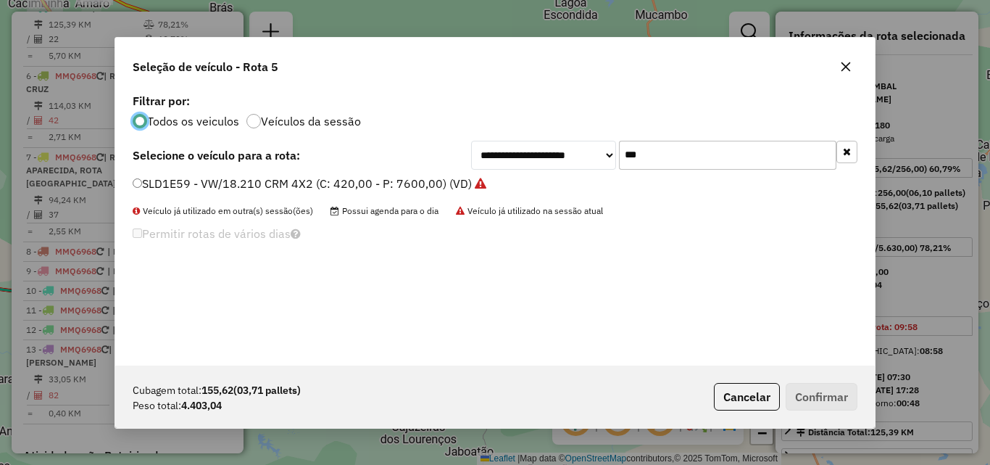
scroll to position [8, 4]
click at [746, 153] on input "***" at bounding box center [727, 155] width 217 height 29
drag, startPoint x: 746, startPoint y: 153, endPoint x: 780, endPoint y: 153, distance: 34.1
click at [764, 152] on input "***" at bounding box center [727, 155] width 217 height 29
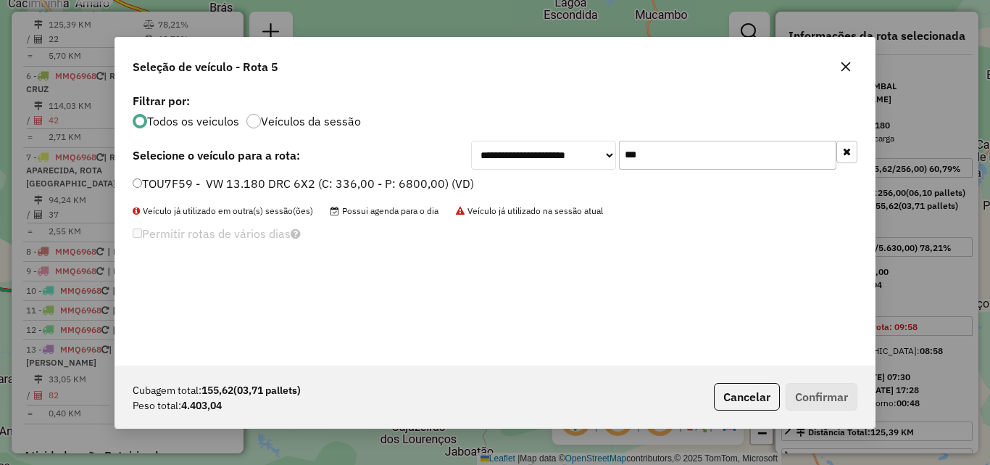
type input "***"
click at [384, 187] on label "TOU7F59 - VW 13.180 DRC 6X2 (C: 336,00 - P: 6800,00) (VD)" at bounding box center [303, 183] width 341 height 17
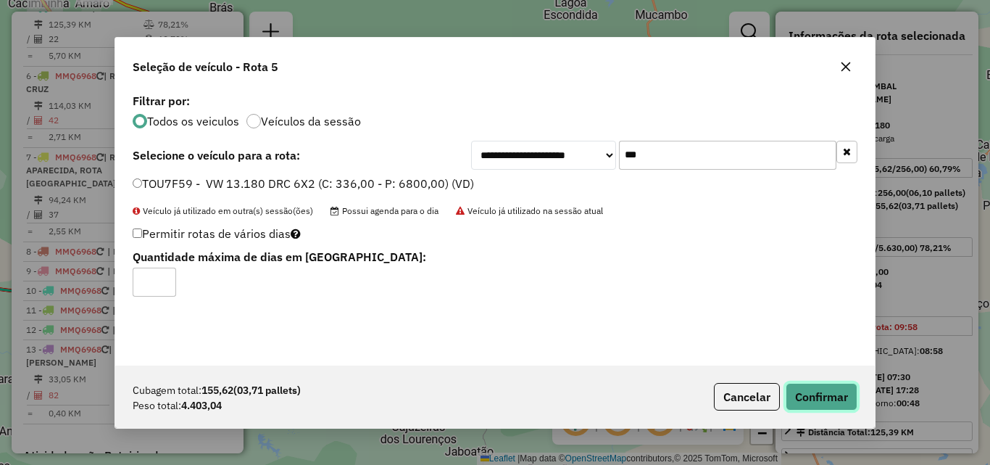
click at [839, 391] on button "Confirmar" at bounding box center [822, 397] width 72 height 28
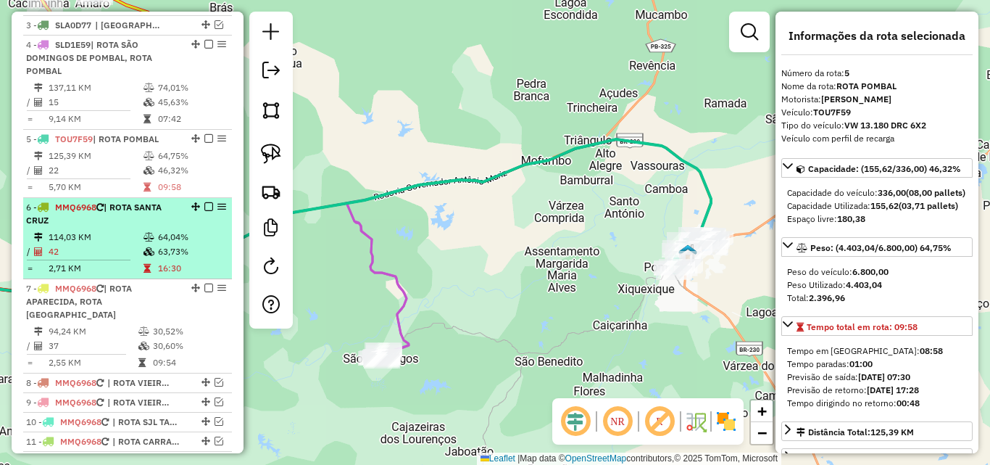
scroll to position [552, 0]
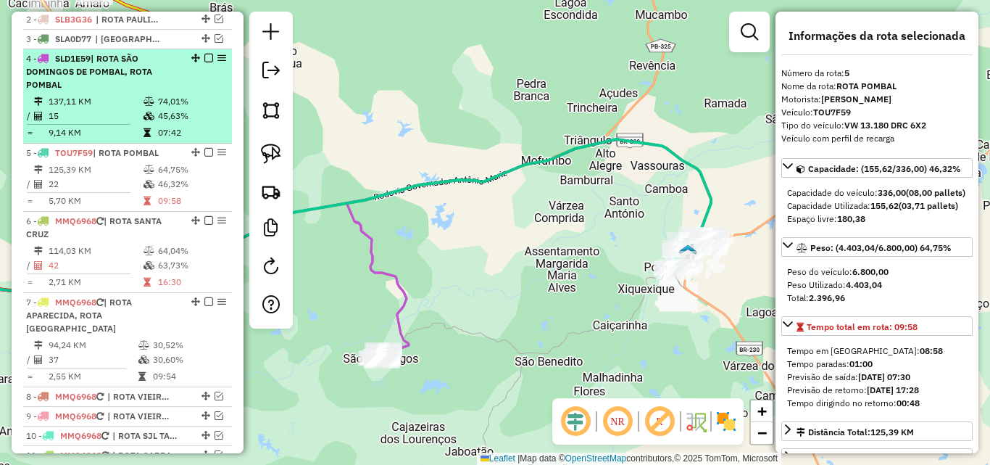
click at [128, 109] on td "137,11 KM" at bounding box center [95, 101] width 95 height 14
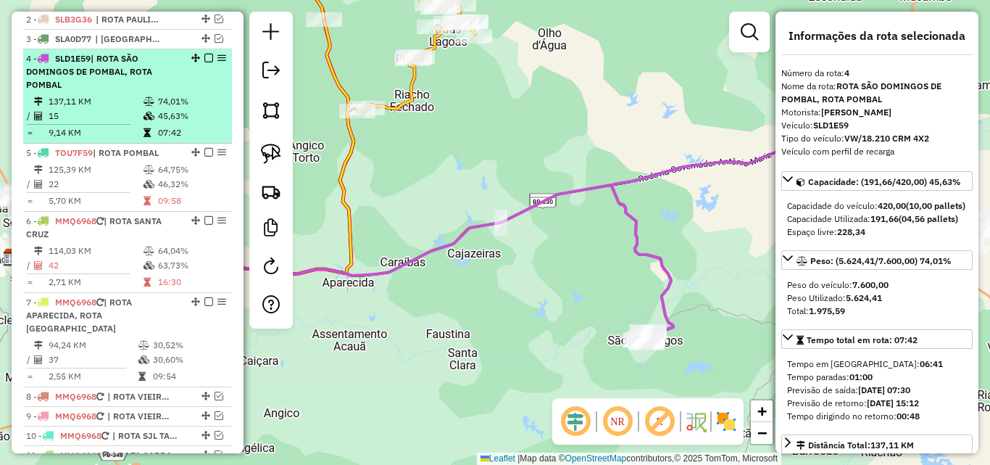
click at [204, 62] on em at bounding box center [208, 58] width 9 height 9
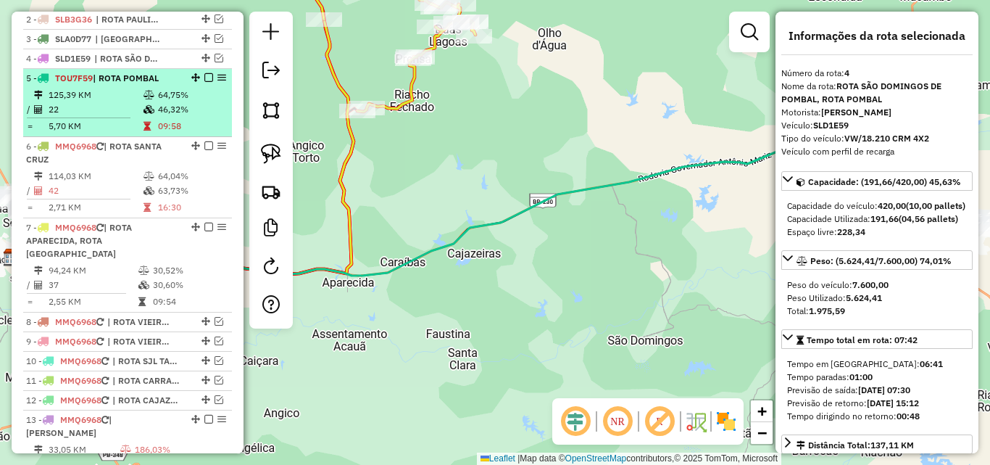
click at [166, 117] on td "46,32%" at bounding box center [191, 109] width 69 height 14
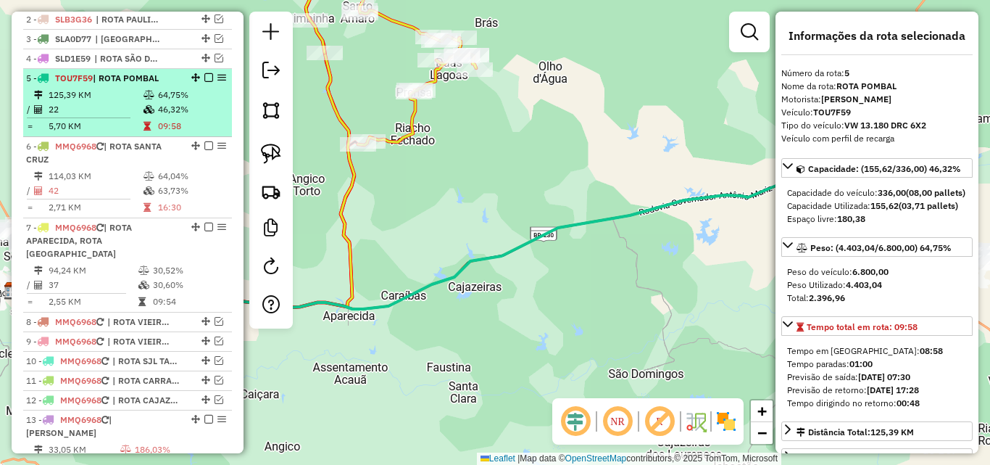
click at [204, 82] on em at bounding box center [208, 77] width 9 height 9
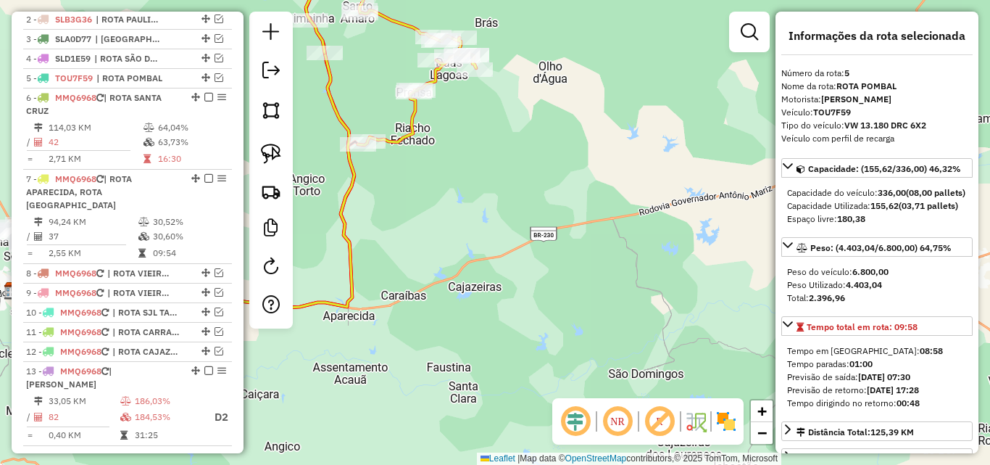
click at [349, 196] on icon at bounding box center [183, 180] width 344 height 254
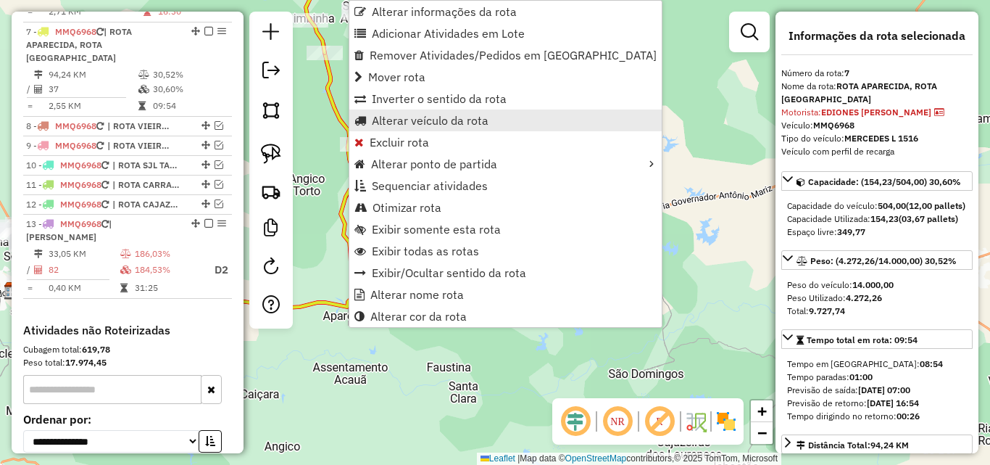
scroll to position [723, 0]
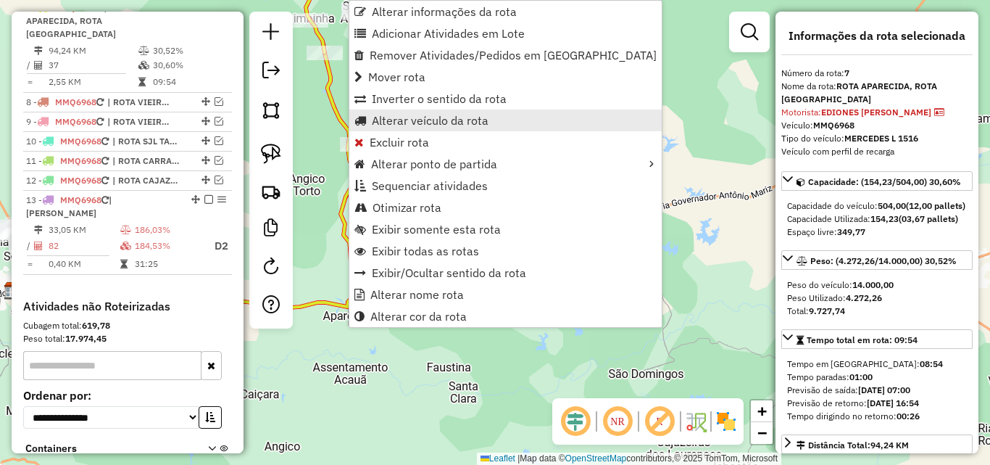
click at [426, 117] on span "Alterar veículo da rota" at bounding box center [430, 121] width 117 height 12
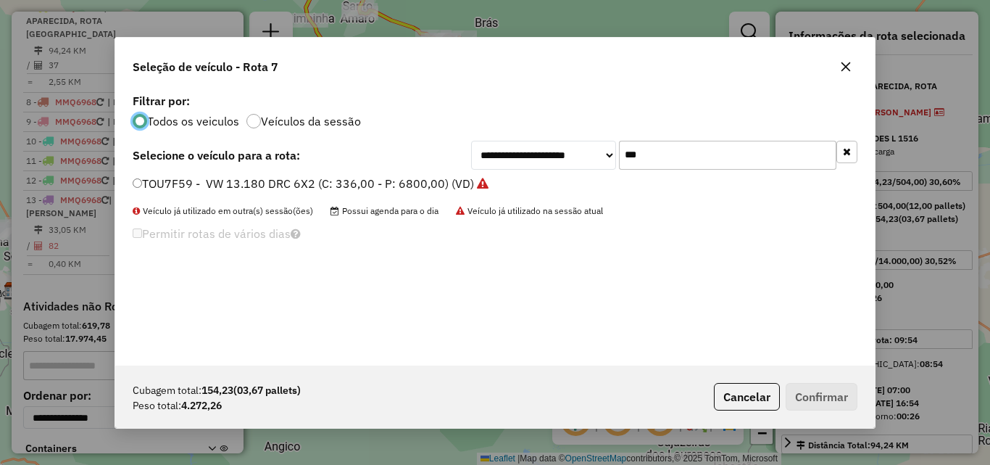
scroll to position [8, 4]
click at [698, 162] on input "***" at bounding box center [727, 155] width 217 height 29
click at [699, 162] on input "***" at bounding box center [727, 155] width 217 height 29
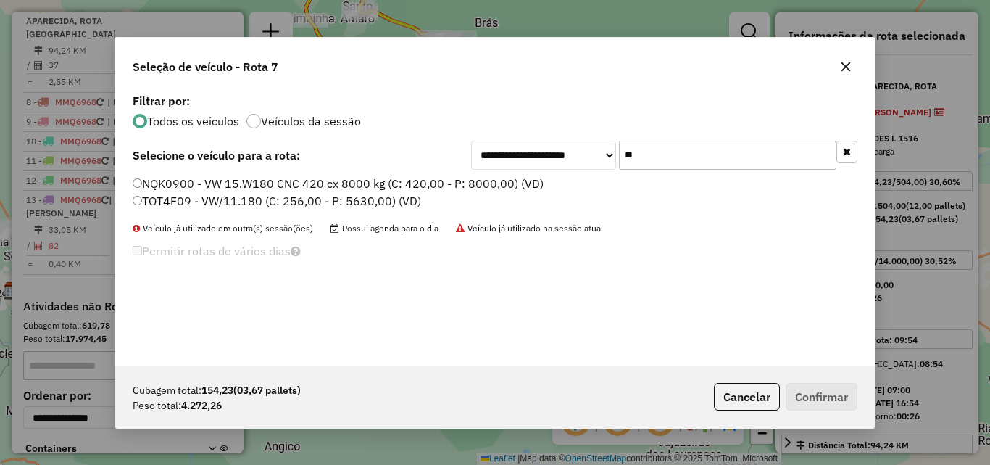
type input "**"
click at [394, 199] on label "TOT4F09 - VW/11.180 (C: 256,00 - P: 5630,00) (VD)" at bounding box center [277, 200] width 289 height 17
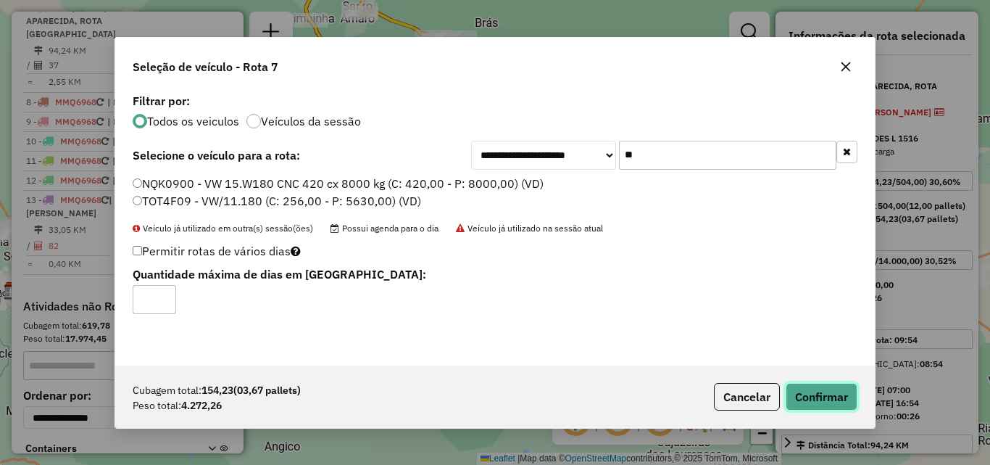
drag, startPoint x: 800, startPoint y: 398, endPoint x: 818, endPoint y: 391, distance: 18.8
click at [802, 399] on button "Confirmar" at bounding box center [822, 397] width 72 height 28
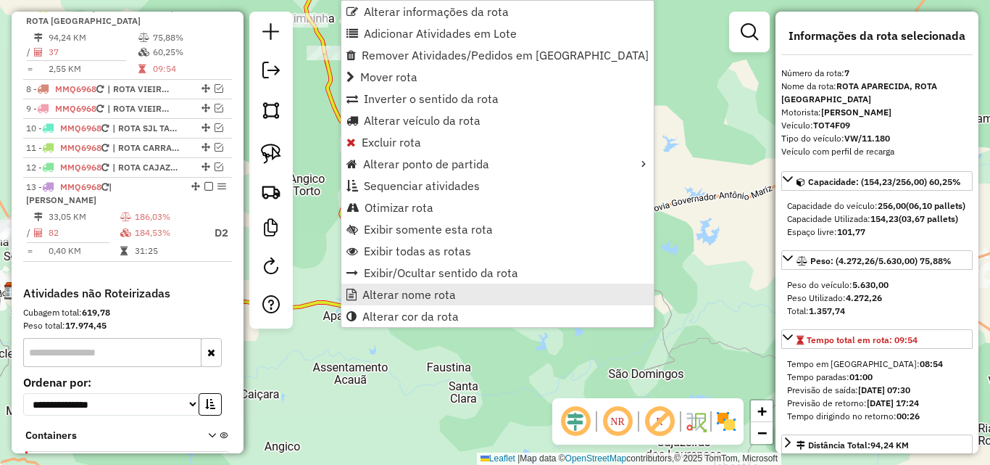
click at [397, 296] on span "Alterar nome rota" at bounding box center [409, 295] width 94 height 12
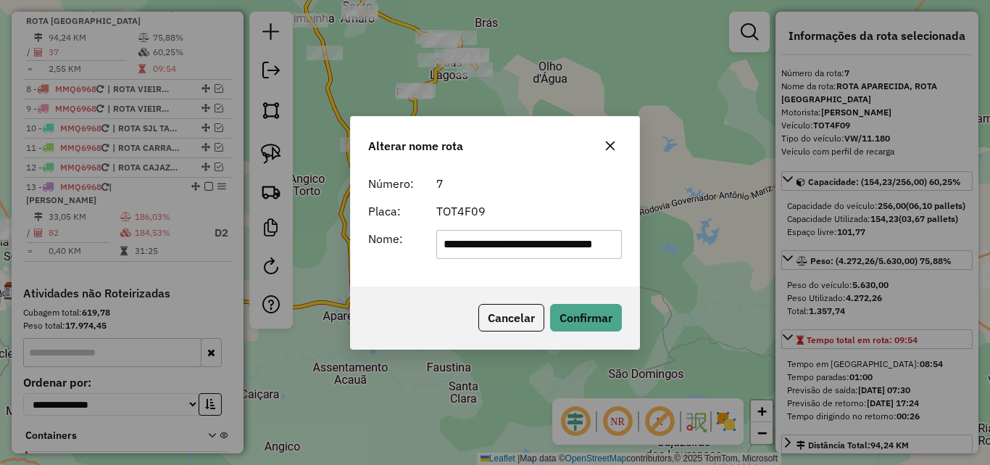
scroll to position [0, 0]
drag, startPoint x: 499, startPoint y: 252, endPoint x: 251, endPoint y: 306, distance: 253.7
click at [228, 291] on div "**********" at bounding box center [495, 232] width 990 height 465
type input "**********"
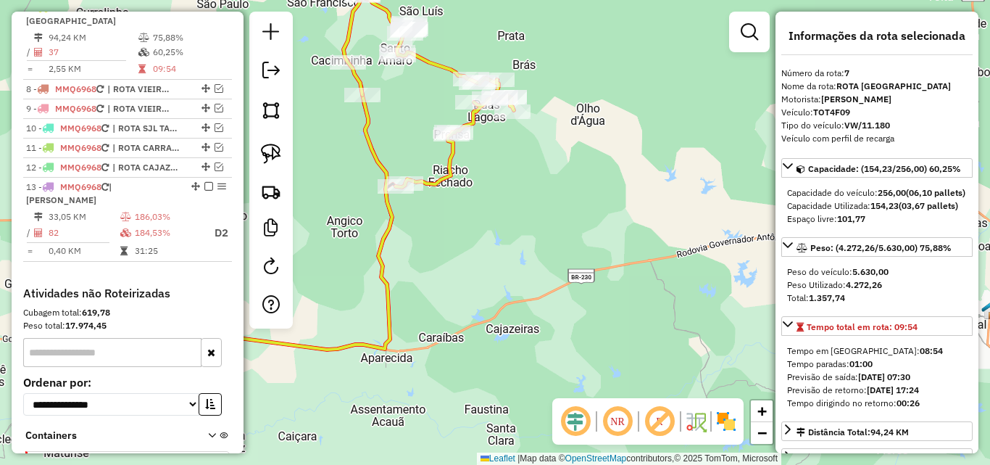
drag, startPoint x: 489, startPoint y: 244, endPoint x: 524, endPoint y: 306, distance: 71.1
click at [527, 305] on div "Janela de atendimento Grade de atendimento Capacidade Transportadoras Veículos …" at bounding box center [495, 232] width 990 height 465
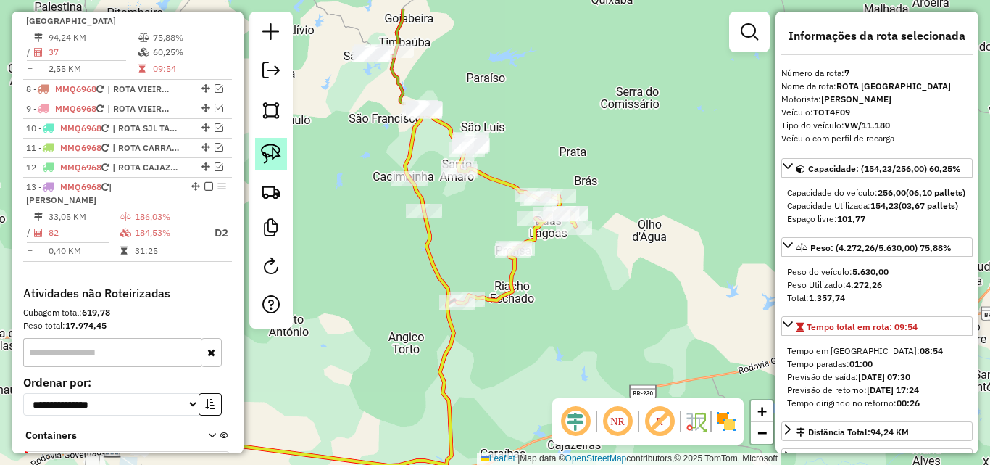
drag, startPoint x: 399, startPoint y: 232, endPoint x: 278, endPoint y: 169, distance: 137.2
click at [420, 286] on div "Janela de atendimento Grade de atendimento Capacidade Transportadoras Veículos …" at bounding box center [495, 232] width 990 height 465
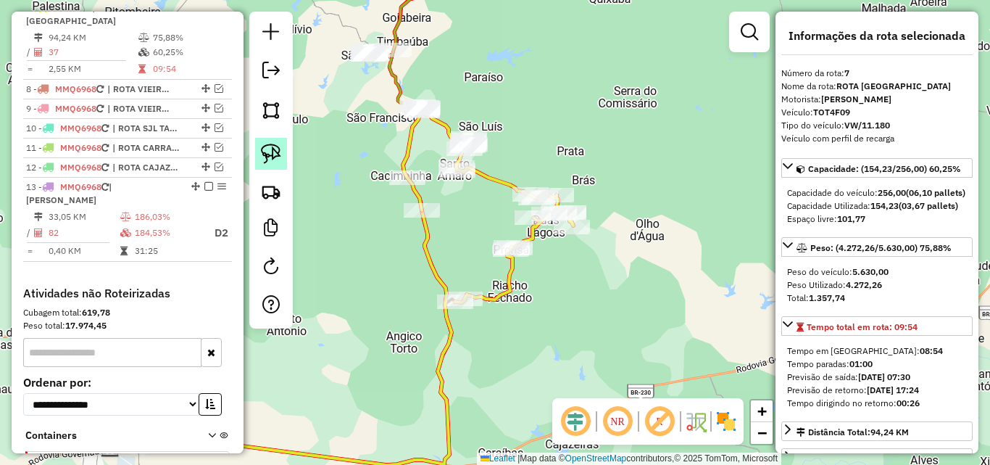
click at [265, 151] on img at bounding box center [271, 154] width 20 height 20
drag, startPoint x: 410, startPoint y: 144, endPoint x: 459, endPoint y: 220, distance: 90.9
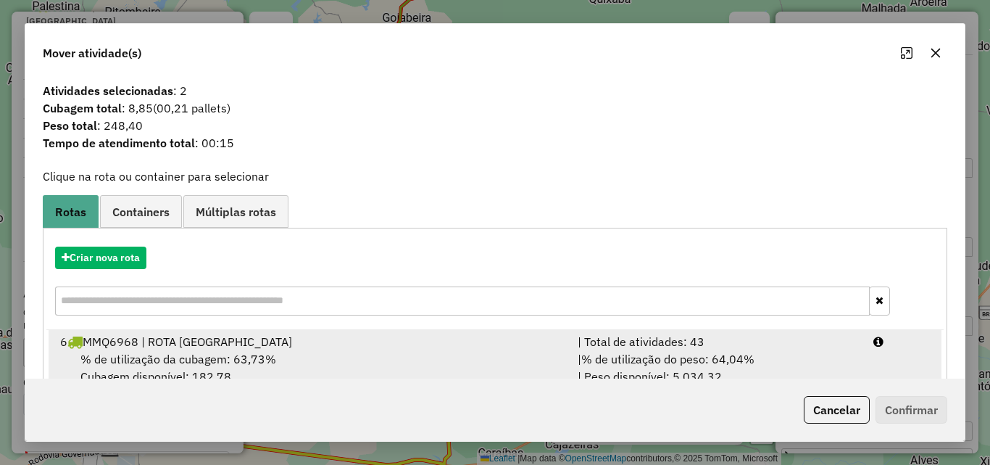
click at [618, 344] on div "| Total de atividades: 43" at bounding box center [717, 341] width 296 height 17
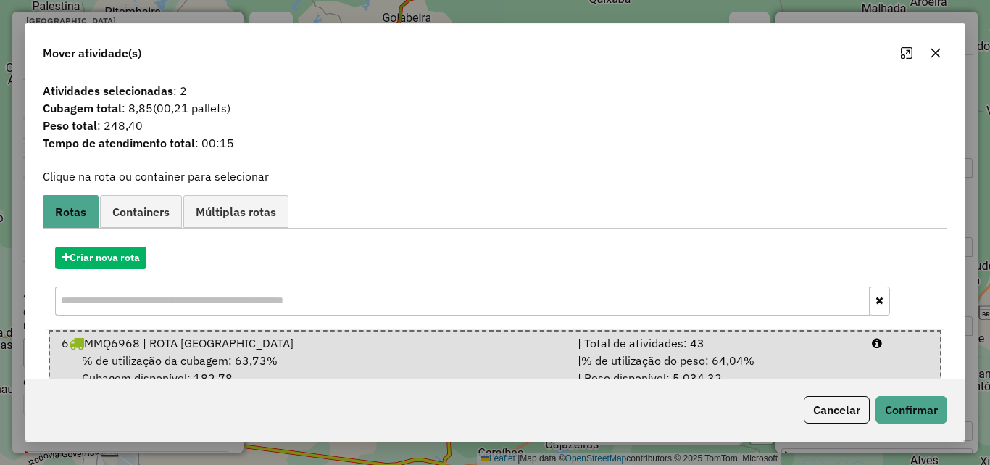
click at [904, 396] on div "Cancelar Confirmar" at bounding box center [872, 410] width 149 height 28
click at [910, 408] on button "Confirmar" at bounding box center [912, 410] width 72 height 28
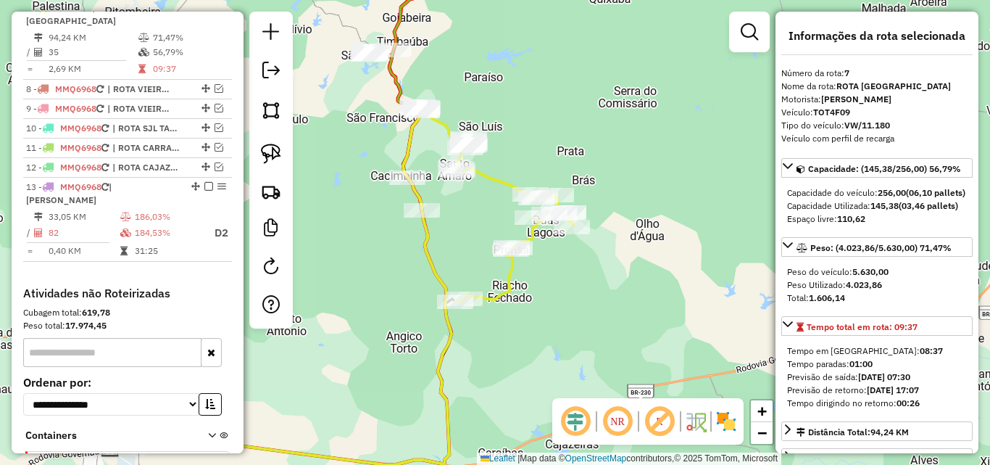
click at [513, 268] on icon at bounding box center [496, 205] width 156 height 196
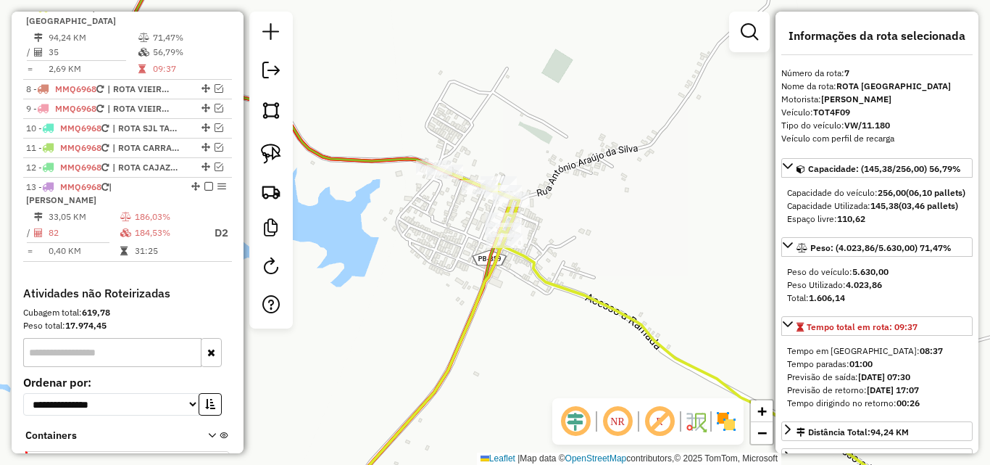
drag, startPoint x: 275, startPoint y: 166, endPoint x: 347, endPoint y: 152, distance: 73.9
click at [274, 166] on link at bounding box center [271, 154] width 32 height 32
drag, startPoint x: 397, startPoint y: 146, endPoint x: 472, endPoint y: 152, distance: 75.6
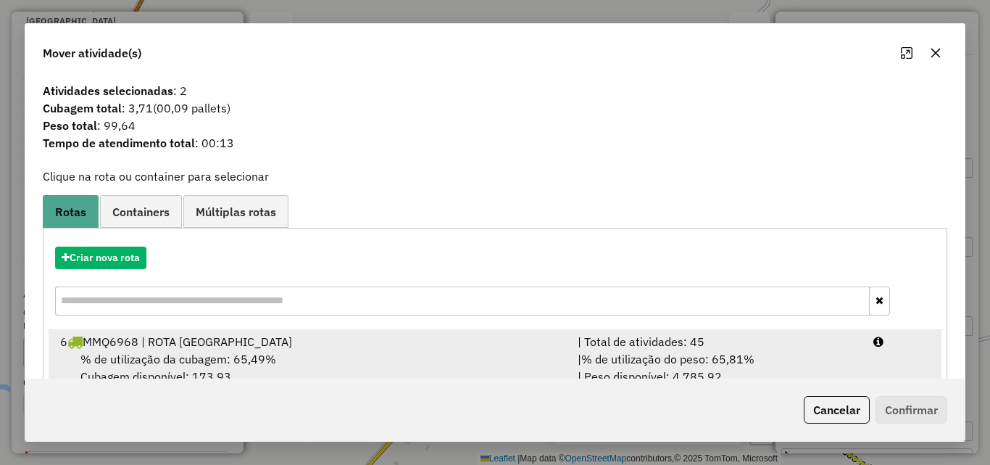
click at [742, 333] on div "| Total de atividades: 45" at bounding box center [717, 341] width 296 height 17
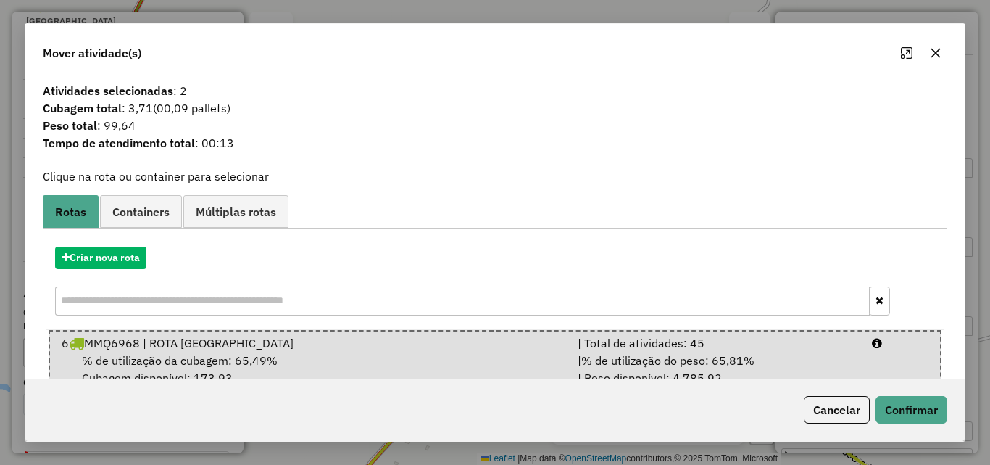
scroll to position [96, 0]
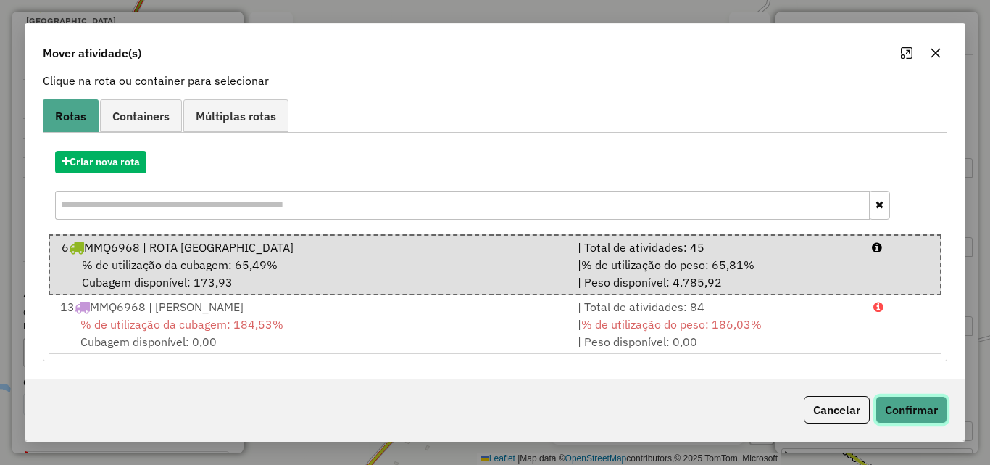
click at [901, 406] on button "Confirmar" at bounding box center [912, 410] width 72 height 28
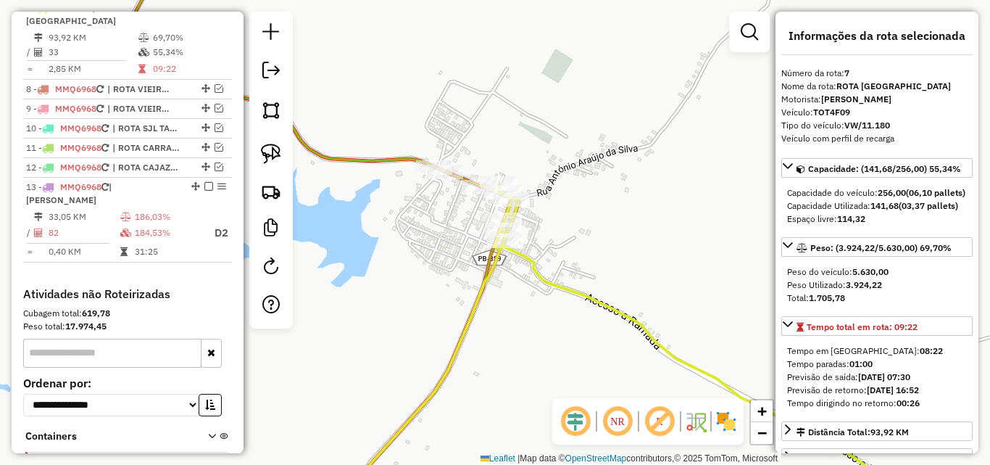
scroll to position [723, 0]
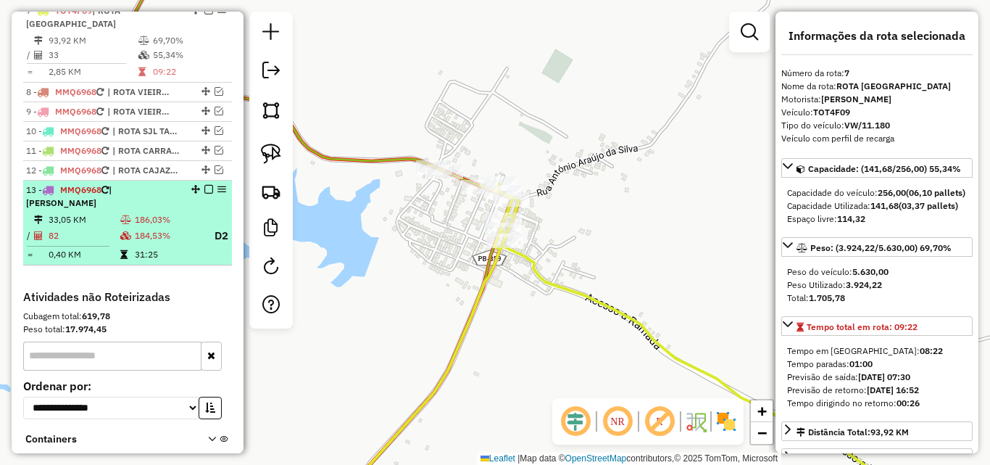
click at [106, 246] on table "33,05 KM 186,03% / 82 184,53% D2 = 0,40 KM 31:25" at bounding box center [127, 236] width 203 height 49
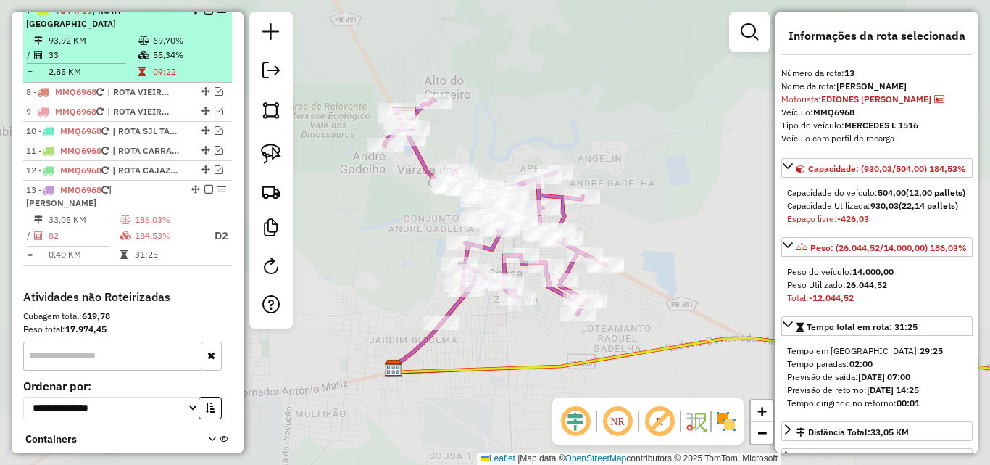
scroll to position [650, 0]
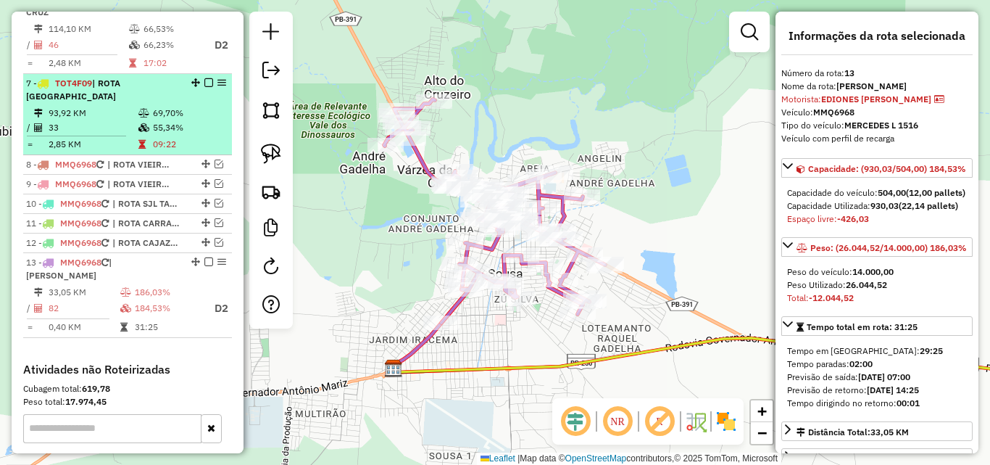
click at [148, 120] on td at bounding box center [145, 113] width 14 height 14
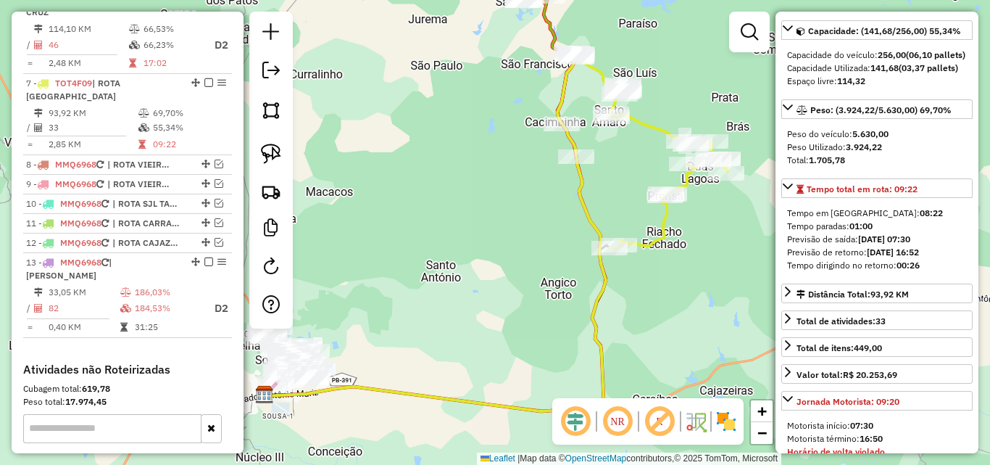
scroll to position [145, 0]
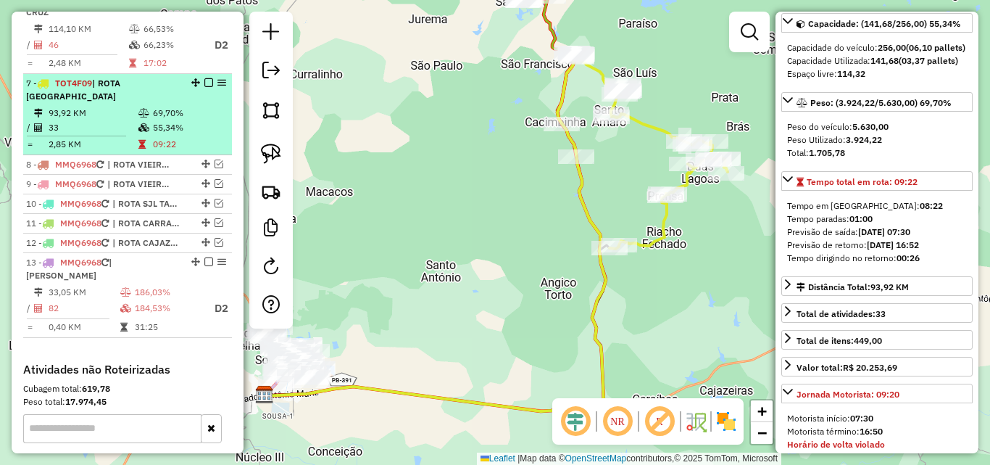
drag, startPoint x: 204, startPoint y: 99, endPoint x: 194, endPoint y: 99, distance: 10.2
click at [204, 87] on em at bounding box center [208, 82] width 9 height 9
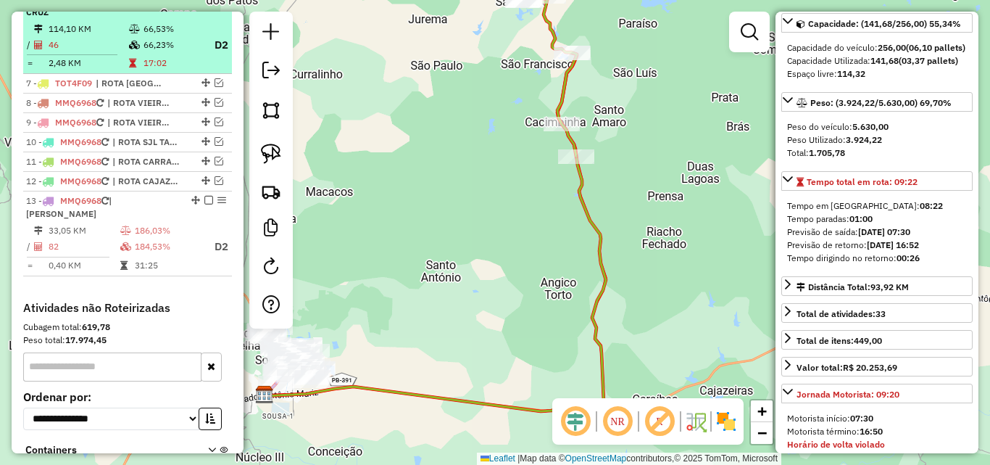
click at [152, 54] on td "66,23%" at bounding box center [172, 45] width 58 height 18
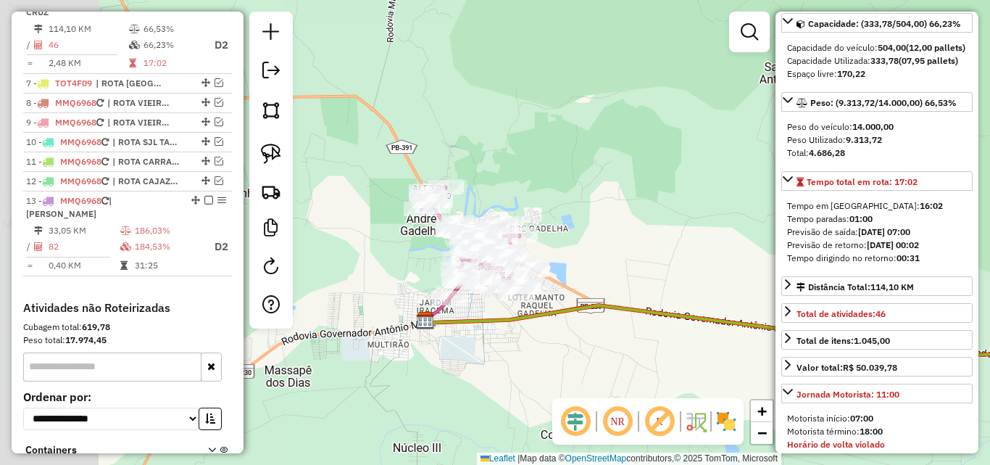
drag, startPoint x: 326, startPoint y: 393, endPoint x: 485, endPoint y: 355, distance: 164.1
click at [576, 389] on div "Janela de atendimento Grade de atendimento Capacidade Transportadoras Veículos …" at bounding box center [495, 232] width 990 height 465
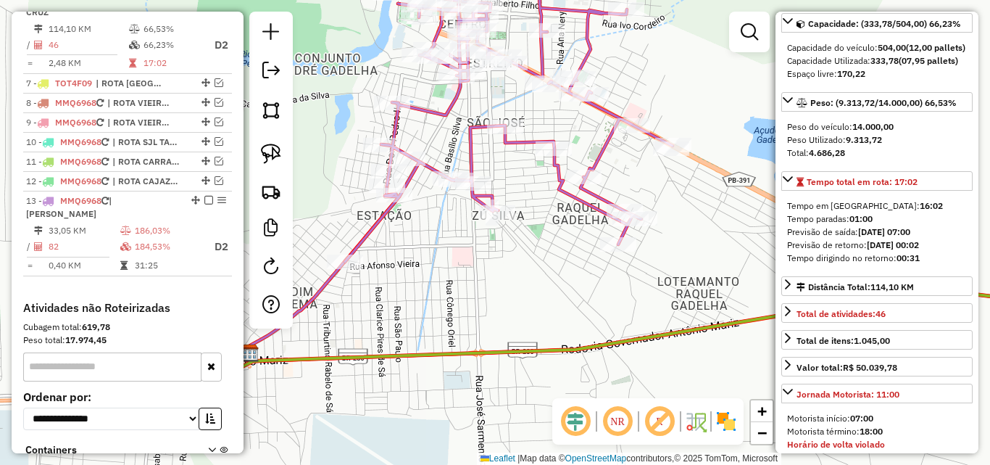
drag, startPoint x: 363, startPoint y: 239, endPoint x: 712, endPoint y: 212, distance: 349.8
click at [363, 240] on icon at bounding box center [493, 108] width 359 height 308
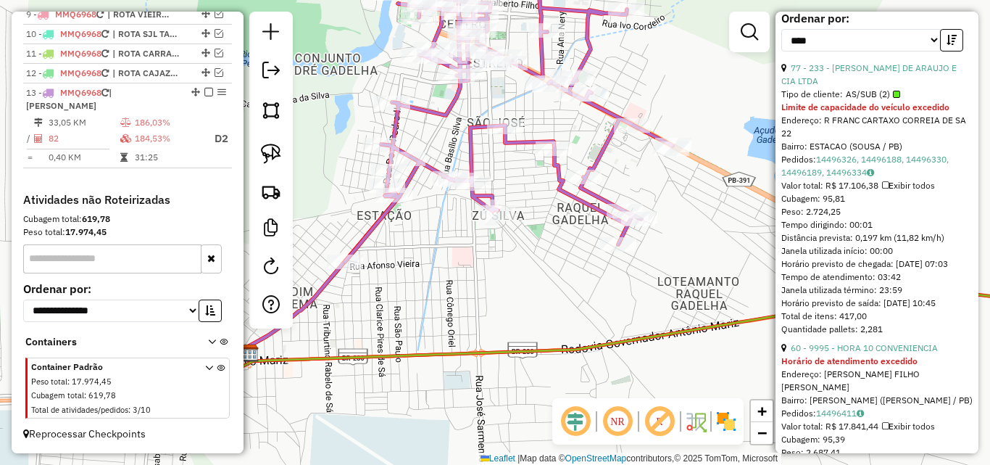
scroll to position [652, 0]
click at [834, 87] on link "77 - 233 - JUCELIO COSTA DE ARAUJO E CIA LTDA" at bounding box center [868, 75] width 175 height 24
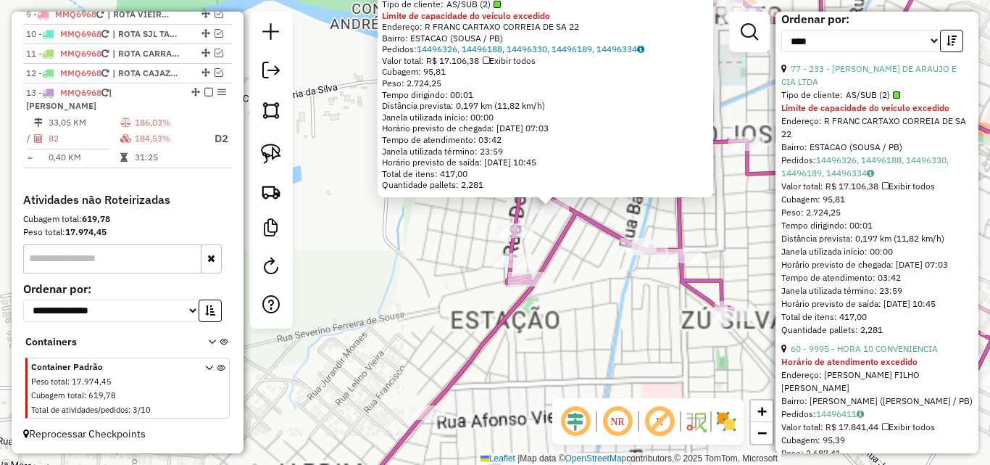
drag, startPoint x: 270, startPoint y: 154, endPoint x: 531, endPoint y: 191, distance: 262.8
click at [270, 155] on img at bounding box center [271, 154] width 20 height 20
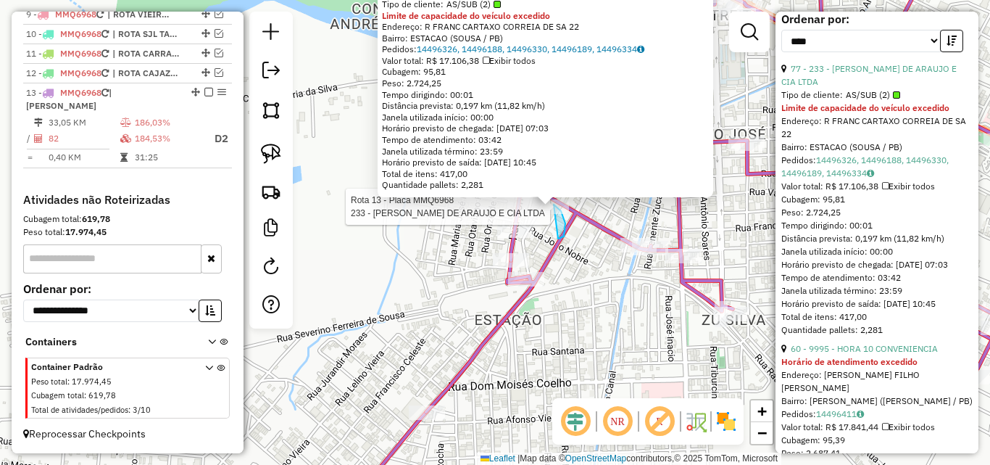
drag, startPoint x: 564, startPoint y: 236, endPoint x: 535, endPoint y: 228, distance: 30.1
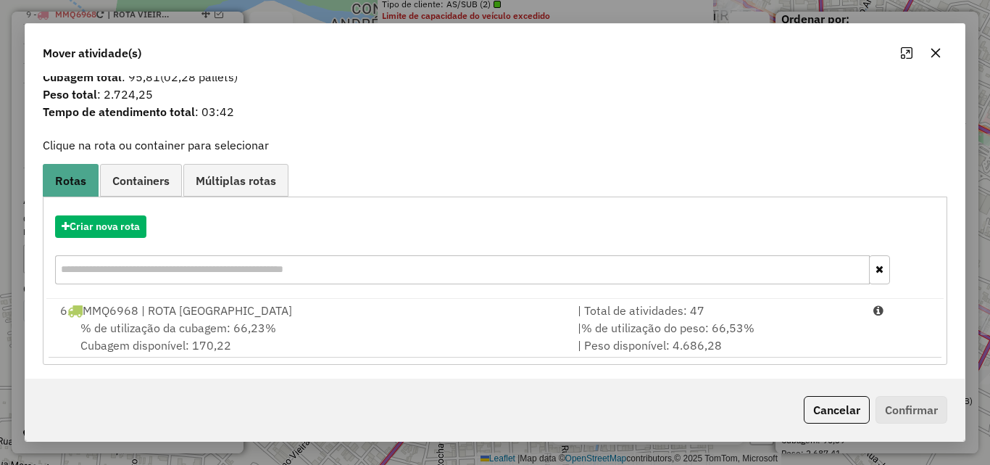
scroll to position [35, 0]
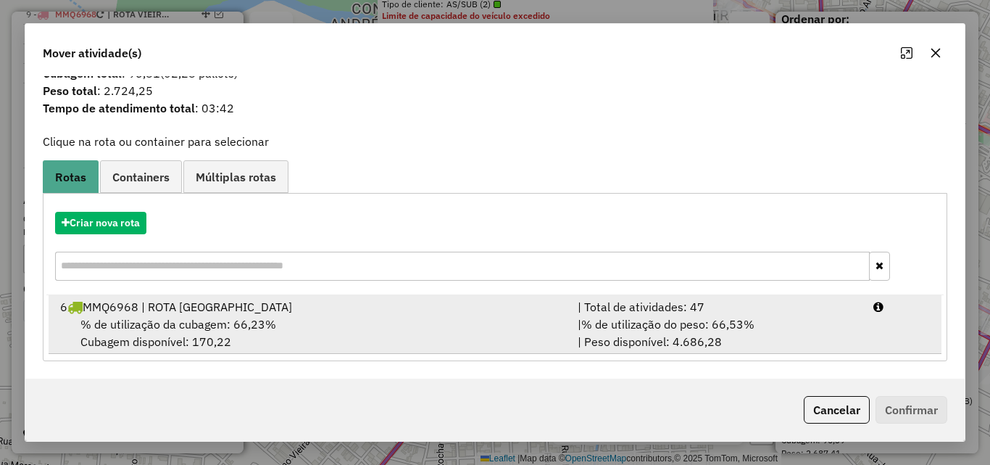
click at [589, 324] on span "% de utilização do peso: 66,53%" at bounding box center [667, 324] width 173 height 14
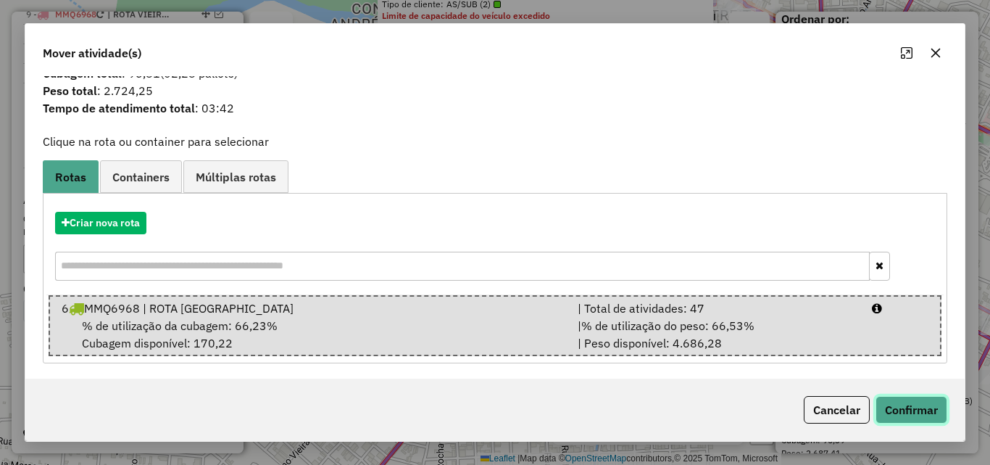
click at [917, 398] on button "Confirmar" at bounding box center [912, 410] width 72 height 28
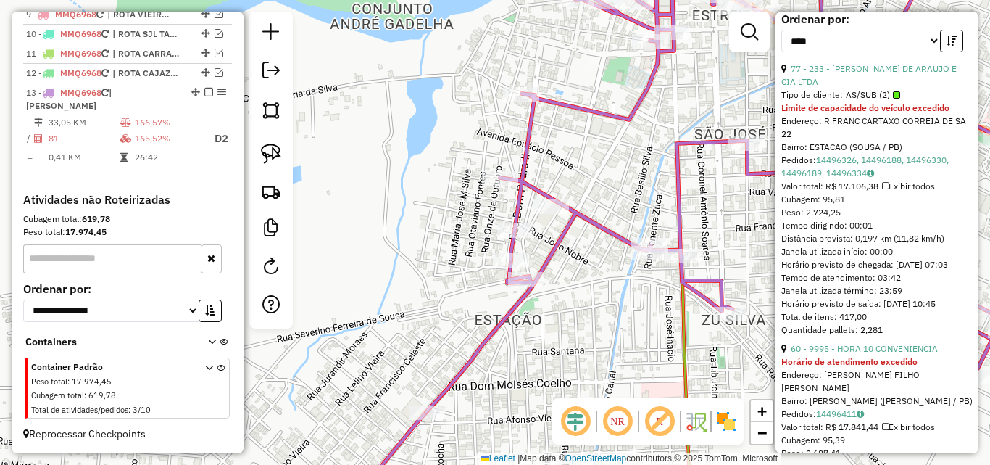
click at [681, 330] on icon at bounding box center [623, 355] width 136 height 311
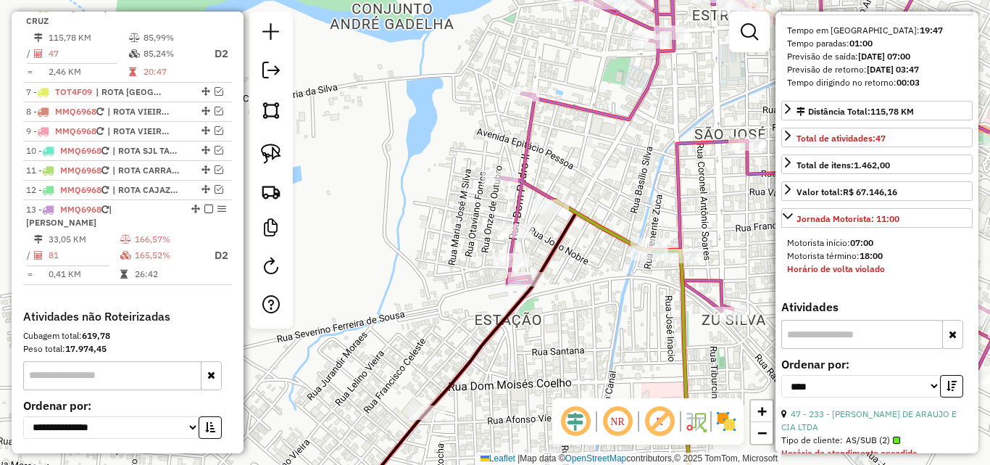
scroll to position [204, 0]
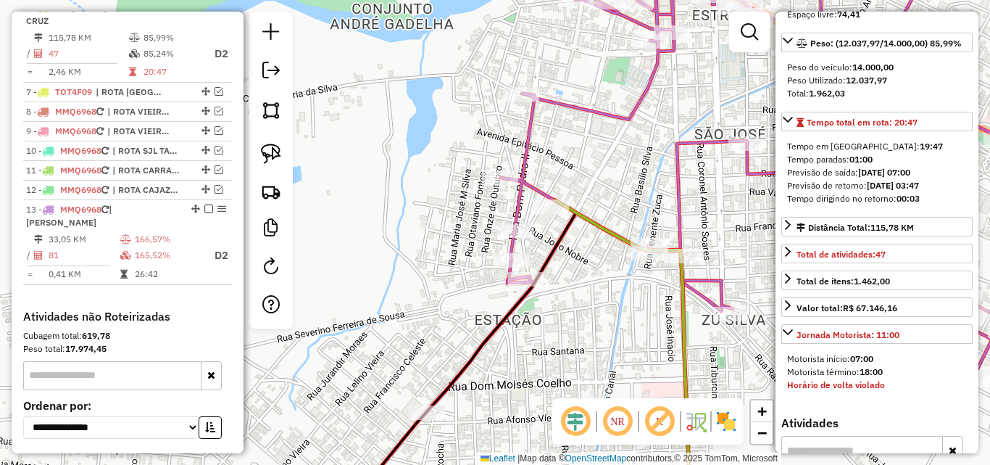
click at [678, 214] on icon at bounding box center [754, 183] width 657 height 458
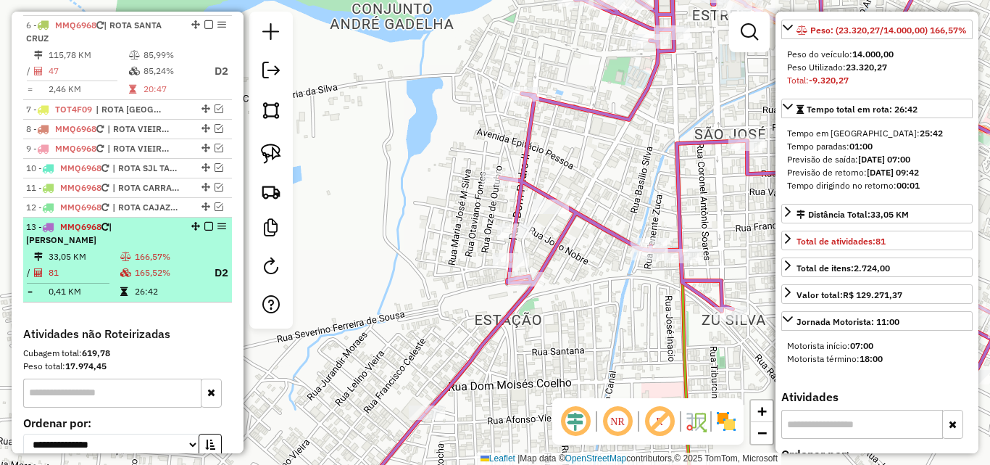
scroll to position [613, 0]
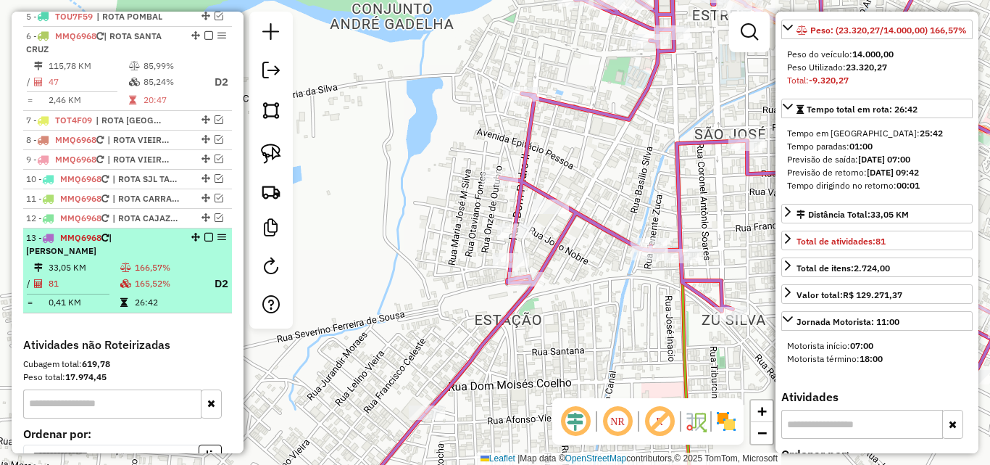
click at [167, 283] on td "165,52%" at bounding box center [167, 284] width 67 height 18
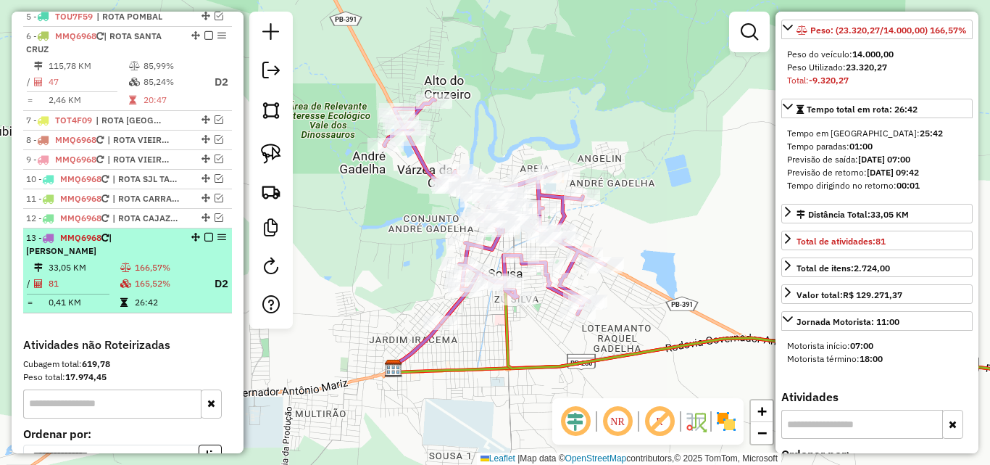
click at [205, 241] on em at bounding box center [208, 237] width 9 height 9
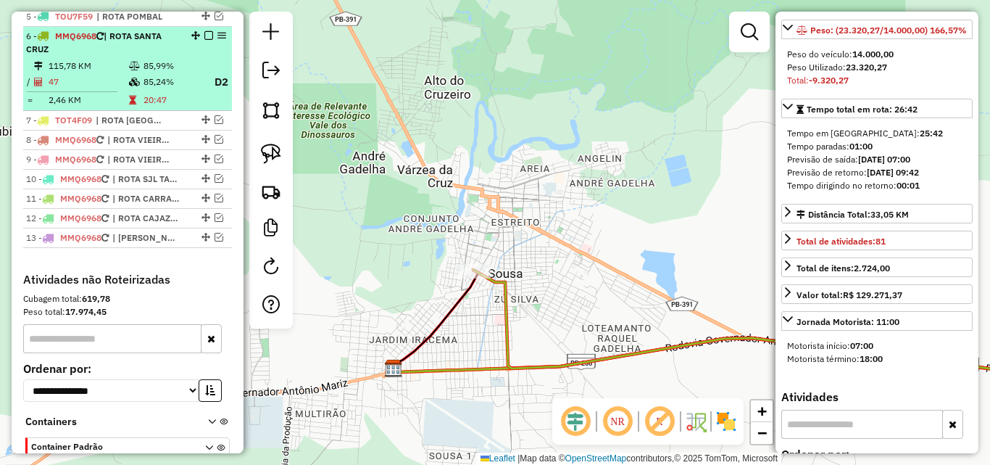
click at [159, 107] on td "20:47" at bounding box center [172, 100] width 58 height 14
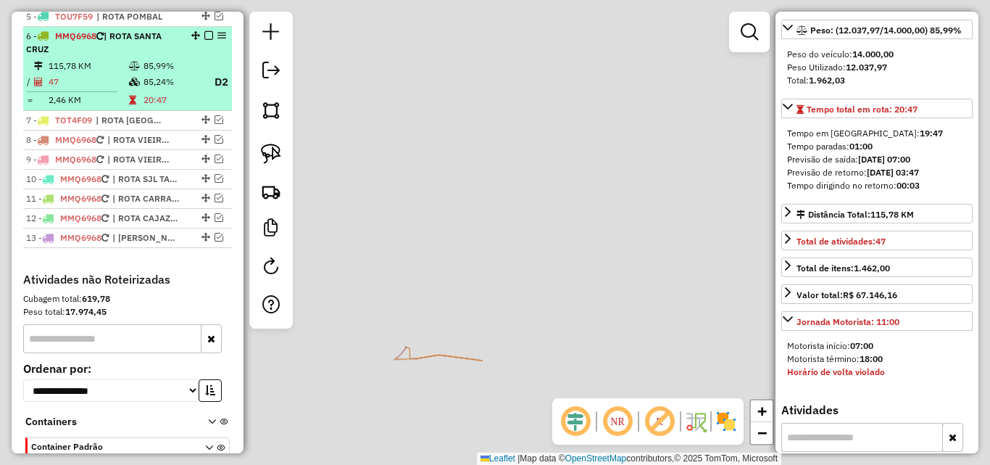
scroll to position [204, 0]
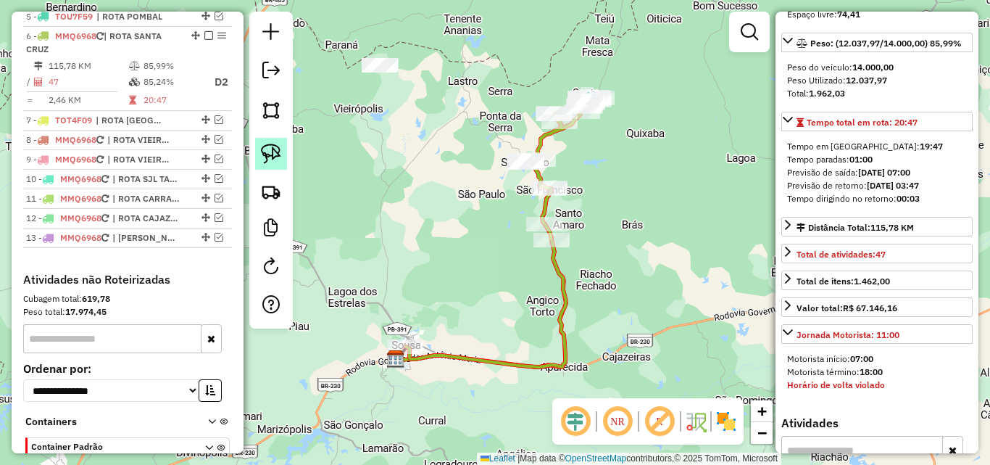
click at [281, 162] on link at bounding box center [271, 154] width 32 height 32
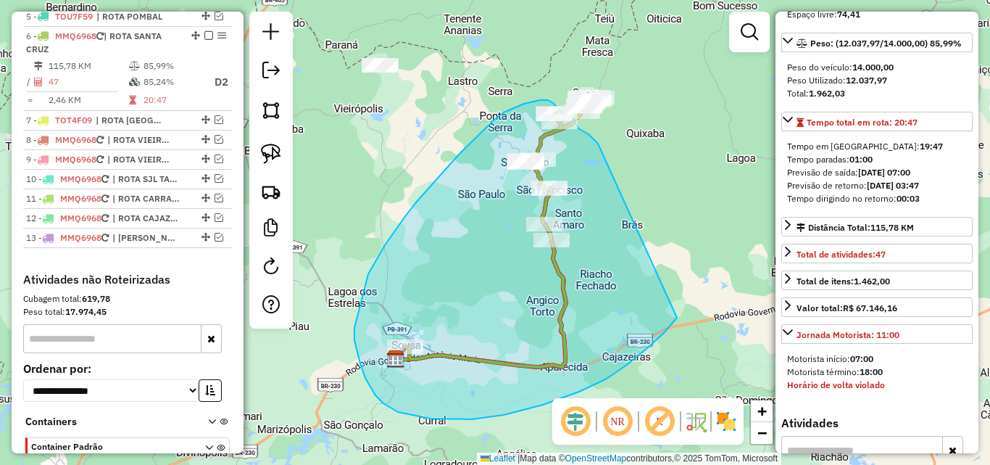
drag, startPoint x: 598, startPoint y: 144, endPoint x: 680, endPoint y: 314, distance: 189.0
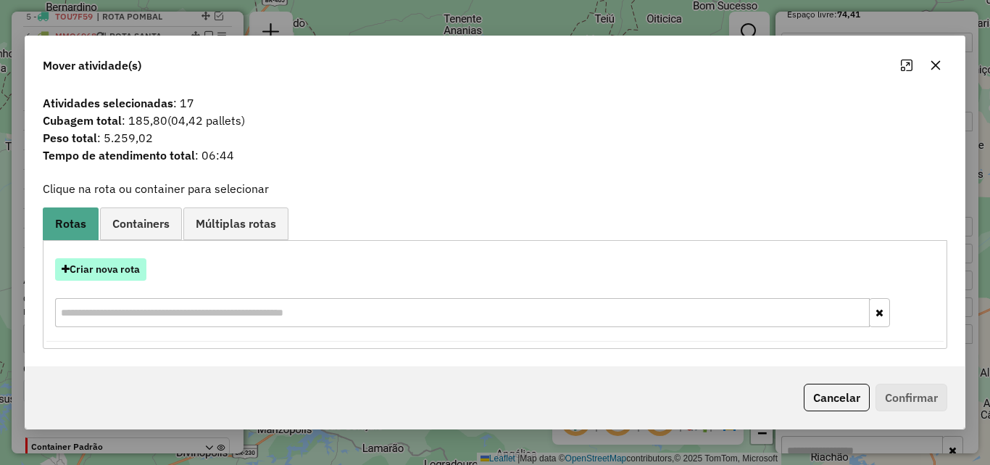
click at [119, 261] on button "Criar nova rota" at bounding box center [100, 269] width 91 height 22
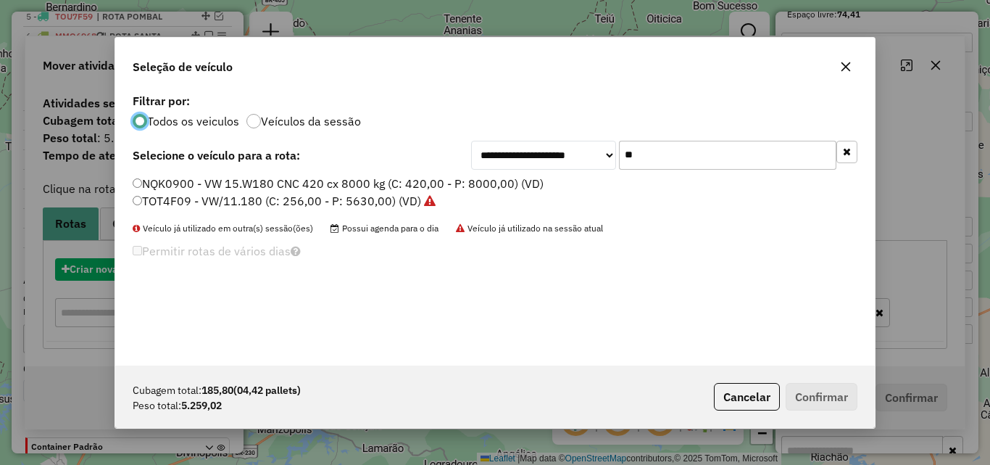
scroll to position [8, 4]
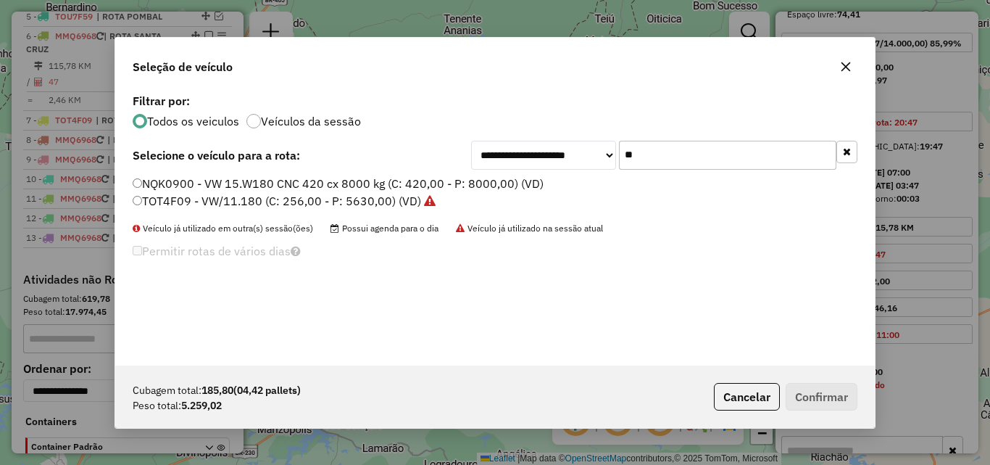
click at [667, 156] on input "**" at bounding box center [727, 155] width 217 height 29
click at [667, 157] on input "**" at bounding box center [727, 155] width 217 height 29
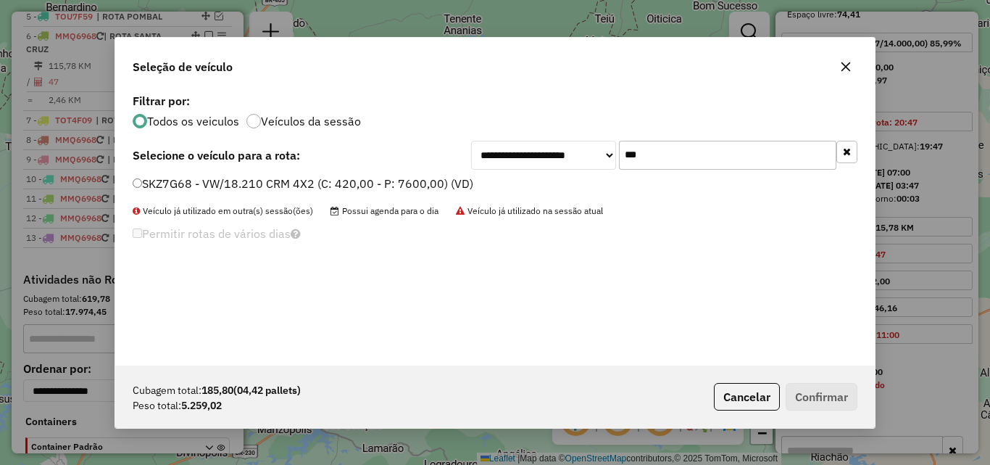
type input "***"
click at [312, 190] on label "SKZ7G68 - VW/18.210 CRM 4X2 (C: 420,00 - P: 7600,00) (VD)" at bounding box center [303, 183] width 341 height 17
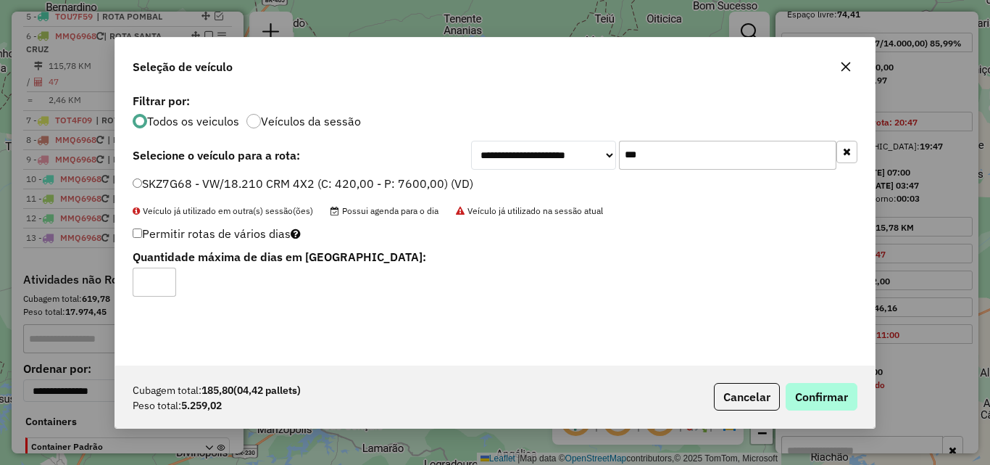
click at [803, 395] on p-footer "Cubagem total: 185,80 (04,42 pallets) Peso total: 5.259,02 Cancelar Confirmar" at bounding box center [782, 397] width 149 height 28
click at [818, 399] on button "Confirmar" at bounding box center [822, 397] width 72 height 28
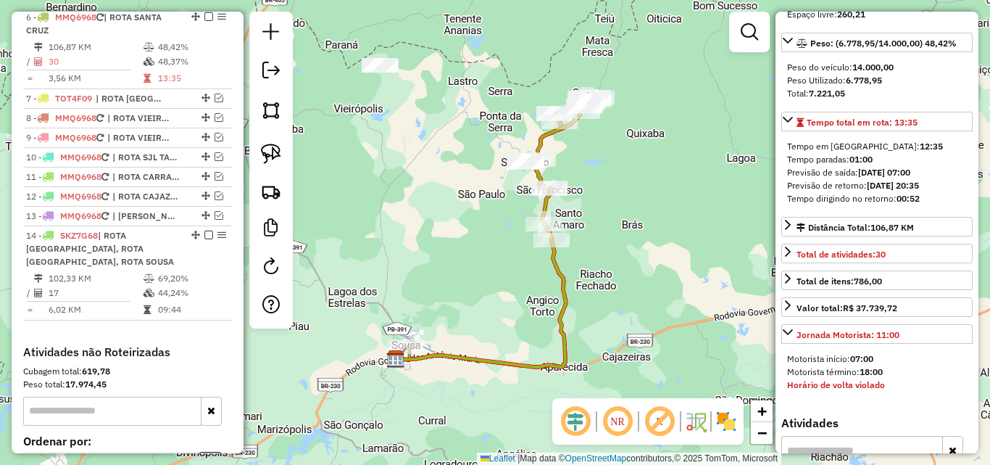
scroll to position [642, 0]
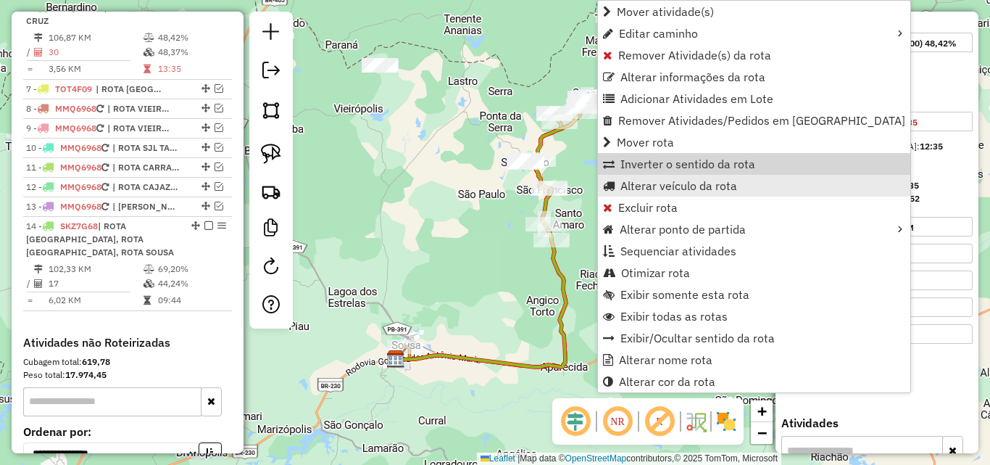
click at [672, 177] on link "Alterar veículo da rota" at bounding box center [754, 186] width 312 height 22
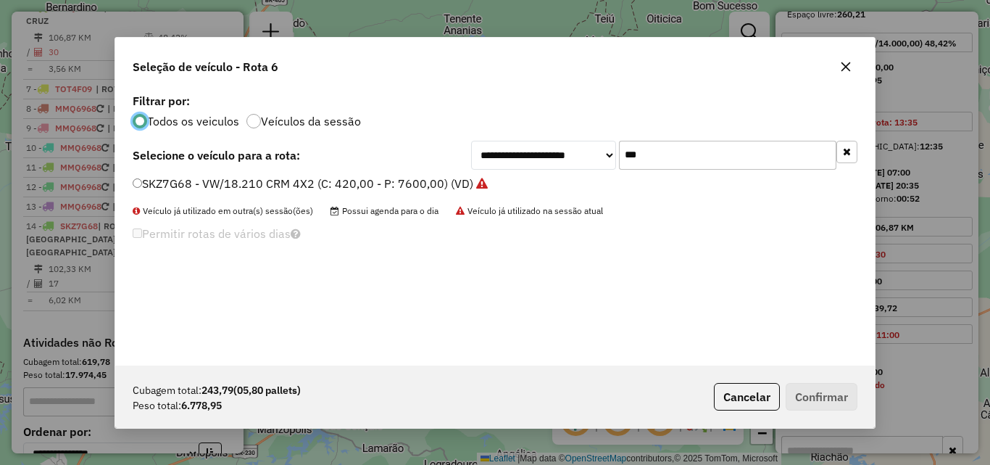
scroll to position [8, 4]
click at [741, 155] on input "***" at bounding box center [727, 155] width 217 height 29
drag, startPoint x: 741, startPoint y: 155, endPoint x: 753, endPoint y: 156, distance: 11.6
click at [753, 156] on input "***" at bounding box center [727, 155] width 217 height 29
type input "**"
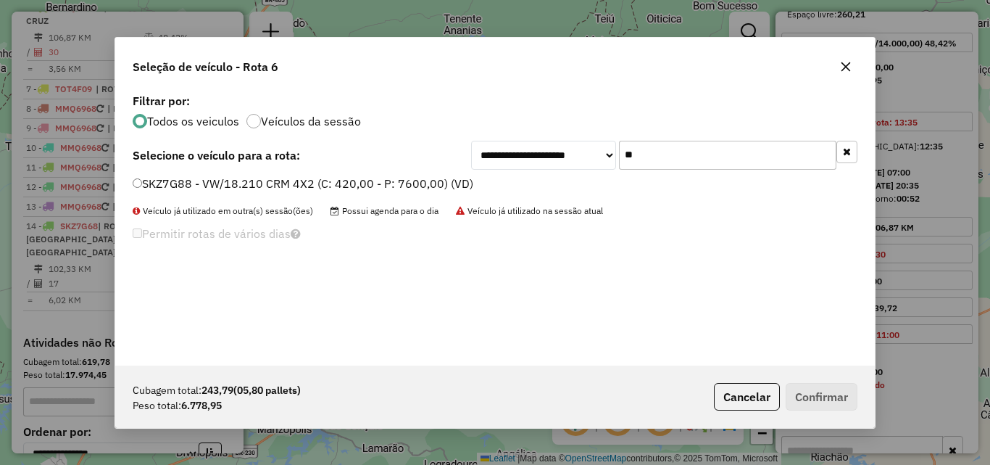
click at [418, 181] on label "SKZ7G88 - VW/18.210 CRM 4X2 (C: 420,00 - P: 7600,00) (VD)" at bounding box center [303, 183] width 341 height 17
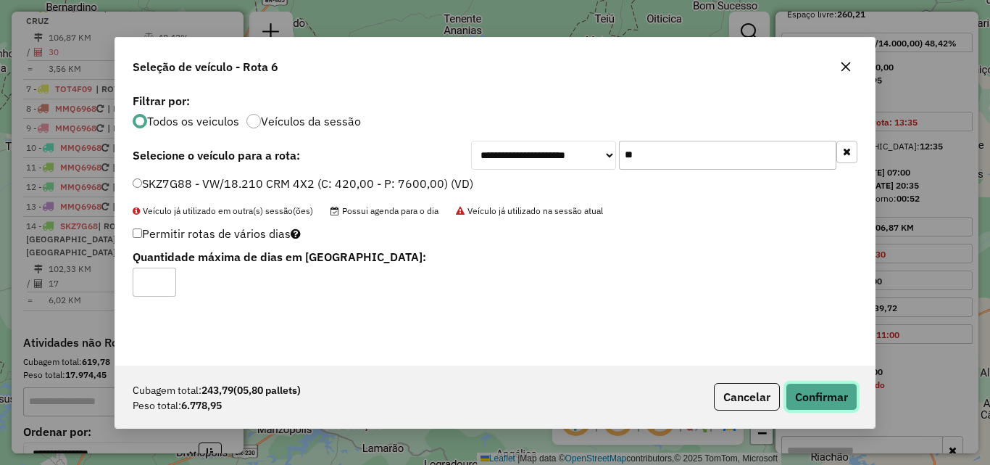
drag, startPoint x: 799, startPoint y: 389, endPoint x: 950, endPoint y: 400, distance: 152.0
click at [799, 389] on button "Confirmar" at bounding box center [822, 397] width 72 height 28
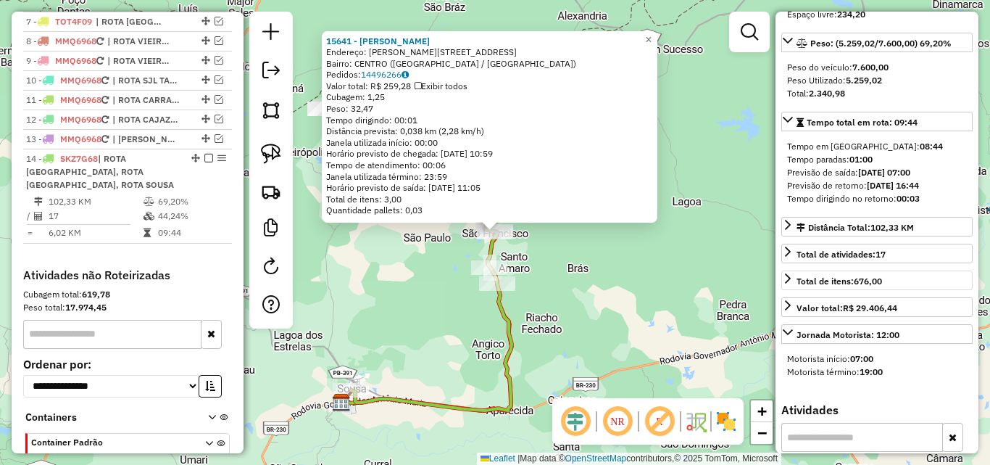
scroll to position [797, 0]
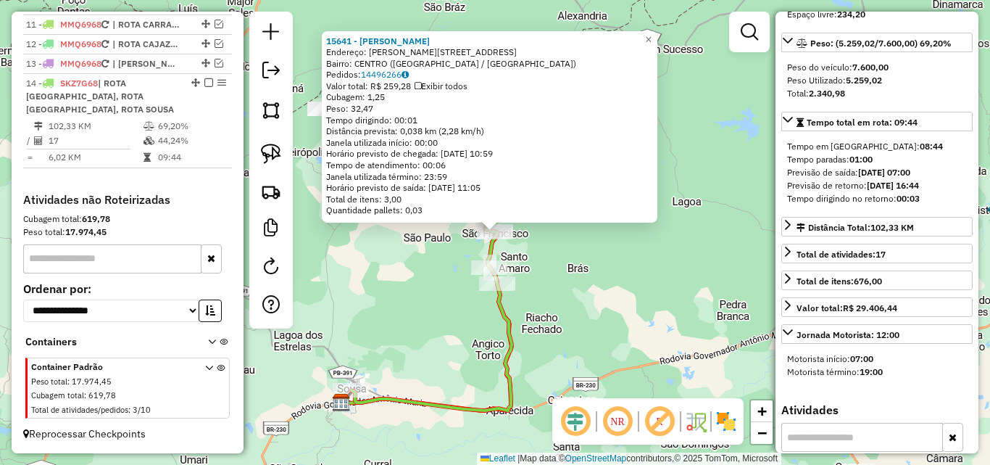
click at [728, 181] on div "Rota 14 - Placa SKZ7G68 15641 - MERCADINHO MIQUEIAS 15641 - MERCADINHO MIQUEIAS…" at bounding box center [495, 232] width 990 height 465
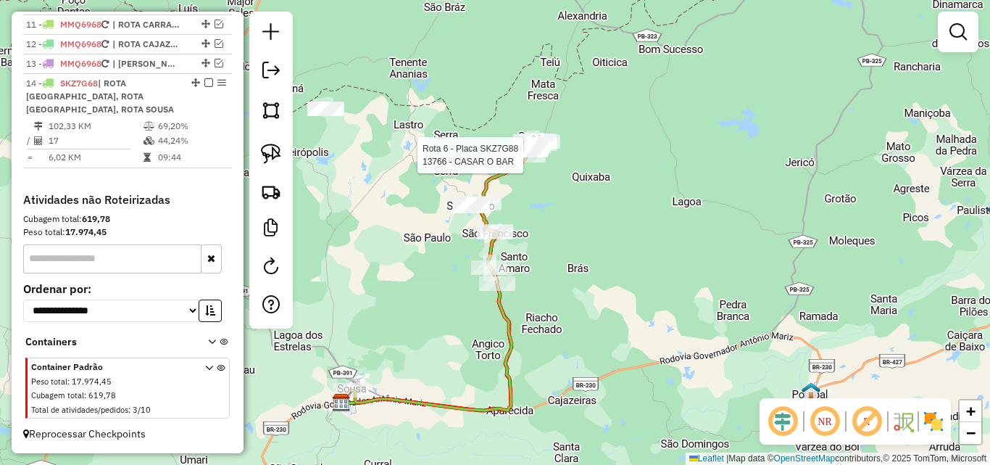
select select "*********"
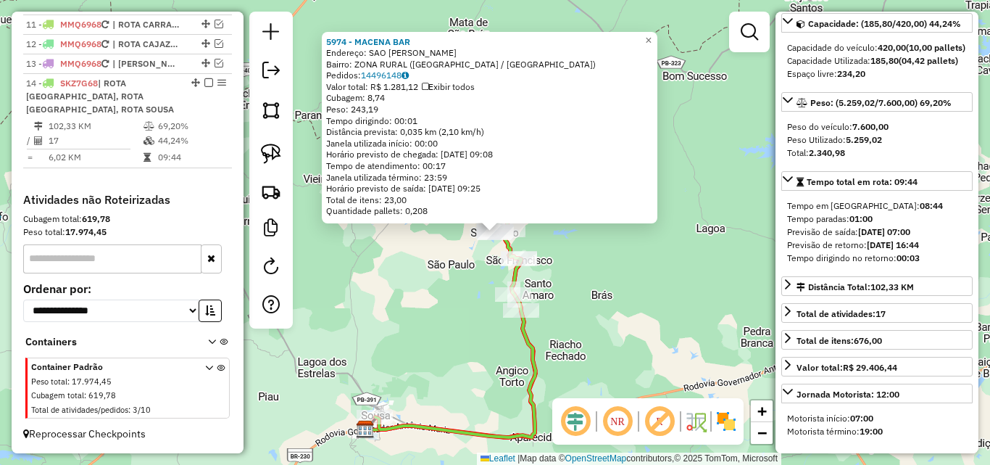
click at [408, 303] on div "5974 - MACENA BAR Endereço: SAO PEDRO SN Bairro: ZONA RURAL (SANTA CRUZ / PB) P…" at bounding box center [495, 232] width 990 height 465
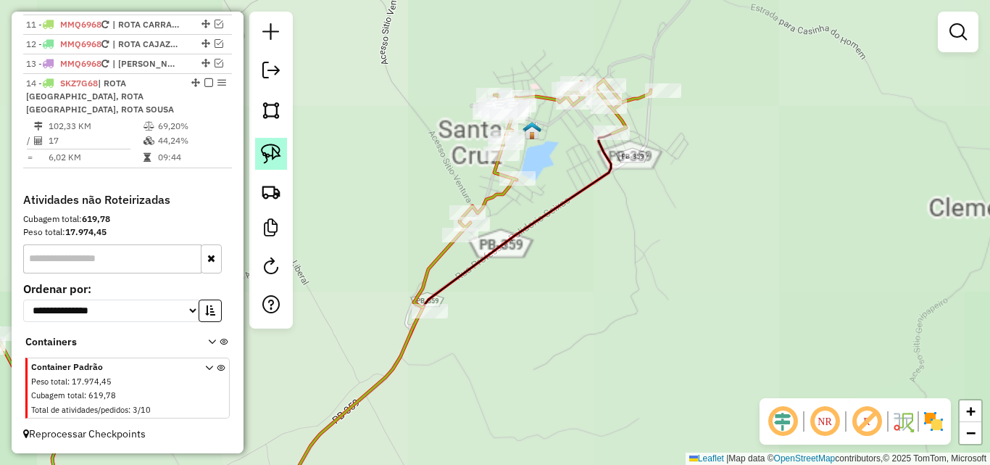
click at [274, 159] on img at bounding box center [271, 154] width 20 height 20
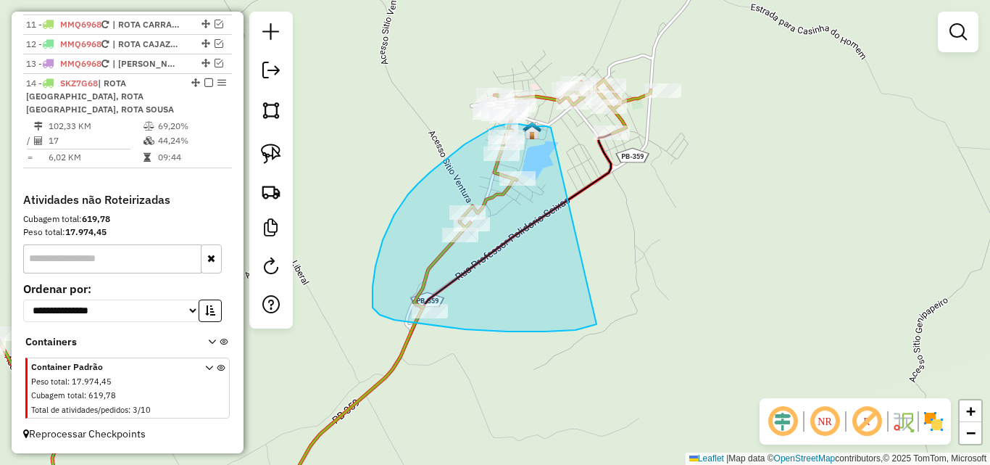
drag, startPoint x: 547, startPoint y: 126, endPoint x: 612, endPoint y: 304, distance: 189.9
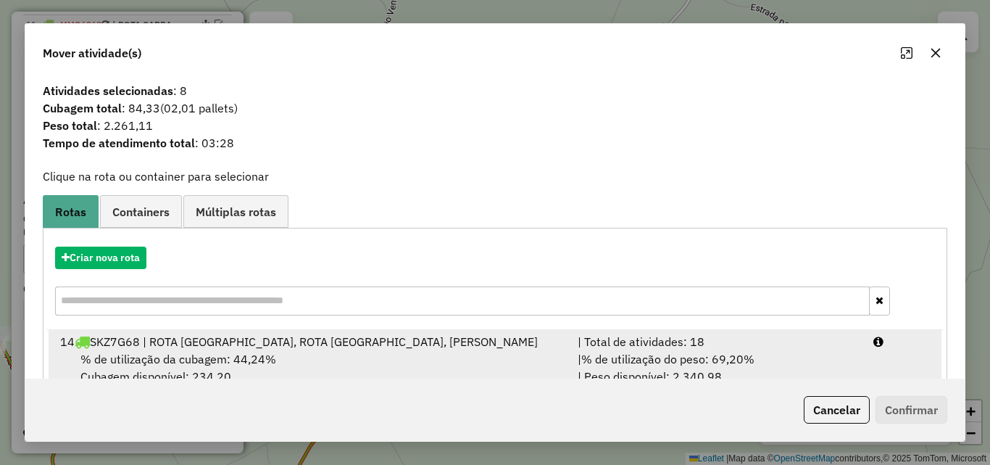
click at [797, 359] on div "| % de utilização do peso: 69,20% | Peso disponível: 2.340,98" at bounding box center [717, 367] width 296 height 35
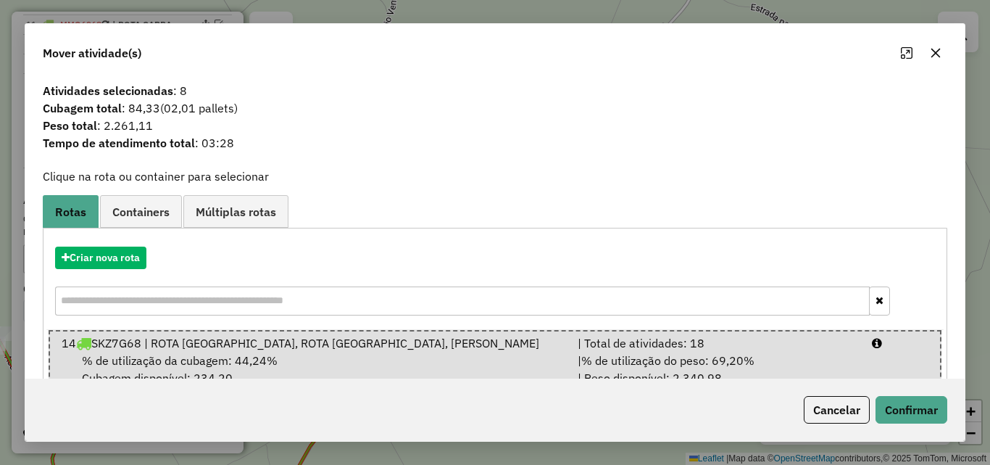
scroll to position [37, 0]
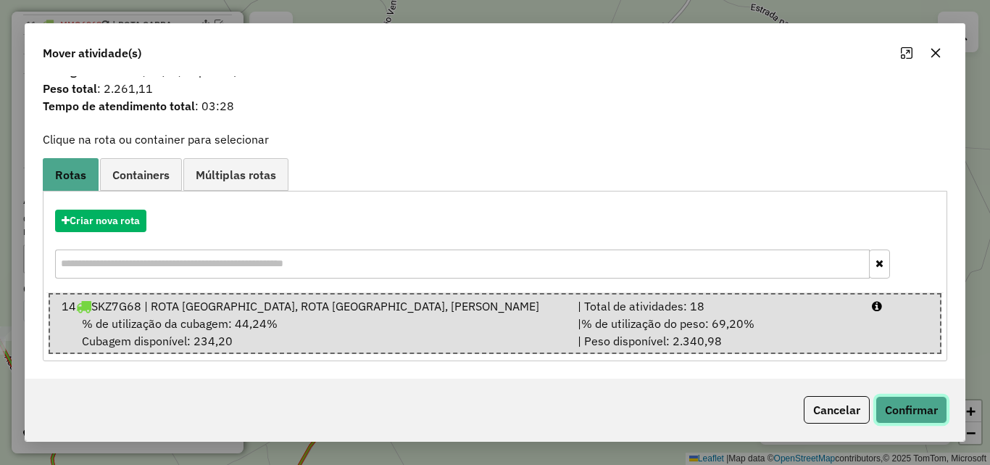
click at [914, 405] on button "Confirmar" at bounding box center [912, 410] width 72 height 28
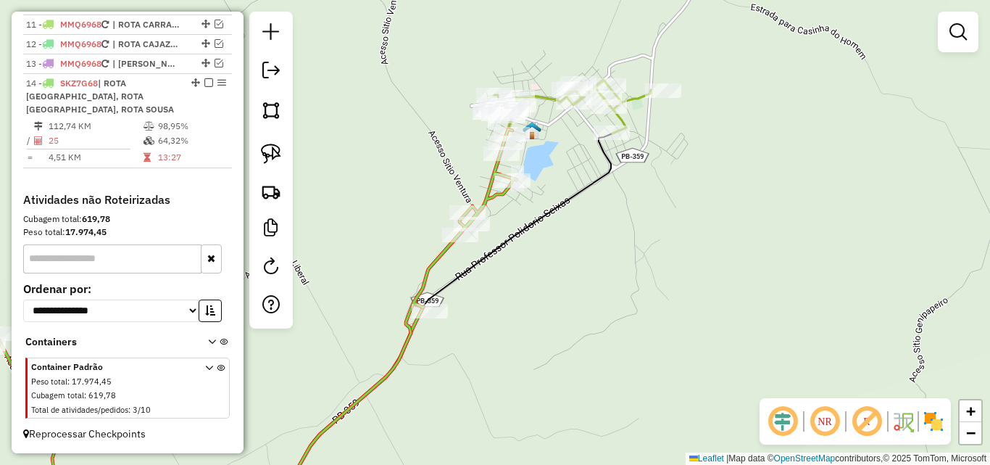
scroll to position [0, 0]
select select "*********"
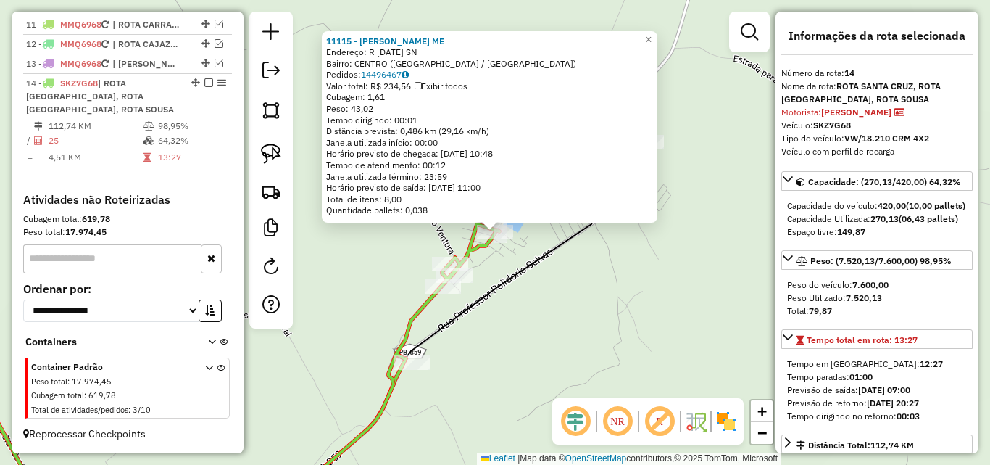
click at [591, 332] on div "11115 - DIEGO DE LIMA RAMOS ME Endereço: R 1 DE MAIO SN Bairro: CENTRO (SANTA C…" at bounding box center [495, 232] width 990 height 465
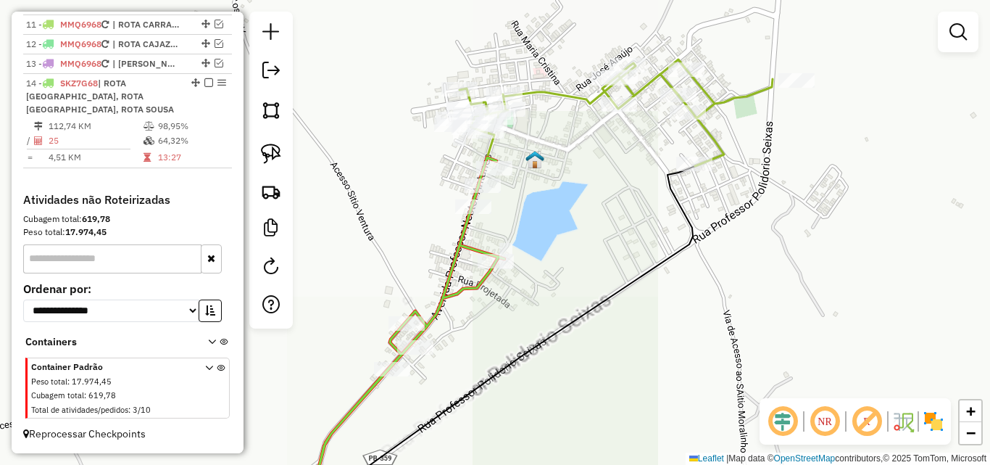
click at [555, 96] on icon at bounding box center [616, 112] width 313 height 107
select select "*********"
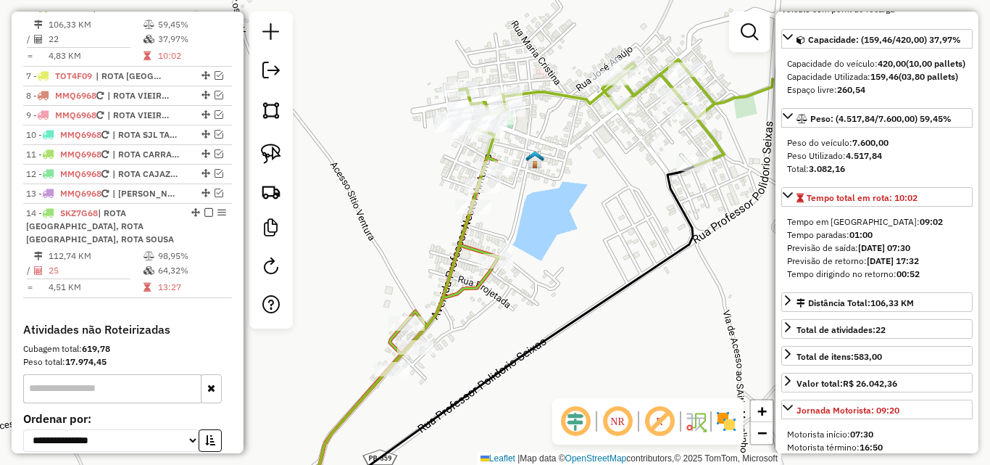
scroll to position [145, 0]
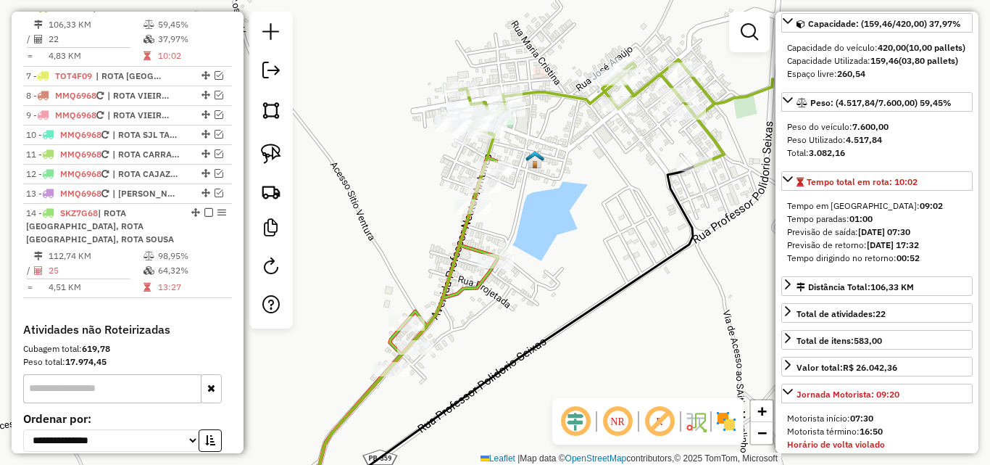
click at [479, 283] on icon at bounding box center [399, 334] width 210 height 354
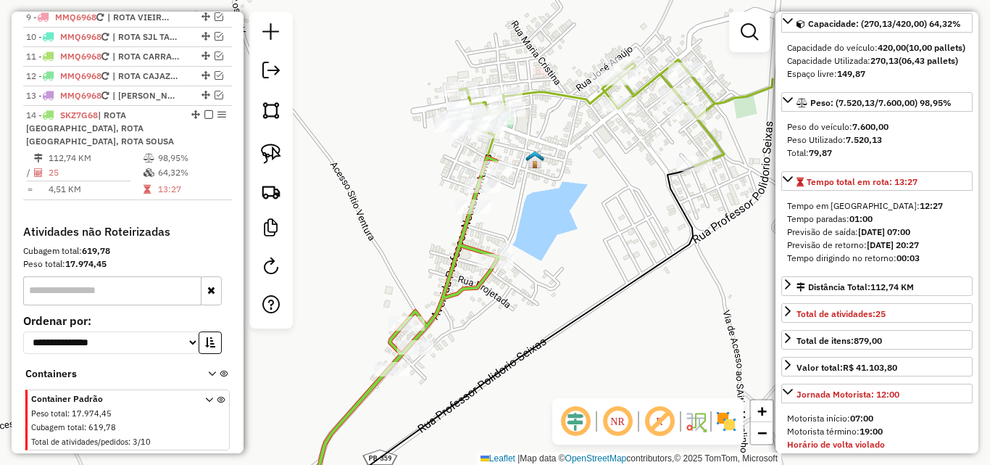
scroll to position [797, 0]
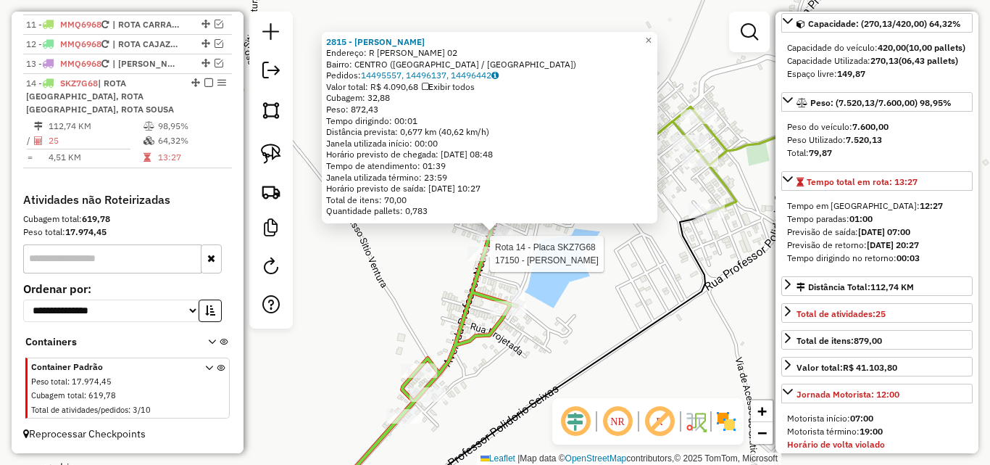
drag, startPoint x: 491, startPoint y: 261, endPoint x: 442, endPoint y: 276, distance: 50.9
click at [491, 261] on div at bounding box center [486, 253] width 36 height 14
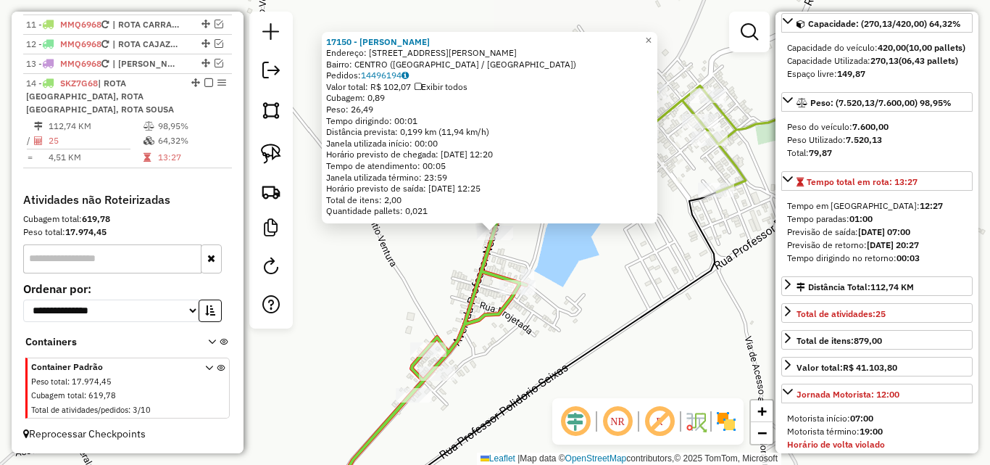
click at [423, 283] on div "17150 - JACKSON PEREIRA LOPE Endereço: R PROF NESTOR ANTUNES 77 Bairro: CENTRO …" at bounding box center [495, 232] width 990 height 465
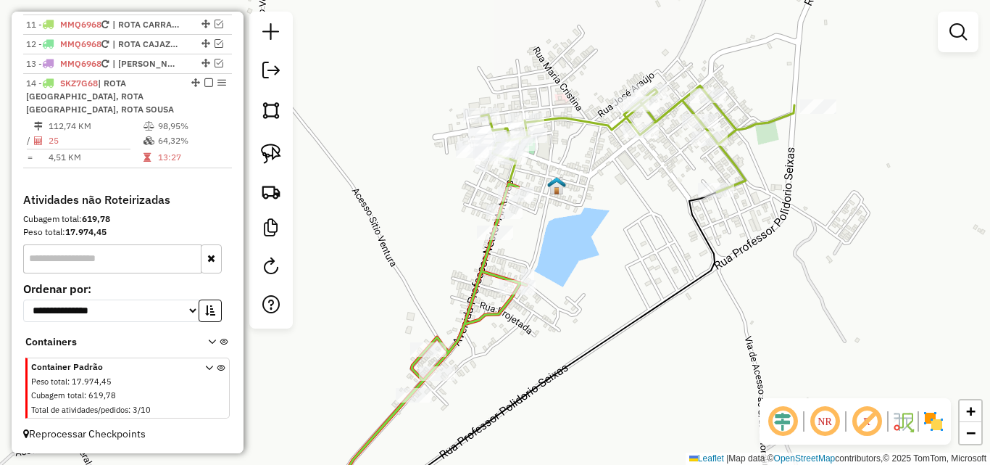
drag, startPoint x: 264, startPoint y: 145, endPoint x: 488, endPoint y: 166, distance: 225.0
click at [264, 146] on img at bounding box center [271, 154] width 20 height 20
drag, startPoint x: 538, startPoint y: 178, endPoint x: 547, endPoint y: 221, distance: 43.6
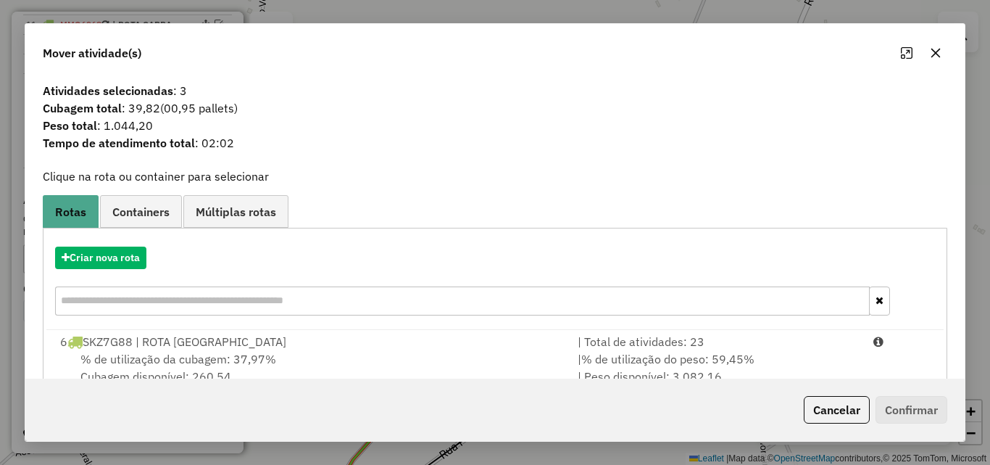
drag, startPoint x: 677, startPoint y: 340, endPoint x: 793, endPoint y: 386, distance: 124.7
click at [679, 340] on div "| Total de atividades: 23" at bounding box center [717, 341] width 296 height 17
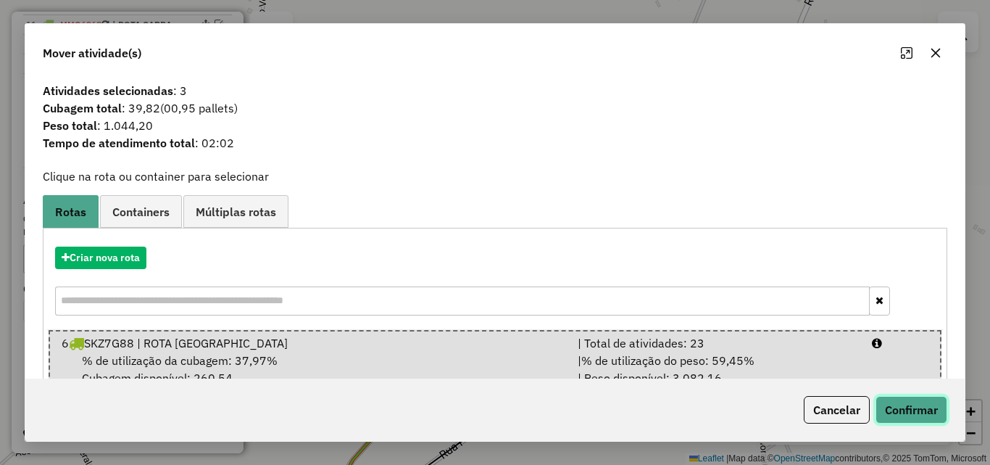
click at [924, 401] on button "Confirmar" at bounding box center [912, 410] width 72 height 28
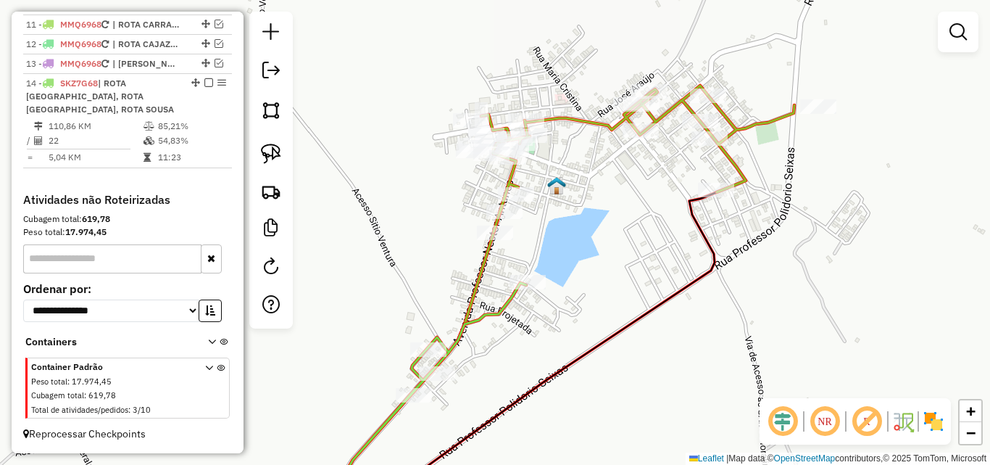
click at [562, 118] on icon at bounding box center [637, 159] width 313 height 146
select select "*********"
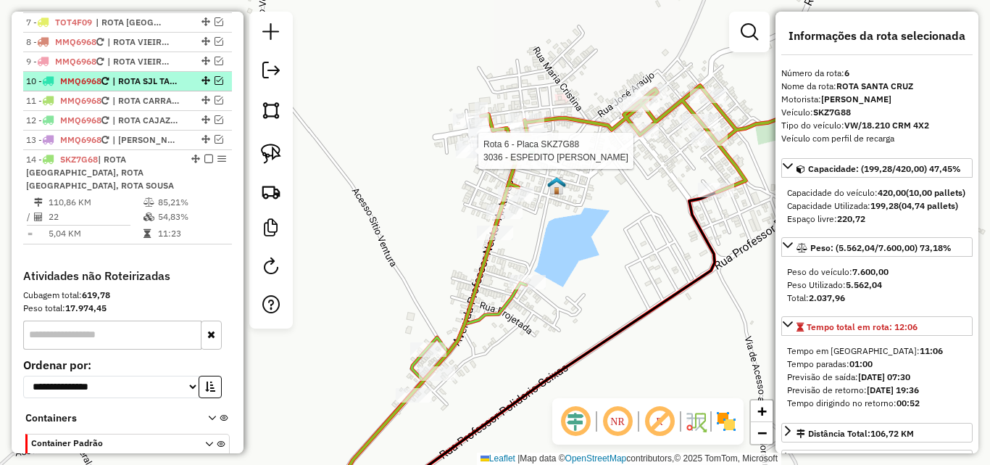
scroll to position [642, 0]
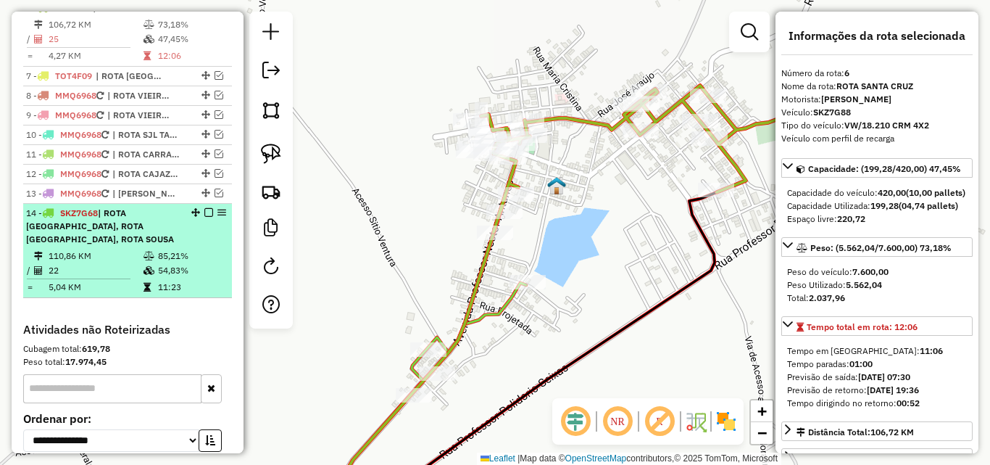
click at [138, 263] on td "110,86 KM" at bounding box center [95, 256] width 95 height 14
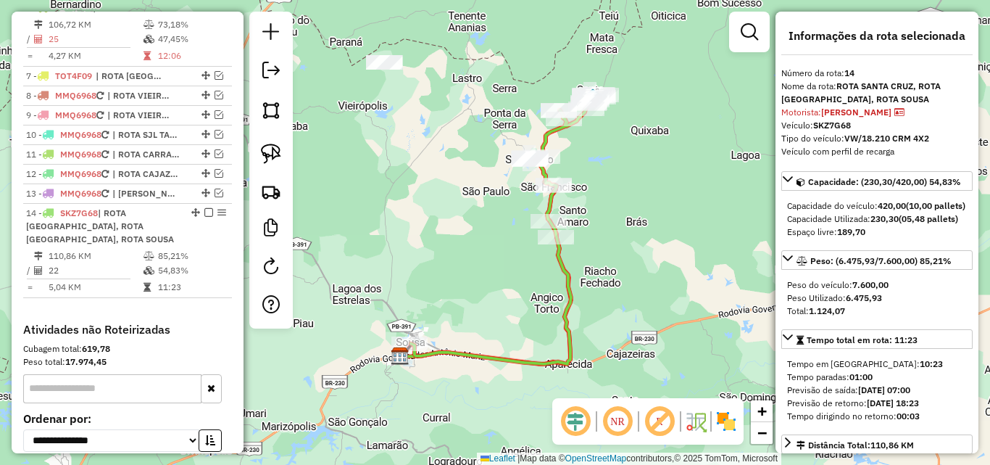
drag, startPoint x: 114, startPoint y: 69, endPoint x: 727, endPoint y: 253, distance: 640.4
click at [114, 46] on td "25" at bounding box center [95, 39] width 95 height 14
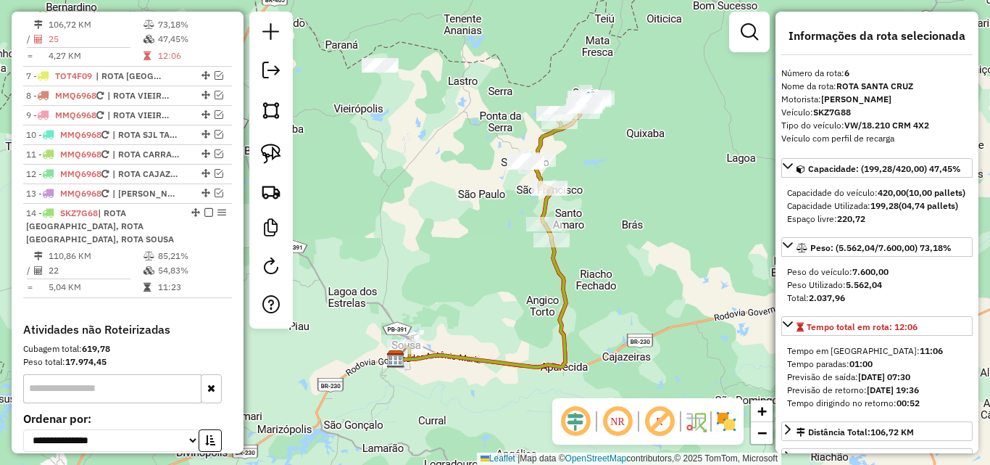
scroll to position [72, 0]
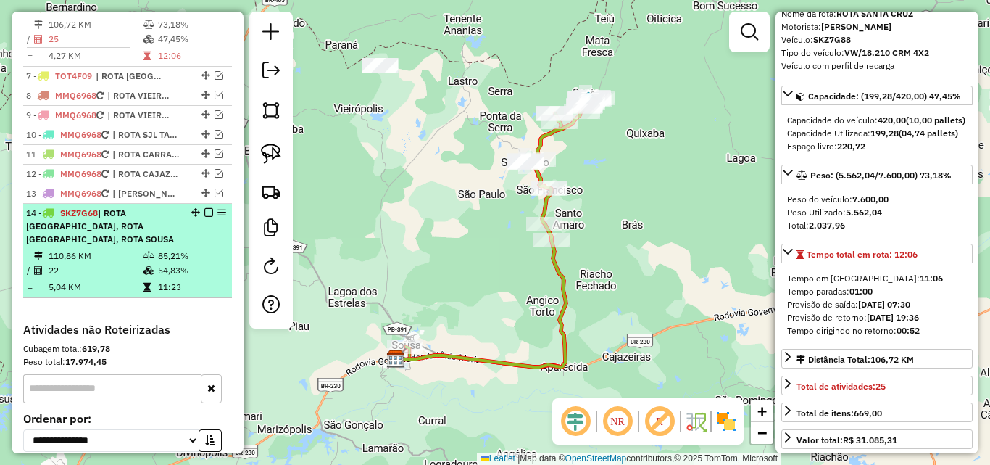
click at [147, 278] on td at bounding box center [150, 270] width 14 height 14
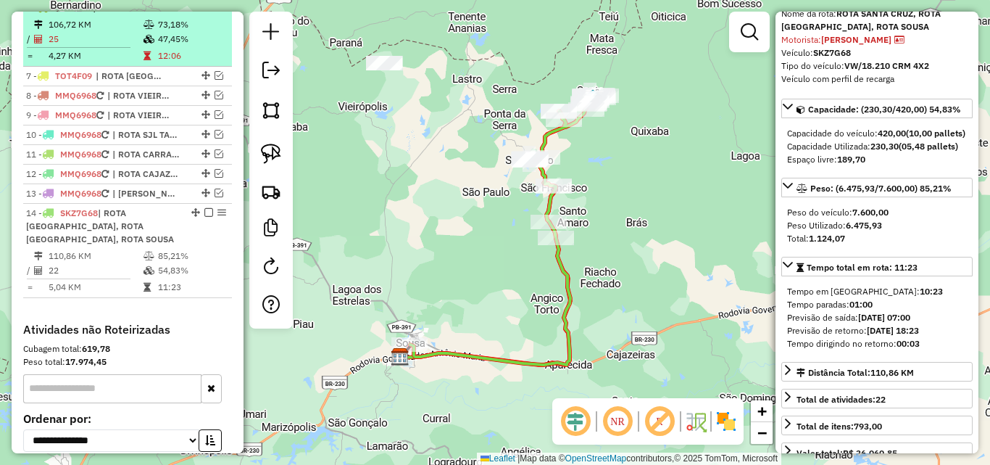
click at [173, 32] on td "73,18%" at bounding box center [191, 24] width 69 height 14
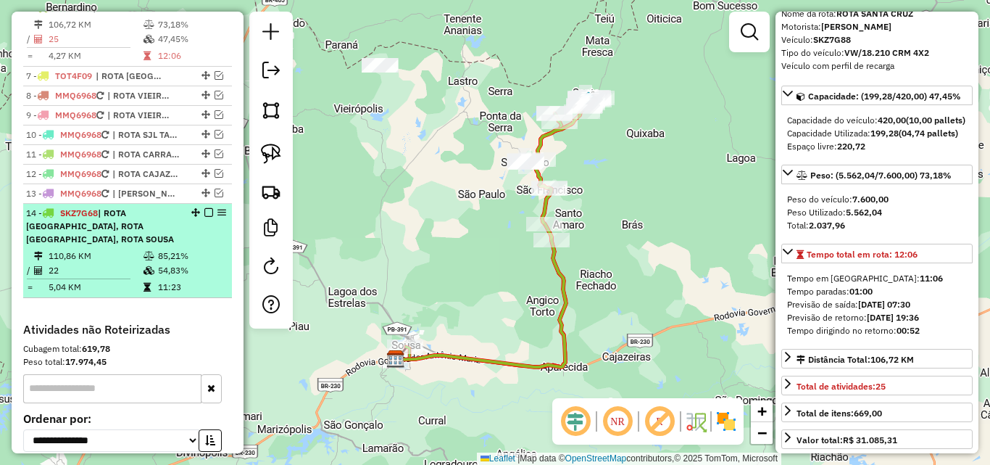
click at [159, 246] on div "14 - SKZ7G68 | ROTA SANTA CRUZ, ROTA SÃO FRANCISCO, ROTA SOUSA" at bounding box center [103, 226] width 154 height 39
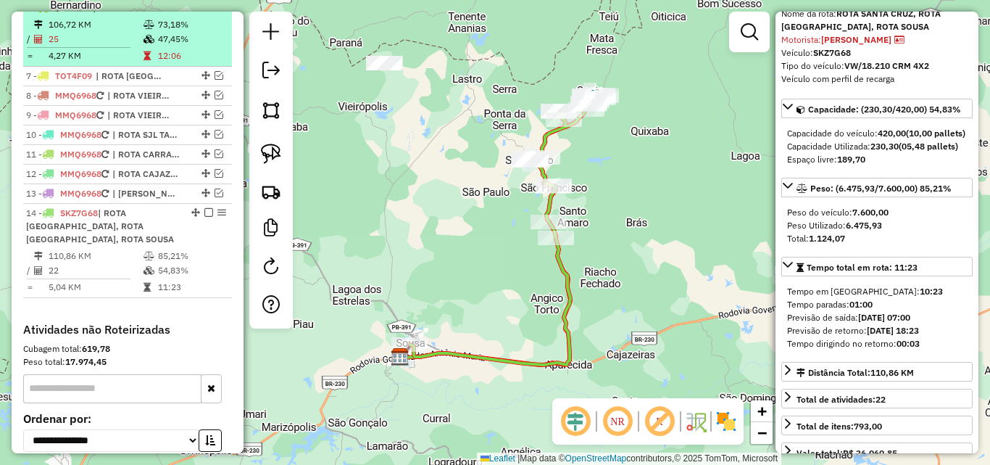
click at [157, 32] on td "73,18%" at bounding box center [191, 24] width 69 height 14
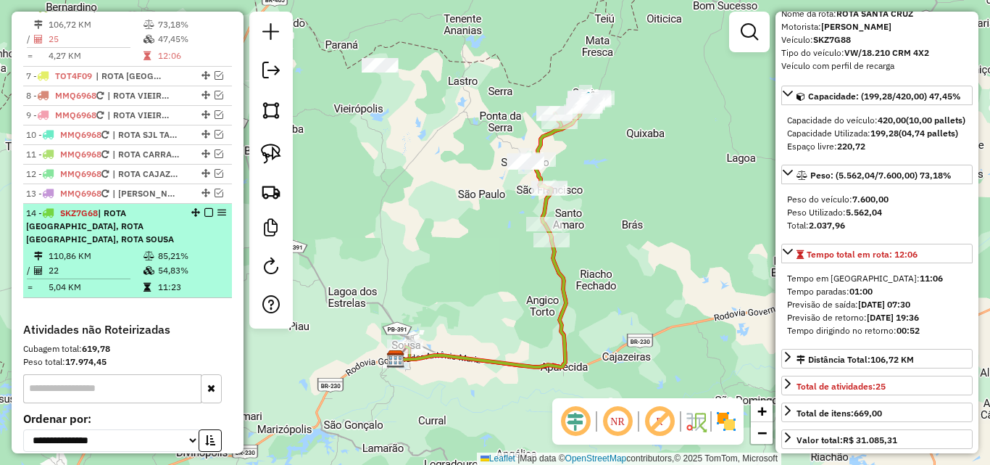
click at [94, 263] on td "110,86 KM" at bounding box center [95, 256] width 95 height 14
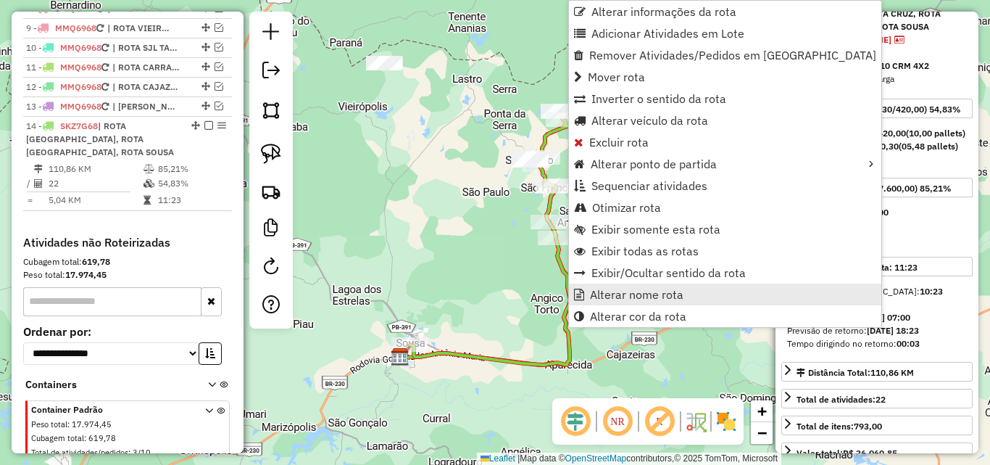
scroll to position [797, 0]
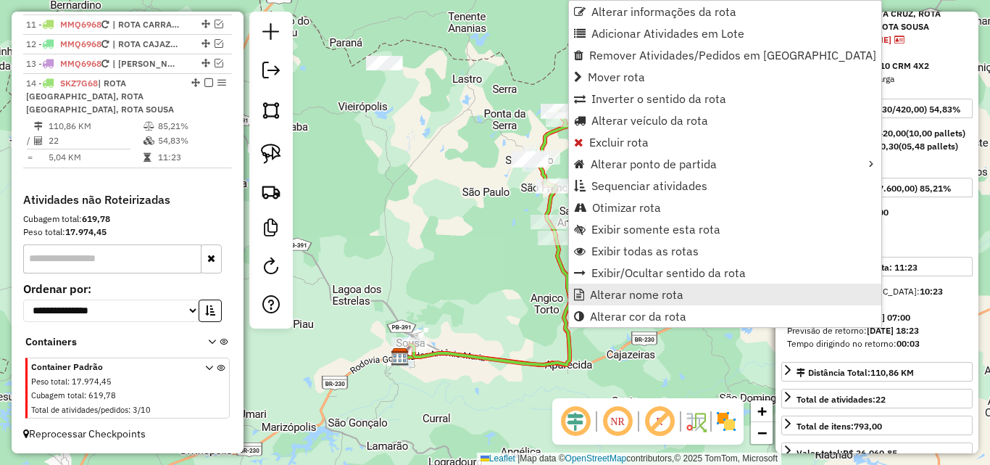
click at [596, 293] on span "Alterar nome rota" at bounding box center [637, 295] width 94 height 12
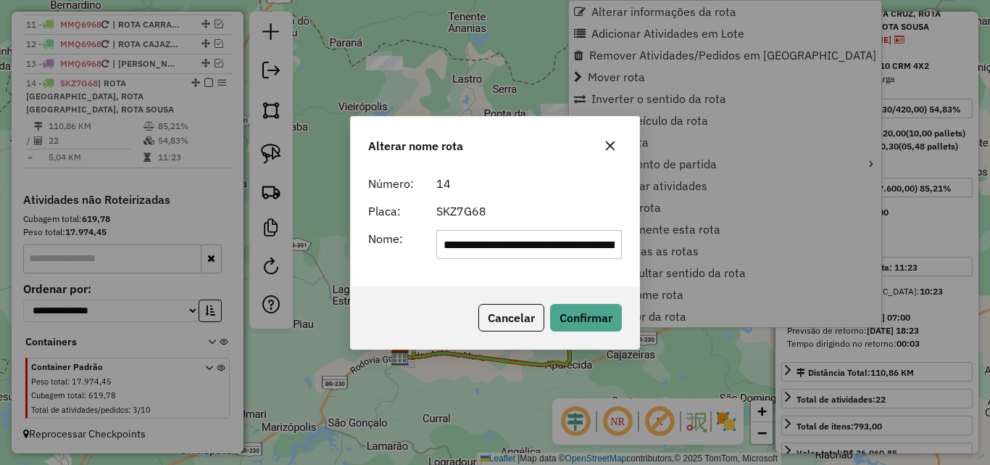
scroll to position [0, 127]
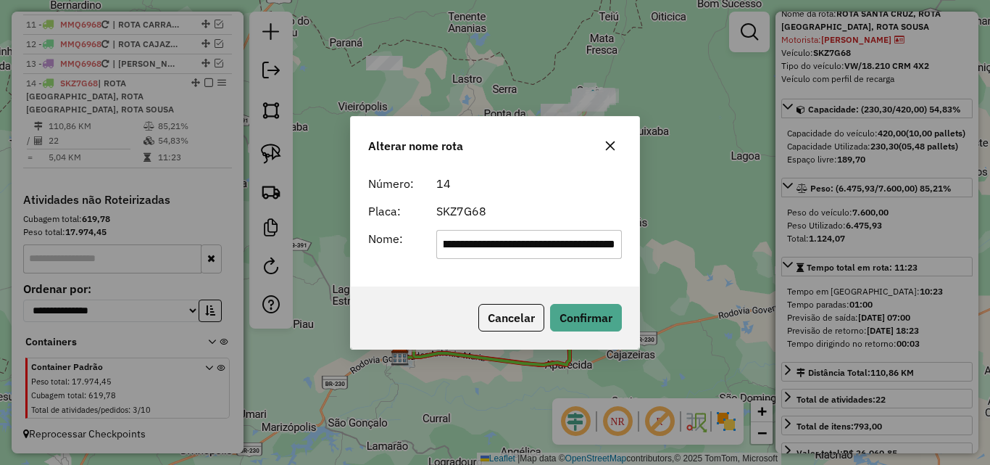
click at [543, 248] on input "**********" at bounding box center [529, 244] width 186 height 29
drag, startPoint x: 543, startPoint y: 248, endPoint x: 631, endPoint y: 232, distance: 89.9
click at [631, 232] on div "**********" at bounding box center [495, 227] width 289 height 117
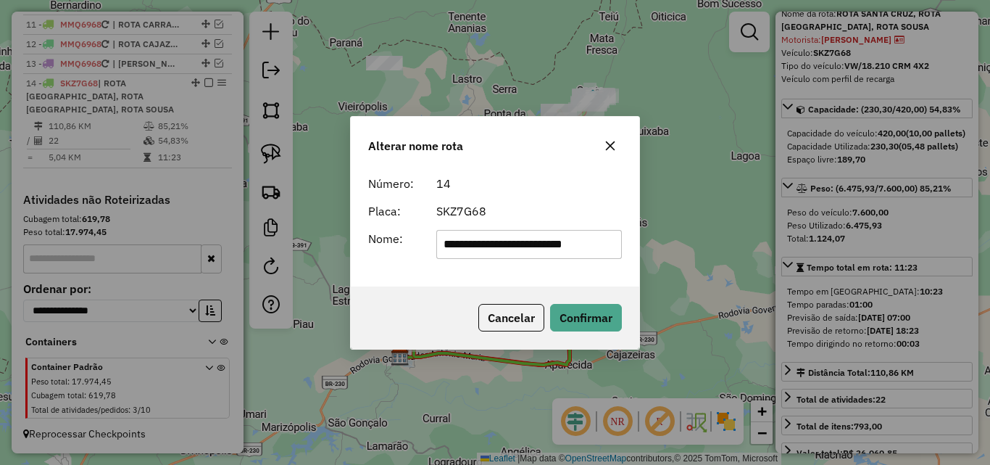
type input "**********"
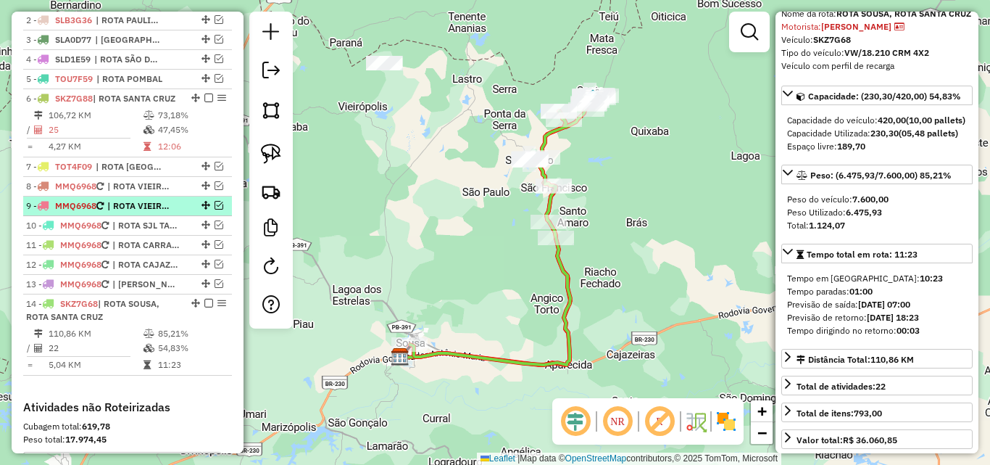
scroll to position [494, 0]
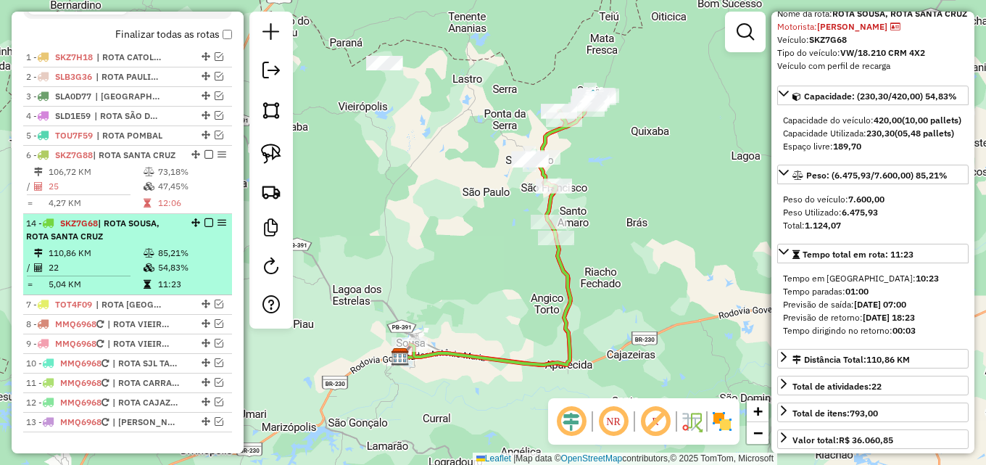
drag, startPoint x: 191, startPoint y: 383, endPoint x: 152, endPoint y: 171, distance: 215.4
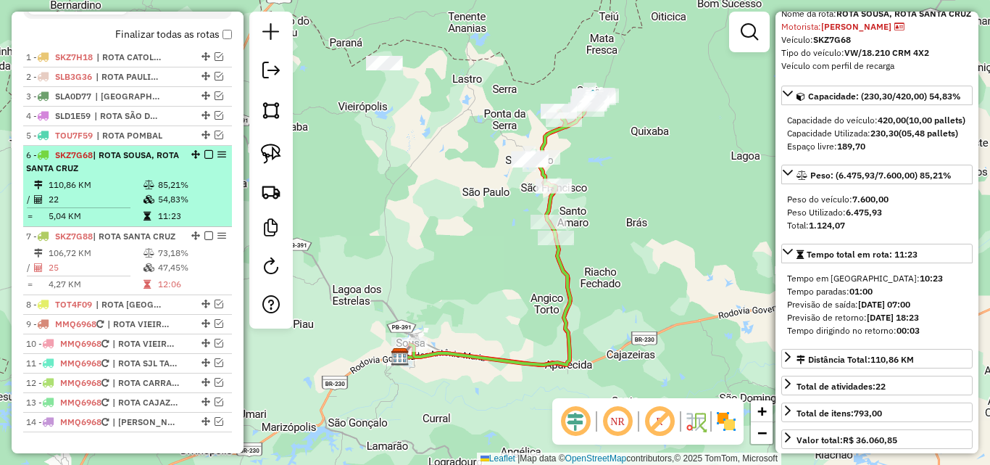
drag, startPoint x: 135, startPoint y: 185, endPoint x: 132, endPoint y: 197, distance: 12.7
click at [135, 175] on div "6 - SKZ7G68 | ROTA SOUSA, ROTA SANTA CRUZ" at bounding box center [103, 162] width 154 height 26
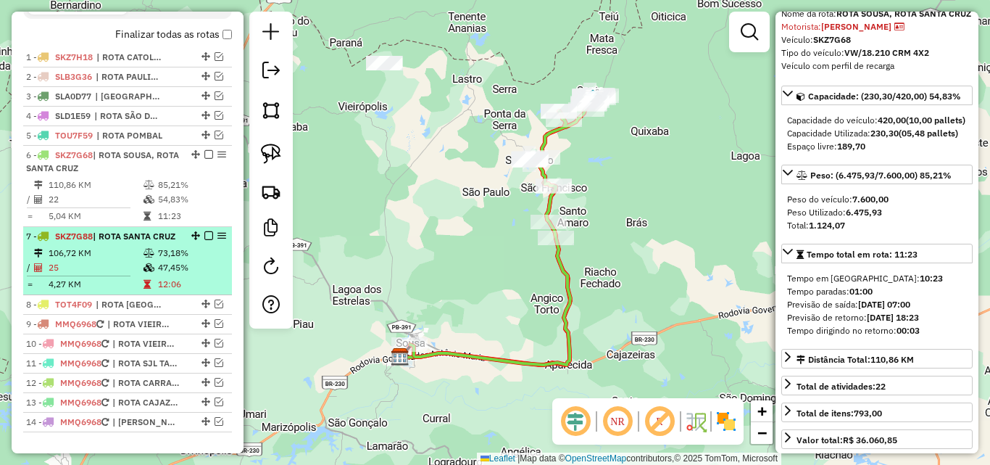
click at [128, 275] on td "25" at bounding box center [95, 267] width 95 height 14
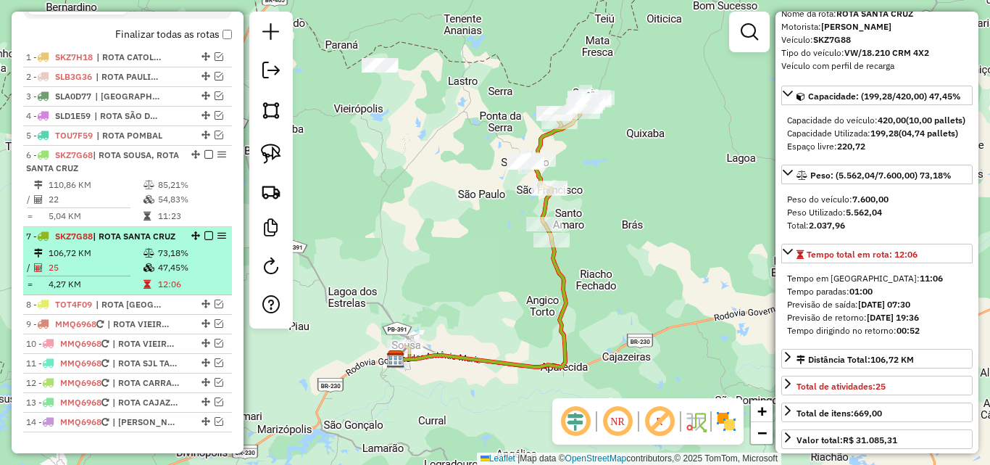
scroll to position [145, 0]
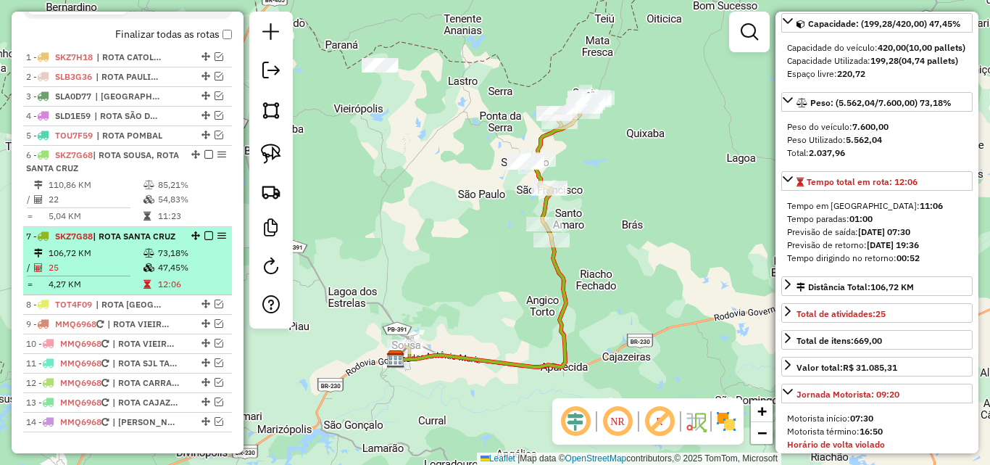
click at [153, 275] on tr "/ 25 47,45%" at bounding box center [127, 267] width 203 height 14
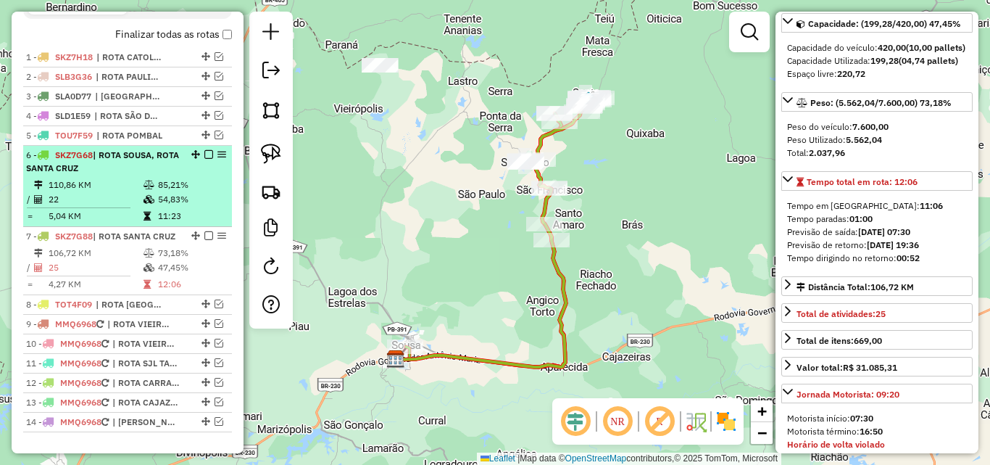
click at [167, 207] on td "54,83%" at bounding box center [191, 199] width 69 height 14
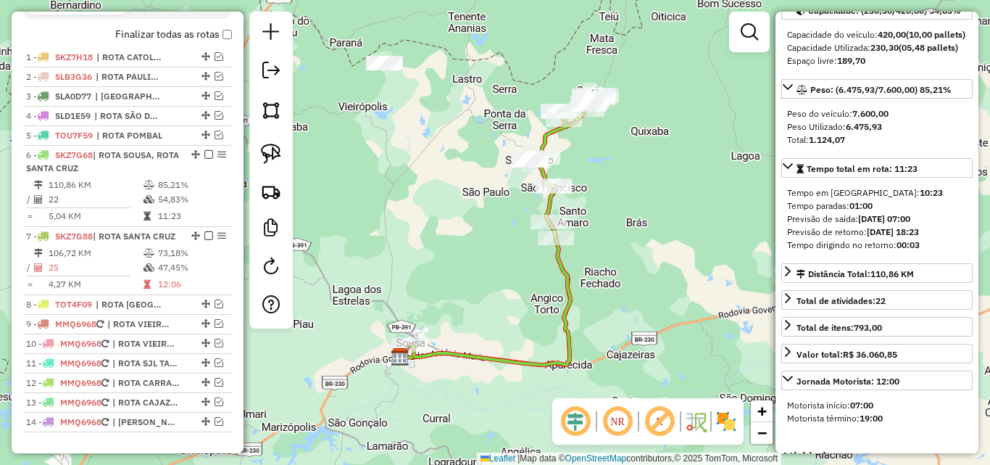
drag, startPoint x: 153, startPoint y: 266, endPoint x: 582, endPoint y: 155, distance: 443.3
click at [157, 243] on div "7 - SKZ7G88 | ROTA SANTA CRUZ" at bounding box center [103, 236] width 154 height 13
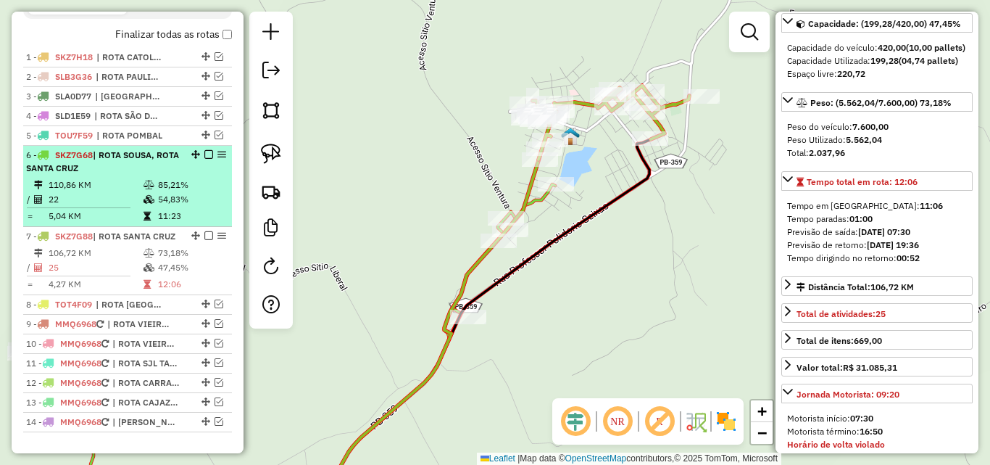
click at [205, 159] on em at bounding box center [208, 154] width 9 height 9
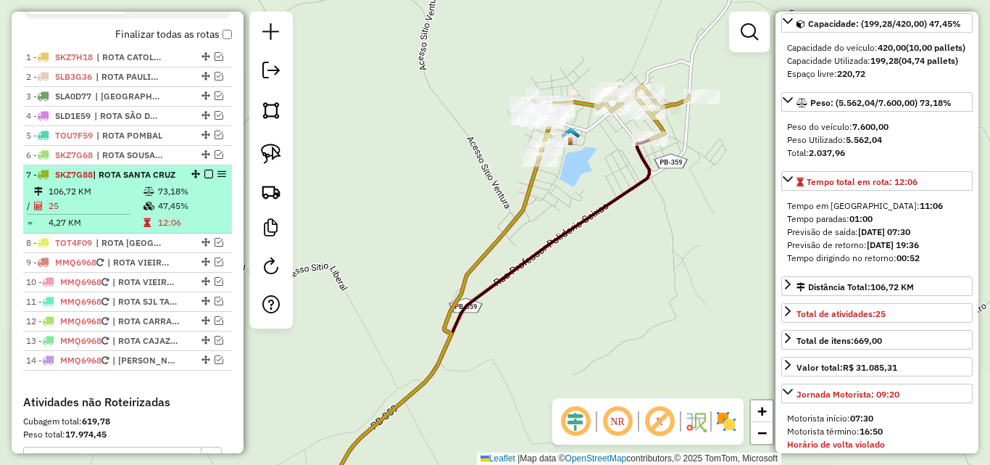
click at [206, 178] on em at bounding box center [208, 174] width 9 height 9
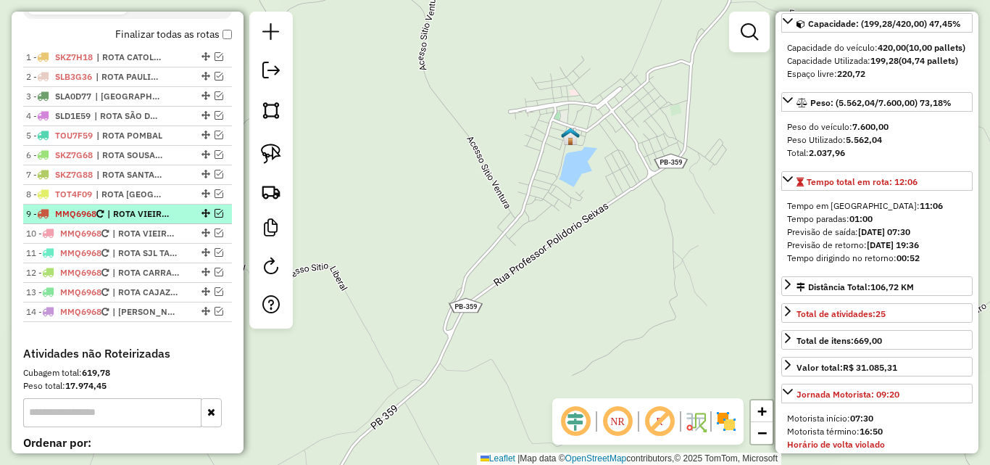
click at [217, 217] on em at bounding box center [219, 213] width 9 height 9
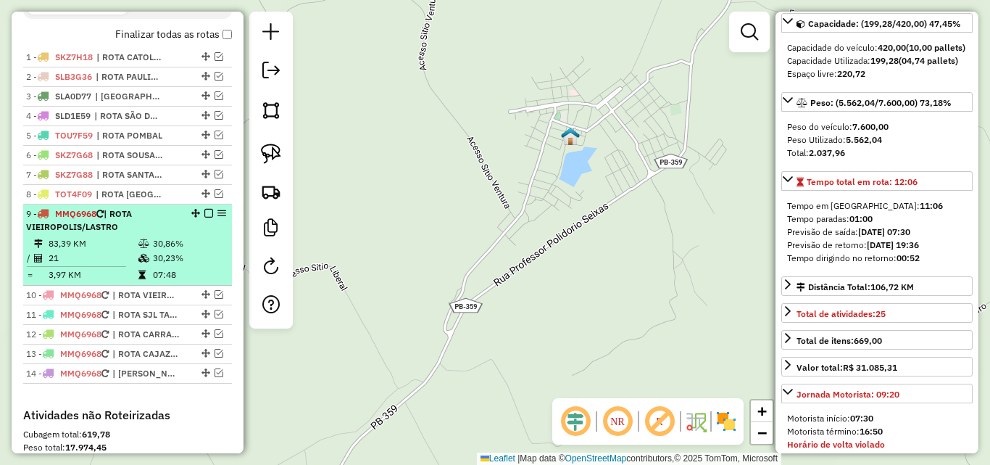
click at [166, 233] on div "9 - MMQ6968 | ROTA VIEIROPOLIS/LASTRO" at bounding box center [103, 220] width 154 height 26
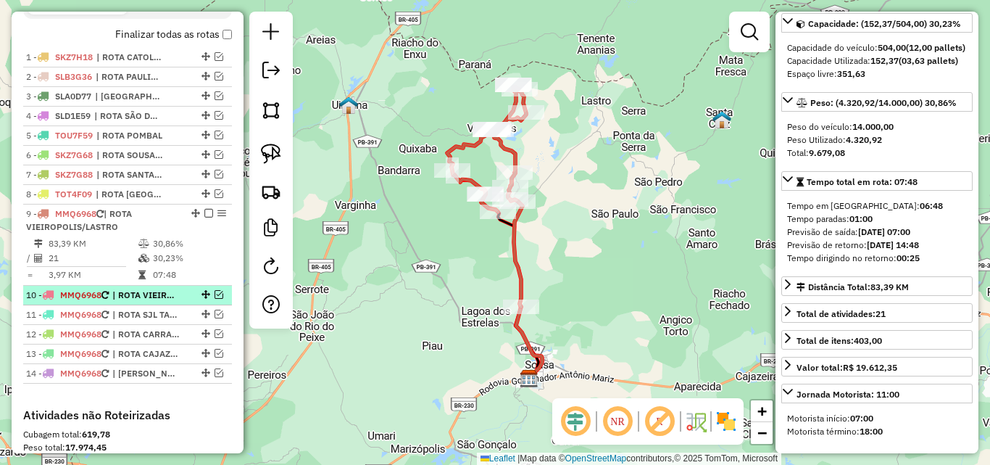
click at [217, 299] on em at bounding box center [219, 294] width 9 height 9
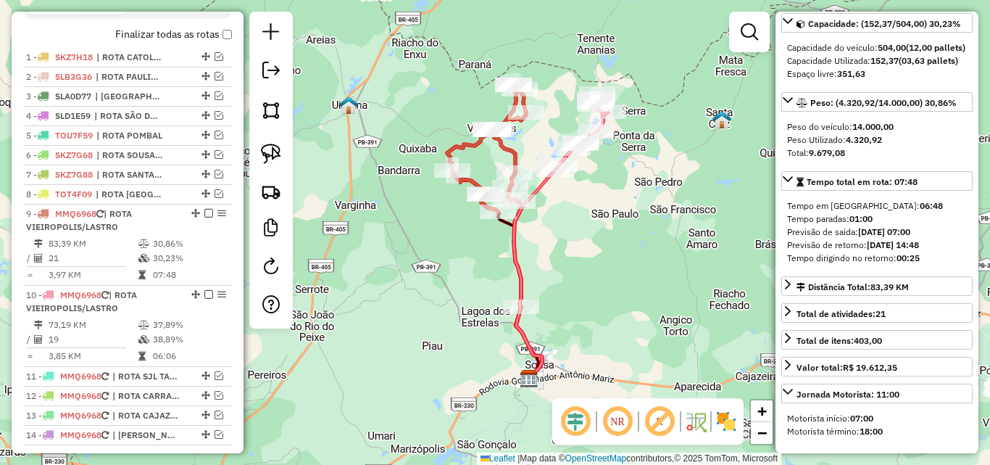
click at [539, 186] on icon at bounding box center [543, 263] width 59 height 229
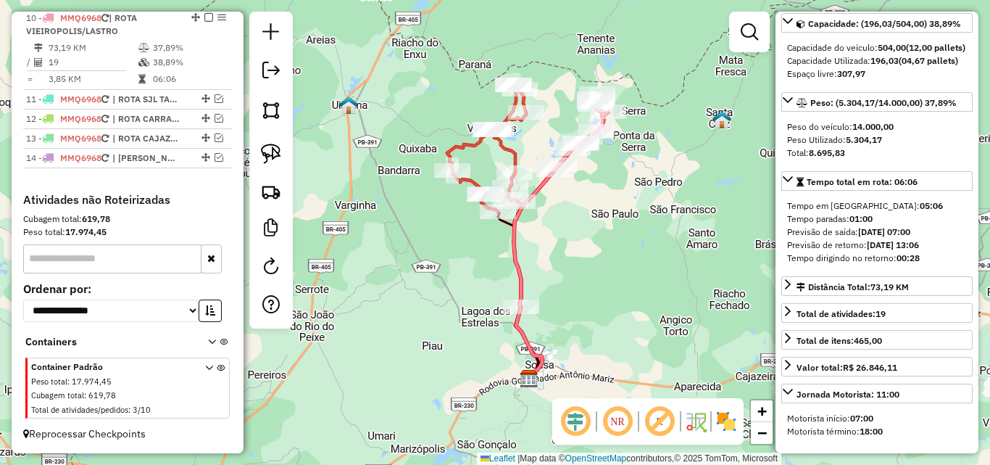
click at [571, 245] on div "Janela de atendimento Grade de atendimento Capacidade Transportadoras Veículos …" at bounding box center [495, 232] width 990 height 465
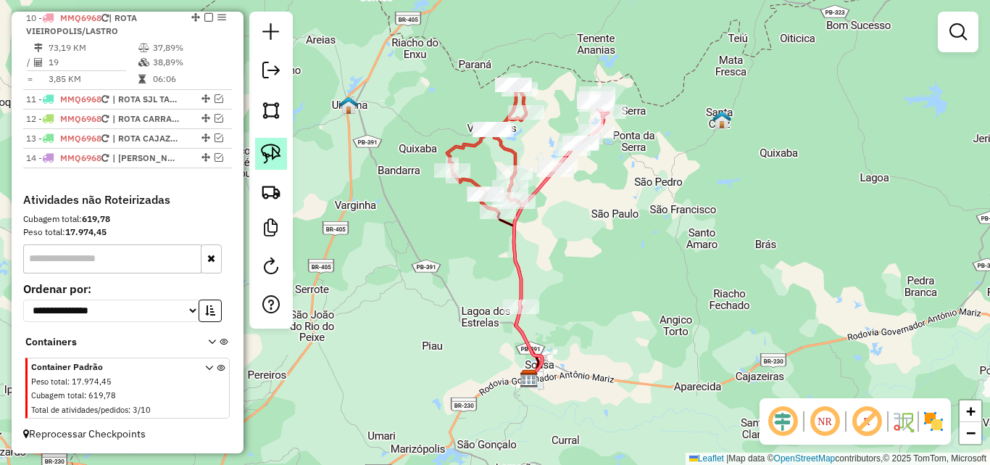
click at [276, 152] on img at bounding box center [271, 154] width 20 height 20
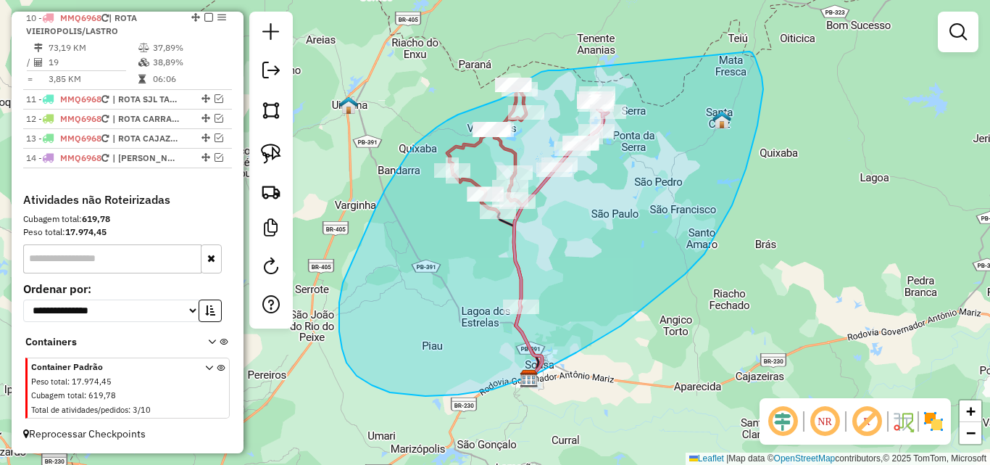
drag, startPoint x: 556, startPoint y: 70, endPoint x: 749, endPoint y: 51, distance: 193.8
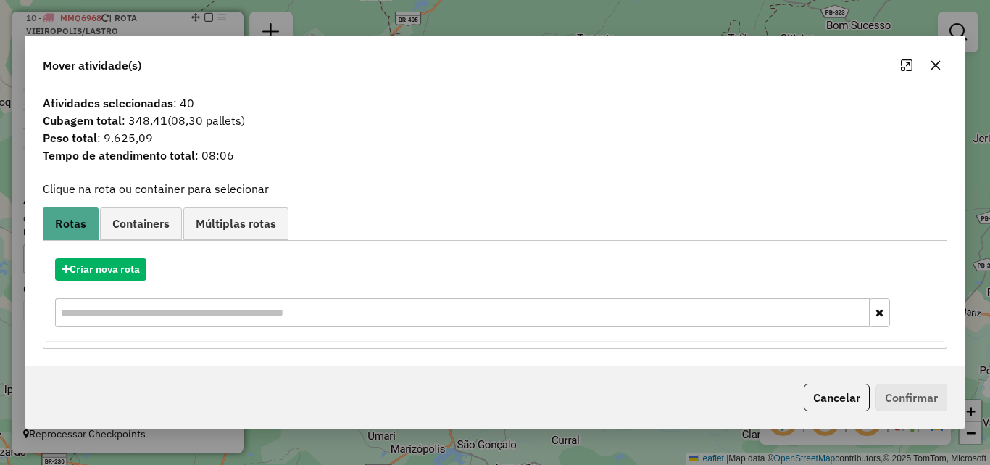
click at [810, 399] on button "Cancelar" at bounding box center [837, 398] width 66 height 28
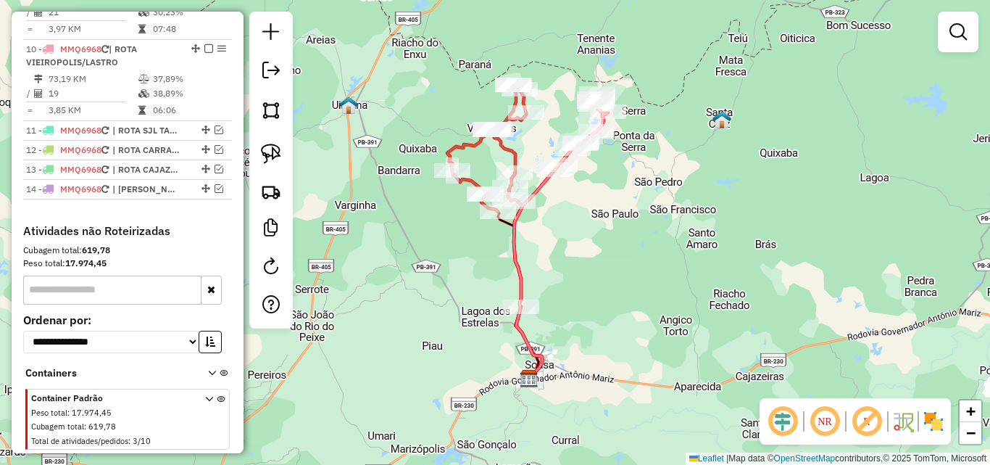
scroll to position [709, 0]
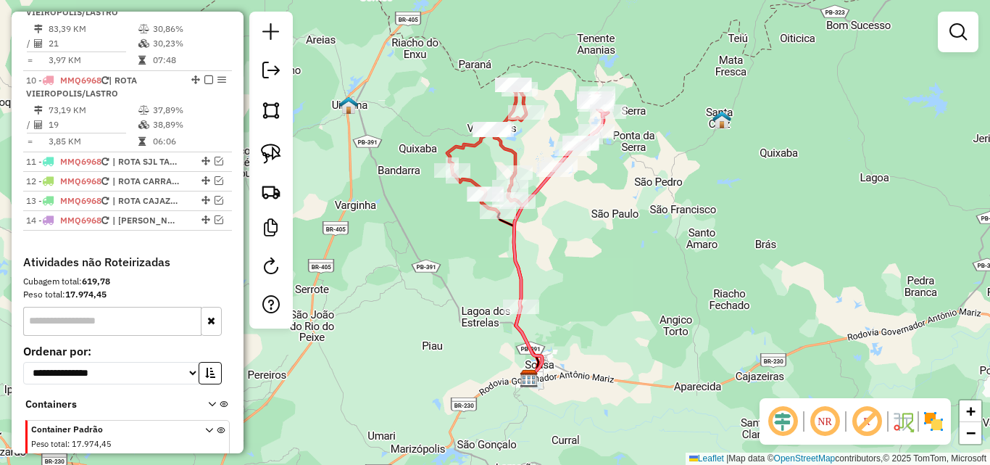
click at [448, 142] on icon at bounding box center [486, 197] width 79 height 220
select select "*********"
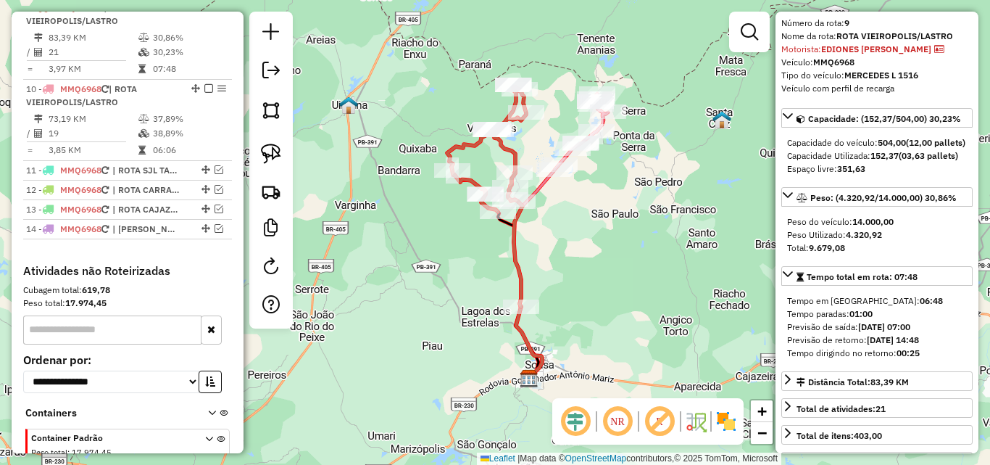
scroll to position [145, 0]
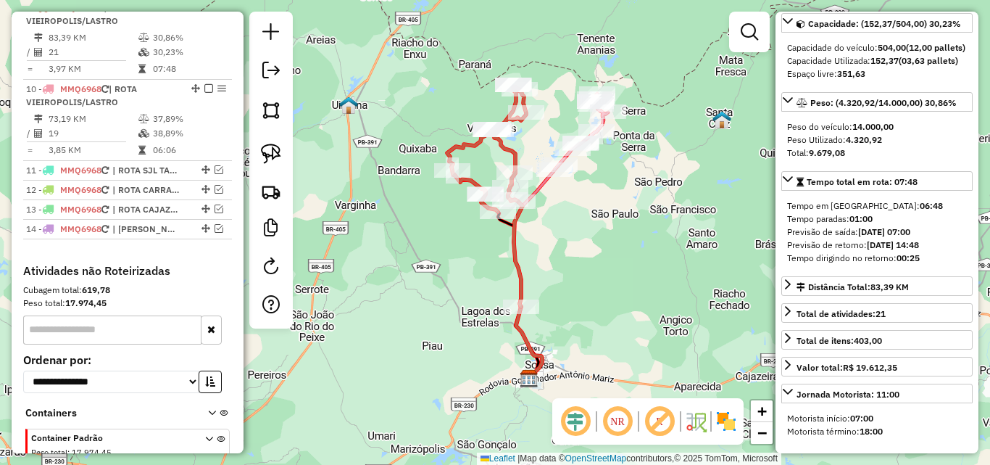
click at [472, 149] on icon at bounding box center [486, 197] width 79 height 220
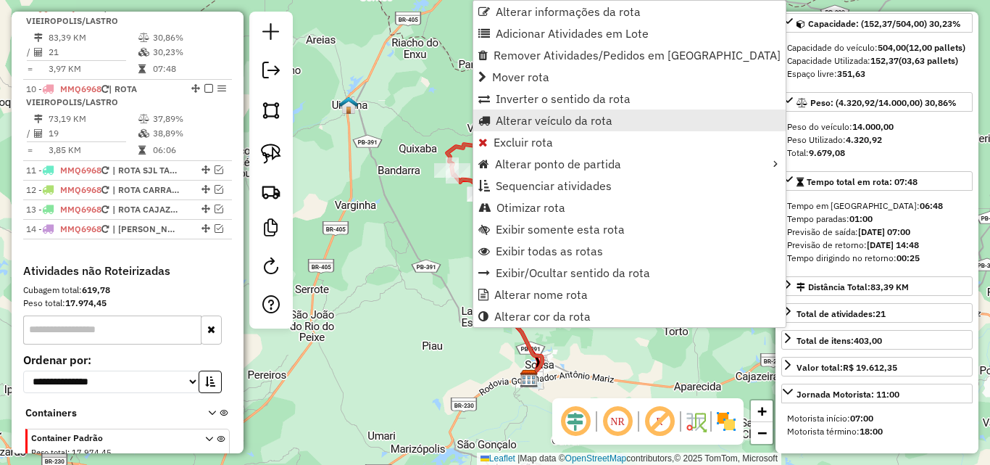
click at [520, 125] on span "Alterar veículo da rota" at bounding box center [554, 121] width 117 height 12
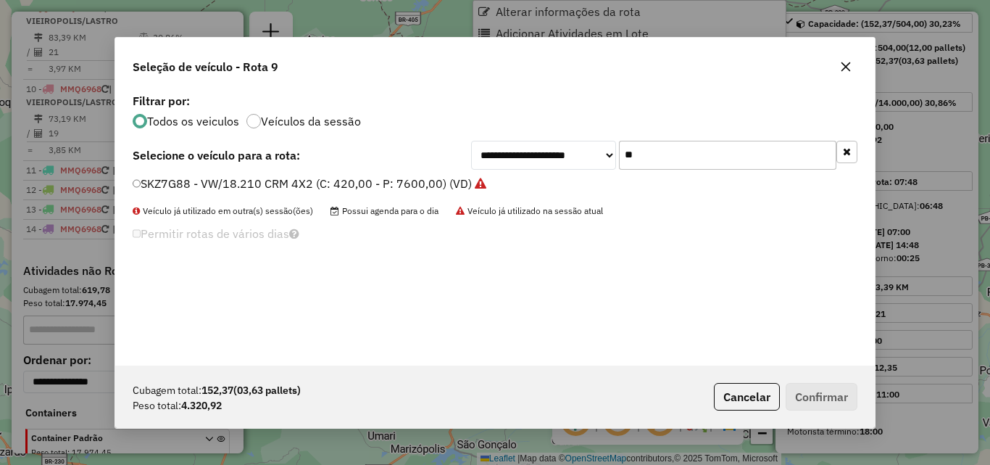
scroll to position [8, 4]
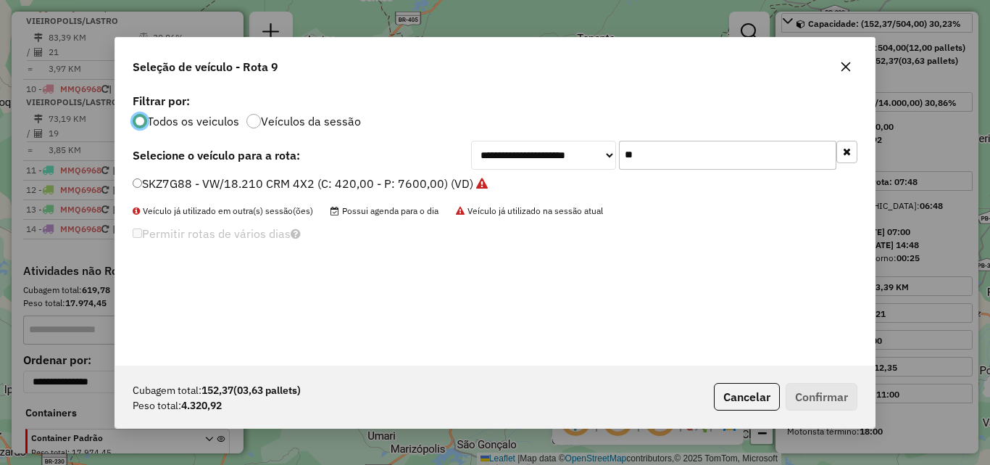
click at [697, 158] on input "**" at bounding box center [727, 155] width 217 height 29
click at [697, 159] on input "**" at bounding box center [727, 155] width 217 height 29
type input "***"
click at [436, 178] on label "RLU6A76 - VW/17190 CRM 4X2 P 308cx 7440kg (C: 308,00 - P: 7440,00) (VD)" at bounding box center [347, 183] width 428 height 17
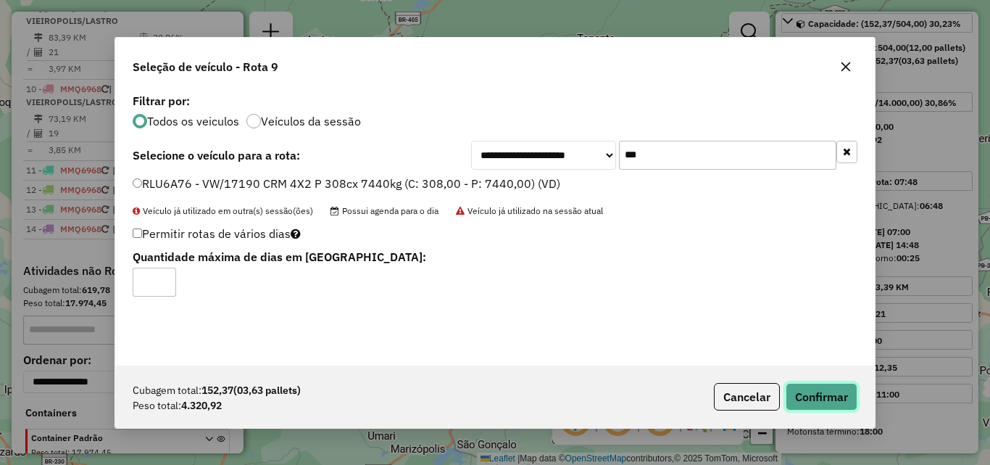
drag, startPoint x: 791, startPoint y: 390, endPoint x: 800, endPoint y: 390, distance: 9.4
click at [792, 391] on button "Confirmar" at bounding box center [822, 397] width 72 height 28
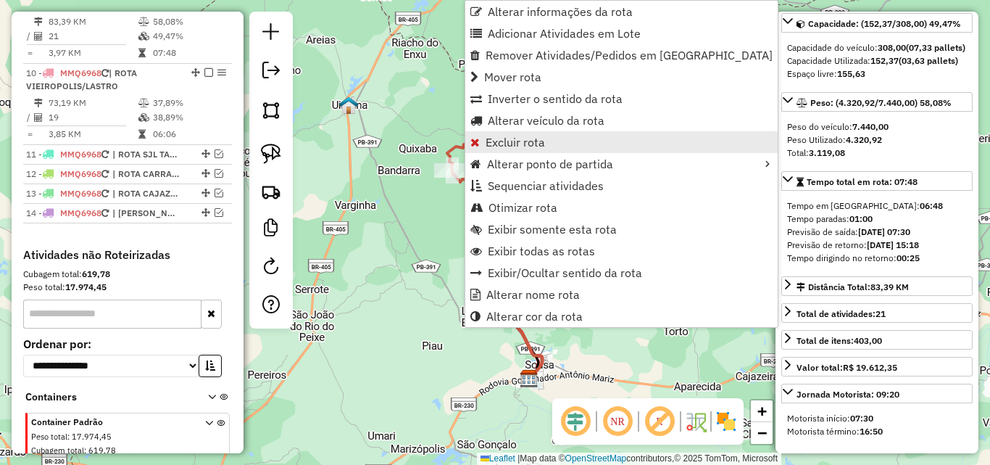
scroll to position [700, 0]
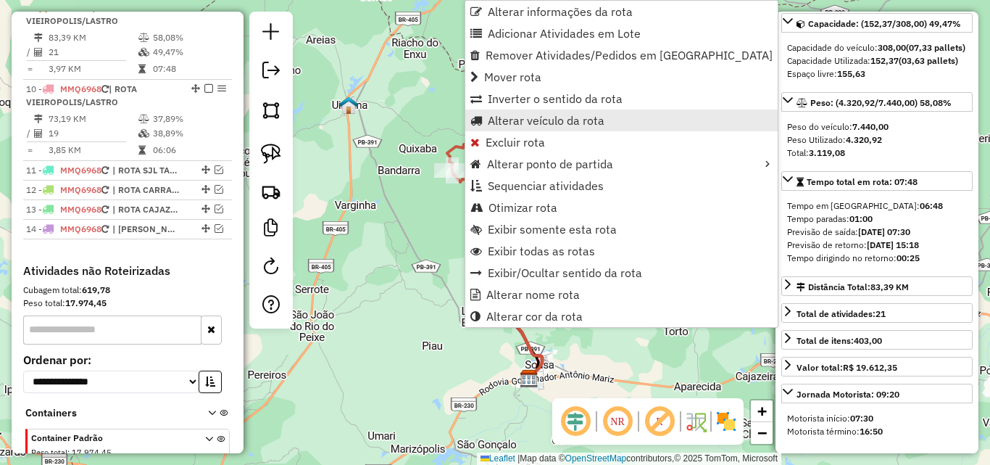
click at [508, 123] on span "Alterar veículo da rota" at bounding box center [546, 121] width 117 height 12
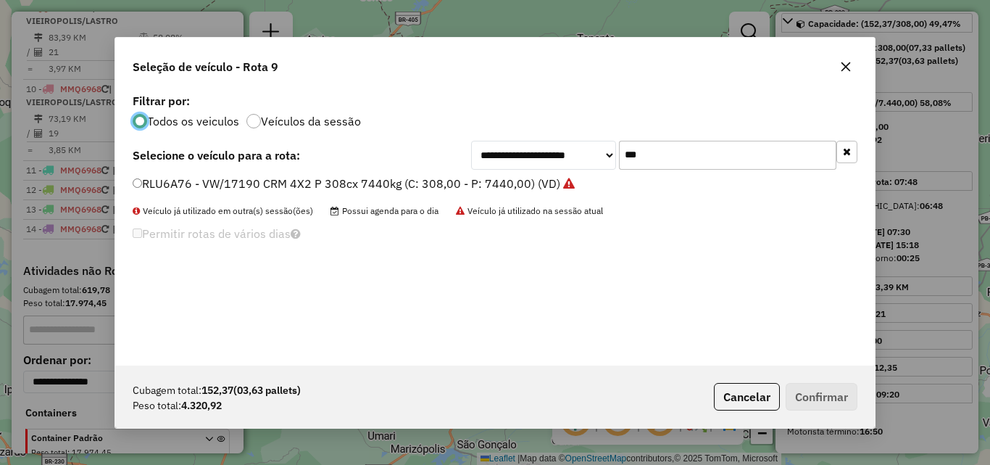
scroll to position [8, 4]
click at [656, 153] on input "***" at bounding box center [727, 155] width 217 height 29
drag, startPoint x: 656, startPoint y: 153, endPoint x: 680, endPoint y: 154, distance: 23.9
click at [655, 152] on input "***" at bounding box center [727, 155] width 217 height 29
type input "***"
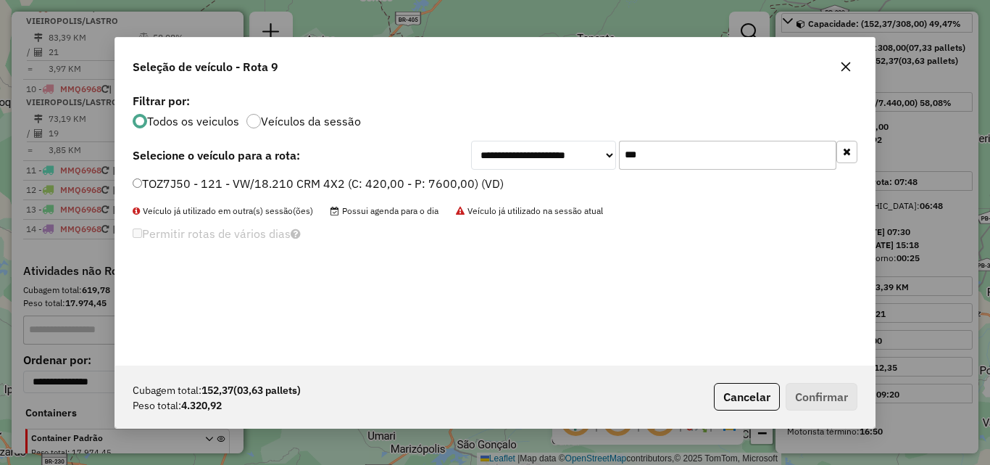
click at [465, 181] on label "TOZ7J50 - 121 - VW/18.210 CRM 4X2 (C: 420,00 - P: 7600,00) (VD)" at bounding box center [318, 183] width 371 height 17
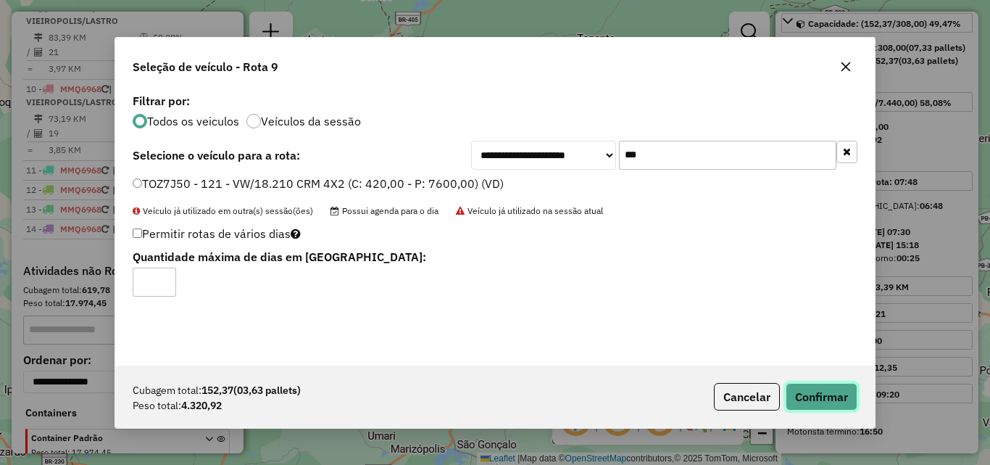
drag, startPoint x: 807, startPoint y: 390, endPoint x: 974, endPoint y: 345, distance: 172.7
click at [808, 391] on button "Confirmar" at bounding box center [822, 397] width 72 height 28
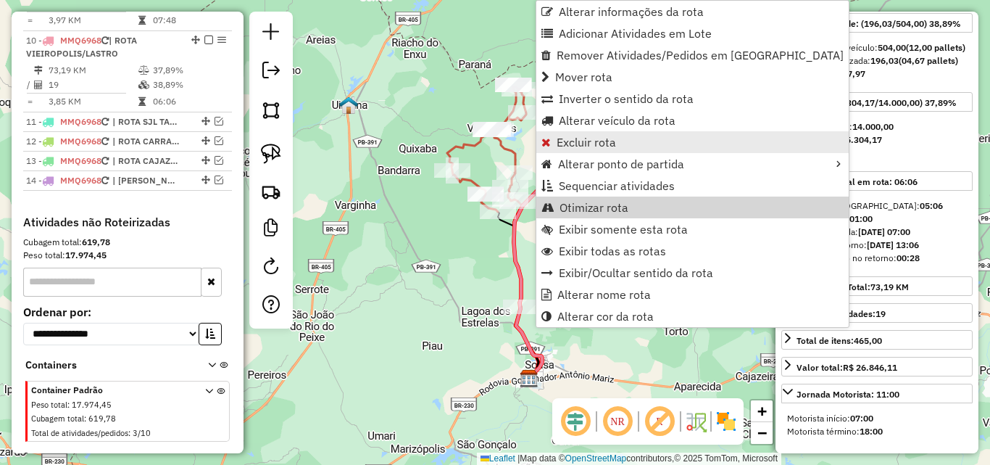
scroll to position [799, 0]
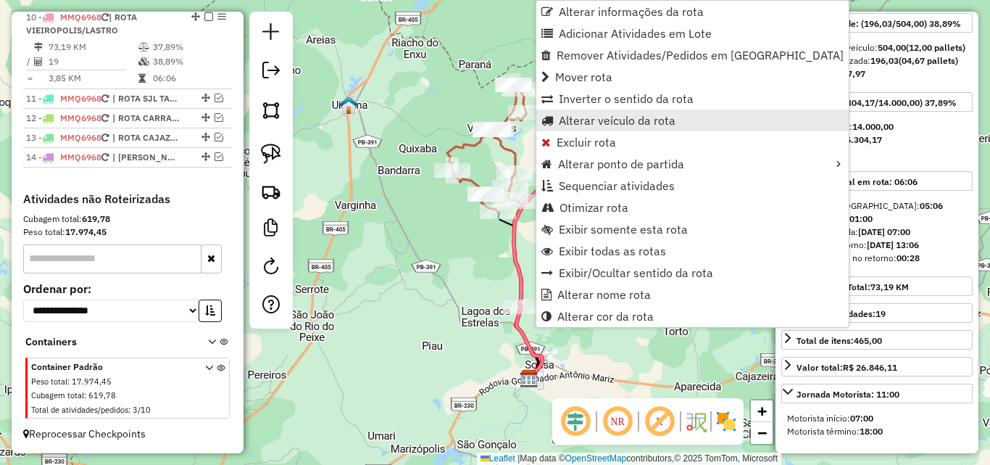
click at [622, 121] on span "Alterar veículo da rota" at bounding box center [617, 121] width 117 height 12
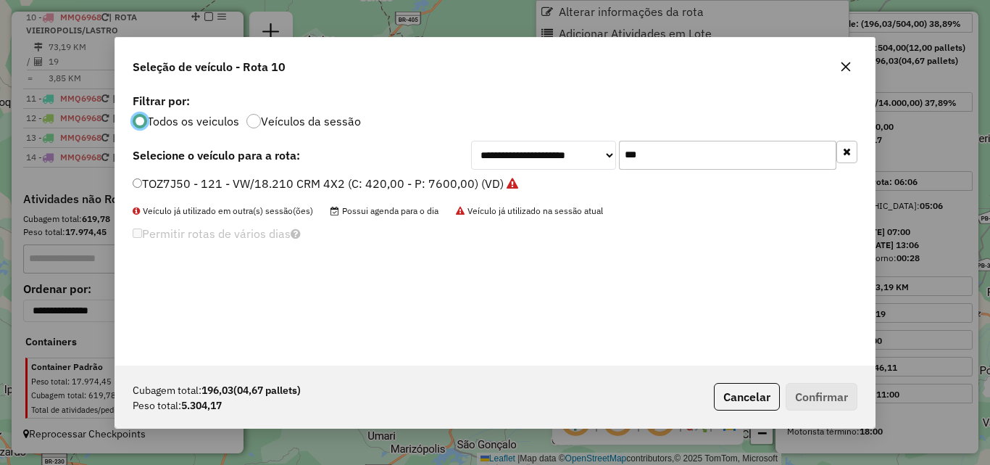
scroll to position [8, 4]
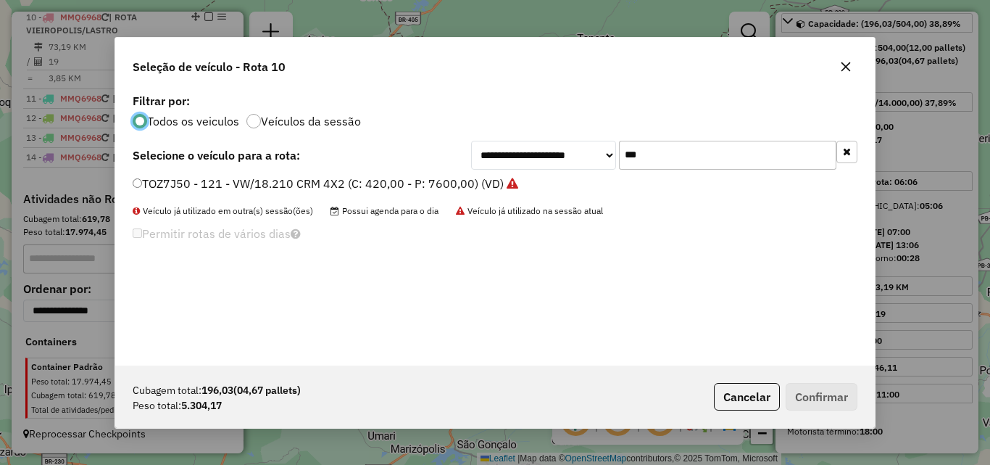
click at [698, 152] on input "***" at bounding box center [727, 155] width 217 height 29
drag, startPoint x: 698, startPoint y: 151, endPoint x: 721, endPoint y: 161, distance: 24.7
click at [714, 162] on input "***" at bounding box center [727, 155] width 217 height 29
type input "***"
drag, startPoint x: 423, startPoint y: 172, endPoint x: 430, endPoint y: 186, distance: 15.2
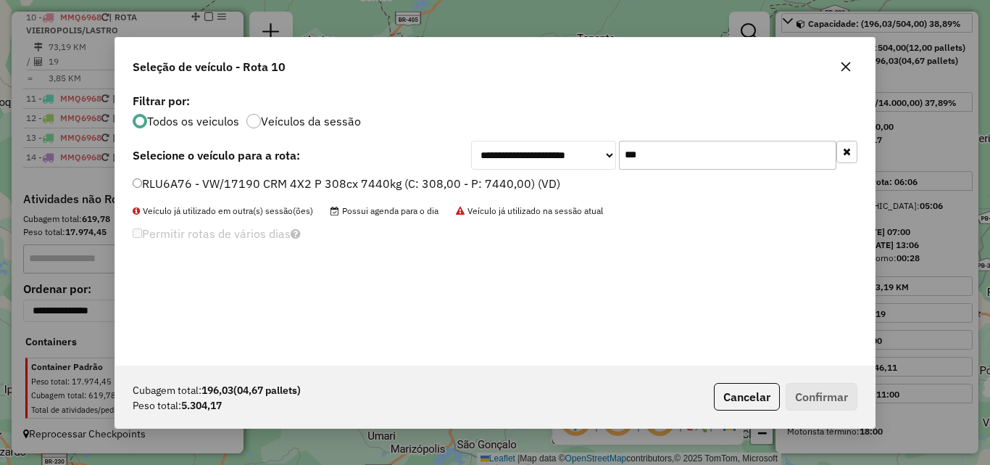
click at [423, 173] on div "**********" at bounding box center [495, 227] width 760 height 275
click at [433, 187] on label "RLU6A76 - VW/17190 CRM 4X2 P 308cx 7440kg (C: 308,00 - P: 7440,00) (VD)" at bounding box center [347, 183] width 428 height 17
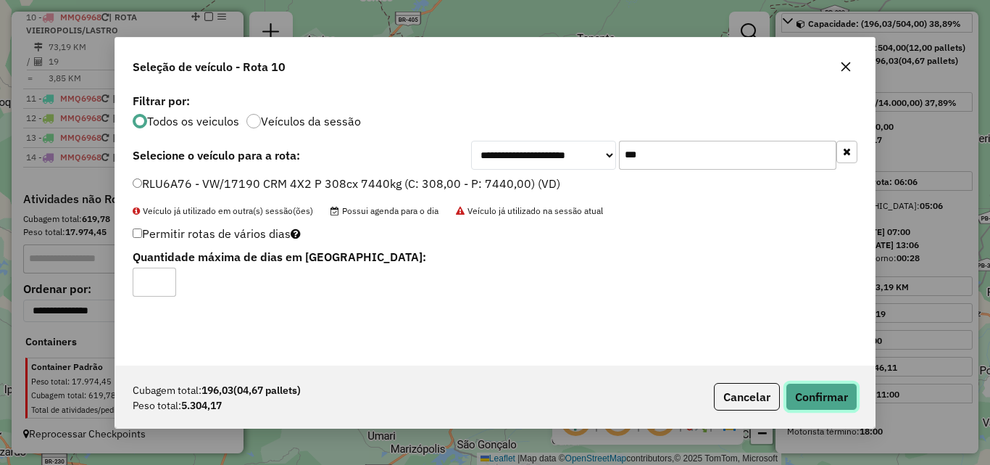
click at [799, 404] on button "Confirmar" at bounding box center [822, 397] width 72 height 28
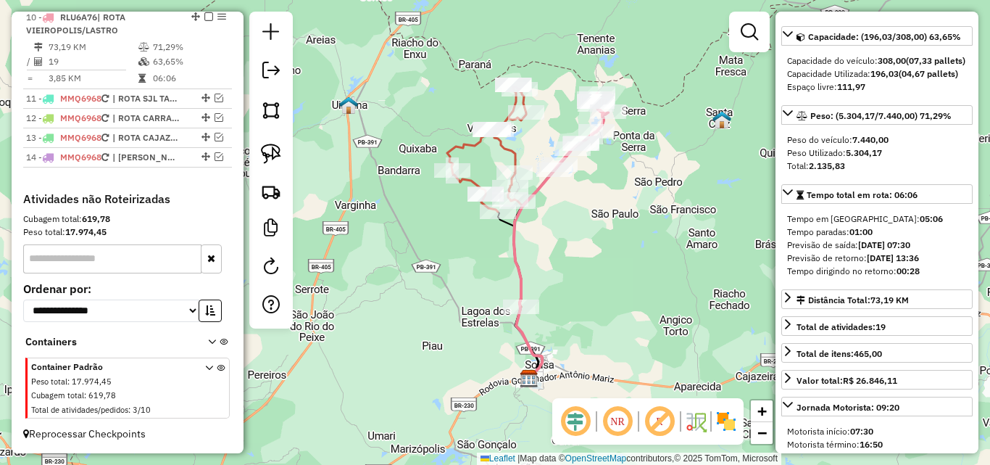
scroll to position [158, 0]
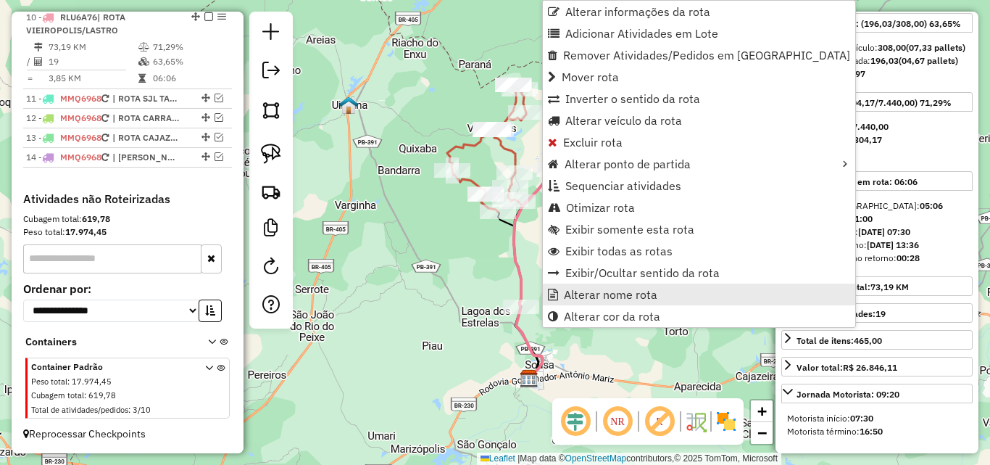
click at [622, 293] on span "Alterar nome rota" at bounding box center [611, 295] width 94 height 12
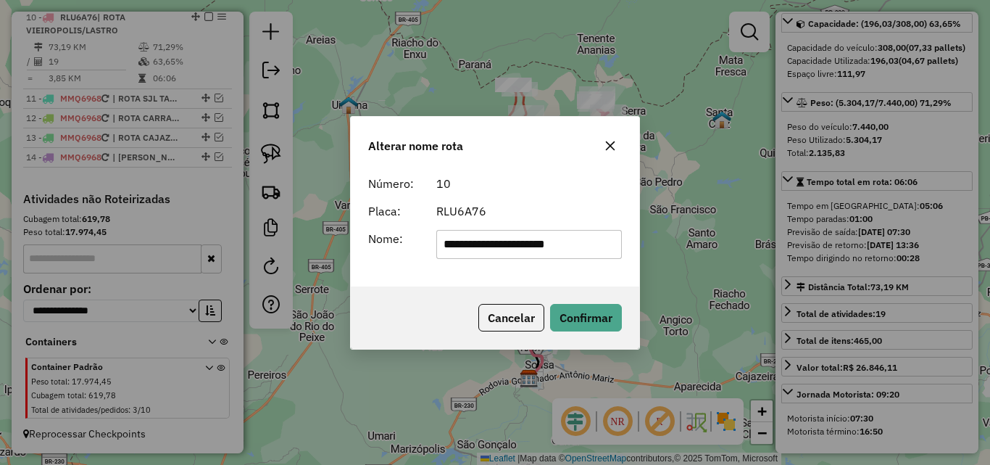
drag, startPoint x: 549, startPoint y: 249, endPoint x: 477, endPoint y: 257, distance: 72.2
click at [477, 257] on input "**********" at bounding box center [529, 244] width 186 height 29
type input "**********"
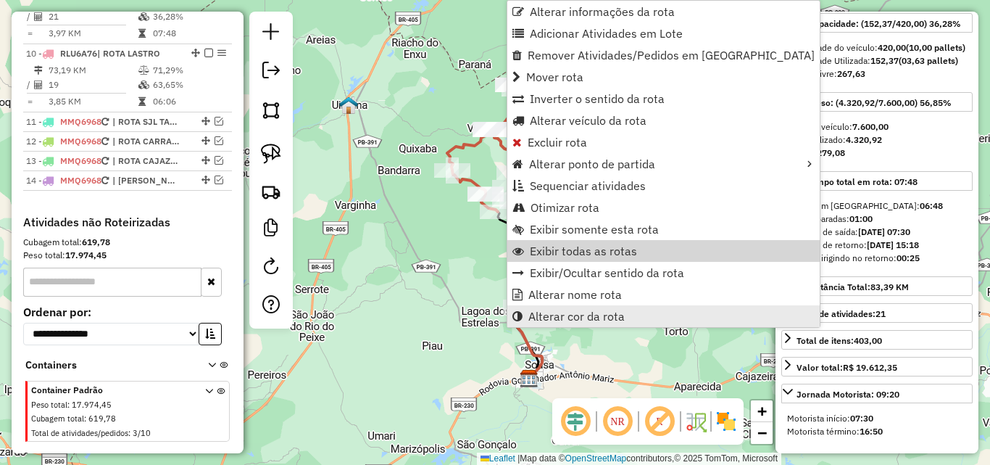
scroll to position [718, 0]
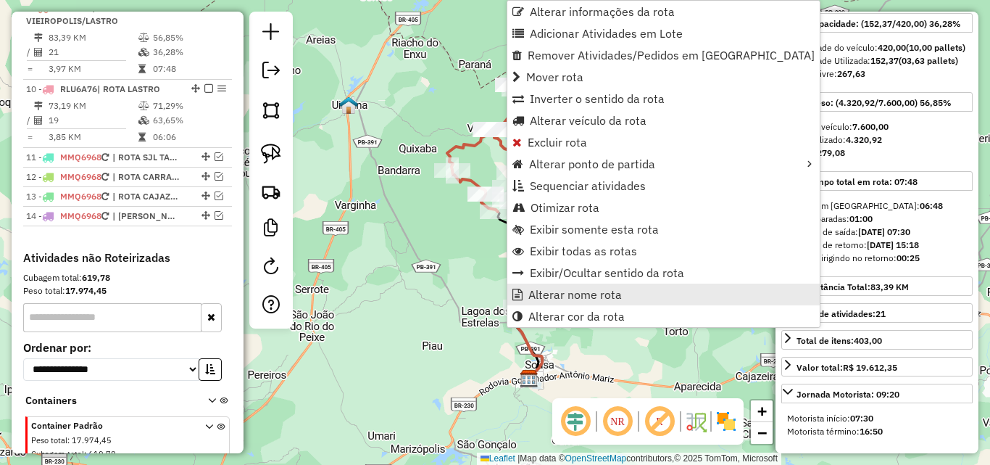
click at [560, 289] on span "Alterar nome rota" at bounding box center [575, 295] width 94 height 12
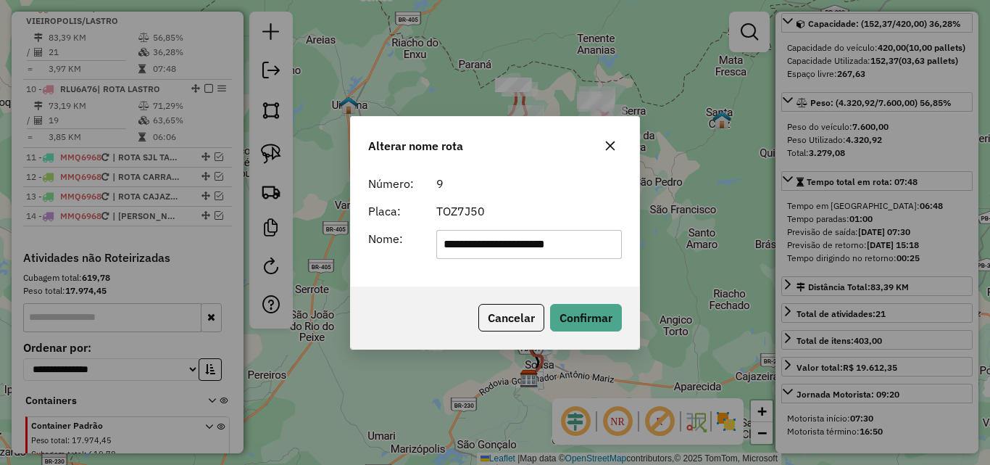
drag, startPoint x: 549, startPoint y: 244, endPoint x: 742, endPoint y: 318, distance: 206.8
click at [646, 262] on div "**********" at bounding box center [495, 232] width 990 height 465
type input "**********"
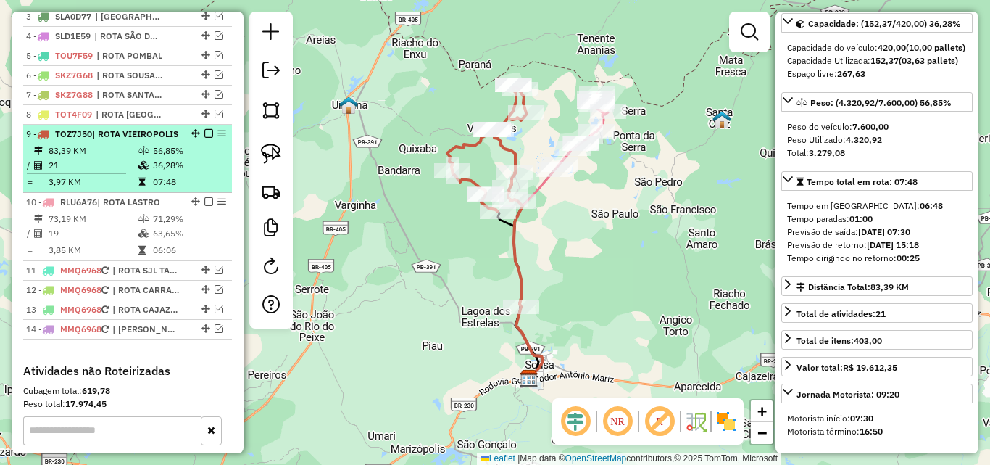
scroll to position [573, 0]
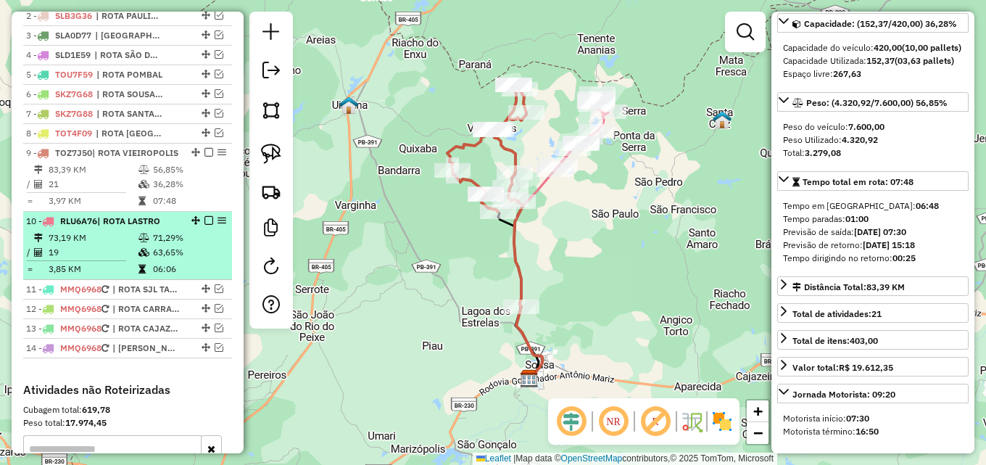
drag, startPoint x: 189, startPoint y: 244, endPoint x: 191, endPoint y: 181, distance: 62.4
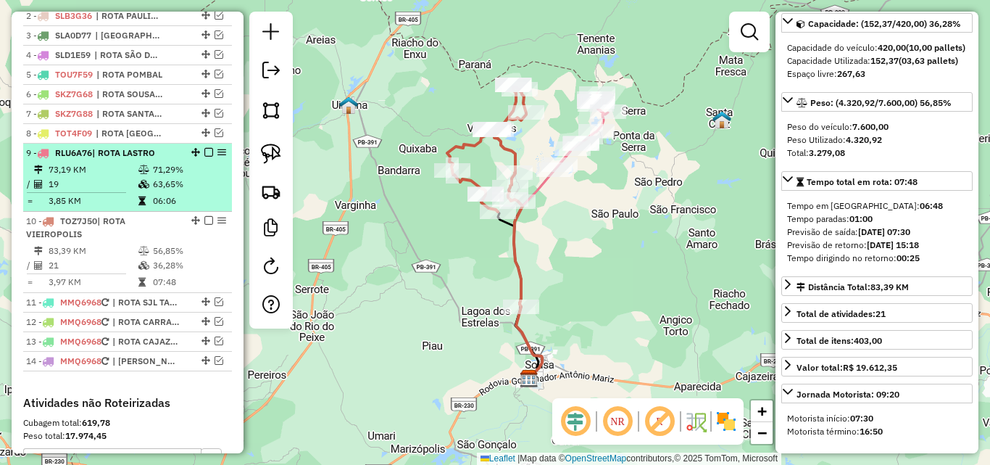
drag, startPoint x: 204, startPoint y: 162, endPoint x: 212, endPoint y: 181, distance: 19.8
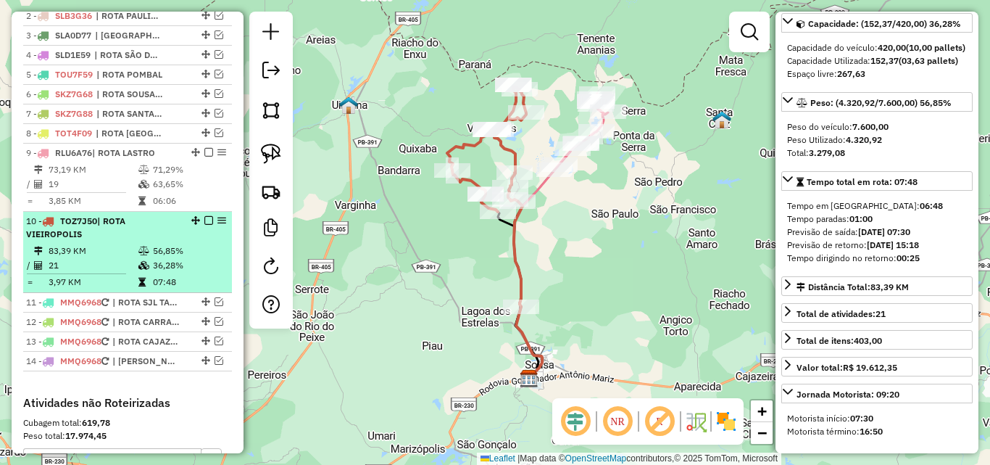
click at [204, 157] on em at bounding box center [208, 152] width 9 height 9
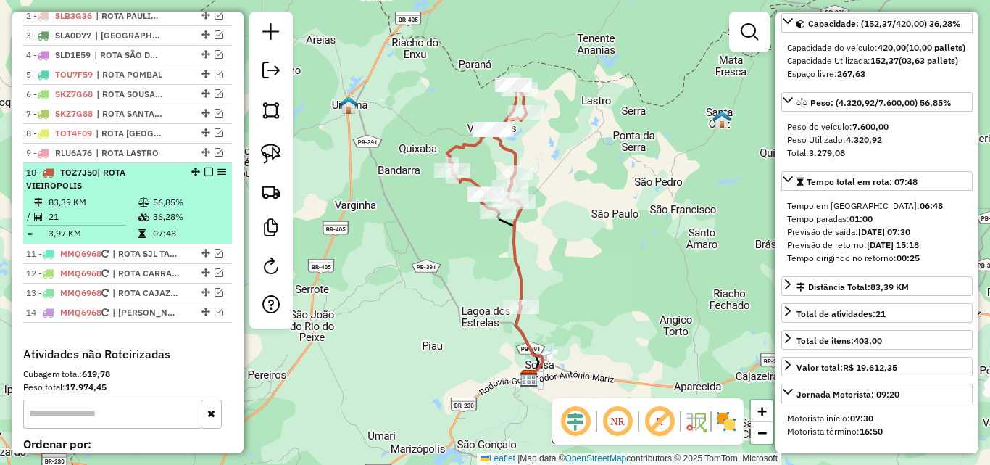
click at [204, 176] on em at bounding box center [208, 171] width 9 height 9
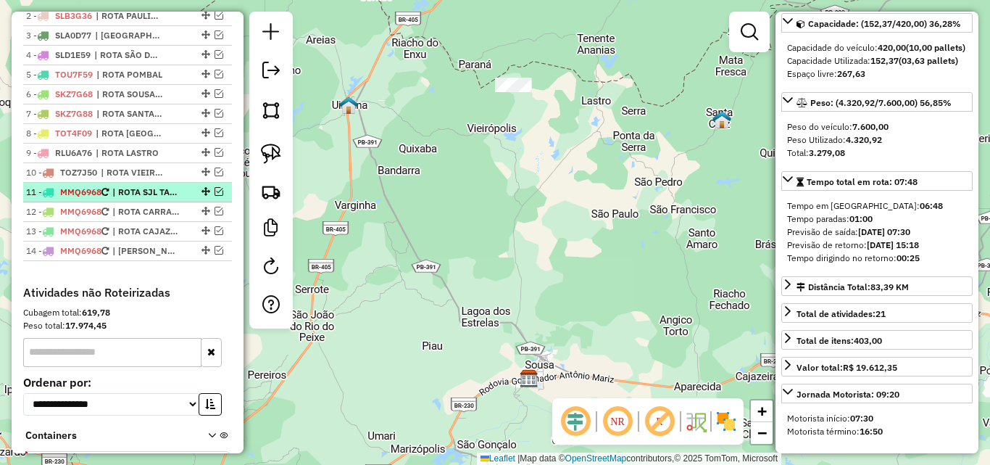
click at [215, 196] on em at bounding box center [219, 191] width 9 height 9
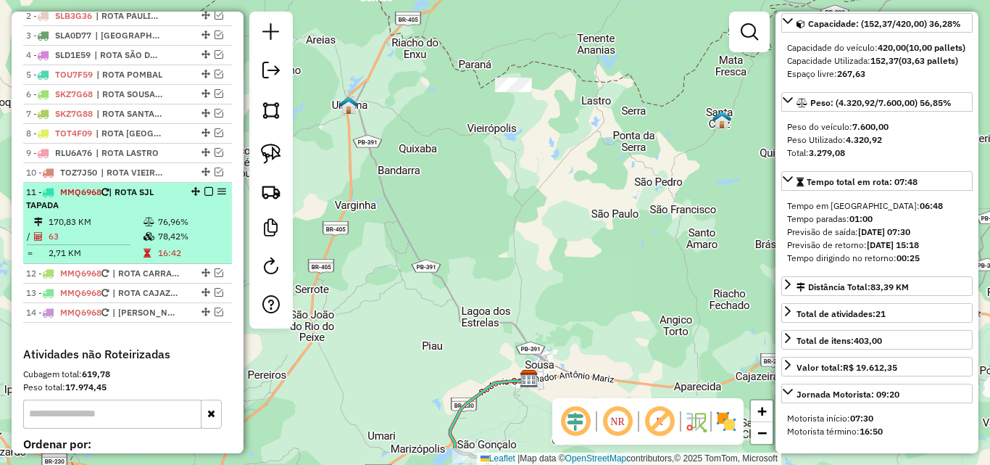
click at [167, 212] on div "11 - MMQ6968 | ROTA SJL TAPADA" at bounding box center [103, 199] width 154 height 26
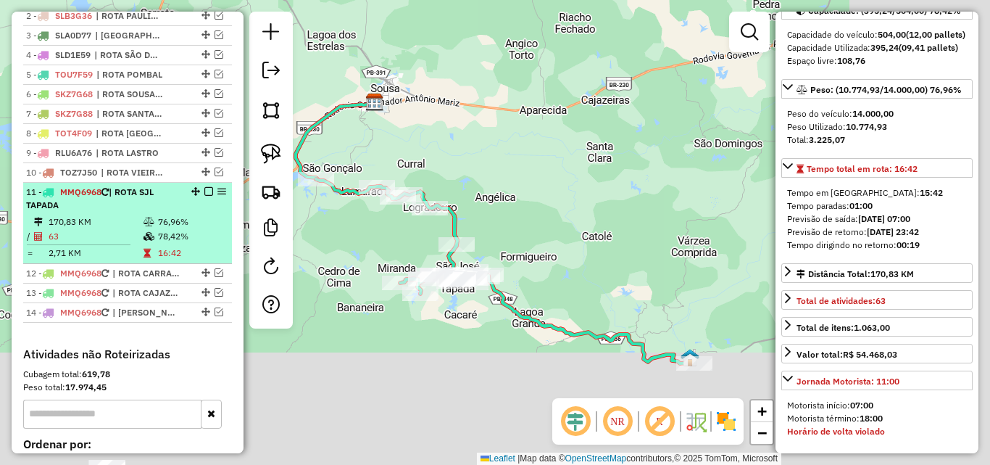
scroll to position [145, 0]
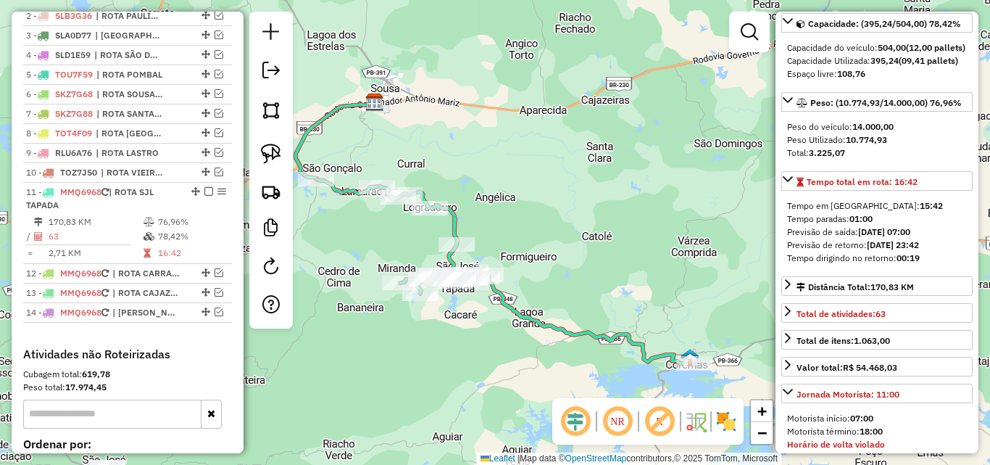
click at [479, 370] on div "Janela de atendimento Grade de atendimento Capacidade Transportadoras Veículos …" at bounding box center [495, 232] width 990 height 465
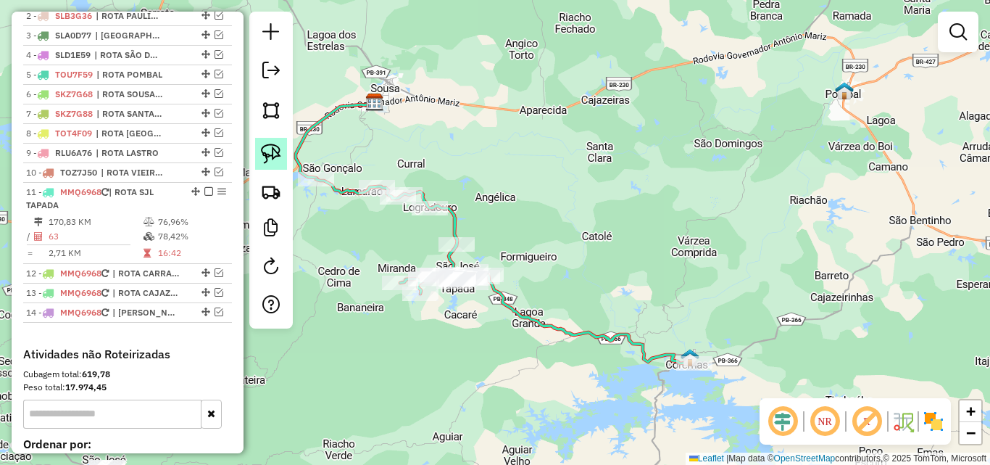
click at [260, 158] on link at bounding box center [271, 154] width 32 height 32
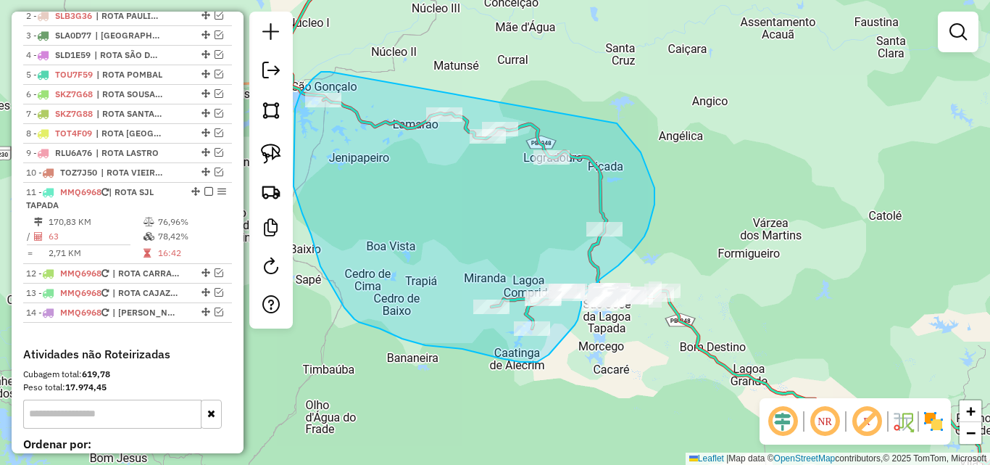
drag, startPoint x: 323, startPoint y: 72, endPoint x: 571, endPoint y: 108, distance: 249.9
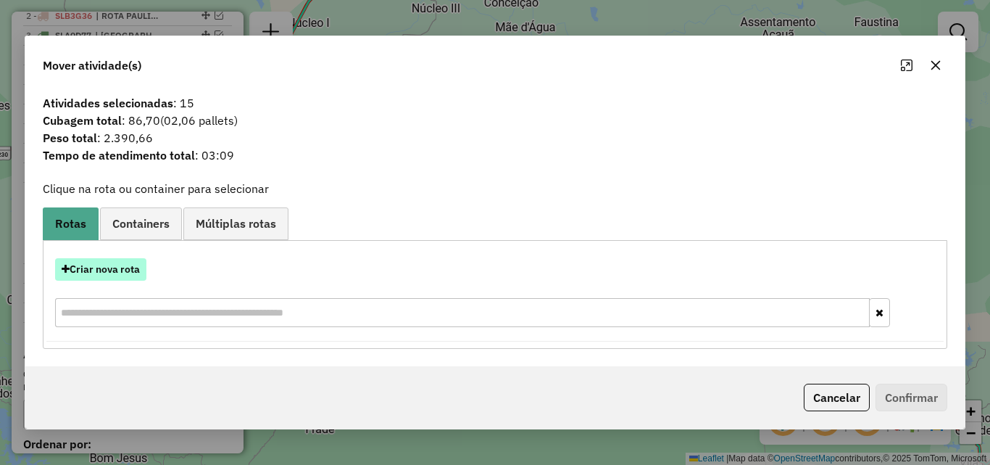
click at [106, 270] on button "Criar nova rota" at bounding box center [100, 269] width 91 height 22
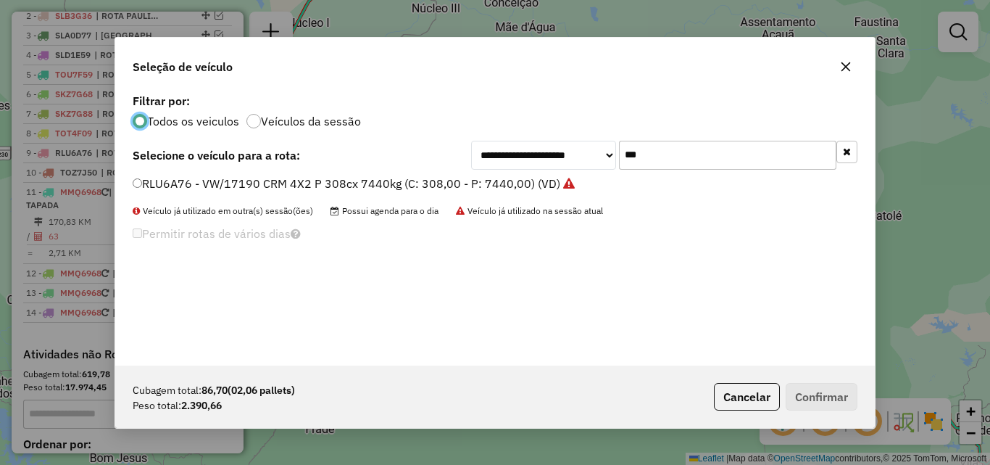
scroll to position [8, 4]
click at [703, 166] on input "***" at bounding box center [727, 155] width 217 height 29
drag, startPoint x: 703, startPoint y: 165, endPoint x: 726, endPoint y: 173, distance: 24.5
click at [703, 166] on input "***" at bounding box center [727, 155] width 217 height 29
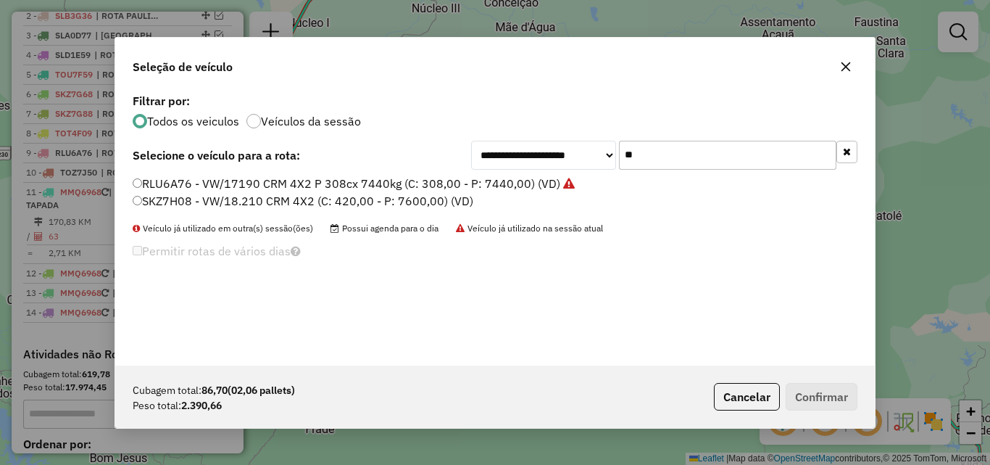
type input "**"
click at [431, 194] on label "SKZ7H08 - VW/18.210 CRM 4X2 (C: 420,00 - P: 7600,00) (VD)" at bounding box center [303, 200] width 341 height 17
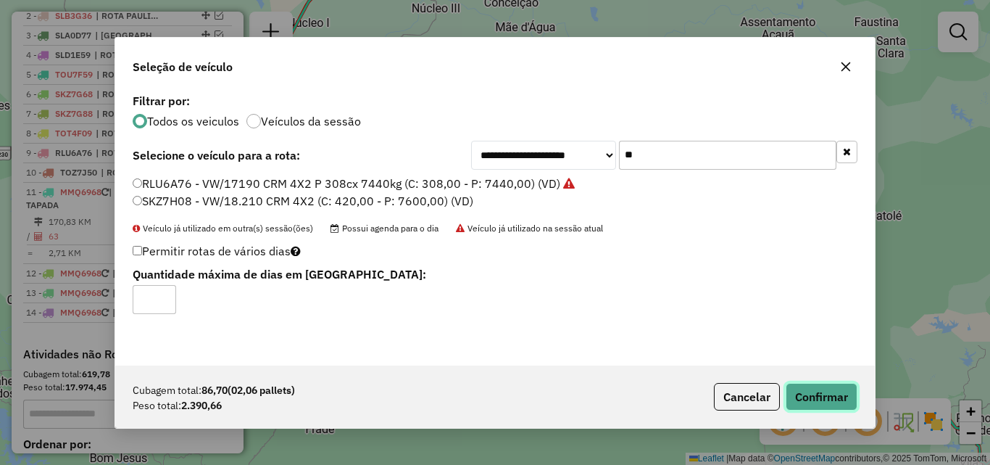
click at [800, 396] on button "Confirmar" at bounding box center [822, 397] width 72 height 28
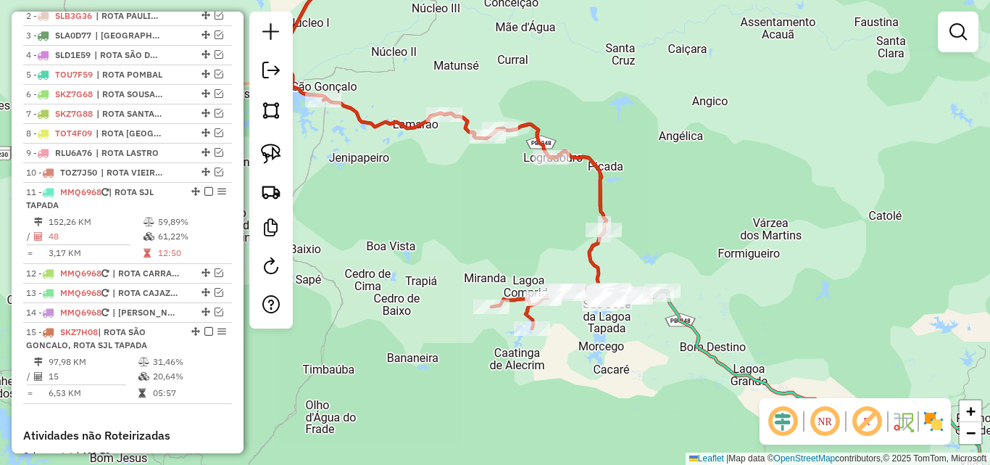
click at [591, 261] on icon at bounding box center [464, 214] width 283 height 230
select select "*********"
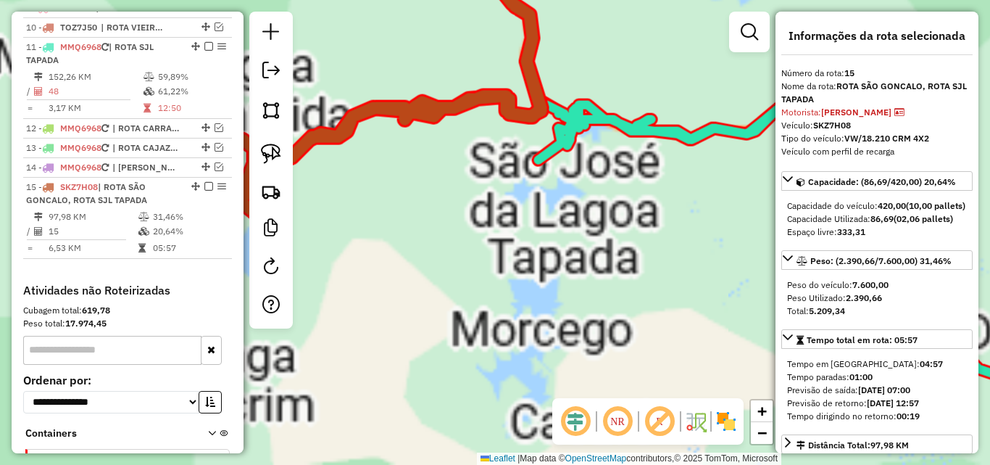
scroll to position [822, 0]
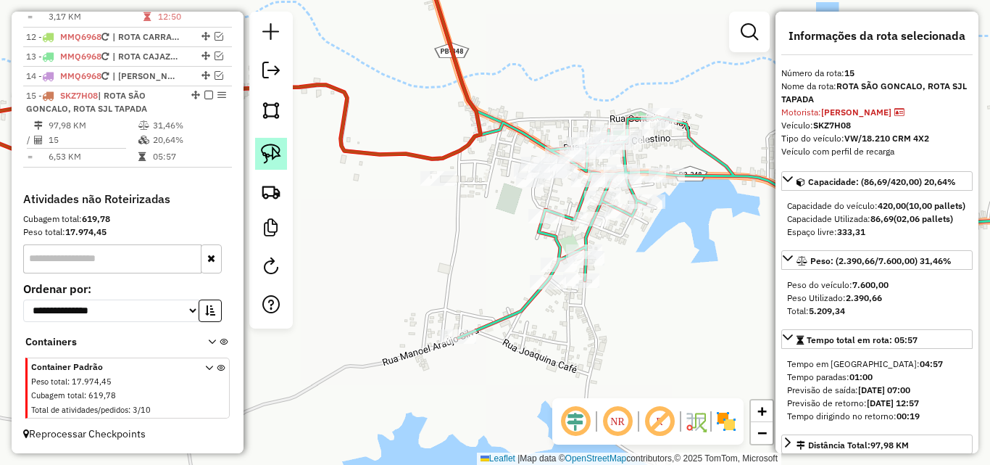
click at [261, 150] on img at bounding box center [271, 154] width 20 height 20
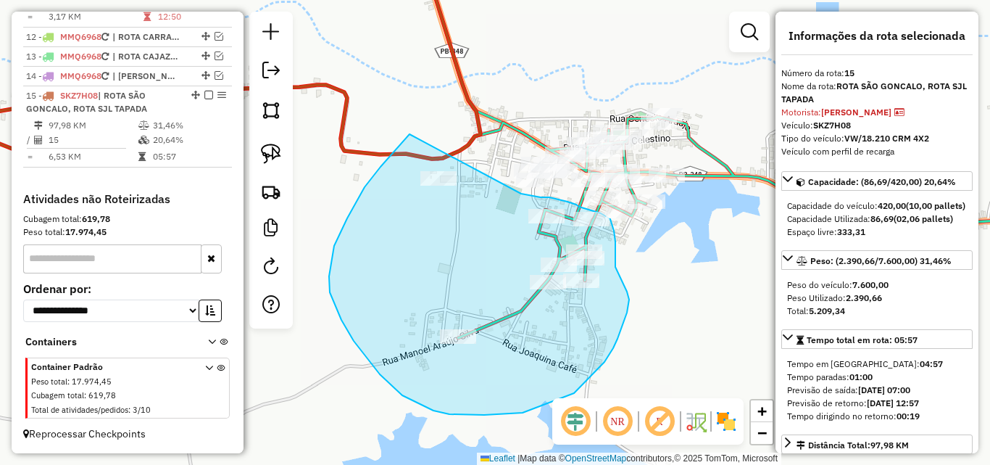
drag, startPoint x: 409, startPoint y: 135, endPoint x: 514, endPoint y: 193, distance: 120.1
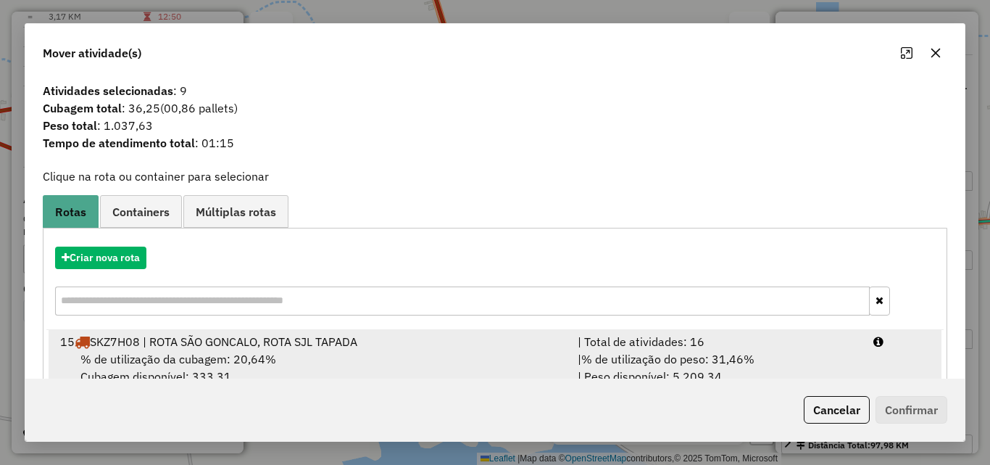
click at [528, 354] on div "% de utilização da cubagem: 20,64% Cubagem disponível: 333,31" at bounding box center [310, 367] width 518 height 35
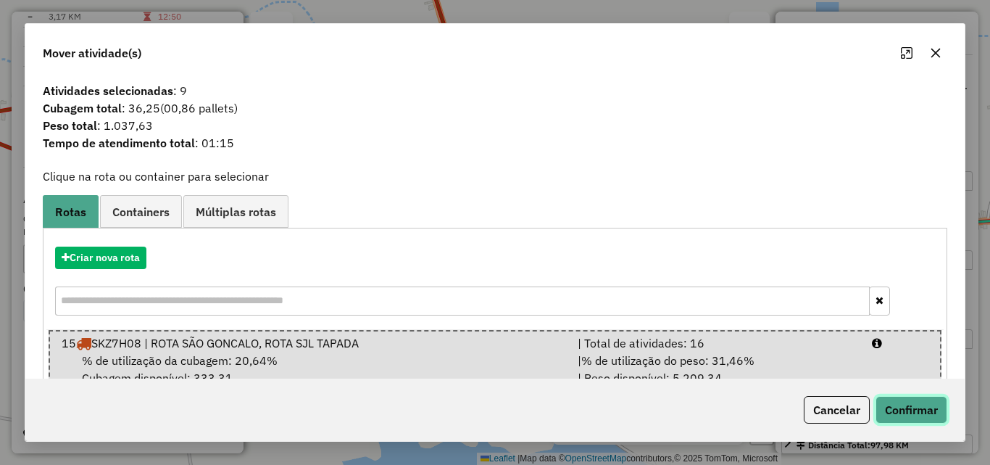
click at [919, 412] on button "Confirmar" at bounding box center [912, 410] width 72 height 28
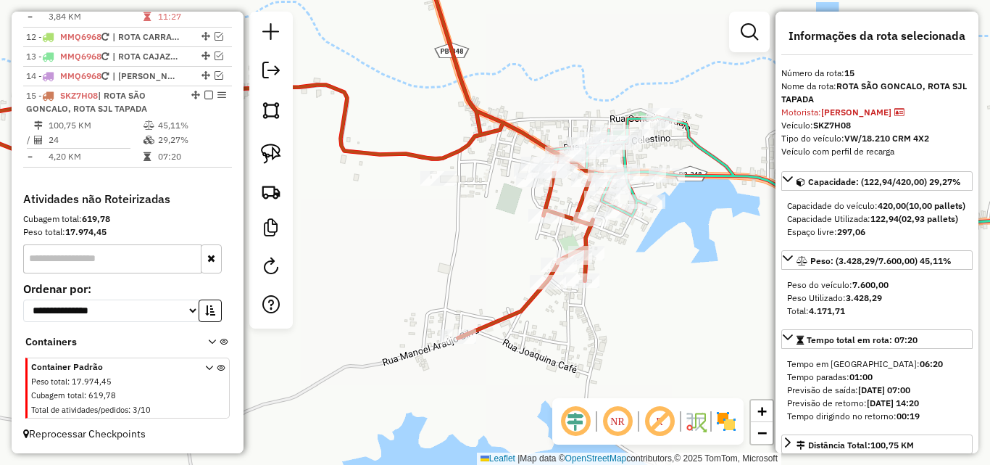
drag, startPoint x: 709, startPoint y: 153, endPoint x: 727, endPoint y: 165, distance: 21.5
click at [709, 154] on icon at bounding box center [819, 184] width 539 height 135
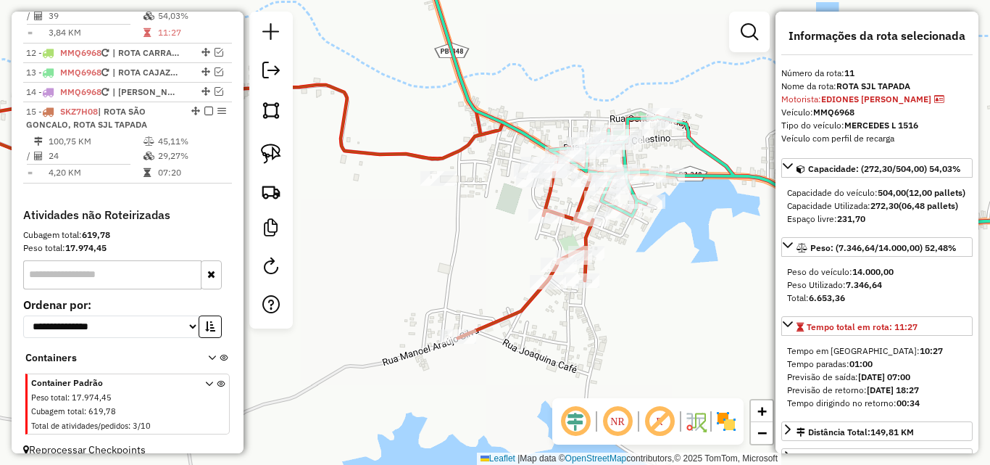
scroll to position [757, 0]
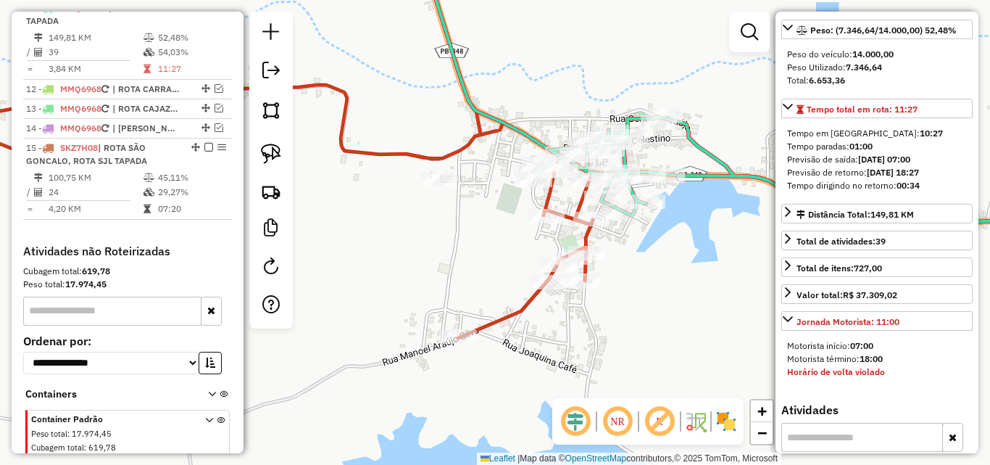
click at [516, 311] on icon at bounding box center [247, 146] width 692 height 384
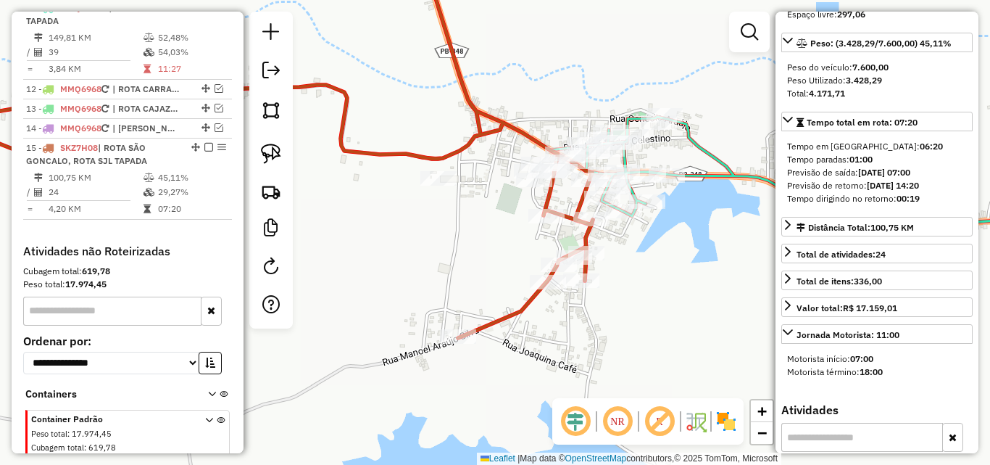
scroll to position [822, 0]
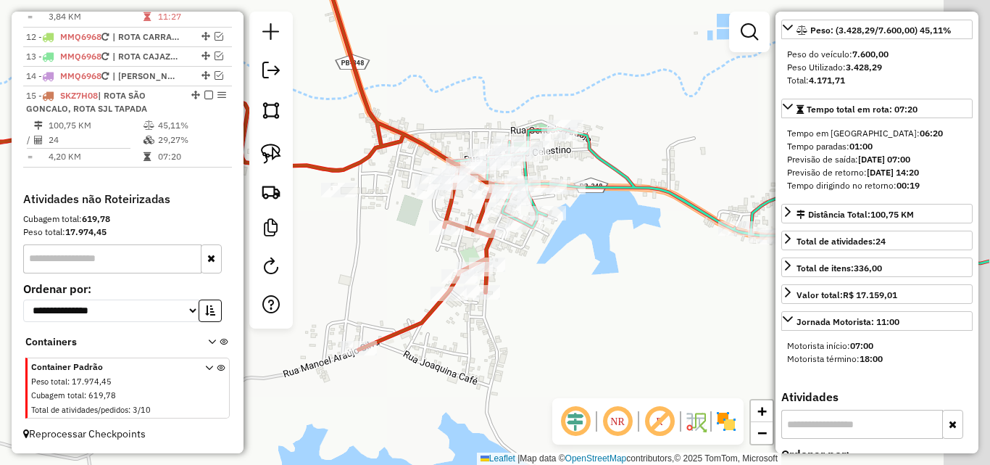
drag, startPoint x: 445, startPoint y: 267, endPoint x: 317, endPoint y: 284, distance: 129.5
click at [310, 288] on div "Janela de atendimento Grade de atendimento Capacidade Transportadoras Veículos …" at bounding box center [495, 232] width 990 height 465
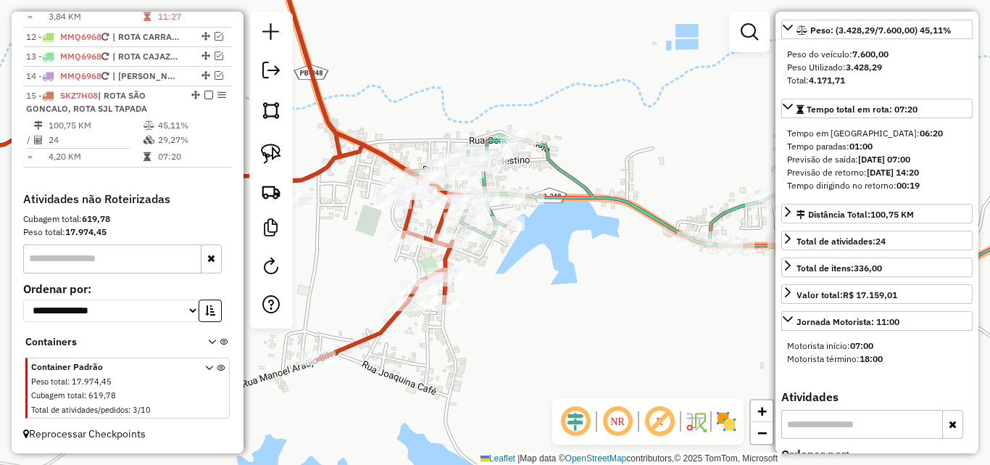
click at [561, 171] on icon at bounding box center [749, 205] width 679 height 135
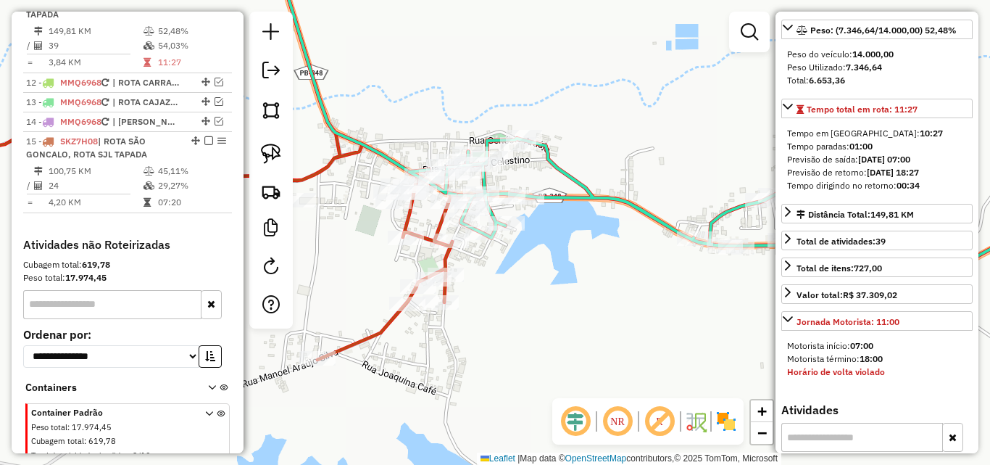
scroll to position [757, 0]
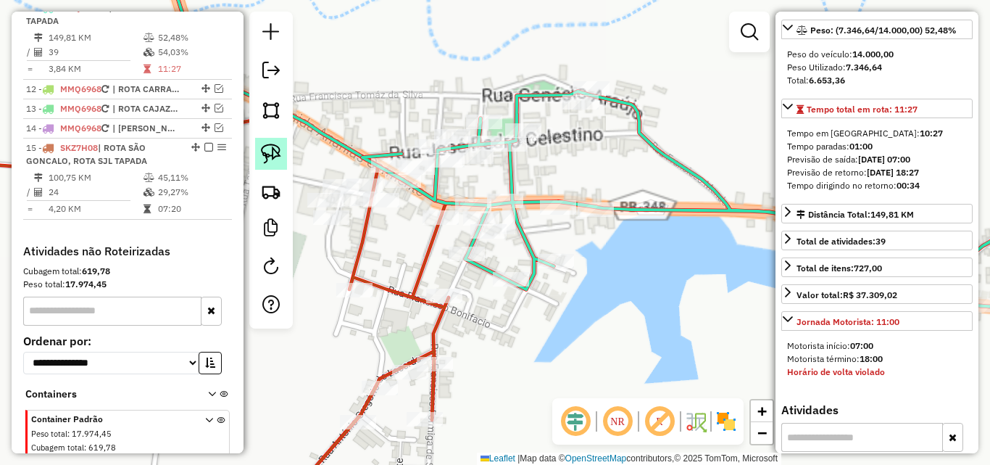
click at [273, 156] on img at bounding box center [271, 154] width 20 height 20
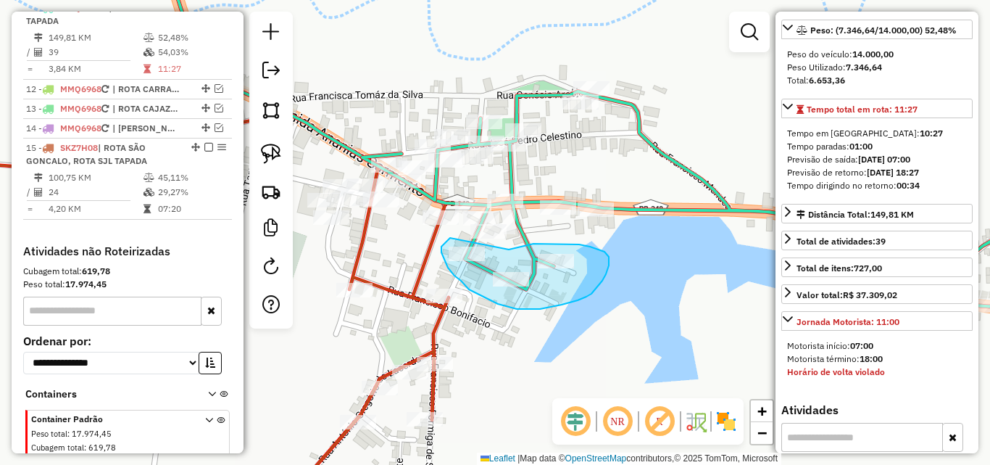
drag, startPoint x: 441, startPoint y: 246, endPoint x: 508, endPoint y: 251, distance: 66.8
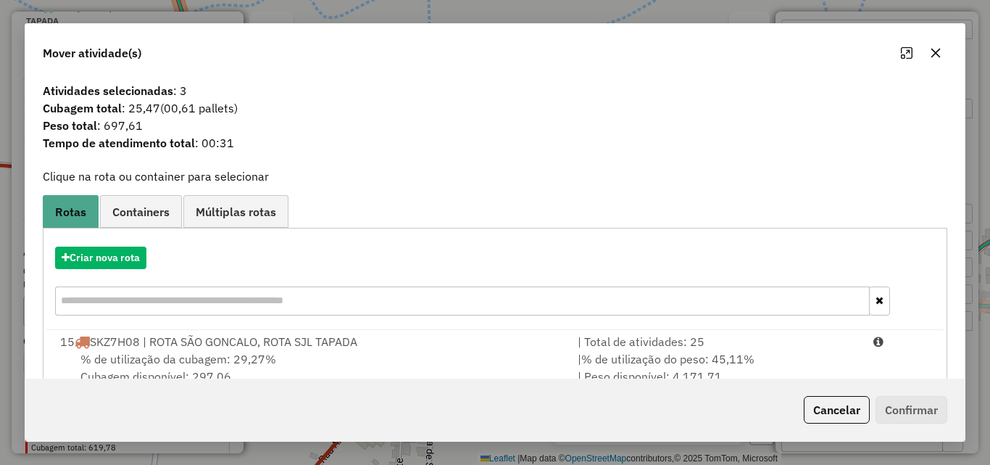
drag, startPoint x: 619, startPoint y: 341, endPoint x: 737, endPoint y: 378, distance: 123.1
click at [626, 344] on div "| Total de atividades: 25" at bounding box center [717, 341] width 296 height 17
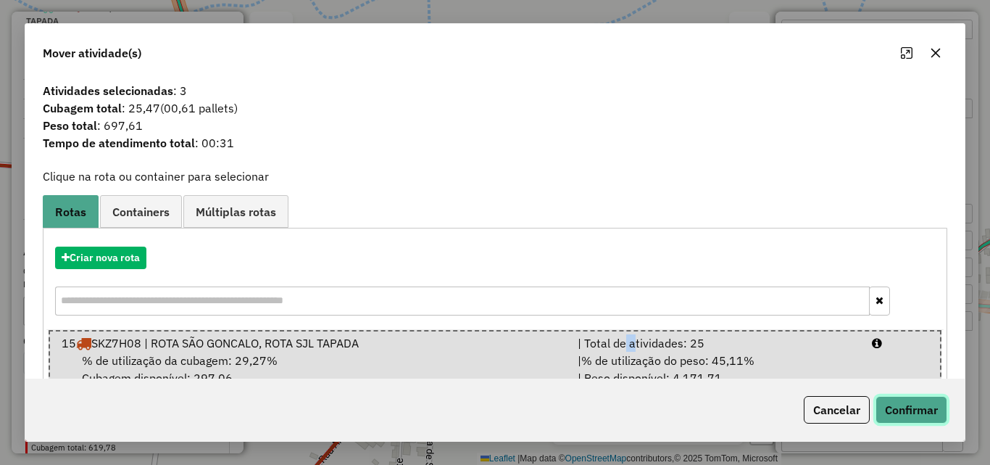
drag, startPoint x: 907, startPoint y: 406, endPoint x: 897, endPoint y: 404, distance: 9.7
click at [897, 403] on button "Confirmar" at bounding box center [912, 410] width 72 height 28
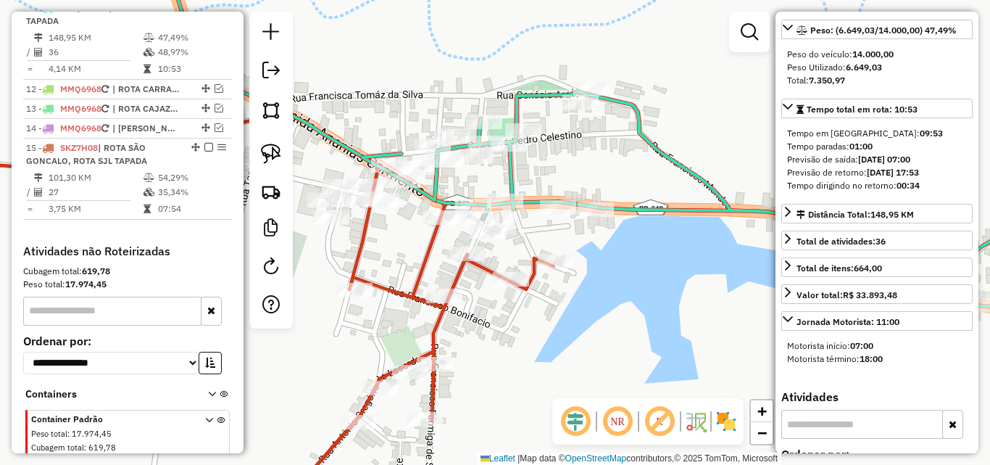
click at [508, 182] on icon at bounding box center [725, 198] width 726 height 215
click at [535, 277] on icon at bounding box center [227, 232] width 653 height 557
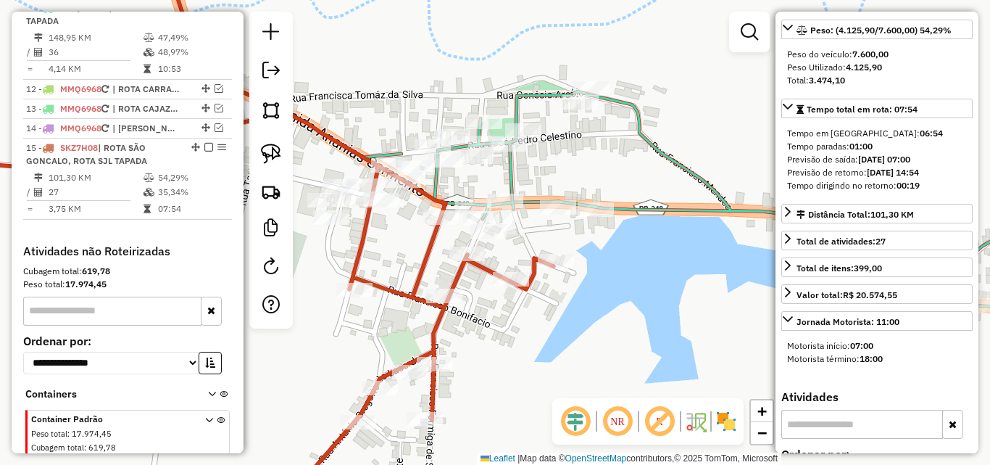
scroll to position [822, 0]
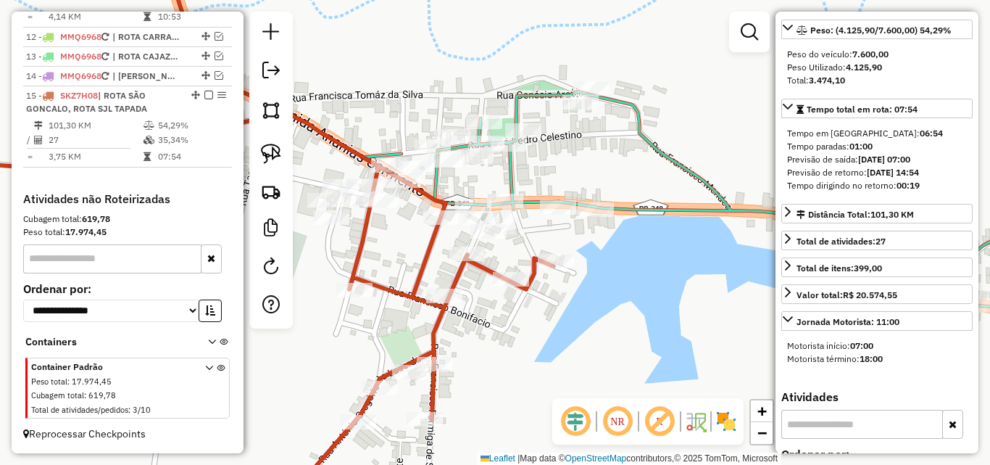
drag, startPoint x: 513, startPoint y: 172, endPoint x: 684, endPoint y: 217, distance: 176.9
click at [513, 173] on icon at bounding box center [725, 198] width 726 height 215
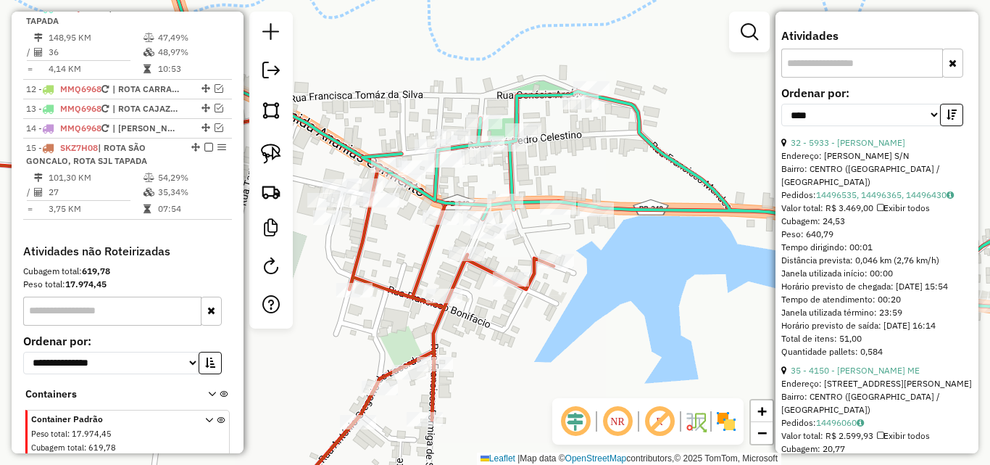
scroll to position [580, 0]
click at [282, 157] on link at bounding box center [271, 154] width 32 height 32
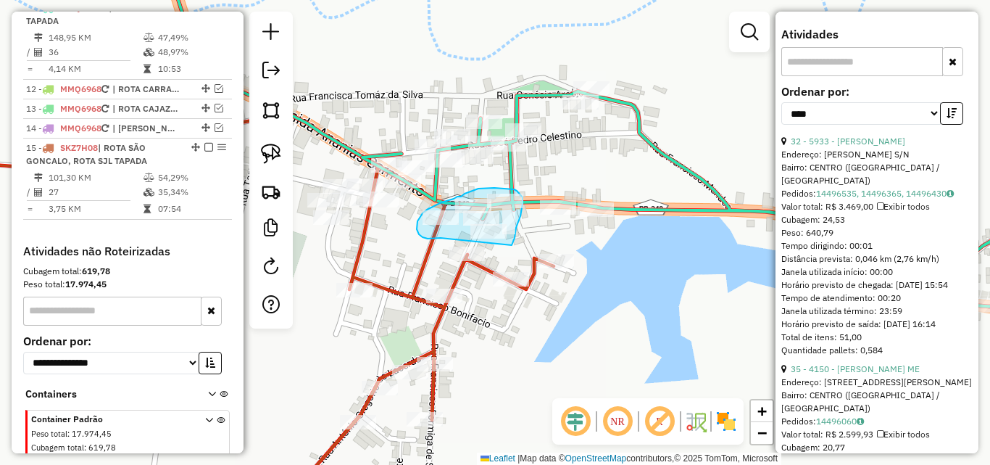
drag, startPoint x: 512, startPoint y: 245, endPoint x: 441, endPoint y: 238, distance: 71.4
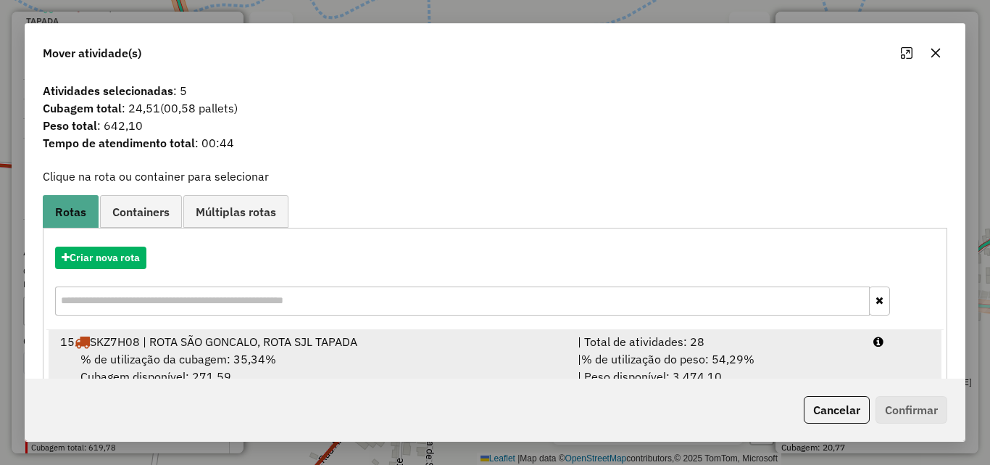
drag, startPoint x: 645, startPoint y: 349, endPoint x: 687, endPoint y: 359, distance: 42.6
click at [650, 349] on li "15 SKZ7H08 | ROTA SÃO GONCALO, ROTA SJL TAPADA | Total de atividades: 28 % de u…" at bounding box center [495, 359] width 893 height 59
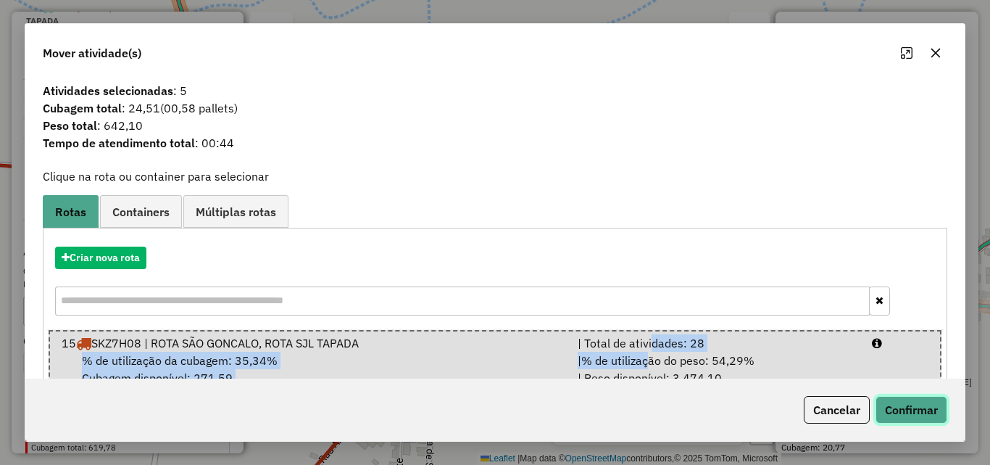
click at [931, 415] on button "Confirmar" at bounding box center [912, 410] width 72 height 28
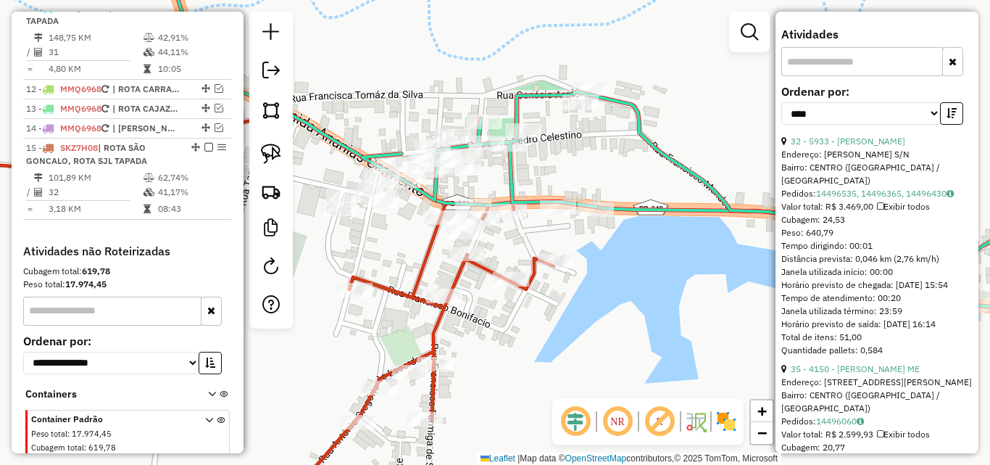
click at [648, 138] on icon at bounding box center [725, 198] width 726 height 215
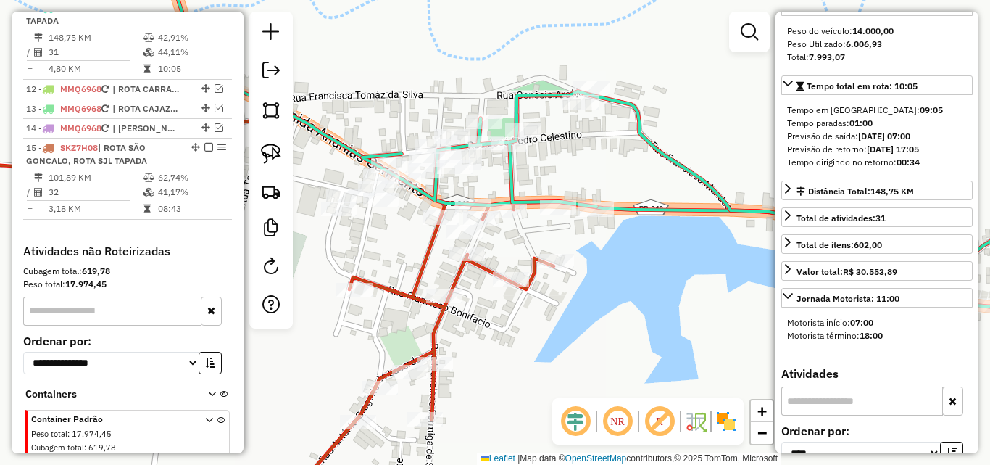
scroll to position [145, 0]
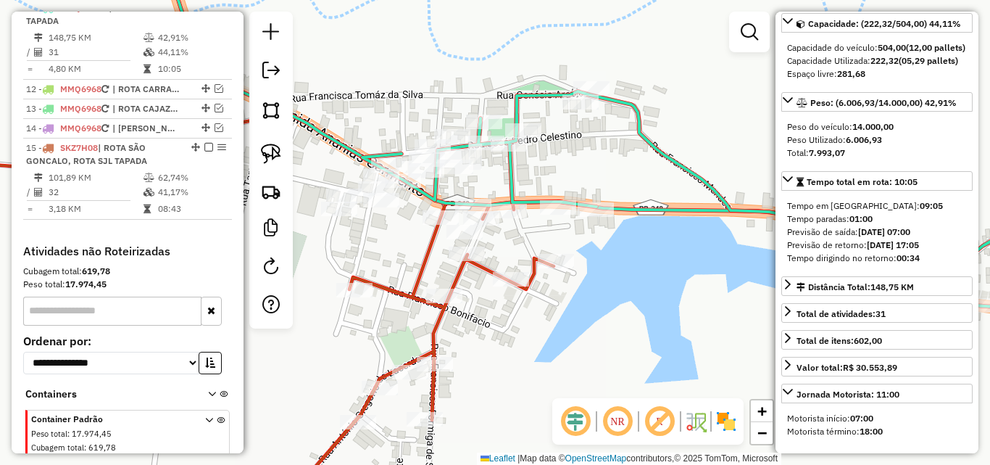
click at [481, 276] on icon at bounding box center [227, 232] width 653 height 557
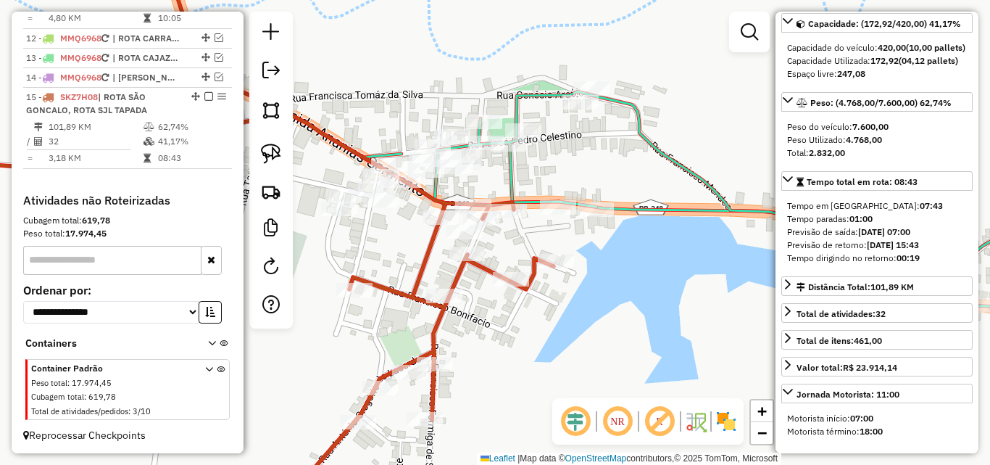
scroll to position [822, 0]
click at [481, 270] on icon at bounding box center [227, 232] width 653 height 557
click at [510, 175] on icon at bounding box center [725, 198] width 726 height 215
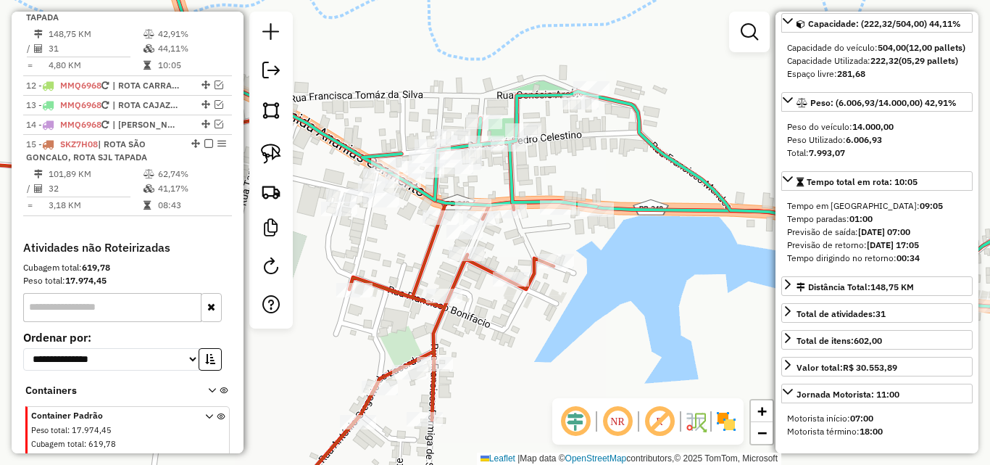
scroll to position [757, 0]
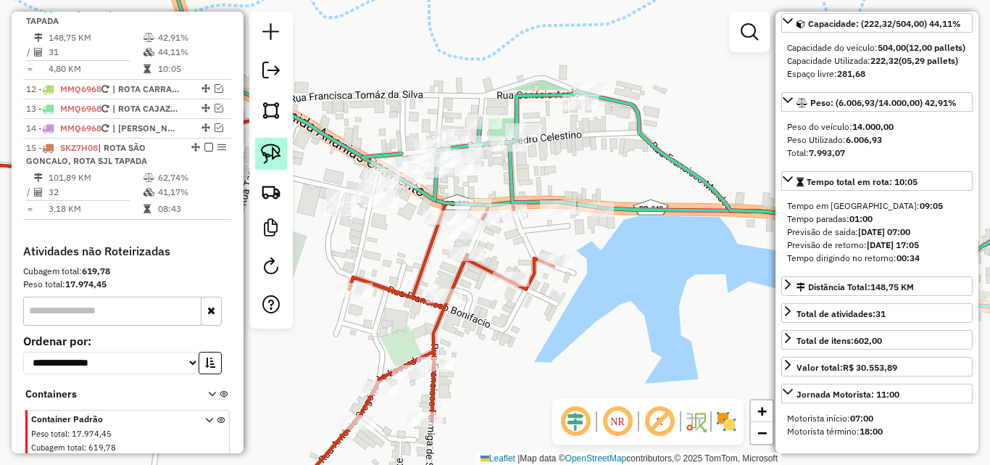
drag, startPoint x: 268, startPoint y: 150, endPoint x: 283, endPoint y: 157, distance: 15.9
click at [268, 152] on img at bounding box center [271, 154] width 20 height 20
click at [547, 208] on div "Rota 15 - Placa SKZ7H08 17145 - GILDO AFONSO DE CARV Rota 15 - Placa SKZ7H08 16…" at bounding box center [495, 232] width 990 height 465
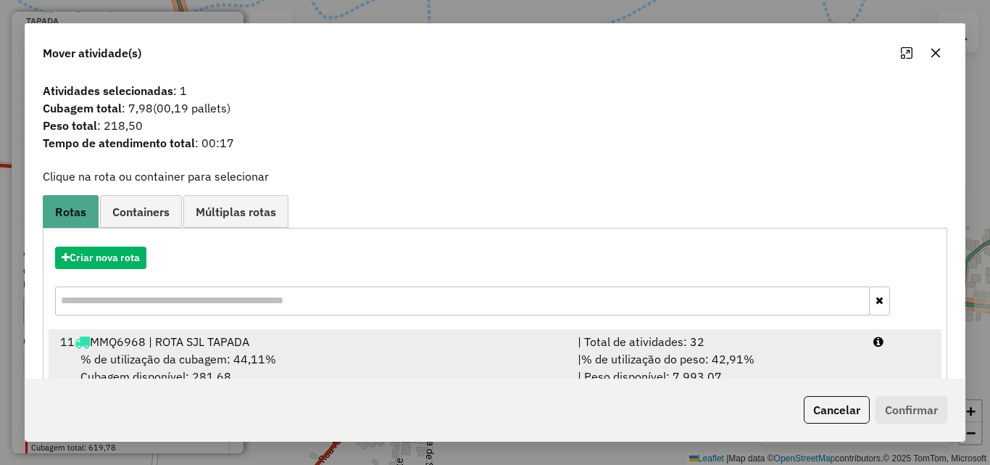
click at [737, 366] on span "% de utilização do peso: 42,91%" at bounding box center [667, 359] width 173 height 14
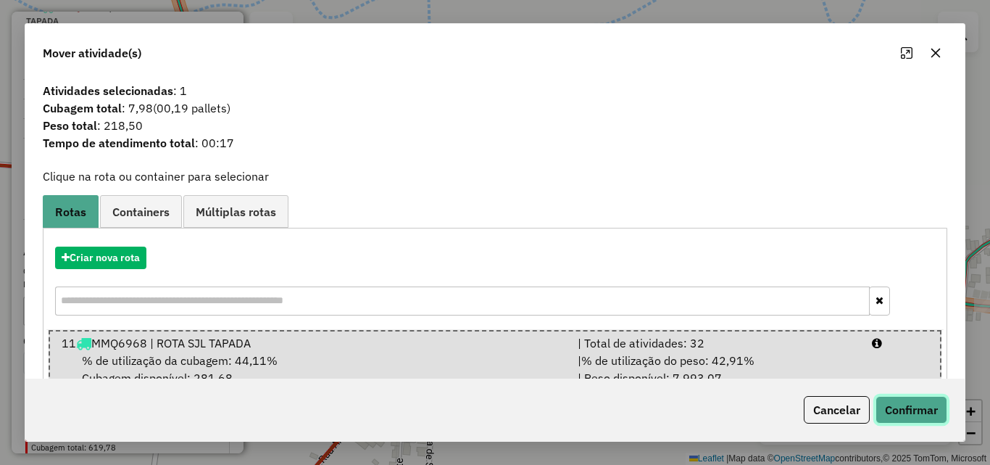
click at [890, 415] on button "Confirmar" at bounding box center [912, 410] width 72 height 28
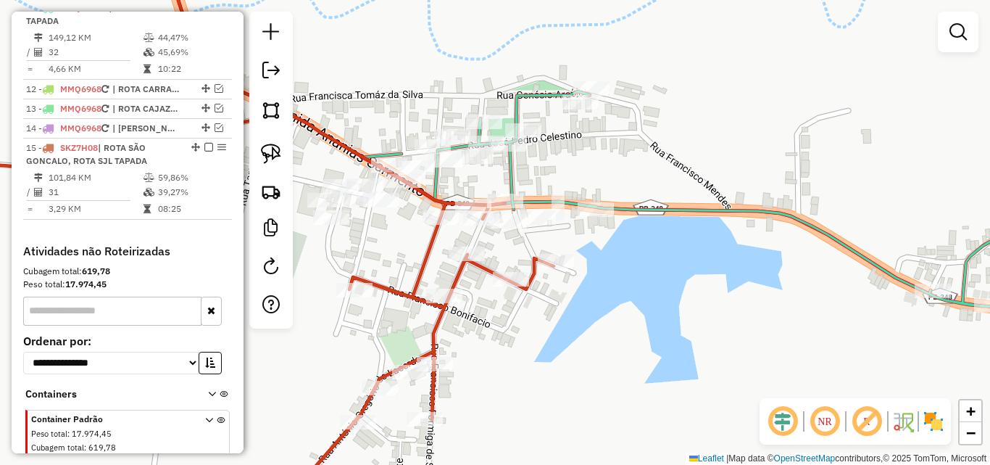
click at [514, 173] on icon at bounding box center [725, 198] width 726 height 215
select select "*********"
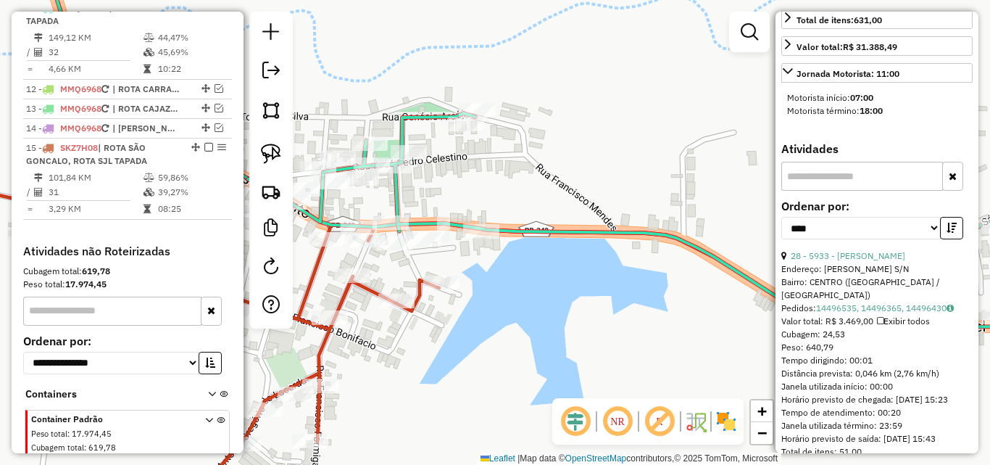
scroll to position [507, 0]
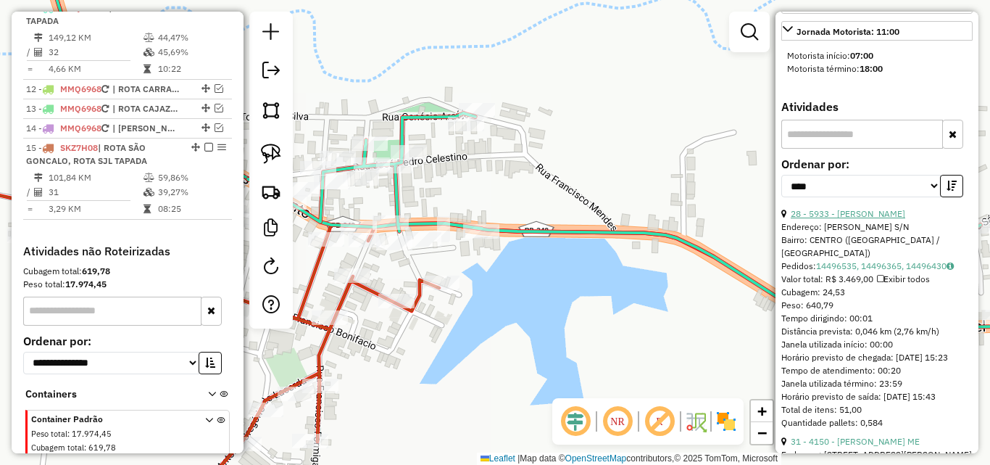
drag, startPoint x: 847, startPoint y: 237, endPoint x: 813, endPoint y: 258, distance: 40.7
click at [847, 219] on link "28 - 5933 - ARENILDA ARAUJO LEITE" at bounding box center [848, 213] width 115 height 11
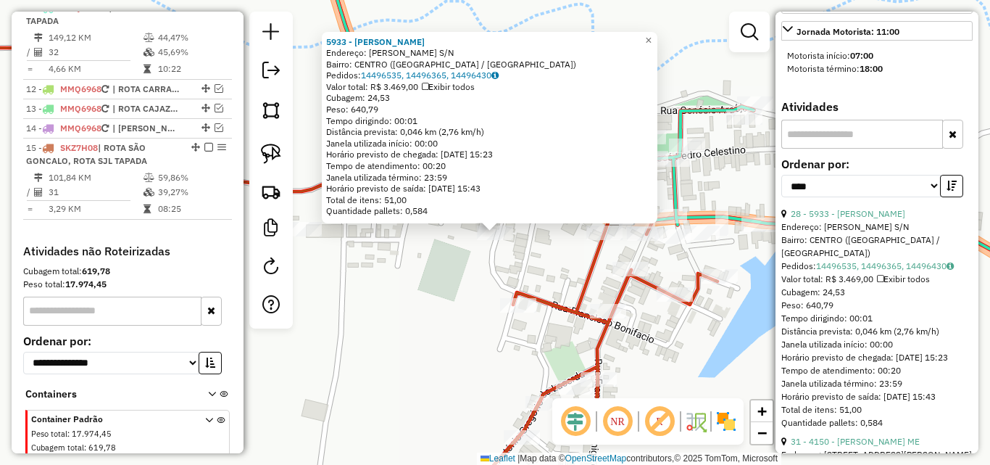
drag, startPoint x: 281, startPoint y: 151, endPoint x: 347, endPoint y: 175, distance: 71.1
click at [281, 151] on img at bounding box center [271, 154] width 20 height 20
drag, startPoint x: 501, startPoint y: 219, endPoint x: 443, endPoint y: 261, distance: 71.6
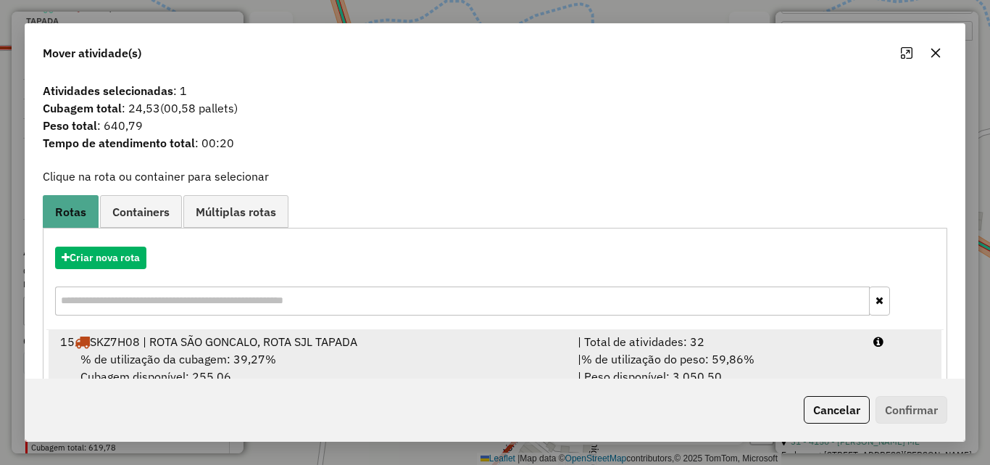
drag, startPoint x: 810, startPoint y: 350, endPoint x: 800, endPoint y: 355, distance: 12.0
click at [799, 356] on li "15 SKZ7H08 | ROTA SÃO GONCALO, ROTA SJL TAPADA | Total de atividades: 32 % de u…" at bounding box center [495, 359] width 893 height 59
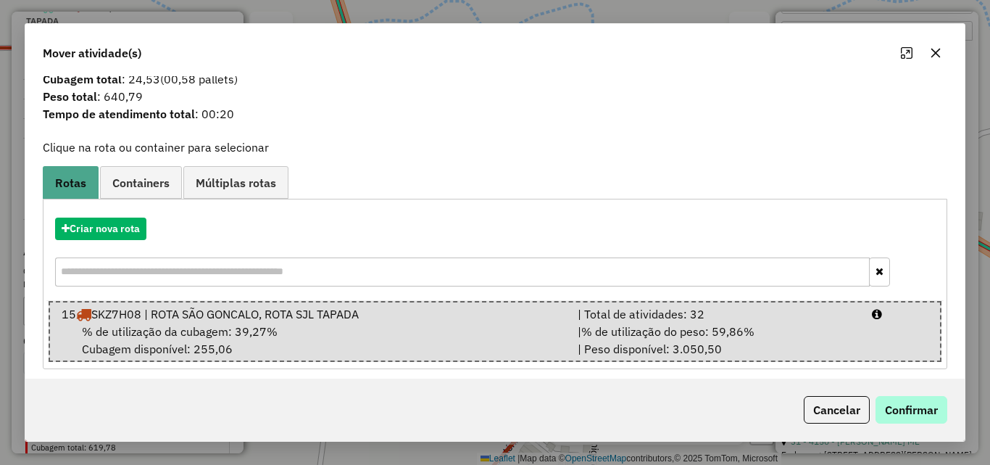
scroll to position [37, 0]
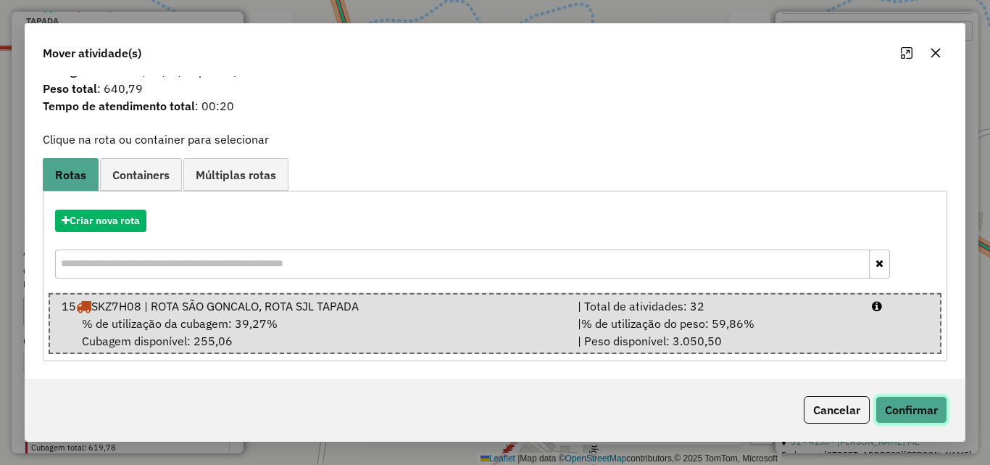
click at [883, 403] on button "Confirmar" at bounding box center [912, 410] width 72 height 28
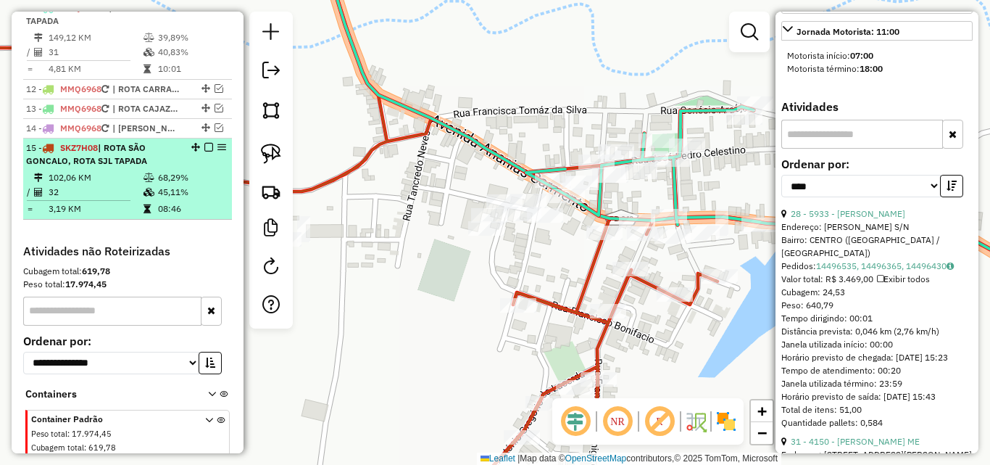
drag, startPoint x: 55, startPoint y: 205, endPoint x: 247, endPoint y: 199, distance: 192.2
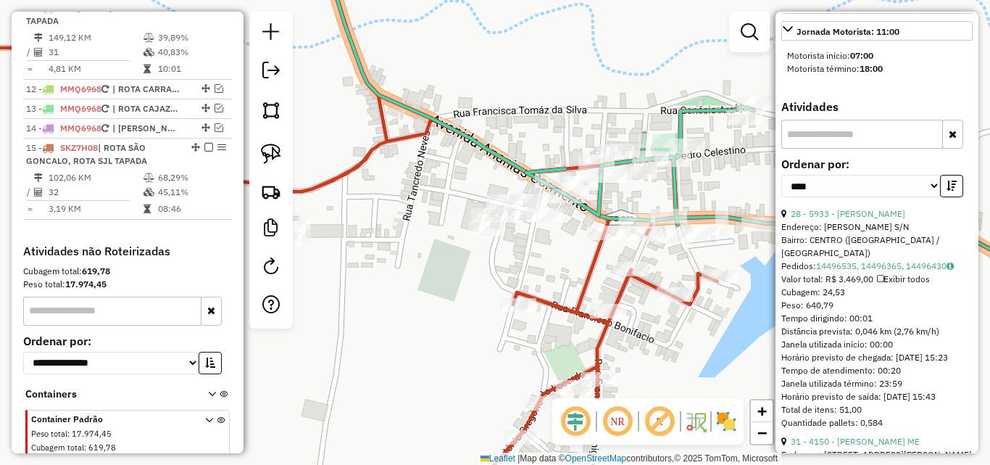
click at [55, 199] on td "32" at bounding box center [95, 192] width 95 height 14
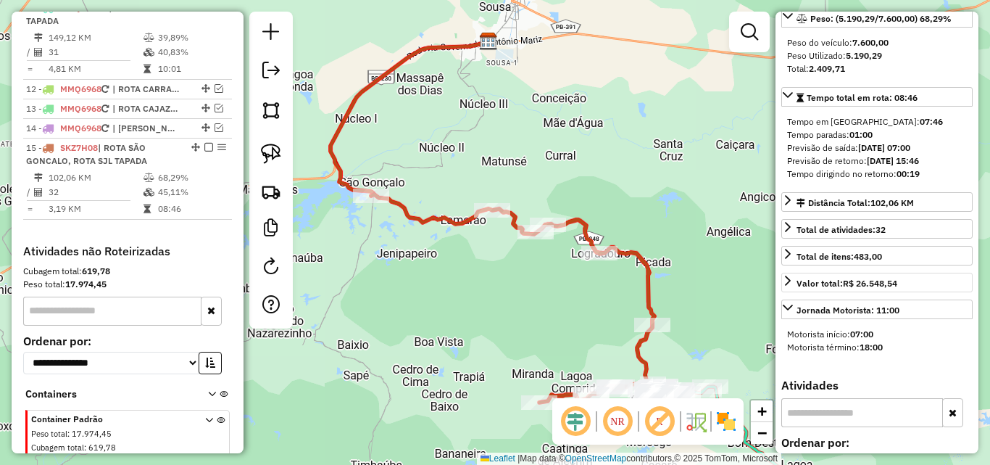
scroll to position [86, 0]
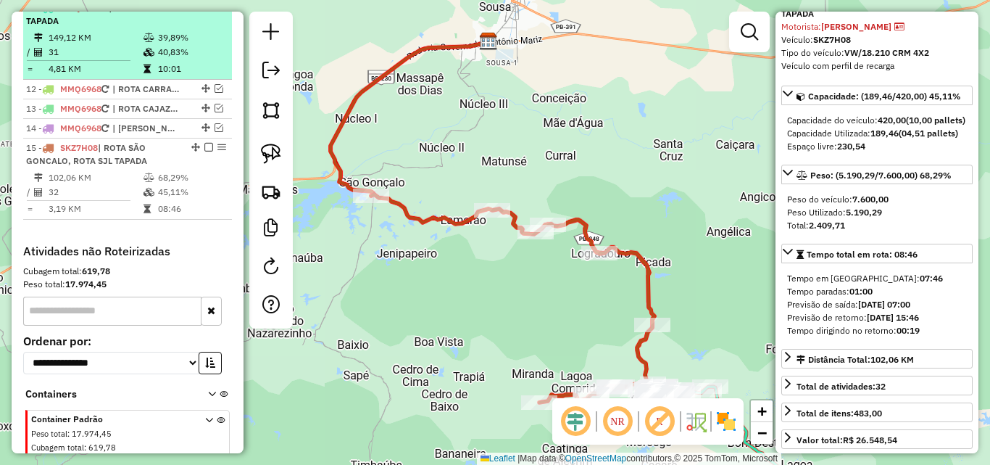
click at [157, 45] on td "39,89%" at bounding box center [191, 37] width 69 height 14
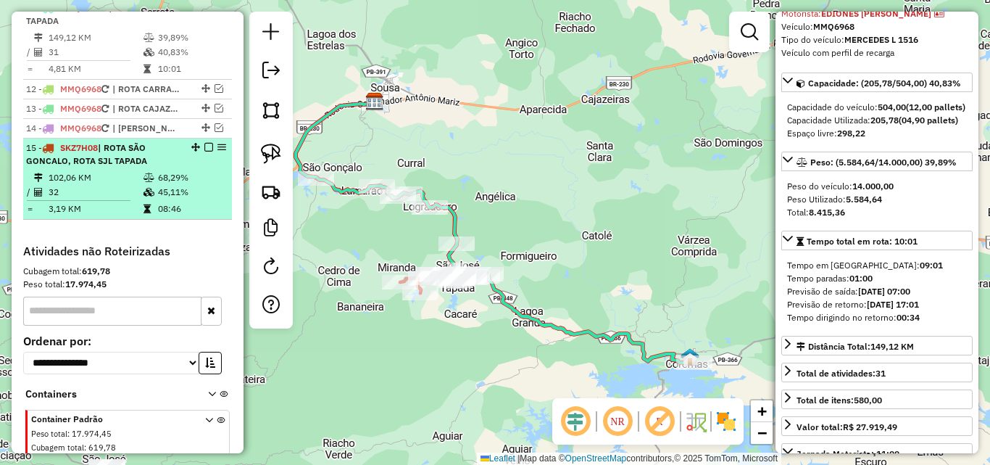
click at [121, 199] on td "32" at bounding box center [95, 192] width 95 height 14
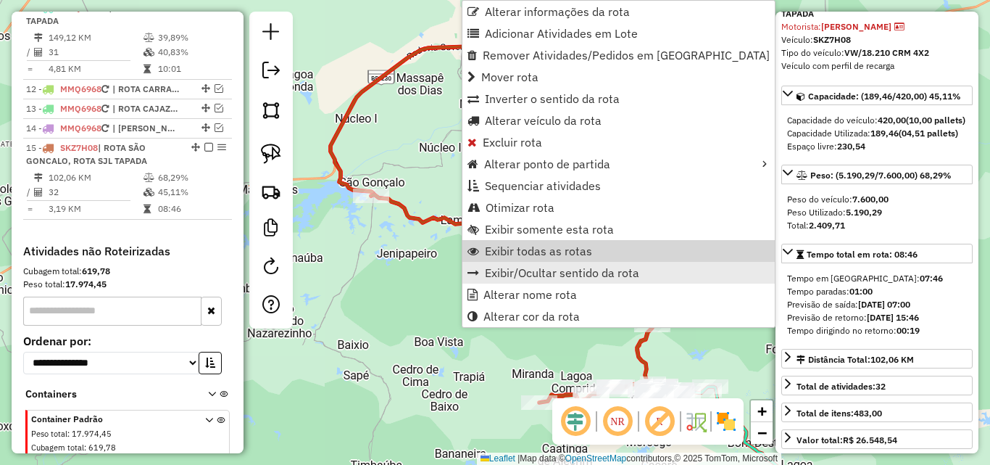
scroll to position [822, 0]
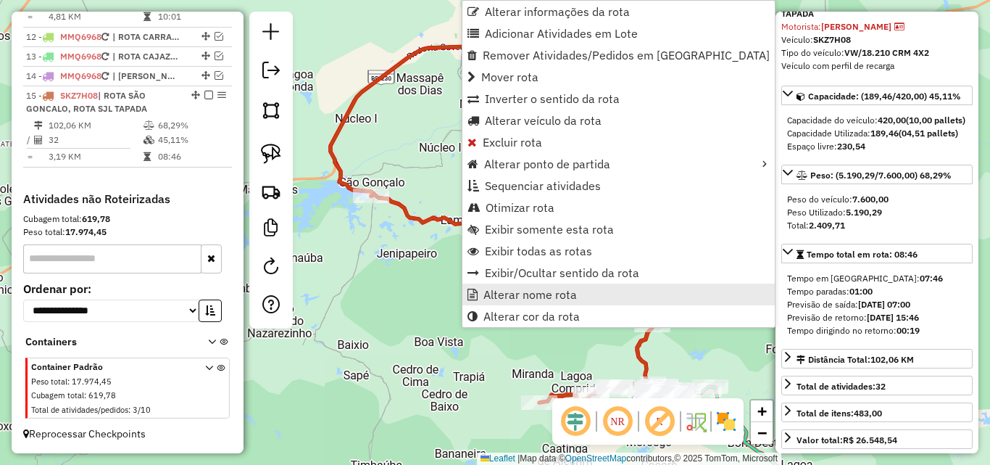
click at [526, 298] on span "Alterar nome rota" at bounding box center [531, 295] width 94 height 12
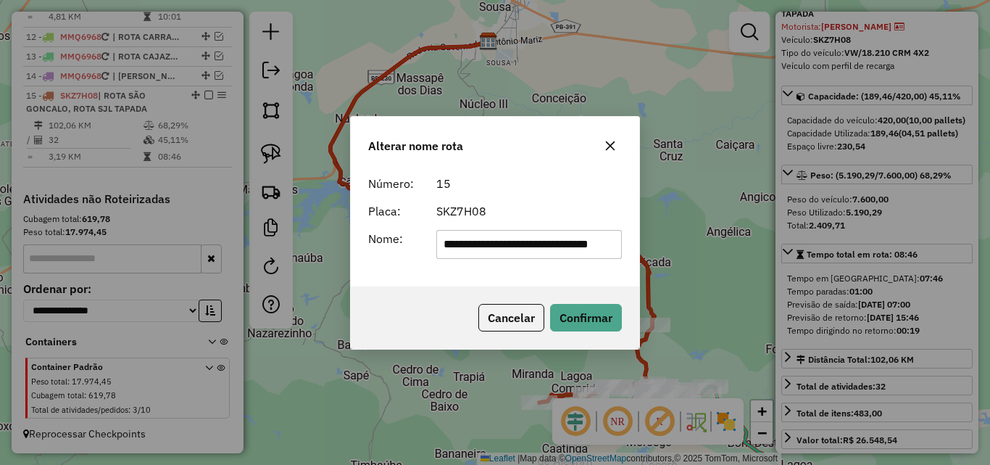
scroll to position [0, 0]
drag, startPoint x: 291, startPoint y: 252, endPoint x: 118, endPoint y: 279, distance: 175.3
click at [81, 256] on div "**********" at bounding box center [495, 232] width 990 height 465
type input "**********"
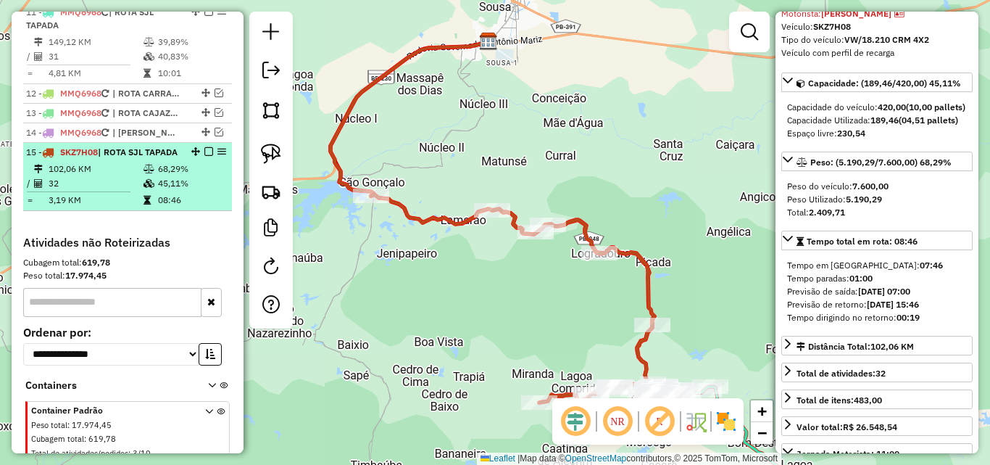
scroll to position [677, 0]
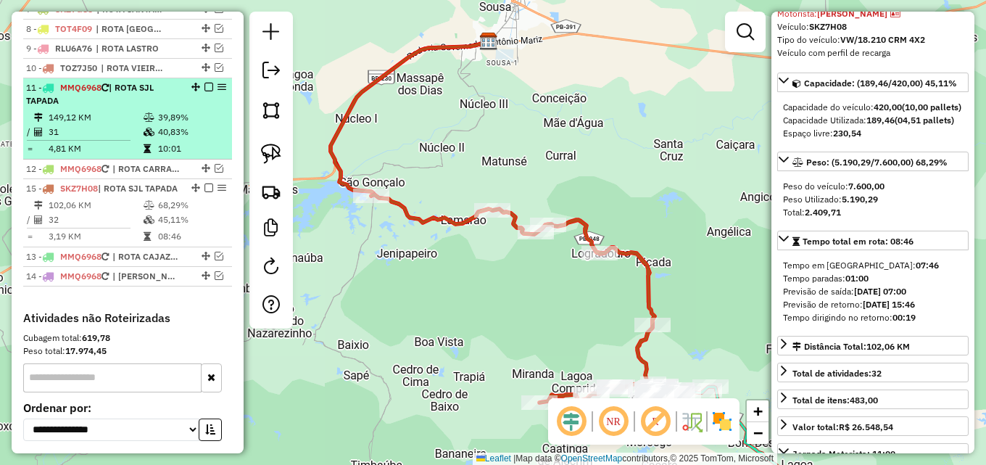
drag, startPoint x: 193, startPoint y: 241, endPoint x: 172, endPoint y: 171, distance: 72.7
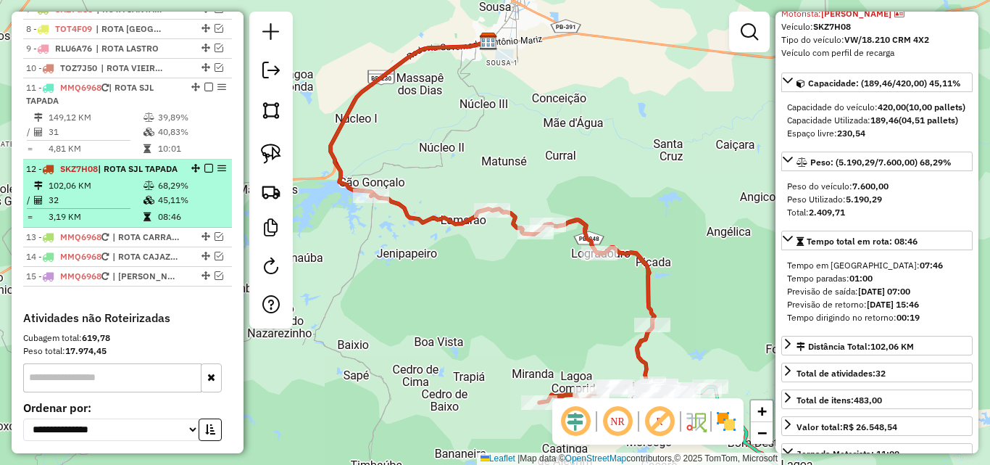
click at [204, 173] on em at bounding box center [208, 168] width 9 height 9
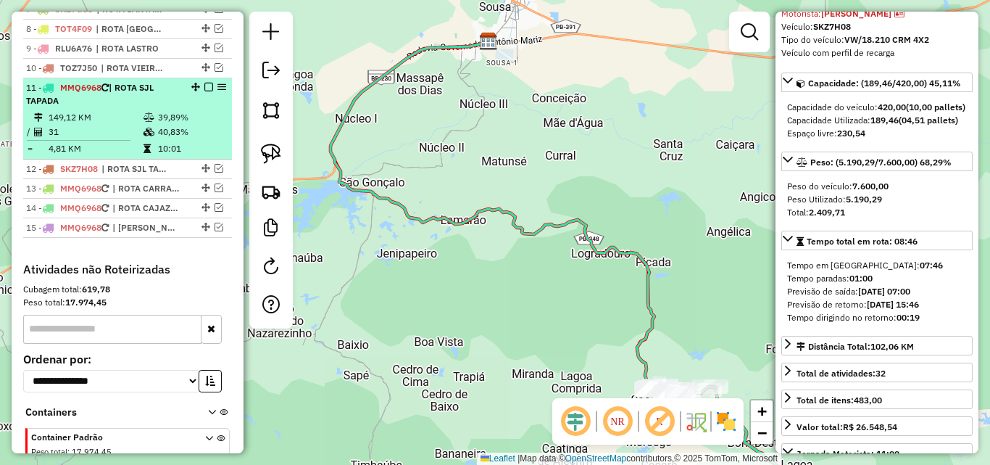
click at [173, 139] on td "40,83%" at bounding box center [191, 132] width 69 height 14
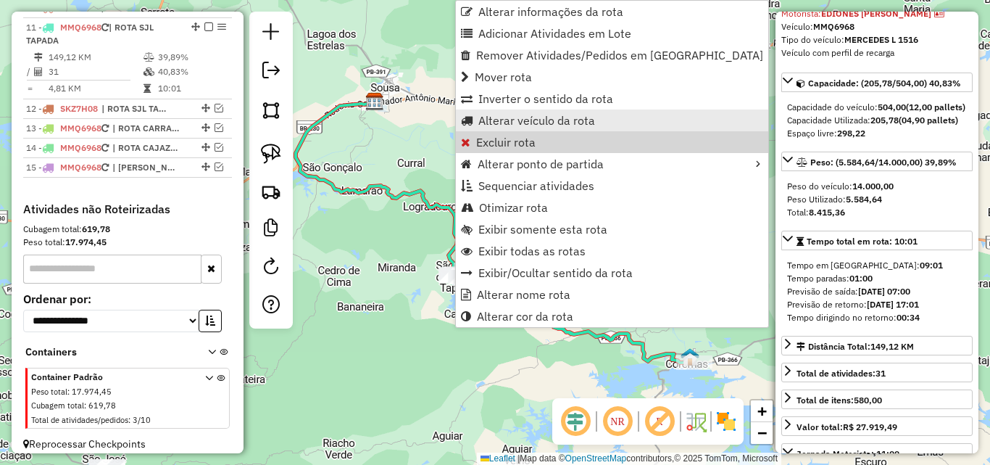
scroll to position [757, 0]
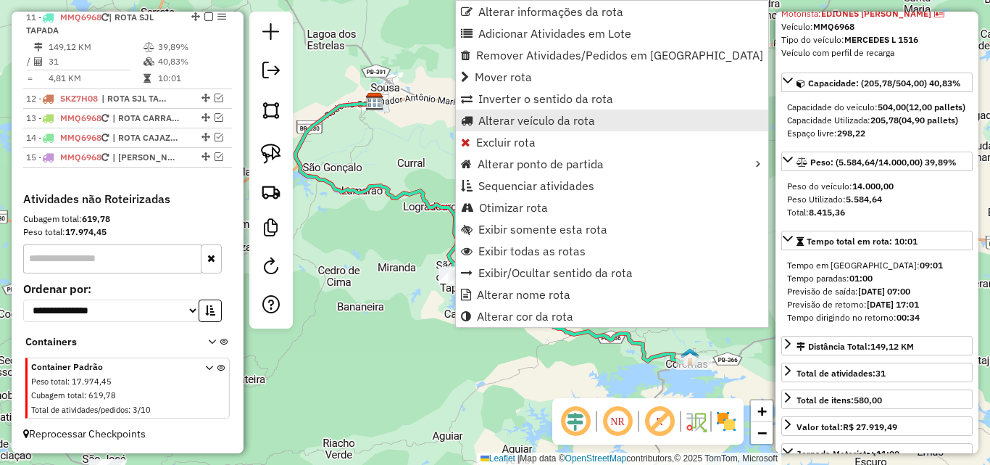
click at [526, 123] on span "Alterar veículo da rota" at bounding box center [536, 121] width 117 height 12
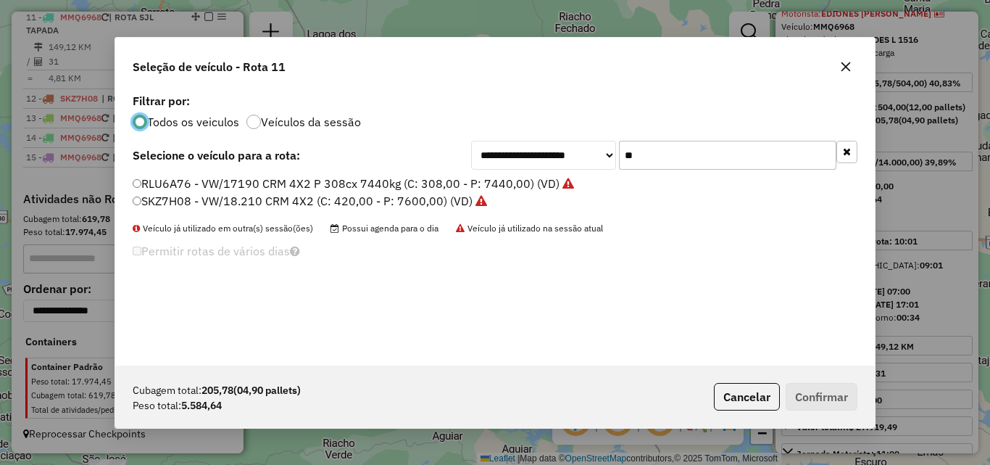
scroll to position [8, 4]
click at [728, 160] on input "**" at bounding box center [727, 155] width 217 height 29
drag, startPoint x: 728, startPoint y: 160, endPoint x: 772, endPoint y: 191, distance: 53.7
click at [731, 160] on input "**" at bounding box center [727, 155] width 217 height 29
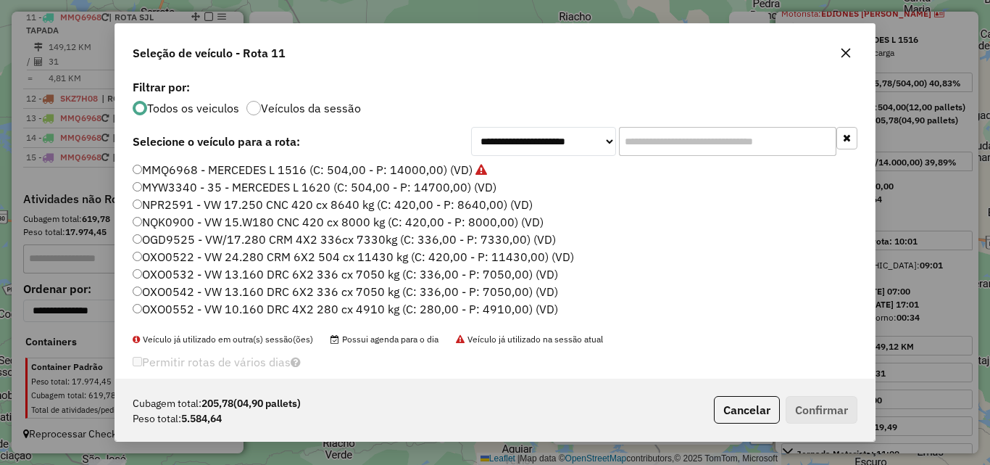
click at [728, 144] on input "text" at bounding box center [727, 141] width 217 height 29
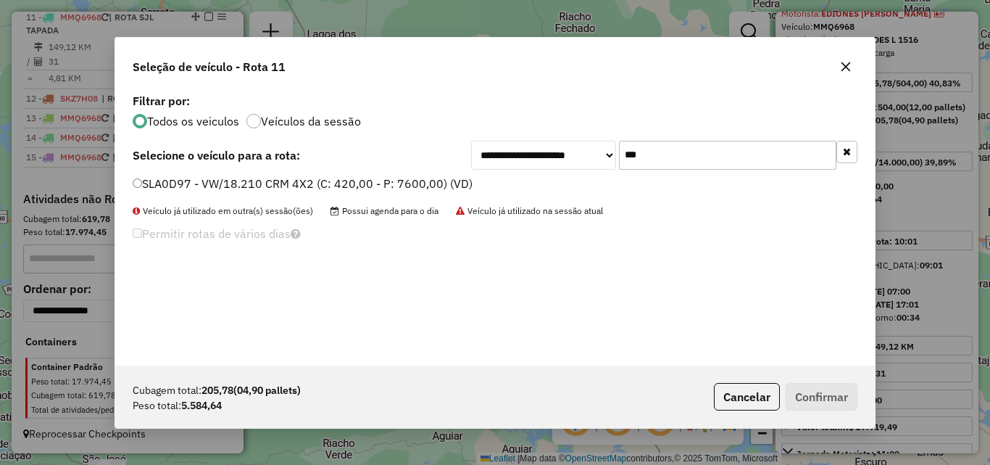
type input "***"
click at [448, 179] on label "SLA0D97 - VW/18.210 CRM 4X2 (C: 420,00 - P: 7600,00) (VD)" at bounding box center [303, 183] width 340 height 17
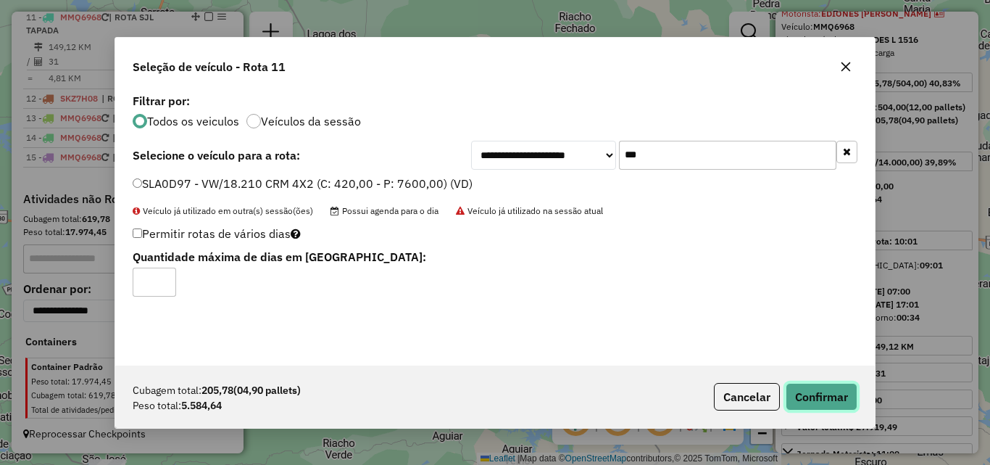
drag, startPoint x: 810, startPoint y: 391, endPoint x: 986, endPoint y: 380, distance: 175.8
click at [816, 392] on button "Confirmar" at bounding box center [822, 397] width 72 height 28
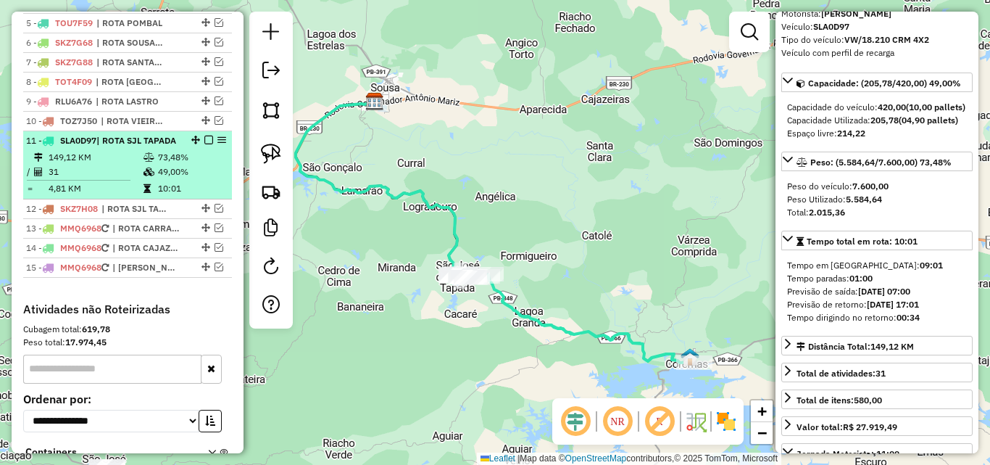
scroll to position [612, 0]
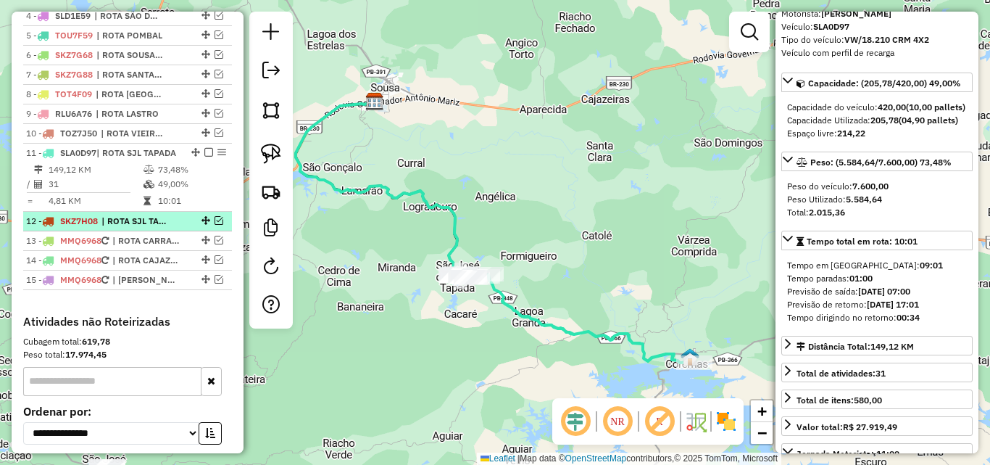
click at [217, 225] on em at bounding box center [219, 220] width 9 height 9
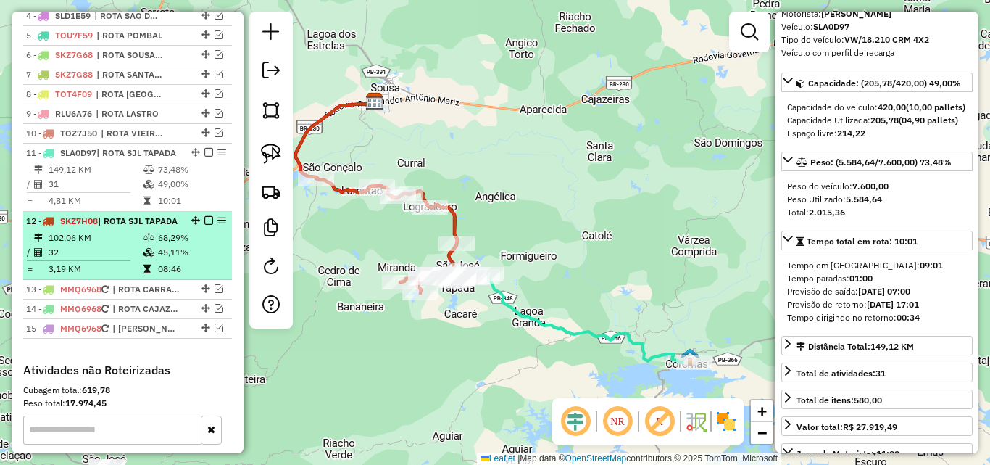
click at [204, 225] on em at bounding box center [208, 220] width 9 height 9
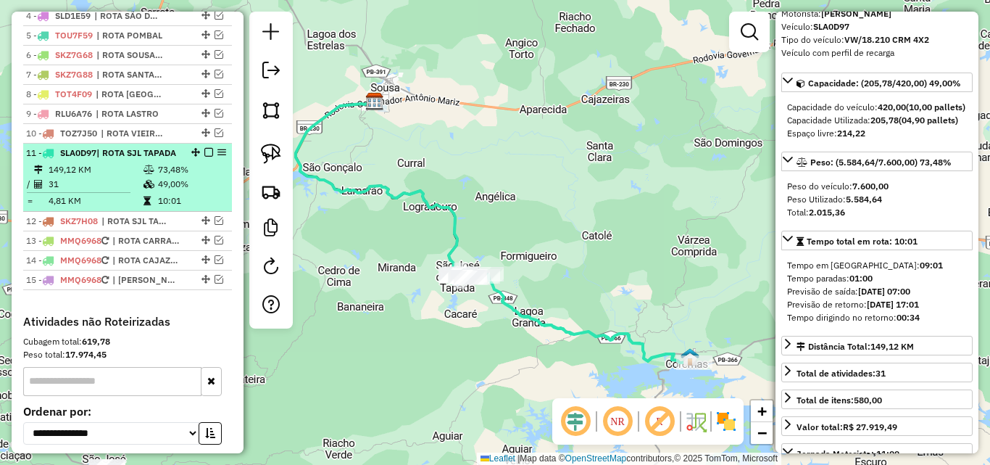
click at [204, 157] on em at bounding box center [208, 152] width 9 height 9
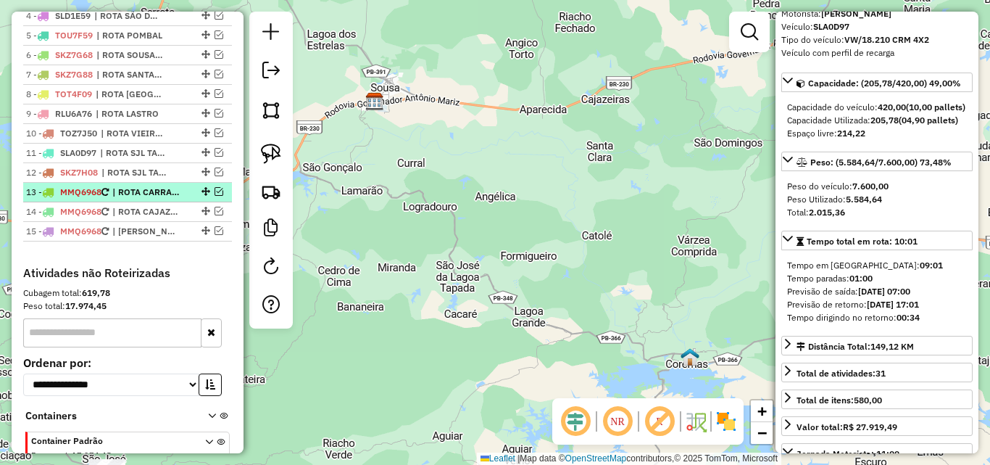
click at [215, 199] on div "13 - MMQ6968 | ROTA CARRAPATEIRA, ROTA SJ PIRANHAS" at bounding box center [127, 192] width 203 height 13
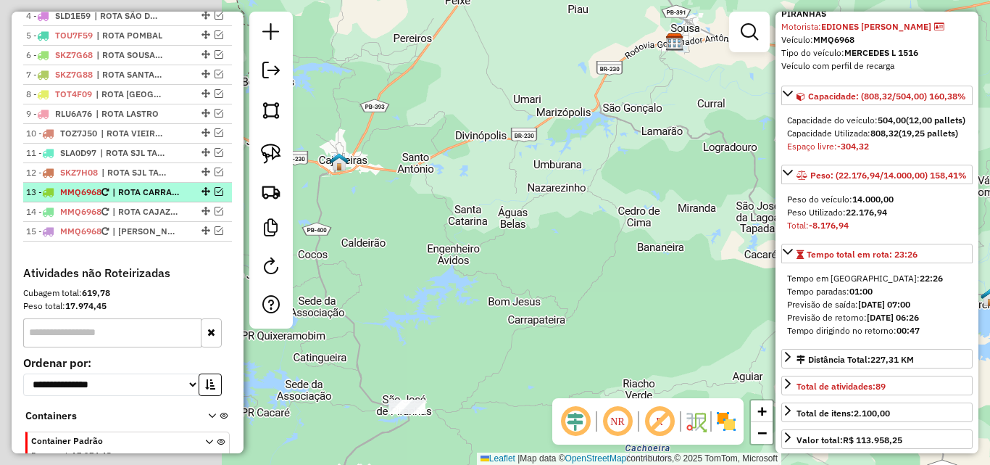
drag, startPoint x: 213, startPoint y: 204, endPoint x: 158, endPoint y: 207, distance: 55.2
click at [215, 196] on em at bounding box center [219, 191] width 9 height 9
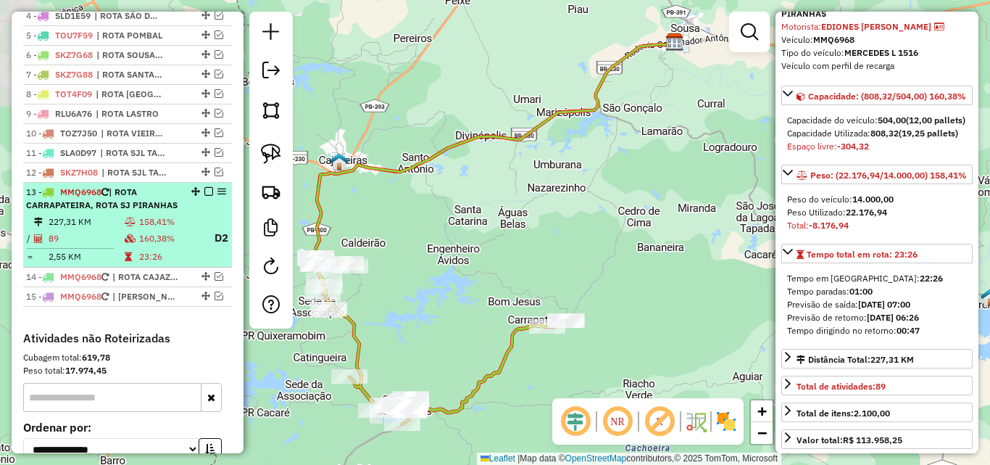
click at [131, 209] on span "| ROTA CARRAPATEIRA, ROTA SJ PIRANHAS" at bounding box center [102, 198] width 152 height 24
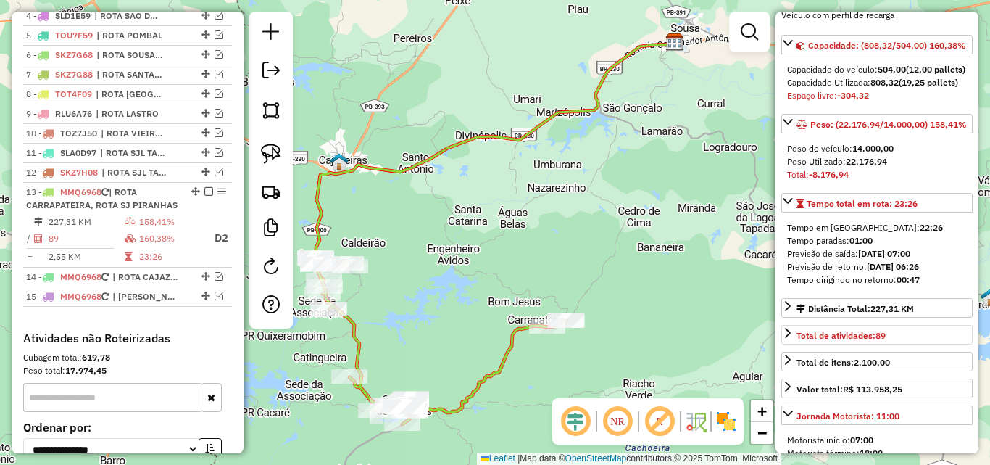
scroll to position [158, 0]
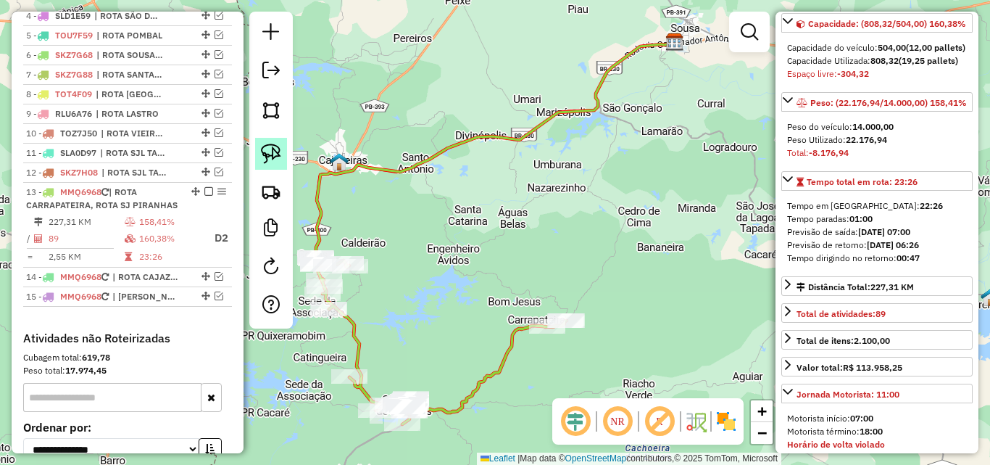
drag, startPoint x: 493, startPoint y: 376, endPoint x: 257, endPoint y: 154, distance: 324.1
click at [493, 376] on icon at bounding box center [441, 340] width 251 height 167
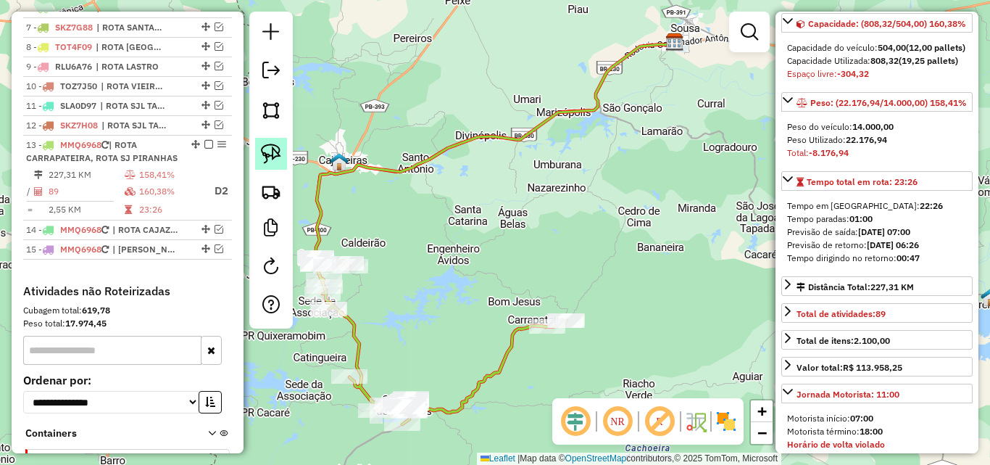
click at [260, 154] on link at bounding box center [271, 154] width 32 height 32
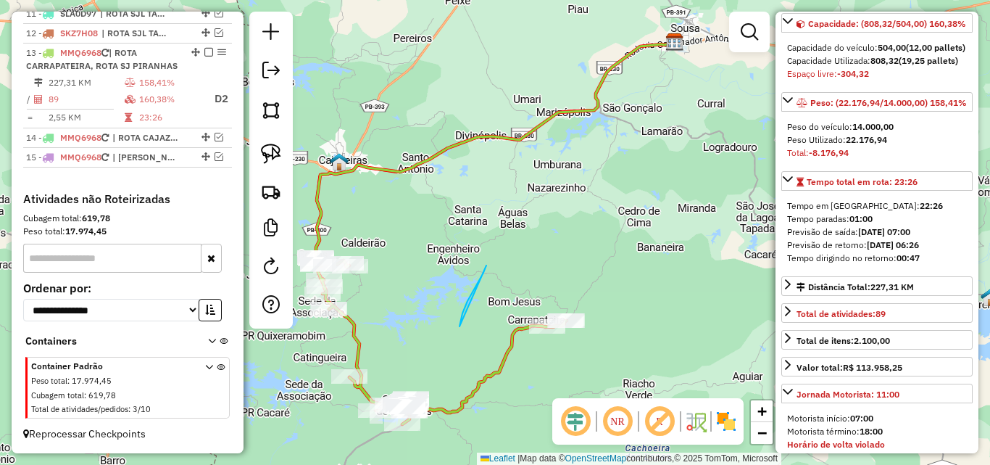
drag, startPoint x: 486, startPoint y: 265, endPoint x: 695, endPoint y: 249, distance: 209.4
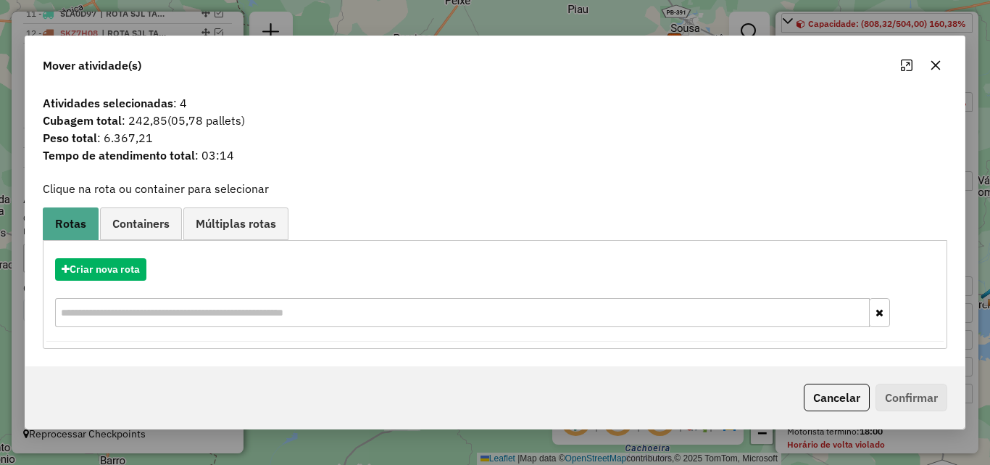
click at [832, 399] on button "Cancelar" at bounding box center [837, 398] width 66 height 28
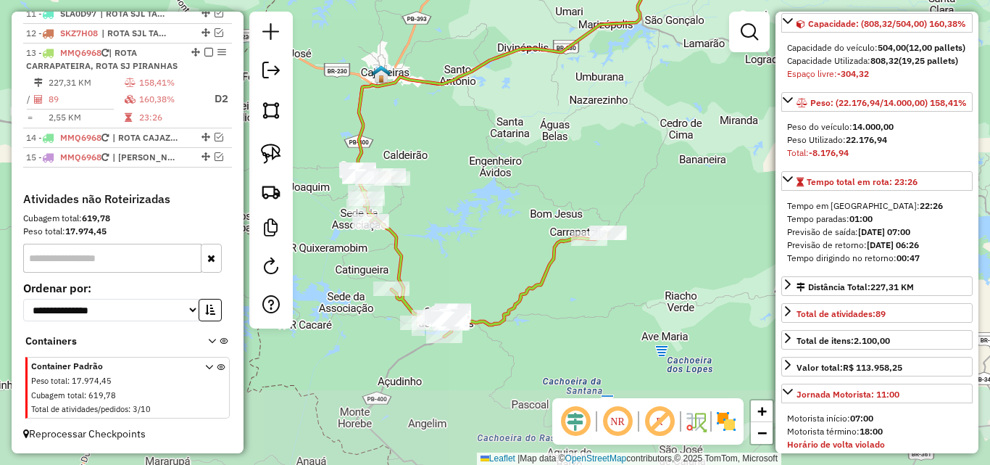
drag, startPoint x: 654, startPoint y: 380, endPoint x: 709, endPoint y: 290, distance: 105.4
click at [697, 292] on div "Janela de atendimento Grade de atendimento Capacidade Transportadoras Veículos …" at bounding box center [495, 232] width 990 height 465
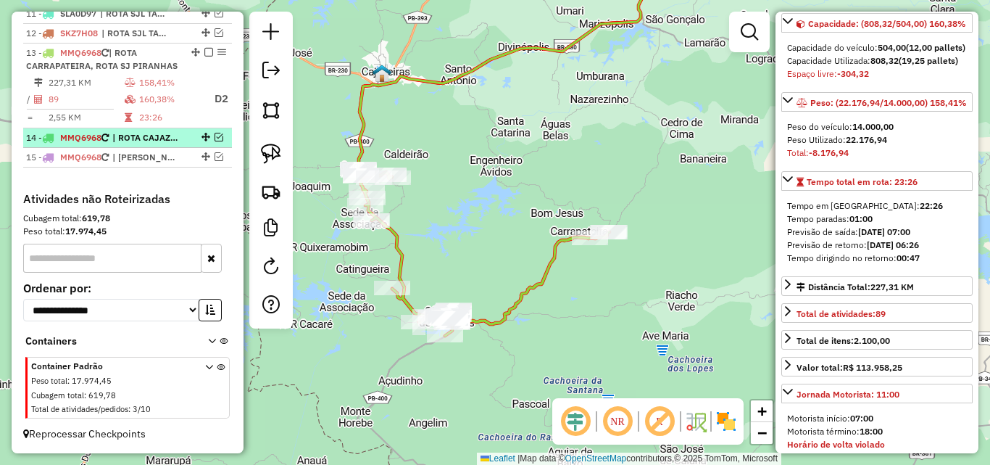
click at [157, 139] on span "| ROTA CAJAZEIRAS, ROTA CAJAZEIRAS CENTRO" at bounding box center [145, 137] width 67 height 13
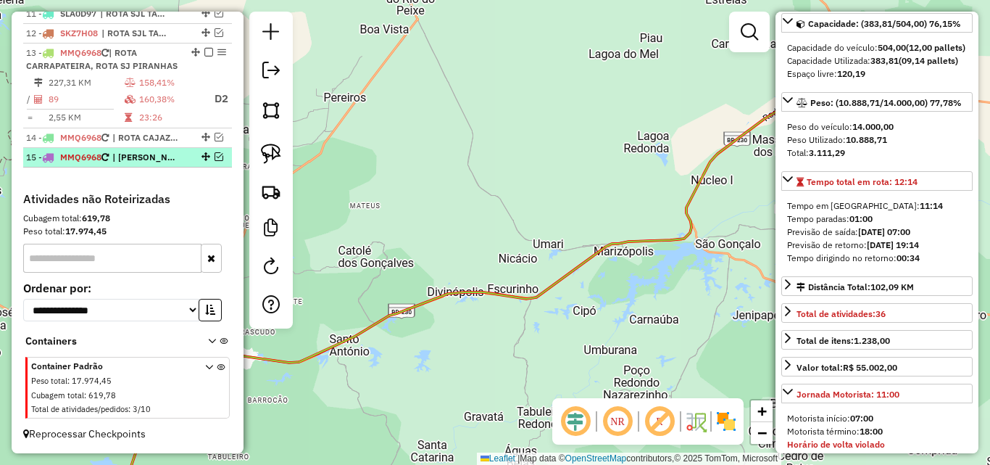
click at [158, 165] on li "15 - MMQ6968 | ROTA SOUSA" at bounding box center [127, 158] width 209 height 20
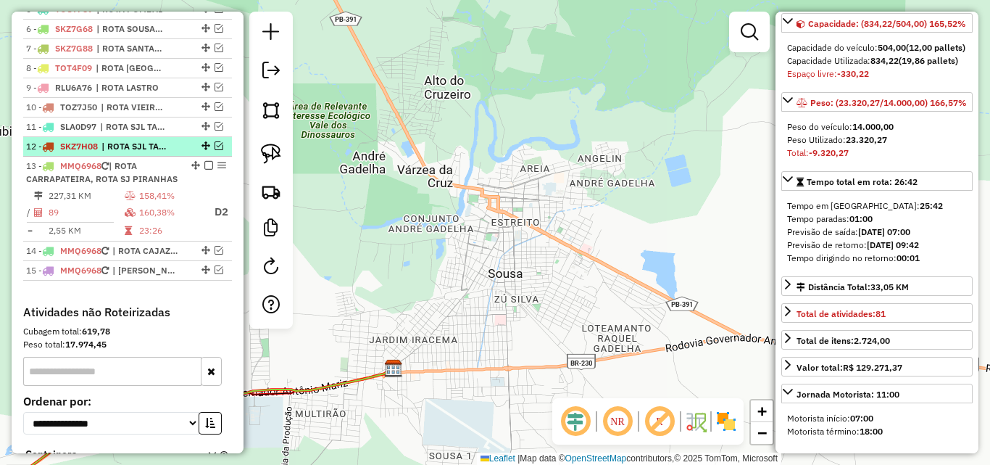
scroll to position [632, 0]
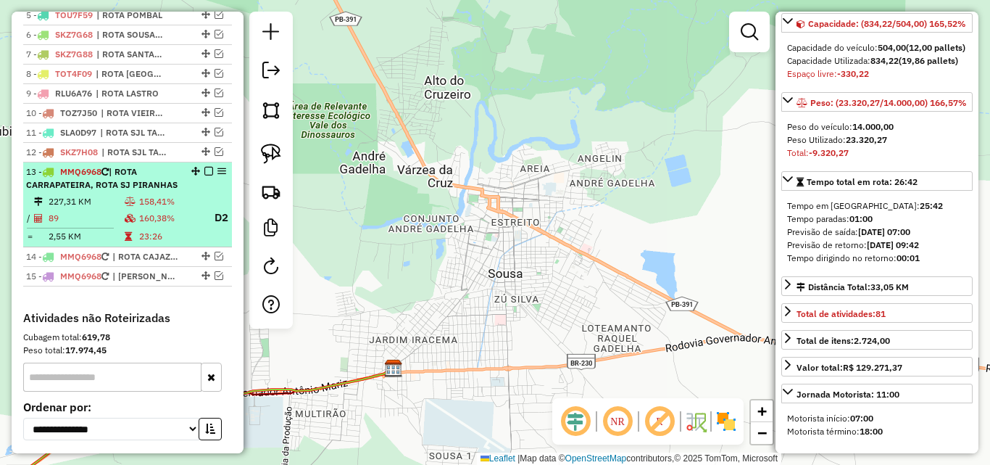
click at [154, 191] on div "13 - MMQ6968 | ROTA CARRAPATEIRA, ROTA SJ PIRANHAS" at bounding box center [103, 178] width 154 height 26
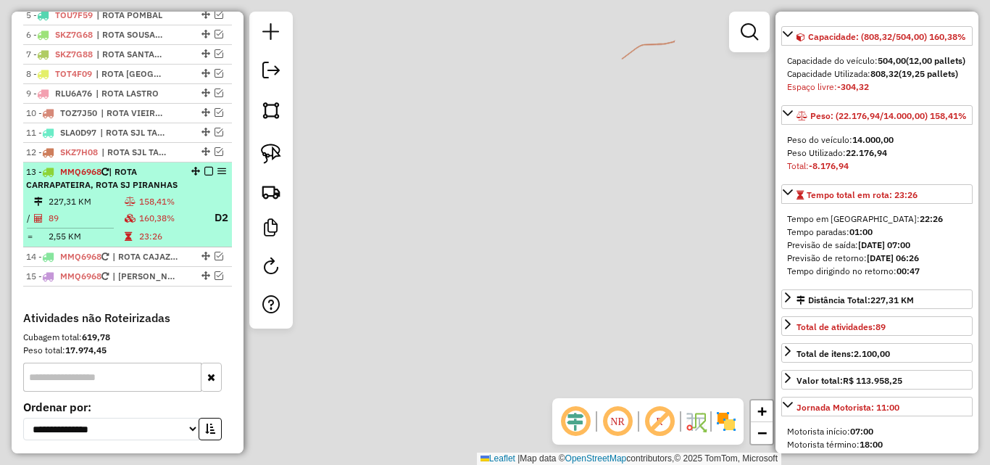
scroll to position [158, 0]
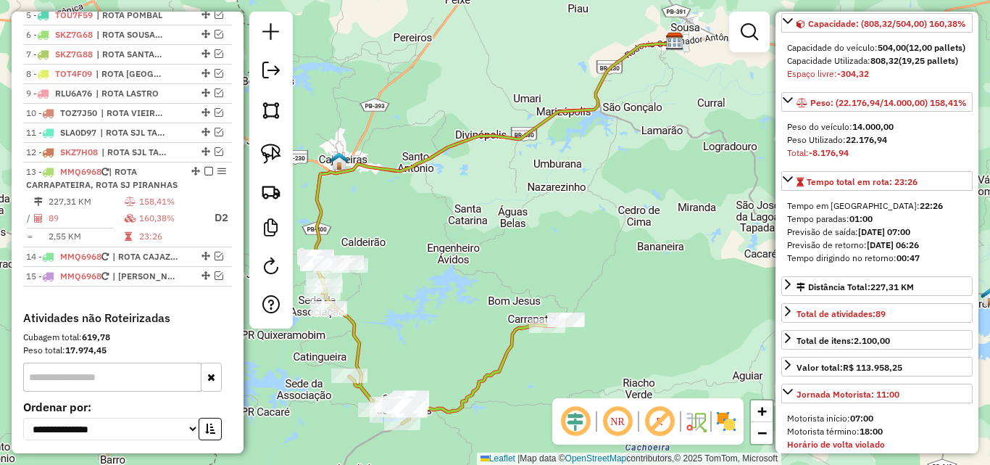
drag, startPoint x: 458, startPoint y: 257, endPoint x: 460, endPoint y: 248, distance: 8.8
click at [460, 248] on div "Janela de atendimento Grade de atendimento Capacidade Transportadoras Veículos …" at bounding box center [495, 232] width 990 height 465
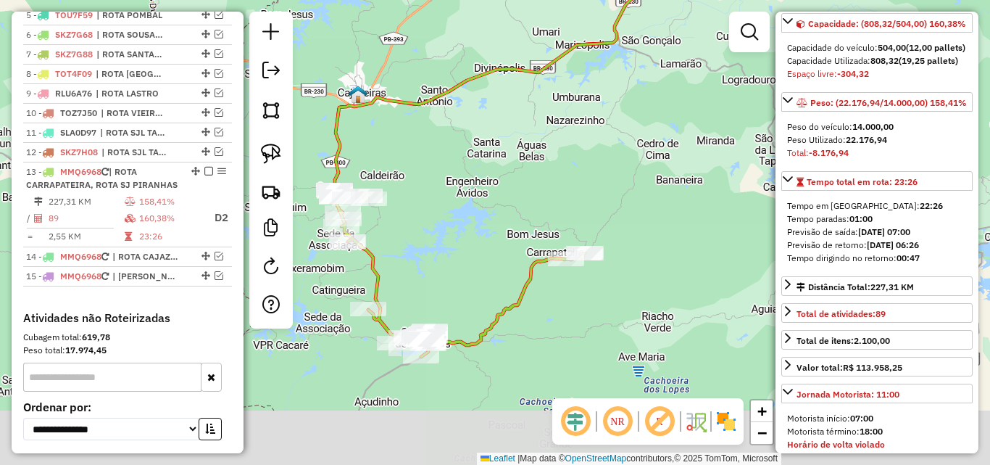
drag, startPoint x: 460, startPoint y: 247, endPoint x: 453, endPoint y: 269, distance: 22.7
click at [460, 249] on div "Janela de atendimento Grade de atendimento Capacidade Transportadoras Veículos …" at bounding box center [495, 232] width 990 height 465
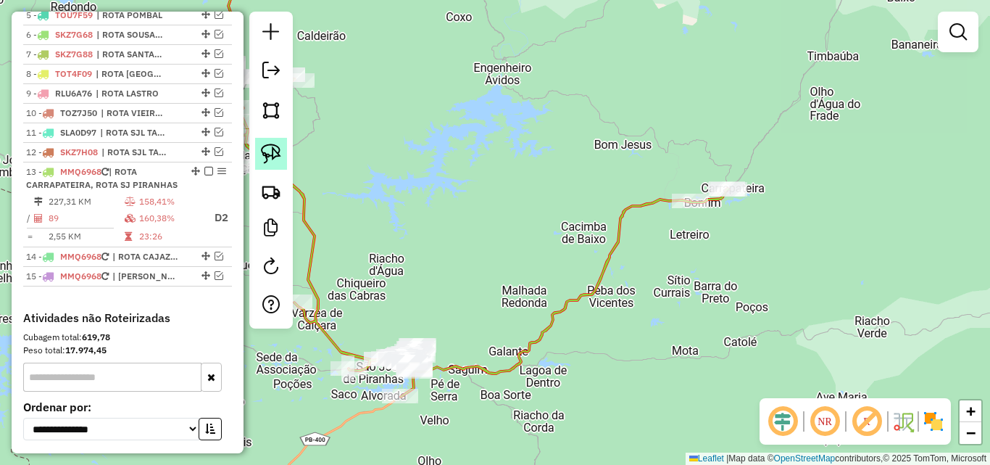
drag, startPoint x: 265, startPoint y: 154, endPoint x: 677, endPoint y: 162, distance: 411.8
click at [265, 155] on img at bounding box center [271, 154] width 20 height 20
drag, startPoint x: 729, startPoint y: 149, endPoint x: 887, endPoint y: 138, distance: 158.5
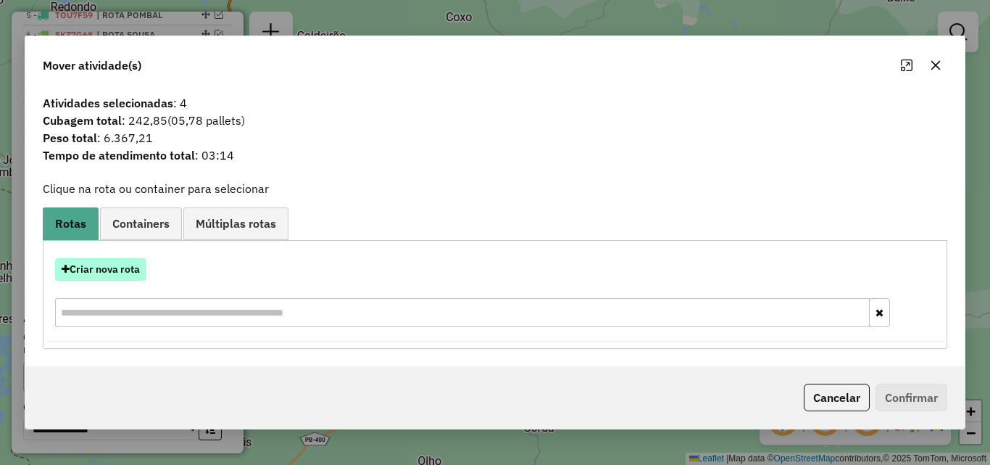
click at [112, 275] on button "Criar nova rota" at bounding box center [100, 269] width 91 height 22
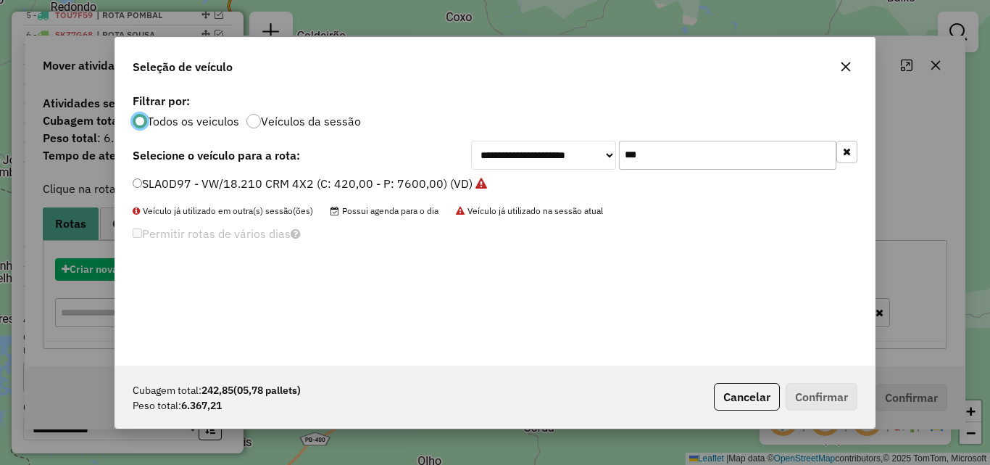
scroll to position [8, 4]
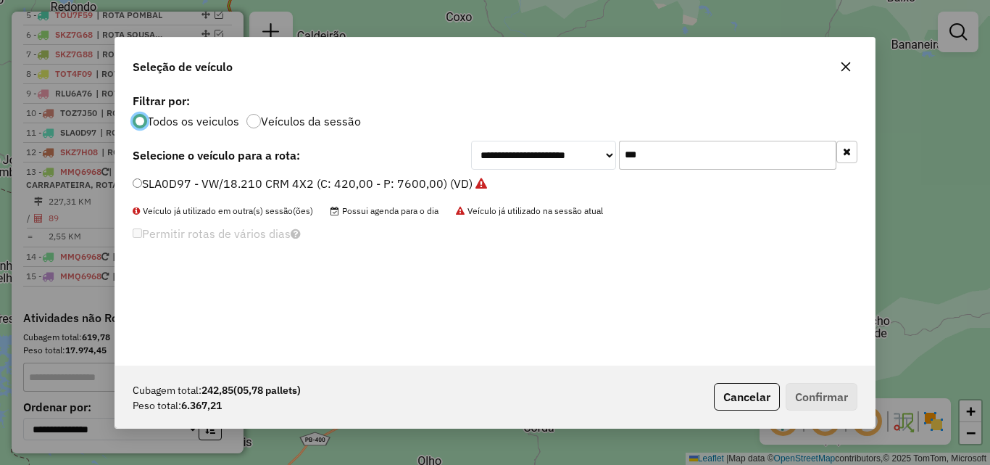
click at [701, 155] on input "***" at bounding box center [727, 155] width 217 height 29
click at [700, 156] on input "***" at bounding box center [727, 155] width 217 height 29
click at [700, 157] on input "***" at bounding box center [727, 155] width 217 height 29
type input "*"
type input "***"
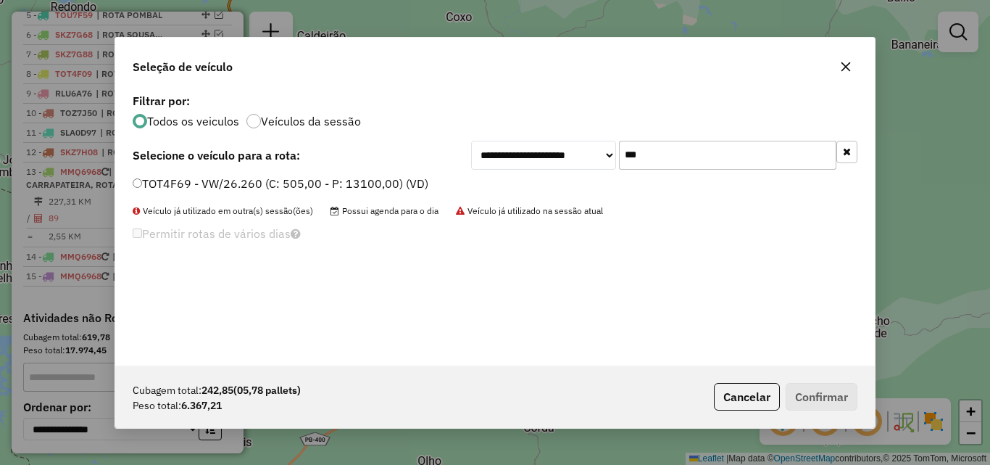
drag, startPoint x: 215, startPoint y: 192, endPoint x: 233, endPoint y: 192, distance: 18.1
click at [215, 192] on li "TOT4F69 - VW/26.260 (C: 505,00 - P: 13100,00) (VD)" at bounding box center [495, 183] width 725 height 17
click at [367, 175] on label "TOT4F69 - VW/26.260 (C: 505,00 - P: 13100,00) (VD)" at bounding box center [281, 183] width 296 height 17
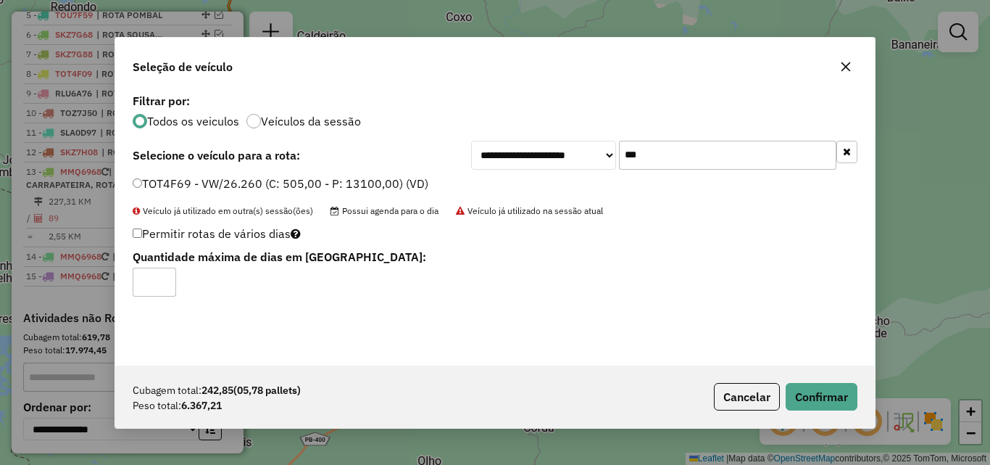
click at [364, 184] on label "TOT4F69 - VW/26.260 (C: 505,00 - P: 13100,00) (VD)" at bounding box center [281, 183] width 296 height 17
click at [789, 386] on button "Confirmar" at bounding box center [822, 397] width 72 height 28
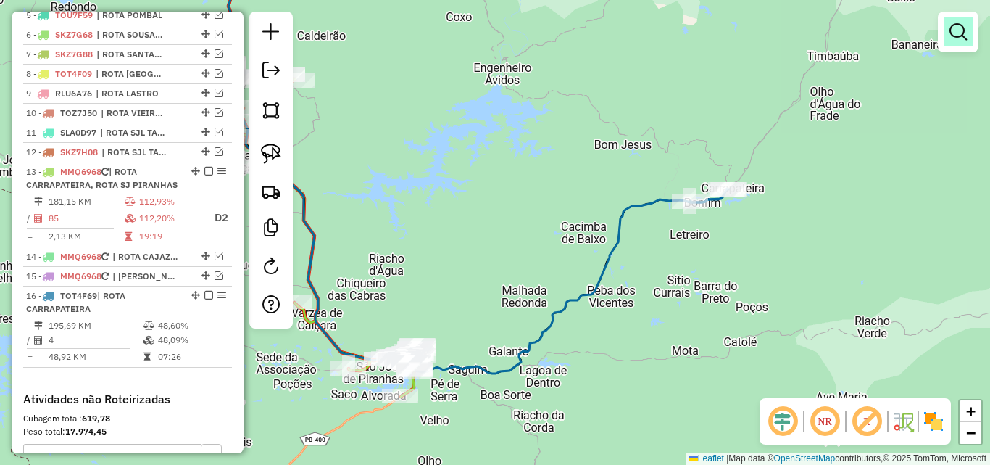
click at [958, 26] on em at bounding box center [958, 31] width 17 height 17
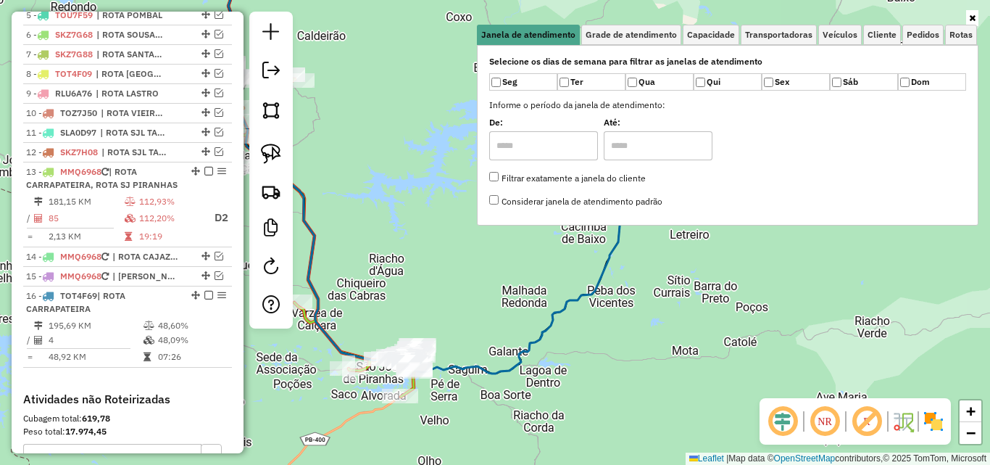
drag, startPoint x: 685, startPoint y: 36, endPoint x: 642, endPoint y: 52, distance: 45.9
click at [685, 36] on ul "Janela de atendimento Grade de atendimento Capacidade Transportadoras Veículos …" at bounding box center [728, 35] width 502 height 20
click at [695, 38] on span "Capacidade" at bounding box center [711, 34] width 48 height 9
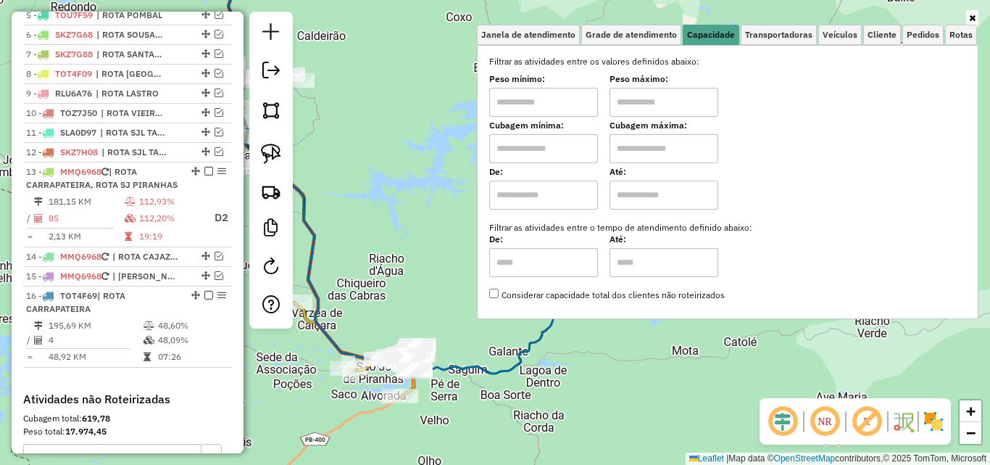
drag, startPoint x: 557, startPoint y: 99, endPoint x: 563, endPoint y: 120, distance: 21.8
click at [557, 99] on input "text" at bounding box center [543, 102] width 109 height 29
type input "*******"
click at [688, 78] on label "Peso máximo:" at bounding box center [664, 78] width 109 height 13
click at [679, 93] on input "text" at bounding box center [664, 102] width 109 height 29
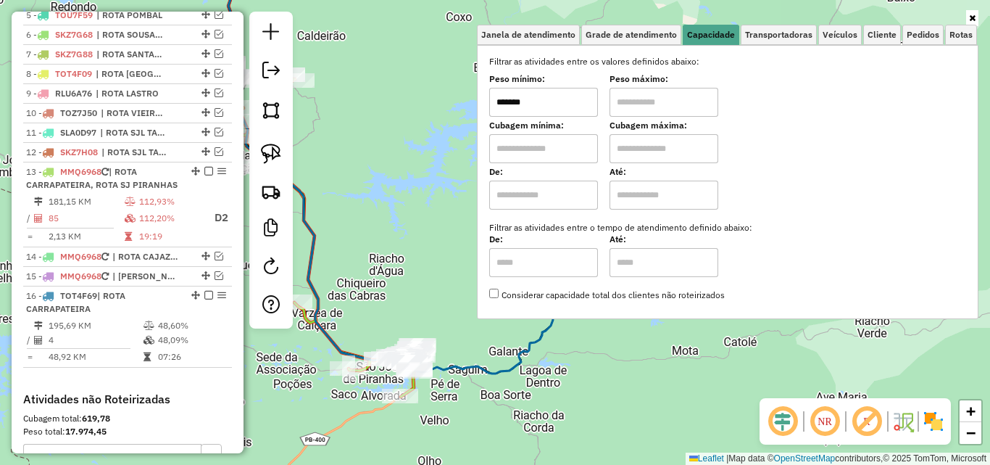
type input "**********"
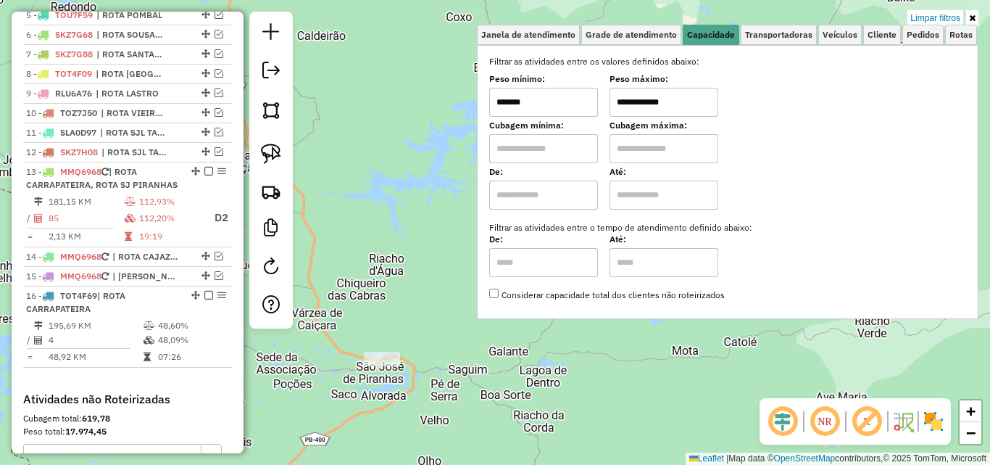
click at [391, 397] on div "**********" at bounding box center [495, 232] width 990 height 465
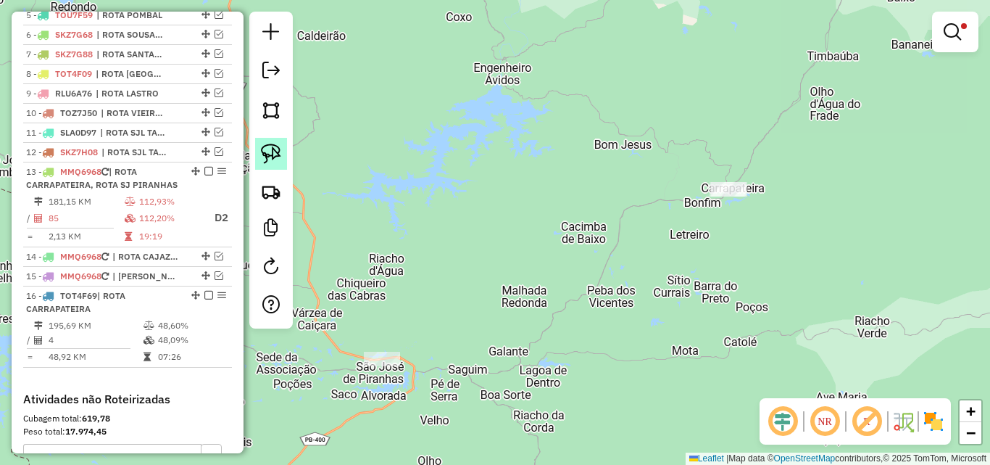
click at [278, 159] on img at bounding box center [271, 154] width 20 height 20
drag, startPoint x: 319, startPoint y: 318, endPoint x: 518, endPoint y: 324, distance: 199.5
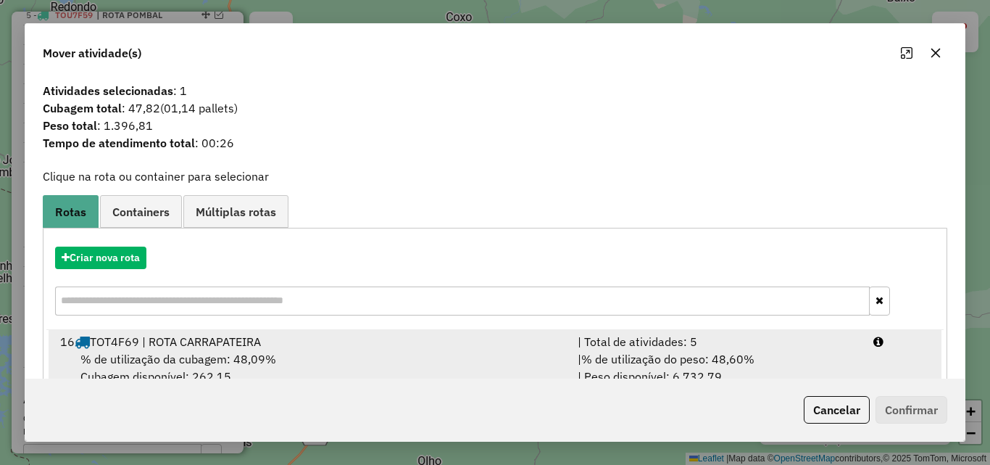
click at [663, 330] on div "Criar nova rota 16 TOT4F69 | ROTA CARRAPATEIRA | Total de atividades: 5 % de ut…" at bounding box center [495, 312] width 880 height 153
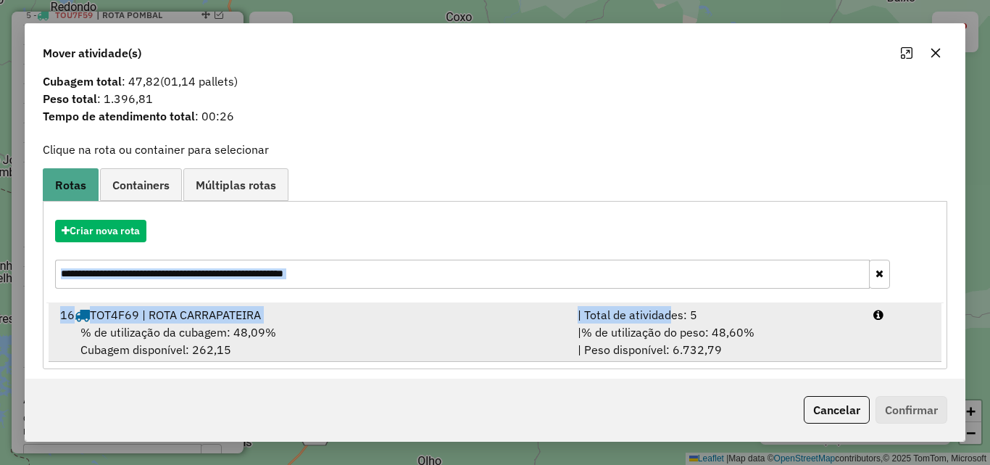
scroll to position [35, 0]
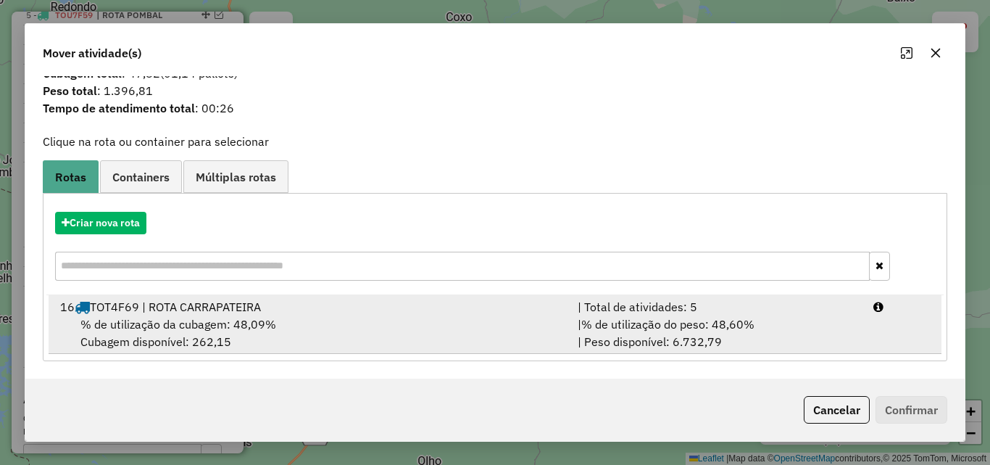
drag, startPoint x: 798, startPoint y: 307, endPoint x: 817, endPoint y: 339, distance: 37.1
click at [799, 307] on div "| Total de atividades: 5" at bounding box center [717, 306] width 296 height 17
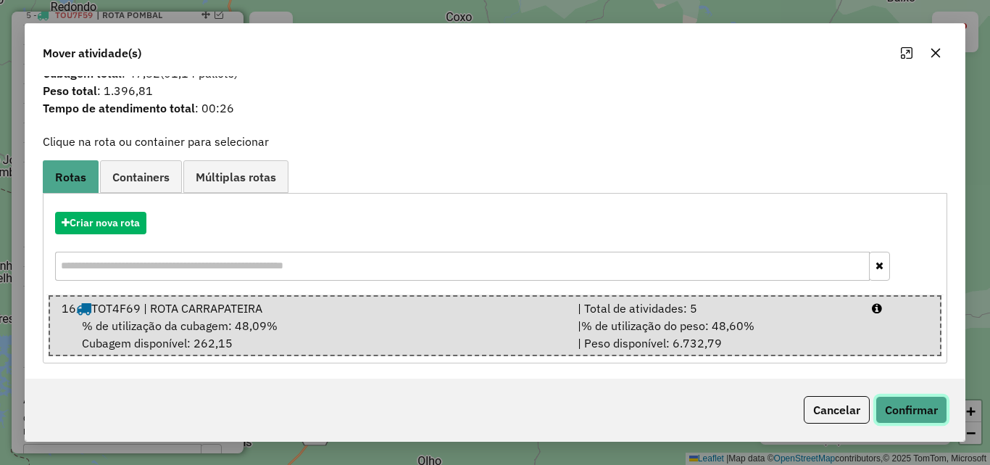
click at [892, 411] on button "Confirmar" at bounding box center [912, 410] width 72 height 28
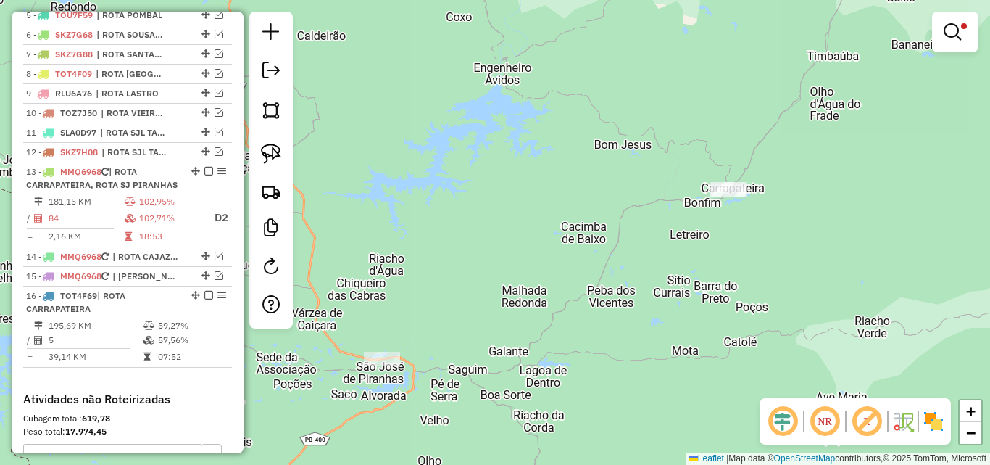
scroll to position [0, 0]
click at [969, 43] on link at bounding box center [955, 31] width 35 height 29
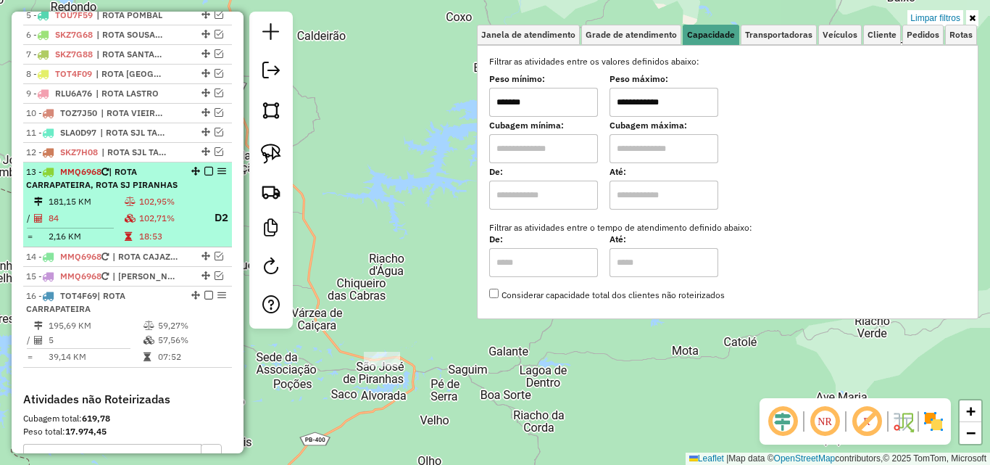
drag, startPoint x: 949, startPoint y: 17, endPoint x: 155, endPoint y: 220, distance: 819.4
click at [947, 19] on link "Limpar filtros" at bounding box center [936, 18] width 56 height 16
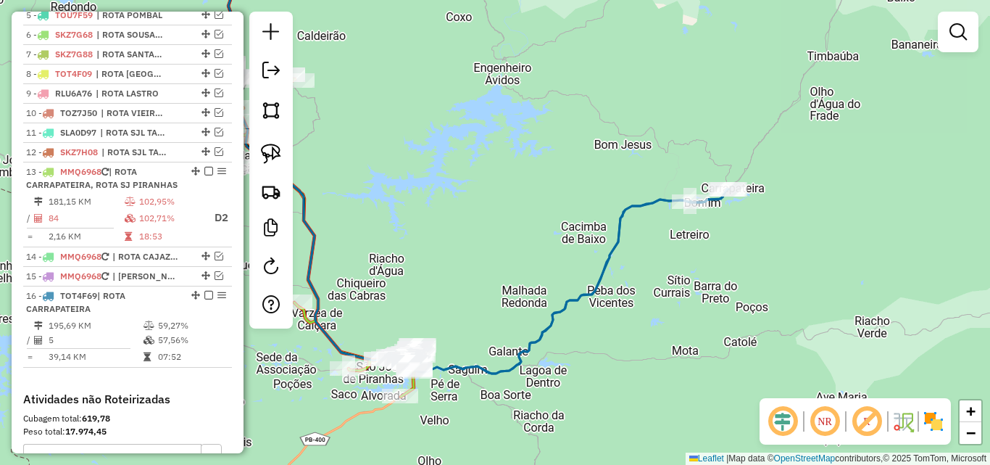
drag, startPoint x: 128, startPoint y: 219, endPoint x: 642, endPoint y: 288, distance: 518.6
click at [128, 218] on li "13 - MMQ6968 | ROTA CARRAPATEIRA, ROTA SJ PIRANHAS 181,15 KM 102,95% / 84 102,7…" at bounding box center [127, 204] width 209 height 85
select select "*********"
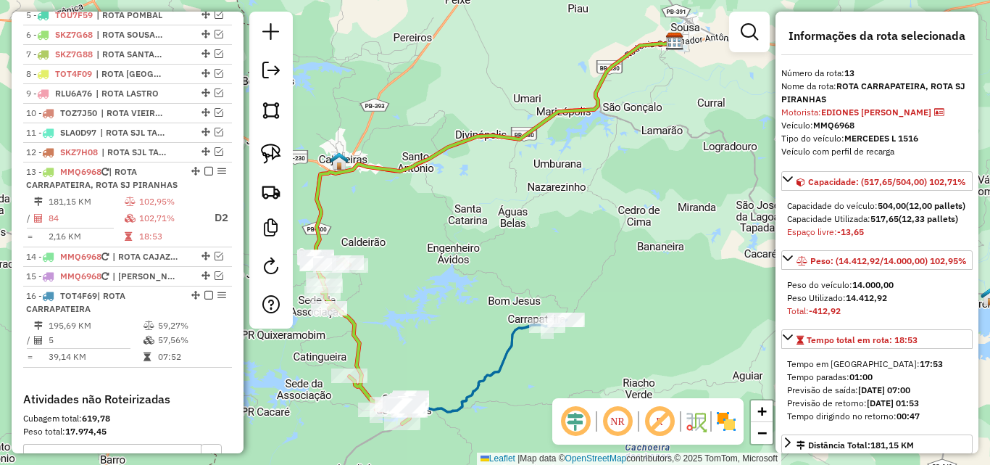
scroll to position [145, 0]
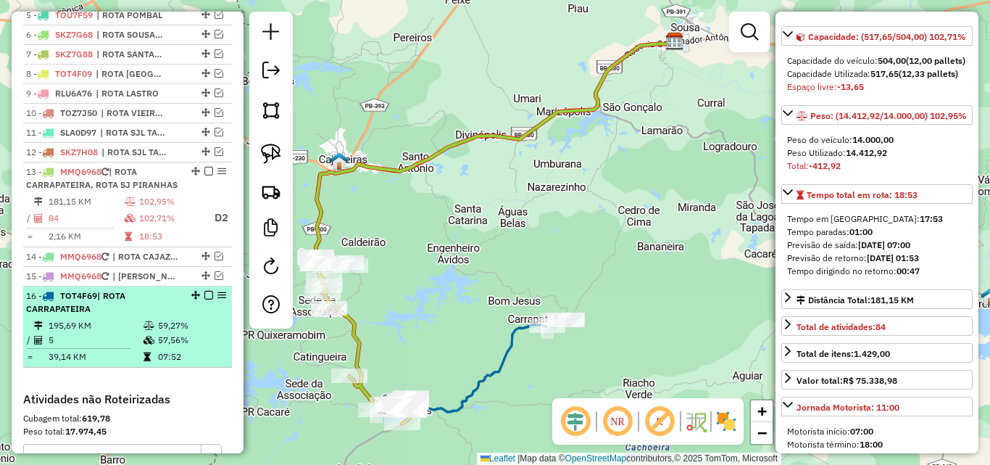
click at [126, 333] on td "195,69 KM" at bounding box center [95, 325] width 95 height 14
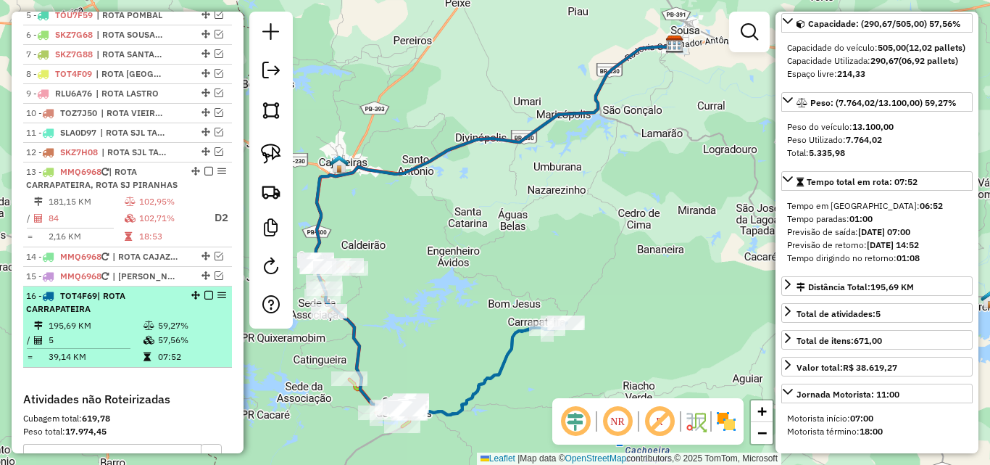
scroll to position [132, 0]
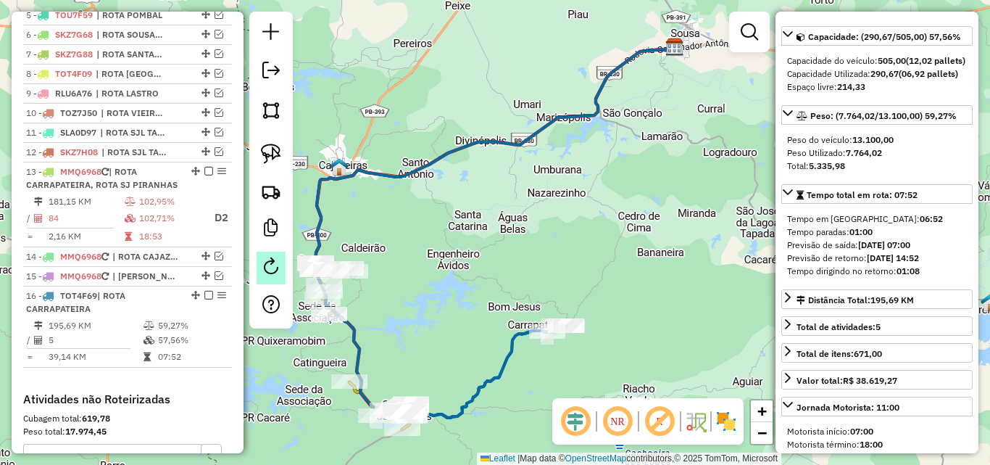
drag, startPoint x: 160, startPoint y: 220, endPoint x: 268, endPoint y: 279, distance: 122.3
click at [159, 209] on td "102,95%" at bounding box center [170, 201] width 64 height 14
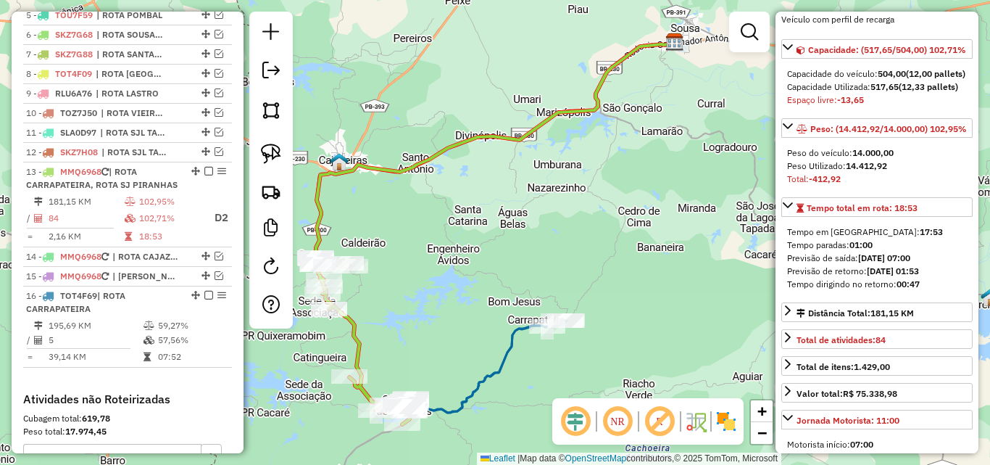
scroll to position [145, 0]
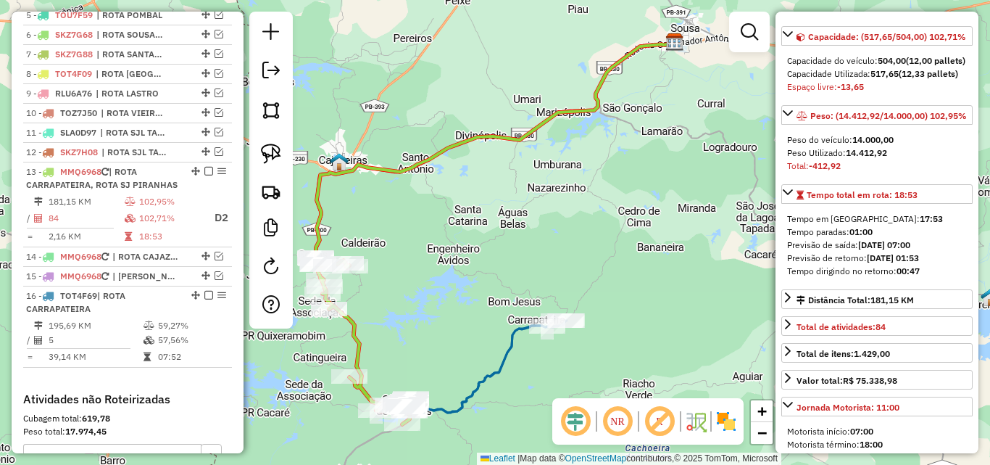
drag, startPoint x: 401, startPoint y: 296, endPoint x: 460, endPoint y: 261, distance: 68.3
click at [464, 244] on div "Janela de atendimento Grade de atendimento Capacidade Transportadoras Veículos …" at bounding box center [495, 232] width 990 height 465
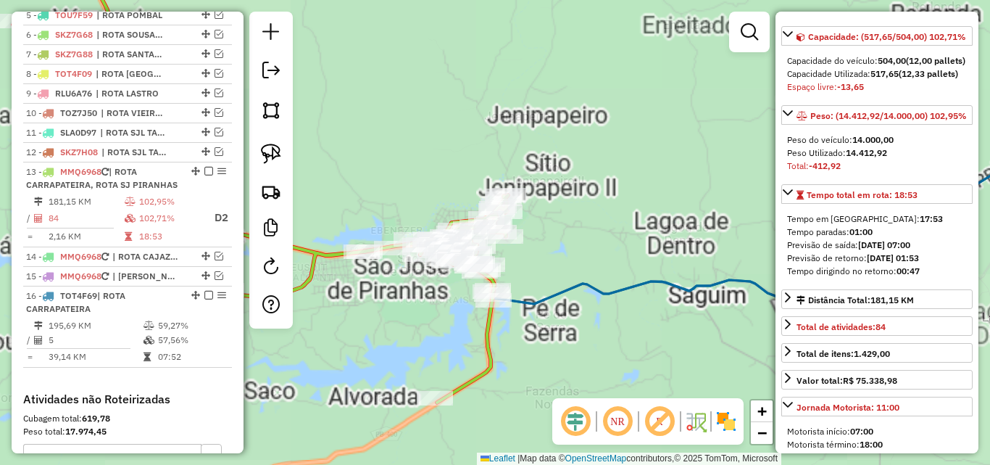
click at [541, 391] on div "Janela de atendimento Grade de atendimento Capacidade Transportadoras Veículos …" at bounding box center [495, 232] width 990 height 465
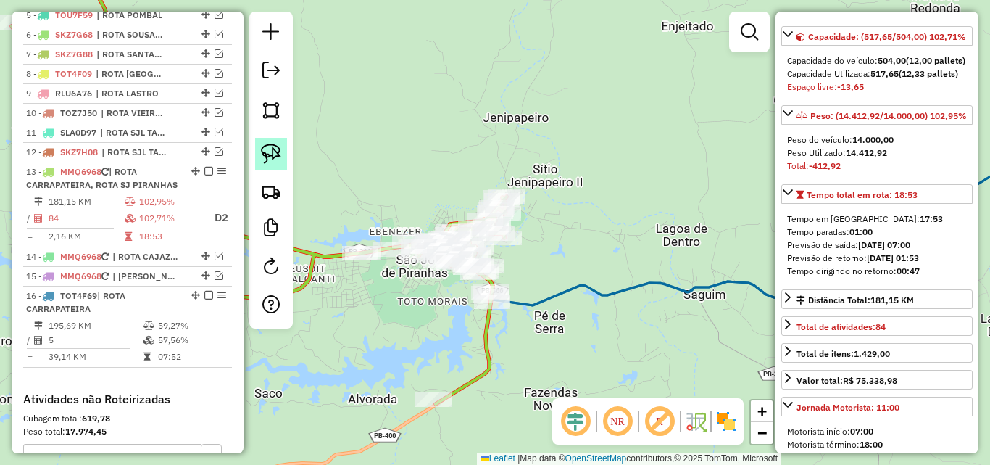
click at [269, 150] on img at bounding box center [271, 154] width 20 height 20
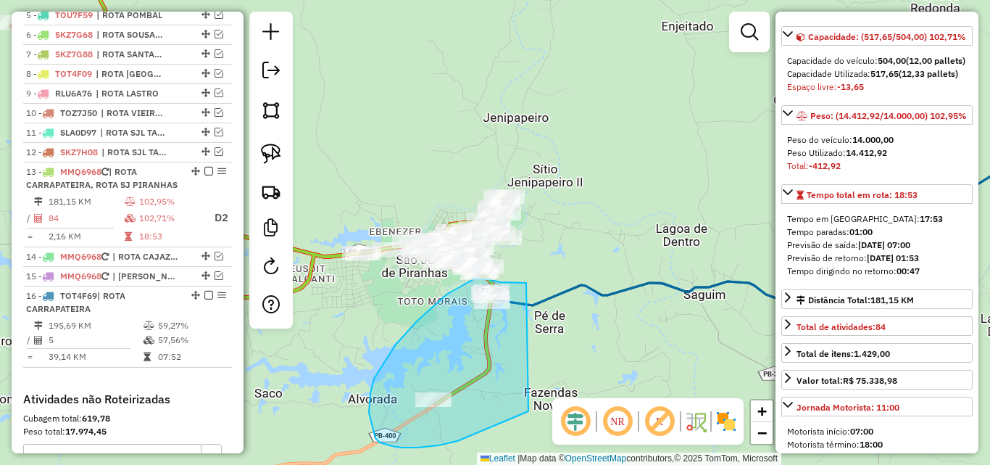
drag, startPoint x: 521, startPoint y: 282, endPoint x: 611, endPoint y: 337, distance: 106.1
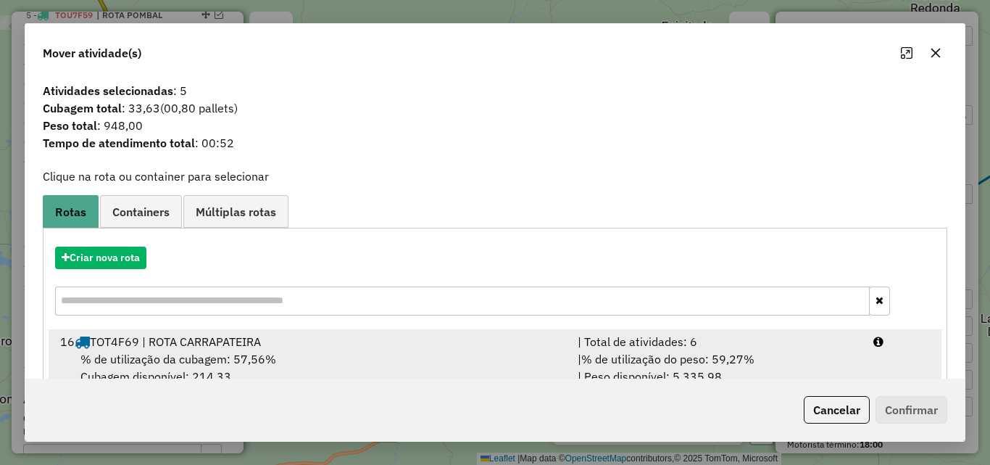
click at [644, 352] on span "% de utilização do peso: 59,27%" at bounding box center [667, 359] width 173 height 14
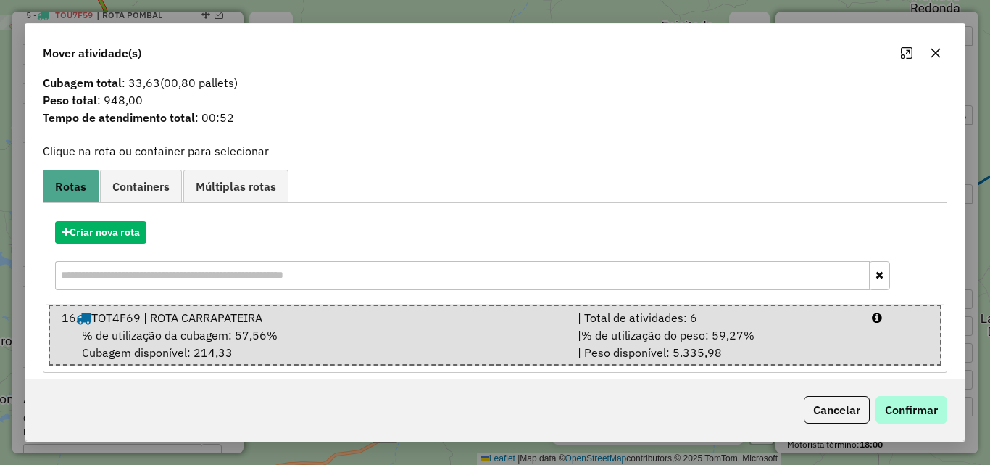
scroll to position [37, 0]
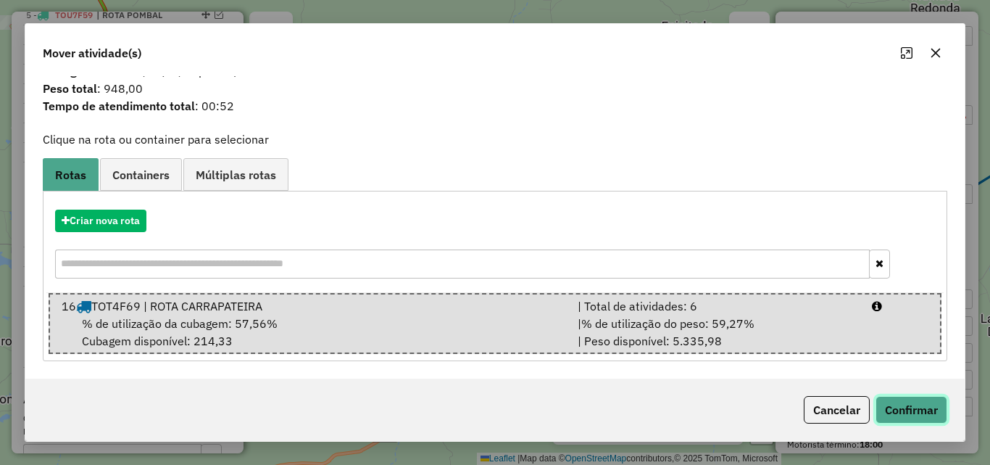
click at [919, 409] on button "Confirmar" at bounding box center [912, 410] width 72 height 28
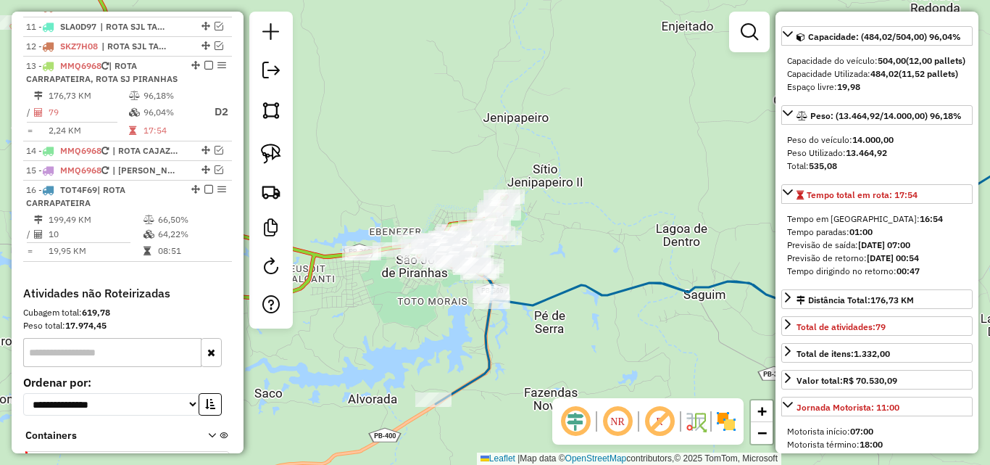
scroll to position [796, 0]
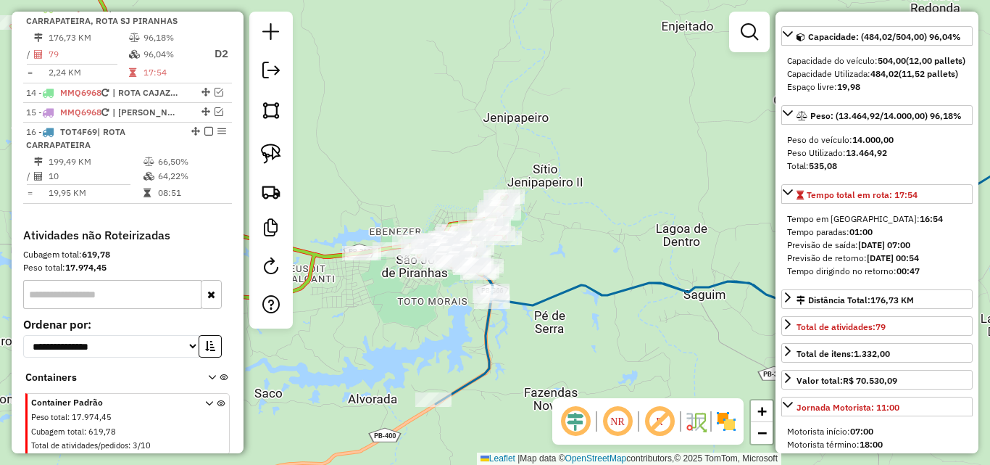
click at [623, 289] on icon at bounding box center [724, 228] width 729 height 349
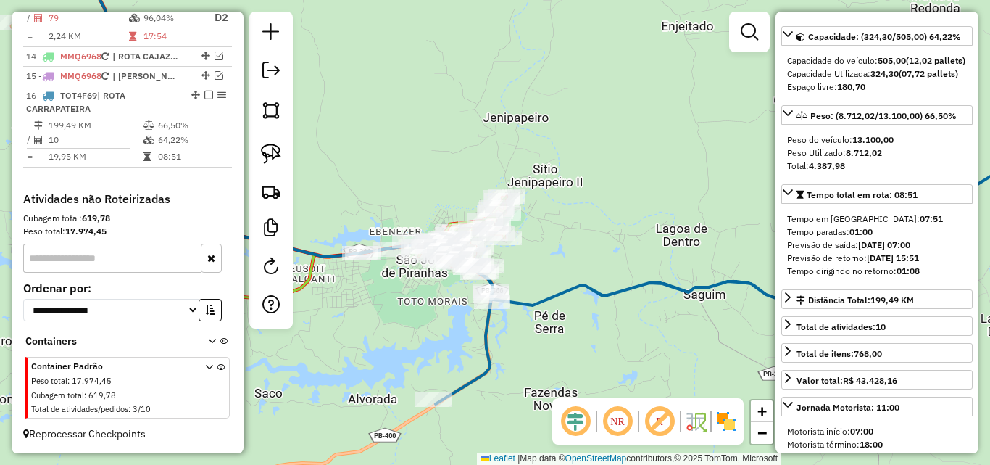
scroll to position [858, 0]
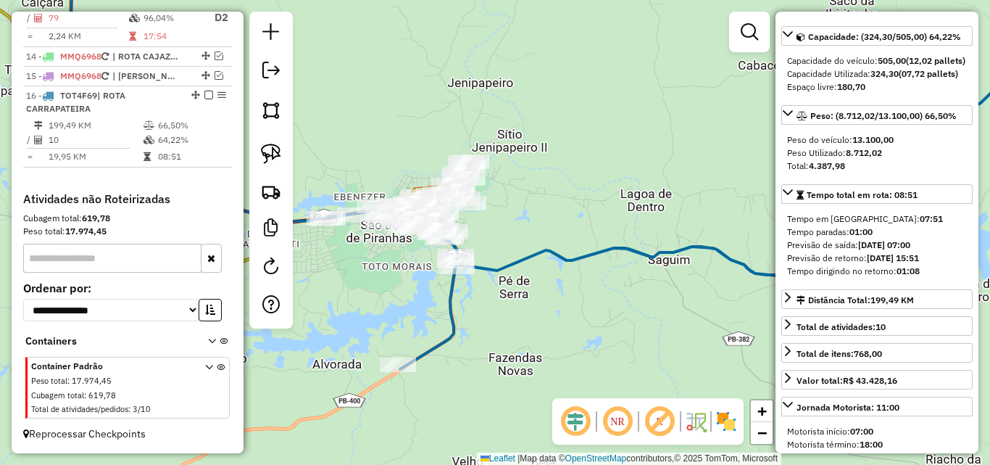
drag, startPoint x: 590, startPoint y: 344, endPoint x: 556, endPoint y: 312, distance: 46.7
click at [557, 312] on div "Janela de atendimento Grade de atendimento Capacidade Transportadoras Veículos …" at bounding box center [495, 232] width 990 height 465
click at [560, 313] on div "Janela de atendimento Grade de atendimento Capacidade Transportadoras Veículos …" at bounding box center [495, 232] width 990 height 465
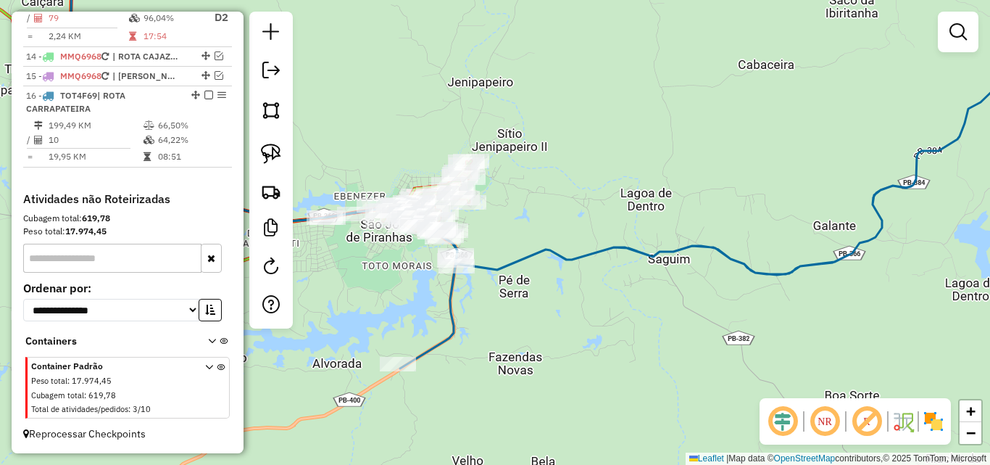
click at [591, 252] on icon at bounding box center [707, 175] width 764 height 386
select select "*********"
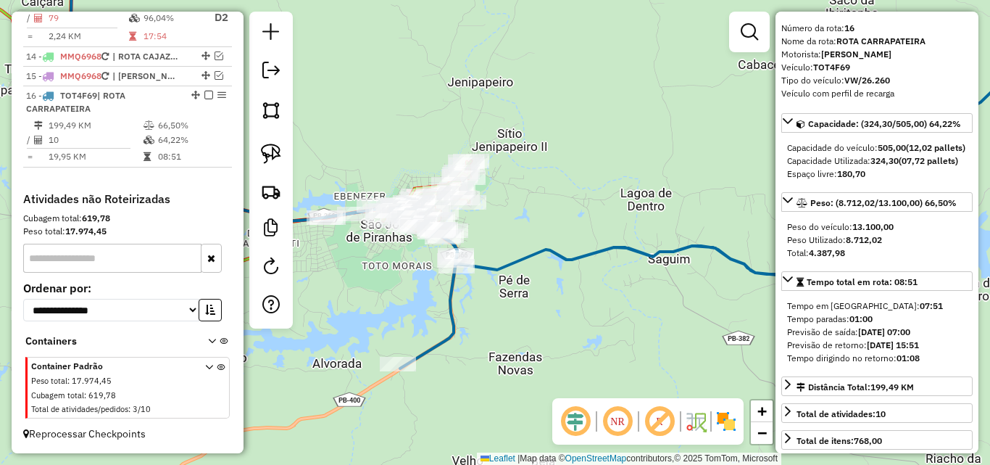
scroll to position [72, 0]
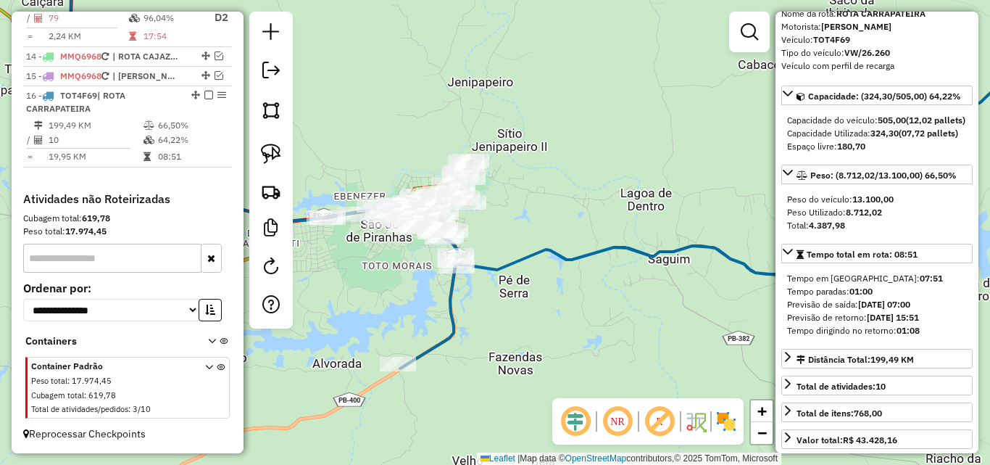
drag, startPoint x: 369, startPoint y: 312, endPoint x: 406, endPoint y: 319, distance: 37.7
click at [412, 318] on div "Janela de atendimento Grade de atendimento Capacidade Transportadoras Veículos …" at bounding box center [495, 232] width 990 height 465
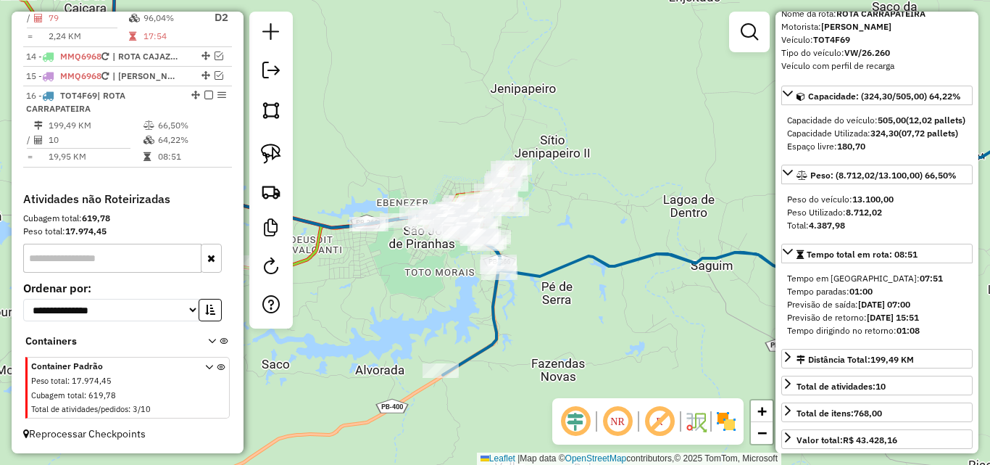
click at [395, 314] on div "Janela de atendimento Grade de atendimento Capacidade Transportadoras Veículos …" at bounding box center [495, 232] width 990 height 465
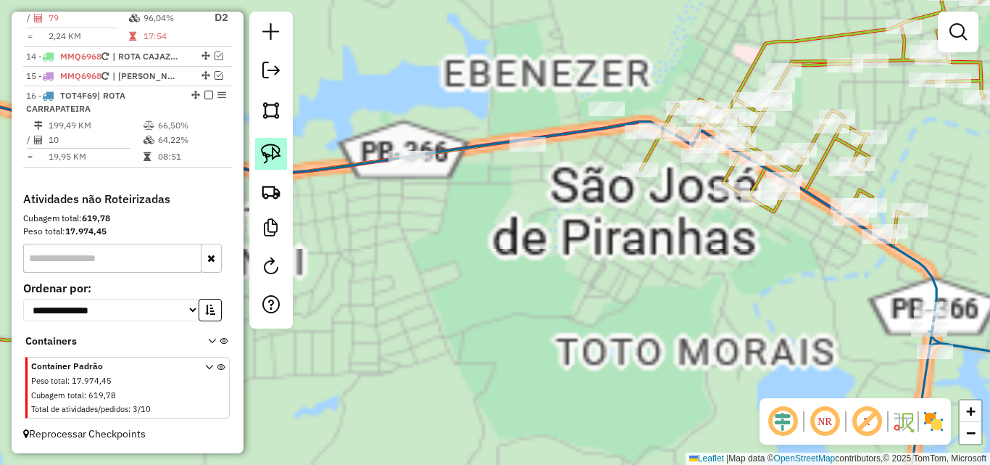
drag, startPoint x: 265, startPoint y: 147, endPoint x: 307, endPoint y: 143, distance: 41.6
click at [265, 149] on img at bounding box center [271, 154] width 20 height 20
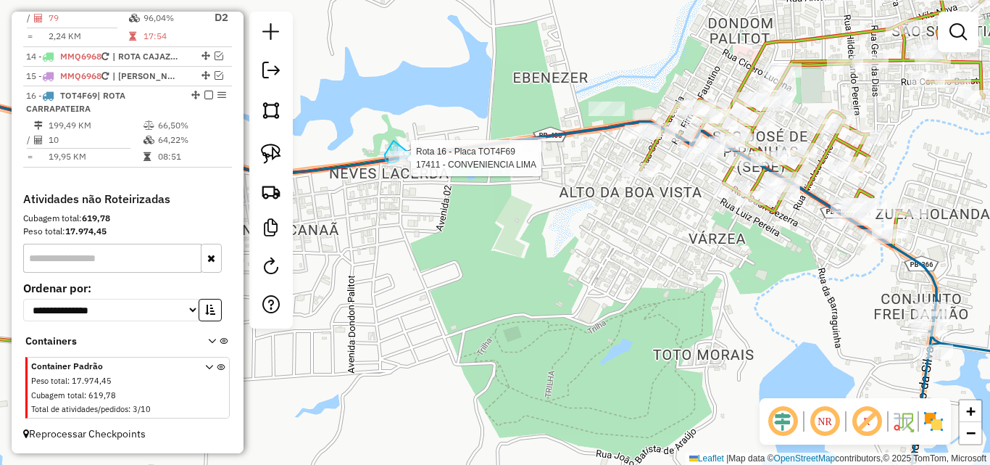
click at [411, 154] on div "Rota 16 - Placa TOT4F69 17411 - CONVENIENCIA LIMA Janela de atendimento Grade d…" at bounding box center [495, 232] width 990 height 465
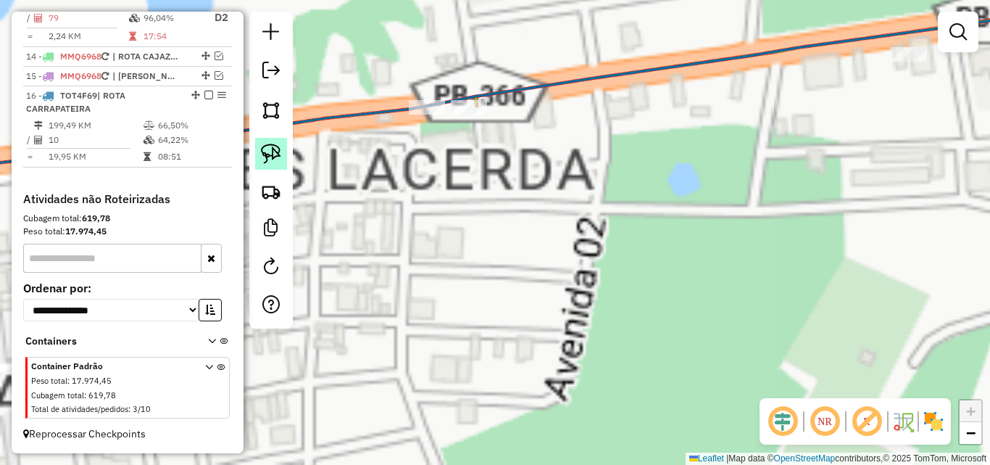
click at [269, 153] on img at bounding box center [271, 154] width 20 height 20
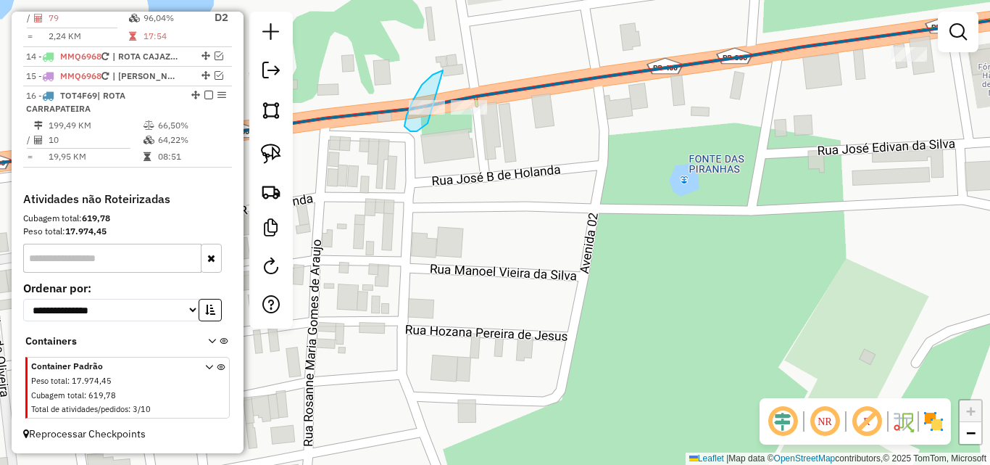
drag, startPoint x: 433, startPoint y: 75, endPoint x: 433, endPoint y: 120, distance: 45.7
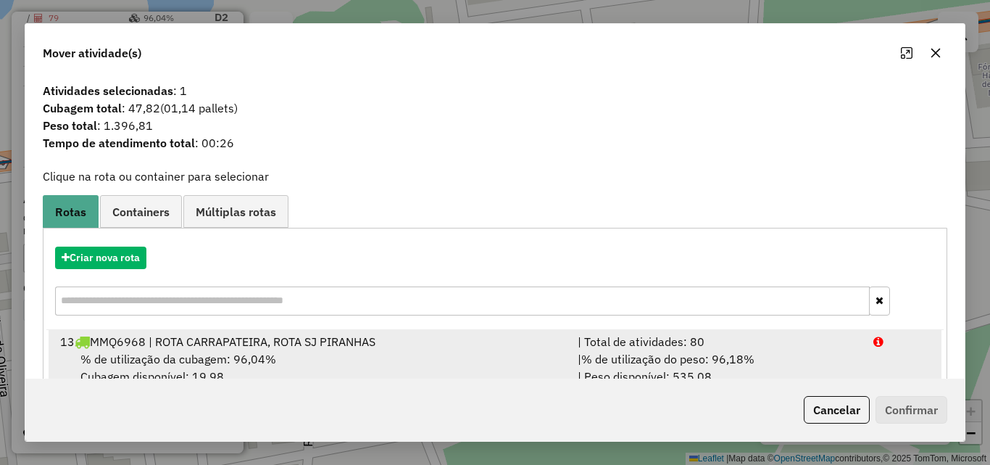
click at [799, 341] on div "| Total de atividades: 80" at bounding box center [717, 341] width 296 height 17
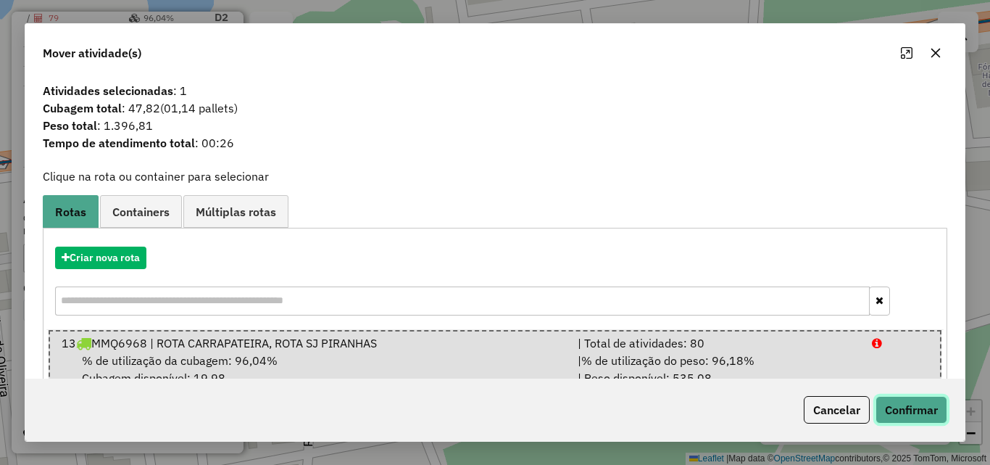
click at [900, 408] on button "Confirmar" at bounding box center [912, 410] width 72 height 28
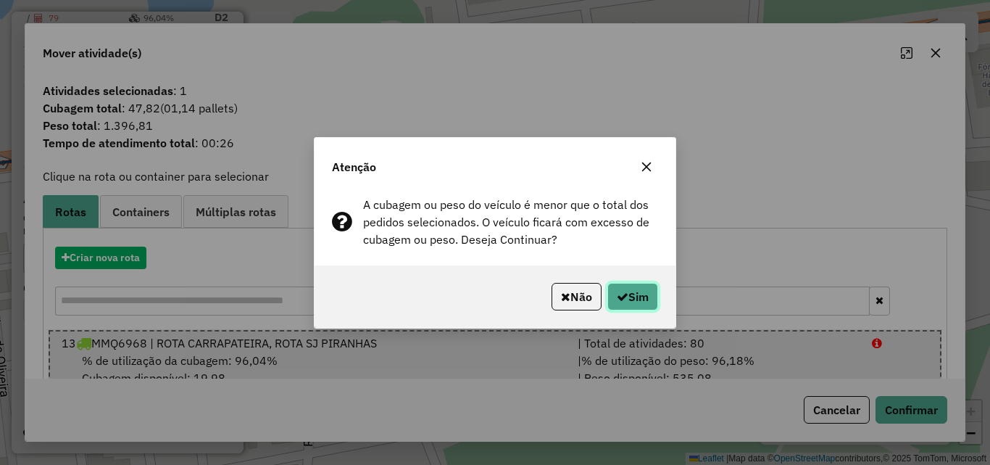
click at [639, 299] on button "Sim" at bounding box center [633, 297] width 51 height 28
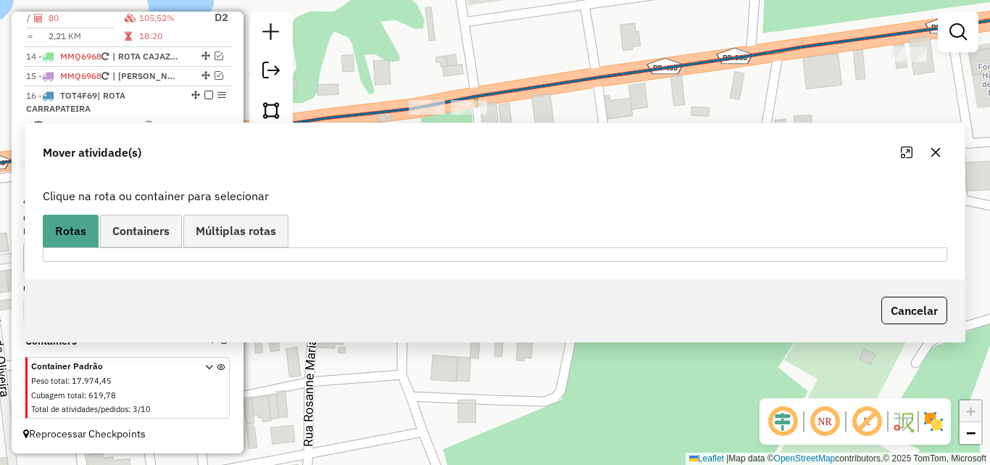
scroll to position [760, 0]
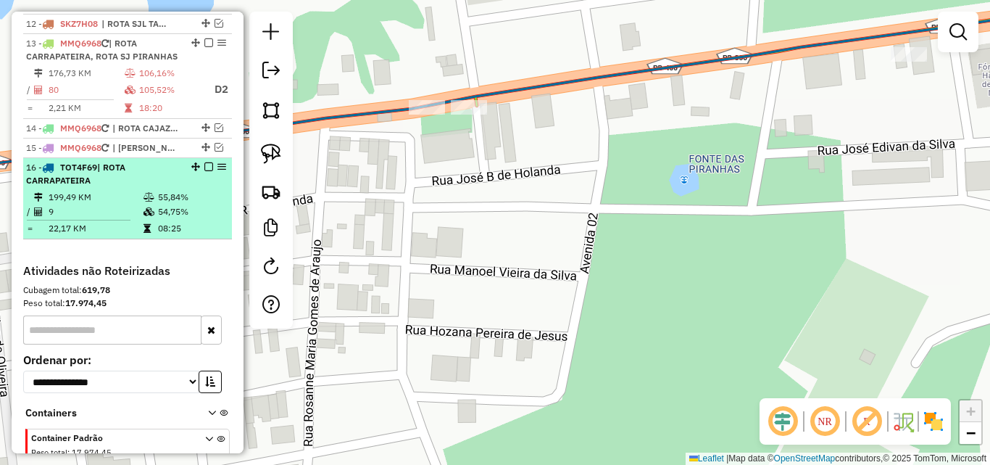
click at [172, 204] on td "55,84%" at bounding box center [191, 197] width 69 height 14
select select "*********"
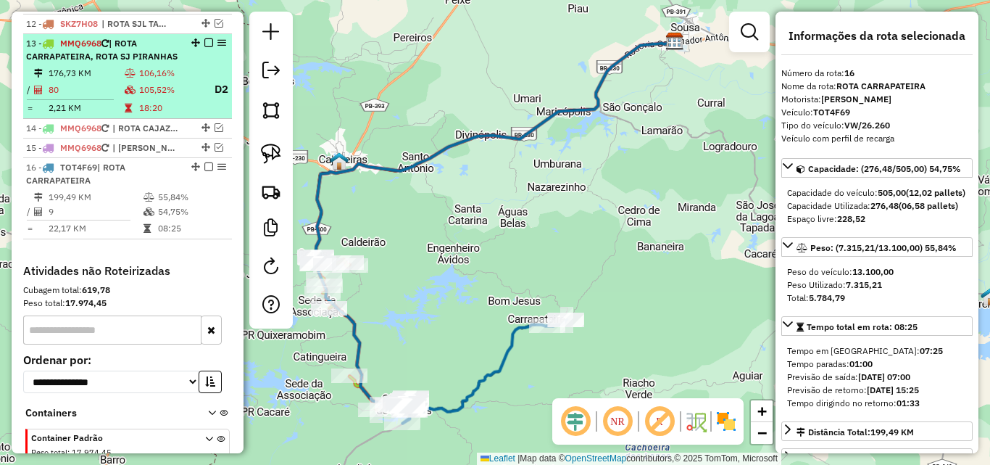
drag, startPoint x: 167, startPoint y: 116, endPoint x: 518, endPoint y: 241, distance: 372.6
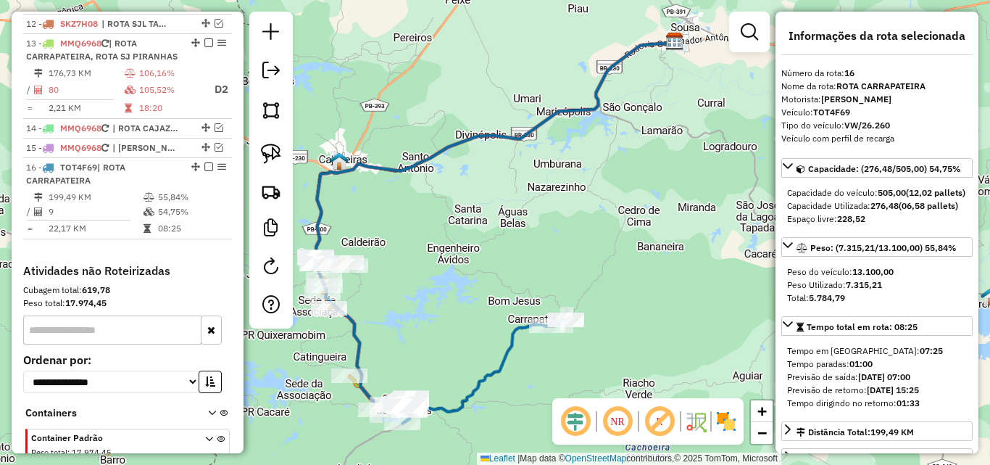
click at [167, 99] on td "105,52%" at bounding box center [170, 89] width 64 height 18
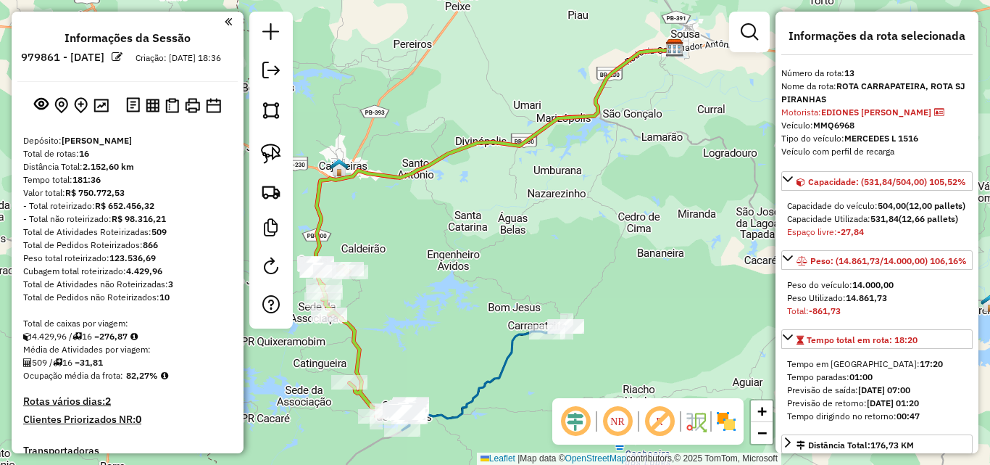
select select "*********"
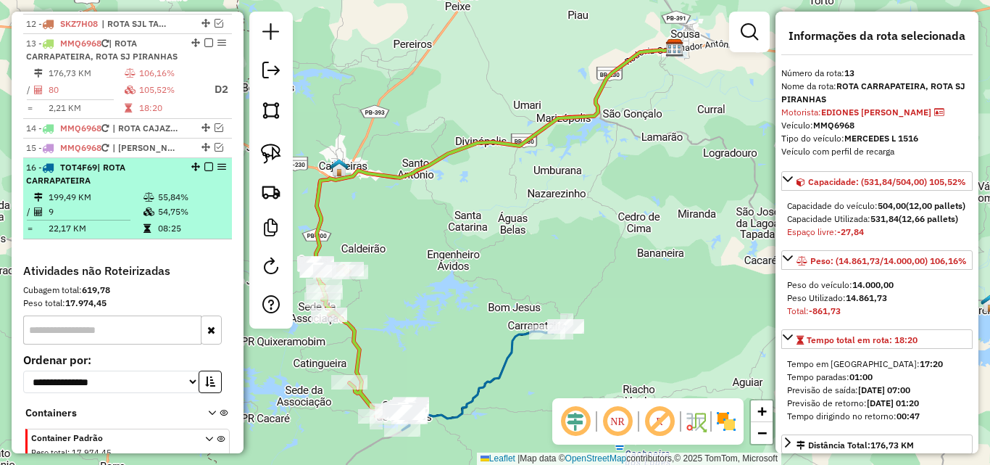
click at [188, 236] on td "08:25" at bounding box center [191, 228] width 69 height 14
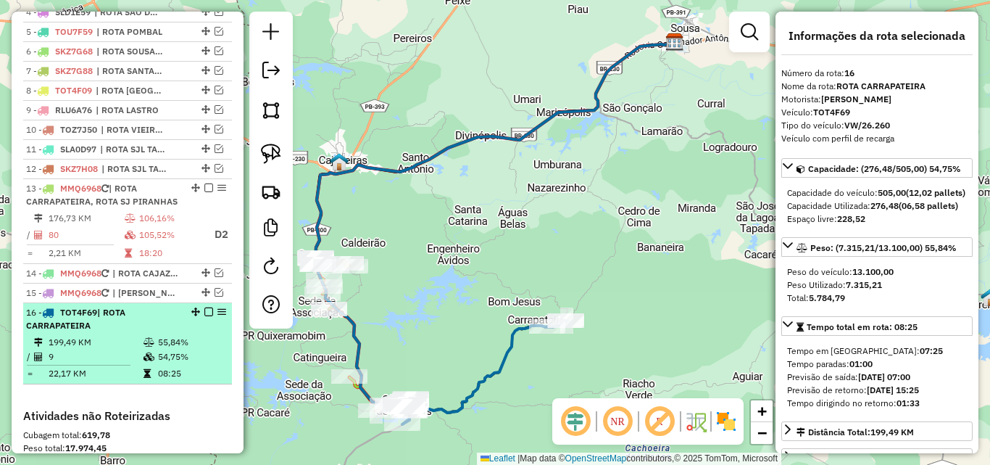
scroll to position [543, 0]
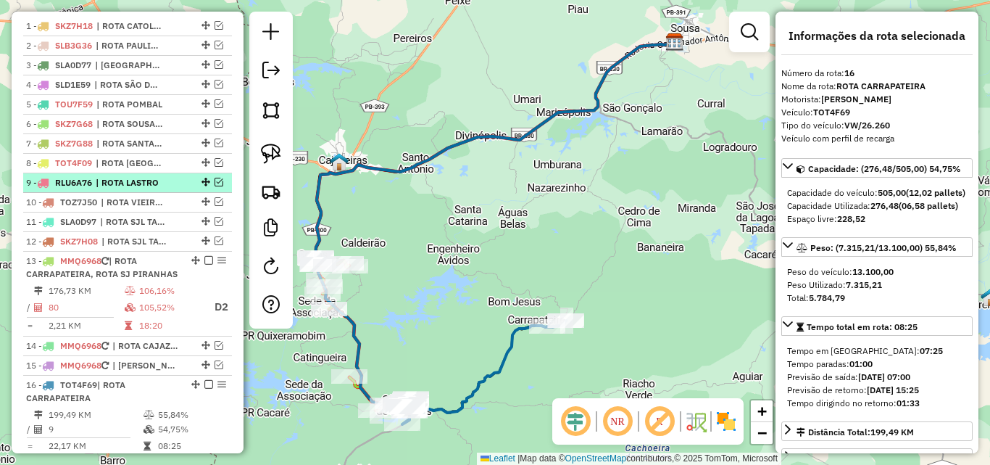
click at [176, 189] on div "9 - RLU6A76 | ROTA LASTRO" at bounding box center [127, 182] width 203 height 13
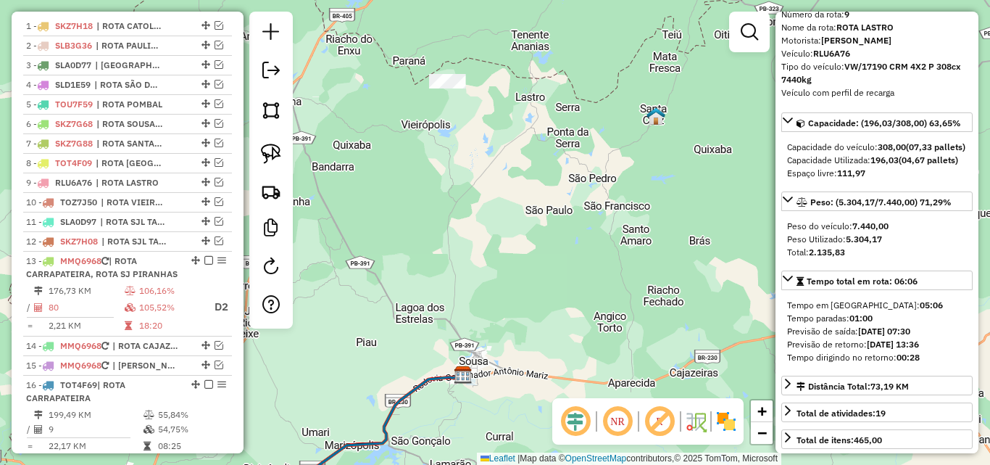
scroll to position [145, 0]
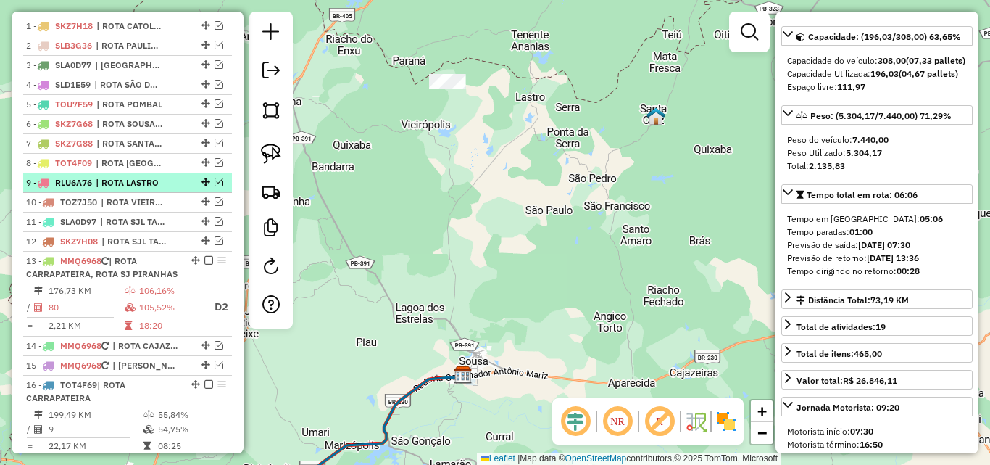
click at [215, 186] on em at bounding box center [219, 182] width 9 height 9
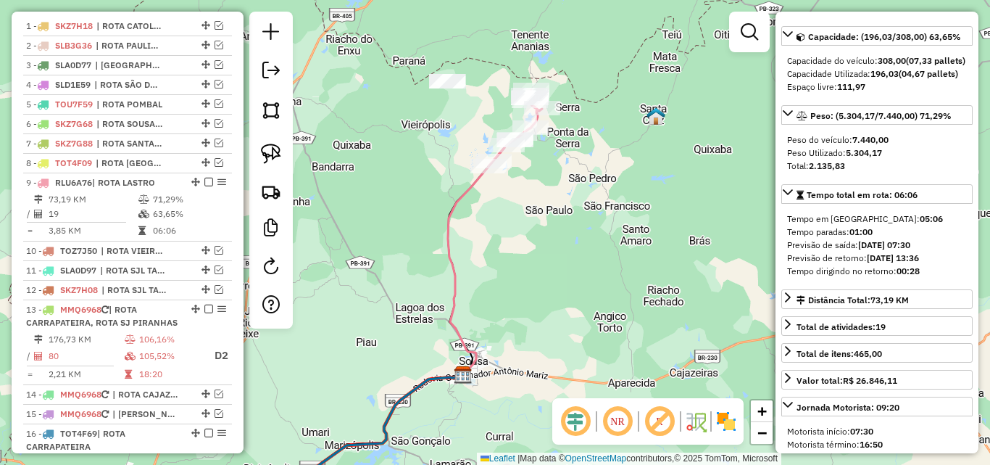
click at [455, 220] on icon at bounding box center [477, 259] width 59 height 229
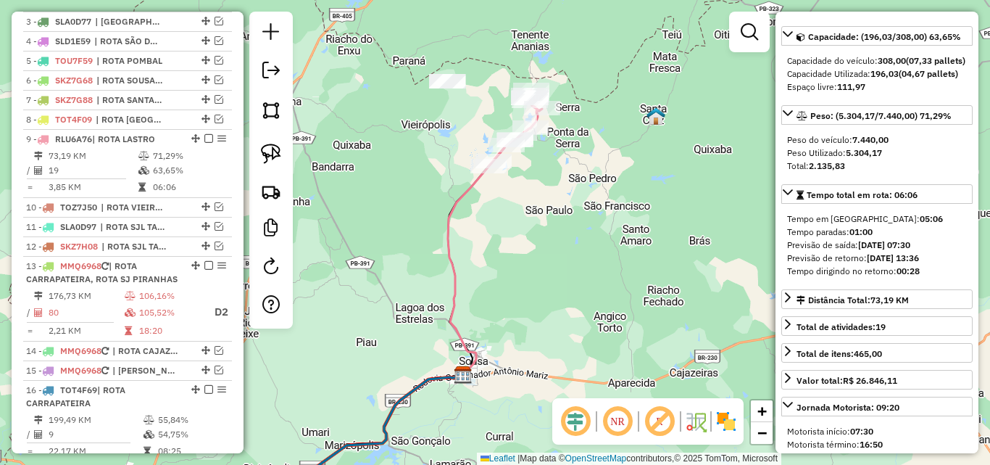
scroll to position [718, 0]
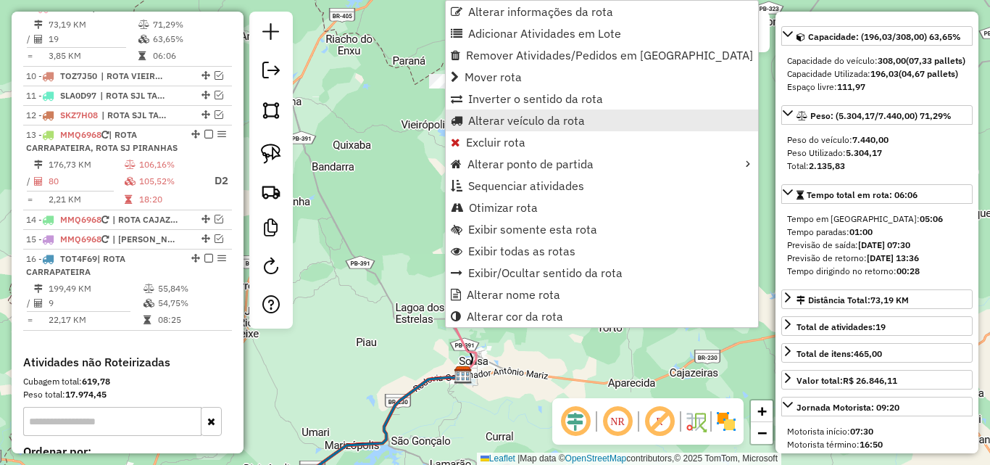
click at [536, 118] on span "Alterar veículo da rota" at bounding box center [526, 121] width 117 height 12
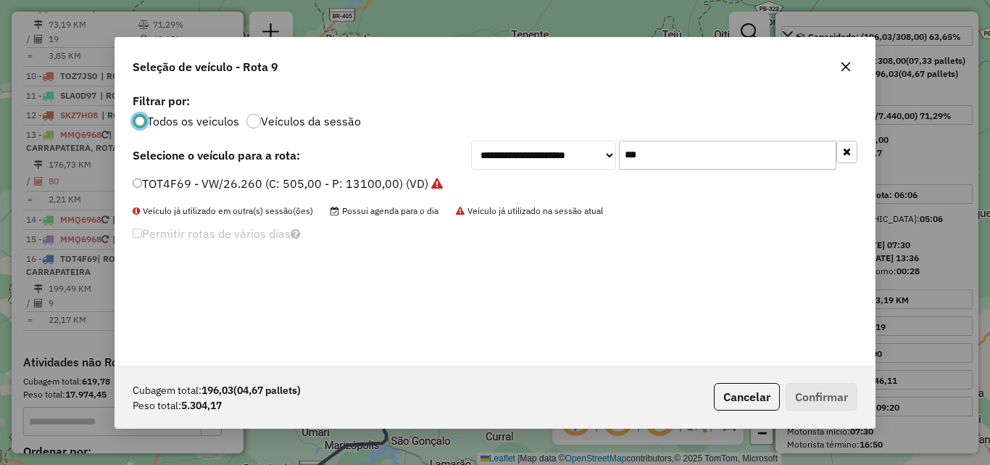
scroll to position [8, 4]
click at [679, 150] on input "***" at bounding box center [727, 155] width 217 height 29
drag, startPoint x: 679, startPoint y: 150, endPoint x: 687, endPoint y: 148, distance: 8.3
click at [682, 149] on input "***" at bounding box center [727, 155] width 217 height 29
type input "*"
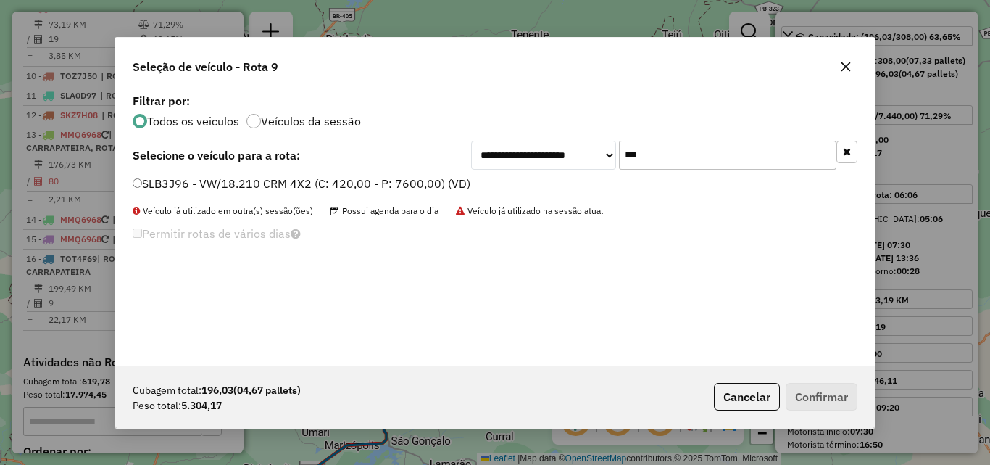
type input "***"
click at [389, 175] on div "**********" at bounding box center [495, 227] width 760 height 275
click at [429, 185] on label "SLB3J96 - VW/18.210 CRM 4X2 (C: 420,00 - P: 7600,00) (VD)" at bounding box center [302, 183] width 338 height 17
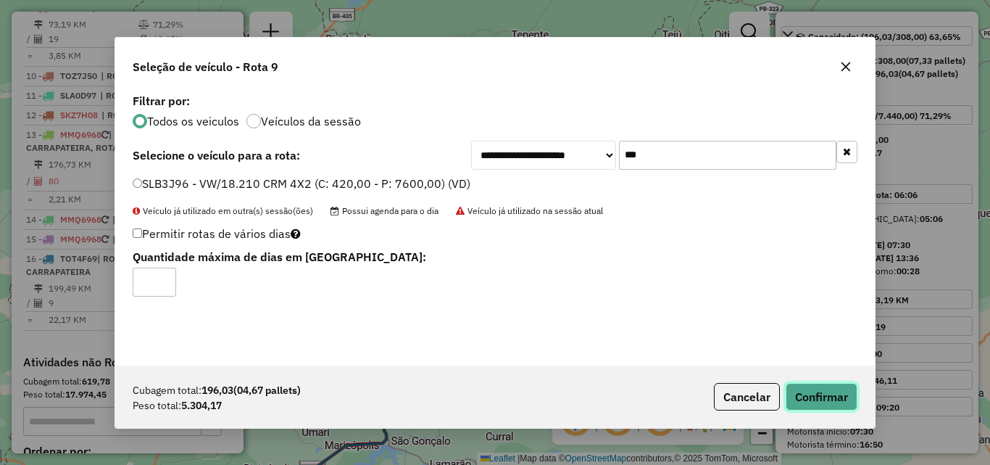
drag, startPoint x: 829, startPoint y: 392, endPoint x: 845, endPoint y: 386, distance: 17.0
click at [833, 391] on button "Confirmar" at bounding box center [822, 397] width 72 height 28
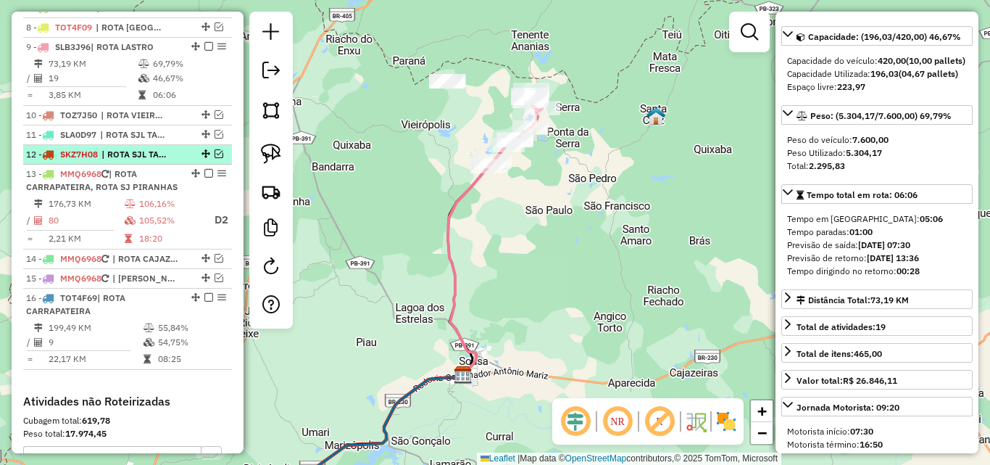
scroll to position [645, 0]
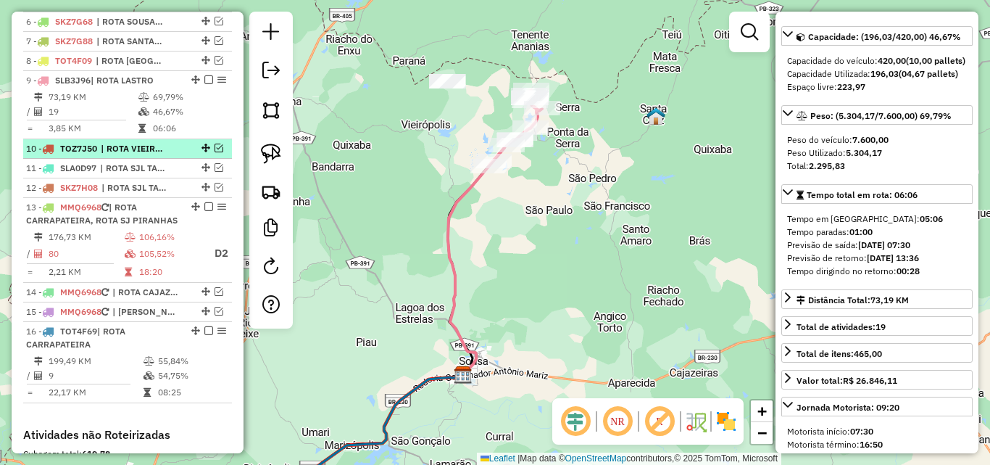
click at [216, 152] on em at bounding box center [219, 148] width 9 height 9
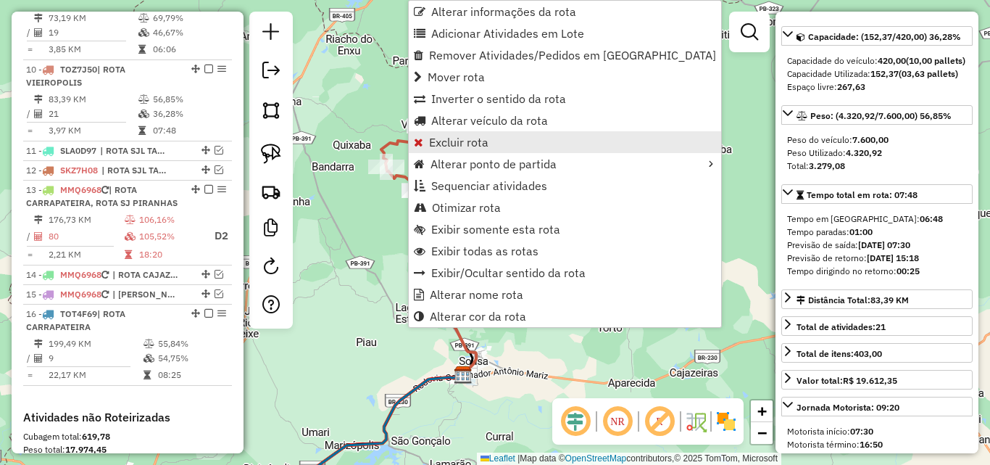
scroll to position [786, 0]
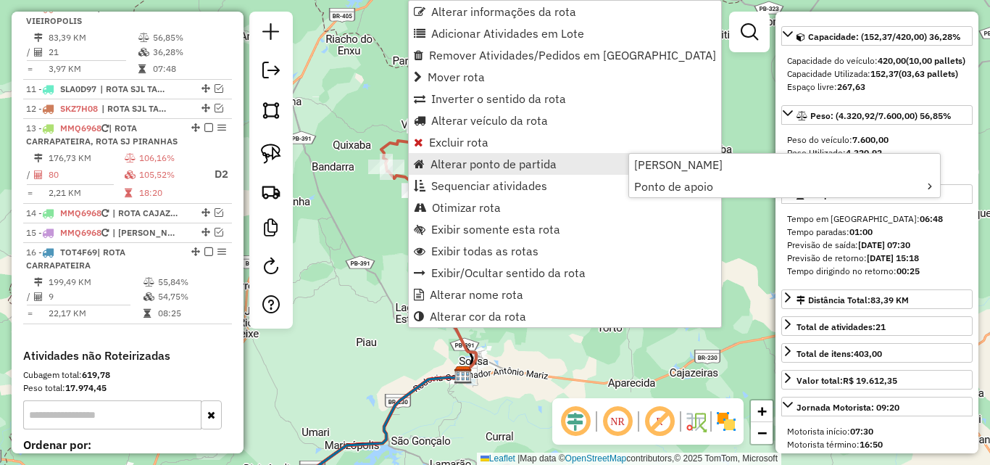
drag, startPoint x: 342, startPoint y: 254, endPoint x: 332, endPoint y: 254, distance: 10.2
click at [344, 254] on div "Janela de atendimento Grade de atendimento Capacidade Transportadoras Veículos …" at bounding box center [495, 232] width 990 height 465
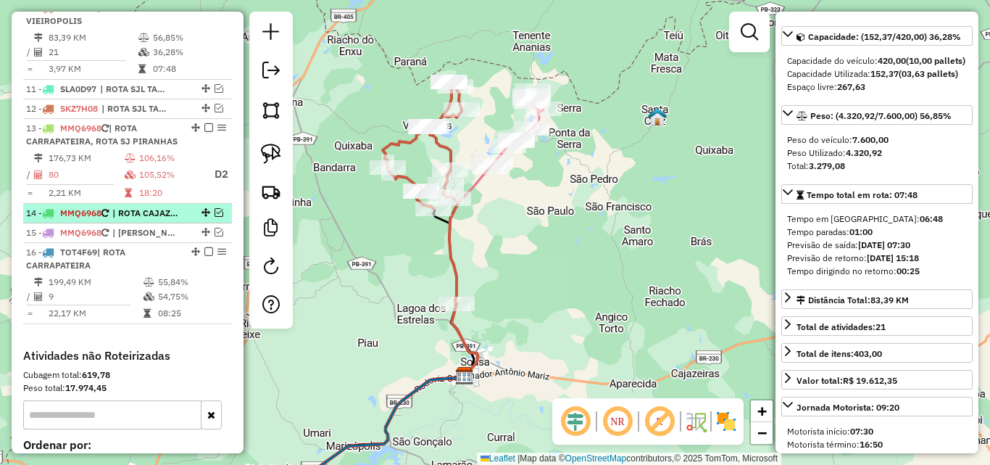
scroll to position [713, 0]
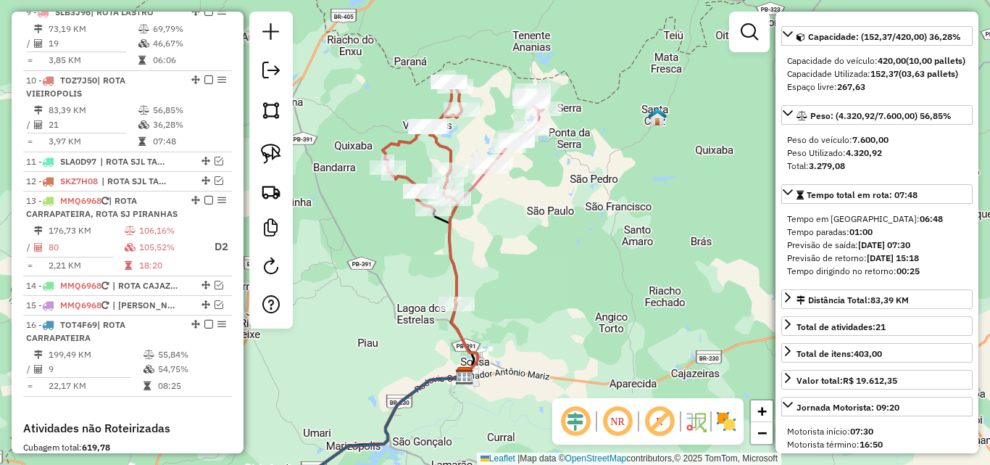
click at [478, 183] on icon at bounding box center [478, 260] width 59 height 229
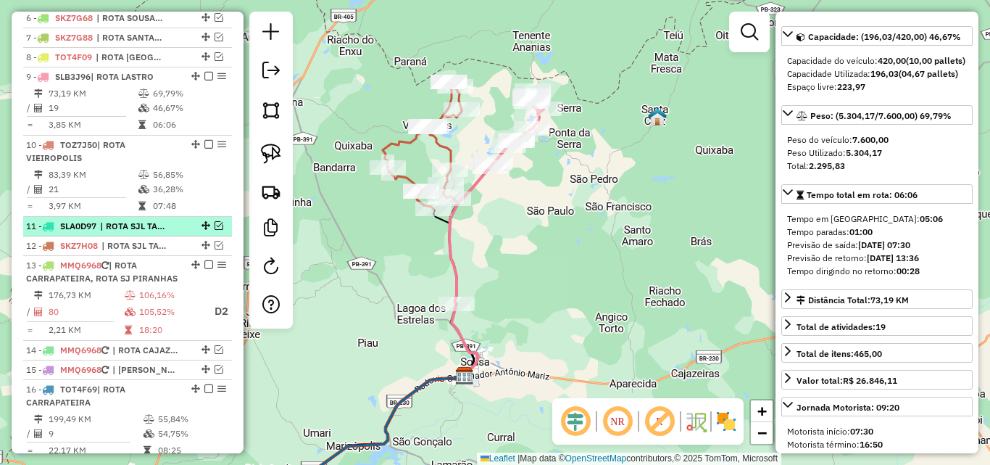
scroll to position [645, 0]
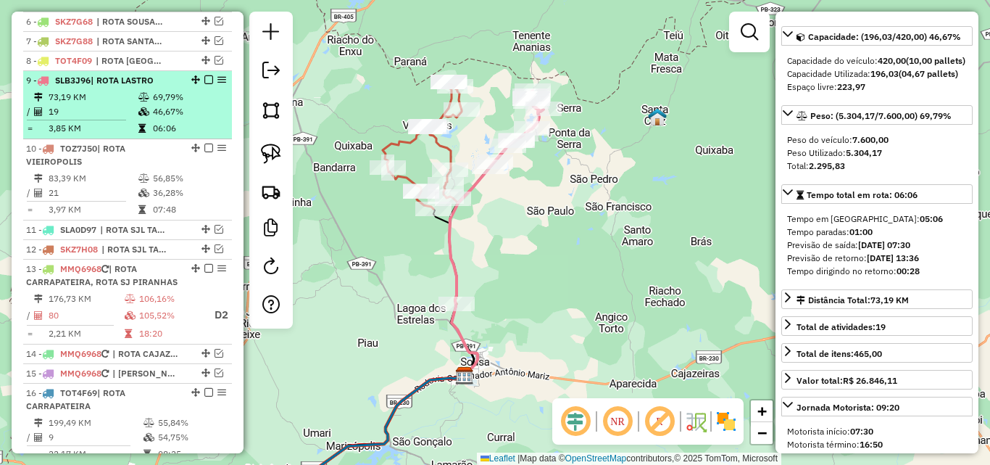
click at [204, 84] on em at bounding box center [208, 79] width 9 height 9
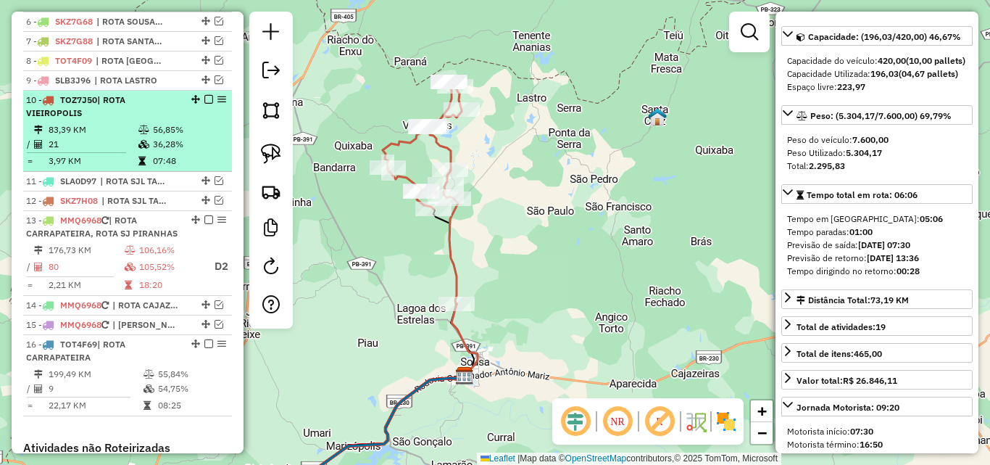
click at [206, 104] on em at bounding box center [208, 99] width 9 height 9
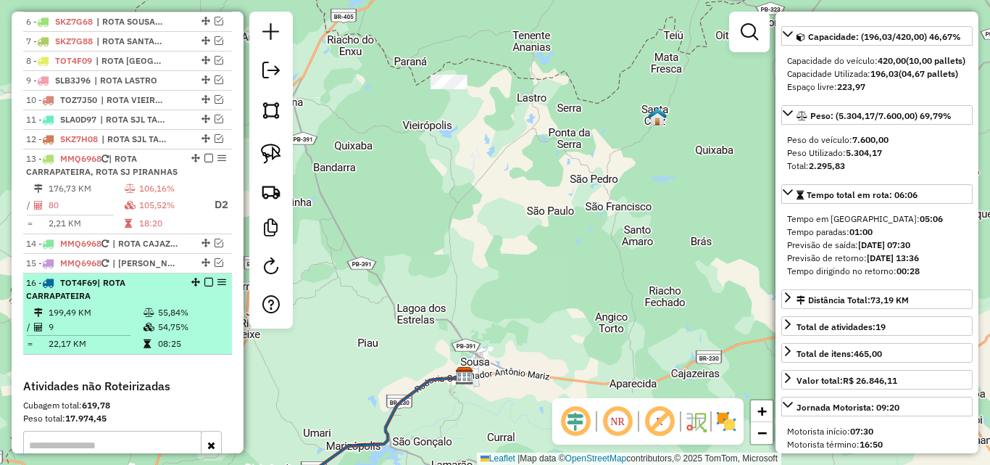
click at [92, 320] on td "199,49 KM" at bounding box center [95, 312] width 95 height 14
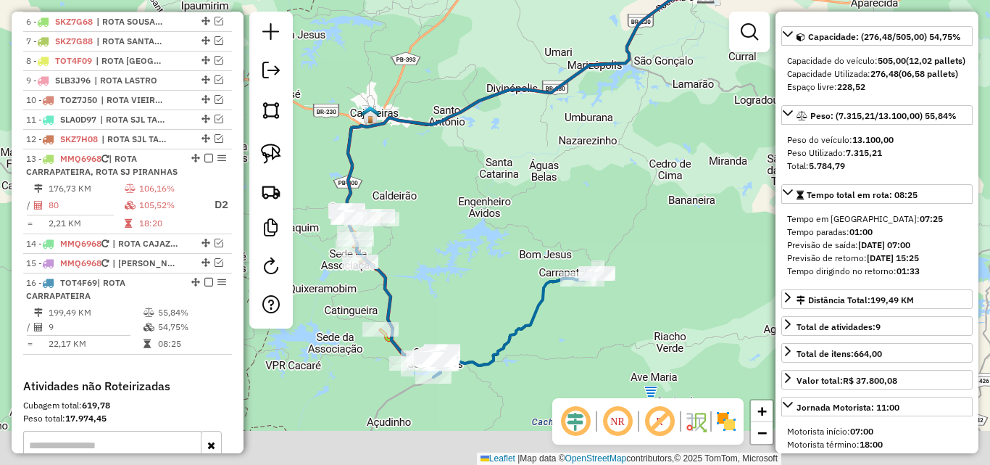
drag, startPoint x: 476, startPoint y: 302, endPoint x: 527, endPoint y: 302, distance: 50.7
click at [514, 244] on div "Janela de atendimento Grade de atendimento Capacidade Transportadoras Veículos …" at bounding box center [495, 232] width 990 height 465
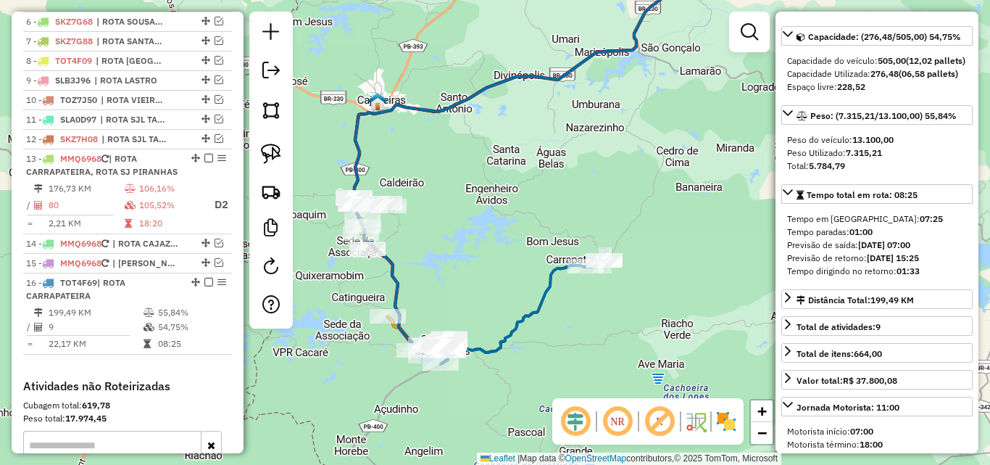
click at [526, 312] on icon at bounding box center [523, 312] width 165 height 104
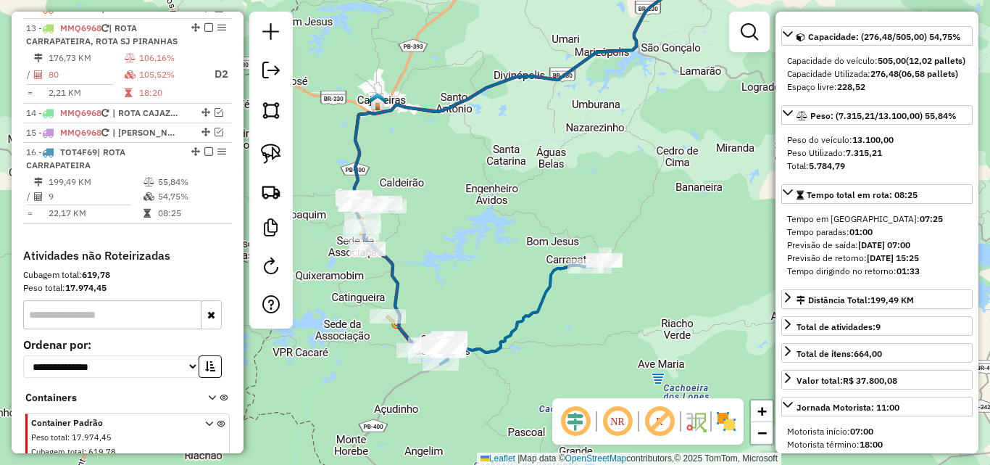
scroll to position [858, 0]
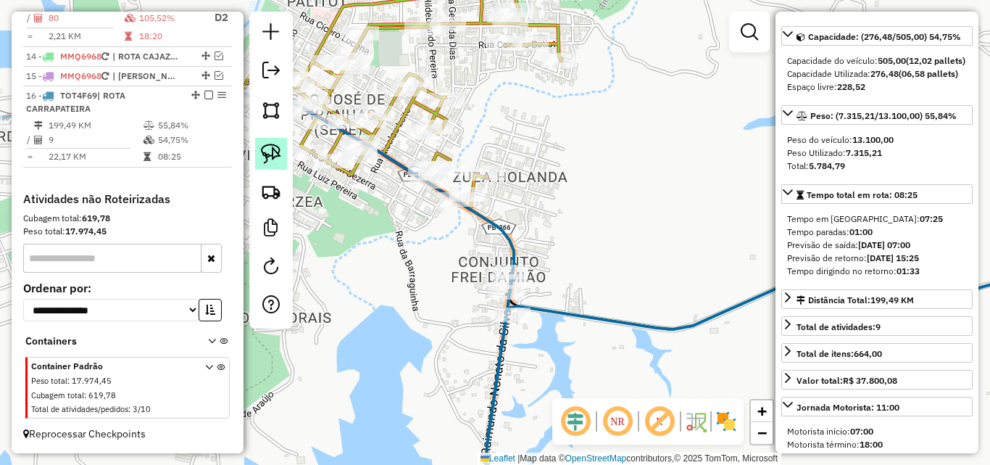
click at [266, 157] on img at bounding box center [271, 154] width 20 height 20
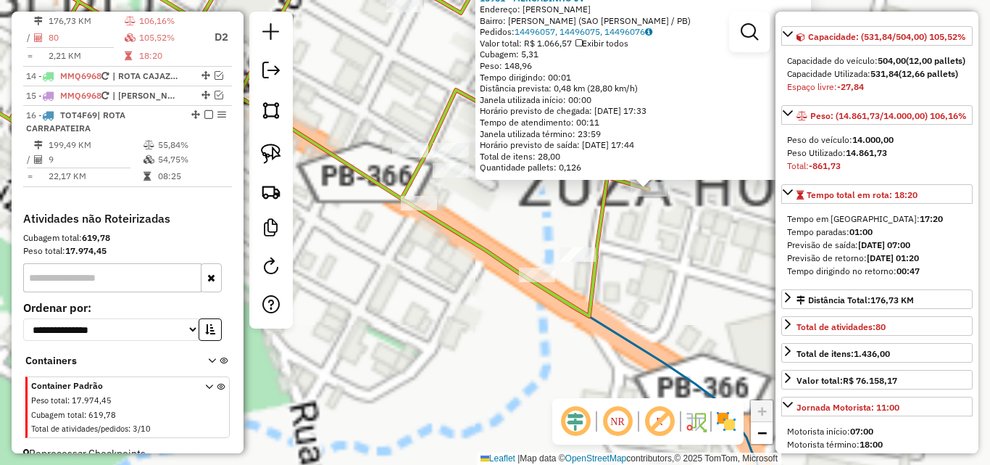
scroll to position [796, 0]
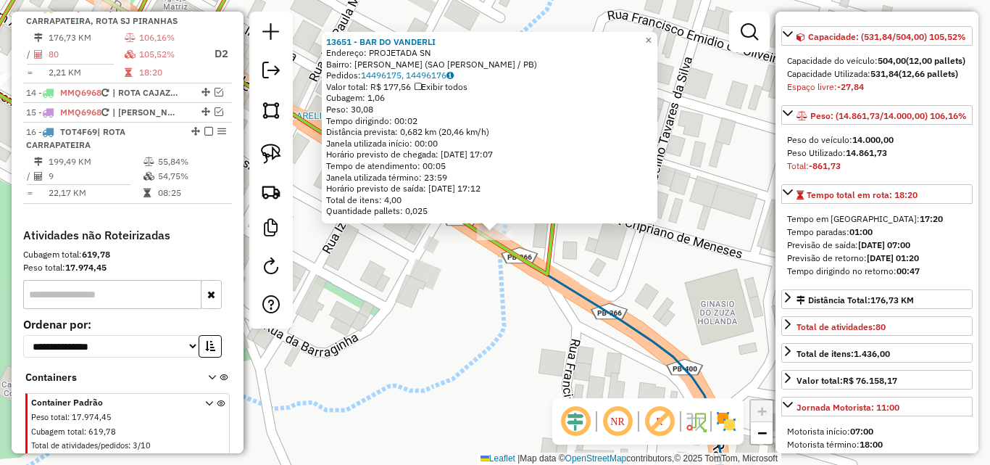
click at [428, 279] on div "13651 - BAR DO VANDERLI Endereço: PROJETADA SN Bairro: ZUZA HOLANDA (SAO JOSE D…" at bounding box center [495, 232] width 990 height 465
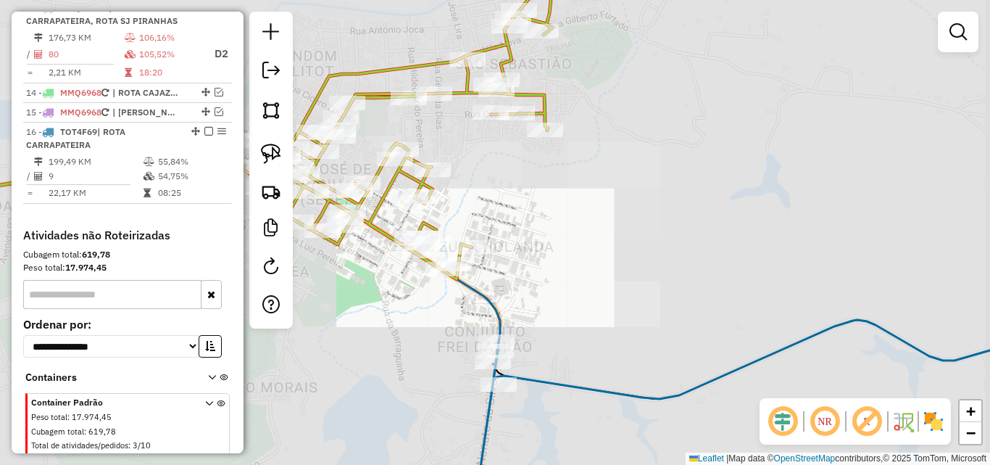
click at [404, 336] on div "Janela de atendimento Grade de atendimento Capacidade Transportadoras Veículos …" at bounding box center [495, 232] width 990 height 465
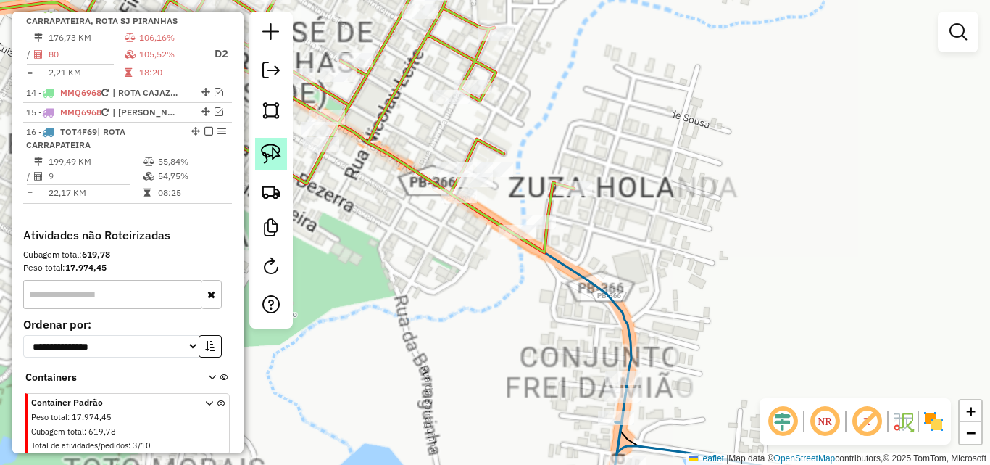
click at [279, 152] on img at bounding box center [271, 154] width 20 height 20
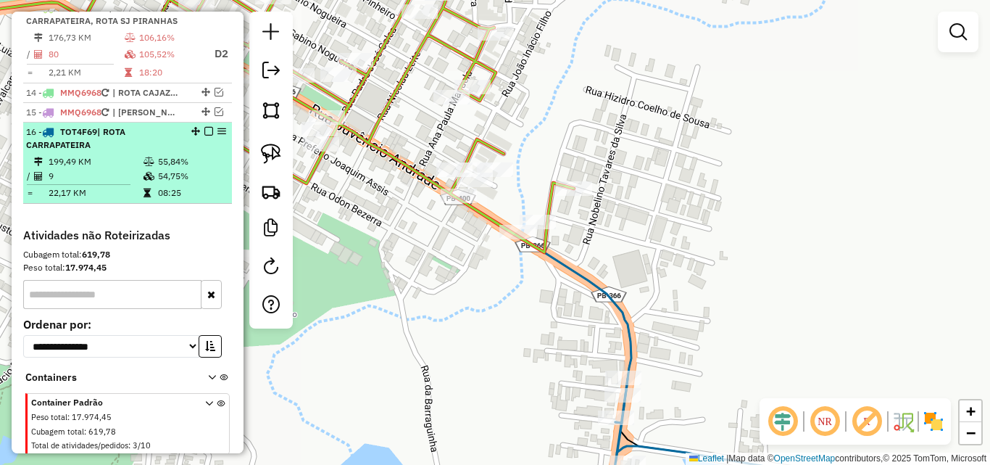
click at [158, 200] on table "199,49 KM 55,84% / 9 54,75% = 22,17 KM 08:25" at bounding box center [127, 177] width 203 height 46
select select "*********"
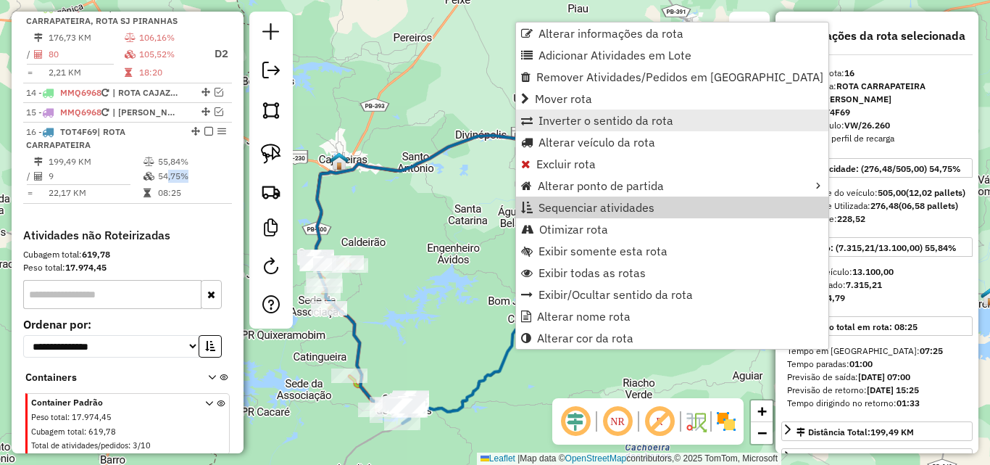
scroll to position [858, 0]
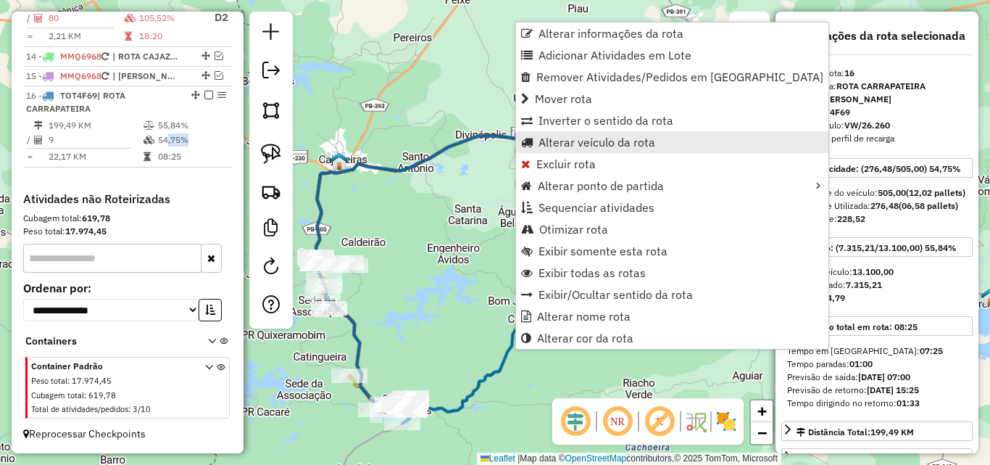
click at [644, 136] on span "Alterar veículo da rota" at bounding box center [597, 142] width 117 height 12
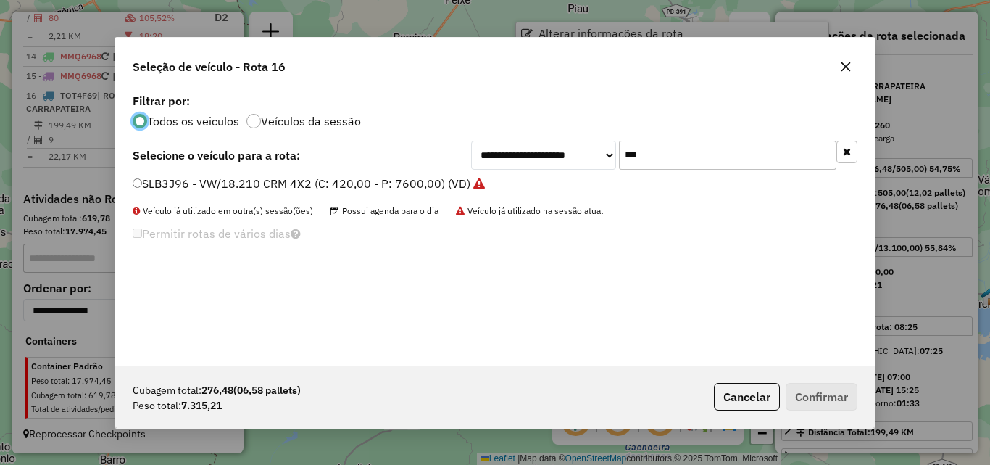
scroll to position [8, 4]
click at [707, 159] on input "***" at bounding box center [727, 155] width 217 height 29
drag, startPoint x: 707, startPoint y: 159, endPoint x: 734, endPoint y: 165, distance: 28.3
click at [734, 165] on input "***" at bounding box center [727, 155] width 217 height 29
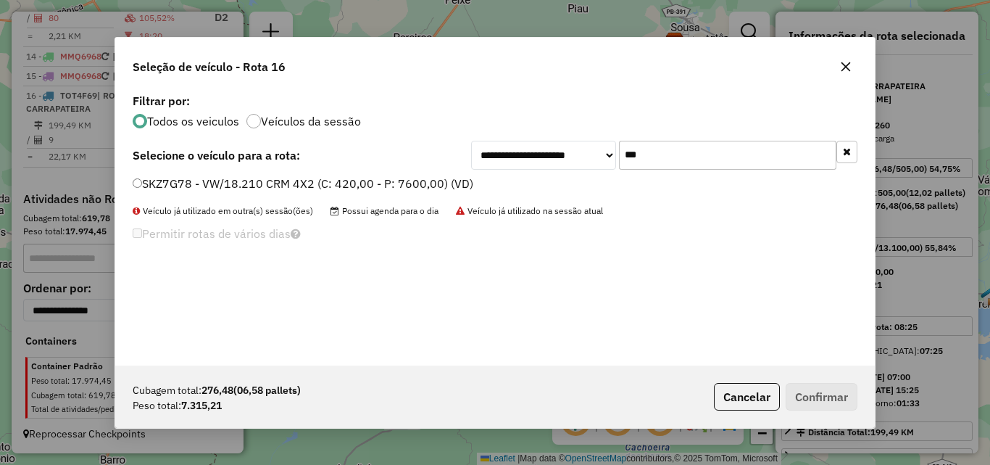
click at [386, 185] on label "SKZ7G78 - VW/18.210 CRM 4X2 (C: 420,00 - P: 7600,00) (VD)" at bounding box center [303, 183] width 341 height 17
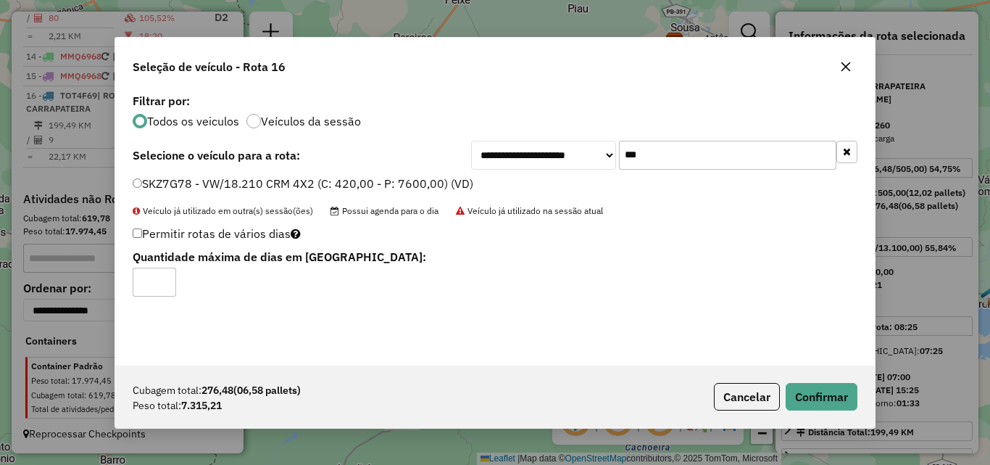
click at [738, 152] on input "***" at bounding box center [727, 155] width 217 height 29
drag, startPoint x: 738, startPoint y: 152, endPoint x: 747, endPoint y: 154, distance: 9.2
click at [739, 152] on input "***" at bounding box center [727, 155] width 217 height 29
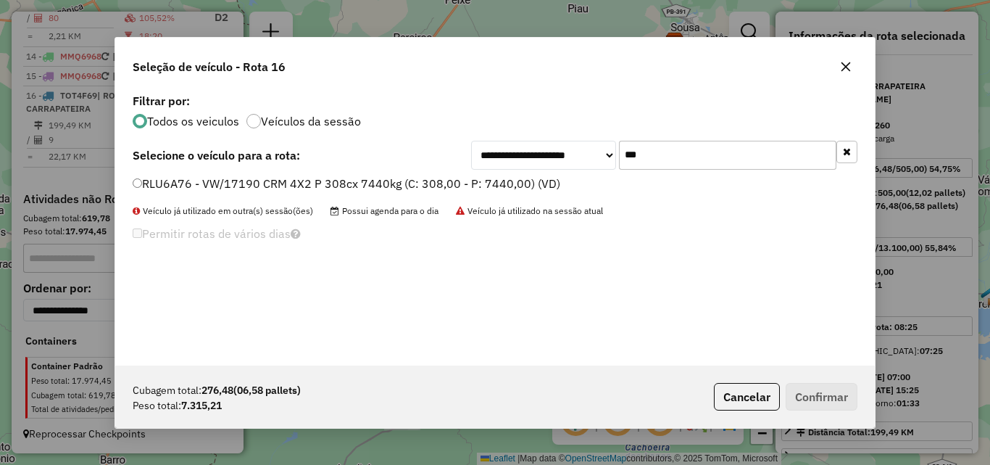
type input "***"
click at [362, 186] on label "RLU6A76 - VW/17190 CRM 4X2 P 308cx 7440kg (C: 308,00 - P: 7440,00) (VD)" at bounding box center [347, 183] width 428 height 17
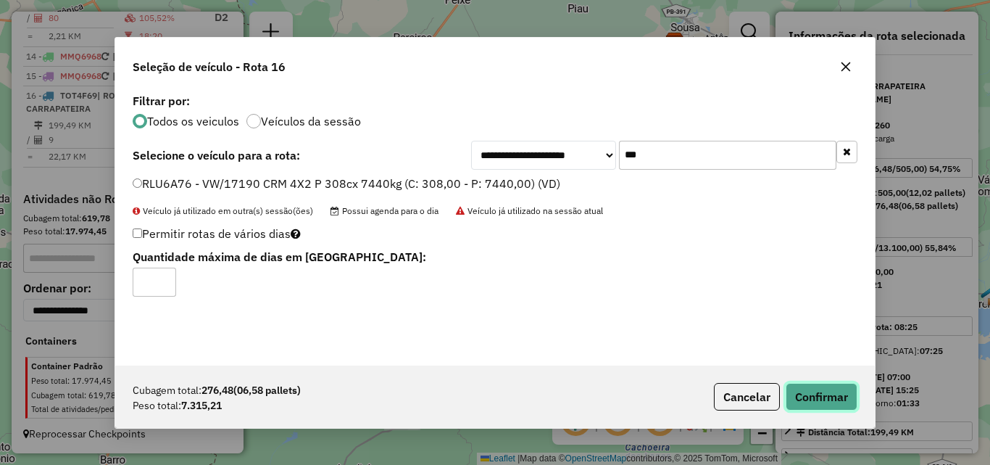
click at [813, 390] on button "Confirmar" at bounding box center [822, 397] width 72 height 28
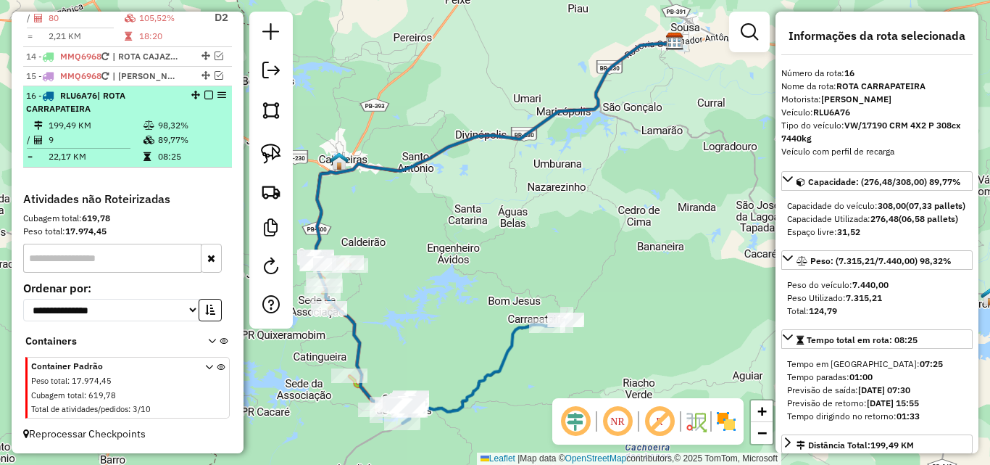
drag, startPoint x: 145, startPoint y: 138, endPoint x: 141, endPoint y: 145, distance: 8.5
click at [144, 143] on icon at bounding box center [149, 140] width 11 height 9
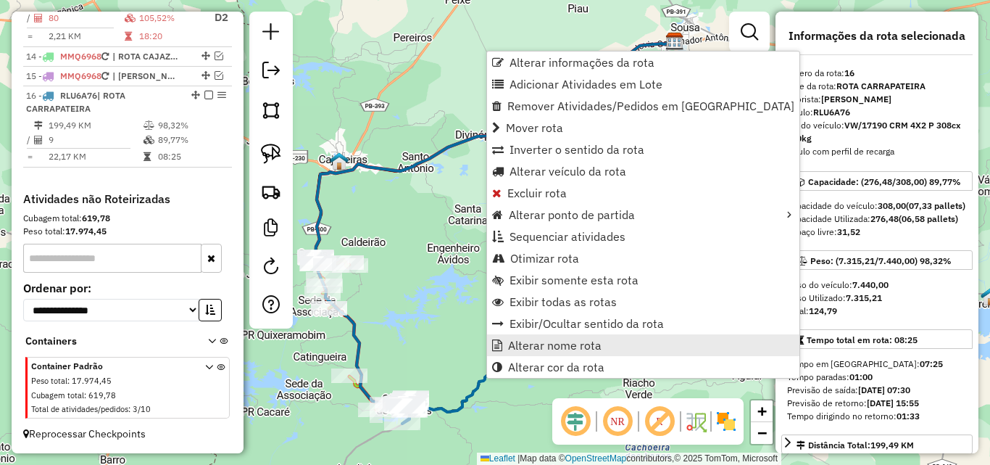
click at [529, 344] on span "Alterar nome rota" at bounding box center [555, 345] width 94 height 12
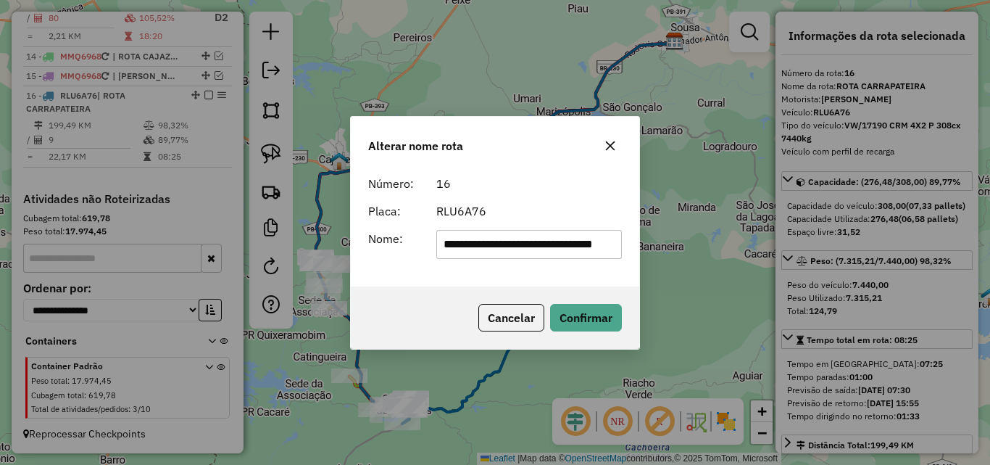
scroll to position [0, 52]
type input "**********"
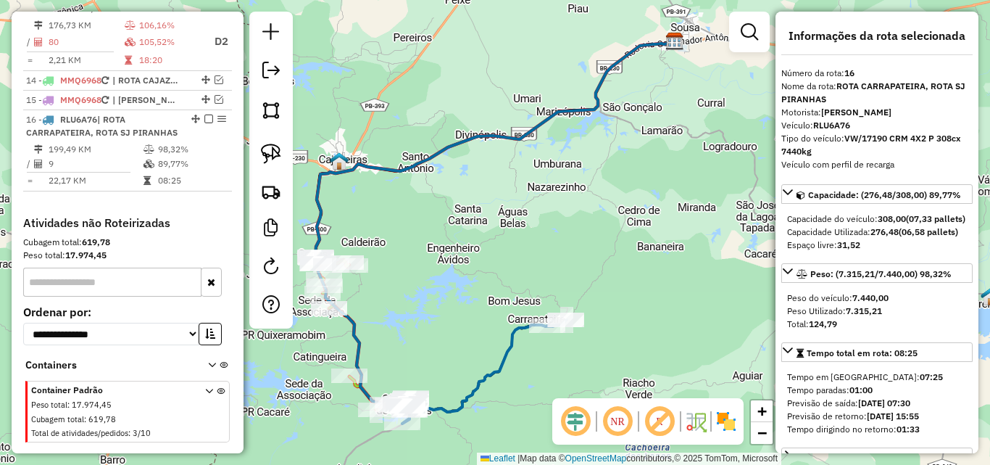
scroll to position [786, 0]
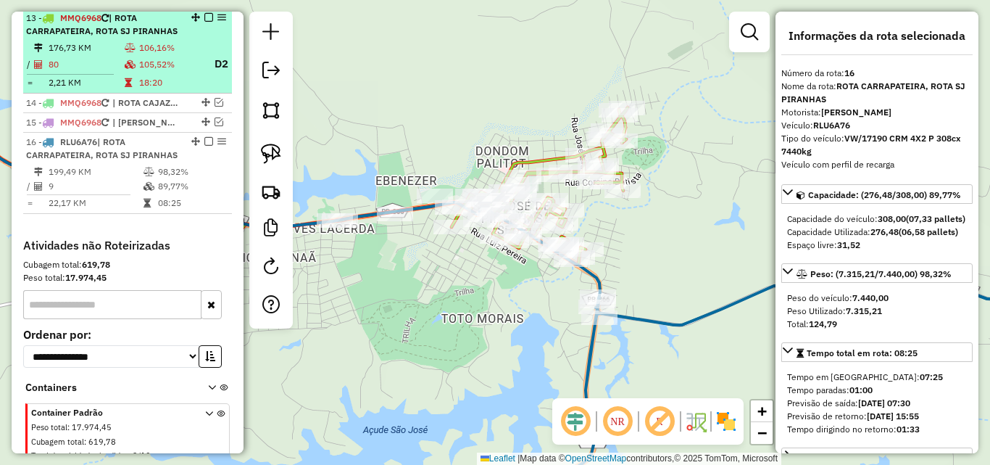
drag, startPoint x: 153, startPoint y: 65, endPoint x: 180, endPoint y: 99, distance: 43.4
click at [152, 65] on li "13 - MMQ6968 | ROTA CARRAPATEIRA, ROTA SJ PIRANHAS 176,73 KM 106,16% / 80 105,5…" at bounding box center [127, 51] width 209 height 85
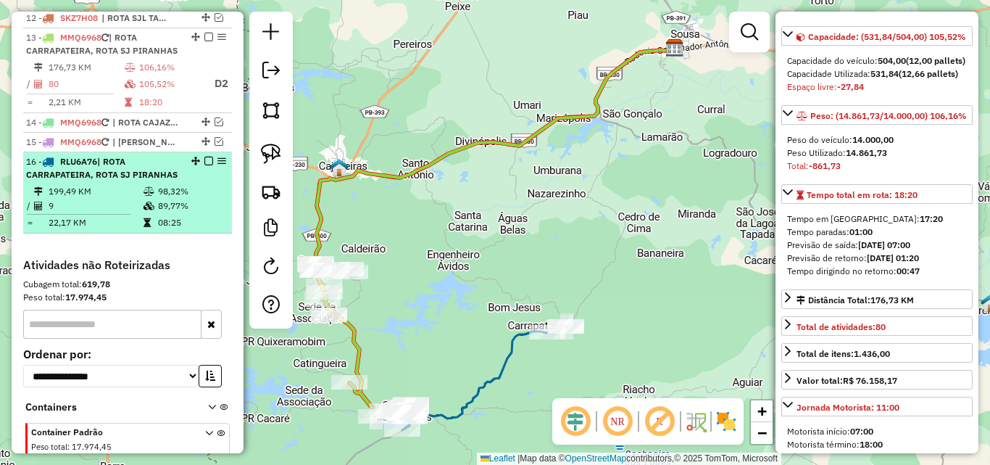
scroll to position [713, 0]
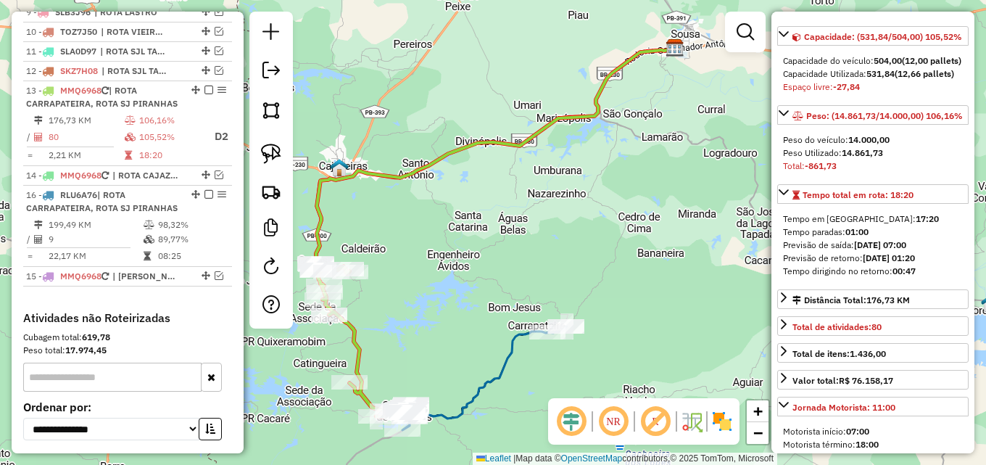
drag, startPoint x: 192, startPoint y: 243, endPoint x: 191, endPoint y: 196, distance: 47.1
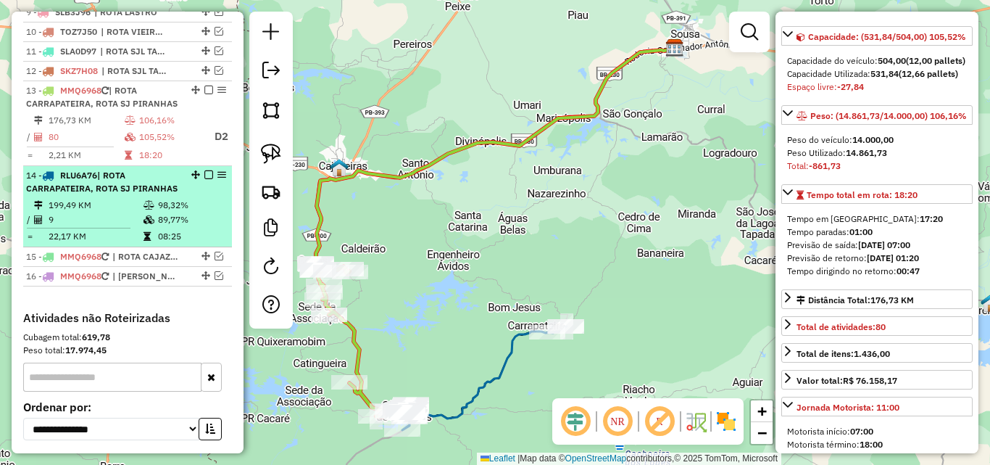
click at [204, 179] on em at bounding box center [208, 174] width 9 height 9
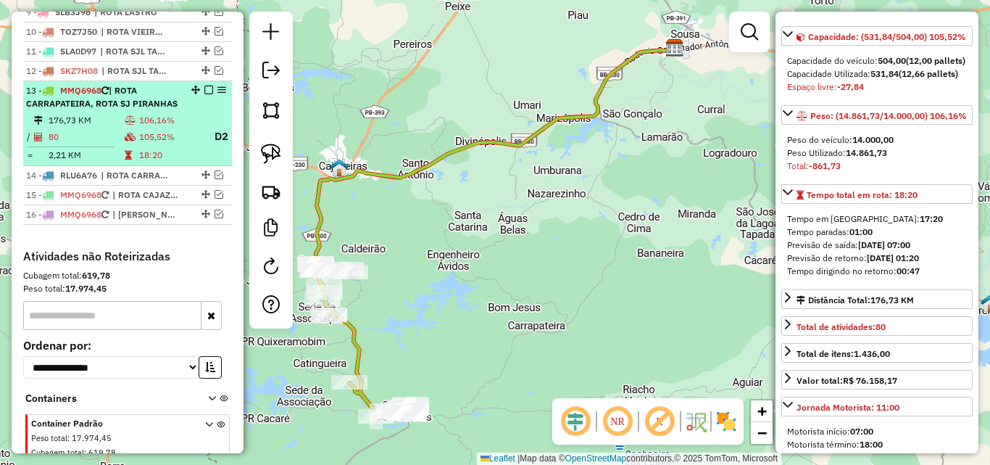
drag, startPoint x: 177, startPoint y: 152, endPoint x: 206, endPoint y: 183, distance: 42.0
click at [176, 128] on td "106,16%" at bounding box center [170, 120] width 64 height 14
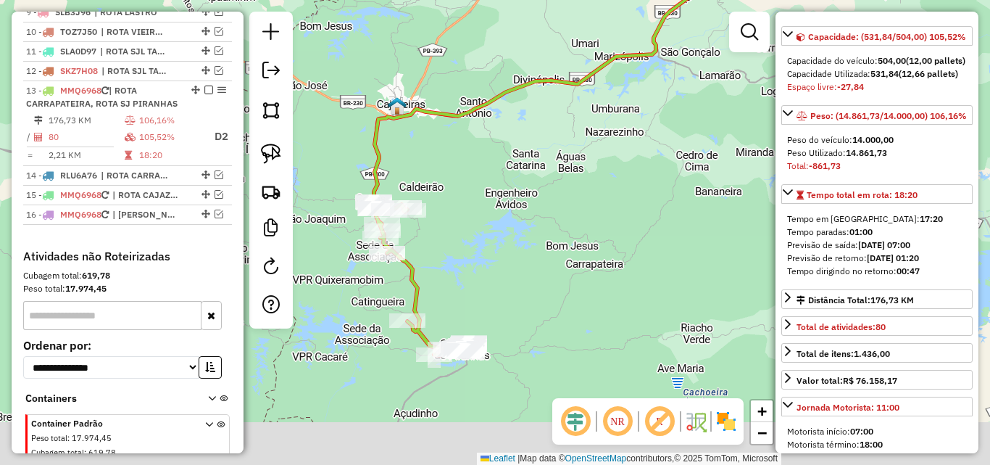
drag, startPoint x: 510, startPoint y: 239, endPoint x: 538, endPoint y: 210, distance: 41.0
click at [538, 210] on div "Janela de atendimento Grade de atendimento Capacidade Transportadoras Veículos …" at bounding box center [495, 232] width 990 height 465
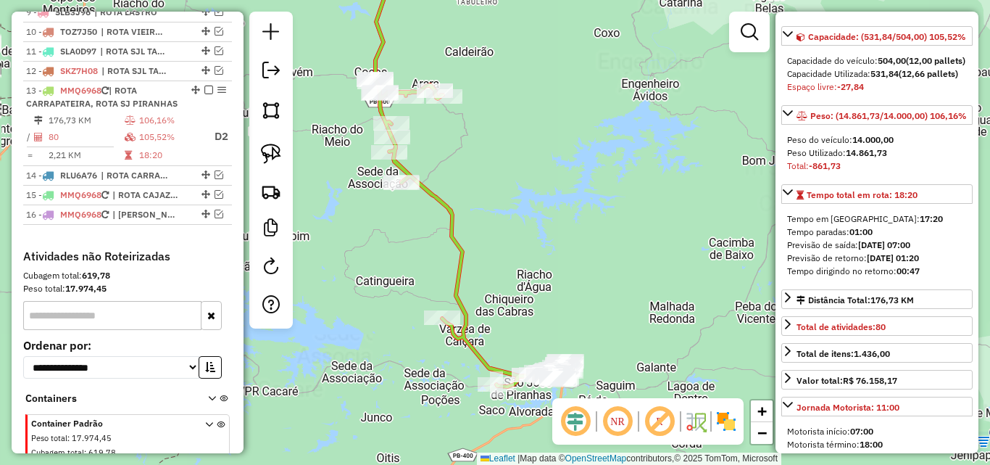
click at [362, 355] on div "Janela de atendimento Grade de atendimento Capacidade Transportadoras Veículos …" at bounding box center [495, 232] width 990 height 465
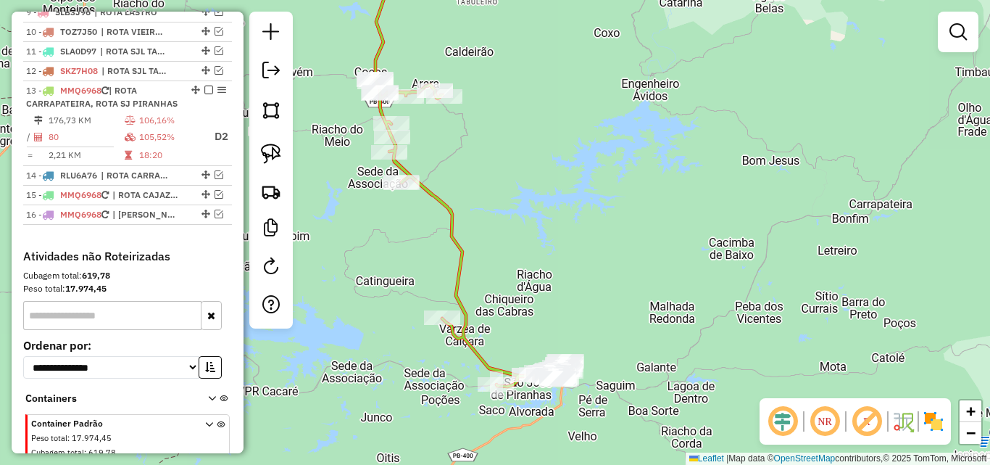
drag, startPoint x: 357, startPoint y: 374, endPoint x: 349, endPoint y: 359, distance: 17.5
click at [352, 363] on div "Janela de atendimento Grade de atendimento Capacidade Transportadoras Veículos …" at bounding box center [495, 232] width 990 height 465
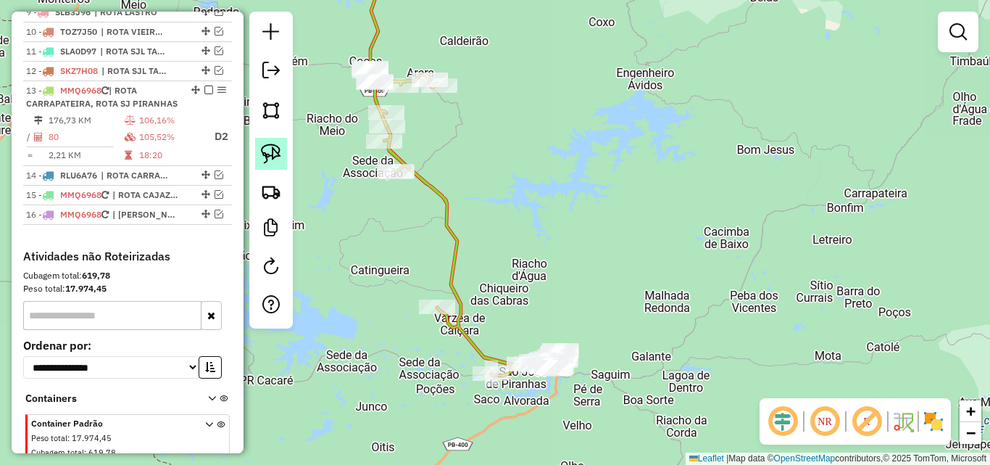
click at [281, 151] on link at bounding box center [271, 154] width 32 height 32
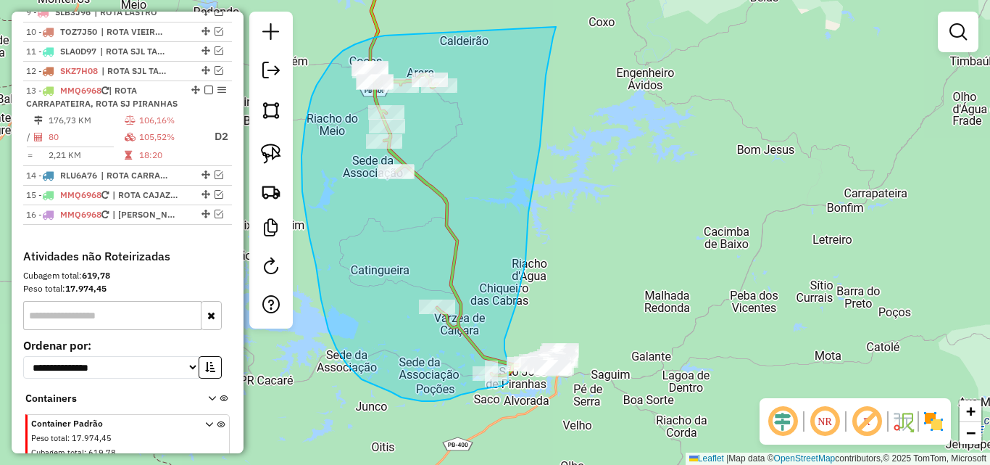
drag, startPoint x: 385, startPoint y: 36, endPoint x: 557, endPoint y: 17, distance: 173.6
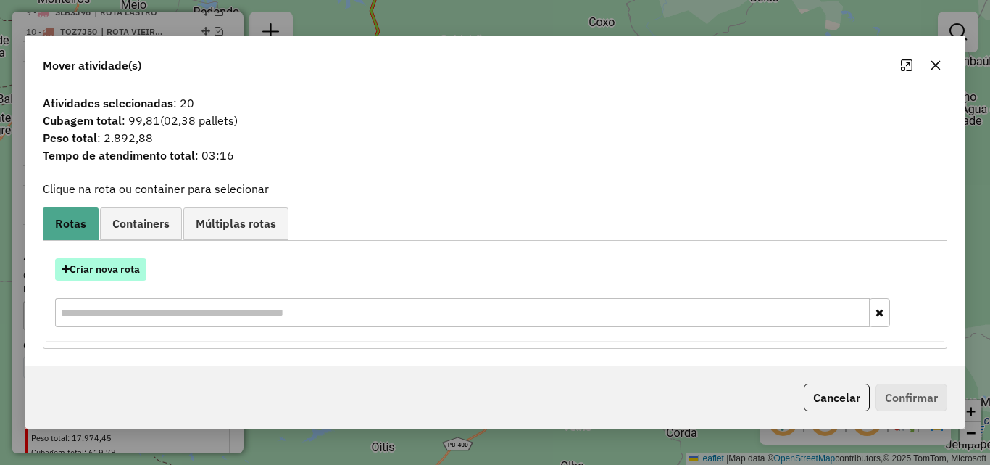
click at [104, 266] on button "Criar nova rota" at bounding box center [100, 269] width 91 height 22
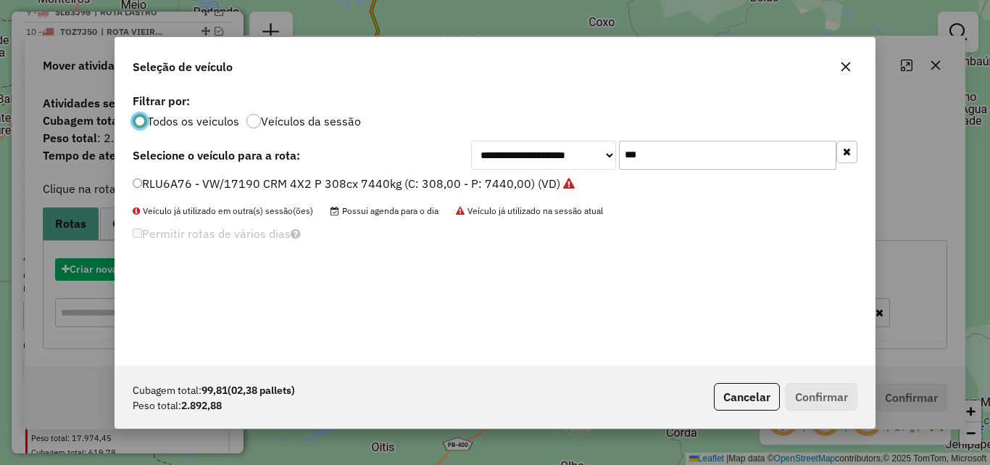
scroll to position [8, 4]
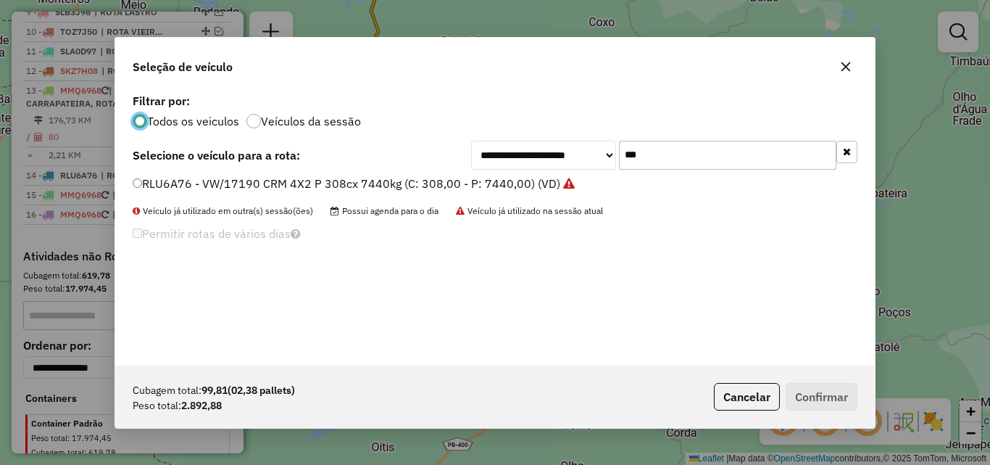
click at [720, 159] on input "***" at bounding box center [727, 155] width 217 height 29
drag, startPoint x: 721, startPoint y: 158, endPoint x: 743, endPoint y: 147, distance: 25.0
click at [725, 157] on input "***" at bounding box center [727, 155] width 217 height 29
type input "***"
click at [431, 183] on label "SLA0D27 - VW/18.210 CRM 4X2 (C: 420,00 - P: 7600,00) (VD)" at bounding box center [303, 183] width 340 height 17
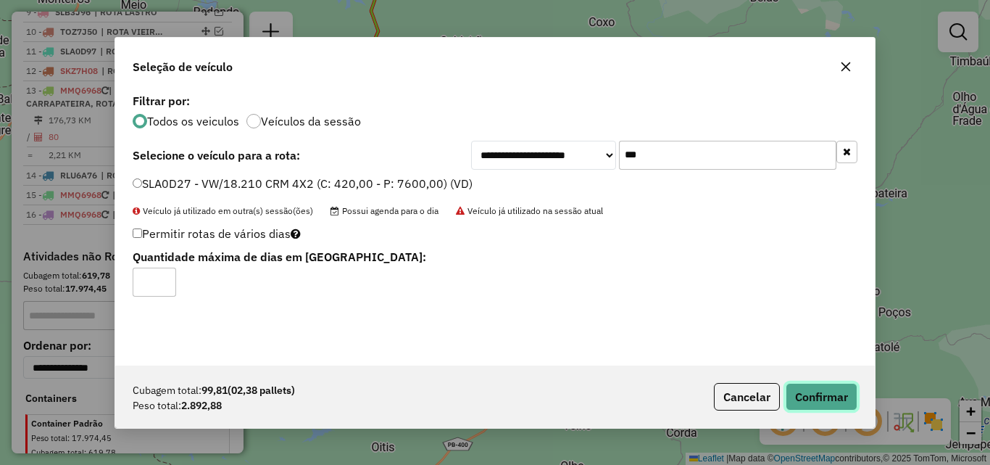
click at [816, 406] on button "Confirmar" at bounding box center [822, 397] width 72 height 28
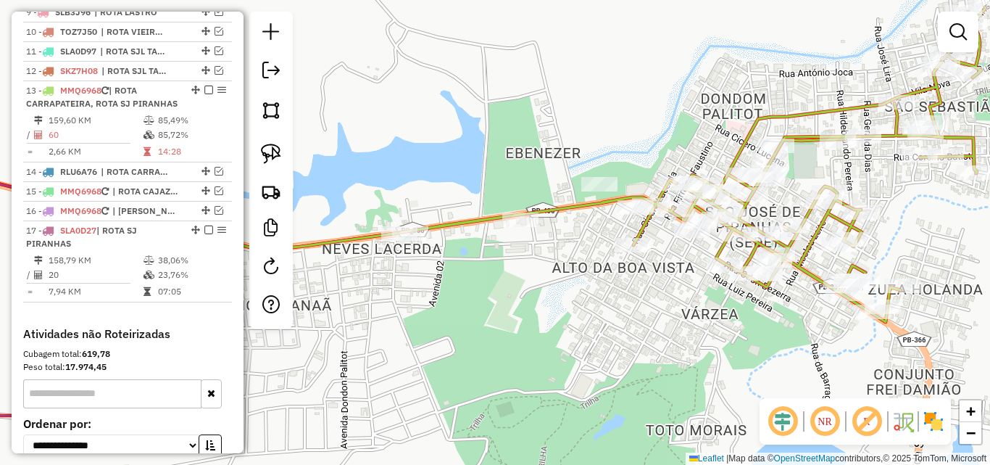
select select "*********"
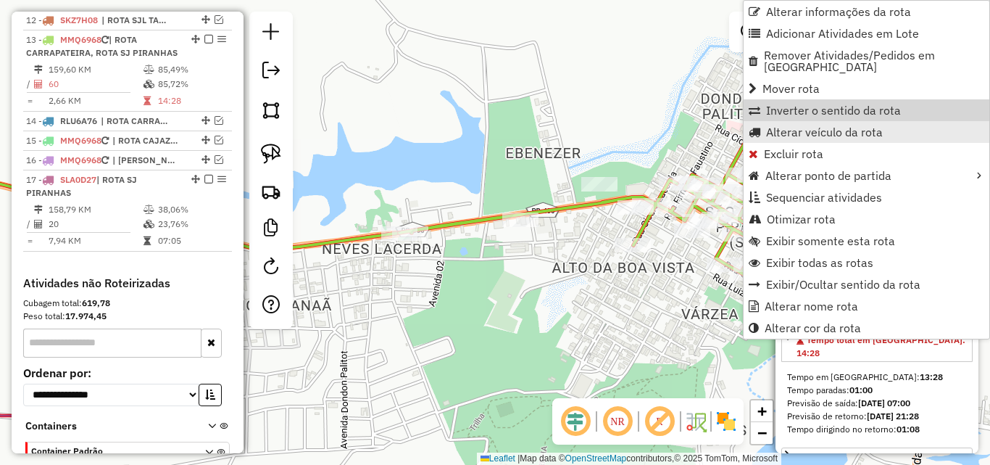
scroll to position [796, 0]
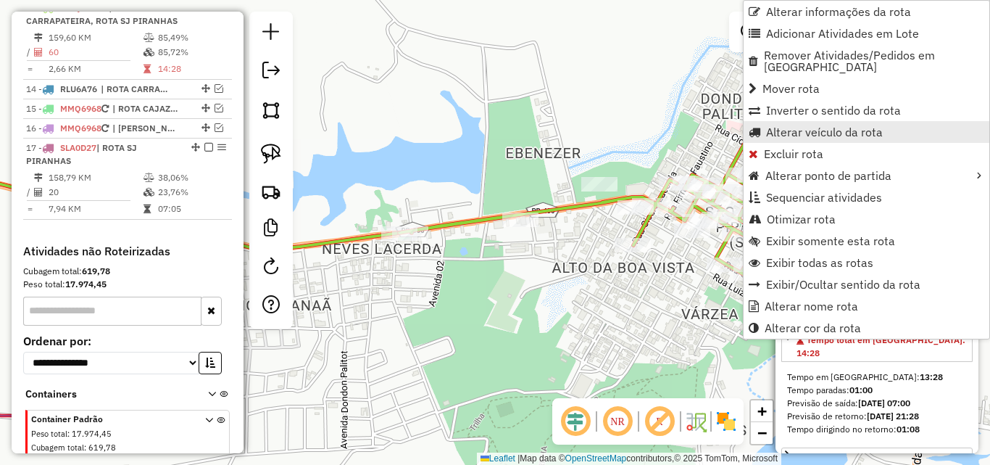
click at [833, 126] on span "Alterar veículo da rota" at bounding box center [824, 132] width 117 height 12
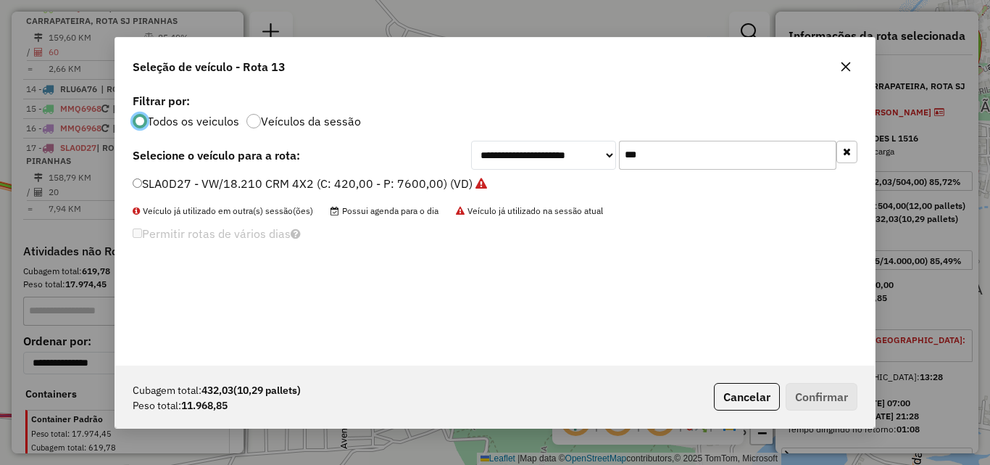
scroll to position [8, 4]
click at [812, 157] on input "***" at bounding box center [727, 155] width 217 height 29
type input "**"
click at [302, 181] on label "SKZ7G78 - VW/18.210 CRM 4X2 (C: 420,00 - P: 7600,00) (VD)" at bounding box center [303, 183] width 341 height 17
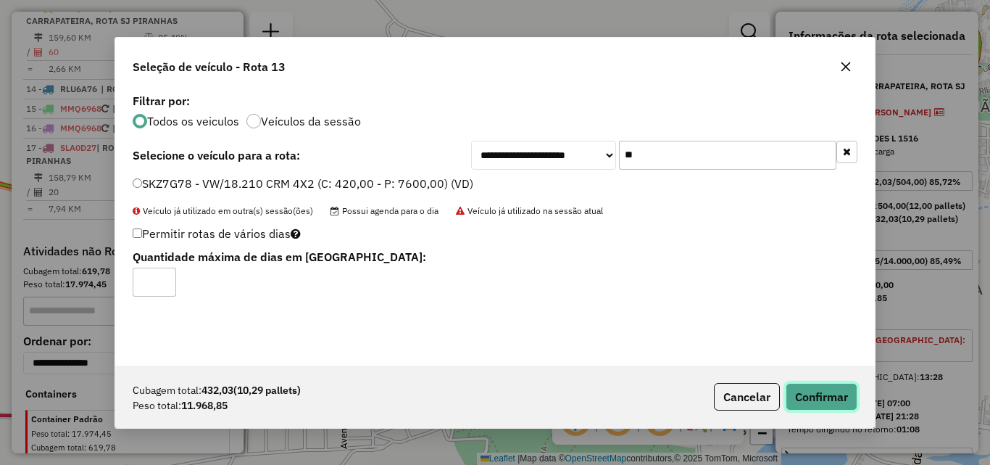
click at [816, 403] on button "Confirmar" at bounding box center [822, 397] width 72 height 28
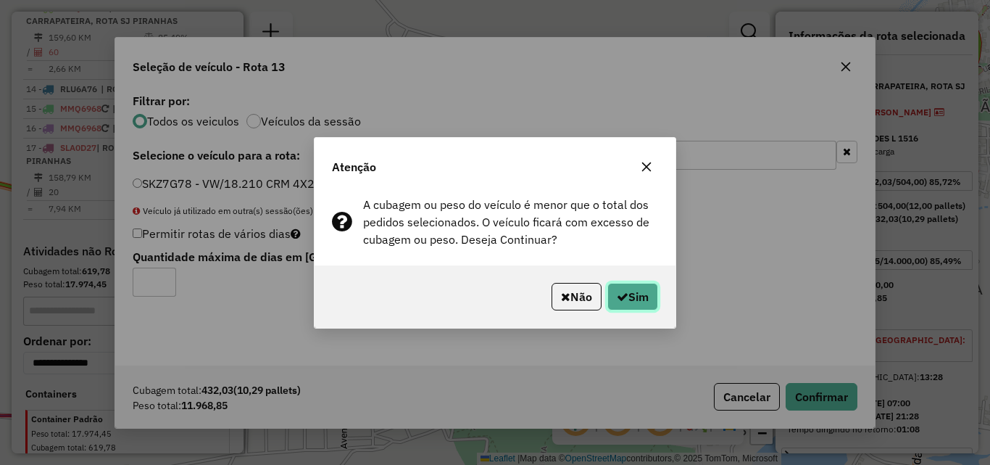
click at [623, 295] on icon "button" at bounding box center [623, 297] width 12 height 12
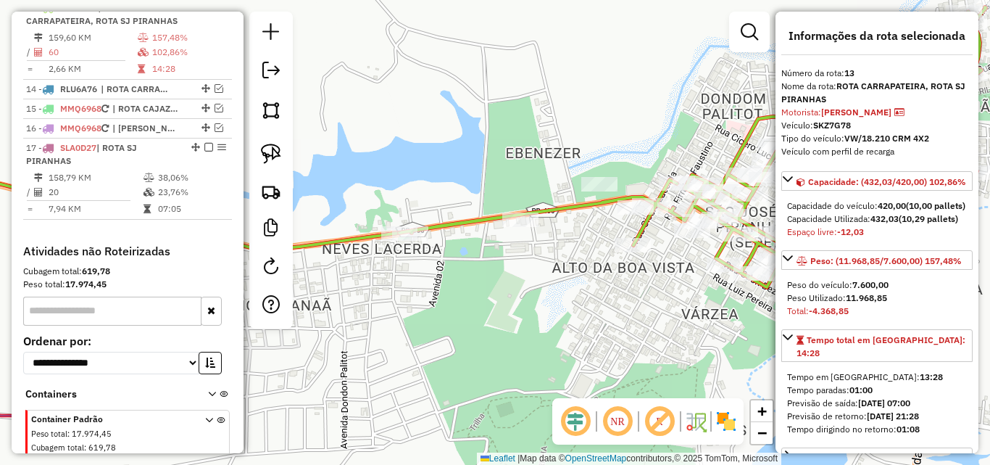
click at [552, 351] on div "Janela de atendimento Grade de atendimento Capacidade Transportadoras Veículos …" at bounding box center [495, 232] width 990 height 465
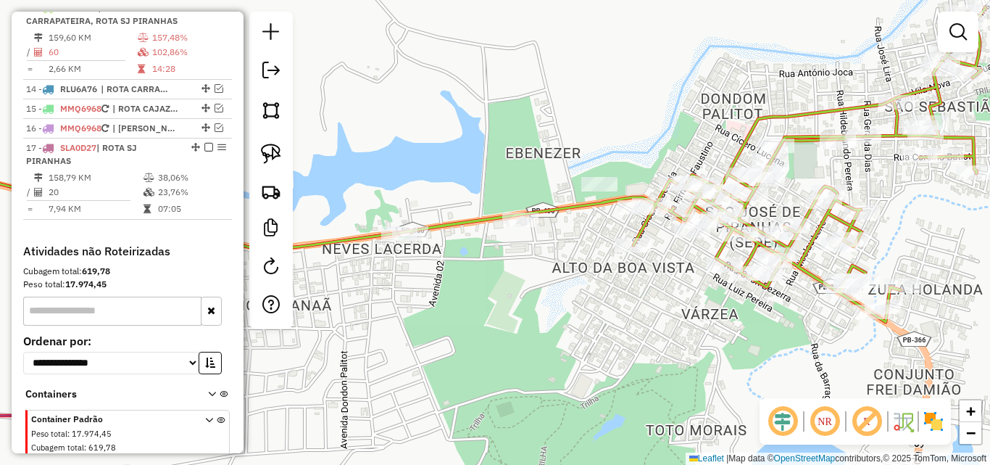
drag, startPoint x: 273, startPoint y: 146, endPoint x: 367, endPoint y: 188, distance: 102.9
click at [273, 148] on img at bounding box center [271, 154] width 20 height 20
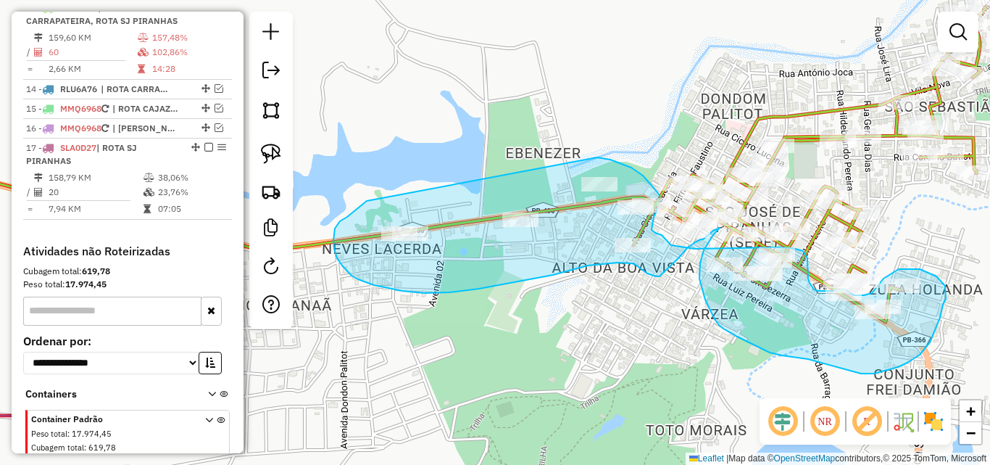
drag, startPoint x: 362, startPoint y: 204, endPoint x: 597, endPoint y: 159, distance: 239.1
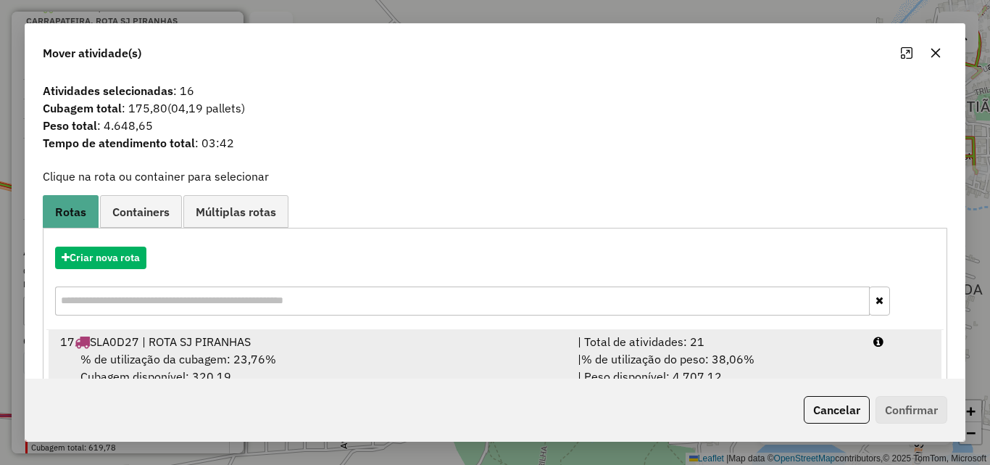
click at [719, 353] on span "% de utilização do peso: 38,06%" at bounding box center [667, 359] width 173 height 14
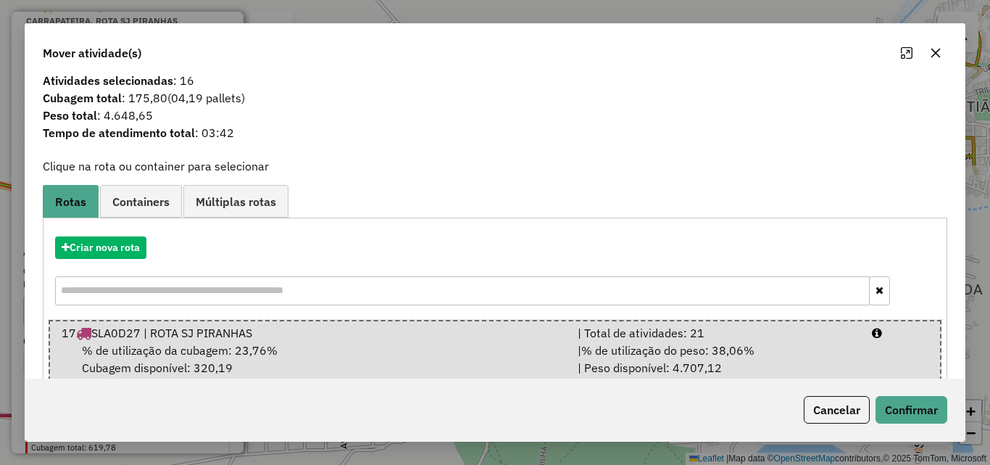
scroll to position [37, 0]
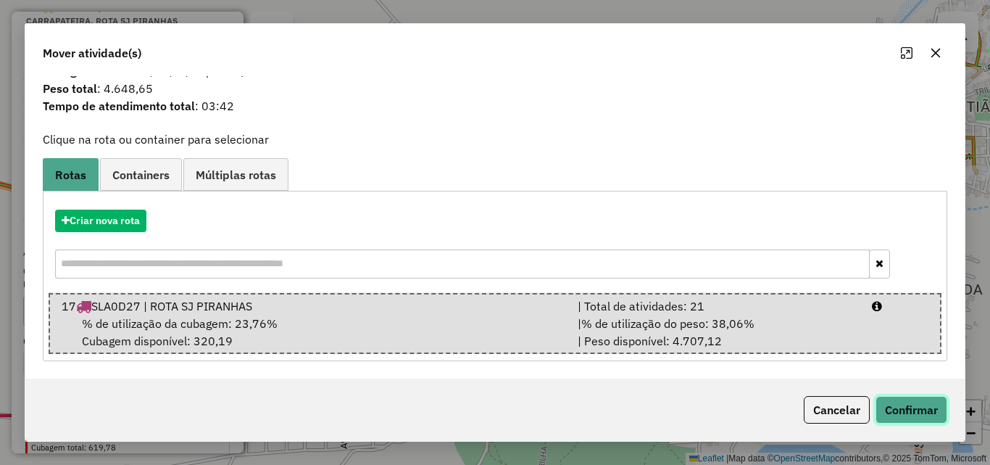
click at [913, 414] on button "Confirmar" at bounding box center [912, 410] width 72 height 28
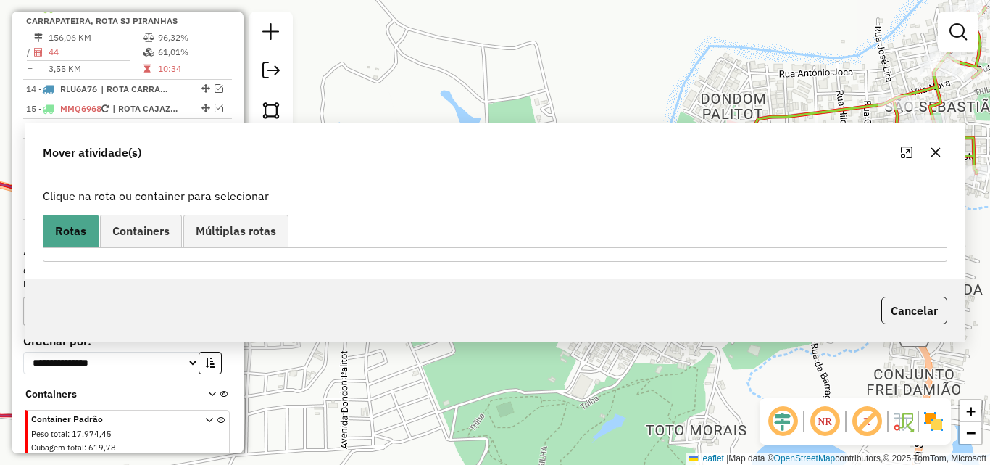
scroll to position [0, 0]
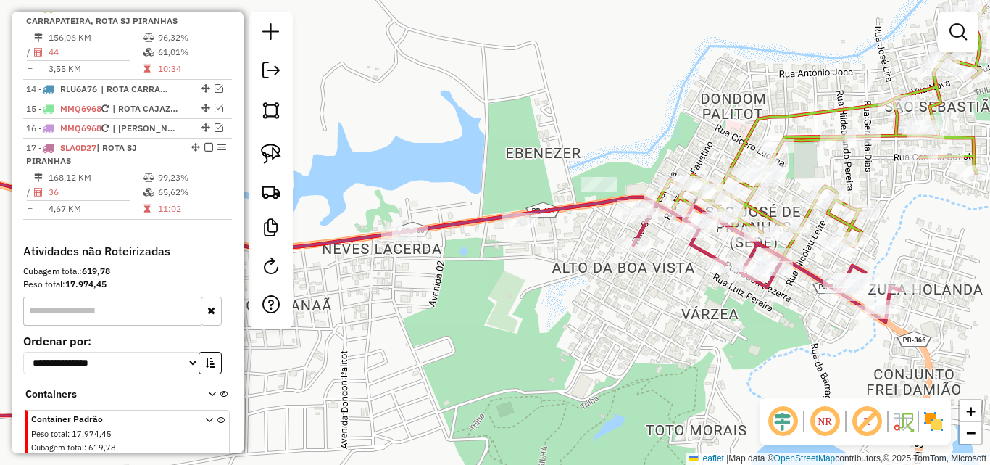
click at [647, 233] on icon at bounding box center [401, 287] width 1000 height 257
select select "*********"
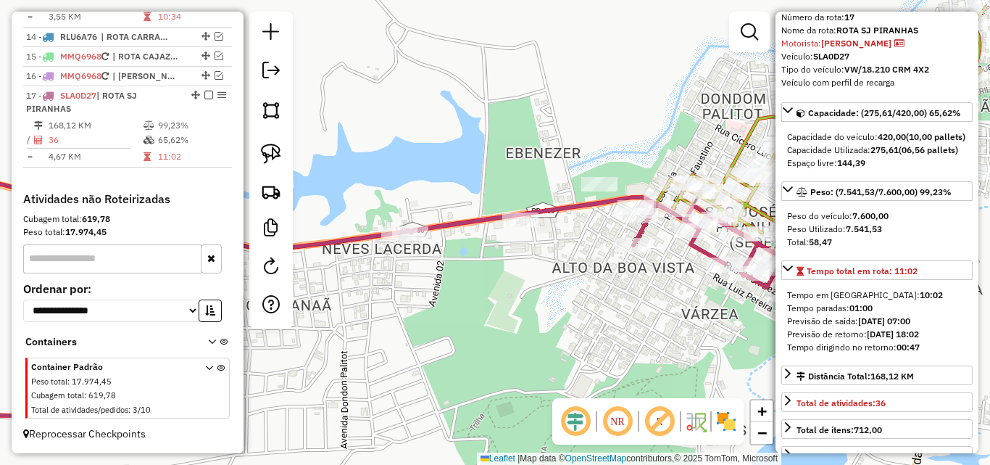
scroll to position [72, 0]
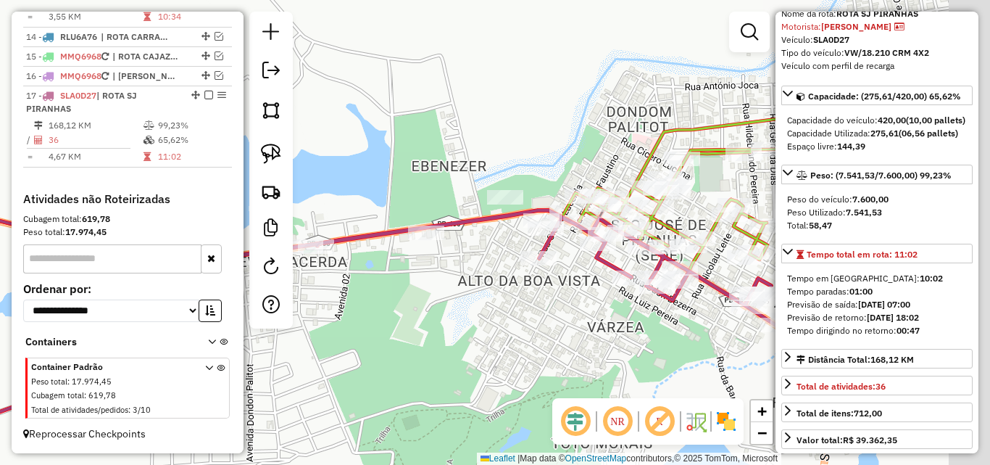
drag, startPoint x: 513, startPoint y: 302, endPoint x: 444, endPoint y: 289, distance: 70.2
click at [422, 310] on div "Janela de atendimento Grade de atendimento Capacidade Transportadoras Veículos …" at bounding box center [495, 232] width 990 height 465
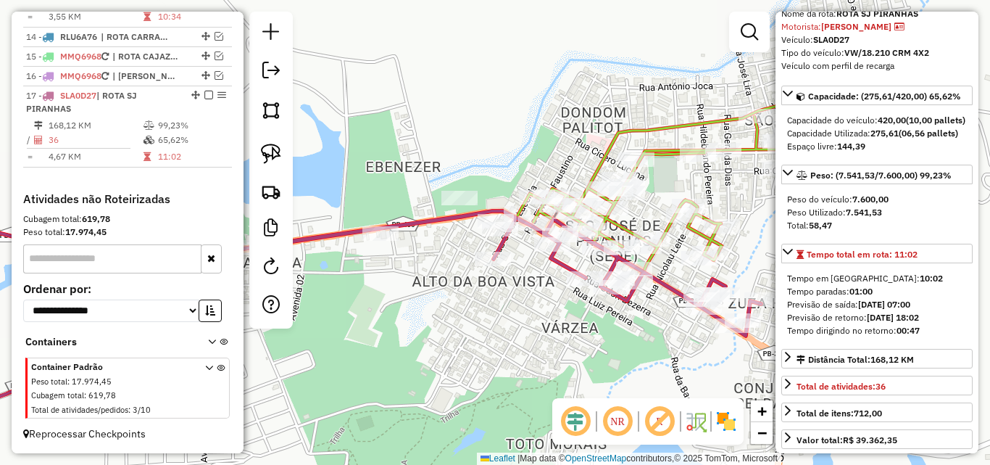
click at [611, 141] on icon at bounding box center [690, 146] width 312 height 251
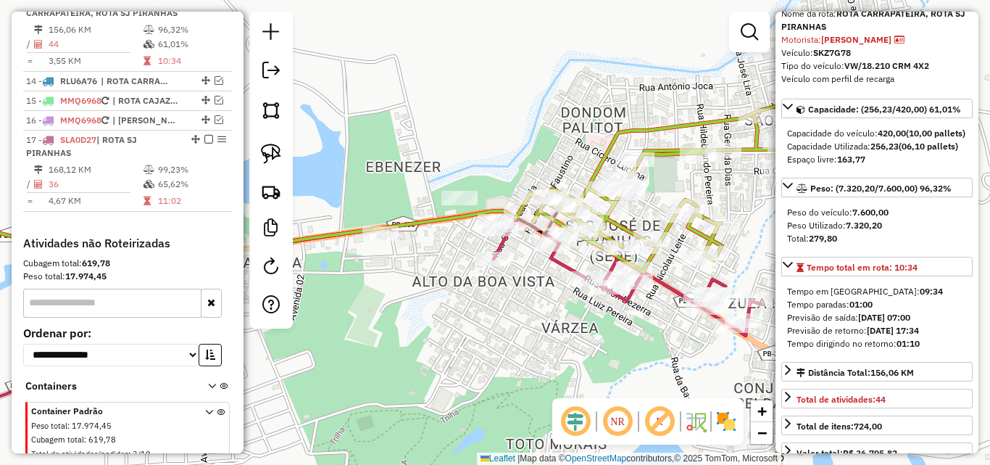
scroll to position [796, 0]
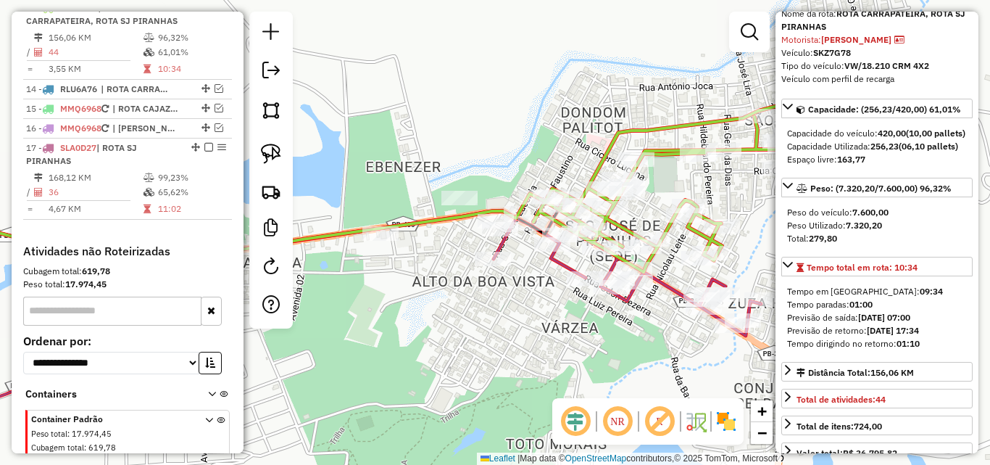
click at [501, 244] on icon at bounding box center [331, 318] width 861 height 221
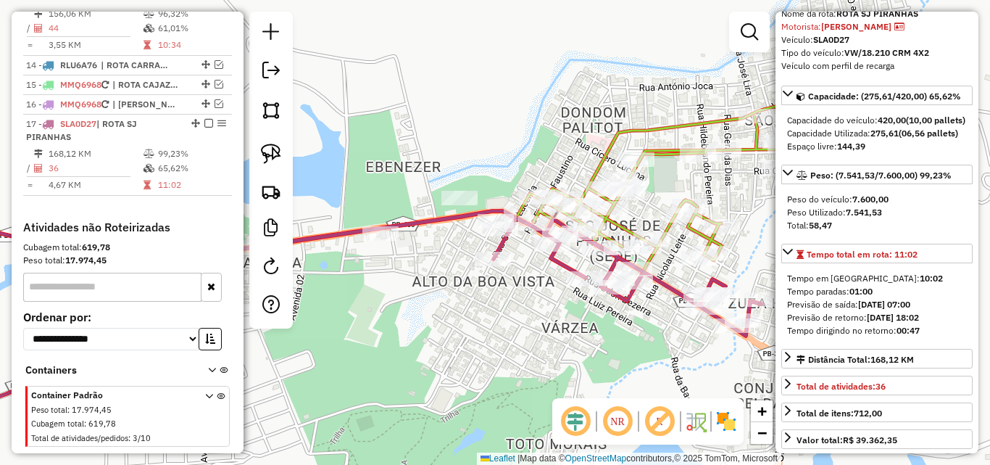
scroll to position [874, 0]
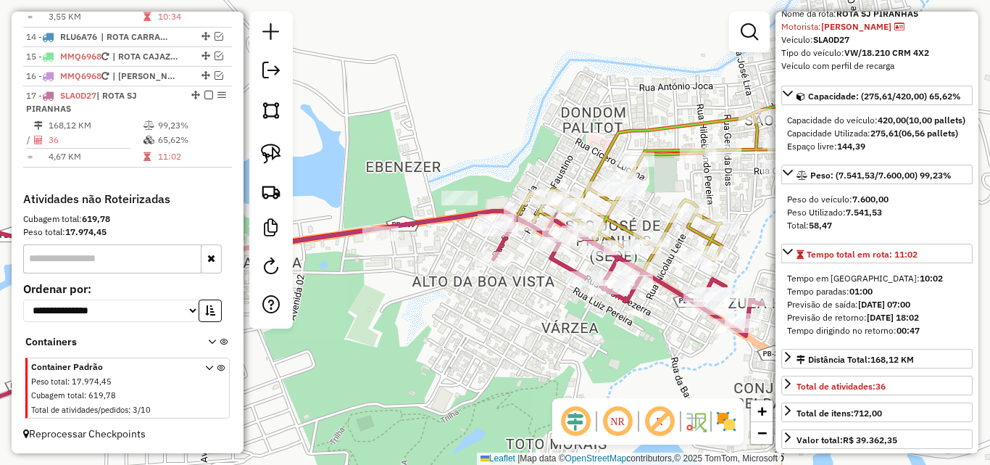
click at [602, 155] on icon at bounding box center [690, 146] width 312 height 251
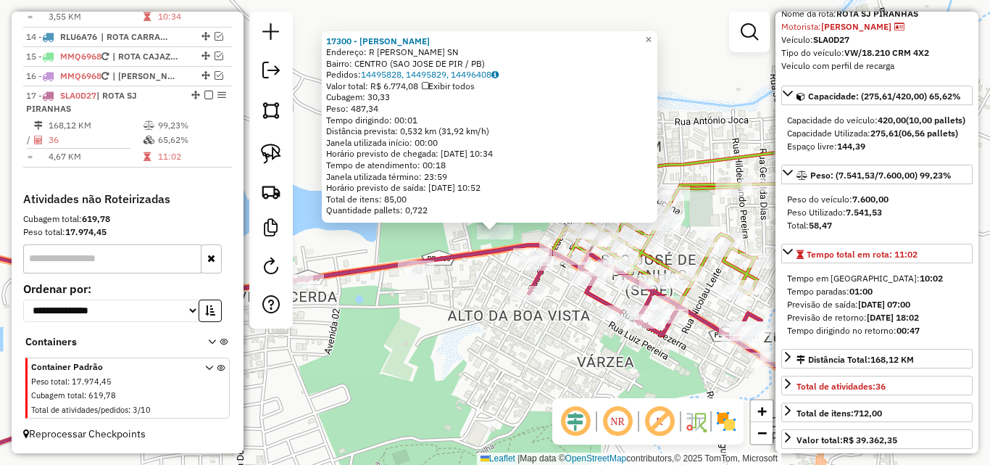
click at [472, 302] on div "17300 - VALDEMAR VALEREIO Endereço: R JOSE DIAS GUARITA SN Bairro: CENTRO (SAO …" at bounding box center [495, 232] width 990 height 465
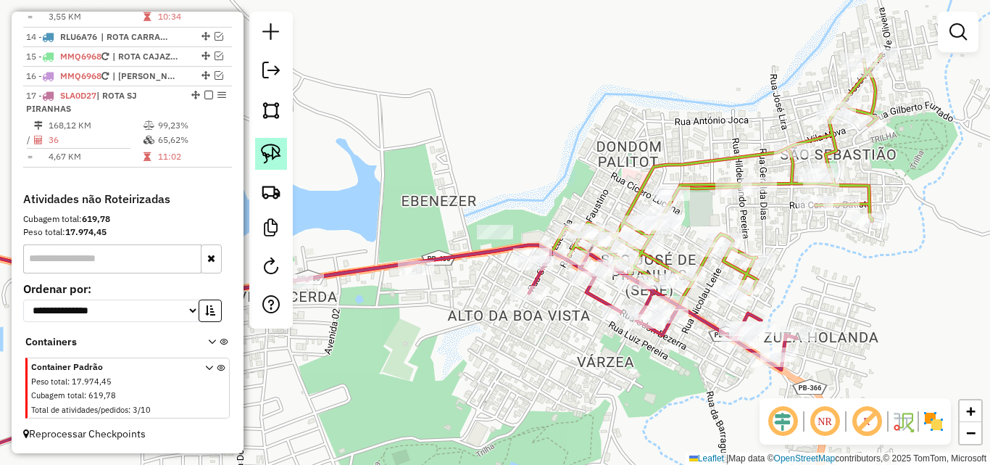
click at [270, 154] on img at bounding box center [271, 154] width 20 height 20
select select "*********"
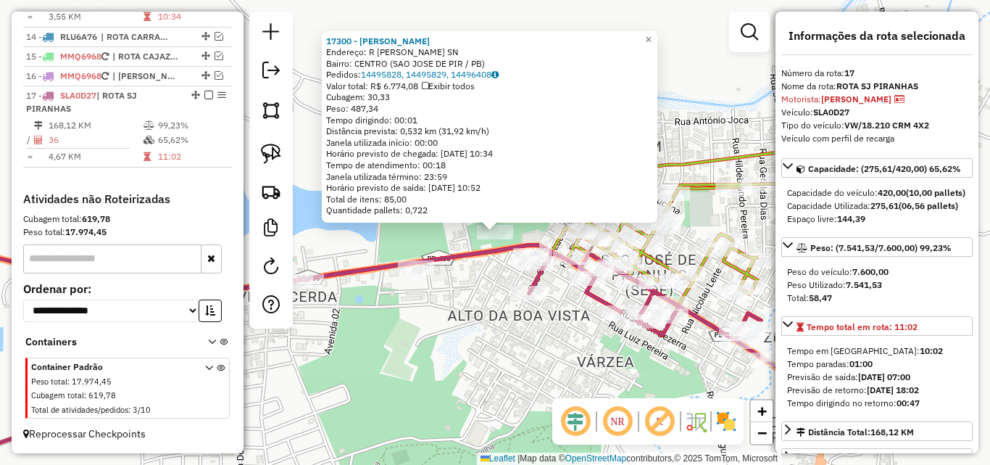
click at [443, 329] on div "17300 - VALDEMAR VALEREIO Endereço: R JOSE DIAS GUARITA SN Bairro: CENTRO (SAO …" at bounding box center [495, 232] width 990 height 465
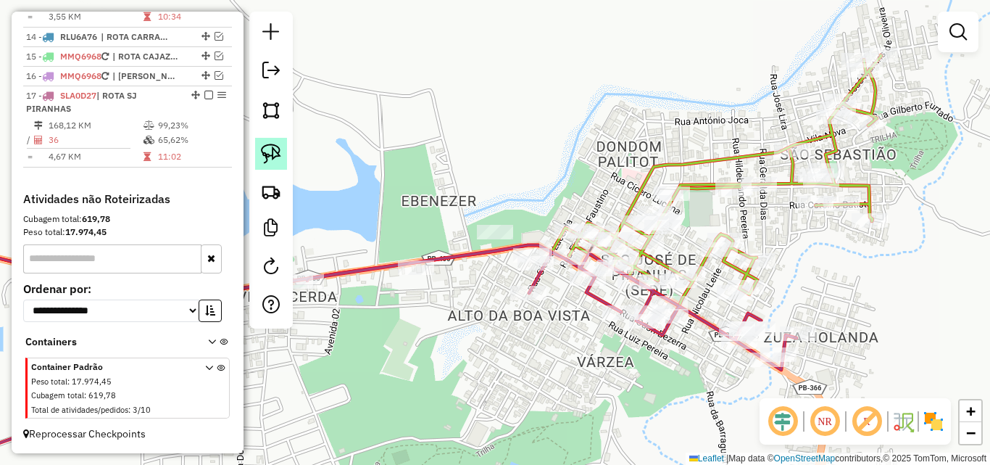
click at [272, 157] on img at bounding box center [271, 154] width 20 height 20
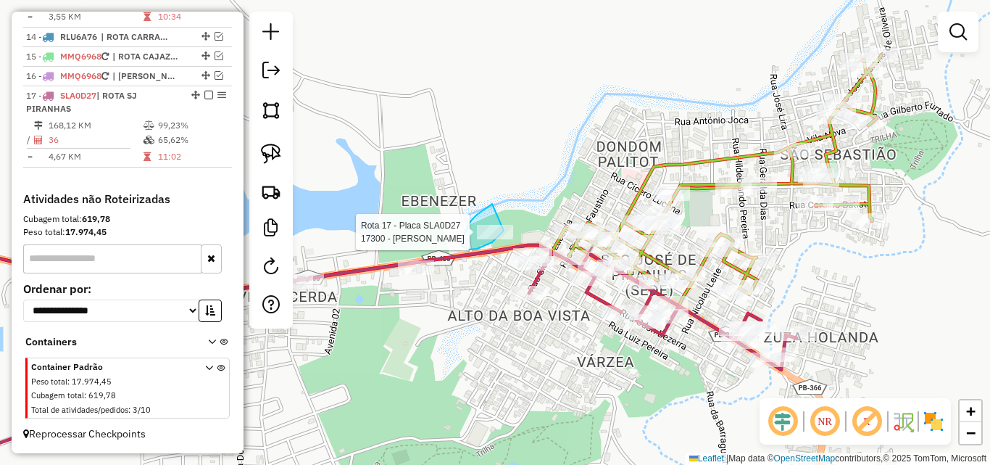
click at [507, 228] on div "Rota 17 - Placa SLA0D27 17300 - VALDEMAR VALEREIO Janela de atendimento Grade d…" at bounding box center [495, 232] width 990 height 465
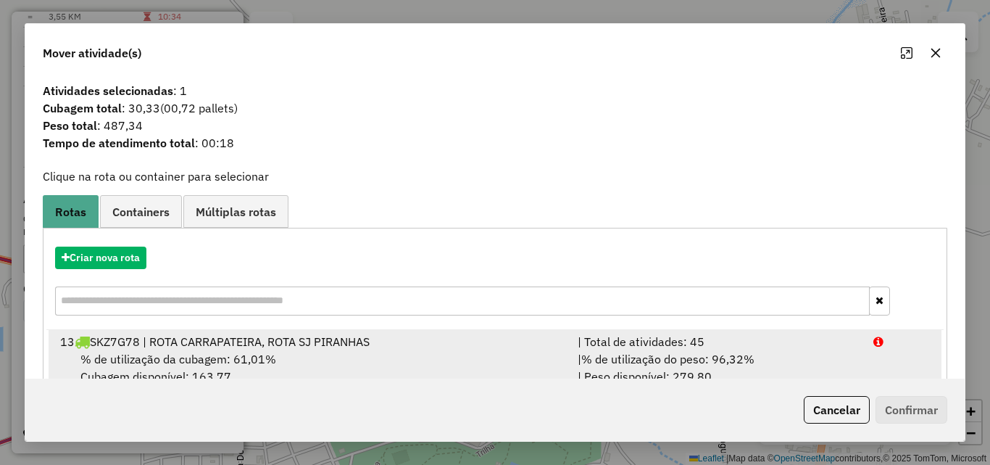
click at [751, 358] on span "% de utilização do peso: 96,32%" at bounding box center [667, 359] width 173 height 14
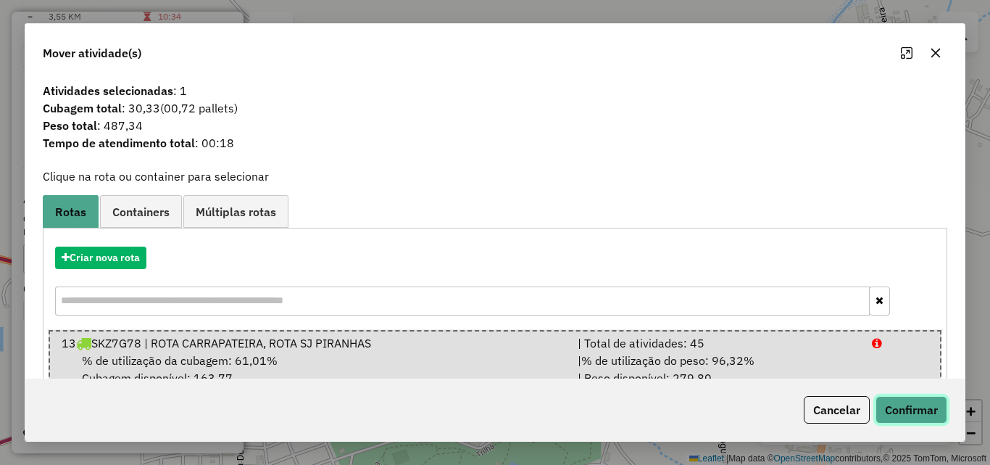
click at [910, 399] on button "Confirmar" at bounding box center [912, 410] width 72 height 28
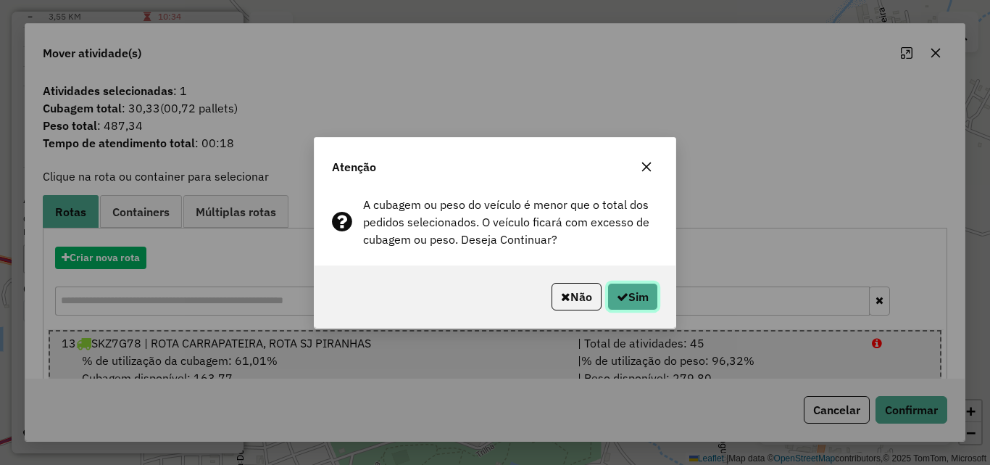
click at [630, 294] on button "Sim" at bounding box center [633, 297] width 51 height 28
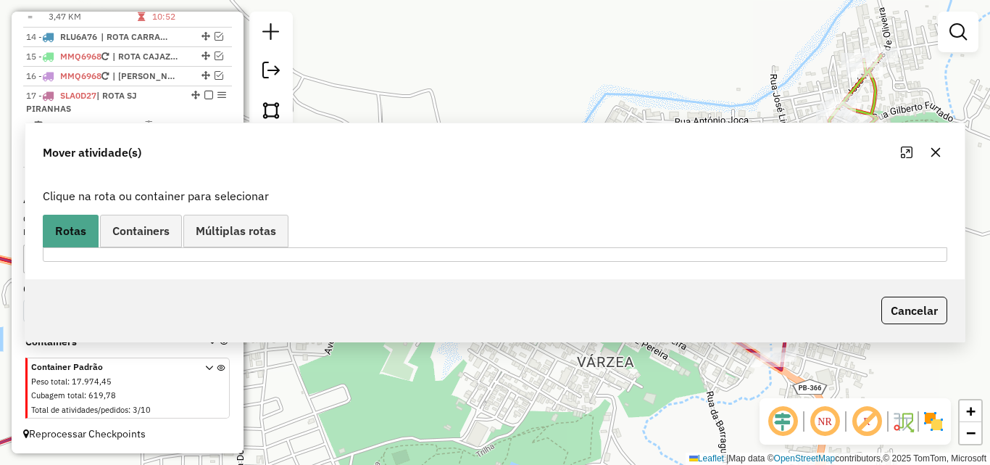
scroll to position [780, 0]
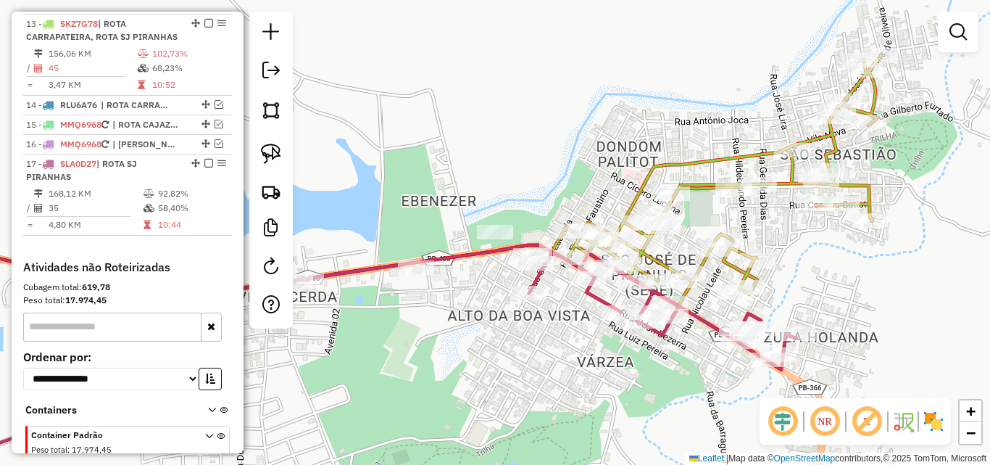
click at [735, 266] on icon at bounding box center [690, 180] width 384 height 251
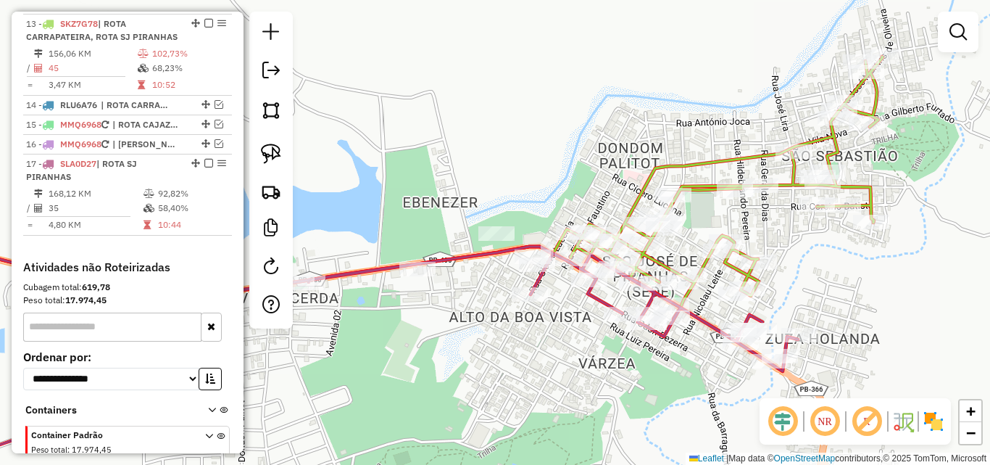
click at [735, 266] on icon at bounding box center [691, 182] width 384 height 251
select select "*********"
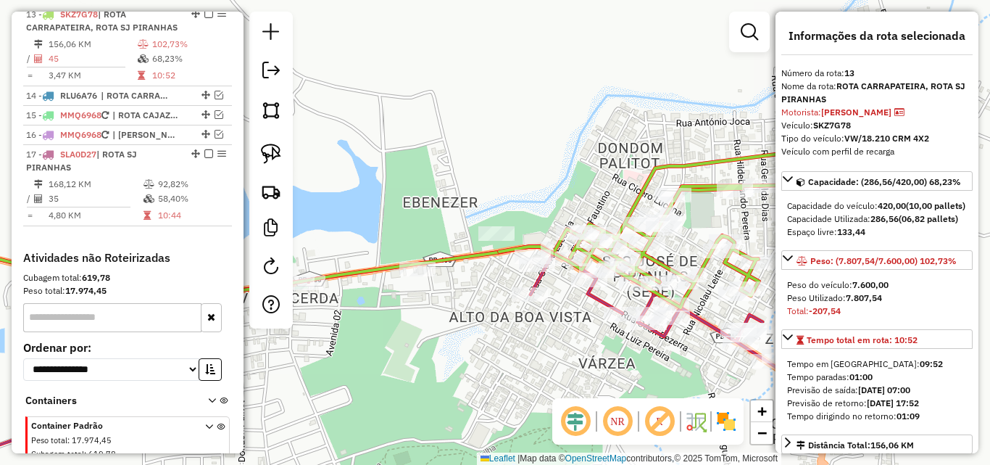
scroll to position [796, 0]
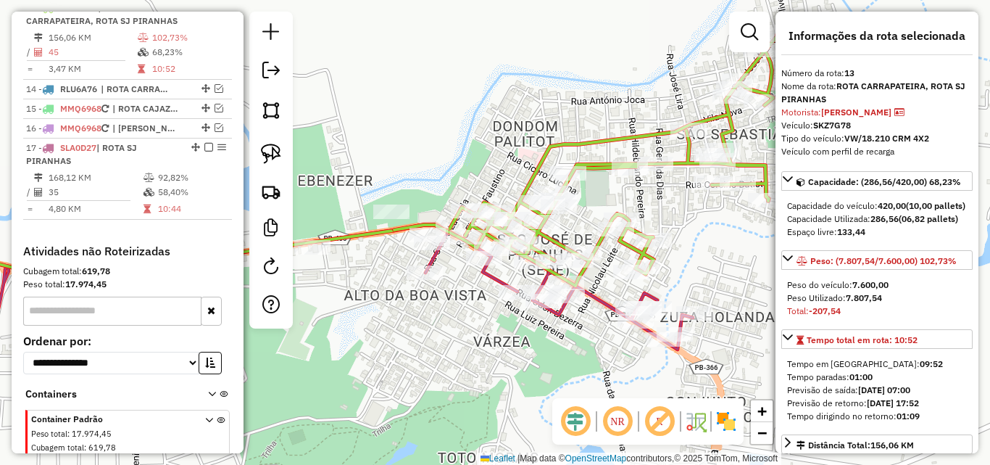
drag, startPoint x: 557, startPoint y: 366, endPoint x: 495, endPoint y: 358, distance: 62.9
click at [495, 358] on div "Janela de atendimento Grade de atendimento Capacidade Transportadoras Veículos …" at bounding box center [495, 232] width 990 height 465
click at [495, 360] on div "Janela de atendimento Grade de atendimento Capacidade Transportadoras Veículos …" at bounding box center [495, 232] width 990 height 465
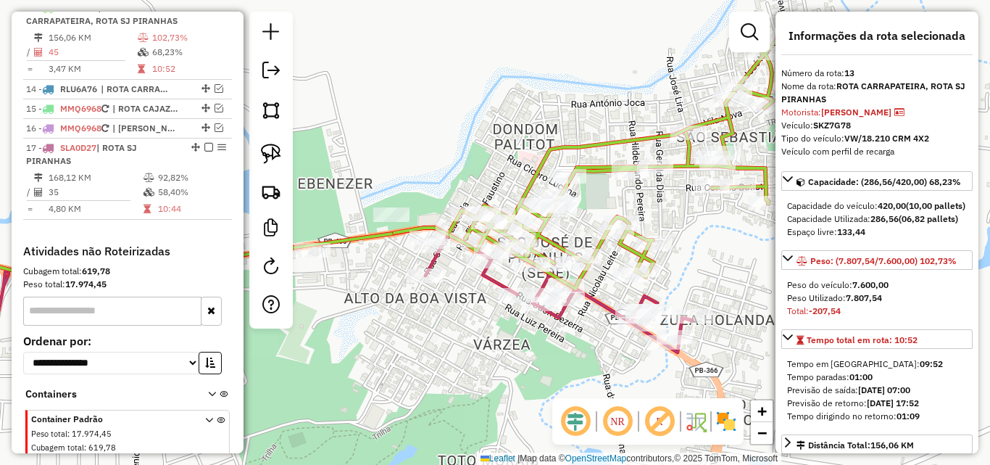
drag, startPoint x: 285, startPoint y: 163, endPoint x: 359, endPoint y: 188, distance: 77.9
click at [283, 164] on link at bounding box center [271, 154] width 32 height 32
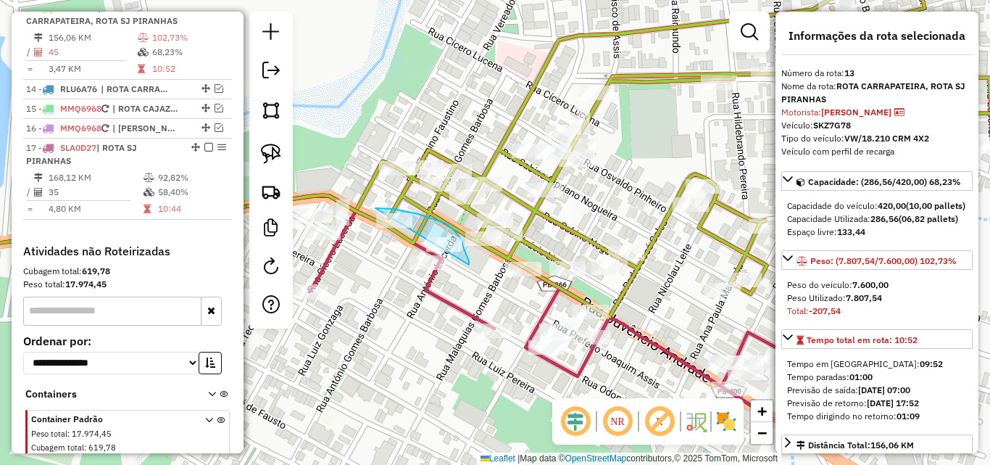
drag, startPoint x: 469, startPoint y: 265, endPoint x: 394, endPoint y: 292, distance: 80.3
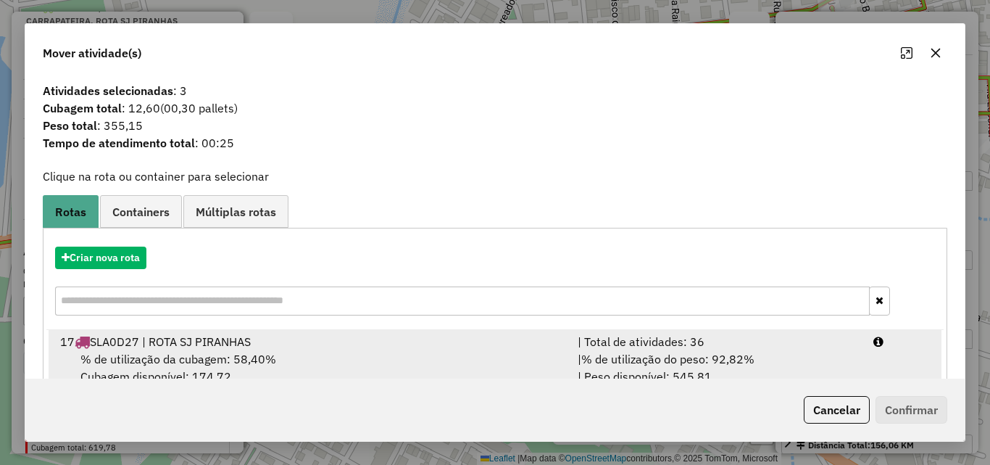
drag, startPoint x: 835, startPoint y: 358, endPoint x: 844, endPoint y: 349, distance: 12.3
click at [835, 359] on div "| % de utilização do peso: 92,82% | Peso disponível: 545,81" at bounding box center [717, 367] width 296 height 35
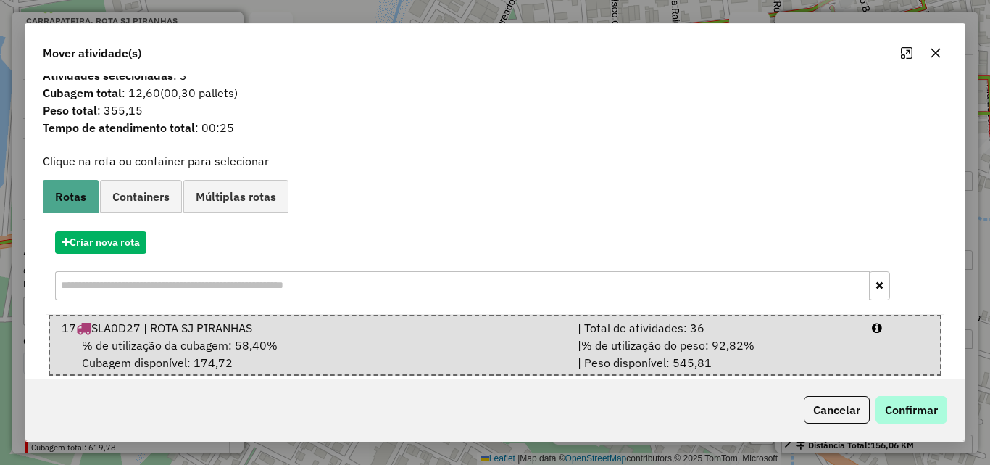
scroll to position [37, 0]
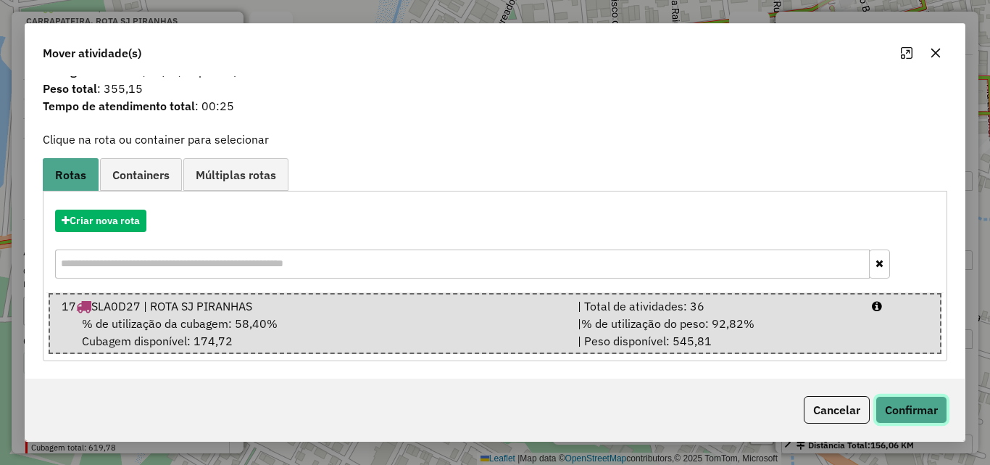
click at [905, 398] on button "Confirmar" at bounding box center [912, 410] width 72 height 28
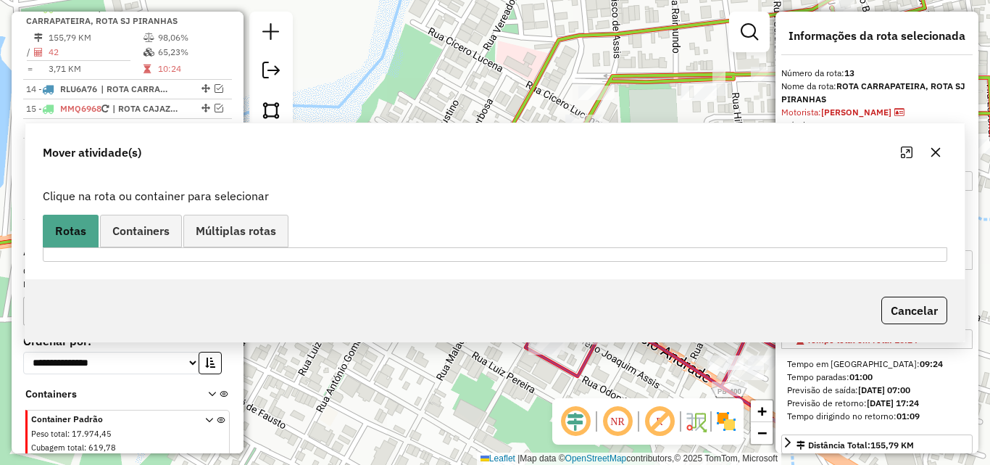
scroll to position [0, 0]
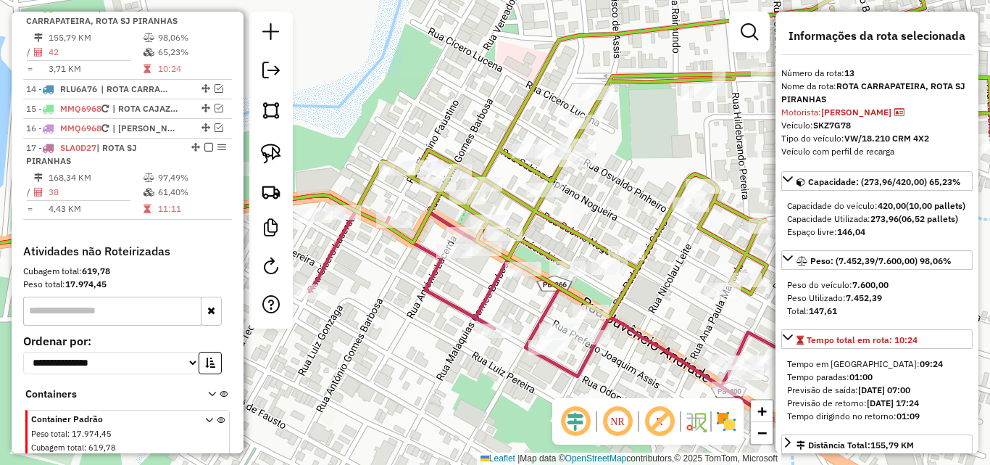
click at [662, 220] on icon at bounding box center [622, 135] width 749 height 363
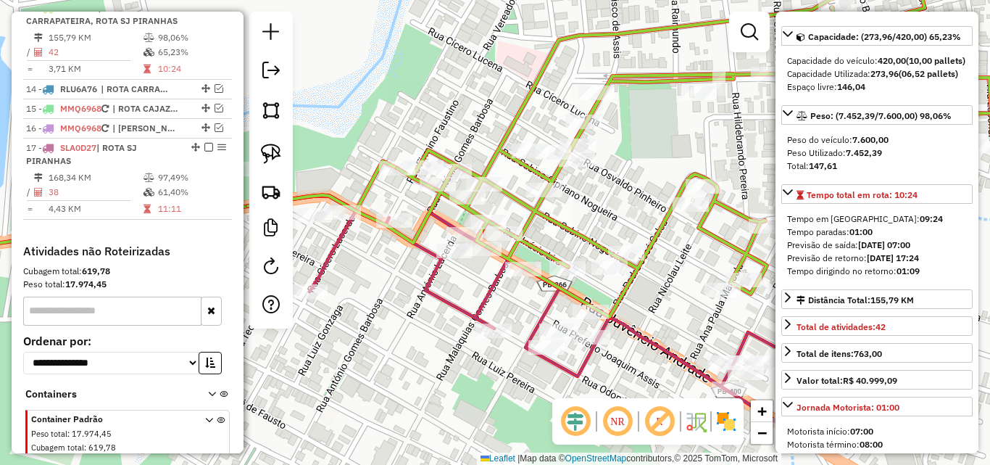
click at [434, 299] on icon at bounding box center [373, 320] width 945 height 250
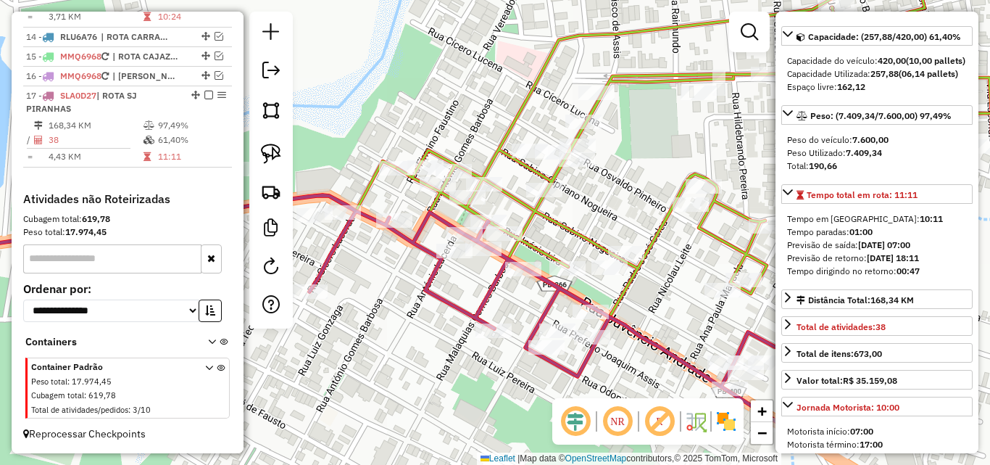
scroll to position [874, 0]
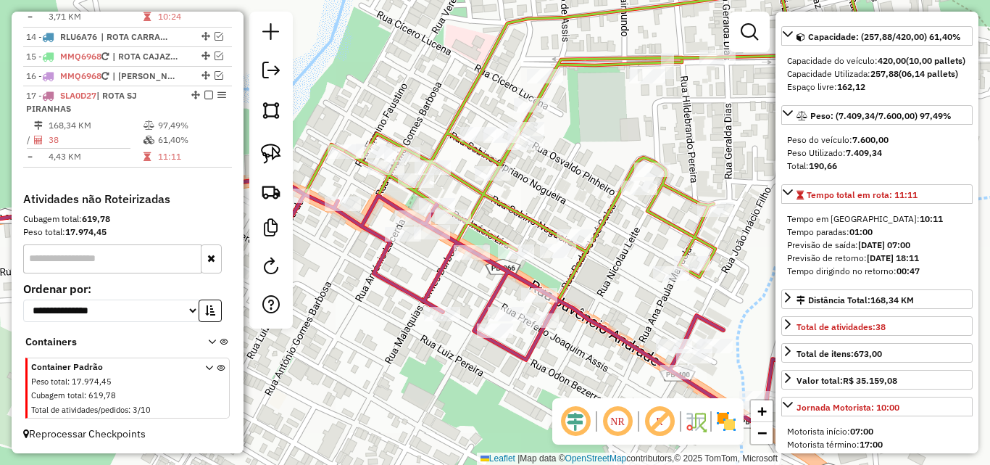
drag, startPoint x: 363, startPoint y: 371, endPoint x: 343, endPoint y: 364, distance: 21.6
click at [342, 365] on div "Janela de atendimento Grade de atendimento Capacidade Transportadoras Veículos …" at bounding box center [495, 232] width 990 height 465
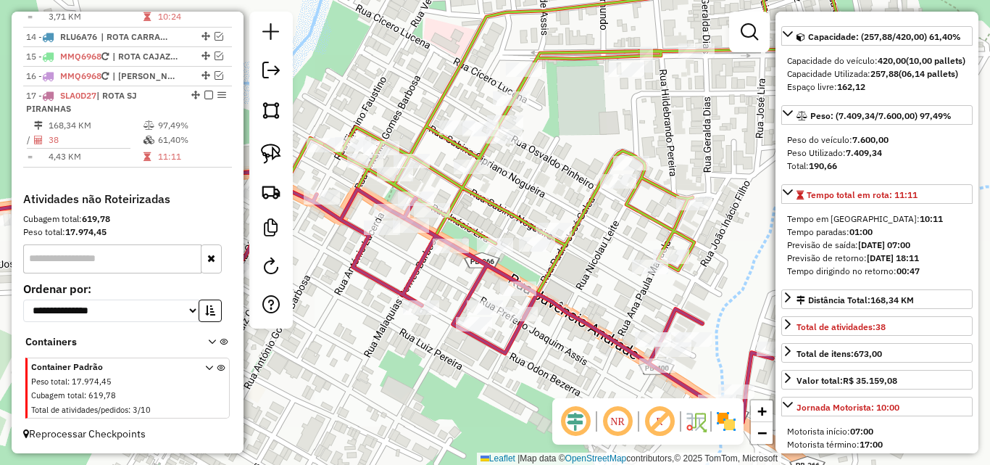
click at [384, 243] on div "Janela de atendimento Grade de atendimento Capacidade Transportadoras Veículos …" at bounding box center [495, 232] width 990 height 465
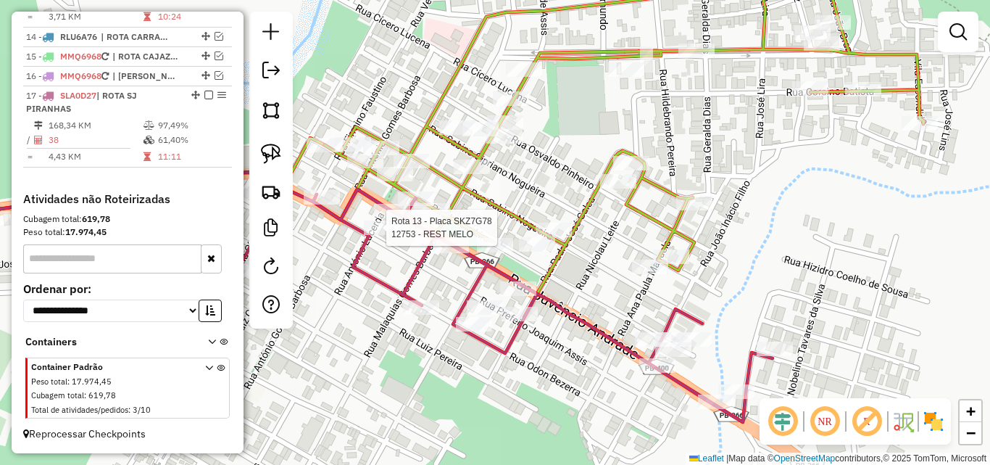
click at [379, 235] on div at bounding box center [382, 227] width 36 height 14
select select "*********"
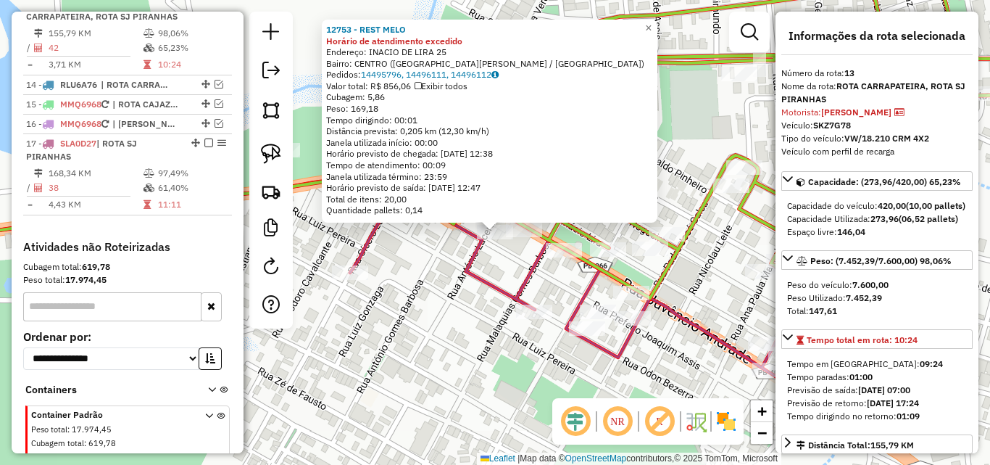
scroll to position [796, 0]
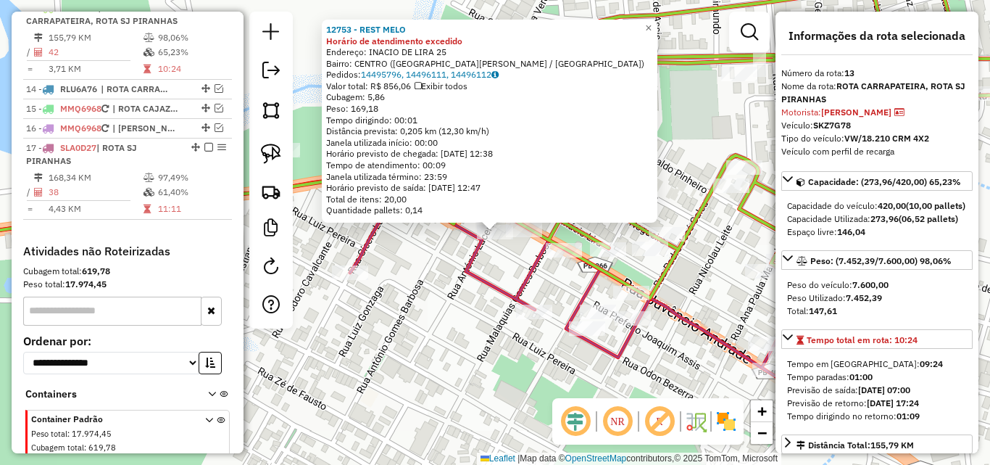
drag, startPoint x: 381, startPoint y: 362, endPoint x: 391, endPoint y: 357, distance: 12.0
click at [381, 362] on div "12753 - REST MELO Horário de atendimento excedido Endereço: INACIO DE LIRA 25 B…" at bounding box center [495, 232] width 990 height 465
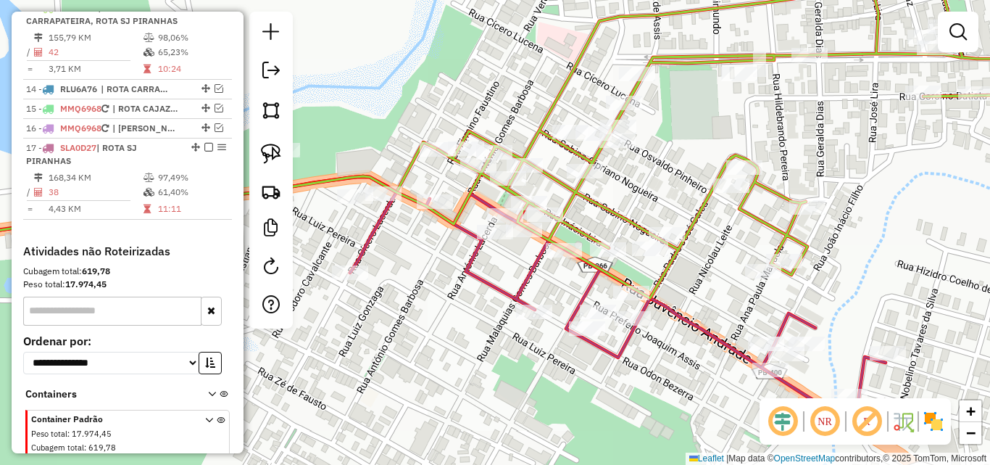
click at [526, 290] on icon at bounding box center [393, 301] width 985 height 250
select select "*********"
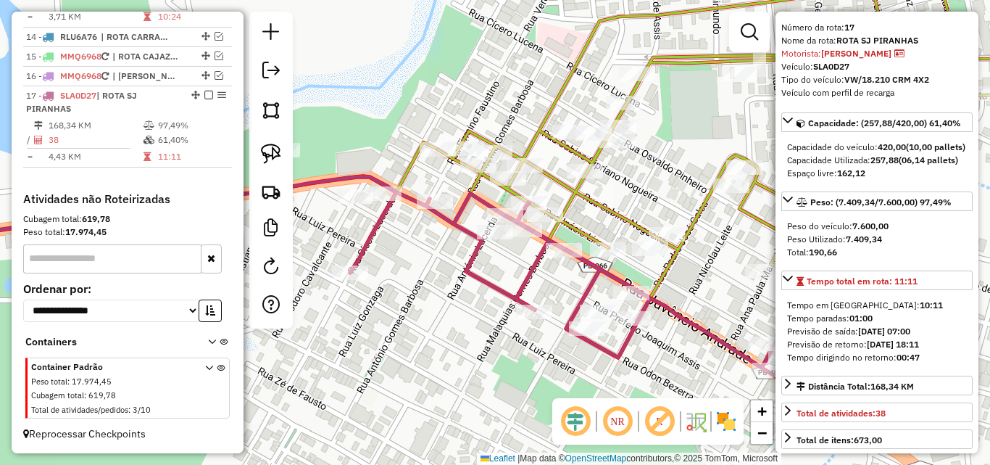
scroll to position [72, 0]
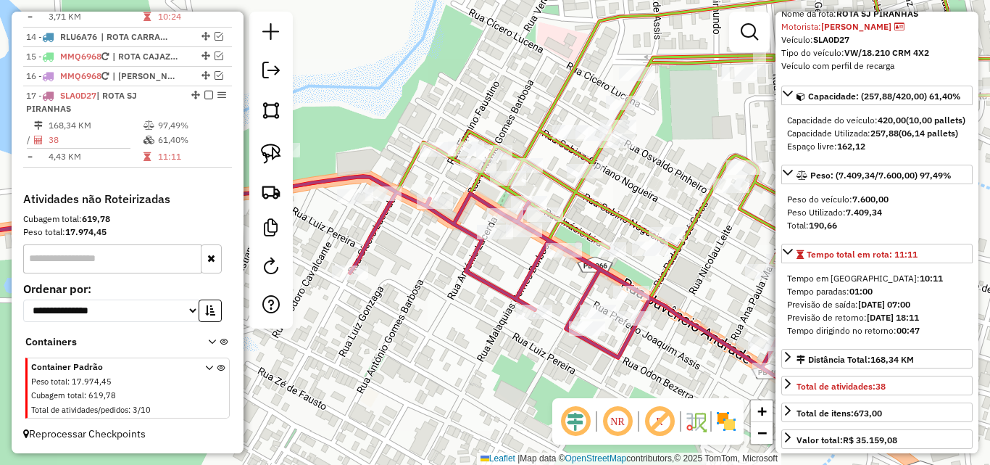
click at [585, 202] on icon at bounding box center [663, 126] width 749 height 344
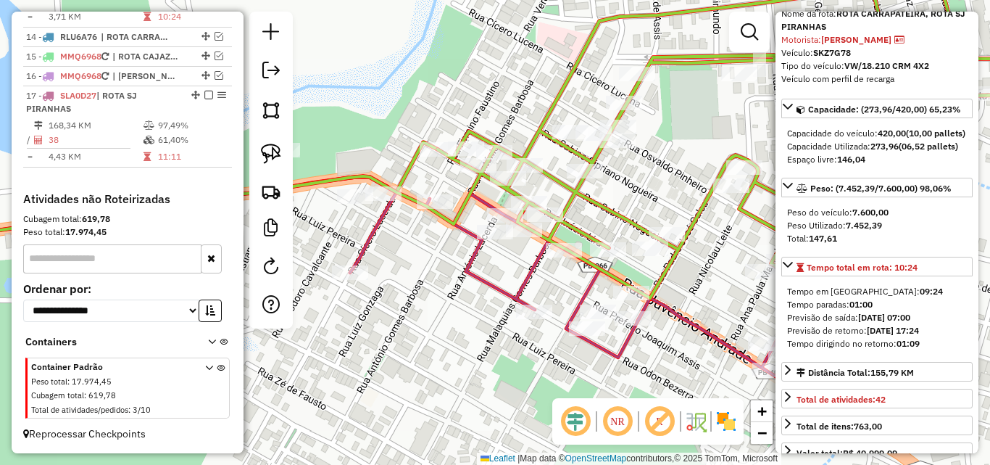
scroll to position [796, 0]
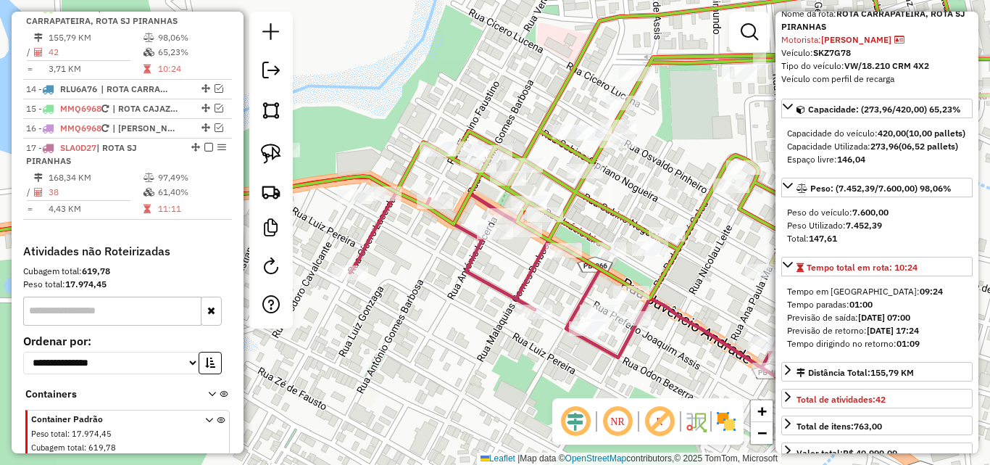
click at [486, 278] on icon at bounding box center [393, 301] width 985 height 250
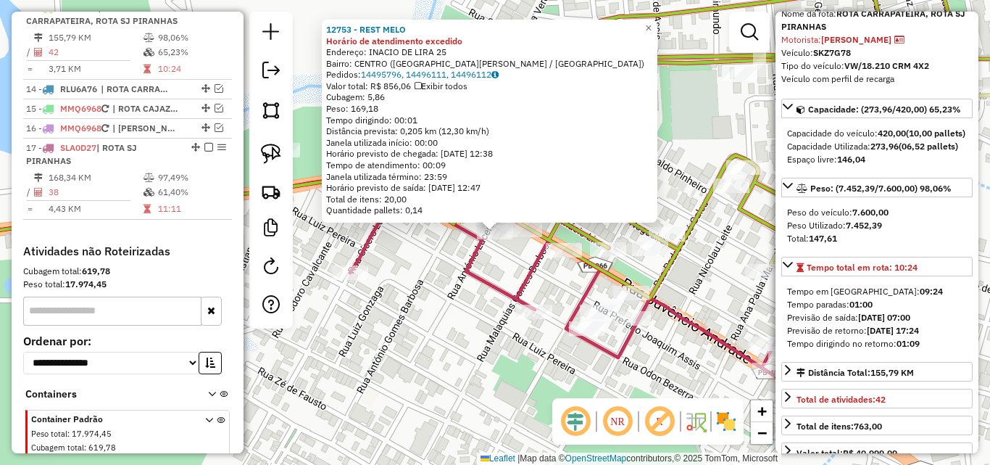
click at [431, 315] on div "12753 - REST MELO Horário de atendimento excedido Endereço: INACIO DE LIRA 25 B…" at bounding box center [495, 232] width 990 height 465
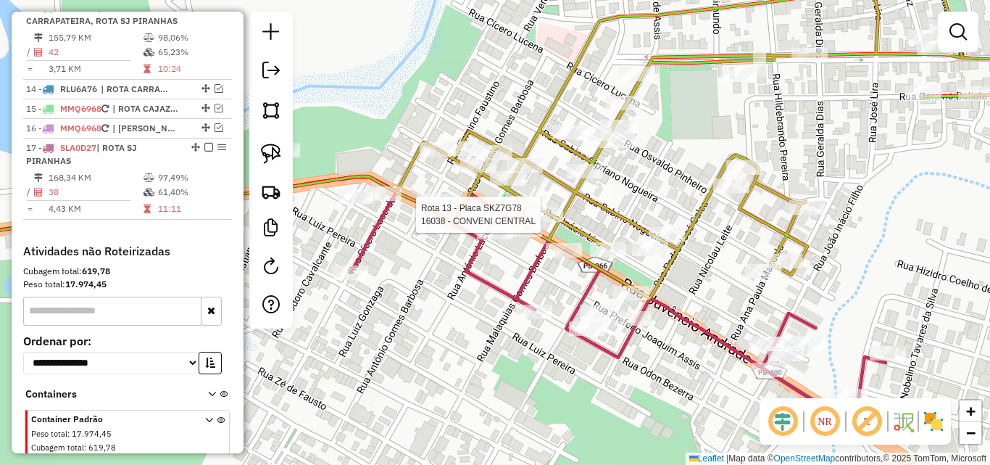
select select "*********"
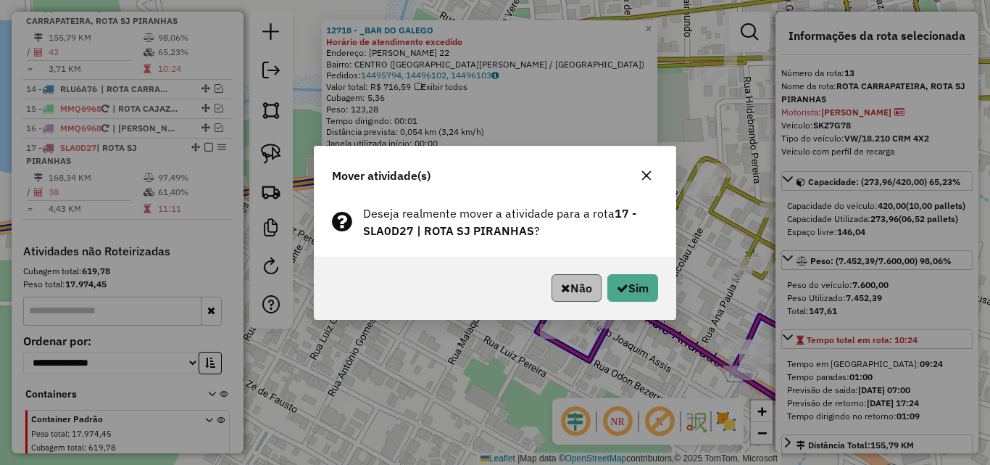
drag, startPoint x: 602, startPoint y: 269, endPoint x: 584, endPoint y: 280, distance: 21.1
click at [600, 270] on div "Não Sim" at bounding box center [495, 288] width 361 height 62
drag, startPoint x: 581, startPoint y: 281, endPoint x: 547, endPoint y: 266, distance: 37.3
click at [581, 282] on button "Não" at bounding box center [577, 288] width 50 height 28
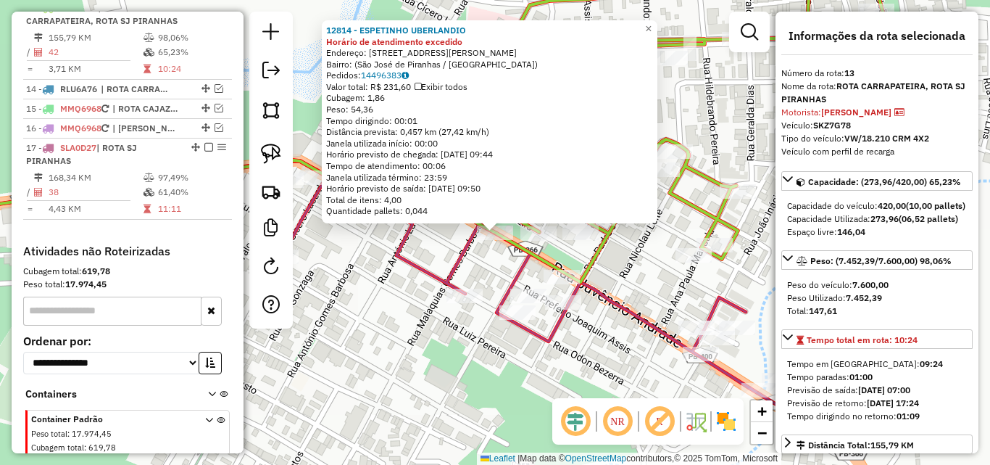
click at [438, 344] on div "12814 - ESPETINHO UBERLANDIO Horário de atendimento excedido Endereço: Rua Juvê…" at bounding box center [495, 232] width 990 height 465
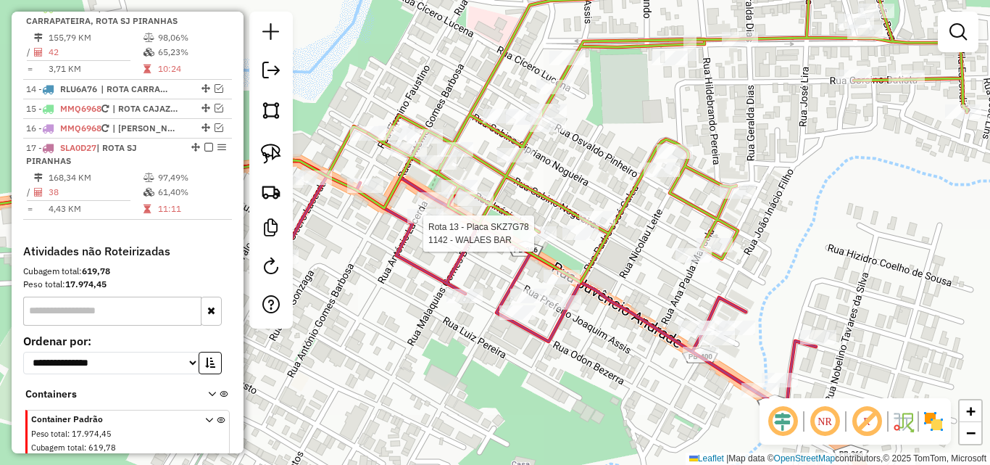
select select "*********"
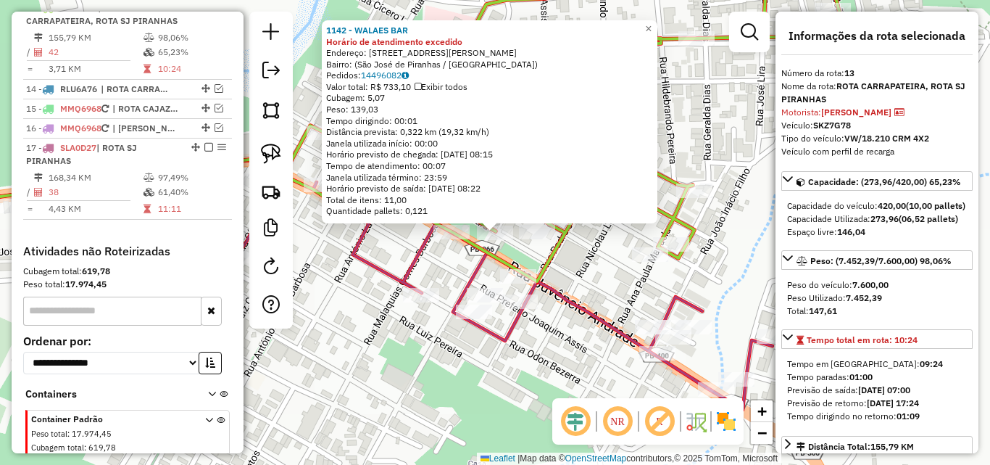
click at [377, 371] on div "1142 - WALAES BAR Horário de atendimento excedido Endereço: Rua Domingos Leite …" at bounding box center [495, 232] width 990 height 465
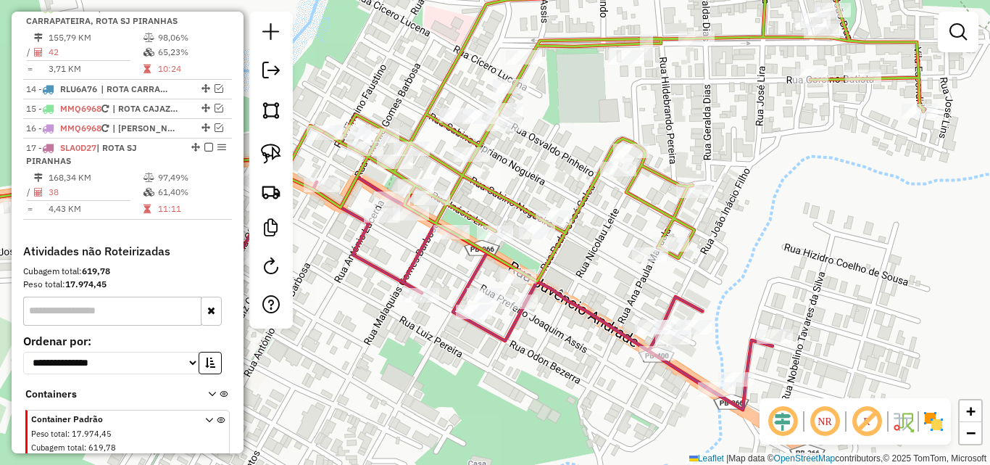
drag, startPoint x: 272, startPoint y: 163, endPoint x: 294, endPoint y: 173, distance: 24.4
click at [271, 163] on img at bounding box center [271, 154] width 20 height 20
select select "*********"
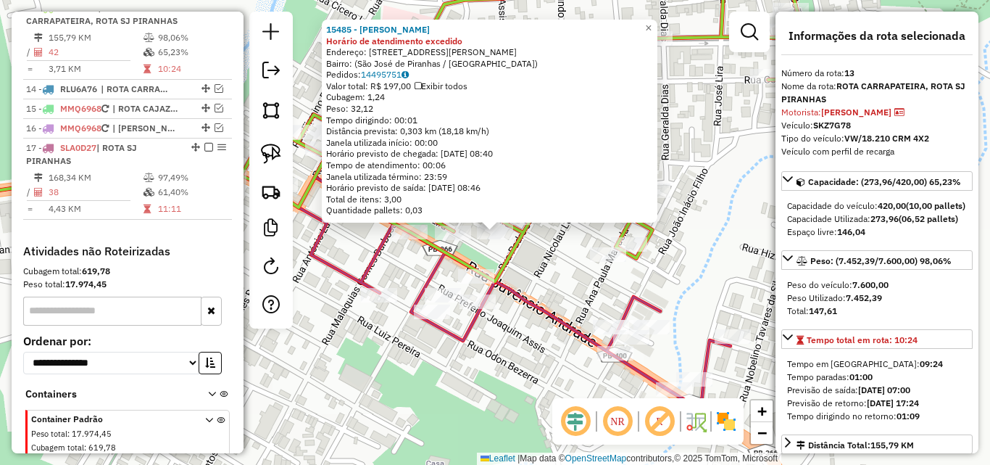
click at [488, 395] on div "15485 - MANOEL CARNES Horário de atendimento excedido Endereço: Rua Sabino Nogu…" at bounding box center [495, 232] width 990 height 465
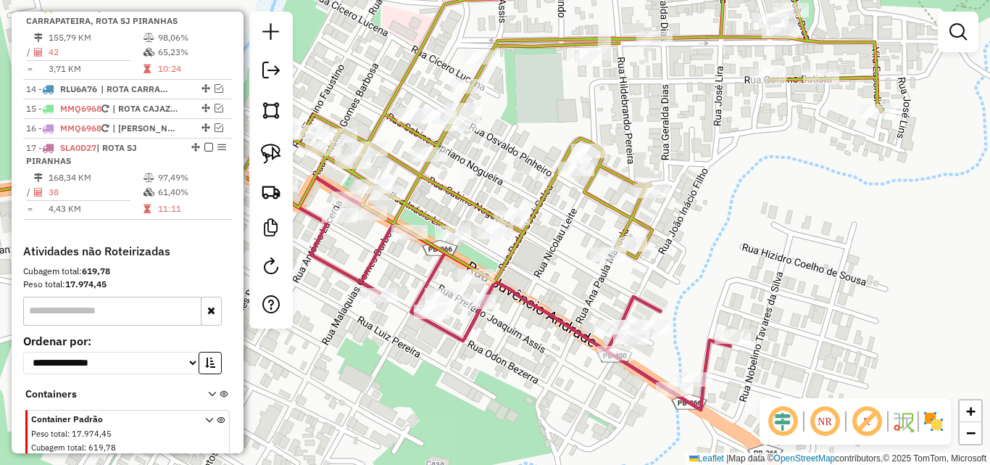
drag, startPoint x: 278, startPoint y: 152, endPoint x: 352, endPoint y: 176, distance: 78.4
click at [278, 153] on img at bounding box center [271, 154] width 20 height 20
drag, startPoint x: 409, startPoint y: 211, endPoint x: 428, endPoint y: 241, distance: 35.8
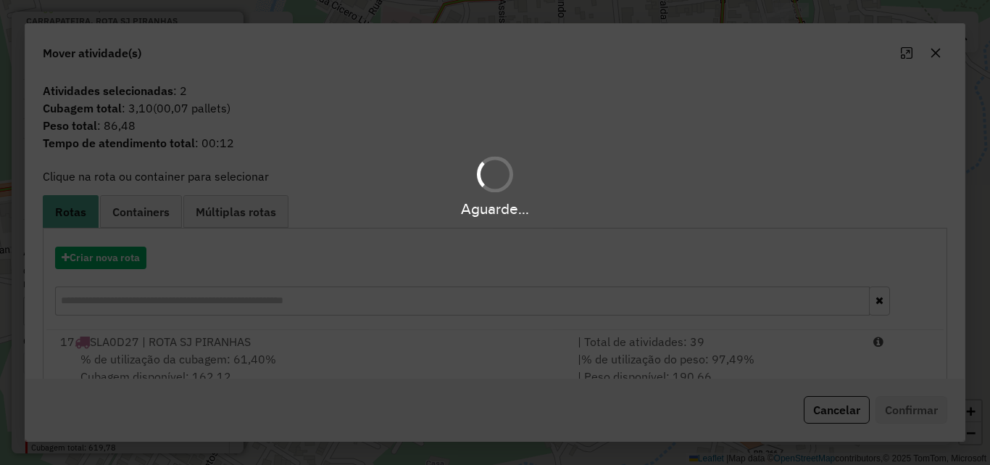
click at [768, 356] on div "Aguarde..." at bounding box center [495, 232] width 990 height 465
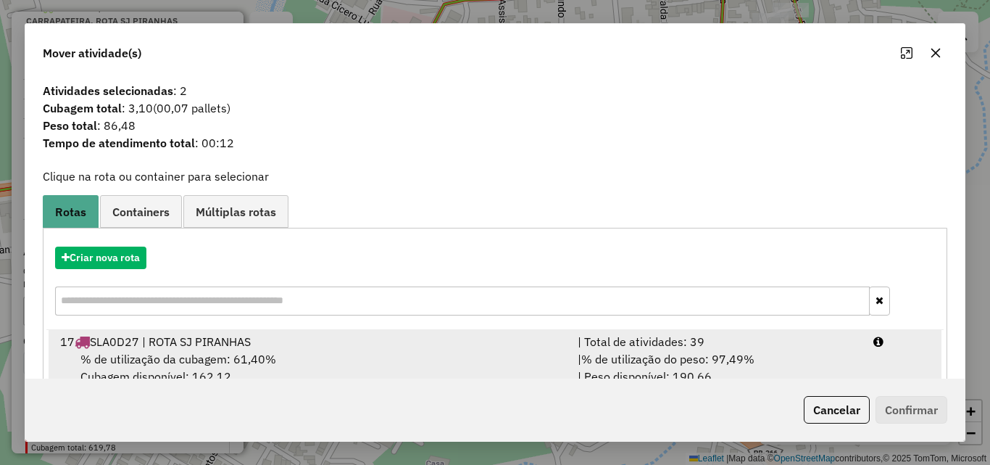
click at [851, 373] on div "| % de utilização do peso: 97,49% | Peso disponível: 190,66" at bounding box center [717, 367] width 296 height 35
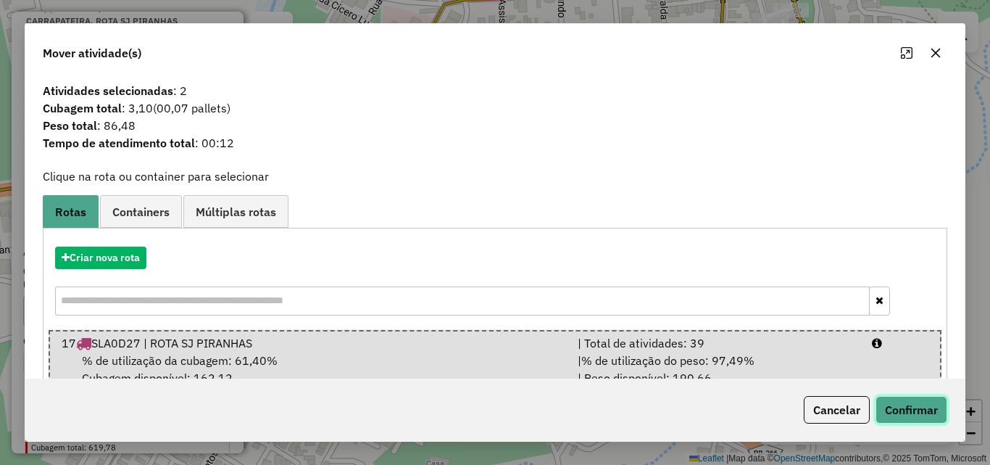
click at [895, 405] on button "Confirmar" at bounding box center [912, 410] width 72 height 28
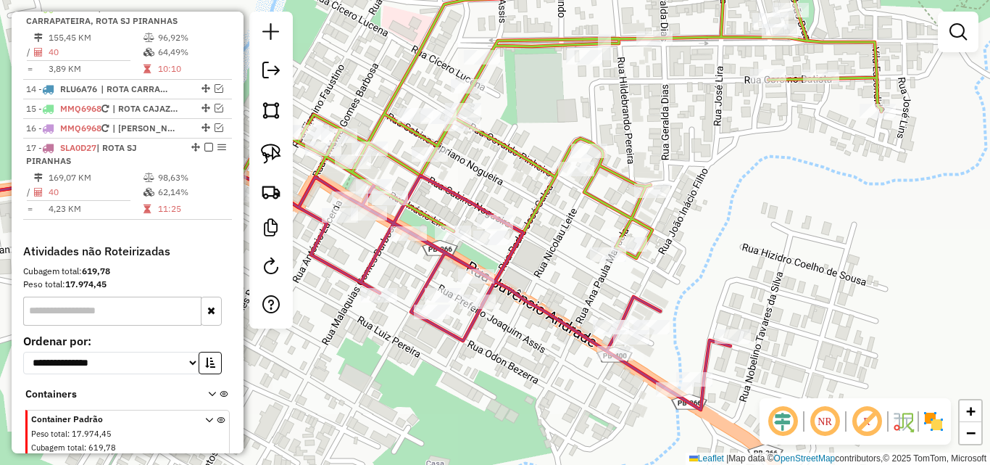
click at [541, 210] on icon at bounding box center [507, 118] width 749 height 328
select select "*********"
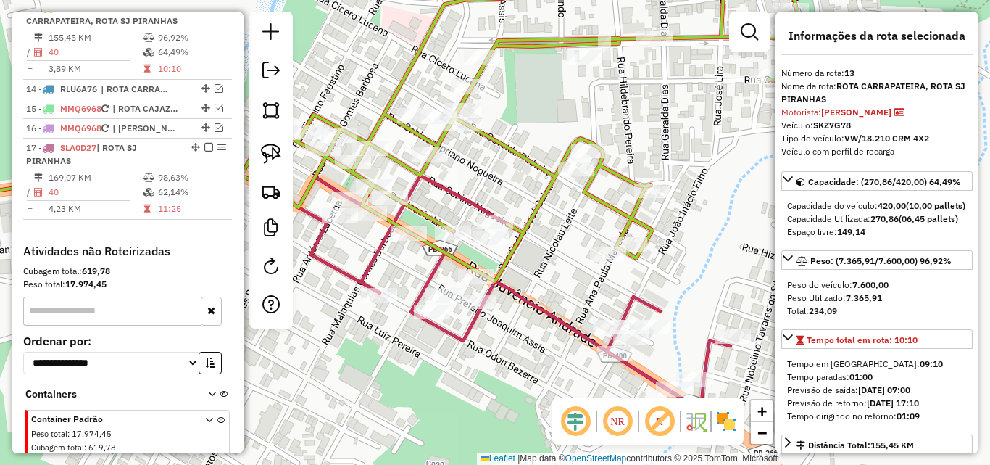
click at [380, 260] on icon at bounding box center [316, 284] width 830 height 250
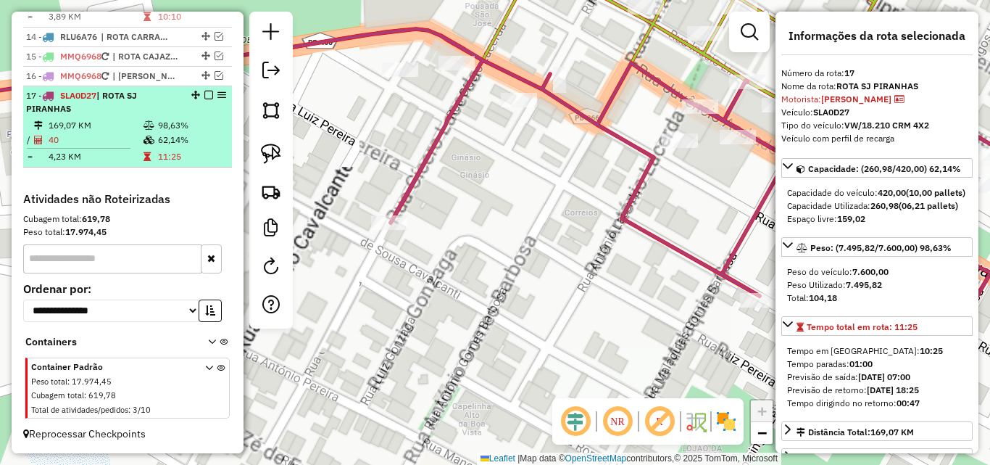
scroll to position [729, 0]
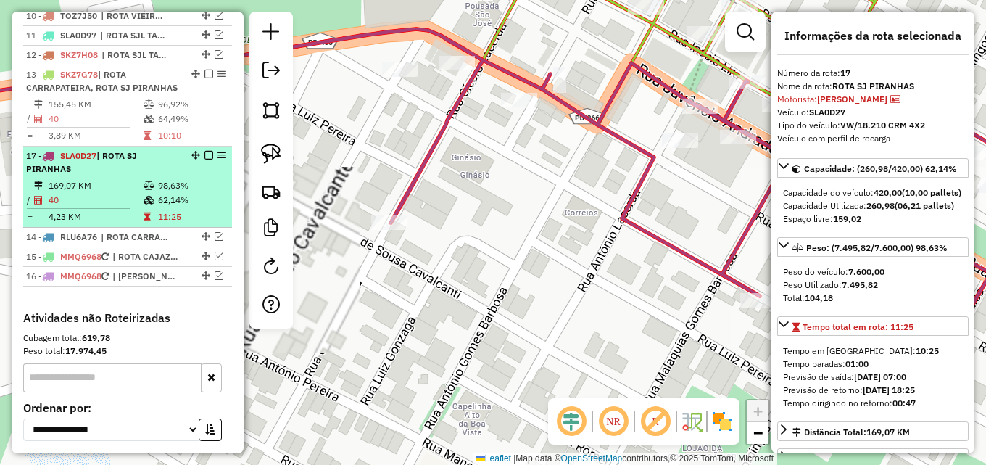
drag, startPoint x: 192, startPoint y: 239, endPoint x: 165, endPoint y: 89, distance: 152.6
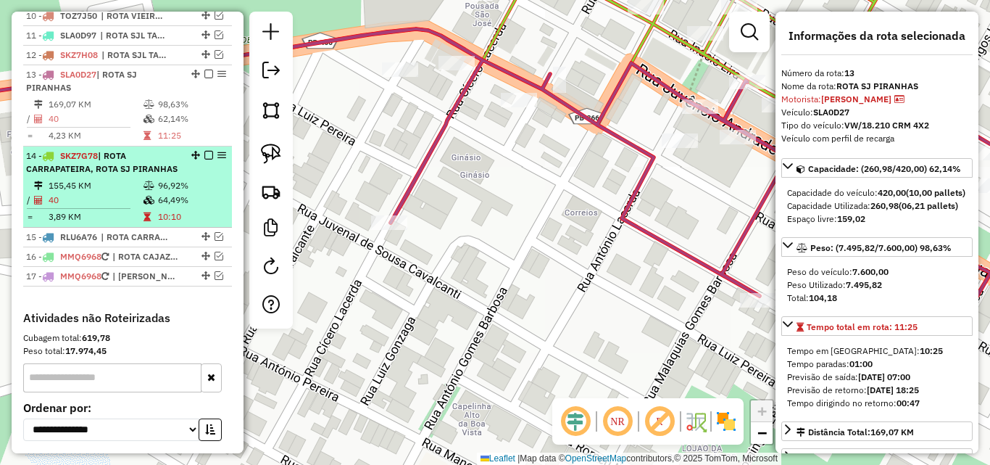
click at [132, 193] on td "155,45 KM" at bounding box center [95, 185] width 95 height 14
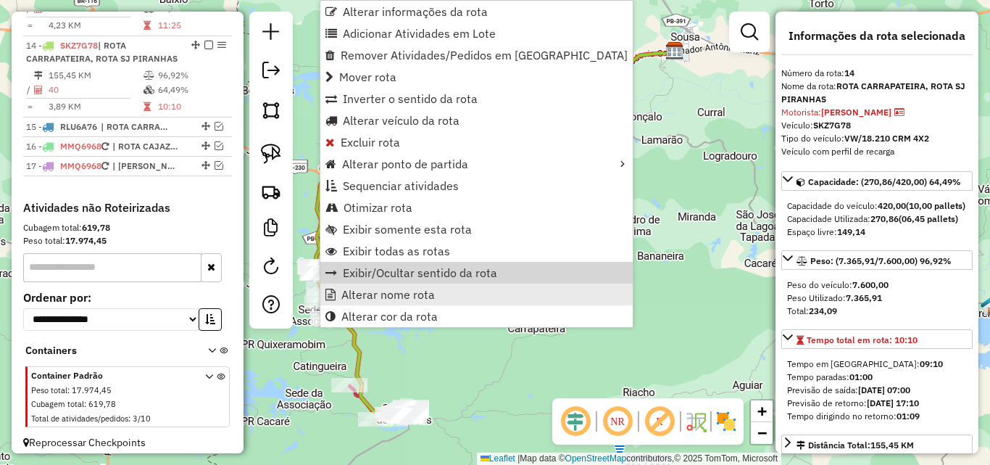
scroll to position [874, 0]
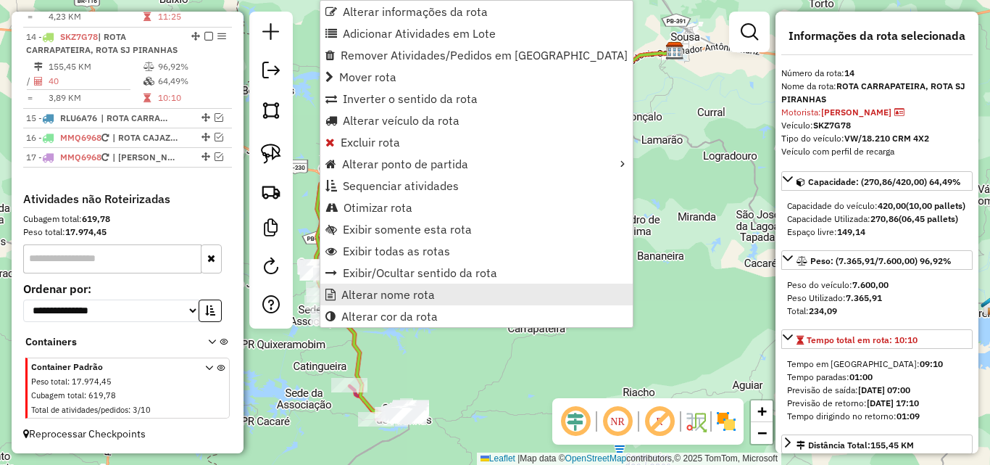
click at [362, 292] on span "Alterar nome rota" at bounding box center [388, 295] width 94 height 12
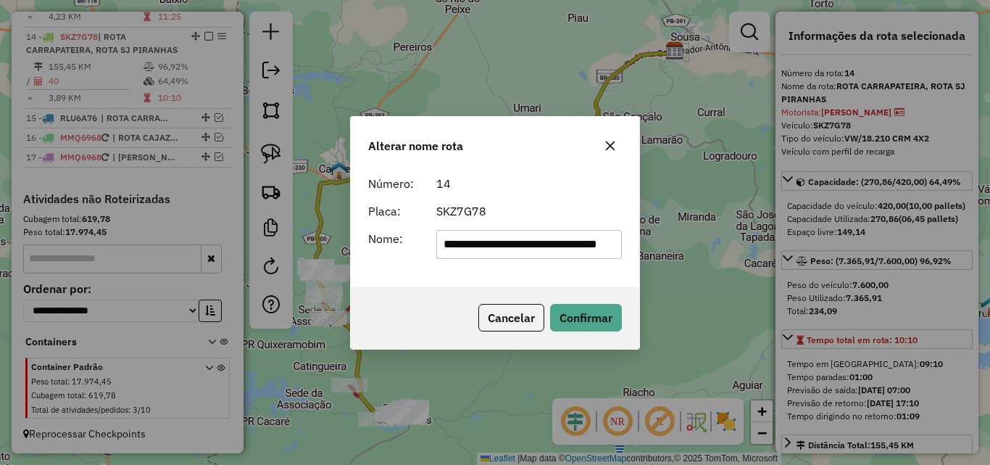
scroll to position [0, 0]
drag, startPoint x: 514, startPoint y: 249, endPoint x: 265, endPoint y: 298, distance: 253.4
click at [166, 270] on div "**********" at bounding box center [495, 232] width 990 height 465
type input "**********"
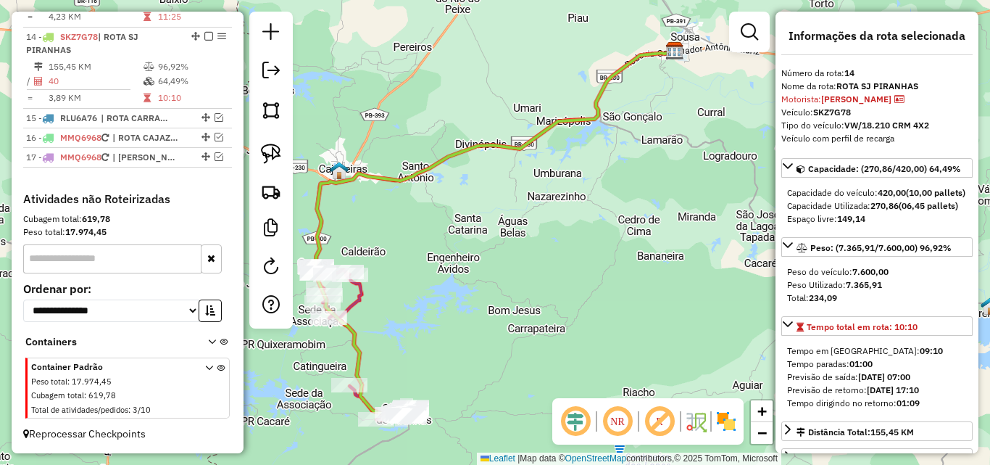
scroll to position [789, 0]
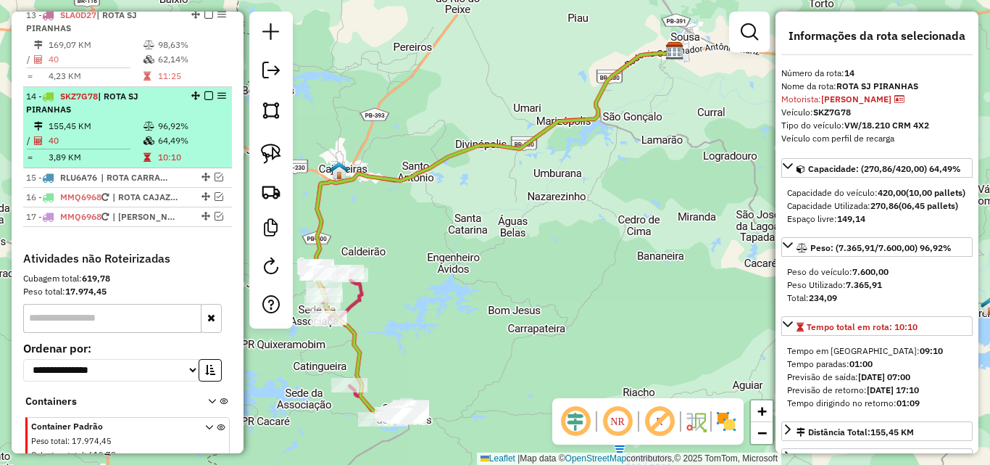
drag, startPoint x: 170, startPoint y: 72, endPoint x: 145, endPoint y: 125, distance: 58.4
click at [169, 67] on td "62,14%" at bounding box center [191, 59] width 69 height 14
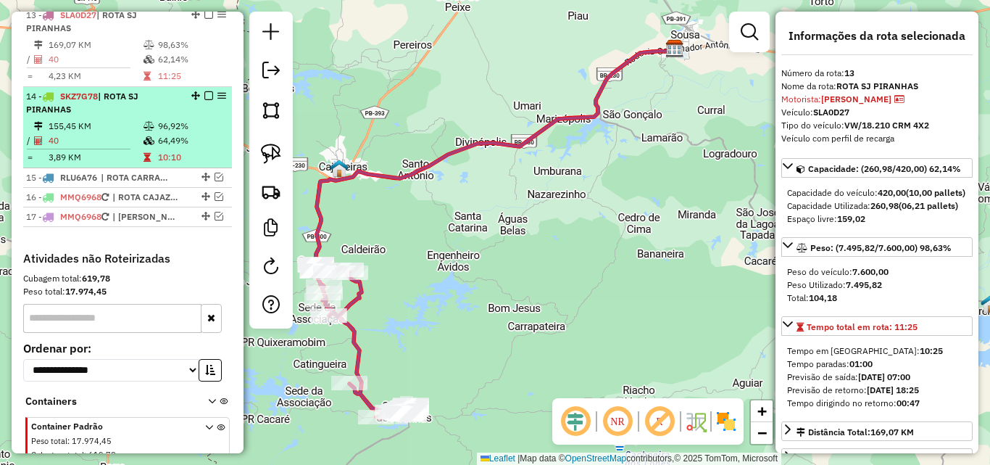
drag, startPoint x: 141, startPoint y: 133, endPoint x: 821, endPoint y: 281, distance: 695.9
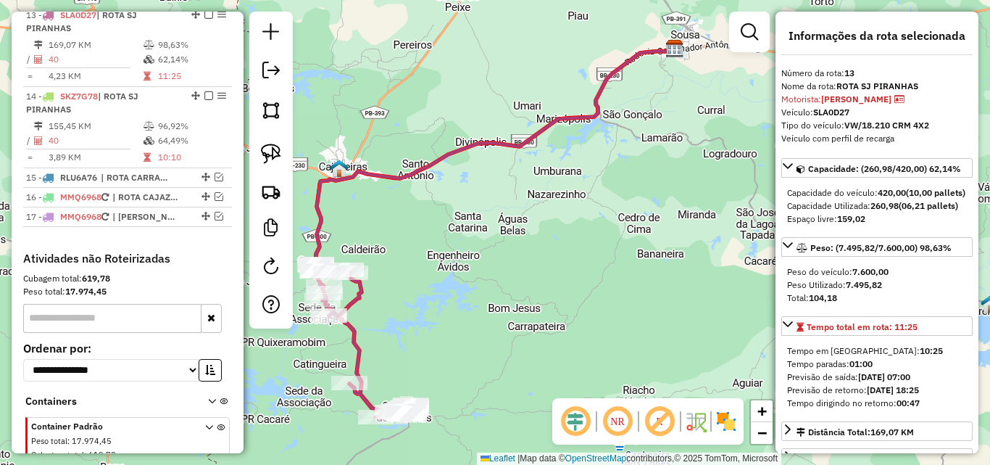
click at [143, 133] on td at bounding box center [150, 126] width 14 height 14
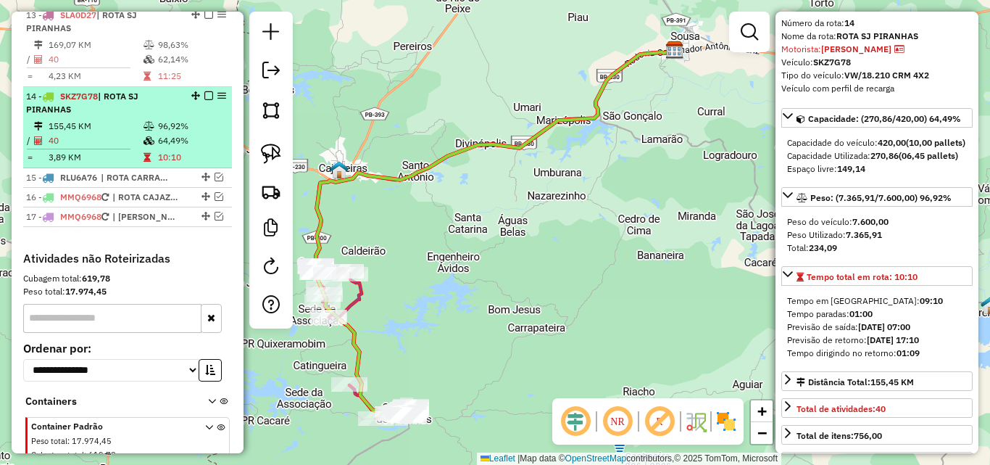
scroll to position [72, 0]
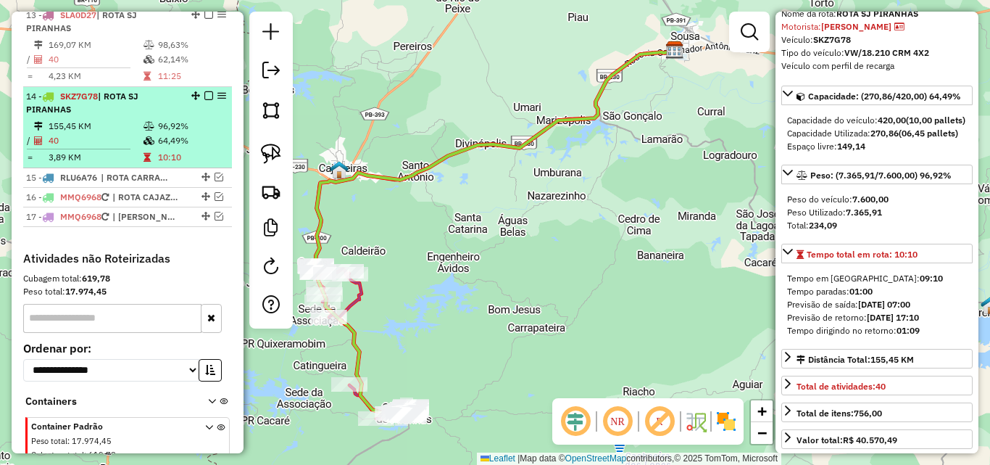
drag, startPoint x: 167, startPoint y: 86, endPoint x: 157, endPoint y: 123, distance: 38.5
click at [167, 83] on td "11:25" at bounding box center [191, 76] width 69 height 14
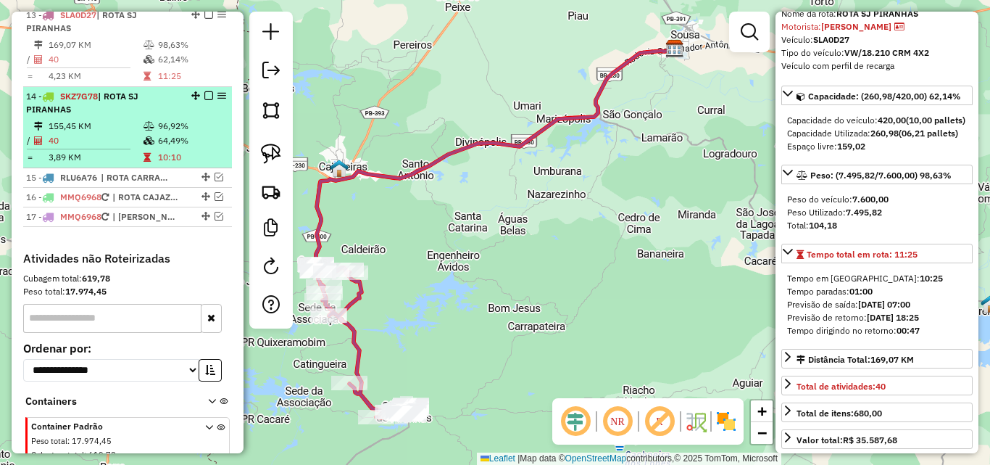
drag, startPoint x: 144, startPoint y: 159, endPoint x: 145, endPoint y: 169, distance: 10.3
click at [144, 148] on td at bounding box center [150, 140] width 14 height 14
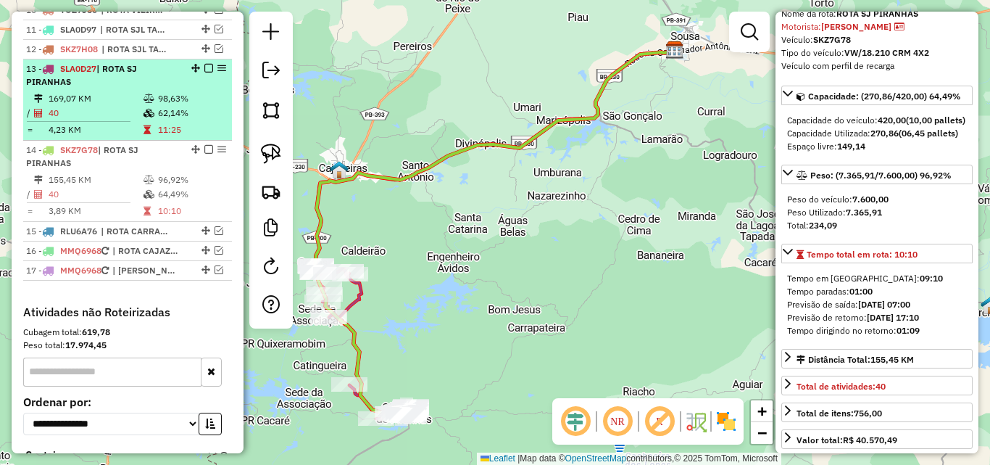
scroll to position [644, 0]
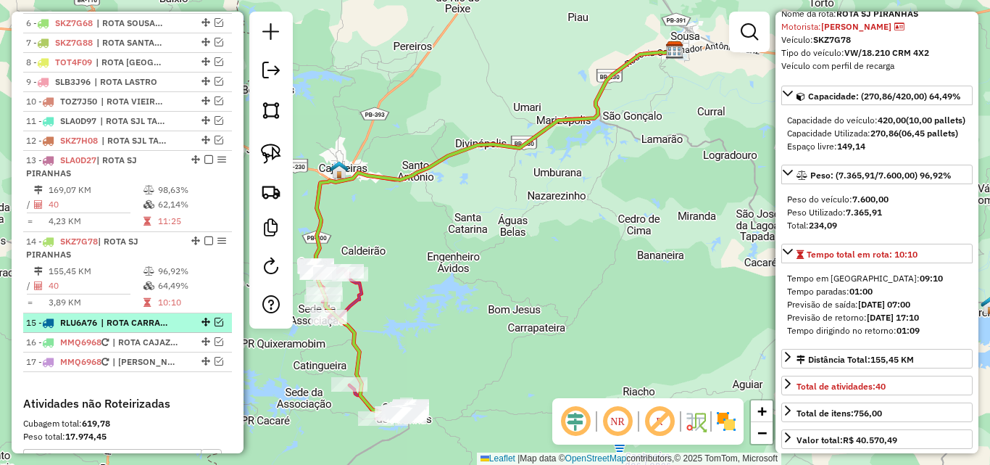
click at [217, 326] on em at bounding box center [219, 322] width 9 height 9
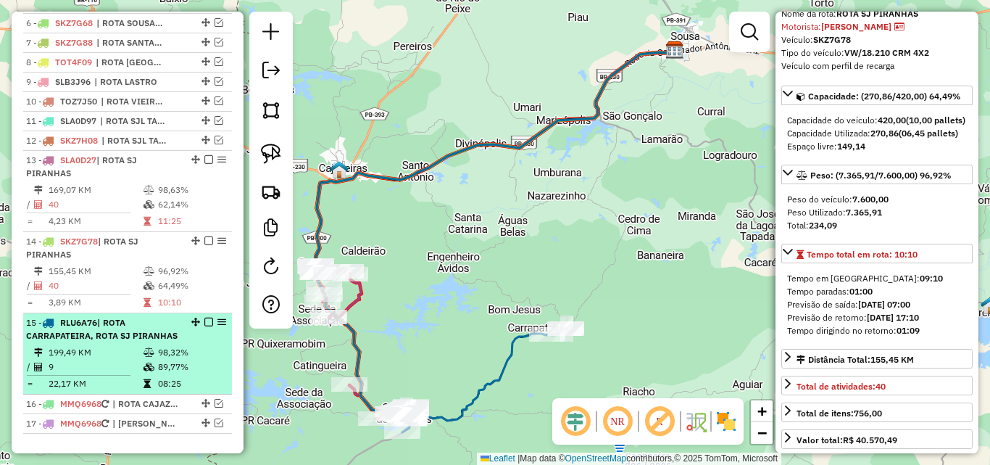
click at [131, 342] on div "15 - RLU6A76 | ROTA CARRAPATEIRA, ROTA SJ PIRANHAS" at bounding box center [103, 329] width 154 height 26
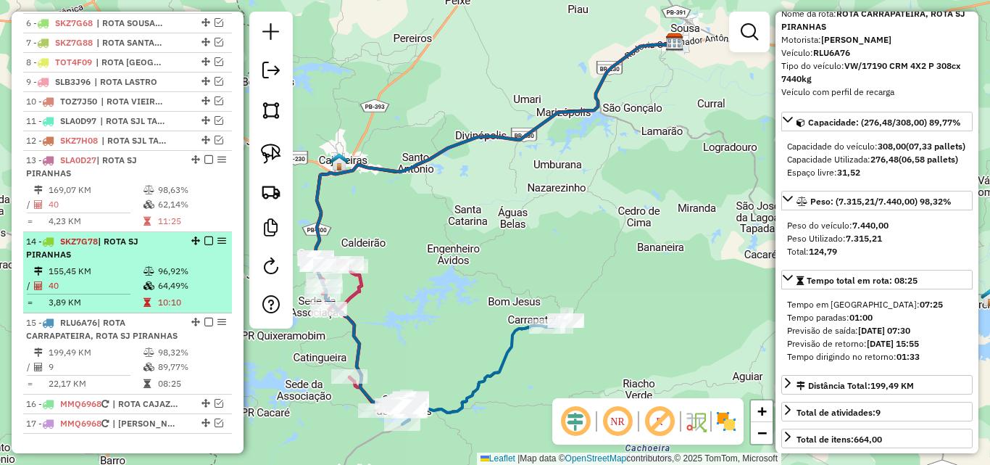
click at [145, 275] on icon at bounding box center [149, 271] width 11 height 9
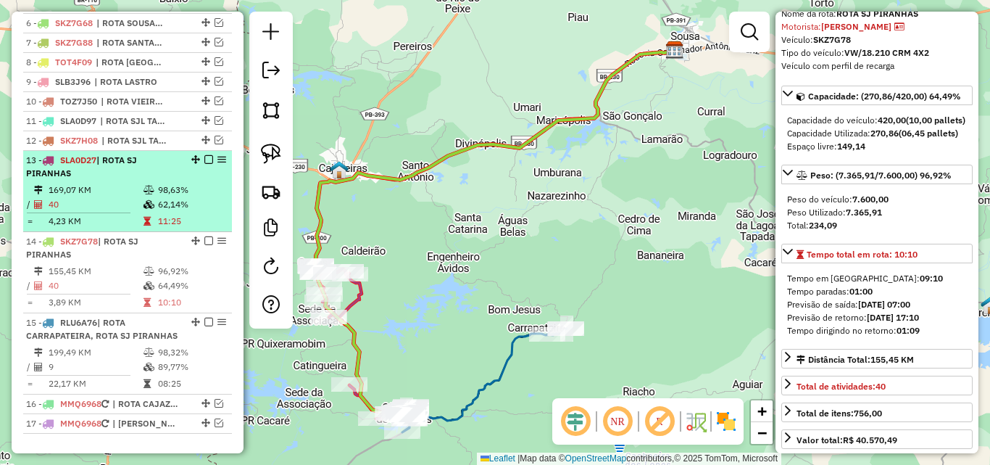
click at [155, 180] on div "13 - SLA0D27 | ROTA SJ PIRANHAS" at bounding box center [103, 167] width 154 height 26
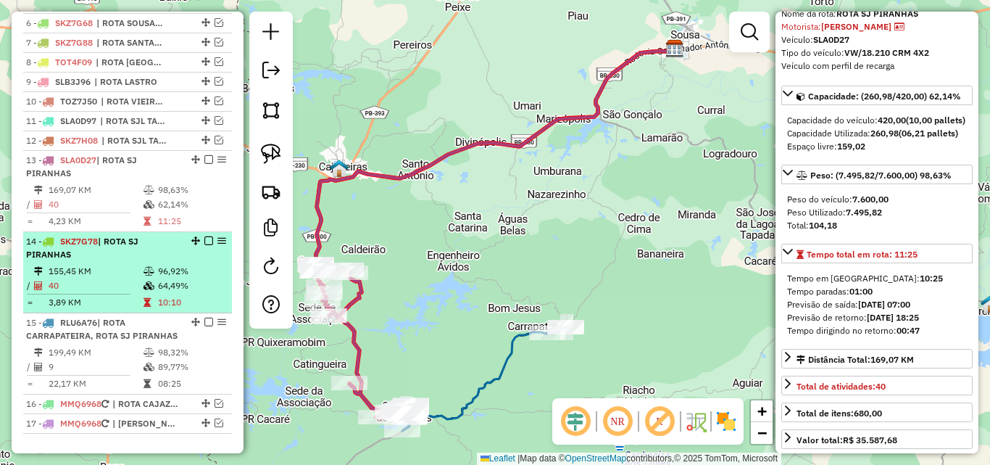
drag, startPoint x: 205, startPoint y: 170, endPoint x: 205, endPoint y: 185, distance: 15.2
click at [205, 164] on em at bounding box center [208, 159] width 9 height 9
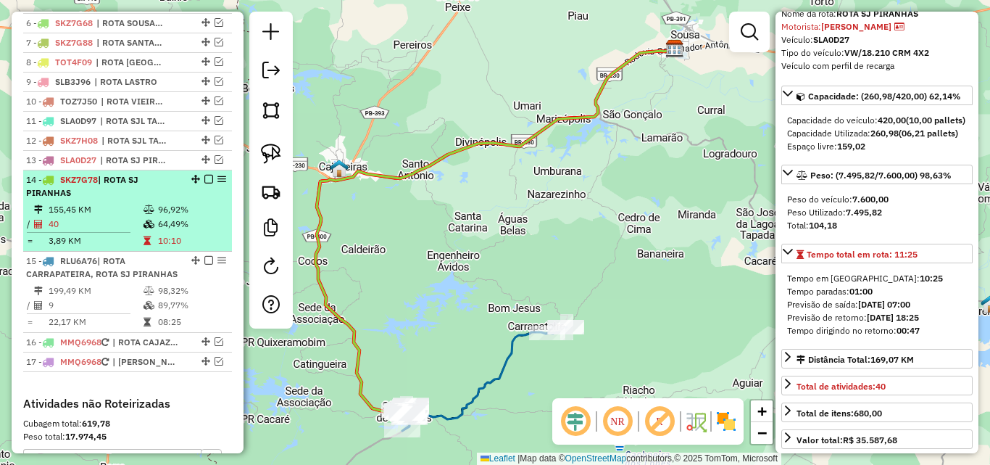
click at [204, 183] on em at bounding box center [208, 179] width 9 height 9
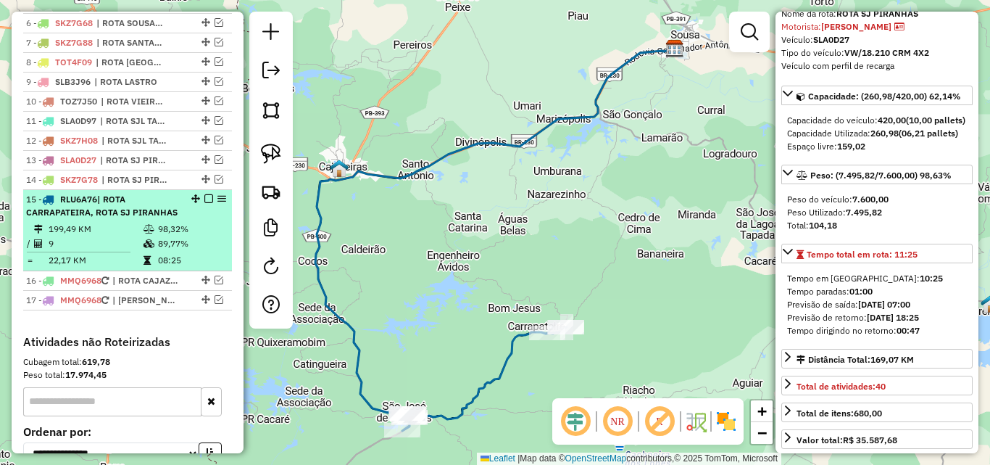
click at [204, 203] on em at bounding box center [208, 198] width 9 height 9
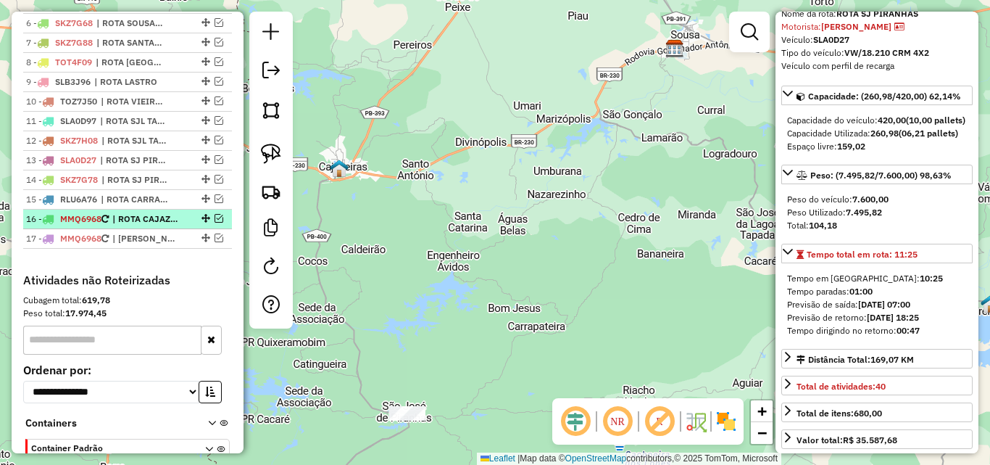
click at [215, 223] on em at bounding box center [219, 218] width 9 height 9
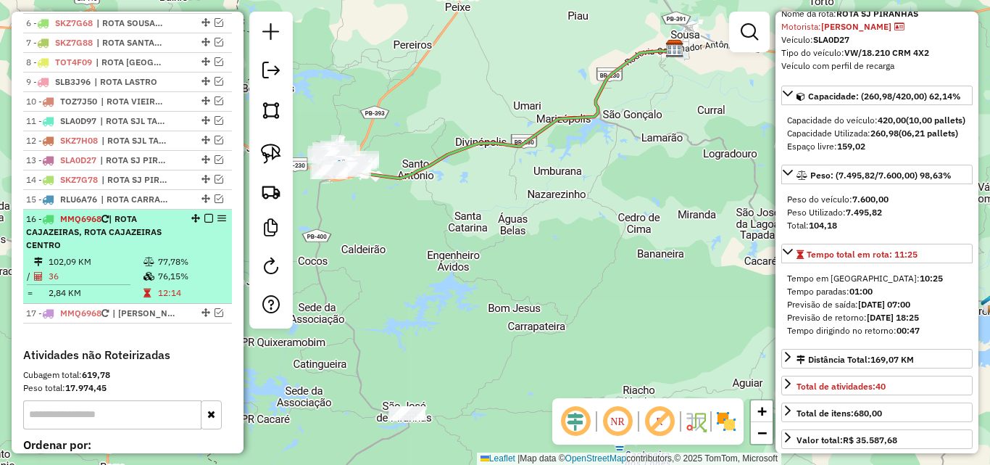
click at [162, 249] on div "16 - MMQ6968 | ROTA CAJAZEIRAS, ROTA CAJAZEIRAS CENTRO" at bounding box center [103, 231] width 154 height 39
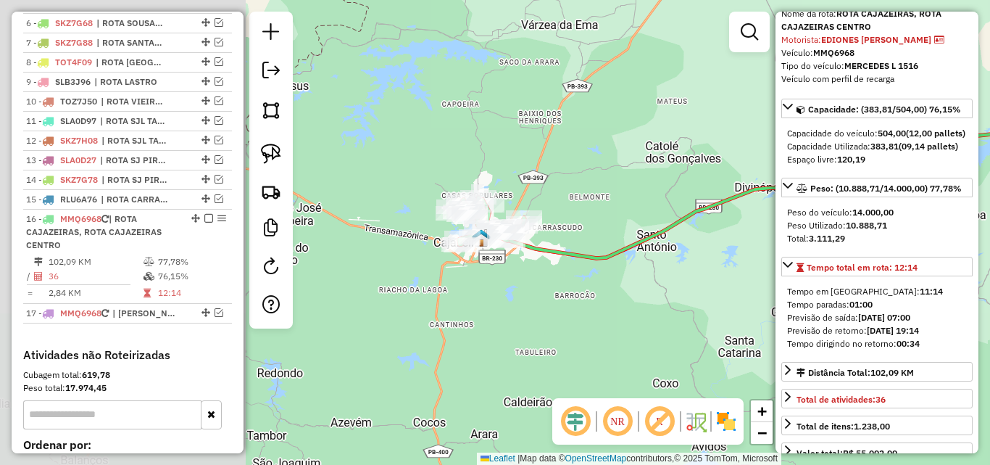
drag, startPoint x: 344, startPoint y: 326, endPoint x: 659, endPoint y: 218, distance: 333.1
click at [658, 218] on div "Janela de atendimento Grade de atendimento Capacidade Transportadoras Veículos …" at bounding box center [495, 232] width 990 height 465
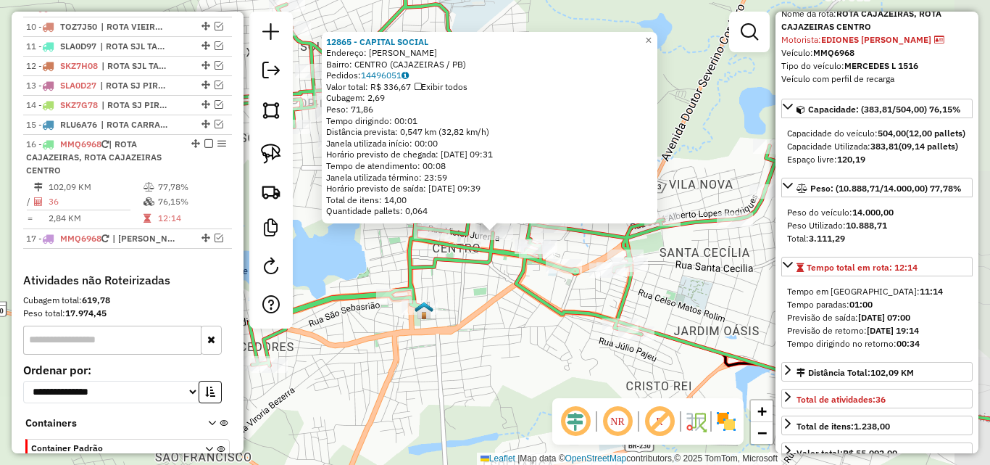
scroll to position [813, 0]
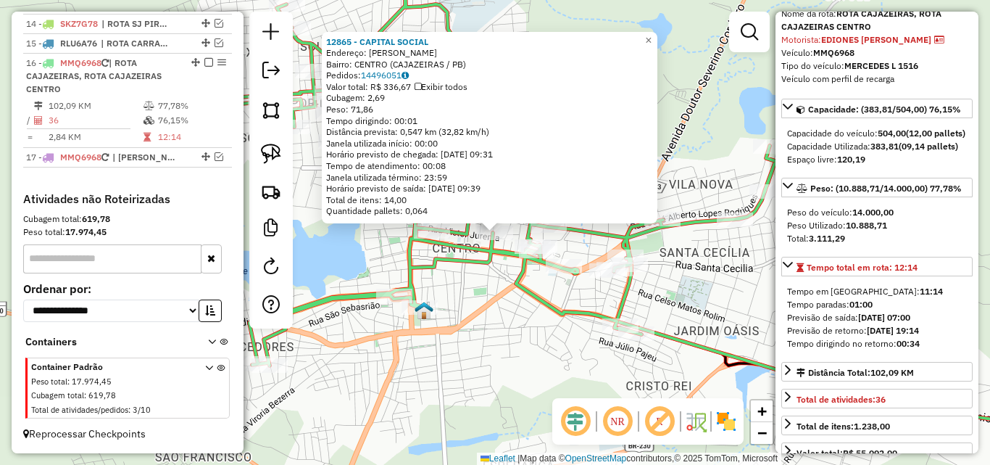
click at [491, 335] on div "12865 - CAPITAL SOCIAL Endereço: GERMINIANO DE SOUZA SN Bairro: CENTRO (CAJAZEI…" at bounding box center [495, 232] width 990 height 465
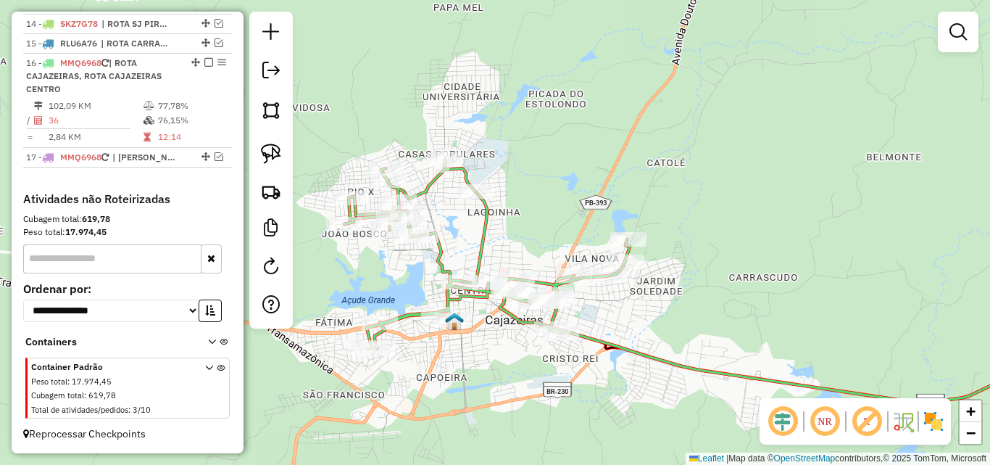
click at [486, 252] on icon at bounding box center [487, 253] width 286 height 189
select select "*********"
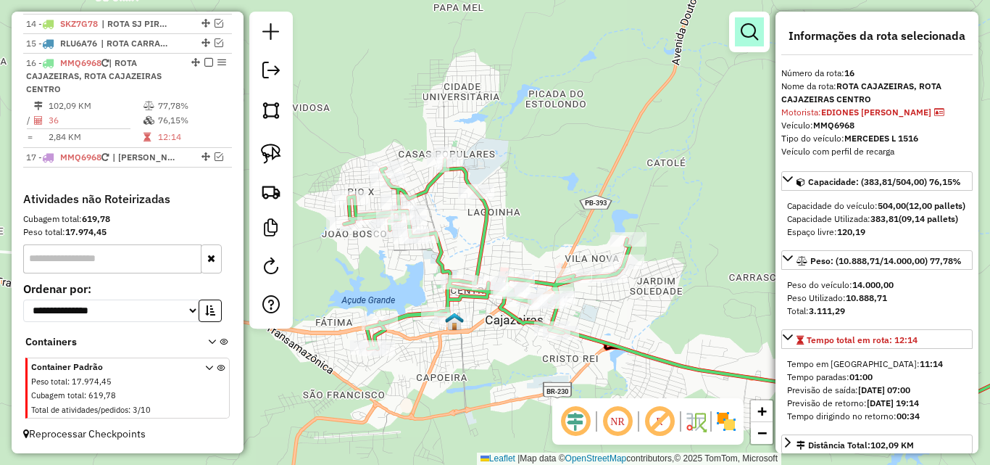
click at [752, 32] on em at bounding box center [749, 31] width 17 height 17
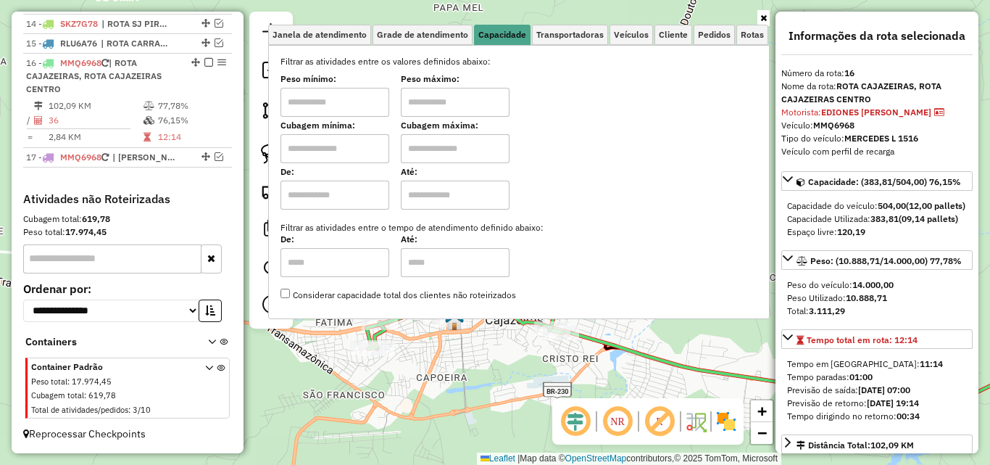
click at [326, 103] on input "text" at bounding box center [335, 102] width 109 height 29
type input "****"
click at [447, 112] on input "text" at bounding box center [455, 102] width 109 height 29
type input "******"
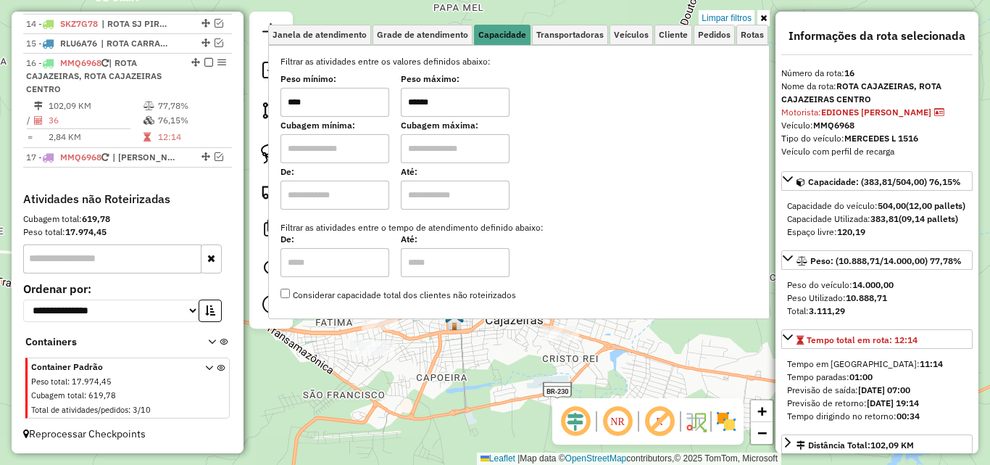
click at [765, 16] on icon at bounding box center [763, 18] width 7 height 9
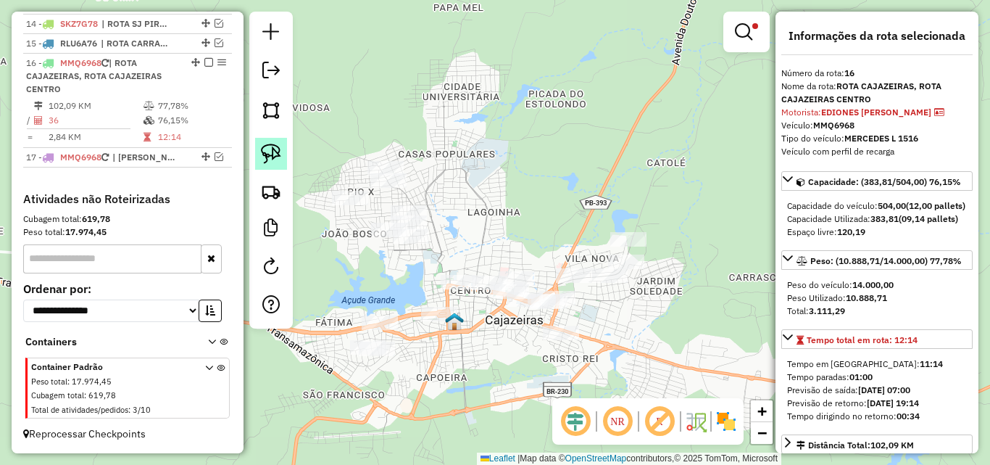
click at [268, 149] on img at bounding box center [271, 154] width 20 height 20
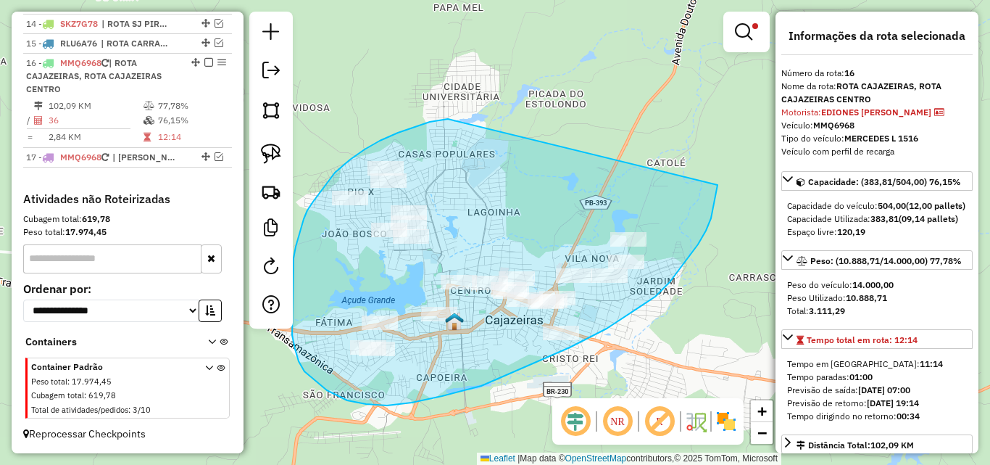
drag, startPoint x: 413, startPoint y: 128, endPoint x: 718, endPoint y: 181, distance: 309.9
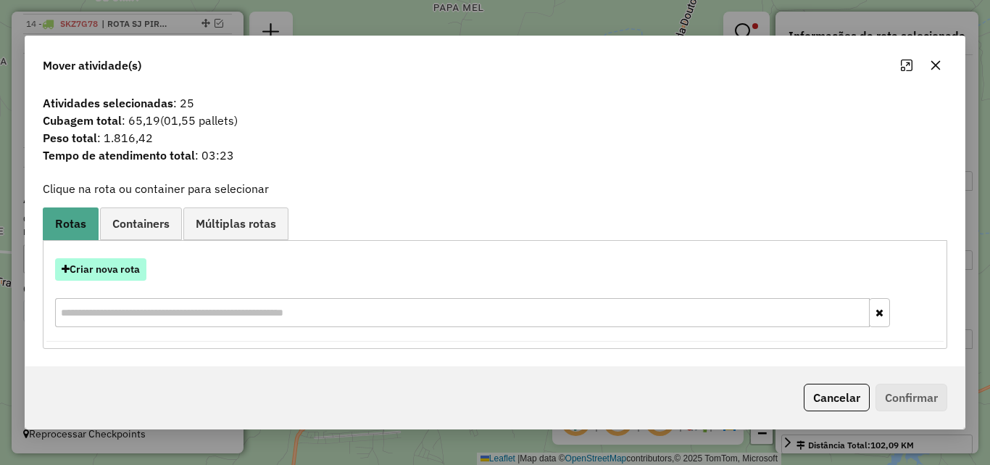
click at [131, 262] on button "Criar nova rota" at bounding box center [100, 269] width 91 height 22
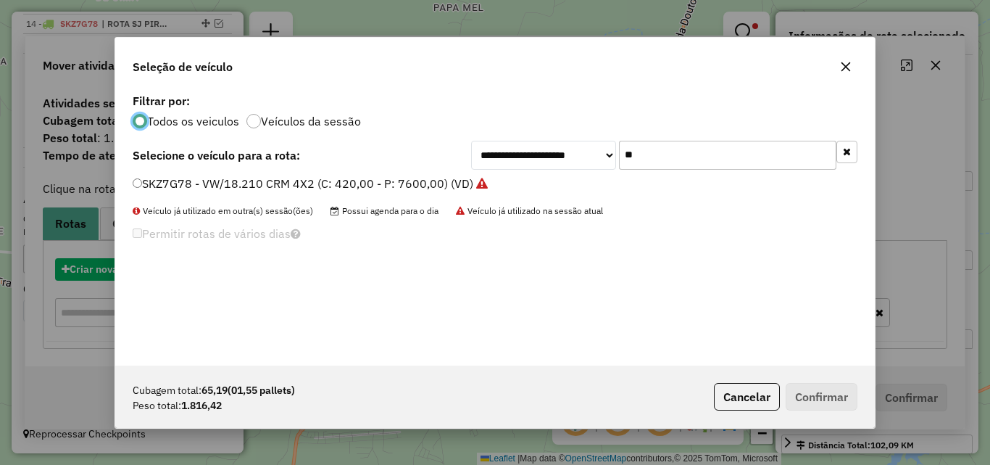
scroll to position [8, 4]
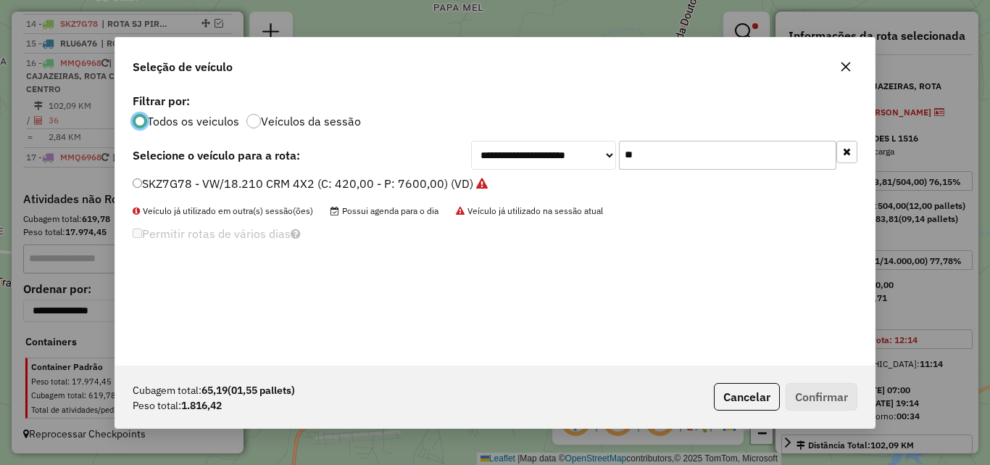
click at [760, 158] on input "**" at bounding box center [727, 155] width 217 height 29
drag, startPoint x: 760, startPoint y: 158, endPoint x: 854, endPoint y: 144, distance: 95.2
click at [785, 159] on input "**" at bounding box center [727, 155] width 217 height 29
type input "***"
drag, startPoint x: 395, startPoint y: 185, endPoint x: 410, endPoint y: 194, distance: 17.5
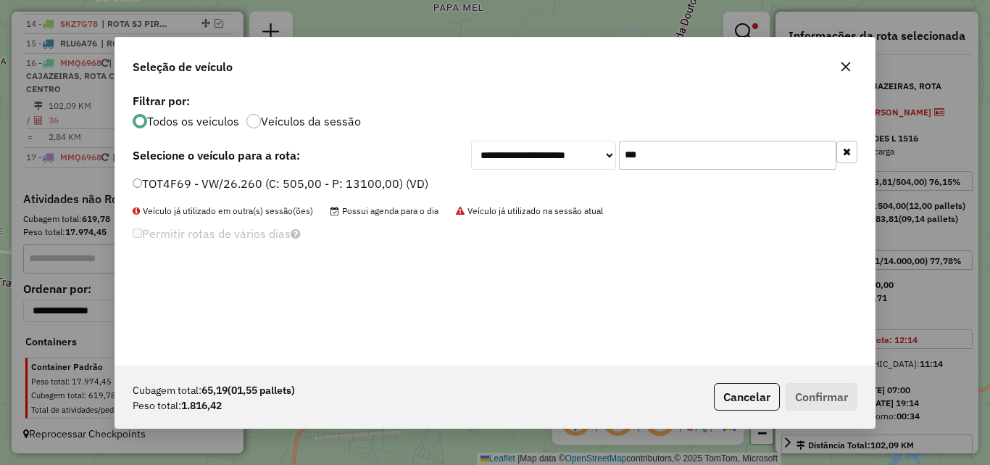
click at [395, 186] on label "TOT4F69 - VW/26.260 (C: 505,00 - P: 13100,00) (VD)" at bounding box center [281, 183] width 296 height 17
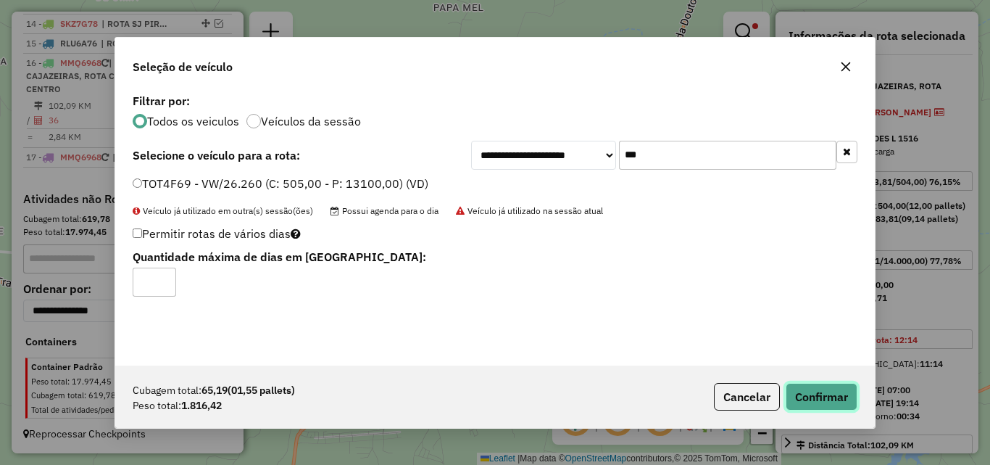
click at [818, 395] on button "Confirmar" at bounding box center [822, 397] width 72 height 28
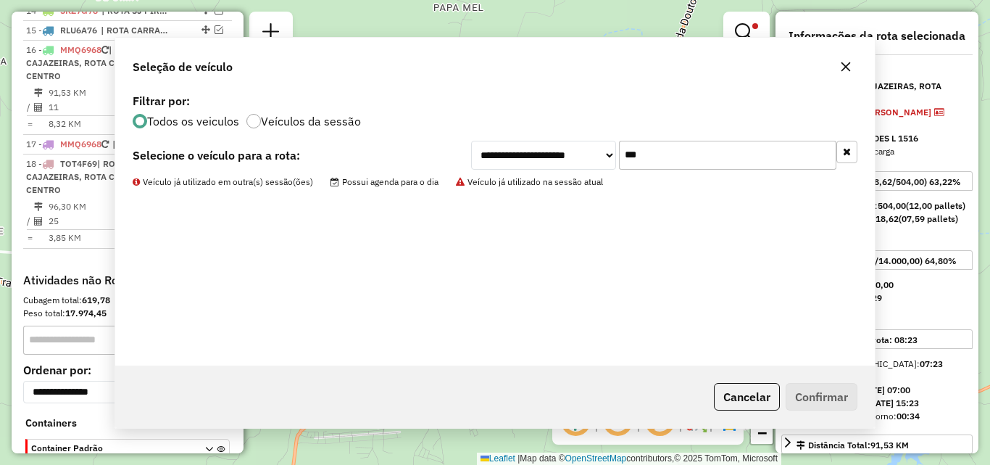
scroll to position [405, 0]
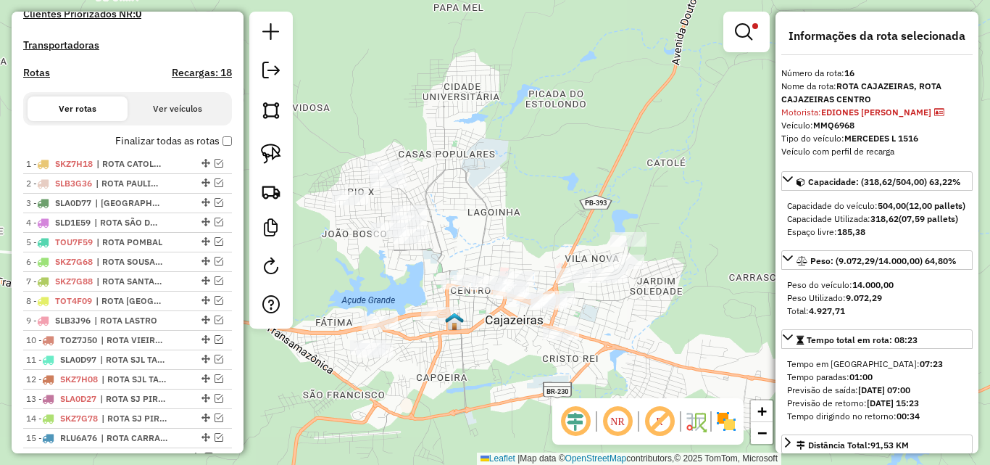
click at [753, 37] on link at bounding box center [746, 31] width 35 height 29
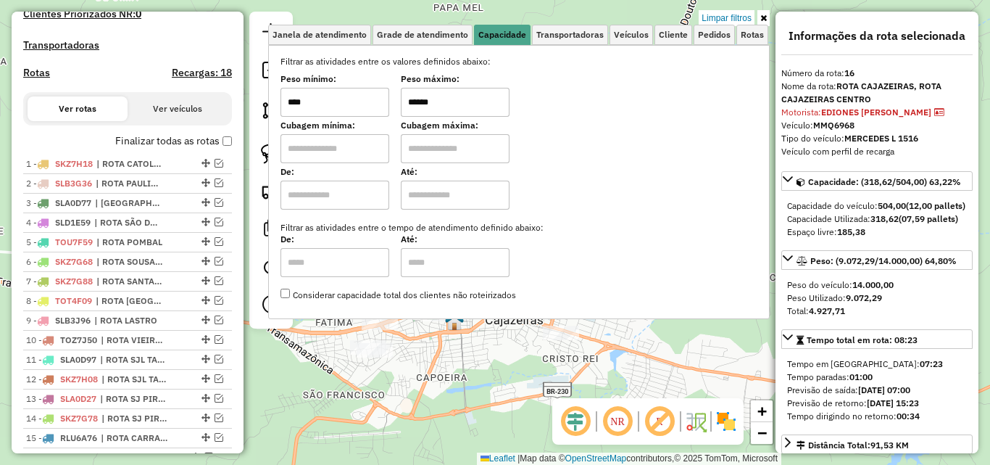
click at [736, 14] on link "Limpar filtros" at bounding box center [727, 18] width 56 height 16
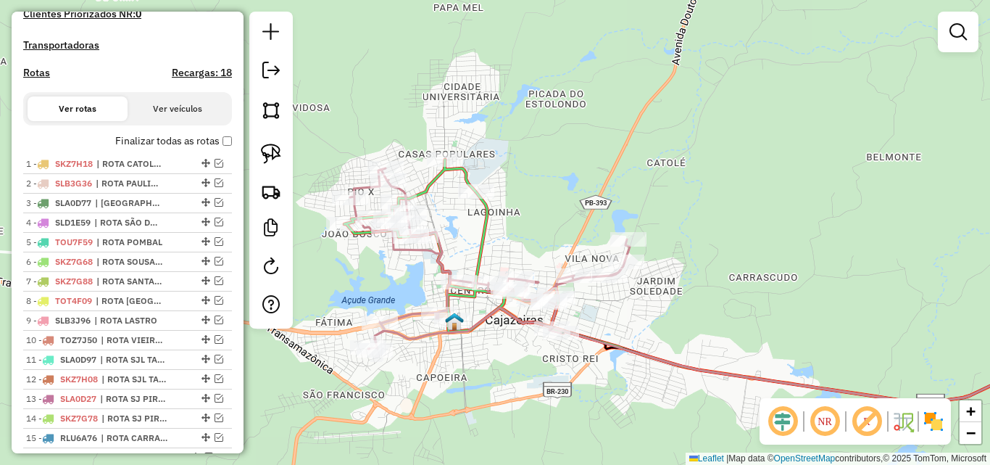
click at [478, 219] on icon at bounding box center [454, 245] width 220 height 173
select select "*********"
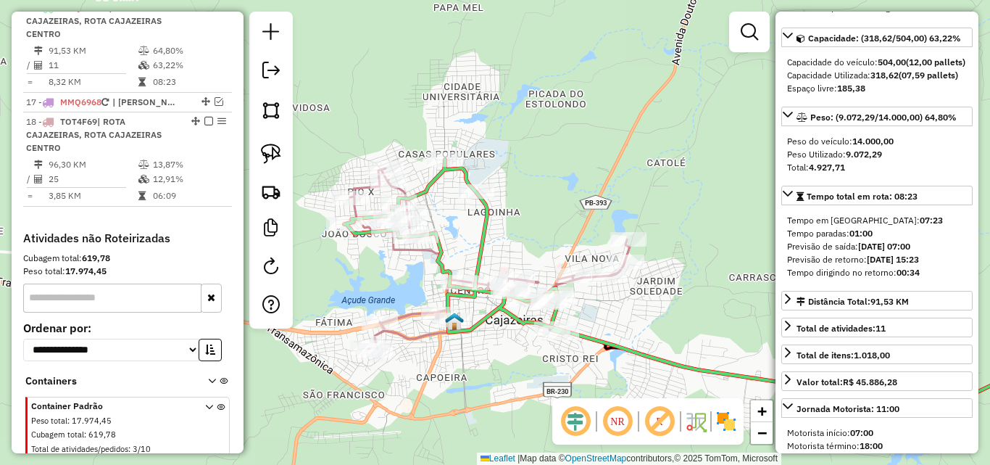
scroll to position [145, 0]
drag, startPoint x: 747, startPoint y: 13, endPoint x: 750, endPoint y: 27, distance: 14.1
click at [747, 14] on div at bounding box center [749, 32] width 41 height 41
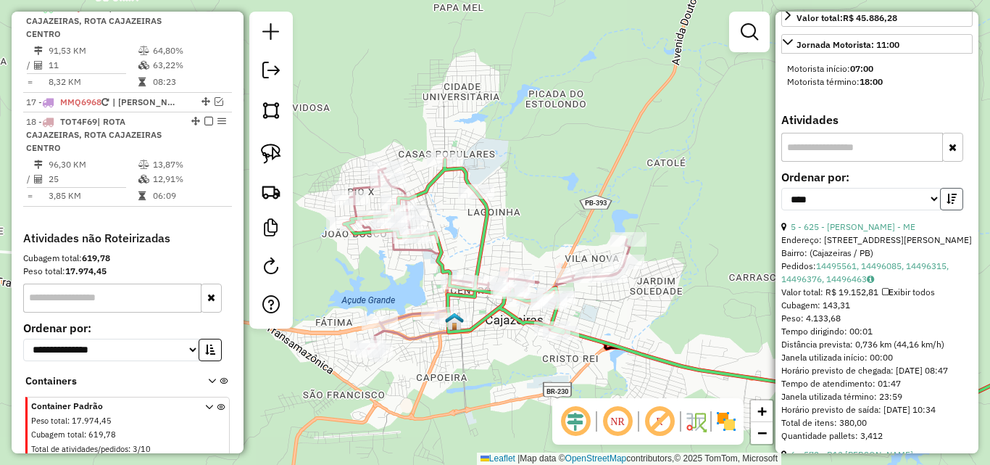
click at [949, 210] on button "button" at bounding box center [951, 199] width 23 height 22
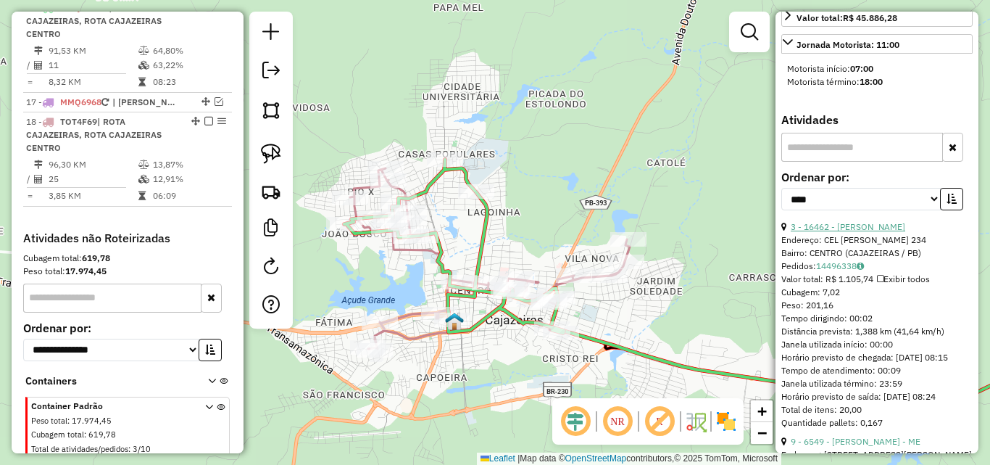
click at [890, 232] on link "3 - 16462 - JOSEMAR SANTOS" at bounding box center [848, 226] width 115 height 11
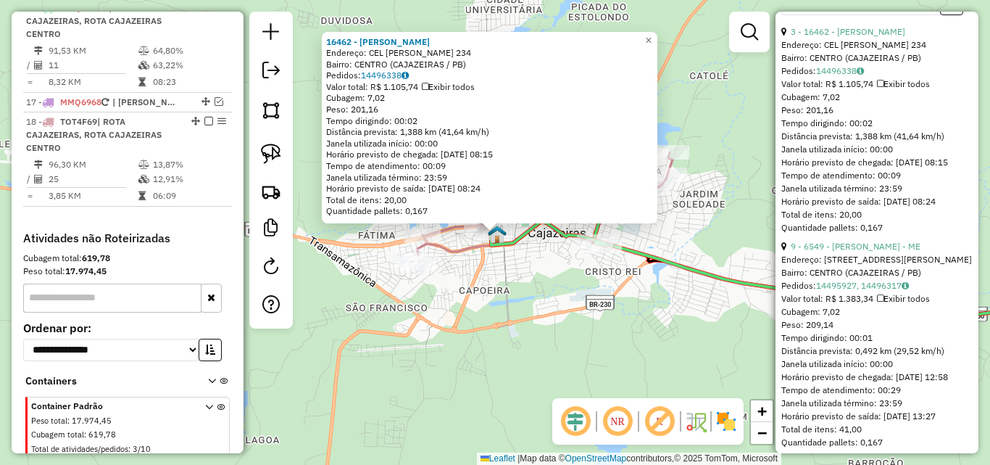
scroll to position [725, 0]
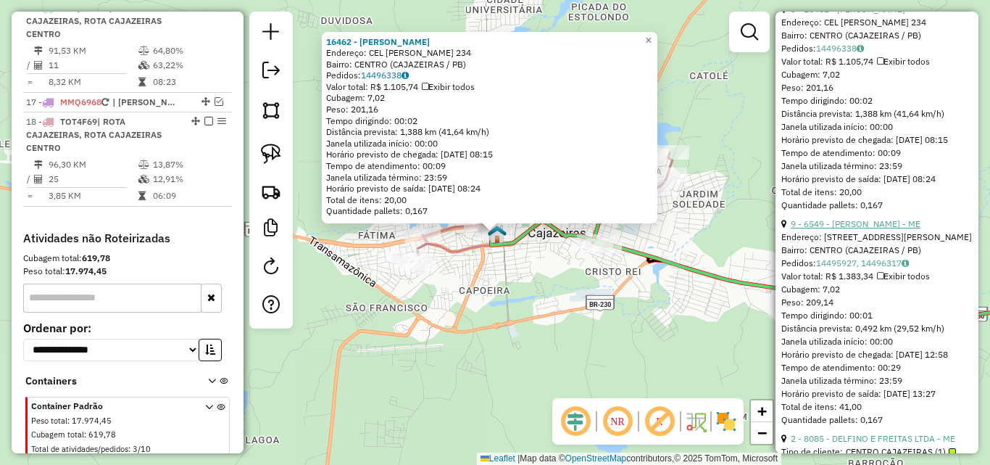
click at [858, 229] on link "9 - 6549 - ELISANDRO FERREIRA DA SILVA - ME" at bounding box center [856, 223] width 130 height 11
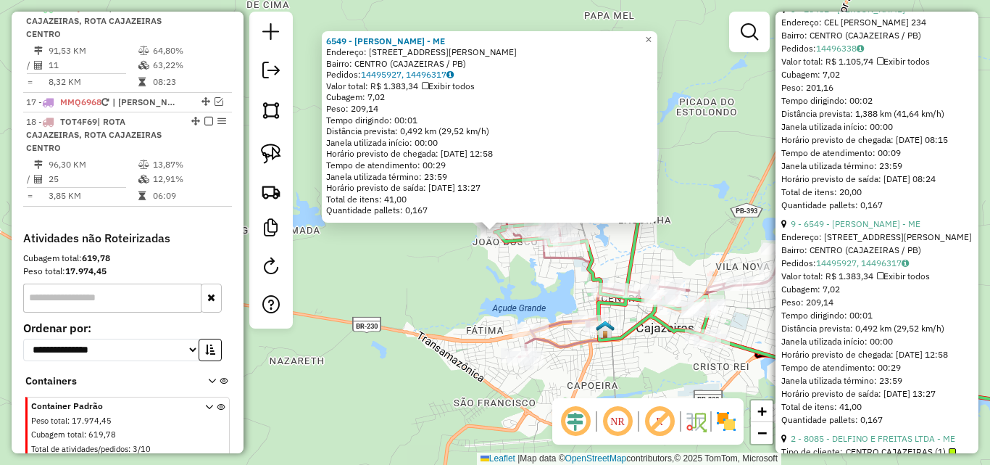
click at [624, 360] on div "Rota 18 - Placa TOT4F69 14246 - DONA NEIDE MERCADINH 6549 - ELISANDRO FERREIRA …" at bounding box center [495, 232] width 990 height 465
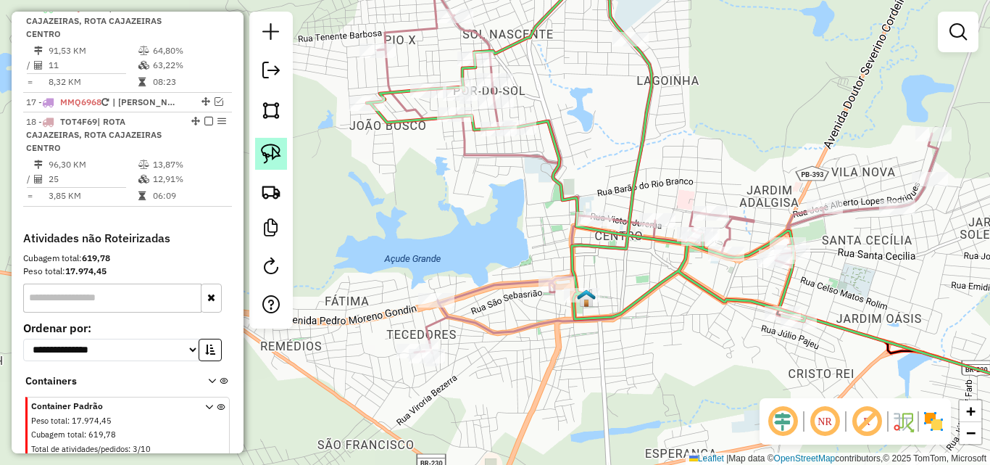
click at [276, 158] on img at bounding box center [271, 154] width 20 height 20
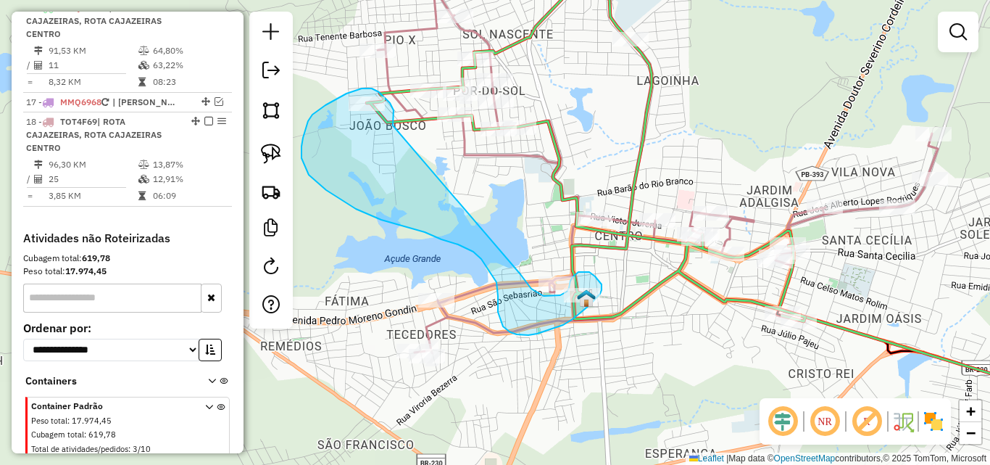
drag, startPoint x: 393, startPoint y: 124, endPoint x: 520, endPoint y: 274, distance: 196.5
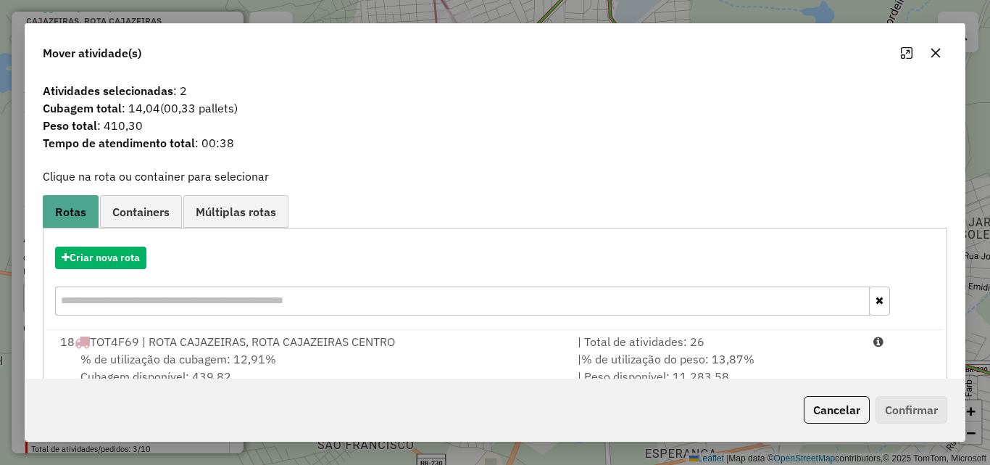
drag, startPoint x: 755, startPoint y: 361, endPoint x: 767, endPoint y: 323, distance: 39.4
click at [755, 362] on div "| % de utilização do peso: 13,87% | Peso disponível: 11.283,58" at bounding box center [717, 367] width 296 height 35
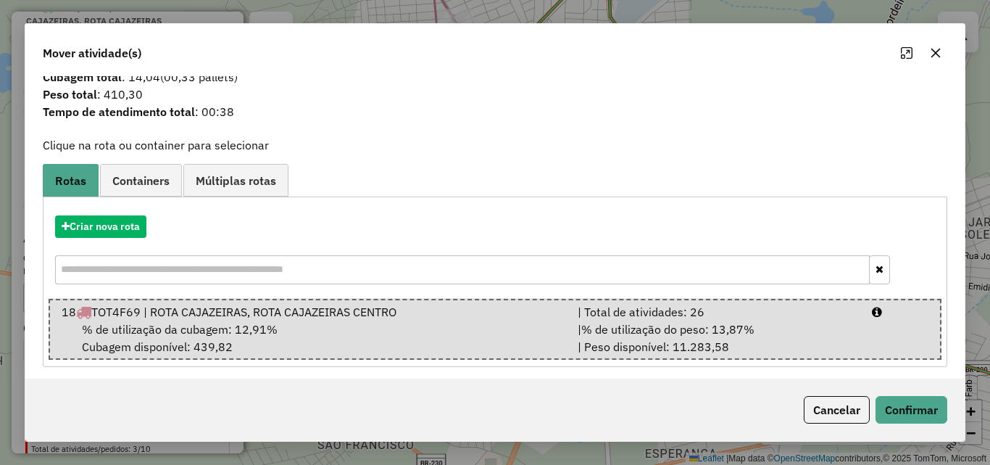
scroll to position [37, 0]
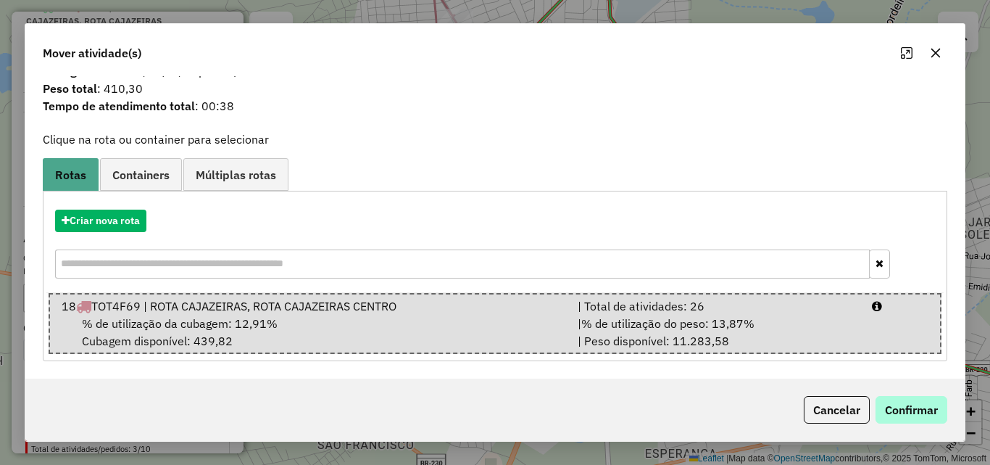
drag, startPoint x: 905, startPoint y: 394, endPoint x: 909, endPoint y: 400, distance: 7.5
click at [907, 397] on div "Cancelar Confirmar" at bounding box center [495, 409] width 940 height 62
click at [915, 407] on button "Confirmar" at bounding box center [912, 410] width 72 height 28
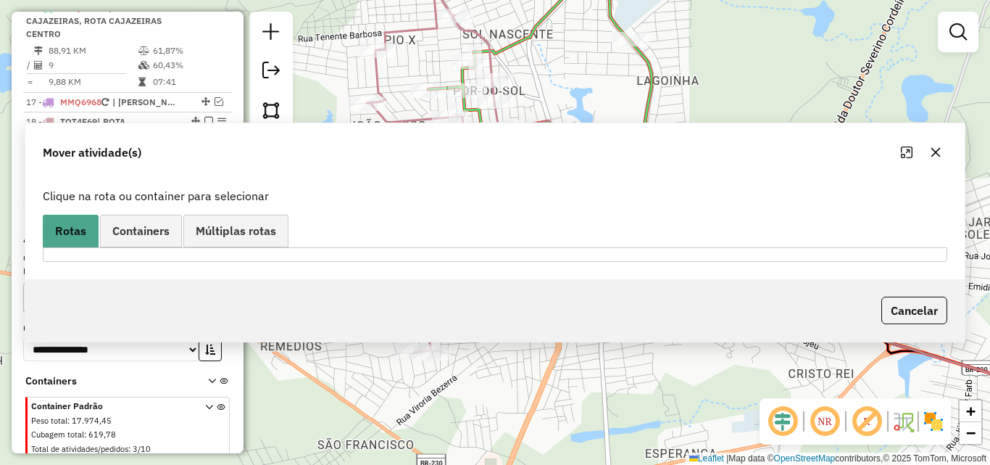
scroll to position [0, 0]
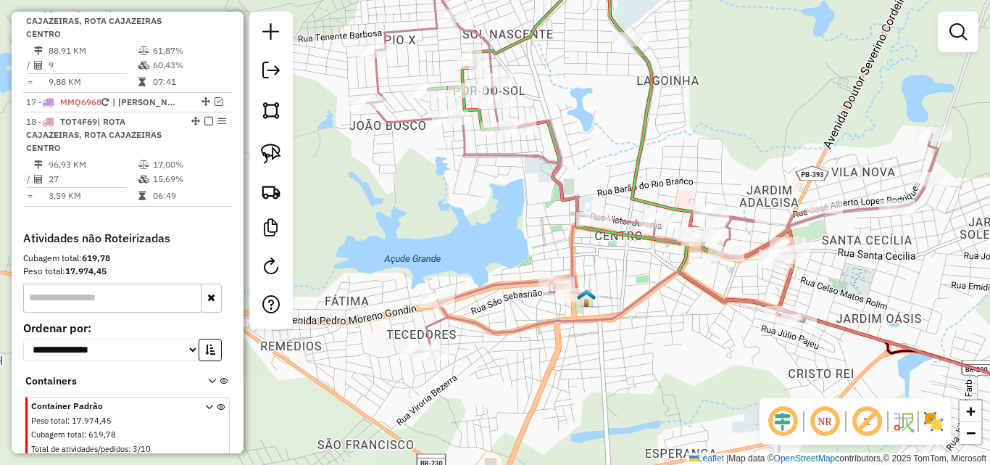
click at [514, 289] on icon at bounding box center [652, 172] width 571 height 361
select select "*********"
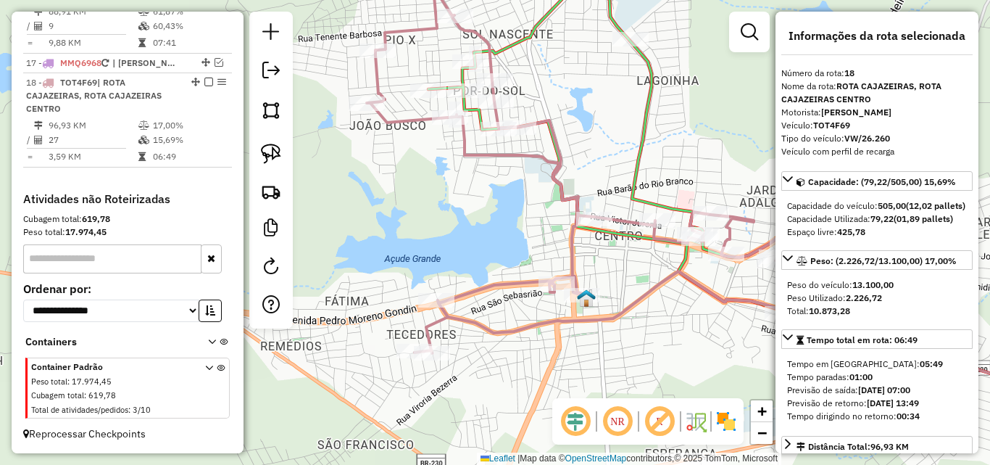
scroll to position [907, 0]
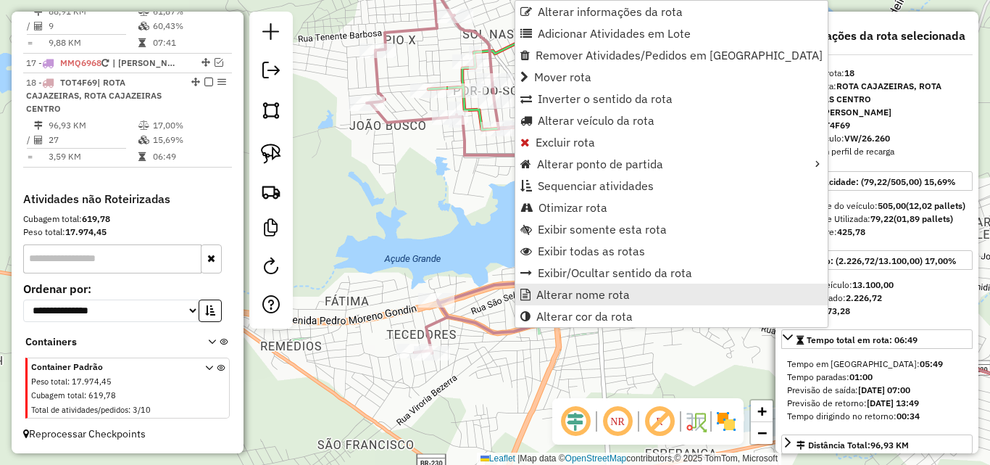
click at [553, 289] on span "Alterar nome rota" at bounding box center [583, 295] width 94 height 12
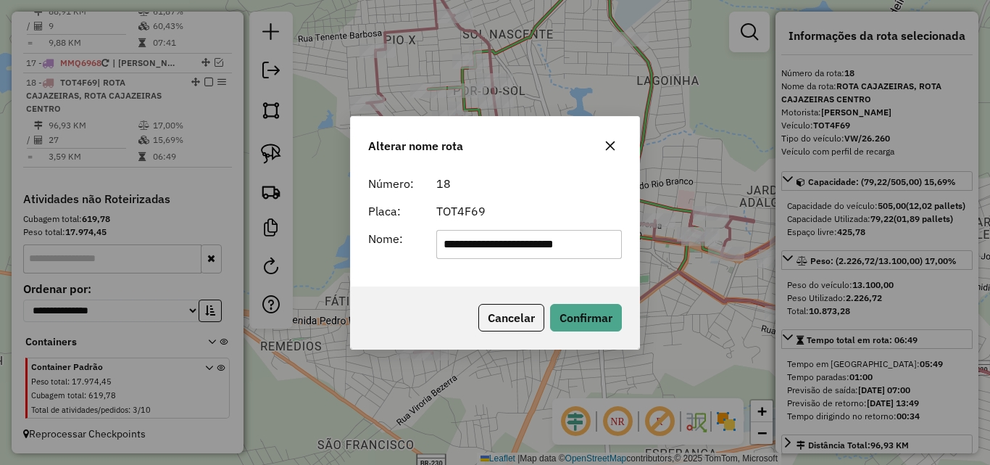
scroll to position [0, 0]
type input "**********"
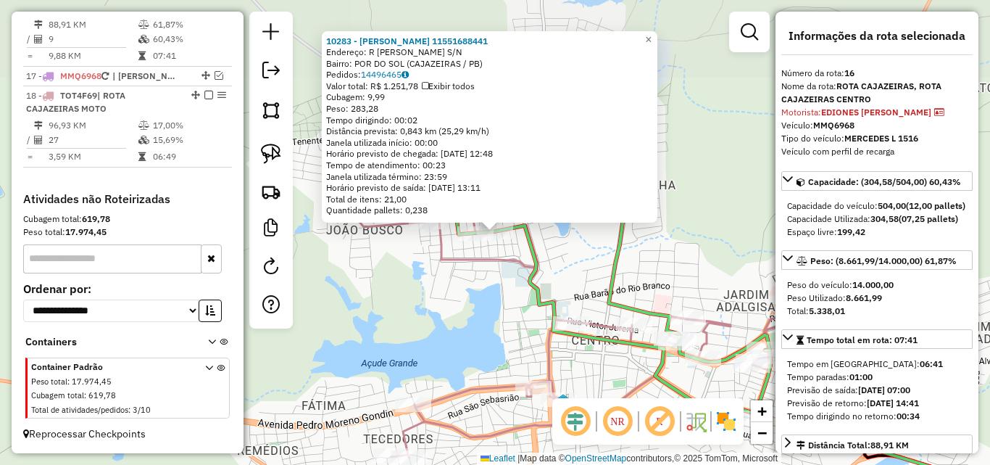
scroll to position [855, 0]
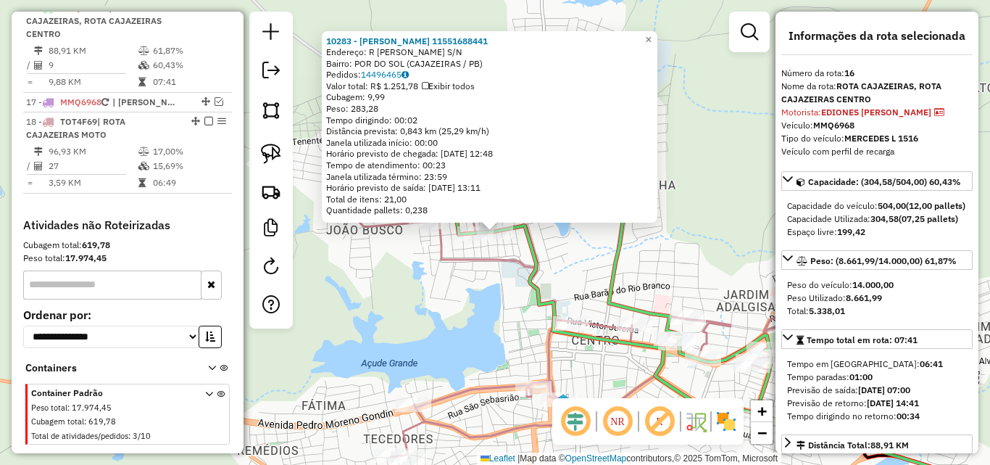
click at [428, 313] on div "10283 - MARIA LARISSA MENDES ALVES 11551688441 Endereço: R JANUARIO COELHO S/N …" at bounding box center [495, 232] width 990 height 465
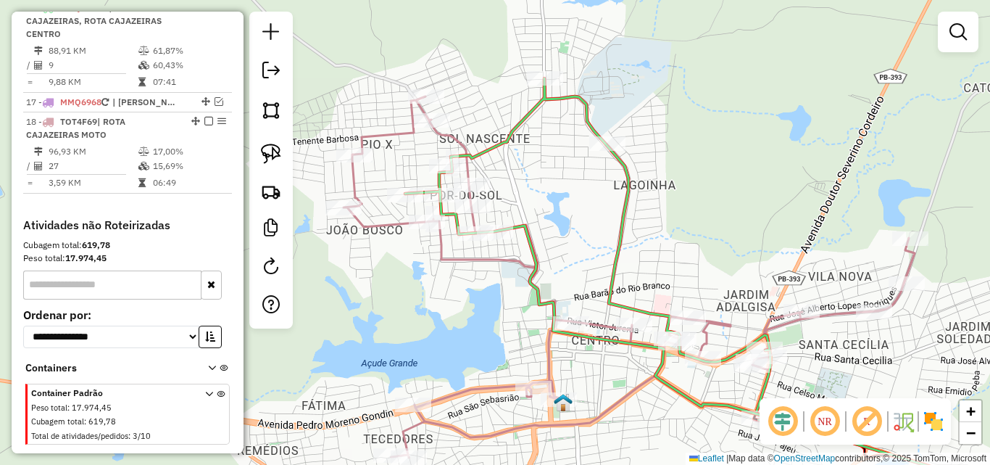
click at [626, 174] on icon at bounding box center [593, 251] width 377 height 347
select select "*********"
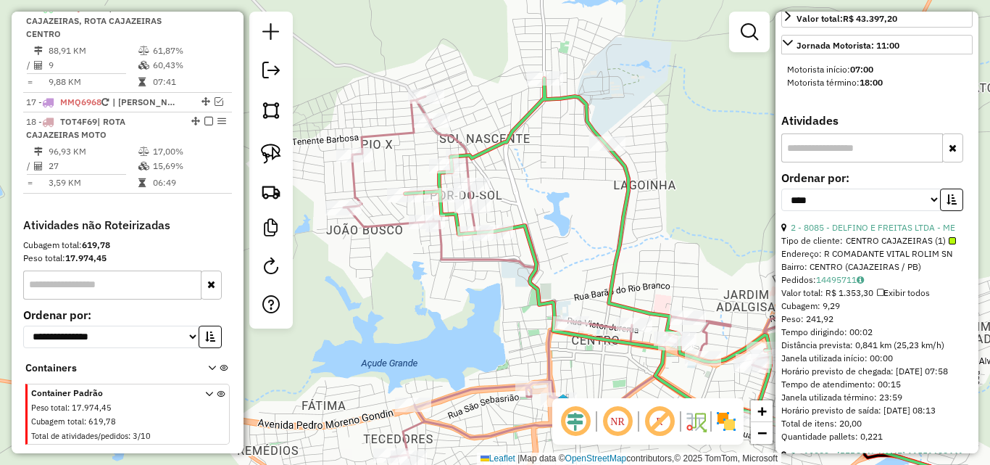
scroll to position [507, 0]
click at [846, 232] on link "2 - 8085 - DELFINO E FREITAS LTDA - ME" at bounding box center [873, 226] width 165 height 11
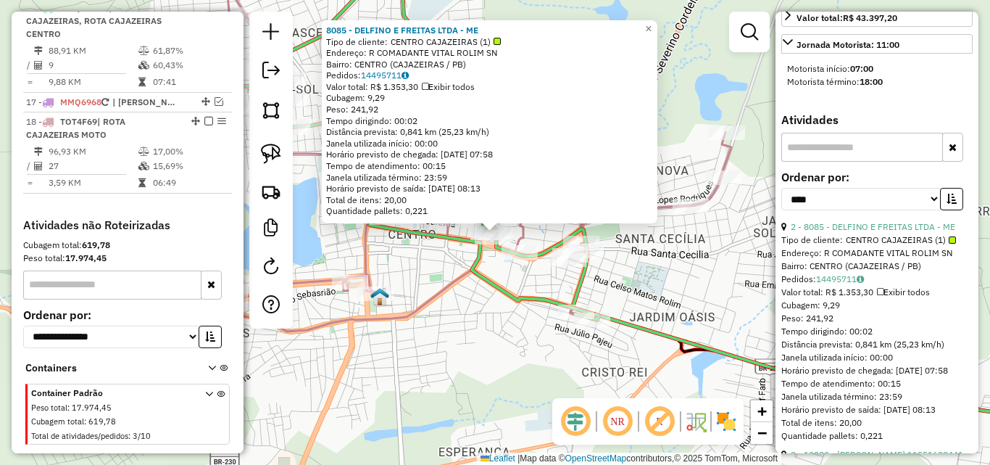
click at [465, 341] on div "8085 - DELFINO E FREITAS LTDA - ME Tipo de cliente: CENTRO CAJAZEIRAS (1) Ender…" at bounding box center [495, 232] width 990 height 465
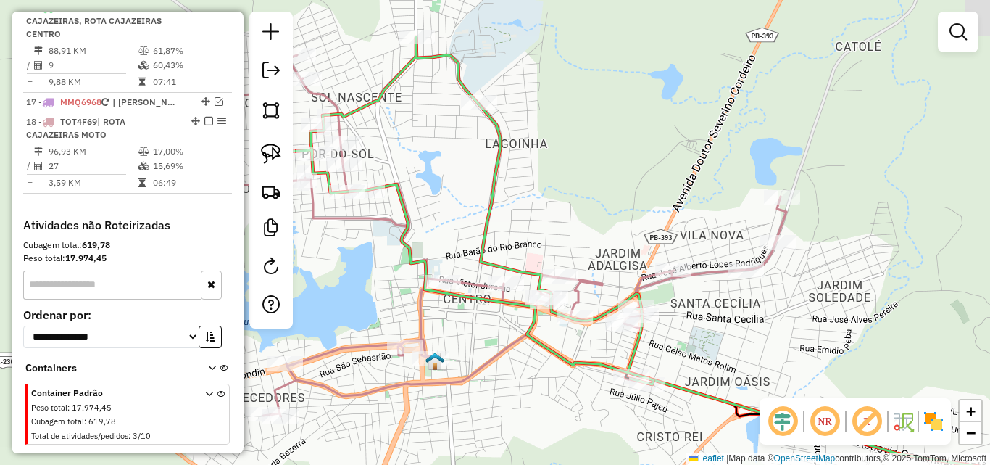
drag, startPoint x: 503, startPoint y: 391, endPoint x: 569, endPoint y: 420, distance: 71.8
click at [569, 420] on div "Janela de atendimento Grade de atendimento Capacidade Transportadoras Veículos …" at bounding box center [495, 232] width 990 height 465
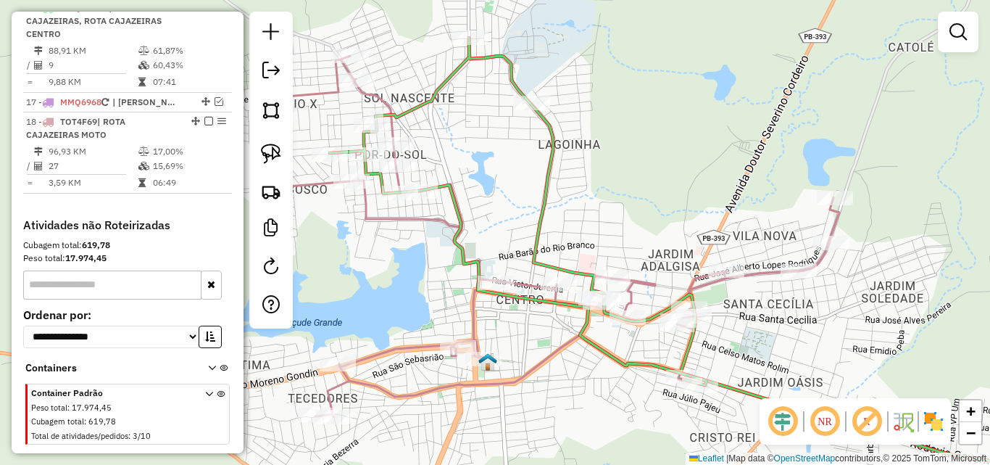
select select "*********"
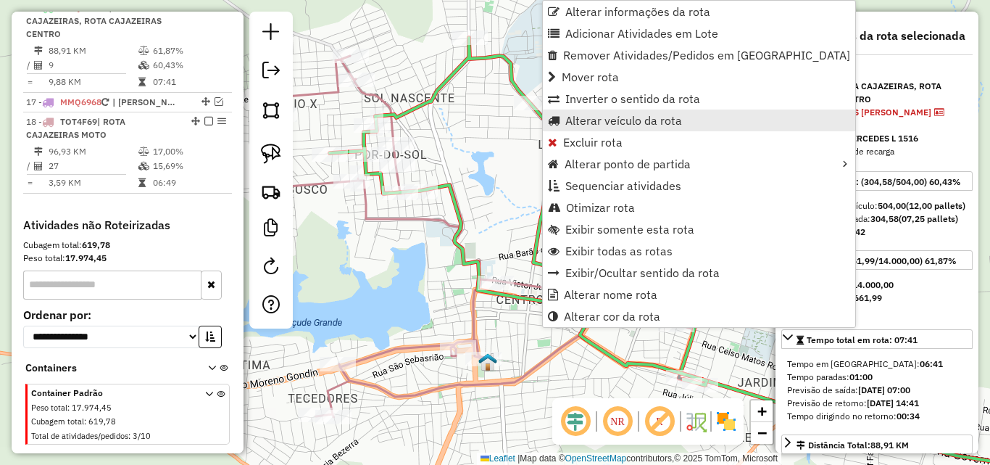
click at [631, 123] on span "Alterar veículo da rota" at bounding box center [623, 121] width 117 height 12
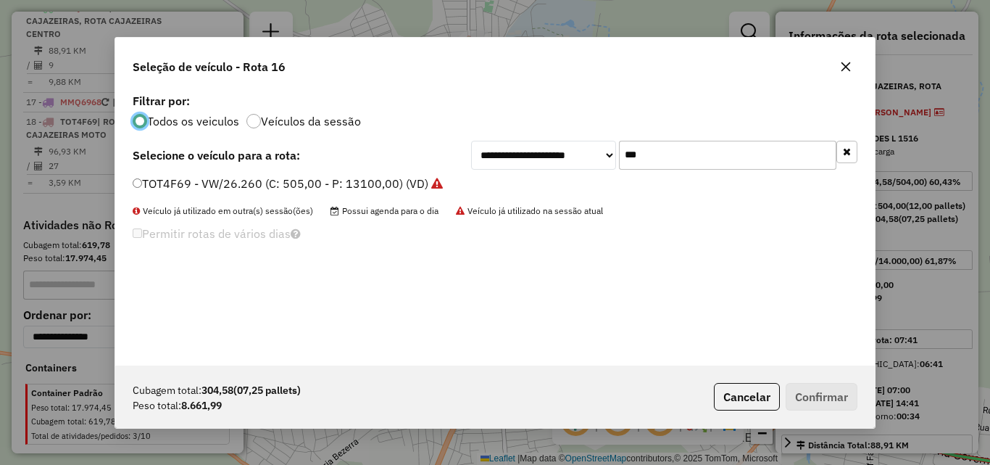
scroll to position [8, 4]
click at [370, 184] on label "TOT4F69 - VW/26.260 (C: 505,00 - P: 13100,00) (VD)" at bounding box center [288, 183] width 310 height 17
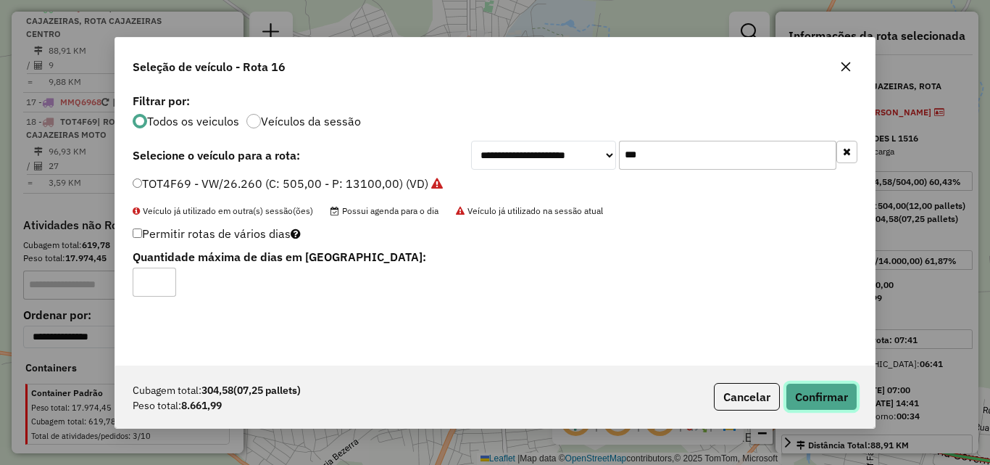
click at [817, 399] on button "Confirmar" at bounding box center [822, 397] width 72 height 28
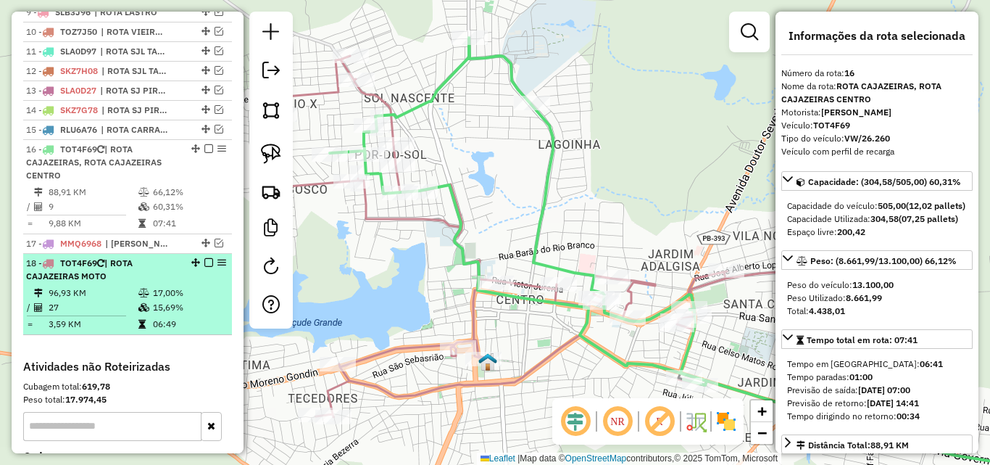
scroll to position [710, 0]
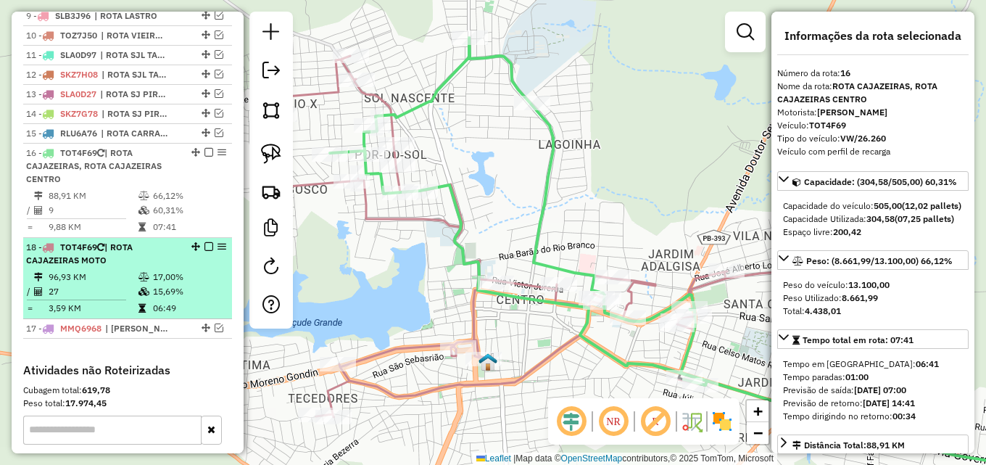
drag, startPoint x: 192, startPoint y: 280, endPoint x: 188, endPoint y: 256, distance: 24.3
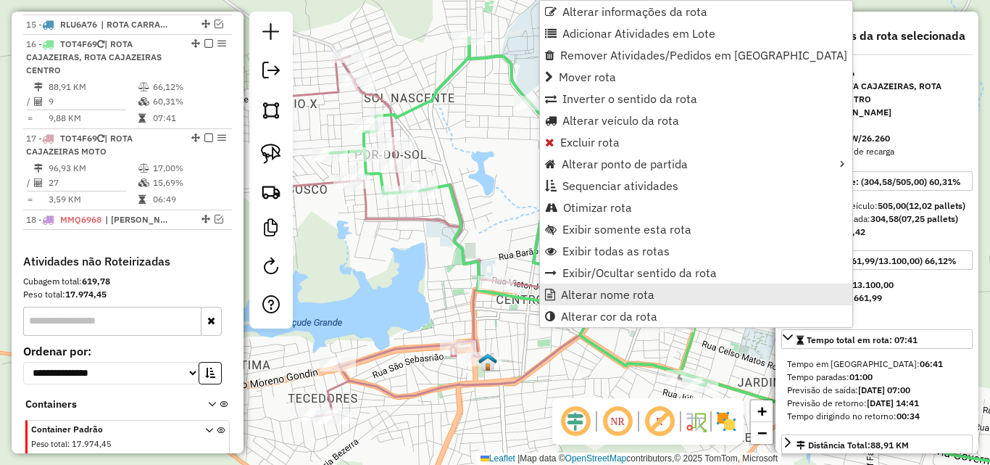
scroll to position [855, 0]
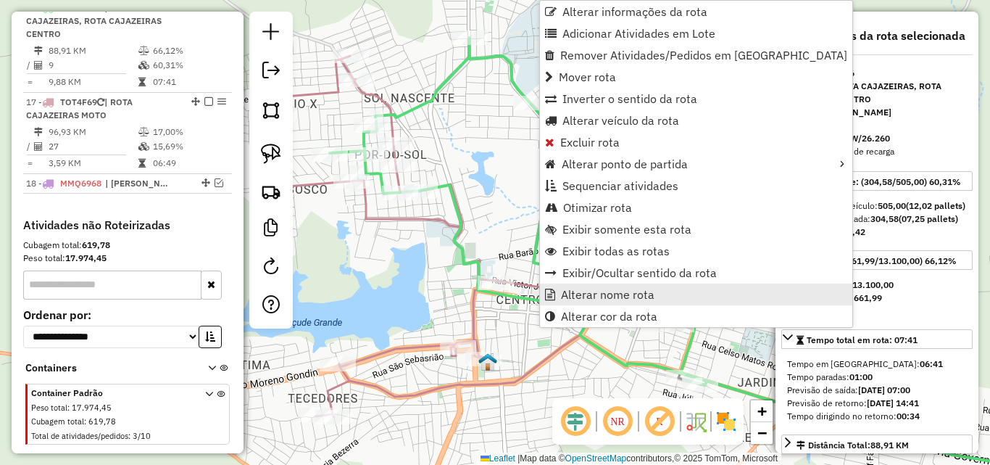
click at [608, 299] on span "Alterar nome rota" at bounding box center [608, 295] width 94 height 12
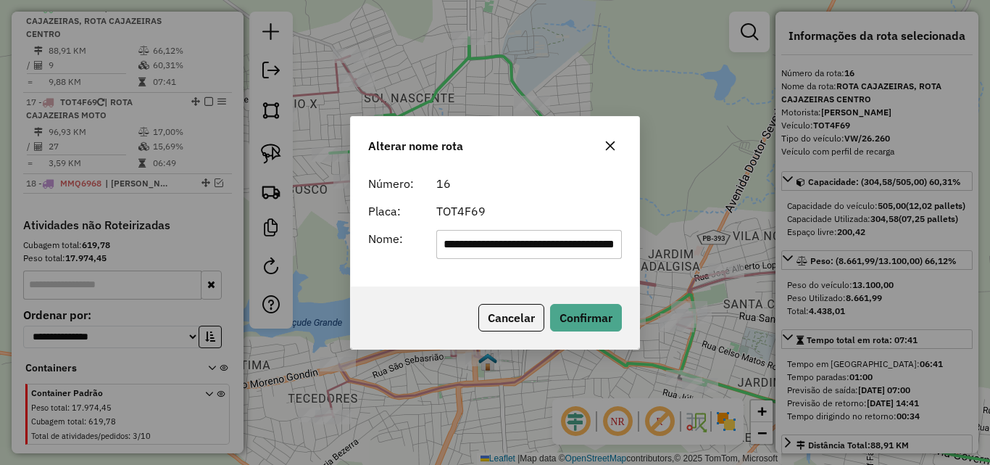
scroll to position [0, 79]
drag, startPoint x: 457, startPoint y: 249, endPoint x: 964, endPoint y: 274, distance: 507.4
click at [948, 265] on div "**********" at bounding box center [495, 232] width 990 height 465
type input "**********"
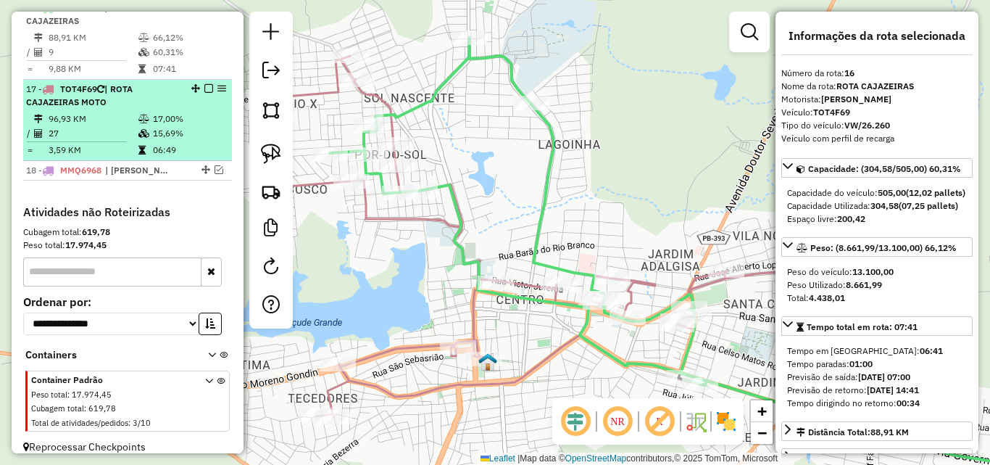
click at [112, 126] on td "96,93 KM" at bounding box center [93, 119] width 90 height 14
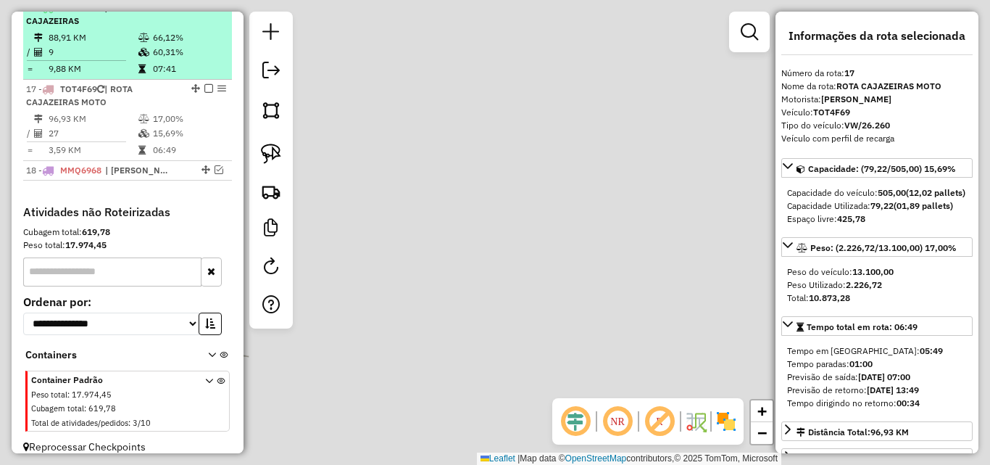
click at [136, 58] on table "88,91 KM 66,12% / 9 60,31% = 9,88 KM 07:41" at bounding box center [127, 53] width 203 height 46
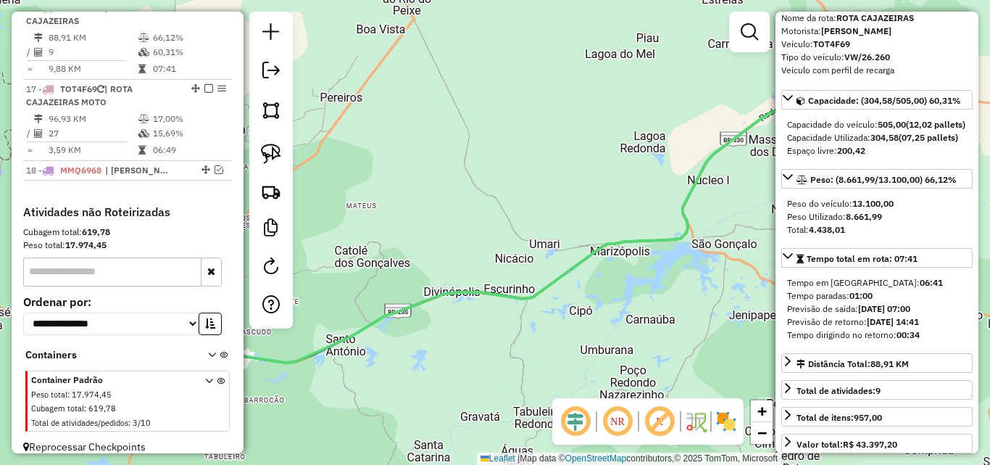
scroll to position [72, 0]
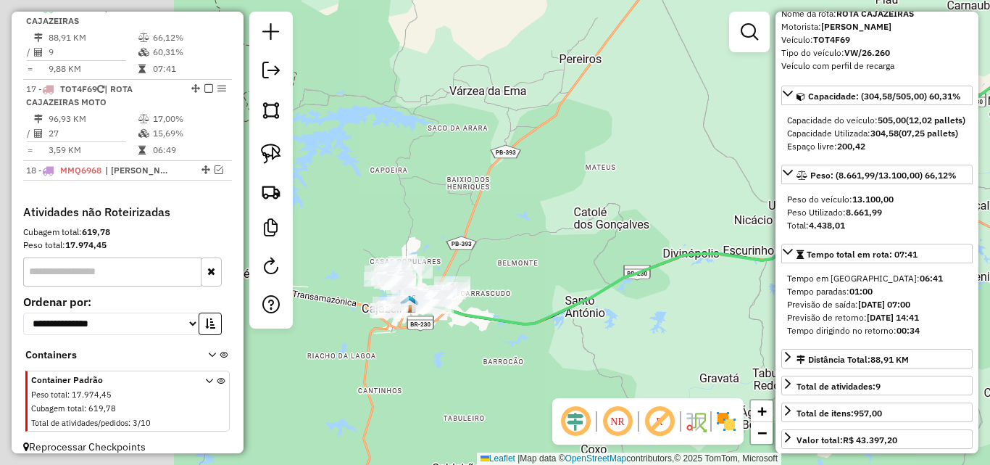
drag, startPoint x: 586, startPoint y: 369, endPoint x: 518, endPoint y: 336, distance: 74.9
click at [747, 332] on div "Janela de atendimento Grade de atendimento Capacidade Transportadoras Veículos …" at bounding box center [495, 232] width 990 height 465
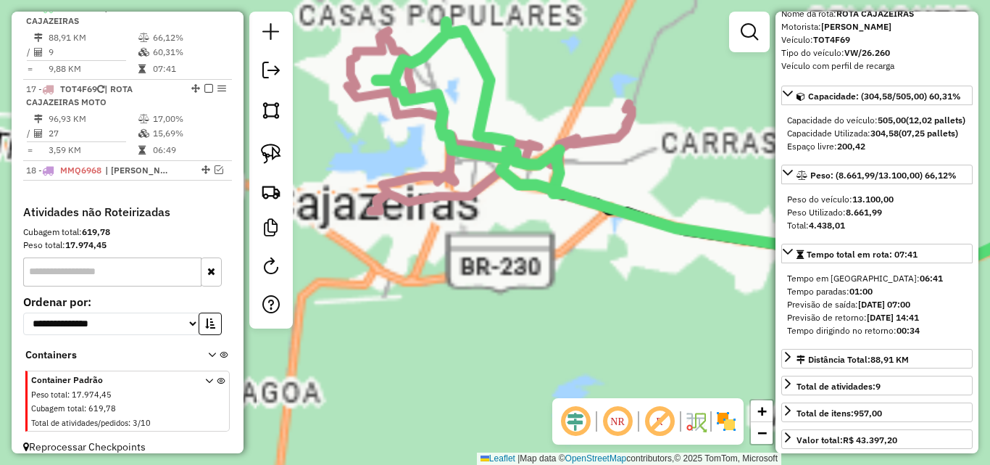
click at [447, 324] on div "Janela de atendimento Grade de atendimento Capacidade Transportadoras Veículos …" at bounding box center [495, 232] width 990 height 465
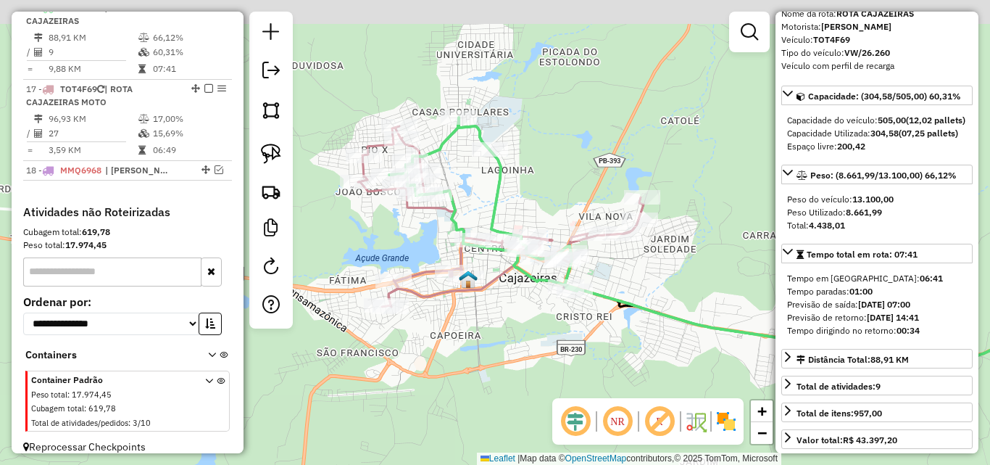
drag, startPoint x: 482, startPoint y: 317, endPoint x: 520, endPoint y: 235, distance: 90.2
click at [478, 375] on div "Janela de atendimento Grade de atendimento Capacidade Transportadoras Veículos …" at bounding box center [495, 232] width 990 height 465
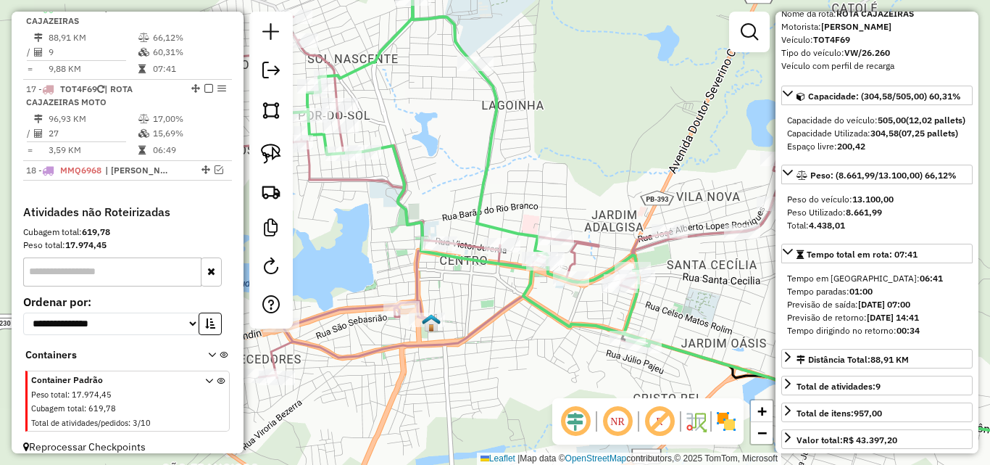
drag, startPoint x: 607, startPoint y: 365, endPoint x: 597, endPoint y: 307, distance: 58.8
click at [589, 276] on div "Janela de atendimento Grade de atendimento Capacidade Transportadoras Veículos …" at bounding box center [495, 232] width 990 height 465
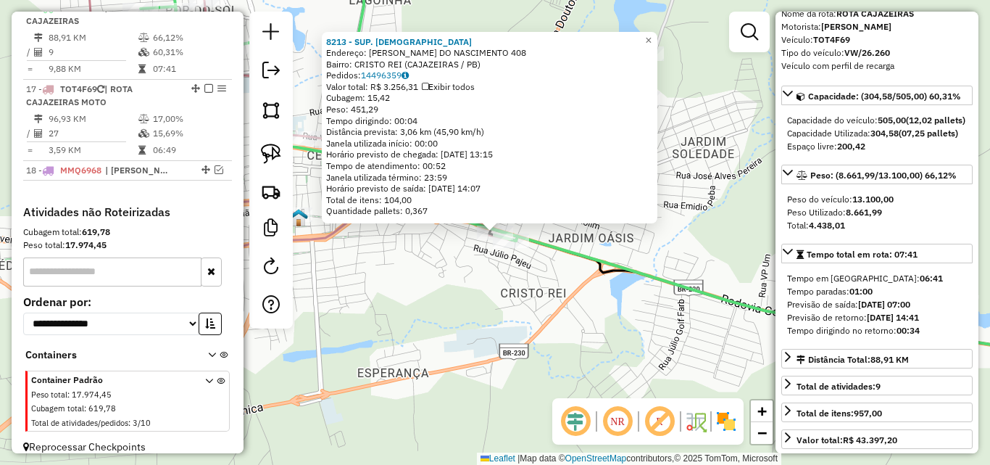
drag, startPoint x: 518, startPoint y: 339, endPoint x: 940, endPoint y: 239, distance: 432.9
click at [518, 339] on div "8213 - SUP. BRASILEIRO Endereço: JULIO MARQUES DO NASCIMENTO 408 Bairro: CRISTO…" at bounding box center [495, 232] width 990 height 465
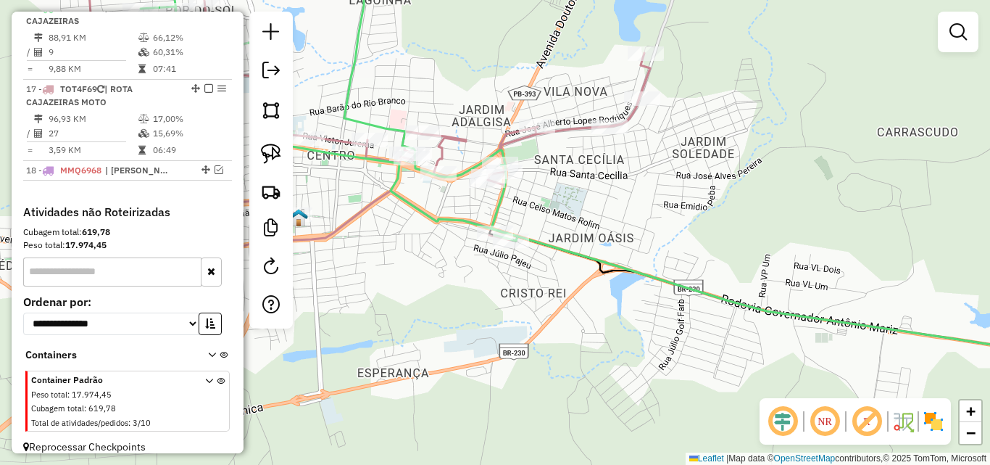
drag, startPoint x: 640, startPoint y: 376, endPoint x: 655, endPoint y: 376, distance: 15.2
click at [655, 376] on div "Janela de atendimento Grade de atendimento Capacidade Transportadoras Veículos …" at bounding box center [495, 232] width 990 height 465
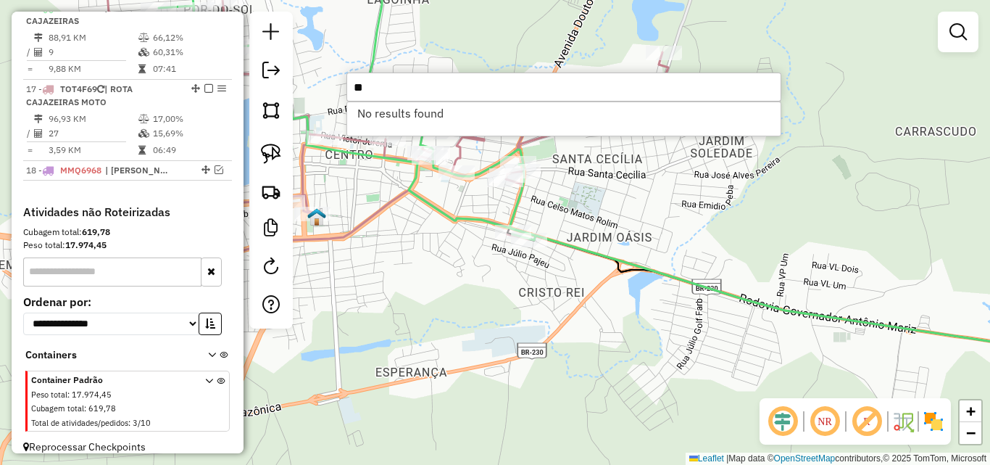
type input "*"
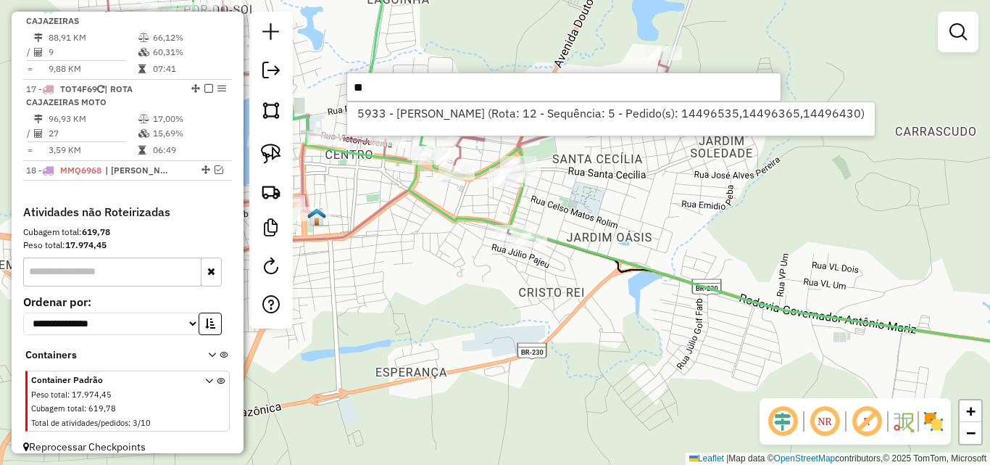
type input "*"
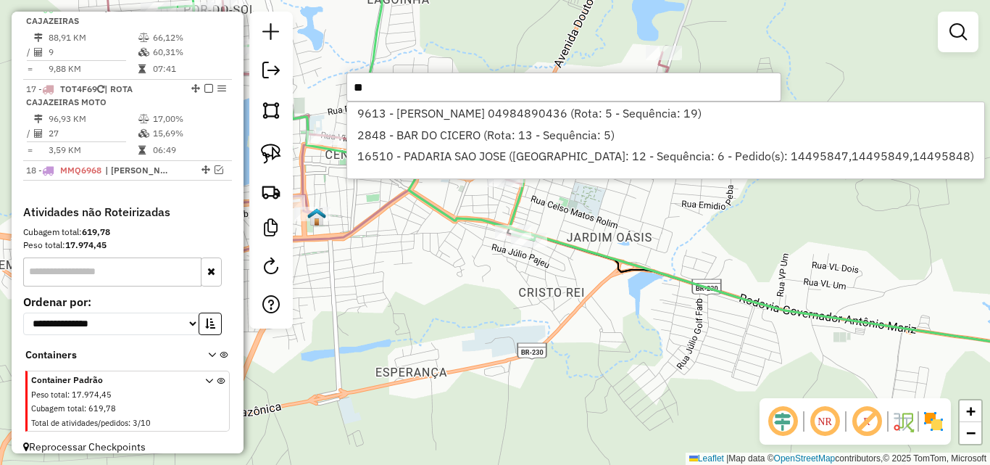
type input "*"
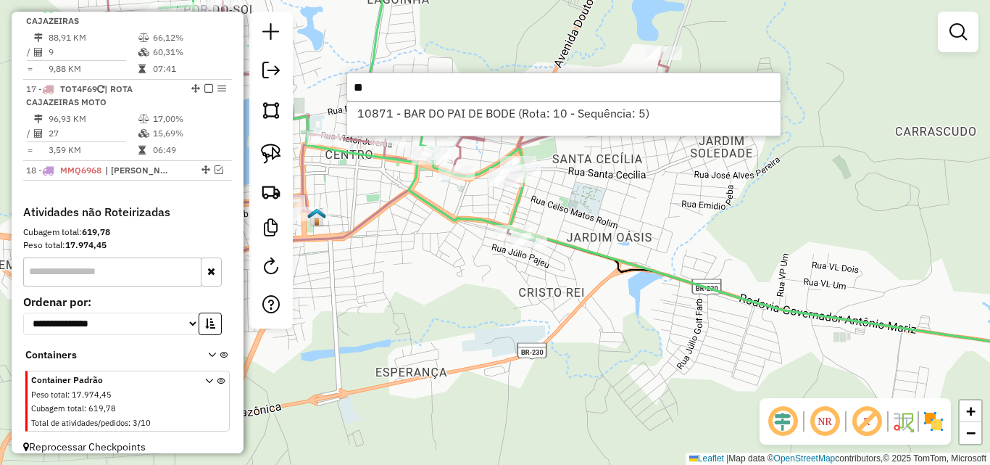
type input "*"
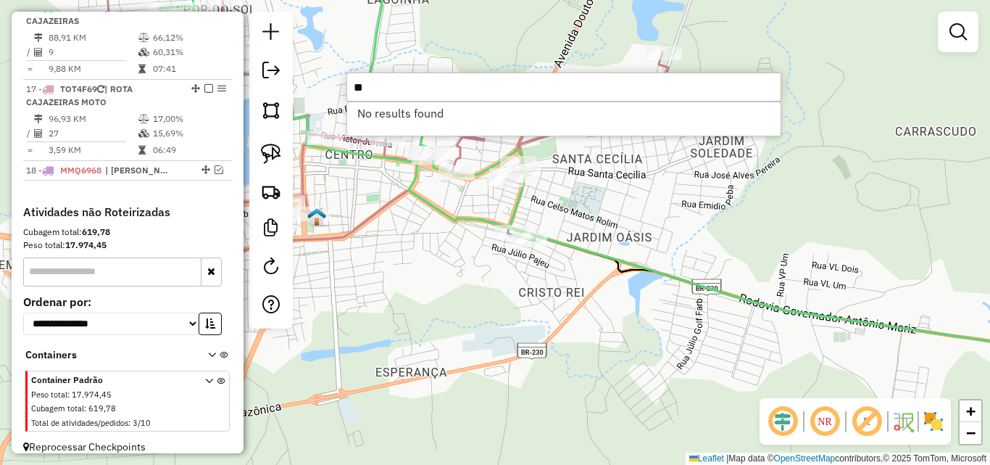
type input "*"
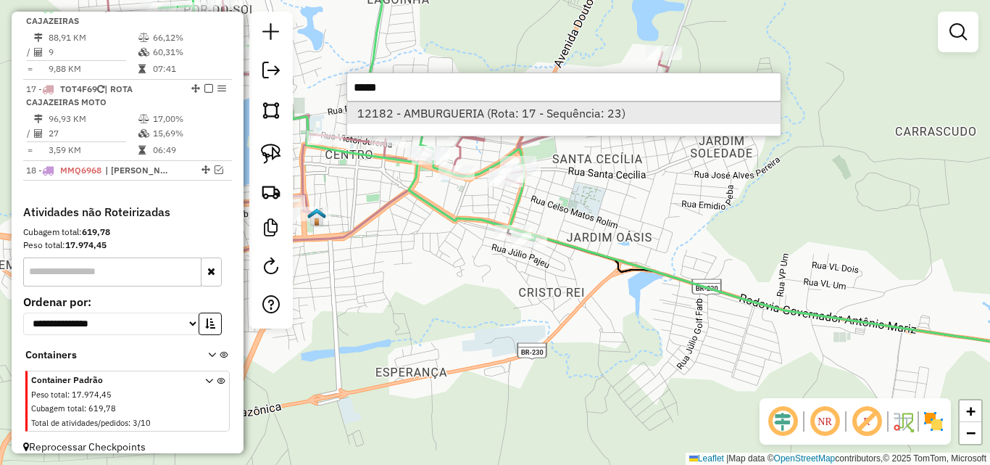
type input "*****"
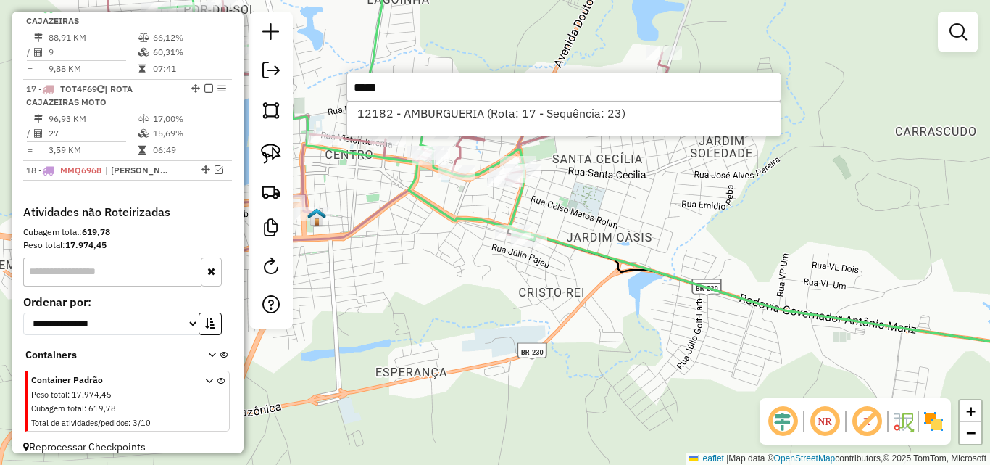
drag, startPoint x: 407, startPoint y: 112, endPoint x: 251, endPoint y: 149, distance: 160.2
click at [407, 113] on li "12182 - AMBURGUERIA (Rota: 17 - Sequência: 23)" at bounding box center [564, 113] width 434 height 22
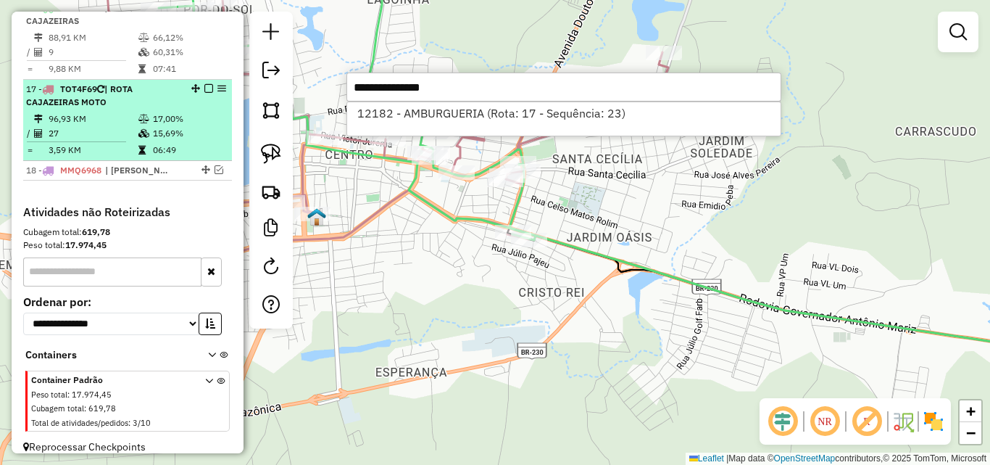
select select "*********"
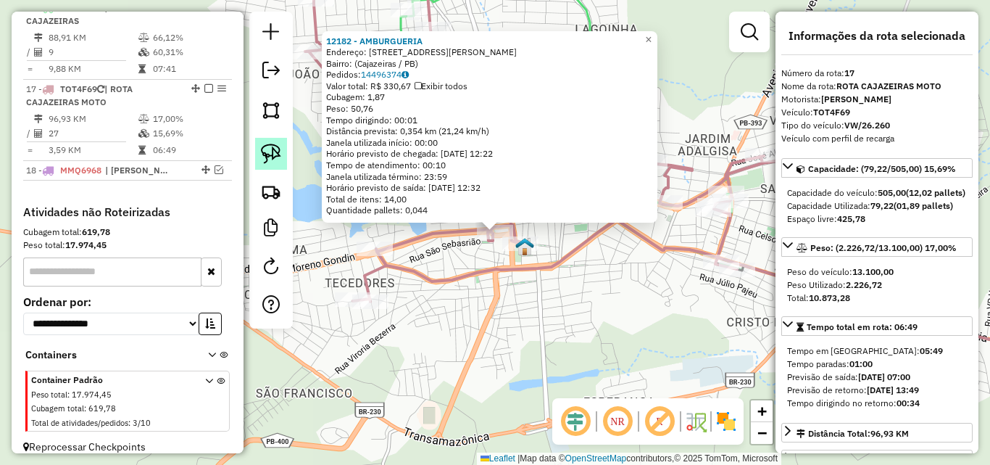
scroll to position [881, 0]
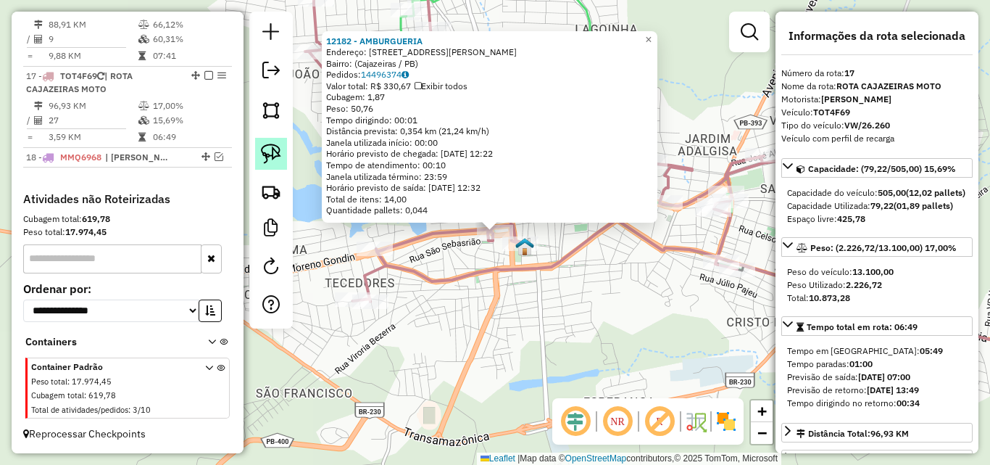
click at [268, 148] on img at bounding box center [271, 154] width 20 height 20
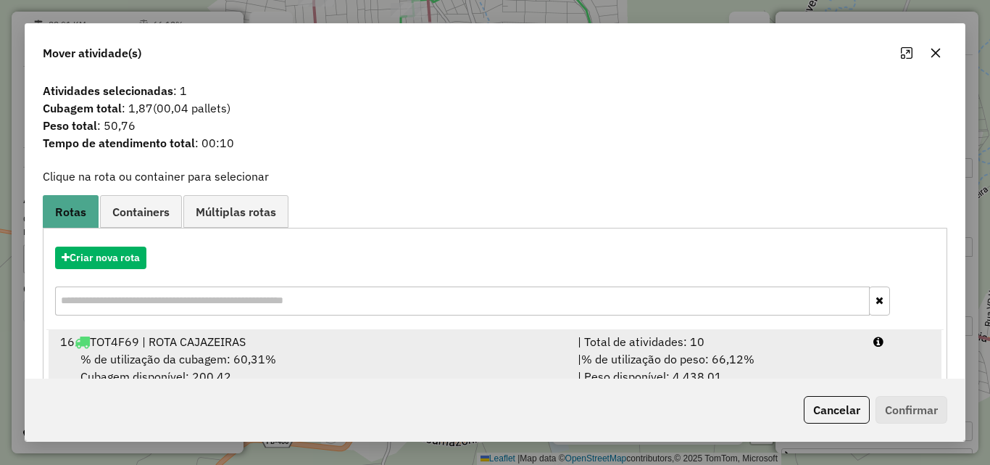
click at [686, 357] on span "% de utilização do peso: 66,12%" at bounding box center [667, 359] width 173 height 14
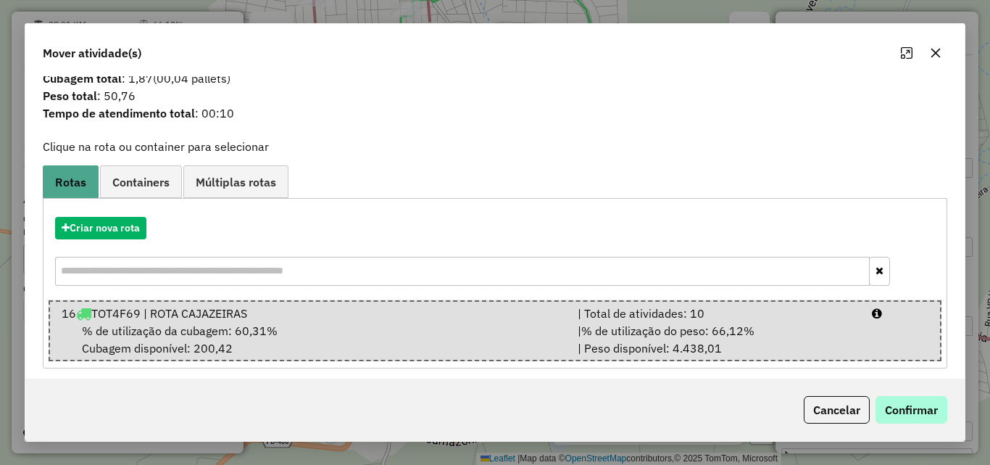
scroll to position [37, 0]
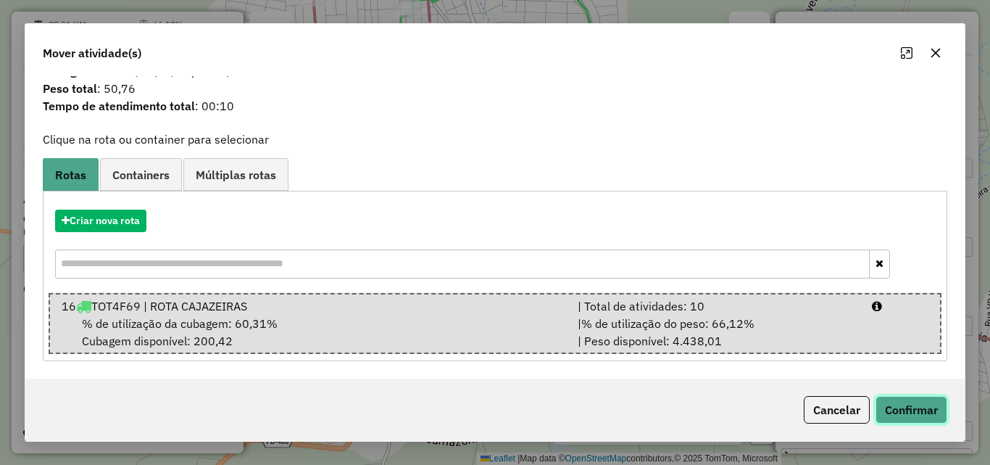
click at [890, 405] on button "Confirmar" at bounding box center [912, 410] width 72 height 28
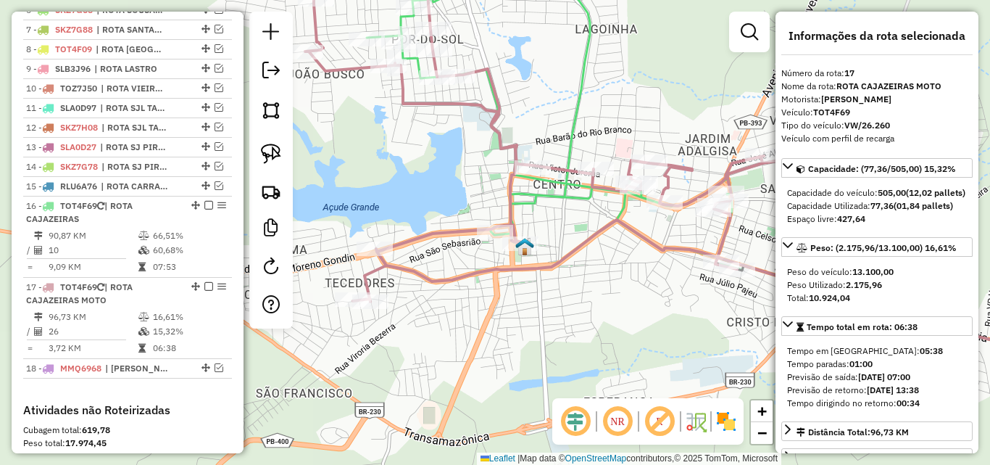
scroll to position [881, 0]
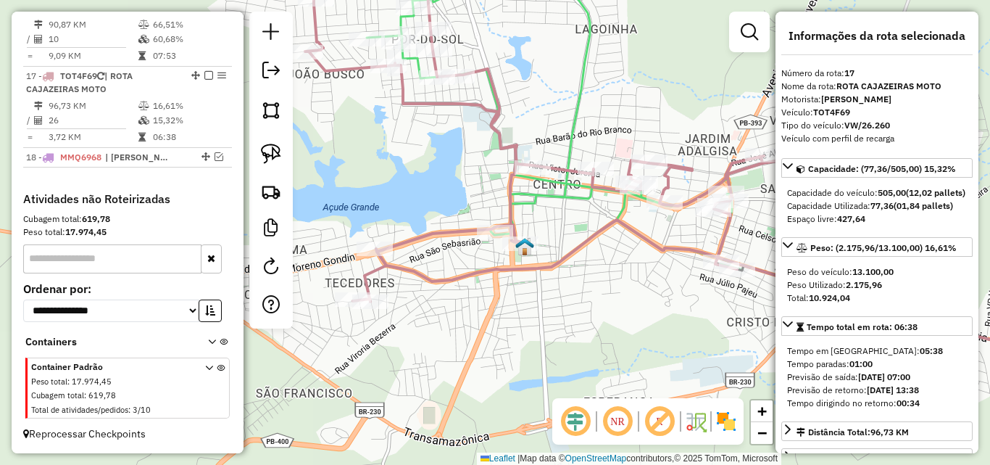
drag, startPoint x: 551, startPoint y: 304, endPoint x: 566, endPoint y: 306, distance: 15.4
click at [561, 304] on div "Janela de atendimento Grade de atendimento Capacidade Transportadoras Veículos …" at bounding box center [495, 232] width 990 height 465
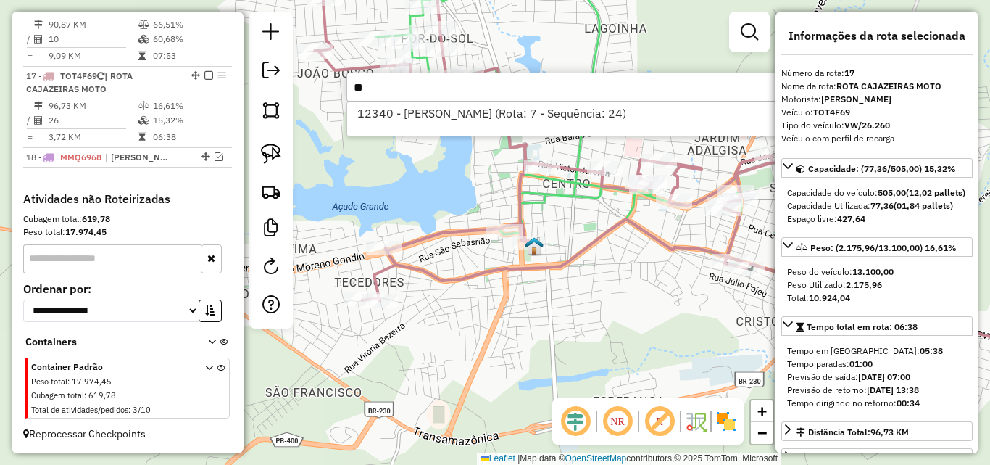
type input "*"
type input "*****"
click at [441, 88] on input "*****" at bounding box center [564, 86] width 435 height 29
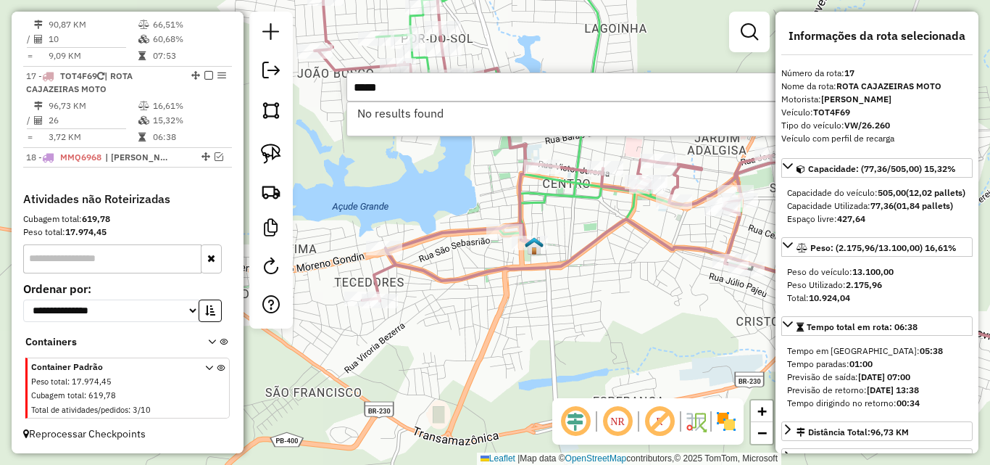
drag, startPoint x: 441, startPoint y: 88, endPoint x: 455, endPoint y: 75, distance: 19.0
click at [447, 81] on input "*****" at bounding box center [564, 86] width 435 height 29
type input "*"
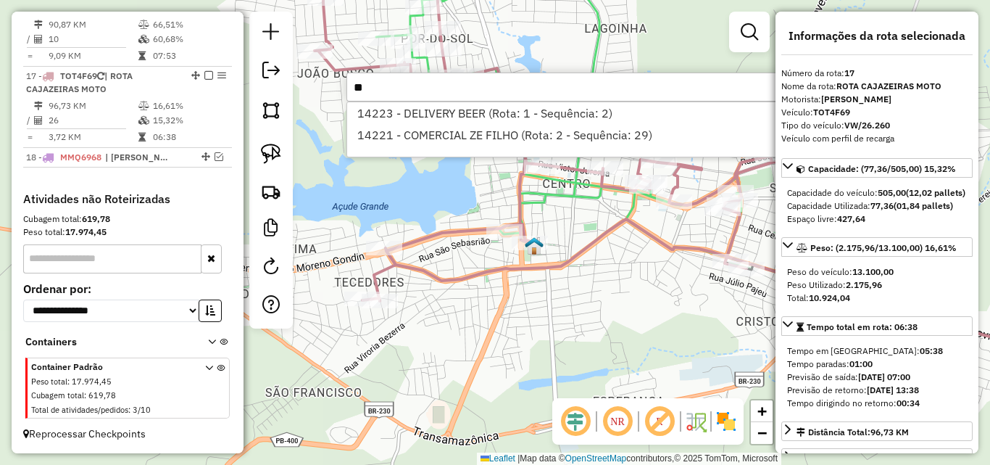
type input "*"
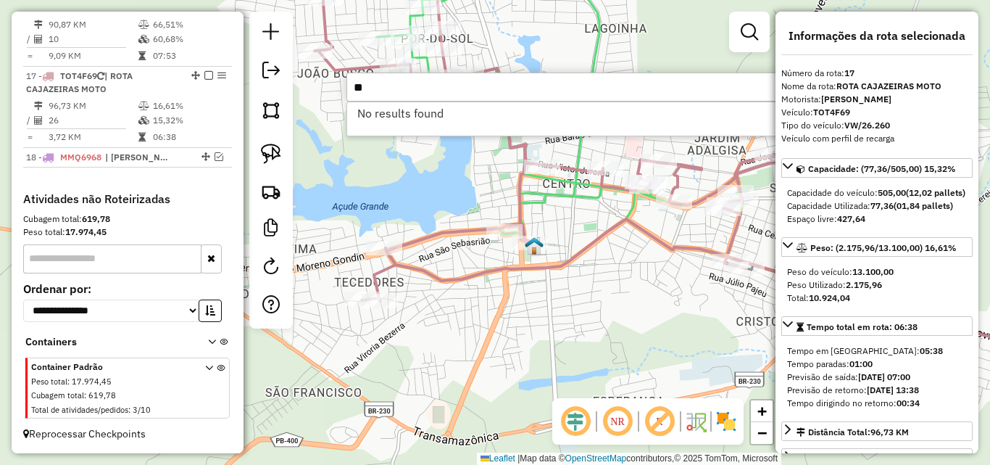
type input "*"
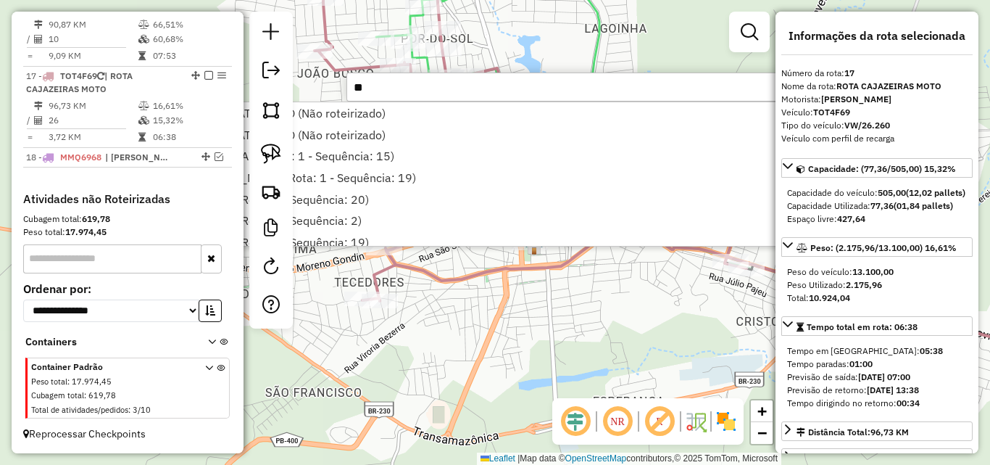
type input "*"
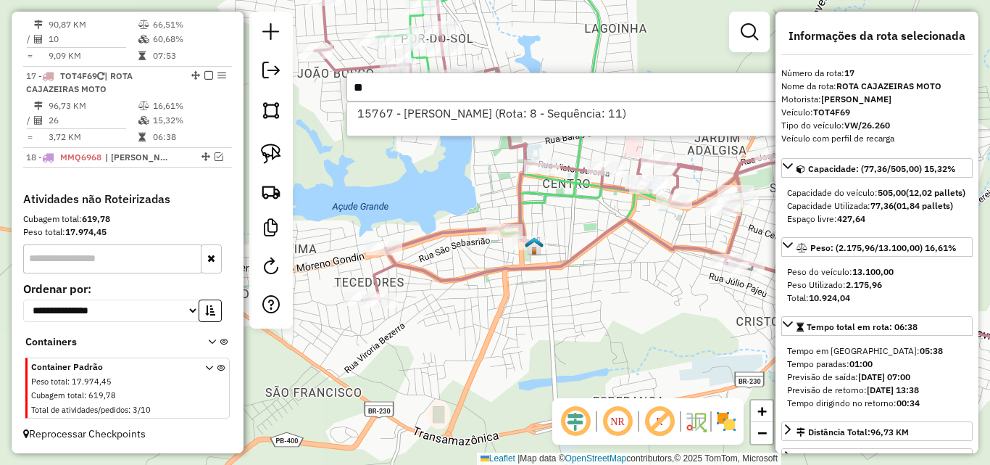
type input "*"
click at [494, 88] on input "*****" at bounding box center [564, 86] width 435 height 29
drag, startPoint x: 494, startPoint y: 88, endPoint x: 558, endPoint y: 9, distance: 102.6
click at [492, 90] on input "*****" at bounding box center [564, 86] width 435 height 29
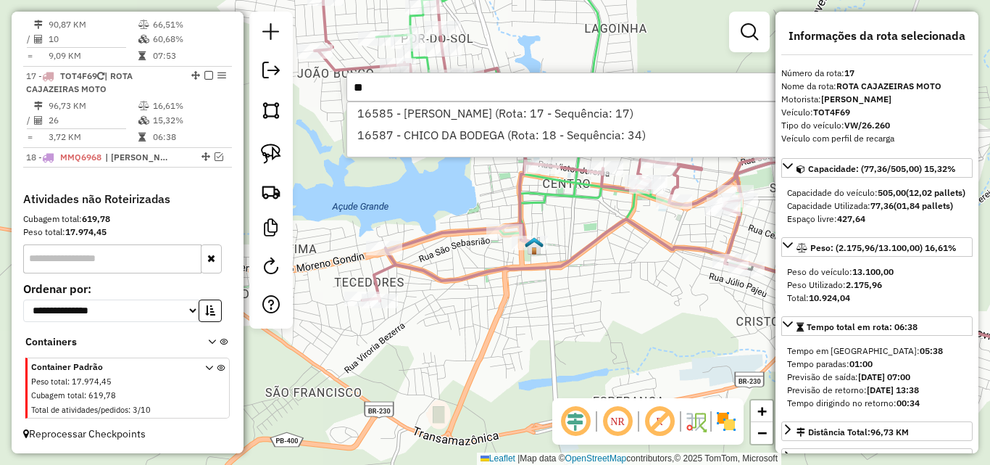
type input "*"
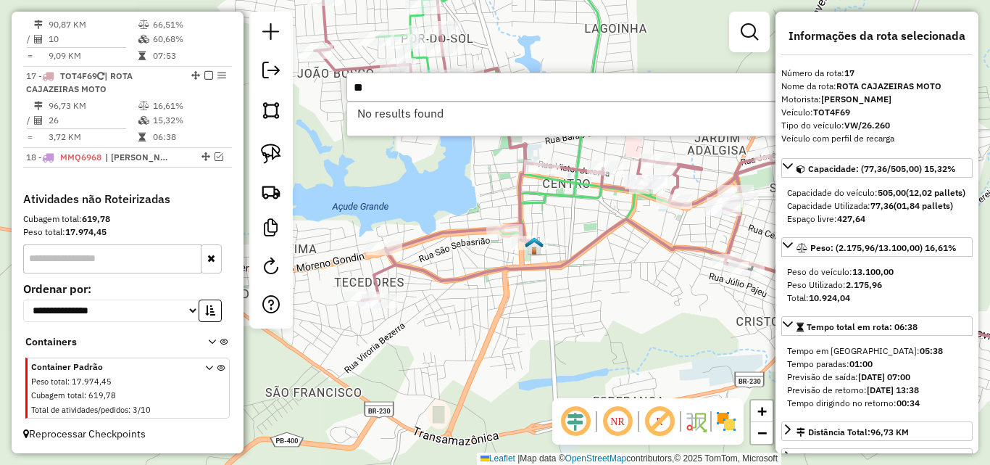
type input "*"
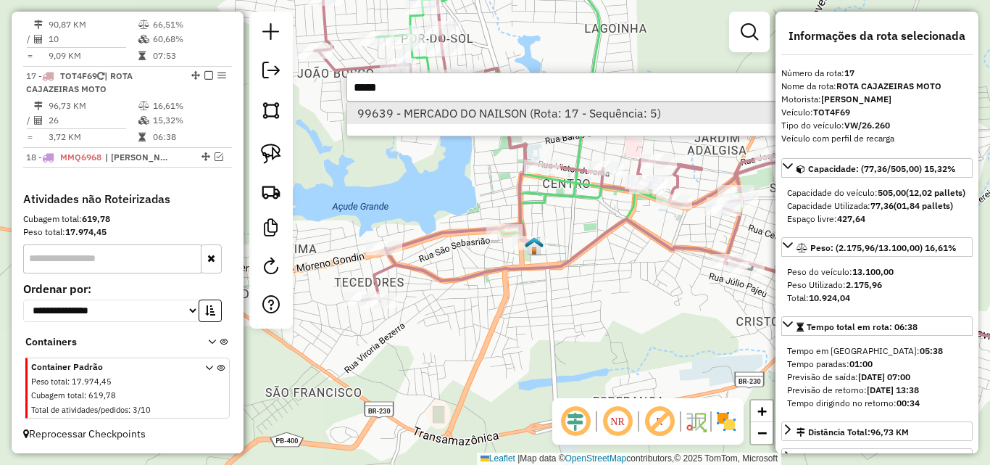
type input "*****"
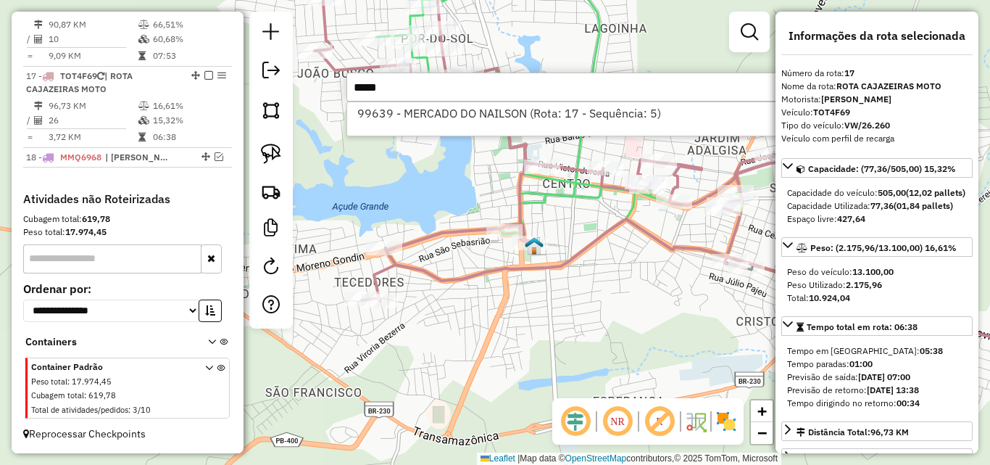
drag, startPoint x: 416, startPoint y: 108, endPoint x: 317, endPoint y: 171, distance: 117.7
click at [415, 109] on li "99639 - MERCADO DO NAILSON (Rota: 17 - Sequência: 5)" at bounding box center [564, 113] width 434 height 22
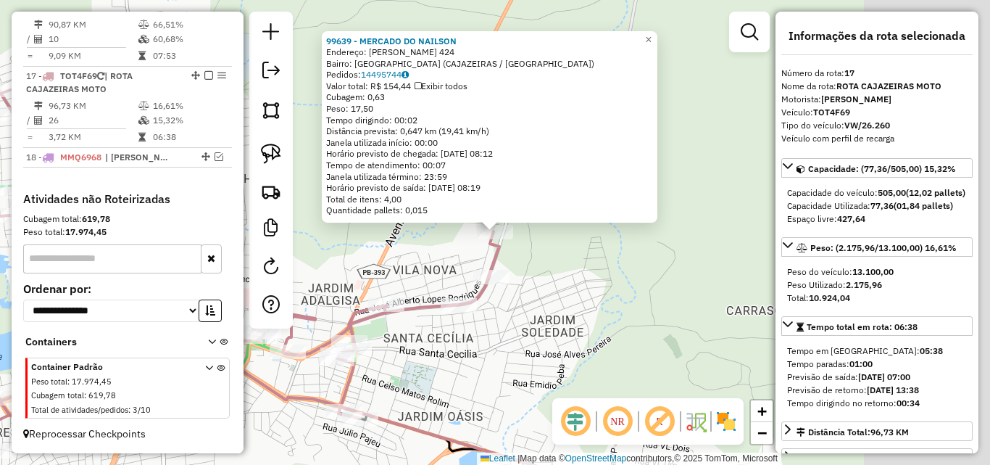
drag, startPoint x: 275, startPoint y: 161, endPoint x: 494, endPoint y: 250, distance: 236.4
click at [275, 162] on img at bounding box center [271, 154] width 20 height 20
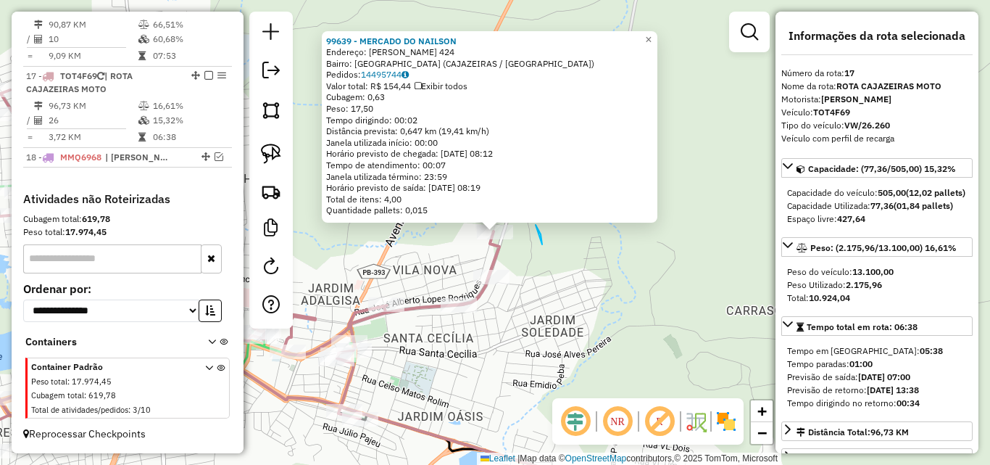
drag, startPoint x: 536, startPoint y: 225, endPoint x: 441, endPoint y: 231, distance: 94.5
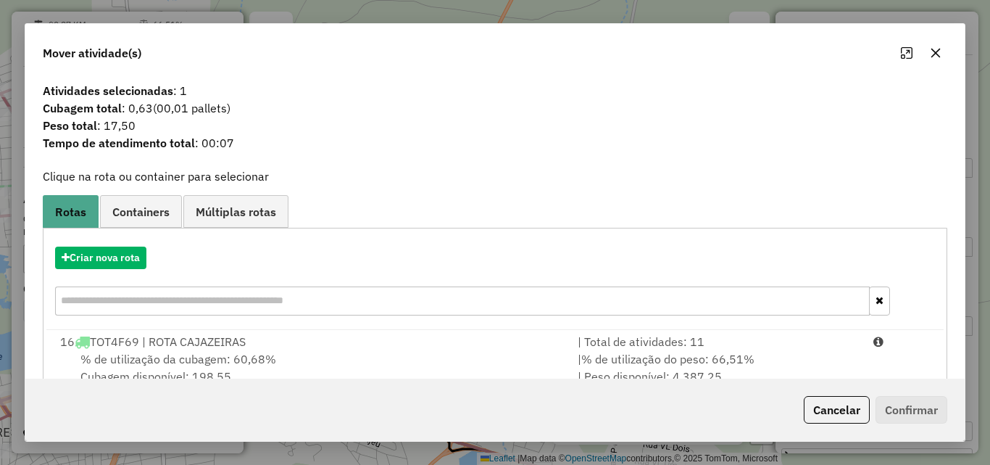
drag, startPoint x: 730, startPoint y: 350, endPoint x: 781, endPoint y: 320, distance: 59.8
click at [740, 349] on li "16 TOT4F69 | ROTA CAJAZEIRAS | Total de atividades: 11 % de utilização da cubag…" at bounding box center [495, 359] width 893 height 59
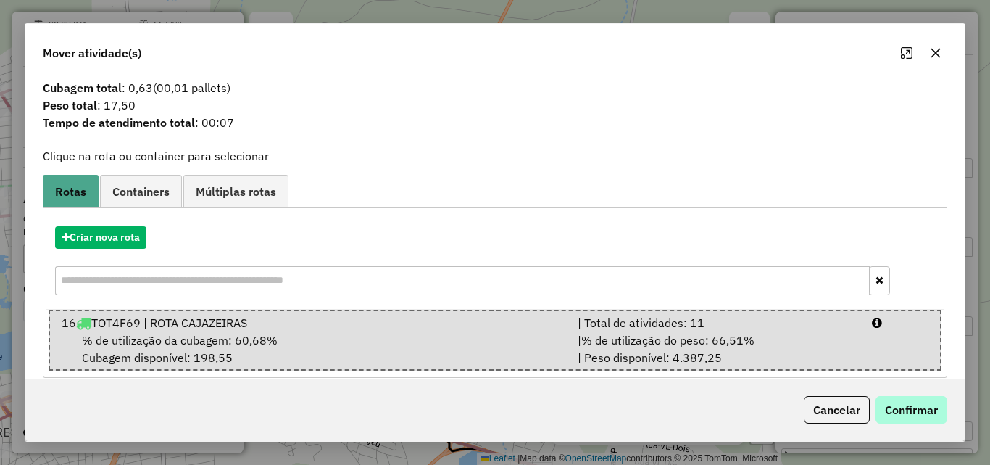
scroll to position [37, 0]
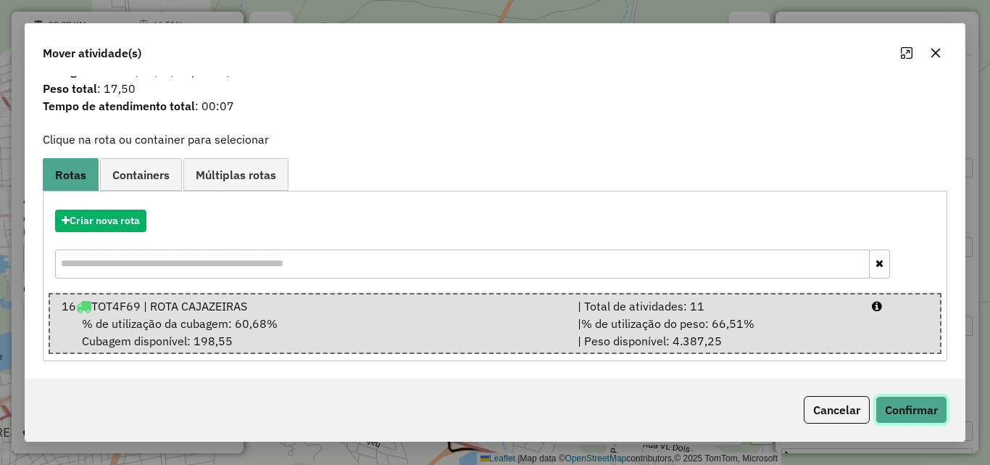
drag, startPoint x: 894, startPoint y: 405, endPoint x: 729, endPoint y: 345, distance: 175.0
click at [893, 406] on button "Confirmar" at bounding box center [912, 410] width 72 height 28
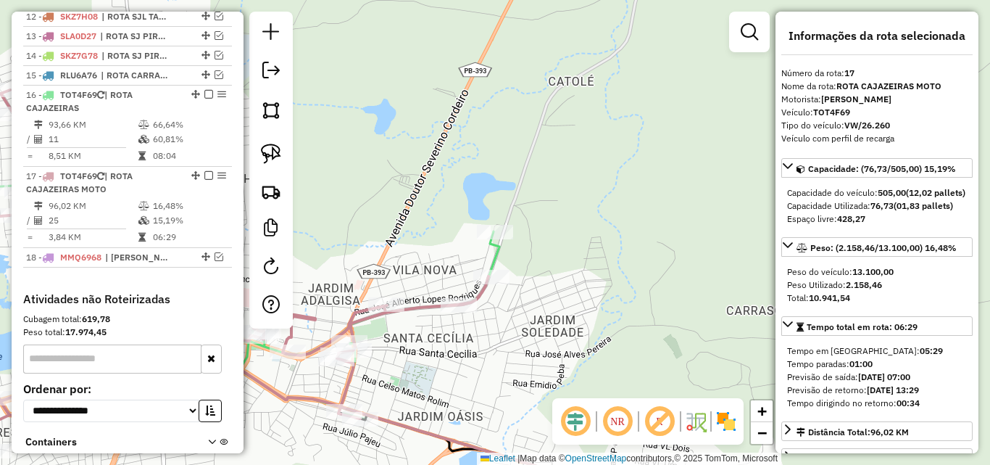
scroll to position [881, 0]
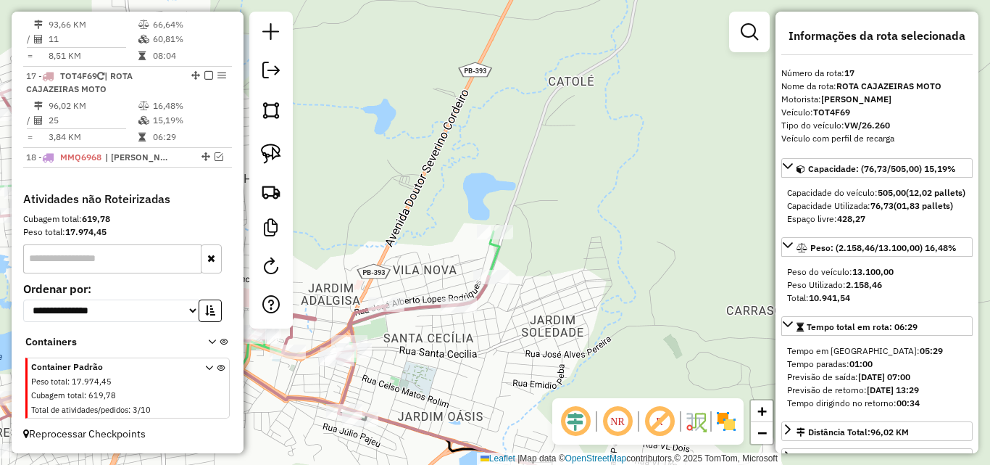
click at [544, 203] on div "Janela de atendimento Grade de atendimento Capacidade Transportadoras Veículos …" at bounding box center [495, 232] width 990 height 465
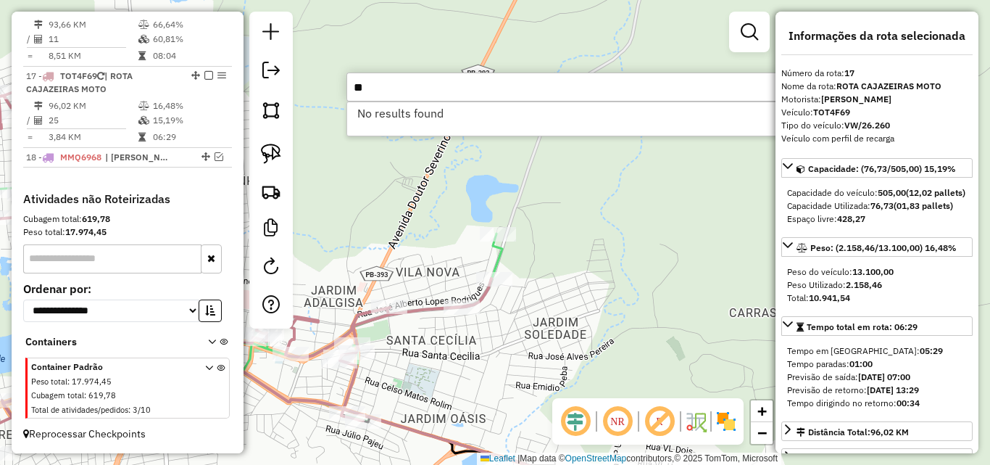
type input "*"
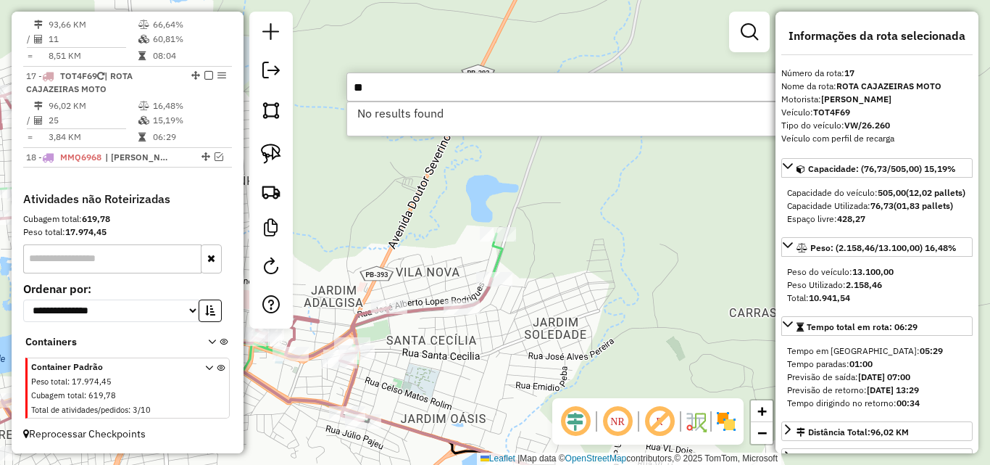
type input "*"
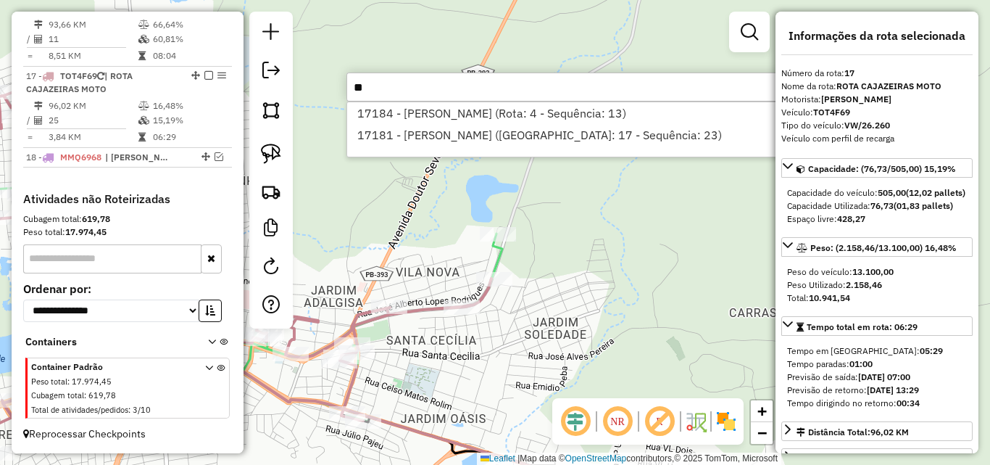
type input "*"
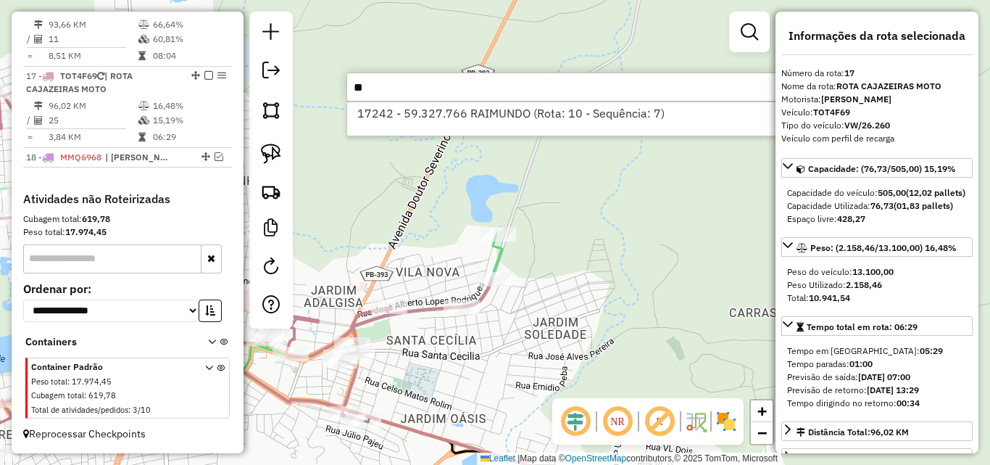
type input "*"
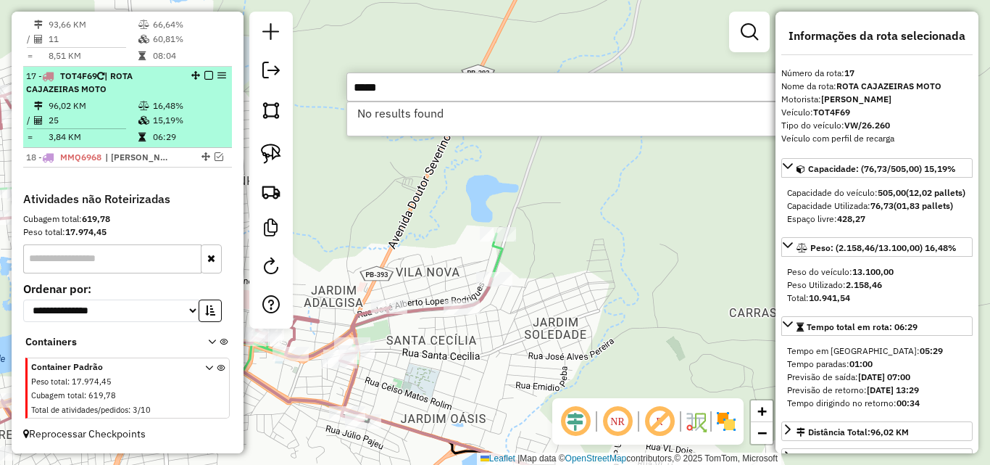
type input "*****"
click at [75, 99] on td "96,02 KM" at bounding box center [93, 106] width 90 height 14
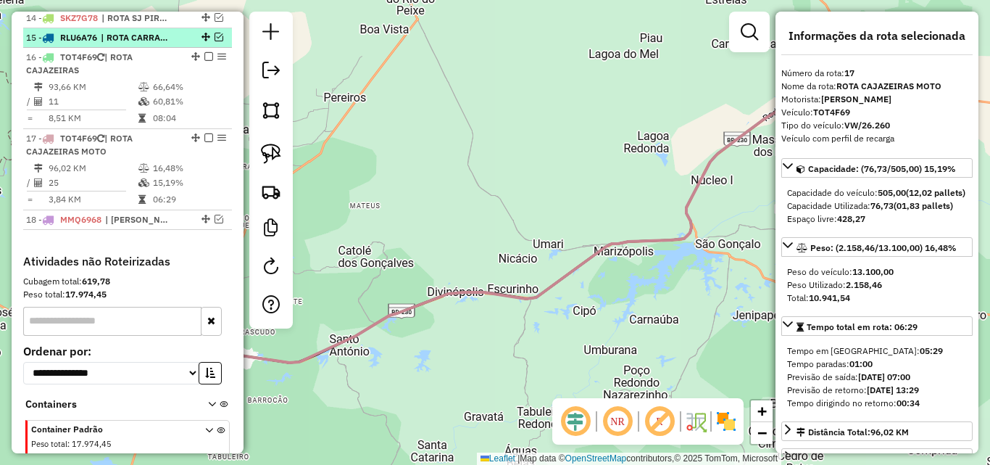
scroll to position [736, 0]
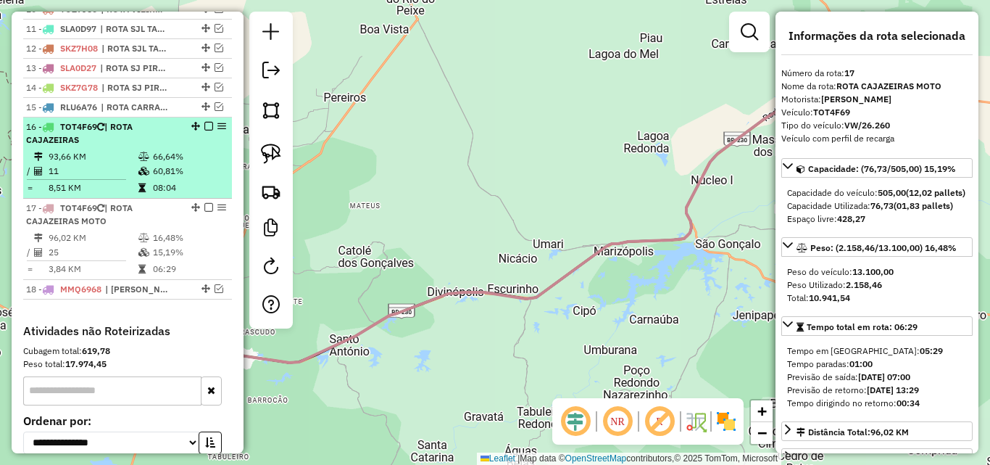
click at [123, 146] on div "16 - TOT4F69 | ROTA CAJAZEIRAS" at bounding box center [103, 133] width 154 height 26
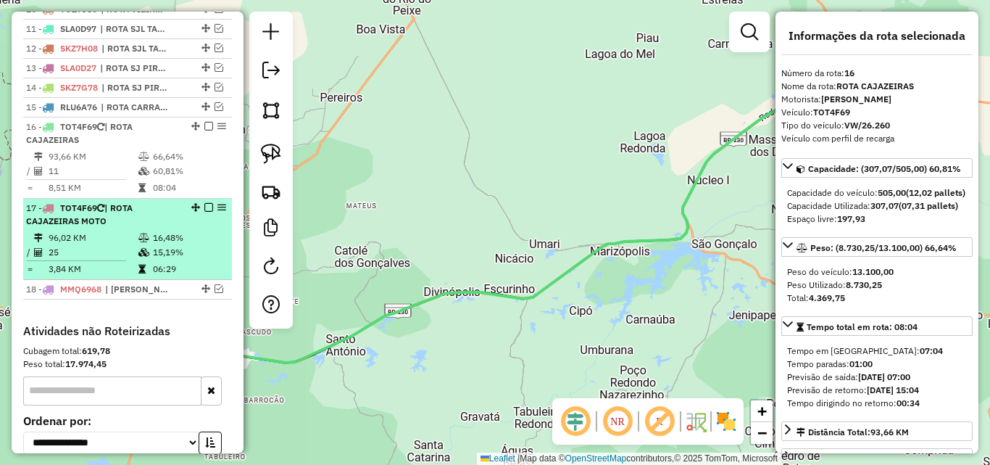
scroll to position [217, 0]
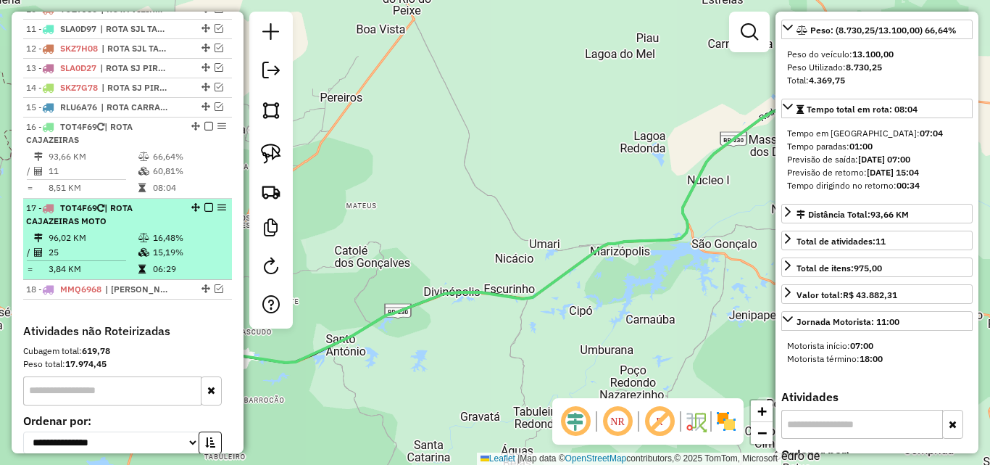
click at [75, 245] on td "96,02 KM" at bounding box center [93, 238] width 90 height 14
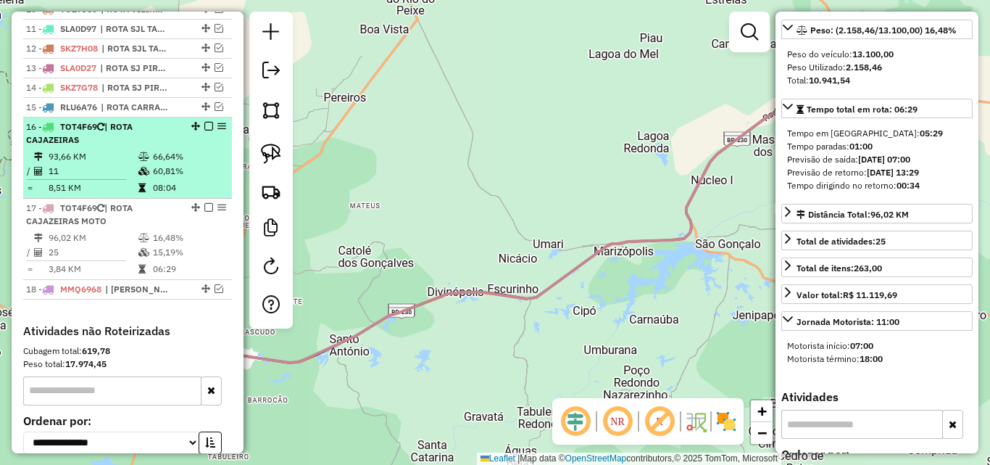
drag, startPoint x: 99, startPoint y: 186, endPoint x: 240, endPoint y: 196, distance: 141.8
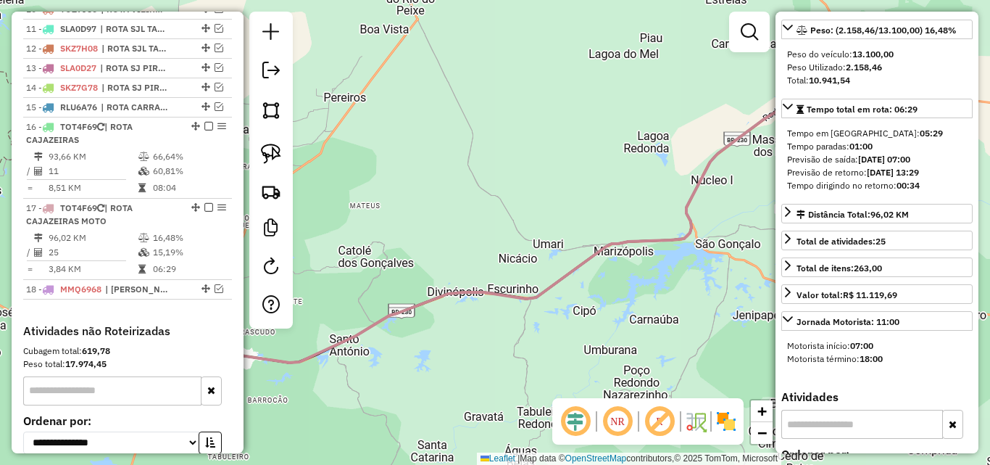
click at [99, 178] on td "11" at bounding box center [93, 171] width 90 height 14
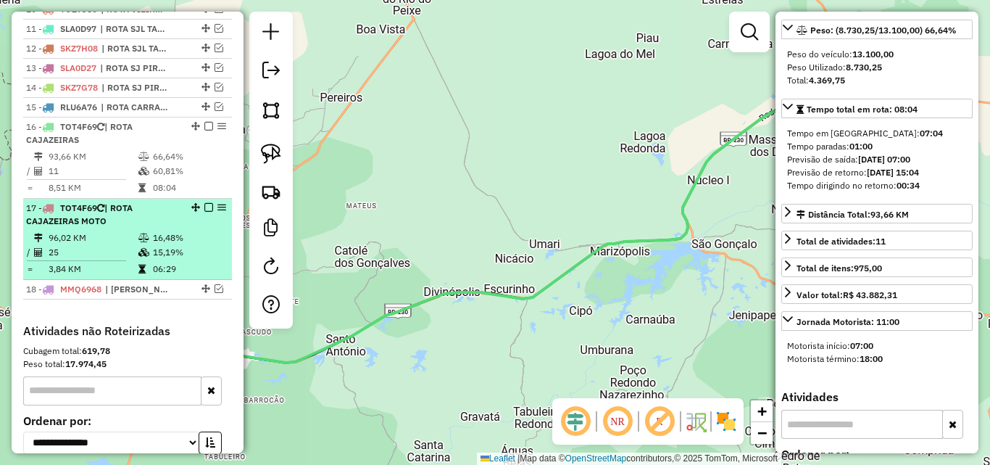
drag, startPoint x: 193, startPoint y: 256, endPoint x: 220, endPoint y: 233, distance: 36.0
click at [195, 245] on td "16,48%" at bounding box center [188, 238] width 73 height 14
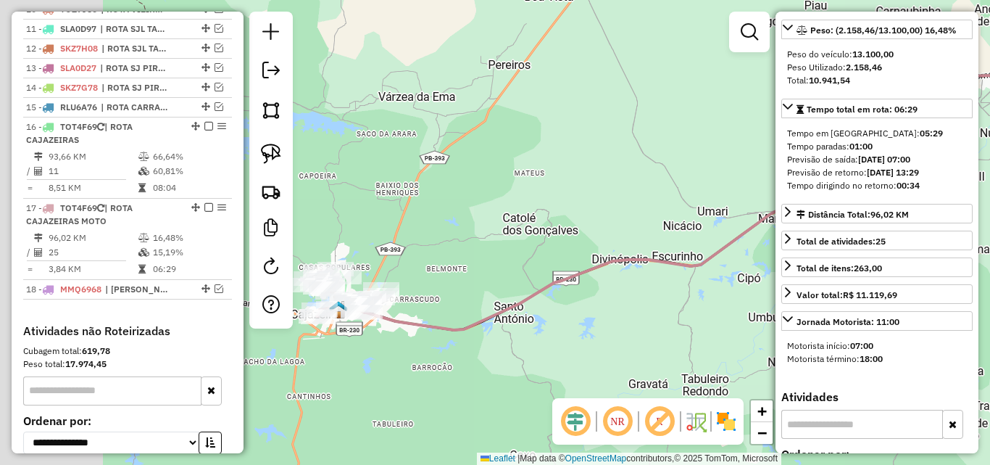
drag, startPoint x: 492, startPoint y: 217, endPoint x: 610, endPoint y: 223, distance: 118.3
click at [662, 175] on div "Janela de atendimento Grade de atendimento Capacidade Transportadoras Veículos …" at bounding box center [495, 232] width 990 height 465
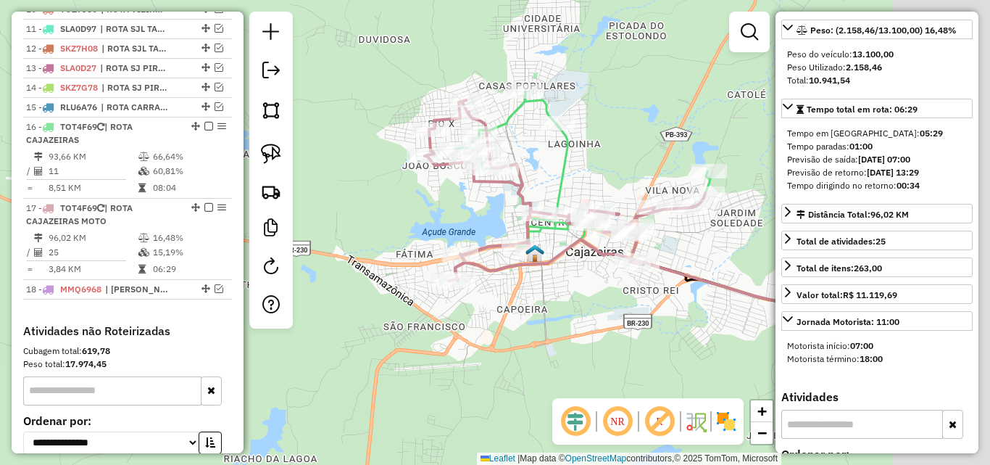
drag, startPoint x: 463, startPoint y: 330, endPoint x: 410, endPoint y: 354, distance: 58.7
click at [410, 353] on div "Janela de atendimento Grade de atendimento Capacidade Transportadoras Veículos …" at bounding box center [495, 232] width 990 height 465
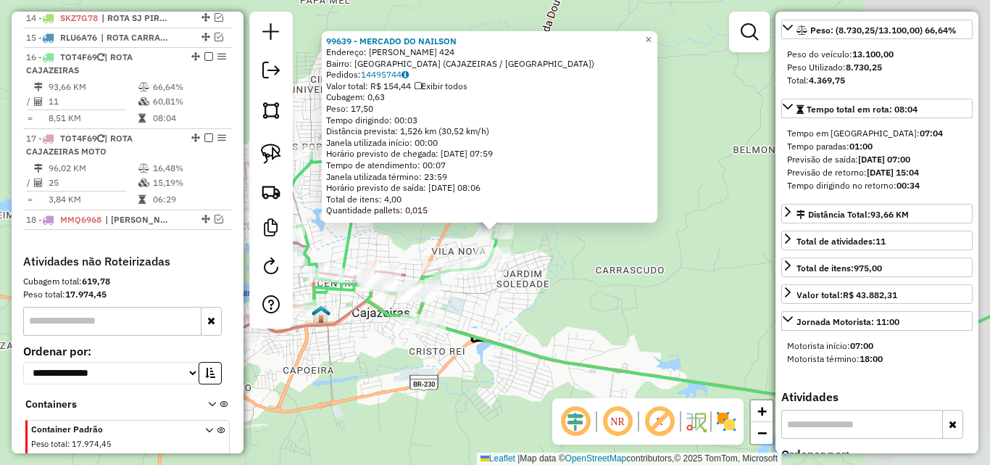
scroll to position [855, 0]
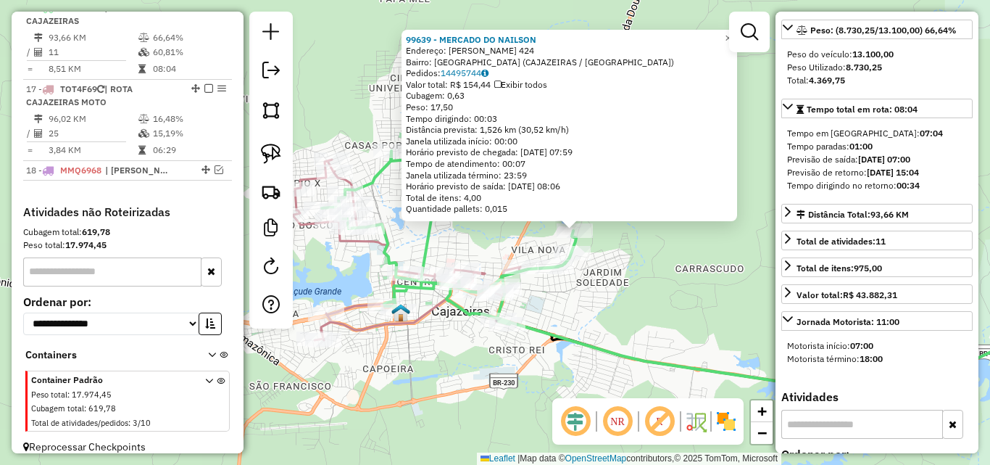
drag, startPoint x: 357, startPoint y: 376, endPoint x: 439, endPoint y: 374, distance: 81.9
click at [436, 376] on div "99639 - MERCADO DO NAILSON Endereço: JOSE ALBERTO LOPES RODRIGU 424 Bairro: VIL…" at bounding box center [495, 232] width 990 height 465
drag, startPoint x: 275, startPoint y: 152, endPoint x: 293, endPoint y: 156, distance: 17.9
click at [275, 152] on img at bounding box center [271, 154] width 20 height 20
drag, startPoint x: 628, startPoint y: 247, endPoint x: 515, endPoint y: 236, distance: 113.7
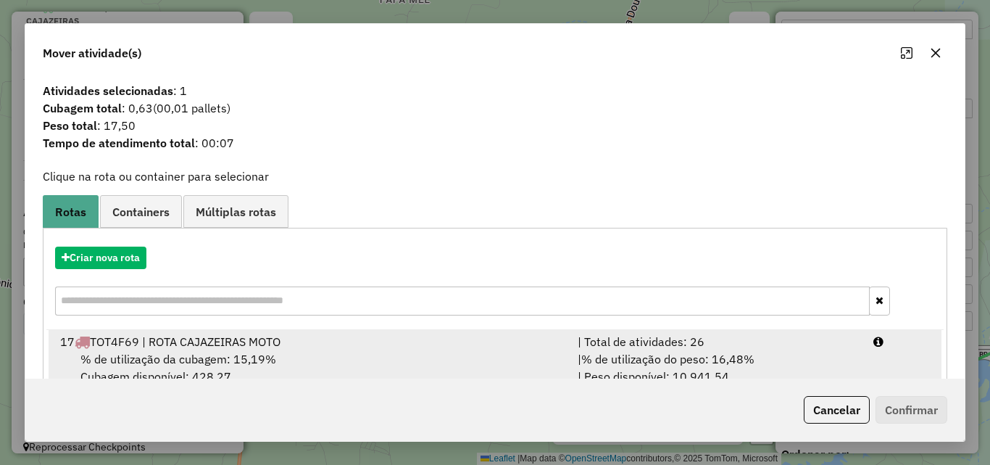
click at [798, 345] on div "| Total de atividades: 26" at bounding box center [717, 341] width 296 height 17
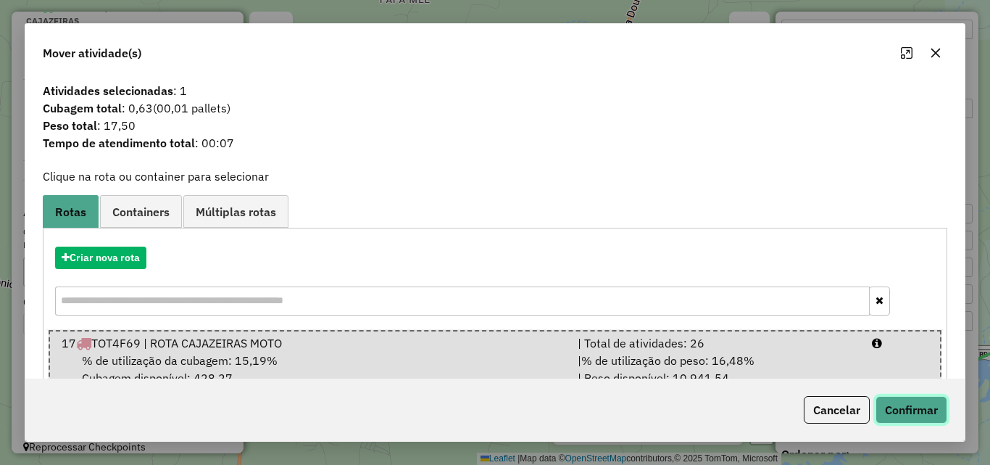
click at [925, 413] on button "Confirmar" at bounding box center [912, 410] width 72 height 28
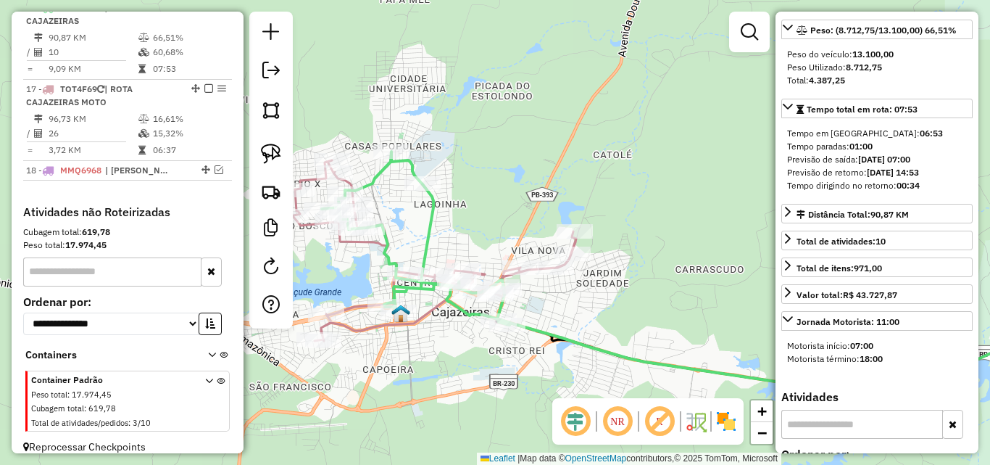
drag, startPoint x: 406, startPoint y: 346, endPoint x: 442, endPoint y: 337, distance: 37.3
click at [442, 337] on div "Janela de atendimento Grade de atendimento Capacidade Transportadoras Veículos …" at bounding box center [495, 232] width 990 height 465
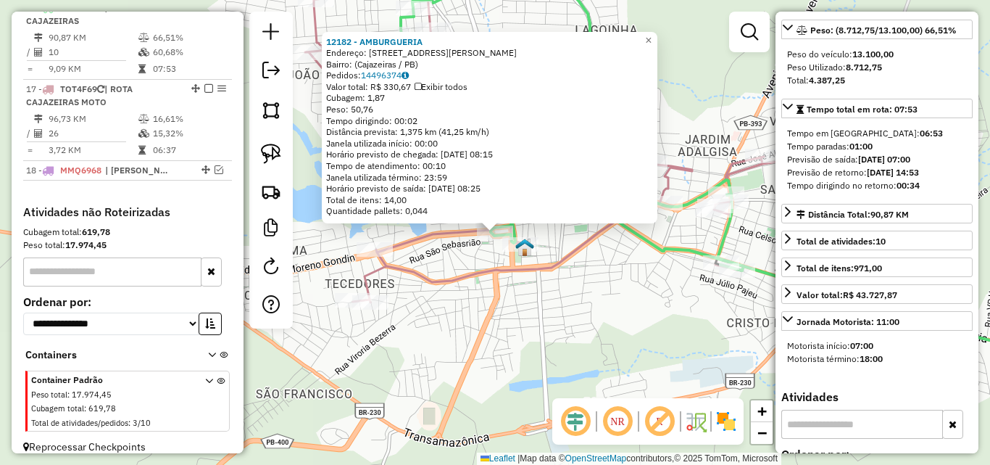
click at [565, 311] on div "12182 - AMBURGUERIA Endereço: Travessa Enéas Bezerra, 115 Bairro: (Cajazeiras /…" at bounding box center [495, 232] width 990 height 465
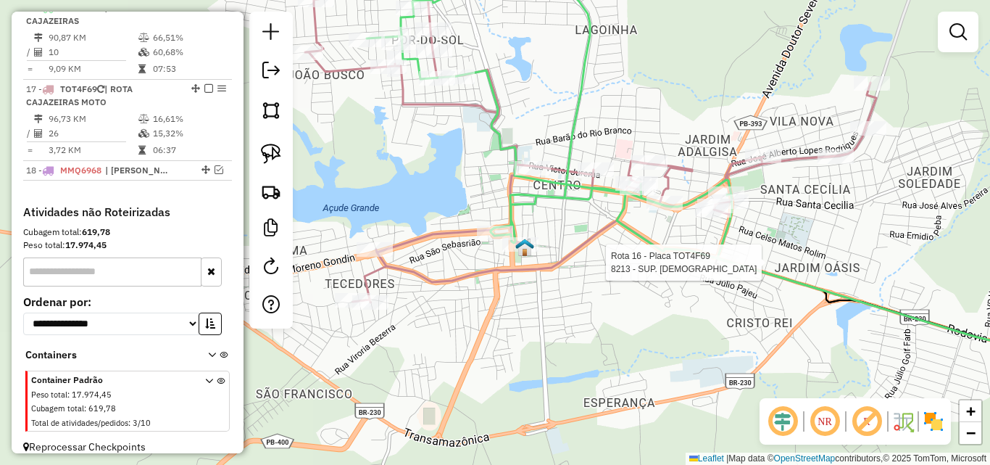
select select "*********"
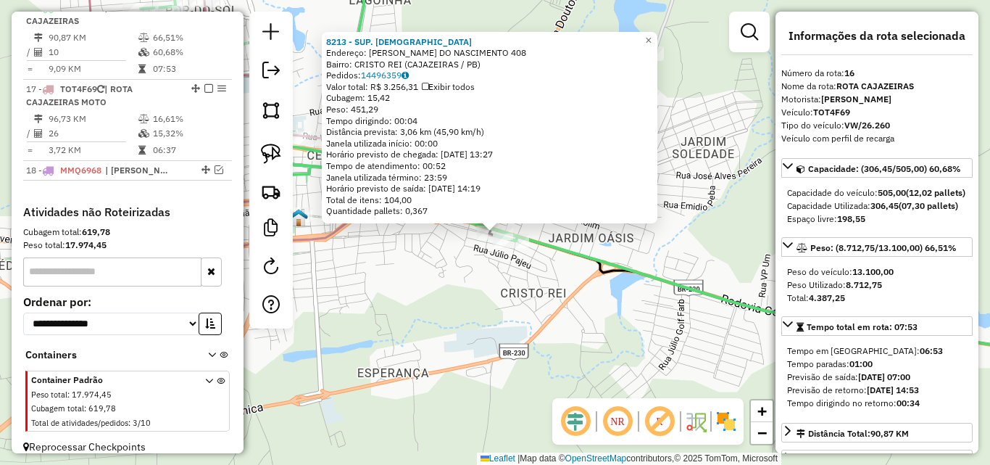
click at [465, 292] on div "8213 - SUP. BRASILEIRO Endereço: JULIO MARQUES DO NASCIMENTO 408 Bairro: CRISTO…" at bounding box center [495, 232] width 990 height 465
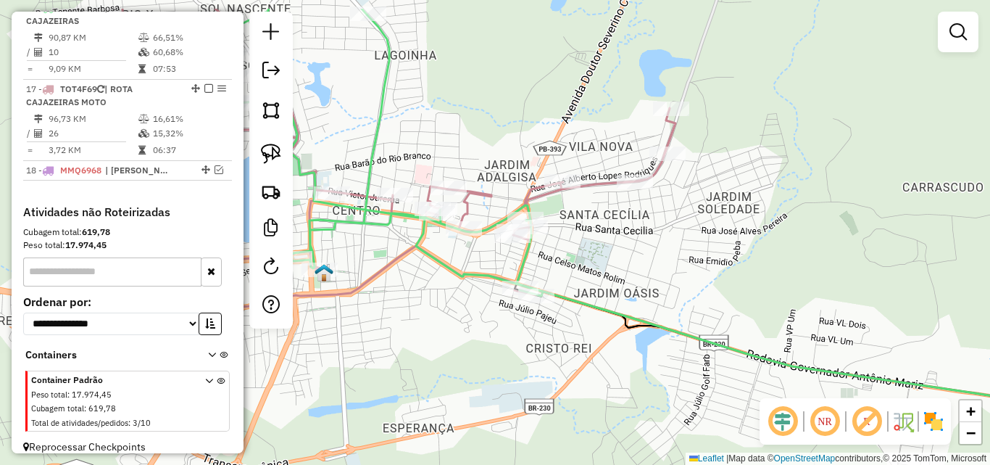
drag, startPoint x: 380, startPoint y: 269, endPoint x: 427, endPoint y: 298, distance: 55.3
click at [405, 325] on div "Janela de atendimento Grade de atendimento Capacidade Transportadoras Veículos …" at bounding box center [495, 232] width 990 height 465
select select "*********"
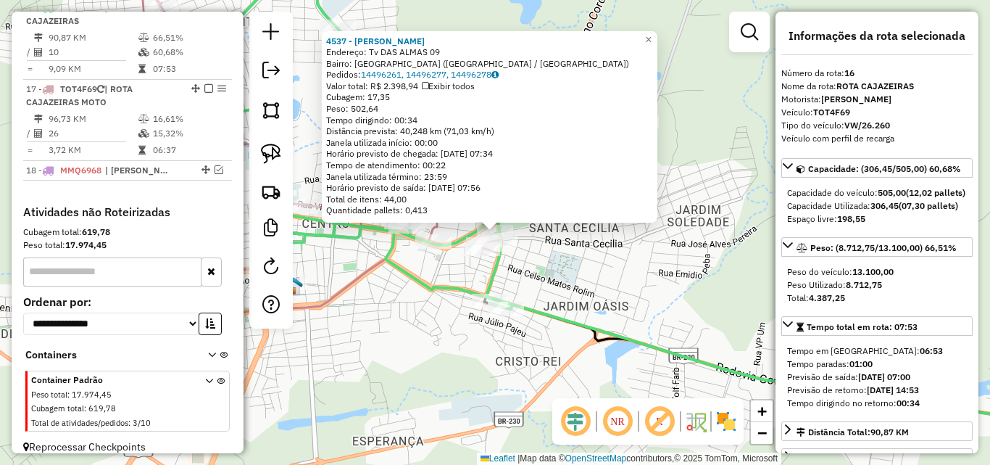
click at [402, 321] on div "4537 - PEDRO GONÇALVES ANDRIOLA Endereço: Tv DAS ALMAS 09 Bairro: JARDIM OASIS …" at bounding box center [495, 232] width 990 height 465
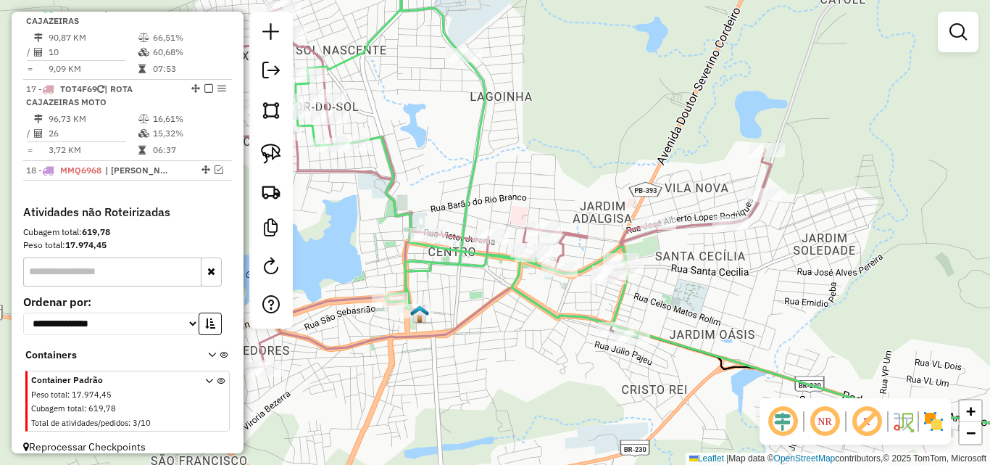
drag, startPoint x: 401, startPoint y: 321, endPoint x: 618, endPoint y: 404, distance: 232.0
click at [618, 404] on div "Janela de atendimento Grade de atendimento Capacidade Transportadoras Veículos …" at bounding box center [495, 232] width 990 height 465
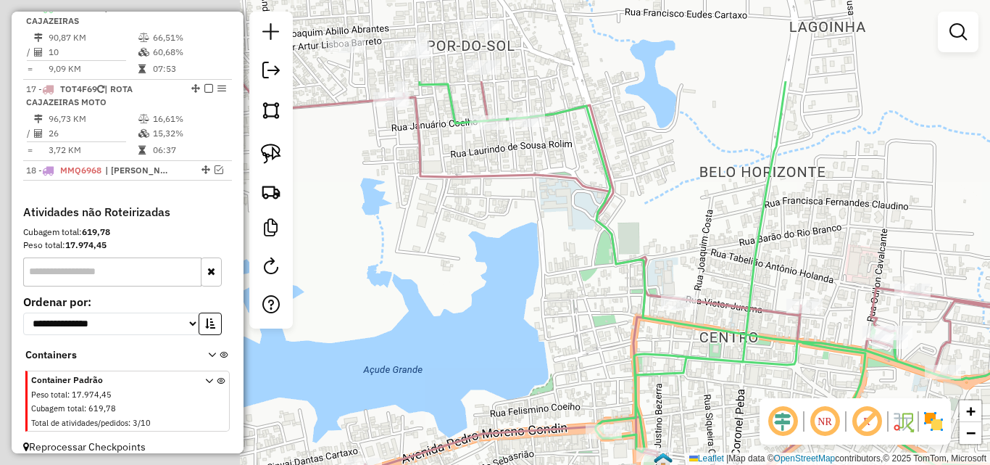
drag, startPoint x: 389, startPoint y: 155, endPoint x: 651, endPoint y: 281, distance: 291.2
click at [650, 281] on icon at bounding box center [760, 293] width 681 height 425
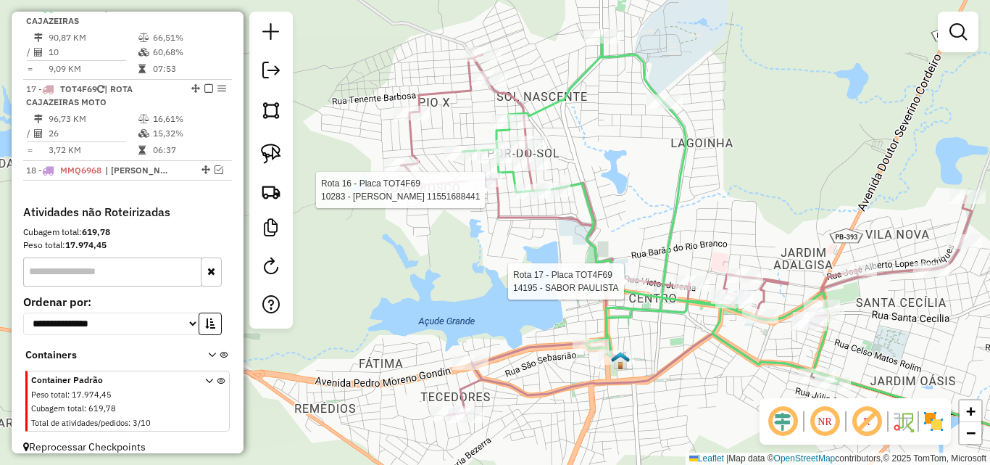
select select "*********"
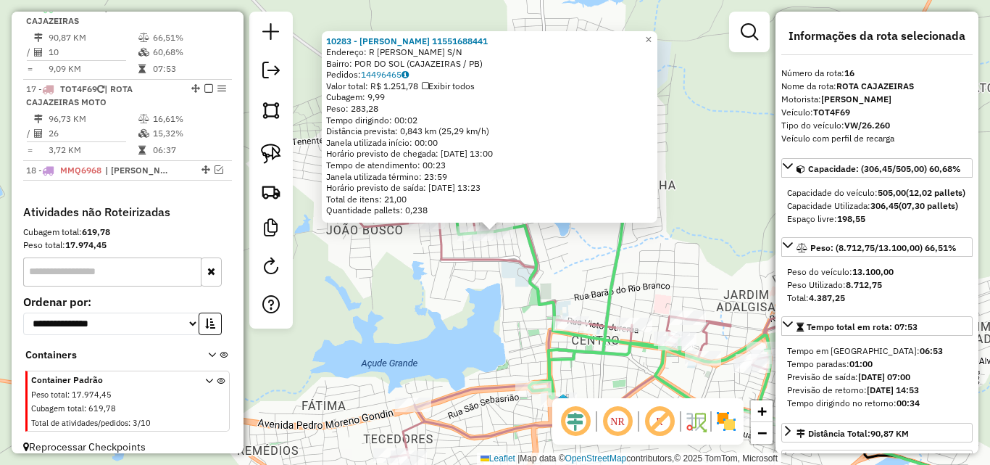
click at [443, 319] on div "10283 - MARIA LARISSA MENDES ALVES 11551688441 Endereço: R JANUARIO COELHO S/N …" at bounding box center [495, 232] width 990 height 465
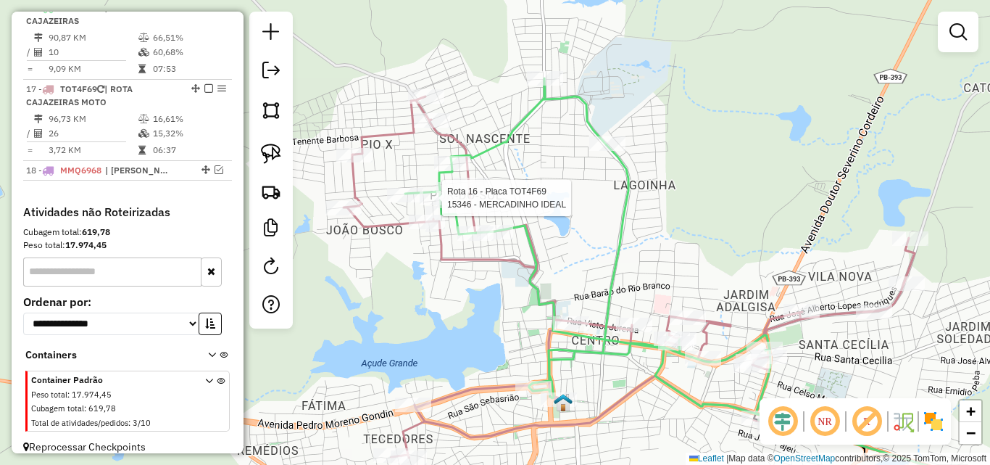
select select "*********"
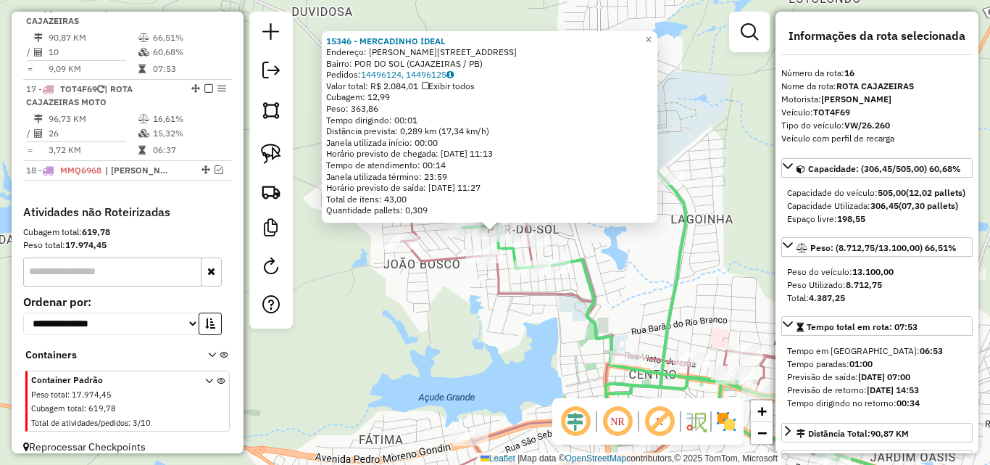
click at [467, 339] on div "Rota 16 - Placa TOT4F69 15346 - MERCADINHO IDEAL 15346 - MERCADINHO IDEAL Ender…" at bounding box center [495, 232] width 990 height 465
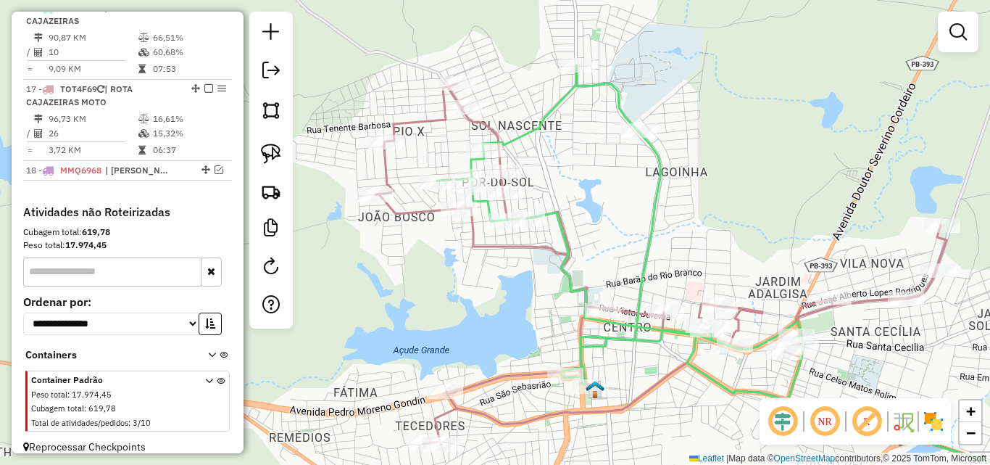
drag, startPoint x: 453, startPoint y: 289, endPoint x: 423, endPoint y: 236, distance: 60.4
click at [427, 241] on div "Janela de atendimento Grade de atendimento Capacidade Transportadoras Veículos …" at bounding box center [495, 232] width 990 height 465
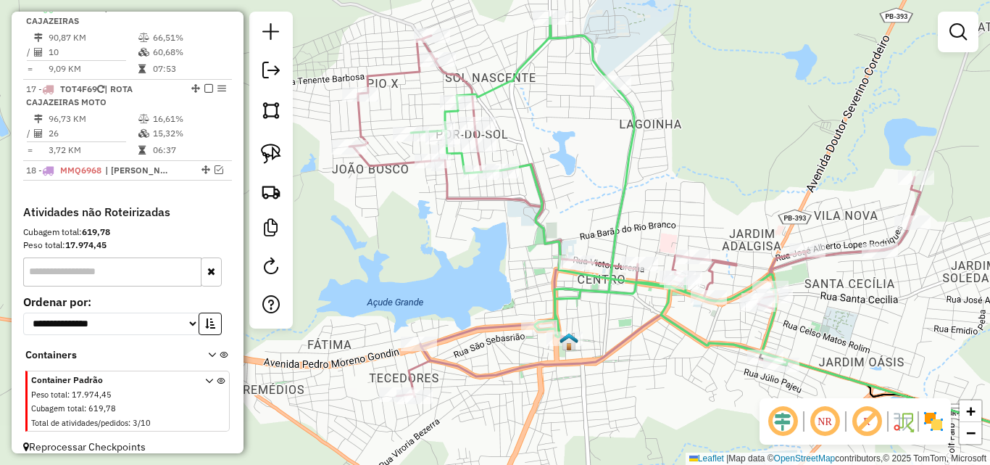
drag, startPoint x: 276, startPoint y: 162, endPoint x: 365, endPoint y: 228, distance: 109.9
click at [275, 164] on link at bounding box center [271, 154] width 32 height 32
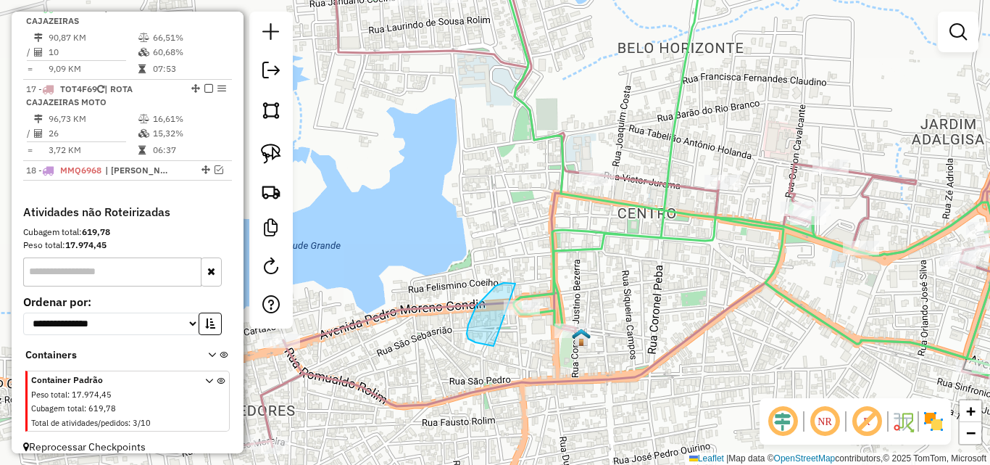
drag, startPoint x: 496, startPoint y: 286, endPoint x: 550, endPoint y: 291, distance: 54.6
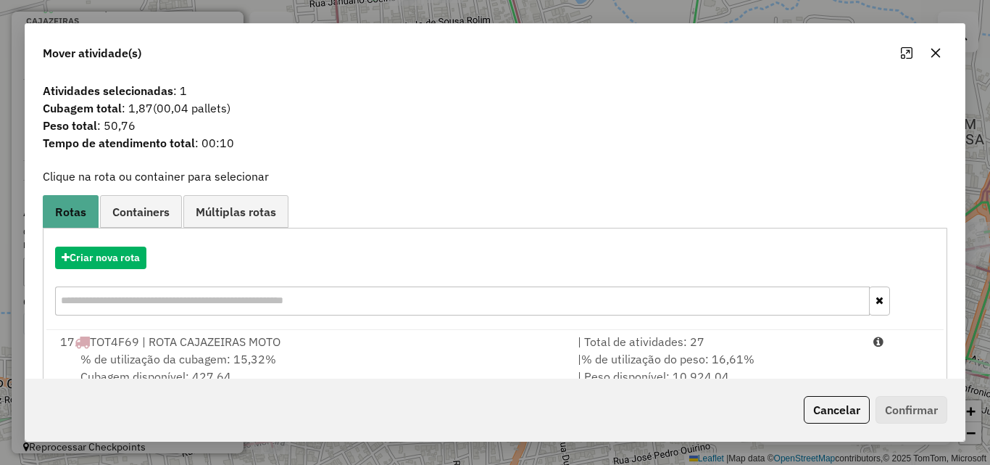
drag, startPoint x: 499, startPoint y: 335, endPoint x: 518, endPoint y: 310, distance: 32.0
click at [498, 337] on div "17 TOT4F69 | ROTA CAJAZEIRAS MOTO" at bounding box center [310, 341] width 518 height 17
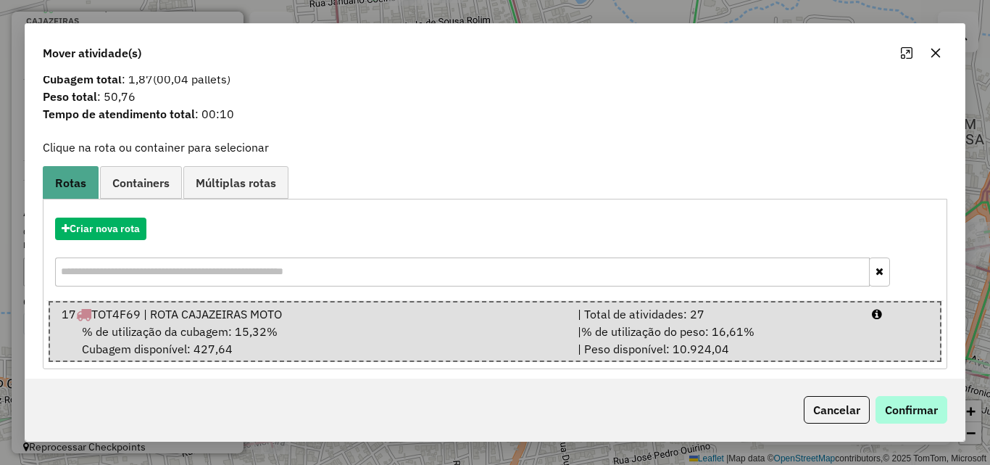
scroll to position [37, 0]
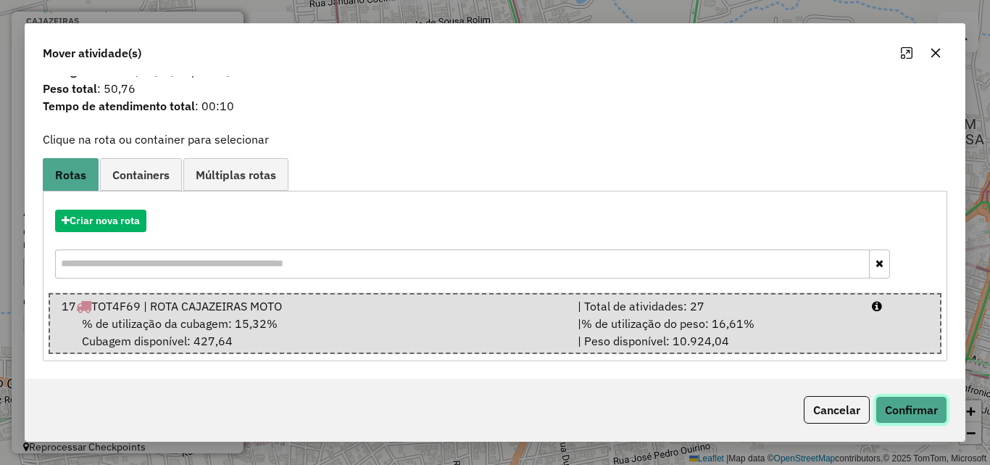
click at [912, 419] on button "Confirmar" at bounding box center [912, 410] width 72 height 28
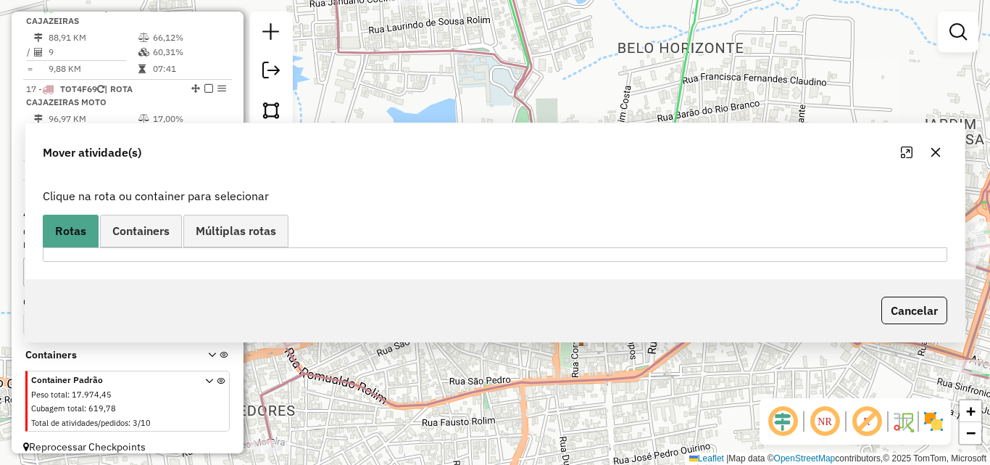
scroll to position [0, 0]
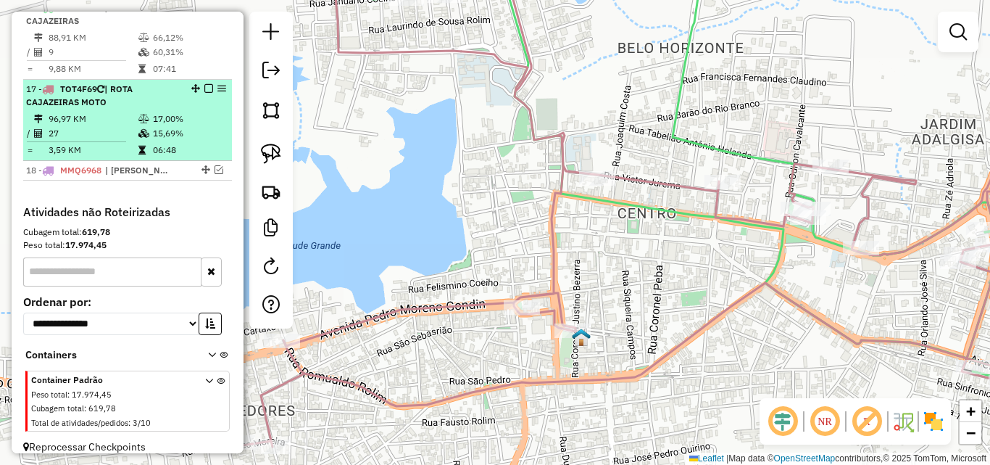
click at [128, 109] on div "17 - TOT4F69 | ROTA CAJAZEIRAS MOTO" at bounding box center [103, 96] width 154 height 26
select select "*********"
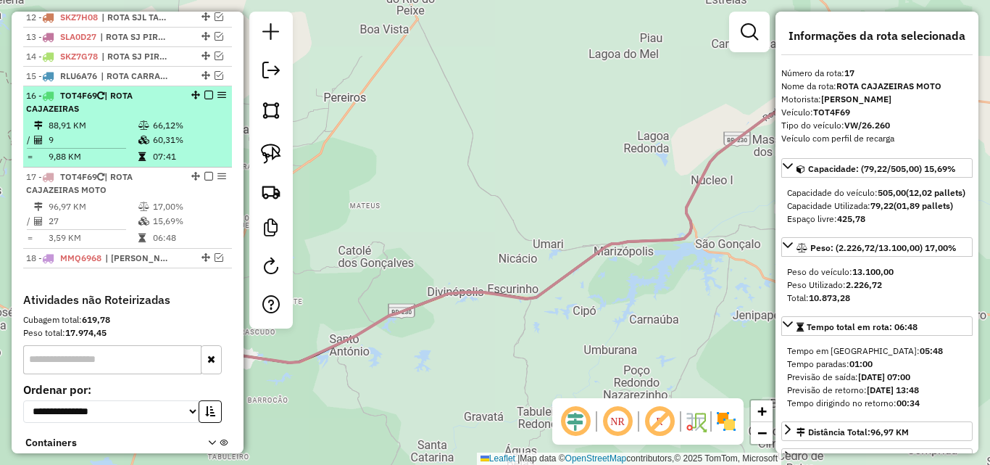
scroll to position [710, 0]
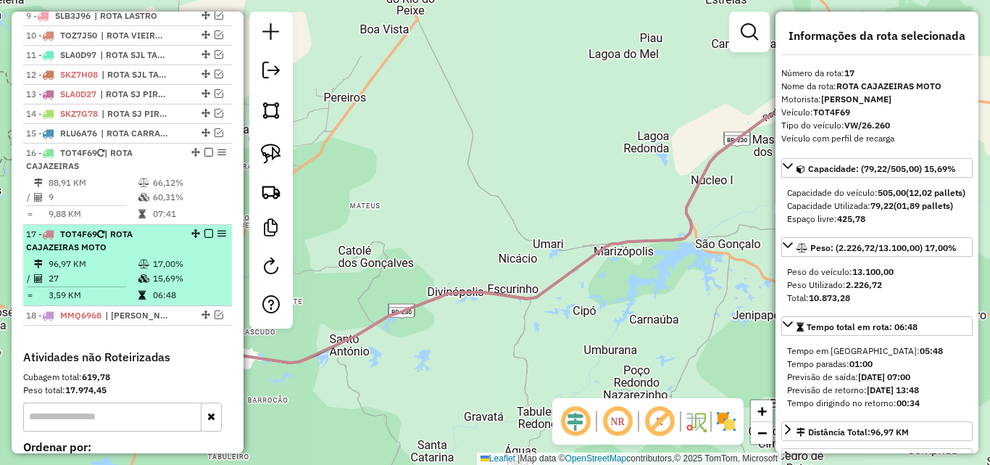
click at [204, 238] on em at bounding box center [208, 233] width 9 height 9
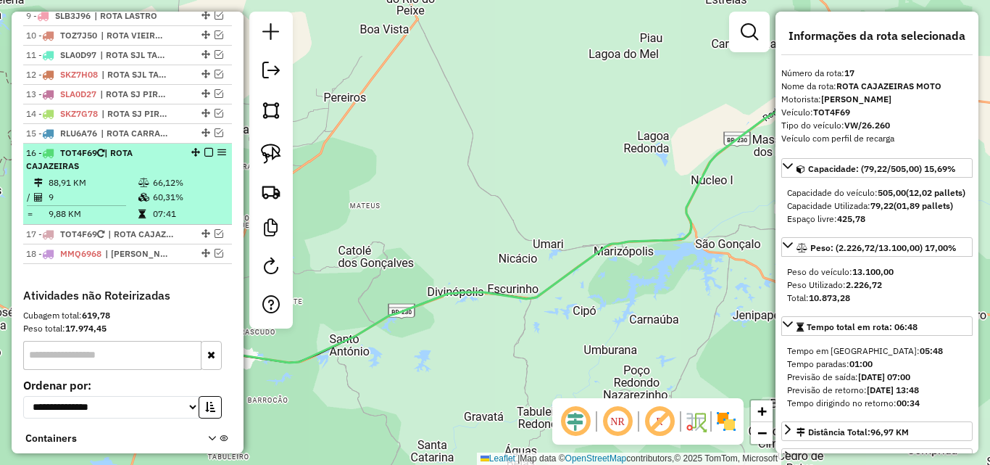
click at [161, 190] on td "66,12%" at bounding box center [188, 182] width 73 height 14
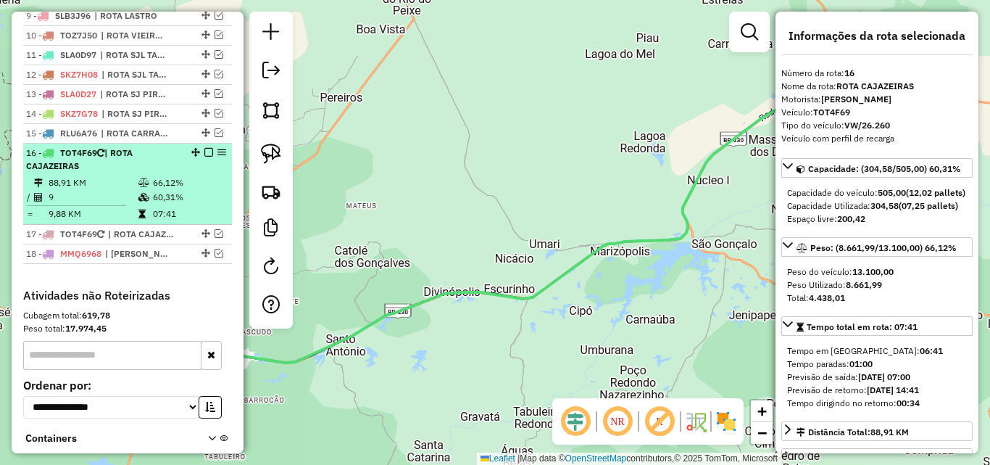
click at [204, 157] on em at bounding box center [208, 152] width 9 height 9
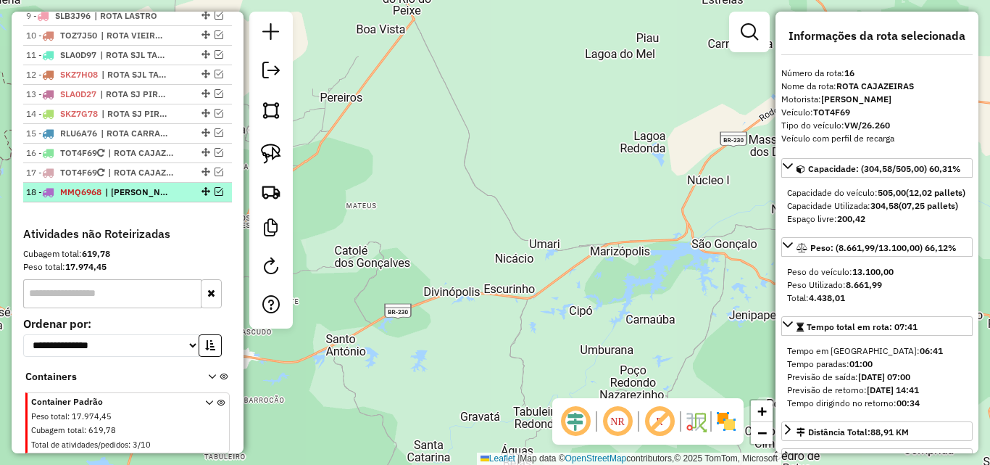
drag, startPoint x: 213, startPoint y: 204, endPoint x: 203, endPoint y: 211, distance: 12.1
click at [215, 196] on em at bounding box center [219, 191] width 9 height 9
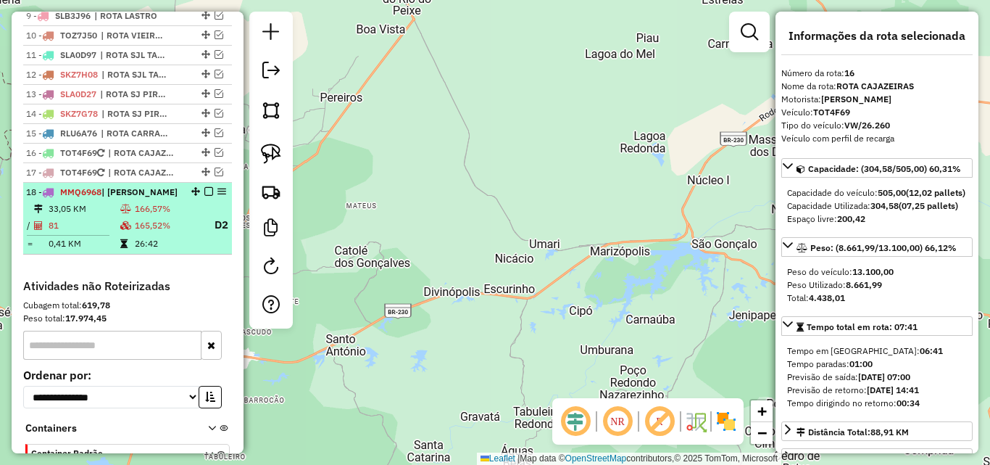
click at [140, 216] on td "166,57%" at bounding box center [167, 209] width 67 height 14
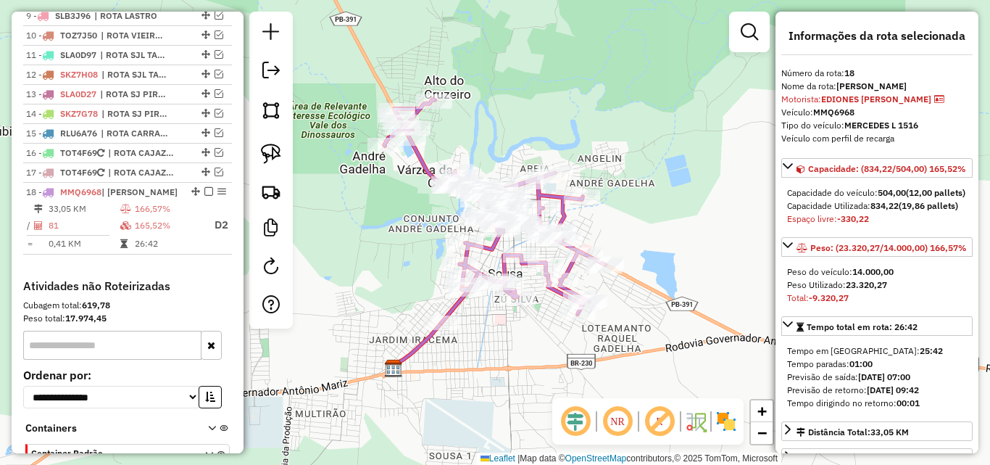
drag, startPoint x: 751, startPoint y: 36, endPoint x: 708, endPoint y: 63, distance: 50.9
click at [750, 36] on em at bounding box center [749, 31] width 17 height 17
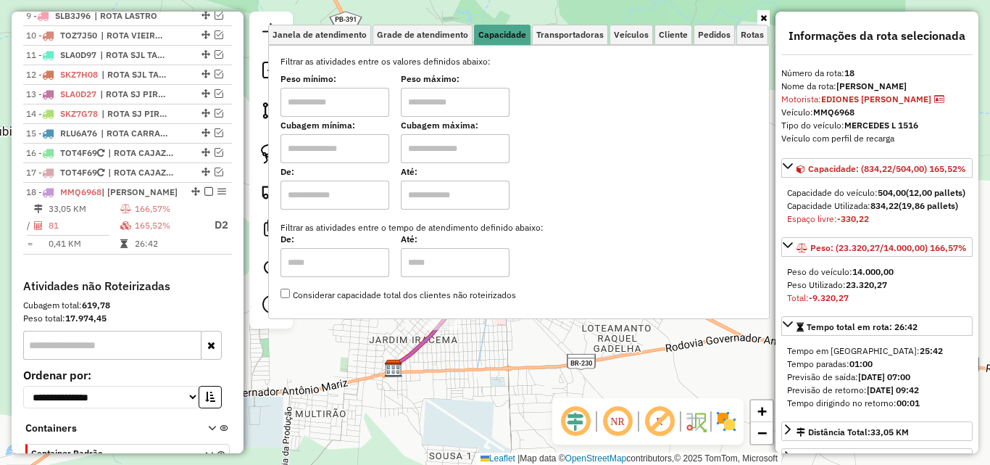
click at [341, 95] on input "text" at bounding box center [335, 102] width 109 height 29
type input "****"
drag, startPoint x: 448, startPoint y: 100, endPoint x: 460, endPoint y: 106, distance: 13.6
click at [449, 100] on input "text" at bounding box center [455, 102] width 109 height 29
type input "******"
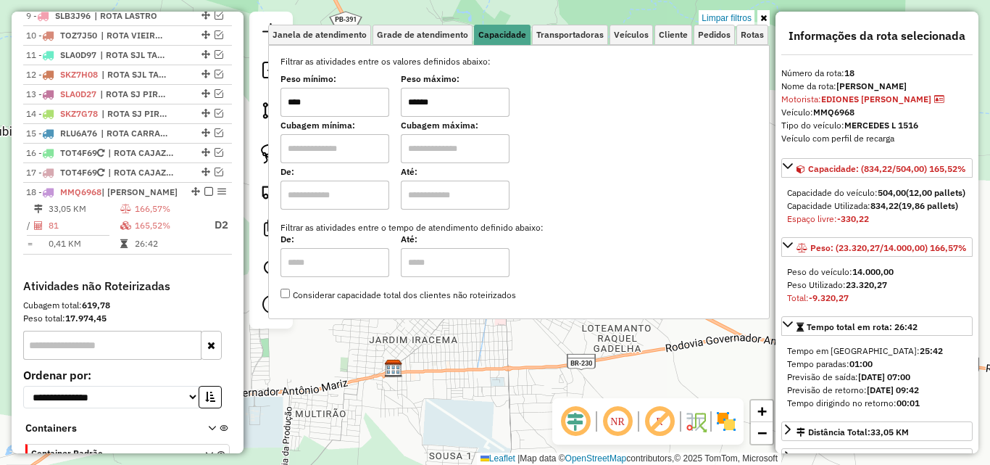
click at [763, 20] on icon at bounding box center [763, 18] width 7 height 9
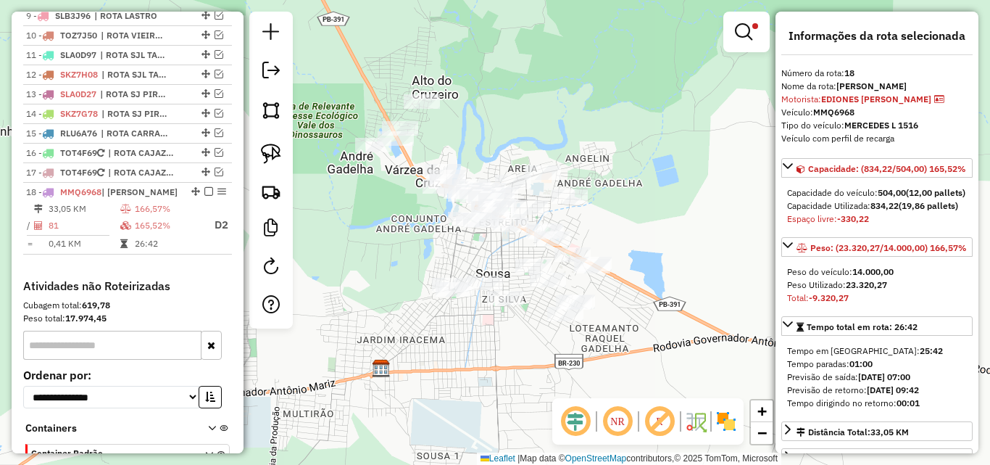
drag, startPoint x: 463, startPoint y: 142, endPoint x: 415, endPoint y: 153, distance: 49.8
click at [461, 144] on div "Limpar filtros Janela de atendimento Grade de atendimento Capacidade Transporta…" at bounding box center [495, 232] width 990 height 465
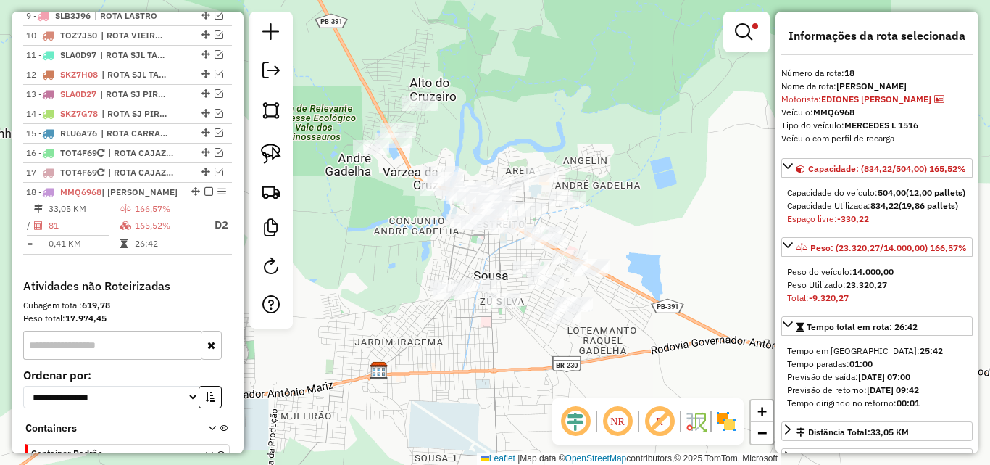
drag, startPoint x: 280, startPoint y: 155, endPoint x: 291, endPoint y: 156, distance: 10.9
click at [279, 156] on img at bounding box center [271, 154] width 20 height 20
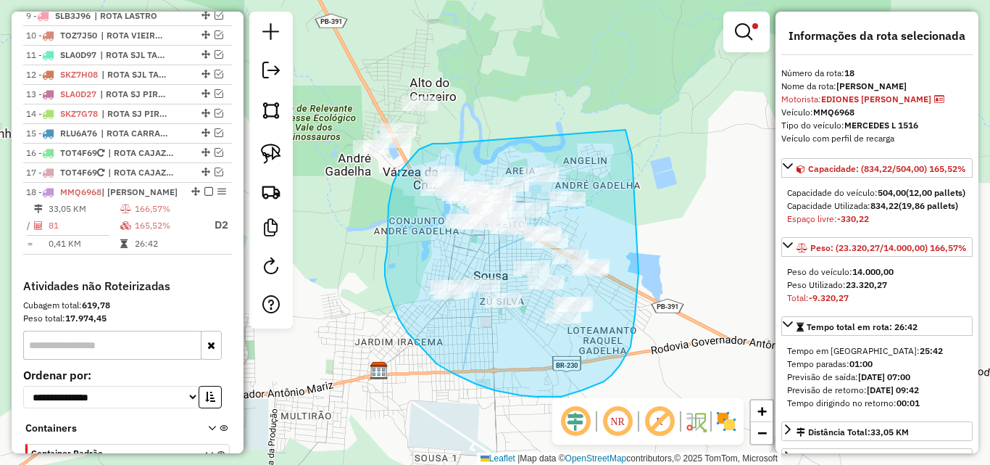
drag, startPoint x: 443, startPoint y: 144, endPoint x: 622, endPoint y: 120, distance: 180.6
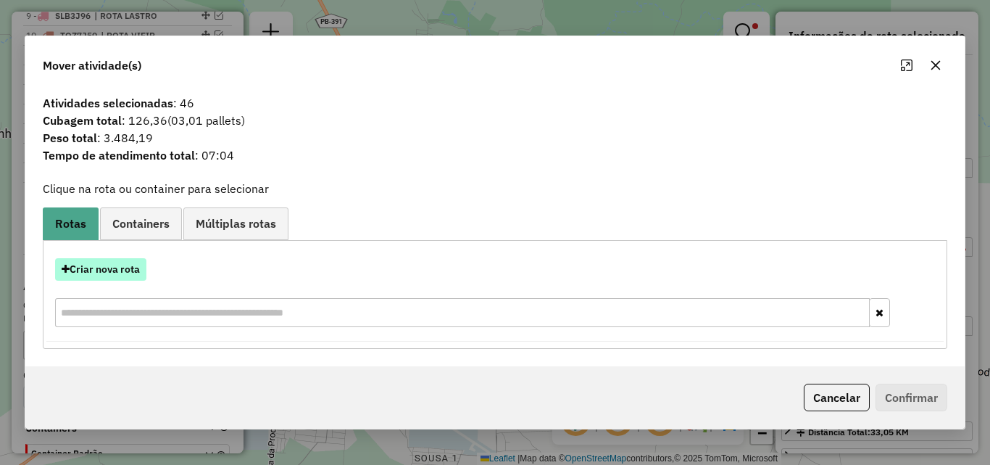
click at [101, 268] on button "Criar nova rota" at bounding box center [100, 269] width 91 height 22
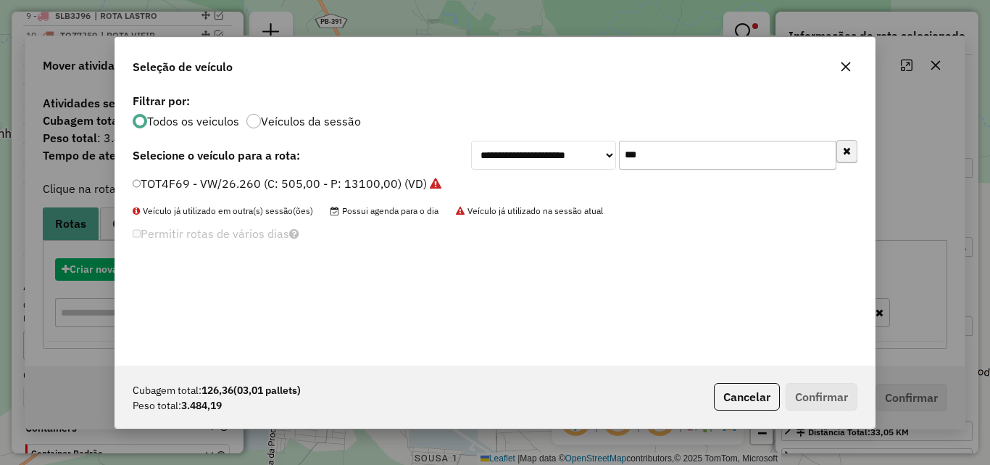
scroll to position [8, 4]
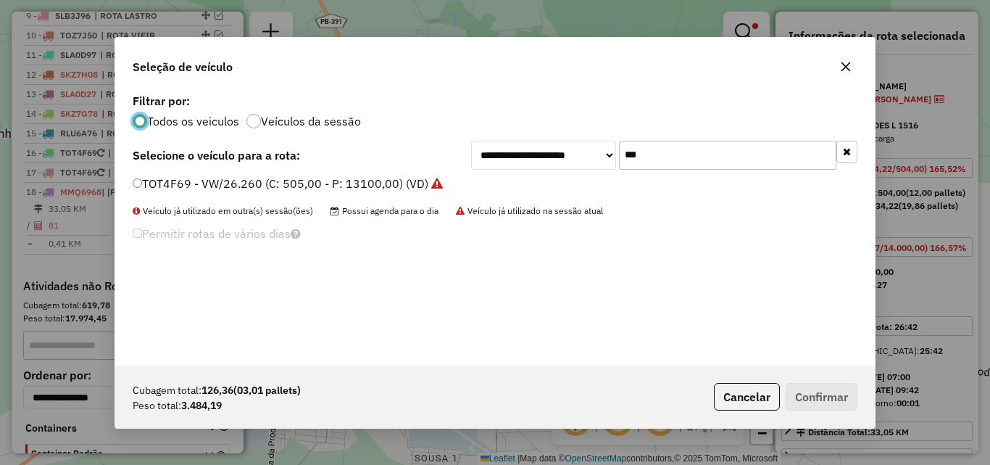
click at [808, 152] on input "***" at bounding box center [727, 155] width 217 height 29
drag, startPoint x: 808, startPoint y: 152, endPoint x: 836, endPoint y: 141, distance: 29.4
click at [826, 146] on input "***" at bounding box center [727, 155] width 217 height 29
type input "**"
click at [409, 178] on label "QSA5A82 - CG 125 CARGO 98cx 2500kg (C: 98,00 - P: 2500,00) (VD)" at bounding box center [320, 183] width 375 height 17
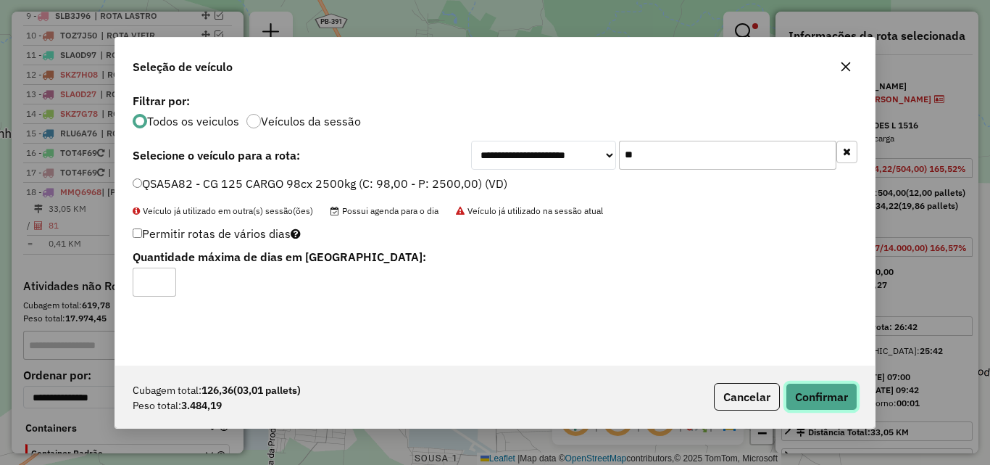
click at [829, 405] on button "Confirmar" at bounding box center [822, 397] width 72 height 28
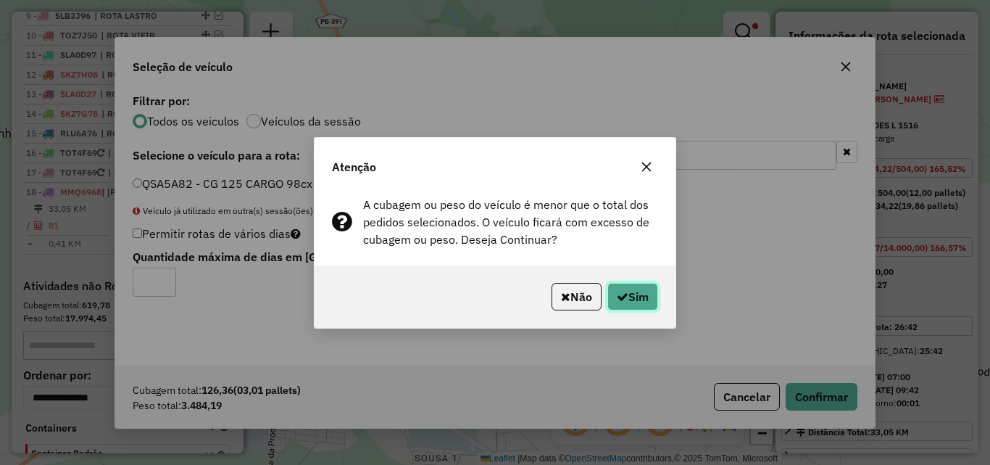
drag, startPoint x: 625, startPoint y: 297, endPoint x: 648, endPoint y: 295, distance: 23.2
click at [639, 296] on button "Sim" at bounding box center [633, 297] width 51 height 28
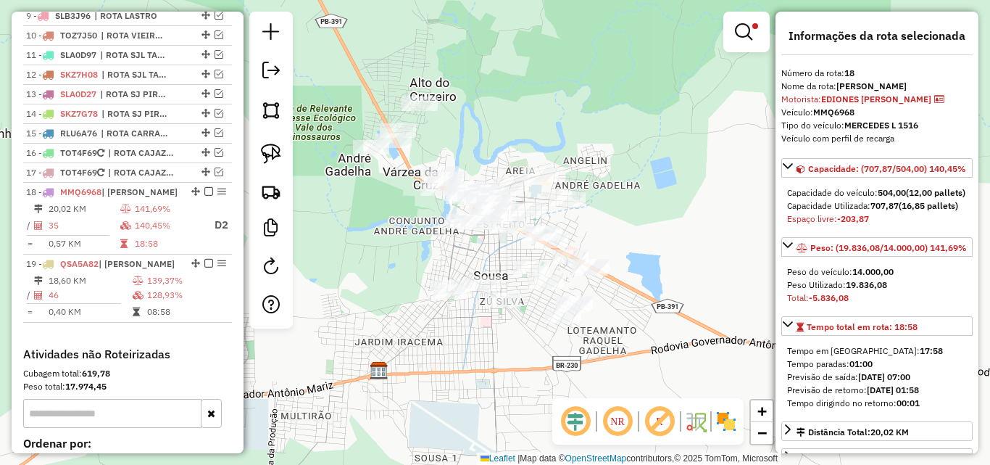
click at [710, 226] on div "Limpar filtros Janela de atendimento Grade de atendimento Capacidade Transporta…" at bounding box center [495, 232] width 990 height 465
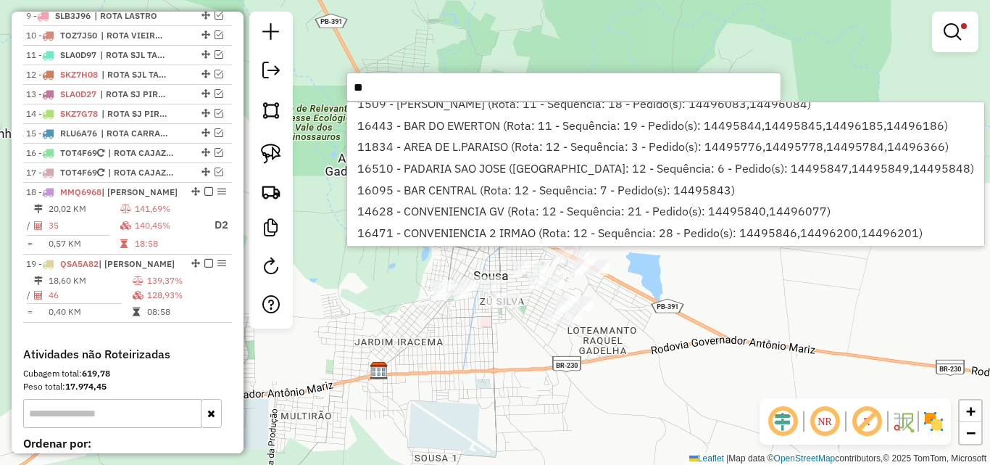
scroll to position [622, 0]
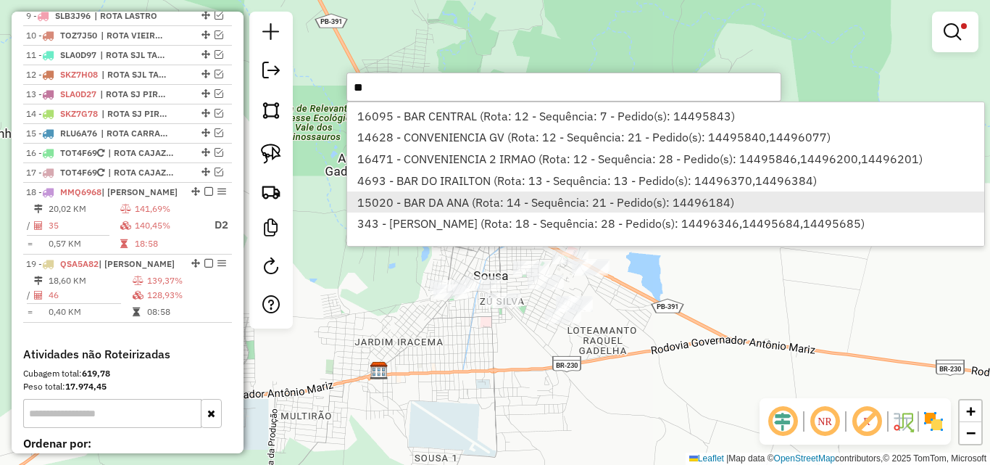
type input "*"
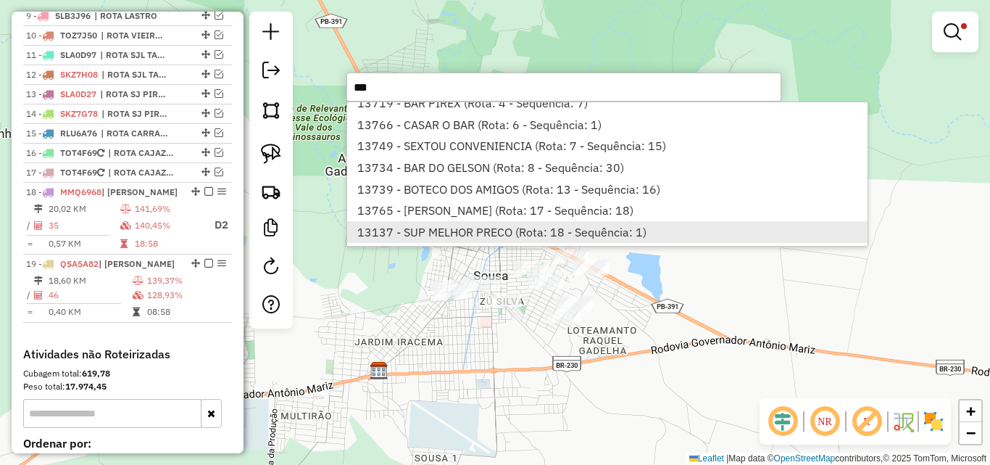
scroll to position [41, 0]
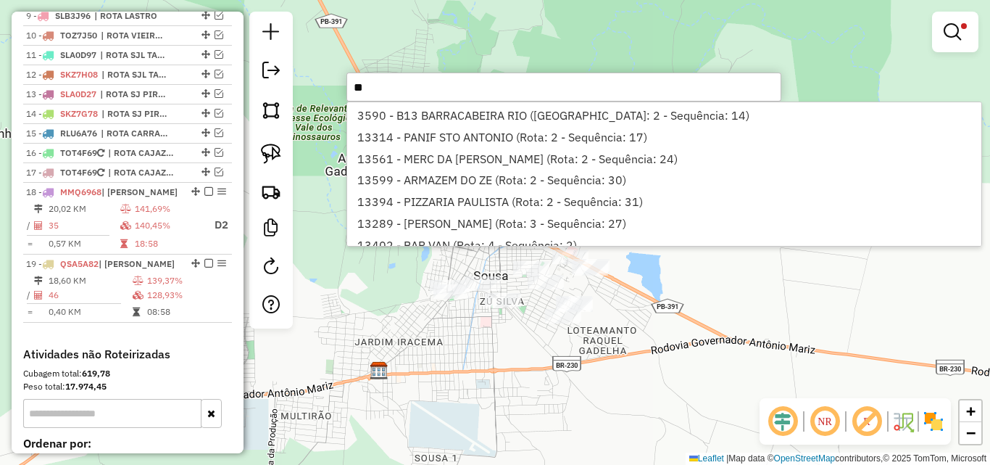
type input "*"
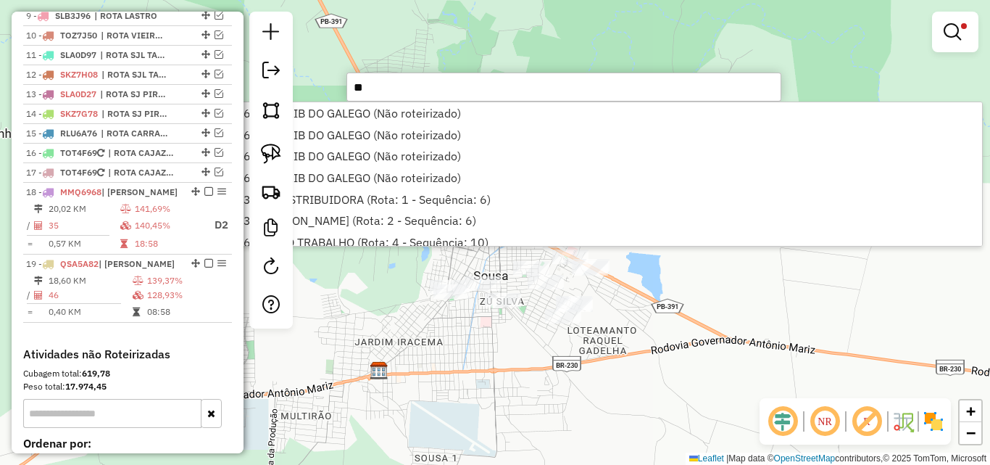
type input "*"
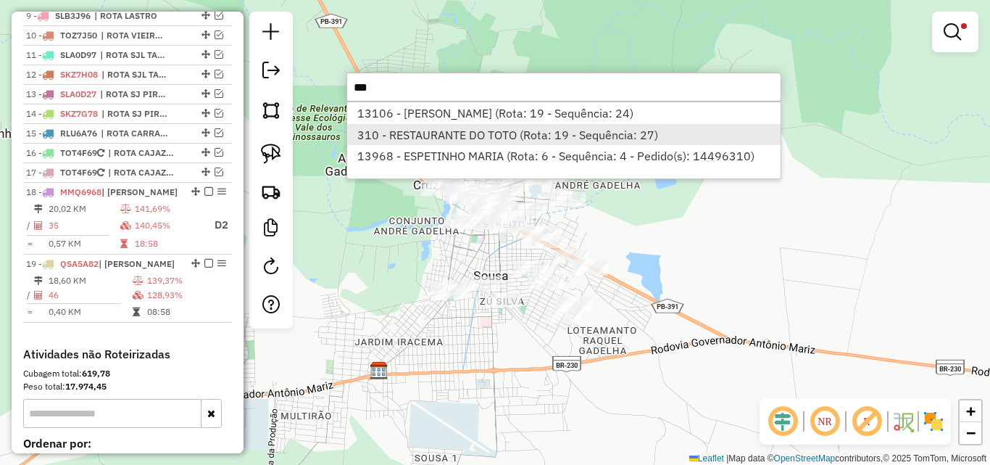
type input "***"
click at [505, 133] on li "310 - RESTAURANTE DO TOTO (Rota: 19 - Sequência: 27)" at bounding box center [564, 135] width 434 height 22
select select "*********"
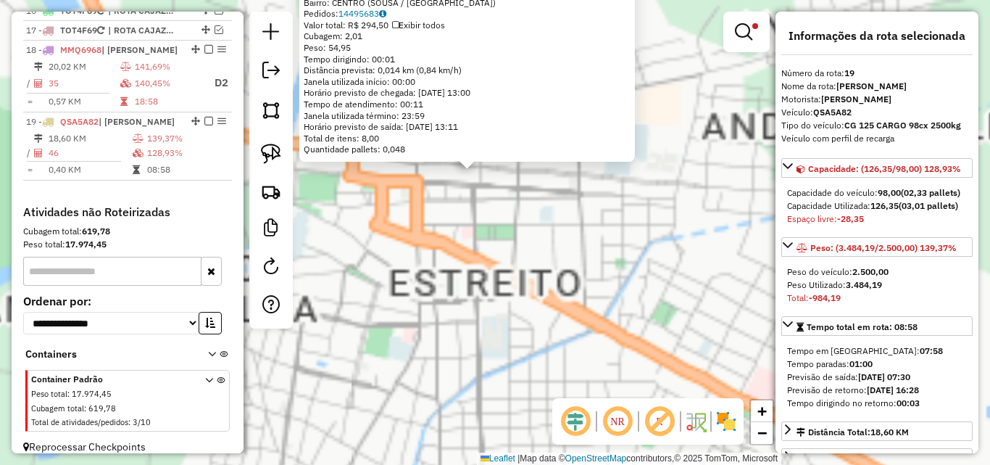
scroll to position [878, 0]
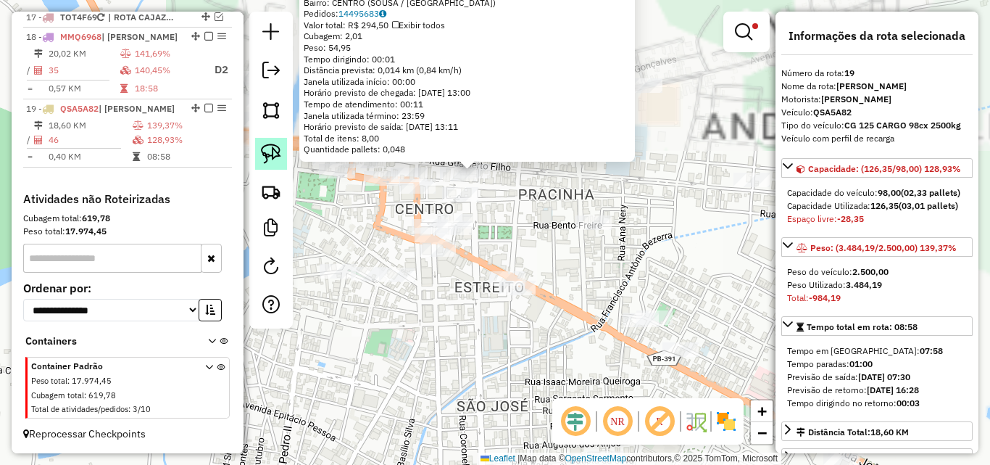
click at [269, 163] on img at bounding box center [271, 154] width 20 height 20
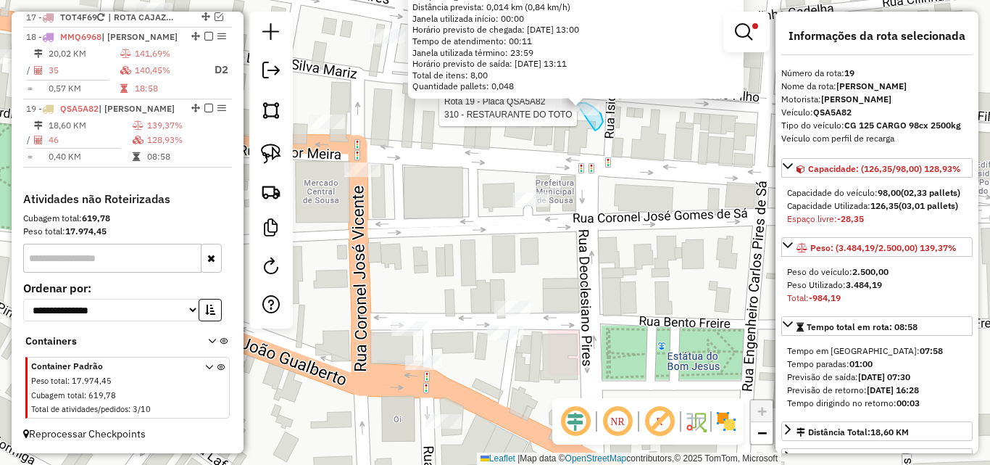
drag, startPoint x: 599, startPoint y: 128, endPoint x: 613, endPoint y: 139, distance: 18.1
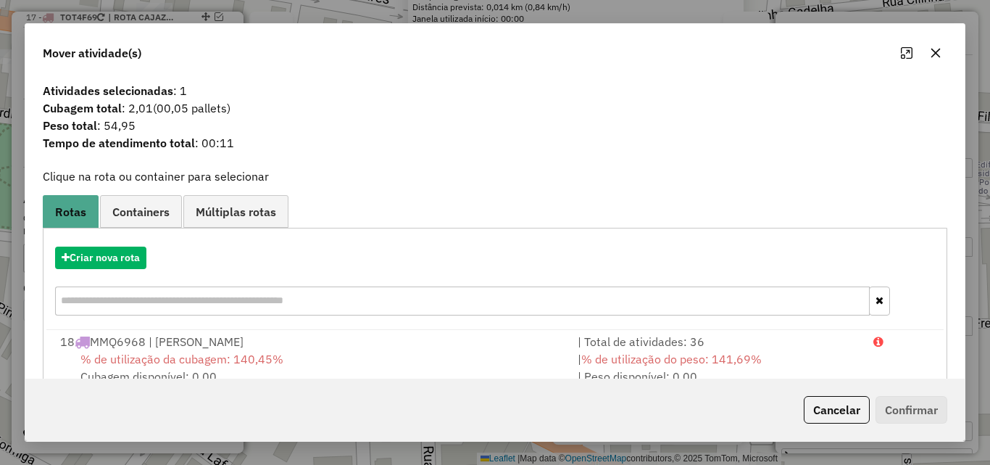
drag, startPoint x: 684, startPoint y: 347, endPoint x: 687, endPoint y: 175, distance: 171.1
click at [684, 346] on div "| Total de atividades: 36" at bounding box center [717, 341] width 296 height 17
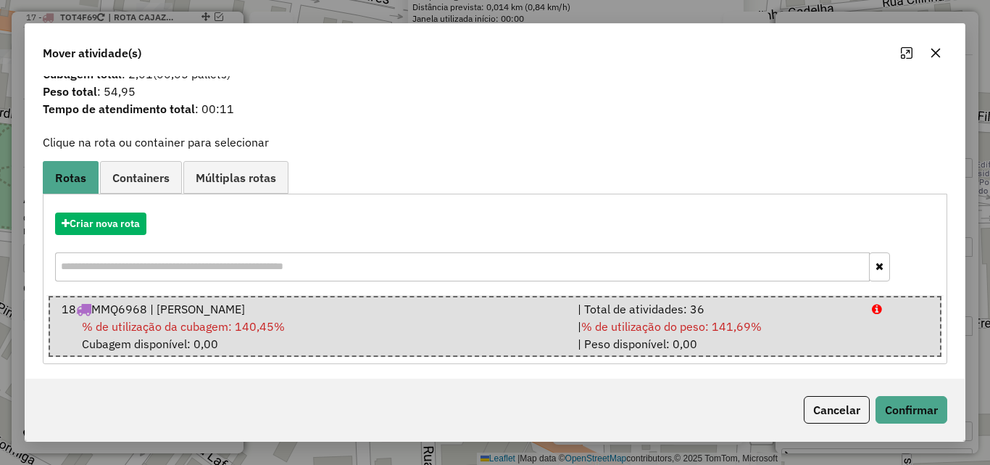
scroll to position [37, 0]
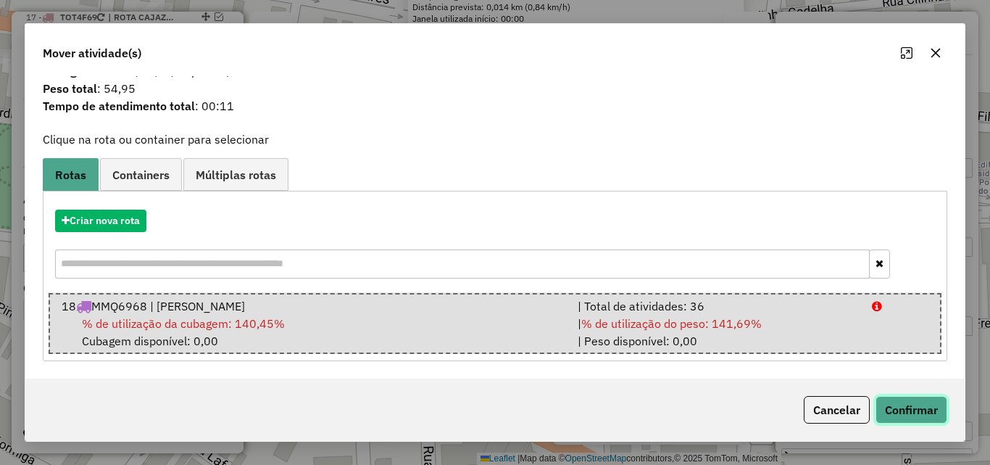
click at [909, 397] on button "Confirmar" at bounding box center [912, 410] width 72 height 28
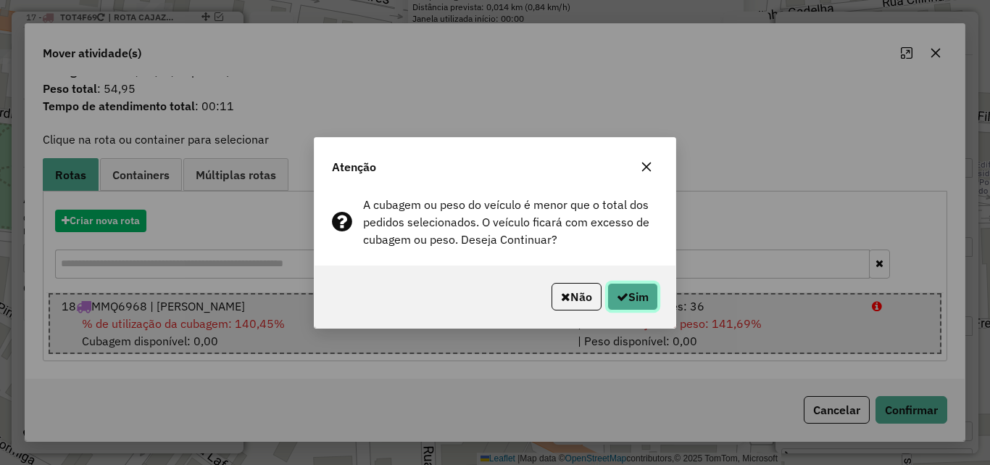
drag, startPoint x: 636, startPoint y: 294, endPoint x: 694, endPoint y: 278, distance: 60.1
click at [636, 295] on button "Sim" at bounding box center [633, 297] width 51 height 28
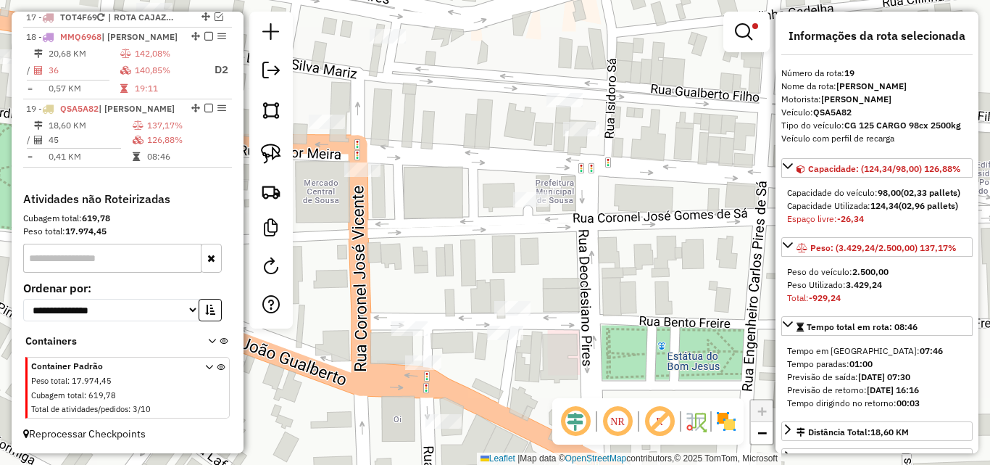
click at [630, 239] on div "Limpar filtros Janela de atendimento Grade de atendimento Capacidade Transporta…" at bounding box center [495, 232] width 990 height 465
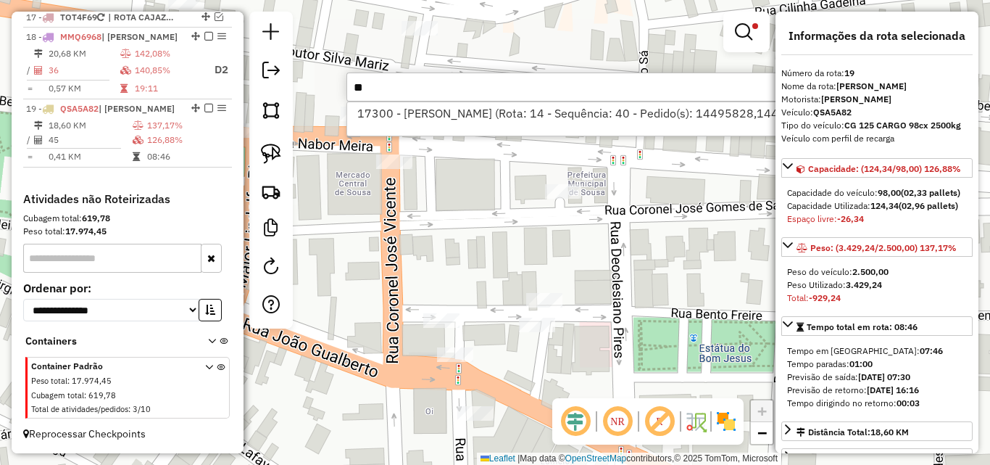
type input "*"
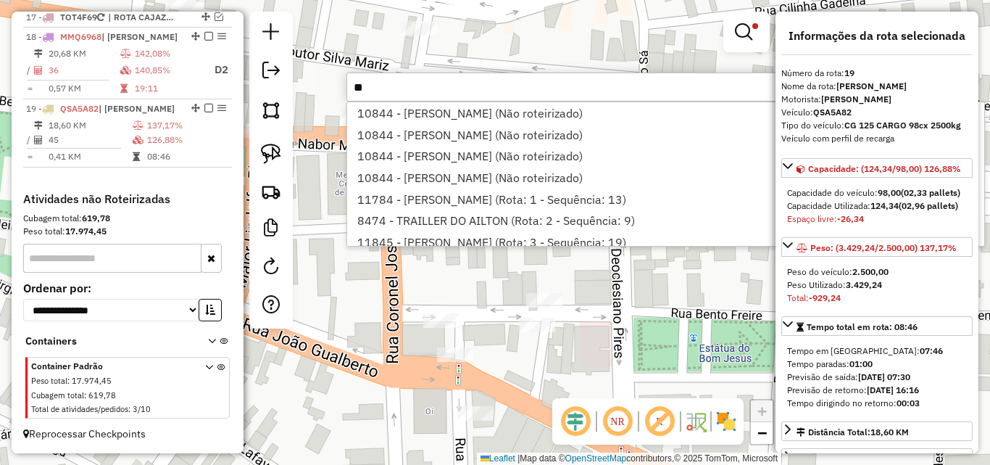
type input "*"
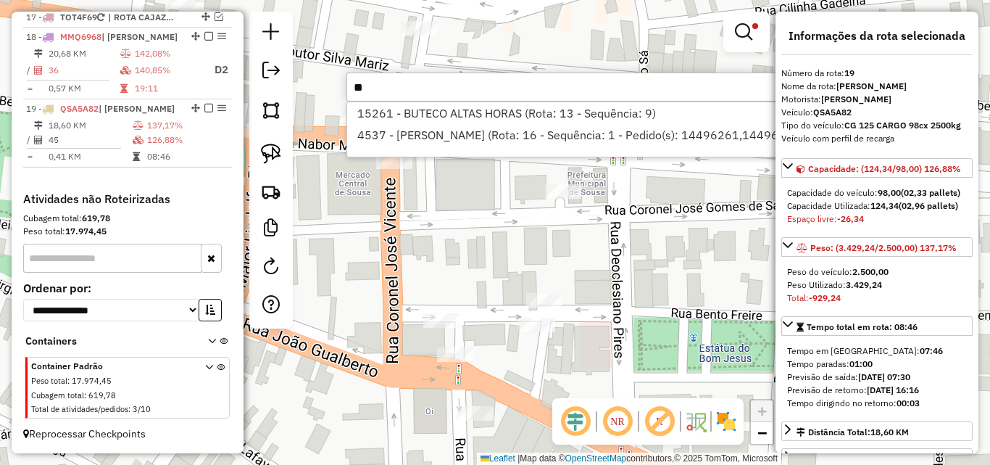
type input "*"
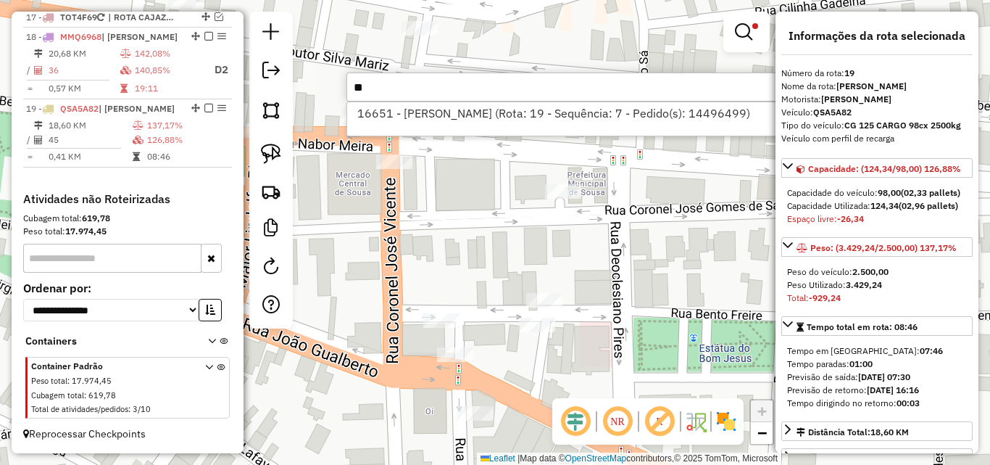
type input "*"
type input "****"
drag, startPoint x: 477, startPoint y: 108, endPoint x: 294, endPoint y: 138, distance: 185.9
click at [476, 109] on li "5156 - MARIA DO SOCORRO ANTUNES MOREIRA (Rota: 19 - Sequência: 35)" at bounding box center [564, 113] width 434 height 22
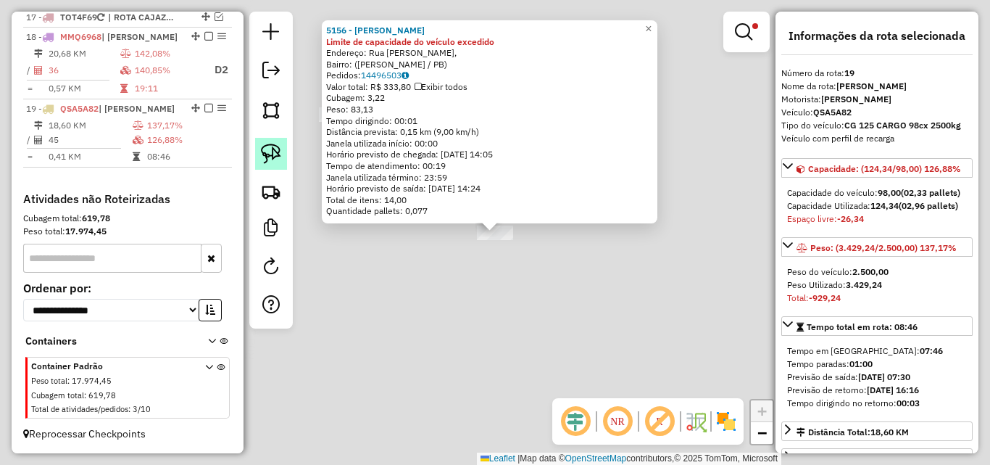
drag, startPoint x: 262, startPoint y: 154, endPoint x: 281, endPoint y: 157, distance: 19.2
click at [263, 154] on img at bounding box center [271, 154] width 20 height 20
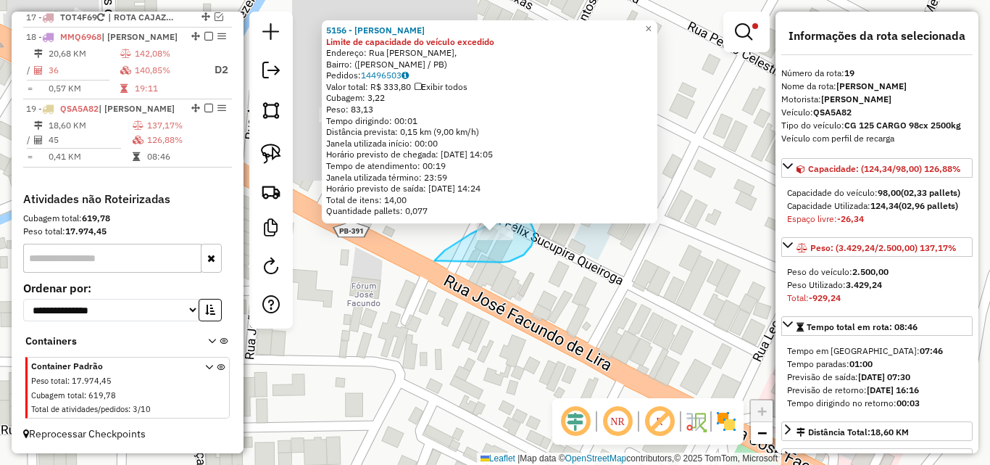
drag, startPoint x: 535, startPoint y: 233, endPoint x: 453, endPoint y: 280, distance: 94.5
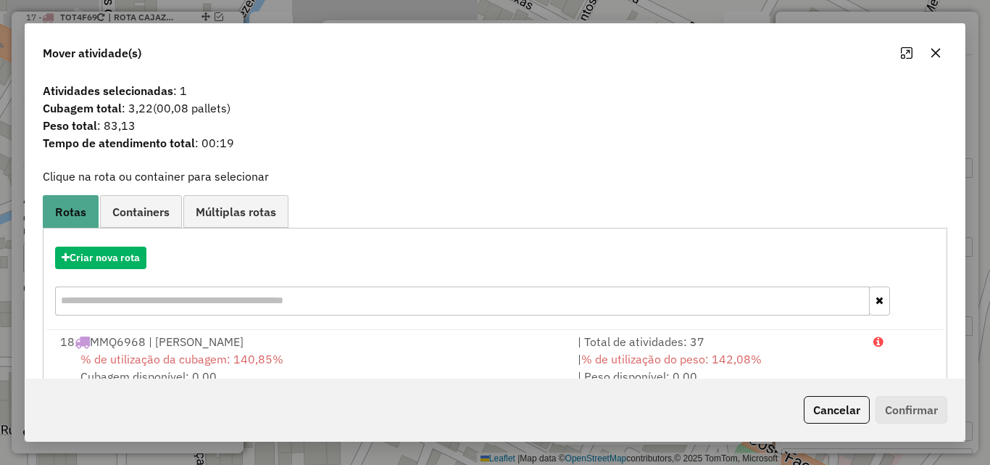
drag, startPoint x: 795, startPoint y: 348, endPoint x: 838, endPoint y: 265, distance: 94.0
click at [799, 344] on div "| Total de atividades: 37" at bounding box center [717, 341] width 296 height 17
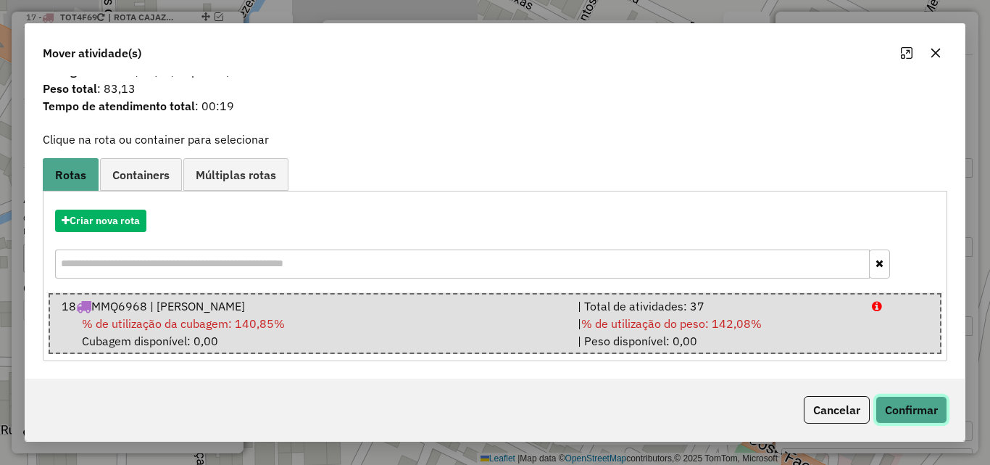
click at [923, 397] on button "Confirmar" at bounding box center [912, 410] width 72 height 28
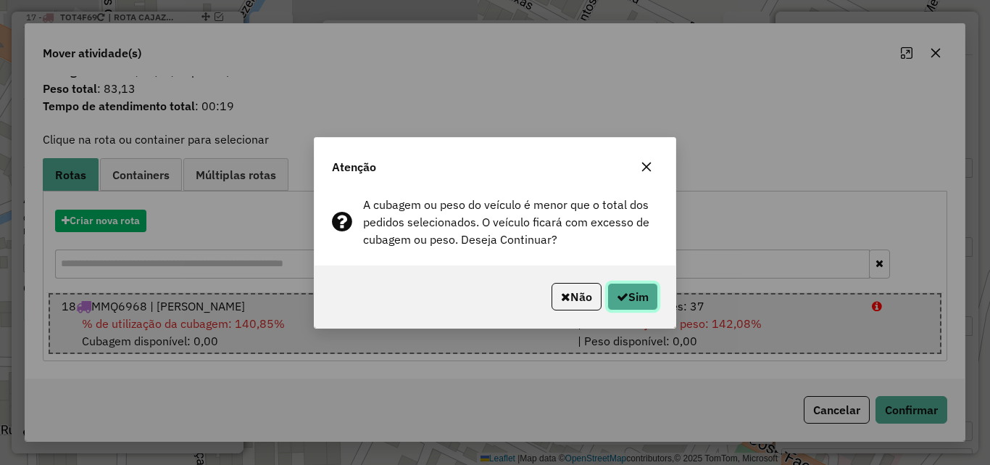
click at [655, 304] on button "Sim" at bounding box center [633, 297] width 51 height 28
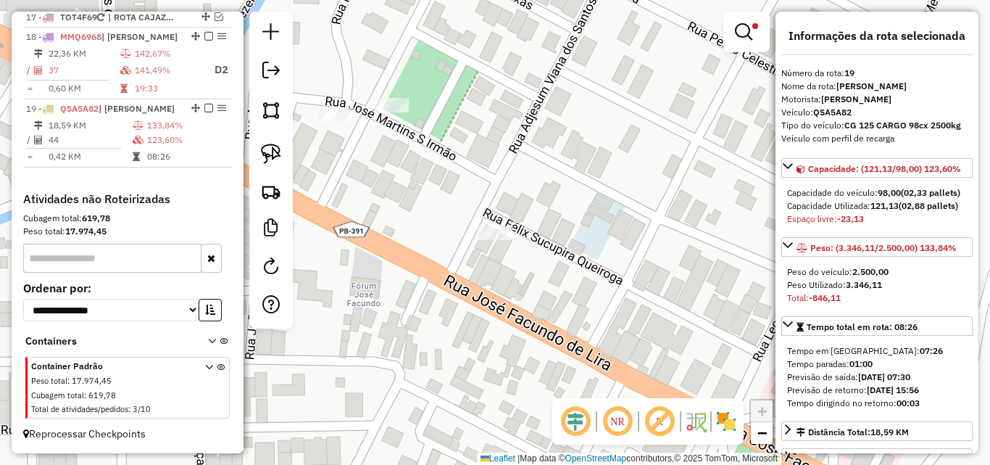
click at [632, 264] on div "Limpar filtros Janela de atendimento Grade de atendimento Capacidade Transporta…" at bounding box center [495, 232] width 990 height 465
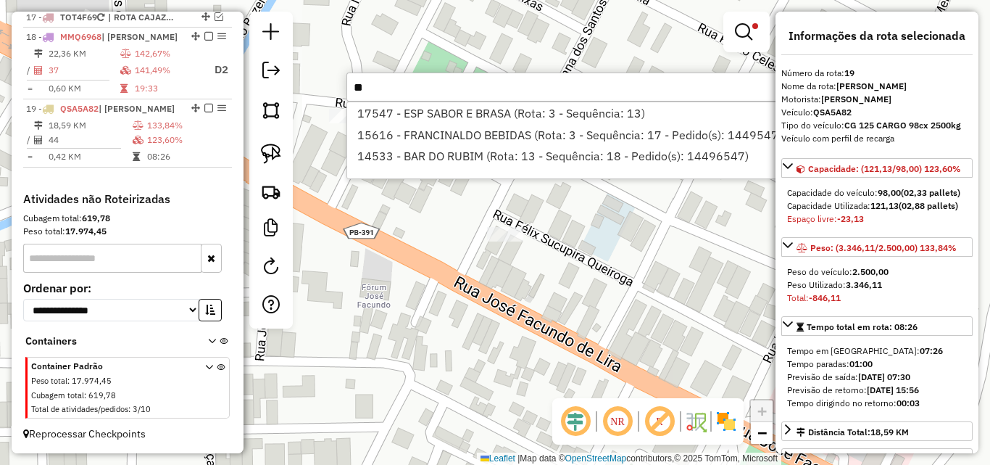
type input "*"
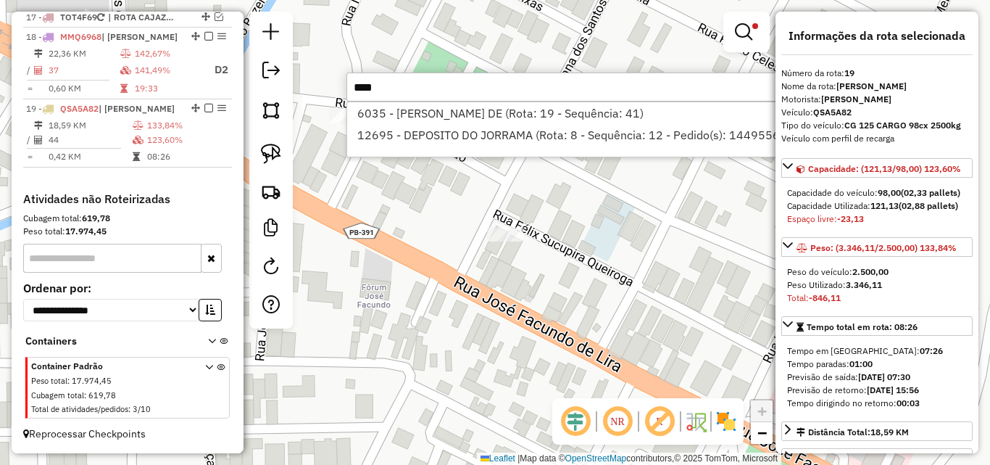
type input "****"
click at [457, 112] on li "6035 - REGINALDO DANTAS DE (Rota: 19 - Sequência: 41)" at bounding box center [634, 113] width 575 height 22
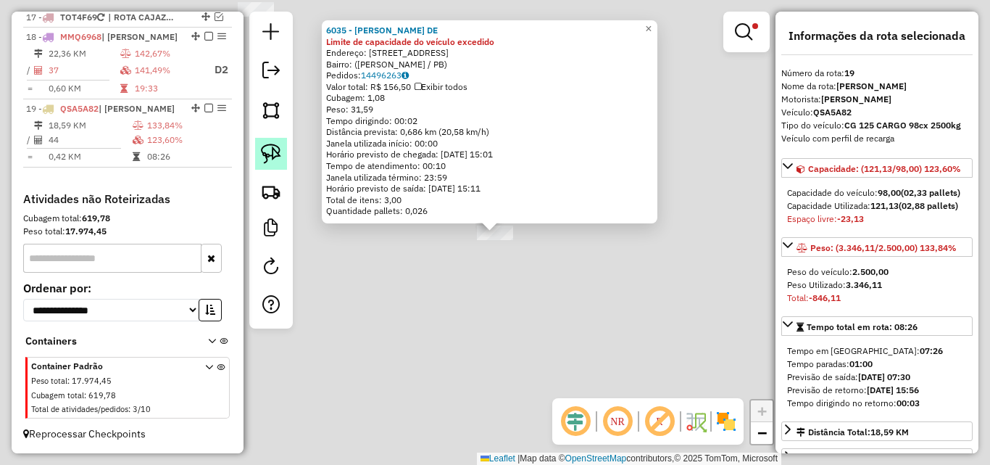
click at [273, 155] on img at bounding box center [271, 154] width 20 height 20
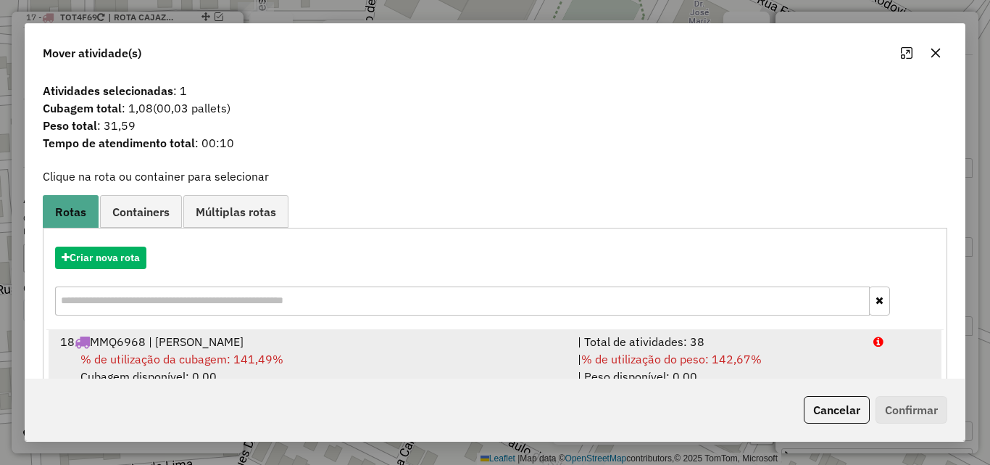
click at [755, 352] on span "% de utilização do peso: 142,67%" at bounding box center [671, 359] width 181 height 14
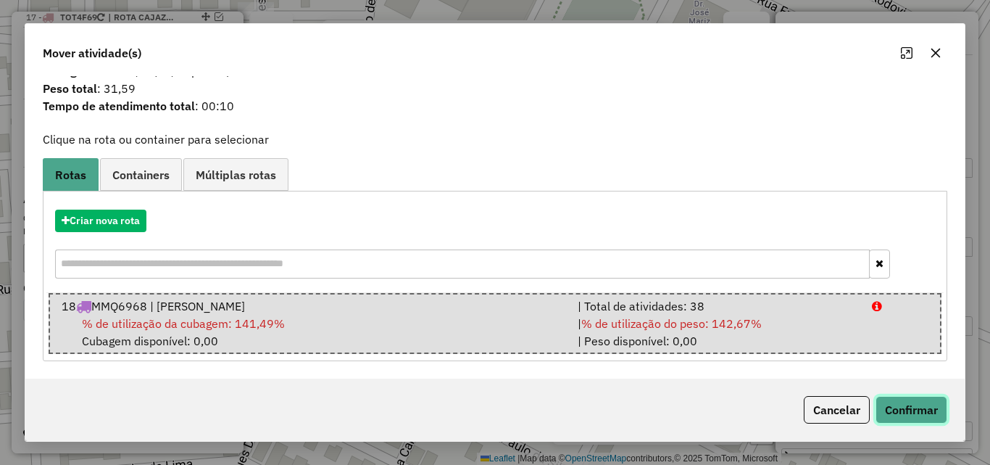
click at [876, 406] on button "Confirmar" at bounding box center [912, 410] width 72 height 28
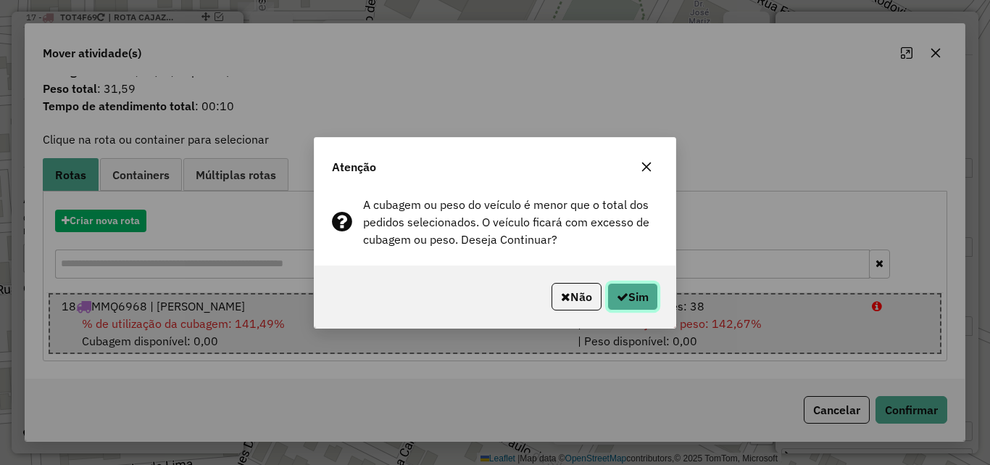
drag, startPoint x: 621, startPoint y: 298, endPoint x: 953, endPoint y: 249, distance: 336.4
click at [623, 298] on icon "button" at bounding box center [623, 297] width 12 height 12
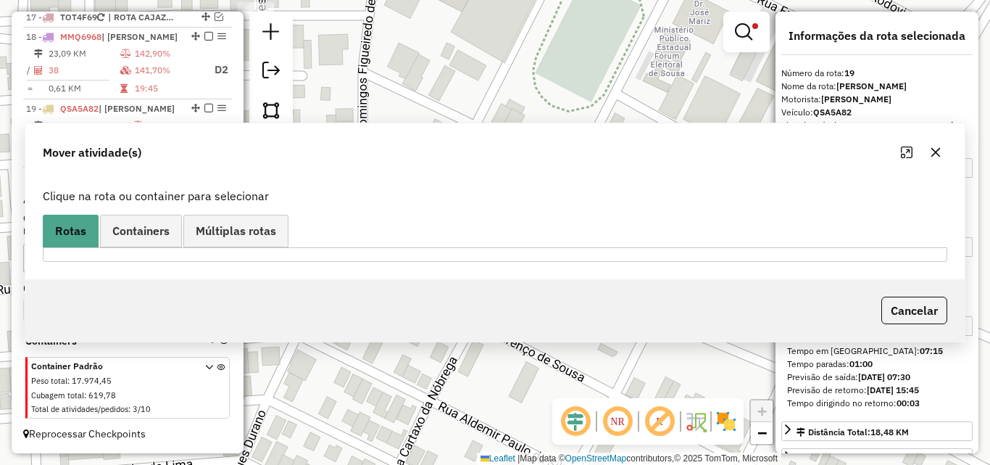
scroll to position [0, 0]
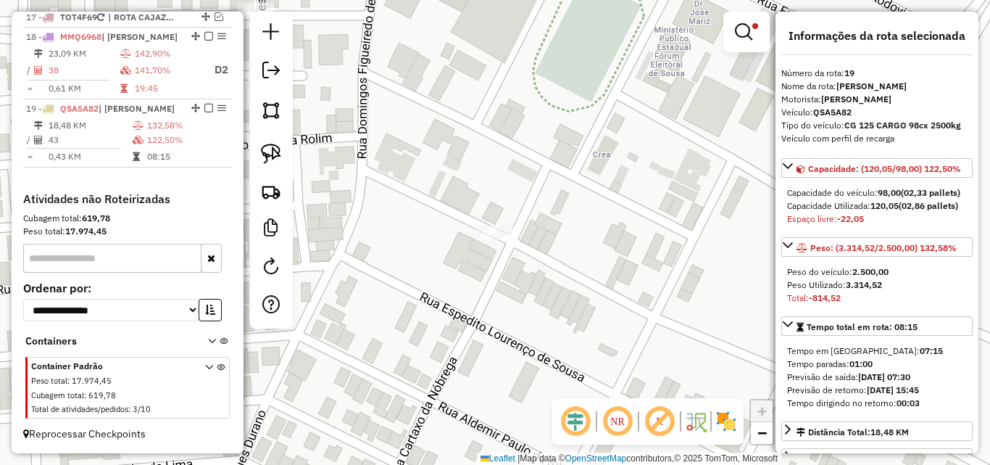
drag, startPoint x: 710, startPoint y: 212, endPoint x: 739, endPoint y: 209, distance: 29.9
click at [739, 209] on div "Limpar filtros Janela de atendimento Grade de atendimento Capacidade Transporta…" at bounding box center [495, 232] width 990 height 465
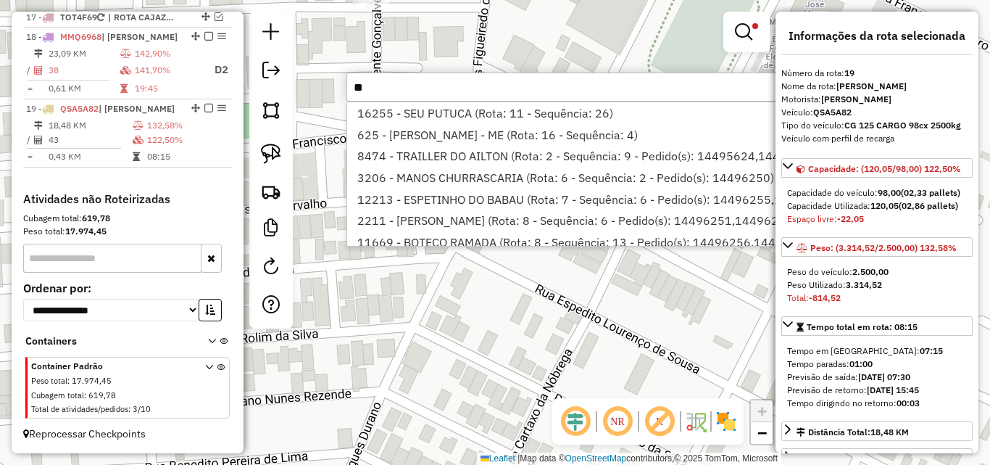
type input "*"
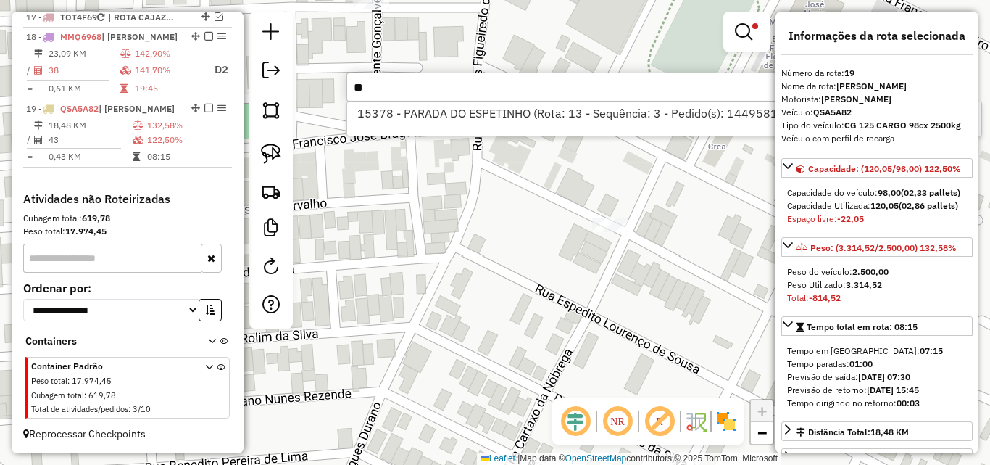
type input "*"
type input "****"
click at [546, 108] on li "8351 - LANCHONETE O BOCAO (Rota: 19 - Sequência: 27)" at bounding box center [564, 113] width 434 height 22
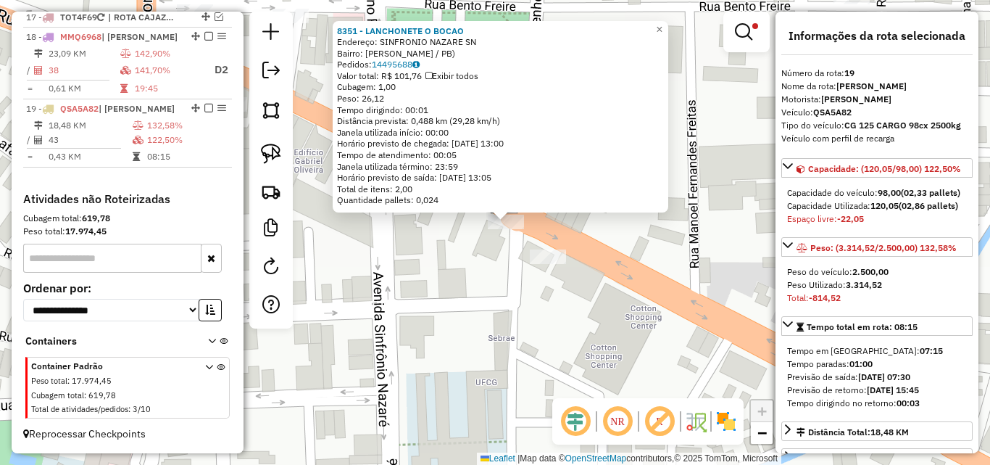
drag, startPoint x: 491, startPoint y: 251, endPoint x: 447, endPoint y: 245, distance: 44.6
click at [497, 244] on div "8351 - LANCHONETE O BOCAO Endereço: SINFRONIO NAZARE SN Bairro: SAO JOSE (SOUSA…" at bounding box center [495, 232] width 990 height 465
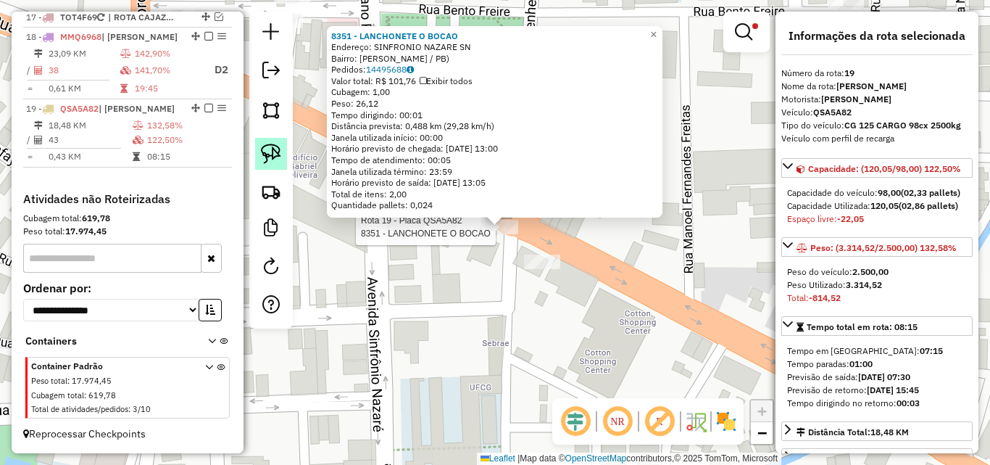
click at [275, 162] on img at bounding box center [271, 154] width 20 height 20
drag, startPoint x: 499, startPoint y: 248, endPoint x: 454, endPoint y: 243, distance: 45.2
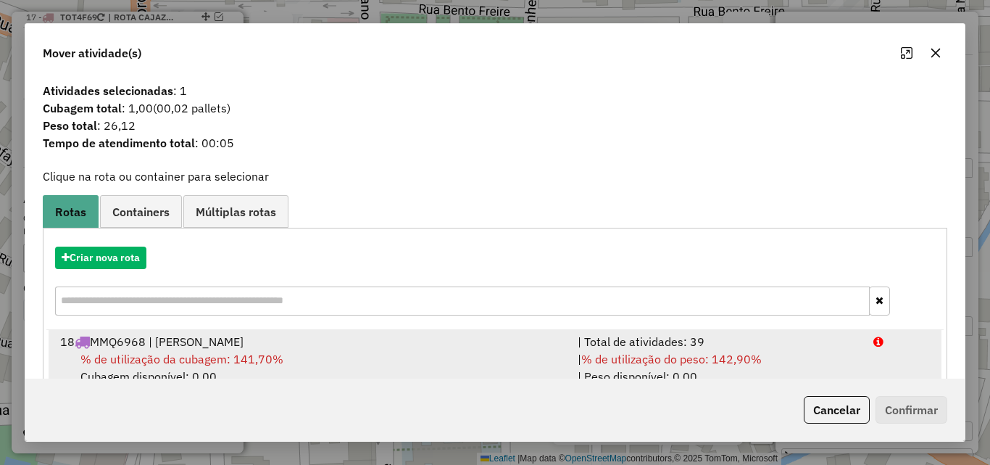
click at [752, 352] on span "% de utilização do peso: 142,90%" at bounding box center [671, 359] width 181 height 14
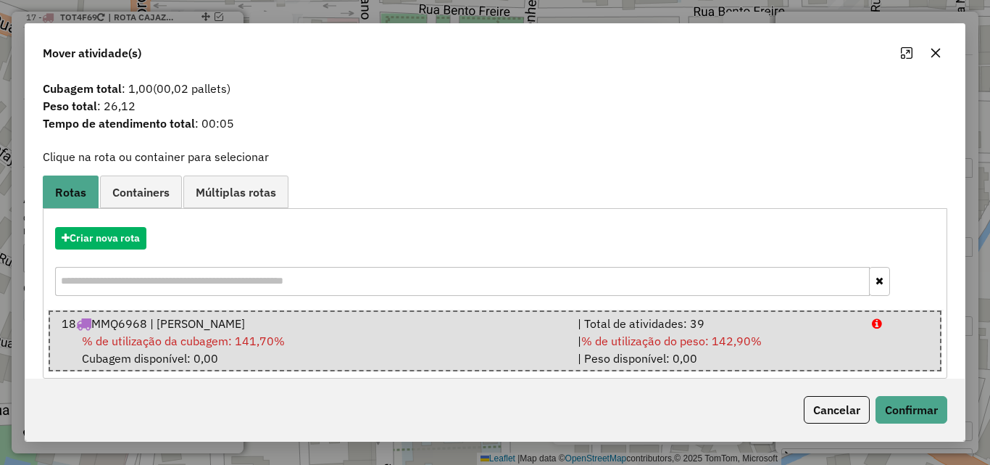
scroll to position [37, 0]
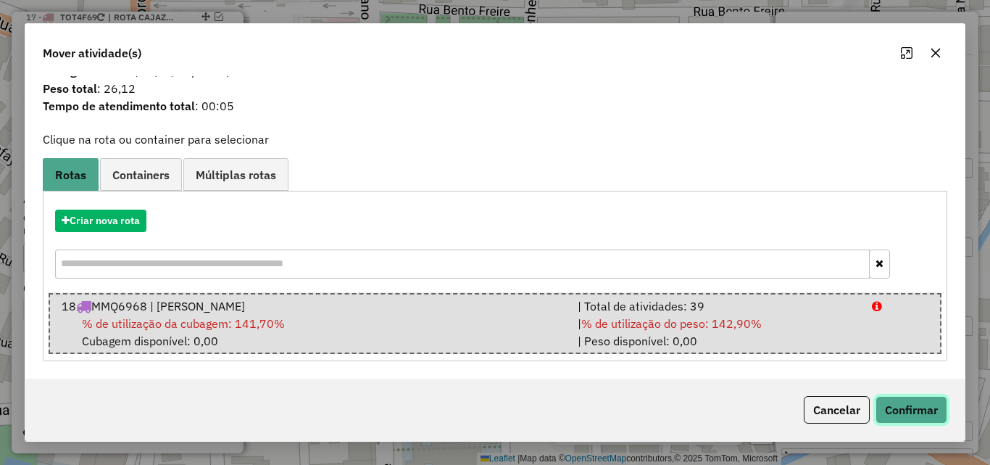
click at [911, 405] on button "Confirmar" at bounding box center [912, 410] width 72 height 28
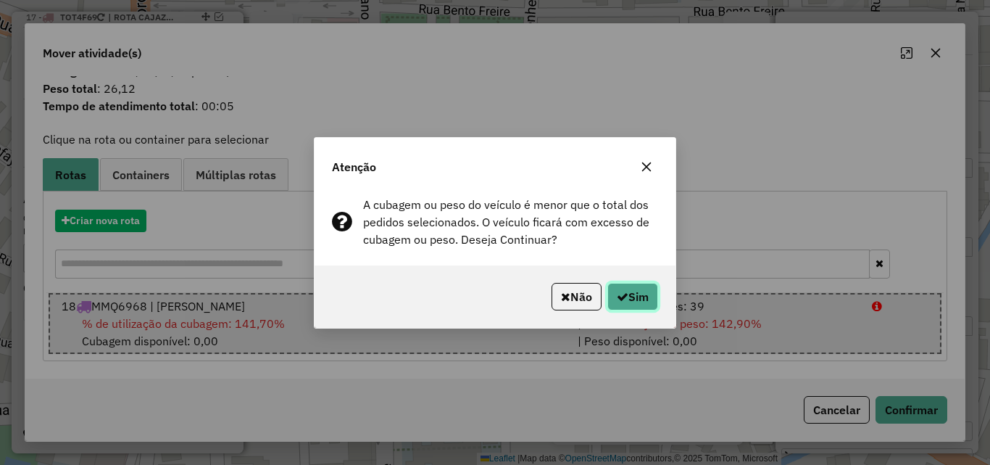
click at [639, 291] on button "Sim" at bounding box center [633, 297] width 51 height 28
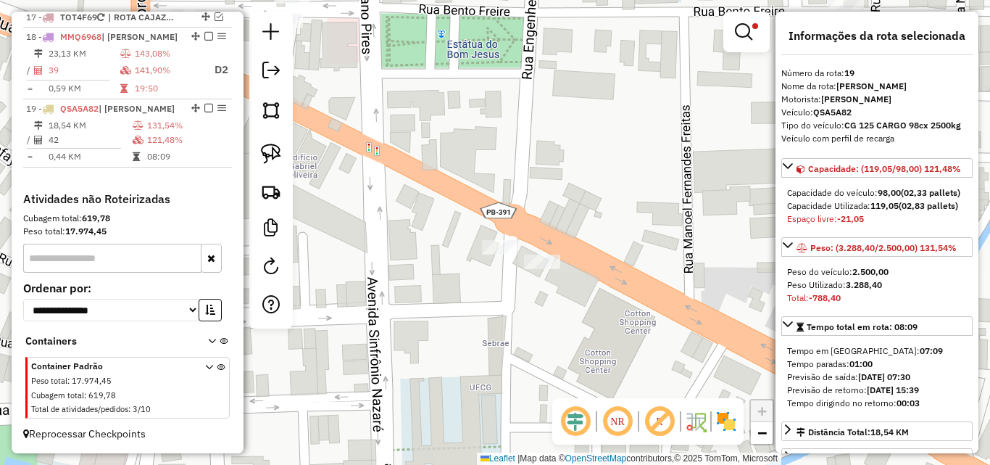
drag, startPoint x: 661, startPoint y: 281, endPoint x: 673, endPoint y: 278, distance: 12.0
click at [673, 278] on div "Limpar filtros Janela de atendimento Grade de atendimento Capacidade Transporta…" at bounding box center [495, 232] width 990 height 465
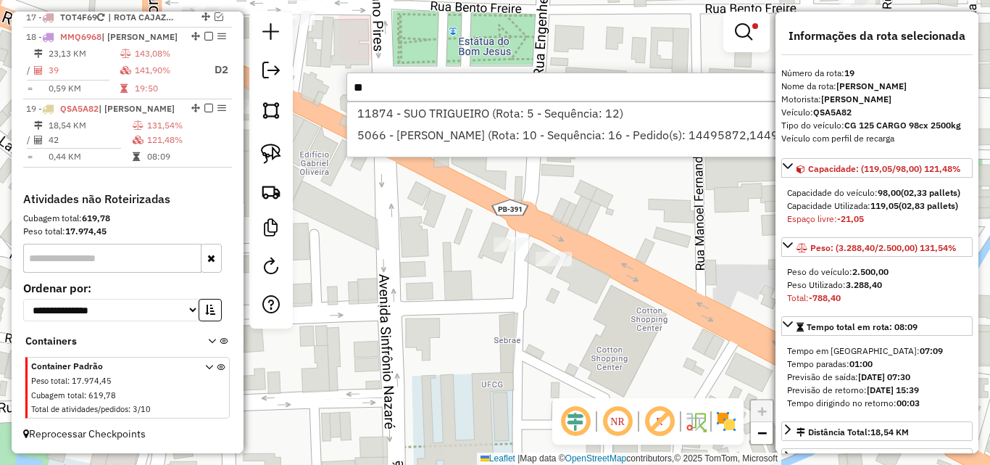
type input "*"
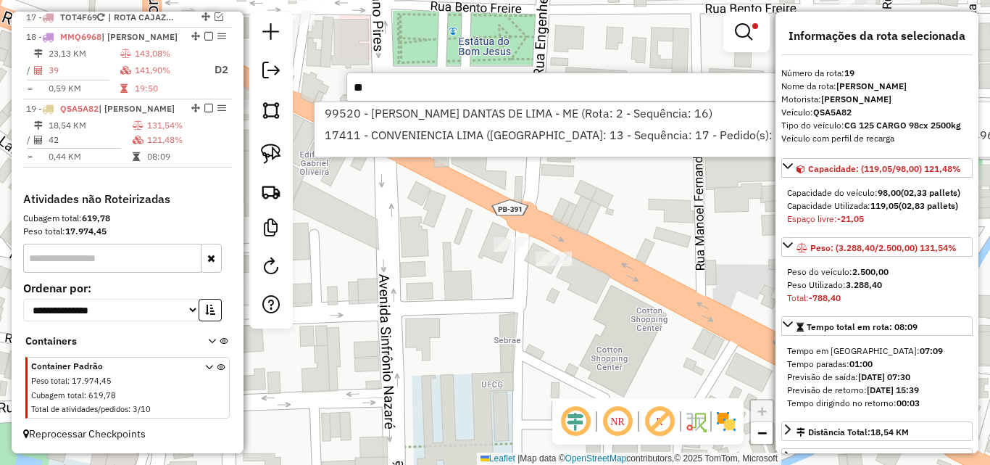
type input "*"
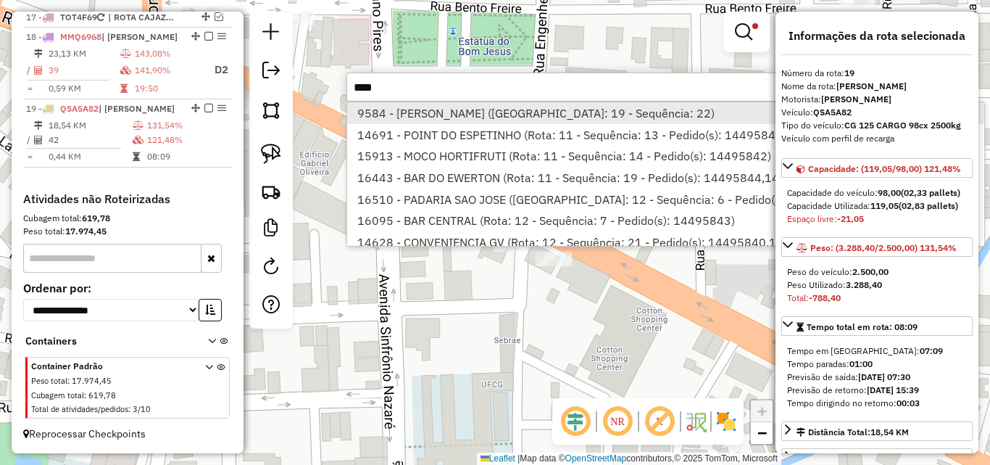
type input "****"
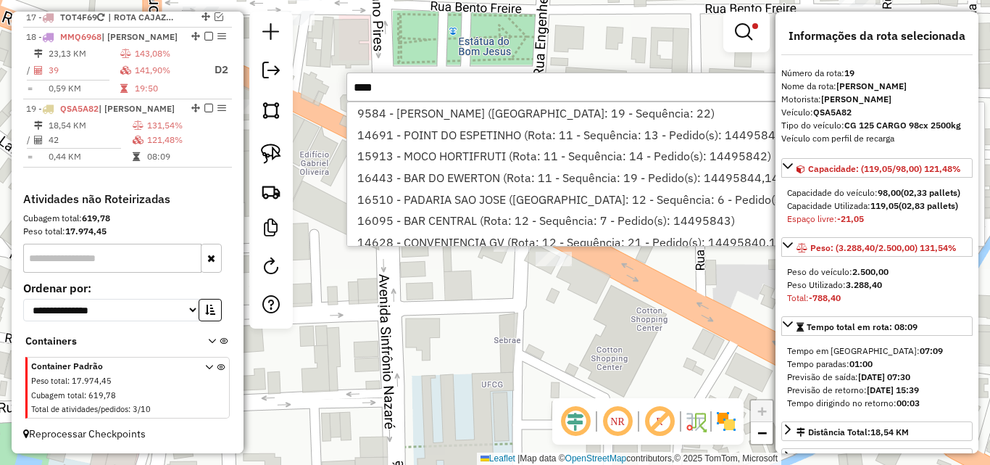
drag, startPoint x: 456, startPoint y: 112, endPoint x: 316, endPoint y: 151, distance: 145.1
click at [455, 113] on li "9584 - SANDOVAL JOSE FERREIRA (Rota: 19 - Sequência: 22)" at bounding box center [665, 113] width 637 height 22
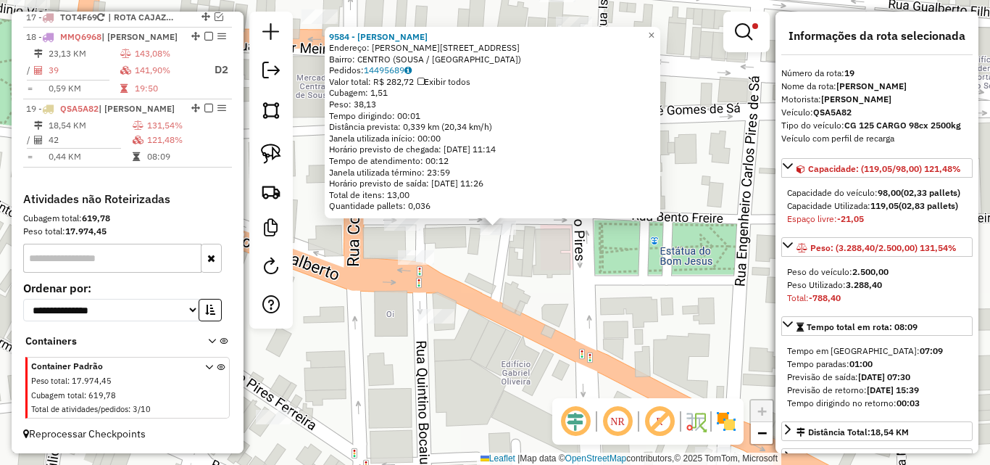
drag, startPoint x: 522, startPoint y: 257, endPoint x: 499, endPoint y: 245, distance: 25.9
click at [521, 243] on div "9584 - SANDOVAL JOSE FERREIRA Endereço: R GALDINO FORMIGA 27 Bairro: CENTRO (SO…" at bounding box center [495, 232] width 990 height 465
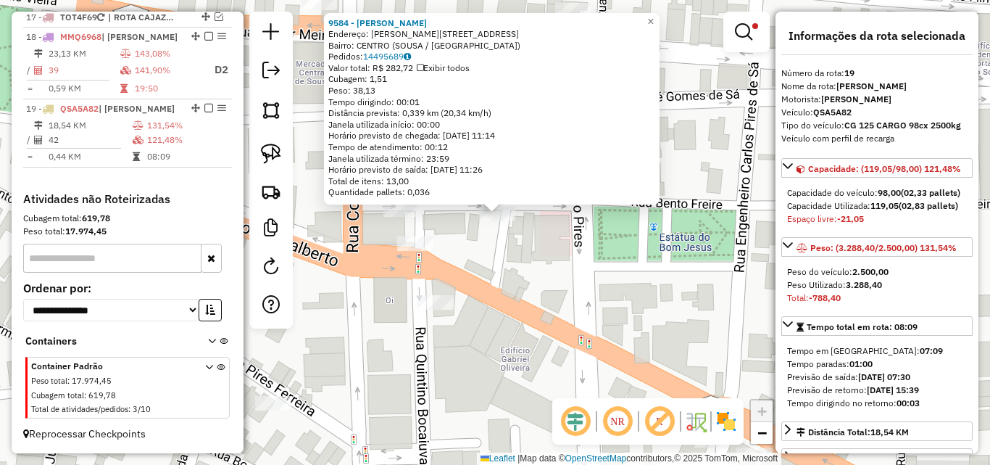
drag, startPoint x: 276, startPoint y: 158, endPoint x: 455, endPoint y: 216, distance: 187.5
click at [277, 159] on img at bounding box center [271, 154] width 20 height 20
drag, startPoint x: 517, startPoint y: 242, endPoint x: 466, endPoint y: 223, distance: 54.4
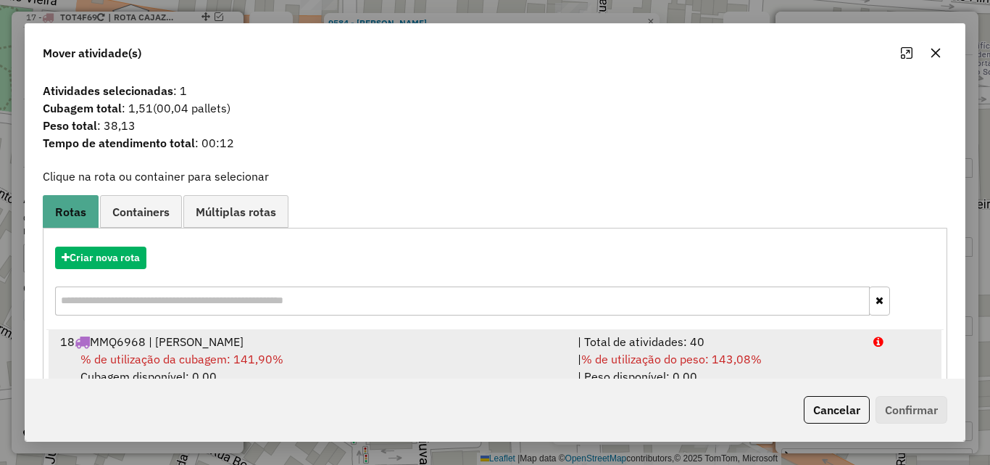
click at [786, 350] on div "| % de utilização do peso: 143,08% | Peso disponível: 0,00" at bounding box center [717, 367] width 296 height 35
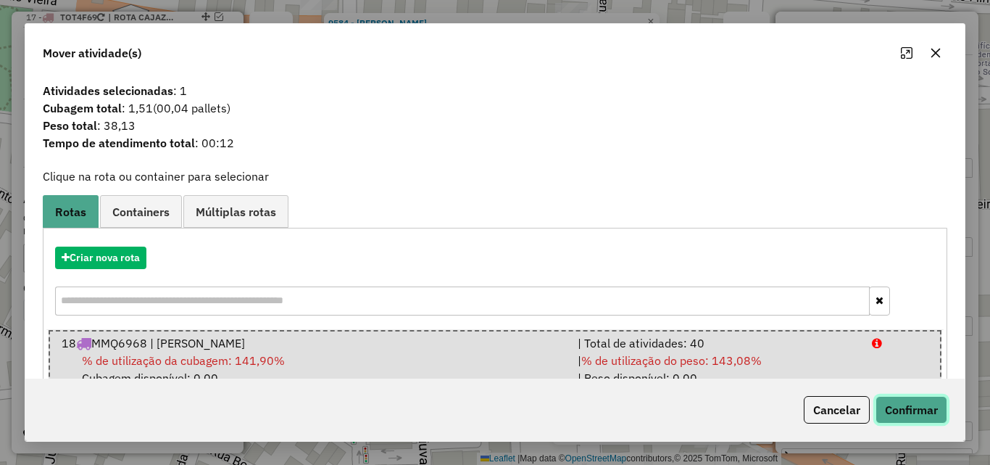
click at [916, 405] on button "Confirmar" at bounding box center [912, 410] width 72 height 28
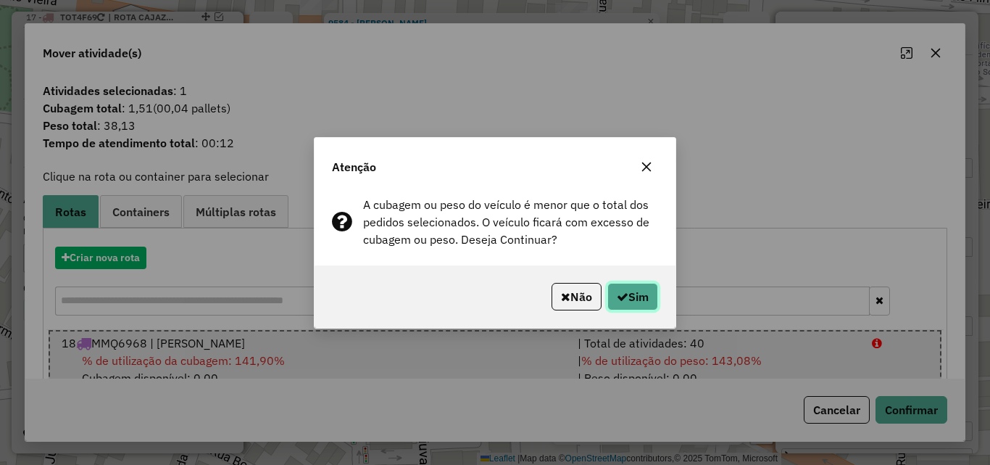
click at [647, 293] on button "Sim" at bounding box center [633, 297] width 51 height 28
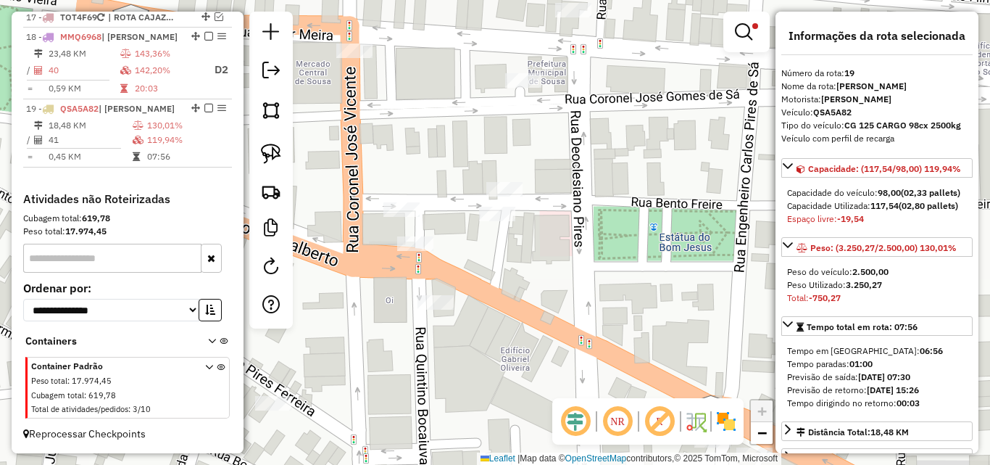
click at [526, 244] on div "Limpar filtros Janela de atendimento Grade de atendimento Capacidade Transporta…" at bounding box center [495, 232] width 990 height 465
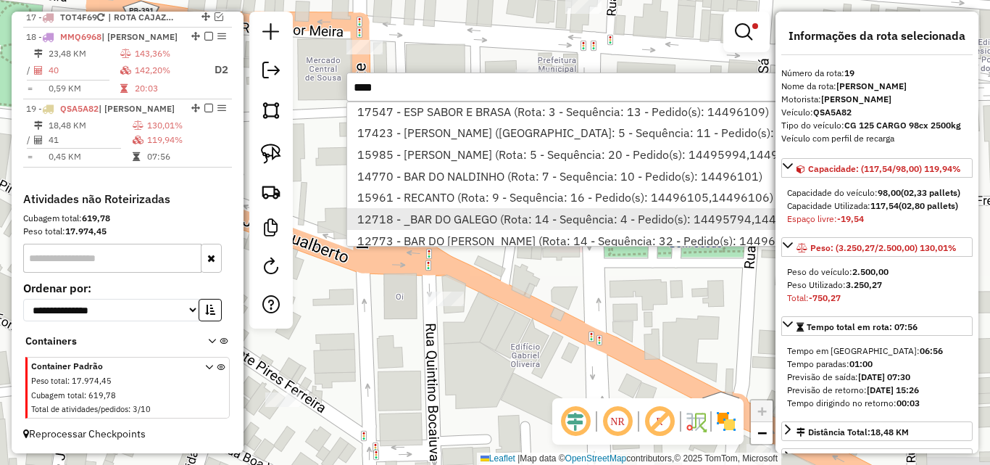
scroll to position [41, 0]
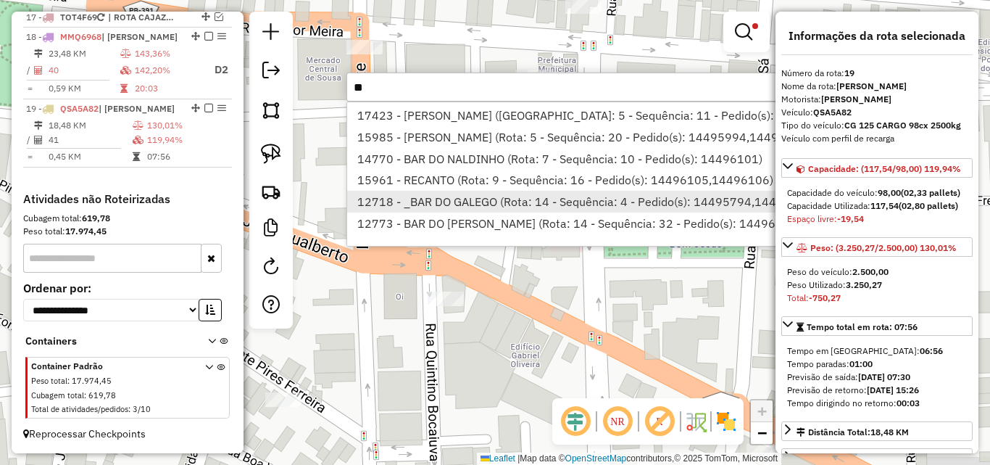
type input "*"
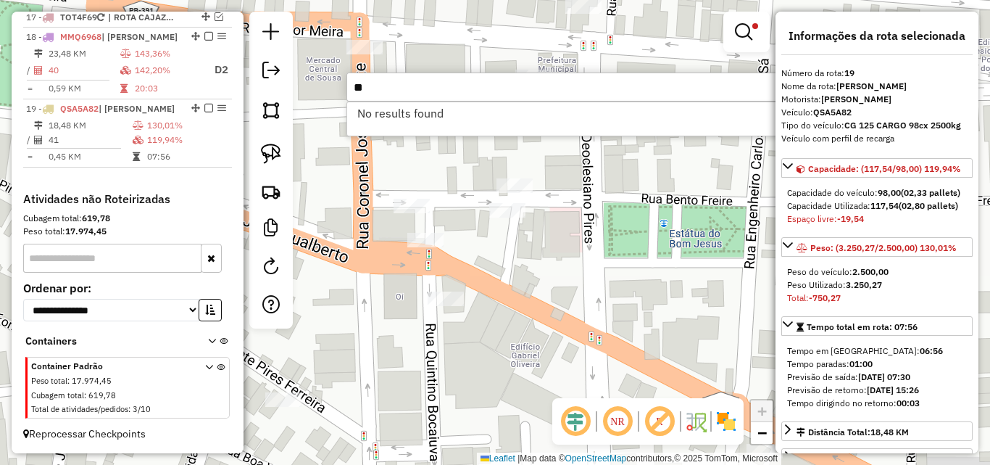
type input "*"
type input "*****"
click at [648, 126] on div "11233 - ANTÔNINO LIMA SILVA NETO (Rota: 19 - Sequência: 13)" at bounding box center [564, 118] width 435 height 35
drag, startPoint x: 518, startPoint y: 110, endPoint x: 307, endPoint y: 145, distance: 213.8
click at [518, 113] on li "11233 - ANTÔNINO LIMA SILVA NETO (Rota: 19 - Sequência: 13)" at bounding box center [564, 113] width 434 height 22
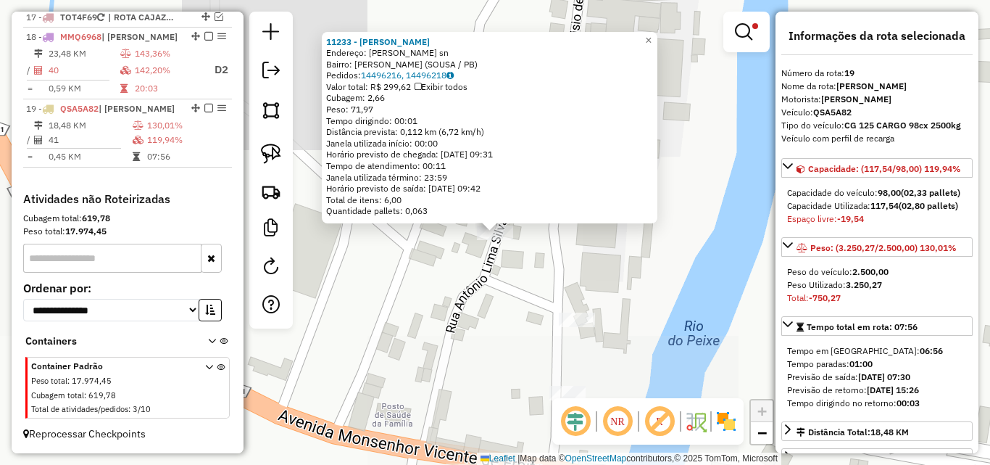
drag, startPoint x: 273, startPoint y: 150, endPoint x: 295, endPoint y: 165, distance: 27.1
click at [272, 152] on img at bounding box center [271, 154] width 20 height 20
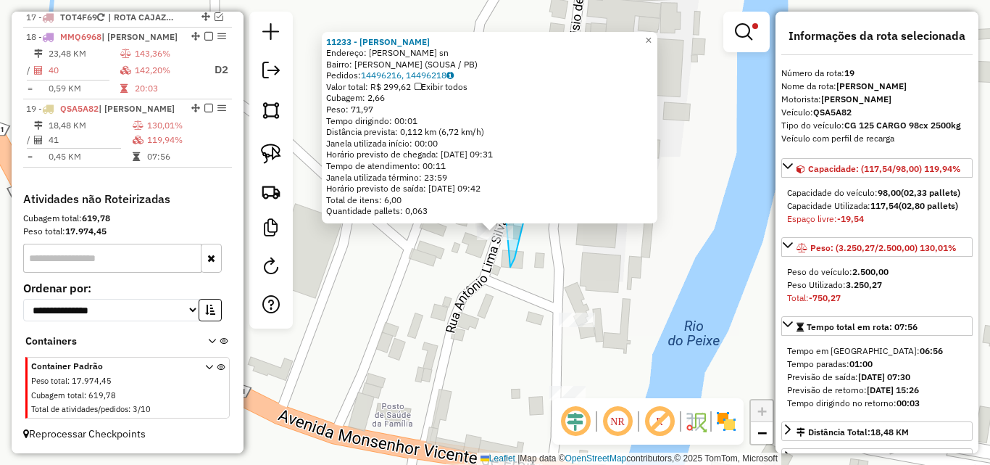
drag, startPoint x: 510, startPoint y: 267, endPoint x: 431, endPoint y: 257, distance: 80.3
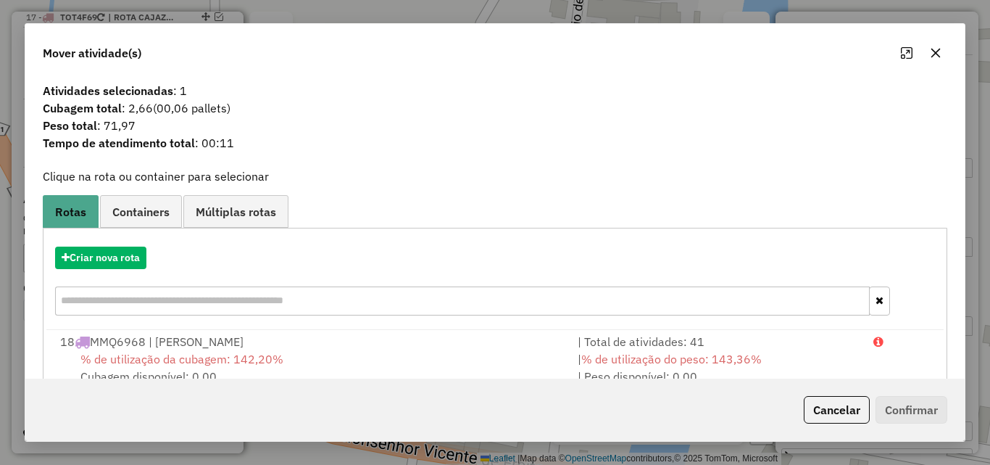
drag, startPoint x: 702, startPoint y: 343, endPoint x: 884, endPoint y: 378, distance: 185.4
click at [720, 347] on div "| Total de atividades: 41" at bounding box center [717, 341] width 296 height 17
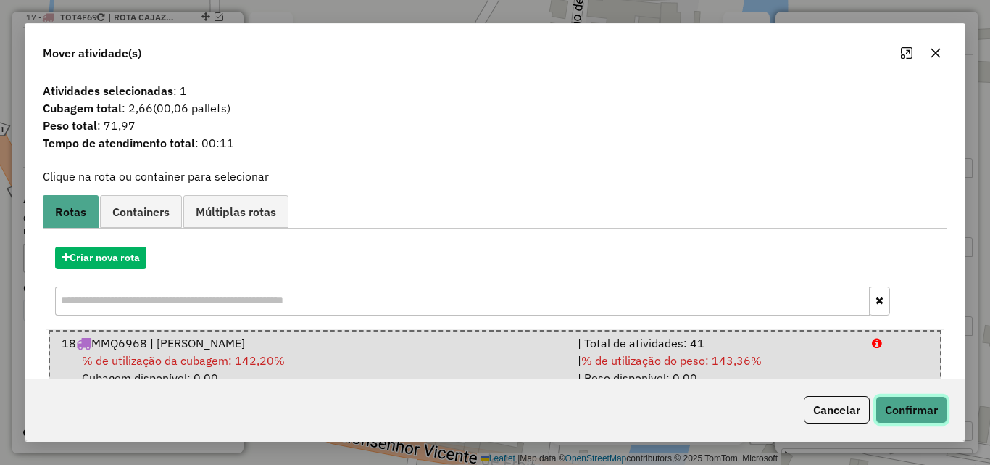
click at [907, 399] on button "Confirmar" at bounding box center [912, 410] width 72 height 28
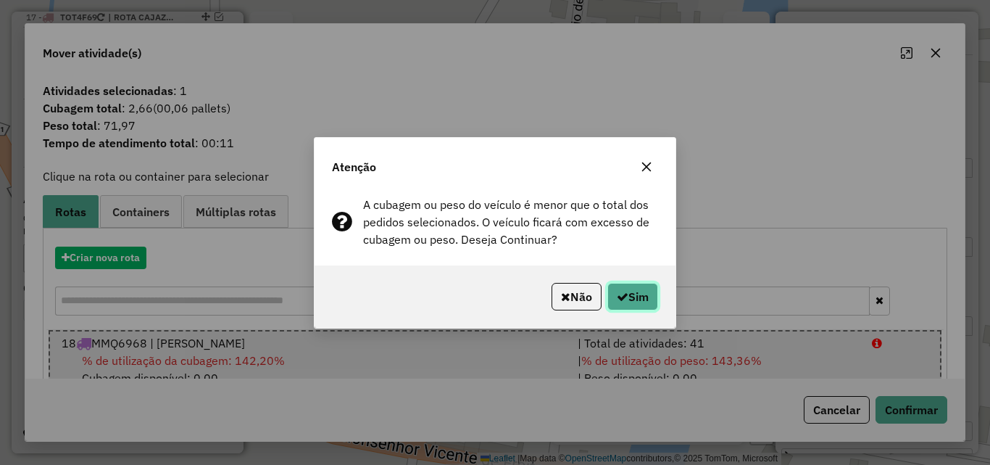
click at [644, 300] on button "Sim" at bounding box center [633, 297] width 51 height 28
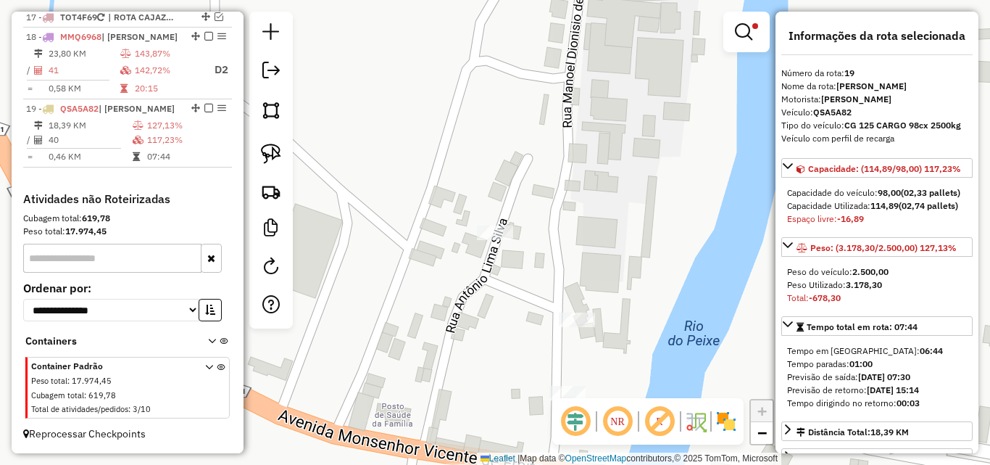
click at [684, 221] on div "Limpar filtros Janela de atendimento Grade de atendimento Capacidade Transporta…" at bounding box center [495, 232] width 990 height 465
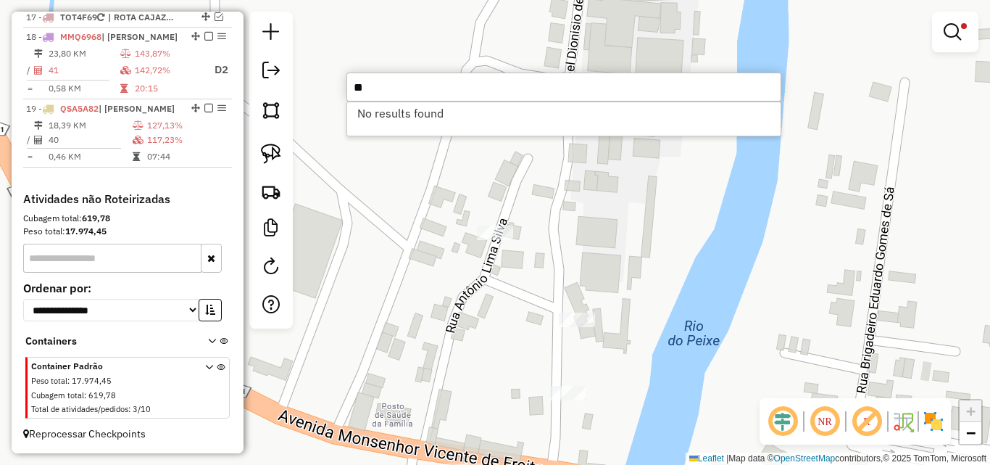
type input "*"
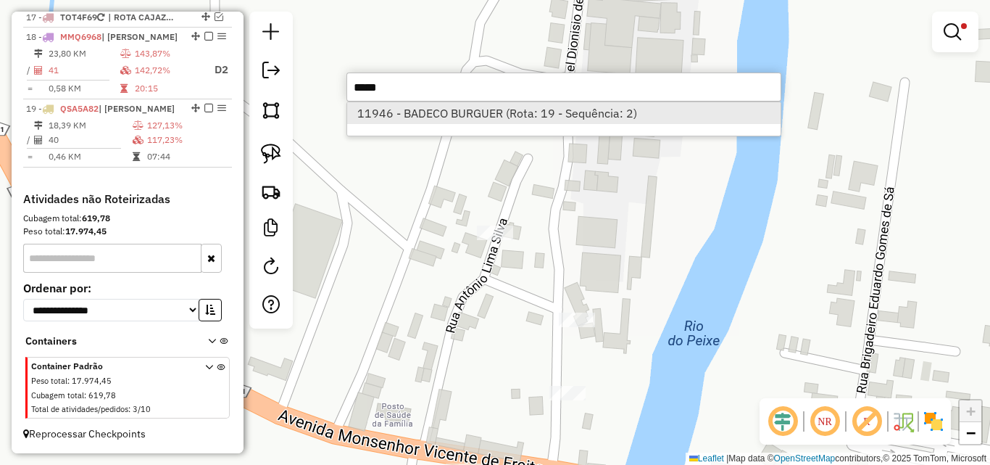
type input "*****"
drag, startPoint x: 420, startPoint y: 109, endPoint x: 312, endPoint y: 136, distance: 112.2
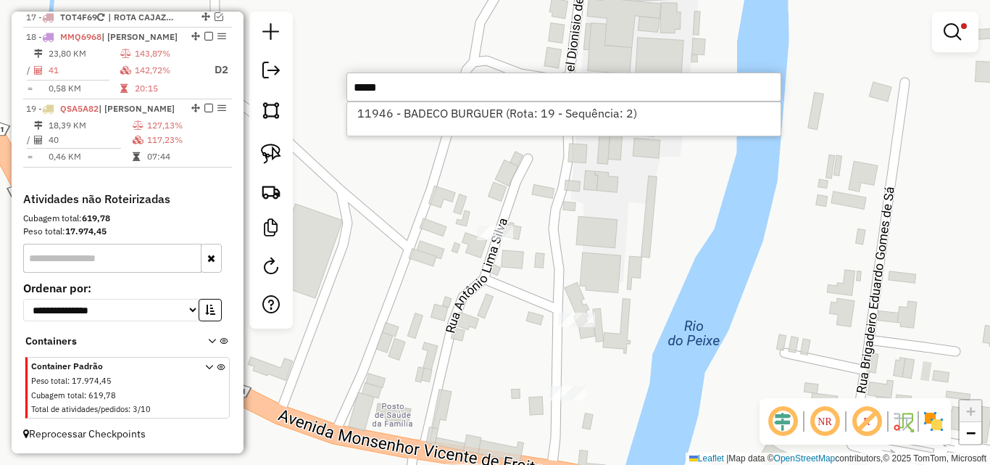
click at [420, 109] on li "11946 - BADECO BURGUER (Rota: 19 - Sequência: 2)" at bounding box center [564, 113] width 434 height 22
select select "*********"
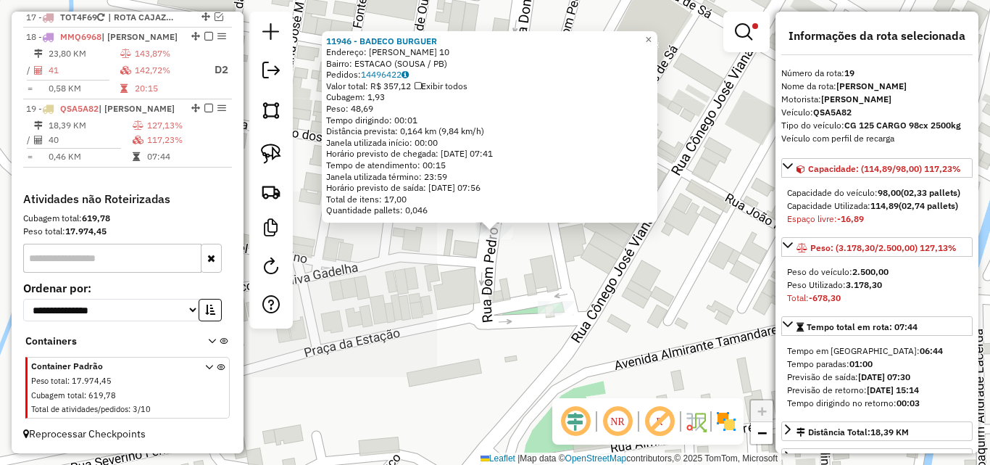
drag, startPoint x: 503, startPoint y: 260, endPoint x: 460, endPoint y: 257, distance: 42.9
click at [493, 260] on div "11946 - BADECO BURGUER Endereço: DOM PEDRO II 10 Bairro: ESTACAO (SOUSA / PB) P…" at bounding box center [495, 232] width 990 height 465
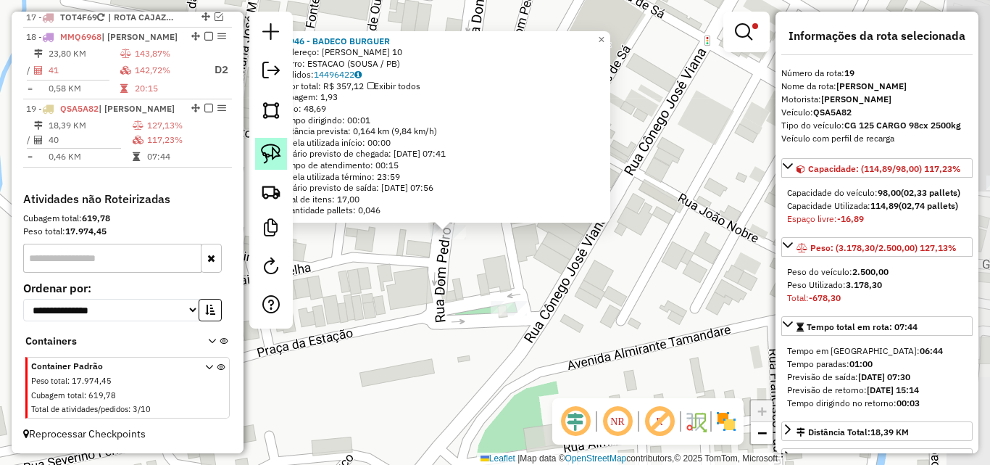
drag, startPoint x: 268, startPoint y: 149, endPoint x: 357, endPoint y: 211, distance: 108.4
click at [268, 152] on img at bounding box center [271, 154] width 20 height 20
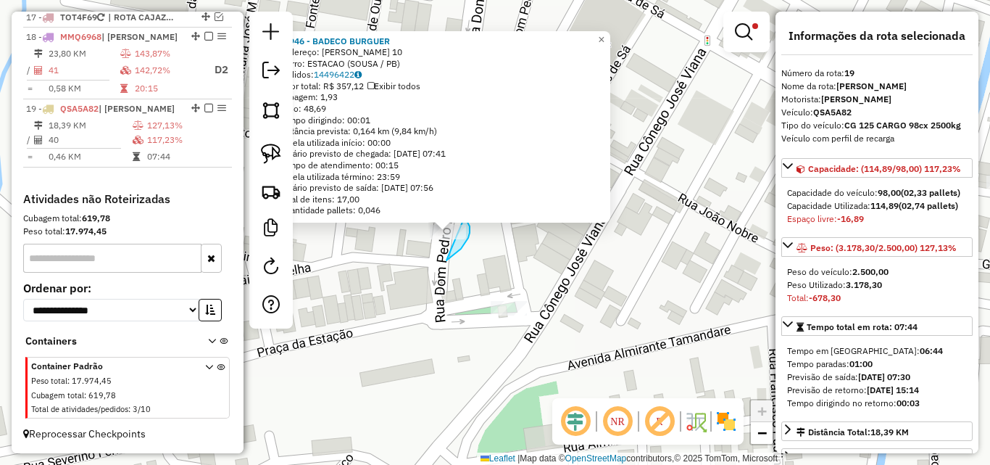
drag, startPoint x: 470, startPoint y: 226, endPoint x: 410, endPoint y: 243, distance: 61.7
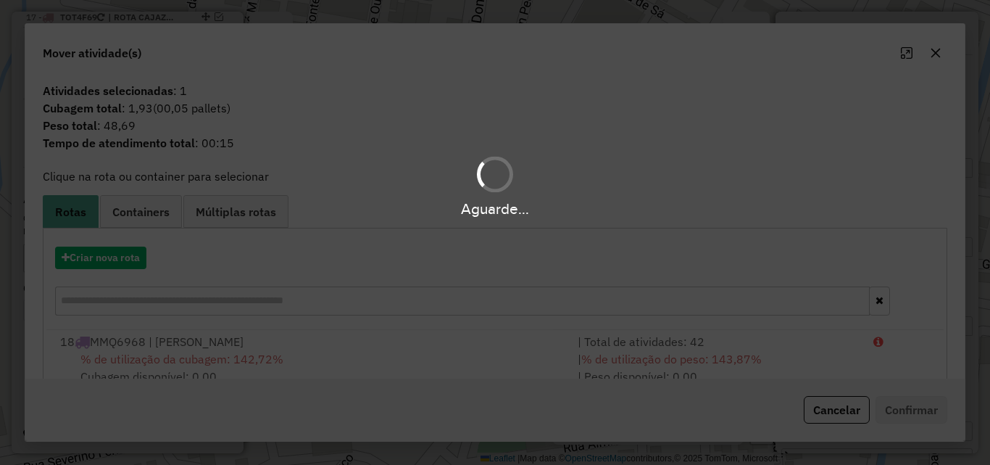
click at [840, 357] on div "Aguarde..." at bounding box center [495, 232] width 990 height 465
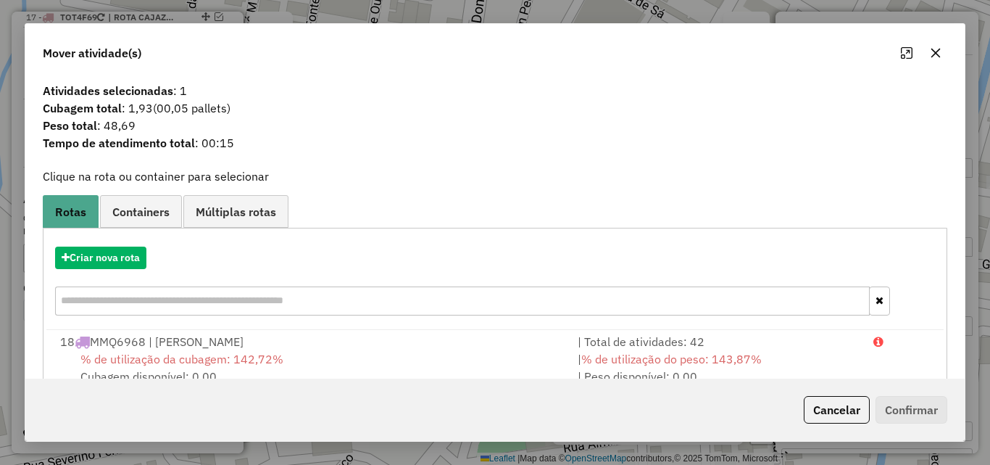
drag, startPoint x: 835, startPoint y: 356, endPoint x: 869, endPoint y: 391, distance: 48.7
click at [837, 360] on div "| % de utilização do peso: 143,87% | Peso disponível: 0,00" at bounding box center [717, 367] width 296 height 35
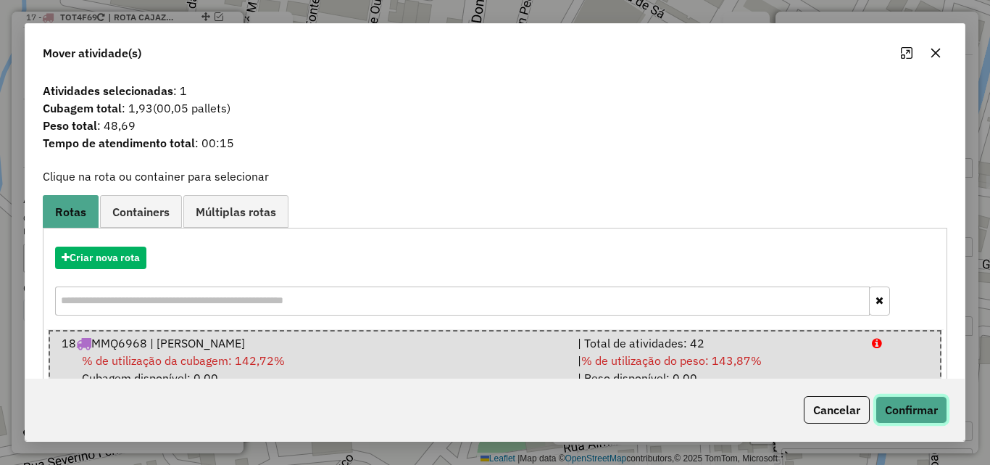
click at [903, 418] on button "Confirmar" at bounding box center [912, 410] width 72 height 28
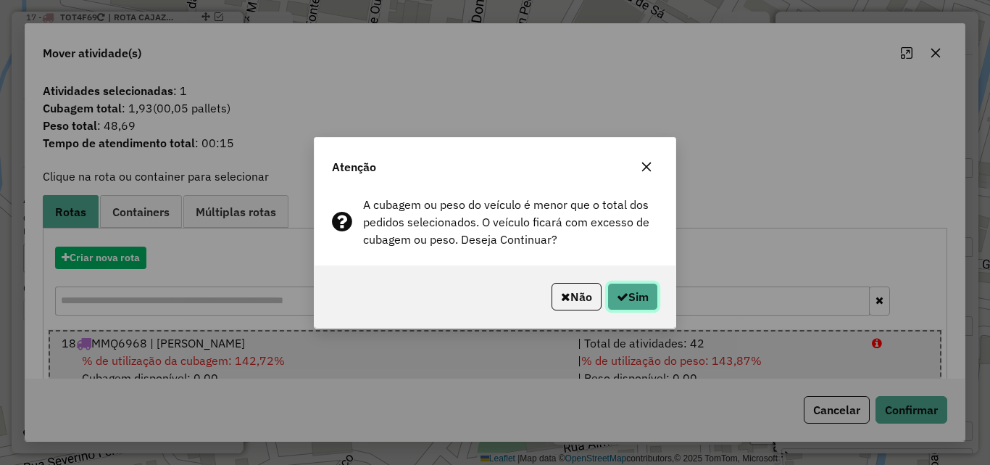
click at [640, 291] on button "Sim" at bounding box center [633, 297] width 51 height 28
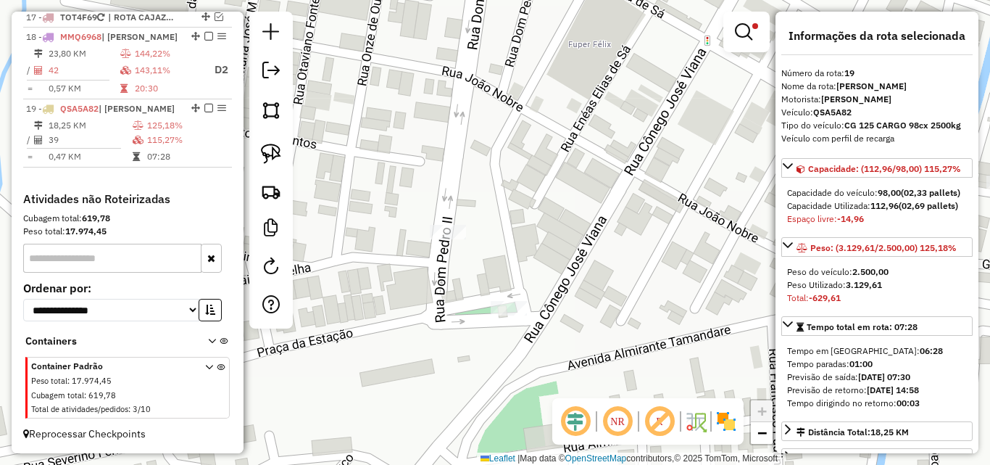
drag, startPoint x: 633, startPoint y: 326, endPoint x: 643, endPoint y: 327, distance: 10.2
click at [643, 327] on div "Limpar filtros Janela de atendimento Grade de atendimento Capacidade Transporta…" at bounding box center [495, 232] width 990 height 465
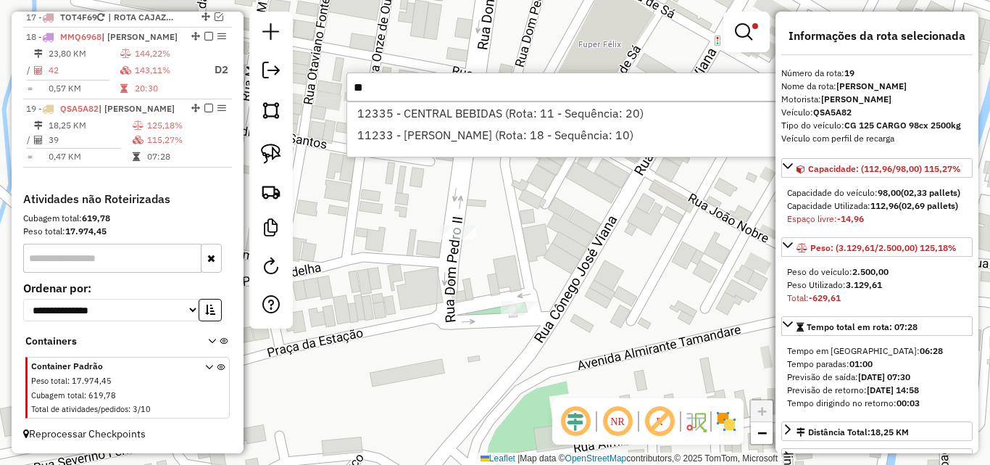
type input "*"
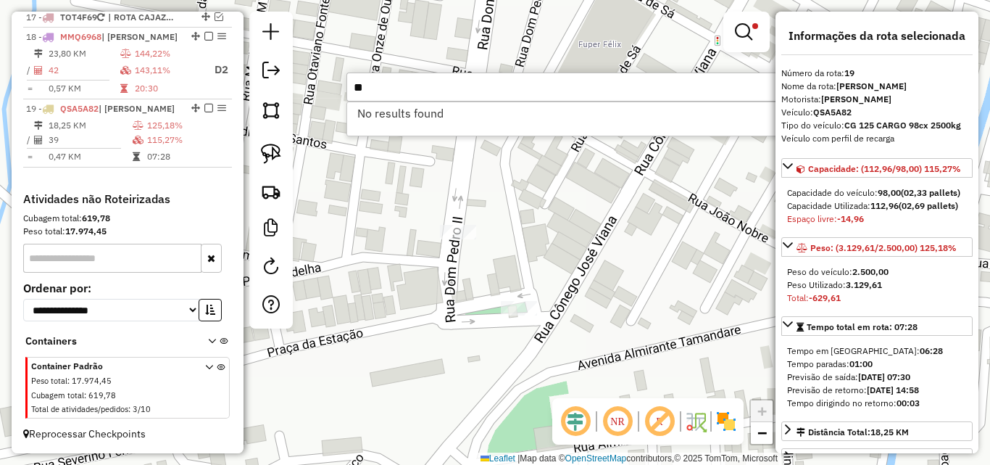
type input "*"
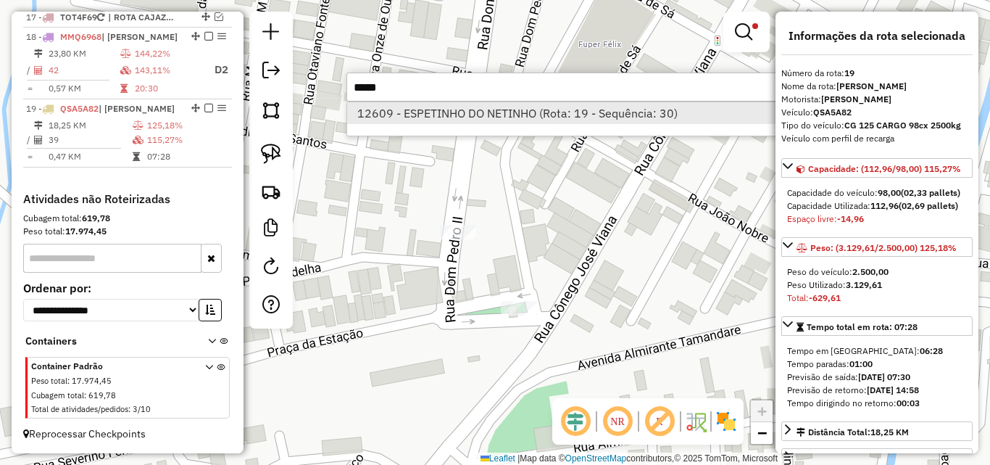
type input "*****"
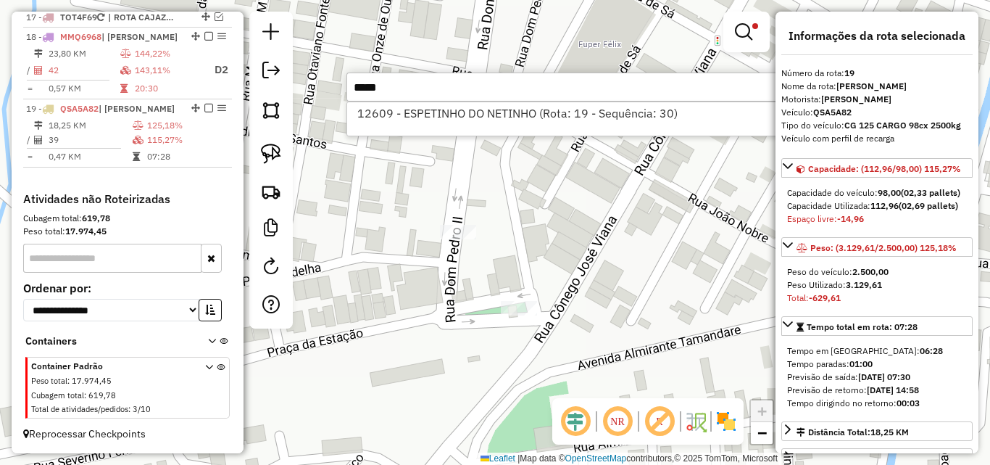
drag, startPoint x: 439, startPoint y: 112, endPoint x: 321, endPoint y: 137, distance: 120.9
click at [439, 112] on li "12609 - ESPETINHO DO NETINHO (Rota: 19 - Sequência: 30)" at bounding box center [564, 113] width 434 height 22
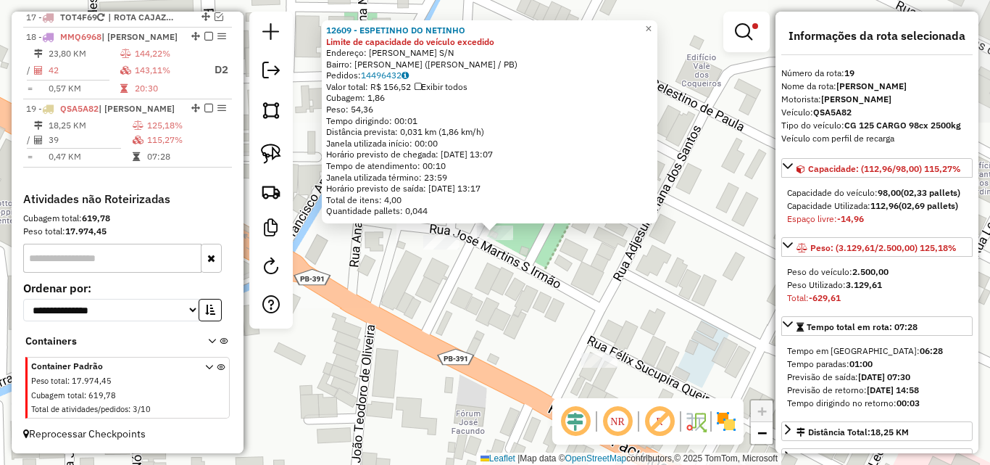
drag, startPoint x: 279, startPoint y: 152, endPoint x: 434, endPoint y: 228, distance: 173.1
click at [279, 152] on img at bounding box center [271, 154] width 20 height 20
drag, startPoint x: 501, startPoint y: 213, endPoint x: 456, endPoint y: 266, distance: 69.4
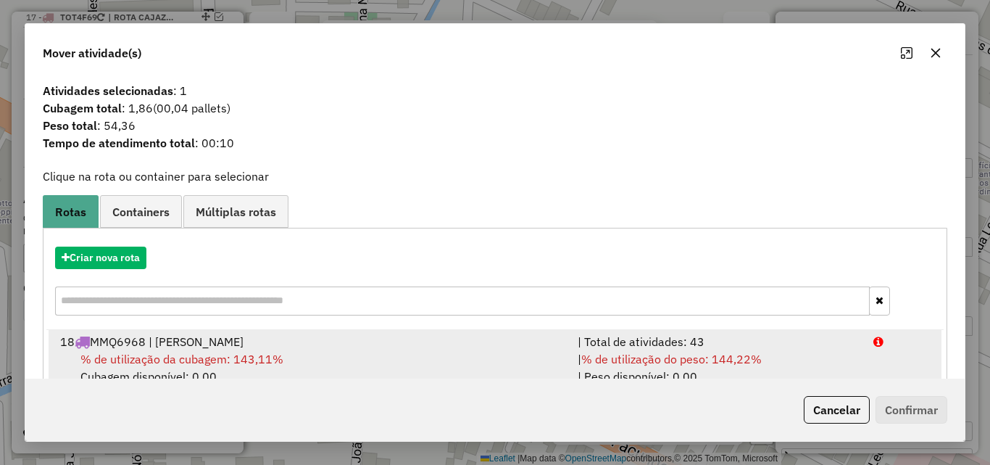
click at [779, 357] on div "| % de utilização do peso: 144,22% | Peso disponível: 0,00" at bounding box center [717, 367] width 296 height 35
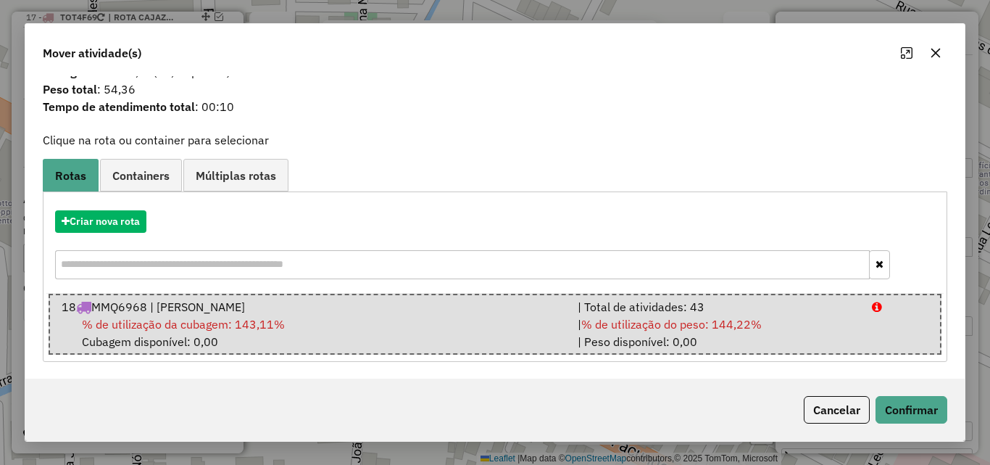
scroll to position [37, 0]
drag, startPoint x: 909, startPoint y: 431, endPoint x: 900, endPoint y: 425, distance: 10.5
click at [906, 431] on div "Cancelar Confirmar" at bounding box center [495, 409] width 940 height 62
click at [892, 416] on button "Confirmar" at bounding box center [912, 410] width 72 height 28
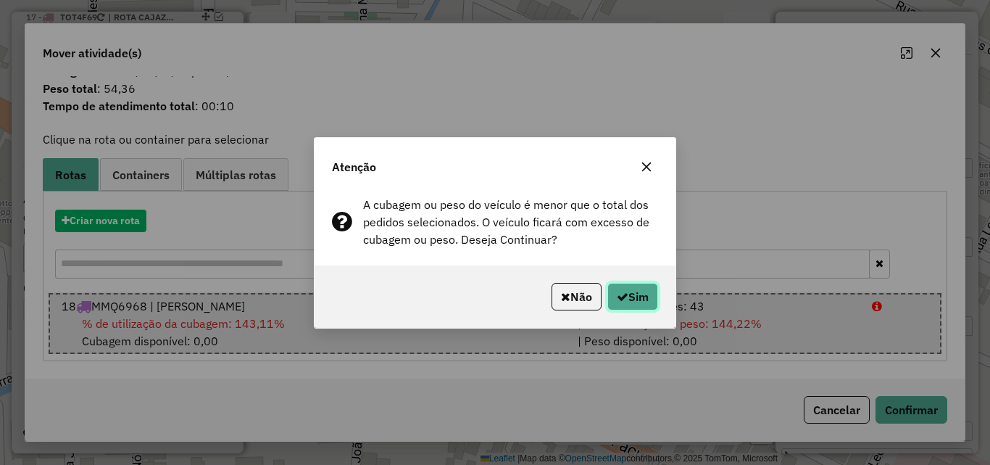
click at [639, 296] on button "Sim" at bounding box center [633, 297] width 51 height 28
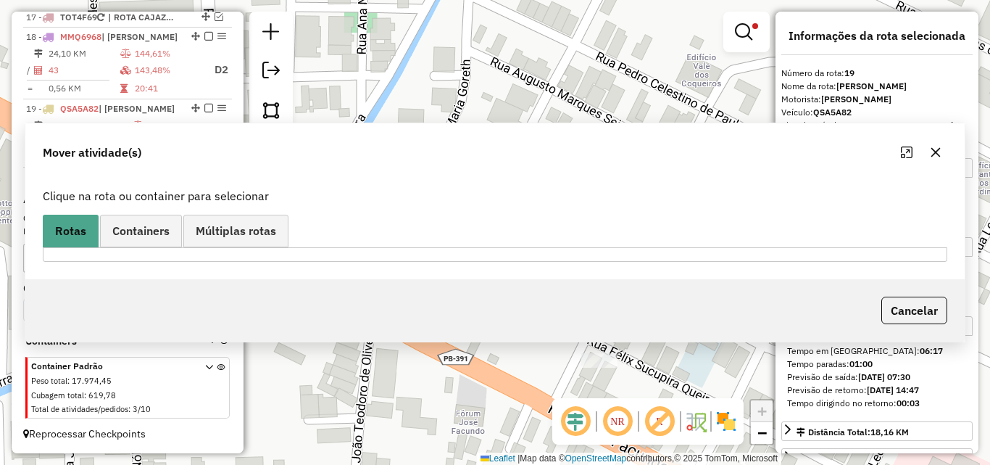
scroll to position [0, 0]
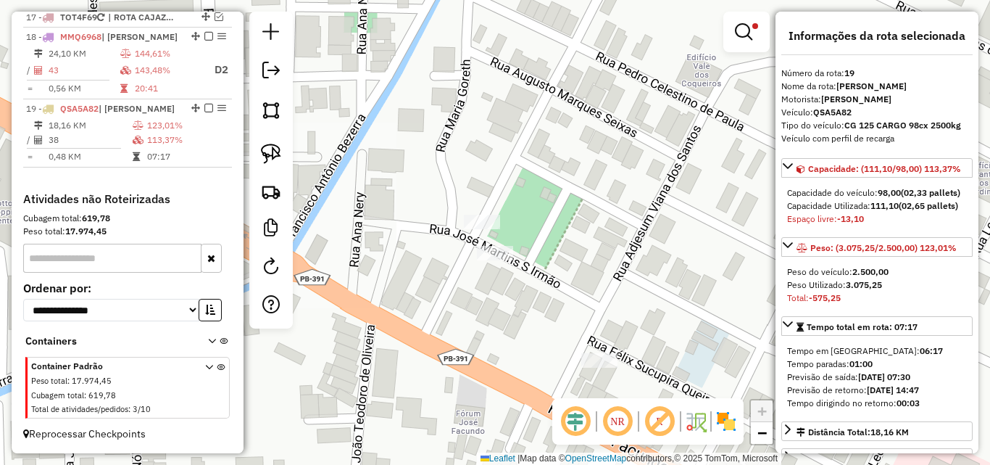
drag, startPoint x: 610, startPoint y: 202, endPoint x: 618, endPoint y: 207, distance: 9.1
click at [618, 207] on div "Limpar filtros Janela de atendimento Grade de atendimento Capacidade Transporta…" at bounding box center [495, 232] width 990 height 465
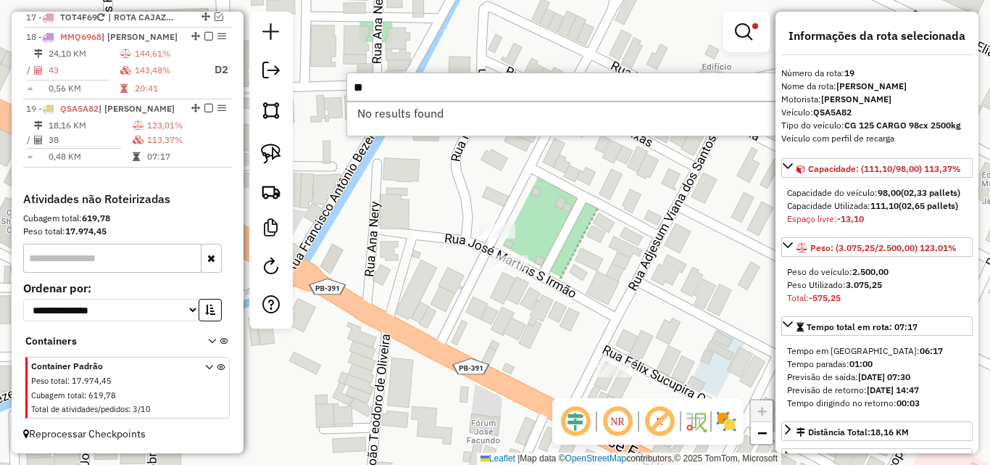
type input "*"
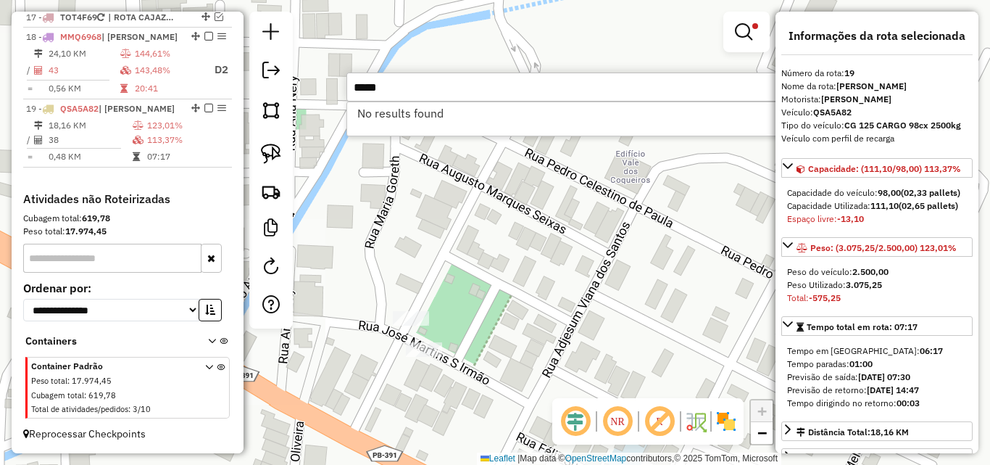
drag, startPoint x: 621, startPoint y: 215, endPoint x: 537, endPoint y: 301, distance: 119.5
click at [537, 300] on div "Limpar filtros Janela de atendimento Grade de atendimento Capacidade Transporta…" at bounding box center [495, 232] width 990 height 465
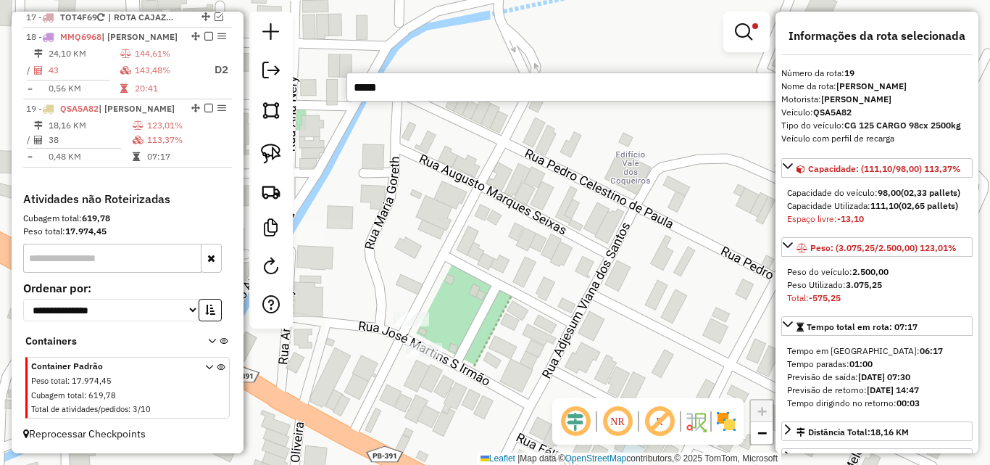
click at [426, 89] on input "*****" at bounding box center [564, 86] width 435 height 29
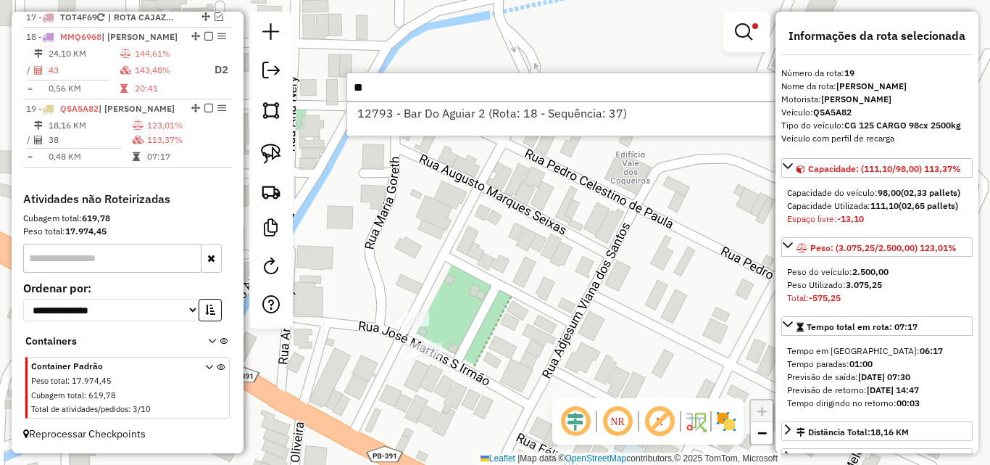
type input "*"
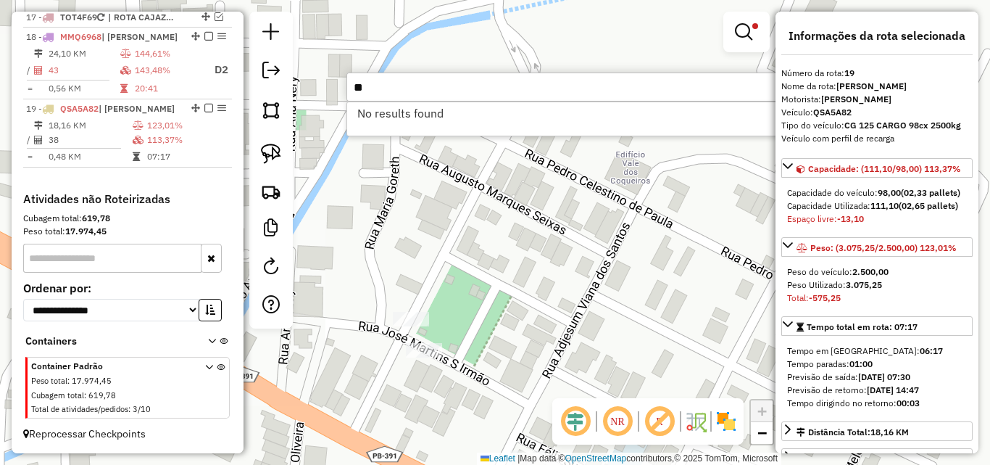
type input "*"
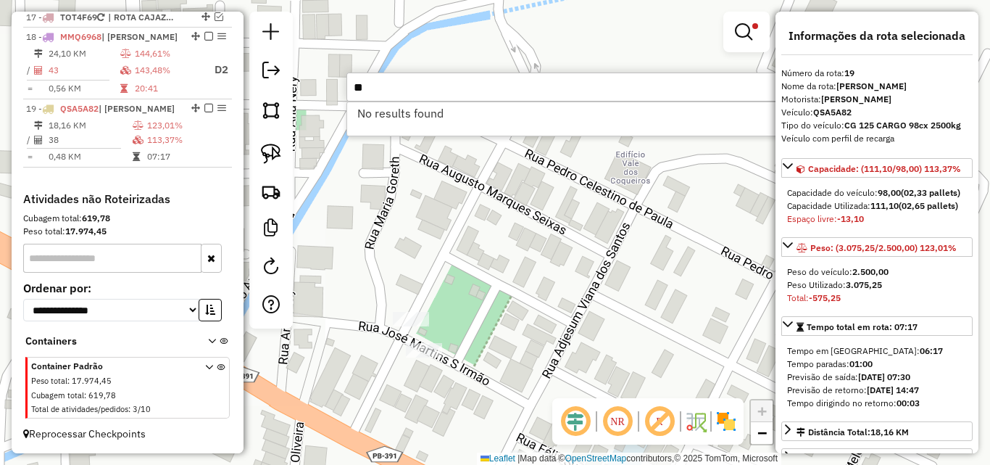
type input "*"
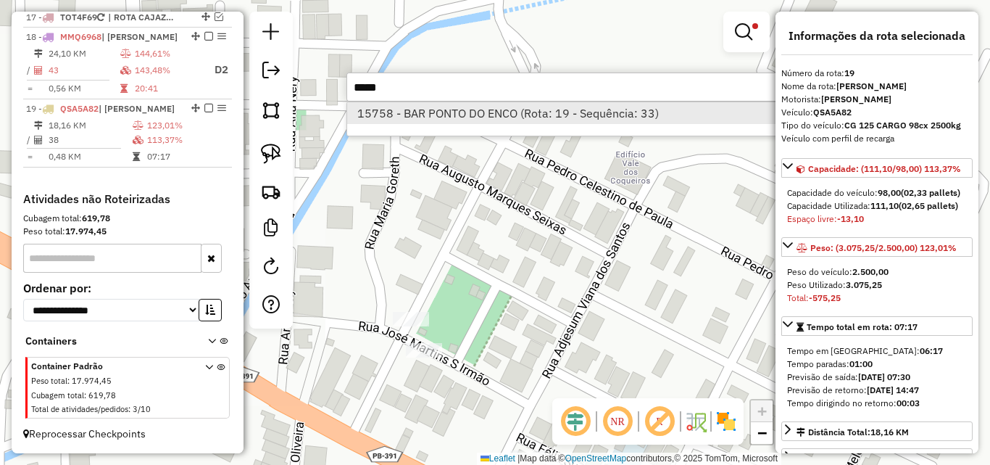
type input "*****"
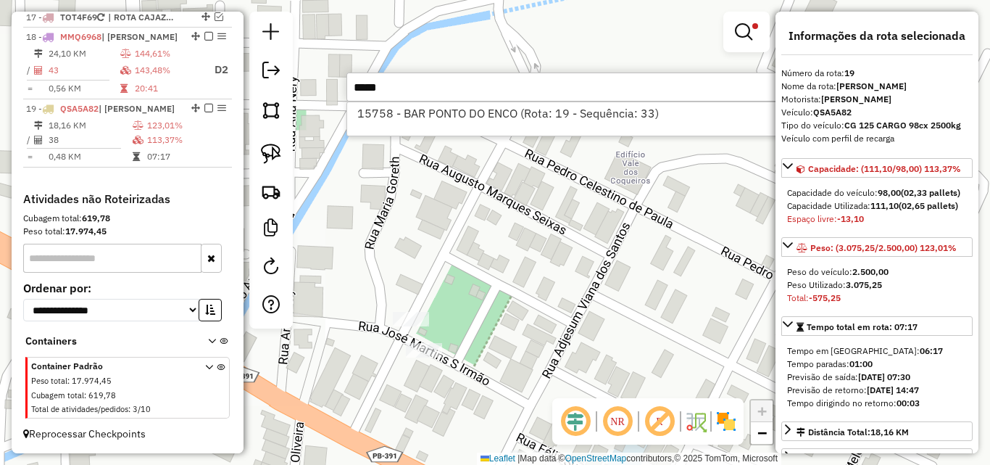
drag, startPoint x: 441, startPoint y: 112, endPoint x: 87, endPoint y: 170, distance: 359.2
click at [441, 113] on li "15758 - BAR PONTO DO ENCO (Rota: 19 - Sequência: 33)" at bounding box center [564, 113] width 434 height 22
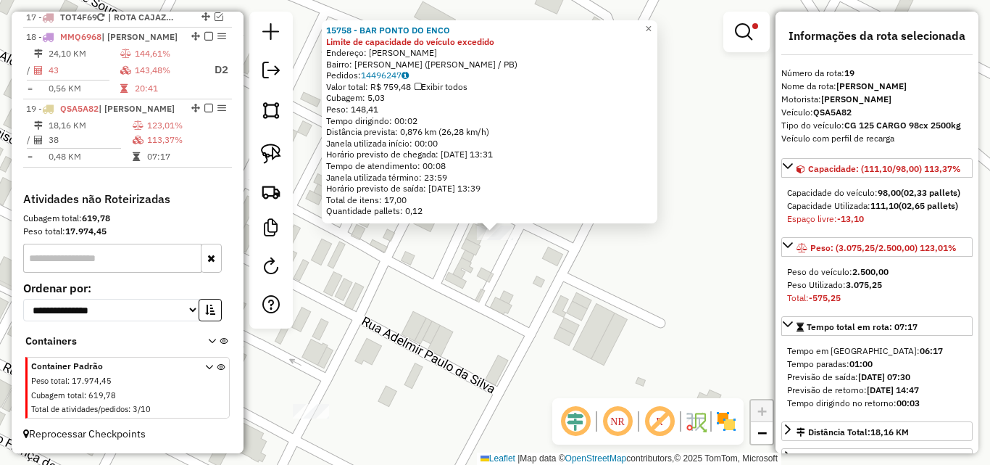
drag, startPoint x: 260, startPoint y: 144, endPoint x: 287, endPoint y: 154, distance: 29.4
click at [259, 144] on link at bounding box center [271, 154] width 32 height 32
drag, startPoint x: 496, startPoint y: 249, endPoint x: 476, endPoint y: 236, distance: 24.1
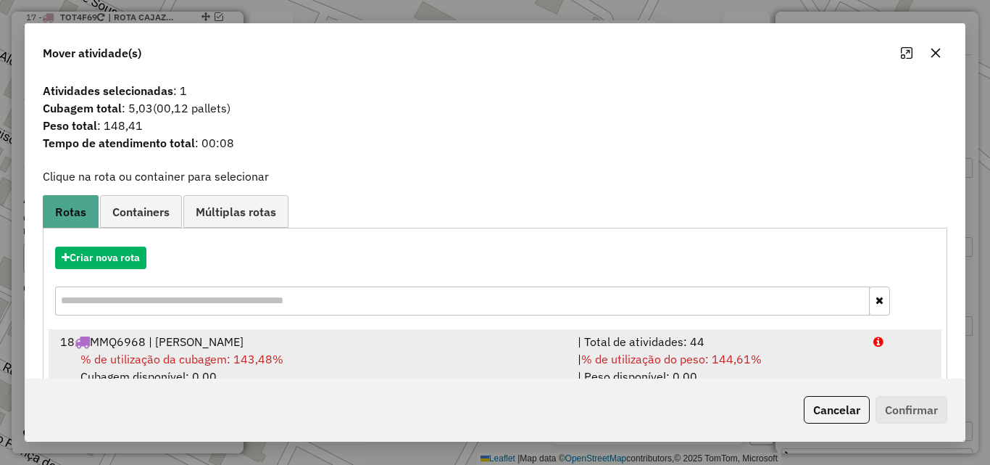
click at [810, 356] on div "| % de utilização do peso: 144,61% | Peso disponível: 0,00" at bounding box center [717, 367] width 296 height 35
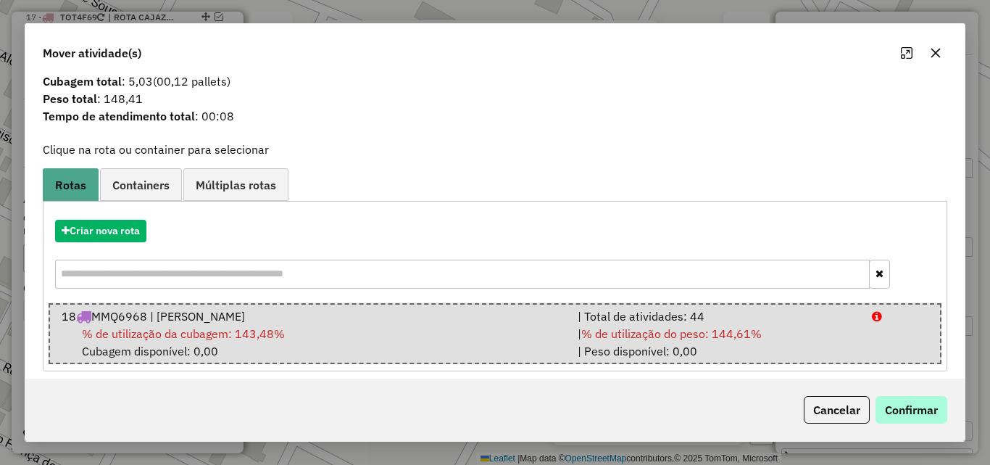
scroll to position [37, 0]
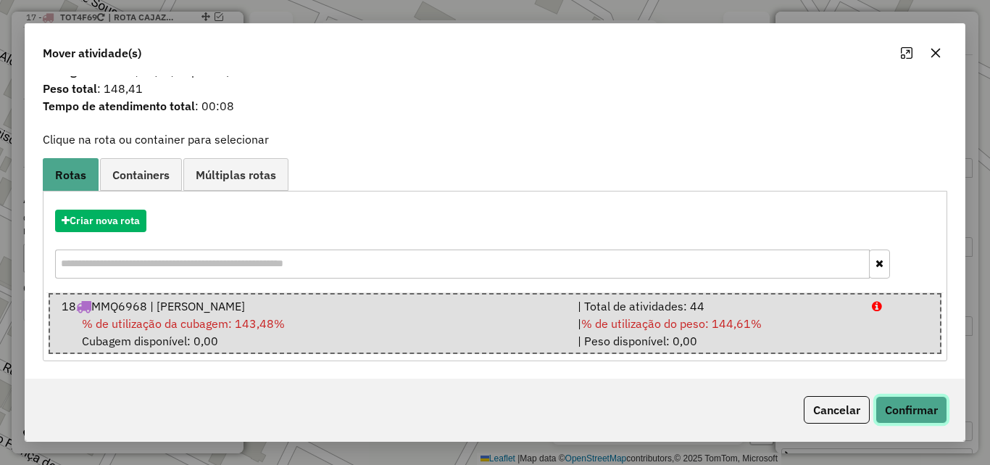
click at [903, 418] on button "Confirmar" at bounding box center [912, 410] width 72 height 28
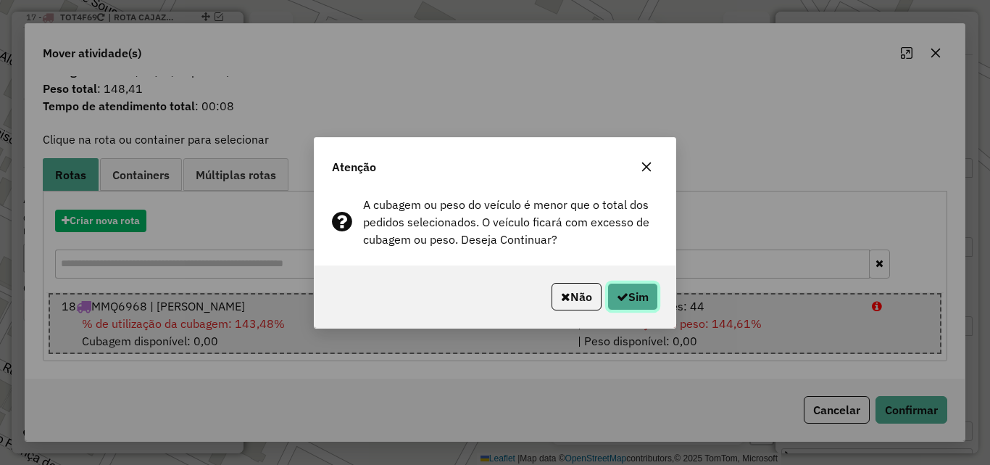
click at [635, 300] on button "Sim" at bounding box center [633, 297] width 51 height 28
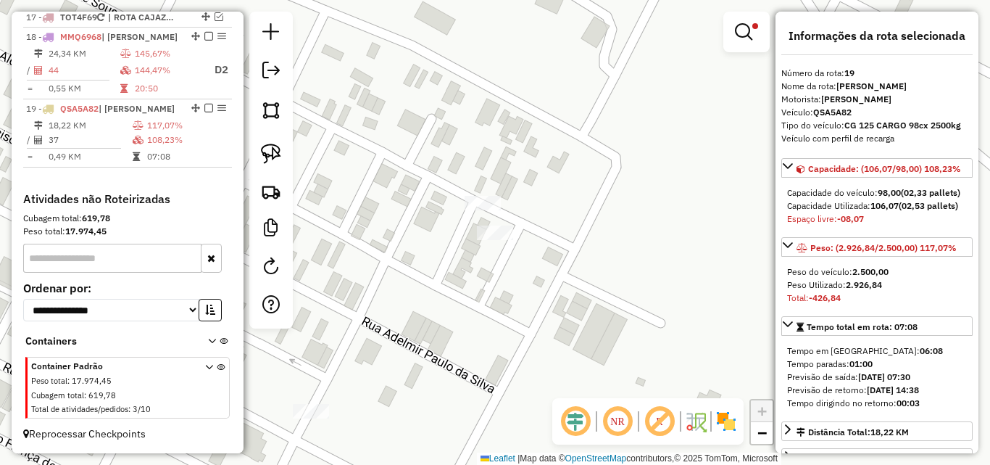
drag, startPoint x: 628, startPoint y: 254, endPoint x: 638, endPoint y: 258, distance: 10.8
click at [638, 257] on div "Limpar filtros Janela de atendimento Grade de atendimento Capacidade Transporta…" at bounding box center [495, 232] width 990 height 465
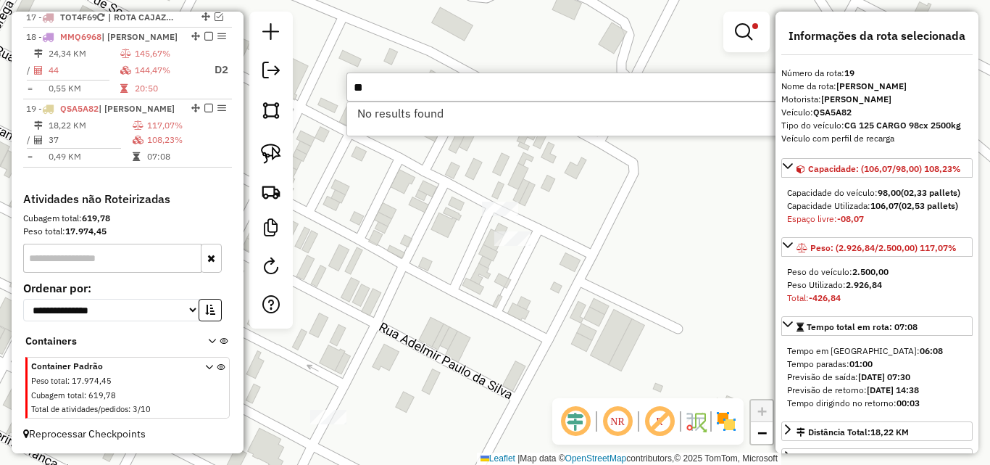
type input "*"
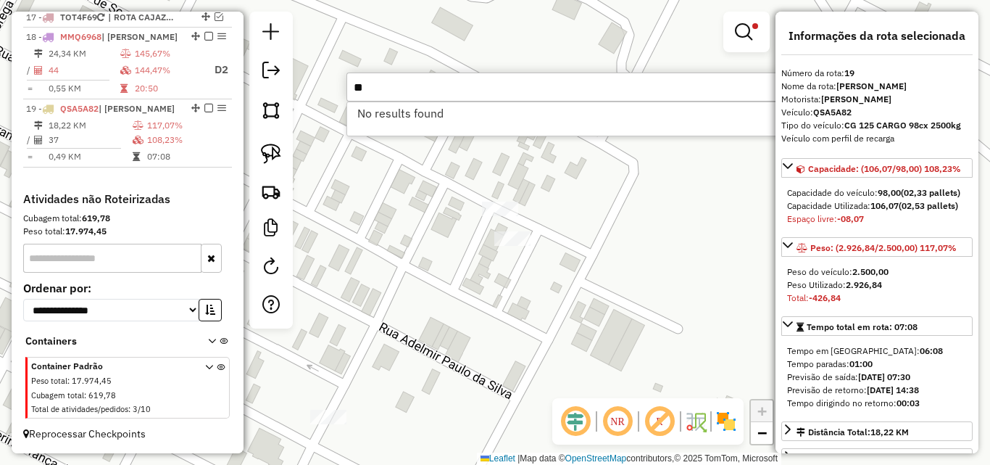
type input "*"
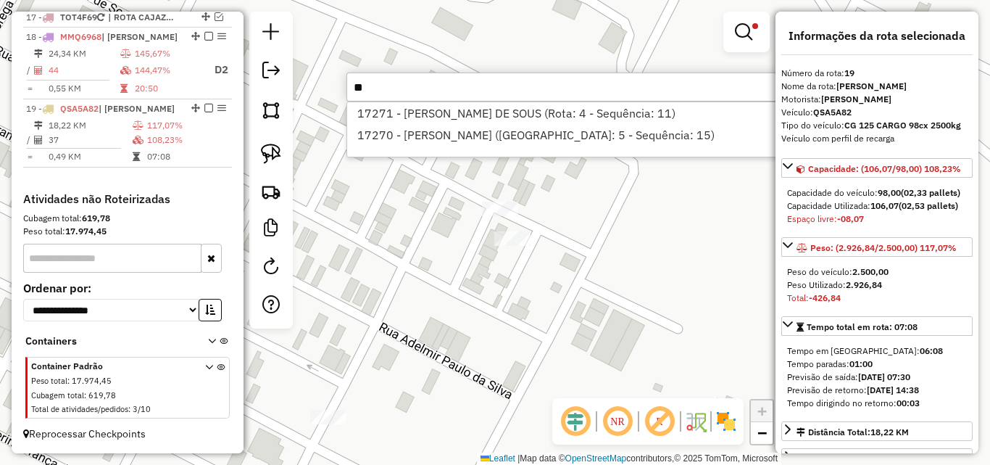
type input "*"
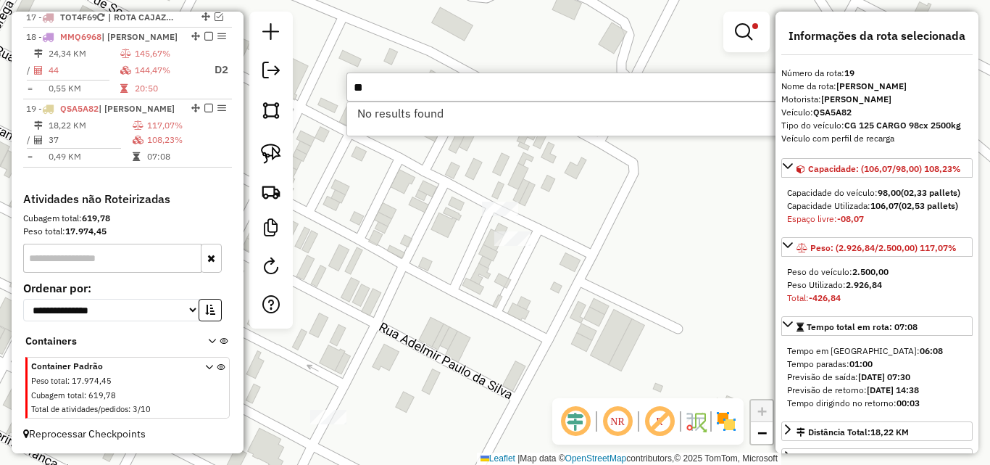
type input "*"
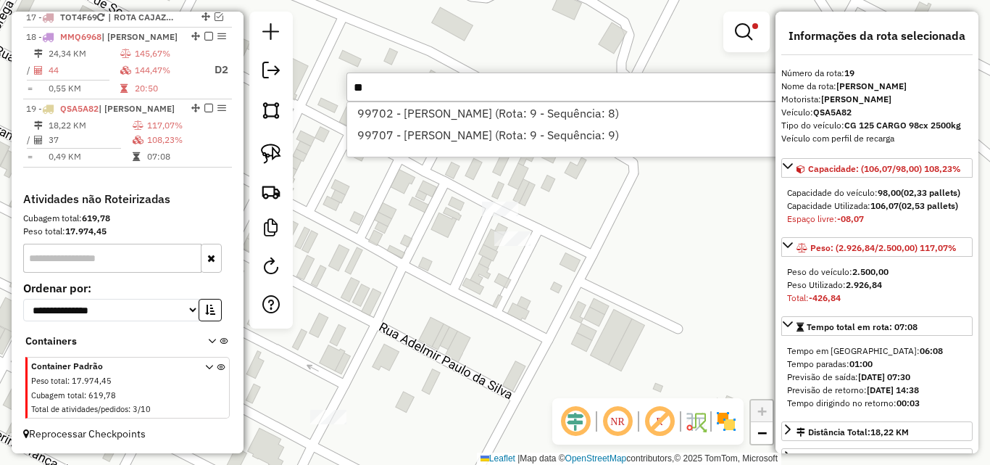
type input "*"
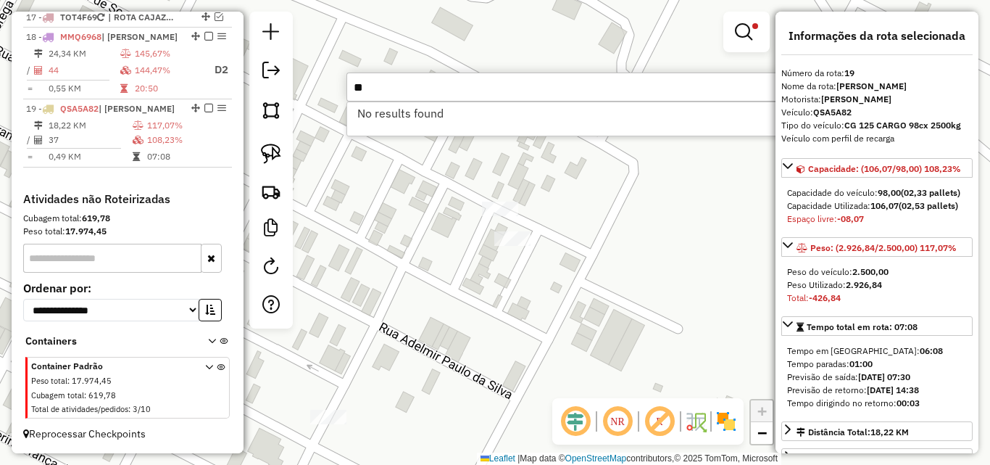
type input "*"
click at [522, 88] on input "*****" at bounding box center [564, 86] width 435 height 29
click at [521, 94] on input "*****" at bounding box center [564, 86] width 435 height 29
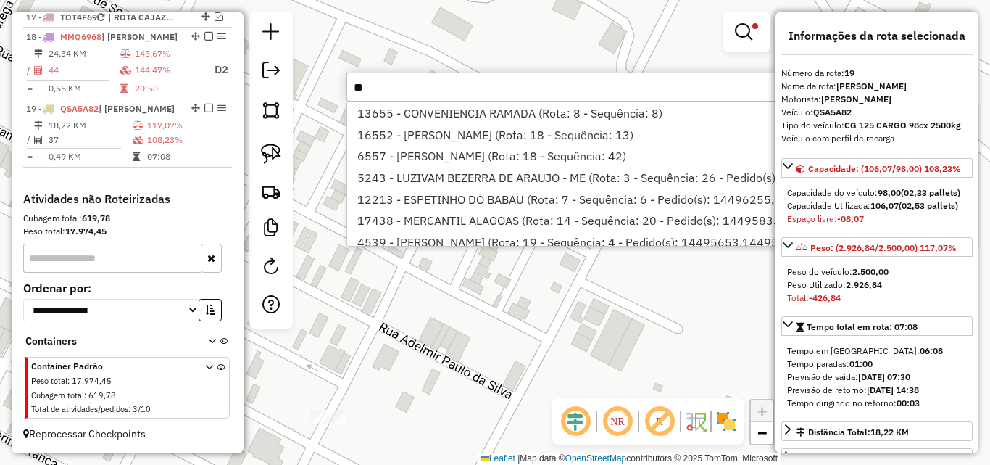
type input "*"
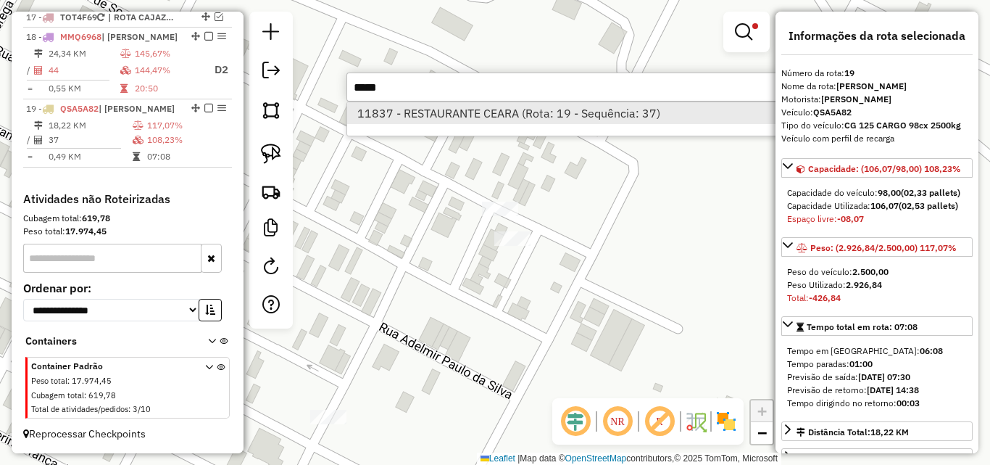
type input "*****"
click at [429, 112] on li "11837 - RESTAURANTE CEARA (Rota: 19 - Sequência: 37)" at bounding box center [564, 113] width 434 height 22
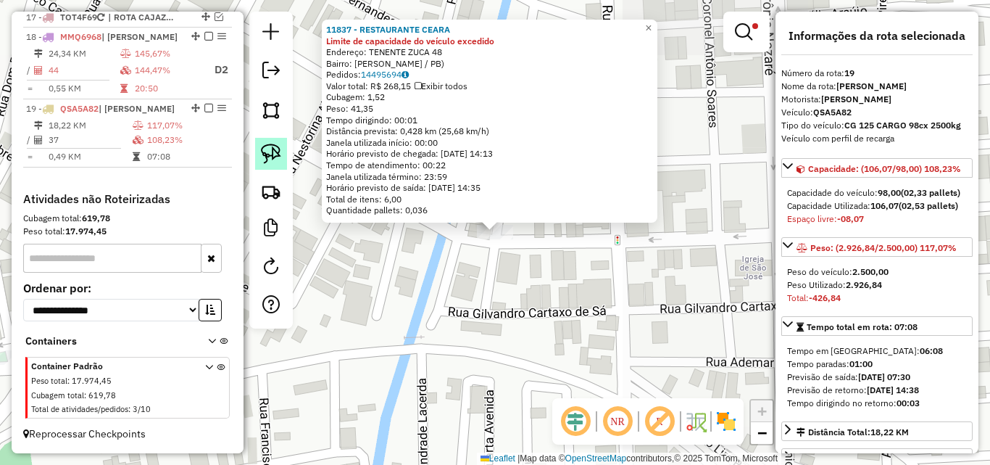
click at [277, 151] on img at bounding box center [271, 154] width 20 height 20
drag, startPoint x: 495, startPoint y: 253, endPoint x: 452, endPoint y: 261, distance: 43.5
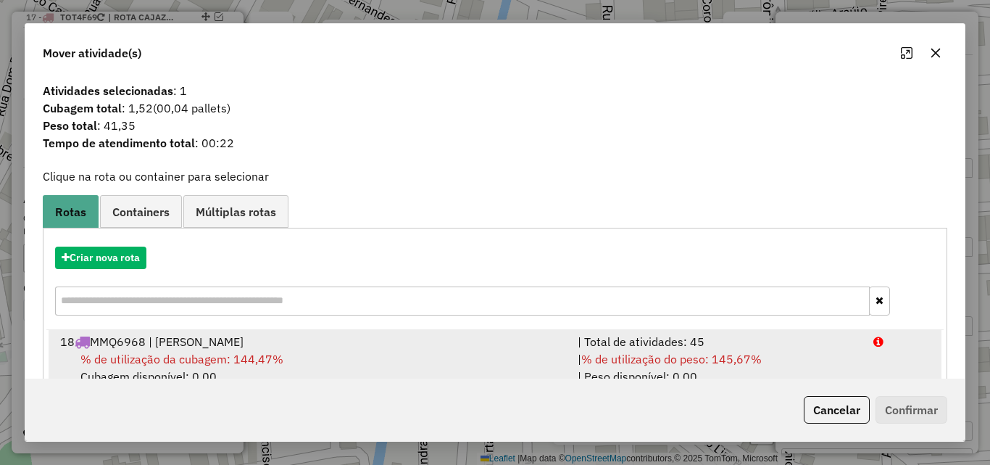
drag, startPoint x: 744, startPoint y: 344, endPoint x: 765, endPoint y: 260, distance: 86.0
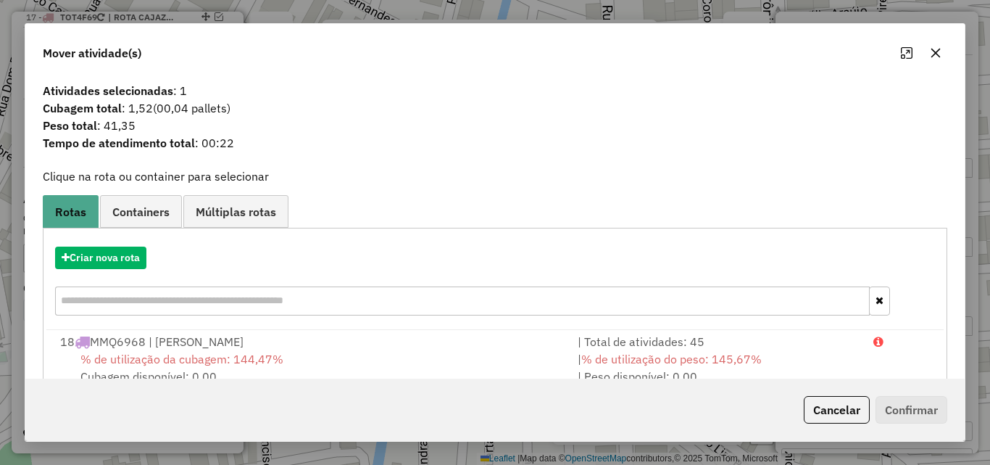
click at [744, 343] on div "| Total de atividades: 45" at bounding box center [717, 341] width 296 height 17
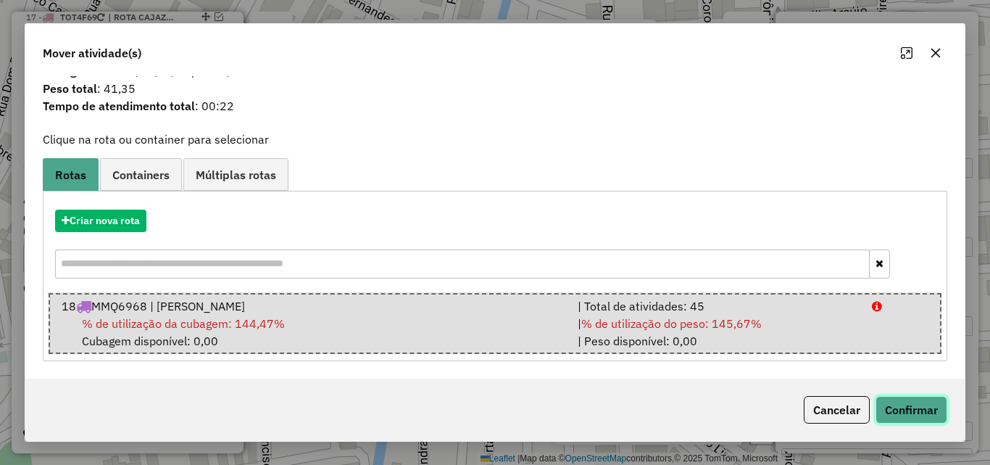
click at [892, 420] on button "Confirmar" at bounding box center [912, 410] width 72 height 28
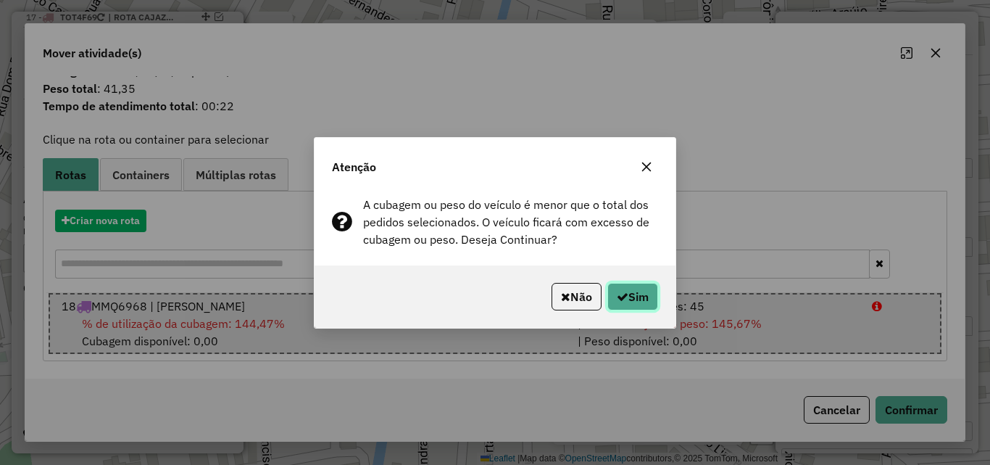
click at [636, 303] on button "Sim" at bounding box center [633, 297] width 51 height 28
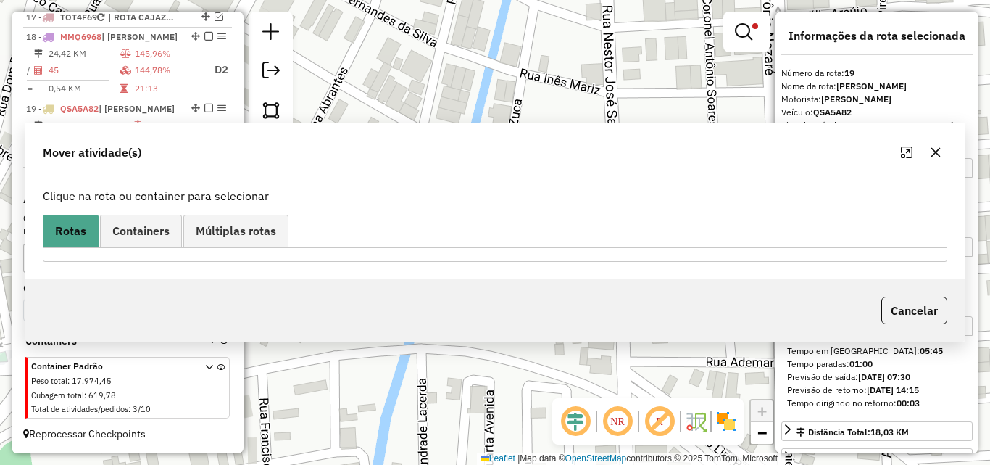
scroll to position [0, 0]
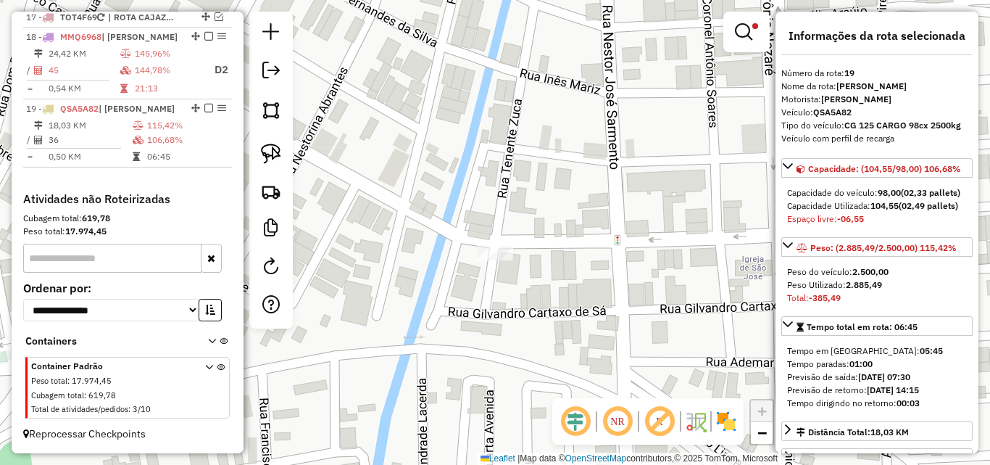
drag, startPoint x: 715, startPoint y: 314, endPoint x: 724, endPoint y: 317, distance: 9.2
click at [724, 317] on div "Limpar filtros Janela de atendimento Grade de atendimento Capacidade Transporta…" at bounding box center [495, 232] width 990 height 465
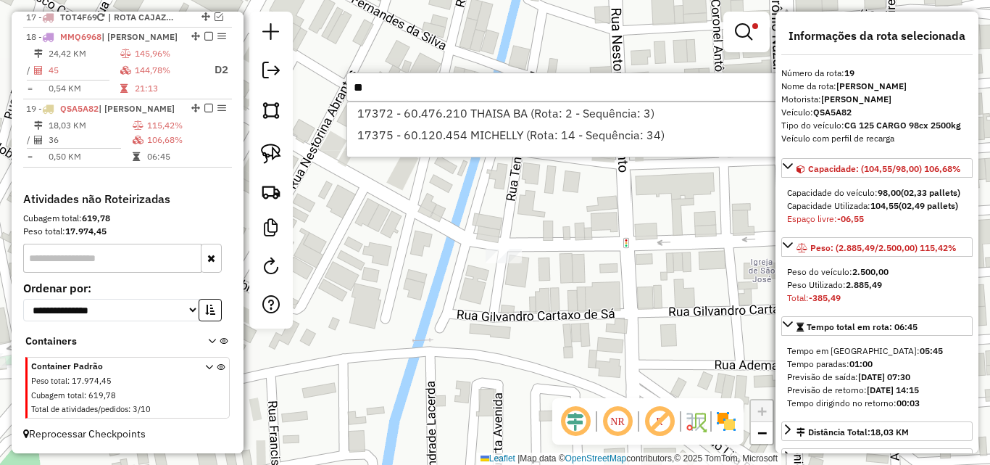
type input "*"
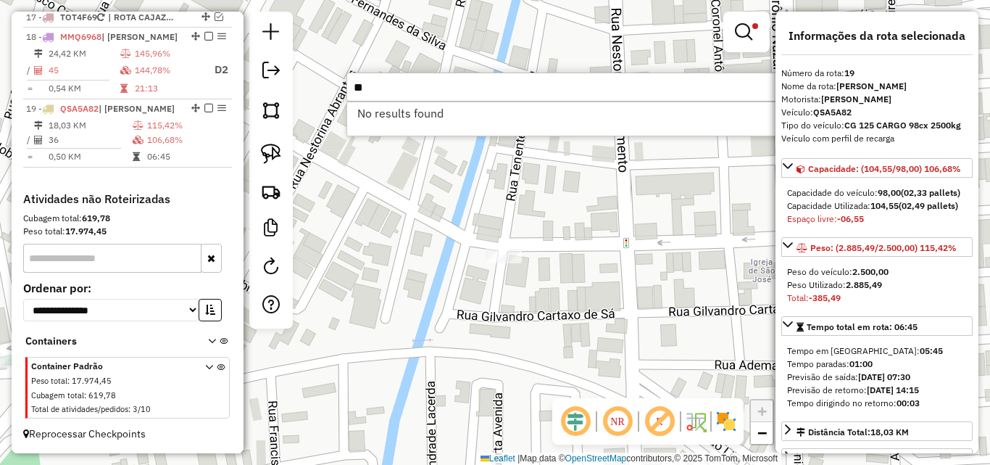
type input "*"
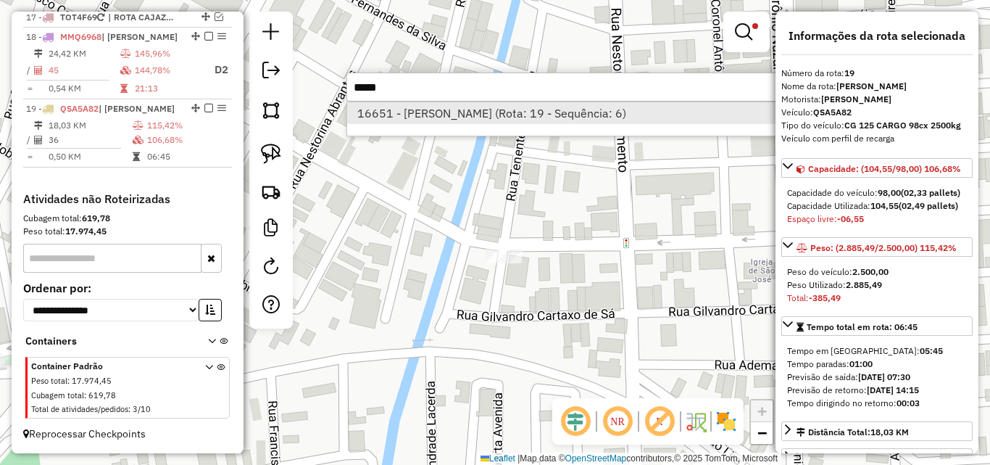
type input "*****"
click at [510, 112] on li "16651 - VALERIA MARIZ MELO (Rota: 19 - Sequência: 6)" at bounding box center [564, 113] width 434 height 22
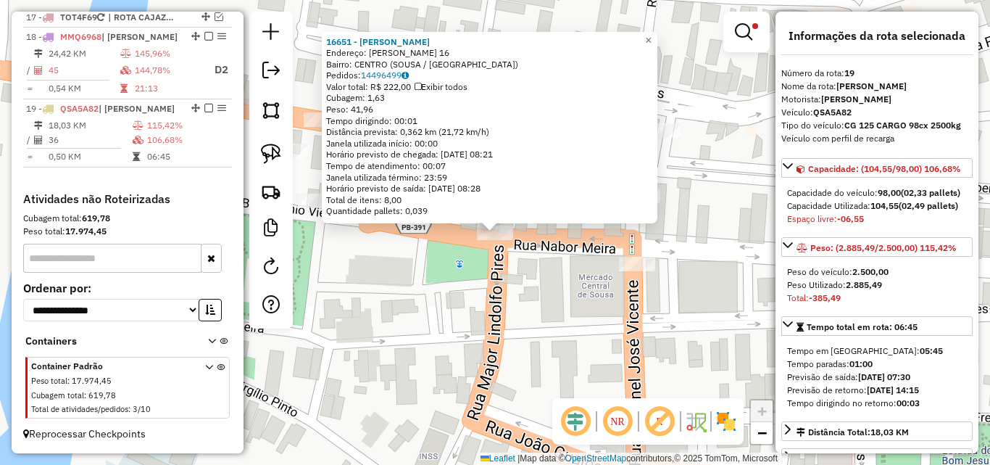
click at [542, 248] on div "16651 - VALERIA MARIZ MELO Endereço: NABOR MEIRA 16 Bairro: CENTRO (SOUSA / PB)…" at bounding box center [495, 232] width 990 height 465
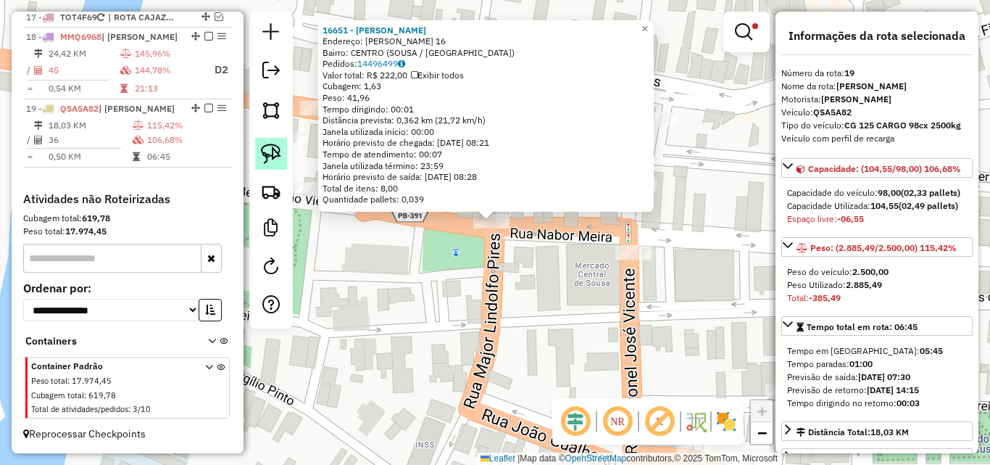
drag, startPoint x: 275, startPoint y: 152, endPoint x: 279, endPoint y: 158, distance: 7.8
click at [273, 152] on img at bounding box center [271, 154] width 20 height 20
drag, startPoint x: 521, startPoint y: 220, endPoint x: 412, endPoint y: 271, distance: 119.3
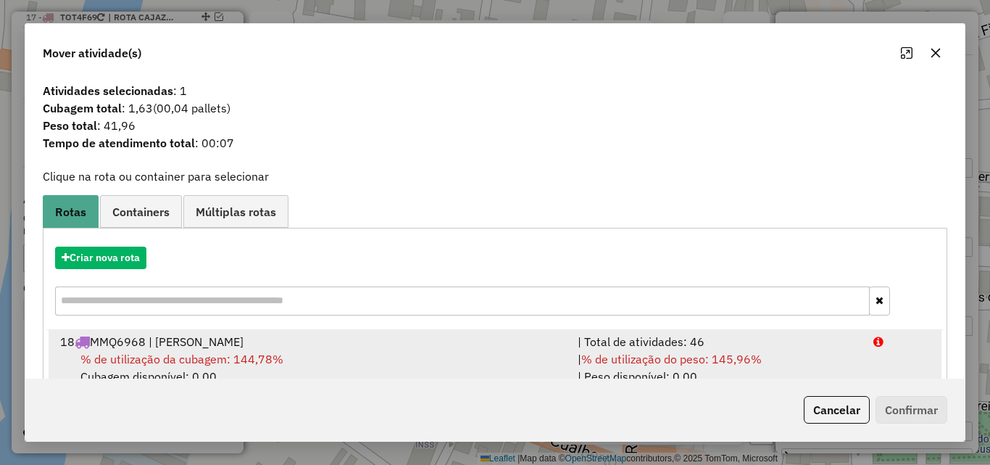
drag, startPoint x: 784, startPoint y: 347, endPoint x: 794, endPoint y: 349, distance: 9.7
click at [787, 347] on div "| Total de atividades: 46" at bounding box center [717, 341] width 296 height 17
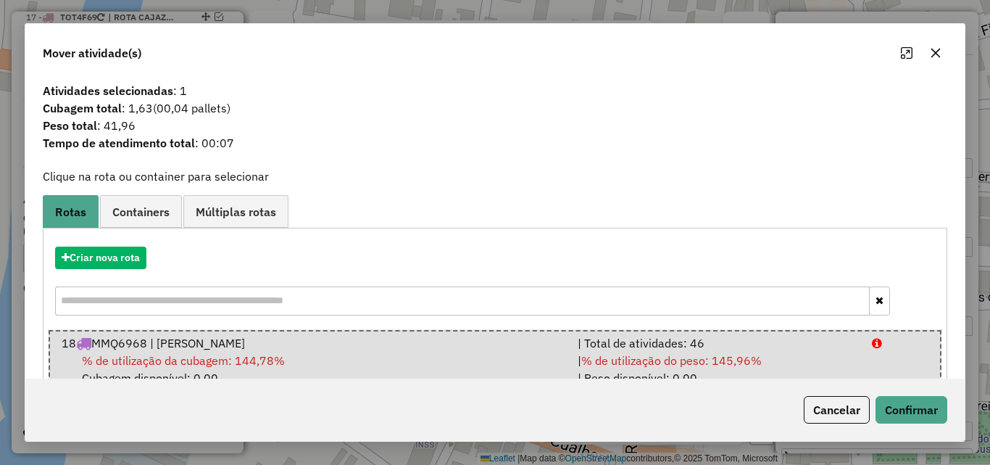
drag, startPoint x: 822, startPoint y: 344, endPoint x: 902, endPoint y: 379, distance: 87.3
click at [824, 347] on div "| Total de atividades: 46" at bounding box center [716, 342] width 295 height 17
click at [924, 402] on button "Confirmar" at bounding box center [912, 410] width 72 height 28
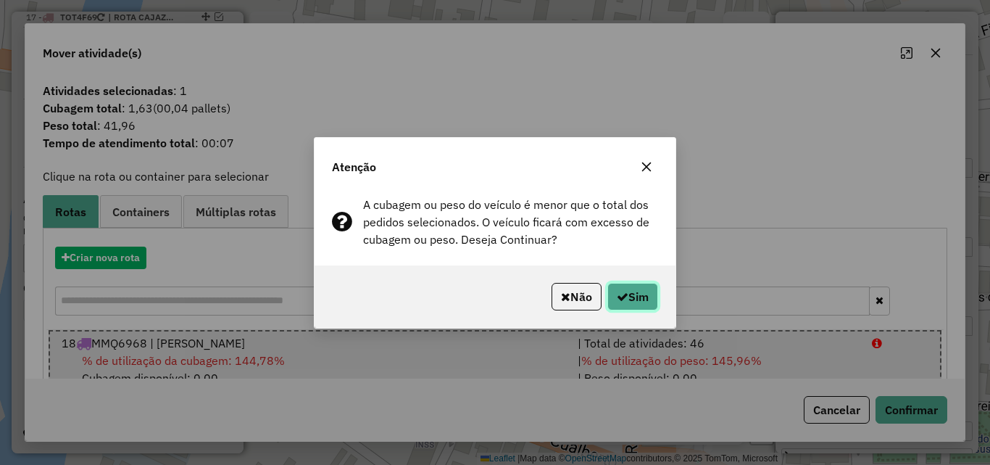
drag, startPoint x: 629, startPoint y: 295, endPoint x: 644, endPoint y: 290, distance: 15.4
click at [629, 296] on button "Sim" at bounding box center [633, 297] width 51 height 28
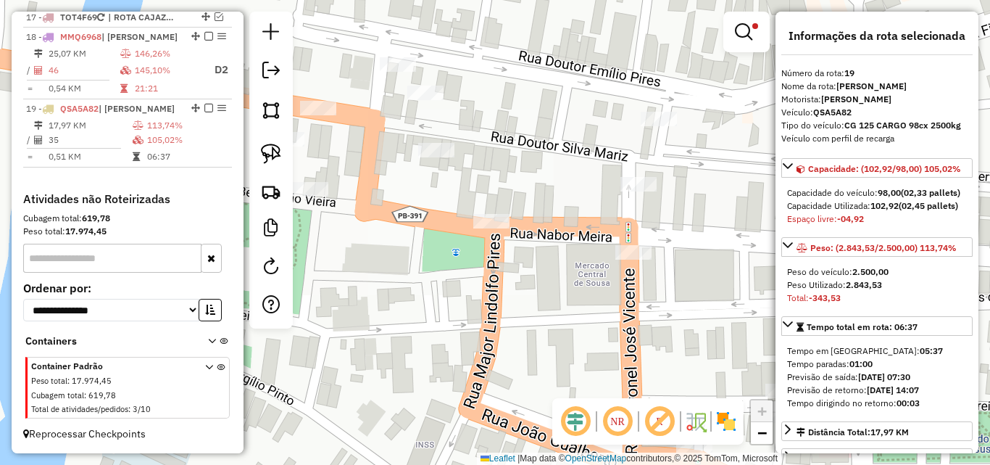
drag, startPoint x: 613, startPoint y: 291, endPoint x: 624, endPoint y: 292, distance: 10.9
click at [624, 292] on div "Limpar filtros Janela de atendimento Grade de atendimento Capacidade Transporta…" at bounding box center [495, 232] width 990 height 465
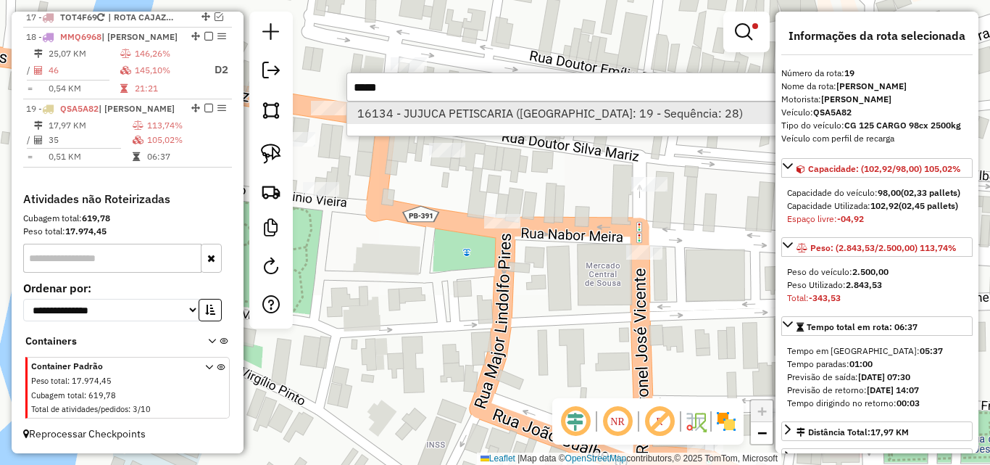
type input "*****"
click at [483, 117] on li "16134 - JUJUCA PETISCARIA (Rota: 19 - Sequência: 28)" at bounding box center [564, 113] width 434 height 22
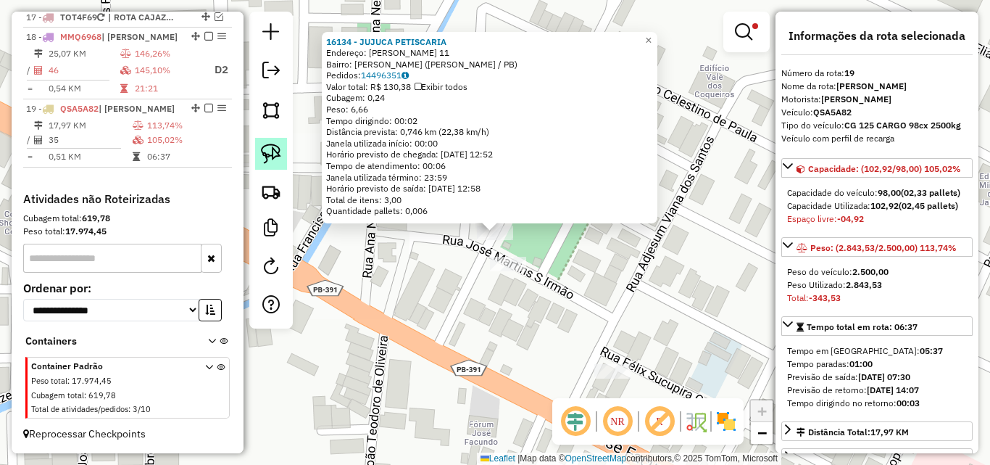
click at [273, 148] on img at bounding box center [271, 154] width 20 height 20
drag, startPoint x: 524, startPoint y: 235, endPoint x: 426, endPoint y: 249, distance: 98.9
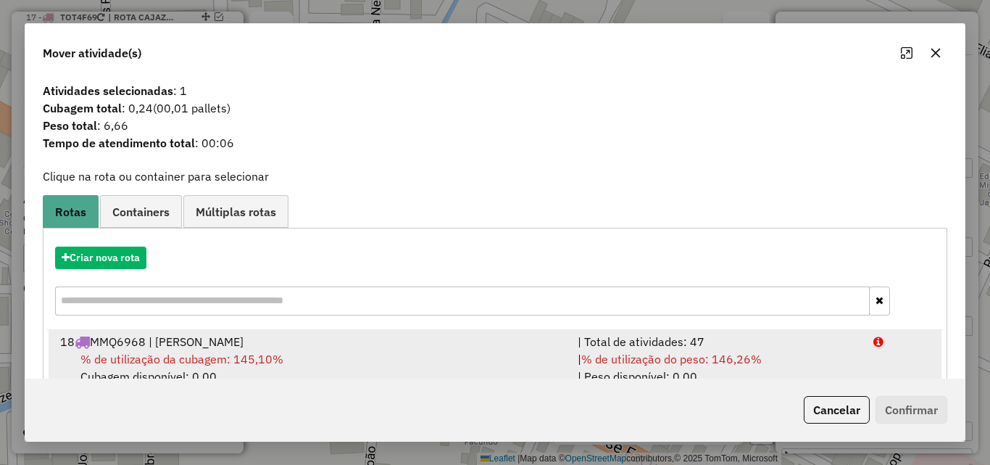
drag, startPoint x: 839, startPoint y: 357, endPoint x: 852, endPoint y: 365, distance: 14.7
click at [842, 359] on div "| % de utilização do peso: 146,26% | Peso disponível: 0,00" at bounding box center [717, 367] width 296 height 35
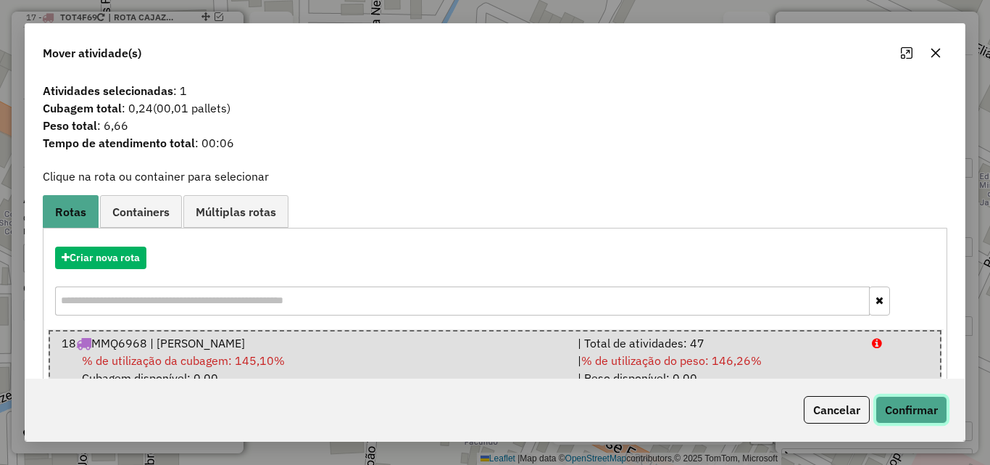
click at [908, 397] on button "Confirmar" at bounding box center [912, 410] width 72 height 28
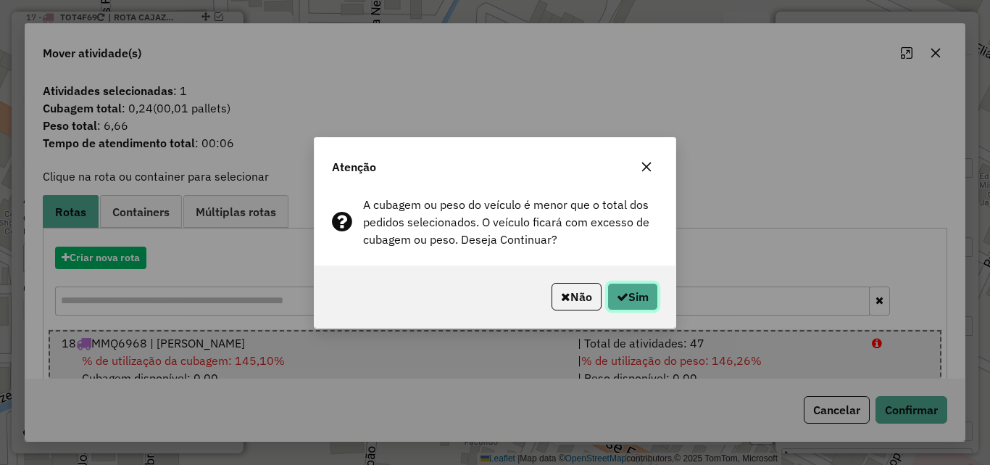
drag, startPoint x: 646, startPoint y: 303, endPoint x: 972, endPoint y: 293, distance: 326.4
click at [647, 301] on button "Sim" at bounding box center [633, 297] width 51 height 28
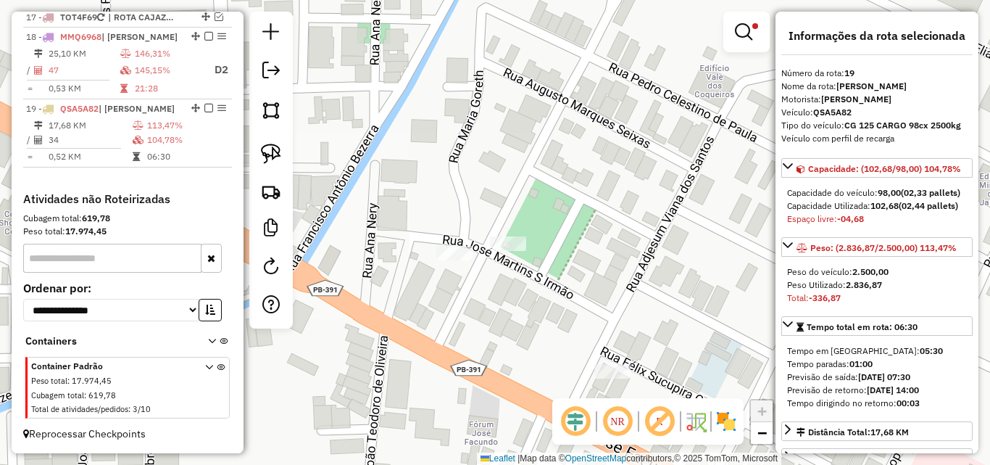
click at [555, 319] on div "Limpar filtros Janela de atendimento Grade de atendimento Capacidade Transporta…" at bounding box center [495, 232] width 990 height 465
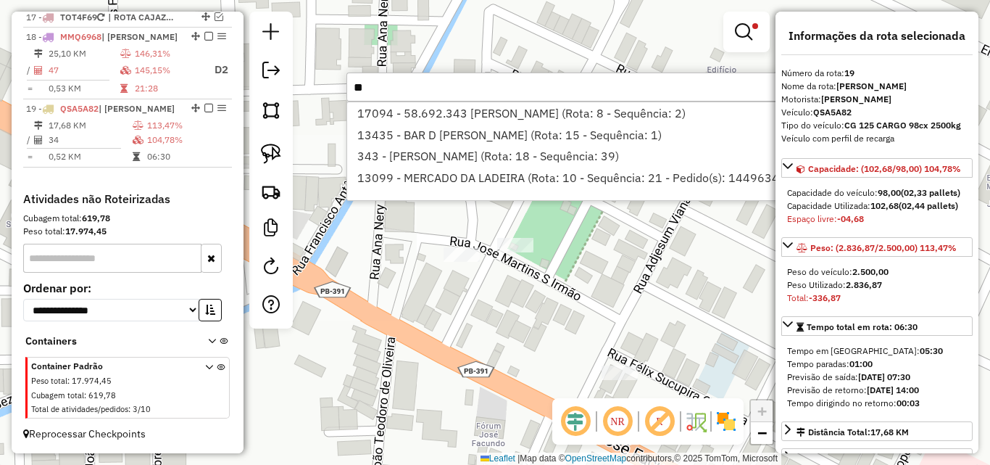
type input "*"
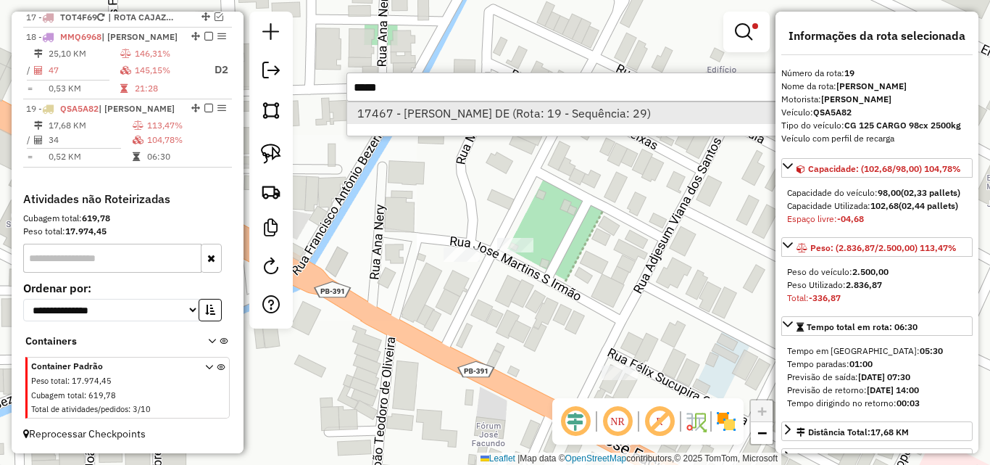
type input "*****"
click at [408, 105] on li "17467 - FELIPE GUIMARaES DE (Rota: 19 - Sequência: 29)" at bounding box center [564, 113] width 434 height 22
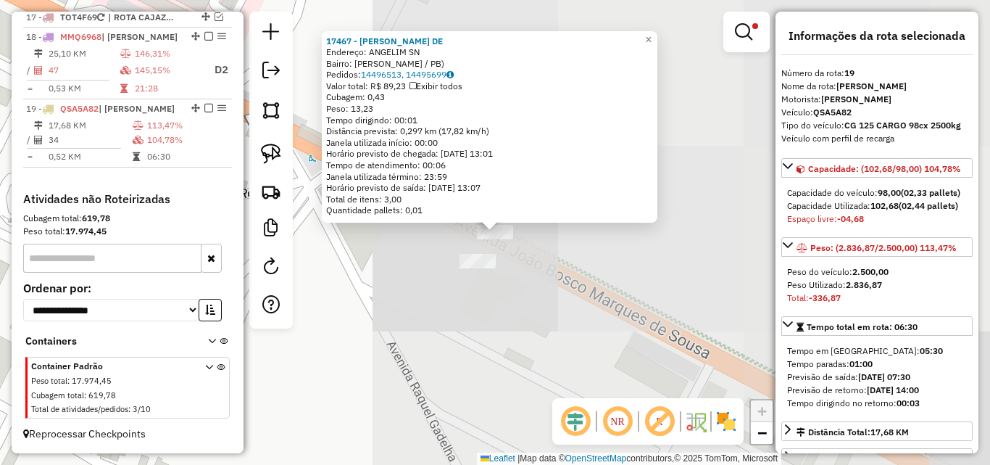
drag, startPoint x: 273, startPoint y: 152, endPoint x: 429, endPoint y: 191, distance: 160.9
click at [273, 152] on img at bounding box center [271, 154] width 20 height 20
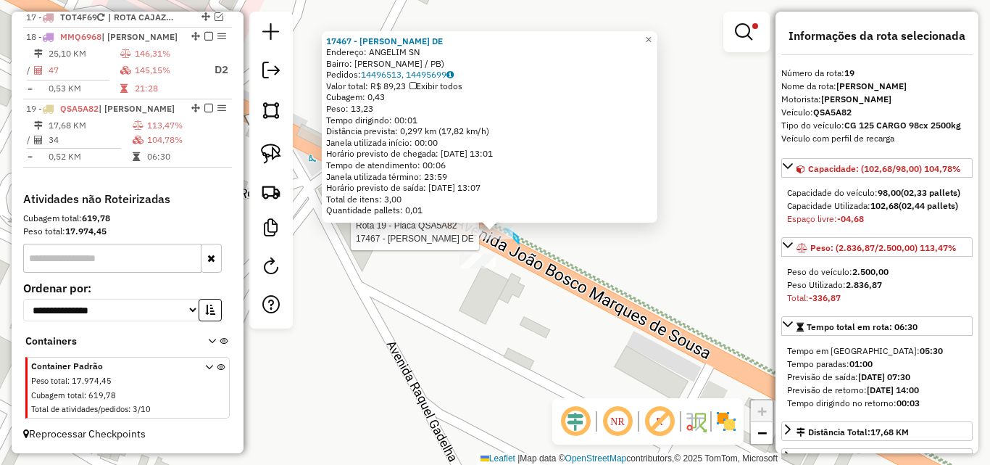
drag, startPoint x: 518, startPoint y: 244, endPoint x: 470, endPoint y: 234, distance: 48.8
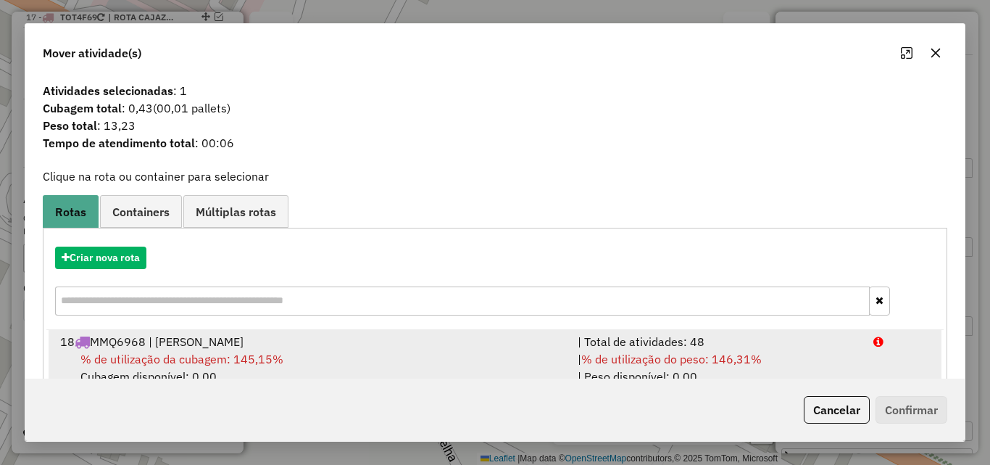
click at [658, 345] on div "| Total de atividades: 48" at bounding box center [717, 341] width 296 height 17
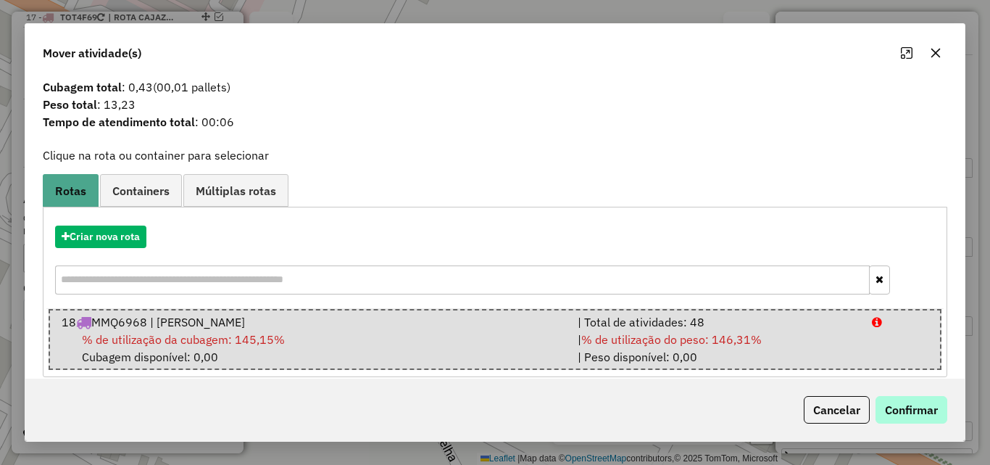
scroll to position [37, 0]
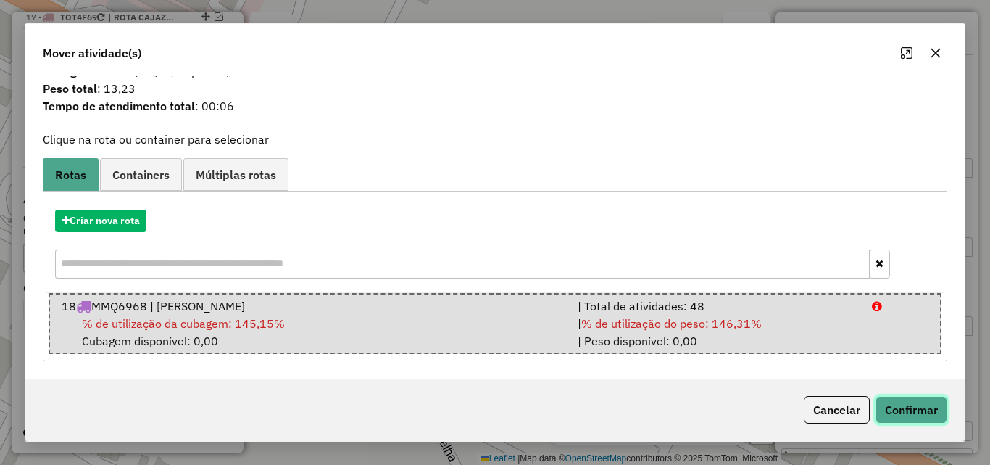
click at [913, 407] on button "Confirmar" at bounding box center [912, 410] width 72 height 28
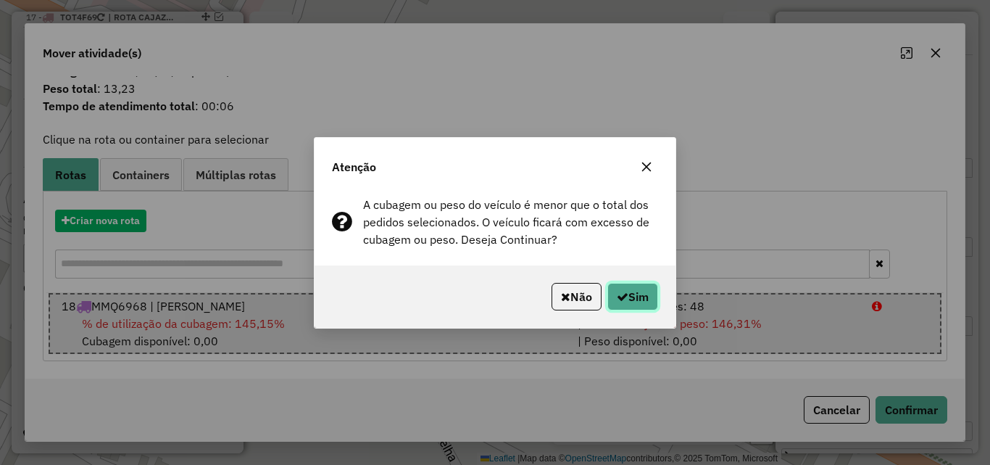
drag, startPoint x: 637, startPoint y: 307, endPoint x: 663, endPoint y: 458, distance: 153.7
click at [637, 307] on button "Sim" at bounding box center [633, 297] width 51 height 28
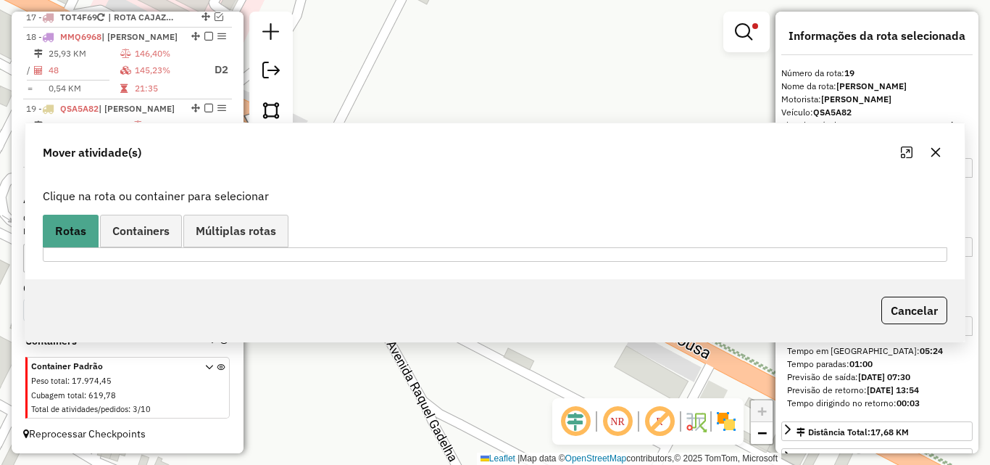
scroll to position [0, 0]
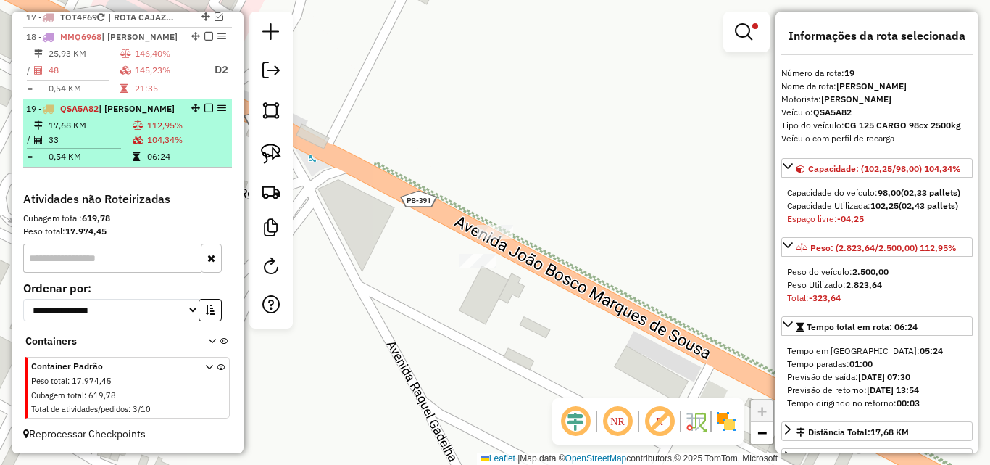
drag, startPoint x: 165, startPoint y: 120, endPoint x: 351, endPoint y: 162, distance: 191.0
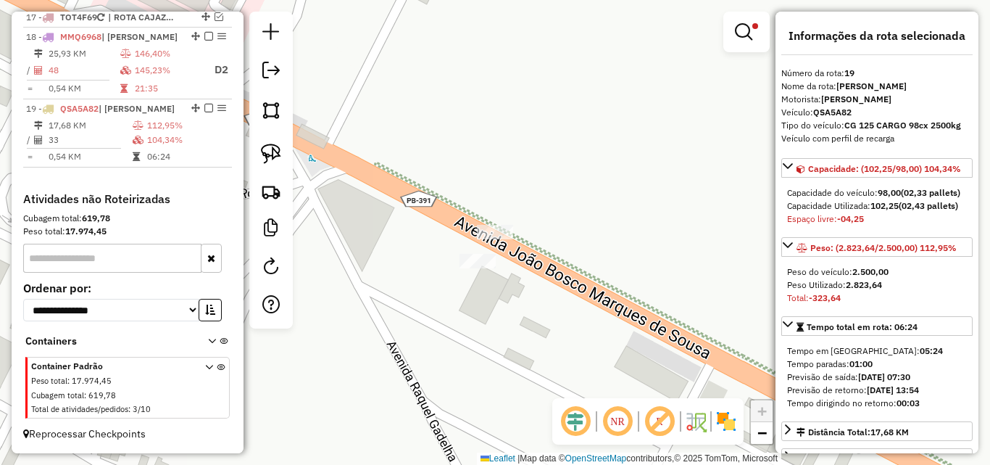
click at [165, 120] on td "112,95%" at bounding box center [186, 125] width 80 height 14
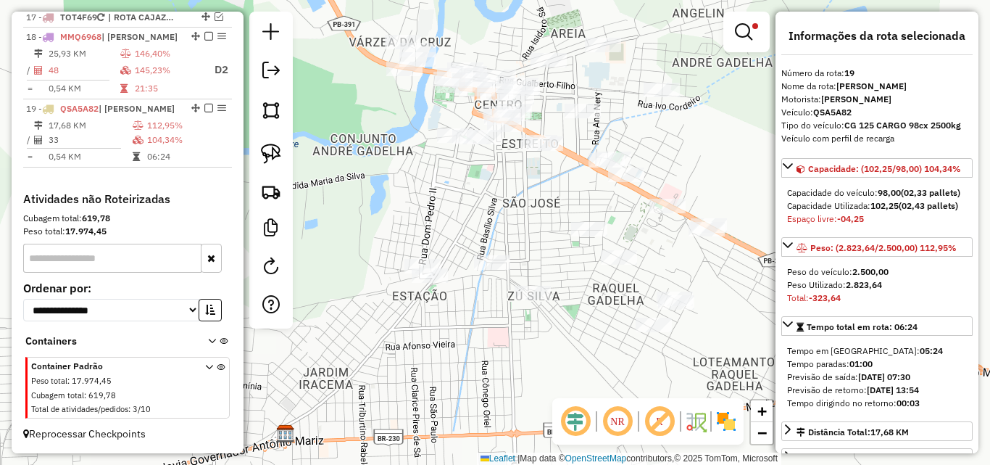
drag, startPoint x: 749, startPoint y: 38, endPoint x: 743, endPoint y: 33, distance: 7.7
click at [748, 38] on em at bounding box center [743, 31] width 17 height 17
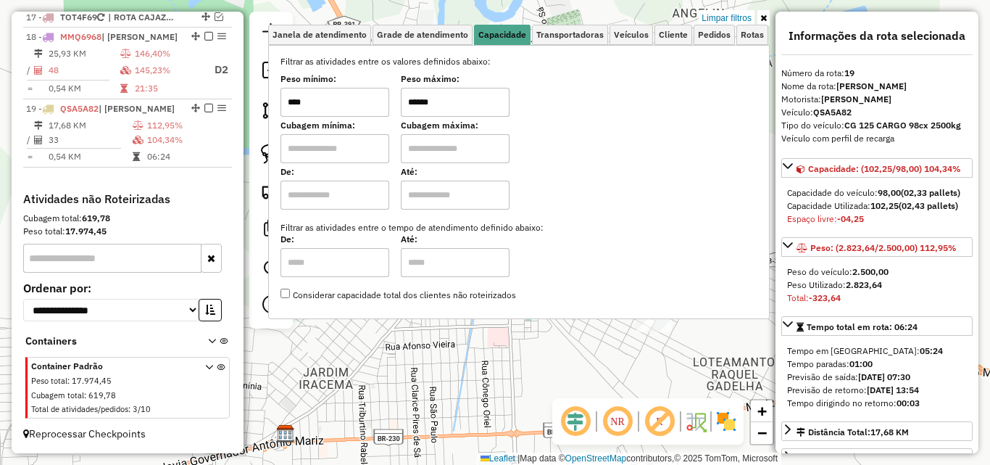
drag, startPoint x: 734, startPoint y: 16, endPoint x: 729, endPoint y: 32, distance: 16.5
click at [734, 17] on link "Limpar filtros" at bounding box center [727, 18] width 56 height 16
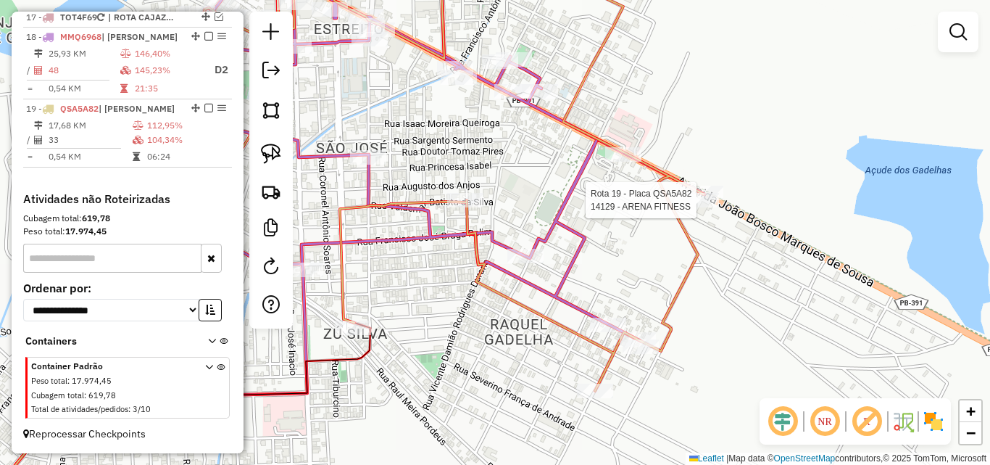
select select "*********"
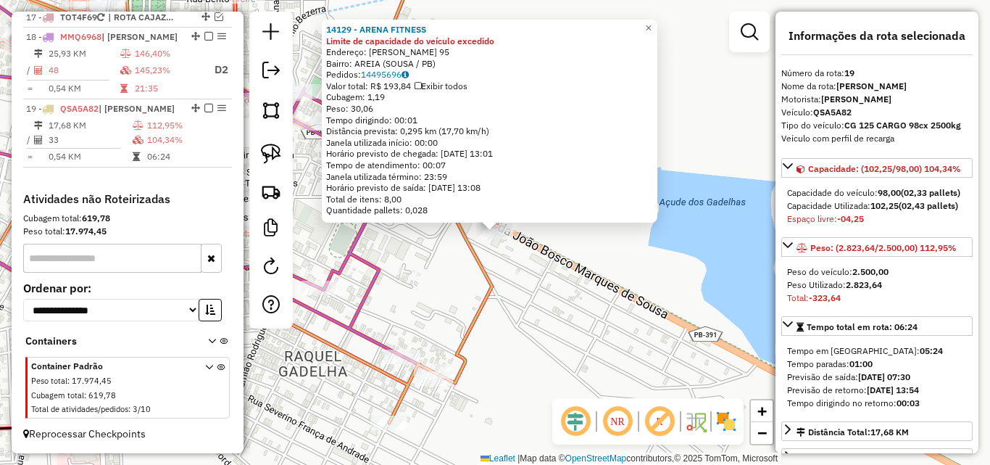
click at [553, 344] on div "14129 - ARENA FITNESS Limite de capacidade do veículo excedido Endereço: MARIA …" at bounding box center [495, 232] width 990 height 465
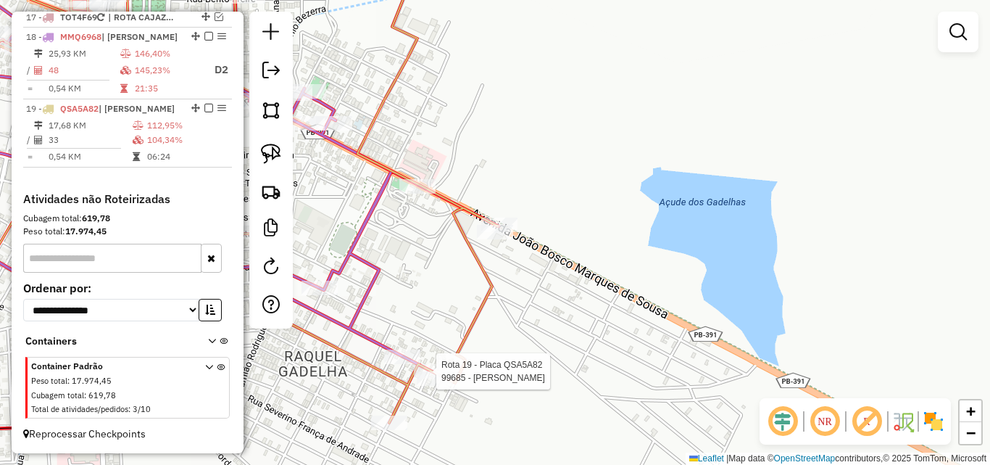
select select "*********"
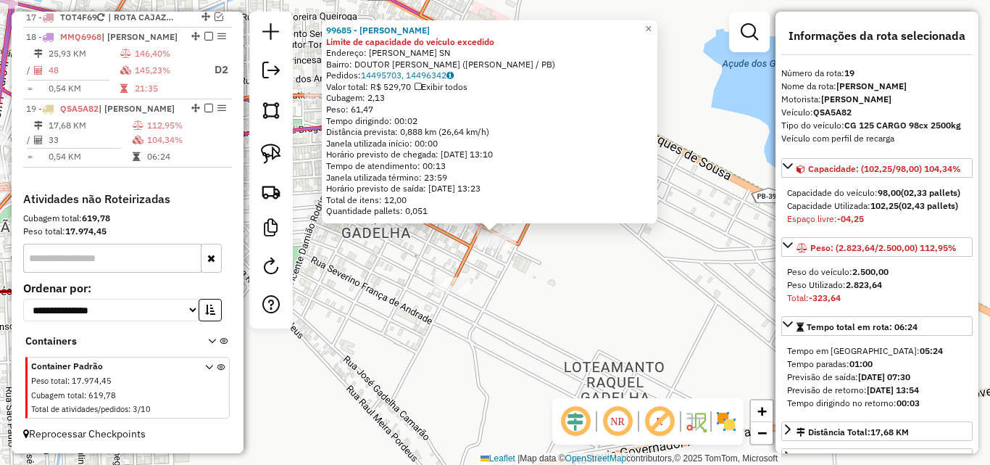
click at [515, 351] on div "99685 - JANDIOSCLEIDE SILVA Limite de capacidade do veículo excedido Endereço: …" at bounding box center [495, 232] width 990 height 465
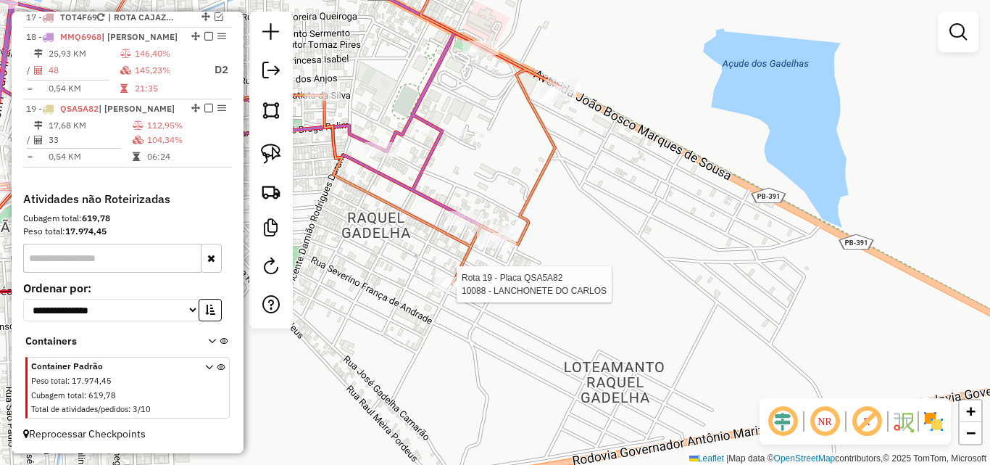
select select "*********"
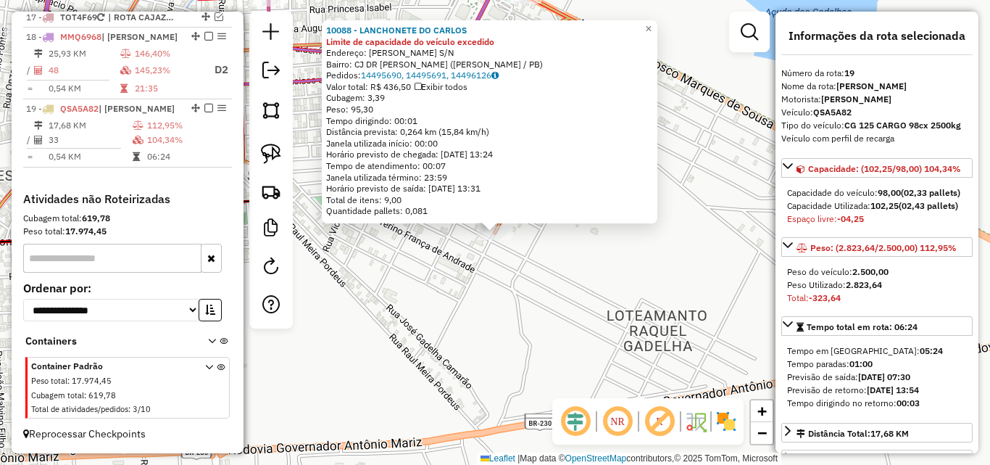
click at [534, 319] on div "10088 - LANCHONETE DO CARLOS Limite de capacidade do veículo excedido Endereço:…" at bounding box center [495, 232] width 990 height 465
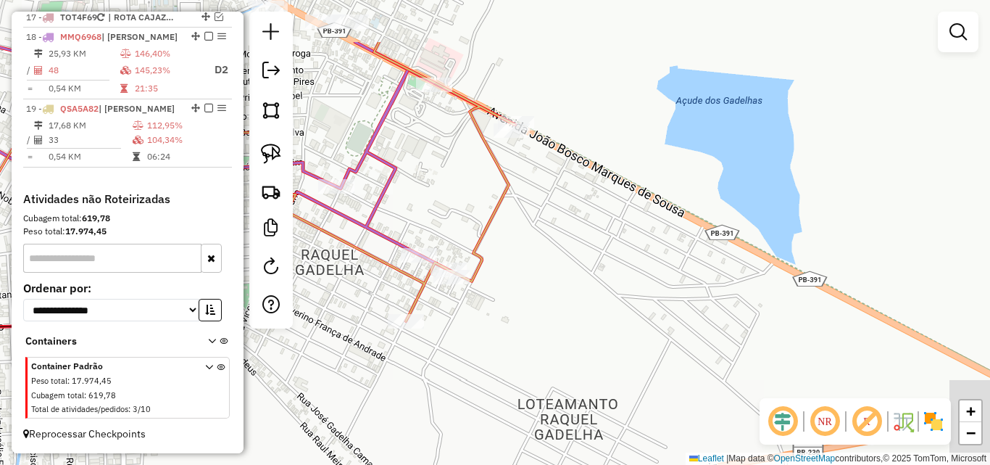
drag, startPoint x: 645, startPoint y: 286, endPoint x: 496, endPoint y: 307, distance: 150.8
click at [576, 362] on div "Janela de atendimento Grade de atendimento Capacidade Transportadoras Veículos …" at bounding box center [495, 232] width 990 height 465
drag, startPoint x: 265, startPoint y: 149, endPoint x: 273, endPoint y: 156, distance: 10.8
click at [267, 149] on img at bounding box center [271, 154] width 20 height 20
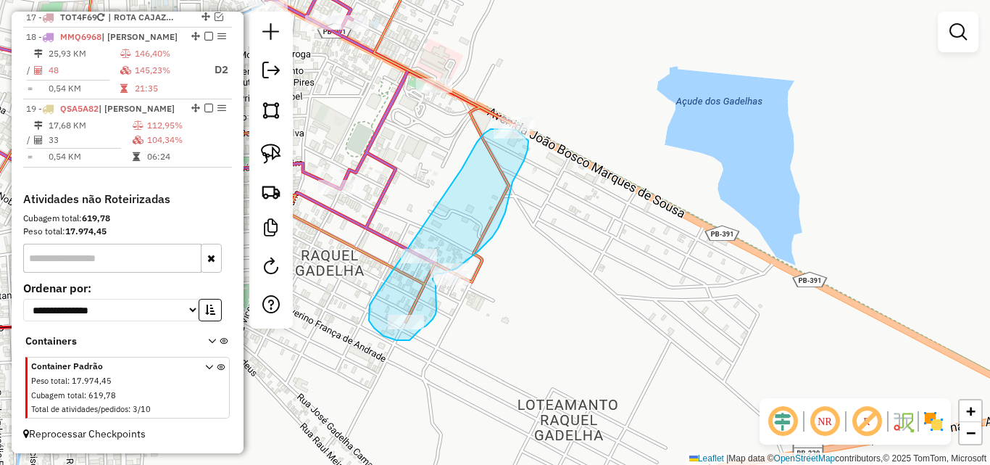
drag, startPoint x: 370, startPoint y: 310, endPoint x: 458, endPoint y: 185, distance: 152.9
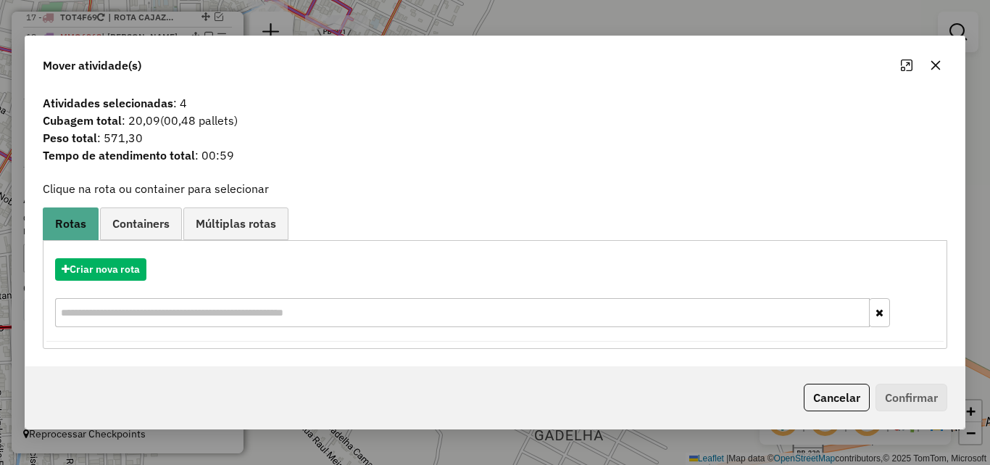
drag, startPoint x: 835, startPoint y: 395, endPoint x: 824, endPoint y: 397, distance: 11.1
click at [831, 396] on button "Cancelar" at bounding box center [837, 398] width 66 height 28
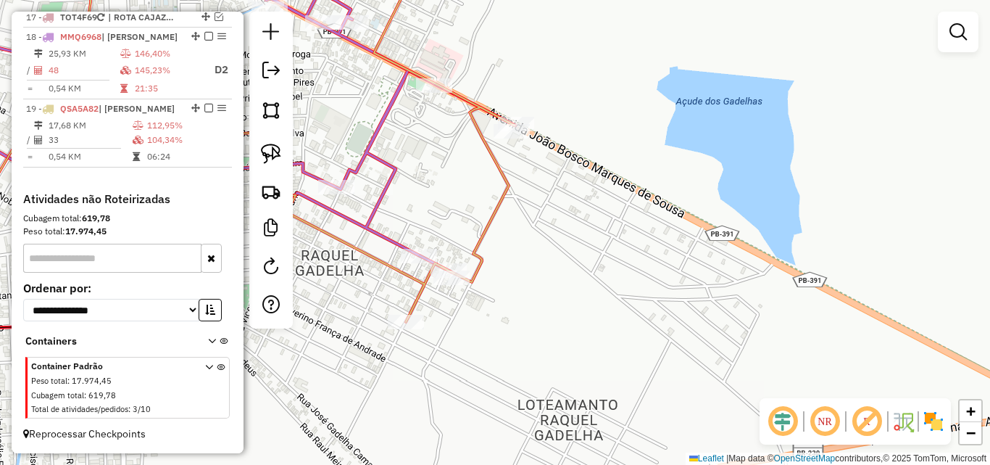
drag, startPoint x: 724, startPoint y: 268, endPoint x: 559, endPoint y: 284, distance: 165.3
click at [722, 270] on div "Janela de atendimento Grade de atendimento Capacidade Transportadoras Veículos …" at bounding box center [495, 232] width 990 height 465
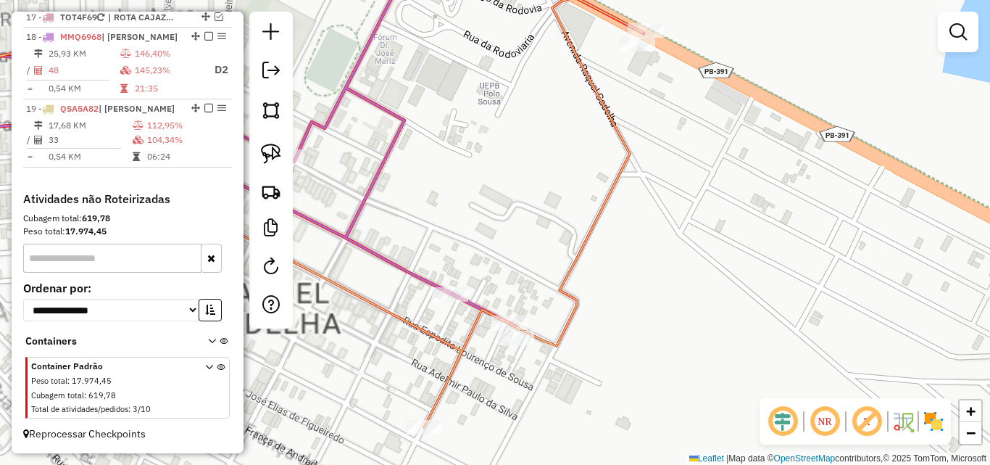
click at [460, 218] on div "Janela de atendimento Grade de atendimento Capacidade Transportadoras Veículos …" at bounding box center [495, 232] width 990 height 465
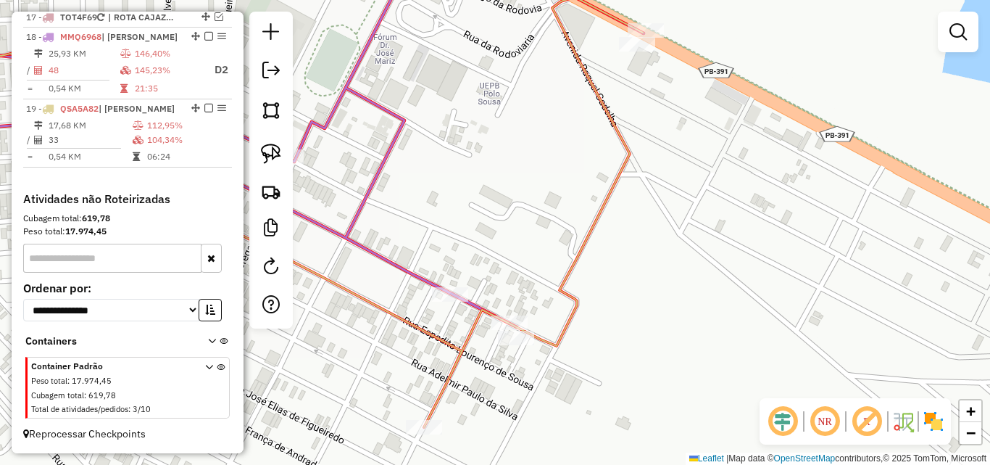
drag, startPoint x: 270, startPoint y: 144, endPoint x: 343, endPoint y: 323, distance: 194.1
click at [270, 144] on img at bounding box center [271, 154] width 20 height 20
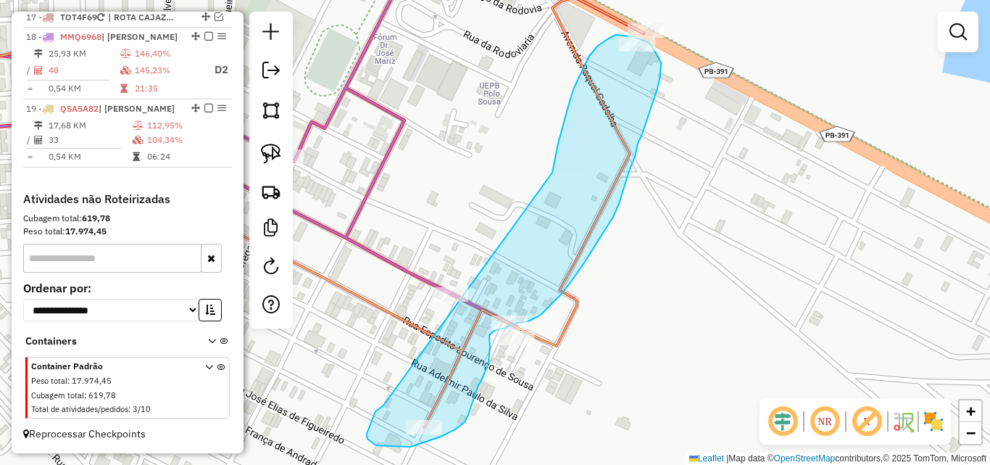
drag, startPoint x: 384, startPoint y: 405, endPoint x: 552, endPoint y: 178, distance: 282.4
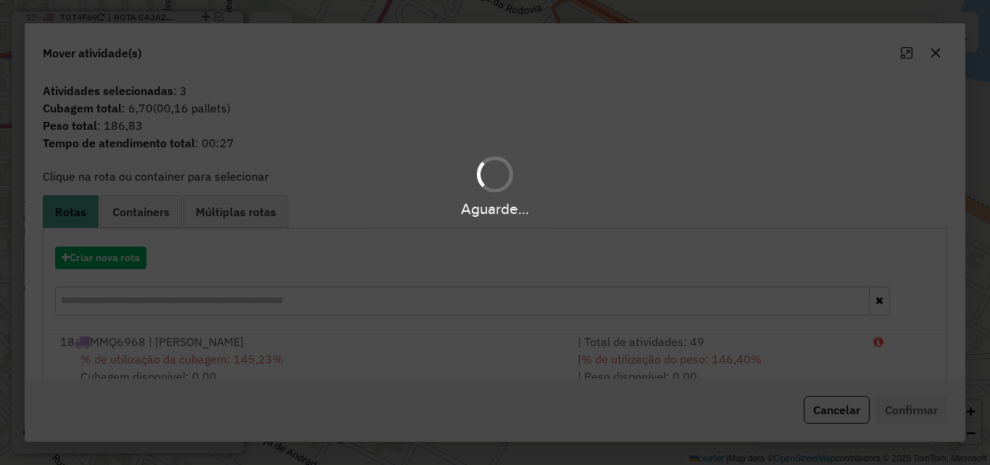
click at [550, 193] on hb-app "Aguarde... Pop-up bloqueado! Seu navegador bloqueou automáticamente a abertura …" at bounding box center [495, 232] width 990 height 465
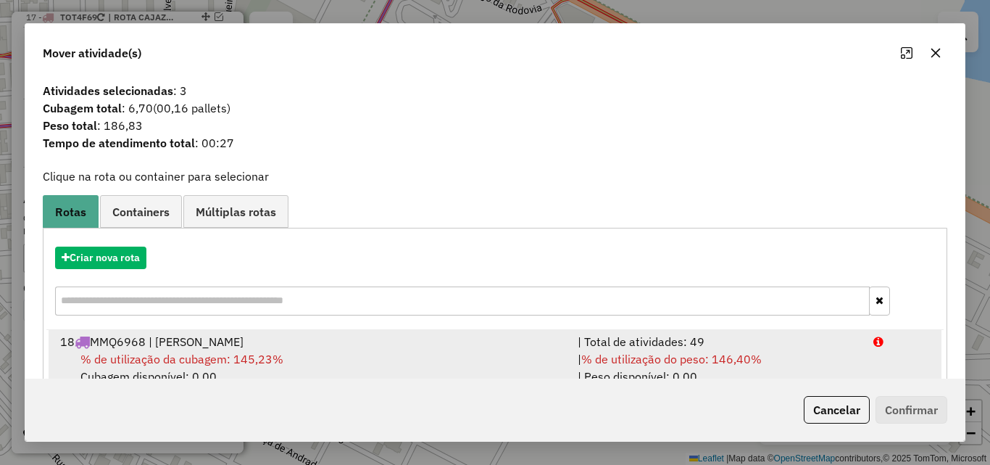
click at [739, 364] on span "% de utilização do peso: 146,40%" at bounding box center [671, 359] width 181 height 14
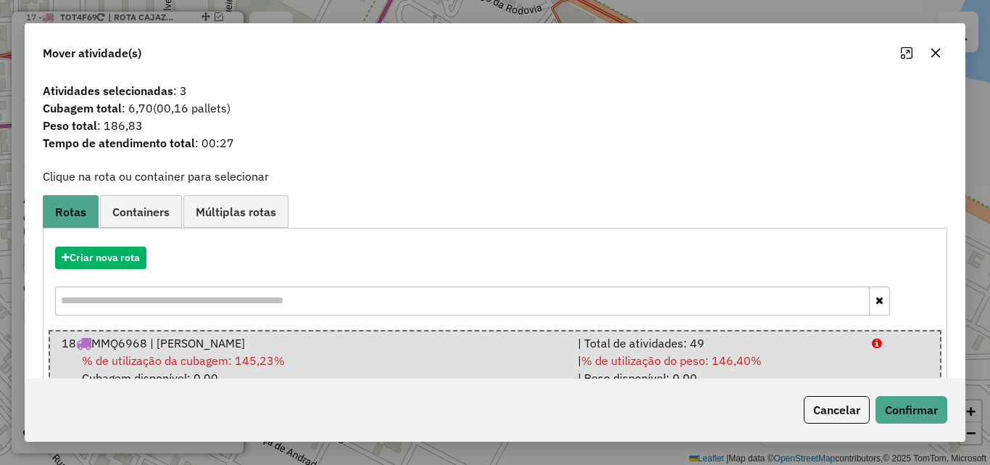
scroll to position [37, 0]
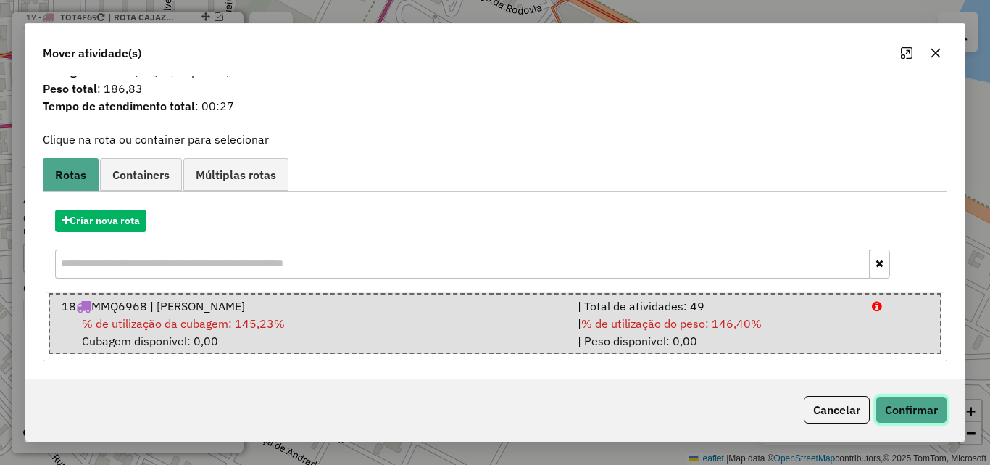
click at [911, 405] on button "Confirmar" at bounding box center [912, 410] width 72 height 28
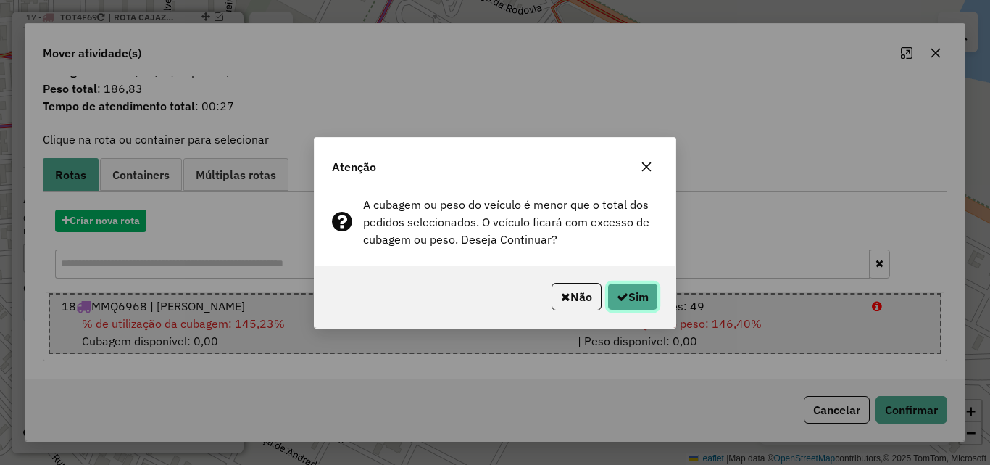
click at [649, 291] on button "Sim" at bounding box center [633, 297] width 51 height 28
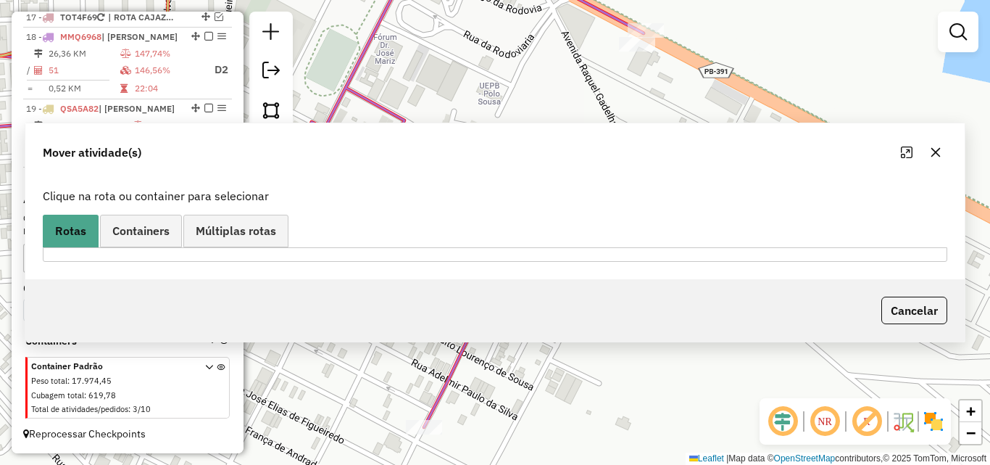
scroll to position [0, 0]
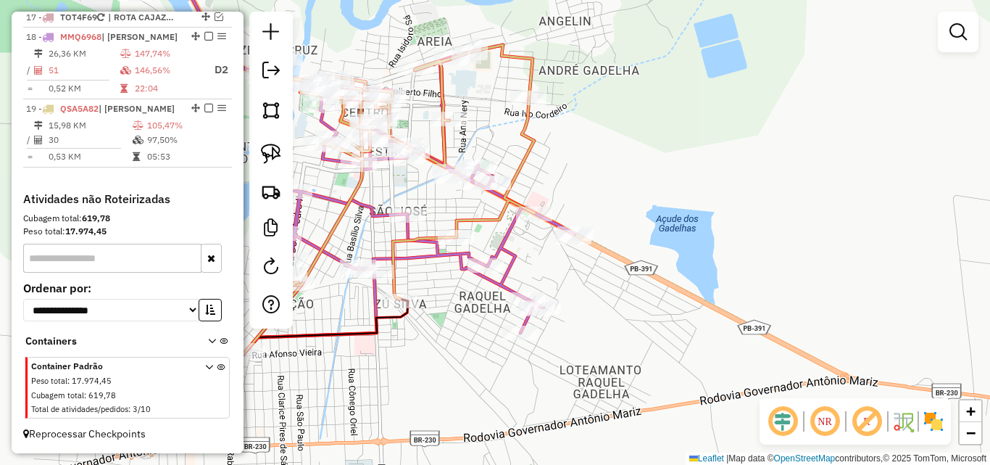
click at [535, 157] on icon at bounding box center [403, 172] width 264 height 254
select select "*********"
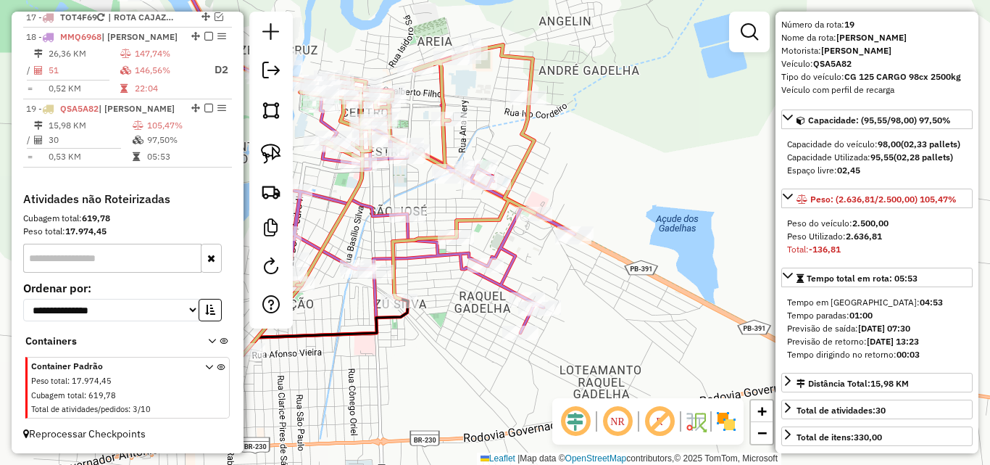
scroll to position [72, 0]
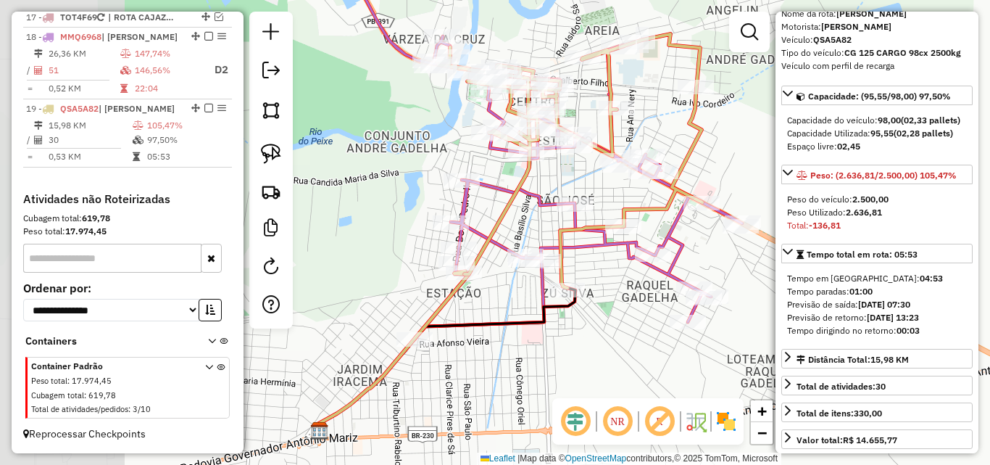
drag, startPoint x: 426, startPoint y: 321, endPoint x: 605, endPoint y: 307, distance: 180.4
click at [607, 307] on div "Janela de atendimento Grade de atendimento Capacidade Transportadoras Veículos …" at bounding box center [495, 232] width 990 height 465
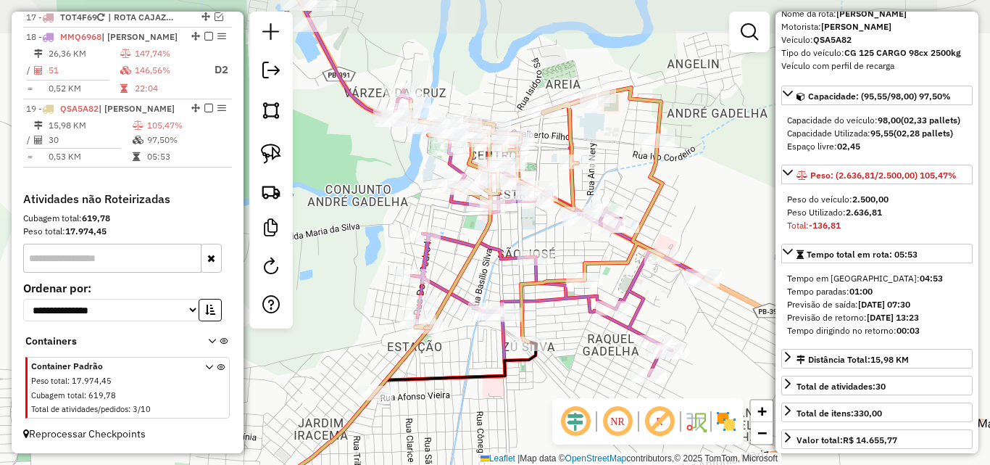
drag, startPoint x: 518, startPoint y: 288, endPoint x: 470, endPoint y: 339, distance: 69.8
click at [471, 338] on div "Janela de atendimento Grade de atendimento Capacidade Transportadoras Veículos …" at bounding box center [495, 232] width 990 height 465
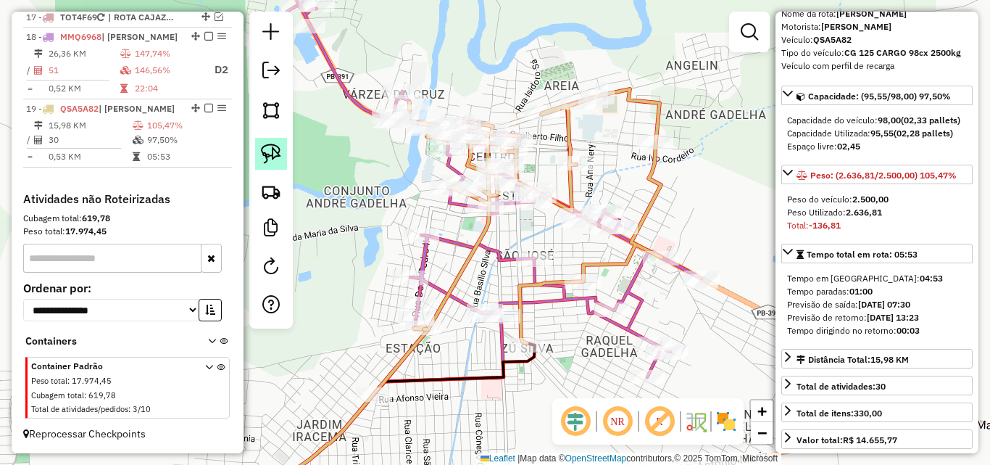
click at [277, 152] on img at bounding box center [271, 154] width 20 height 20
drag, startPoint x: 602, startPoint y: 72, endPoint x: 643, endPoint y: 100, distance: 50.1
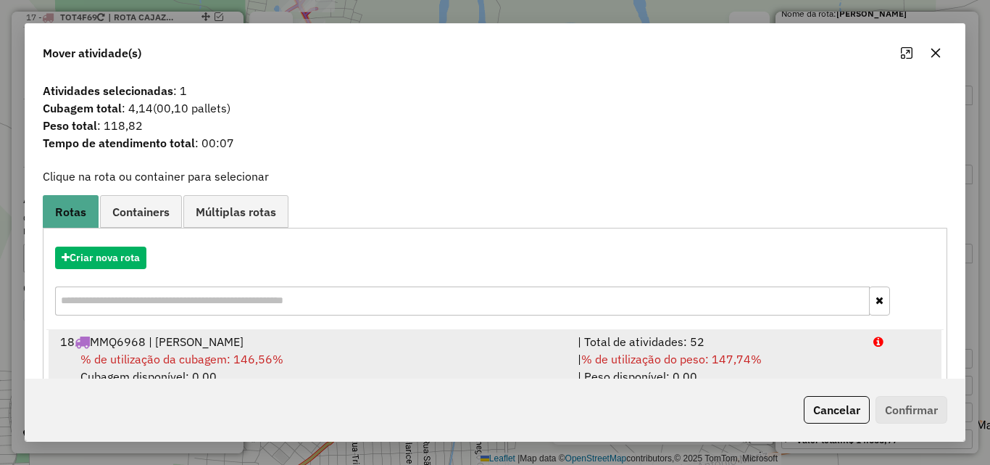
click at [688, 339] on div "| Total de atividades: 52" at bounding box center [717, 341] width 296 height 17
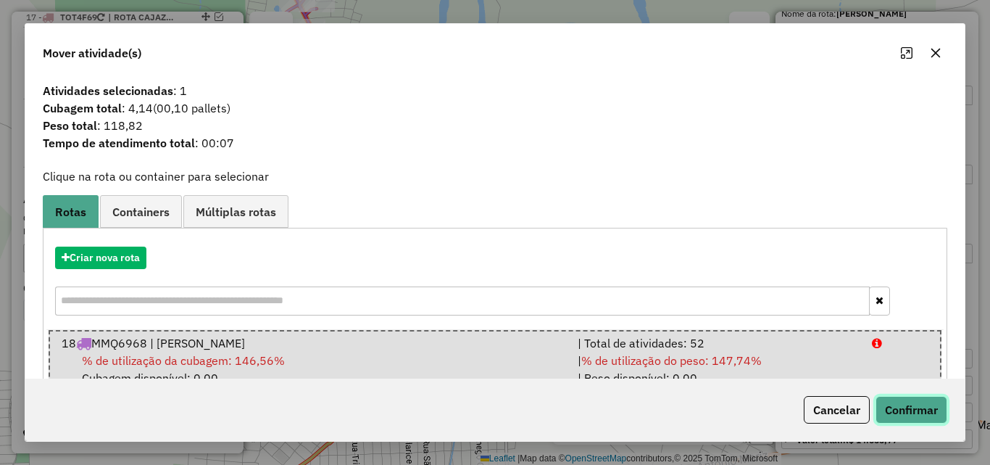
click at [911, 405] on button "Confirmar" at bounding box center [912, 410] width 72 height 28
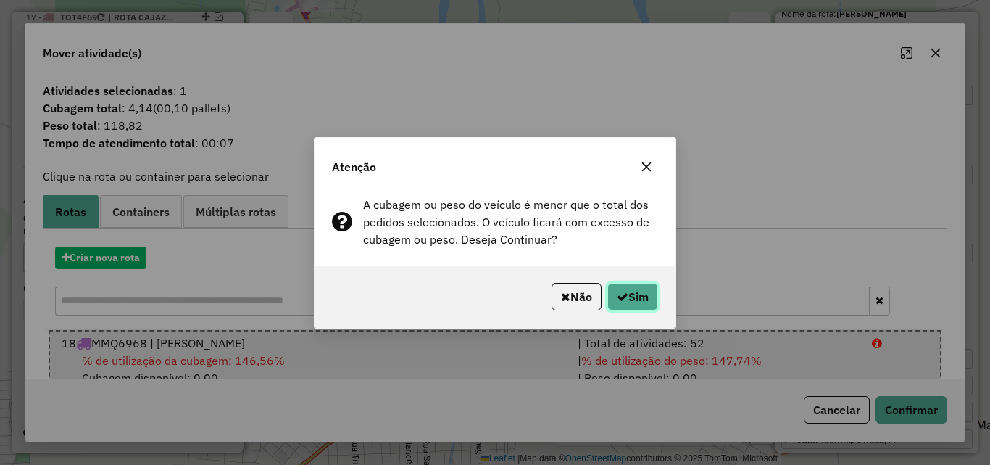
click at [639, 302] on button "Sim" at bounding box center [633, 297] width 51 height 28
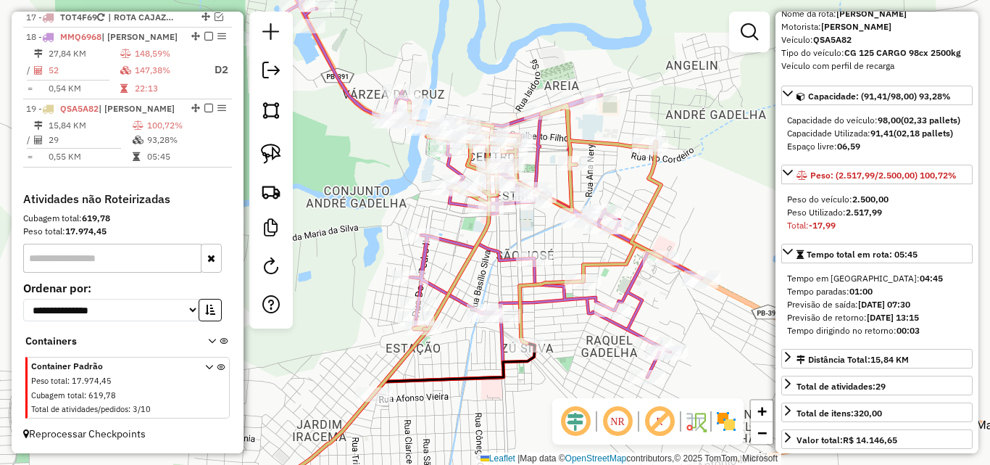
click at [658, 187] on icon at bounding box center [530, 222] width 264 height 241
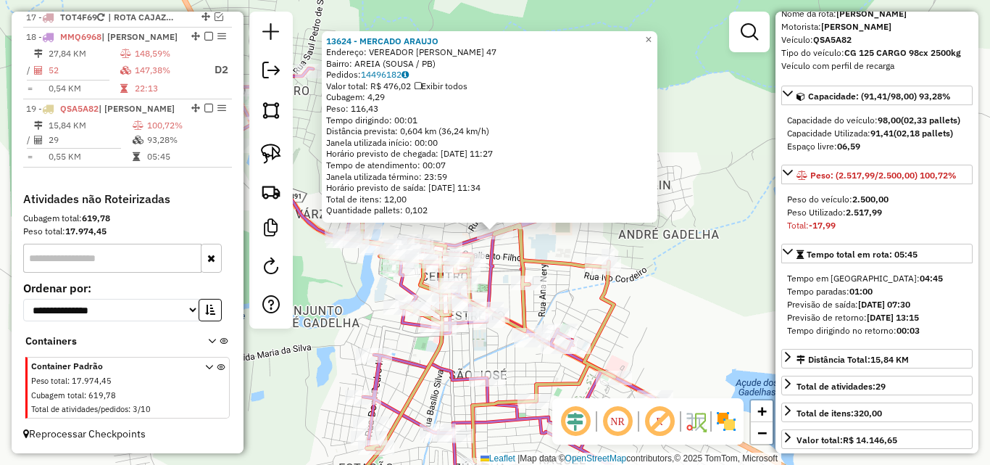
click at [345, 275] on div "Rota 18 - Placa MMQ6968 15225 - JC CONVENIENCIA 13624 - MERCADO ARAUJO Endereço…" at bounding box center [495, 232] width 990 height 465
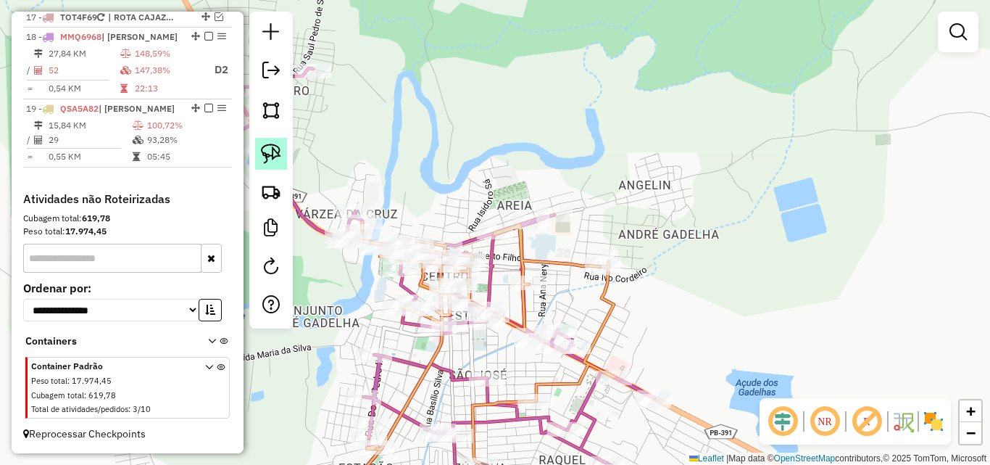
click at [275, 150] on img at bounding box center [271, 154] width 20 height 20
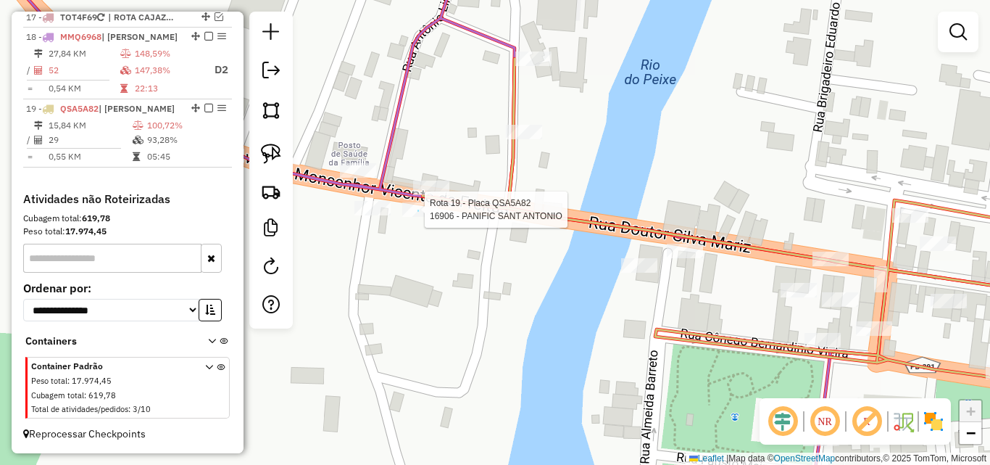
select select "*********"
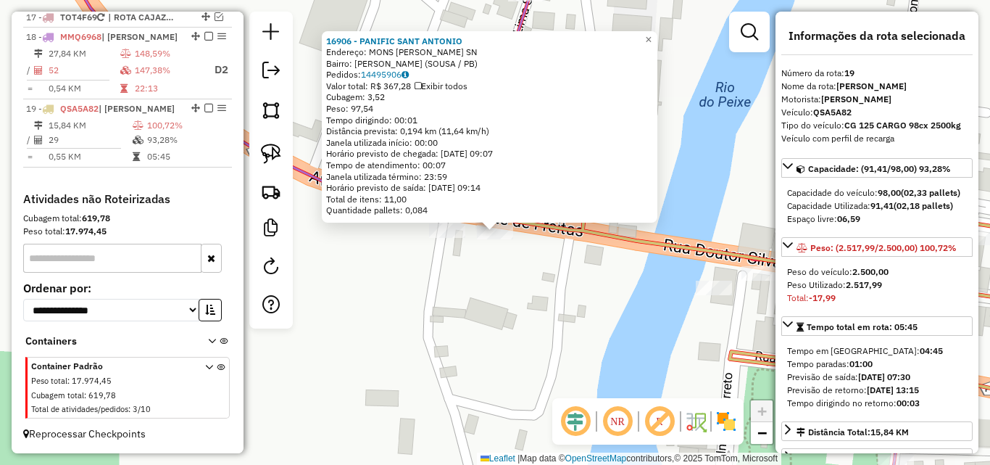
click at [428, 381] on div "16906 - PANIFIC SANT ANTONIO Endereço: MONS VICENTE DE FREITAS SN Bairro: VARZE…" at bounding box center [495, 232] width 990 height 465
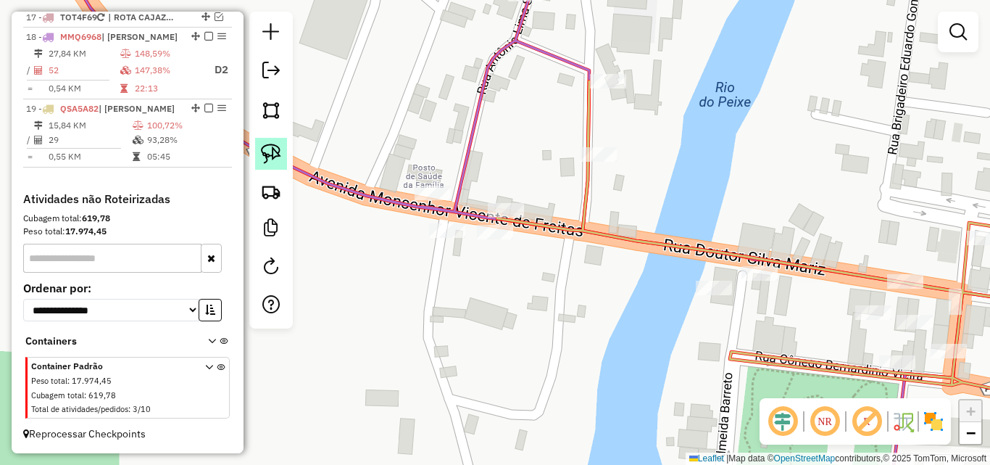
drag, startPoint x: 271, startPoint y: 157, endPoint x: 285, endPoint y: 165, distance: 15.9
click at [270, 157] on img at bounding box center [271, 154] width 20 height 20
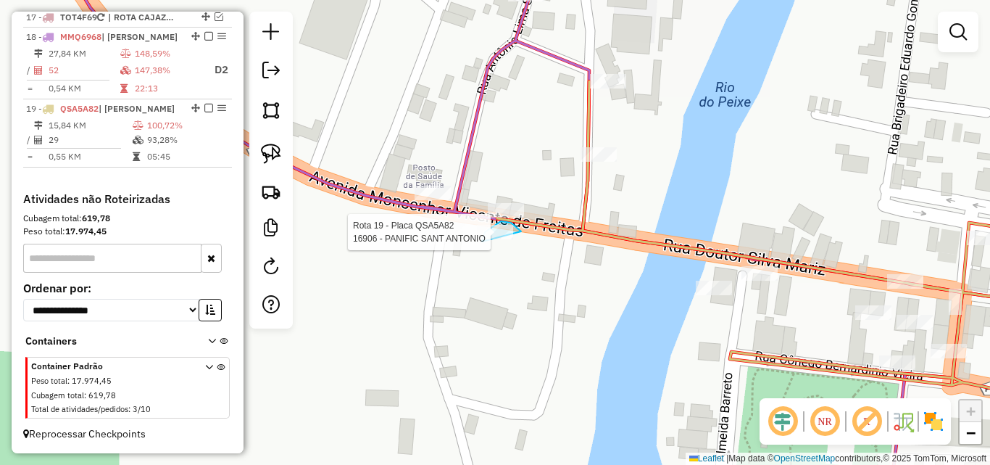
drag, startPoint x: 516, startPoint y: 227, endPoint x: 505, endPoint y: 270, distance: 44.3
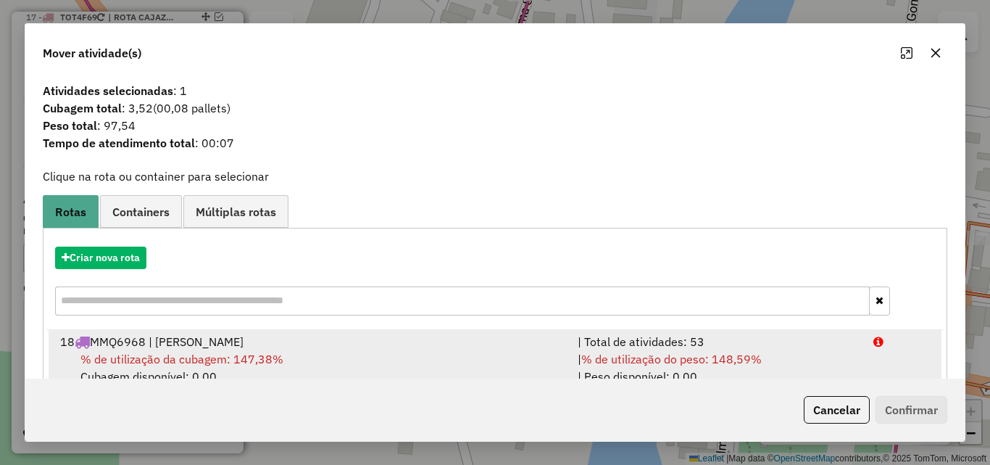
click at [764, 345] on div "| Total de atividades: 53" at bounding box center [717, 341] width 296 height 17
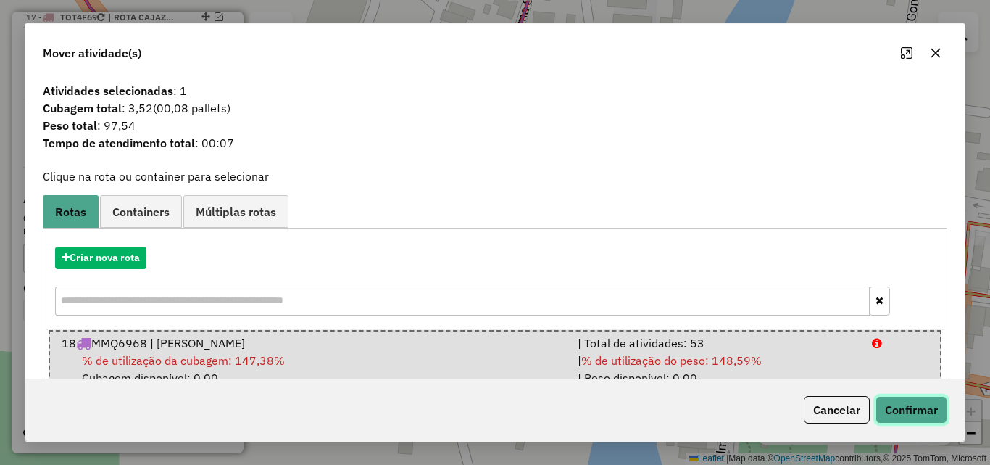
click at [929, 403] on button "Confirmar" at bounding box center [912, 410] width 72 height 28
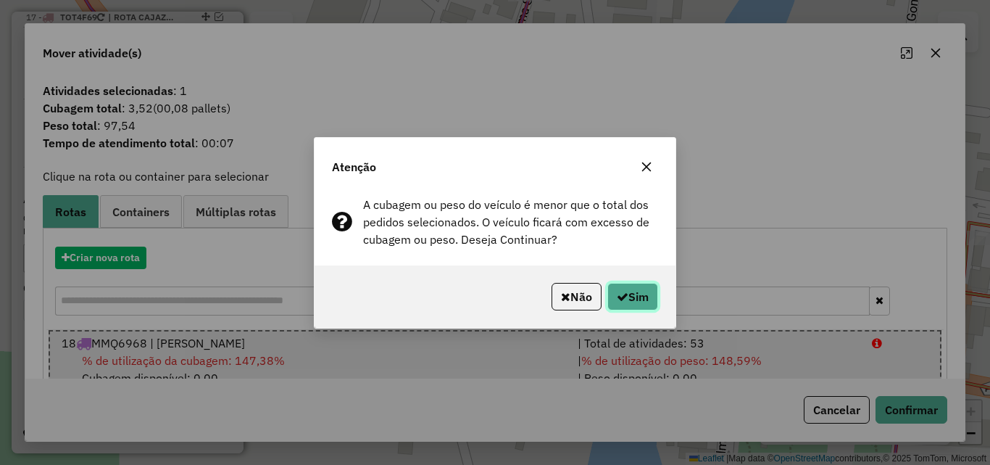
drag, startPoint x: 623, startPoint y: 294, endPoint x: 631, endPoint y: 301, distance: 10.8
click at [623, 295] on icon "button" at bounding box center [623, 297] width 12 height 12
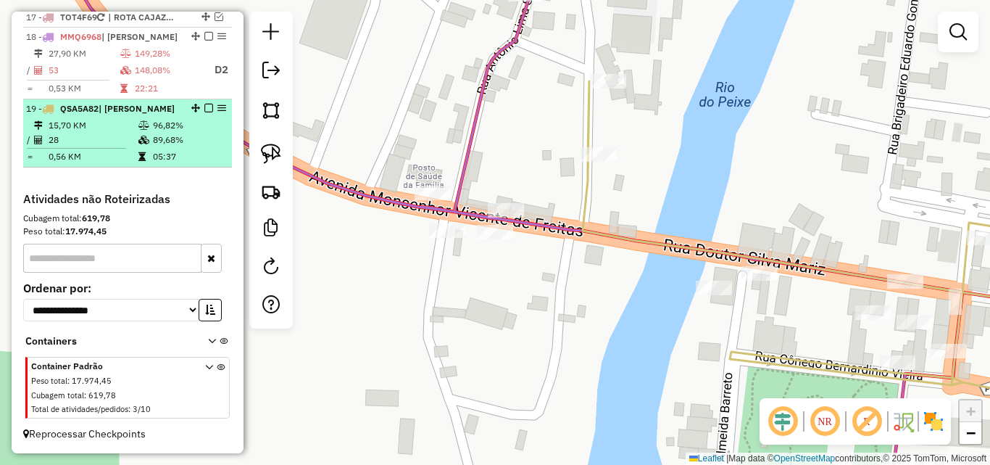
click at [158, 147] on table "15,70 KM 96,82% / 28 89,68% = 0,56 KM 05:37" at bounding box center [127, 141] width 203 height 46
select select "*********"
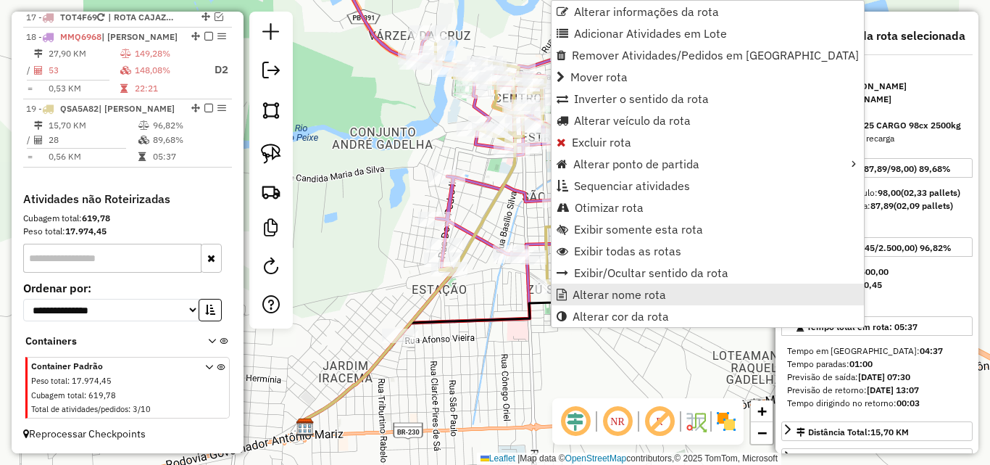
click at [592, 303] on link "Alterar nome rota" at bounding box center [708, 294] width 312 height 22
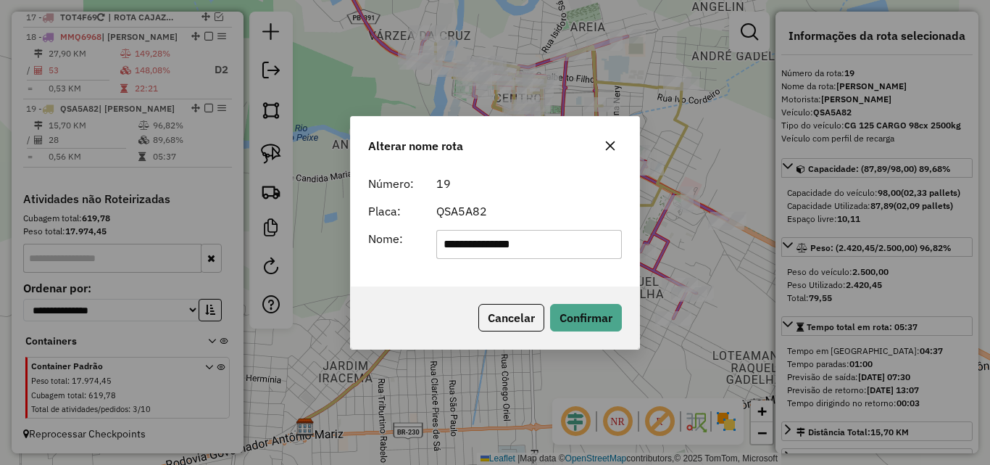
type input "**********"
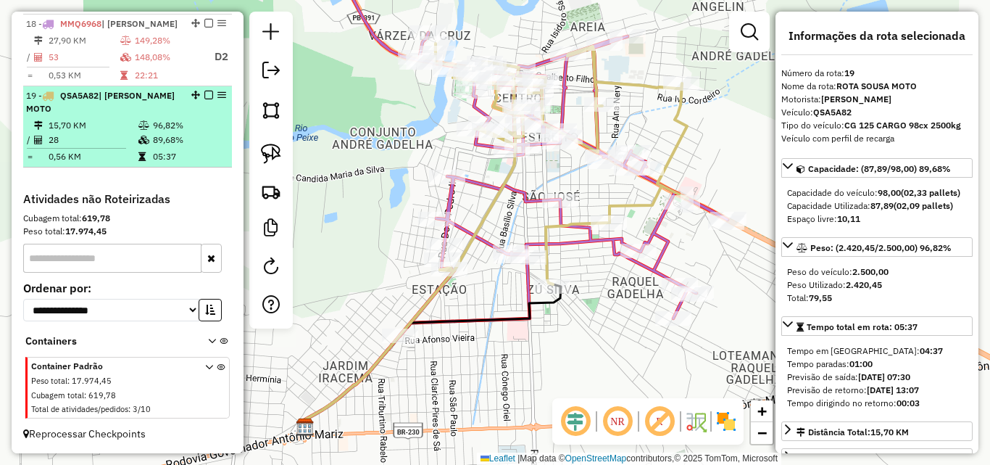
click at [204, 99] on em at bounding box center [208, 95] width 9 height 9
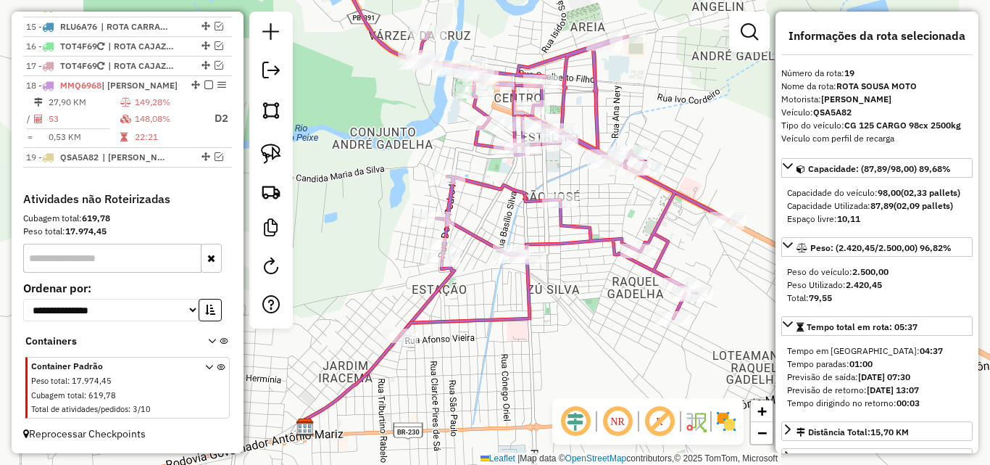
click at [598, 111] on icon at bounding box center [507, 145] width 442 height 382
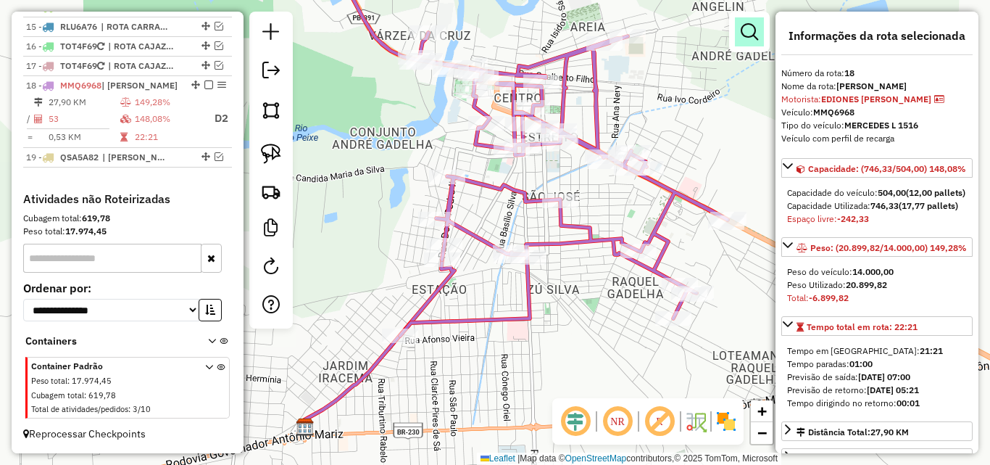
drag, startPoint x: 750, startPoint y: 33, endPoint x: 618, endPoint y: 79, distance: 139.9
click at [752, 33] on em at bounding box center [749, 31] width 17 height 17
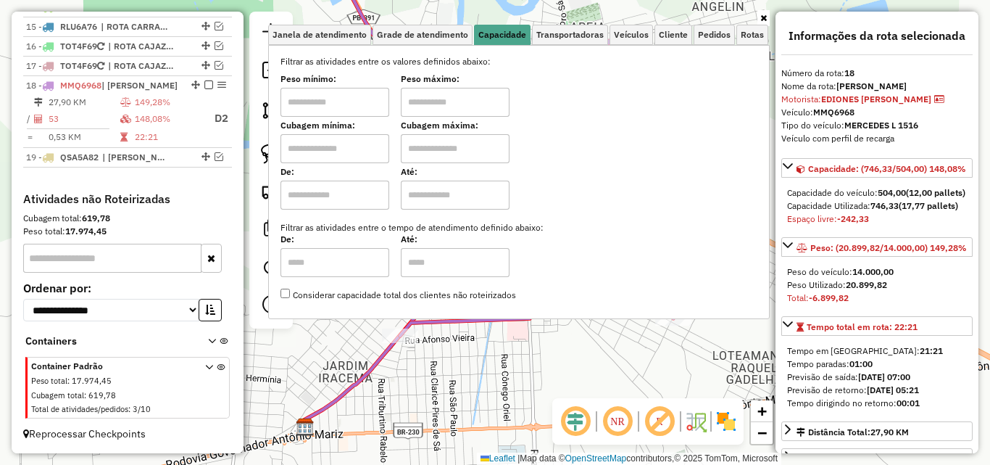
drag, startPoint x: 323, startPoint y: 95, endPoint x: 336, endPoint y: 115, distance: 23.5
click at [323, 96] on input "text" at bounding box center [335, 102] width 109 height 29
type input "*******"
click at [439, 114] on input "text" at bounding box center [455, 102] width 109 height 29
type input "**********"
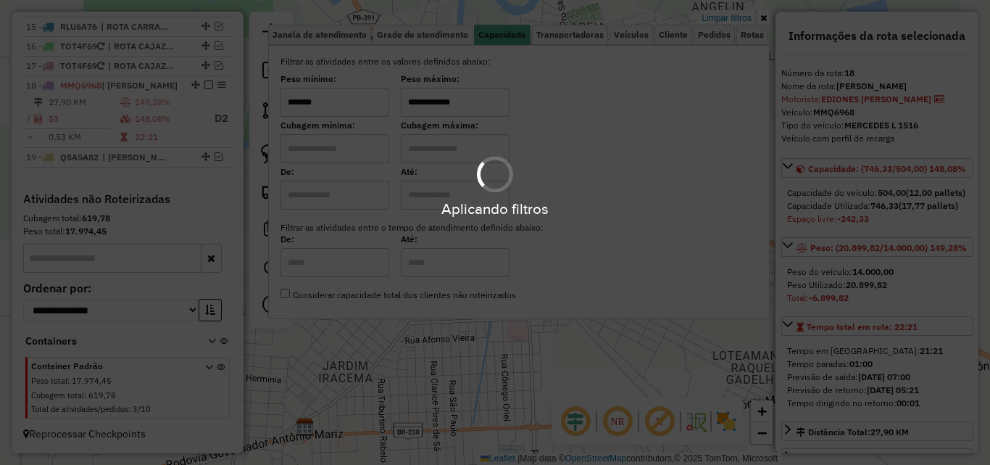
click at [768, 18] on link at bounding box center [764, 18] width 12 height 16
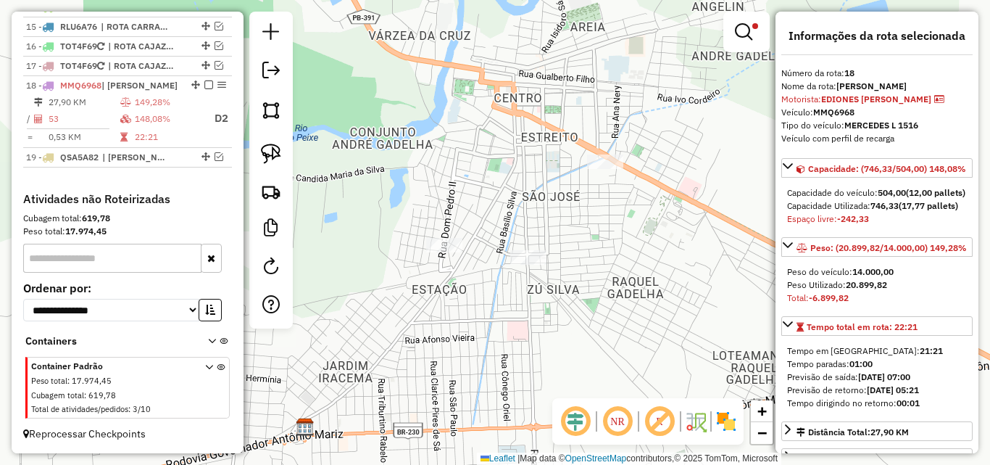
click at [679, 165] on div "**********" at bounding box center [495, 232] width 990 height 465
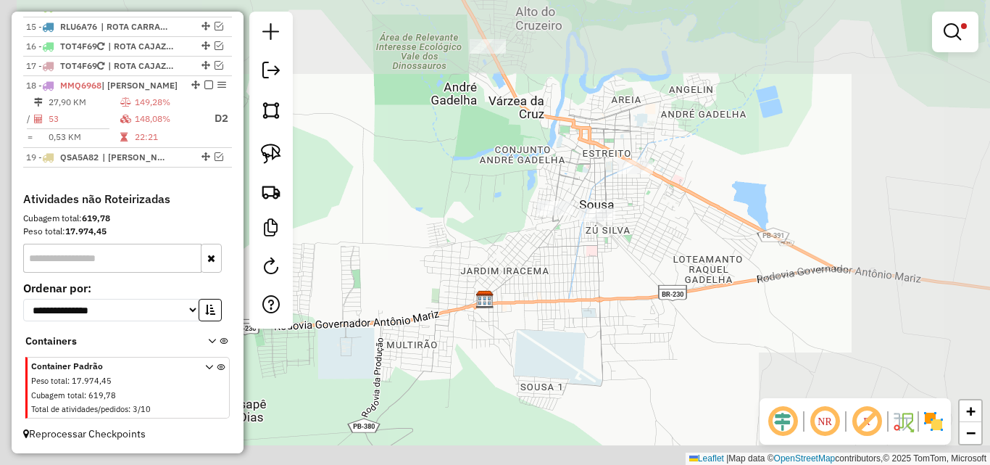
click at [273, 154] on img at bounding box center [271, 154] width 20 height 20
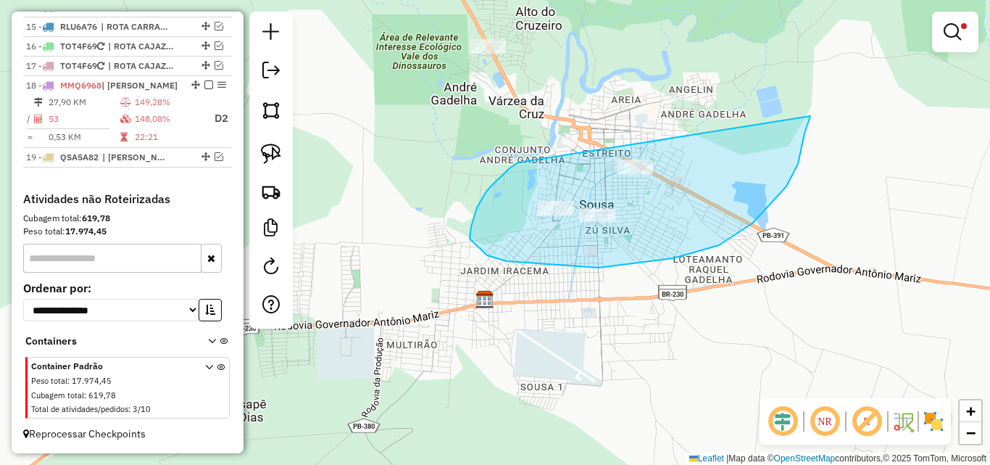
drag, startPoint x: 486, startPoint y: 191, endPoint x: 792, endPoint y: 99, distance: 319.0
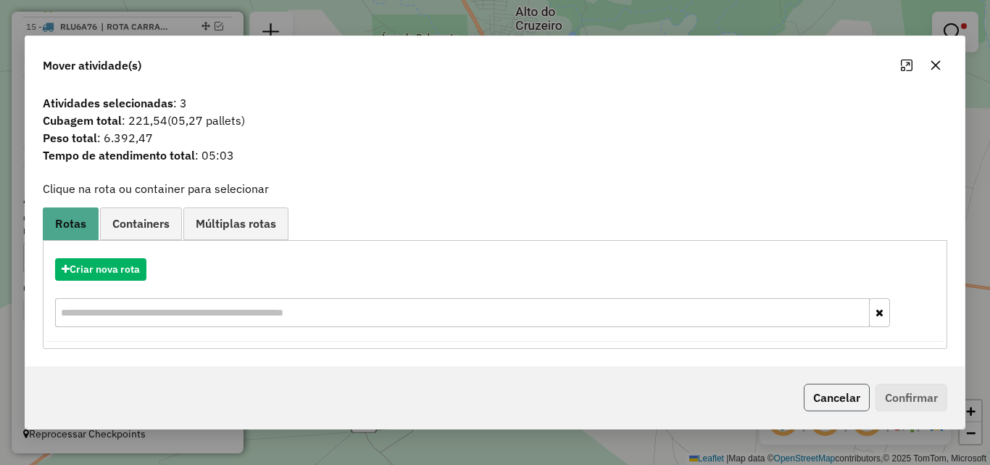
click at [837, 392] on button "Cancelar" at bounding box center [837, 398] width 66 height 28
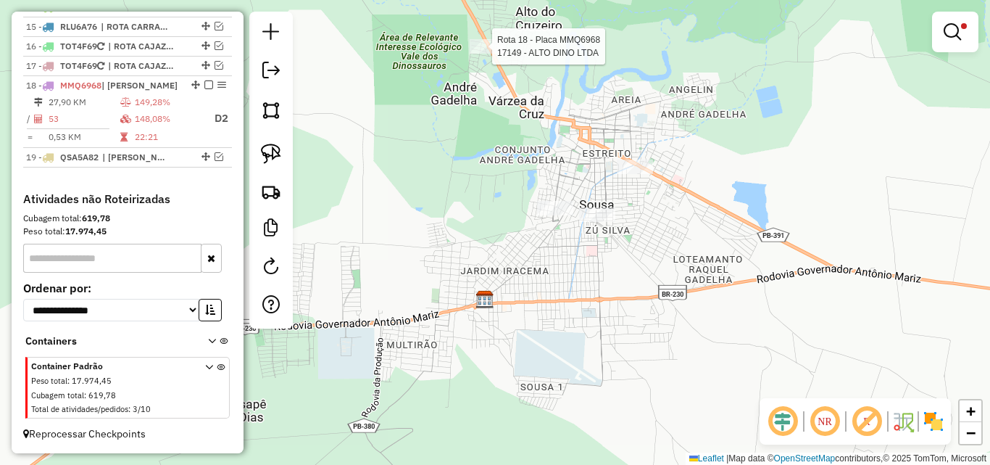
select select "*********"
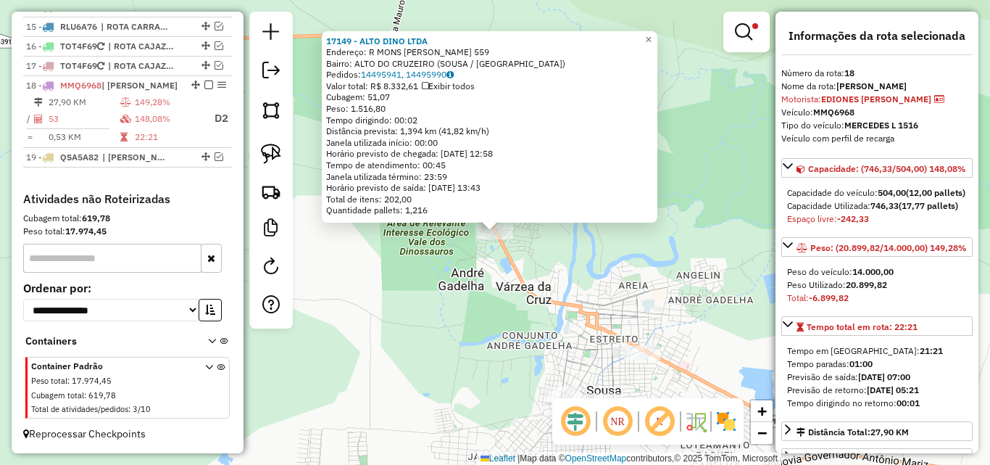
click at [502, 302] on div "17149 - ALTO DINO LTDA Endereço: R MONS VICENTE DE FREITAS 559 Bairro: ALTO DO …" at bounding box center [495, 232] width 990 height 465
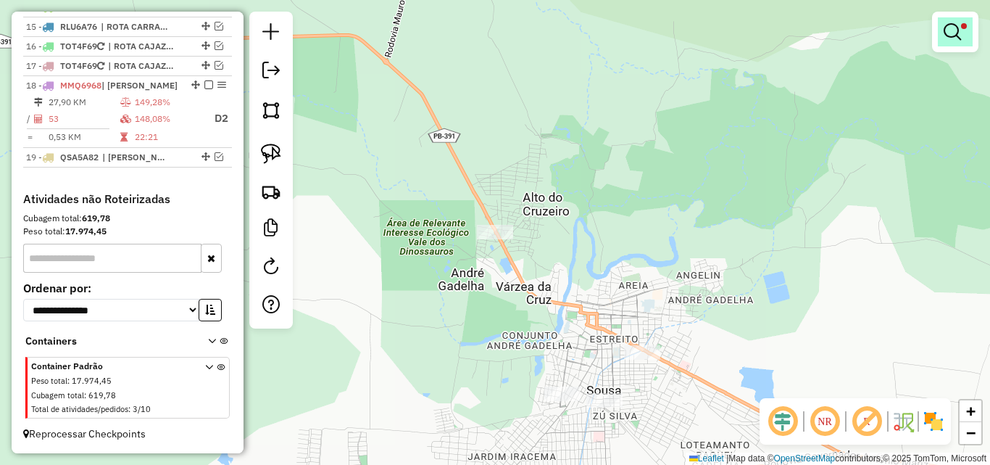
click at [971, 34] on link at bounding box center [955, 31] width 35 height 29
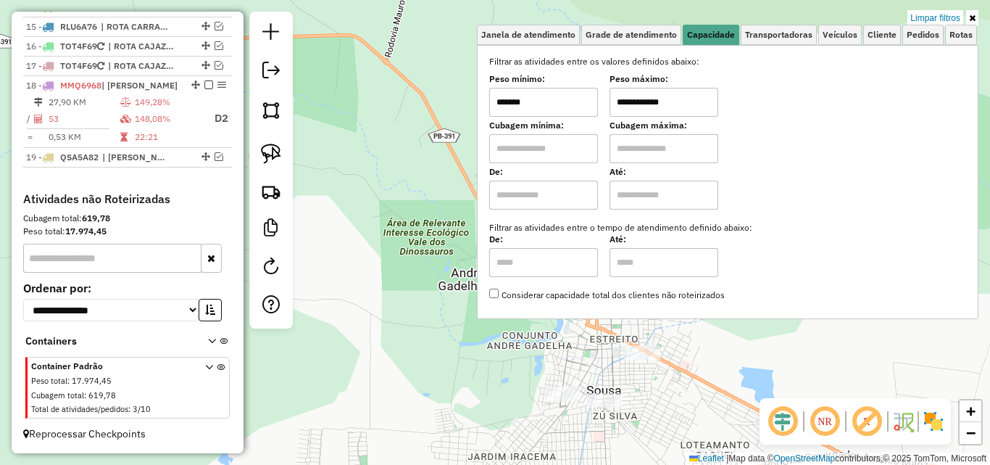
click at [557, 361] on div "**********" at bounding box center [495, 232] width 990 height 465
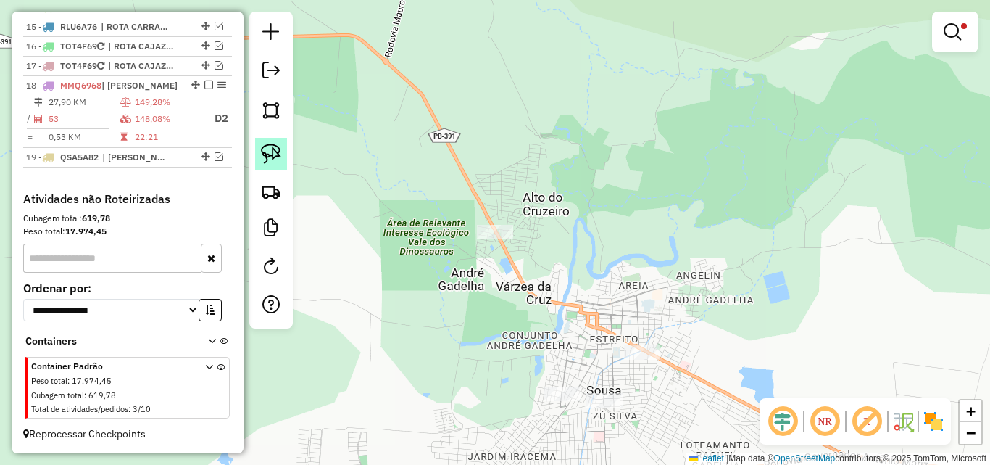
click at [282, 149] on link at bounding box center [271, 154] width 32 height 32
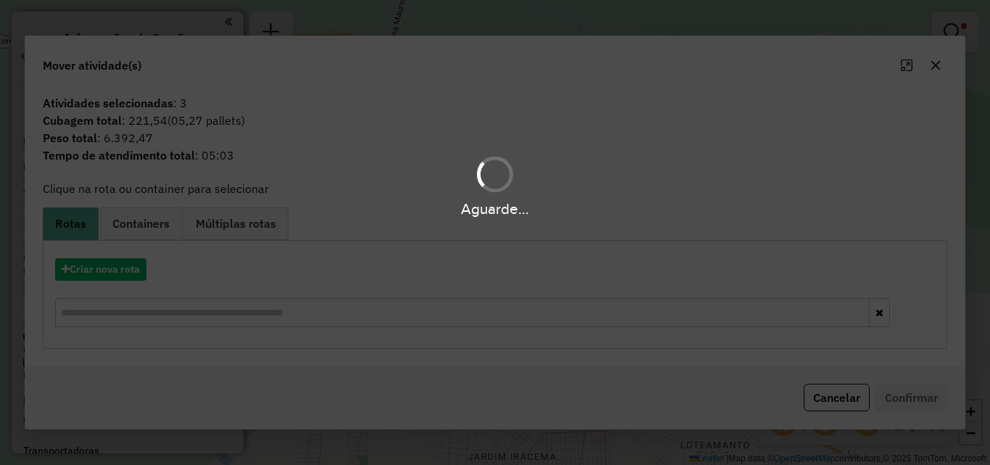
scroll to position [829, 0]
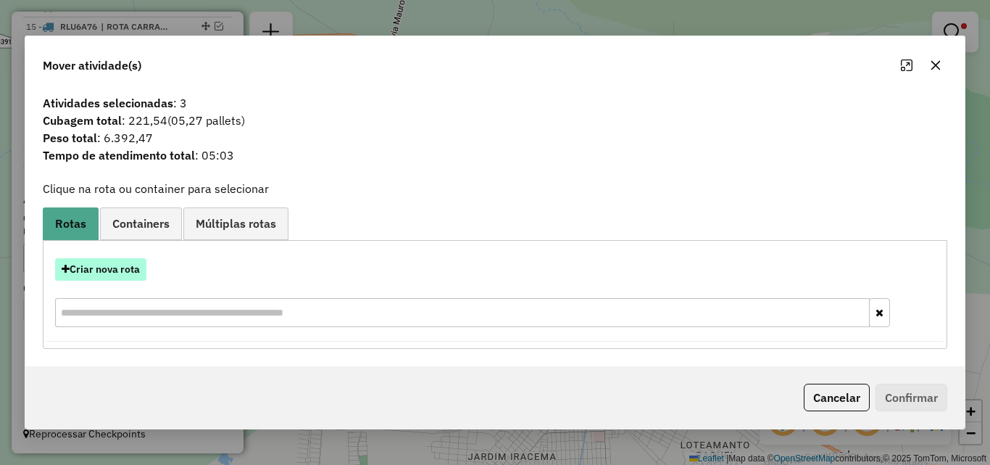
click at [87, 278] on button "Criar nova rota" at bounding box center [100, 269] width 91 height 22
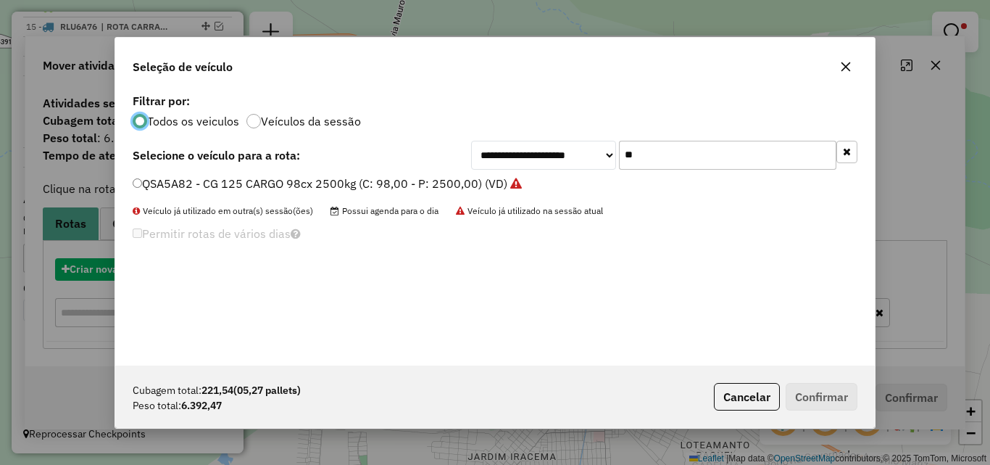
scroll to position [8, 4]
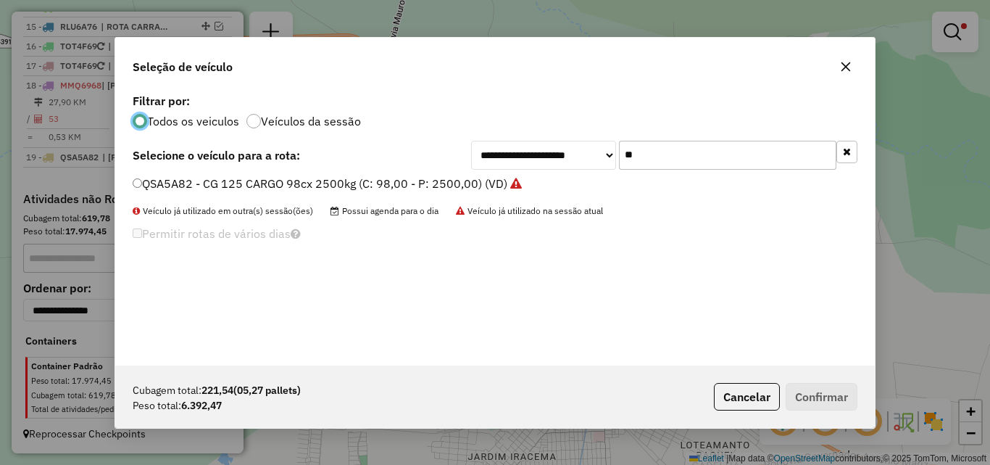
drag, startPoint x: 760, startPoint y: 173, endPoint x: 752, endPoint y: 164, distance: 12.3
click at [759, 173] on div "**********" at bounding box center [495, 227] width 760 height 275
click at [748, 157] on input "**" at bounding box center [727, 155] width 217 height 29
drag, startPoint x: 748, startPoint y: 157, endPoint x: 803, endPoint y: 170, distance: 55.9
click at [766, 159] on input "**" at bounding box center [727, 155] width 217 height 29
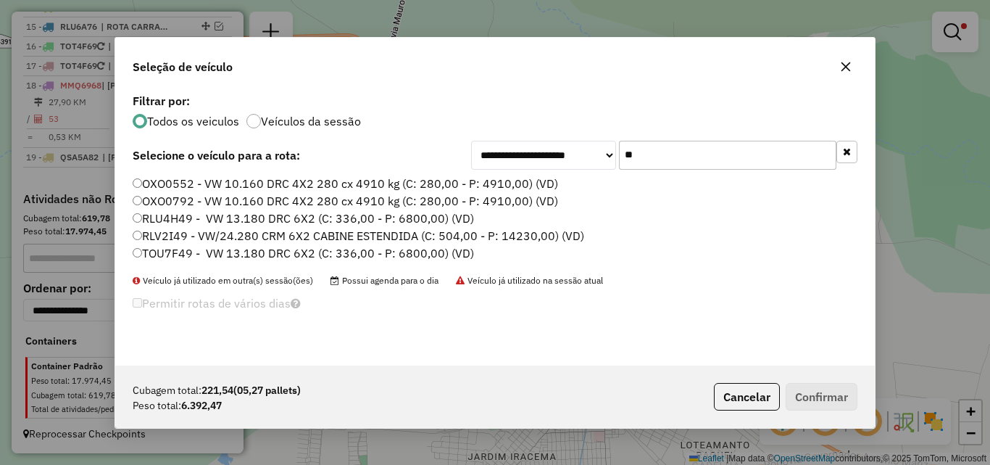
type input "**"
click at [208, 260] on label "TOU7F49 - VW 13.180 DRC 6X2 (C: 336,00 - P: 6800,00) (VD)" at bounding box center [303, 252] width 341 height 17
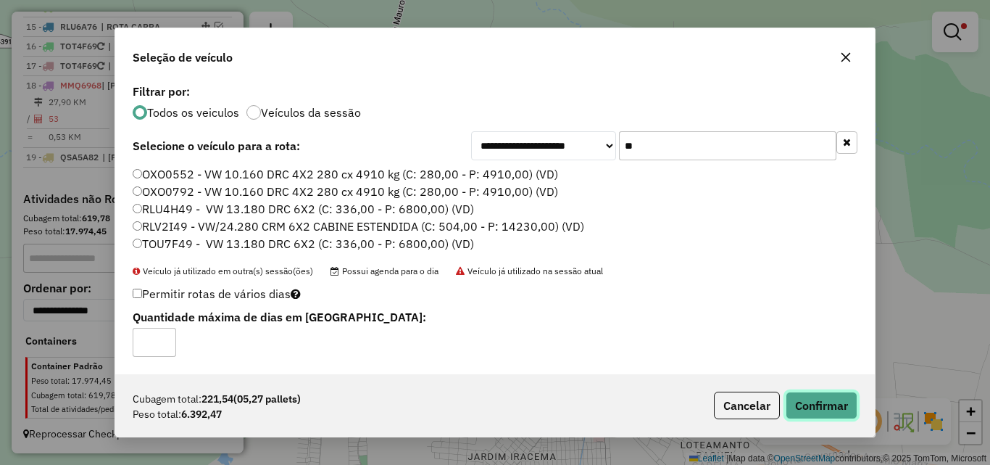
click at [813, 399] on button "Confirmar" at bounding box center [822, 405] width 72 height 28
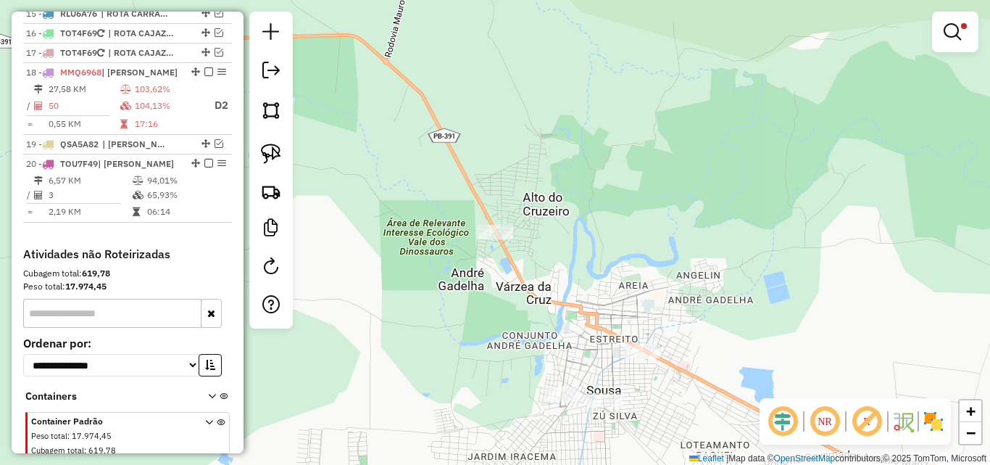
scroll to position [878, 0]
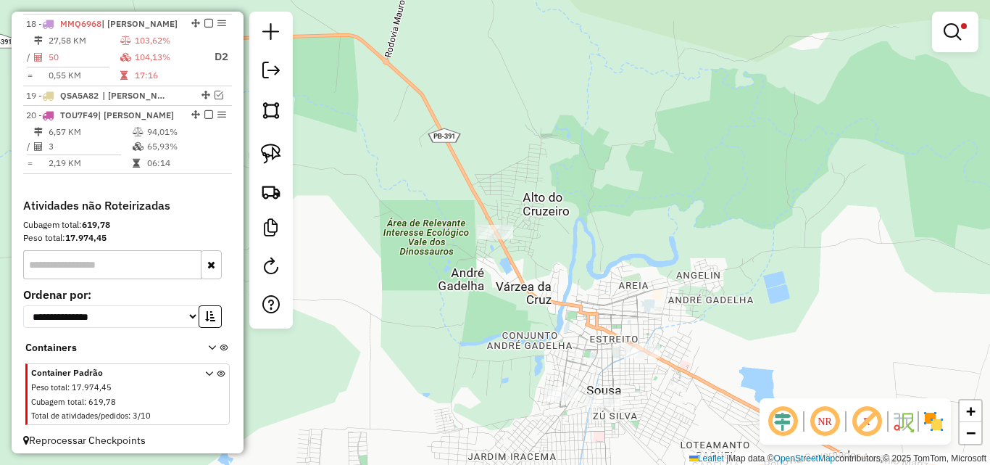
drag, startPoint x: 982, startPoint y: 22, endPoint x: 975, endPoint y: 25, distance: 7.5
click at [977, 24] on div "**********" at bounding box center [495, 232] width 990 height 465
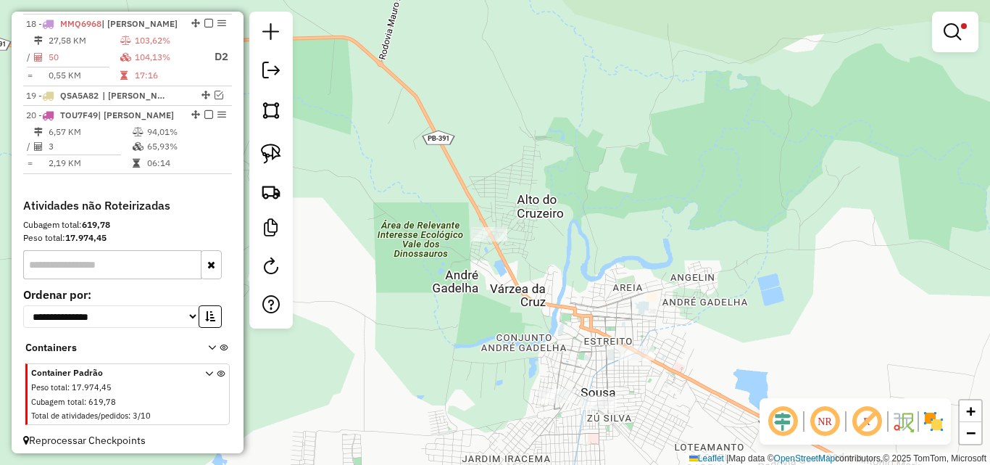
drag, startPoint x: 966, startPoint y: 30, endPoint x: 952, endPoint y: 22, distance: 16.2
click at [966, 30] on link at bounding box center [955, 31] width 35 height 29
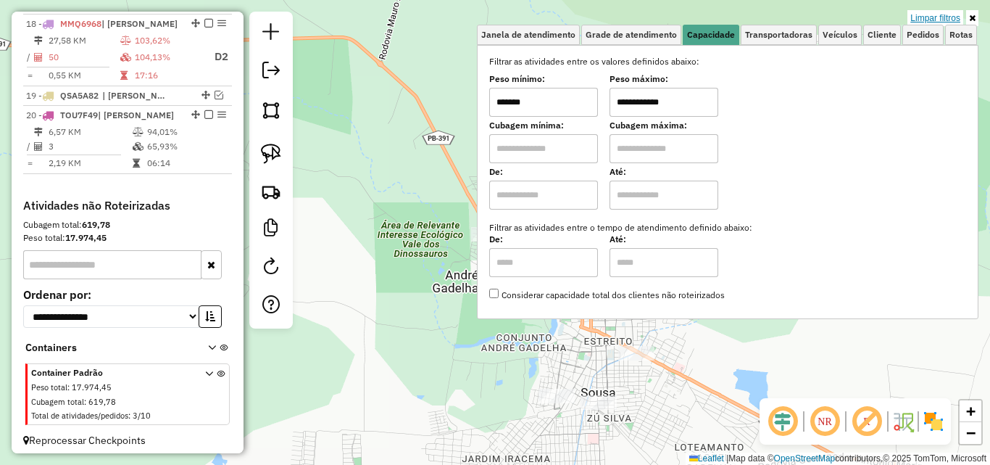
click at [943, 16] on link "Limpar filtros" at bounding box center [936, 18] width 56 height 16
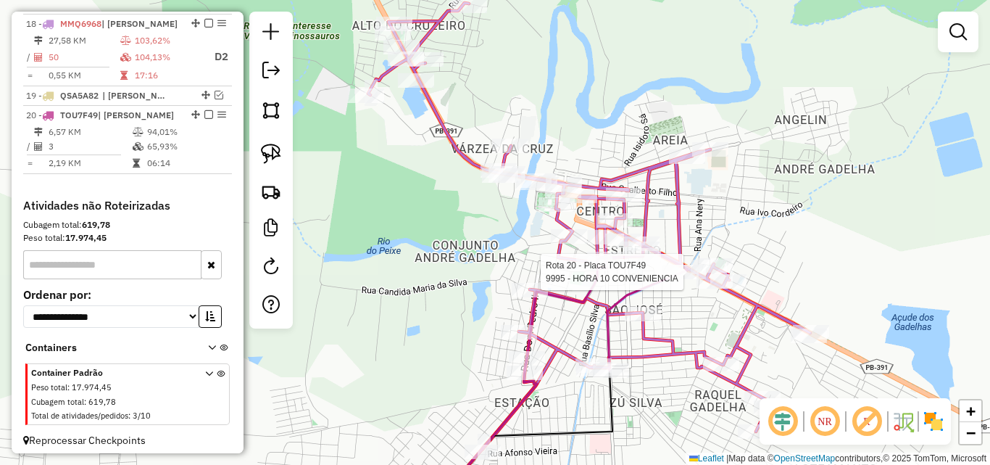
select select "*********"
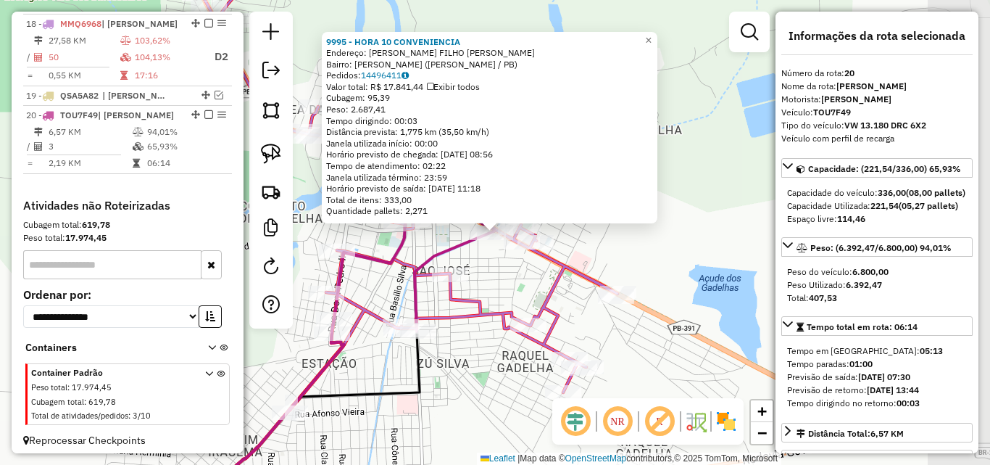
scroll to position [897, 0]
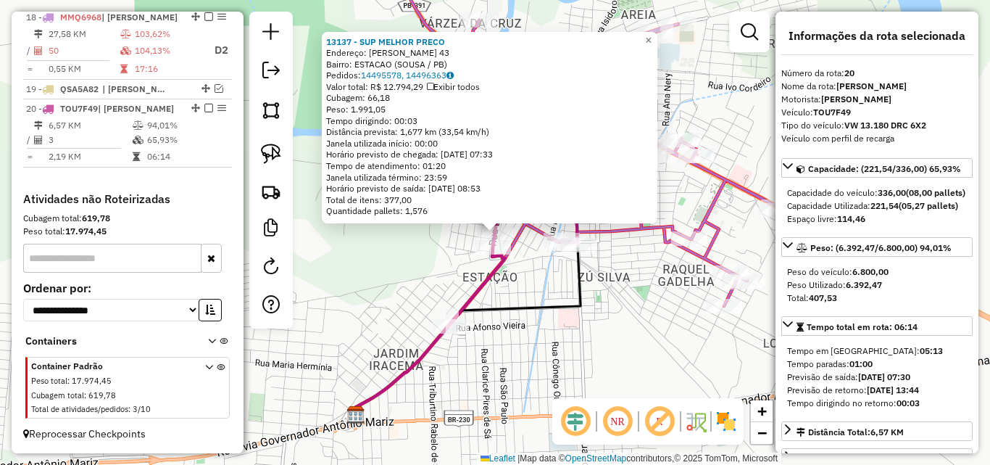
drag, startPoint x: 507, startPoint y: 329, endPoint x: 512, endPoint y: 313, distance: 16.5
click at [507, 330] on div "Rota 18 - Placa MMQ6968 3396 - [PERSON_NAME] ME 13137 - SUP MELHOR PRECO Endere…" at bounding box center [495, 232] width 990 height 465
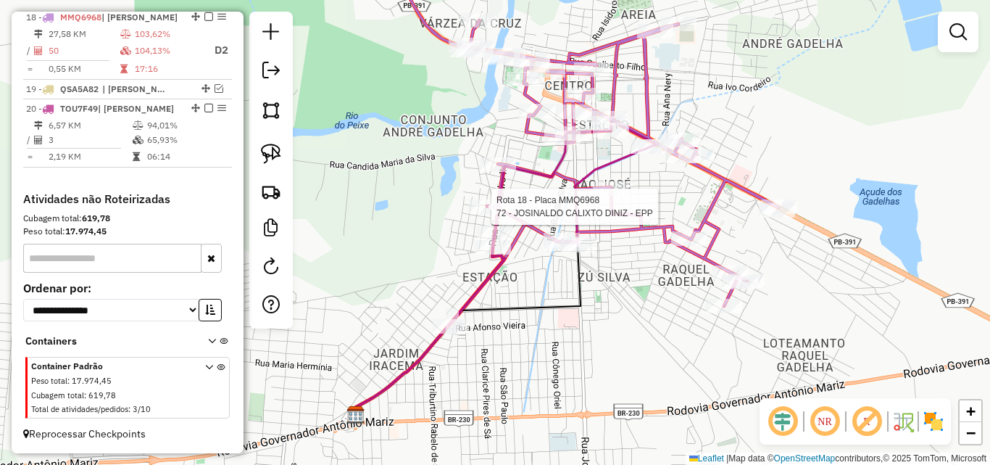
select select "*********"
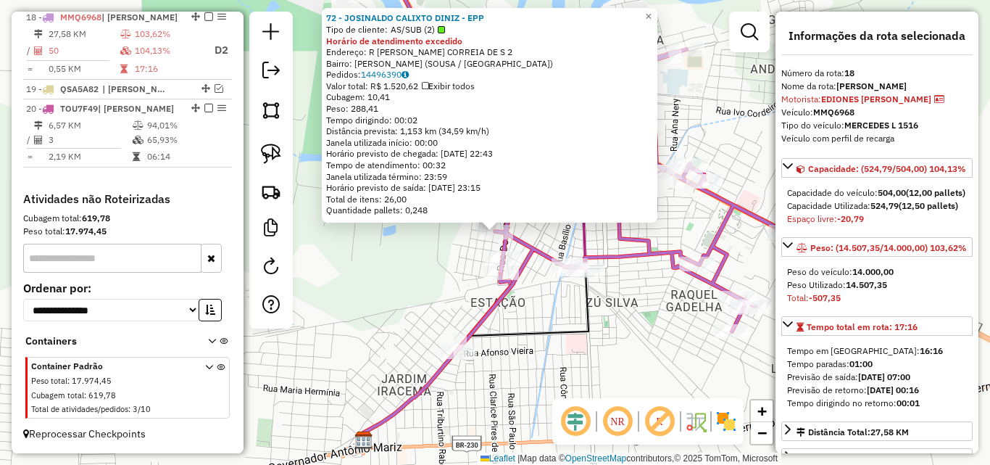
scroll to position [894, 0]
click at [423, 294] on div "72 - JOSINALDO CALIXTO DINIZ - EPP Tipo de cliente: AS/SUB (2) Horário de atend…" at bounding box center [495, 232] width 990 height 465
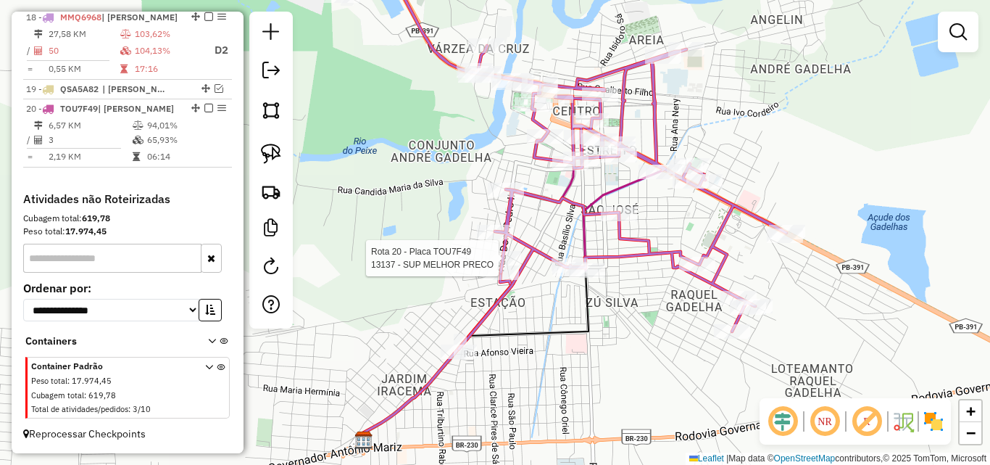
select select "*********"
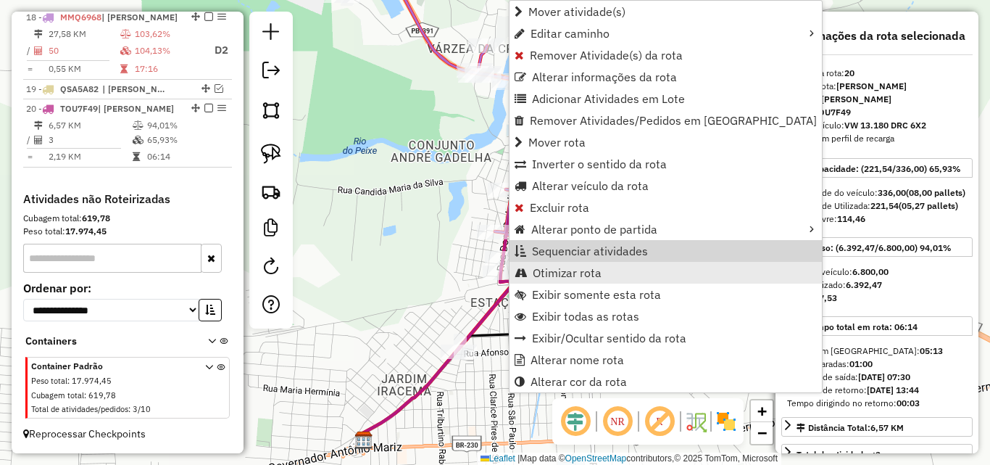
scroll to position [897, 0]
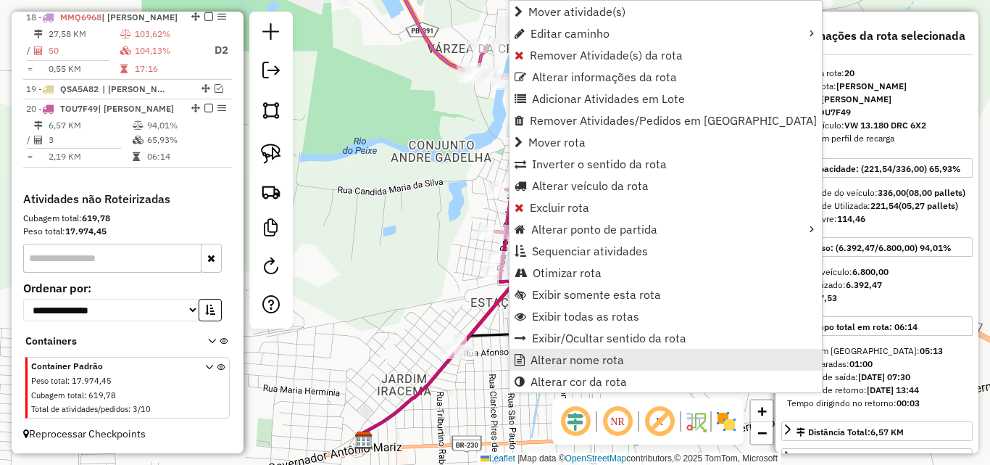
click at [559, 360] on span "Alterar nome rota" at bounding box center [578, 360] width 94 height 12
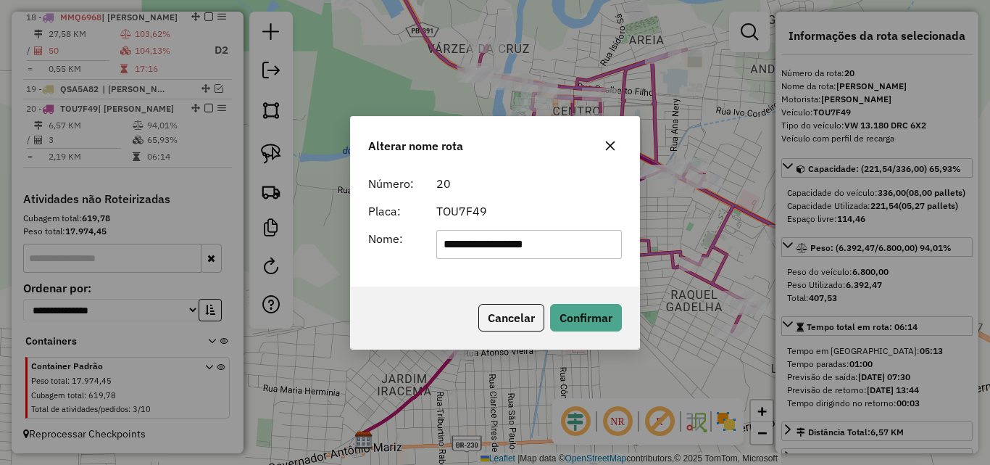
type input "**********"
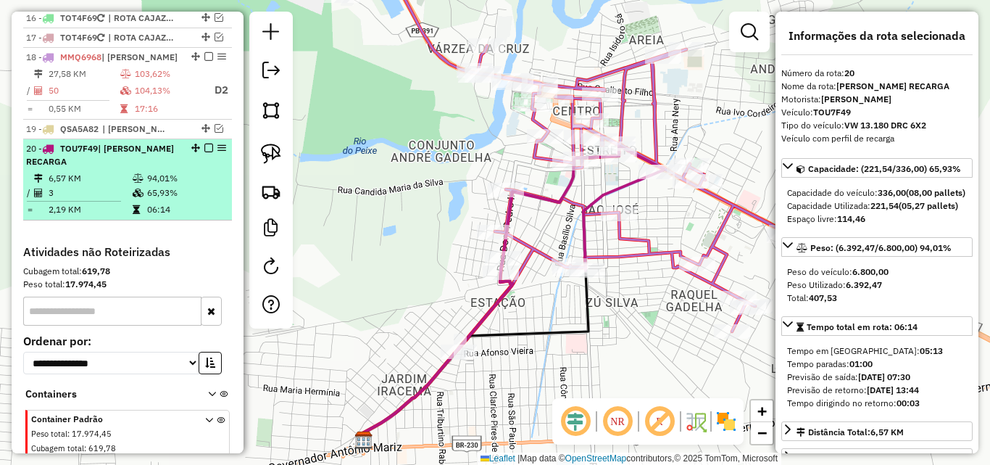
scroll to position [825, 0]
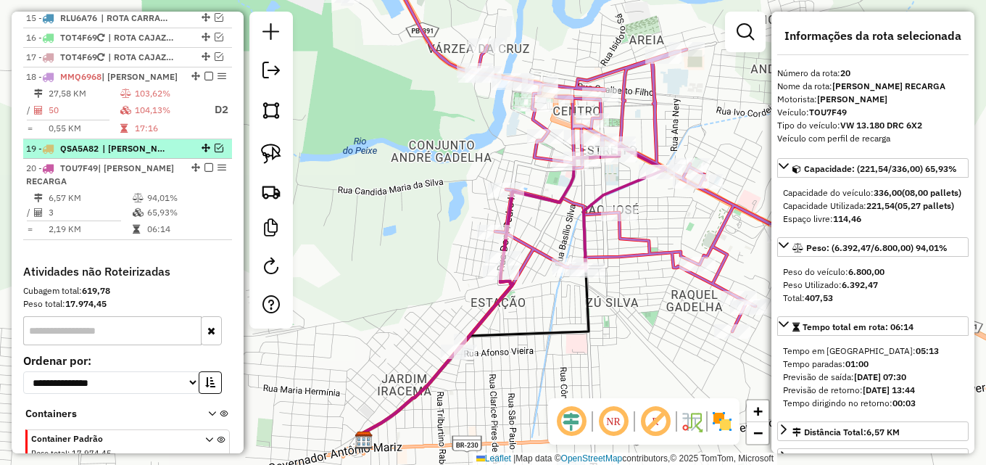
drag, startPoint x: 191, startPoint y: 183, endPoint x: 183, endPoint y: 162, distance: 22.1
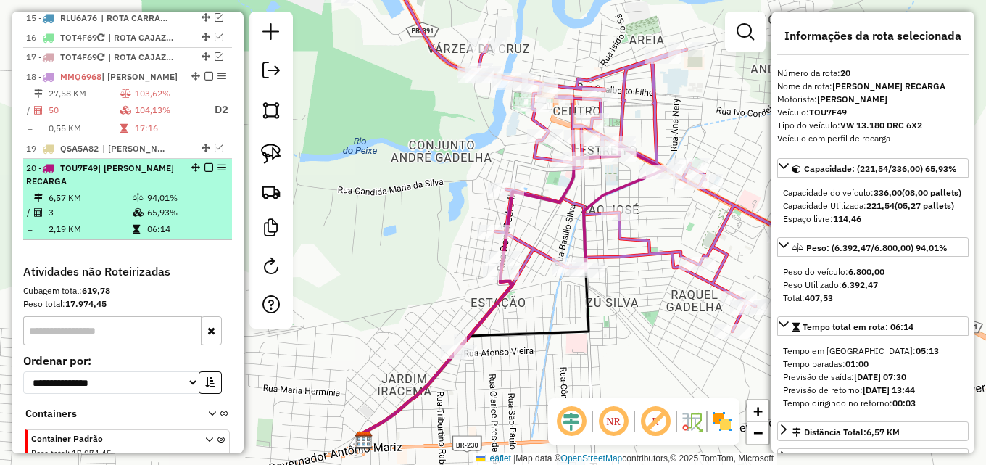
drag, startPoint x: 190, startPoint y: 178, endPoint x: 191, endPoint y: 162, distance: 15.2
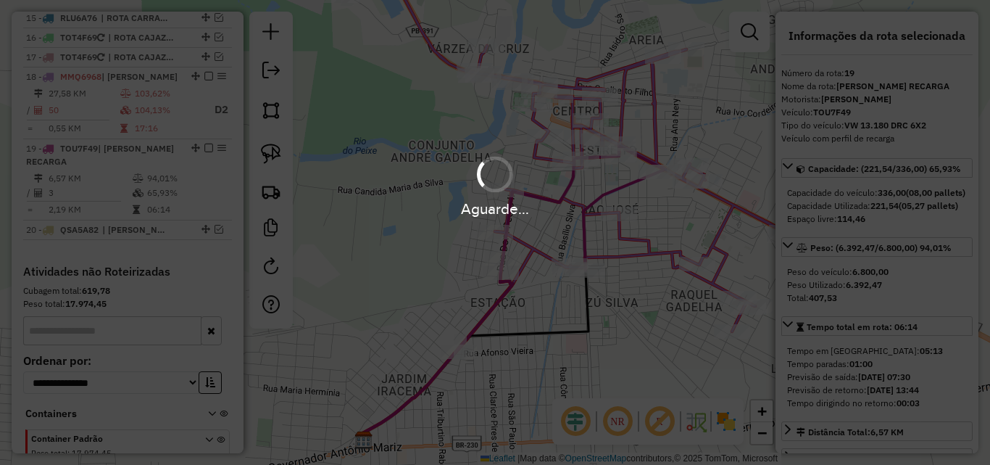
click at [202, 162] on div "Aguarde..." at bounding box center [495, 186] width 990 height 69
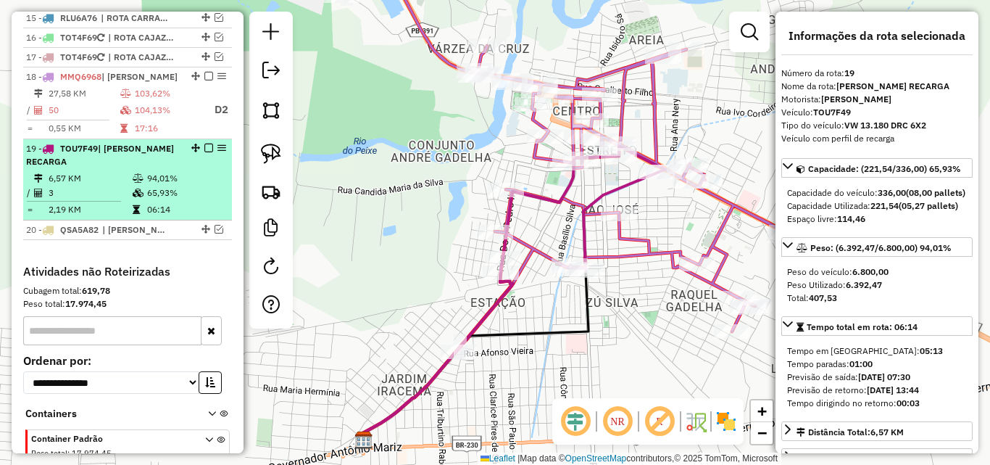
click at [205, 152] on em at bounding box center [208, 148] width 9 height 9
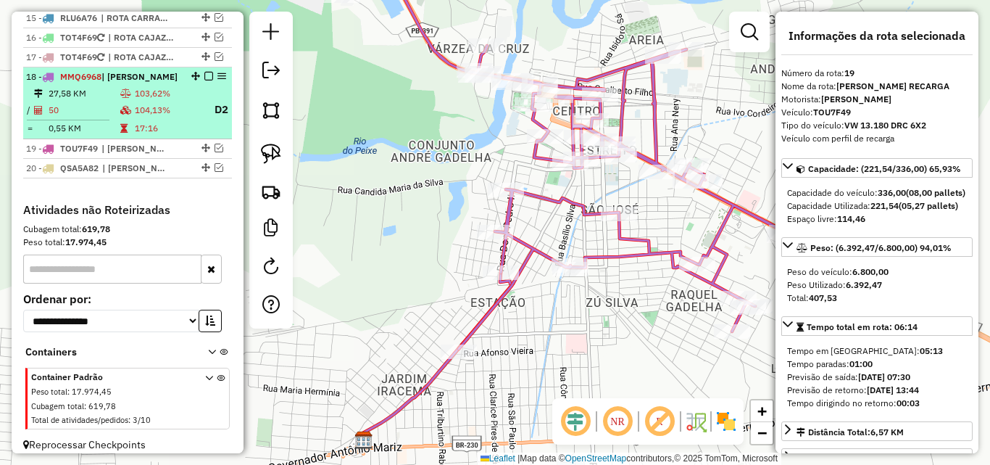
click at [138, 136] on td "17:16" at bounding box center [167, 128] width 67 height 14
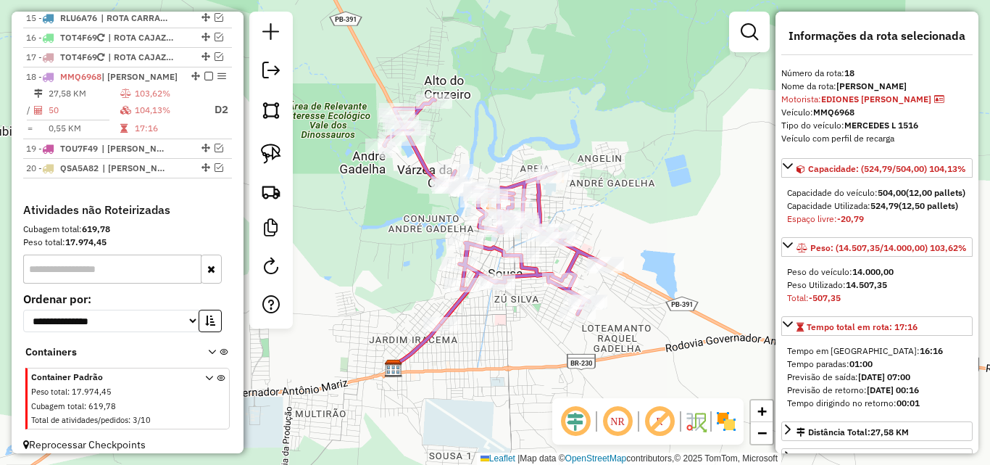
click at [414, 257] on div "Janela de atendimento Grade de atendimento Capacidade Transportadoras Veículos …" at bounding box center [495, 232] width 990 height 465
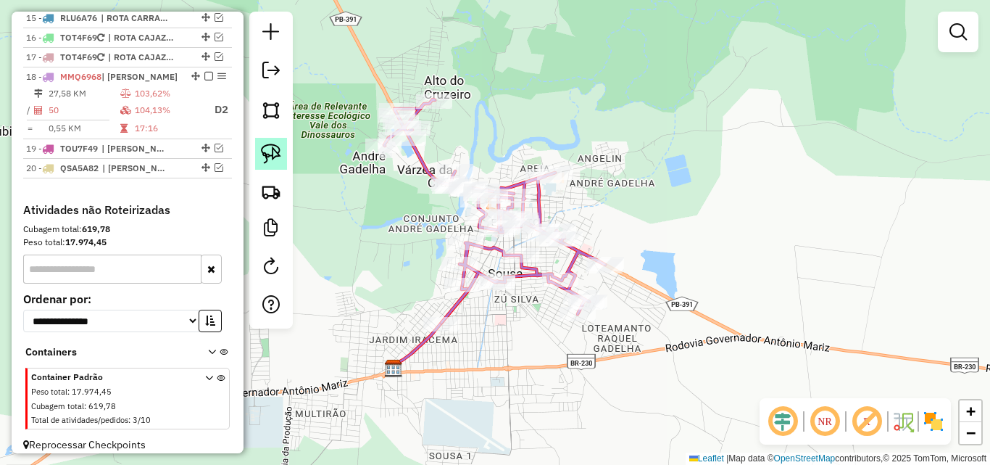
click at [265, 158] on img at bounding box center [271, 154] width 20 height 20
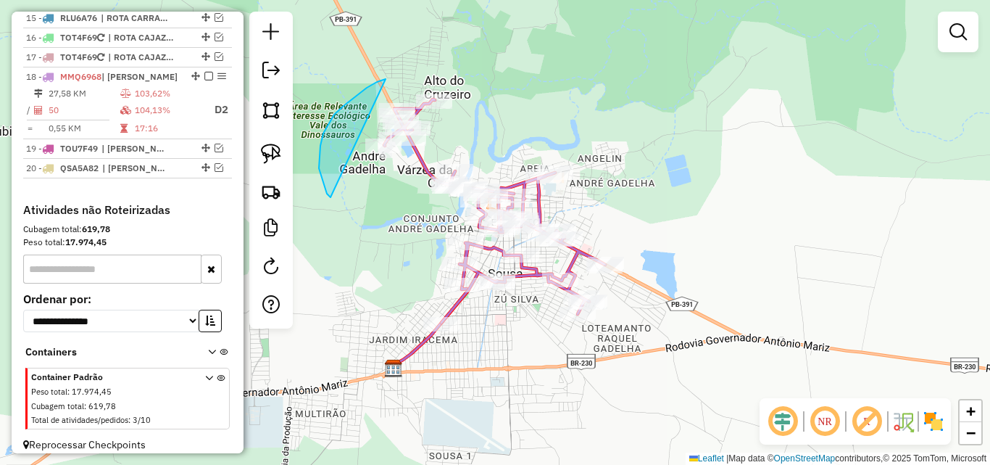
drag, startPoint x: 319, startPoint y: 157, endPoint x: 491, endPoint y: 49, distance: 202.9
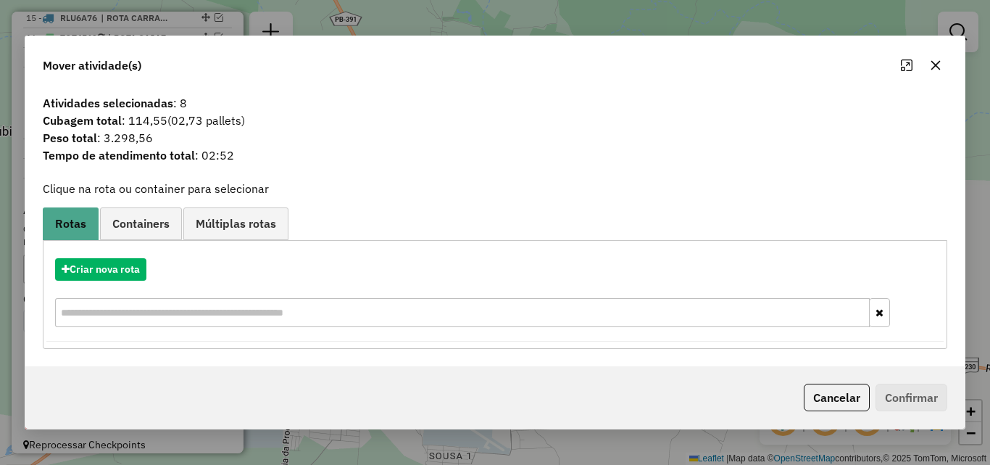
click at [833, 397] on button "Cancelar" at bounding box center [837, 398] width 66 height 28
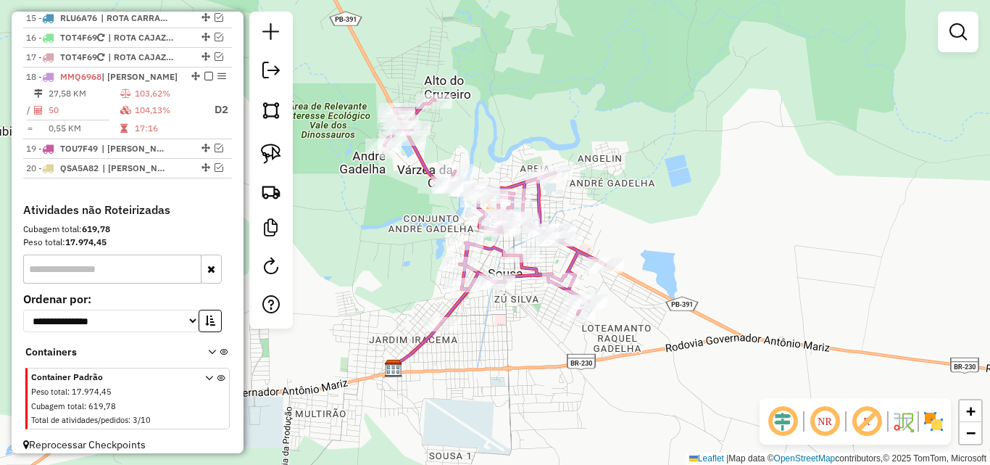
drag, startPoint x: 457, startPoint y: 303, endPoint x: 664, endPoint y: 323, distance: 208.3
click at [457, 302] on icon at bounding box center [494, 210] width 221 height 223
select select "*********"
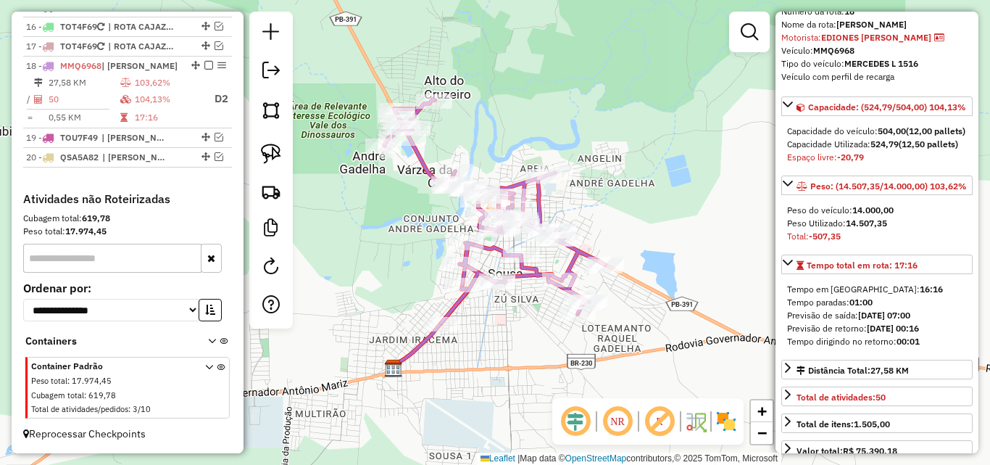
scroll to position [72, 0]
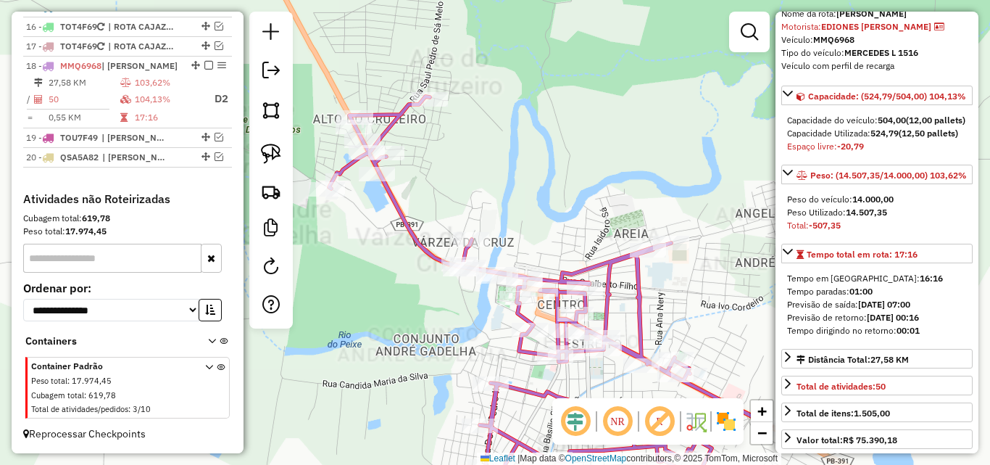
click at [510, 127] on div "Janela de atendimento Grade de atendimento Capacidade Transportadoras Veículos …" at bounding box center [495, 232] width 990 height 465
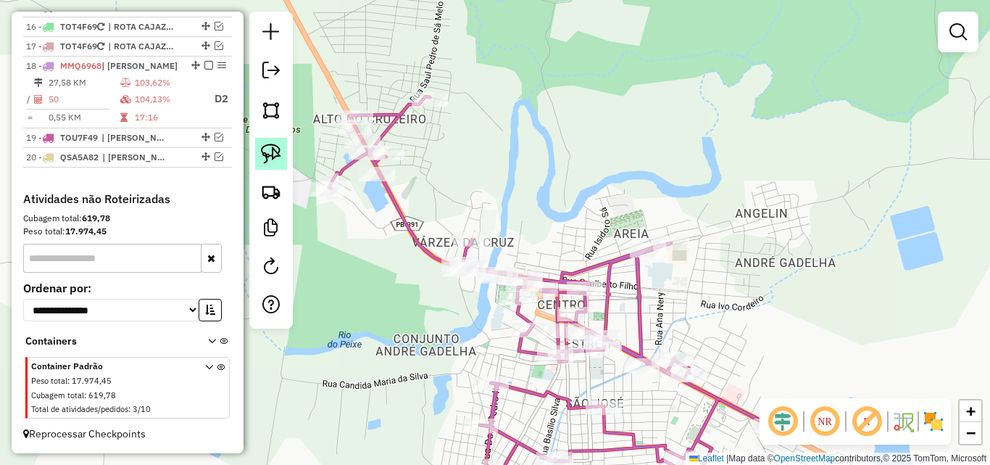
click at [282, 156] on link at bounding box center [271, 154] width 32 height 32
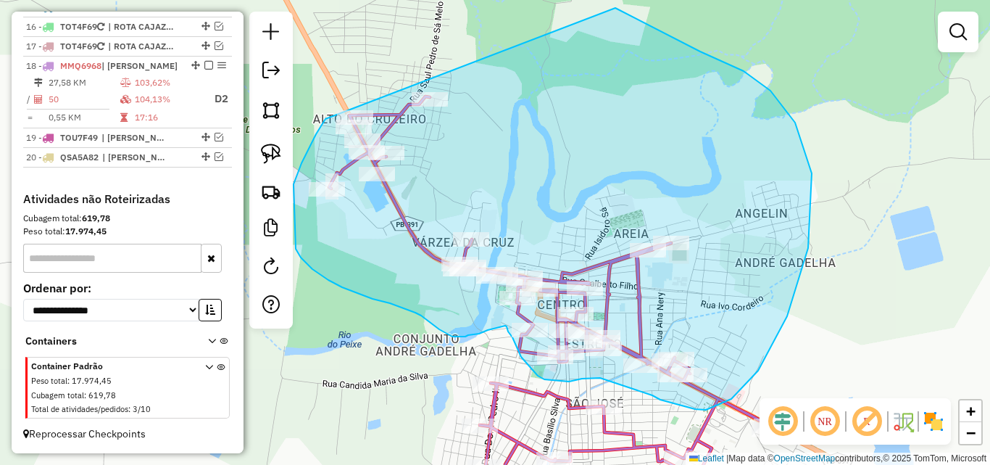
drag, startPoint x: 307, startPoint y: 153, endPoint x: 584, endPoint y: -1, distance: 317.1
click at [584, 0] on html "Aguarde... Pop-up bloqueado! Seu navegador bloqueou automáticamente a abertura …" at bounding box center [495, 232] width 990 height 465
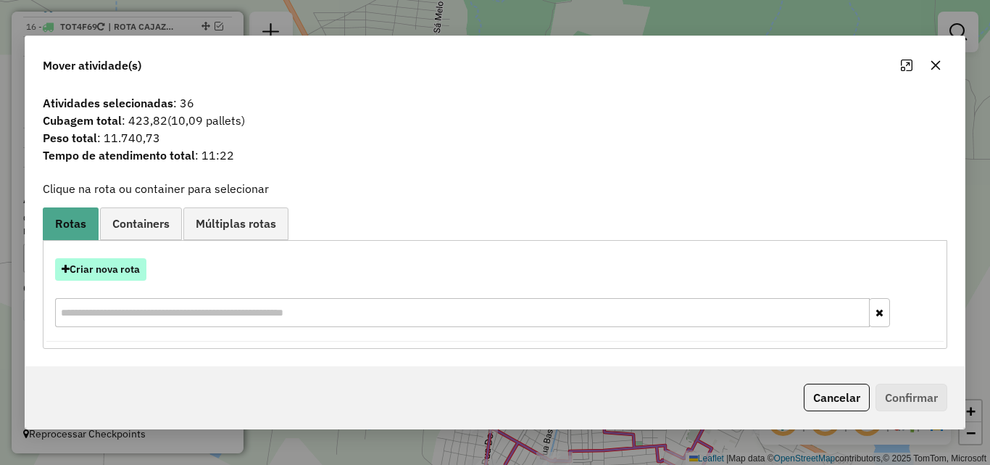
click at [118, 279] on button "Criar nova rota" at bounding box center [100, 269] width 91 height 22
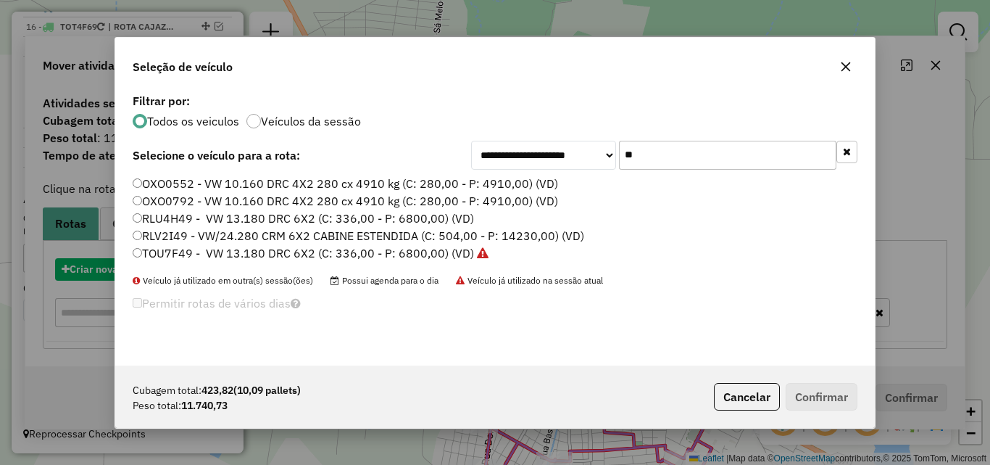
scroll to position [8, 4]
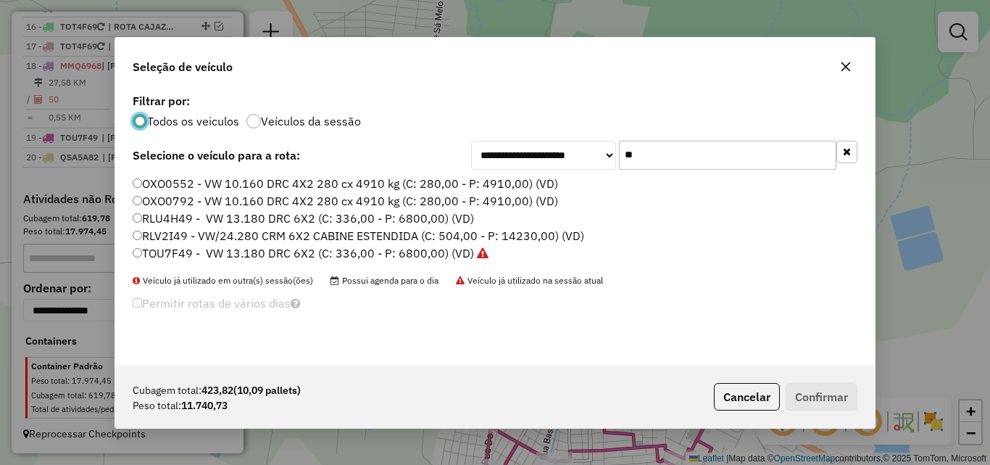
click at [726, 147] on input "**" at bounding box center [727, 155] width 217 height 29
drag, startPoint x: 726, startPoint y: 146, endPoint x: 761, endPoint y: 144, distance: 35.6
click at [755, 146] on input "**" at bounding box center [727, 155] width 217 height 29
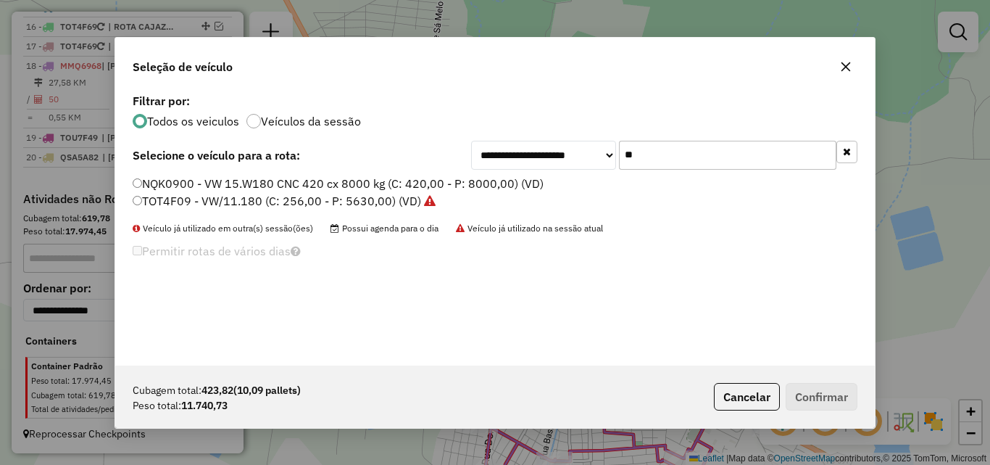
type input "**"
click at [472, 183] on label "NQK0900 - VW 15.W180 CNC 420 cx 8000 kg (C: 420,00 - P: 8000,00) (VD)" at bounding box center [338, 183] width 411 height 17
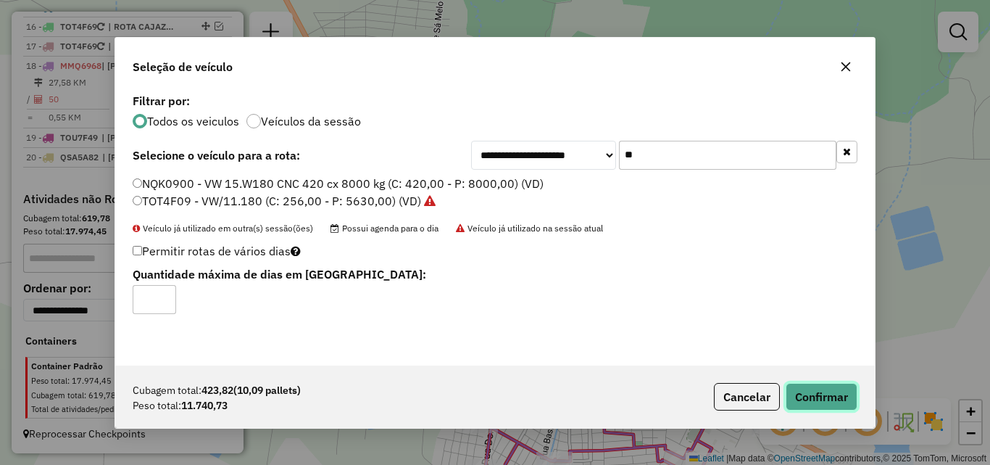
click at [831, 388] on button "Confirmar" at bounding box center [822, 397] width 72 height 28
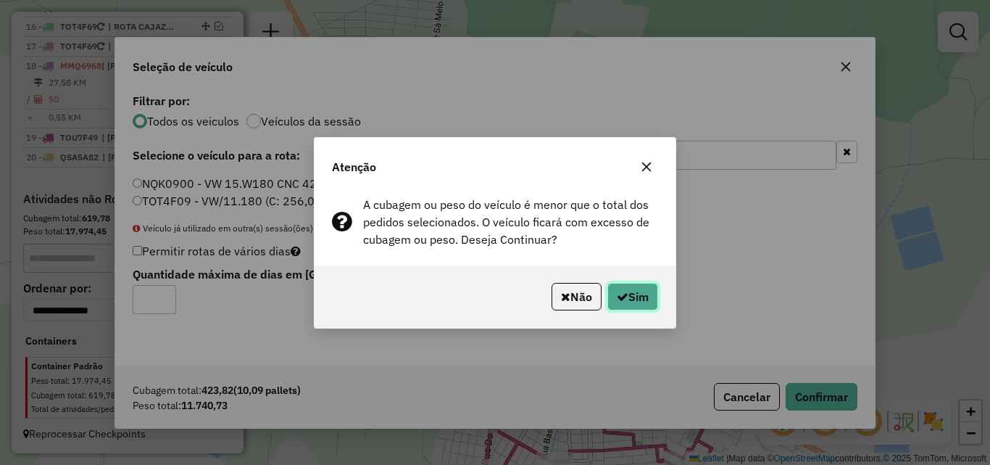
click at [626, 297] on button "Sim" at bounding box center [633, 297] width 51 height 28
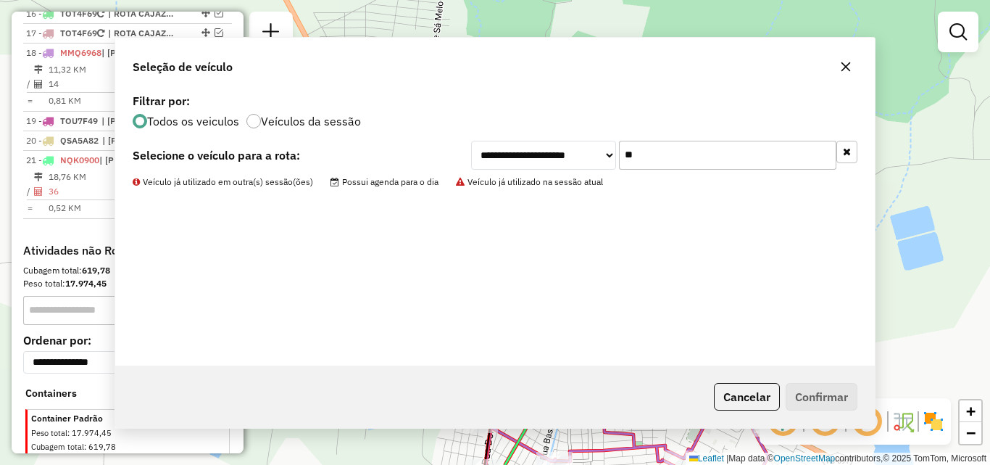
scroll to position [405, 0]
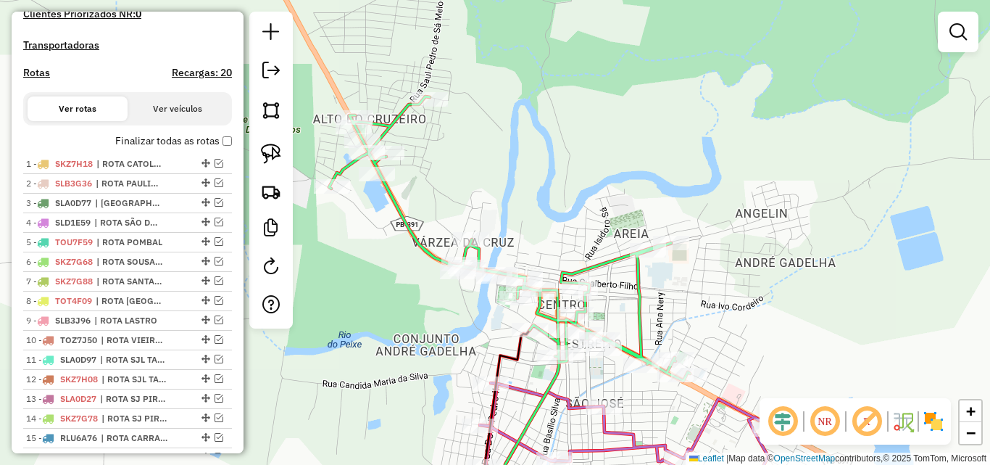
click at [700, 419] on div "Janela de atendimento Grade de atendimento Capacidade Transportadoras Veículos …" at bounding box center [495, 232] width 990 height 465
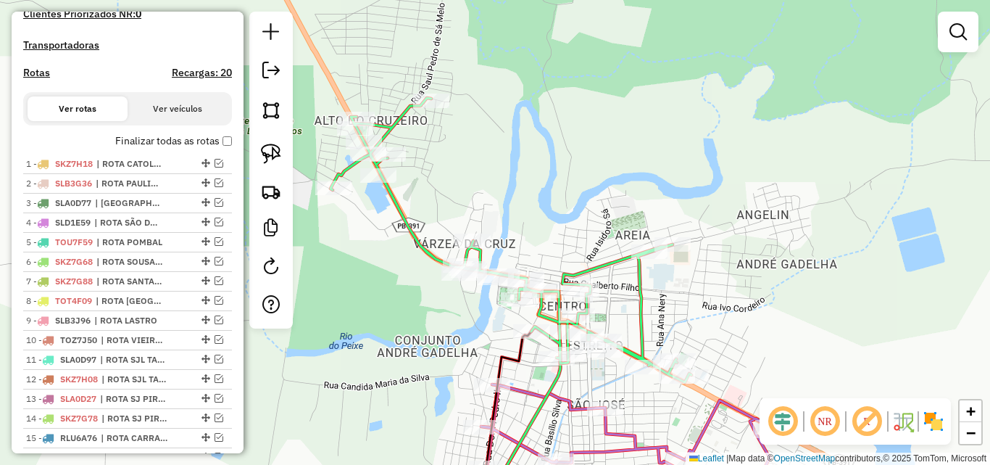
drag, startPoint x: 705, startPoint y: 422, endPoint x: 730, endPoint y: 392, distance: 38.6
click at [705, 423] on icon at bounding box center [622, 447] width 301 height 127
select select "*********"
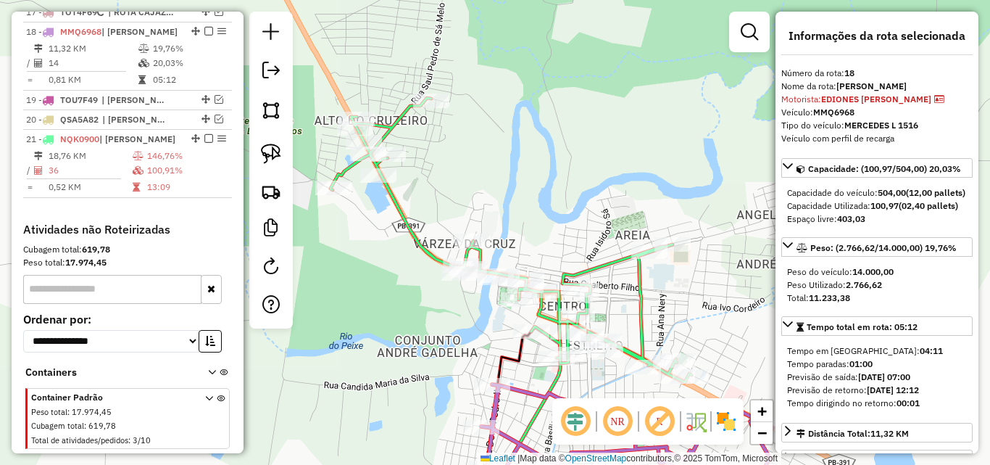
scroll to position [145, 0]
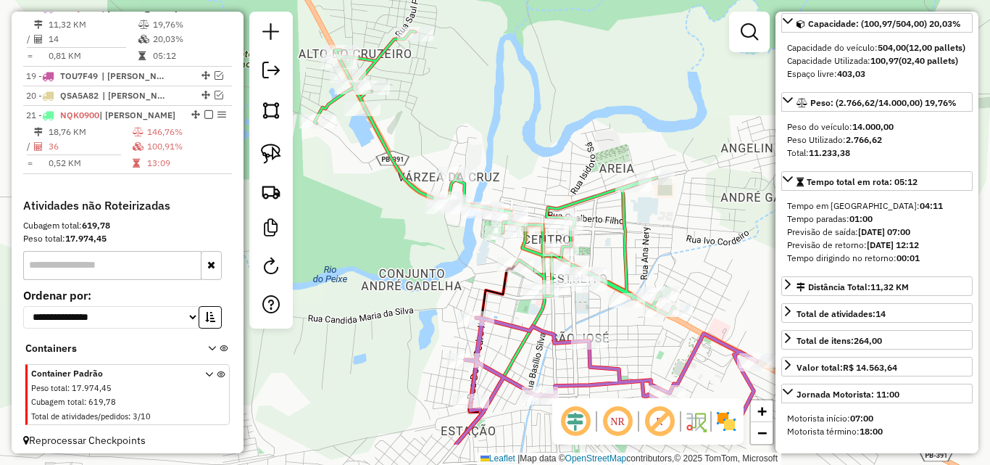
drag, startPoint x: 557, startPoint y: 178, endPoint x: 534, endPoint y: 85, distance: 95.8
click at [531, 84] on div "Janela de atendimento Grade de atendimento Capacidade Transportadoras Veículos …" at bounding box center [495, 232] width 990 height 465
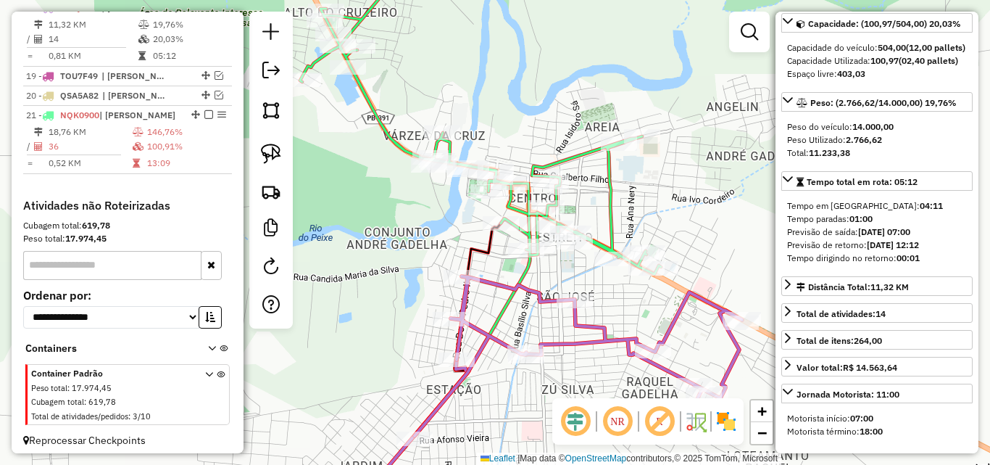
click at [618, 209] on icon at bounding box center [480, 132] width 361 height 284
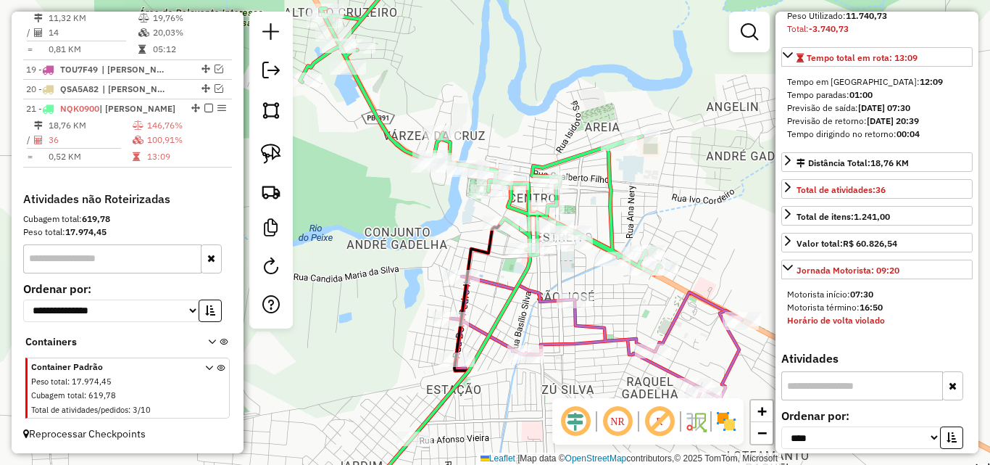
scroll to position [507, 0]
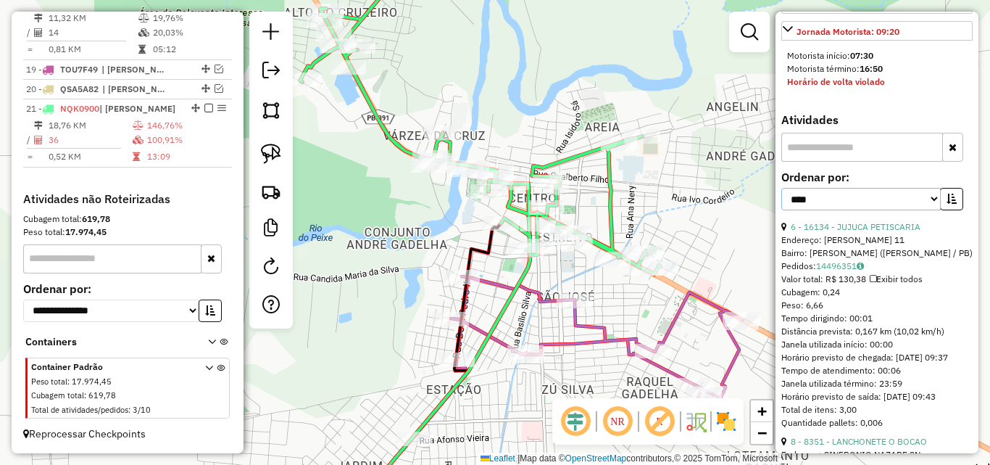
click at [862, 210] on select "**********" at bounding box center [860, 199] width 159 height 22
drag, startPoint x: 865, startPoint y: 240, endPoint x: 877, endPoint y: 241, distance: 12.4
click at [868, 210] on select "**********" at bounding box center [860, 199] width 159 height 22
click at [946, 210] on button "button" at bounding box center [951, 199] width 23 height 22
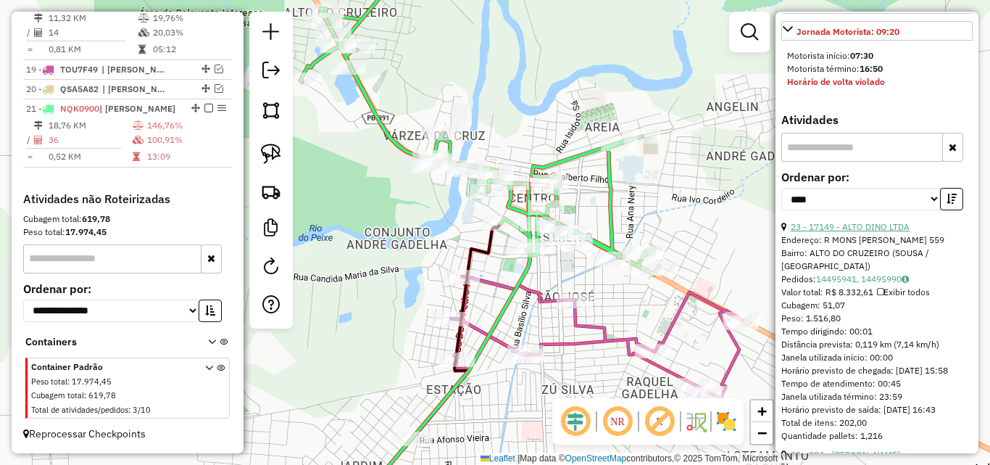
click at [896, 232] on link "23 - 17149 - ALTO DINO LTDA" at bounding box center [850, 226] width 119 height 11
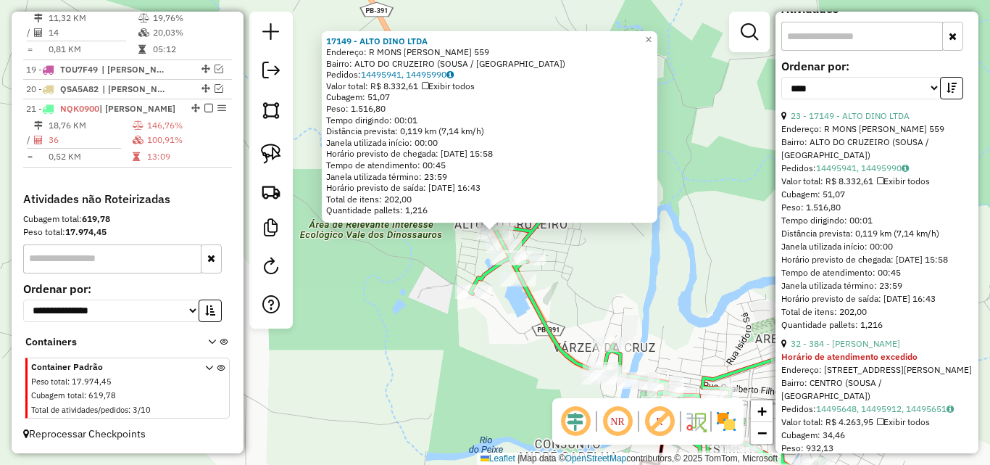
scroll to position [725, 0]
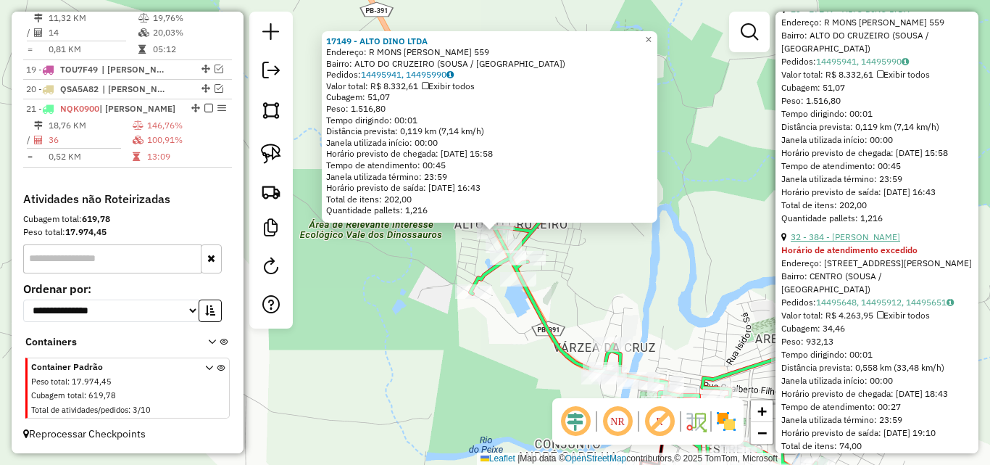
click at [845, 242] on link "32 - 384 - [PERSON_NAME]" at bounding box center [845, 236] width 109 height 11
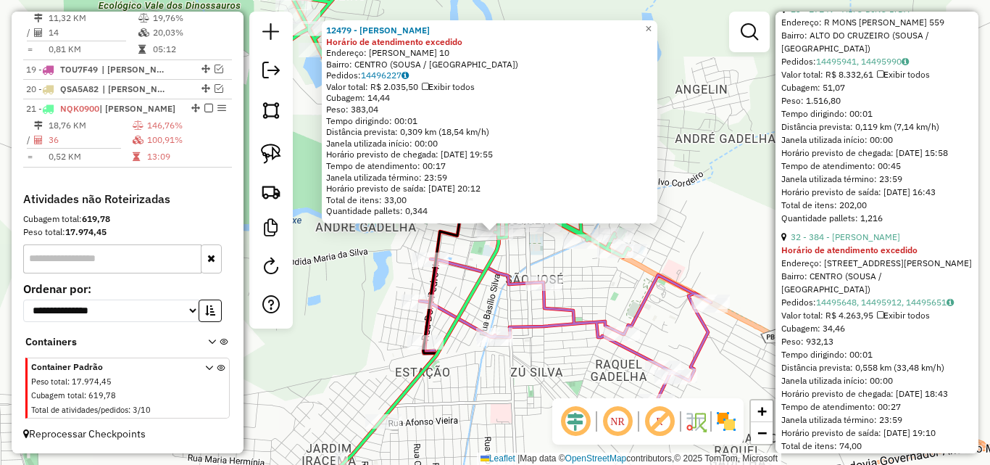
click at [589, 292] on div "12479 - [PERSON_NAME] de atendimento excedido Endereço: [PERSON_NAME] 10 Bairro…" at bounding box center [495, 232] width 990 height 465
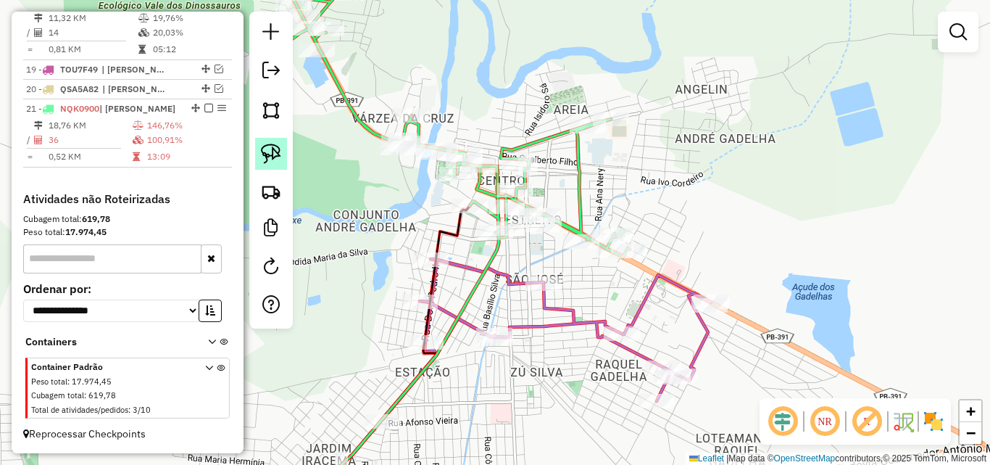
click at [273, 149] on img at bounding box center [271, 154] width 20 height 20
drag, startPoint x: 578, startPoint y: 220, endPoint x: 670, endPoint y: 237, distance: 93.7
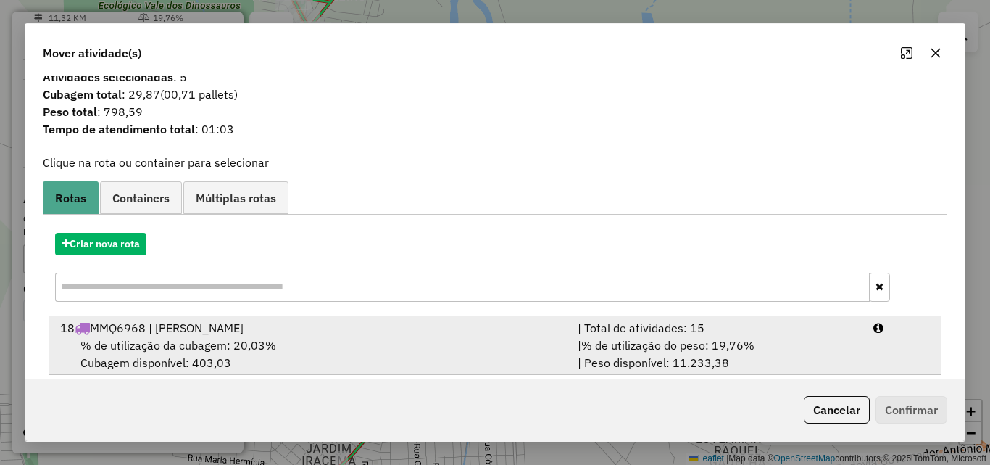
scroll to position [35, 0]
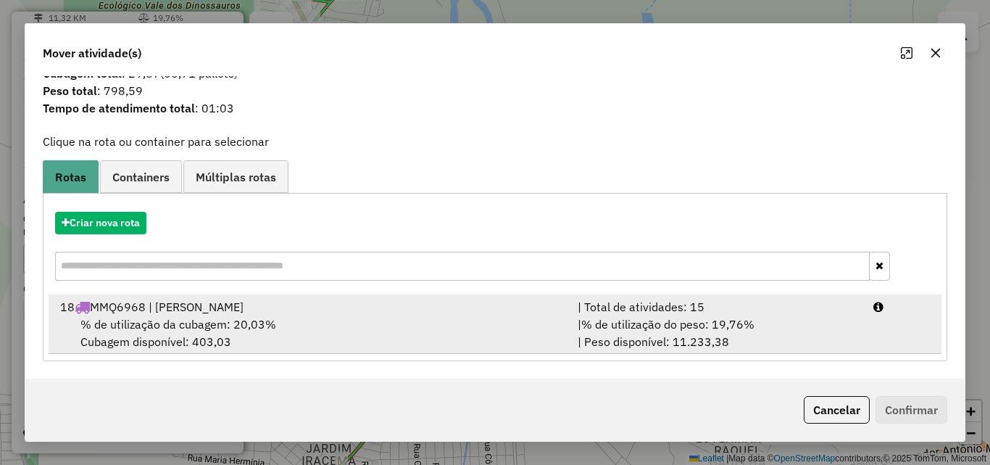
click at [733, 349] on div "| % de utilização do peso: 19,76% | Peso disponível: 11.233,38" at bounding box center [717, 332] width 296 height 35
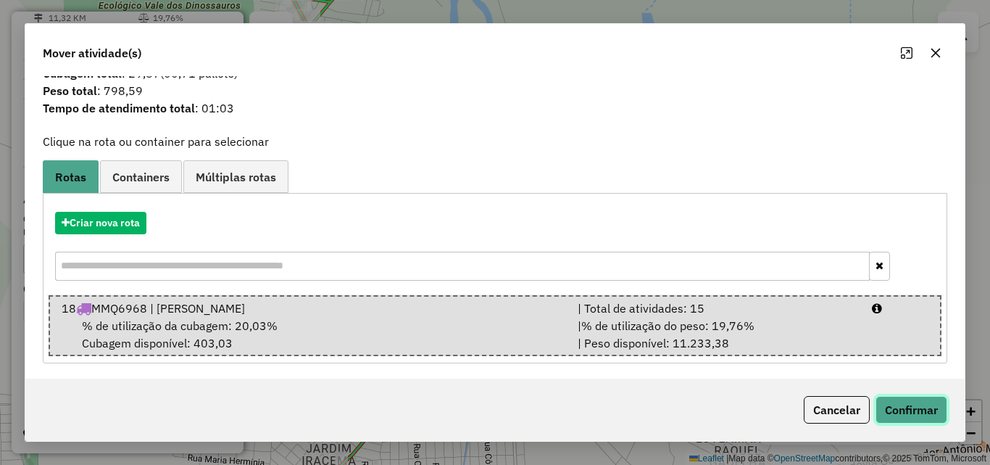
click at [896, 414] on button "Confirmar" at bounding box center [912, 410] width 72 height 28
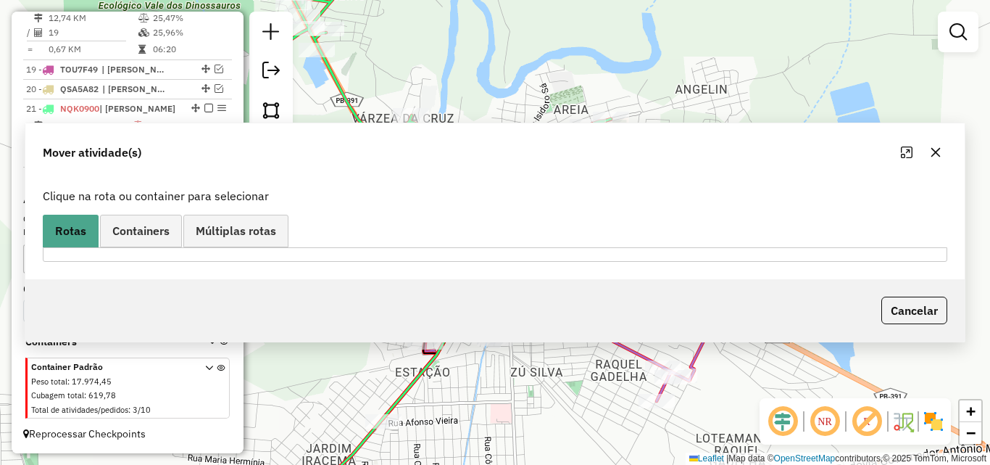
scroll to position [845, 0]
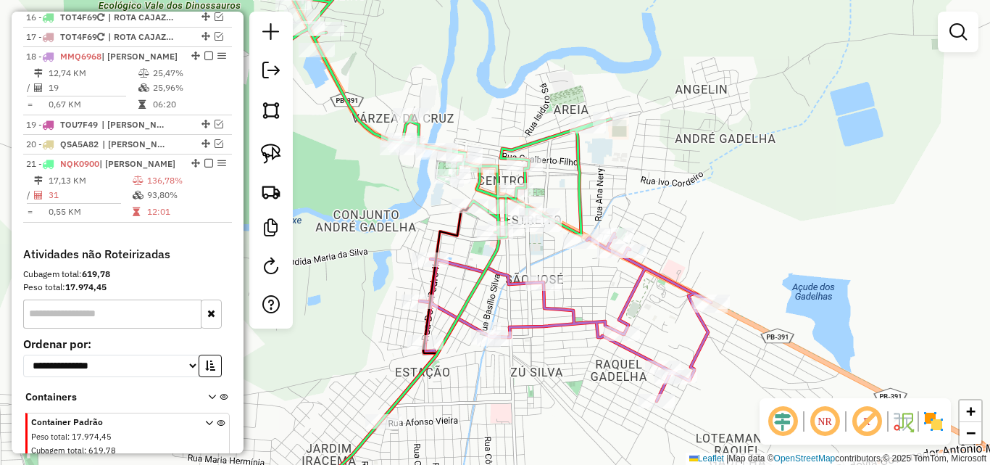
drag, startPoint x: 216, startPoint y: 134, endPoint x: 228, endPoint y: 140, distance: 13.0
click at [215, 128] on em at bounding box center [219, 124] width 9 height 9
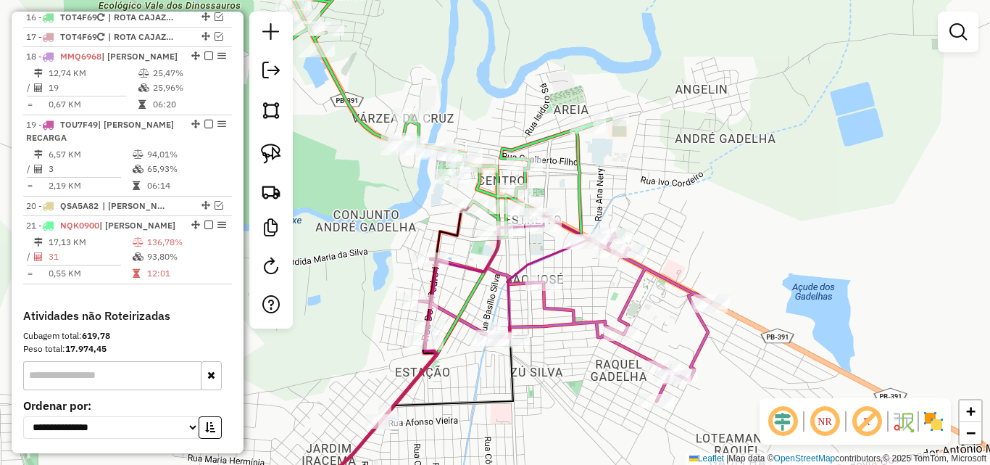
select select "*********"
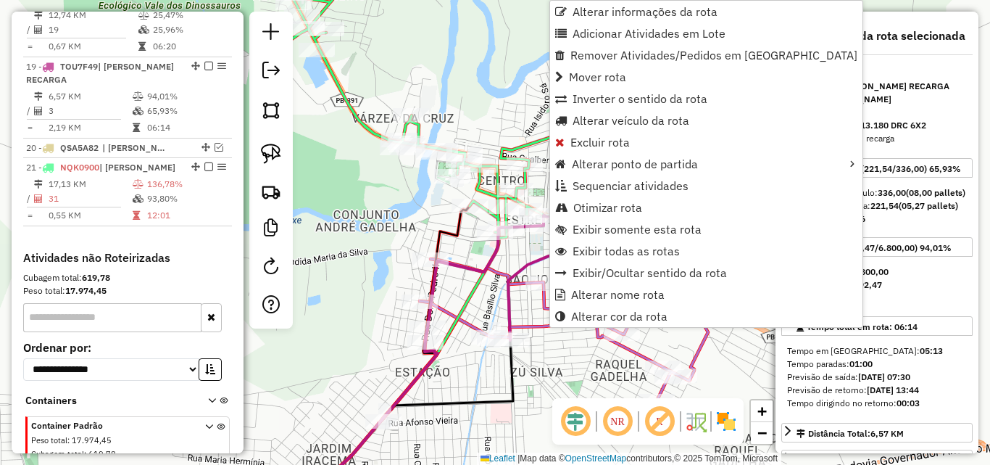
scroll to position [962, 0]
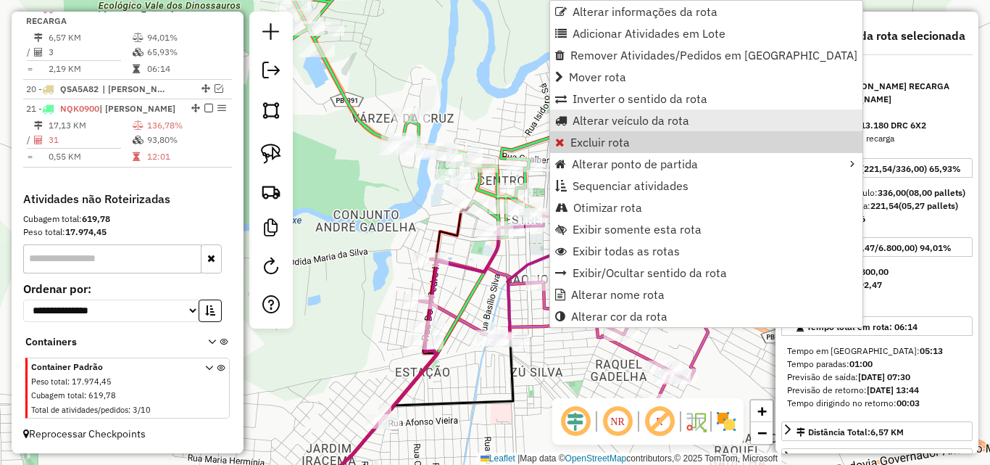
click at [645, 126] on span "Alterar veículo da rota" at bounding box center [631, 121] width 117 height 12
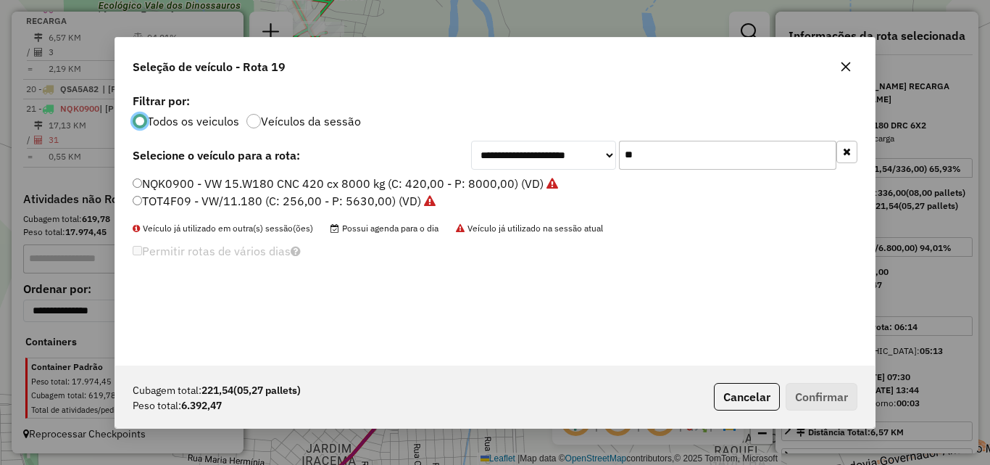
scroll to position [8, 4]
click at [673, 155] on input "**" at bounding box center [727, 155] width 217 height 29
click at [676, 154] on input "**" at bounding box center [727, 155] width 217 height 29
type input "***"
click at [405, 205] on label "SLD1E99 - VW/18.210 CRM 4X2 (C: 420,00 - P: 7600,00) (VD)" at bounding box center [302, 200] width 339 height 17
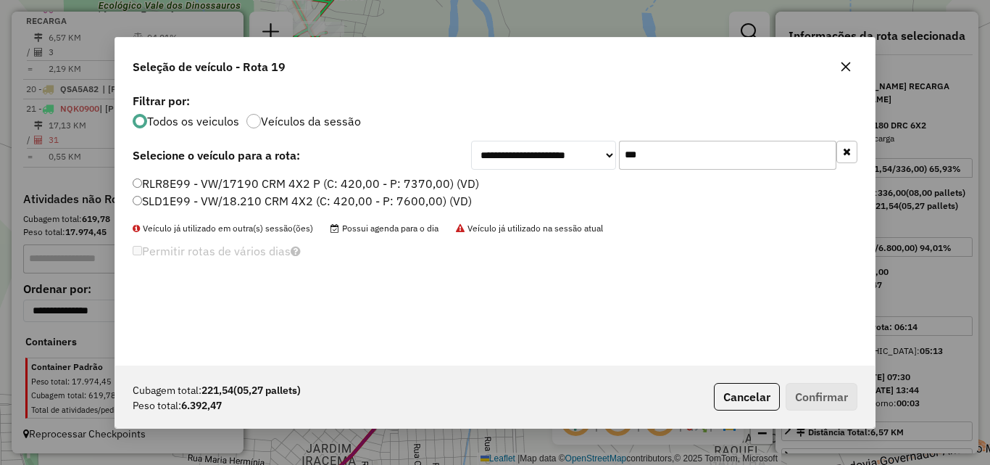
click at [441, 202] on label "SLD1E99 - VW/18.210 CRM 4X2 (C: 420,00 - P: 7600,00) (VD)" at bounding box center [302, 200] width 339 height 17
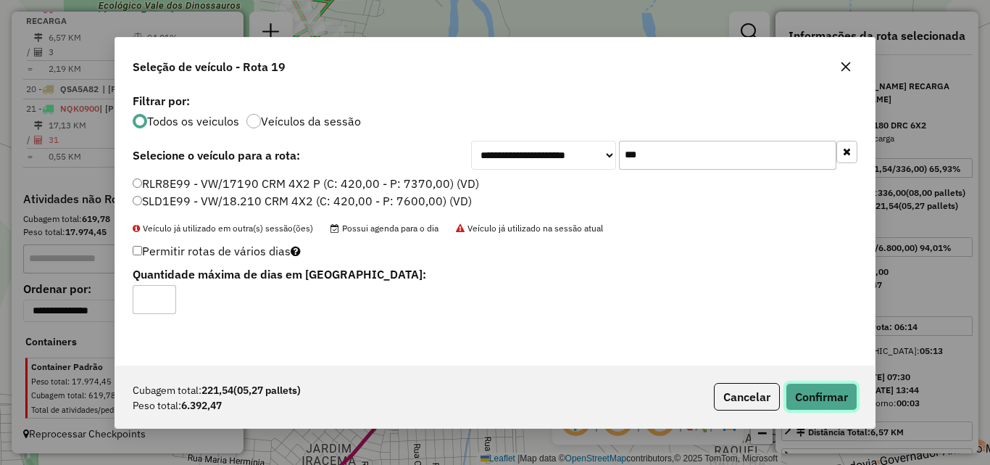
click at [801, 391] on button "Confirmar" at bounding box center [822, 397] width 72 height 28
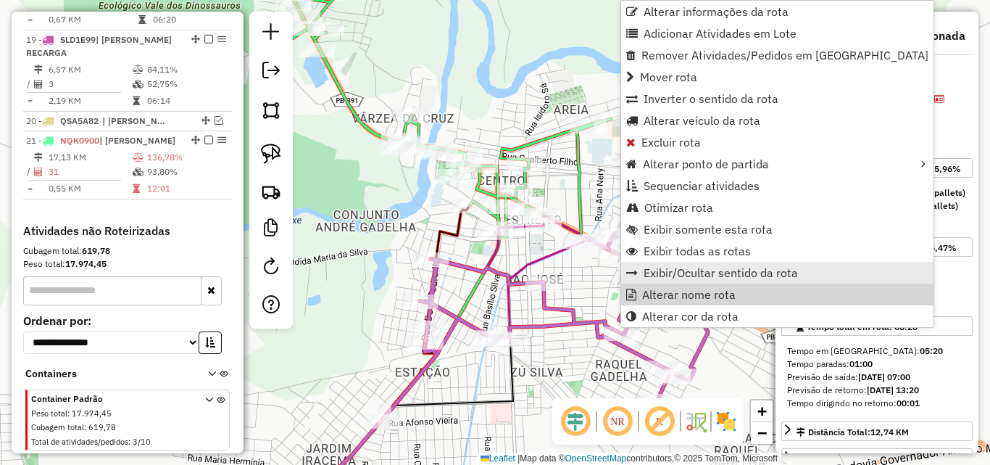
scroll to position [894, 0]
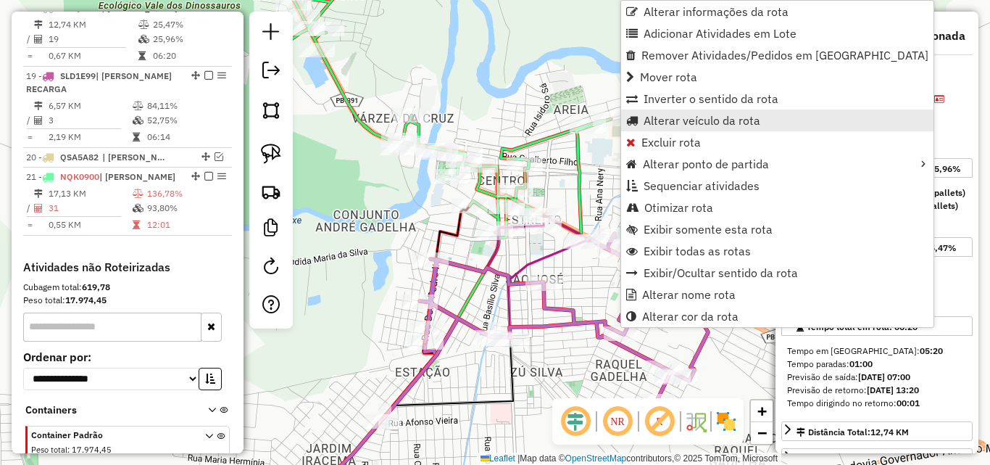
click at [691, 122] on span "Alterar veículo da rota" at bounding box center [702, 121] width 117 height 12
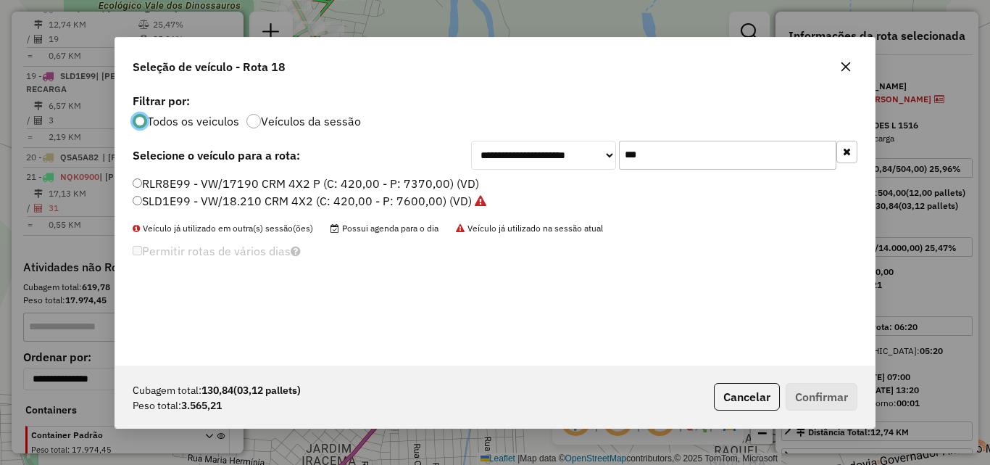
scroll to position [8, 4]
click at [703, 153] on input "***" at bounding box center [727, 155] width 217 height 29
drag, startPoint x: 703, startPoint y: 153, endPoint x: 732, endPoint y: 157, distance: 29.2
click at [721, 153] on input "***" at bounding box center [727, 155] width 217 height 29
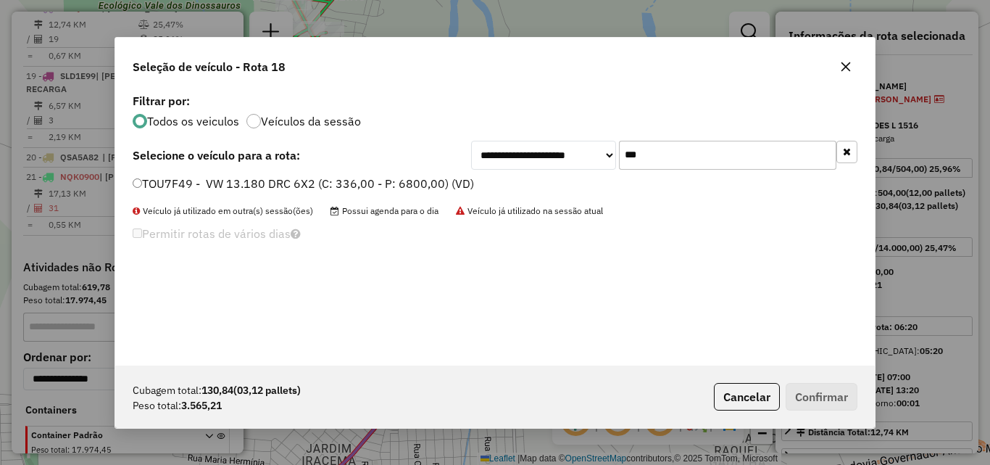
type input "***"
click at [421, 180] on label "TOU7F49 - VW 13.180 DRC 6X2 (C: 336,00 - P: 6800,00) (VD)" at bounding box center [303, 183] width 341 height 17
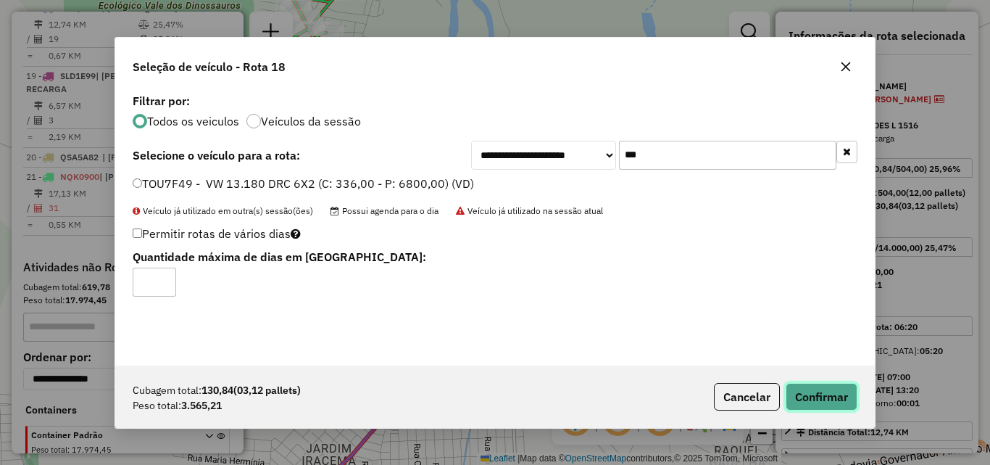
click at [810, 392] on button "Confirmar" at bounding box center [822, 397] width 72 height 28
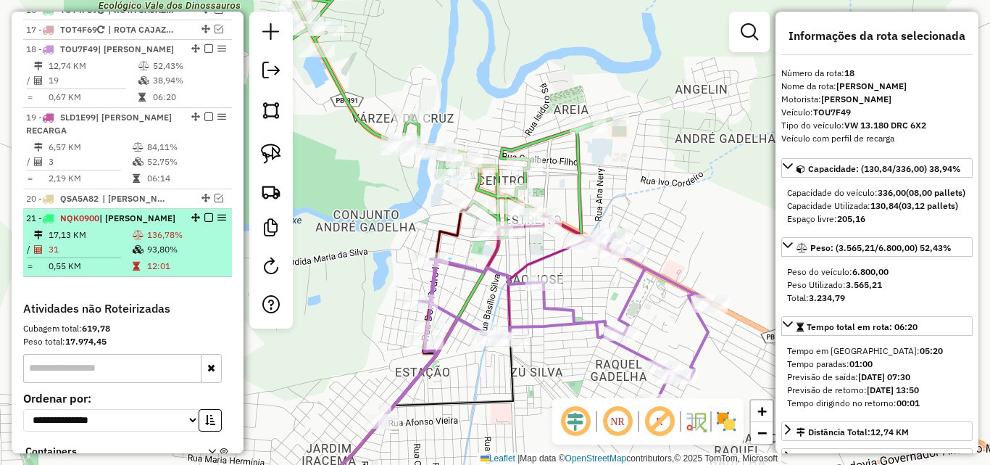
scroll to position [821, 0]
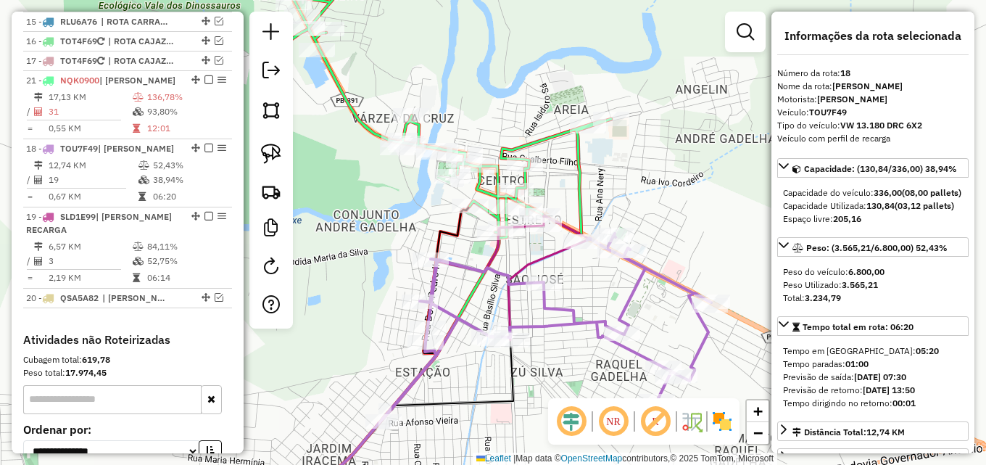
drag, startPoint x: 193, startPoint y: 262, endPoint x: 198, endPoint y: 106, distance: 156.7
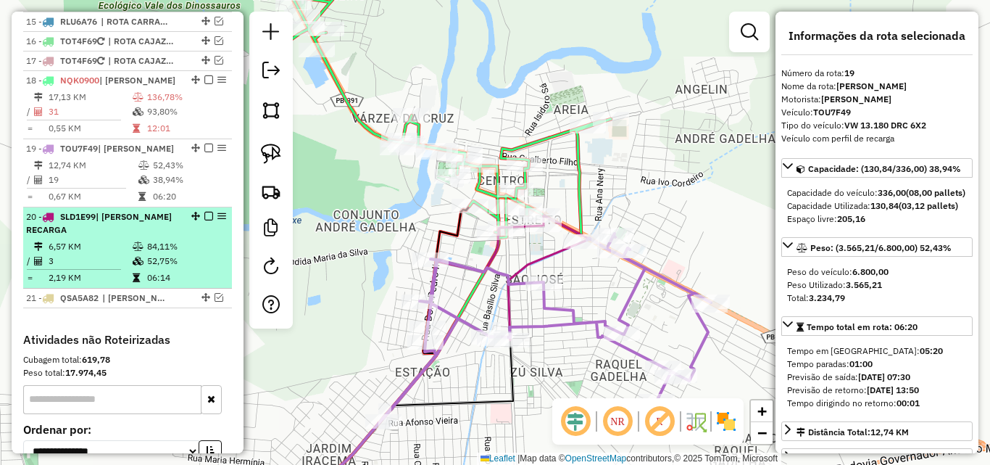
click at [204, 220] on em at bounding box center [208, 216] width 9 height 9
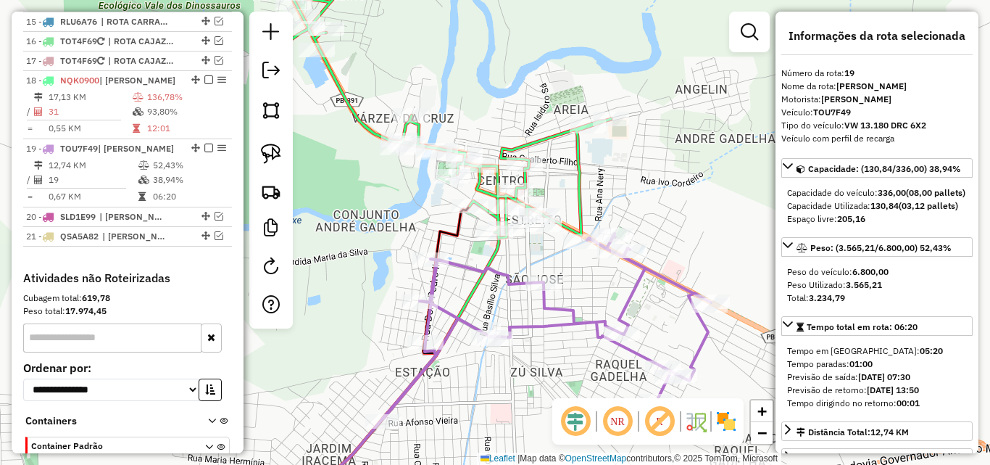
click at [622, 304] on icon at bounding box center [548, 325] width 328 height 185
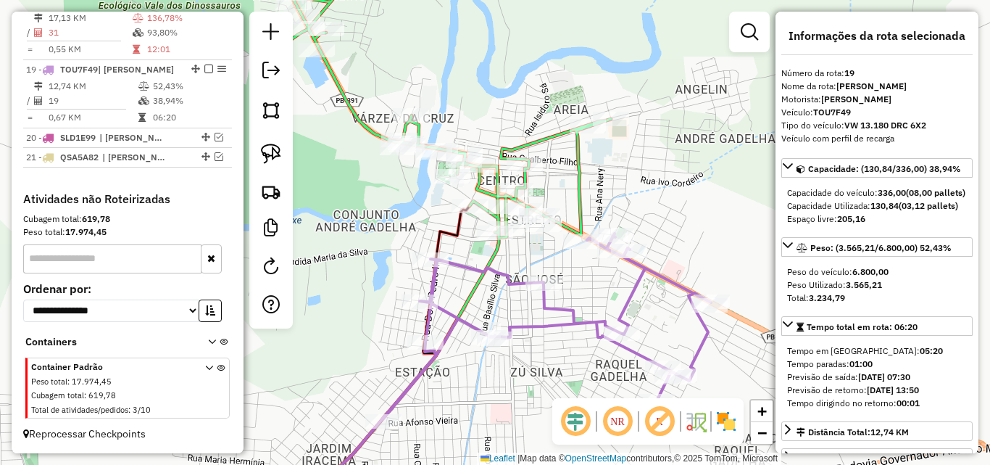
scroll to position [72, 0]
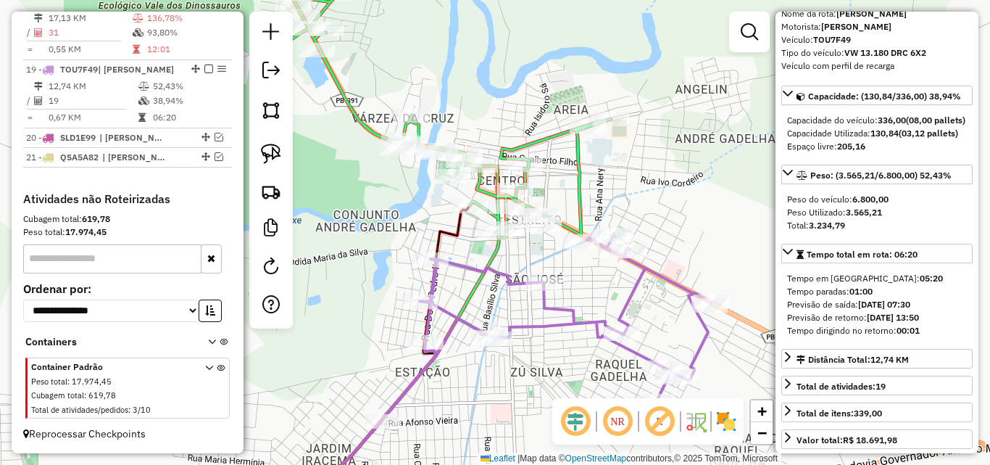
click at [580, 181] on icon at bounding box center [440, 104] width 342 height 265
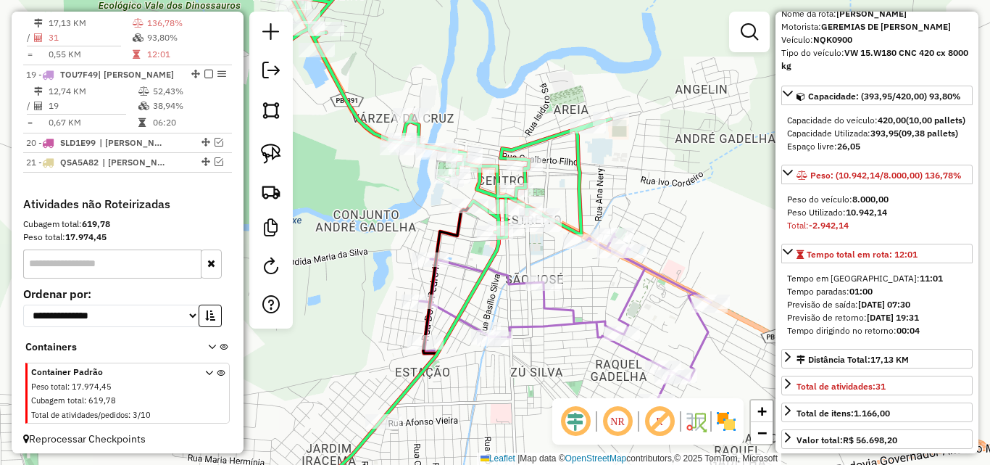
scroll to position [894, 0]
click at [633, 291] on icon at bounding box center [548, 325] width 328 height 185
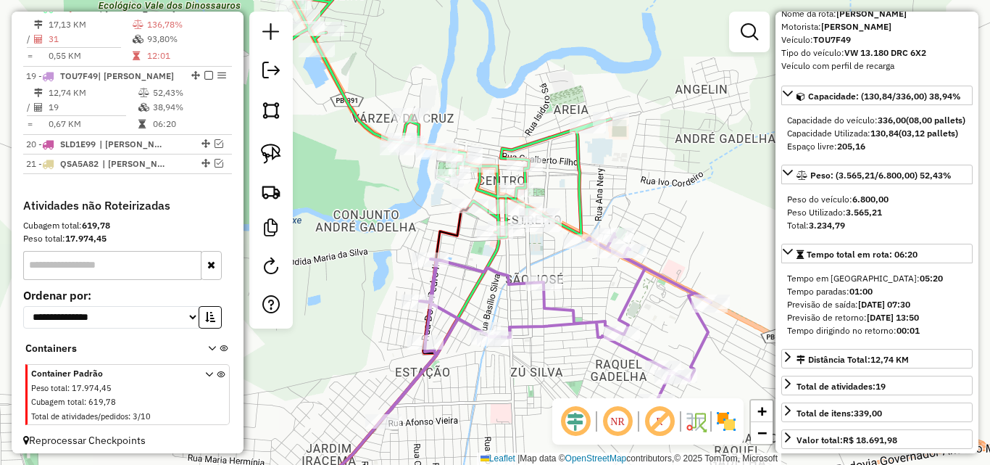
scroll to position [913, 0]
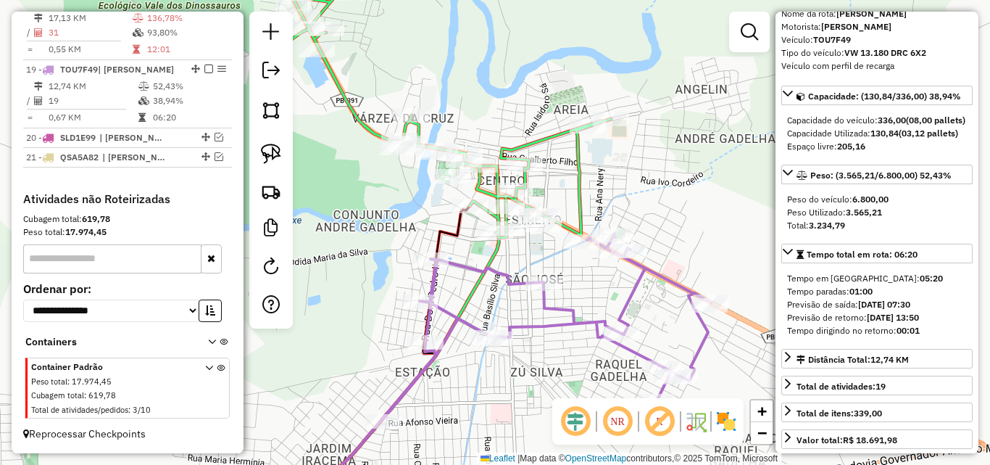
drag, startPoint x: 264, startPoint y: 155, endPoint x: 314, endPoint y: 165, distance: 50.9
click at [264, 156] on img at bounding box center [271, 154] width 20 height 20
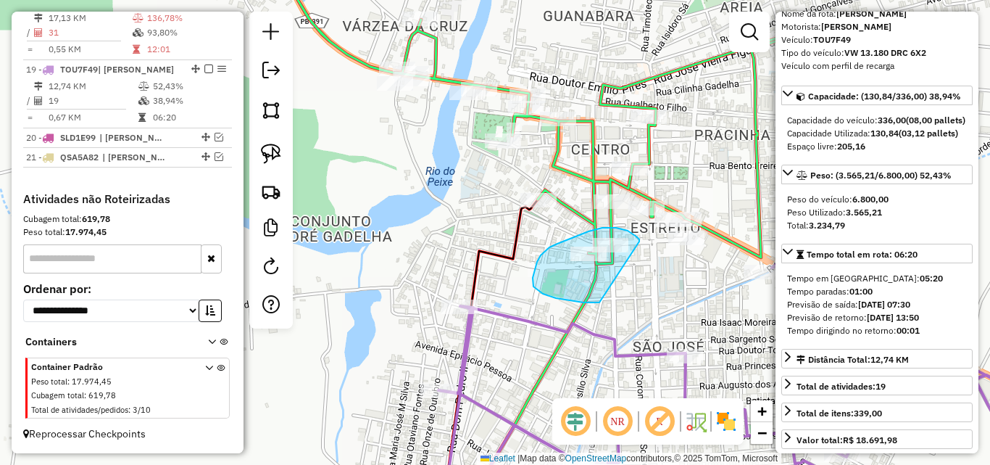
drag, startPoint x: 639, startPoint y: 241, endPoint x: 637, endPoint y: 295, distance: 53.7
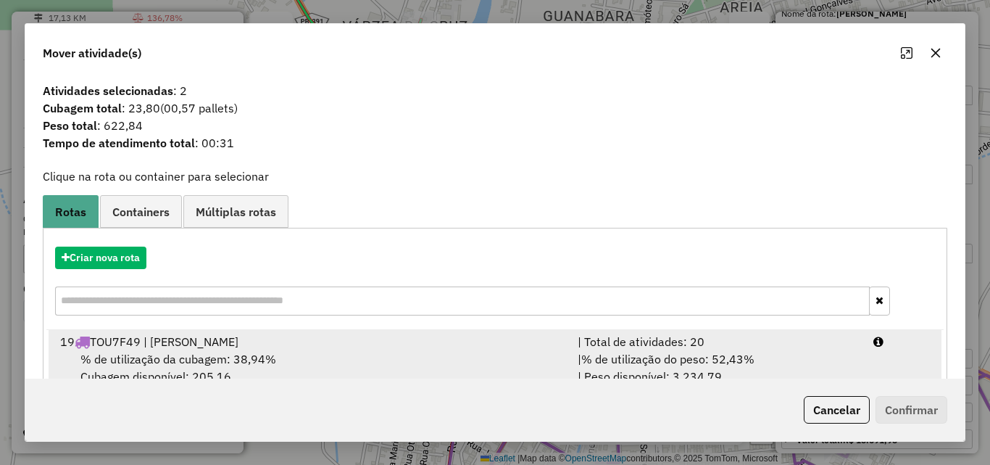
click at [702, 340] on div "| Total de atividades: 20" at bounding box center [717, 341] width 296 height 17
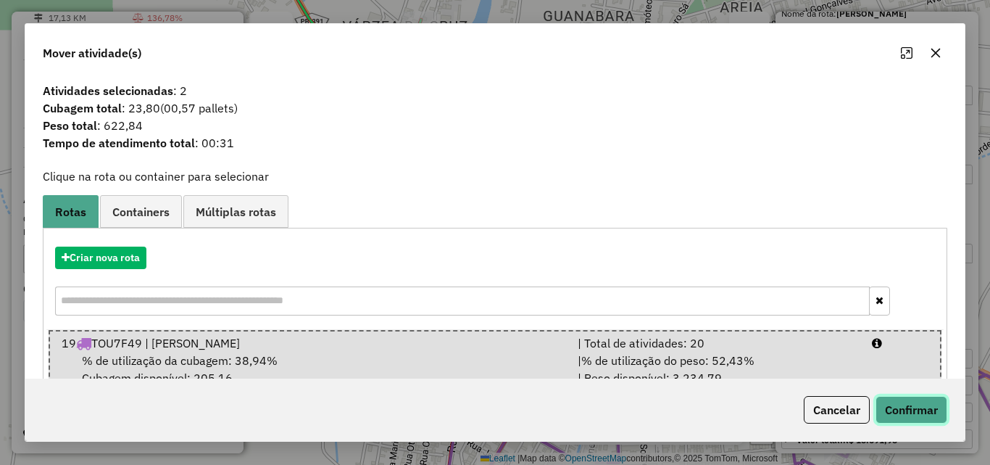
click at [890, 400] on button "Confirmar" at bounding box center [912, 410] width 72 height 28
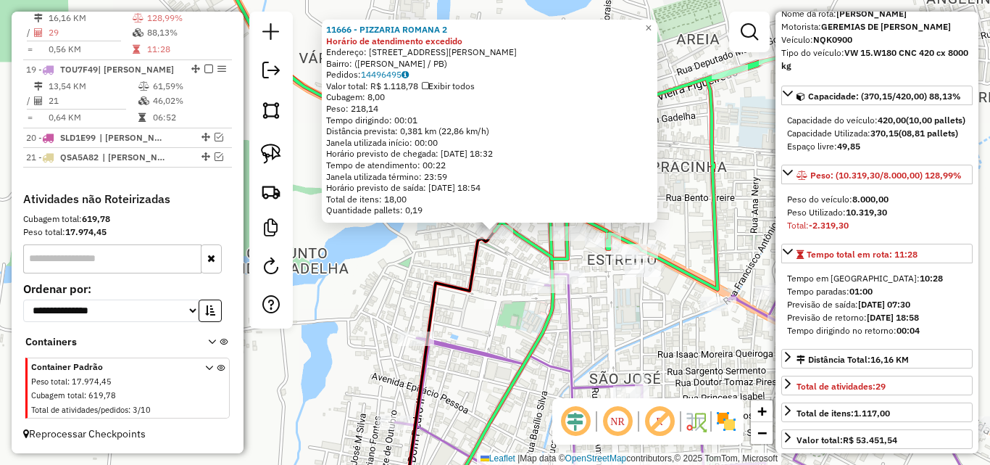
scroll to position [894, 0]
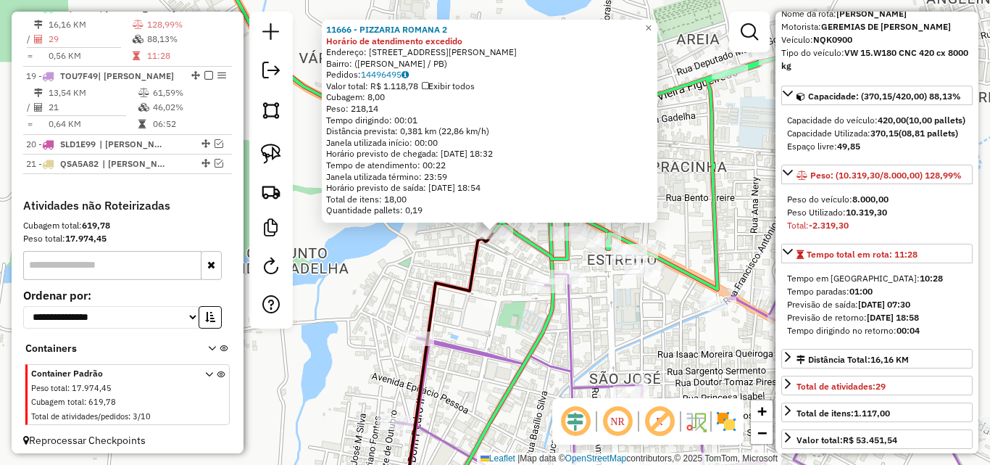
click at [348, 328] on div "11666 - PIZZARIA ROMANA 2 Horário de atendimento excedido Endereço: Travessa [P…" at bounding box center [495, 232] width 990 height 465
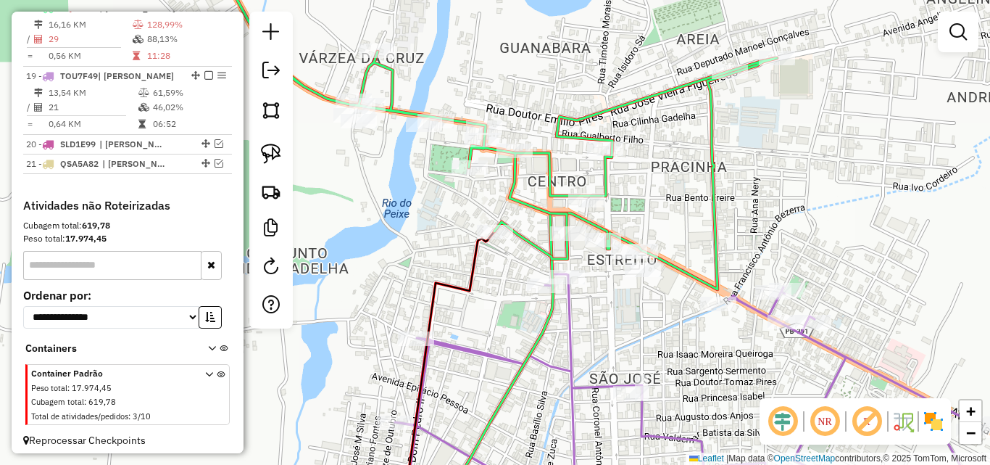
click at [708, 258] on div "Rota 18 - Placa NQK0900 11512 - GENICLALDIO DOS SANTOS MEDEIRO Janela de atendi…" at bounding box center [495, 232] width 990 height 465
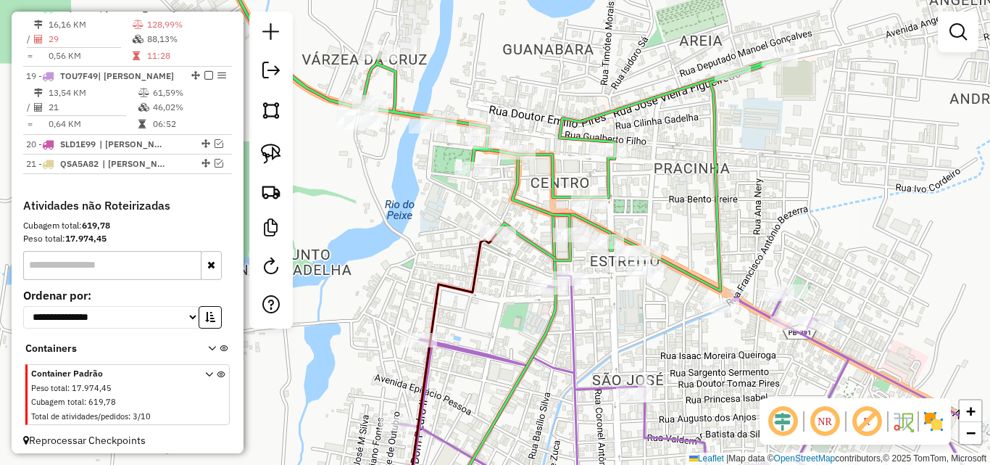
click at [716, 255] on icon at bounding box center [497, 122] width 565 height 337
select select "*********"
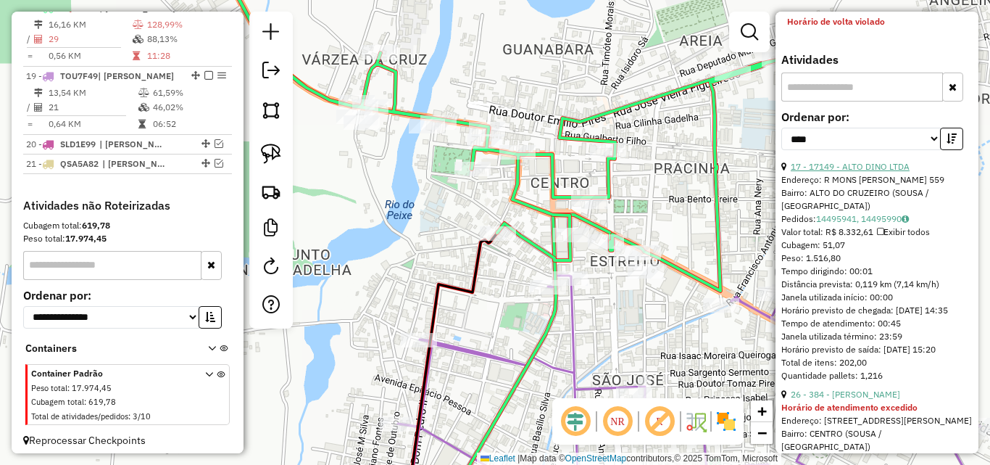
scroll to position [652, 0]
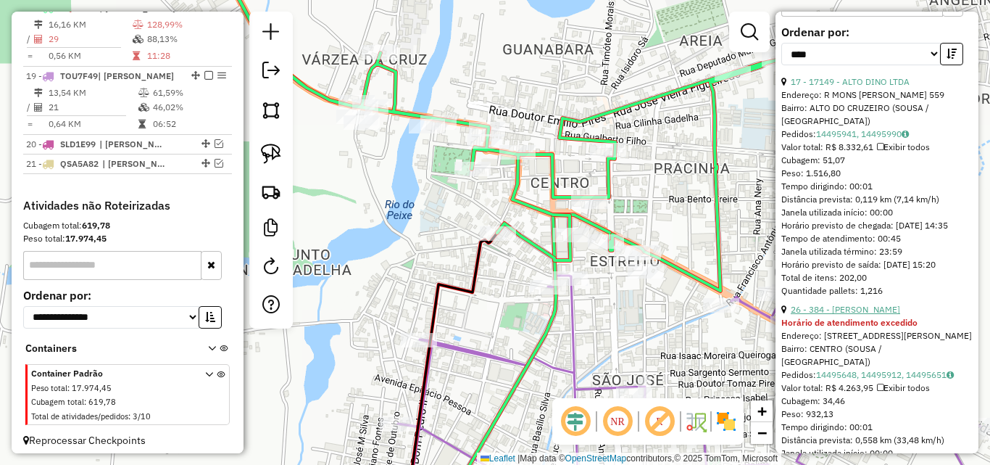
click at [857, 315] on link "26 - 384 - [PERSON_NAME]" at bounding box center [845, 309] width 109 height 11
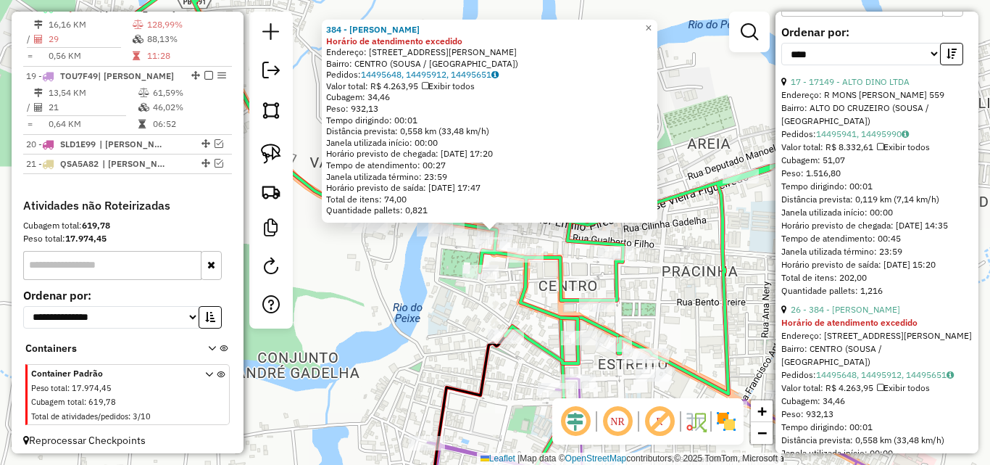
click at [439, 341] on div "384 - [PERSON_NAME] de atendimento excedido Endereço: [STREET_ADDRESS][PERSON_N…" at bounding box center [495, 232] width 990 height 465
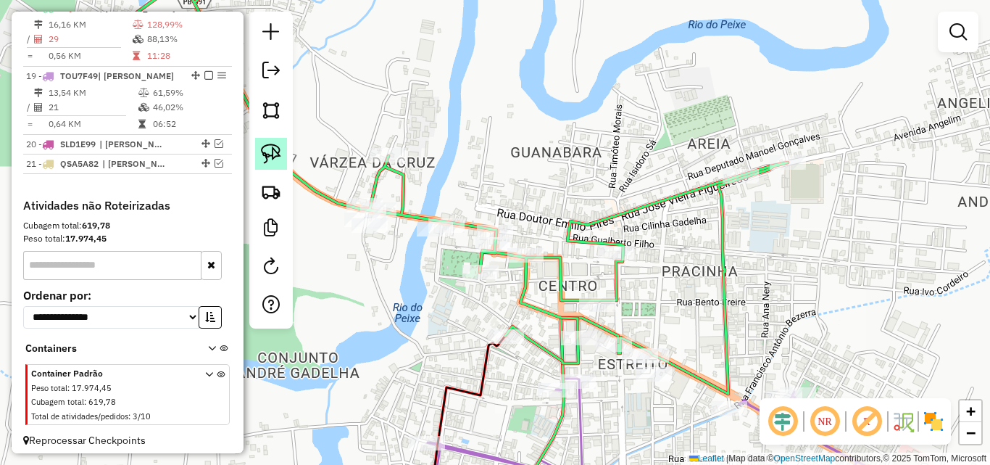
click at [277, 156] on img at bounding box center [271, 154] width 20 height 20
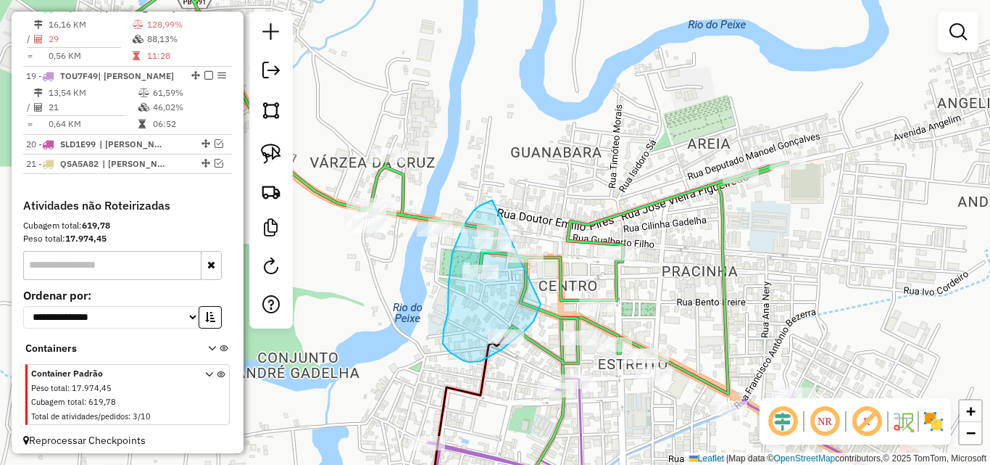
drag, startPoint x: 477, startPoint y: 208, endPoint x: 561, endPoint y: 241, distance: 90.2
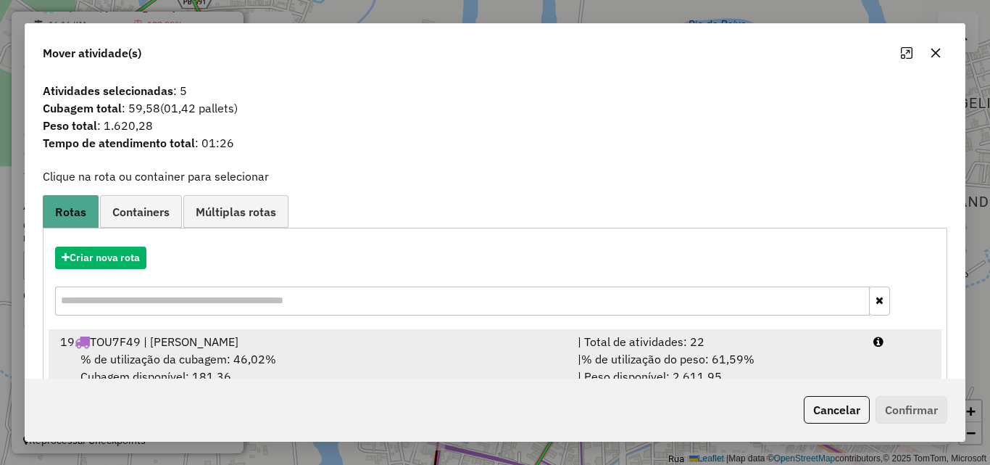
drag, startPoint x: 756, startPoint y: 344, endPoint x: 774, endPoint y: 353, distance: 20.4
click at [756, 344] on div "| Total de atividades: 22" at bounding box center [717, 341] width 296 height 17
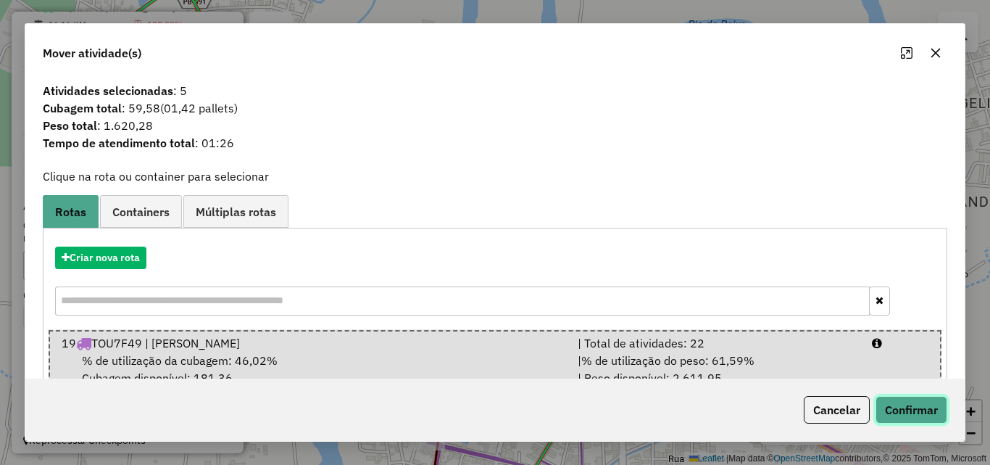
click at [921, 406] on button "Confirmar" at bounding box center [912, 410] width 72 height 28
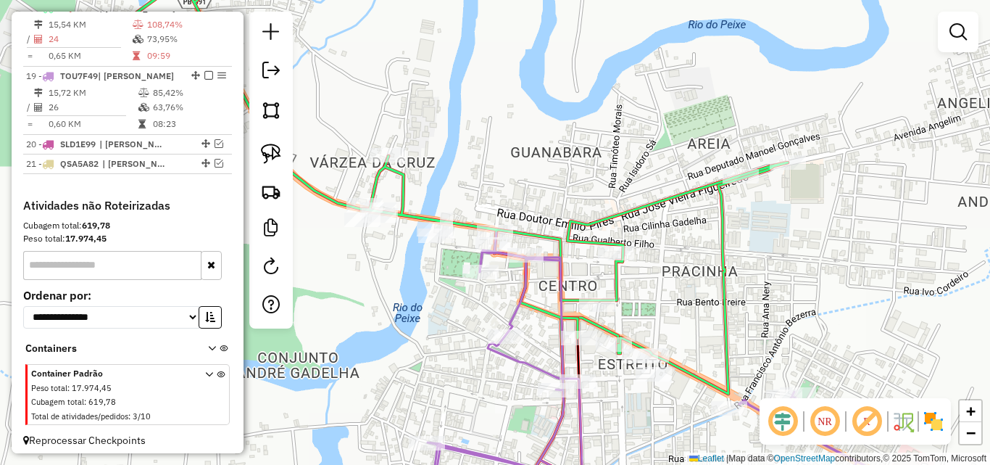
click at [631, 216] on icon at bounding box center [445, 174] width 685 height 440
select select "*********"
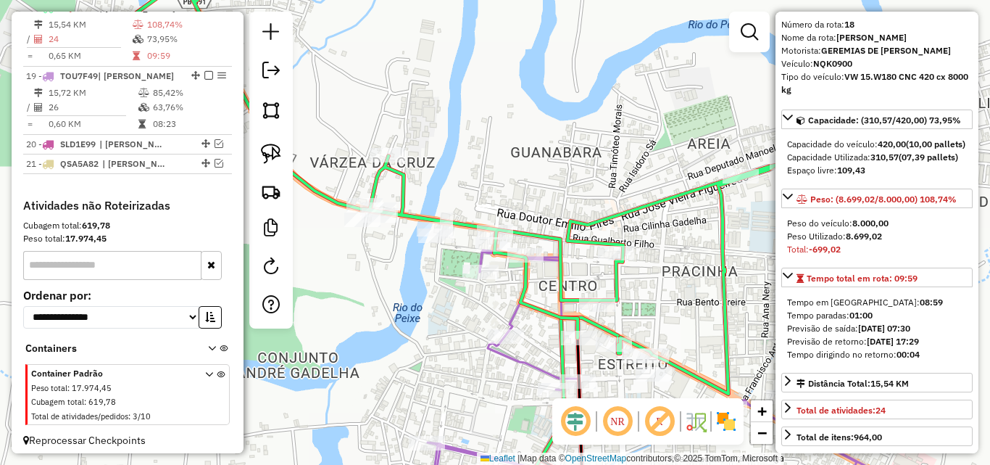
scroll to position [72, 0]
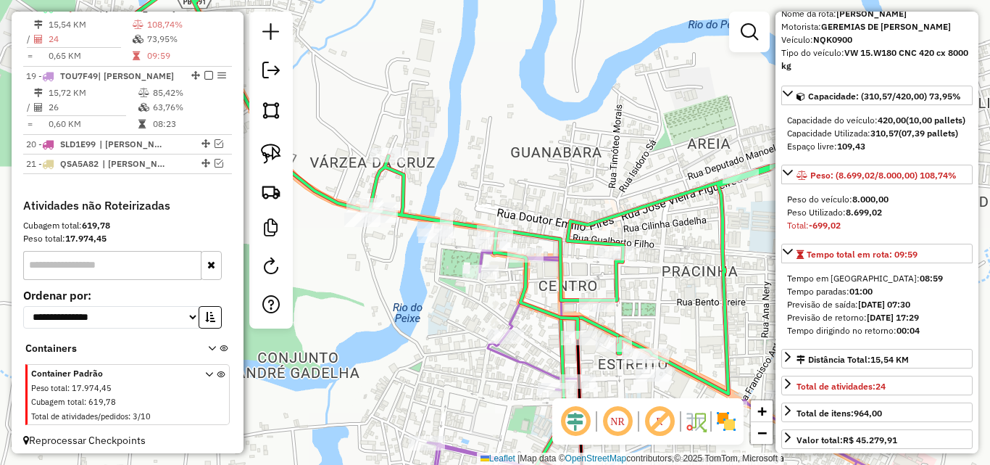
click at [513, 310] on icon at bounding box center [691, 372] width 526 height 278
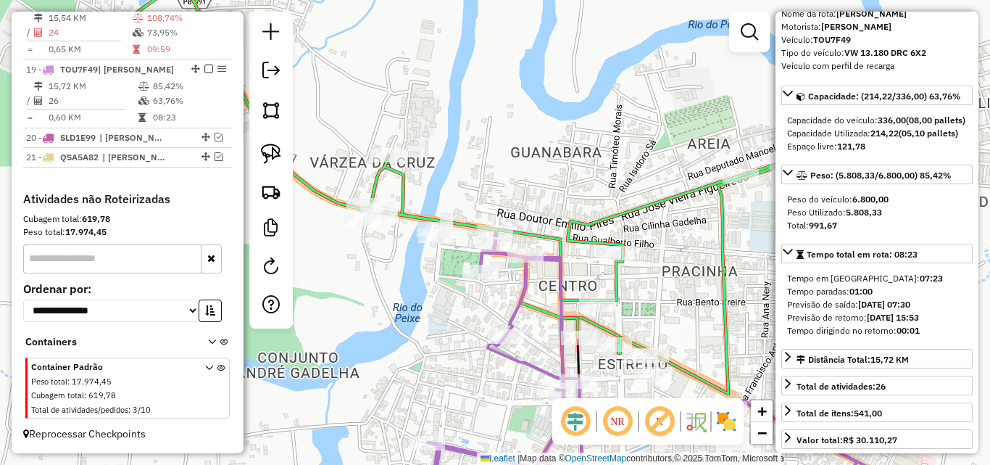
scroll to position [913, 0]
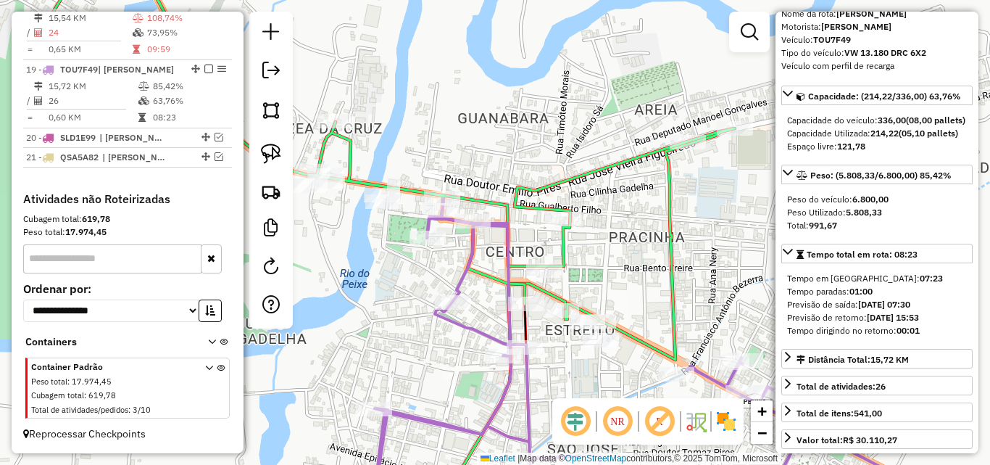
drag, startPoint x: 371, startPoint y: 370, endPoint x: 366, endPoint y: 295, distance: 74.8
click at [321, 319] on div "Janela de atendimento Grade de atendimento Capacidade Transportadoras Veículos …" at bounding box center [495, 232] width 990 height 465
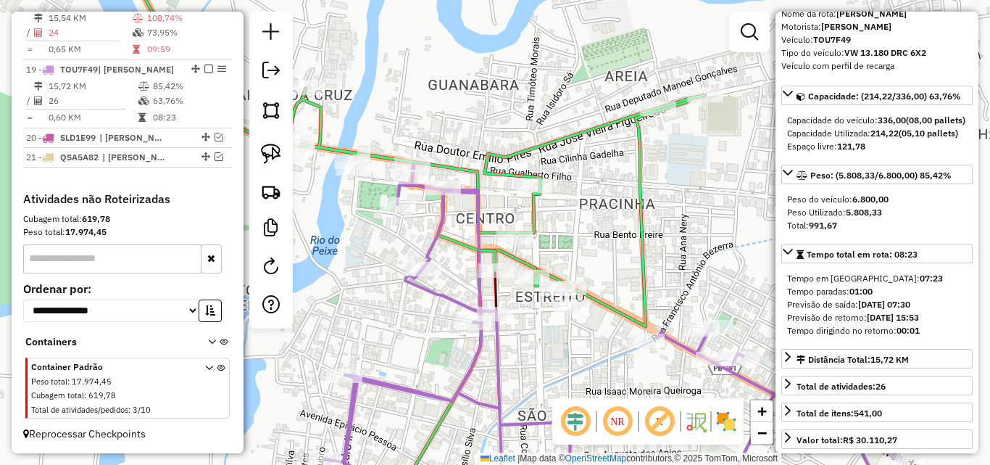
click at [648, 243] on icon at bounding box center [362, 140] width 685 height 373
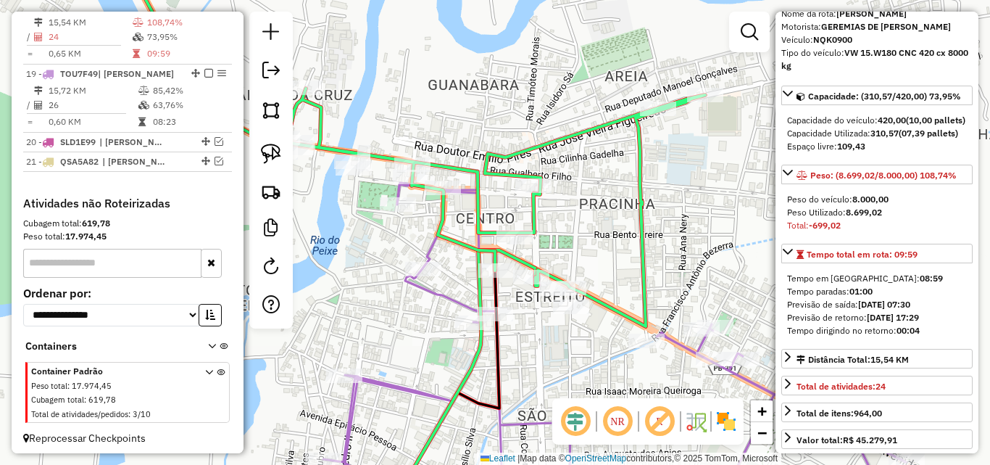
scroll to position [894, 0]
click at [431, 250] on icon at bounding box center [614, 338] width 583 height 346
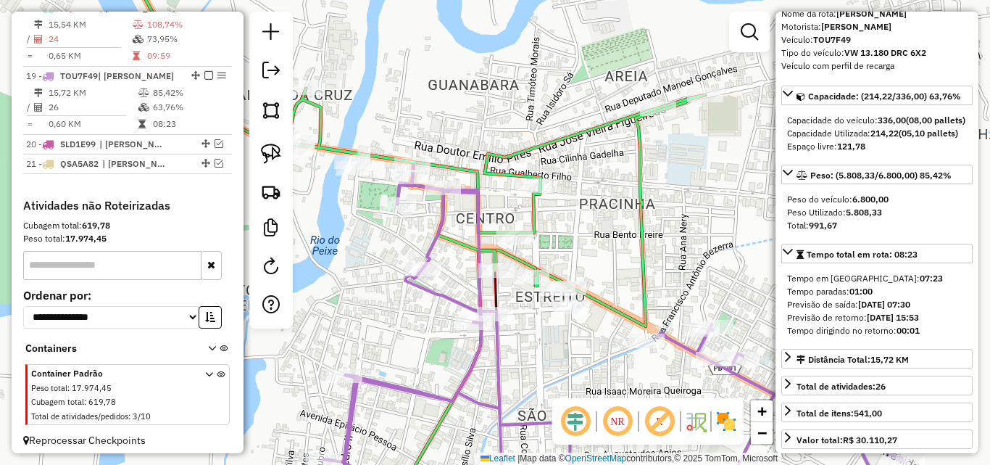
scroll to position [913, 0]
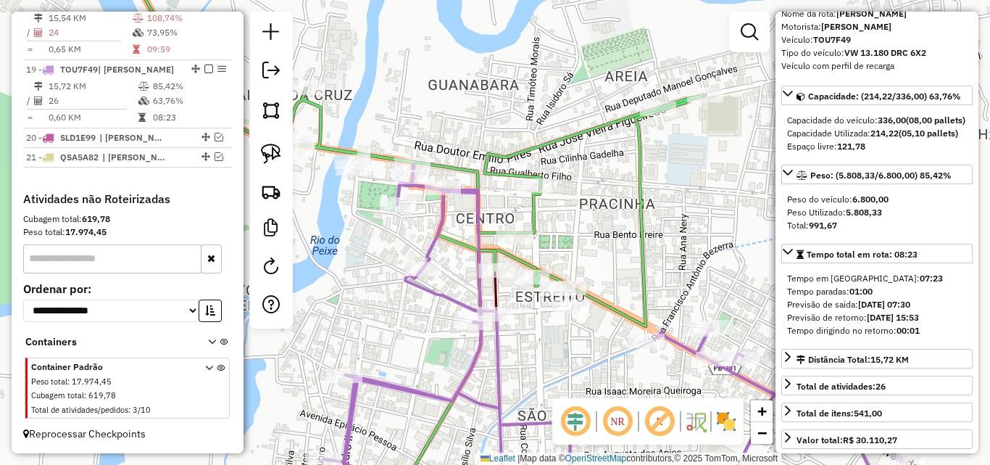
drag, startPoint x: 272, startPoint y: 159, endPoint x: 344, endPoint y: 211, distance: 88.7
click at [272, 159] on img at bounding box center [271, 154] width 20 height 20
drag, startPoint x: 617, startPoint y: 344, endPoint x: 592, endPoint y: 383, distance: 46.3
drag, startPoint x: 582, startPoint y: 382, endPoint x: 505, endPoint y: 318, distance: 99.9
click at [505, 318] on div "Janela de atendimento Grade de atendimento Capacidade Transportadoras Veículos …" at bounding box center [495, 232] width 990 height 465
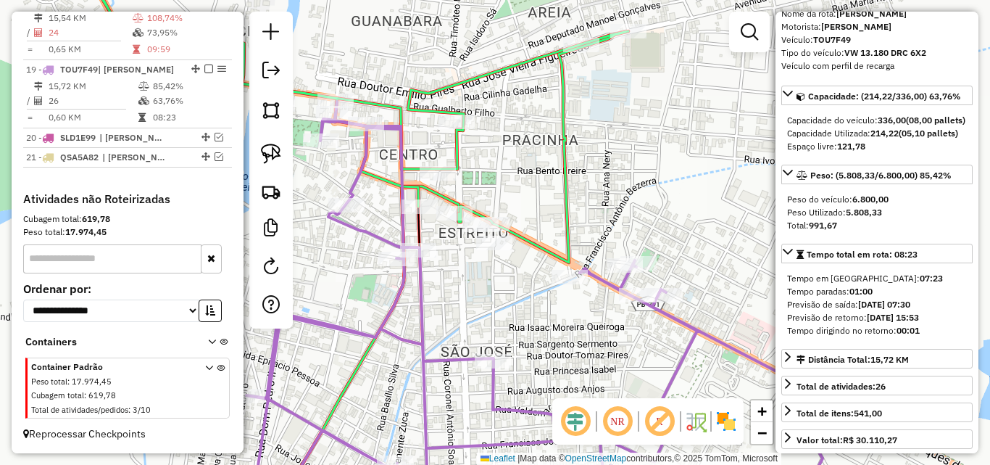
click at [506, 319] on div "Janela de atendimento Grade de atendimento Capacidade Transportadoras Veículos …" at bounding box center [495, 232] width 990 height 465
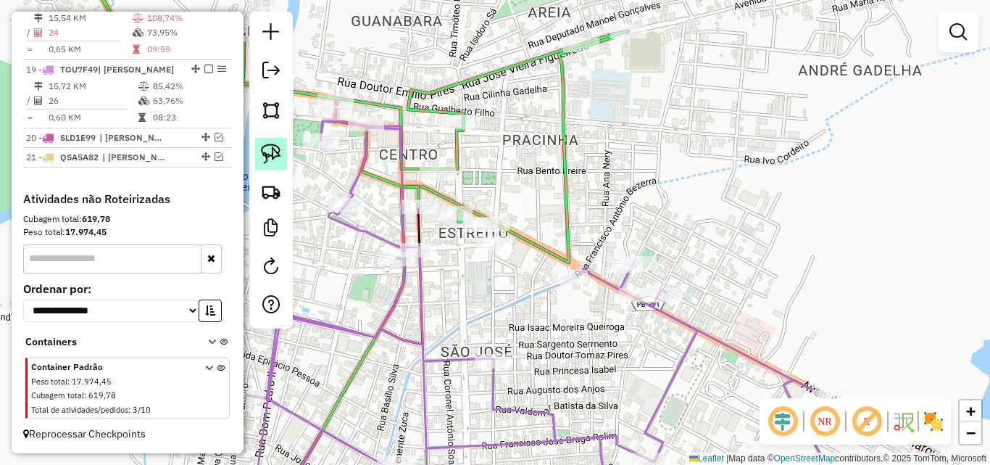
click at [259, 154] on link at bounding box center [271, 154] width 32 height 32
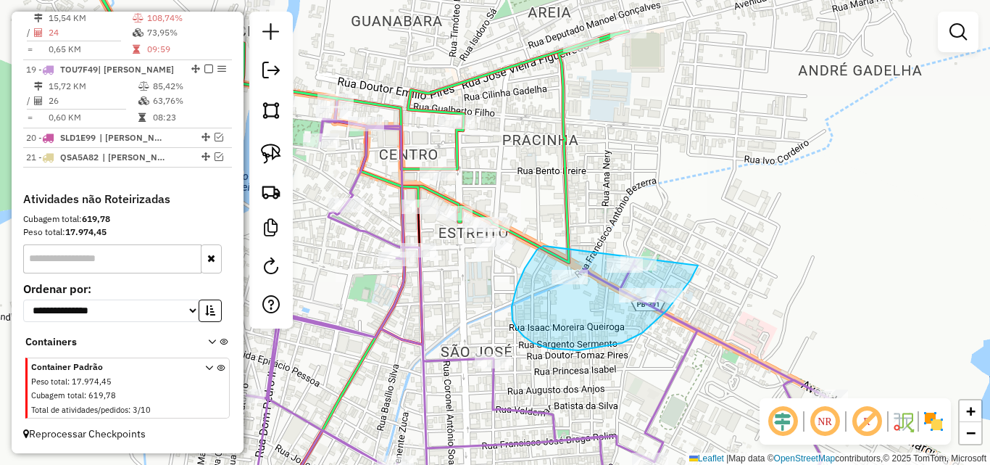
drag, startPoint x: 517, startPoint y: 286, endPoint x: 716, endPoint y: 215, distance: 211.0
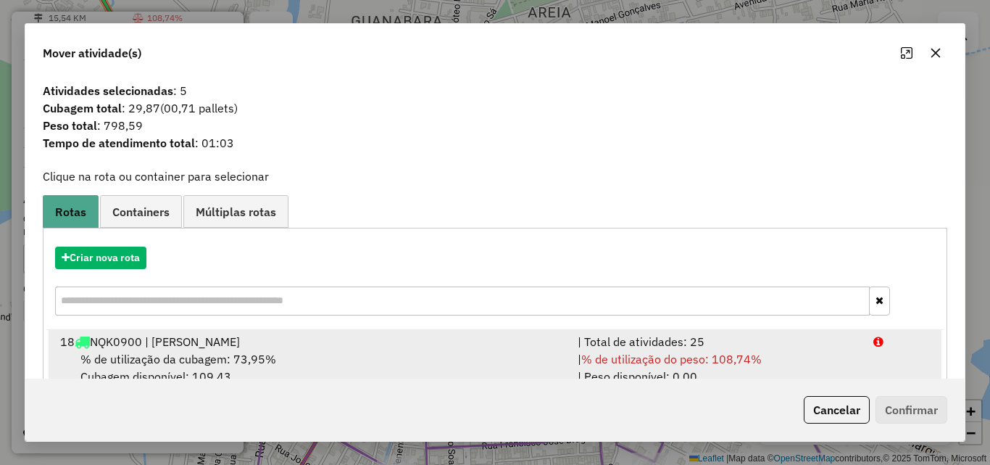
click at [642, 358] on span "% de utilização do peso: 108,74%" at bounding box center [671, 359] width 181 height 14
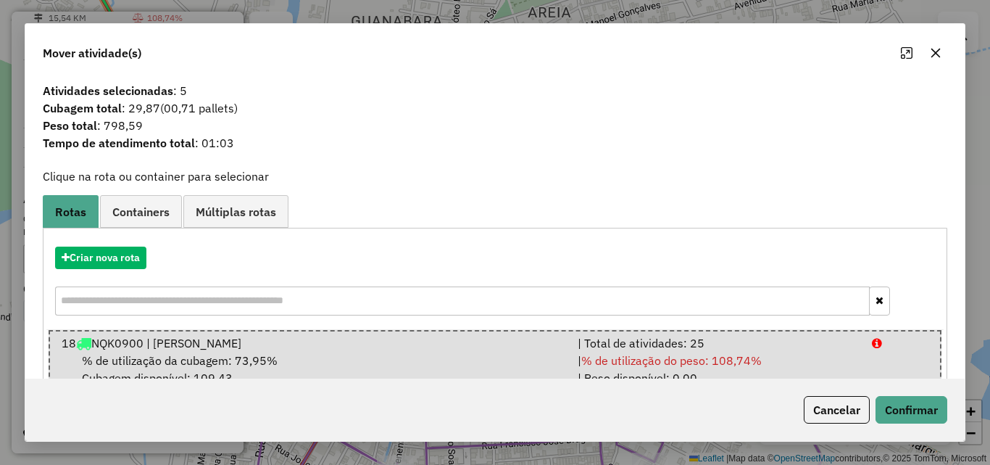
click at [821, 430] on div "Cancelar Confirmar" at bounding box center [495, 409] width 940 height 62
drag, startPoint x: 829, startPoint y: 420, endPoint x: 674, endPoint y: 340, distance: 174.4
click at [829, 420] on button "Cancelar" at bounding box center [837, 410] width 66 height 28
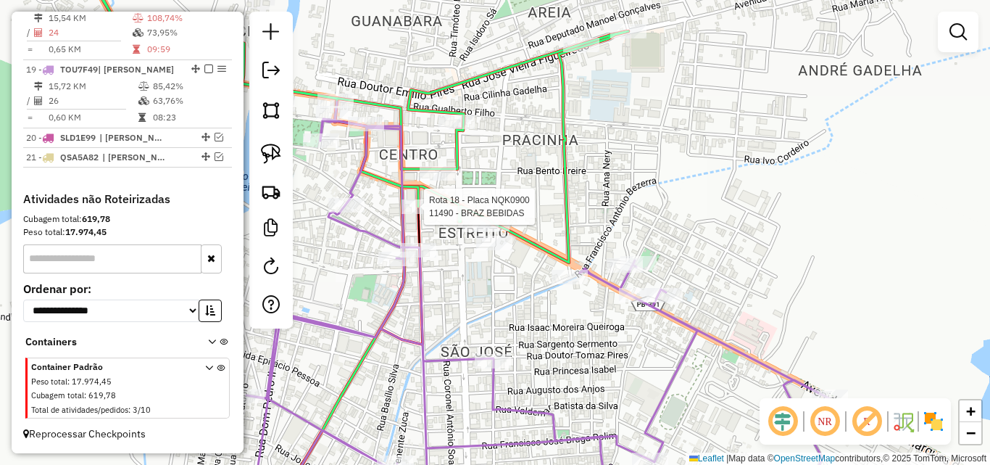
select select "*********"
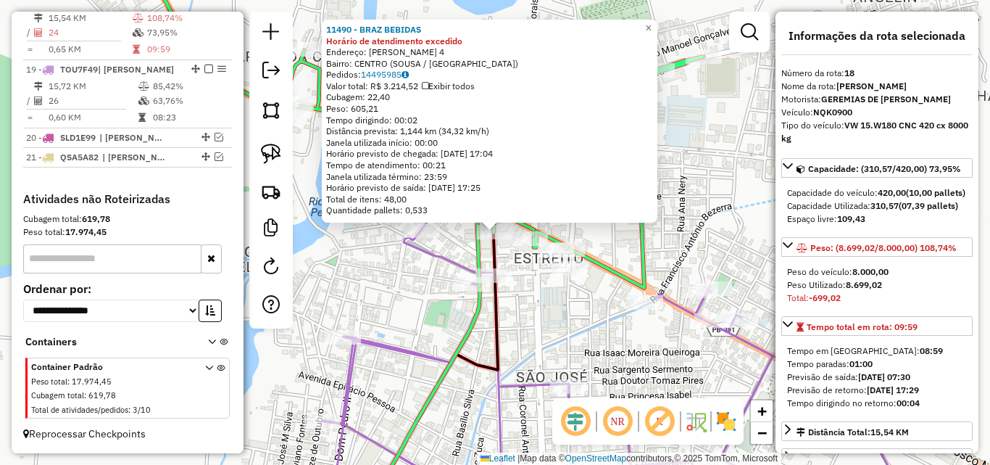
scroll to position [894, 0]
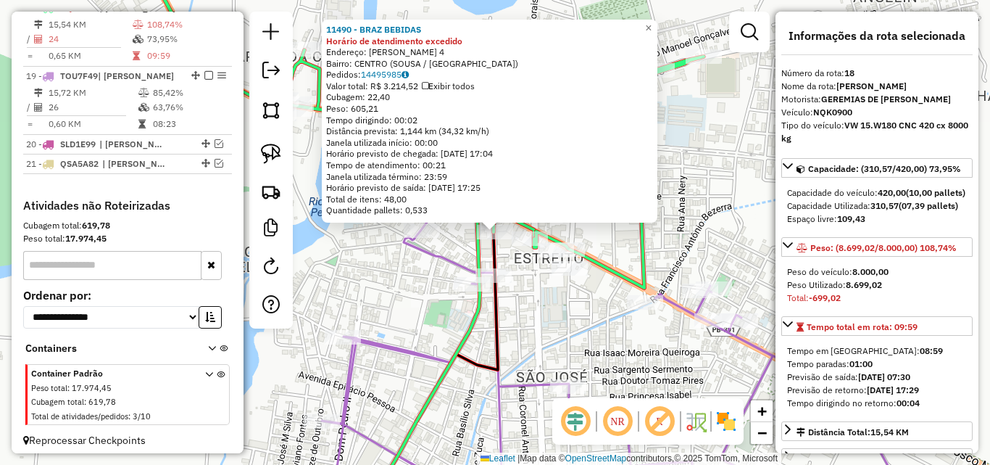
click at [547, 315] on div "11490 - BRAZ BEBIDAS Horário de atendimento excedido Endereço: [PERSON_NAME] 4 …" at bounding box center [495, 232] width 990 height 465
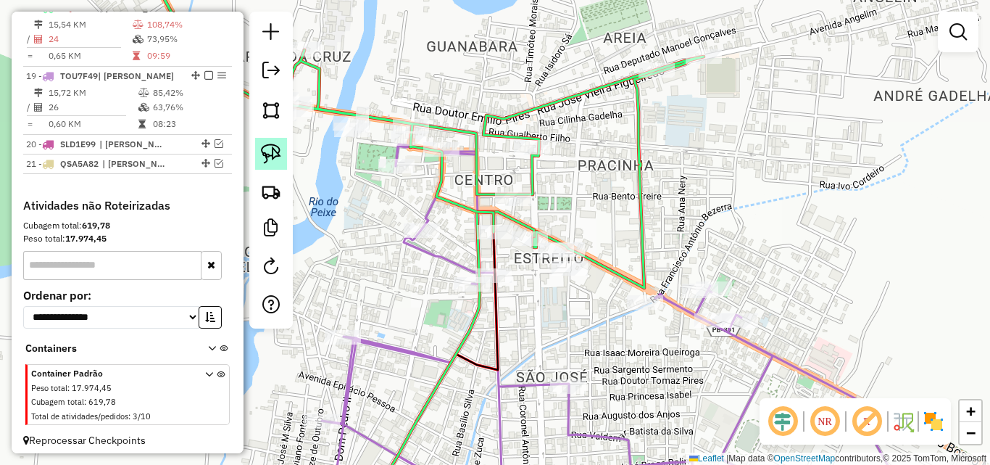
click at [277, 147] on img at bounding box center [271, 154] width 20 height 20
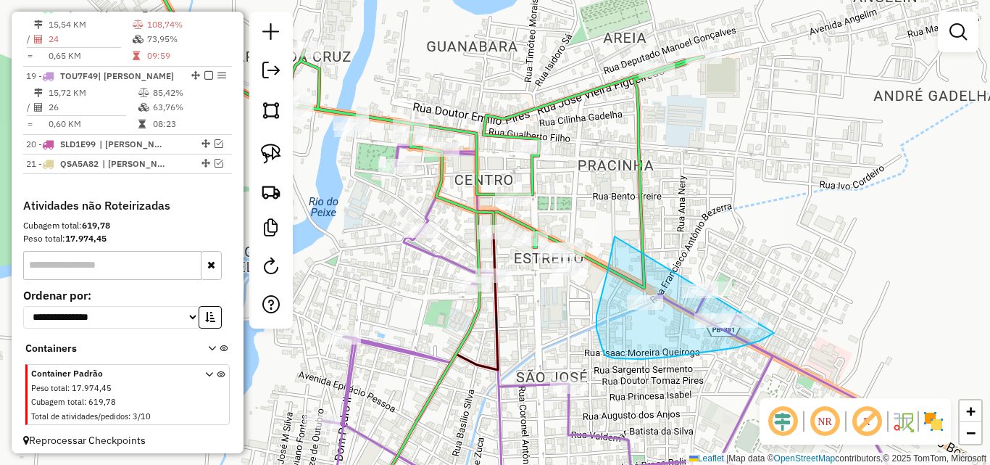
drag, startPoint x: 604, startPoint y: 285, endPoint x: 816, endPoint y: 238, distance: 217.6
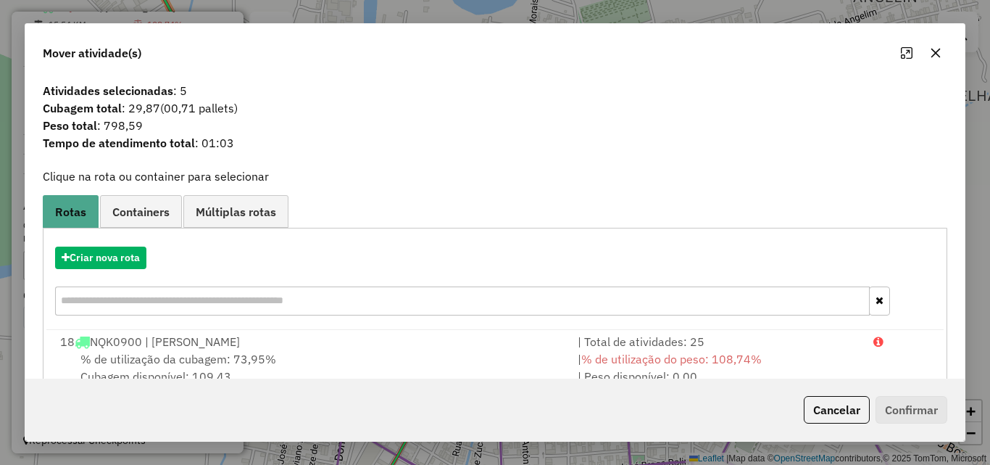
drag, startPoint x: 685, startPoint y: 362, endPoint x: 774, endPoint y: 386, distance: 92.5
click at [693, 359] on span "% de utilização do peso: 108,74%" at bounding box center [671, 359] width 181 height 14
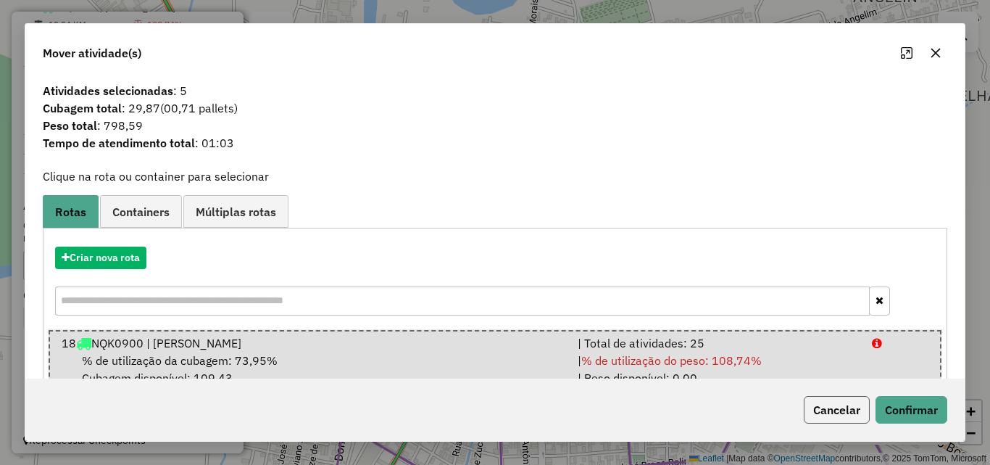
click at [866, 406] on button "Cancelar" at bounding box center [837, 410] width 66 height 28
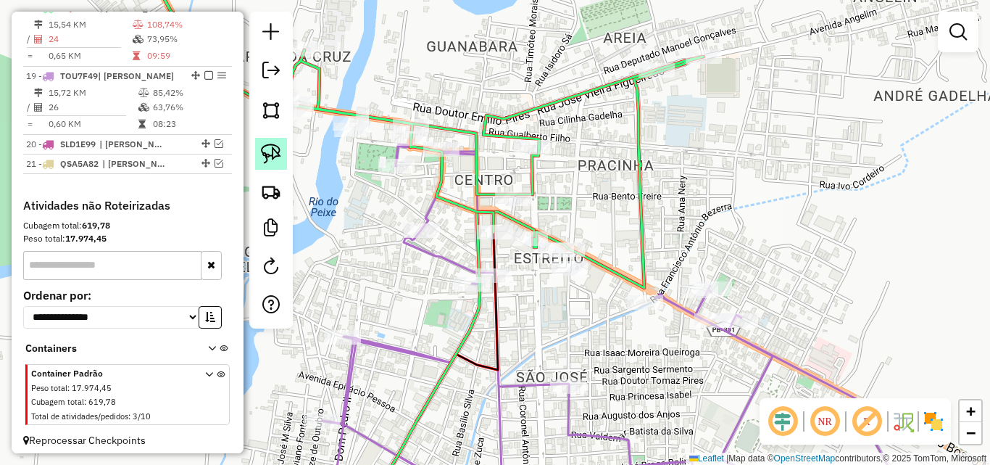
click at [273, 159] on img at bounding box center [271, 154] width 20 height 20
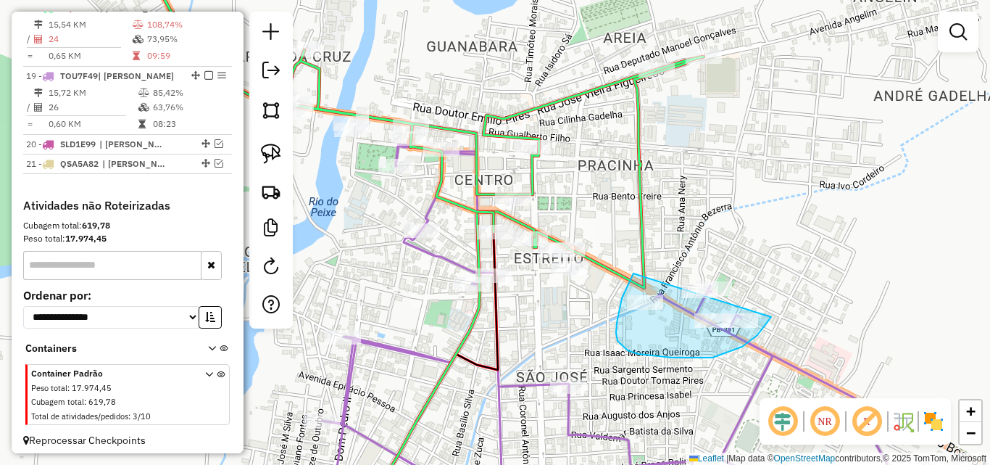
drag, startPoint x: 634, startPoint y: 273, endPoint x: 807, endPoint y: 209, distance: 184.9
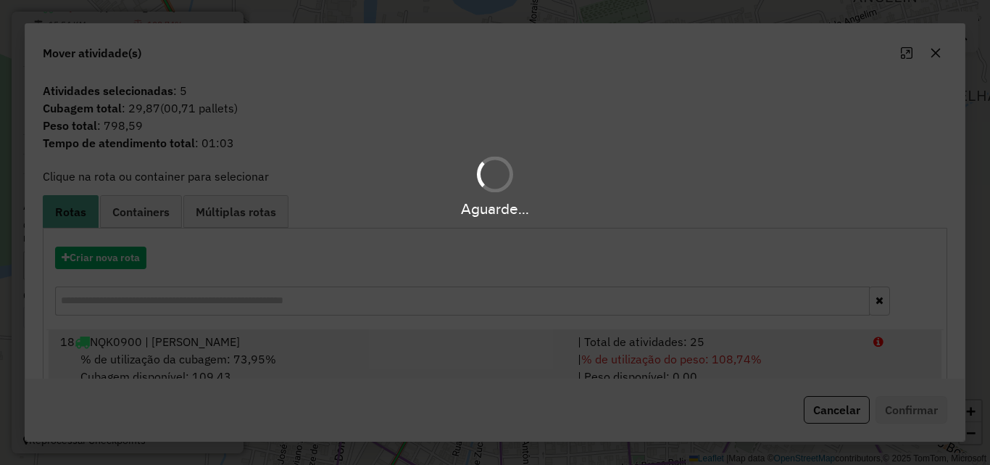
click at [795, 358] on div "| % de utilização do peso: 108,74% | Peso disponível: 0,00" at bounding box center [717, 367] width 296 height 35
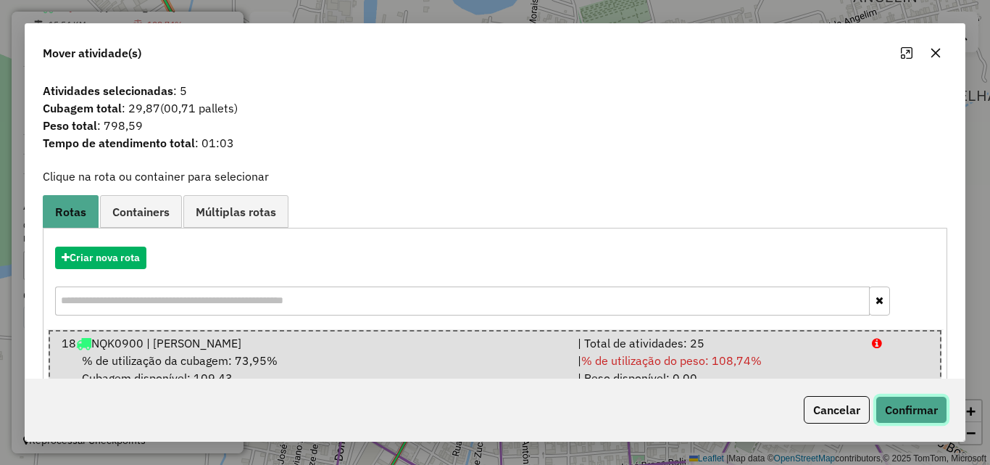
click at [895, 407] on button "Confirmar" at bounding box center [912, 410] width 72 height 28
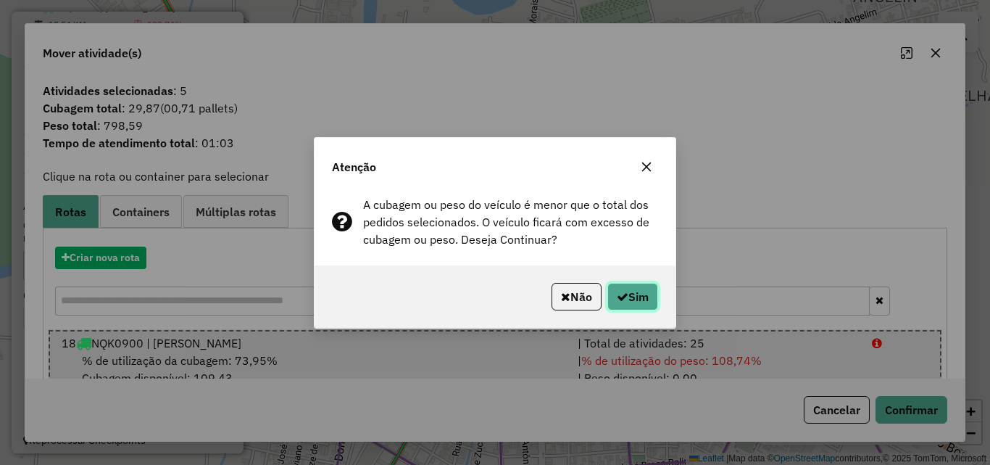
click at [647, 298] on button "Sim" at bounding box center [633, 297] width 51 height 28
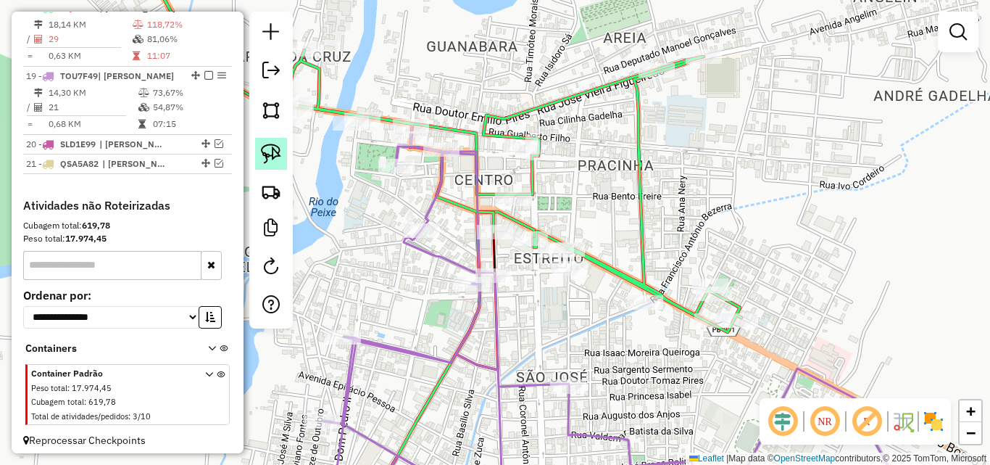
click at [275, 150] on img at bounding box center [271, 154] width 20 height 20
click at [526, 246] on div at bounding box center [530, 238] width 36 height 14
select select "*********"
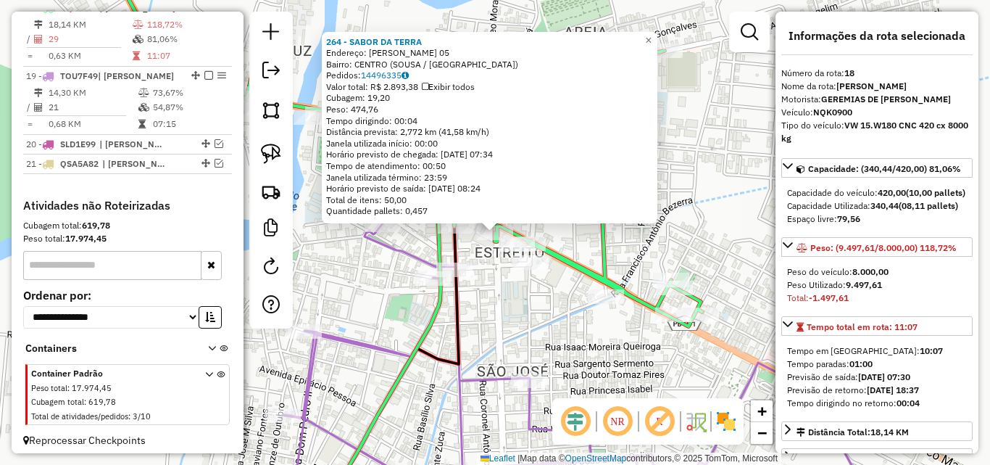
click at [535, 316] on div "Rota 18 - Placa NQK0900 11512 - GENICLALDIO DOS SANTOS MEDEIRO 264 - SABOR DA T…" at bounding box center [495, 232] width 990 height 465
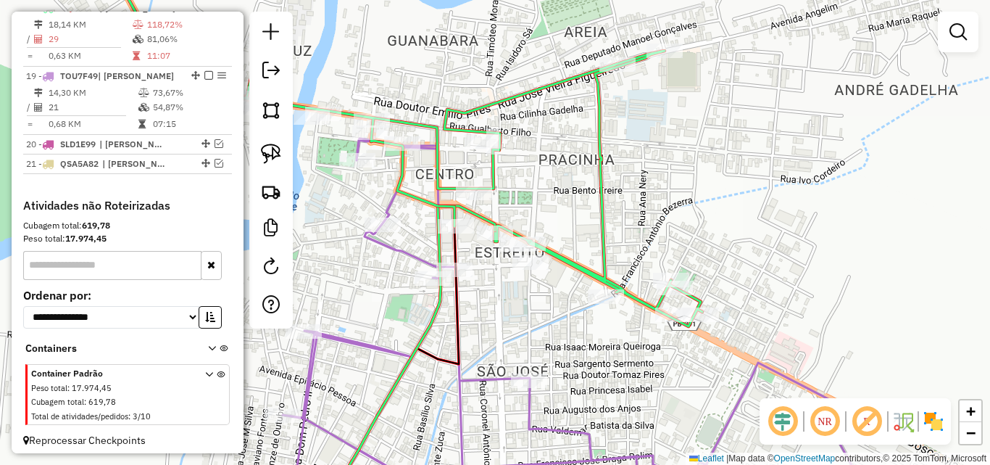
click at [265, 172] on div at bounding box center [270, 170] width 43 height 317
drag, startPoint x: 274, startPoint y: 165, endPoint x: 477, endPoint y: 222, distance: 210.9
click at [274, 166] on link at bounding box center [271, 154] width 32 height 32
drag, startPoint x: 457, startPoint y: 207, endPoint x: 526, endPoint y: 218, distance: 69.8
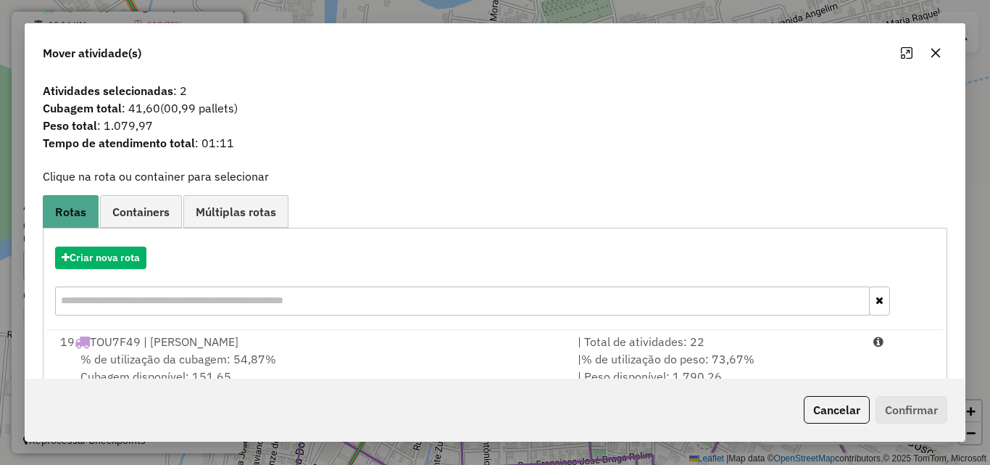
drag, startPoint x: 777, startPoint y: 335, endPoint x: 836, endPoint y: 381, distance: 74.8
click at [777, 336] on div "| Total de atividades: 22" at bounding box center [717, 341] width 296 height 17
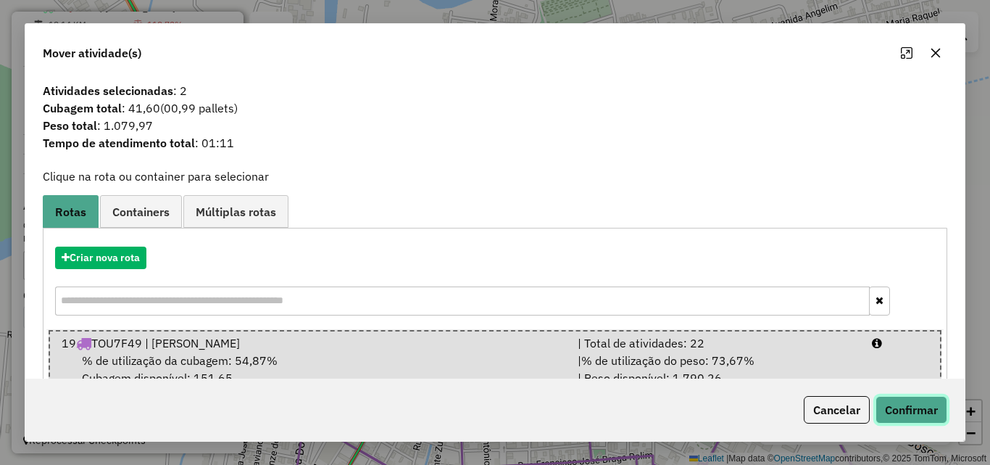
click at [912, 421] on button "Confirmar" at bounding box center [912, 410] width 72 height 28
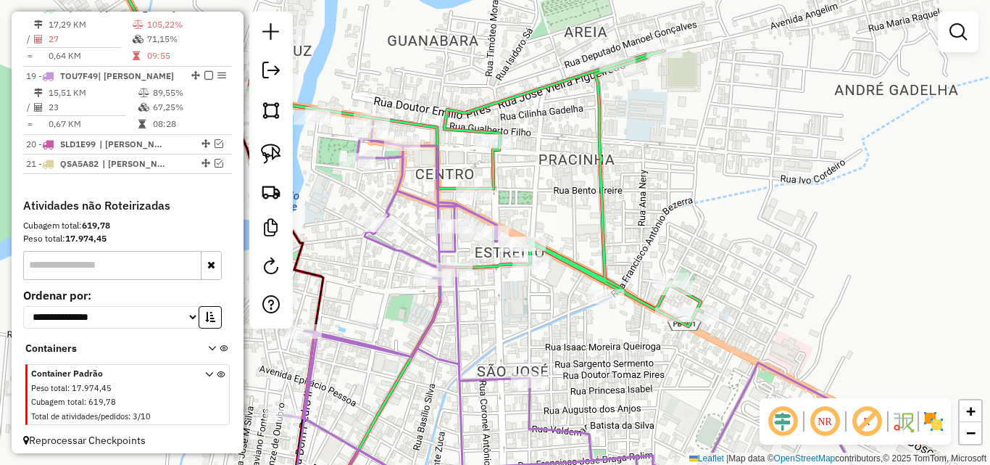
click at [492, 170] on icon at bounding box center [403, 140] width 599 height 373
select select "*********"
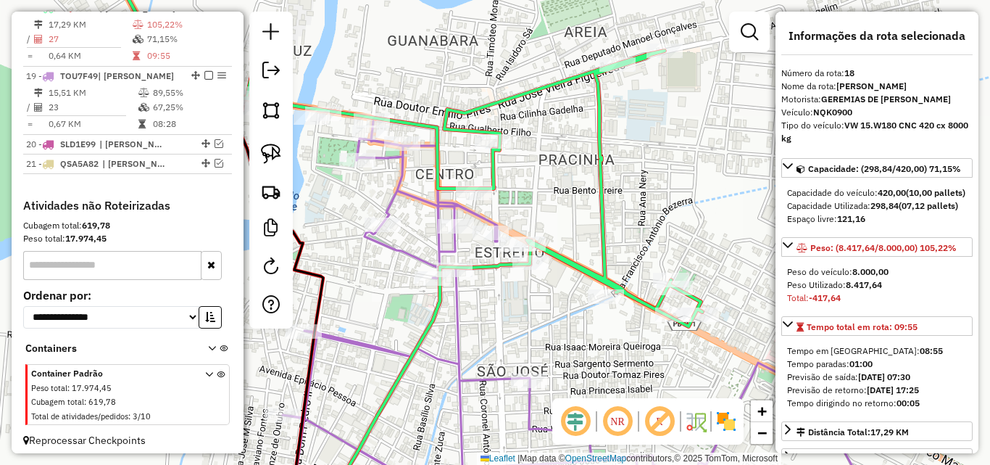
click at [399, 191] on icon at bounding box center [574, 316] width 583 height 390
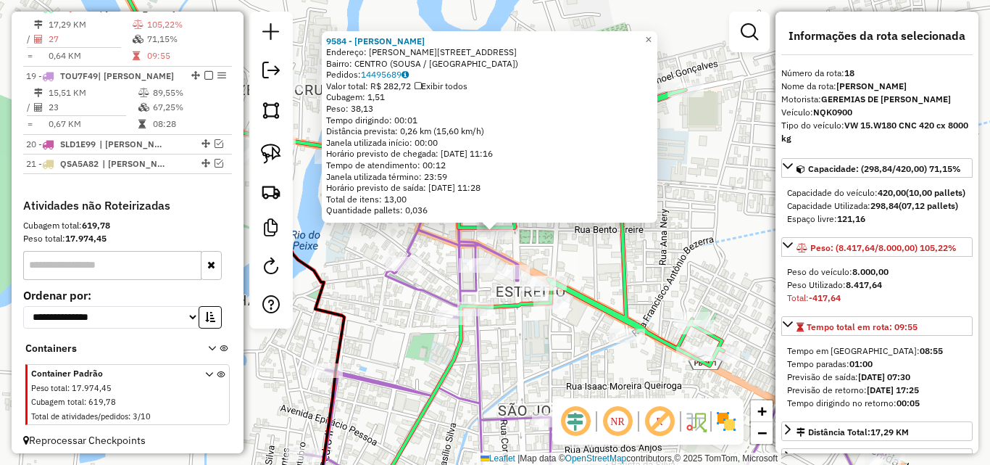
click at [411, 333] on div "9584 - [PERSON_NAME]: [PERSON_NAME] FORMIGA 27 Bairro: [GEOGRAPHIC_DATA] (SOUSA…" at bounding box center [495, 232] width 990 height 465
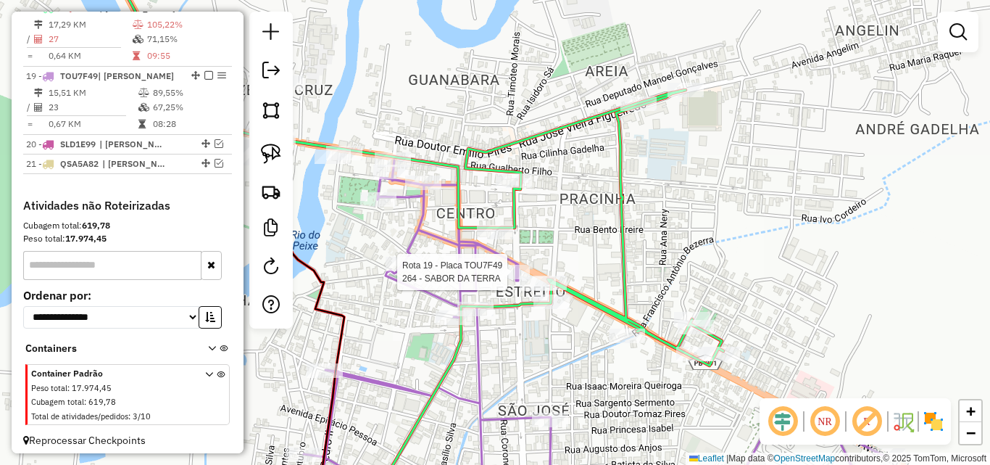
select select "*********"
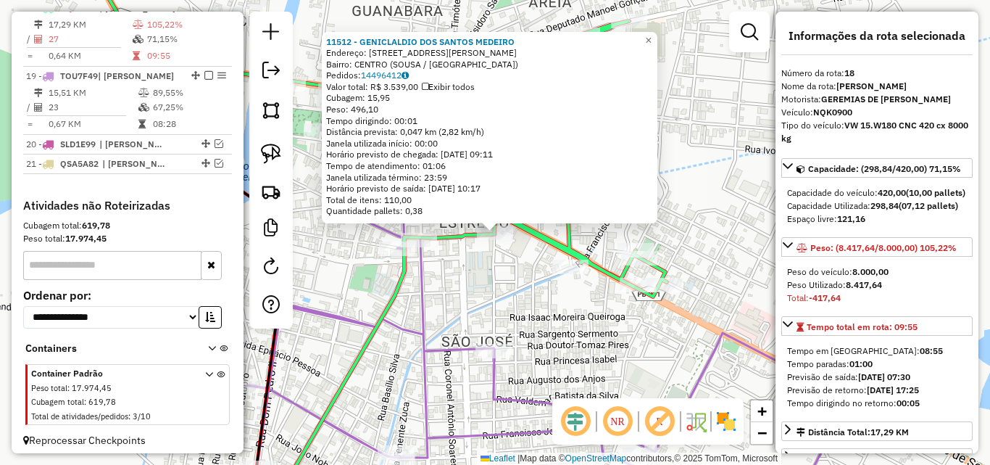
click at [495, 278] on div "11512 - GENICLALDIO DOS SANTOS [PERSON_NAME]: R [PERSON_NAME] FILHO 2 Bairro: C…" at bounding box center [495, 232] width 990 height 465
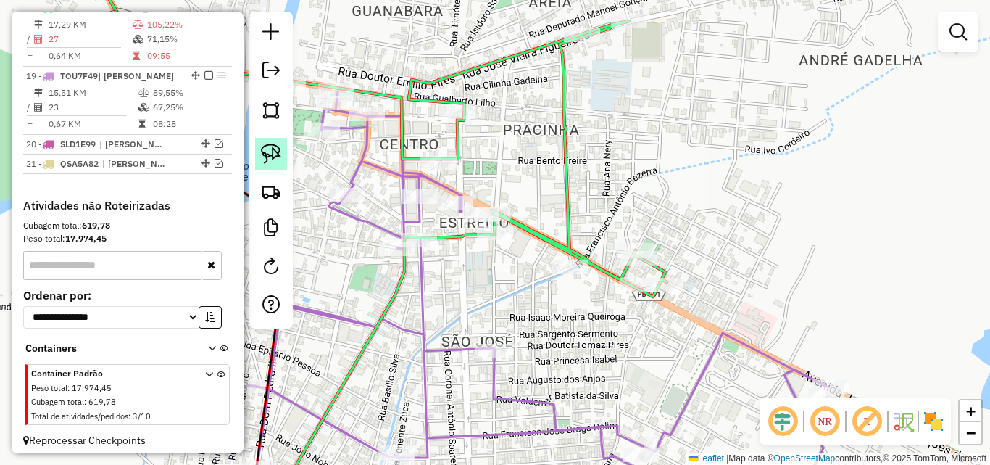
click at [262, 157] on img at bounding box center [271, 154] width 20 height 20
drag, startPoint x: 496, startPoint y: 245, endPoint x: 461, endPoint y: 265, distance: 39.9
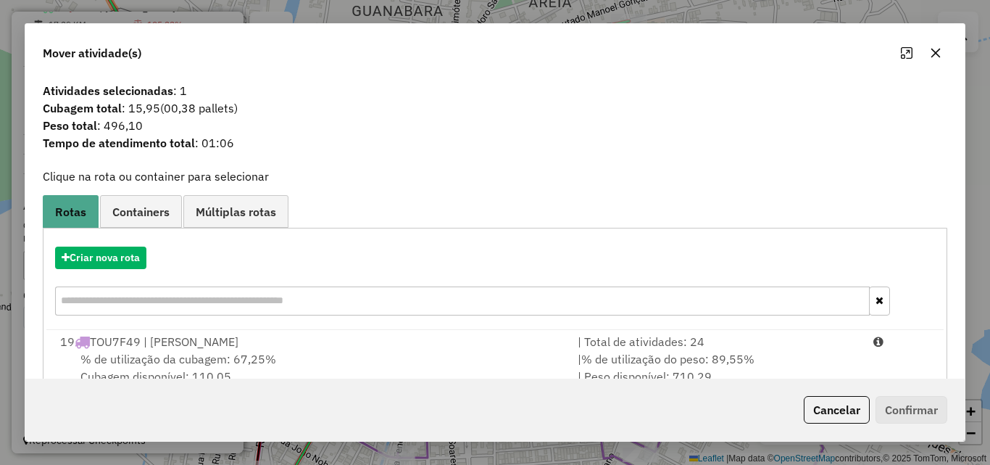
drag, startPoint x: 793, startPoint y: 347, endPoint x: 879, endPoint y: 414, distance: 108.9
click at [793, 349] on div "| Total de atividades: 24" at bounding box center [717, 341] width 296 height 17
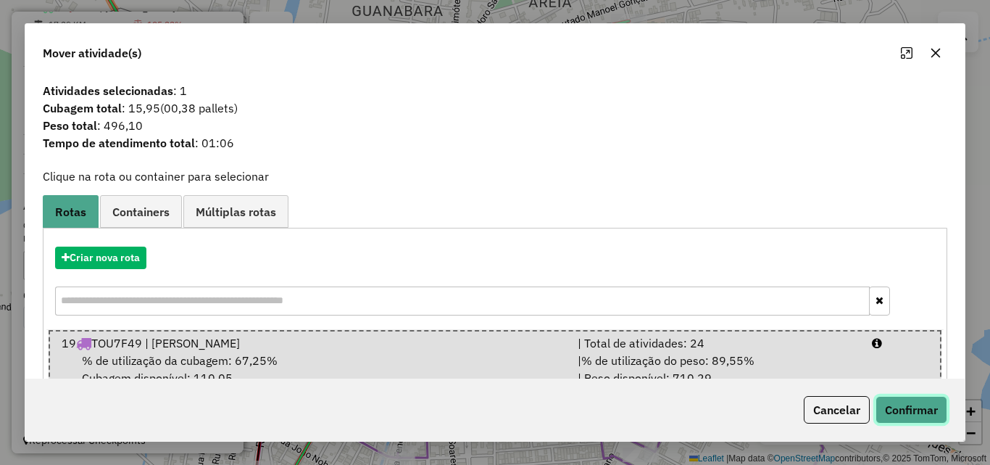
click at [903, 419] on button "Confirmar" at bounding box center [912, 410] width 72 height 28
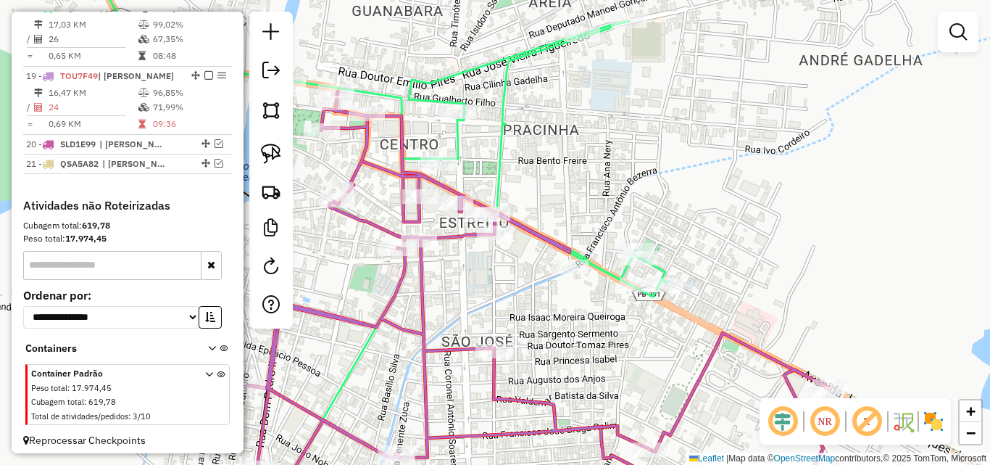
click at [496, 159] on icon at bounding box center [375, 125] width 583 height 343
select select "*********"
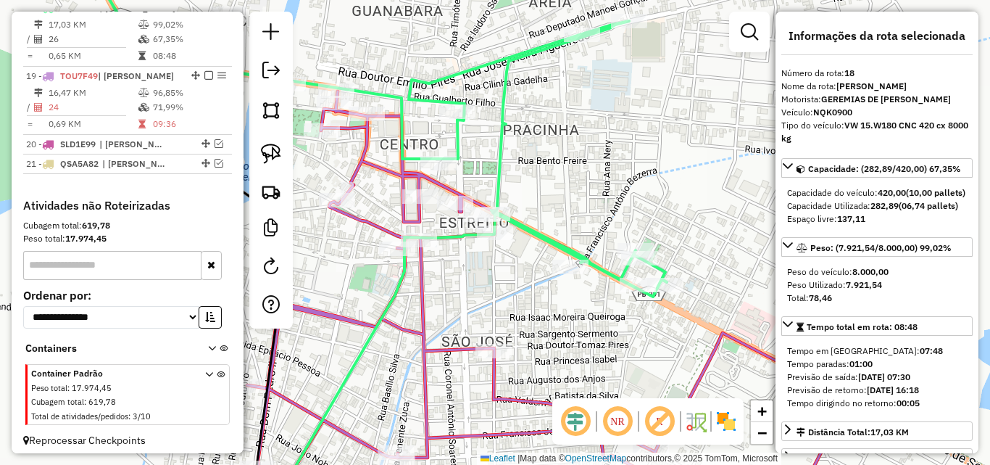
click at [402, 215] on icon at bounding box center [538, 301] width 583 height 420
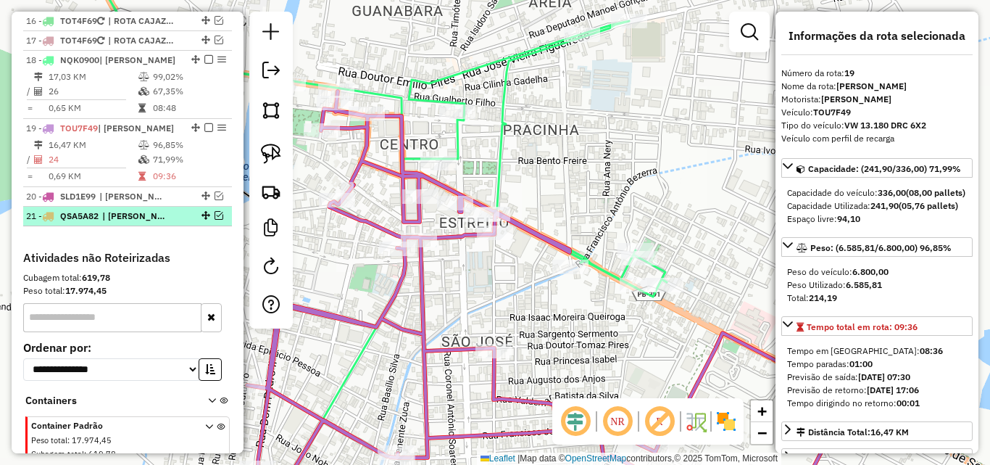
scroll to position [841, 0]
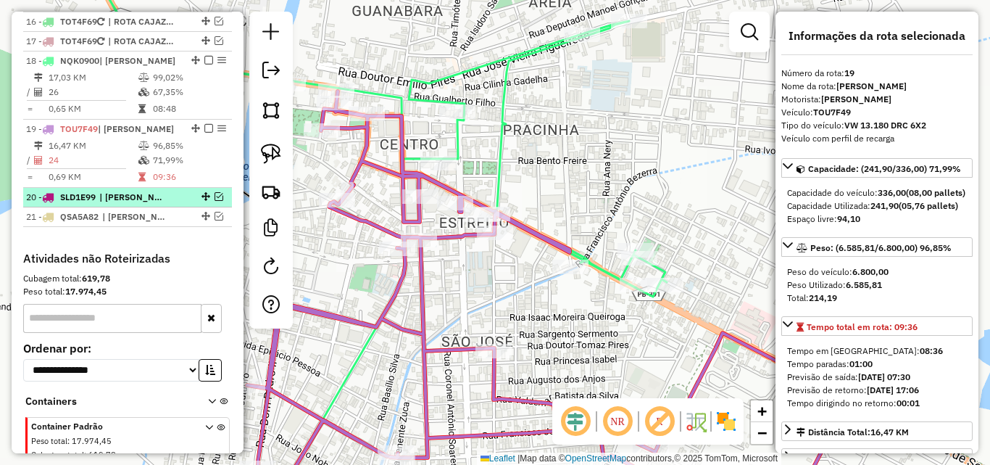
click at [215, 201] on em at bounding box center [219, 196] width 9 height 9
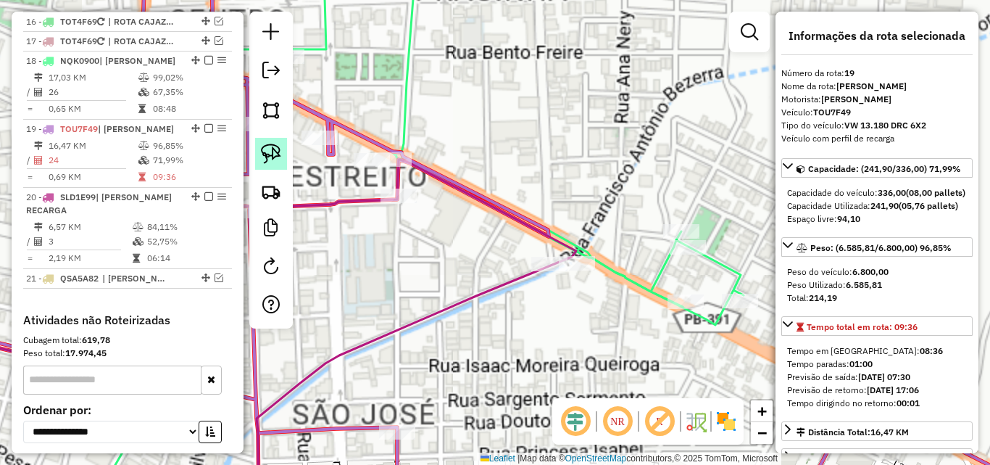
click at [270, 159] on img at bounding box center [271, 154] width 20 height 20
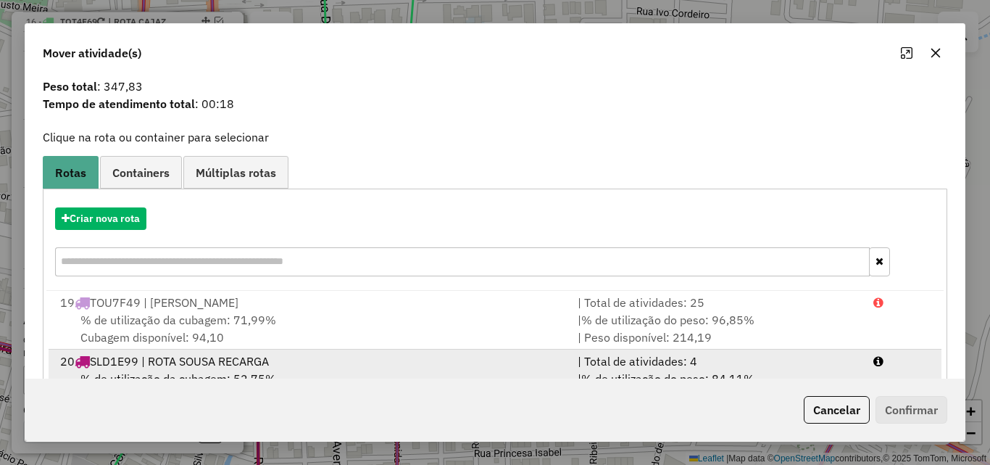
scroll to position [94, 0]
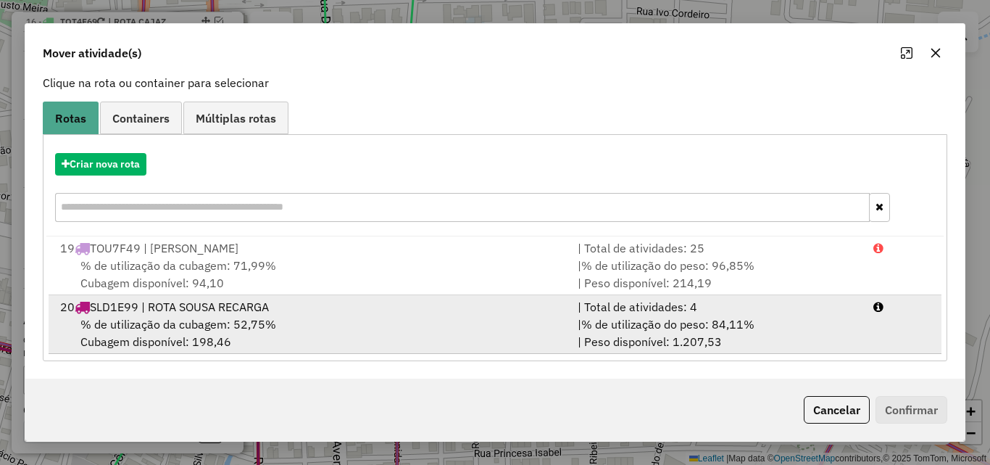
click at [702, 346] on div "| % de utilização do peso: 84,11% | Peso disponível: 1.207,53" at bounding box center [717, 332] width 296 height 35
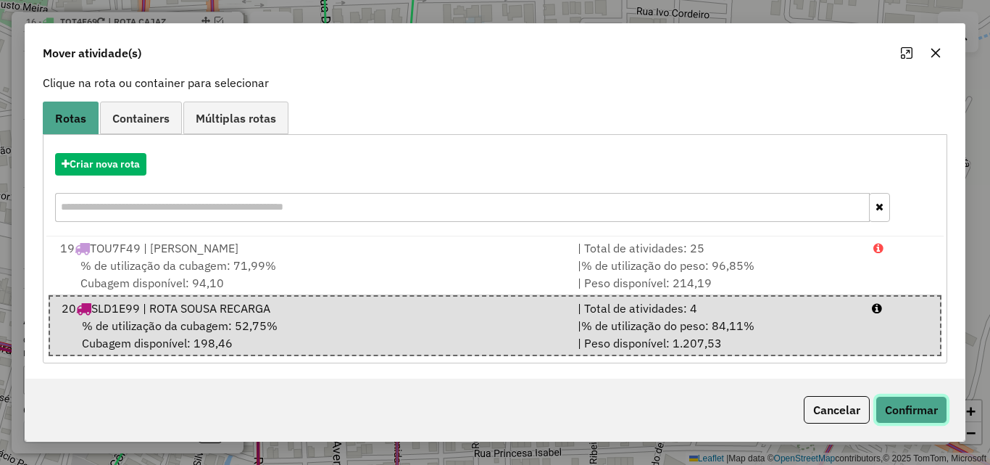
click at [914, 416] on button "Confirmar" at bounding box center [912, 410] width 72 height 28
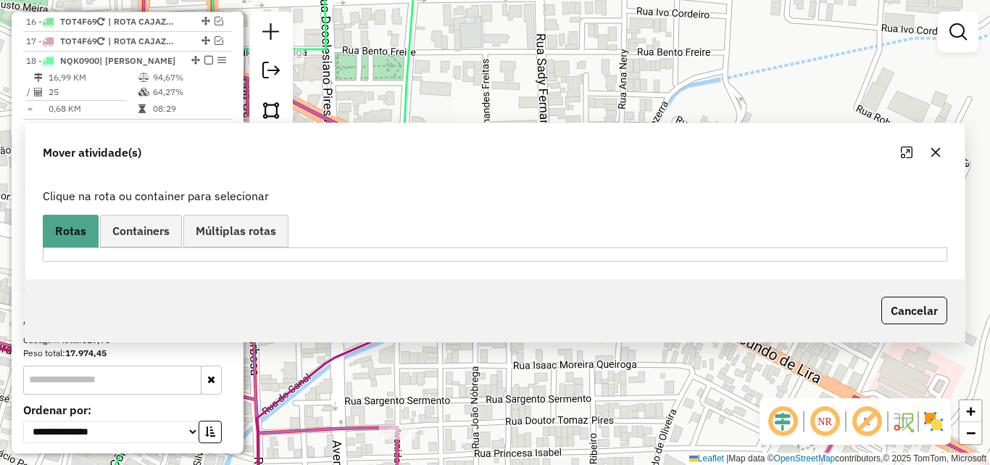
scroll to position [0, 0]
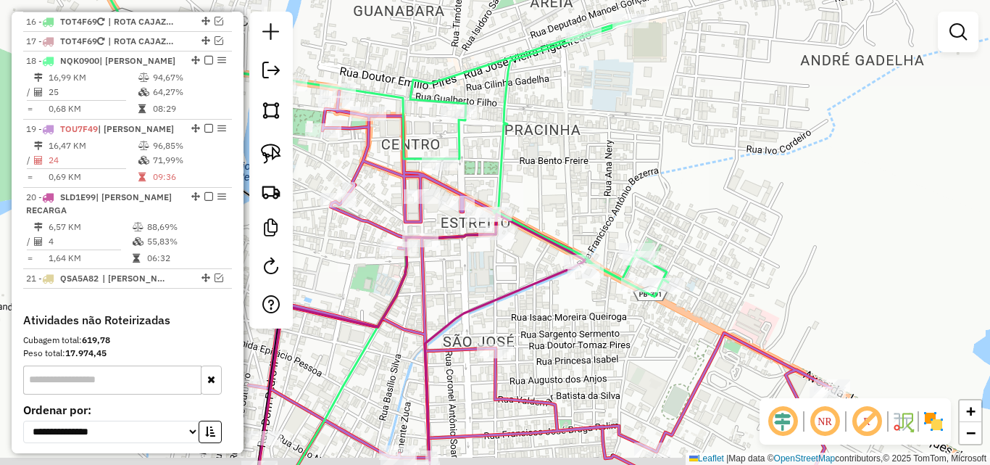
drag, startPoint x: 494, startPoint y: 328, endPoint x: 550, endPoint y: 302, distance: 61.9
click at [550, 302] on div "Janela de atendimento Grade de atendimento Capacidade Transportadoras Veículos …" at bounding box center [495, 232] width 990 height 465
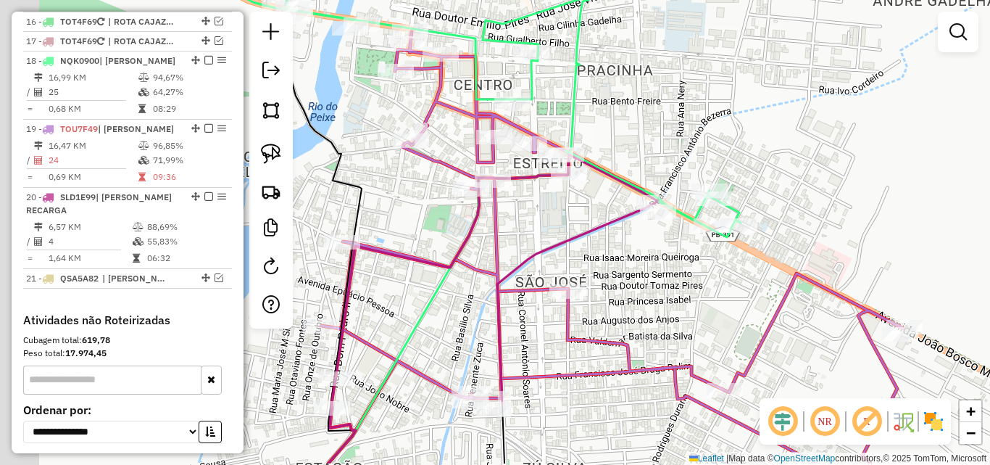
drag, startPoint x: 527, startPoint y: 310, endPoint x: 587, endPoint y: 246, distance: 87.7
click at [586, 248] on div "Janela de atendimento Grade de atendimento Capacidade Transportadoras Veículos …" at bounding box center [495, 232] width 990 height 465
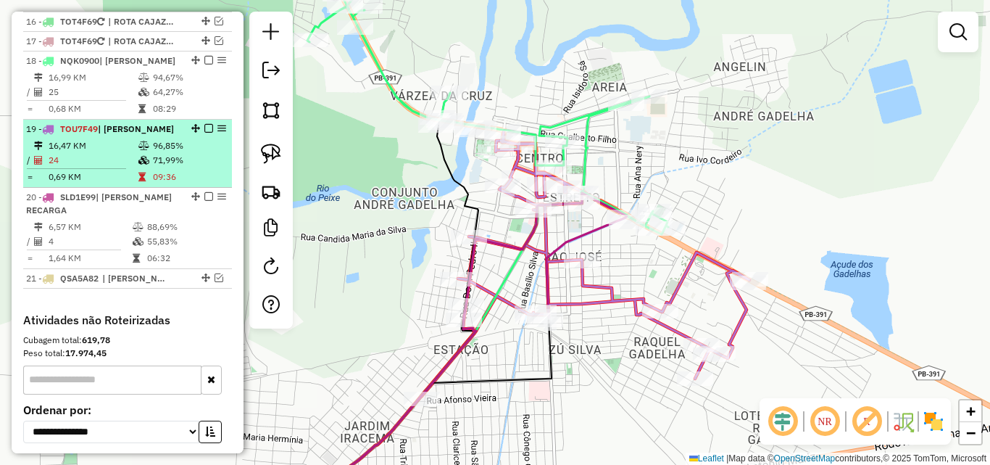
drag, startPoint x: 205, startPoint y: 207, endPoint x: 201, endPoint y: 200, distance: 8.5
click at [204, 201] on em at bounding box center [208, 196] width 9 height 9
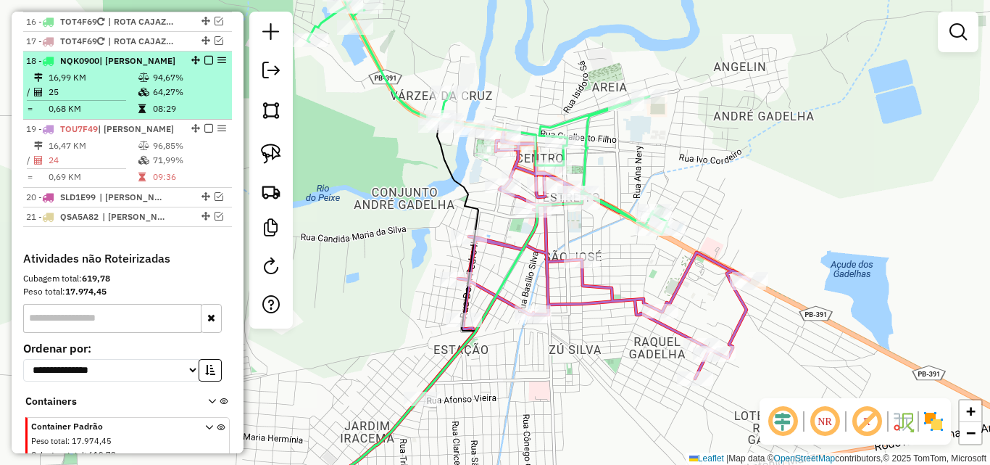
click at [153, 85] on td "94,67%" at bounding box center [188, 77] width 73 height 14
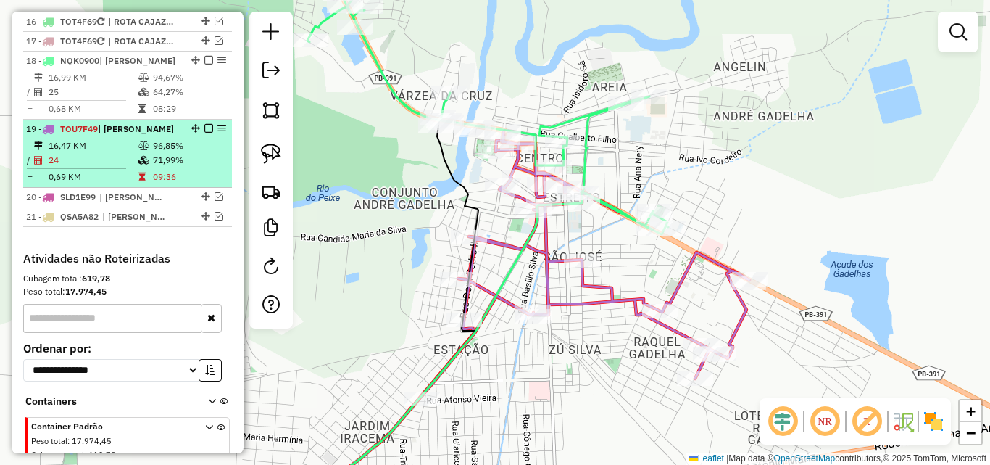
select select "*********"
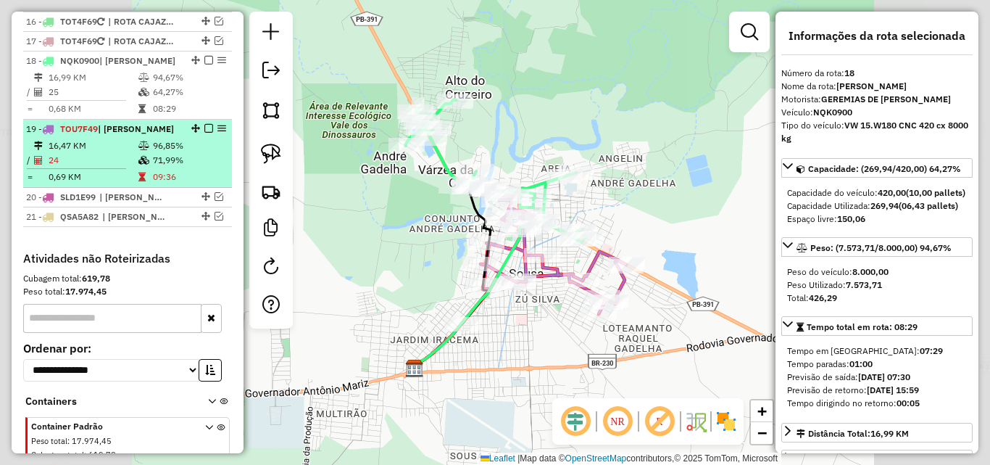
click at [141, 183] on td at bounding box center [145, 177] width 14 height 14
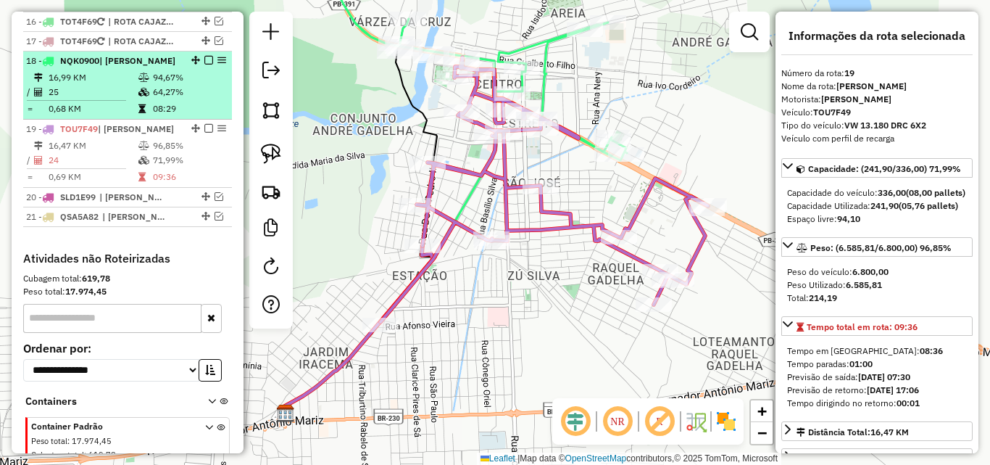
click at [147, 99] on td at bounding box center [145, 92] width 14 height 14
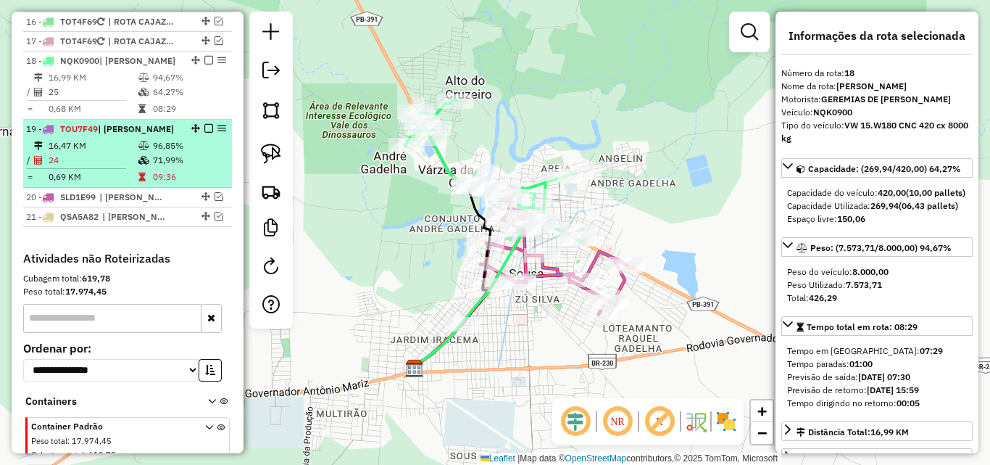
click at [141, 165] on icon at bounding box center [143, 160] width 11 height 9
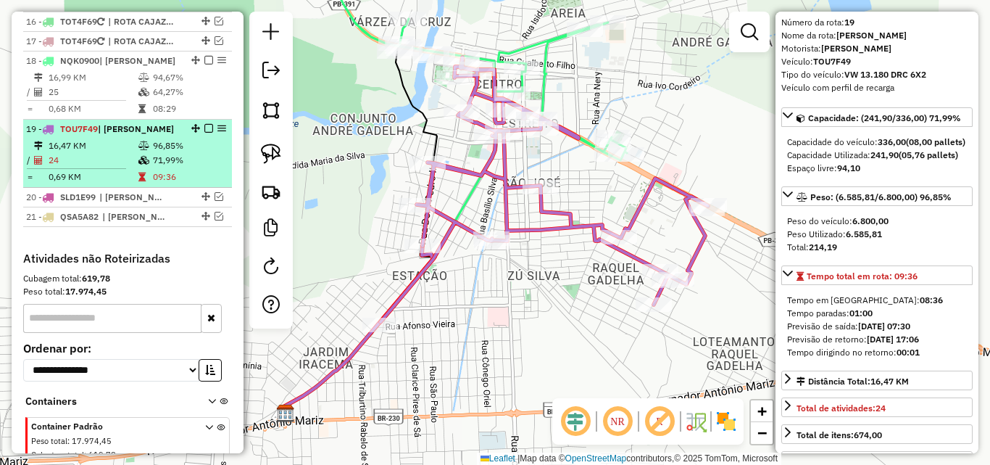
scroll to position [72, 0]
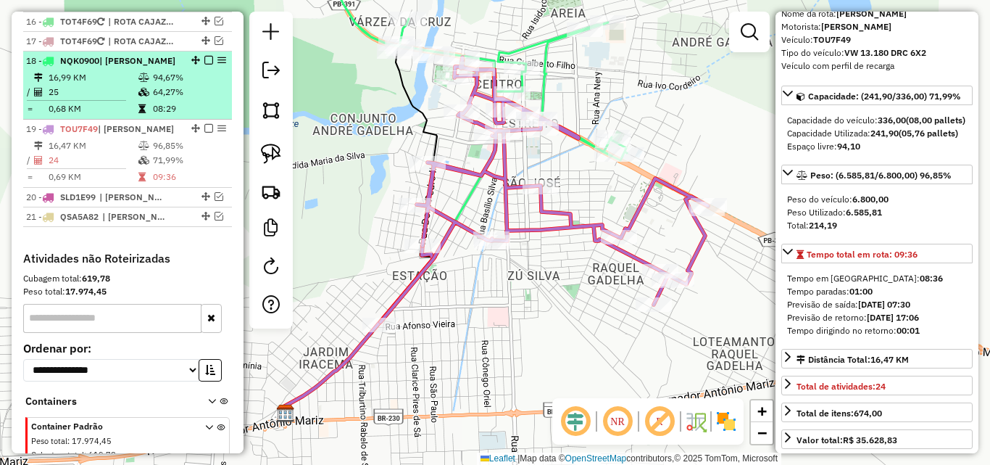
click at [131, 99] on td "25" at bounding box center [93, 92] width 90 height 14
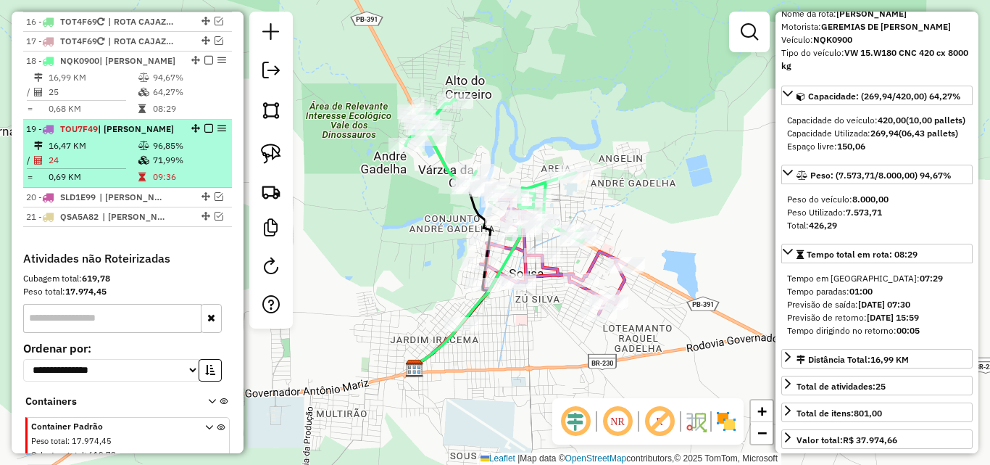
click at [111, 167] on td "24" at bounding box center [93, 160] width 90 height 14
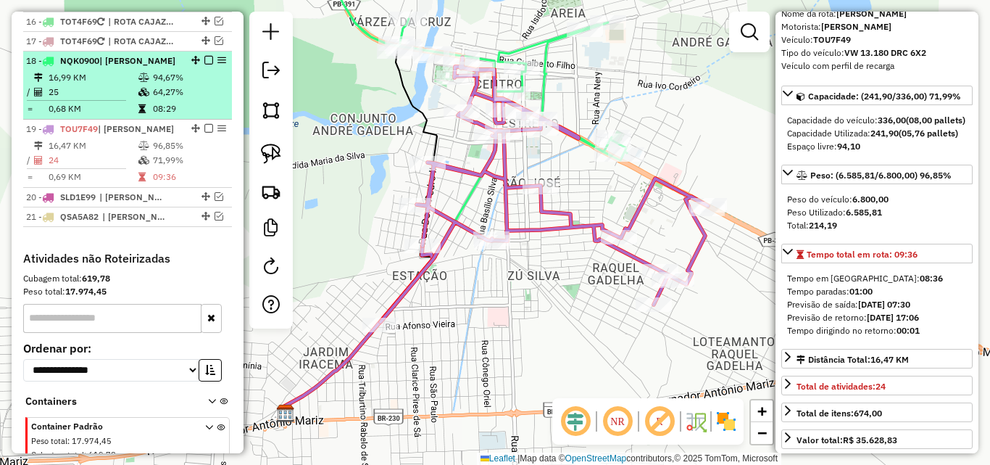
click at [123, 99] on td "25" at bounding box center [93, 92] width 90 height 14
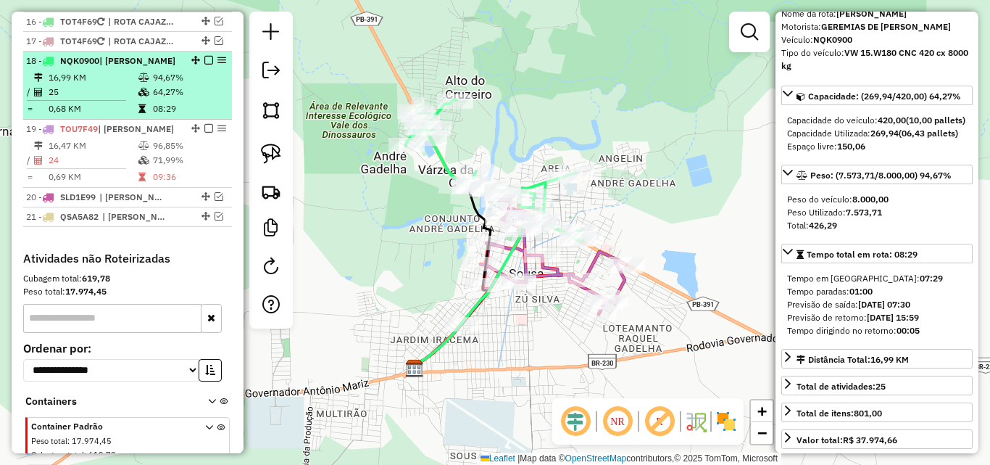
drag, startPoint x: 202, startPoint y: 72, endPoint x: 310, endPoint y: 93, distance: 109.2
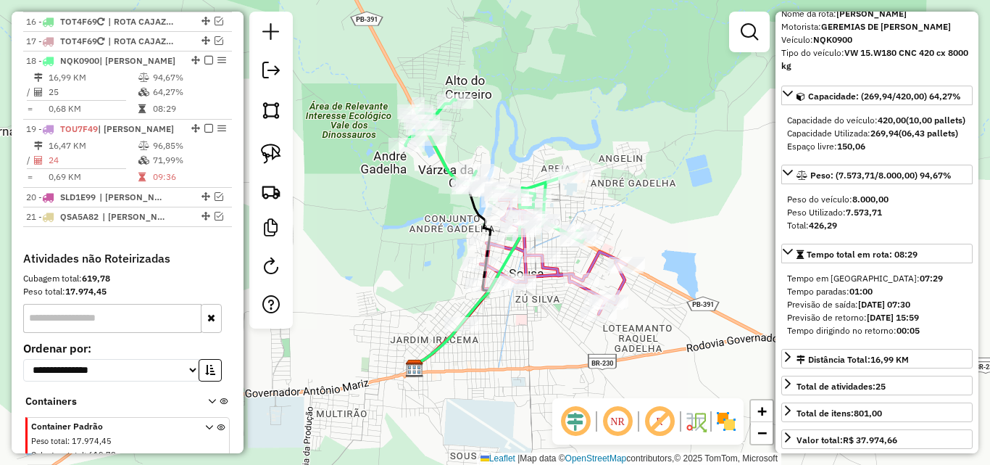
click at [204, 65] on em at bounding box center [208, 60] width 9 height 9
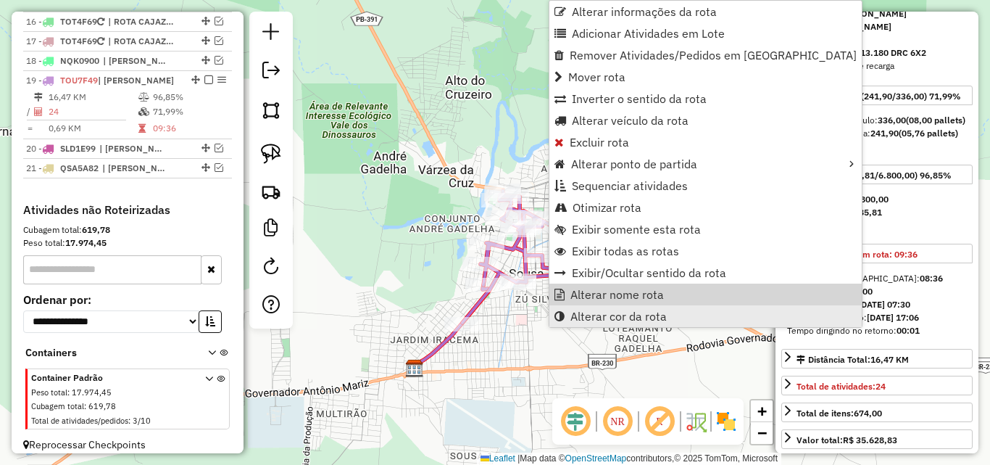
scroll to position [865, 0]
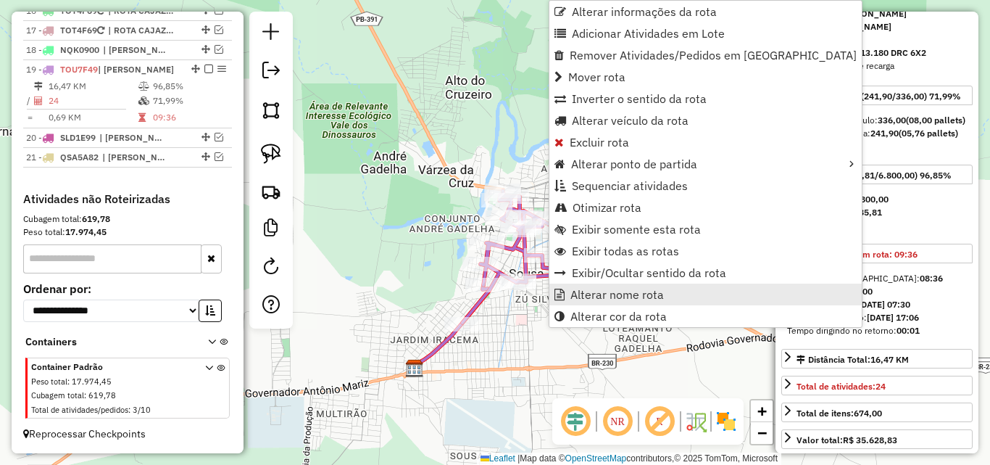
click at [610, 290] on span "Alterar nome rota" at bounding box center [618, 295] width 94 height 12
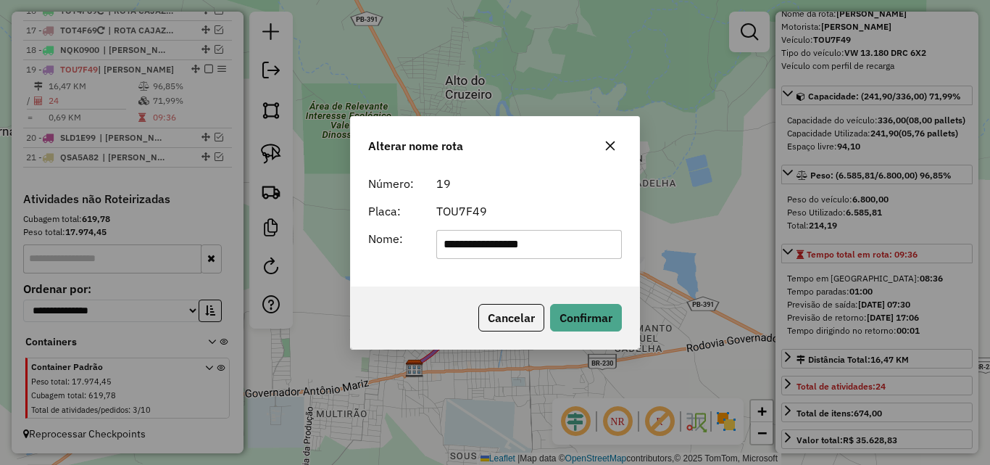
type input "**********"
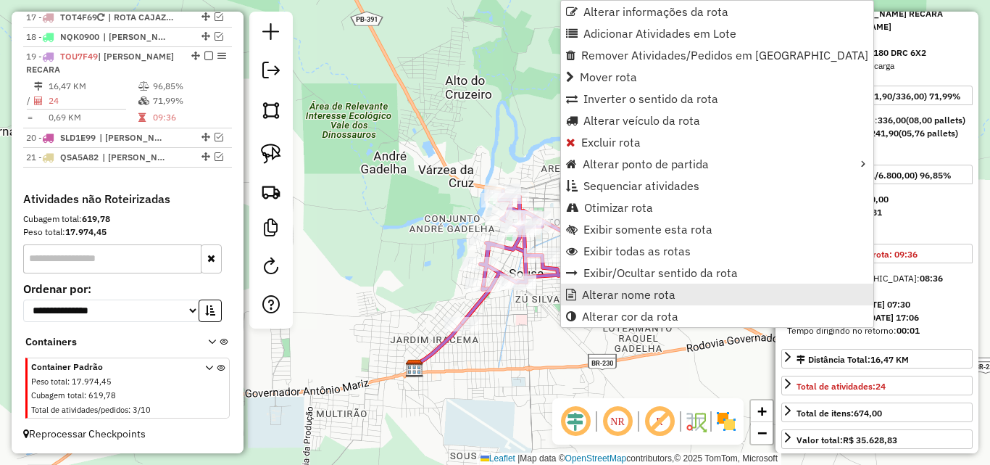
scroll to position [878, 0]
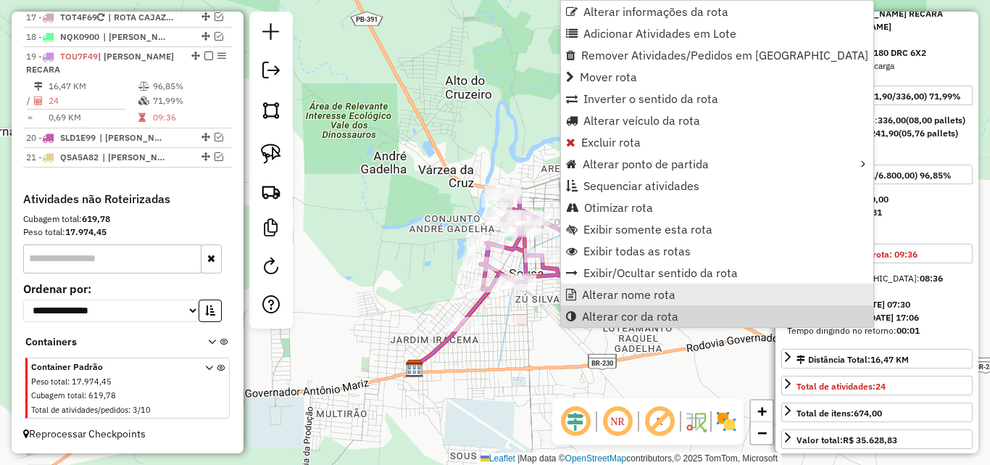
click at [627, 297] on span "Alterar nome rota" at bounding box center [629, 295] width 94 height 12
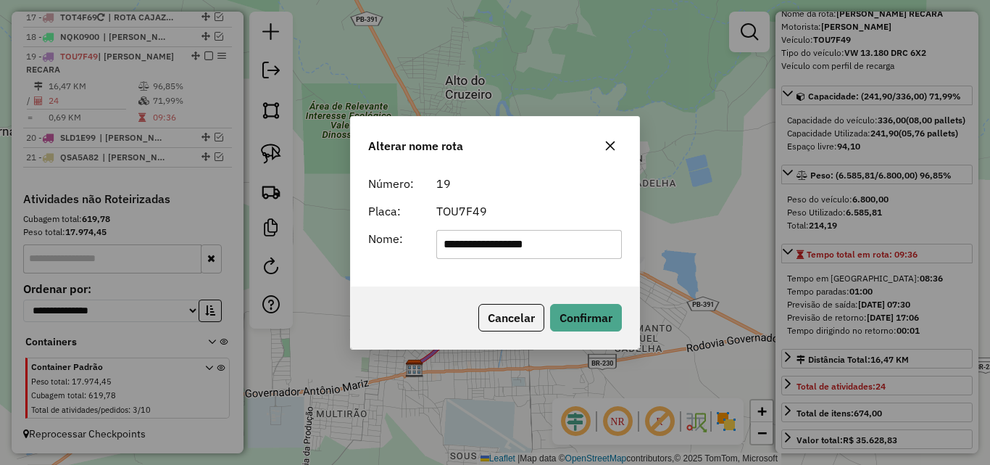
type input "**********"
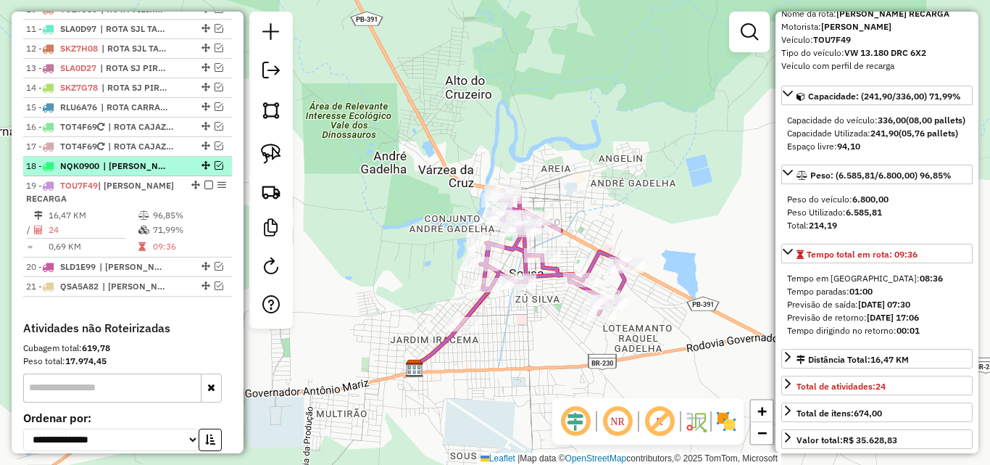
scroll to position [733, 0]
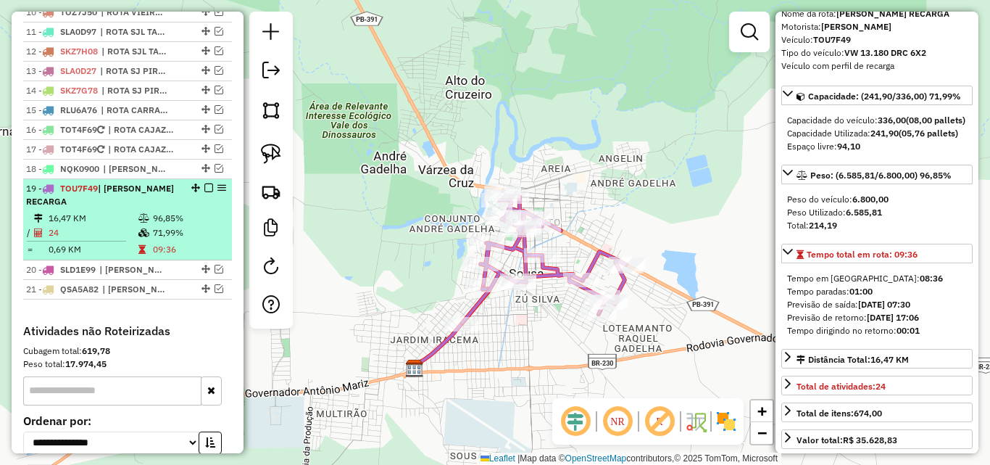
click at [207, 193] on li "19 - TOU7F49 | ROTA SOUSA RECARGA 16,47 KM 96,85% / 24 71,99% = 0,69 KM 09:36" at bounding box center [127, 219] width 209 height 81
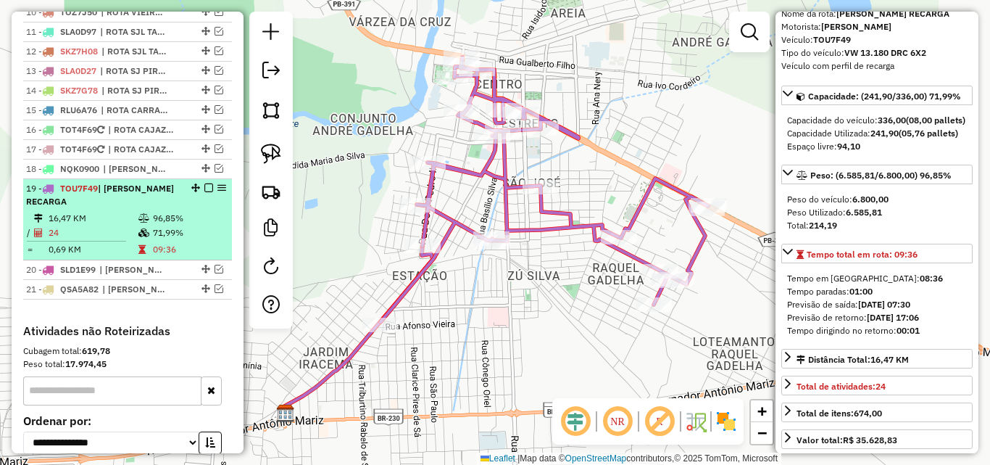
click at [204, 192] on em at bounding box center [208, 187] width 9 height 9
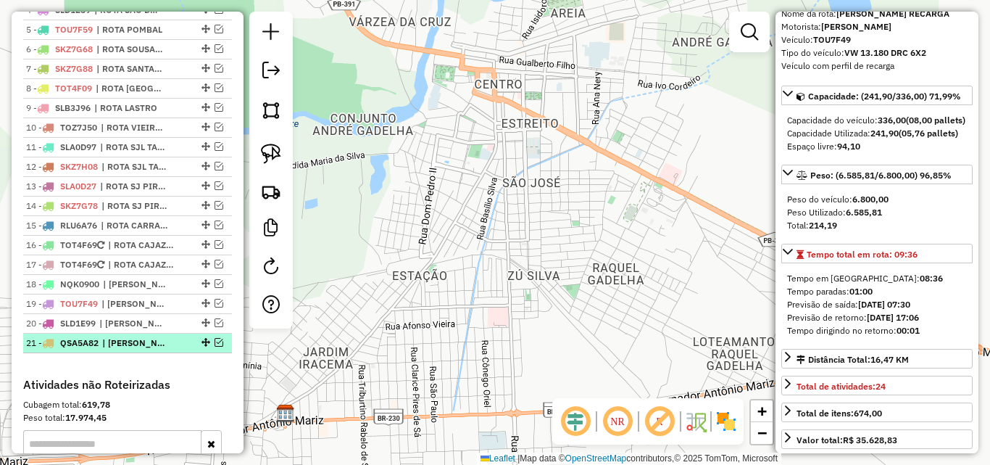
scroll to position [588, 0]
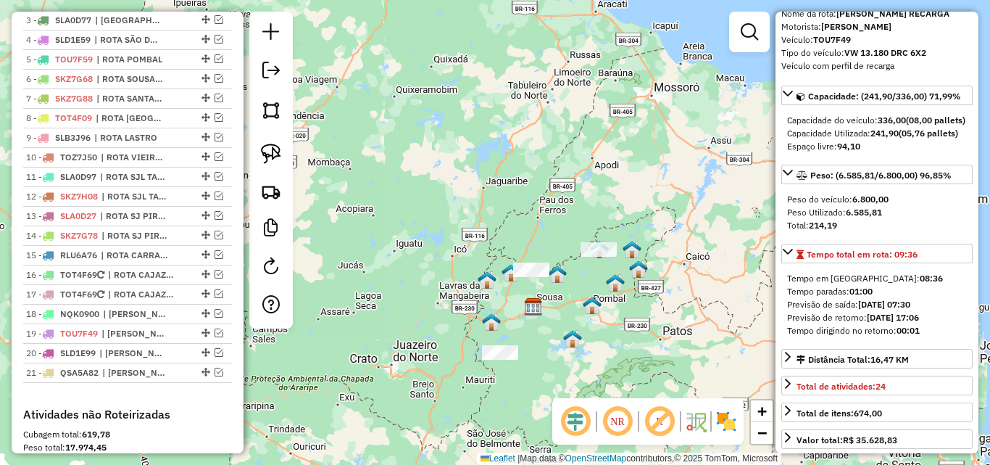
click at [584, 331] on div "Janela de atendimento Grade de atendimento Capacidade Transportadoras Veículos …" at bounding box center [495, 232] width 990 height 465
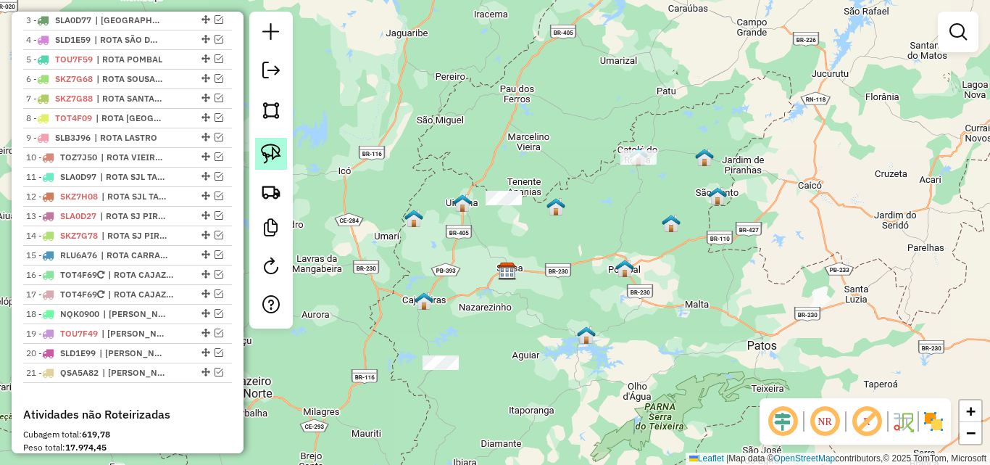
click at [274, 154] on img at bounding box center [271, 154] width 20 height 20
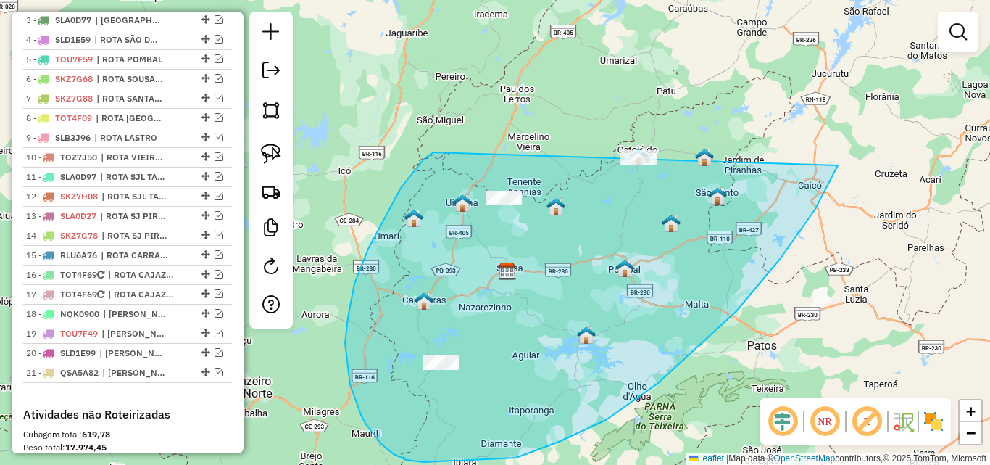
drag, startPoint x: 384, startPoint y: 219, endPoint x: 810, endPoint y: 42, distance: 462.2
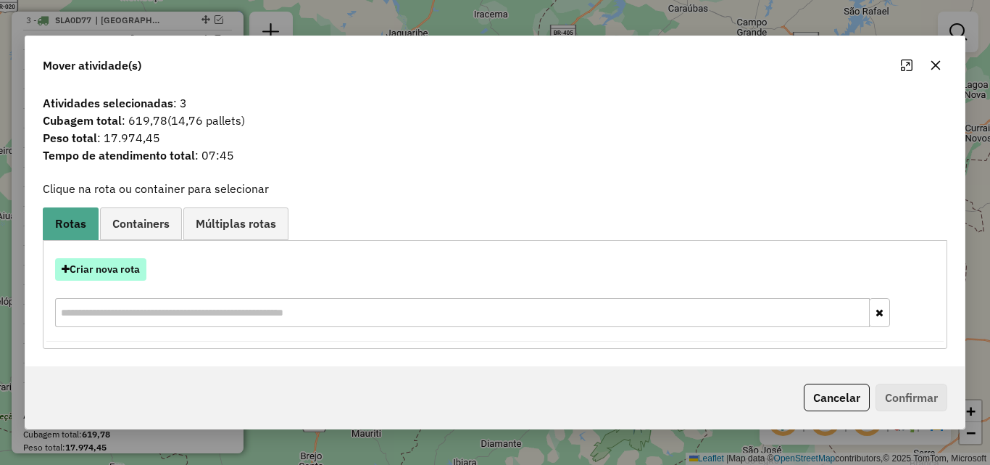
click at [104, 274] on button "Criar nova rota" at bounding box center [100, 269] width 91 height 22
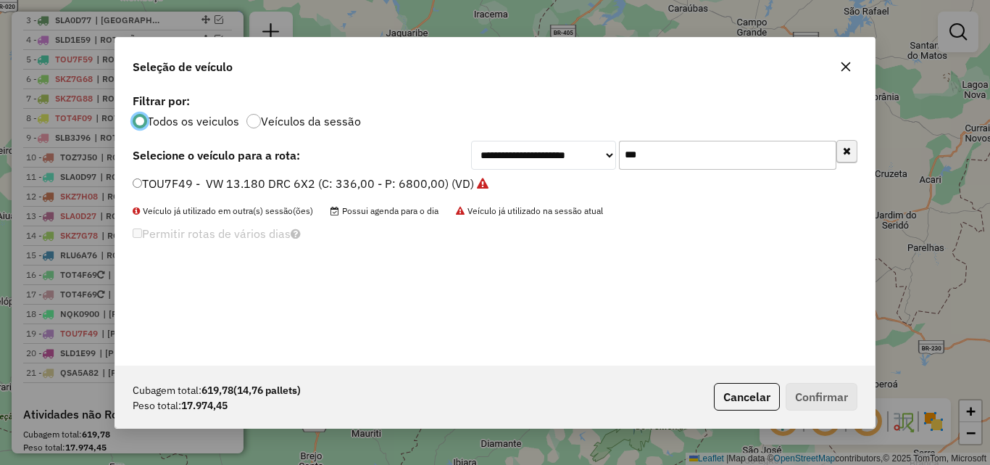
scroll to position [8, 4]
click at [862, 152] on div "**********" at bounding box center [495, 227] width 760 height 275
click at [855, 152] on button "button" at bounding box center [847, 152] width 21 height 22
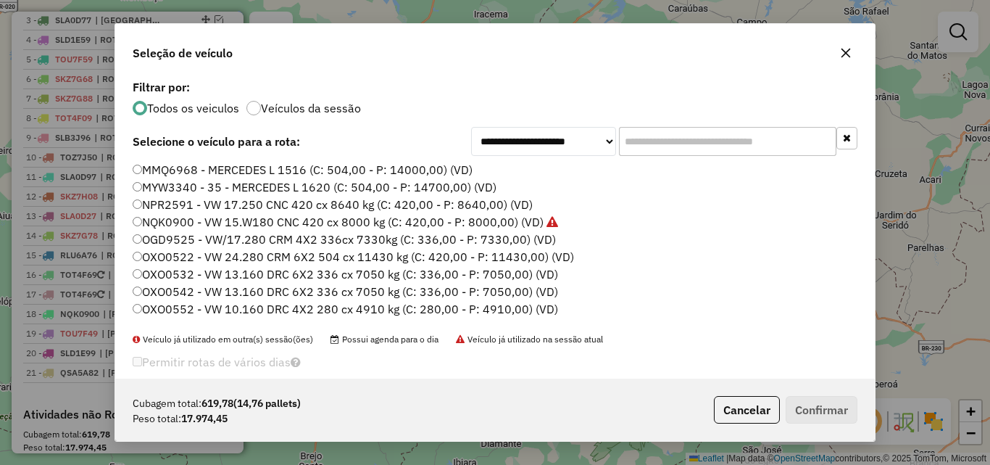
drag, startPoint x: 305, startPoint y: 171, endPoint x: 633, endPoint y: 280, distance: 345.3
click at [304, 172] on label "MMQ6968 - MERCEDES L 1516 (C: 504,00 - P: 14000,00) (VD)" at bounding box center [303, 169] width 340 height 17
click at [834, 407] on button "Confirmar" at bounding box center [822, 410] width 72 height 28
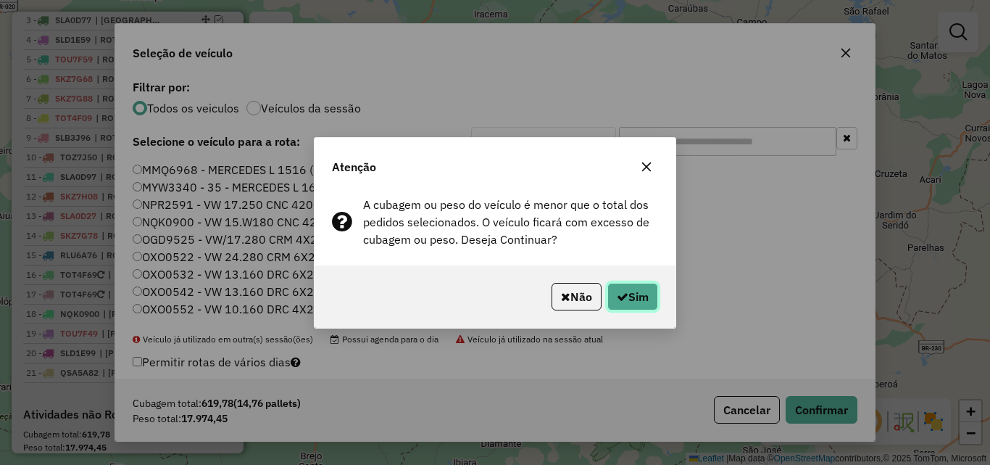
click at [639, 297] on button "Sim" at bounding box center [633, 297] width 51 height 28
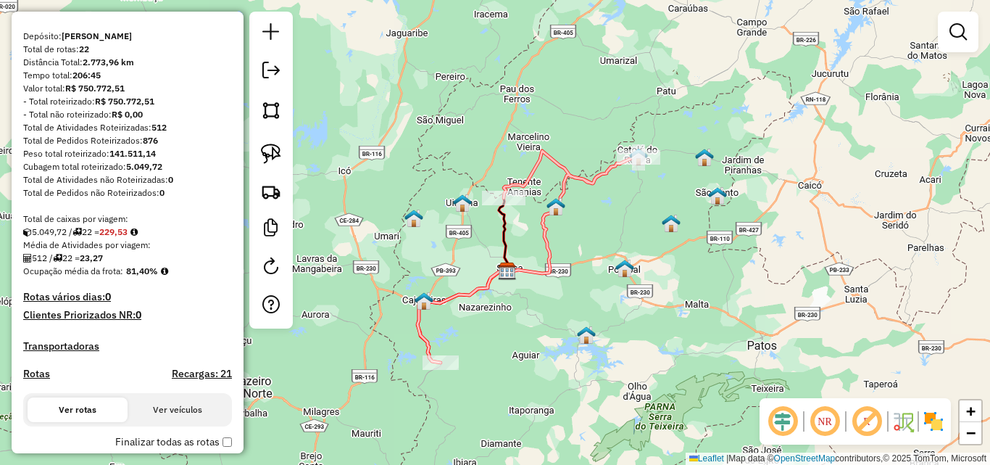
scroll to position [0, 0]
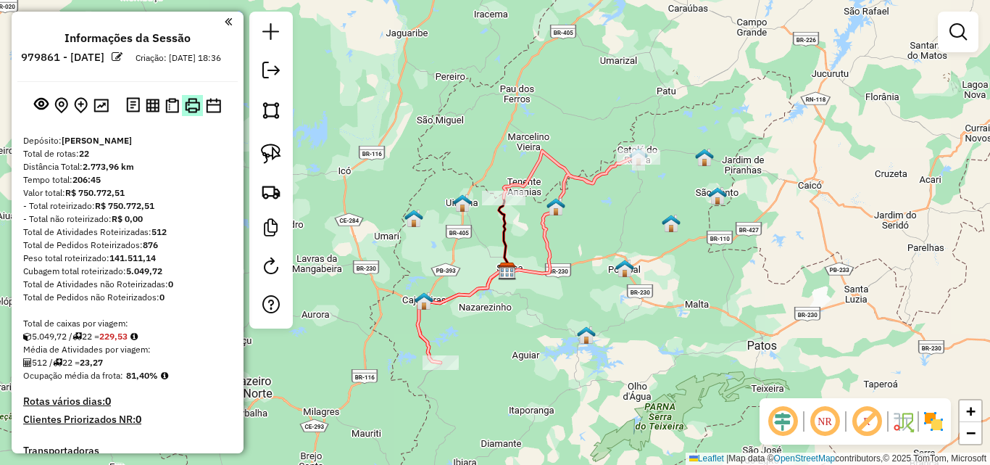
click at [189, 113] on img at bounding box center [192, 105] width 15 height 15
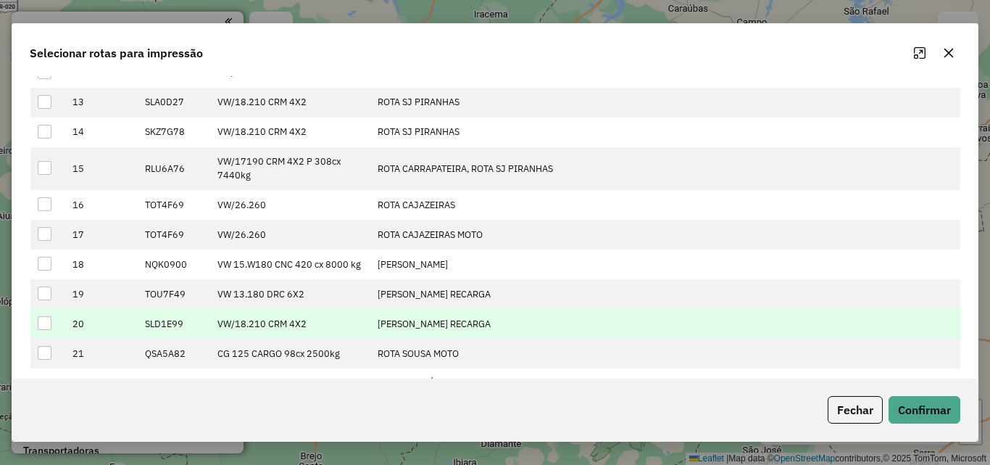
scroll to position [441, 0]
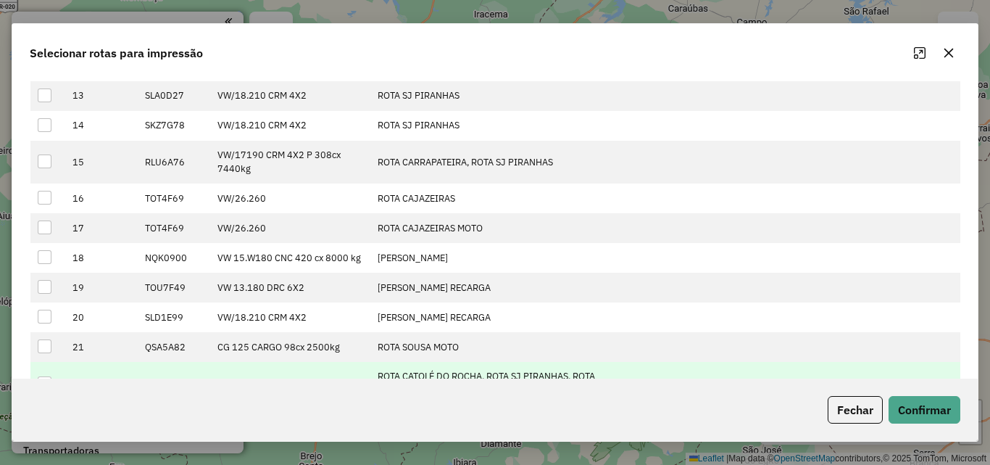
click at [51, 376] on div at bounding box center [45, 383] width 14 height 14
click at [919, 407] on button "Confirmar" at bounding box center [925, 410] width 72 height 28
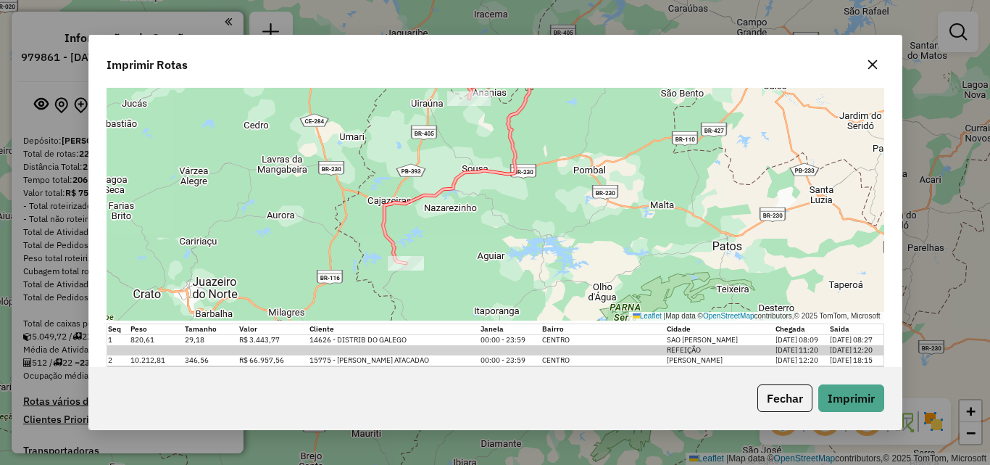
scroll to position [167, 0]
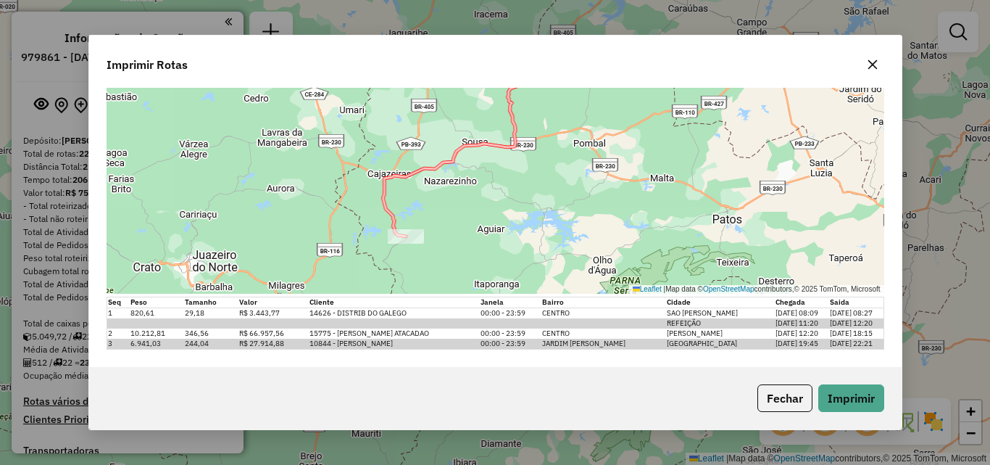
drag, startPoint x: 882, startPoint y: 63, endPoint x: 860, endPoint y: 78, distance: 26.1
click at [882, 63] on button "button" at bounding box center [872, 64] width 23 height 23
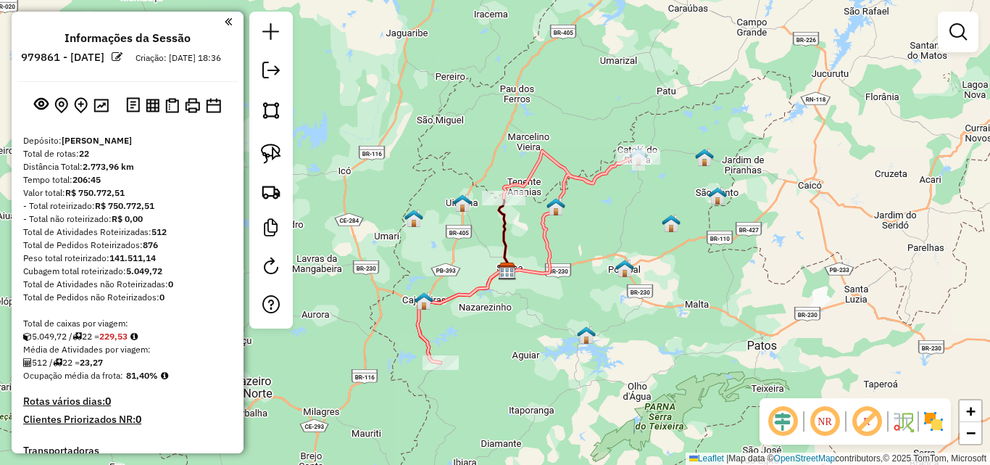
select select "*********"
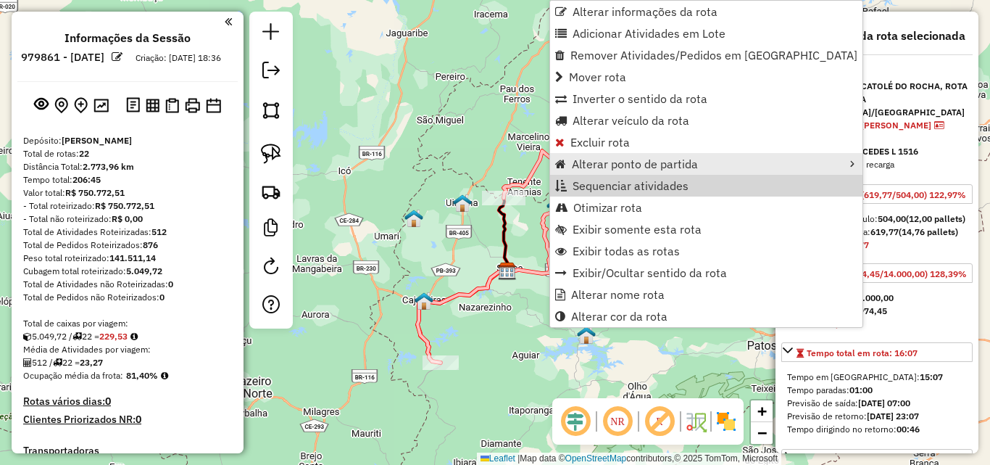
scroll to position [682, 0]
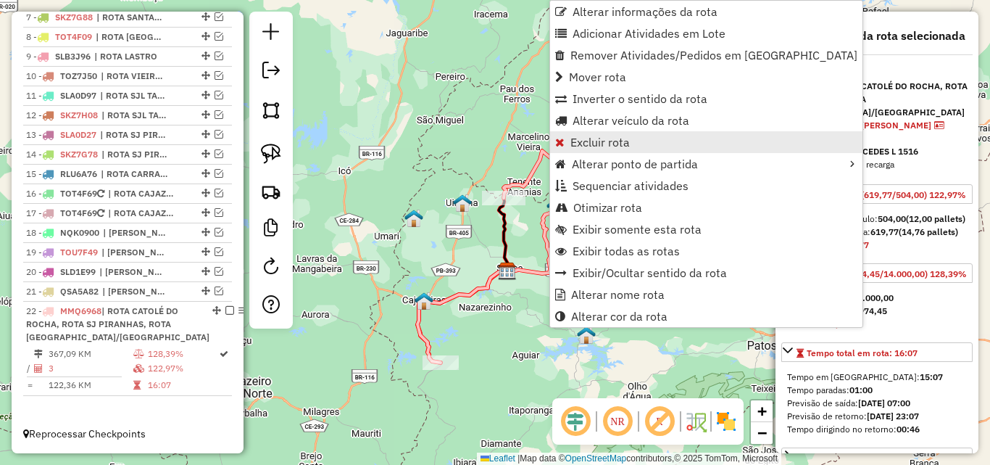
click at [619, 142] on span "Excluir rota" at bounding box center [600, 142] width 59 height 12
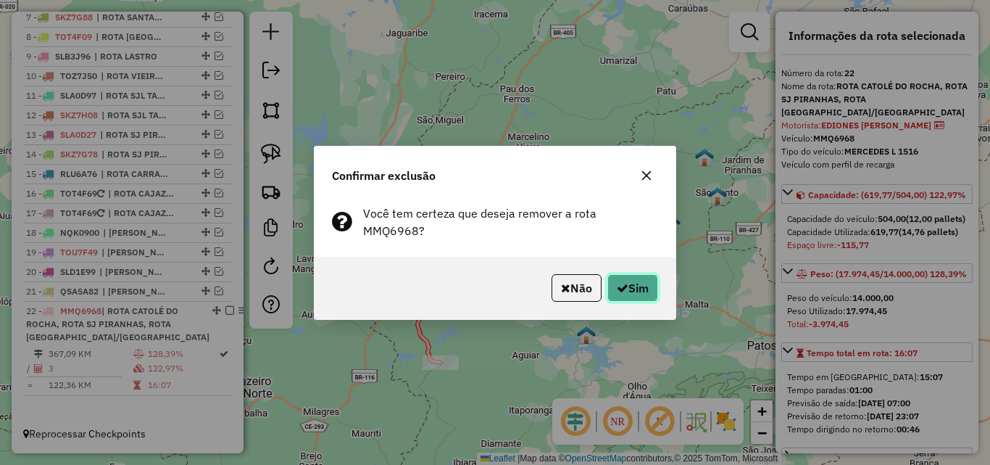
click at [638, 286] on button "Sim" at bounding box center [633, 288] width 51 height 28
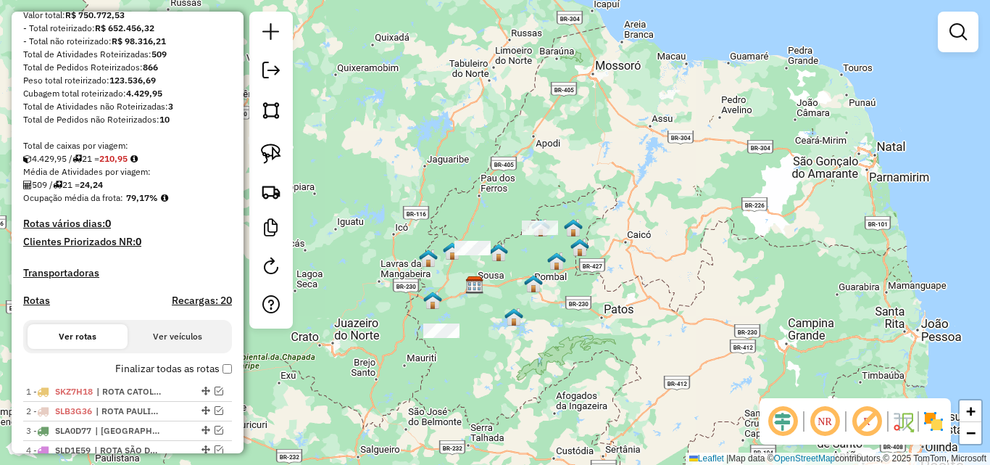
scroll to position [30, 0]
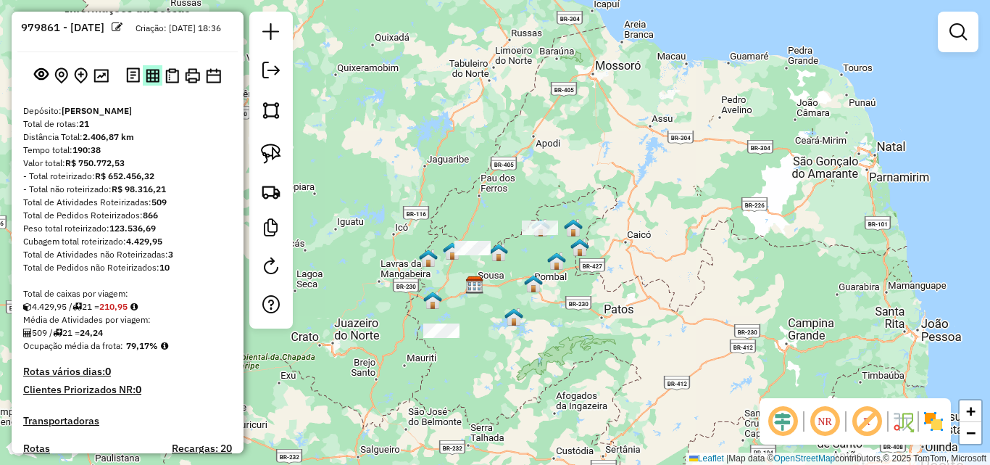
click at [149, 83] on img at bounding box center [153, 76] width 14 height 14
click at [546, 195] on div "Janela de atendimento Grade de atendimento Capacidade Transportadoras Veículos …" at bounding box center [495, 232] width 990 height 465
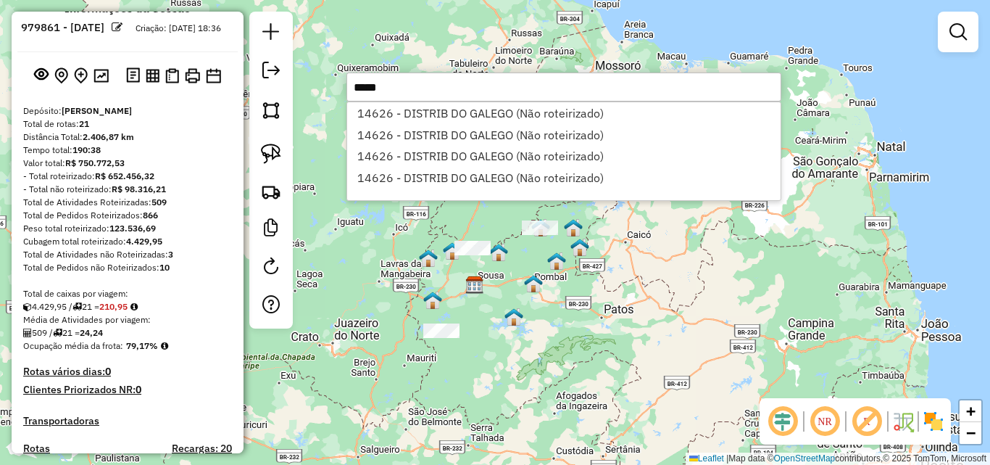
type input "*****"
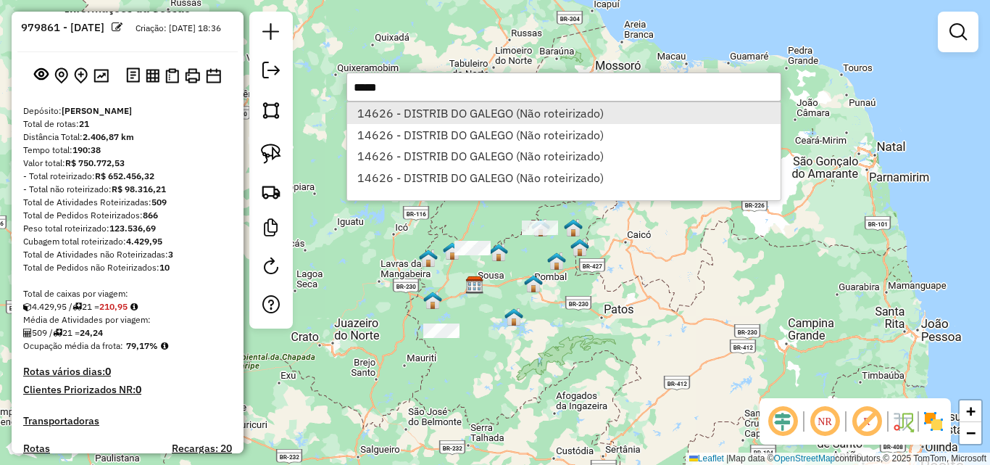
click at [595, 115] on li "14626 - DISTRIB DO GALEGO (Não roteirizado)" at bounding box center [564, 113] width 434 height 22
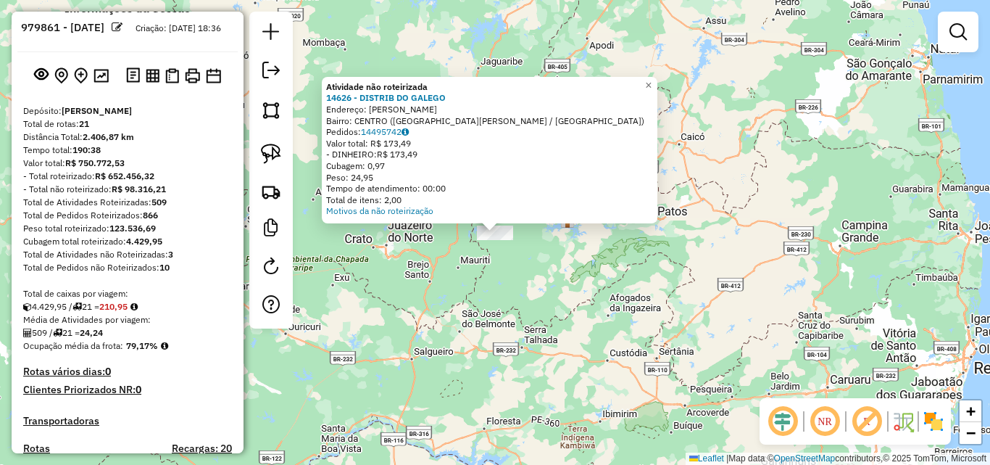
click at [801, 223] on div "Atividade não roteirizada 14626 - DISTRIB DO GALEGO Endereço: MARIA LINS DE OLI…" at bounding box center [495, 232] width 990 height 465
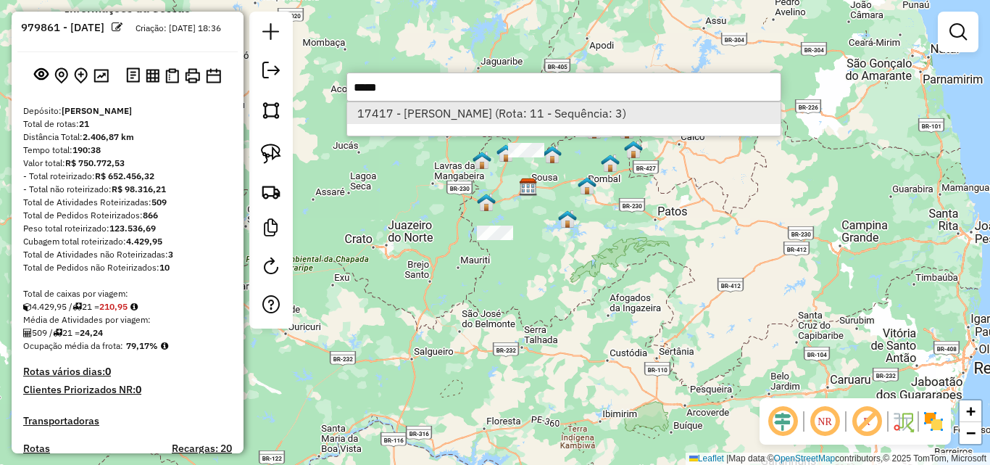
type input "*****"
click at [660, 114] on li "17417 - IVANILDO BEBIDAS (Rota: 11 - Sequência: 3)" at bounding box center [564, 113] width 434 height 22
select select "*********"
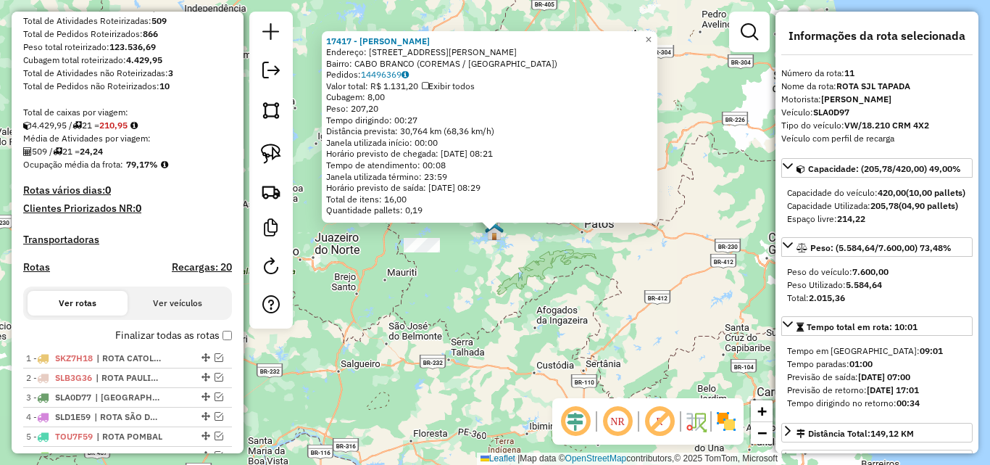
scroll to position [757, 0]
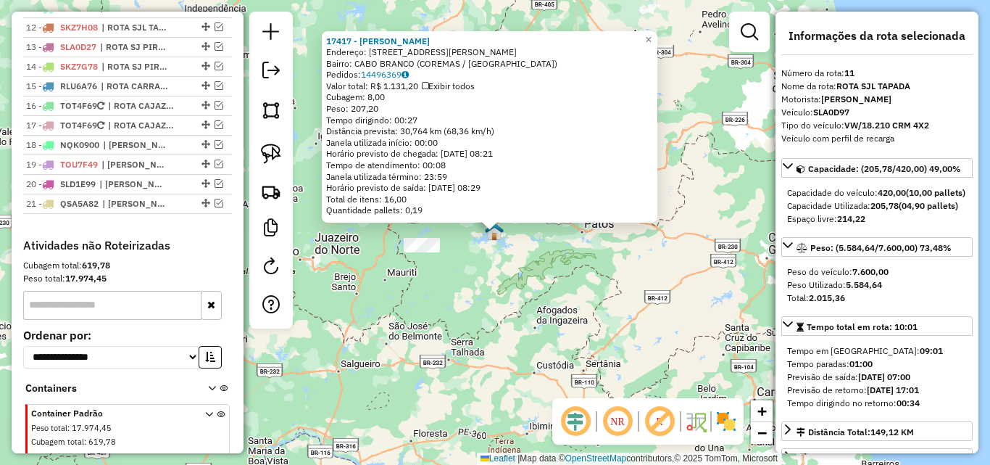
click at [484, 314] on div "17417 - IVANILDO BEBIDAS Endereço: Rua Kimara Ferreira 225 Bairro: CABO BRANCO …" at bounding box center [495, 232] width 990 height 465
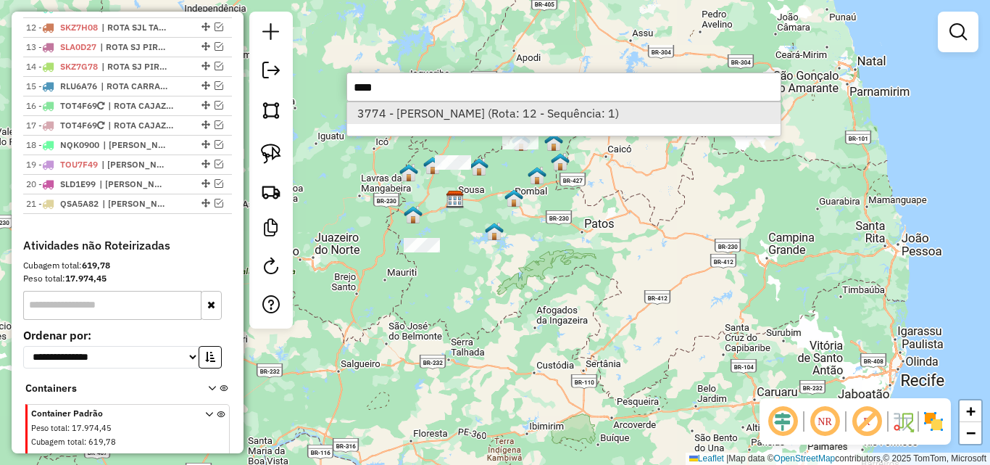
type input "****"
click at [598, 117] on li "3774 - ERIVALDO PEREIRA DA SILVA (Rota: 12 - Sequência: 1)" at bounding box center [564, 113] width 434 height 22
select select "*********"
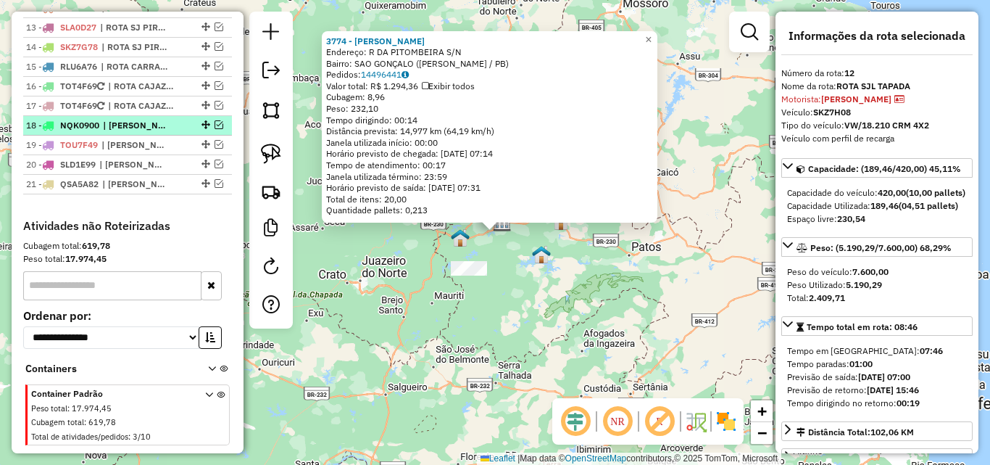
scroll to position [631, 0]
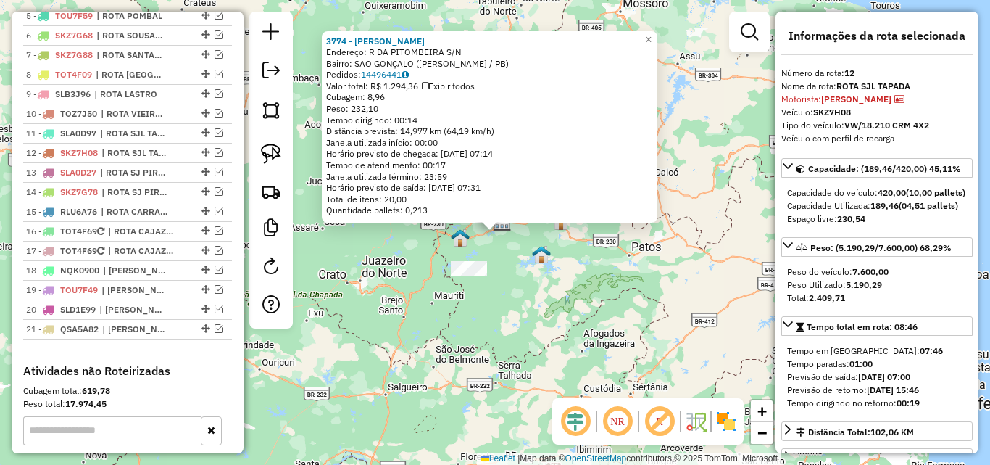
click at [571, 250] on div "3774 - ERIVALDO PEREIRA DA SILVA Endereço: R DA PITOMBEIRA S/N Bairro: SAO GONÇ…" at bounding box center [495, 232] width 990 height 465
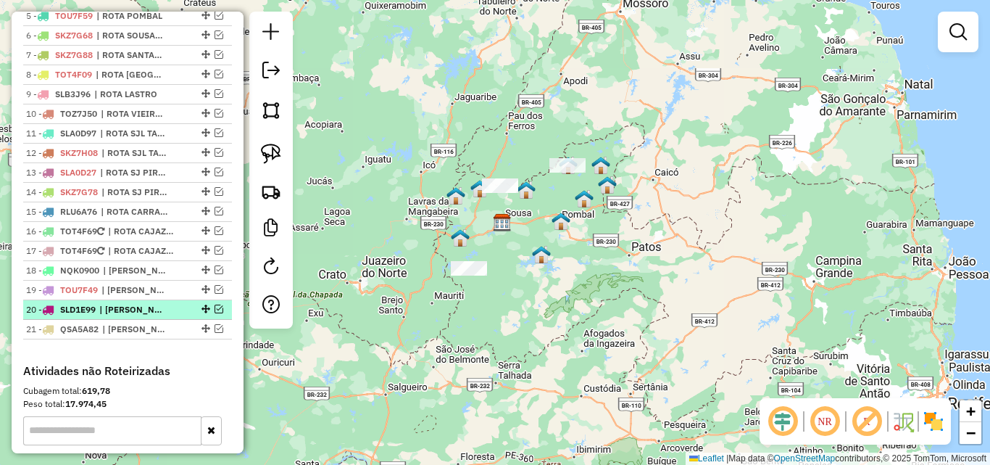
click at [215, 313] on em at bounding box center [219, 308] width 9 height 9
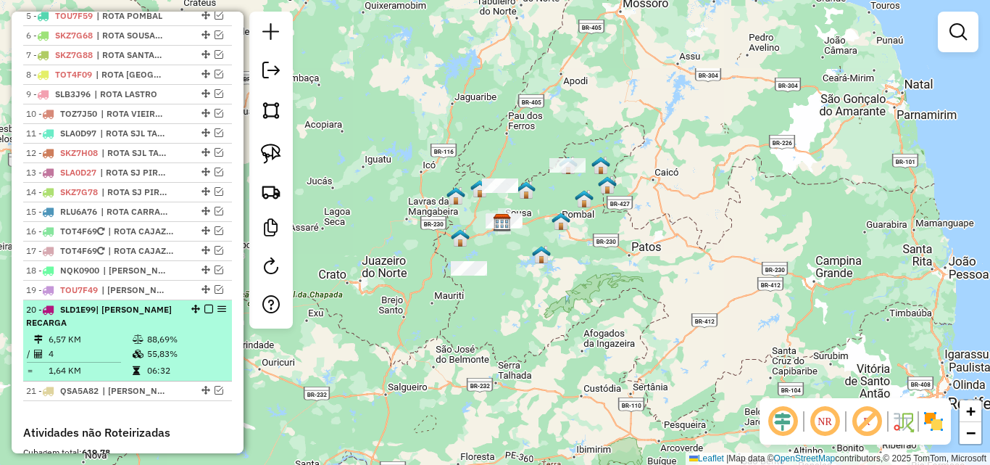
click at [159, 329] on div "20 - SLD1E99 | ROTA SOUSA RECARGA" at bounding box center [103, 316] width 154 height 26
select select "*********"
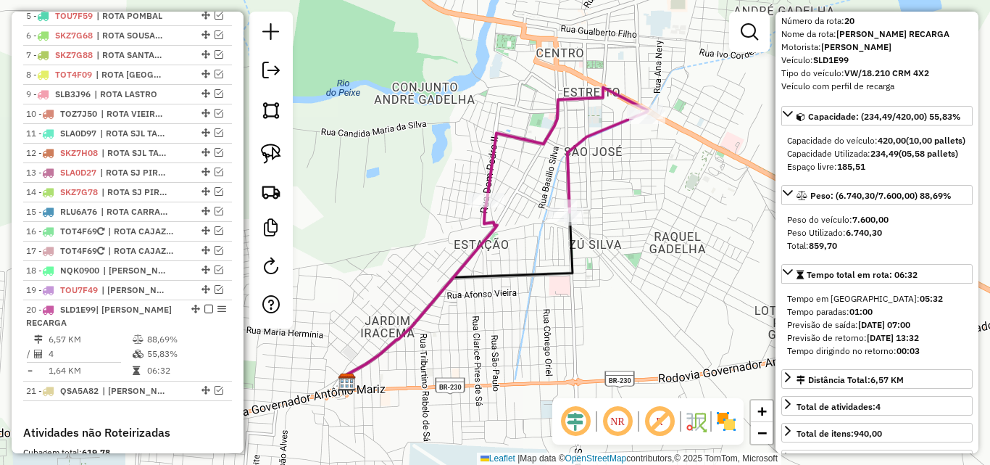
scroll to position [72, 0]
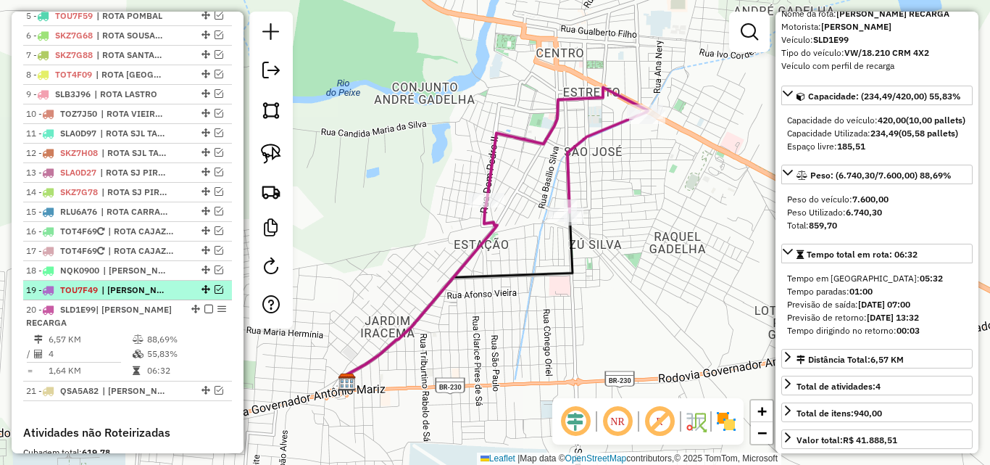
click at [217, 294] on em at bounding box center [219, 289] width 9 height 9
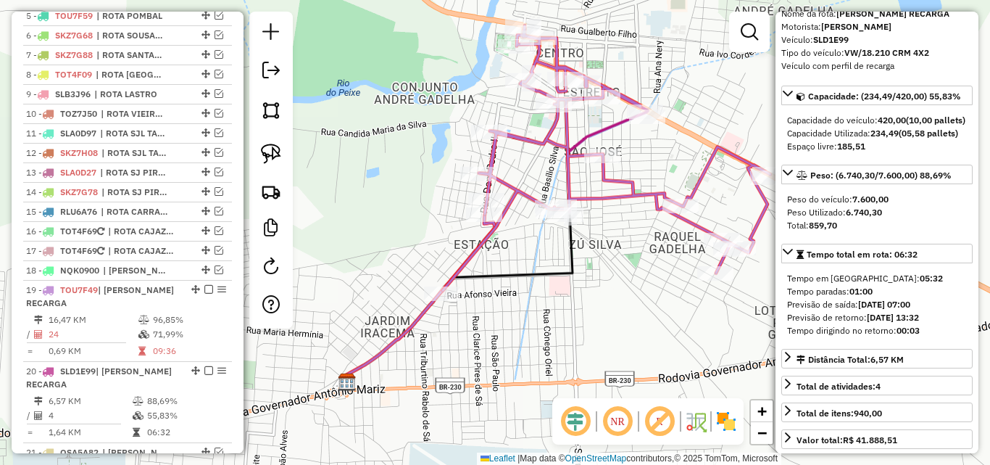
click at [639, 196] on icon at bounding box center [607, 157] width 328 height 265
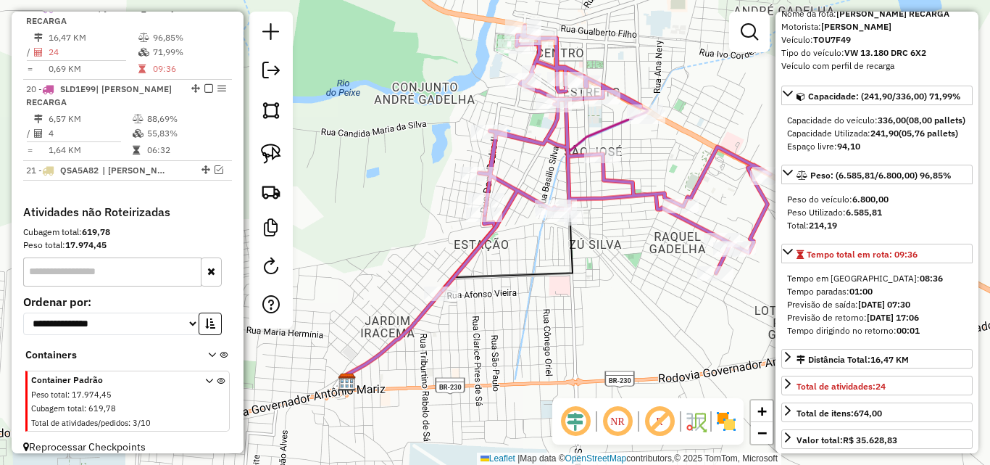
scroll to position [507, 0]
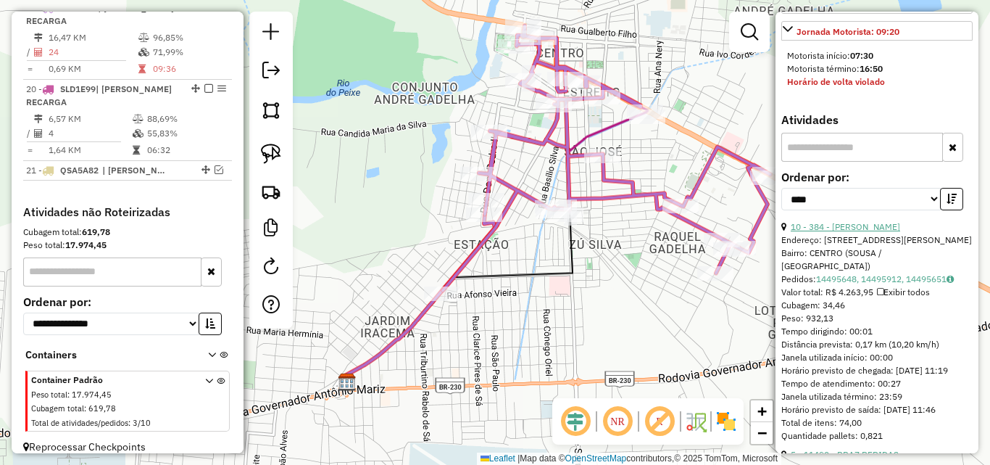
click at [879, 232] on link "10 - 384 - HELENO ANTUNES DE OLIVEIRA" at bounding box center [845, 226] width 109 height 11
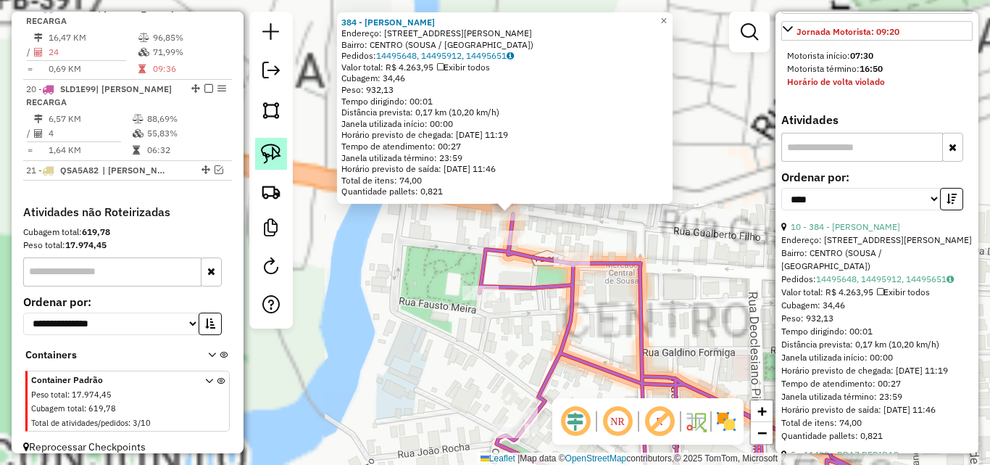
click at [265, 157] on img at bounding box center [271, 154] width 20 height 20
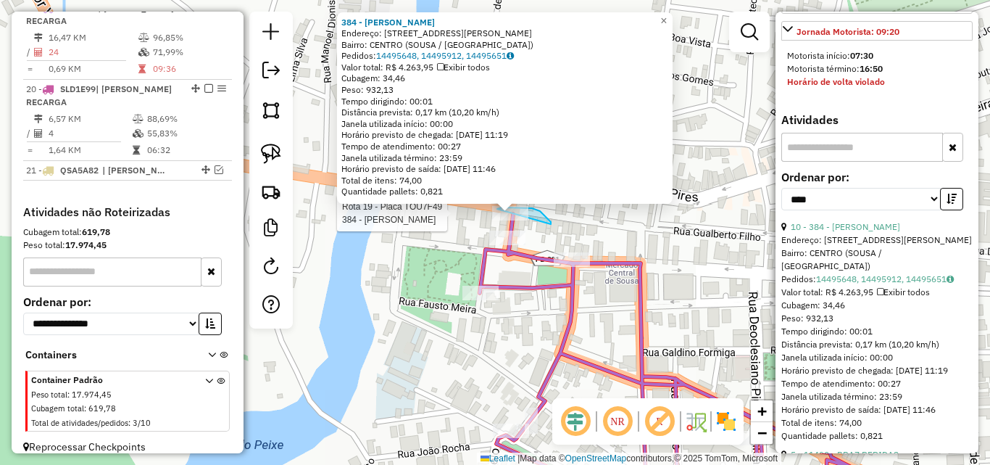
drag, startPoint x: 551, startPoint y: 222, endPoint x: 464, endPoint y: 231, distance: 87.5
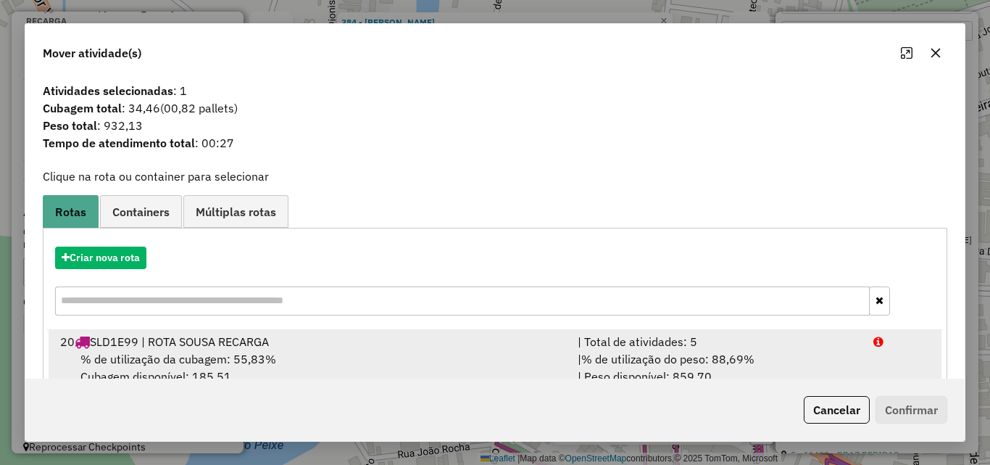
click at [709, 345] on div "| Total de atividades: 5" at bounding box center [717, 341] width 296 height 17
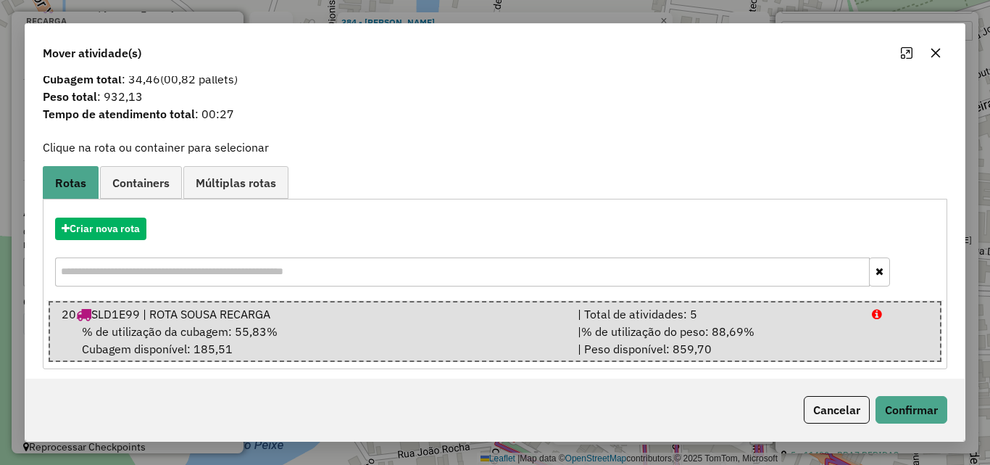
scroll to position [37, 0]
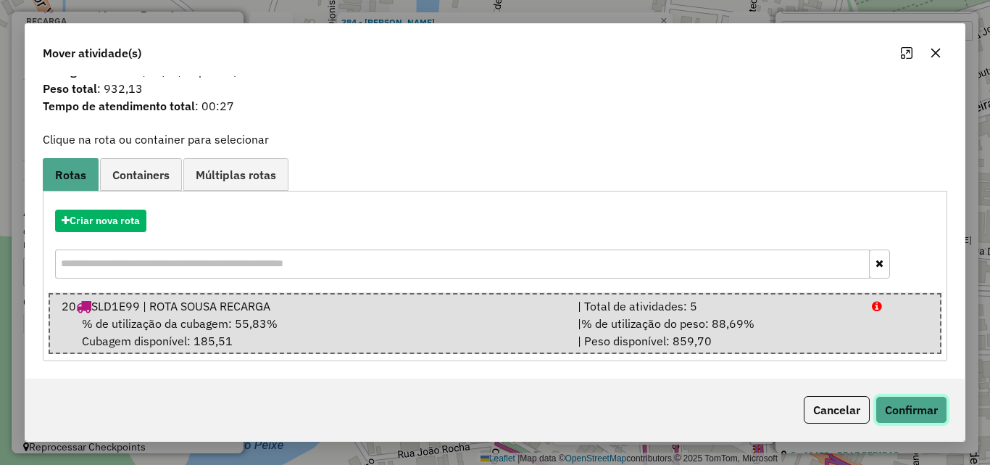
click at [911, 412] on button "Confirmar" at bounding box center [912, 410] width 72 height 28
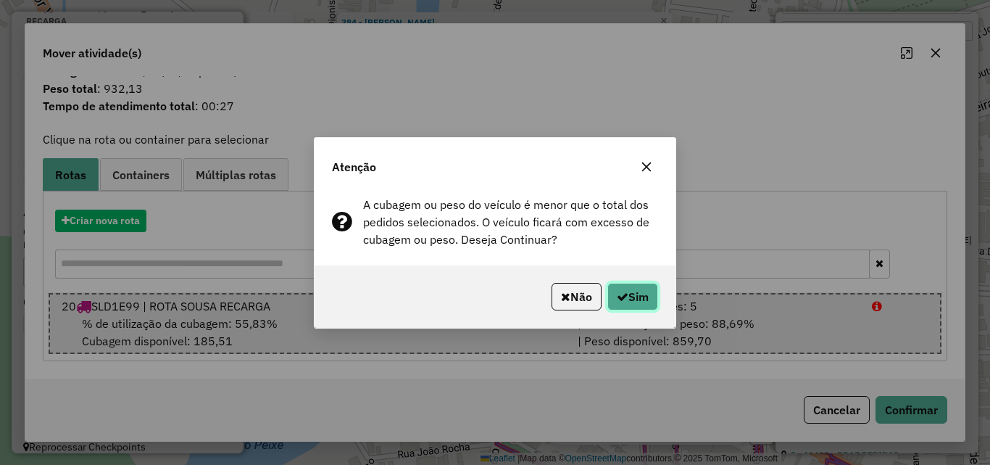
click at [625, 291] on icon "button" at bounding box center [623, 297] width 12 height 12
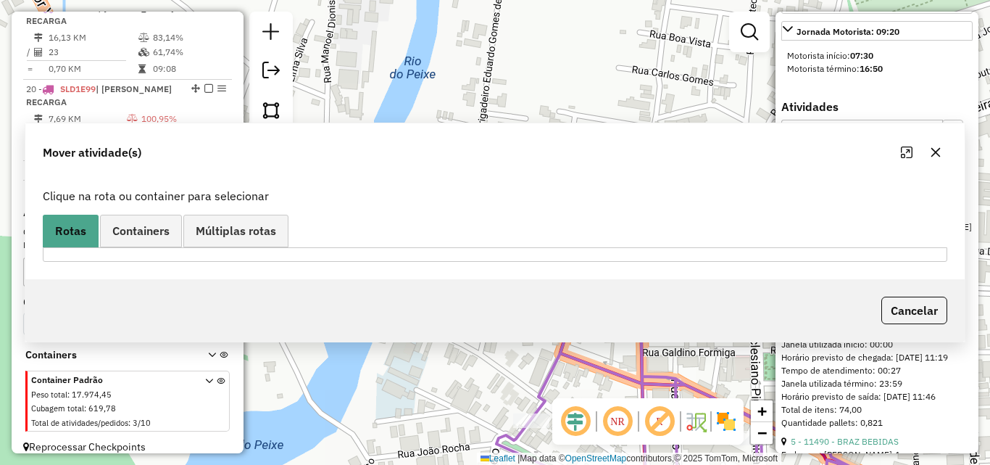
scroll to position [0, 0]
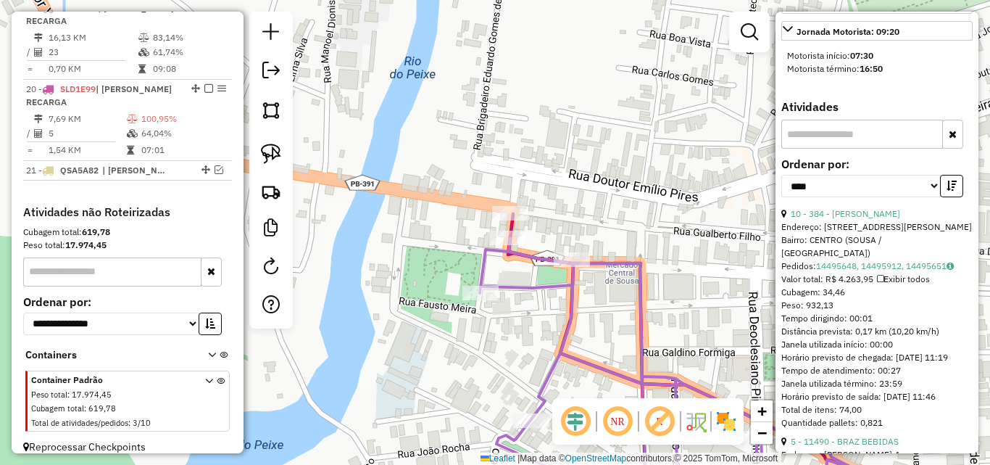
click at [635, 307] on icon at bounding box center [709, 375] width 459 height 273
click at [816, 219] on link "5 - 11490 - BRAZ BEBIDAS" at bounding box center [845, 213] width 108 height 11
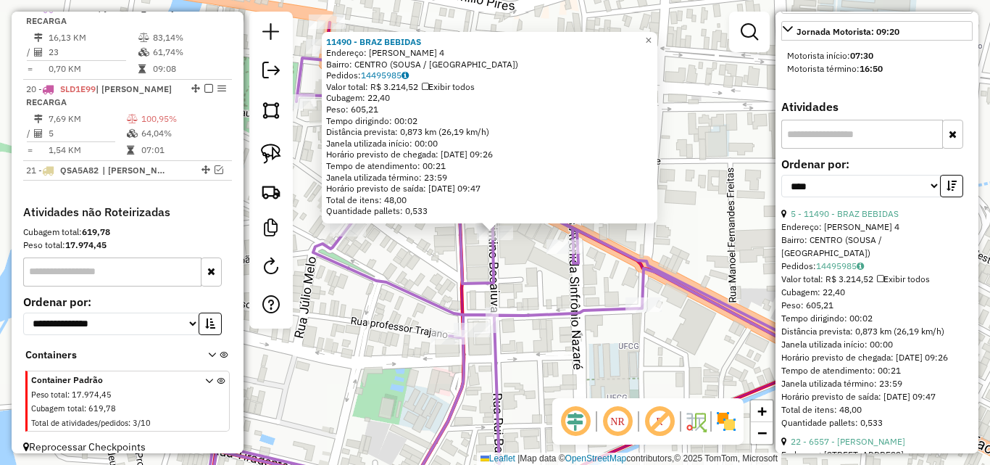
drag, startPoint x: 269, startPoint y: 148, endPoint x: 329, endPoint y: 190, distance: 73.4
click at [268, 149] on img at bounding box center [271, 154] width 20 height 20
drag, startPoint x: 497, startPoint y: 260, endPoint x: 444, endPoint y: 239, distance: 56.9
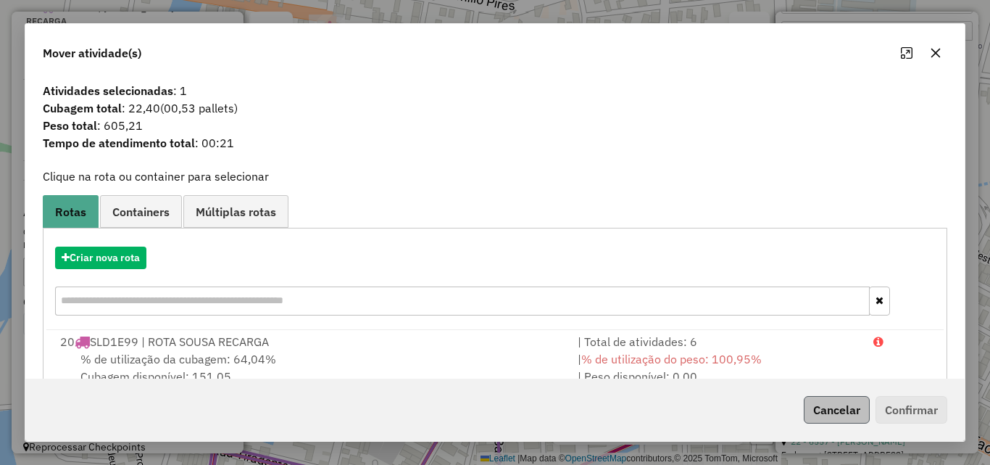
drag, startPoint x: 805, startPoint y: 341, endPoint x: 860, endPoint y: 396, distance: 77.4
click at [805, 343] on div "| Total de atividades: 6" at bounding box center [717, 341] width 296 height 17
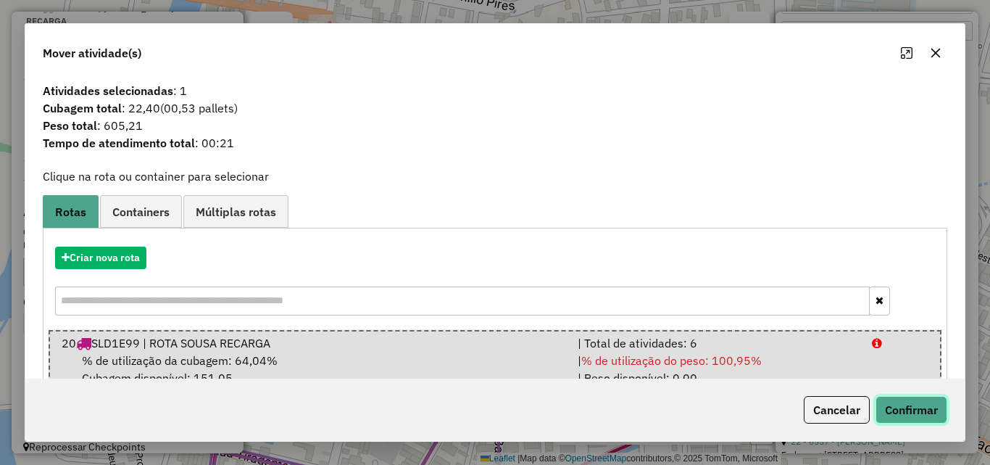
click at [887, 410] on button "Confirmar" at bounding box center [912, 410] width 72 height 28
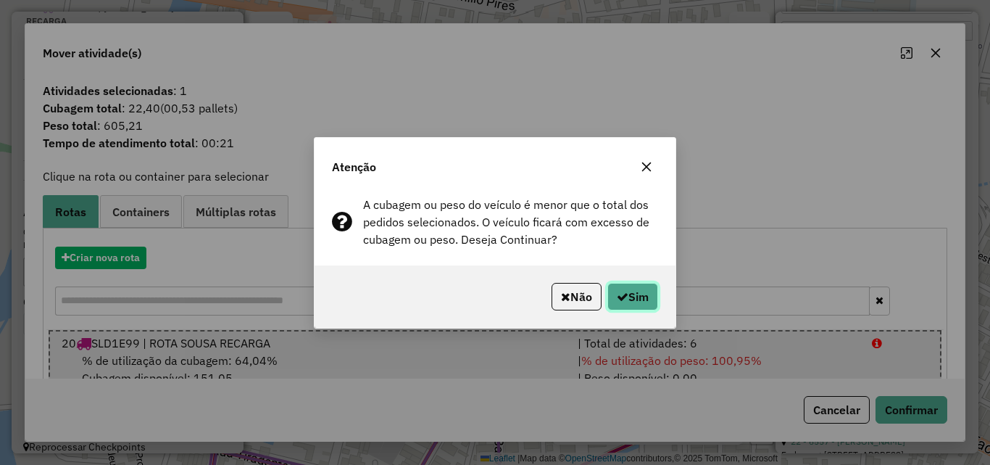
click at [633, 302] on button "Sim" at bounding box center [633, 297] width 51 height 28
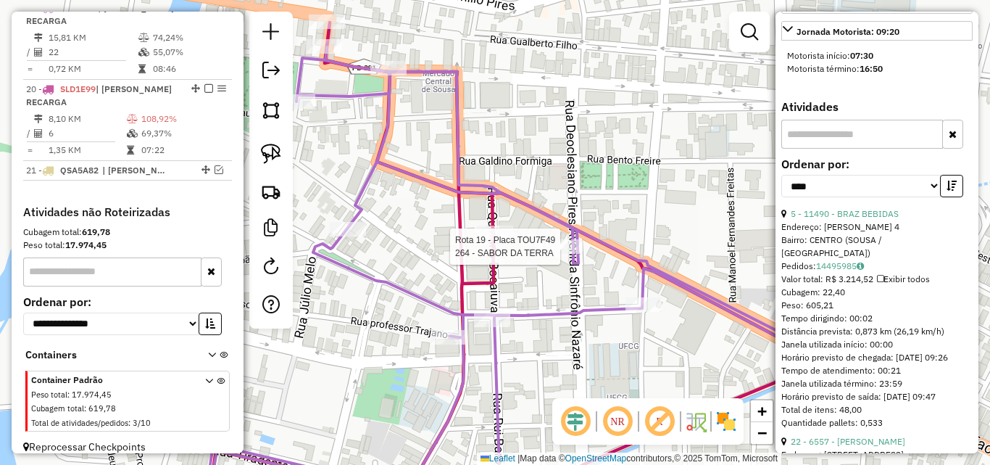
click at [586, 238] on icon at bounding box center [493, 279] width 602 height 464
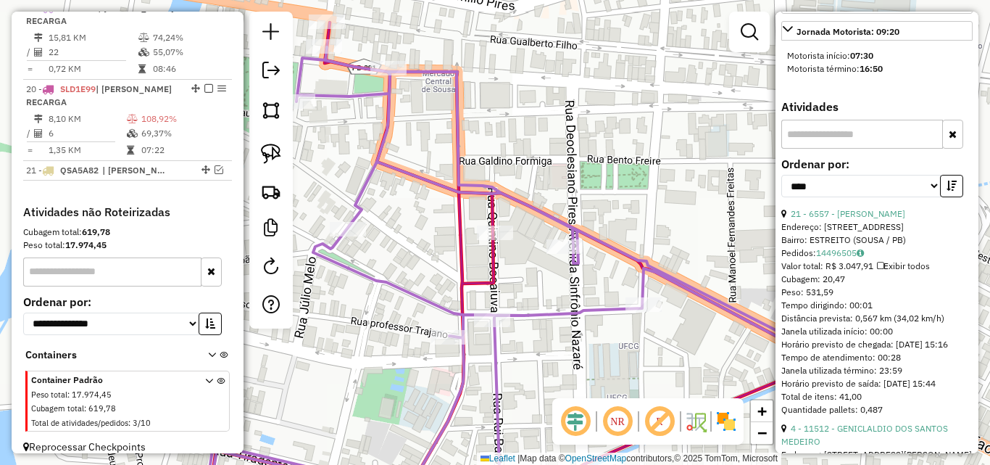
click at [866, 207] on div "**********" at bounding box center [876, 183] width 191 height 49
click at [863, 220] on div "21 - 6557 - DENIS OLIVEIRA DE FIGUEIREDO" at bounding box center [876, 213] width 191 height 13
drag, startPoint x: 859, startPoint y: 250, endPoint x: 849, endPoint y: 257, distance: 12.5
click at [858, 219] on link "21 - 6557 - DENIS OLIVEIRA DE FIGUEIREDO" at bounding box center [848, 213] width 115 height 11
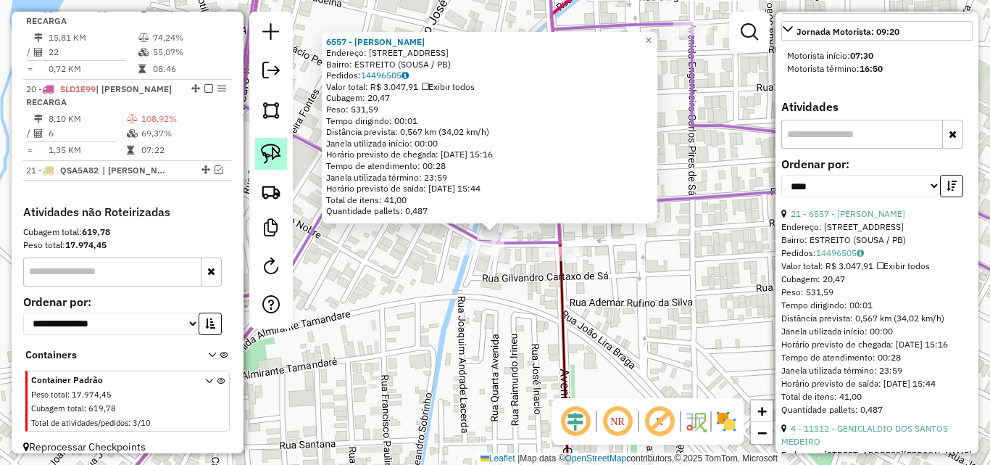
drag, startPoint x: 275, startPoint y: 147, endPoint x: 489, endPoint y: 262, distance: 242.9
click at [275, 150] on img at bounding box center [271, 154] width 20 height 20
drag, startPoint x: 515, startPoint y: 218, endPoint x: 441, endPoint y: 289, distance: 102.0
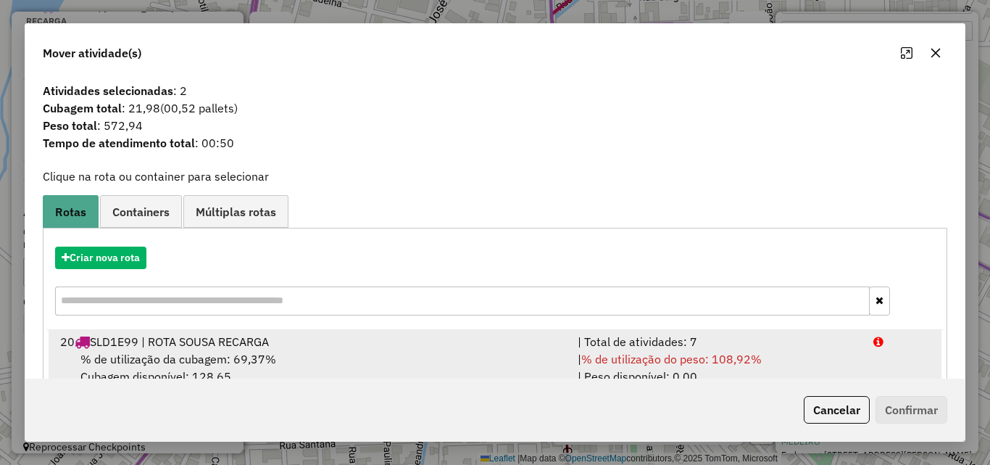
drag, startPoint x: 742, startPoint y: 368, endPoint x: 774, endPoint y: 378, distance: 32.6
click at [742, 368] on div "| % de utilização do peso: 108,92% | Peso disponível: 0,00" at bounding box center [717, 367] width 296 height 35
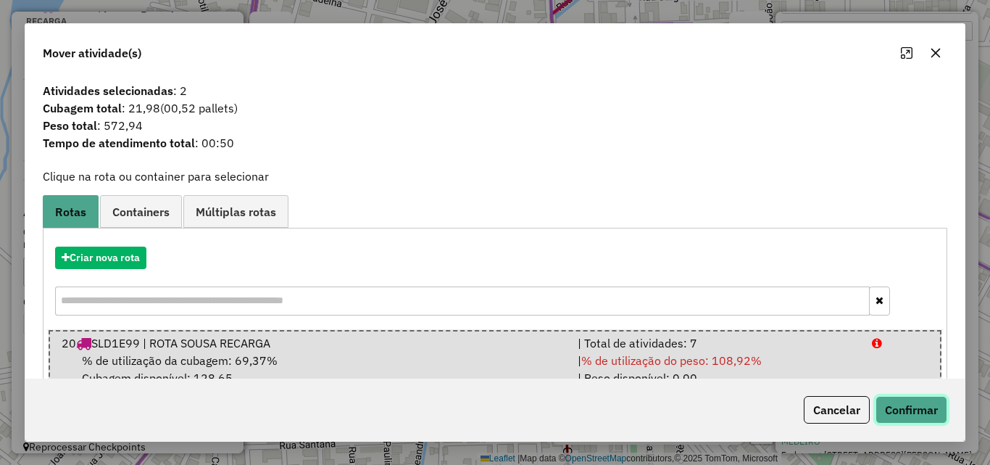
click at [896, 410] on button "Confirmar" at bounding box center [912, 410] width 72 height 28
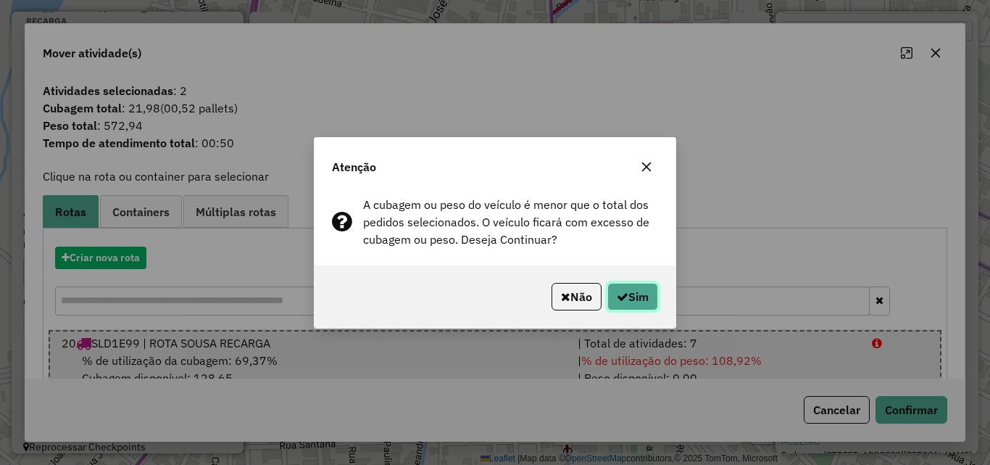
click at [618, 289] on button "Sim" at bounding box center [633, 297] width 51 height 28
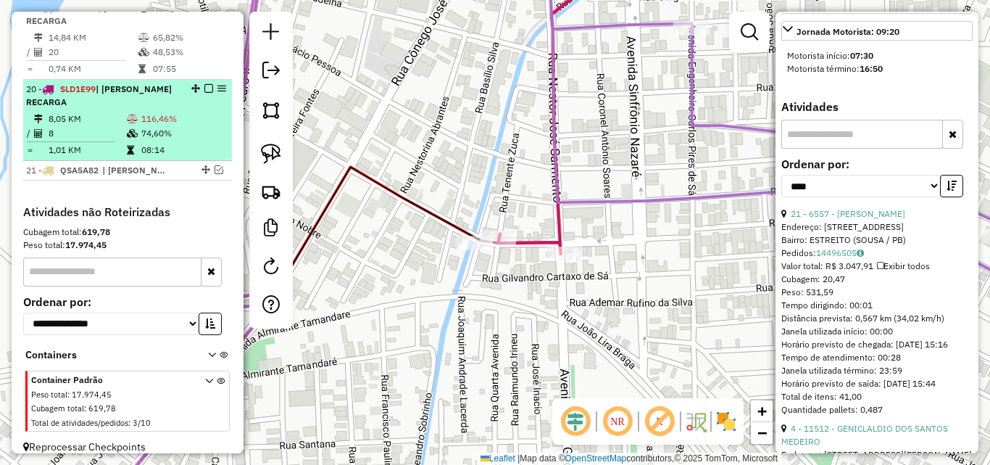
click at [121, 157] on td "1,01 KM" at bounding box center [87, 150] width 78 height 14
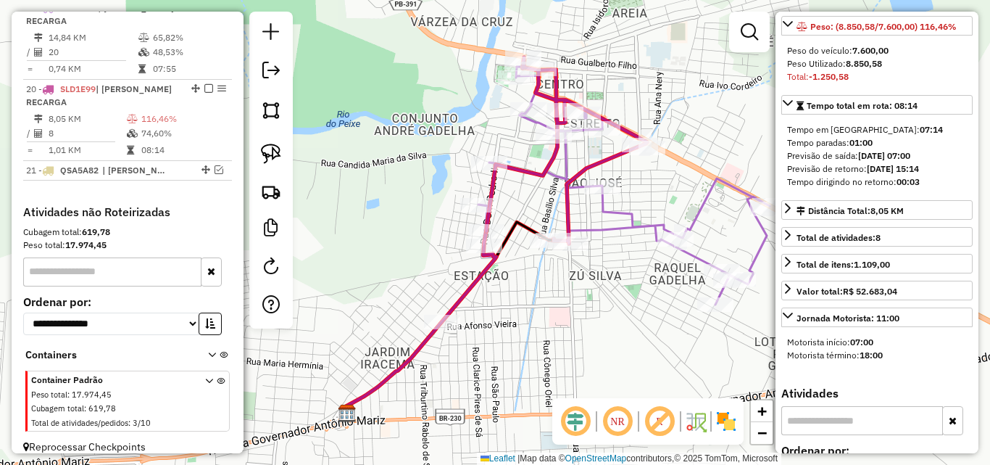
scroll to position [132, 0]
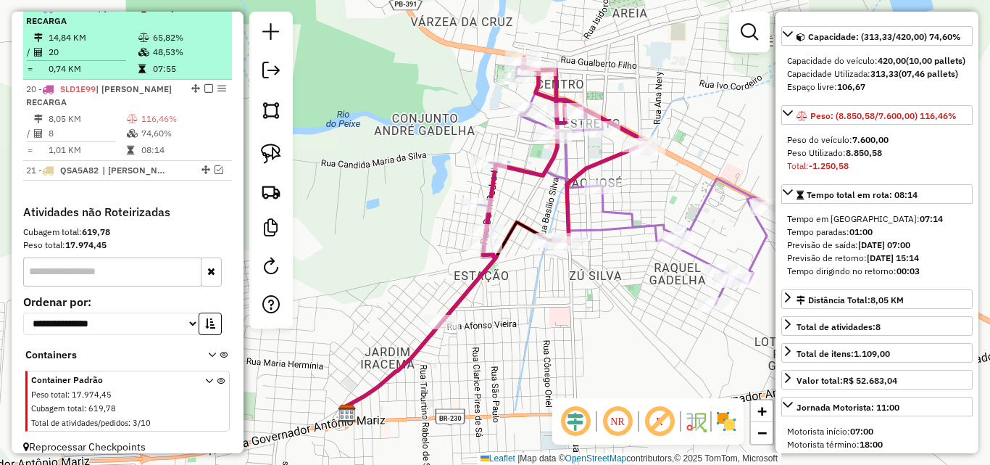
click at [167, 59] on td "48,53%" at bounding box center [188, 52] width 73 height 14
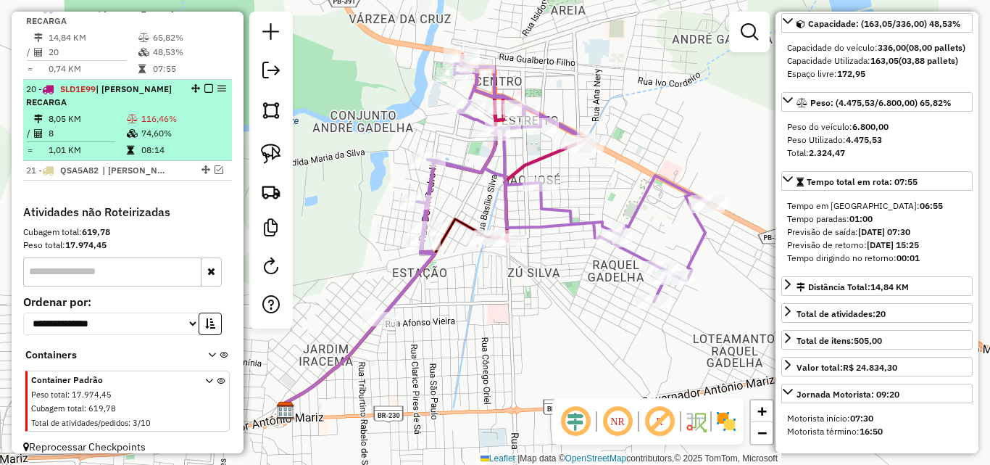
click at [141, 126] on td "116,46%" at bounding box center [183, 119] width 85 height 14
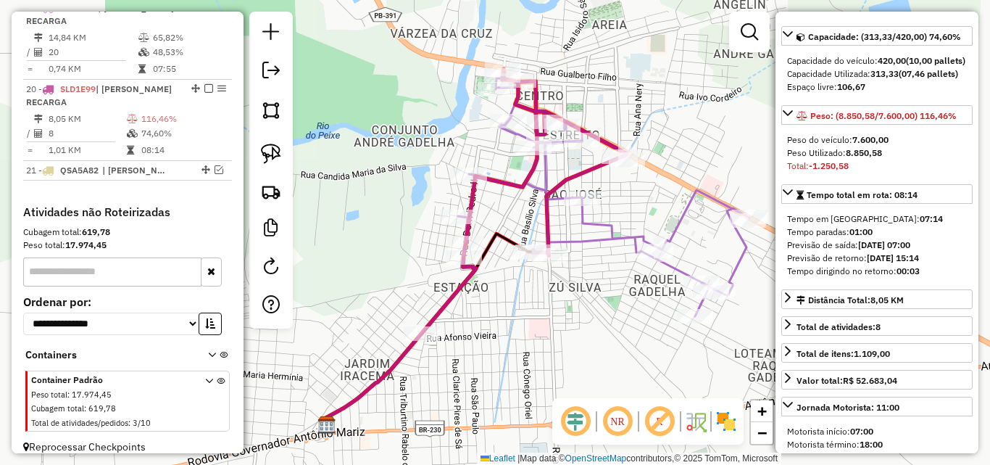
drag, startPoint x: 606, startPoint y: 298, endPoint x: 566, endPoint y: 325, distance: 48.1
click at [566, 325] on div "Janela de atendimento Grade de atendimento Capacidade Transportadoras Veículos …" at bounding box center [495, 232] width 990 height 465
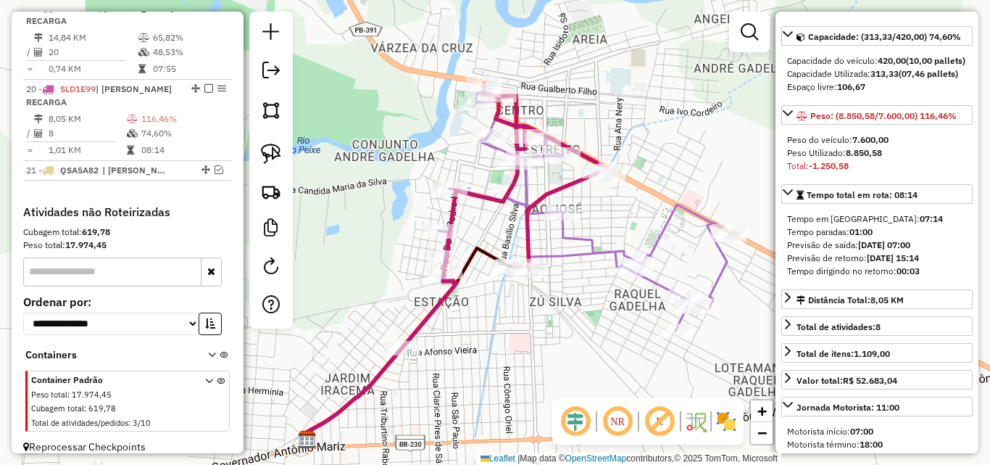
click at [523, 228] on icon at bounding box center [527, 176] width 161 height 186
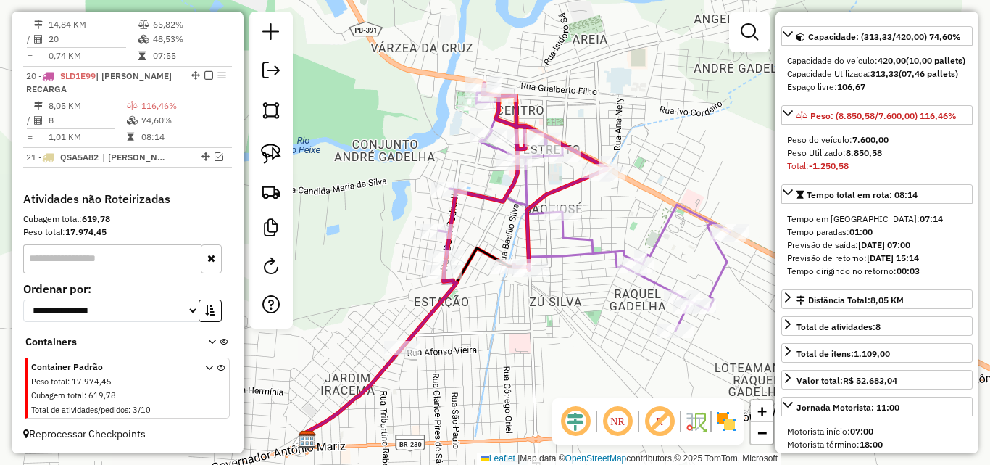
click at [575, 242] on icon at bounding box center [566, 219] width 328 height 258
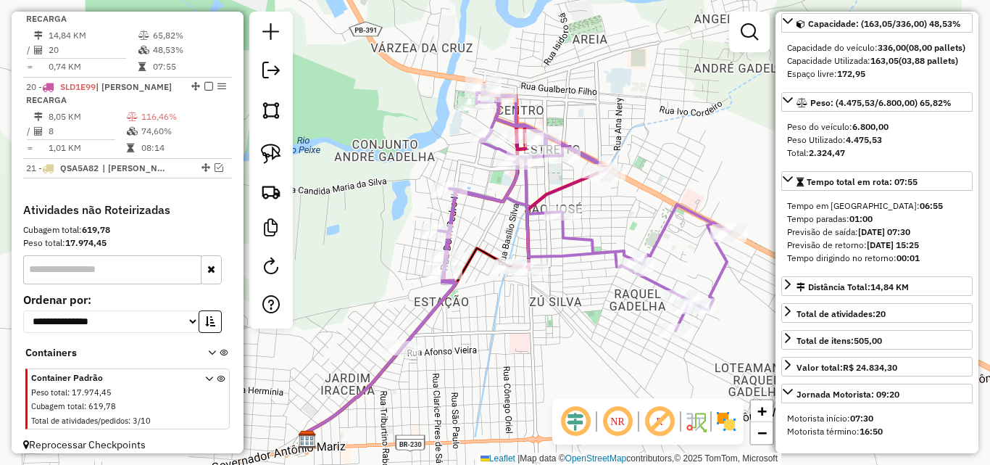
scroll to position [913, 0]
click at [525, 233] on icon at bounding box center [566, 219] width 328 height 258
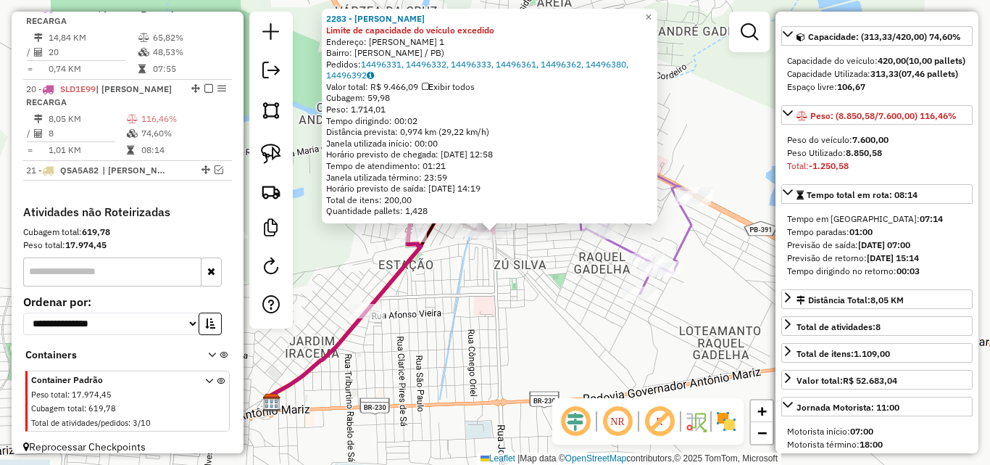
scroll to position [940, 0]
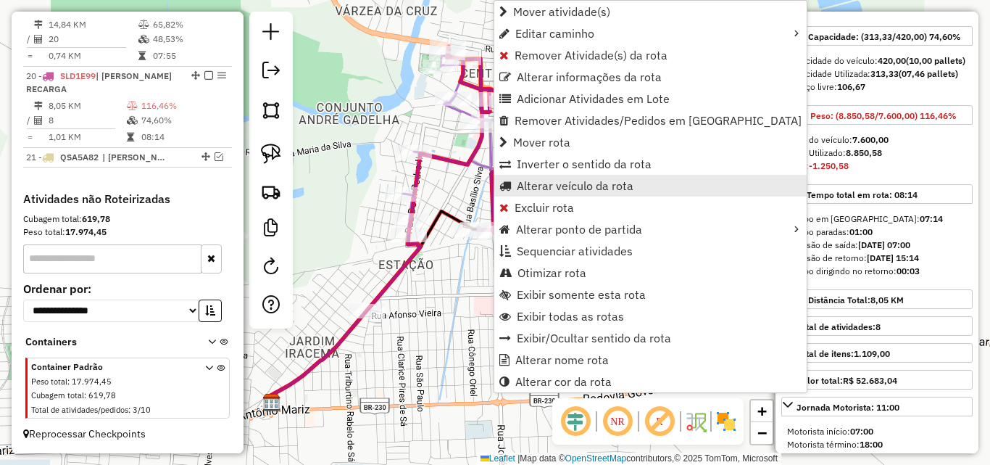
click at [552, 187] on span "Alterar veículo da rota" at bounding box center [575, 186] width 117 height 12
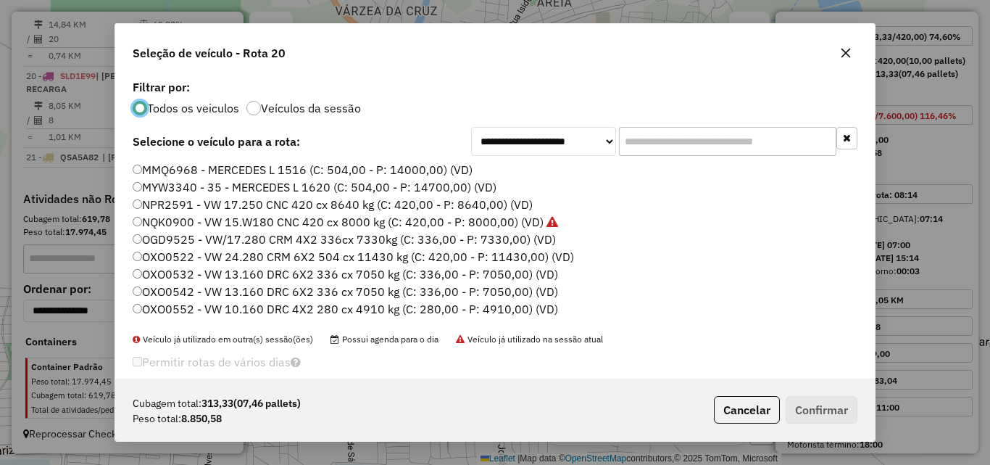
scroll to position [8, 4]
drag, startPoint x: 748, startPoint y: 149, endPoint x: 807, endPoint y: 123, distance: 64.3
click at [768, 134] on input "text" at bounding box center [727, 141] width 217 height 29
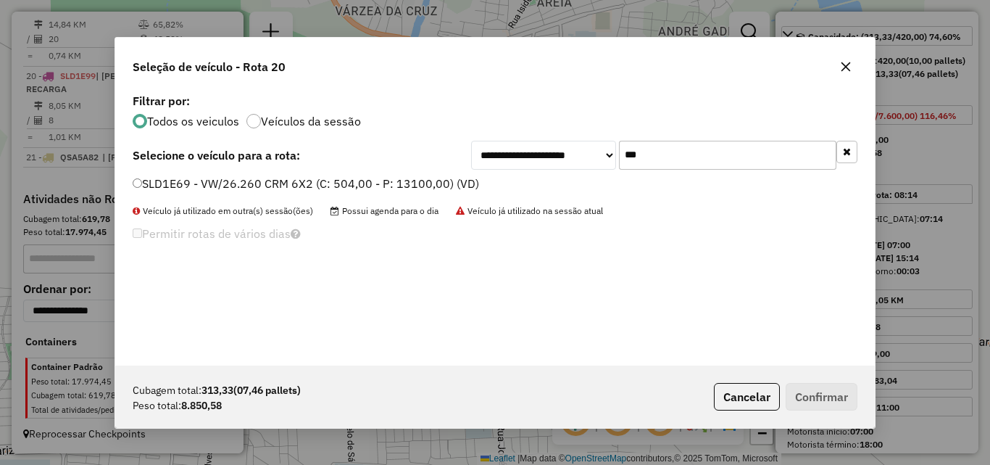
type input "***"
click at [418, 178] on label "SLD1E69 - VW/26.260 CRM 6X2 (C: 504,00 - P: 13100,00) (VD)" at bounding box center [306, 183] width 347 height 17
click at [333, 183] on label "SLD1E69 - VW/26.260 CRM 6X2 (C: 504,00 - P: 13100,00) (VD)" at bounding box center [306, 183] width 347 height 17
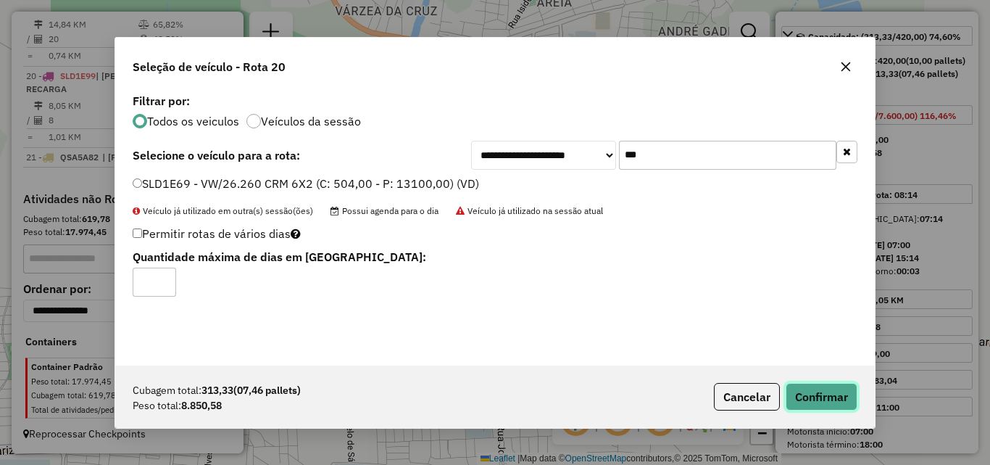
click at [831, 402] on button "Confirmar" at bounding box center [822, 397] width 72 height 28
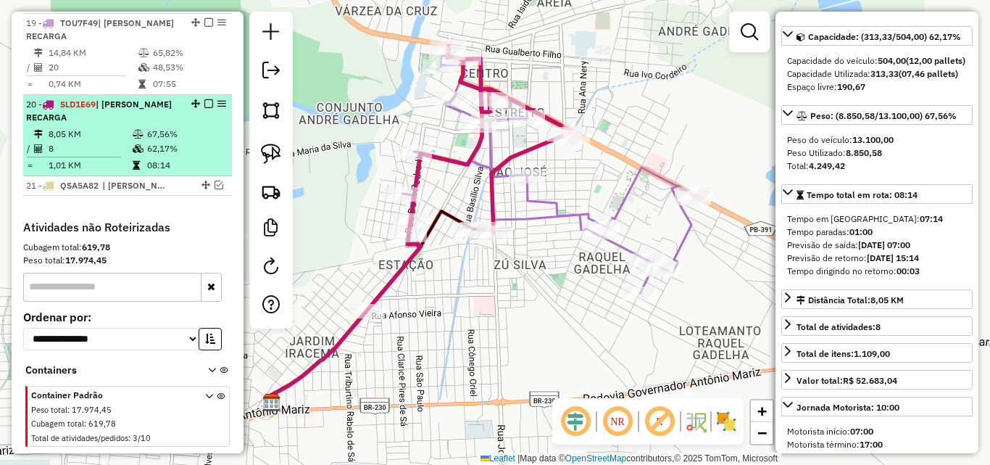
scroll to position [867, 0]
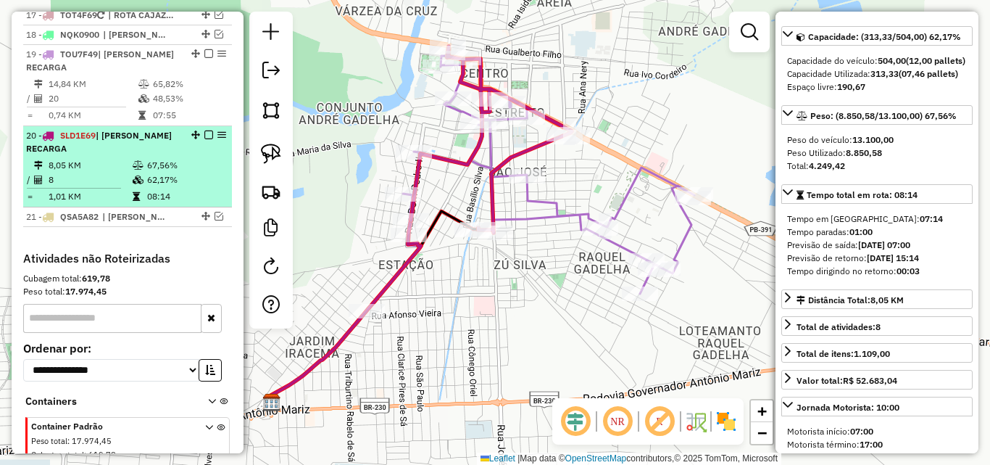
click at [135, 170] on icon at bounding box center [138, 165] width 11 height 9
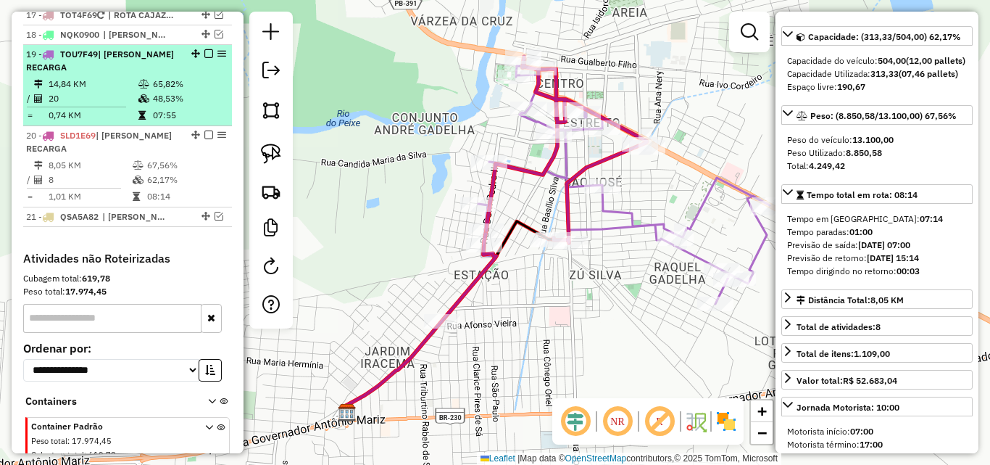
click at [158, 106] on td "48,53%" at bounding box center [188, 98] width 73 height 14
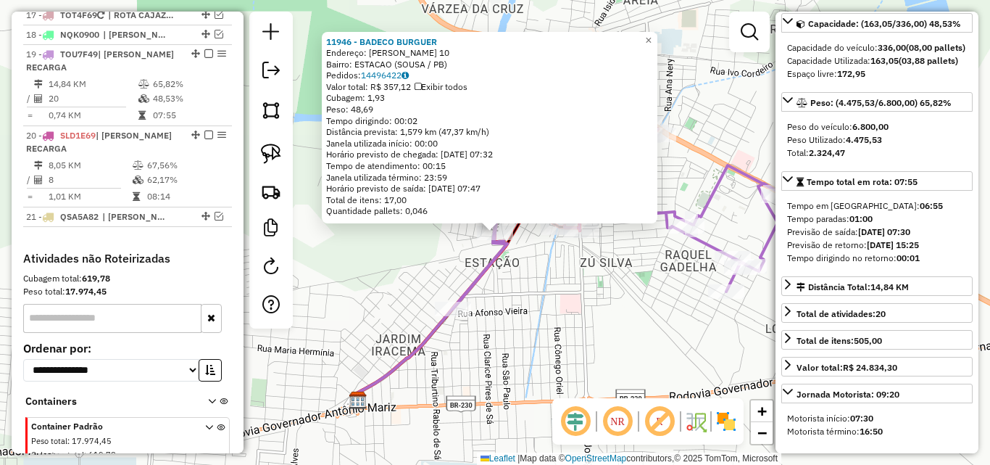
scroll to position [913, 0]
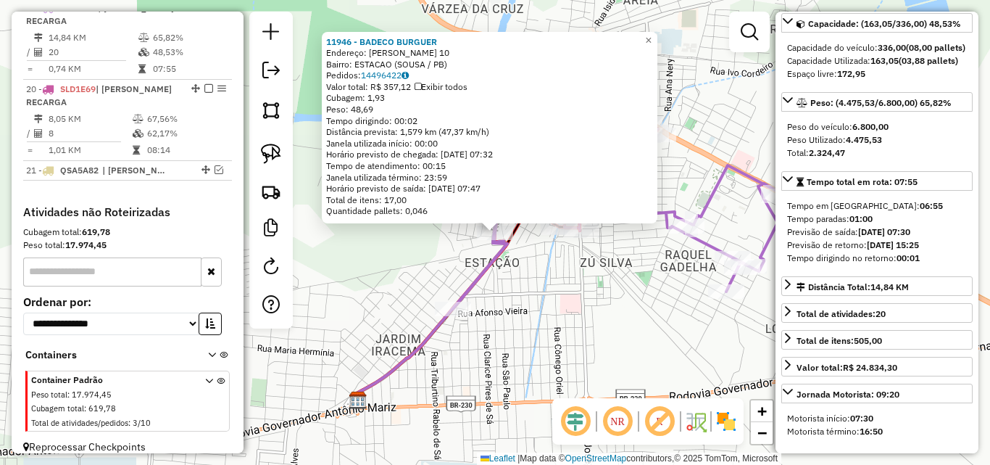
click at [536, 329] on div "11946 - BADECO BURGUER Endereço: DOM PEDRO II 10 Bairro: ESTACAO (SOUSA / PB) P…" at bounding box center [495, 232] width 990 height 465
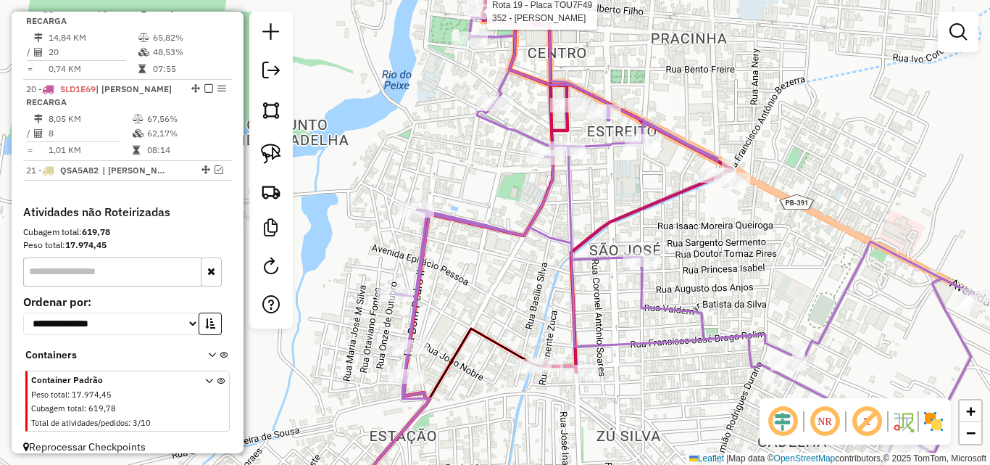
select select "*********"
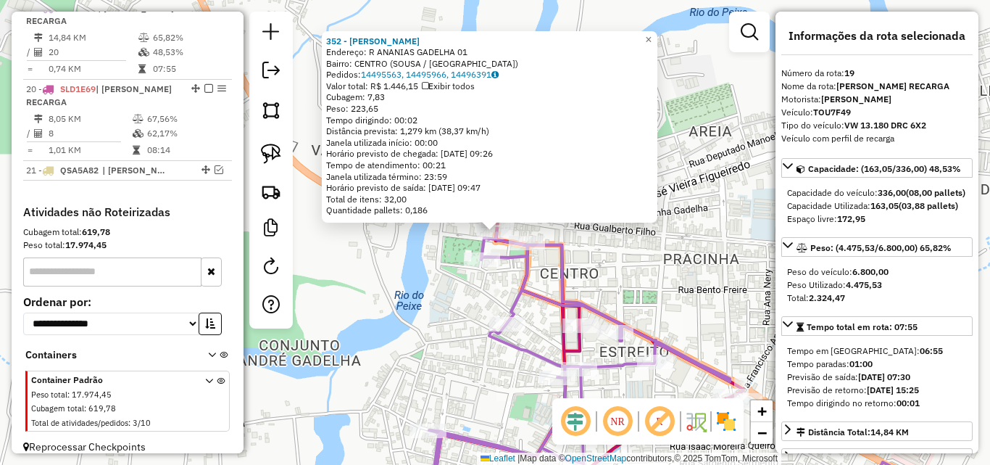
click at [396, 286] on div "352 - ADRIANA PEDROZA DE OLIVEIRA Endereço: R ANANIAS GADELHA 01 Bairro: CENTRO…" at bounding box center [495, 232] width 990 height 465
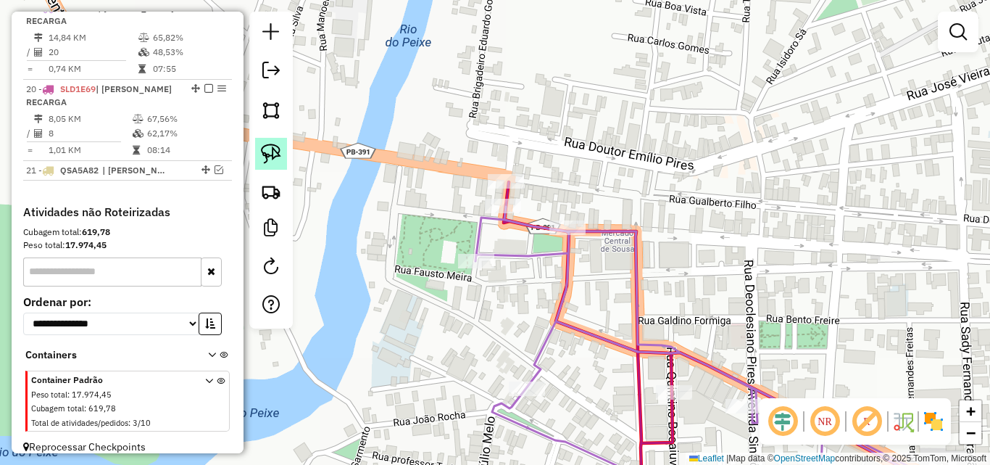
drag, startPoint x: 271, startPoint y: 153, endPoint x: 296, endPoint y: 164, distance: 26.9
click at [271, 154] on img at bounding box center [271, 154] width 20 height 20
drag, startPoint x: 523, startPoint y: 222, endPoint x: 452, endPoint y: 250, distance: 75.8
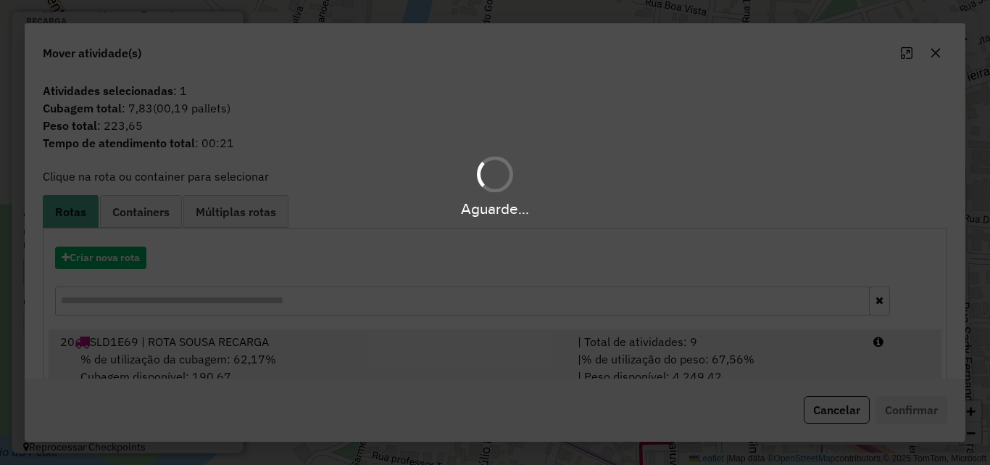
click at [808, 346] on div "| Total de atividades: 9" at bounding box center [717, 341] width 296 height 17
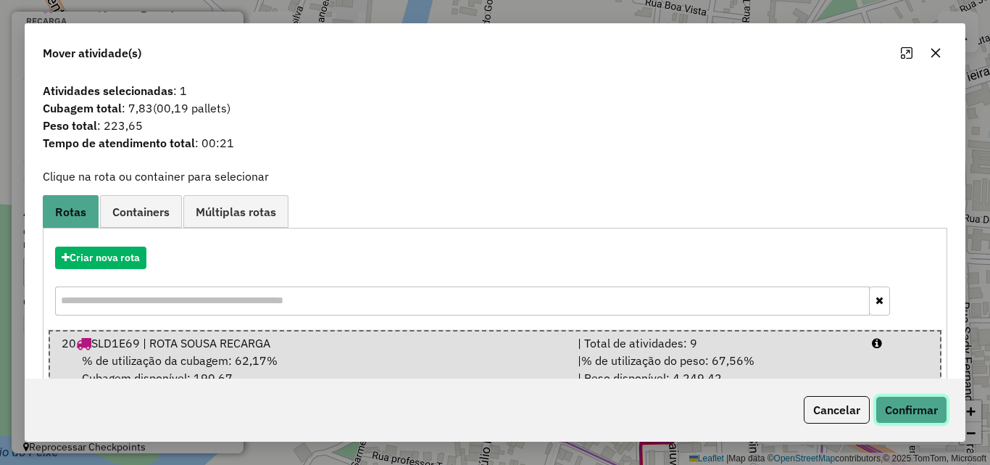
click at [921, 420] on button "Confirmar" at bounding box center [912, 410] width 72 height 28
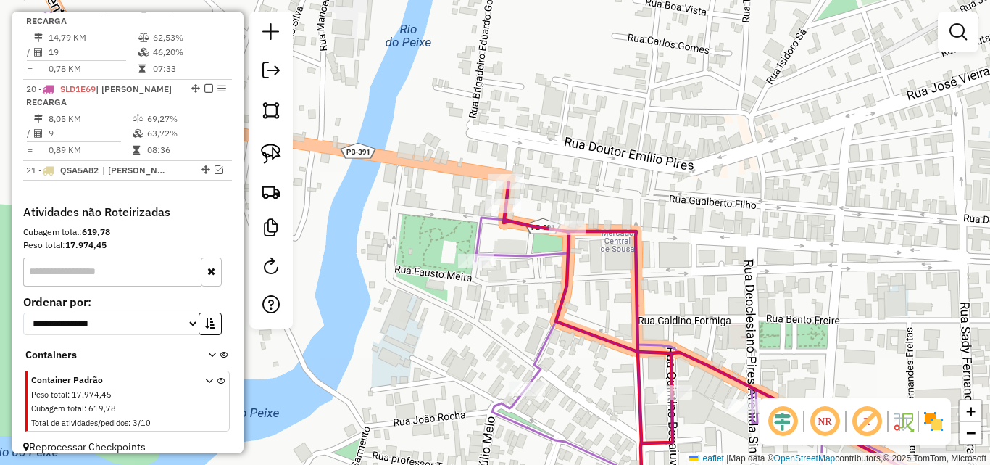
select select "*********"
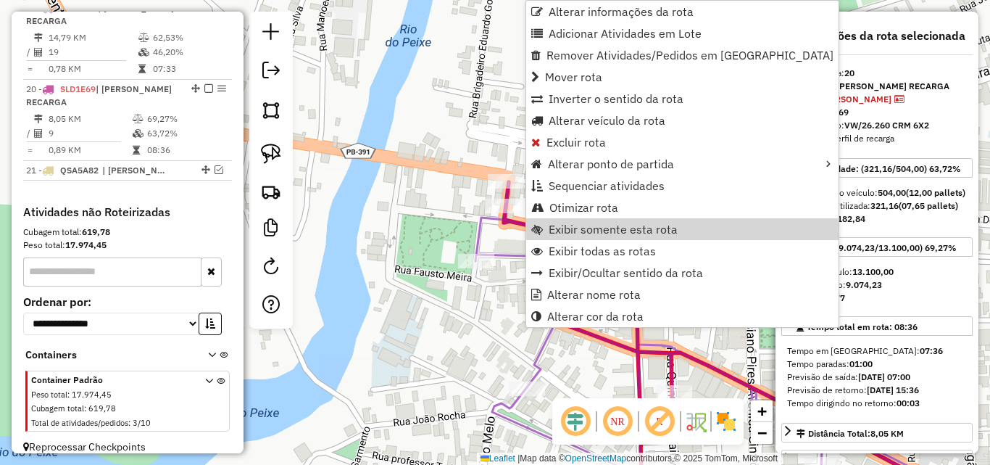
scroll to position [940, 0]
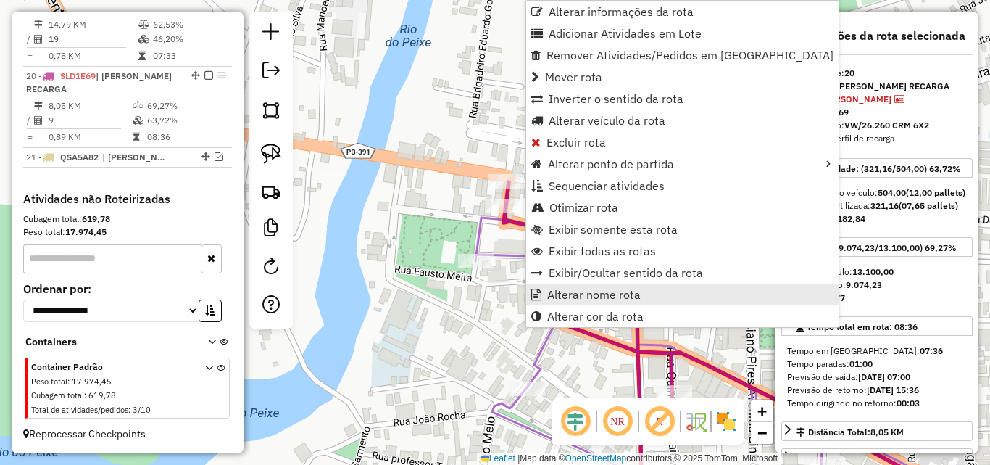
click at [618, 299] on span "Alterar nome rota" at bounding box center [594, 295] width 94 height 12
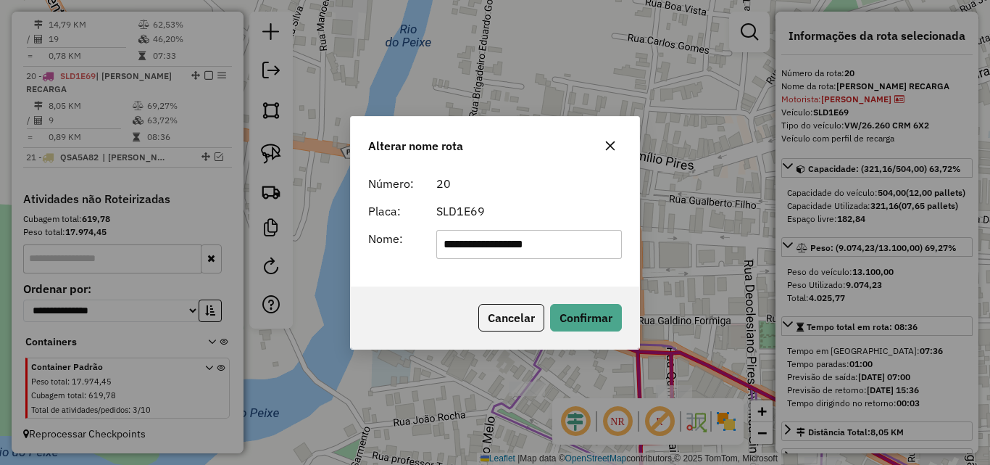
drag, startPoint x: 514, startPoint y: 242, endPoint x: 727, endPoint y: 246, distance: 213.2
click at [689, 245] on div "**********" at bounding box center [495, 232] width 990 height 465
type input "**********"
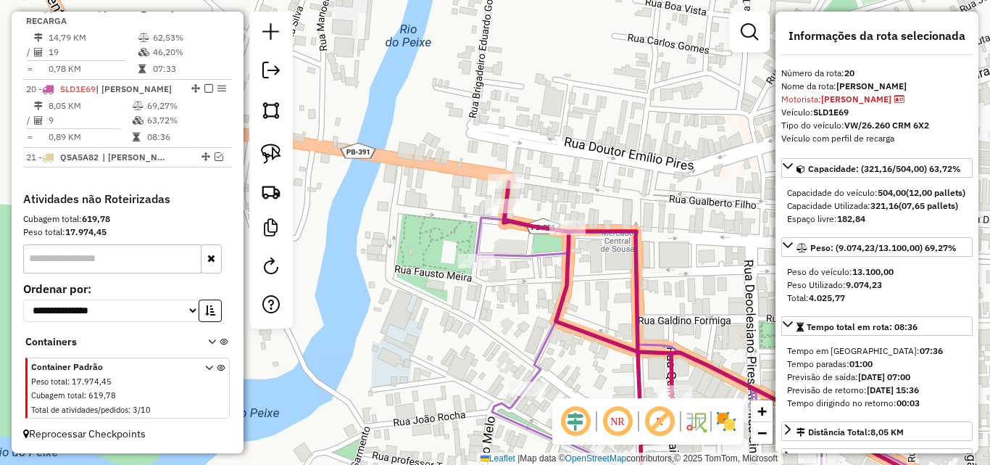
scroll to position [637, 0]
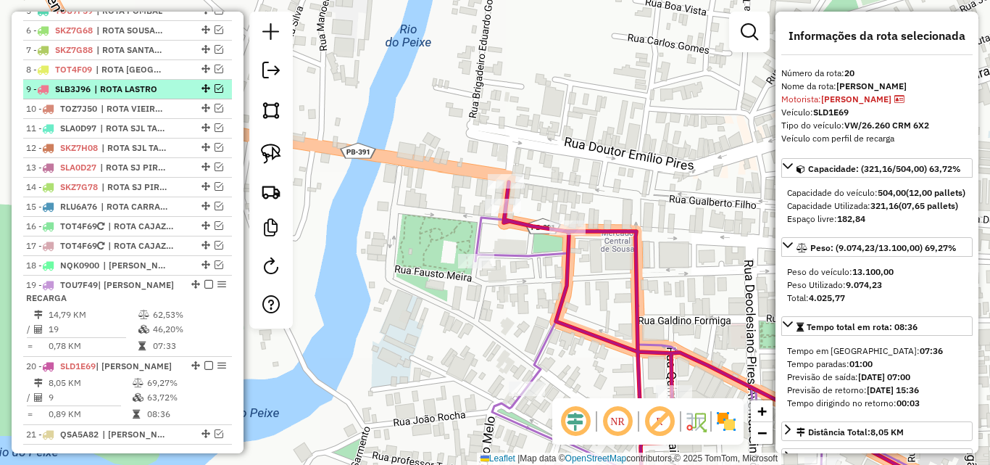
click at [215, 93] on em at bounding box center [219, 88] width 9 height 9
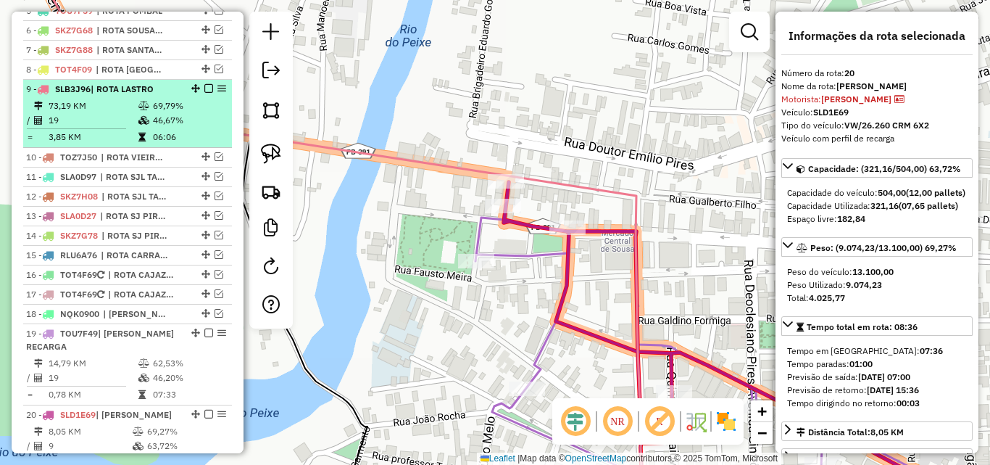
drag, startPoint x: 145, startPoint y: 114, endPoint x: 157, endPoint y: 126, distance: 16.9
click at [144, 113] on td at bounding box center [145, 106] width 14 height 14
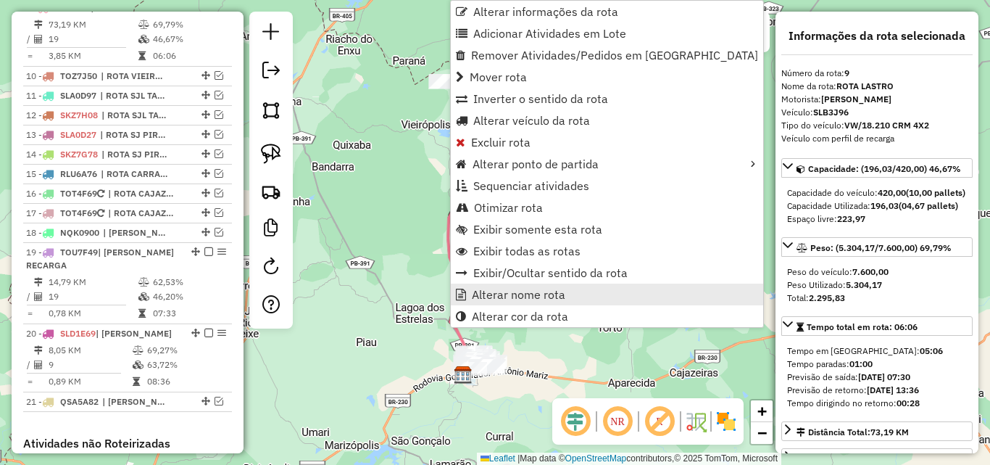
scroll to position [718, 0]
click at [528, 298] on span "Alterar nome rota" at bounding box center [519, 295] width 94 height 12
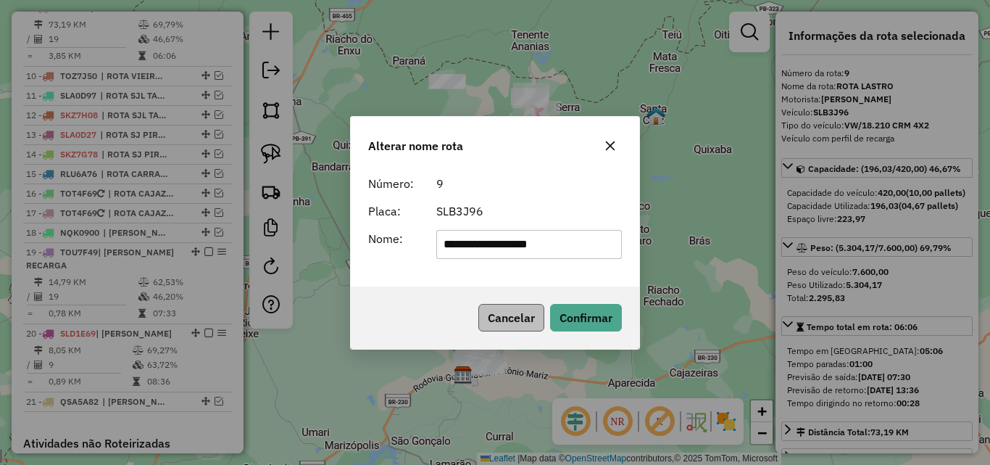
type input "**********"
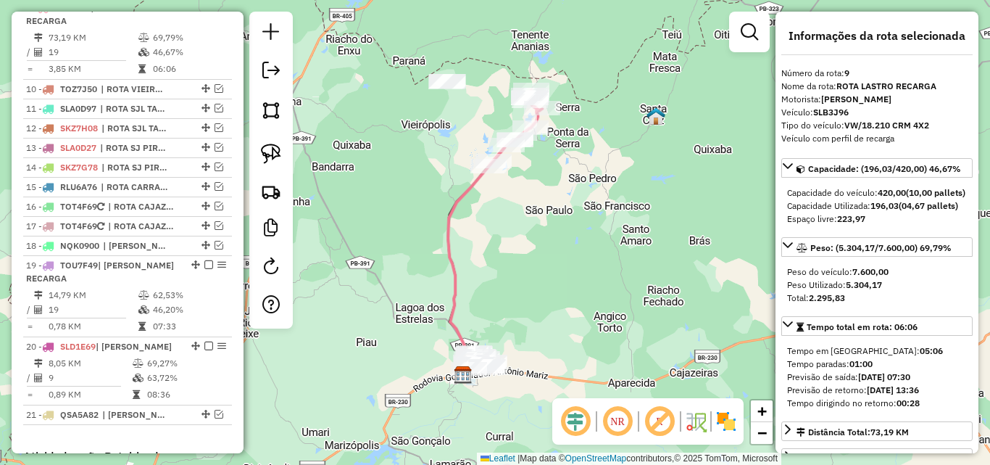
drag, startPoint x: 205, startPoint y: 17, endPoint x: 232, endPoint y: 207, distance: 191.1
click at [205, 12] on em at bounding box center [208, 7] width 9 height 9
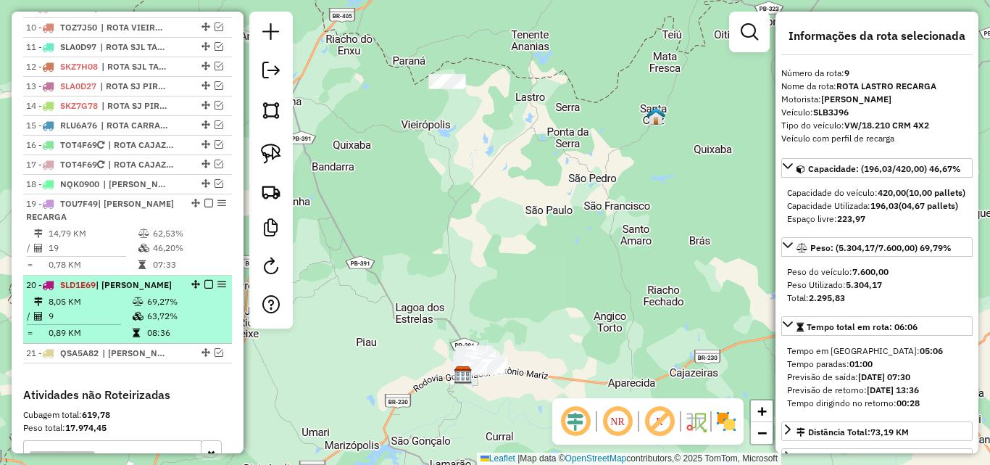
click at [172, 323] on td "63,72%" at bounding box center [185, 316] width 79 height 14
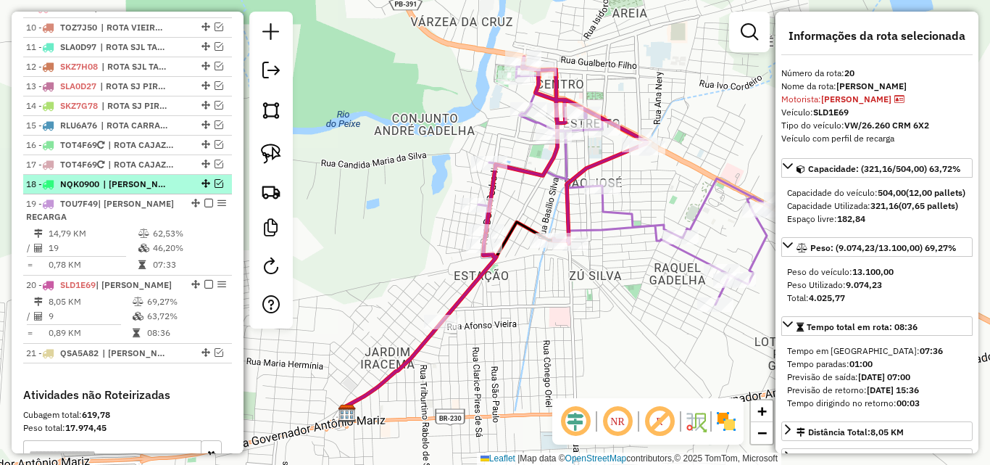
drag, startPoint x: 215, startPoint y: 193, endPoint x: 214, endPoint y: 202, distance: 8.7
click at [215, 188] on em at bounding box center [219, 183] width 9 height 9
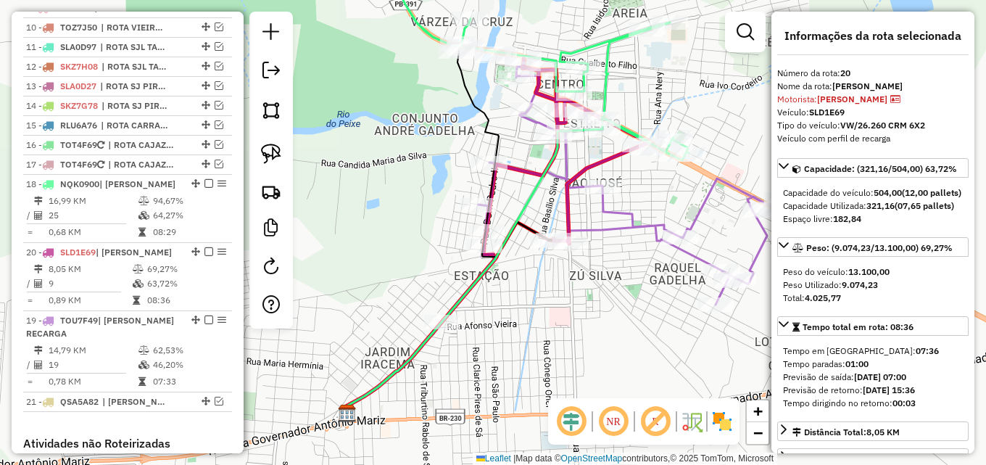
drag, startPoint x: 192, startPoint y: 347, endPoint x: 191, endPoint y: 278, distance: 68.9
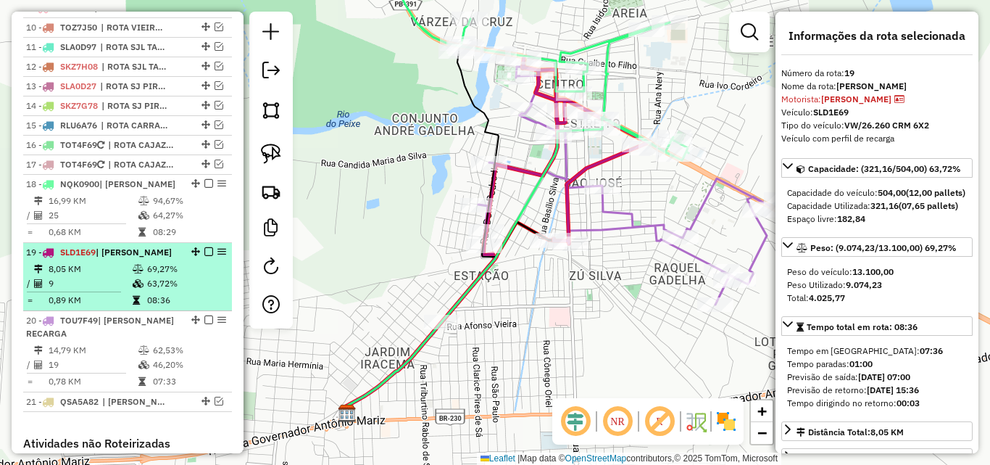
click at [140, 288] on icon at bounding box center [138, 283] width 11 height 9
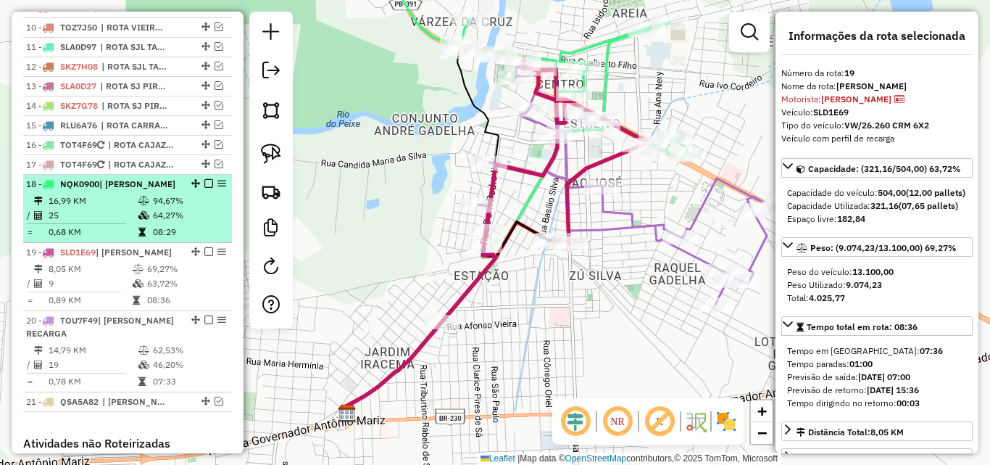
click at [204, 188] on em at bounding box center [208, 183] width 9 height 9
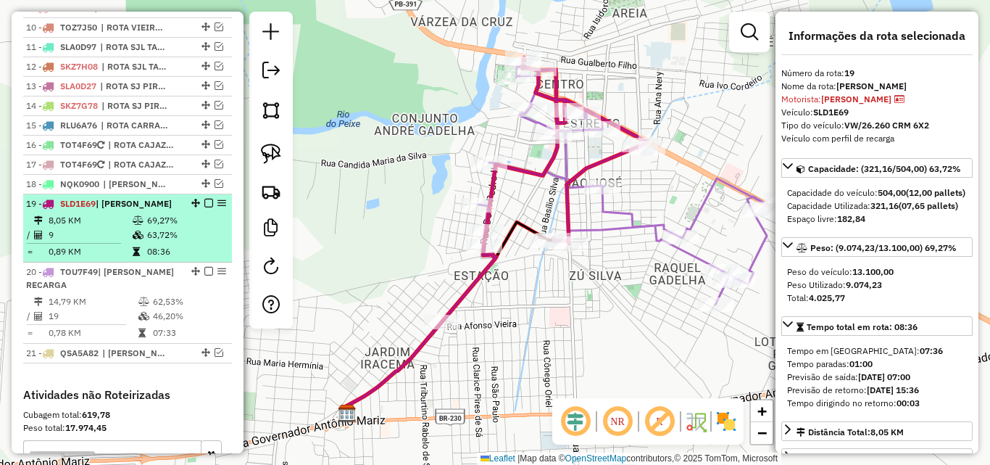
click at [204, 207] on em at bounding box center [208, 203] width 9 height 9
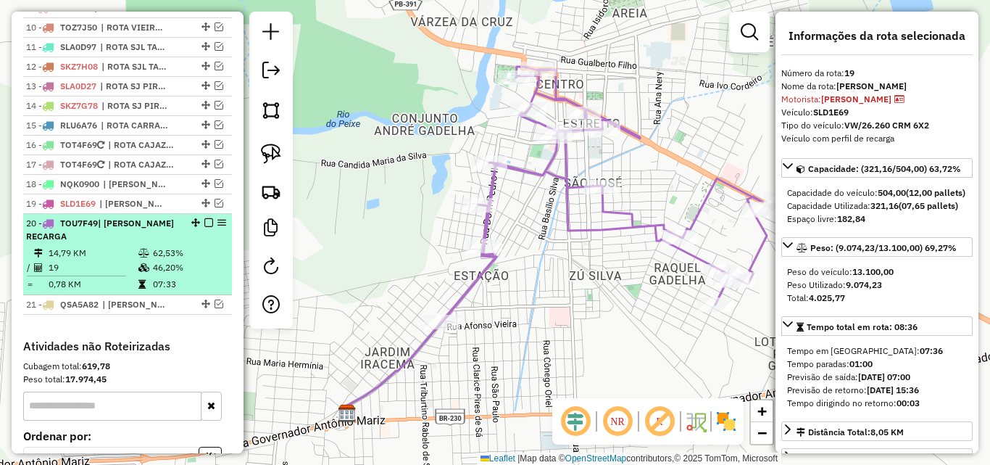
click at [204, 227] on em at bounding box center [208, 222] width 9 height 9
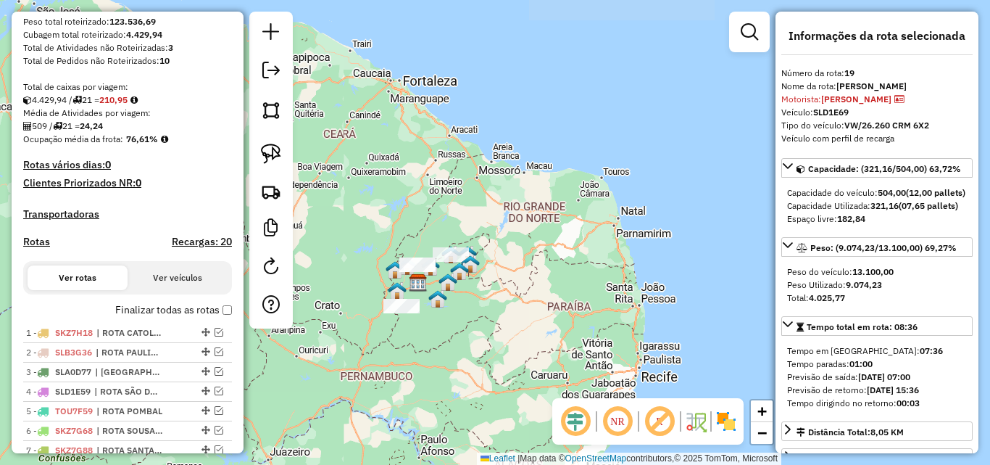
scroll to position [0, 0]
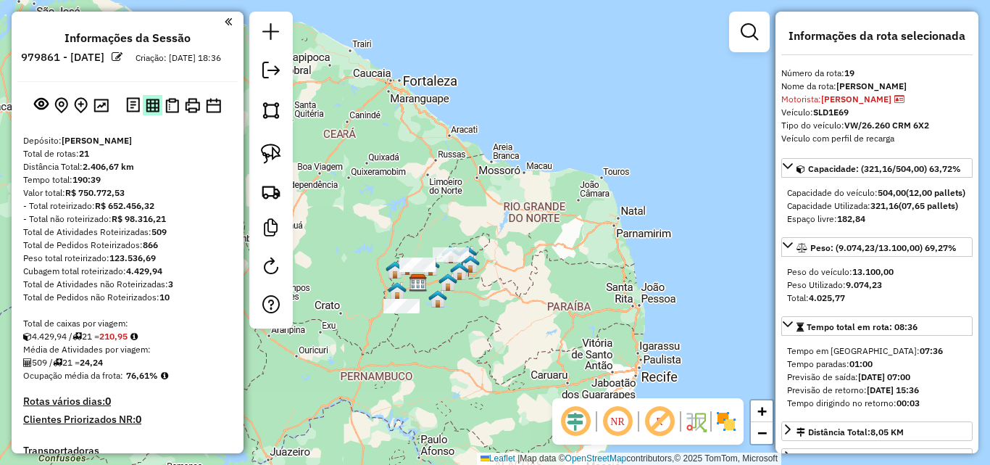
click at [151, 112] on img at bounding box center [153, 106] width 14 height 14
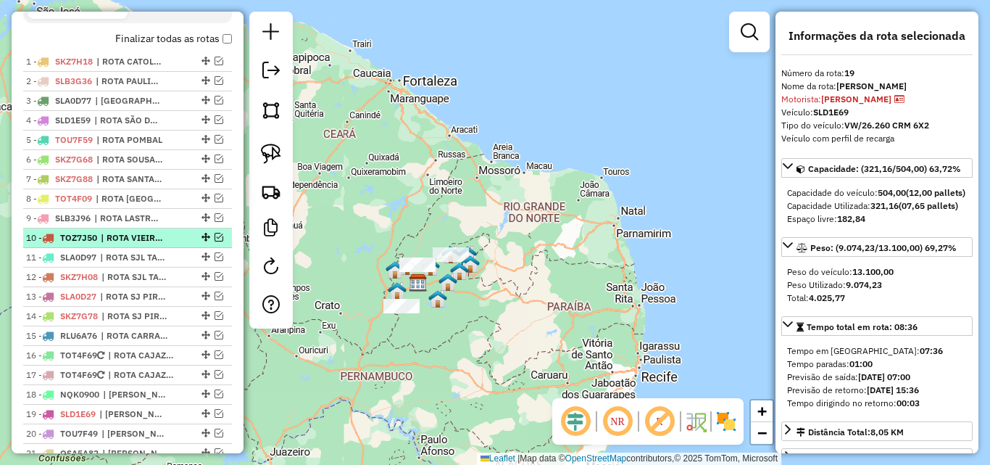
scroll to position [580, 0]
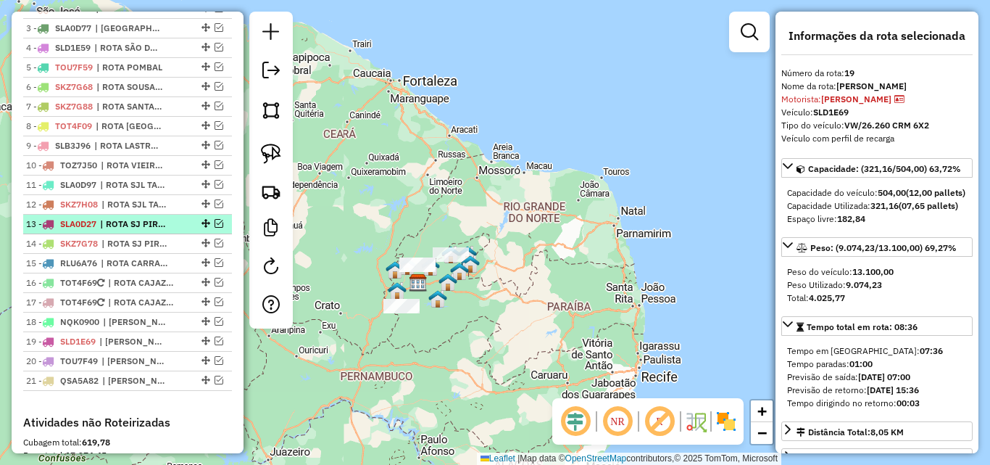
click at [149, 231] on span "| ROTA SJ PIRANHAS" at bounding box center [133, 223] width 67 height 13
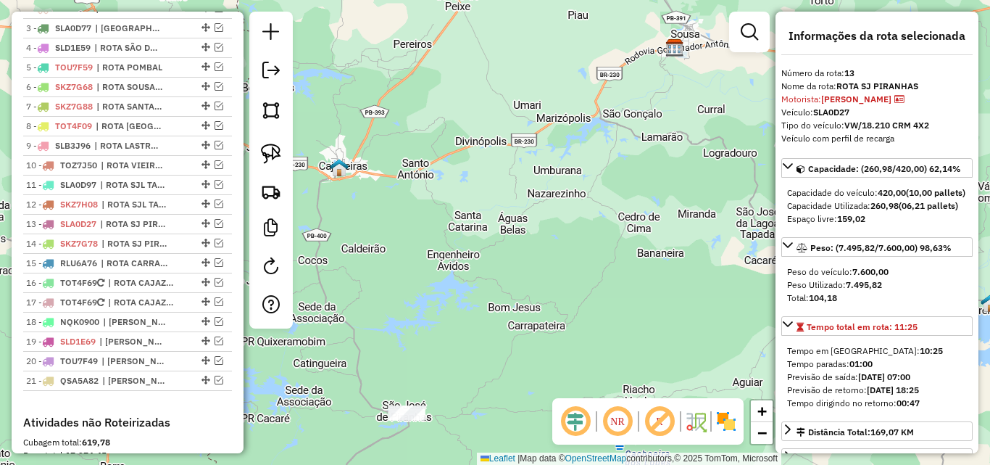
scroll to position [72, 0]
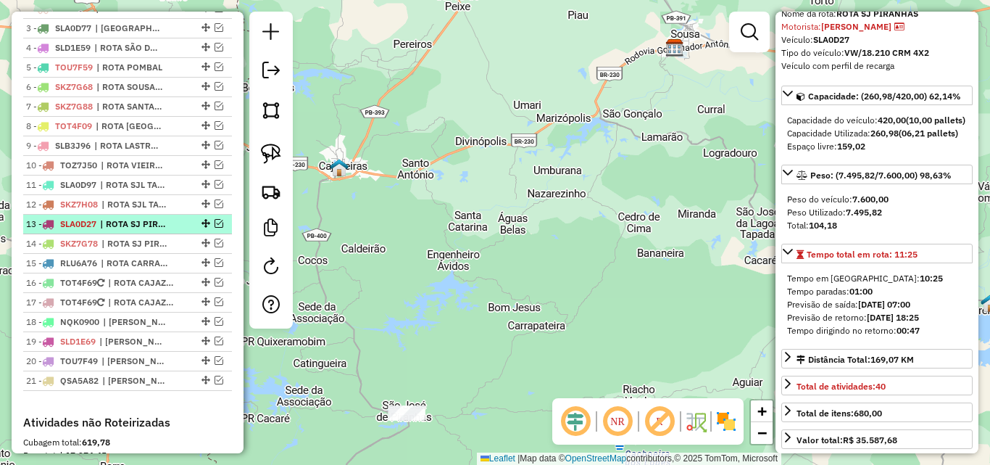
click at [215, 228] on em at bounding box center [219, 223] width 9 height 9
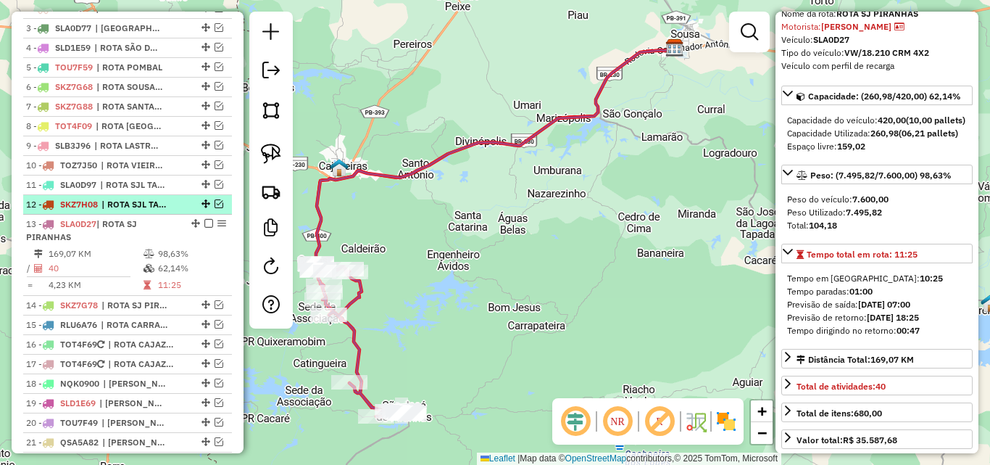
click at [215, 208] on em at bounding box center [219, 203] width 9 height 9
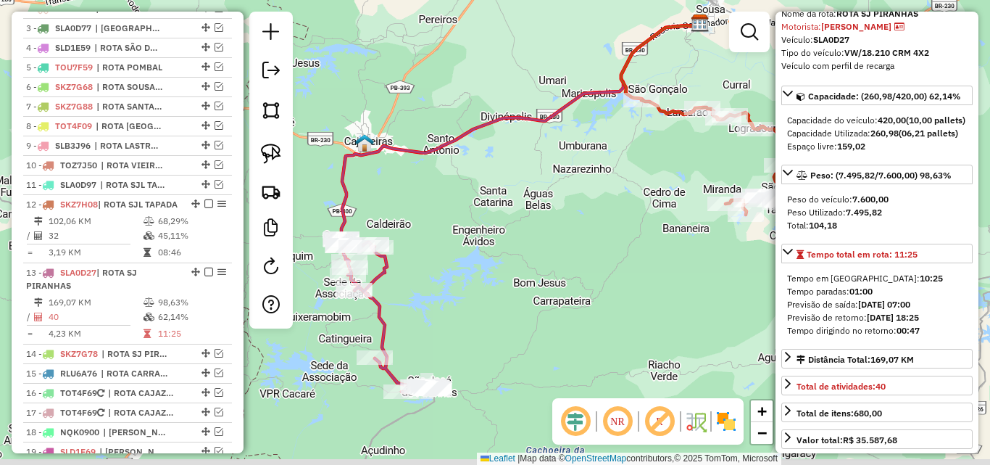
drag, startPoint x: 498, startPoint y: 242, endPoint x: 506, endPoint y: 233, distance: 11.8
click at [506, 233] on div "Janela de atendimento Grade de atendimento Capacidade Transportadoras Veículos …" at bounding box center [495, 232] width 990 height 465
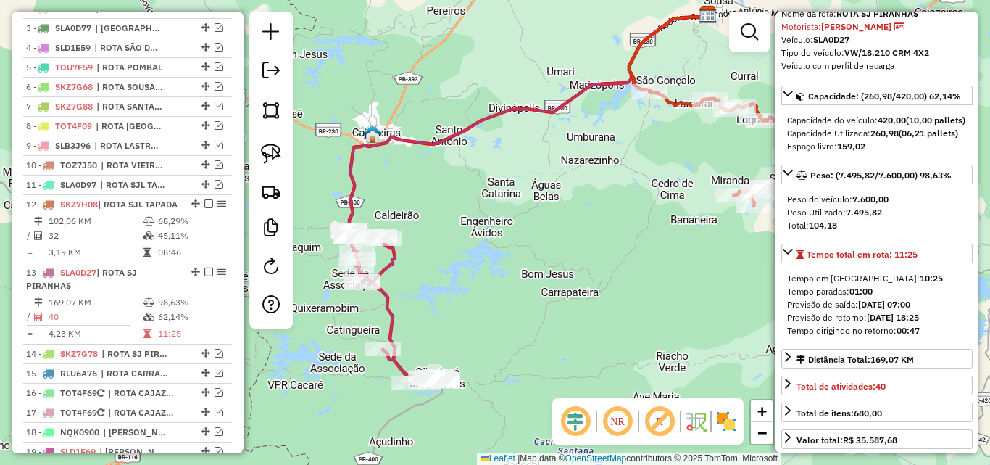
click at [465, 272] on div "Janela de atendimento Grade de atendimento Capacidade Transportadoras Veículos …" at bounding box center [495, 232] width 990 height 465
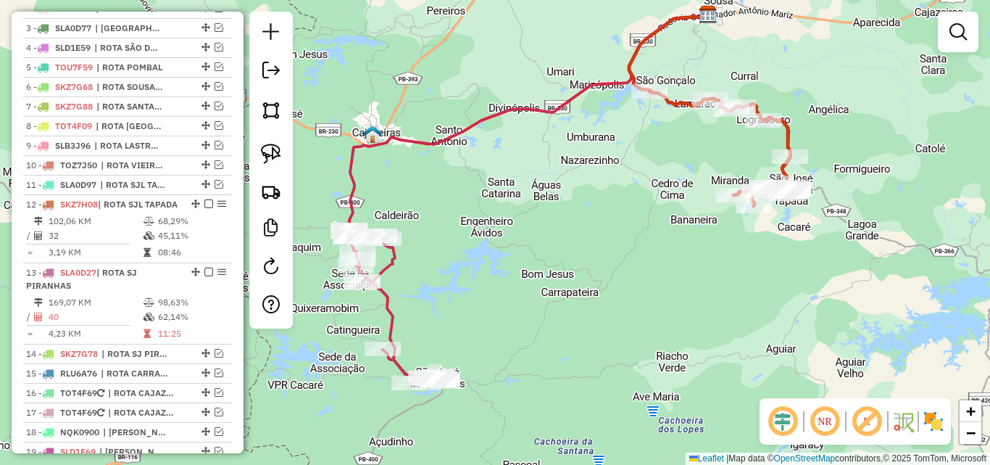
select select "*********"
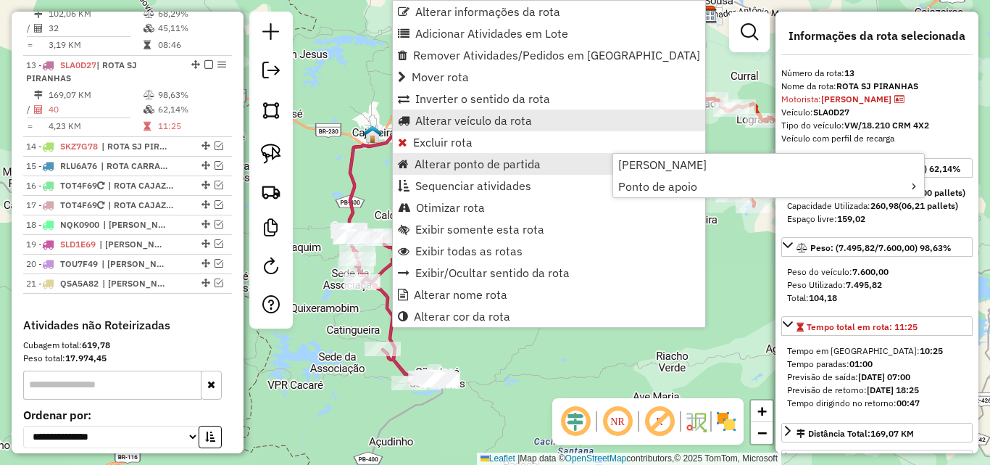
scroll to position [858, 0]
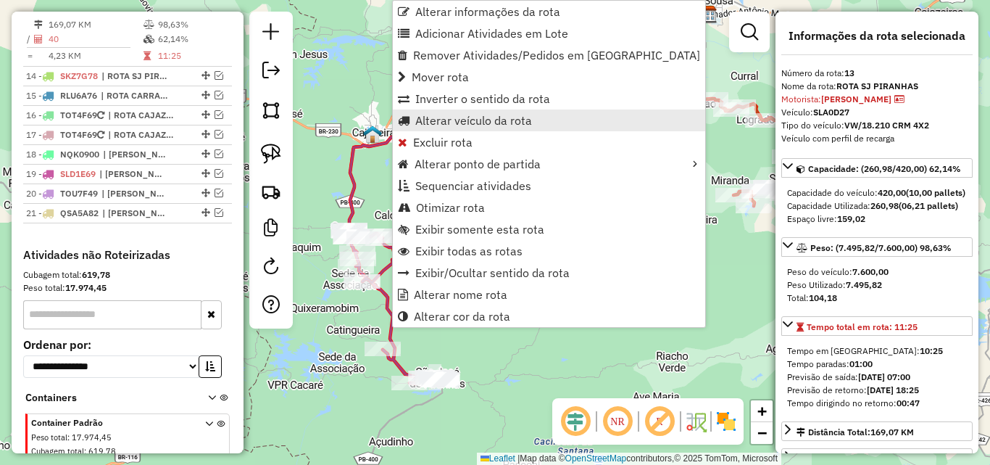
click at [505, 119] on span "Alterar veículo da rota" at bounding box center [473, 121] width 117 height 12
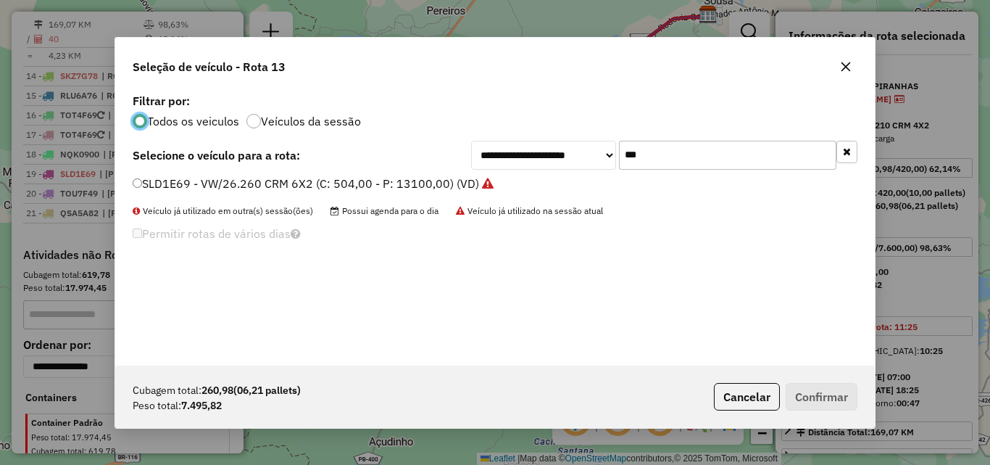
scroll to position [8, 4]
click at [658, 160] on input "***" at bounding box center [727, 155] width 217 height 29
drag, startPoint x: 658, startPoint y: 160, endPoint x: 687, endPoint y: 167, distance: 29.0
click at [687, 167] on input "***" at bounding box center [727, 155] width 217 height 29
type input "***"
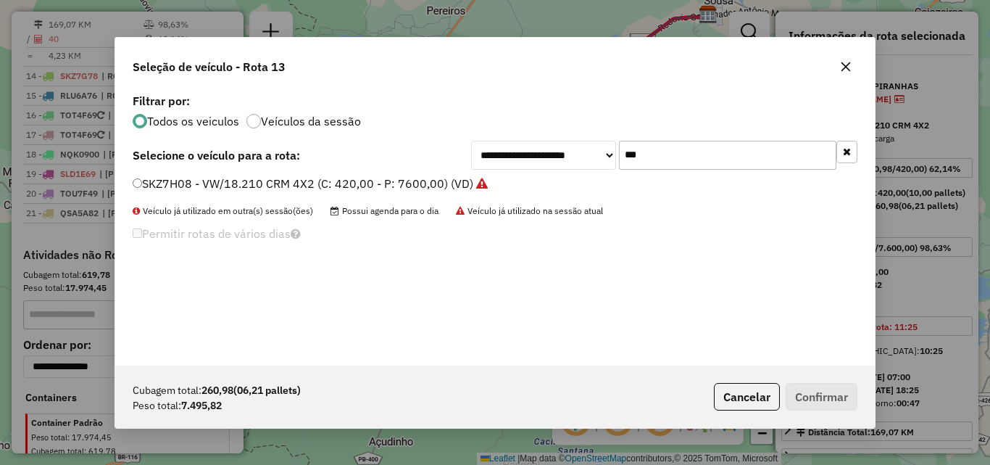
drag, startPoint x: 897, startPoint y: 62, endPoint x: 843, endPoint y: 96, distance: 63.8
drag, startPoint x: 843, startPoint y: 96, endPoint x: 441, endPoint y: 185, distance: 411.4
click at [441, 184] on label "SKZ7H08 - VW/18.210 CRM 4X2 (C: 420,00 - P: 7600,00) (VD)" at bounding box center [310, 183] width 355 height 17
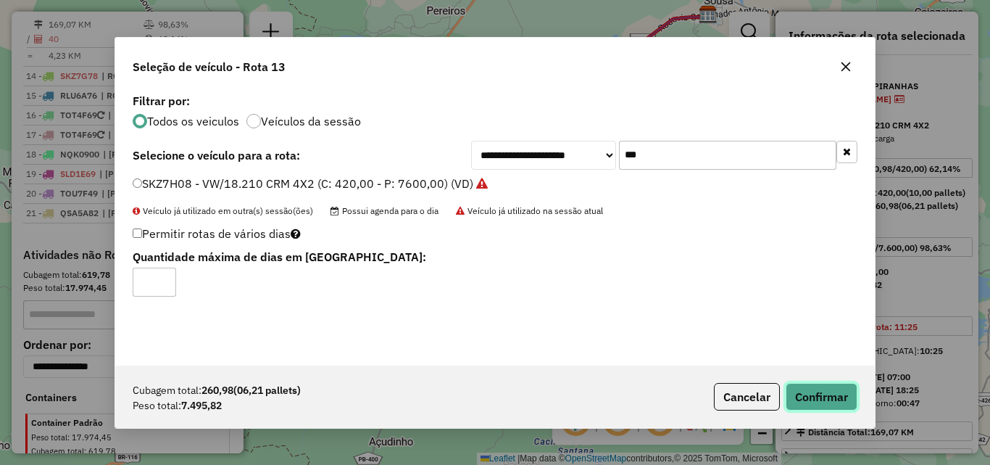
click at [828, 387] on button "Confirmar" at bounding box center [822, 397] width 72 height 28
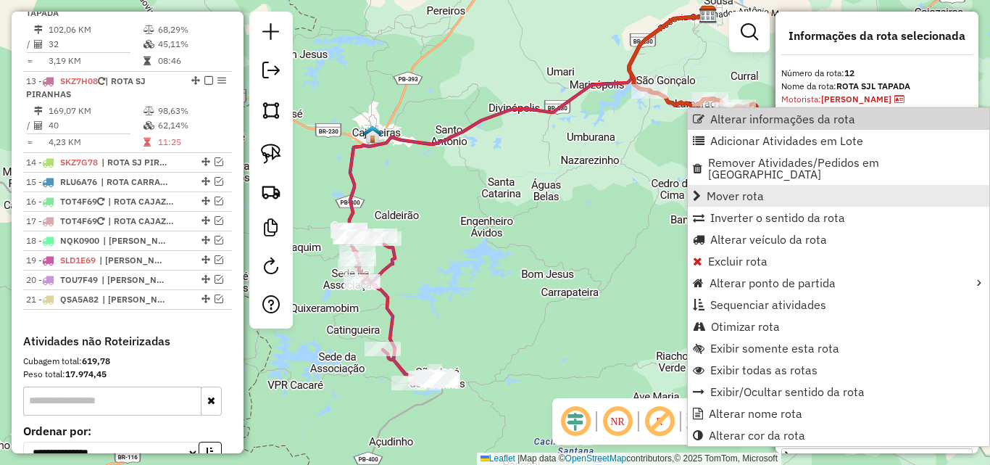
scroll to position [776, 0]
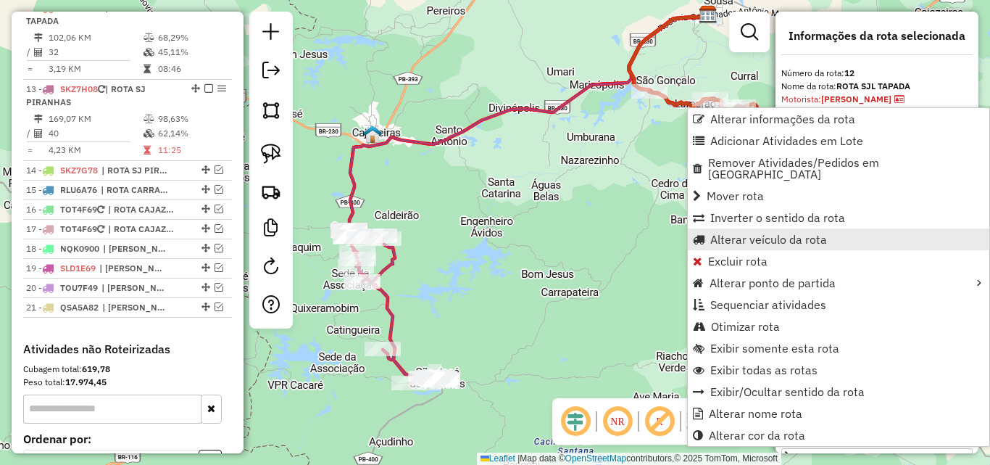
click at [764, 233] on span "Alterar veículo da rota" at bounding box center [768, 239] width 117 height 12
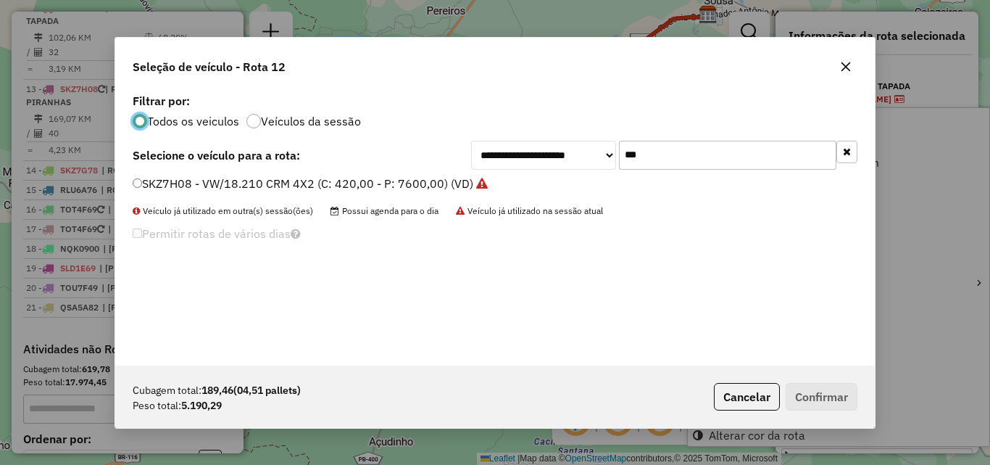
scroll to position [8, 4]
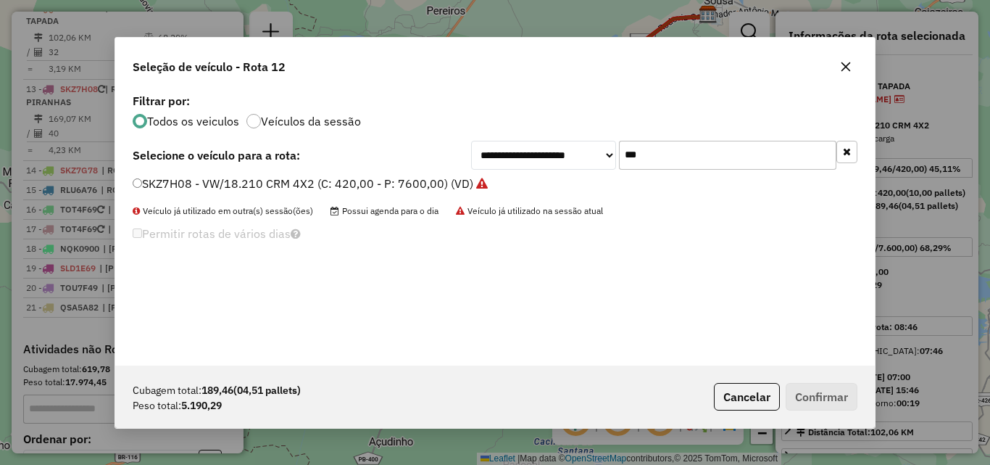
click at [803, 152] on input "***" at bounding box center [727, 155] width 217 height 29
drag, startPoint x: 803, startPoint y: 152, endPoint x: 813, endPoint y: 149, distance: 10.6
click at [808, 152] on input "***" at bounding box center [727, 155] width 217 height 29
type input "***"
click at [286, 181] on label "SLA0D27 - VW/18.210 CRM 4X2 (C: 420,00 - P: 7600,00) (VD)" at bounding box center [303, 183] width 340 height 17
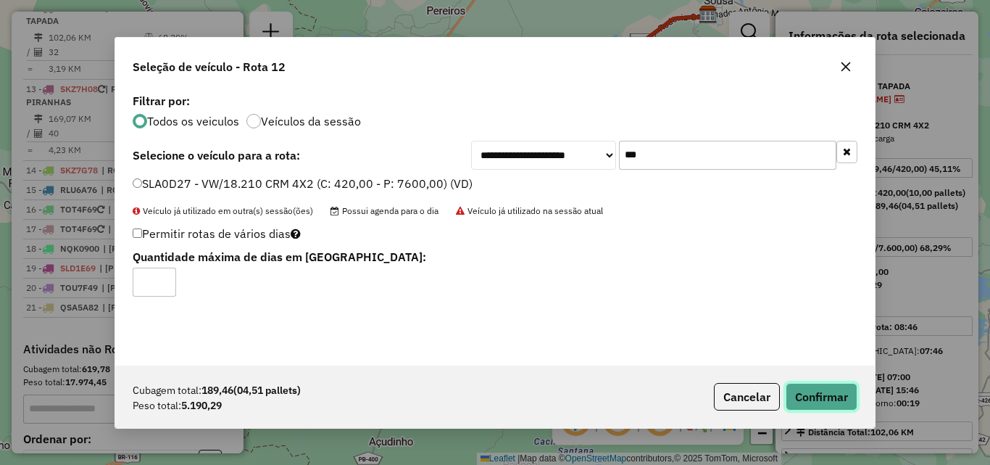
click at [829, 407] on button "Confirmar" at bounding box center [822, 397] width 72 height 28
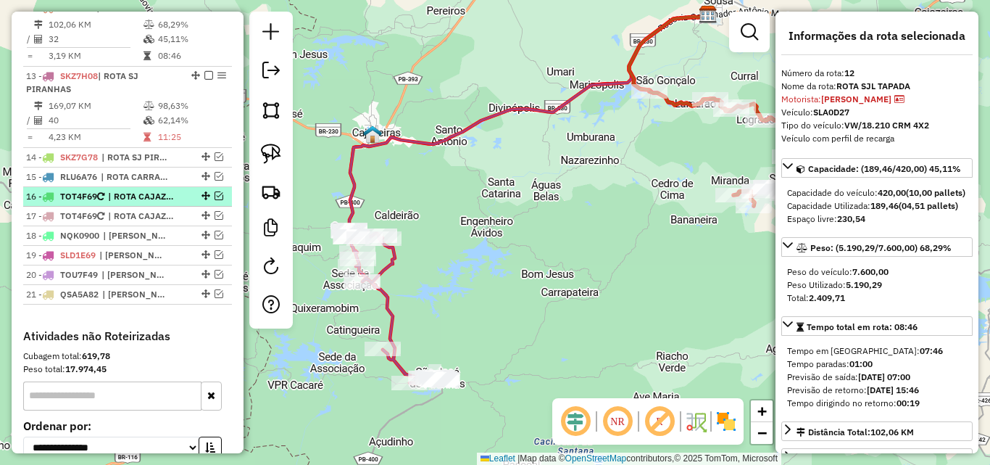
scroll to position [704, 0]
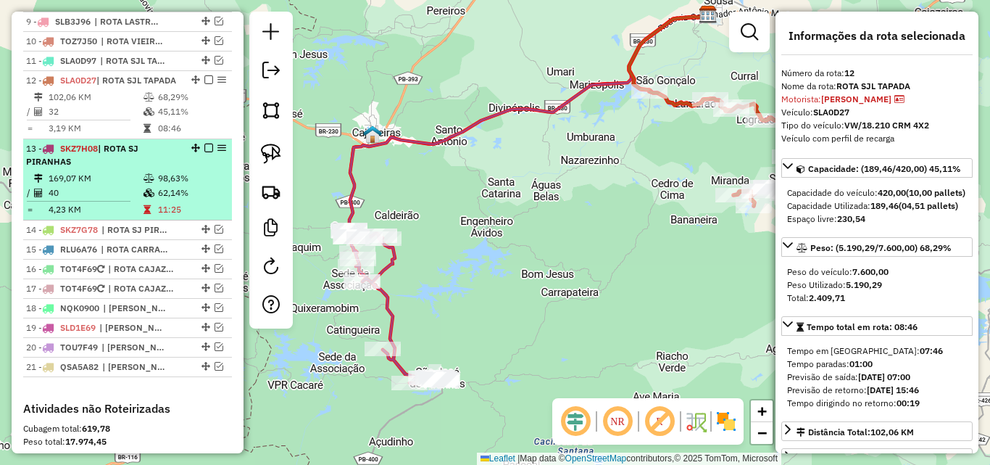
click at [204, 152] on em at bounding box center [208, 148] width 9 height 9
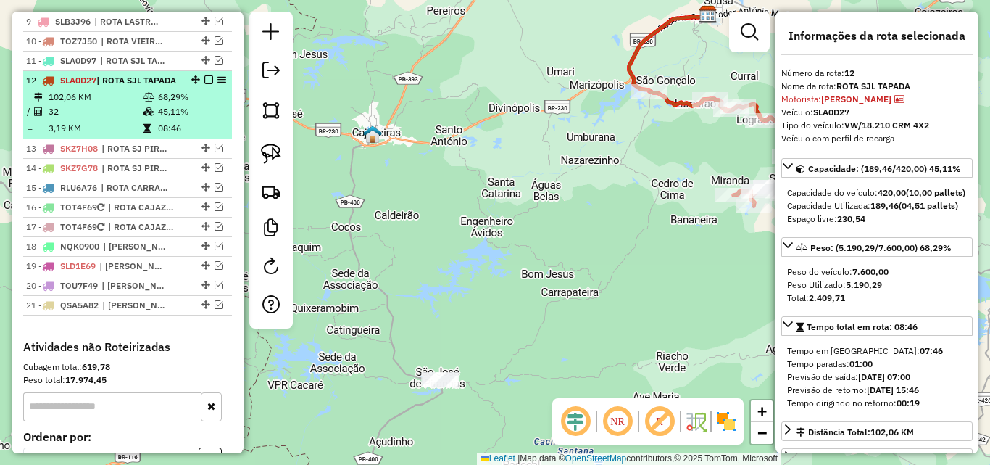
click at [204, 84] on em at bounding box center [208, 79] width 9 height 9
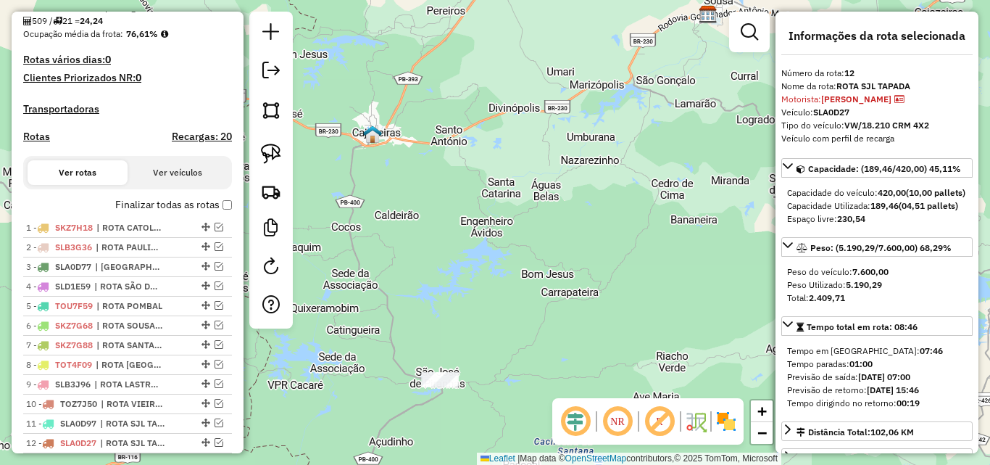
scroll to position [0, 0]
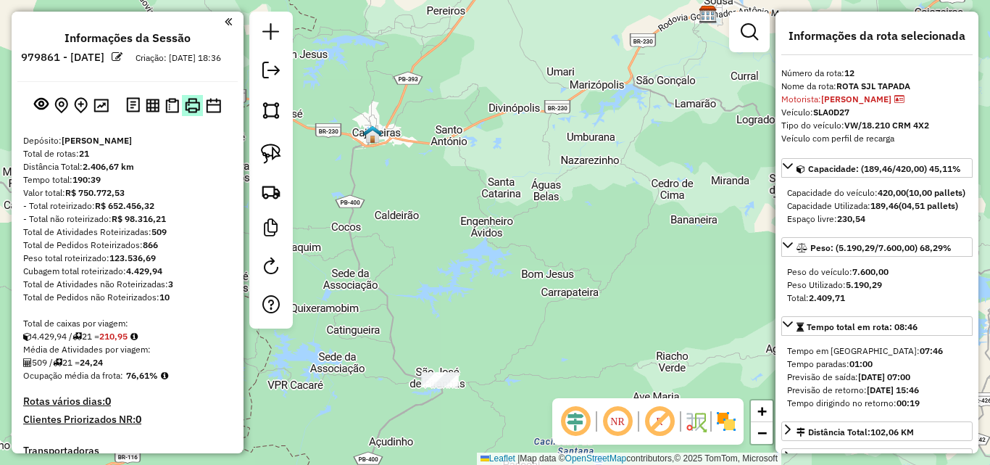
click at [186, 113] on img at bounding box center [192, 105] width 15 height 15
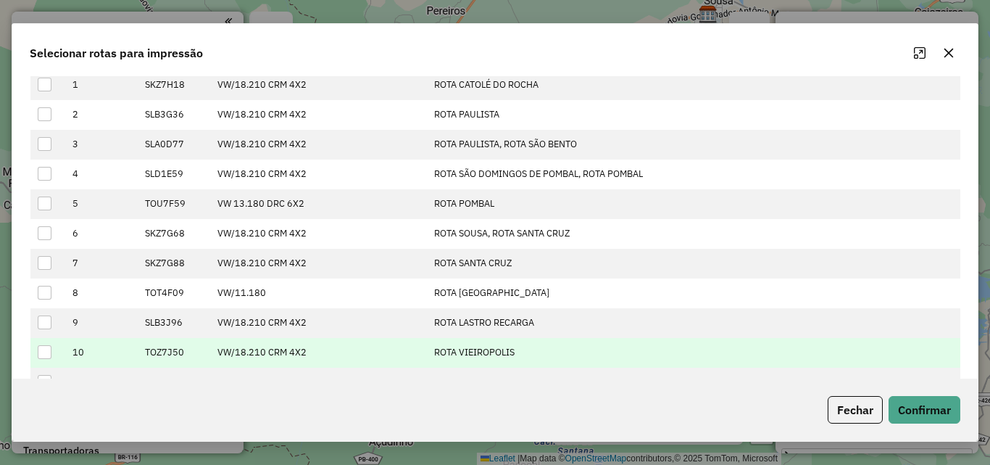
scroll to position [362, 0]
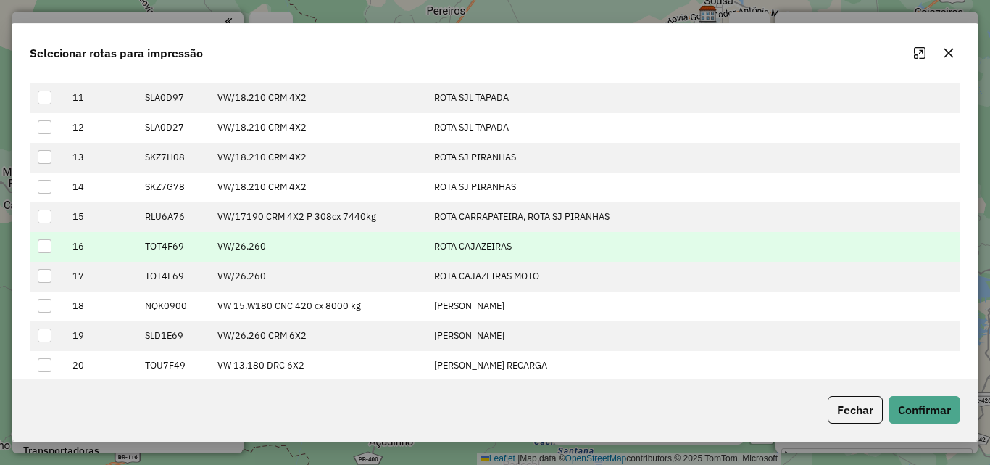
click at [46, 247] on div at bounding box center [45, 246] width 14 height 14
click at [942, 402] on button "Confirmar" at bounding box center [925, 410] width 72 height 28
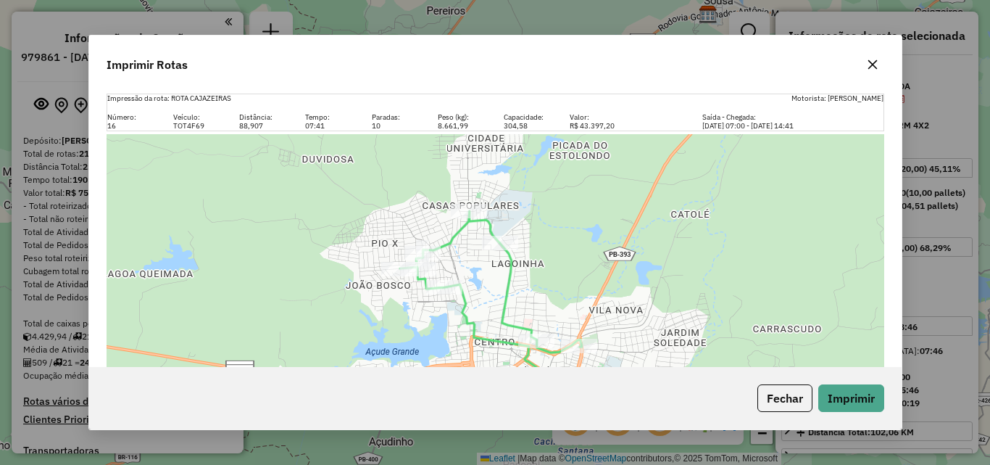
scroll to position [236, 0]
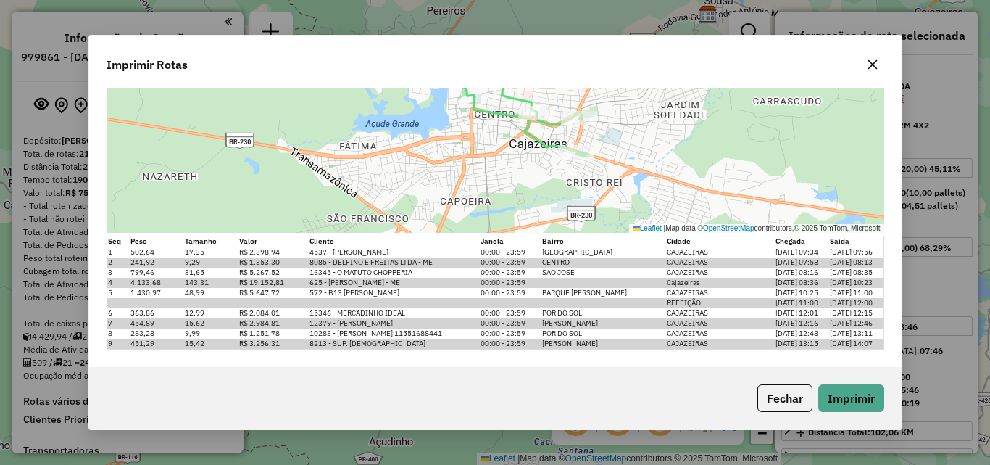
click at [876, 56] on button "button" at bounding box center [872, 64] width 23 height 23
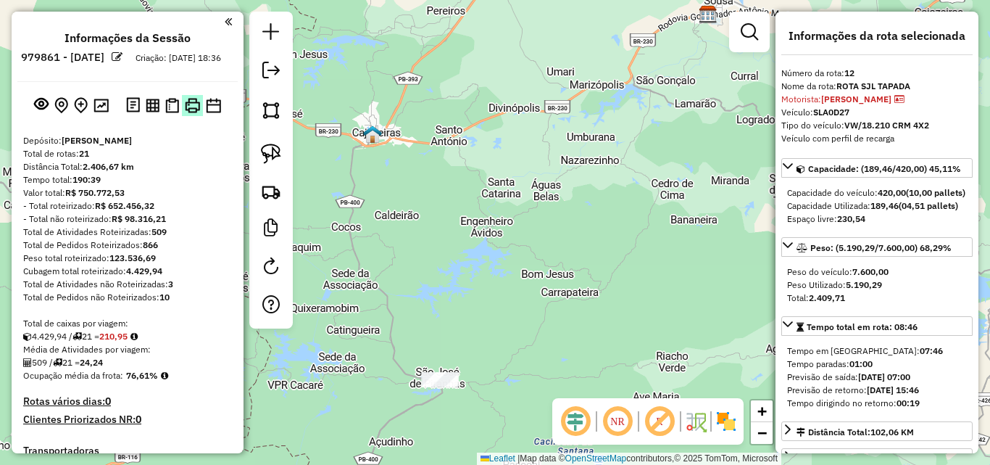
click at [186, 113] on img at bounding box center [192, 105] width 15 height 15
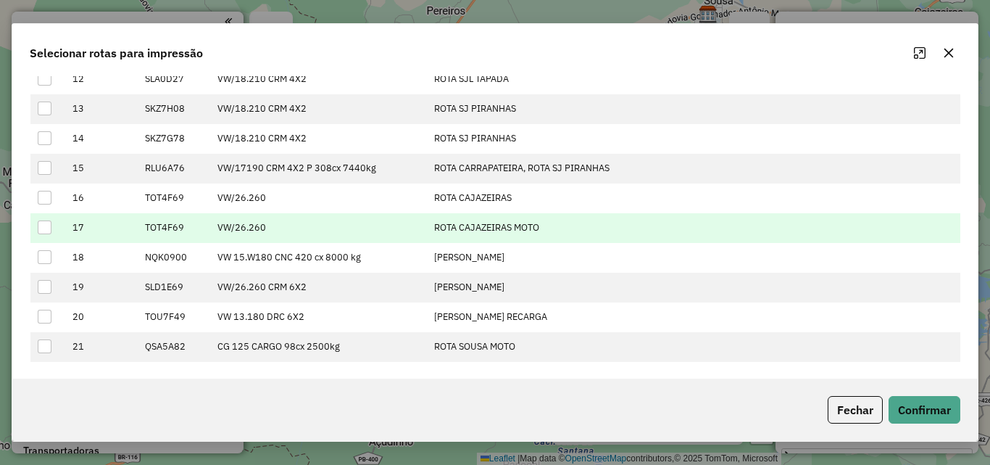
scroll to position [412, 0]
click at [43, 231] on div at bounding box center [45, 227] width 14 height 14
click at [933, 407] on button "Confirmar" at bounding box center [925, 410] width 72 height 28
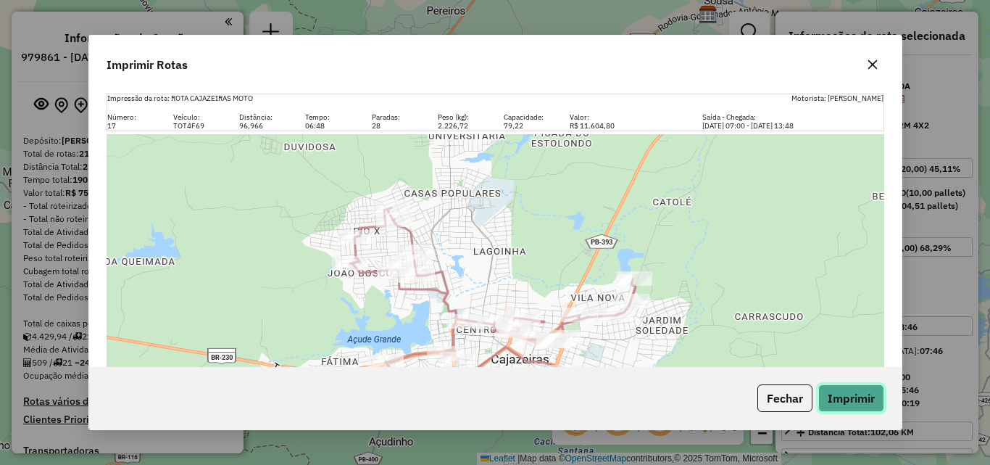
drag, startPoint x: 858, startPoint y: 405, endPoint x: 731, endPoint y: 413, distance: 127.9
click at [858, 406] on button "Imprimir" at bounding box center [851, 398] width 66 height 28
click at [874, 63] on icon "button" at bounding box center [872, 64] width 9 height 9
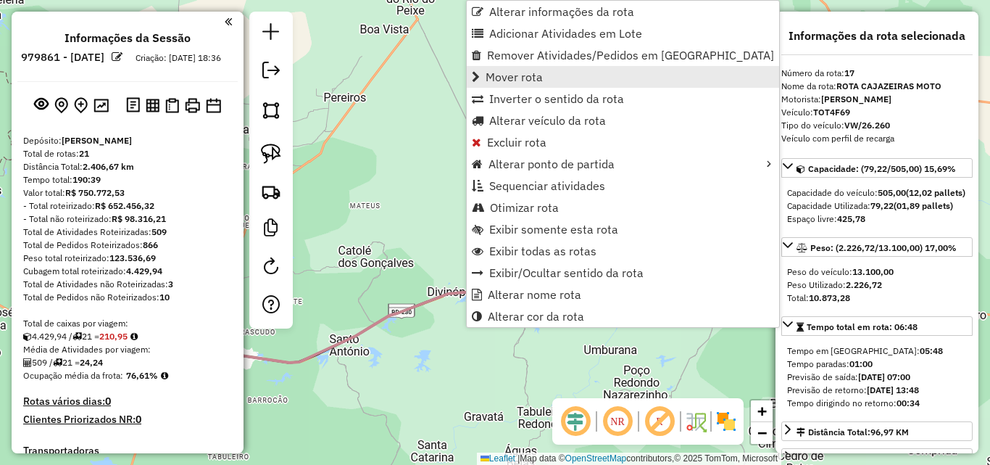
click at [532, 77] on span "Mover rota" at bounding box center [514, 77] width 57 height 12
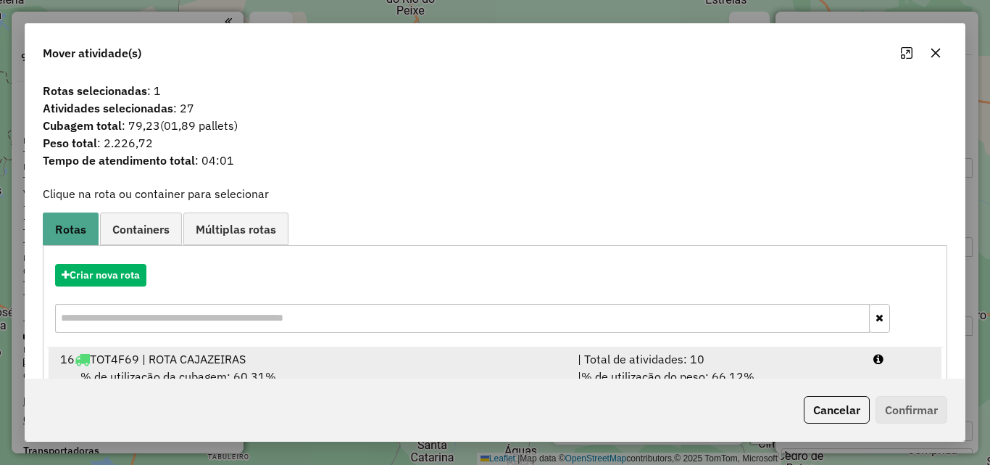
click at [481, 353] on div "16 TOT4F69 | ROTA CAJAZEIRAS" at bounding box center [310, 358] width 518 height 17
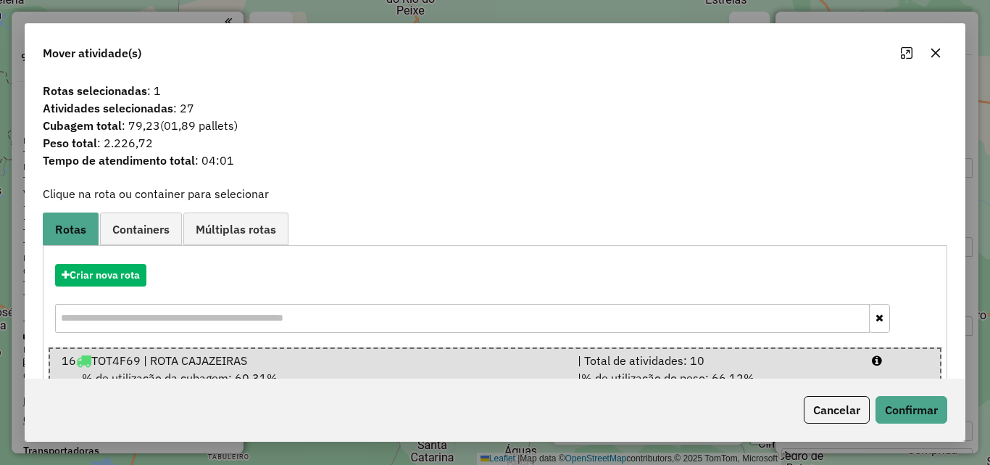
click at [893, 395] on div "Cancelar Confirmar" at bounding box center [495, 409] width 940 height 62
click at [895, 404] on button "Confirmar" at bounding box center [912, 410] width 72 height 28
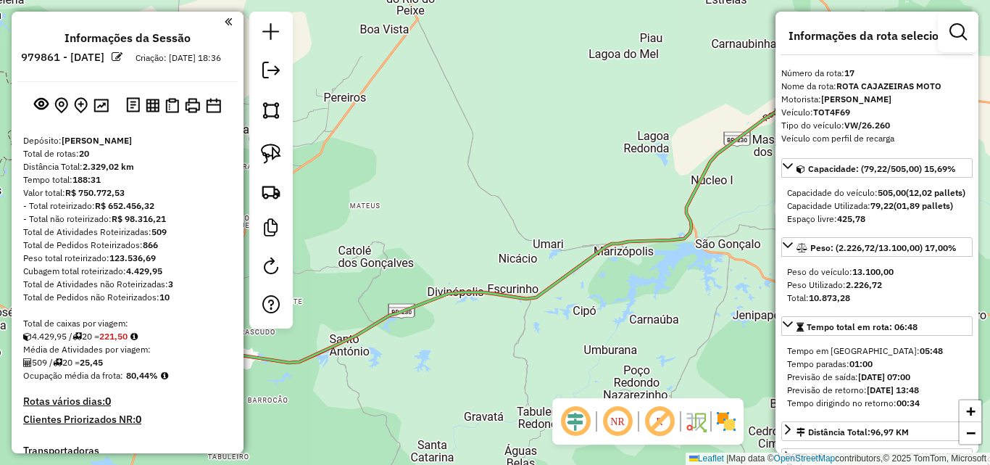
drag, startPoint x: 207, startPoint y: 95, endPoint x: 201, endPoint y: 115, distance: 20.4
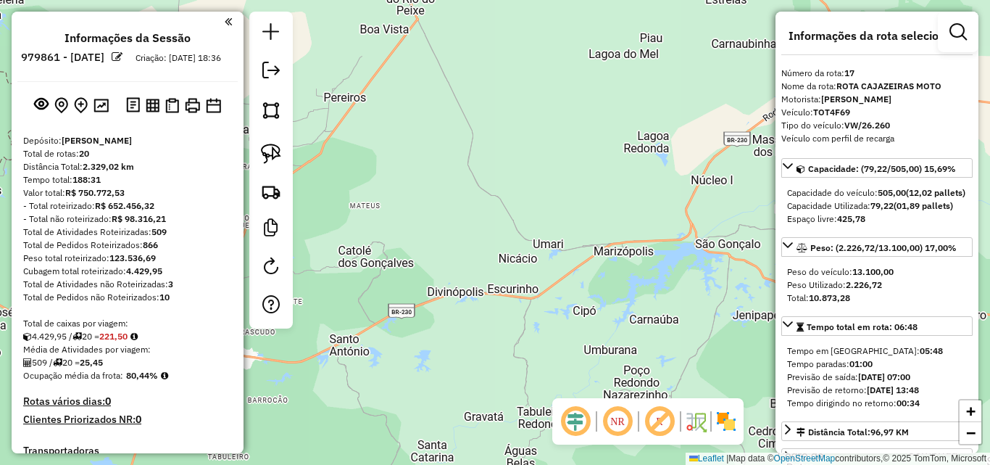
click at [267, 77] on em at bounding box center [270, 70] width 17 height 17
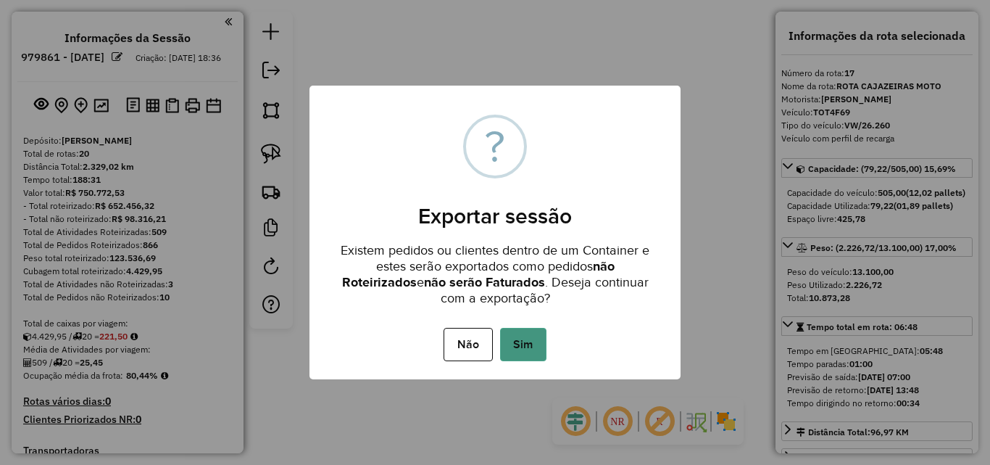
click at [532, 343] on button "Sim" at bounding box center [523, 344] width 46 height 33
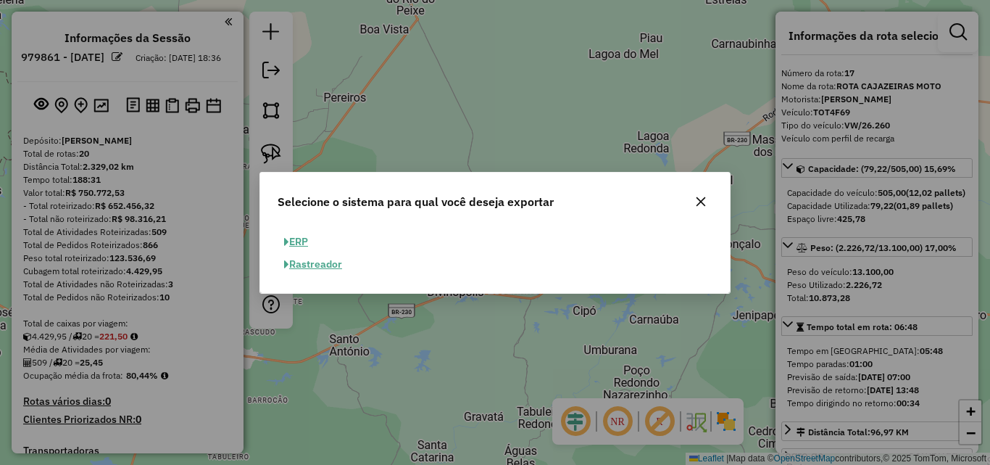
click at [297, 246] on button "ERP" at bounding box center [296, 242] width 37 height 22
select select "**"
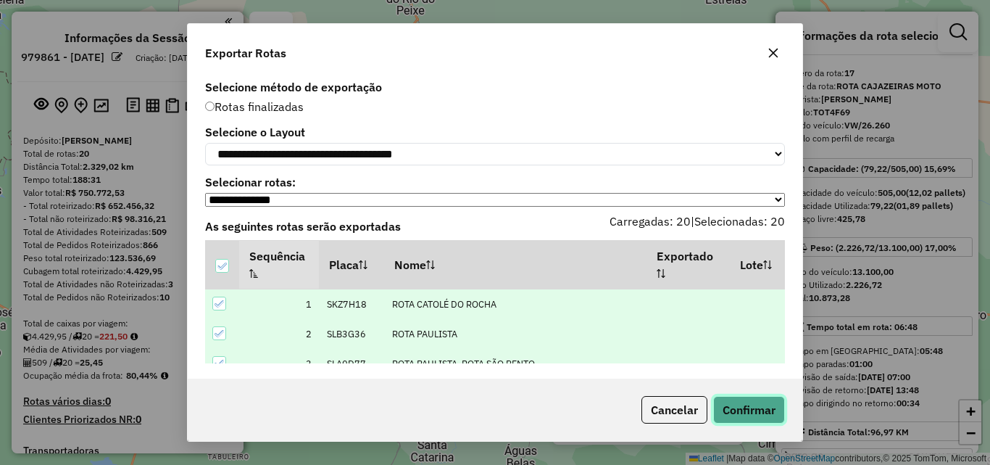
click at [764, 403] on button "Confirmar" at bounding box center [749, 410] width 72 height 28
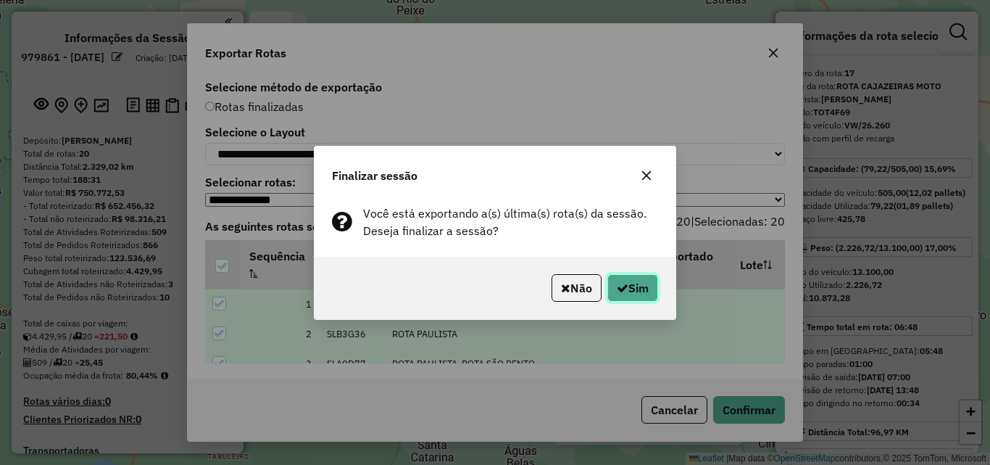
drag, startPoint x: 646, startPoint y: 297, endPoint x: 653, endPoint y: 289, distance: 10.8
click at [645, 298] on button "Sim" at bounding box center [633, 288] width 51 height 28
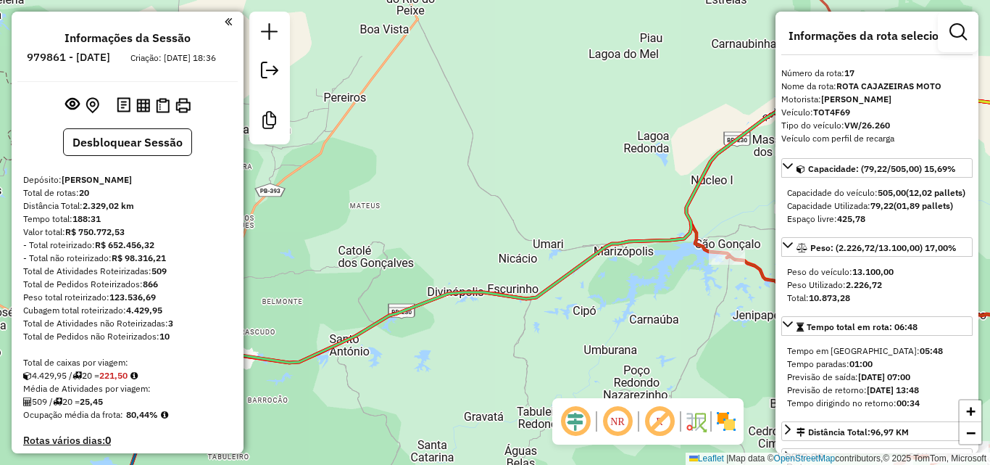
click at [670, 167] on div "Janela de atendimento Grade de atendimento Capacidade Transportadoras Veículos …" at bounding box center [495, 232] width 990 height 465
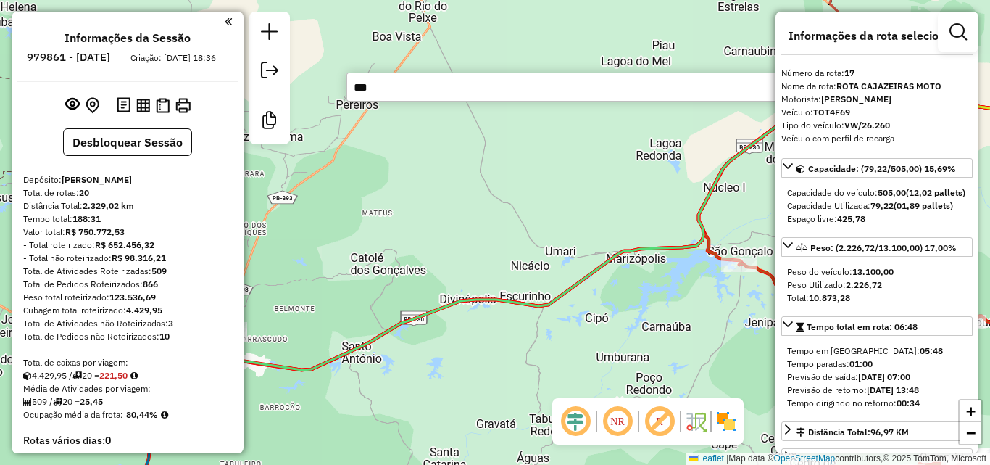
type input "****"
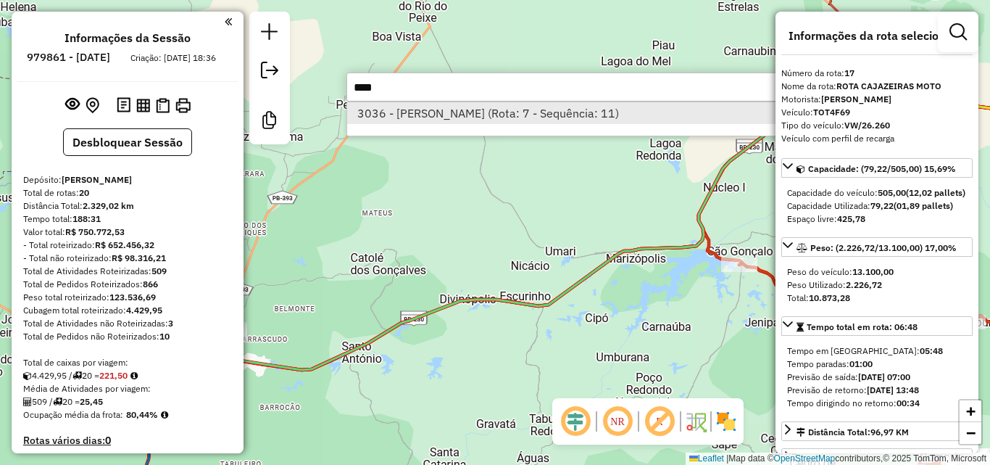
click at [676, 109] on li "3036 - [PERSON_NAME] (Rota: 7 - Sequência: 11)" at bounding box center [564, 113] width 434 height 22
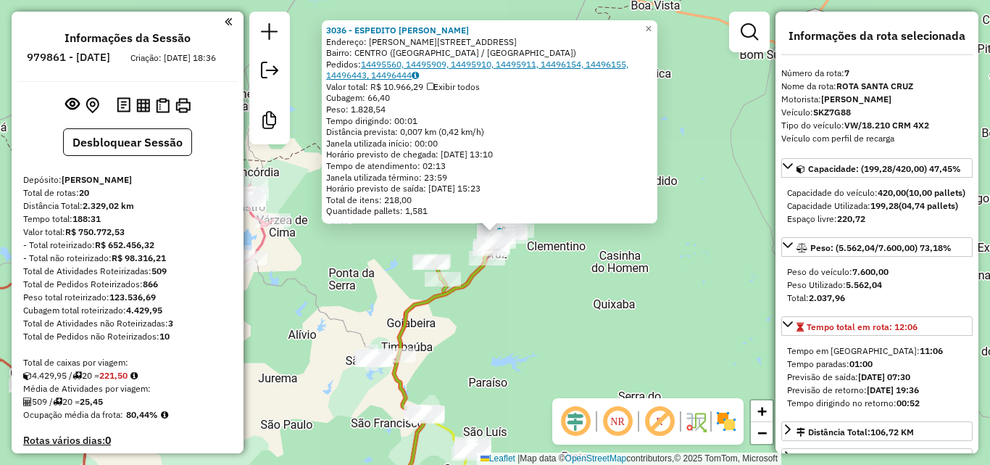
click at [556, 62] on link "14495560, 14495909, 14495910, 14495911, 14496154, 14496155, 14496443, 14496444" at bounding box center [477, 70] width 302 height 22
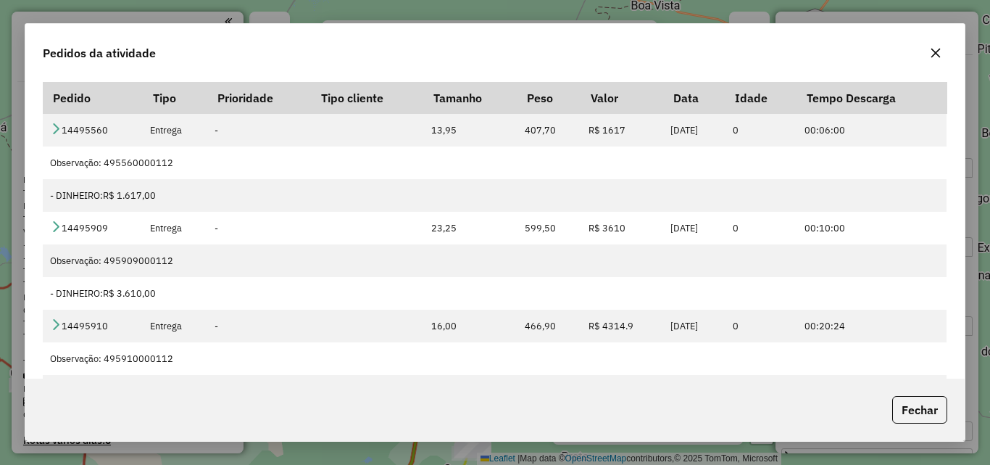
drag, startPoint x: 932, startPoint y: 49, endPoint x: 907, endPoint y: 65, distance: 29.8
click at [932, 51] on icon "button" at bounding box center [936, 53] width 9 height 9
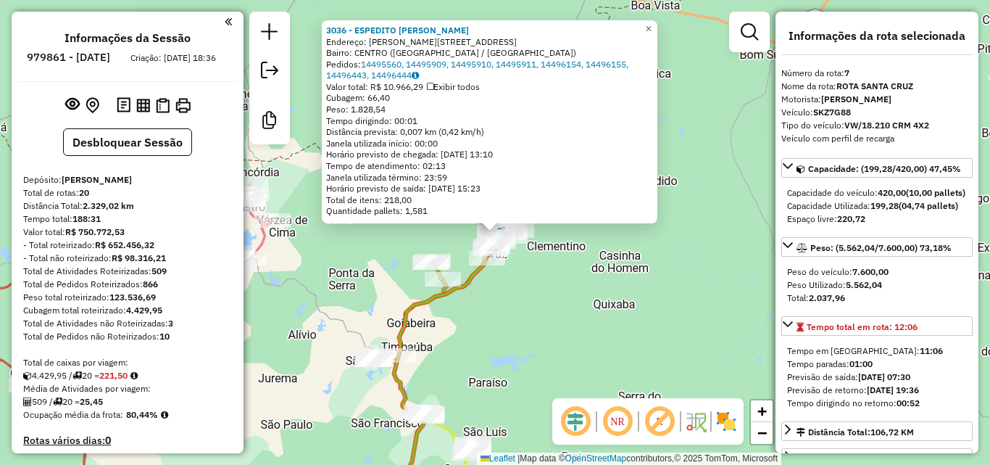
drag, startPoint x: 439, startPoint y: 402, endPoint x: 448, endPoint y: 405, distance: 9.2
click at [445, 407] on div "3036 - ESPEDITO DANTAS DE OLIVEIRA Endereço: R LUIZ SOBREIRA 6 Bairro: CENTRO (…" at bounding box center [495, 232] width 990 height 465
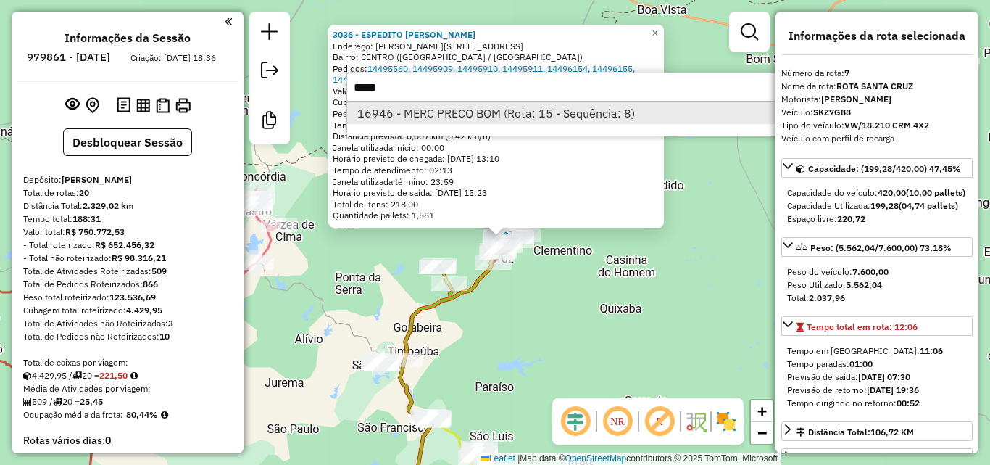
click at [428, 106] on li "16946 - MERC PRECO BOM (Rota: 15 - Sequência: 8)" at bounding box center [564, 113] width 434 height 22
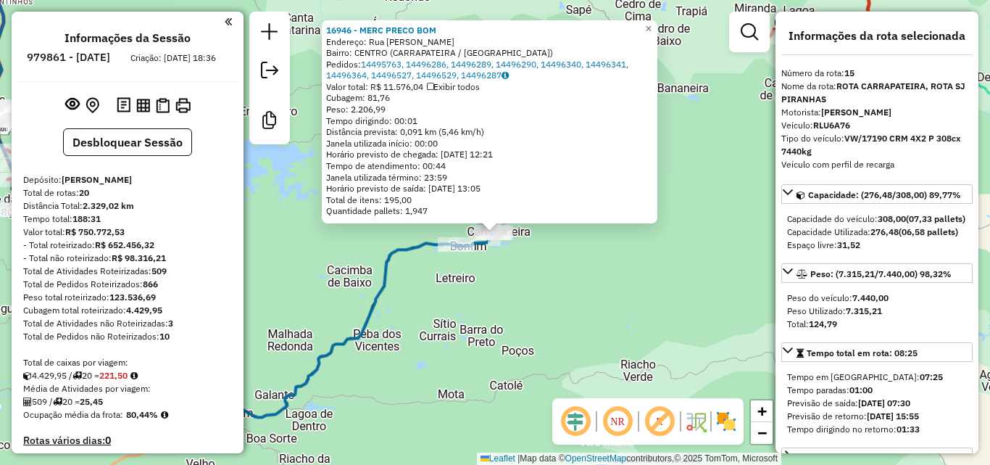
click at [702, 295] on div "16946 - MERC PRECO BOM Endereço: Rua Joel Pereira SN Bairro: CENTRO (CARRAPATEI…" at bounding box center [495, 232] width 990 height 465
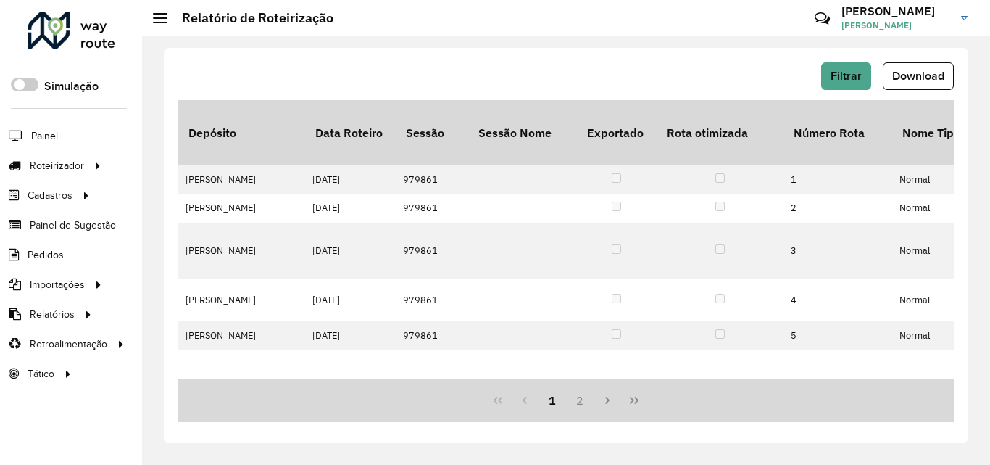
click at [929, 71] on span "Download" at bounding box center [918, 76] width 52 height 12
click at [939, 71] on span "Download" at bounding box center [918, 76] width 52 height 12
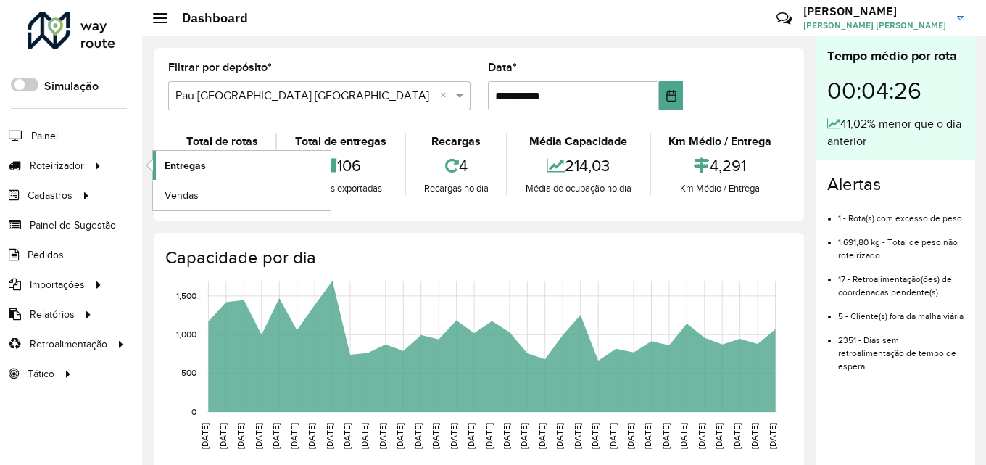
click at [154, 167] on link "Entregas" at bounding box center [242, 165] width 178 height 29
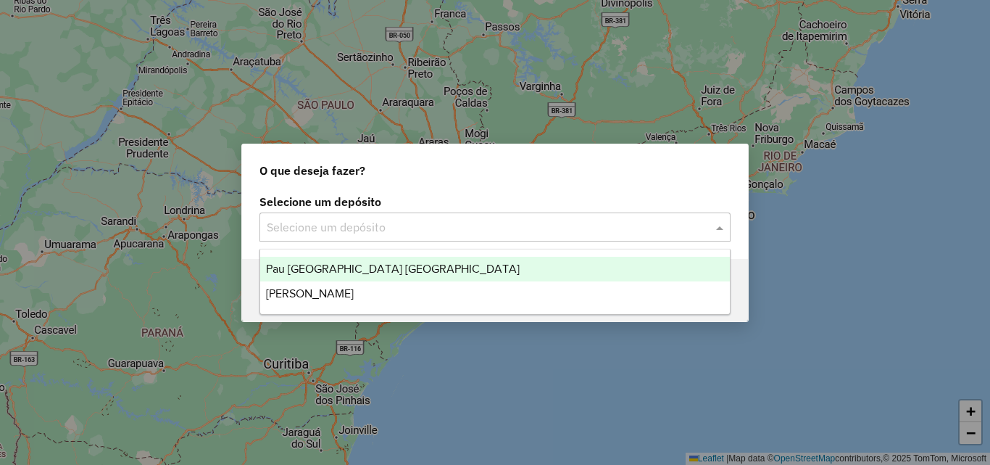
click at [352, 232] on input "text" at bounding box center [481, 227] width 428 height 17
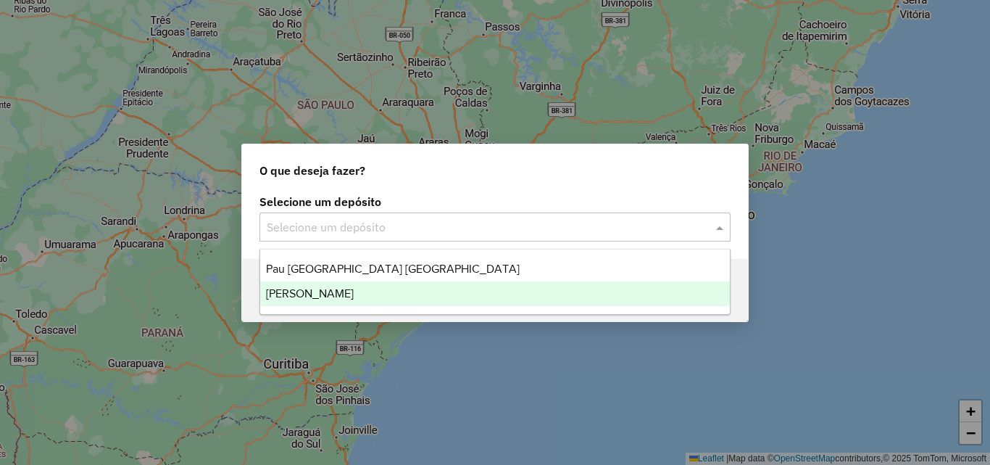
click at [344, 296] on span "[PERSON_NAME]" at bounding box center [310, 293] width 88 height 12
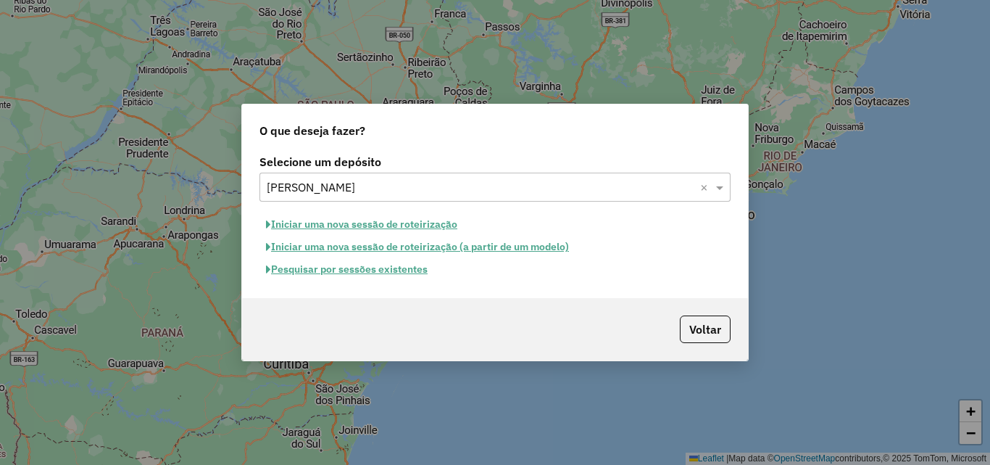
click at [373, 274] on button "Pesquisar por sessões existentes" at bounding box center [347, 269] width 175 height 22
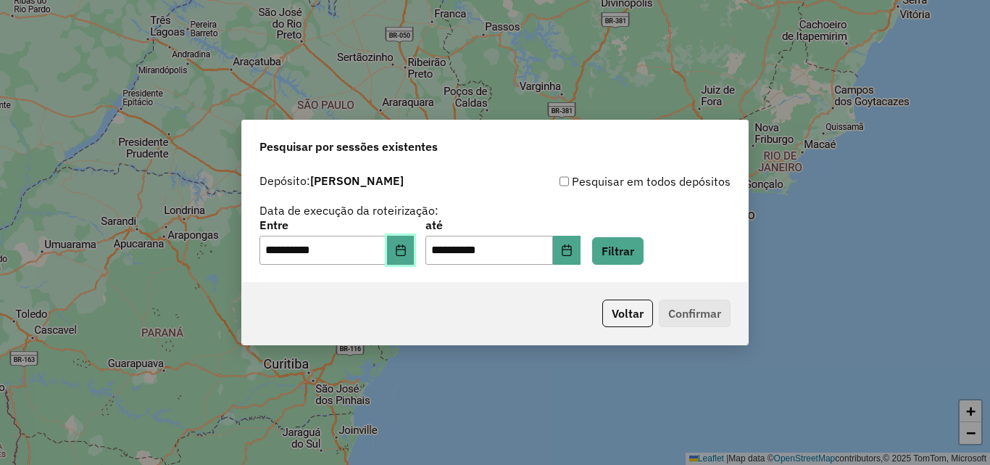
click at [405, 249] on icon "Choose Date" at bounding box center [400, 250] width 9 height 12
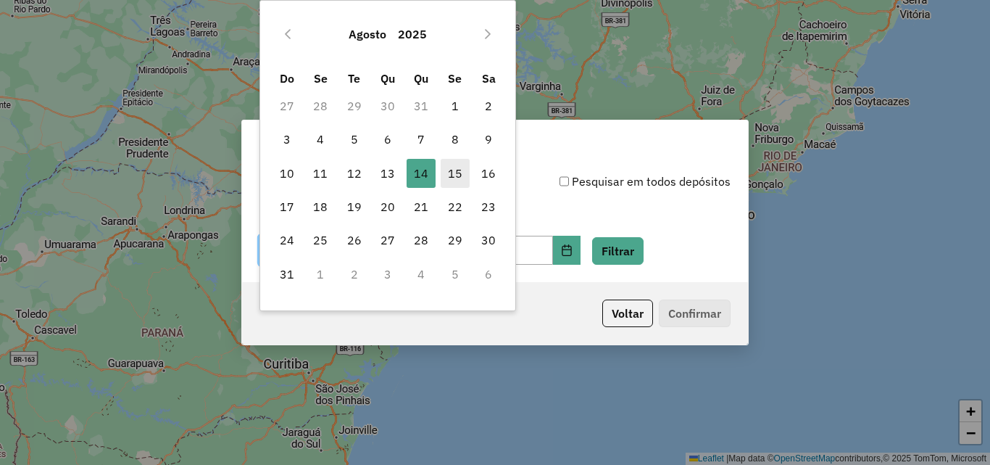
drag, startPoint x: 450, startPoint y: 181, endPoint x: 460, endPoint y: 183, distance: 9.5
click at [452, 182] on span "15" at bounding box center [455, 173] width 29 height 29
type input "**********"
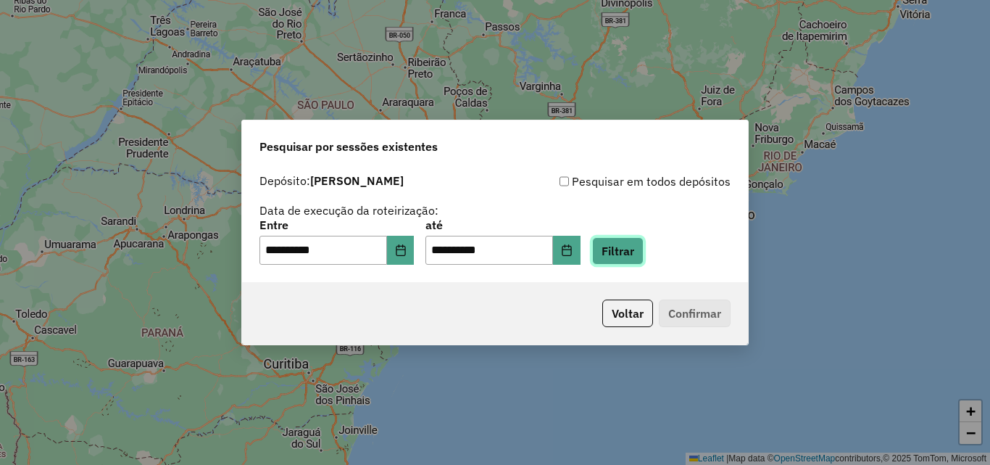
click at [626, 248] on button "Filtrar" at bounding box center [617, 251] width 51 height 28
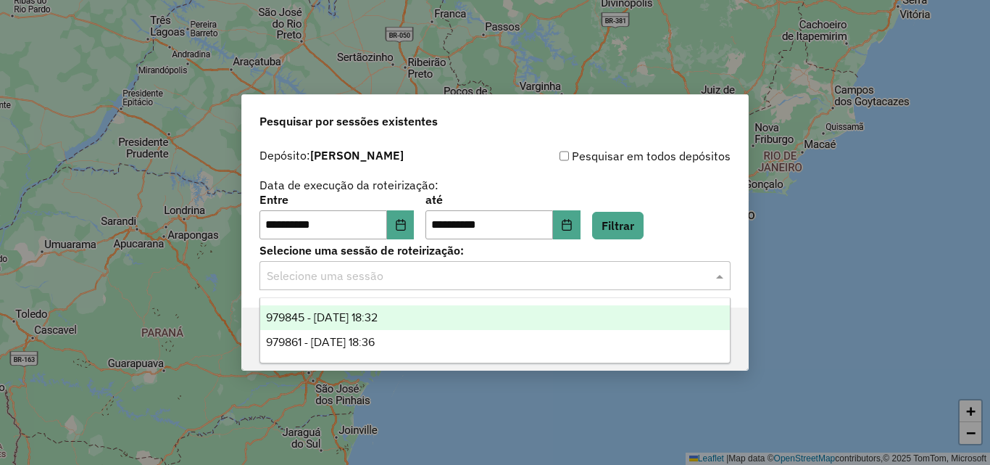
click at [401, 278] on input "text" at bounding box center [481, 276] width 428 height 17
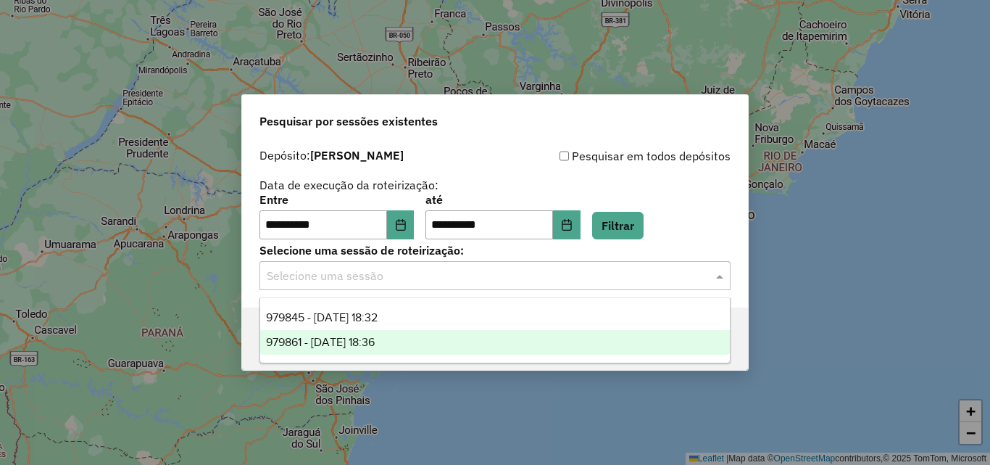
drag, startPoint x: 412, startPoint y: 349, endPoint x: 441, endPoint y: 347, distance: 29.1
click at [412, 348] on div "979861 - [DATE] 18:36" at bounding box center [495, 342] width 470 height 25
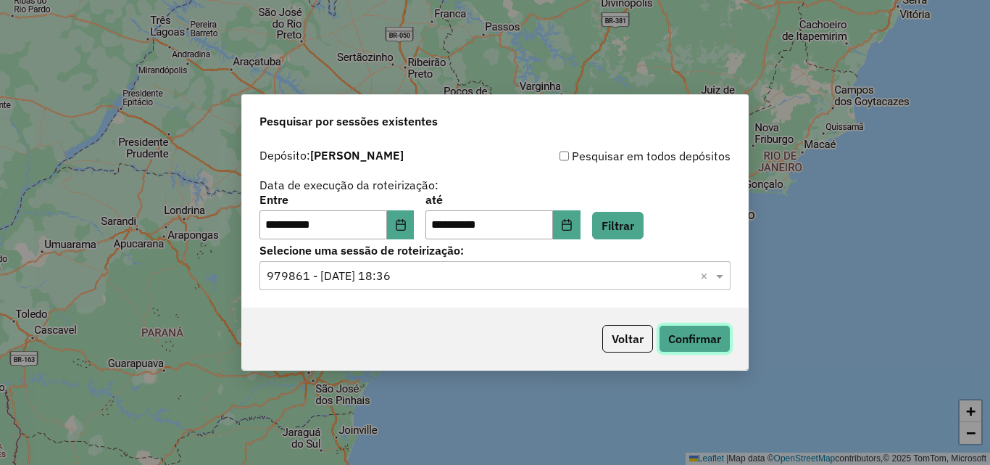
click at [698, 343] on button "Confirmar" at bounding box center [695, 339] width 72 height 28
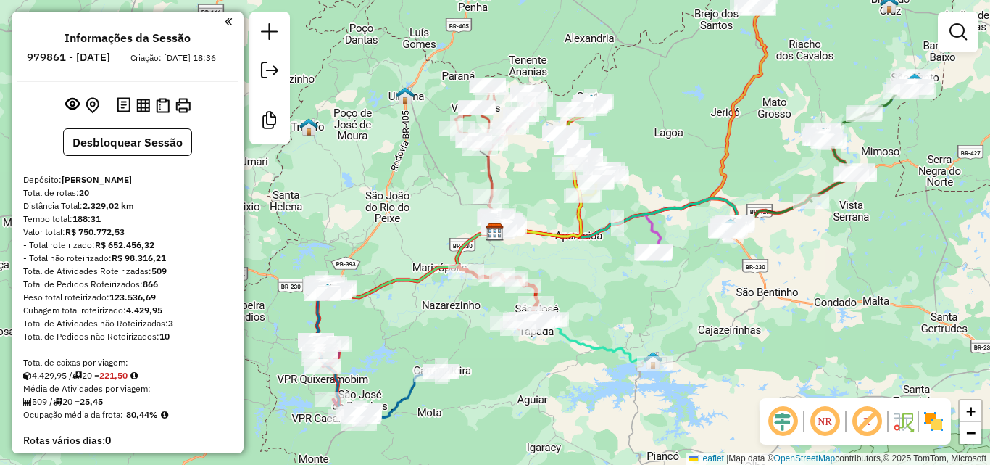
drag, startPoint x: 813, startPoint y: 306, endPoint x: 821, endPoint y: 307, distance: 8.0
click at [813, 307] on div "Janela de atendimento Grade de atendimento Capacidade Transportadoras Veículos …" at bounding box center [495, 232] width 990 height 465
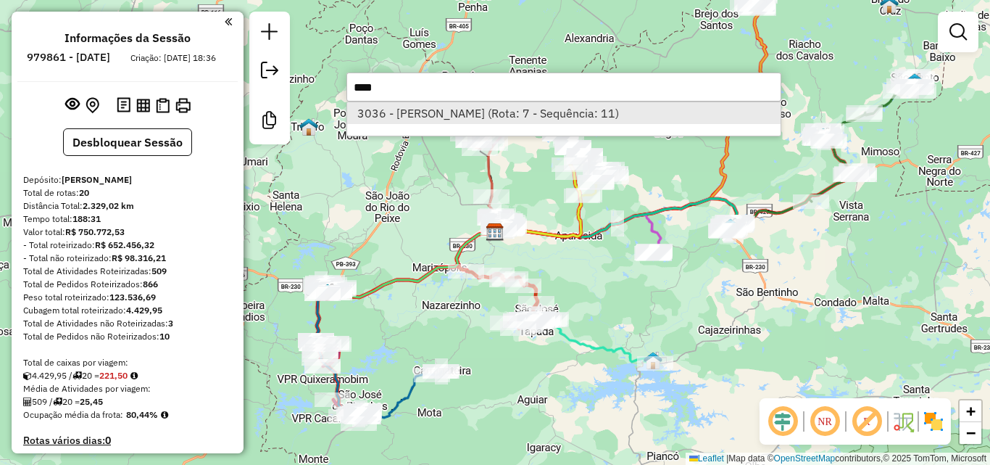
type input "****"
click at [632, 114] on li "3036 - [PERSON_NAME] (Rota: 7 - Sequência: 11)" at bounding box center [564, 113] width 434 height 22
select select "**********"
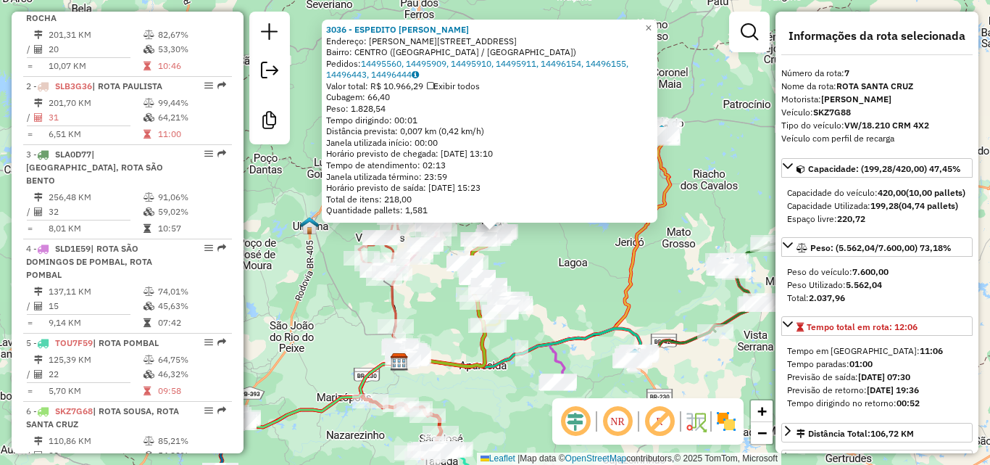
scroll to position [1045, 0]
